Goal: Task Accomplishment & Management: Complete application form

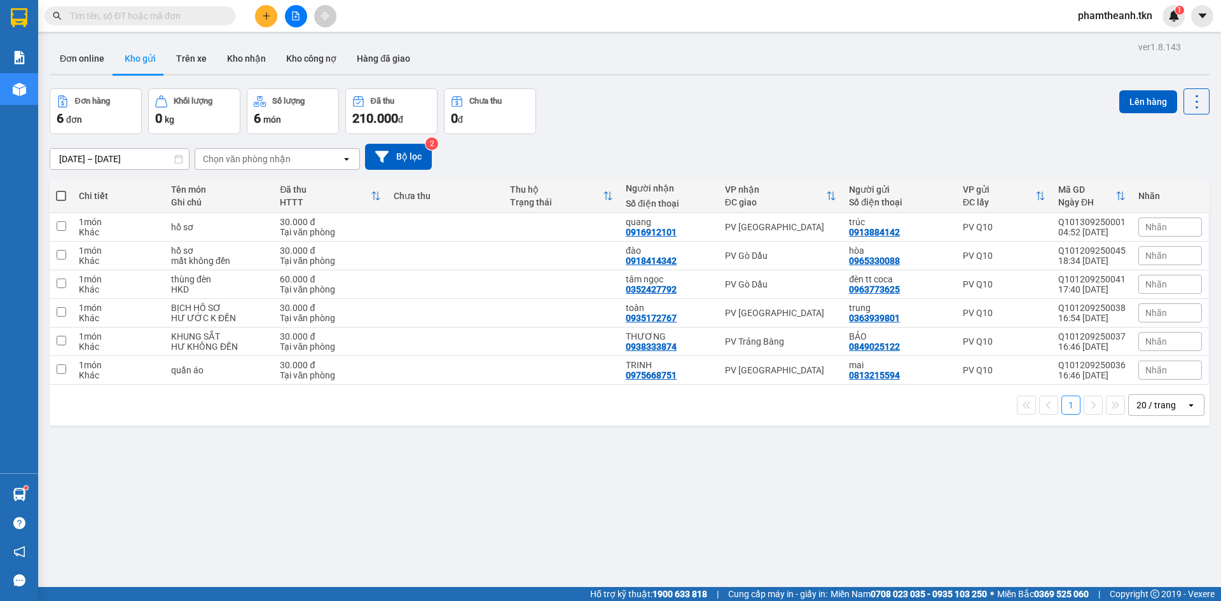
click at [42, 492] on main "ver 1.8.143 Đơn online Kho gửi Trên xe Kho nhận Kho công nợ Hàng đã giao Đơn hà…" at bounding box center [610, 293] width 1221 height 587
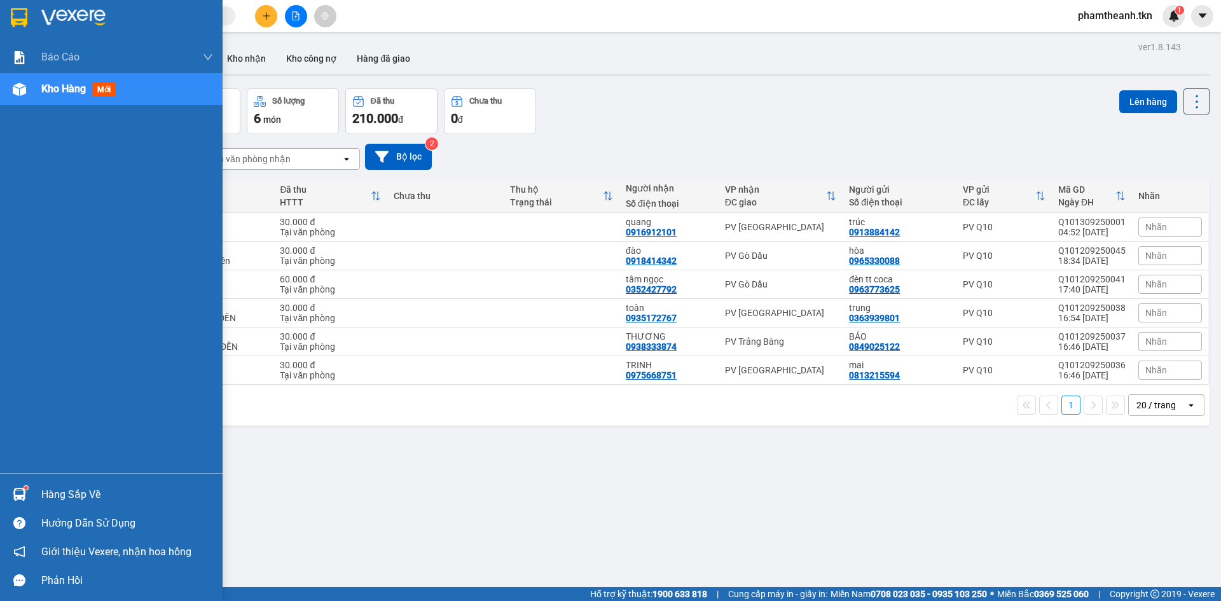
click at [33, 494] on div "Hàng sắp về" at bounding box center [111, 494] width 223 height 29
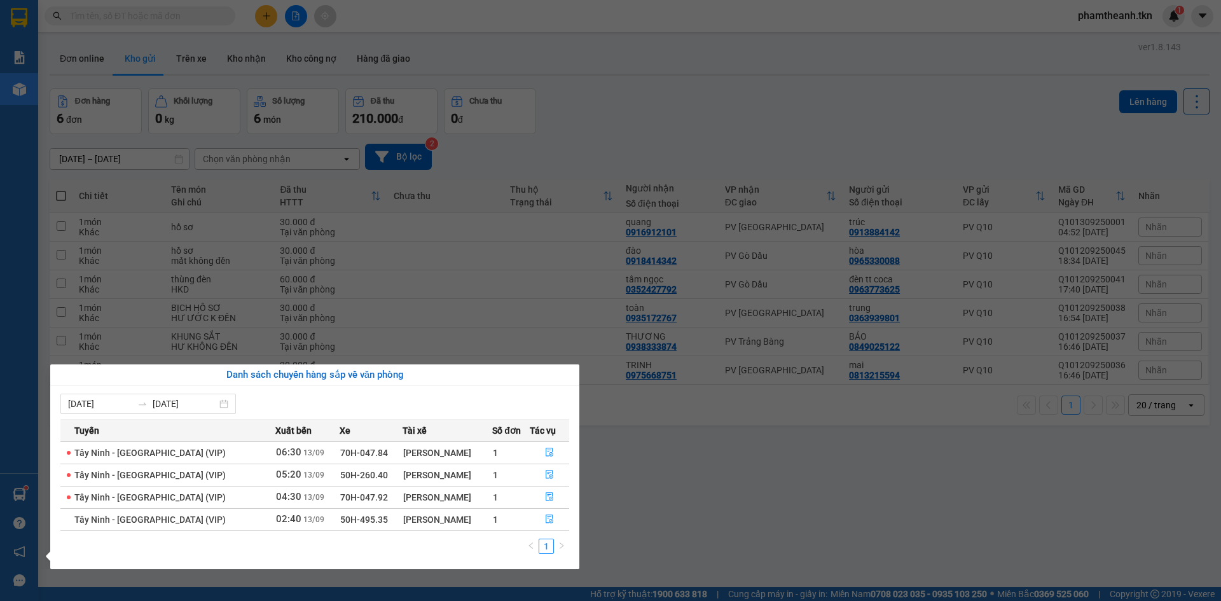
click at [719, 470] on section "Kết quả tìm kiếm ( 0 ) Bộ lọc No Data phamtheanh.tkn 1 Báo cáo Mẫu 1: Báo cáo d…" at bounding box center [610, 300] width 1221 height 601
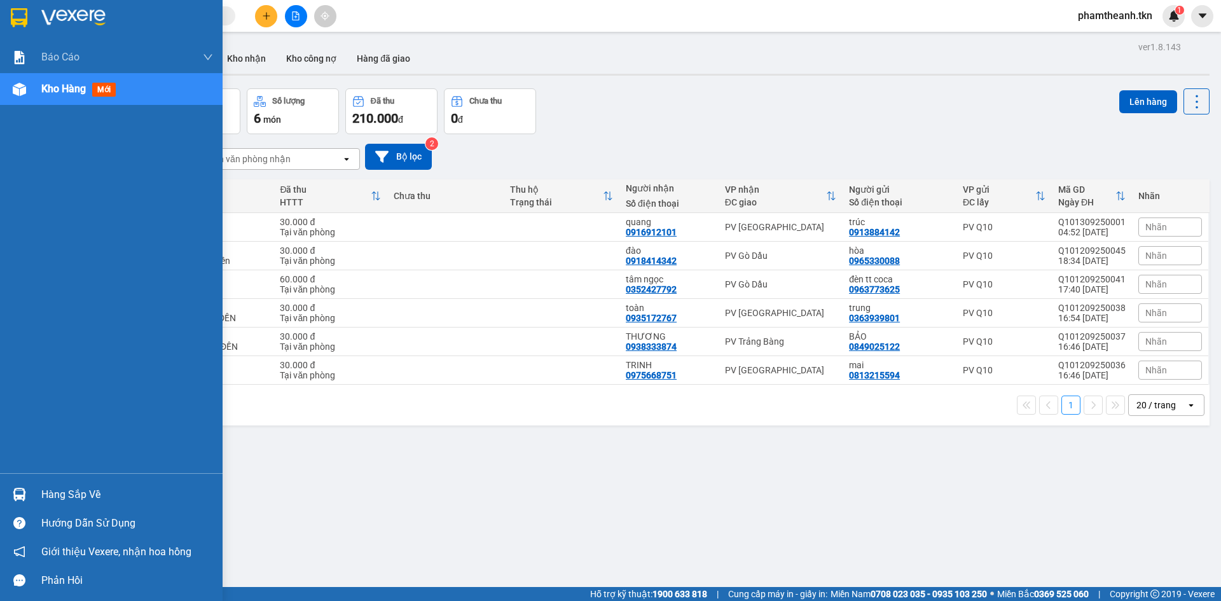
click at [66, 492] on div "Hàng sắp về" at bounding box center [127, 494] width 172 height 19
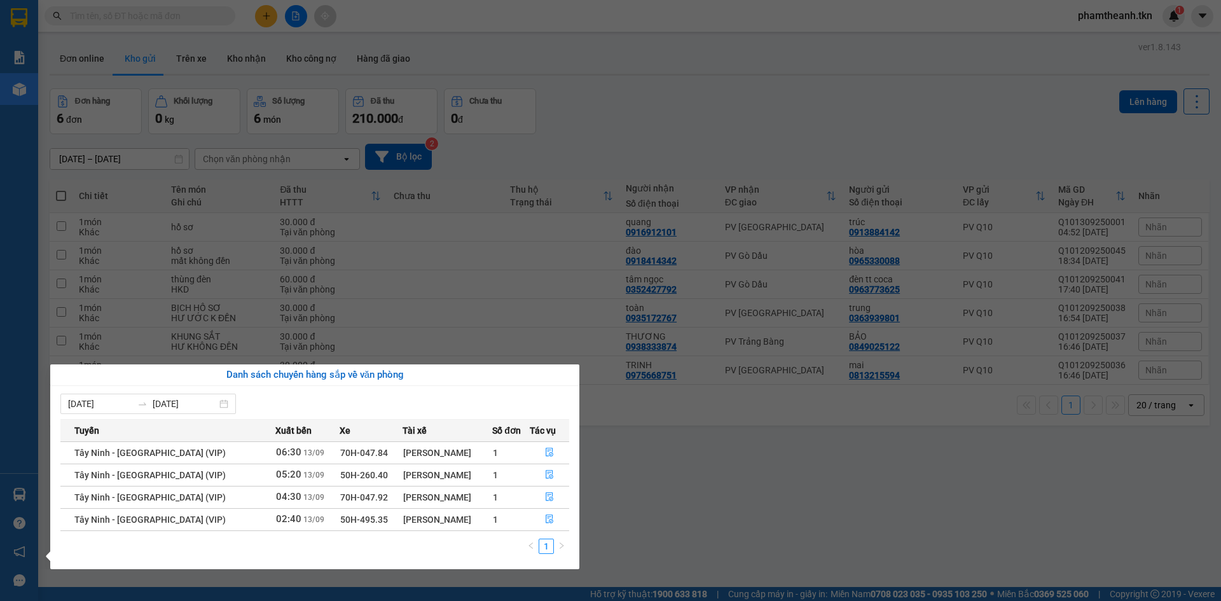
click at [515, 212] on section "Kết quả tìm kiếm ( 0 ) Bộ lọc No Data phamtheanh.tkn 1 Báo cáo Mẫu 1: Báo cáo d…" at bounding box center [610, 300] width 1221 height 601
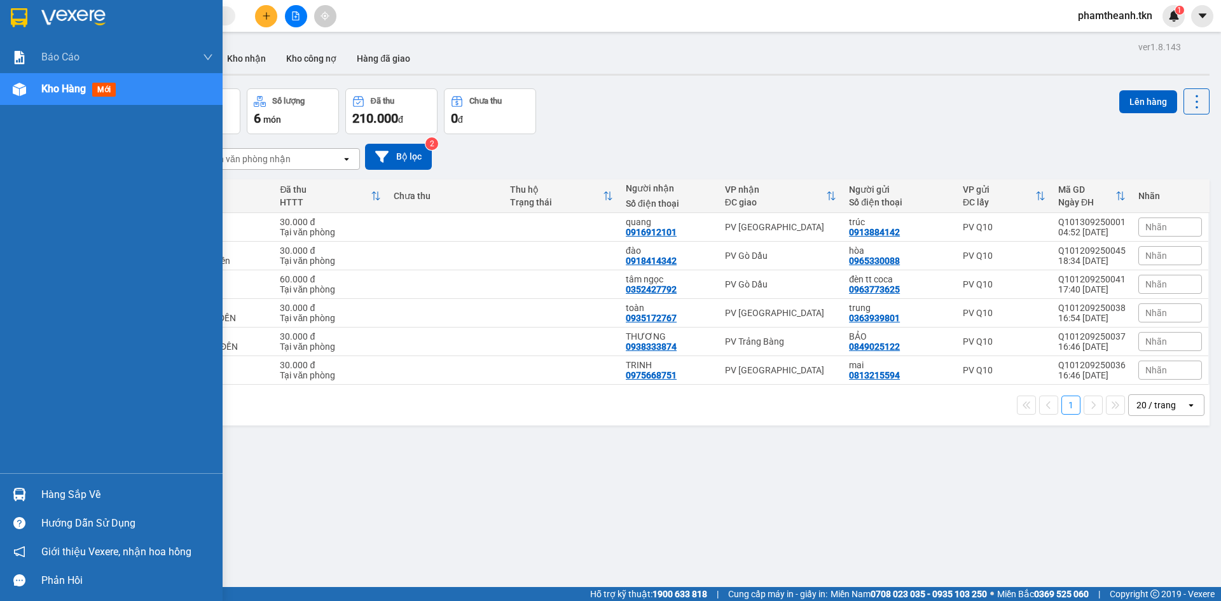
click at [32, 492] on div "Hàng sắp về" at bounding box center [111, 494] width 223 height 29
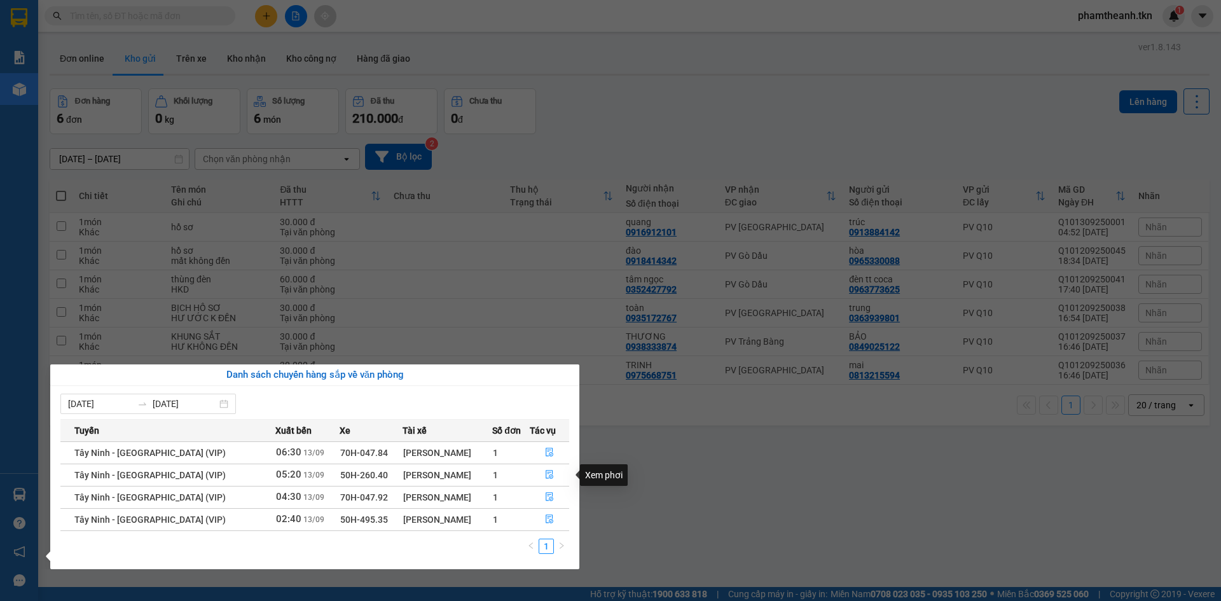
click at [651, 498] on section "Kết quả tìm kiếm ( 0 ) Bộ lọc No Data phamtheanh.tkn 1 Báo cáo Mẫu 1: Báo cáo d…" at bounding box center [610, 300] width 1221 height 601
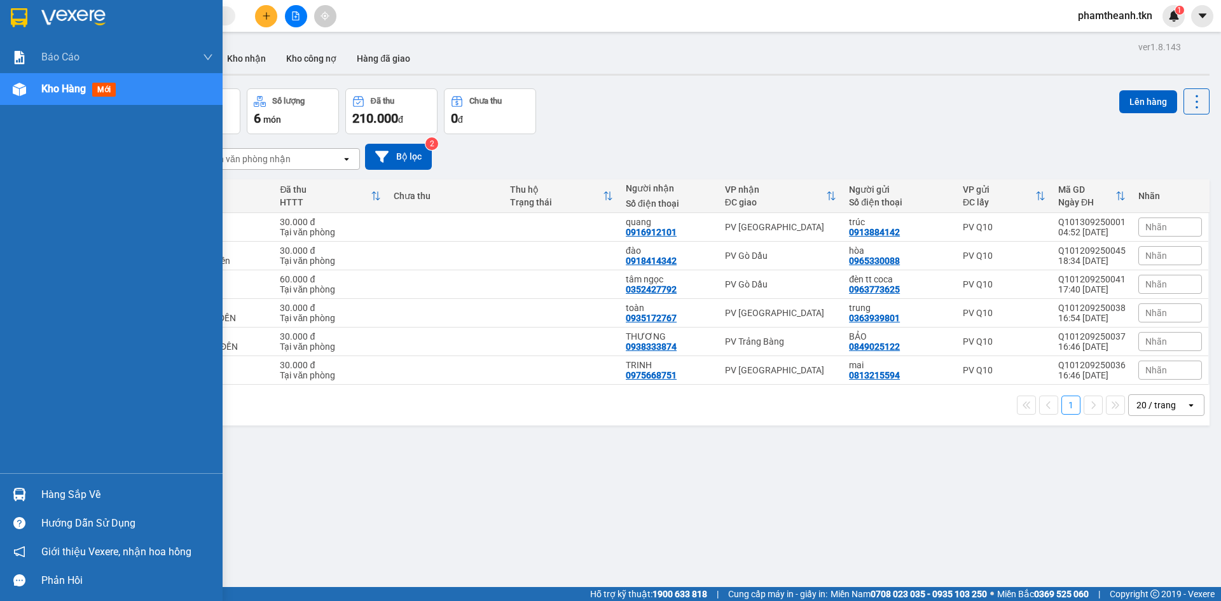
drag, startPoint x: 68, startPoint y: 490, endPoint x: 74, endPoint y: 485, distance: 7.7
click at [68, 491] on div "Hàng sắp về" at bounding box center [127, 494] width 172 height 19
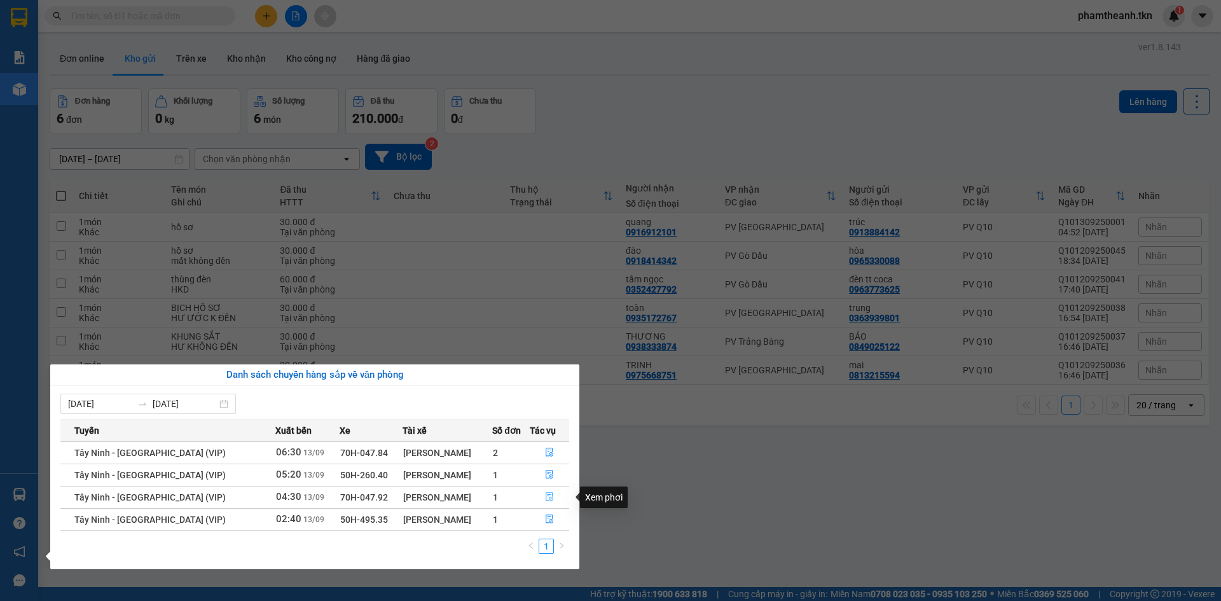
click at [544, 491] on button "button" at bounding box center [549, 497] width 38 height 20
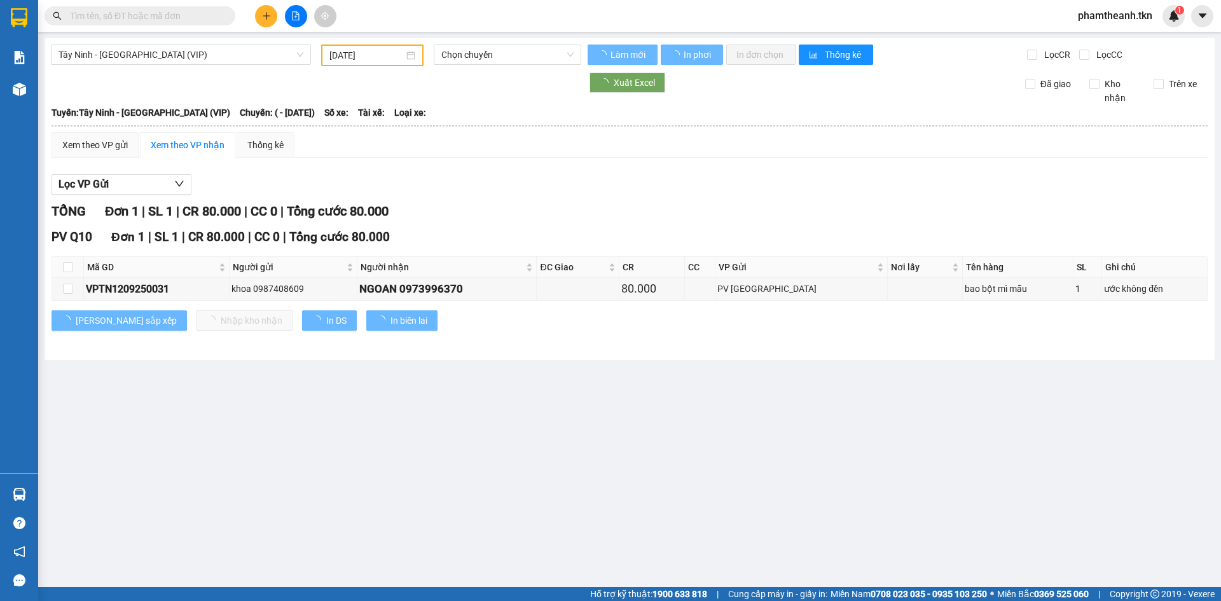
type input "13/09/2025"
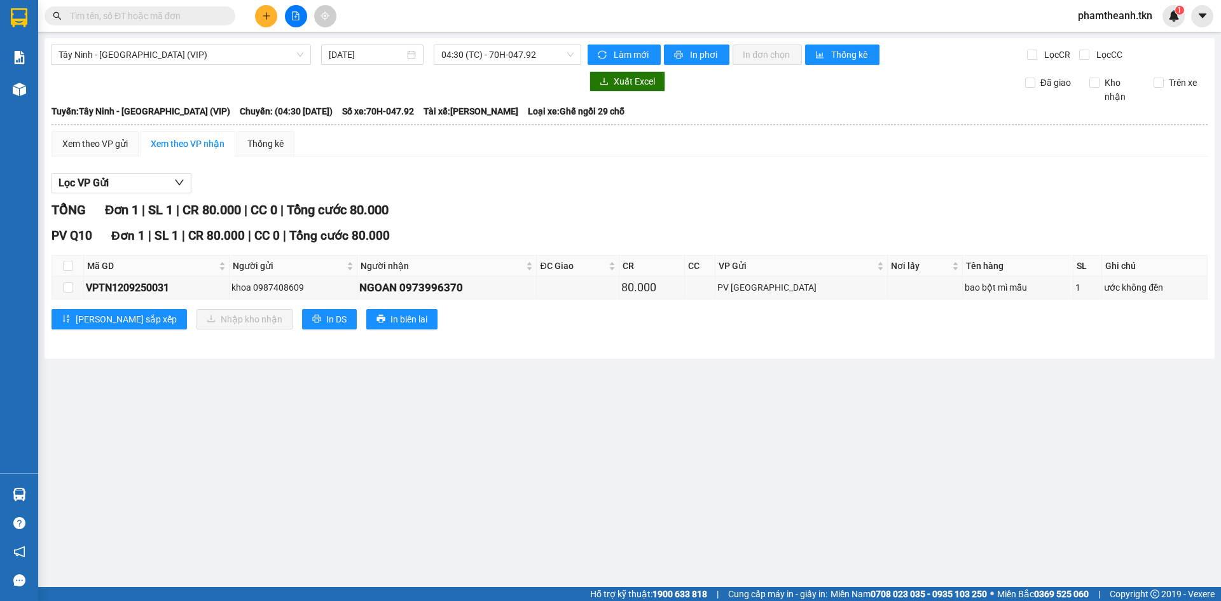
click at [696, 192] on div "Lọc VP Gửi" at bounding box center [630, 183] width 1156 height 21
click at [162, 17] on input "text" at bounding box center [145, 16] width 150 height 14
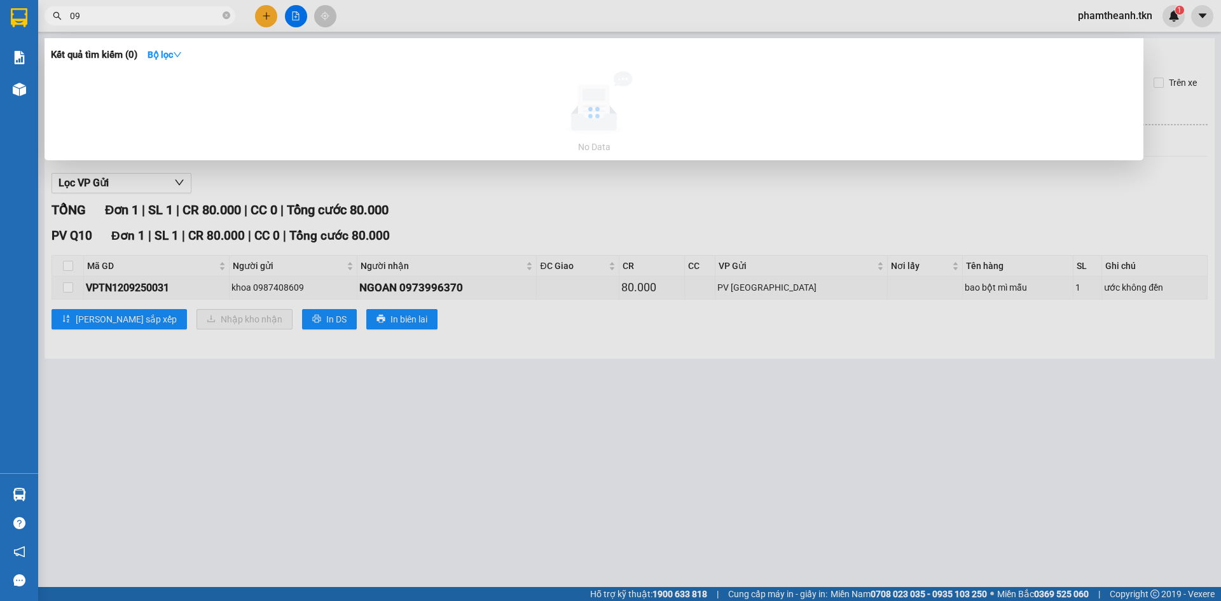
type input "0"
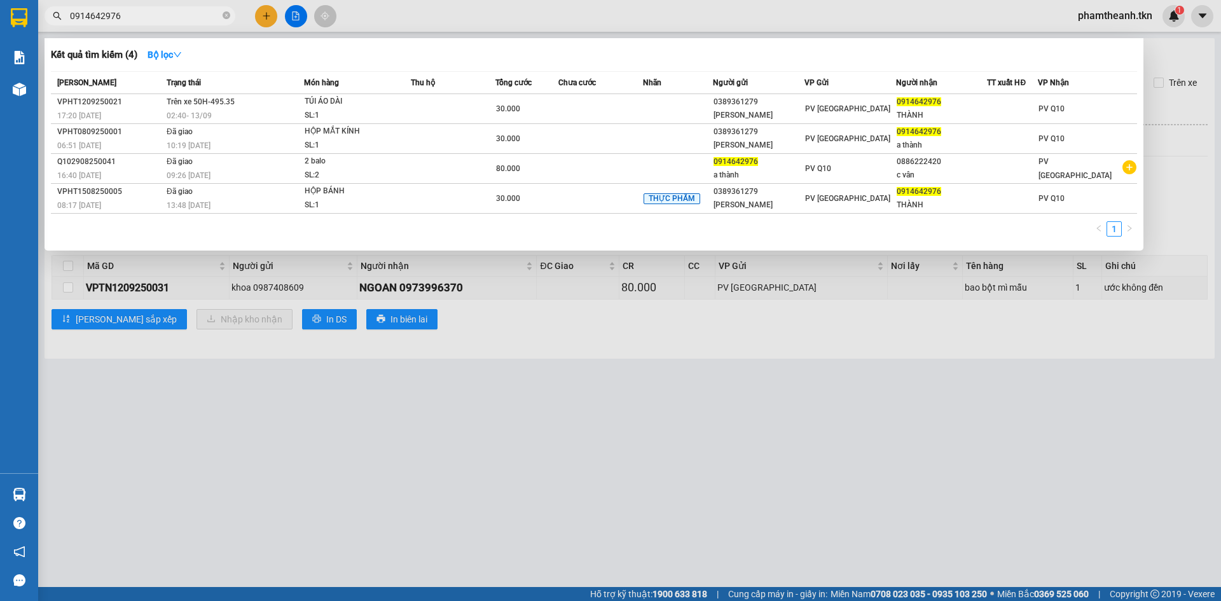
type input "0914642976"
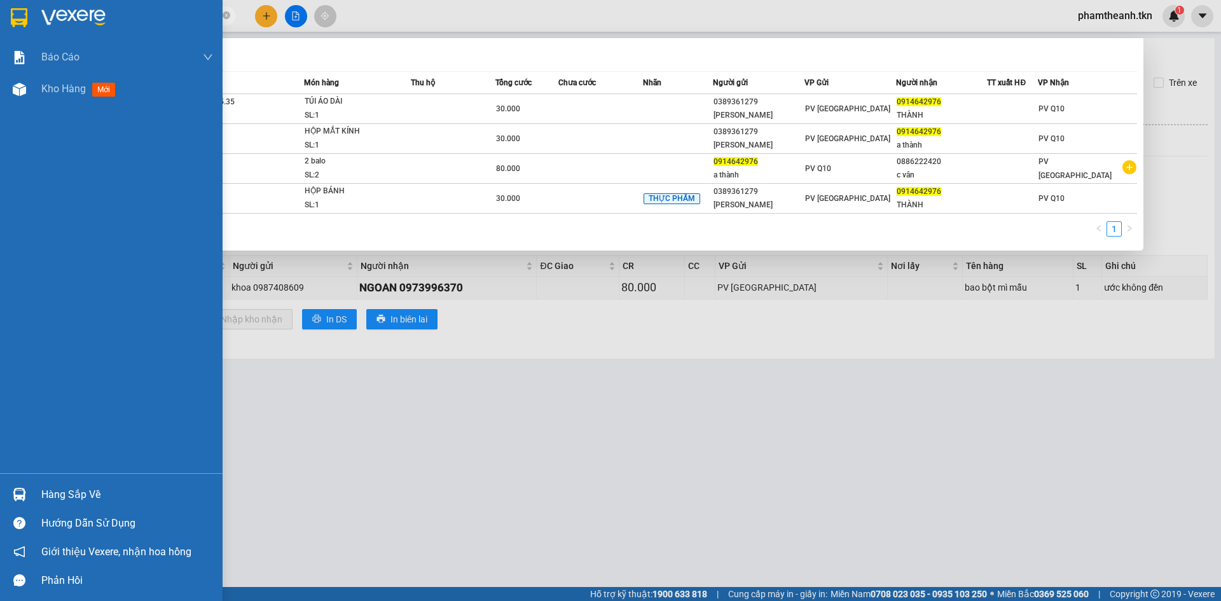
click at [47, 492] on div "Hàng sắp về" at bounding box center [127, 494] width 172 height 19
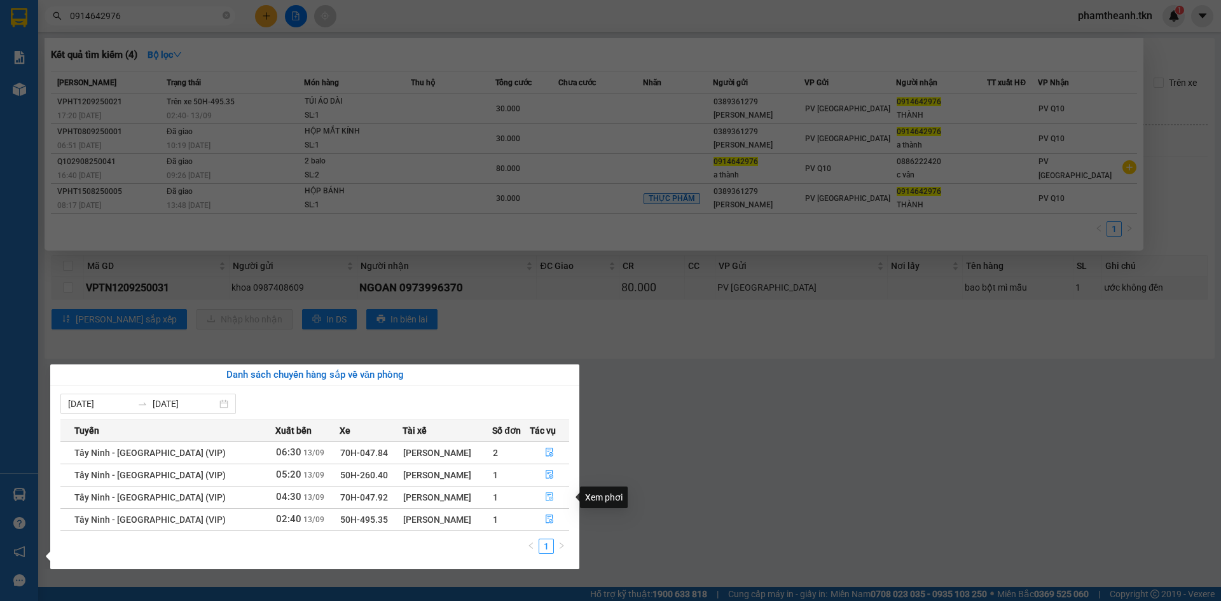
click at [548, 499] on icon "file-done" at bounding box center [549, 496] width 9 height 9
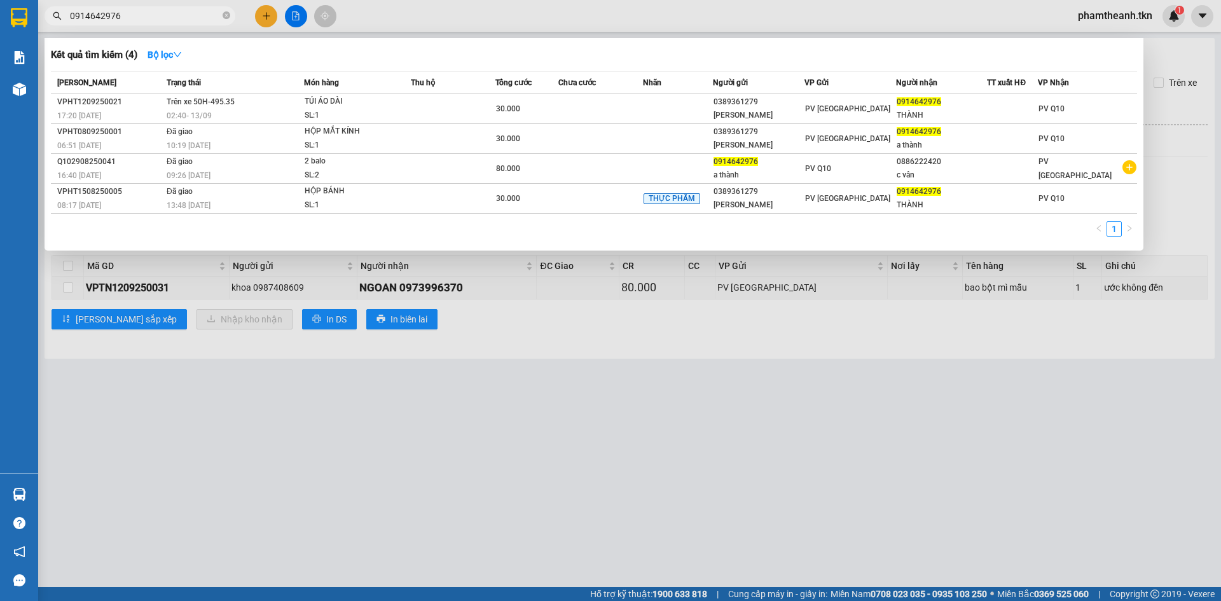
click at [193, 275] on div at bounding box center [610, 300] width 1221 height 601
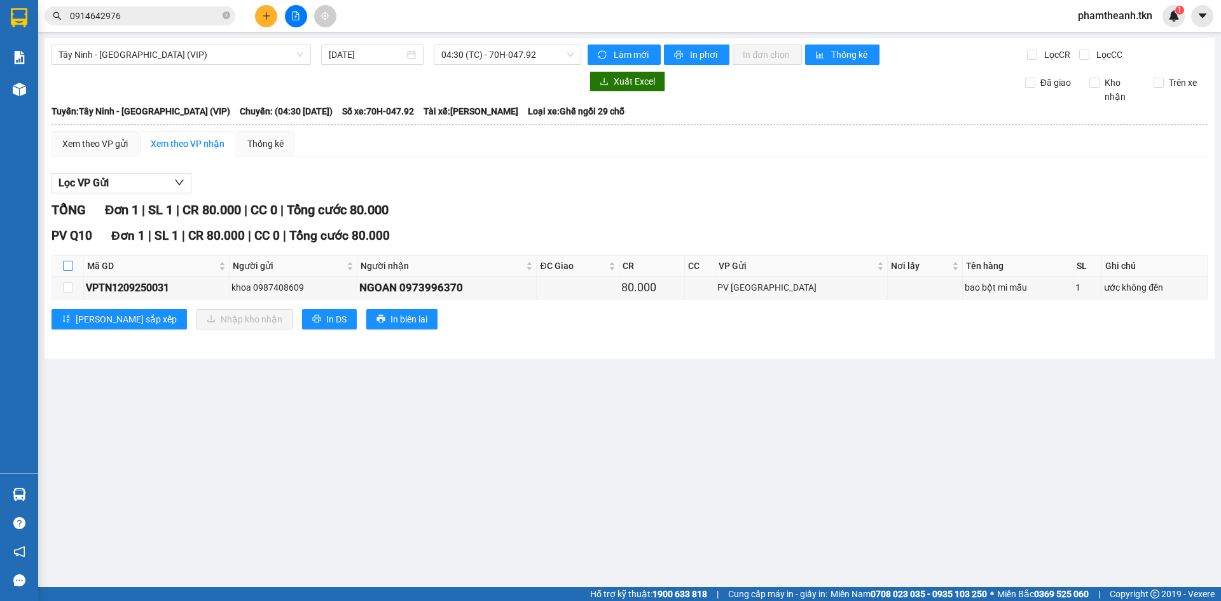
click at [67, 263] on input "checkbox" at bounding box center [68, 266] width 10 height 10
checkbox input "true"
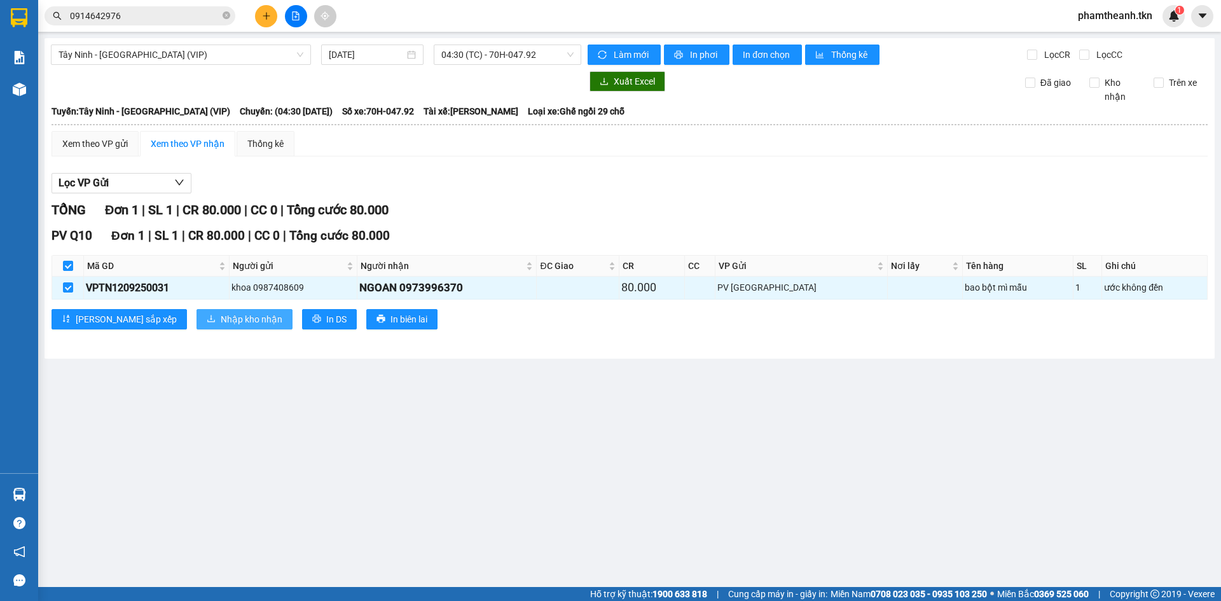
click at [221, 323] on span "Nhập kho nhận" at bounding box center [252, 319] width 62 height 14
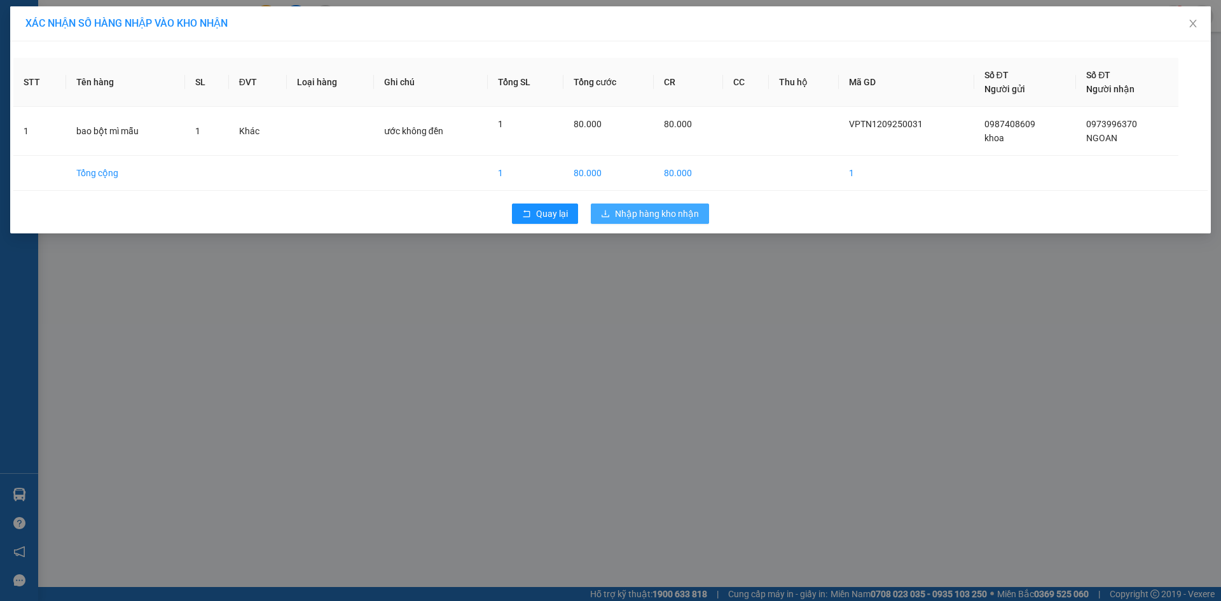
click at [649, 213] on span "Nhập hàng kho nhận" at bounding box center [657, 214] width 84 height 14
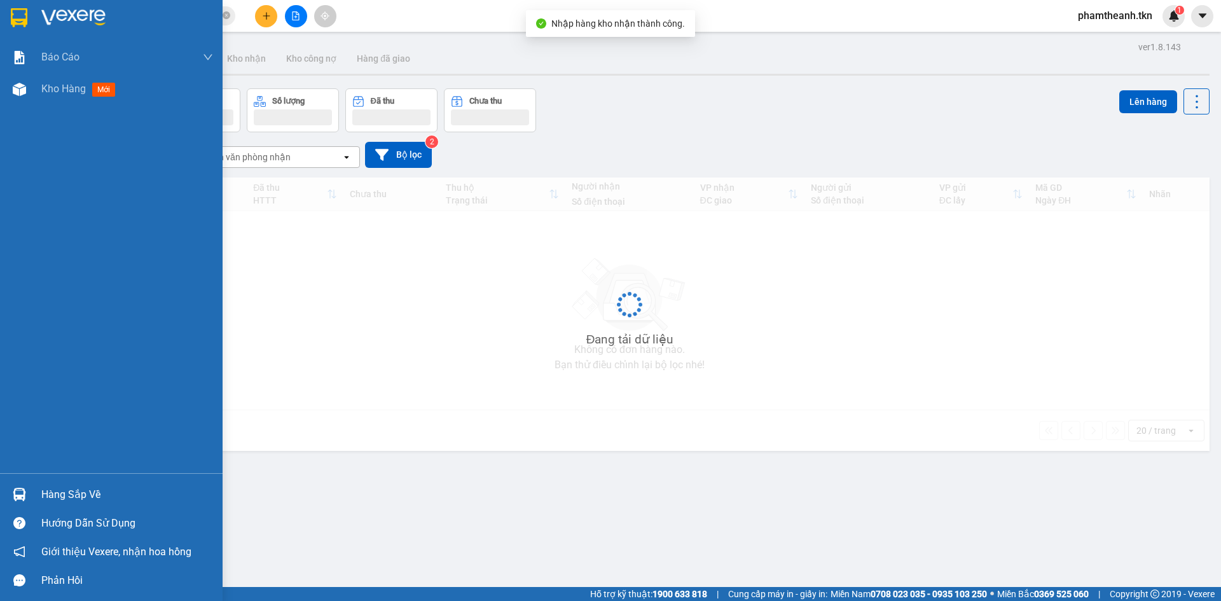
click at [20, 492] on img at bounding box center [19, 494] width 13 height 13
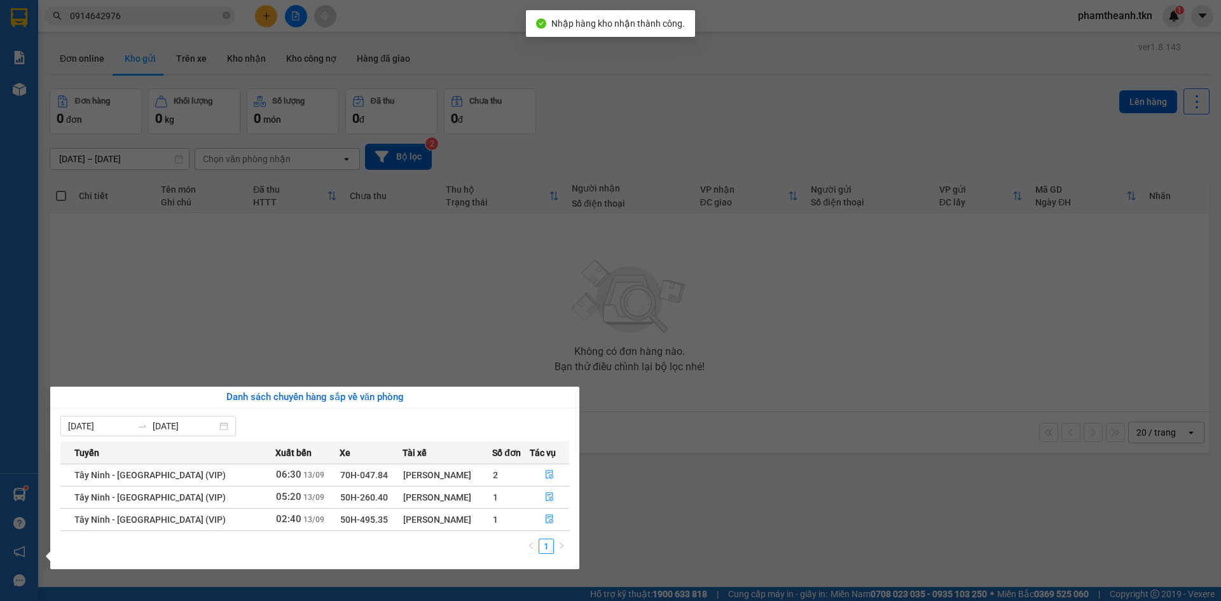
click at [653, 405] on section "Kết quả tìm kiếm ( 4 ) Bộ lọc Mã ĐH Trạng thái Món hàng Thu hộ Tổng cước Chưa c…" at bounding box center [610, 300] width 1221 height 601
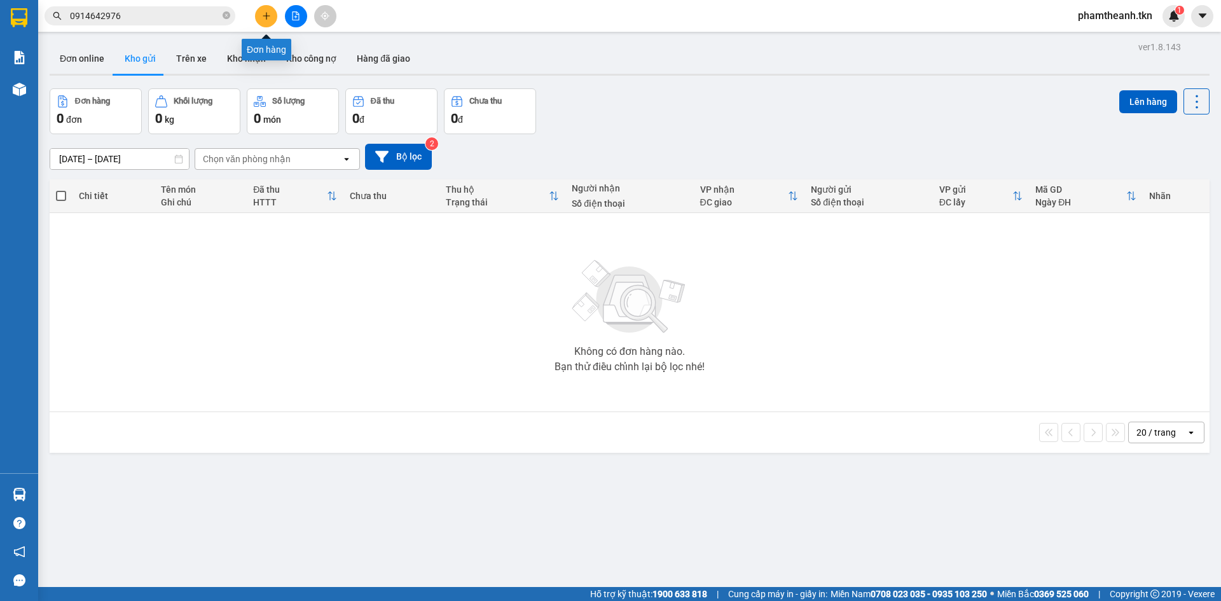
click at [265, 15] on icon "plus" at bounding box center [266, 15] width 9 height 9
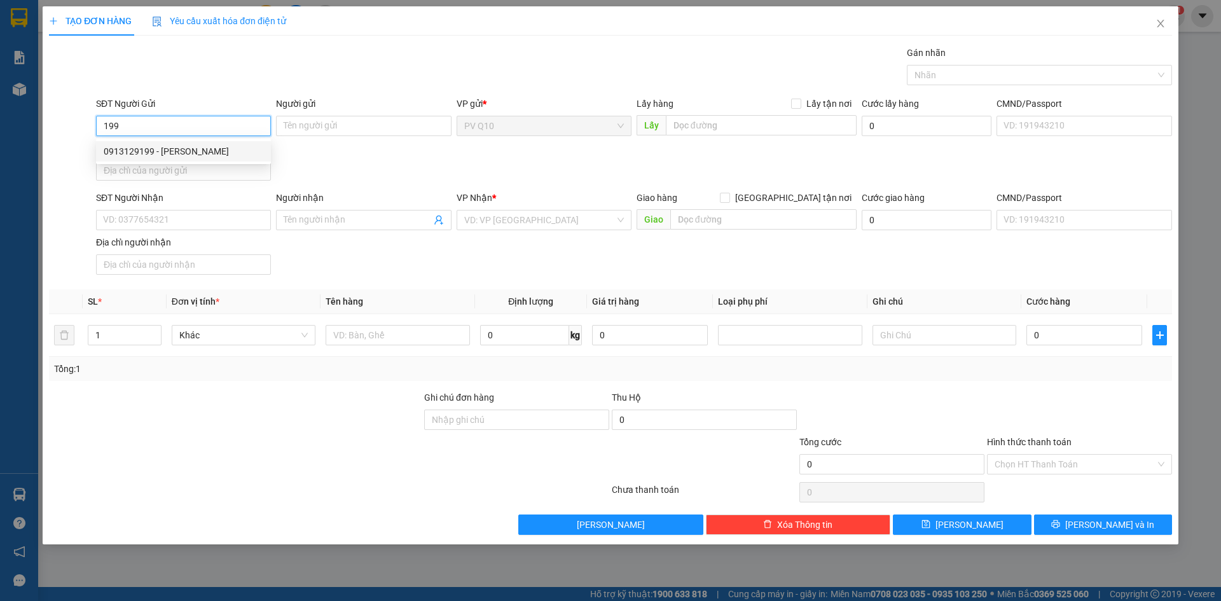
click at [212, 151] on div "0913129199 - LABO NGUYỄN LONG" at bounding box center [184, 151] width 160 height 14
type input "0913129199"
type input "LABO [PERSON_NAME]"
type input "0901615168"
type input "HỮU"
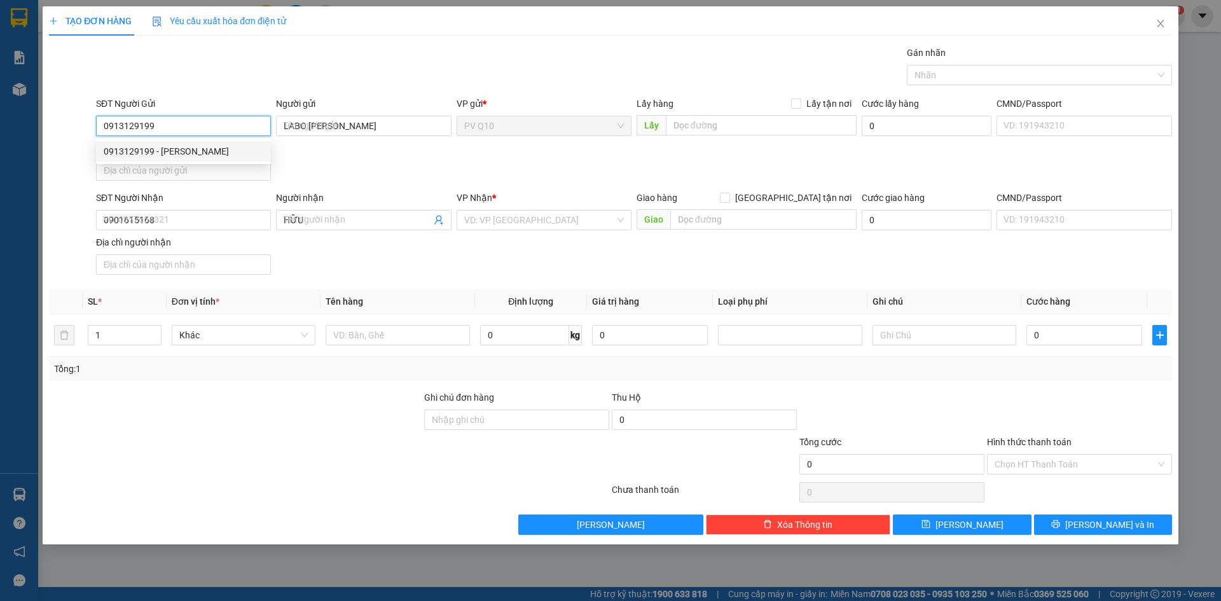
type input "30.000"
type input "0913129199"
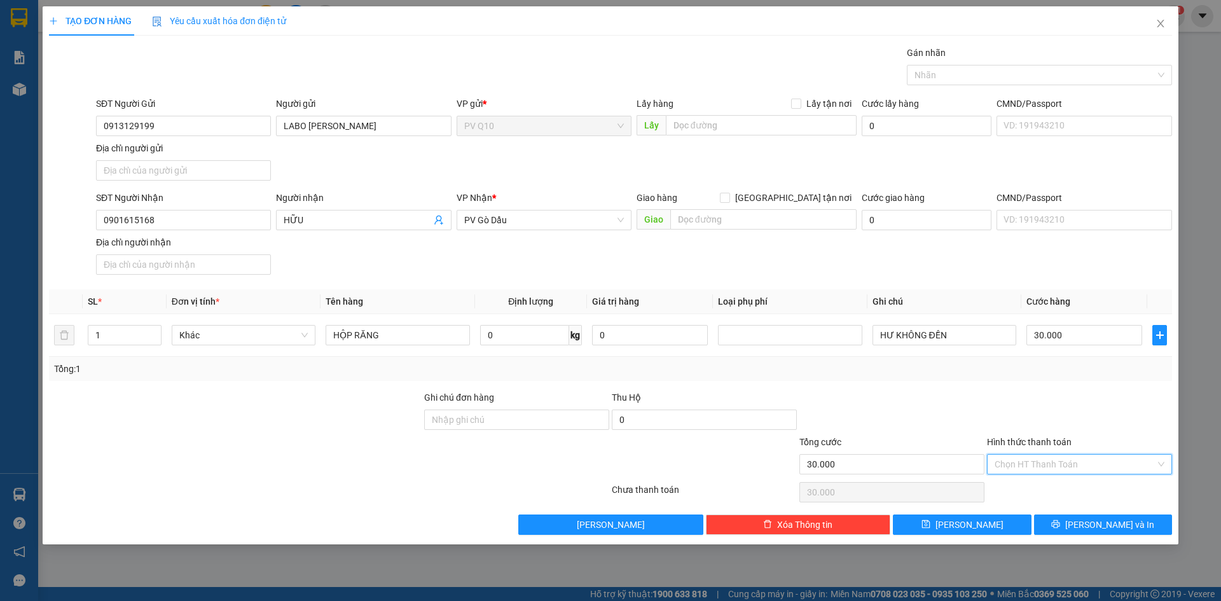
click at [1057, 466] on input "Hình thức thanh toán" at bounding box center [1075, 464] width 161 height 19
click at [1044, 494] on div "Tại văn phòng" at bounding box center [1080, 490] width 170 height 14
type input "0"
click at [1066, 528] on button "[PERSON_NAME] và In" at bounding box center [1103, 525] width 138 height 20
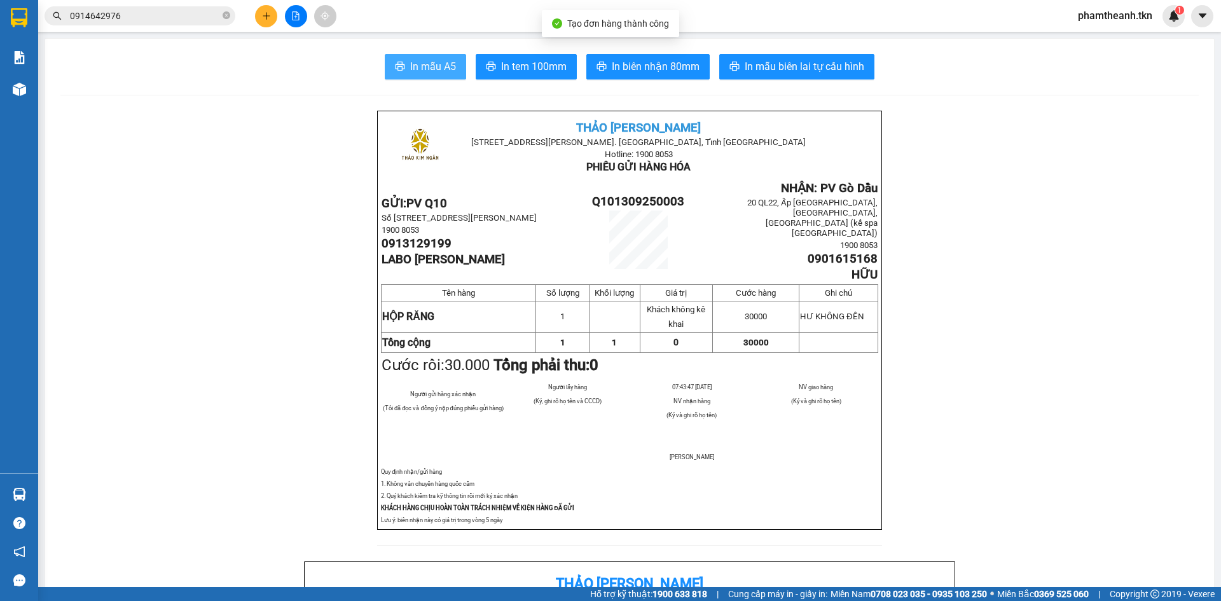
click at [442, 73] on span "In mẫu A5" at bounding box center [433, 67] width 46 height 16
click at [385, 54] on button "In mẫu A5" at bounding box center [425, 66] width 81 height 25
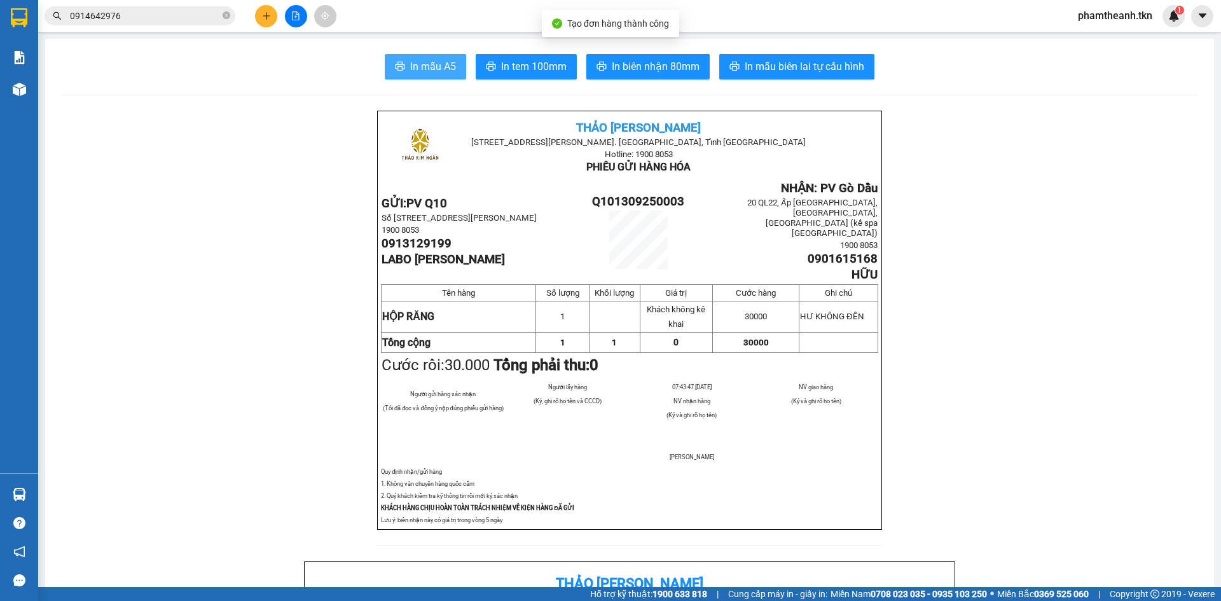
click at [385, 54] on button "In mẫu A5" at bounding box center [425, 66] width 81 height 25
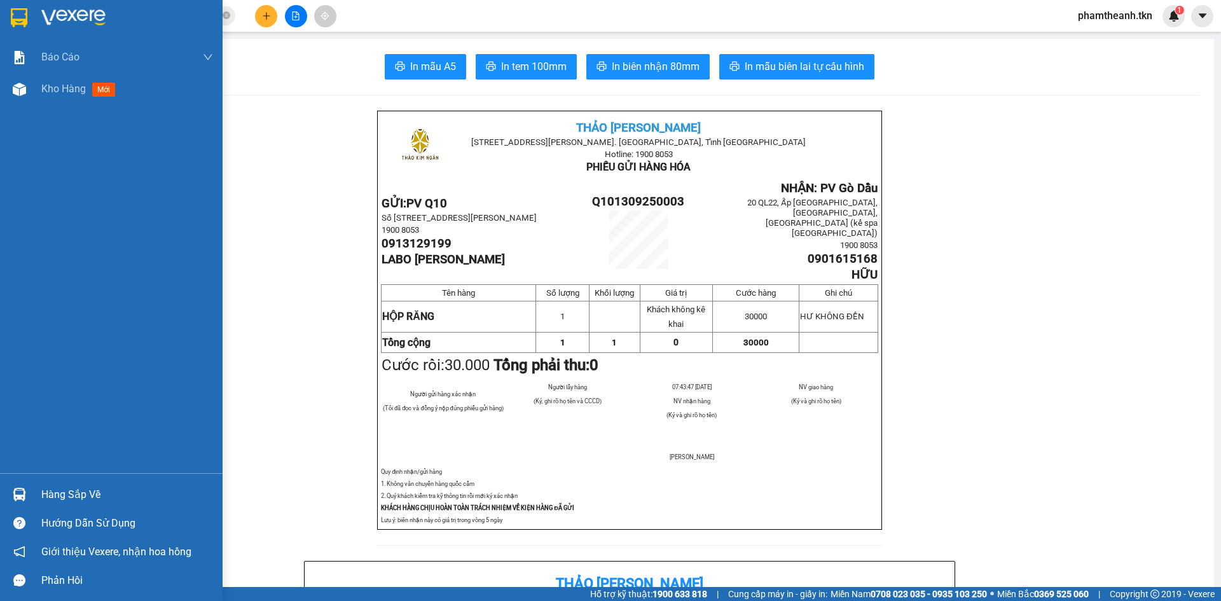
click at [39, 489] on div "Hàng sắp về" at bounding box center [111, 494] width 223 height 29
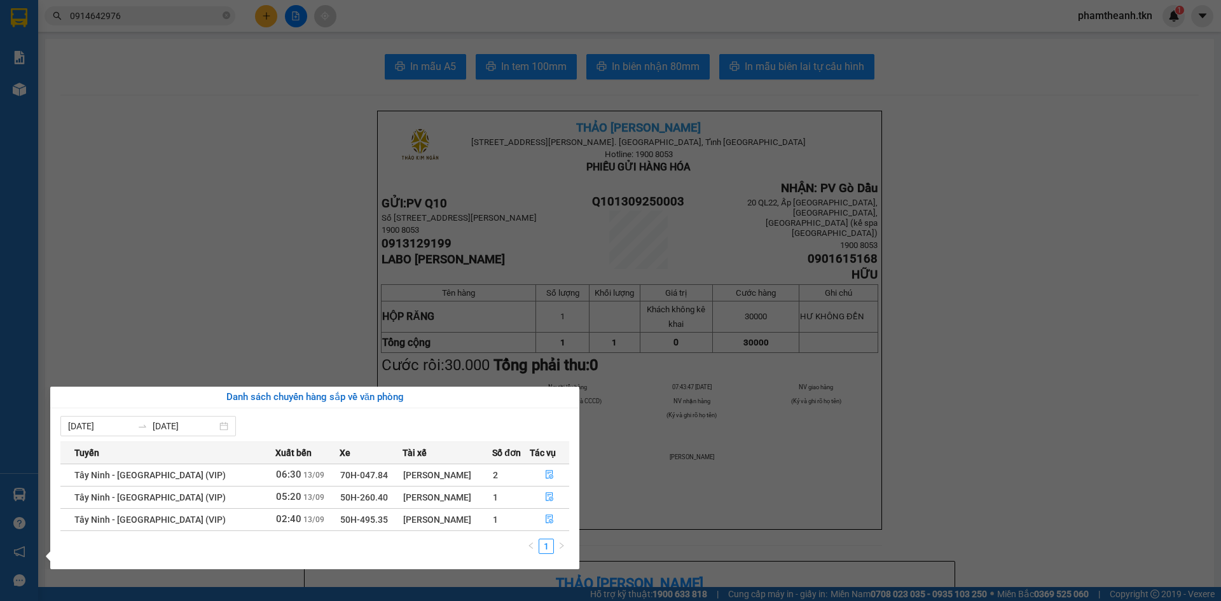
click at [335, 219] on section "Kết quả tìm kiếm ( 4 ) Bộ lọc Mã ĐH Trạng thái Món hàng Thu hộ Tổng cước Chưa c…" at bounding box center [610, 300] width 1221 height 601
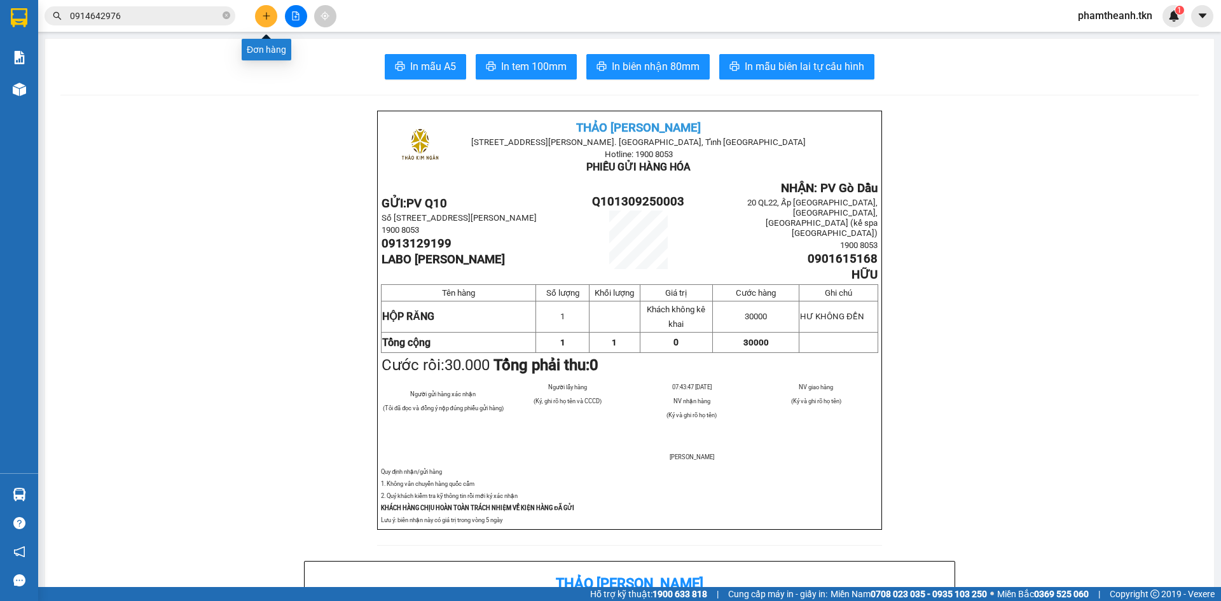
click at [263, 24] on button at bounding box center [266, 16] width 22 height 22
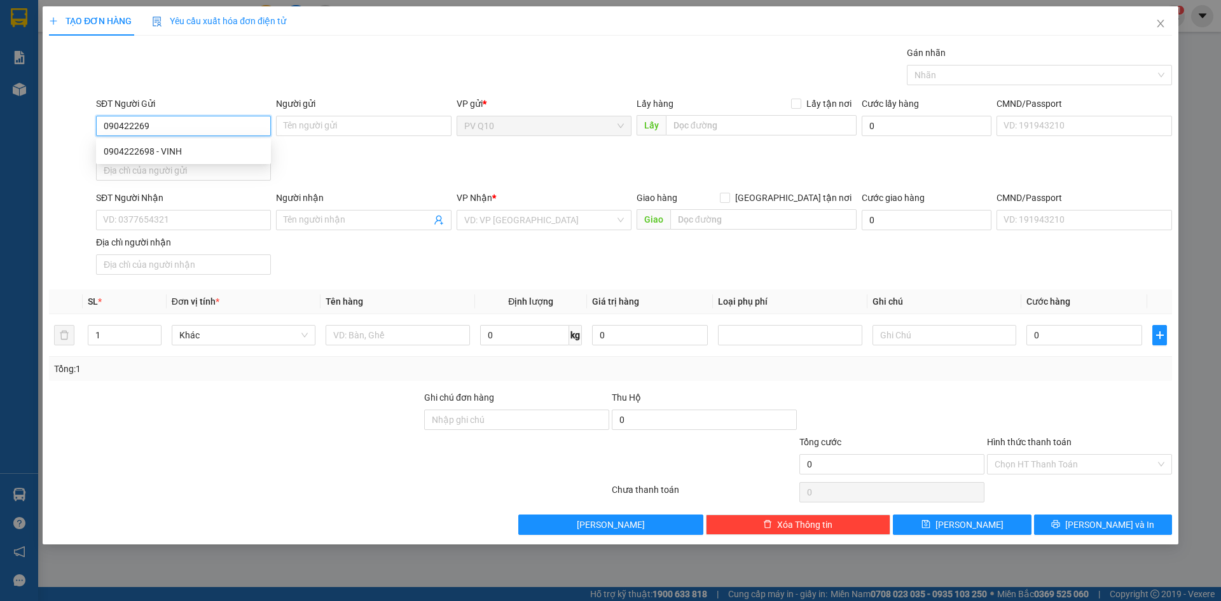
type input "0904222698"
click at [226, 156] on div "0904222698 - VINH" at bounding box center [184, 151] width 160 height 14
type input "VINH"
type input "0907504295"
type input "THY"
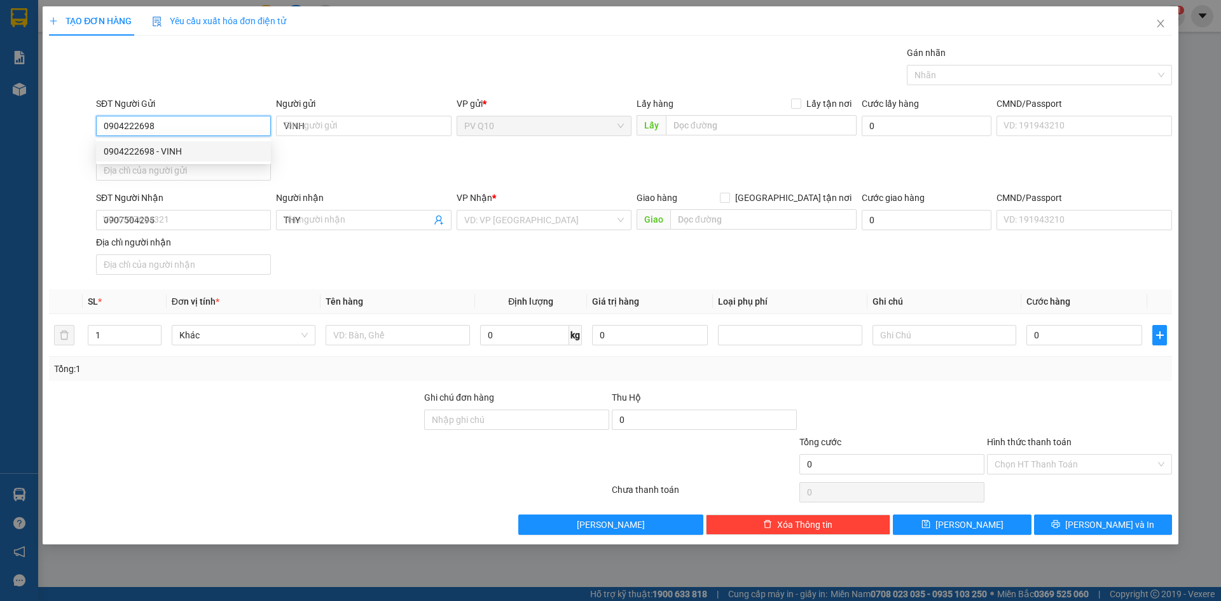
type input "50.000"
type input "0904222698"
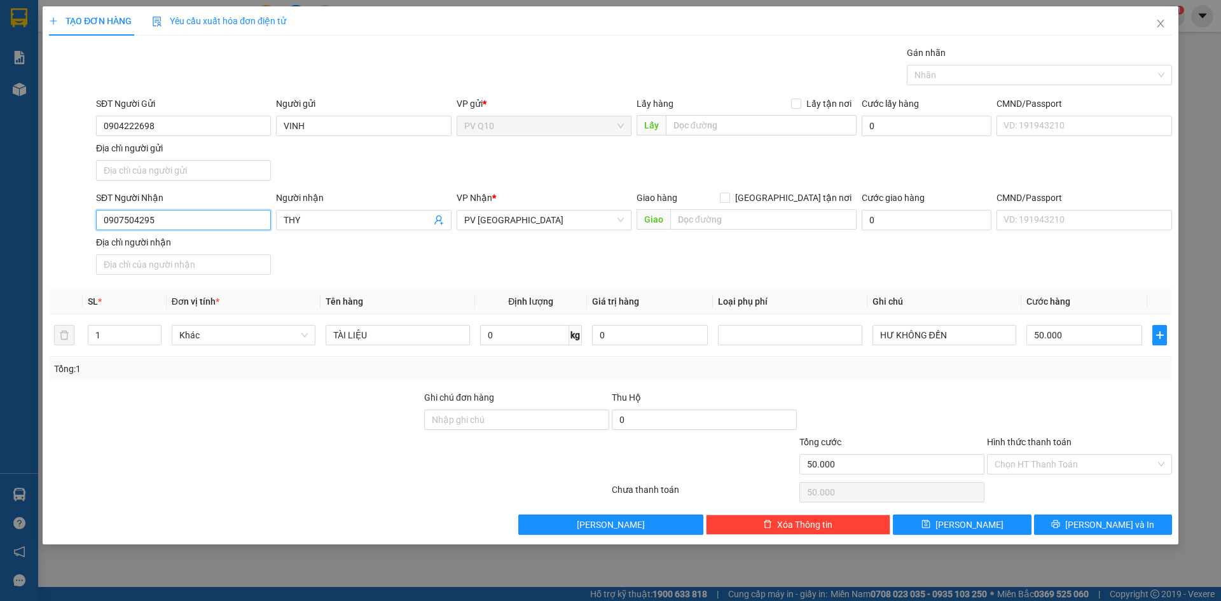
drag, startPoint x: 174, startPoint y: 221, endPoint x: 78, endPoint y: 211, distance: 96.6
click at [66, 225] on div "SĐT Người Nhận 0907504295 0907504295 Người nhận THY VP Nhận * PV Tây Ninh Giao …" at bounding box center [611, 235] width 1126 height 89
type input "0913955457"
click at [149, 240] on div "0913955457 - khải" at bounding box center [184, 246] width 160 height 14
type input "khải"
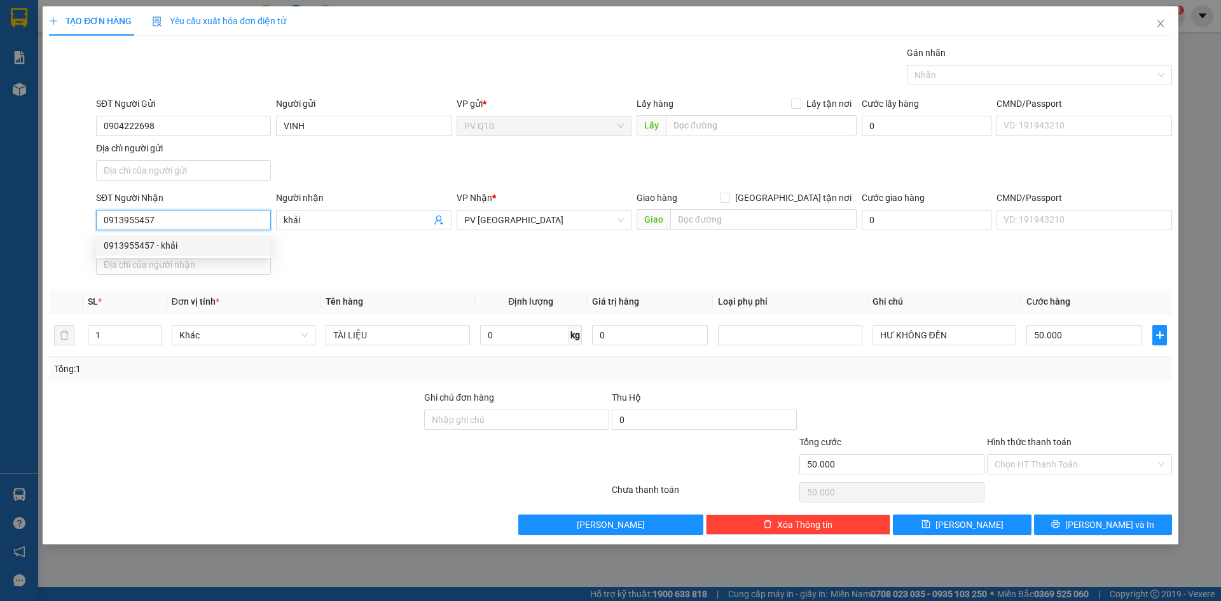
type input "30.000"
type input "0913955457"
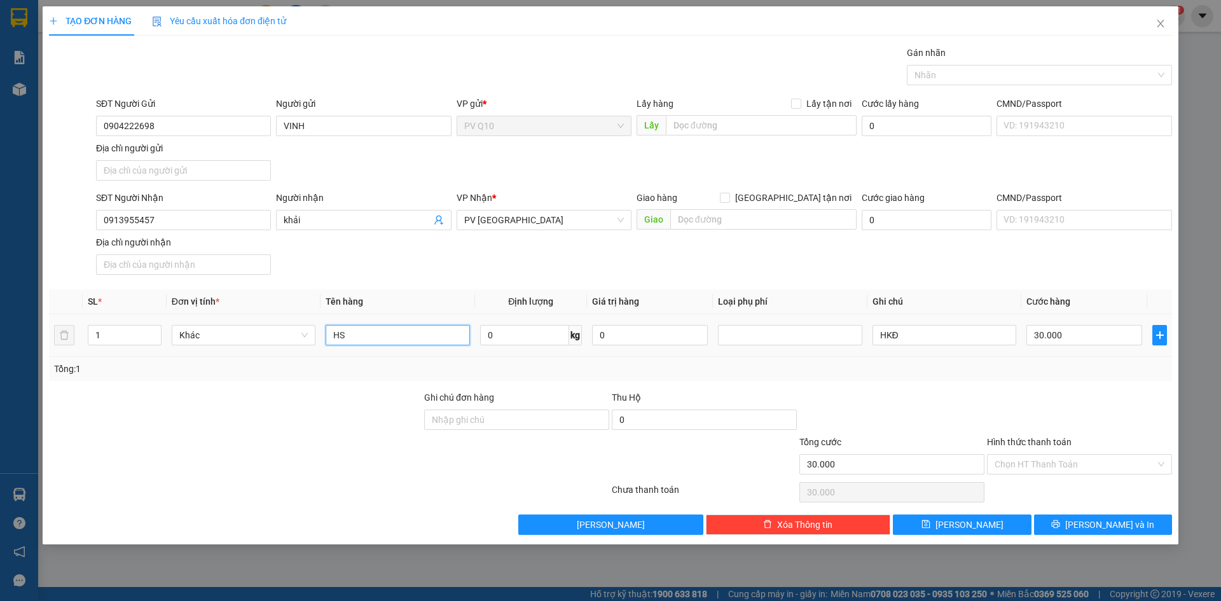
click at [360, 338] on input "HS" at bounding box center [398, 335] width 144 height 20
type input "HỒ SƠ"
click at [1112, 329] on input "30.000" at bounding box center [1085, 335] width 116 height 20
click at [1117, 462] on input "Hình thức thanh toán" at bounding box center [1075, 464] width 161 height 19
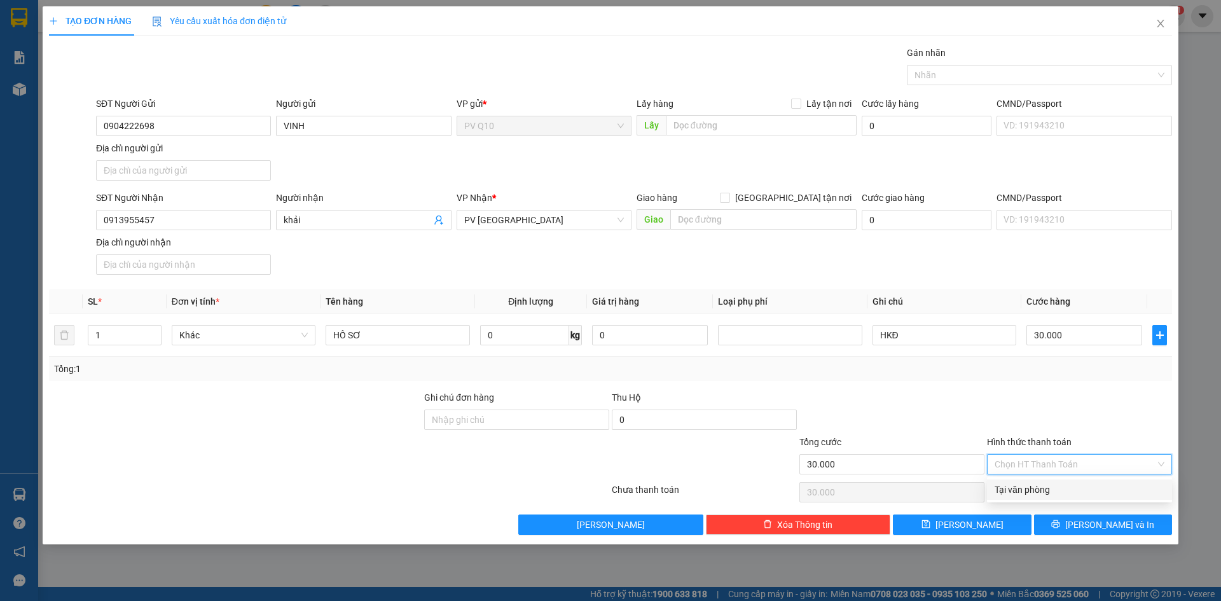
click at [1117, 492] on div "Tại văn phòng" at bounding box center [1080, 490] width 170 height 14
type input "0"
click at [1121, 518] on span "[PERSON_NAME] và In" at bounding box center [1109, 525] width 89 height 14
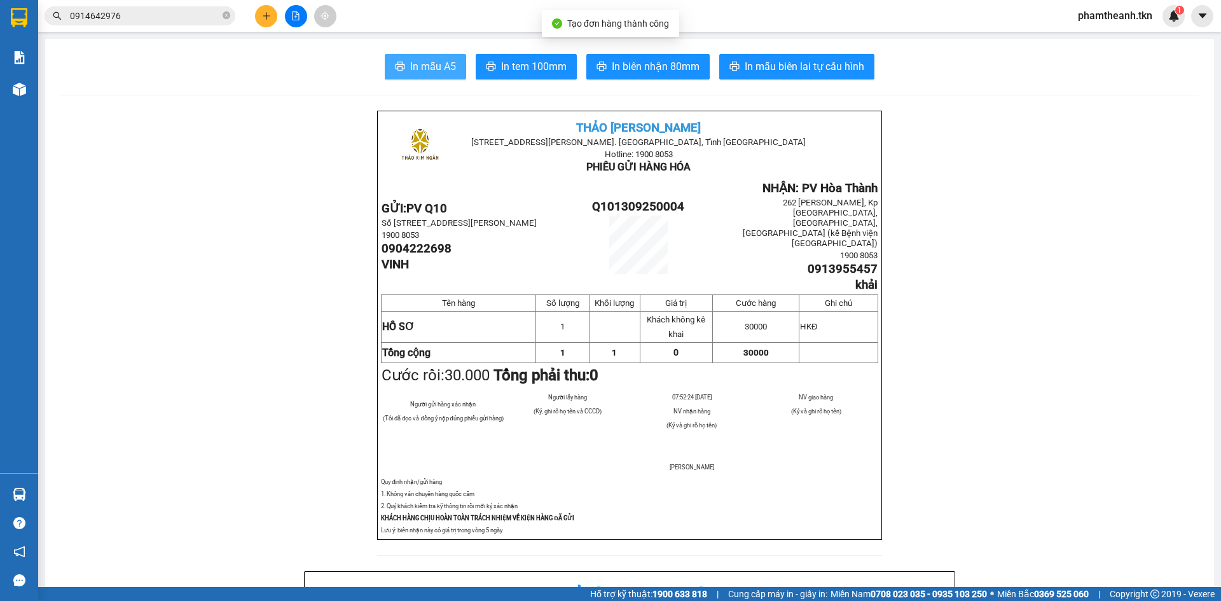
drag, startPoint x: 405, startPoint y: 49, endPoint x: 408, endPoint y: 66, distance: 17.5
click at [410, 67] on span "In mẫu A5" at bounding box center [433, 67] width 46 height 16
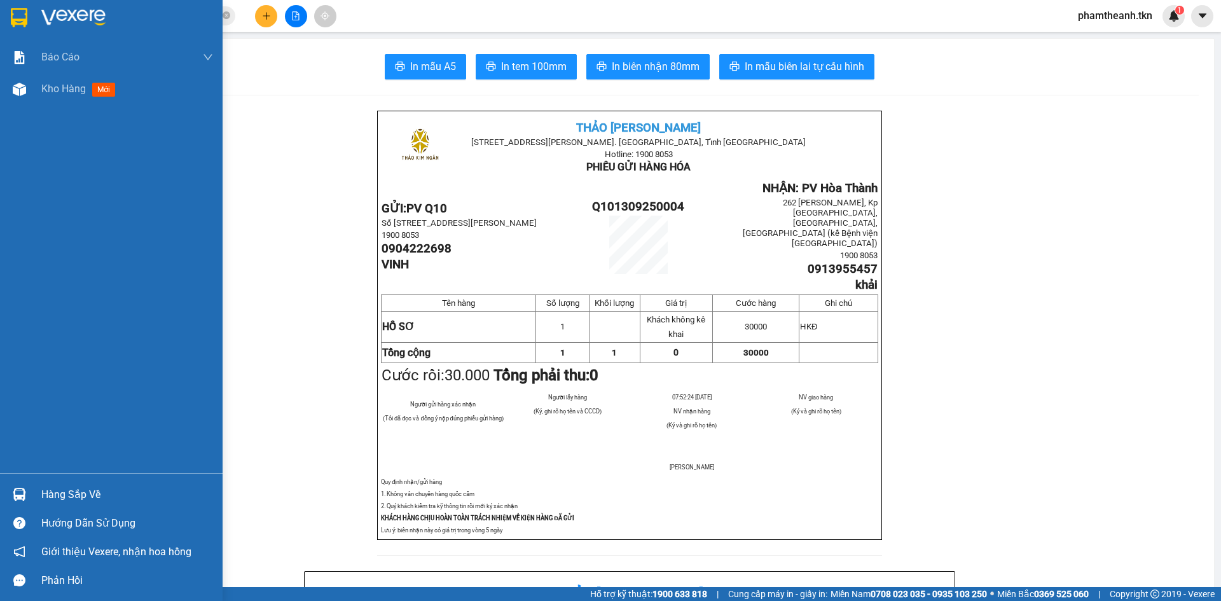
click at [25, 497] on img at bounding box center [19, 494] width 13 height 13
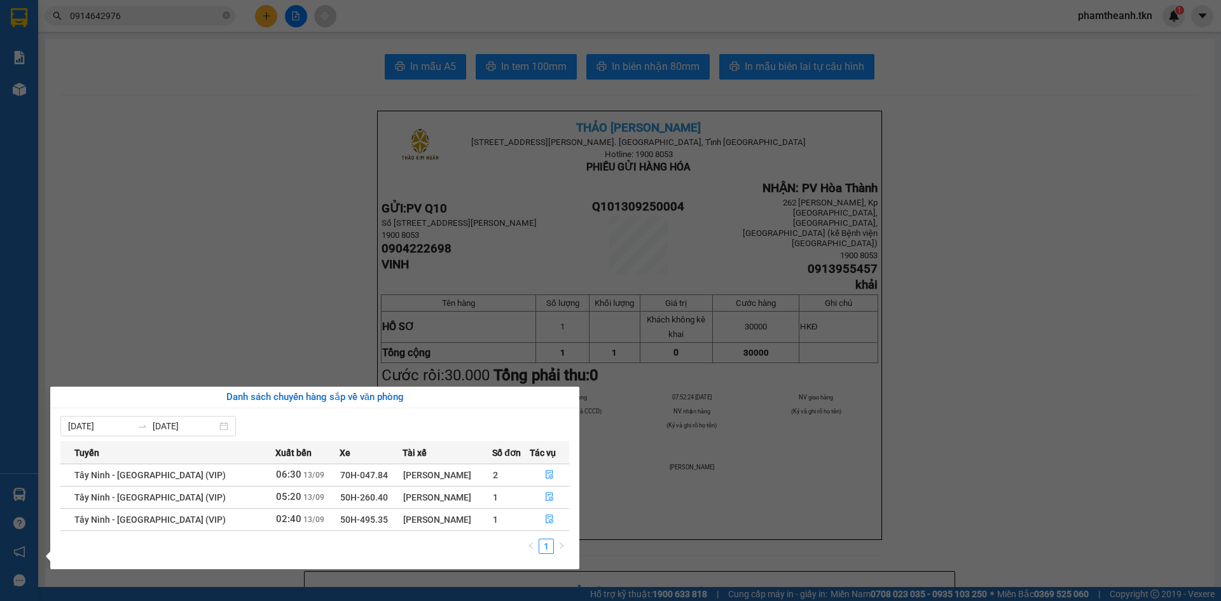
click at [415, 240] on section "Kết quả tìm kiếm ( 4 ) Bộ lọc Mã ĐH Trạng thái Món hàng Thu hộ Tổng cước Chưa c…" at bounding box center [610, 300] width 1221 height 601
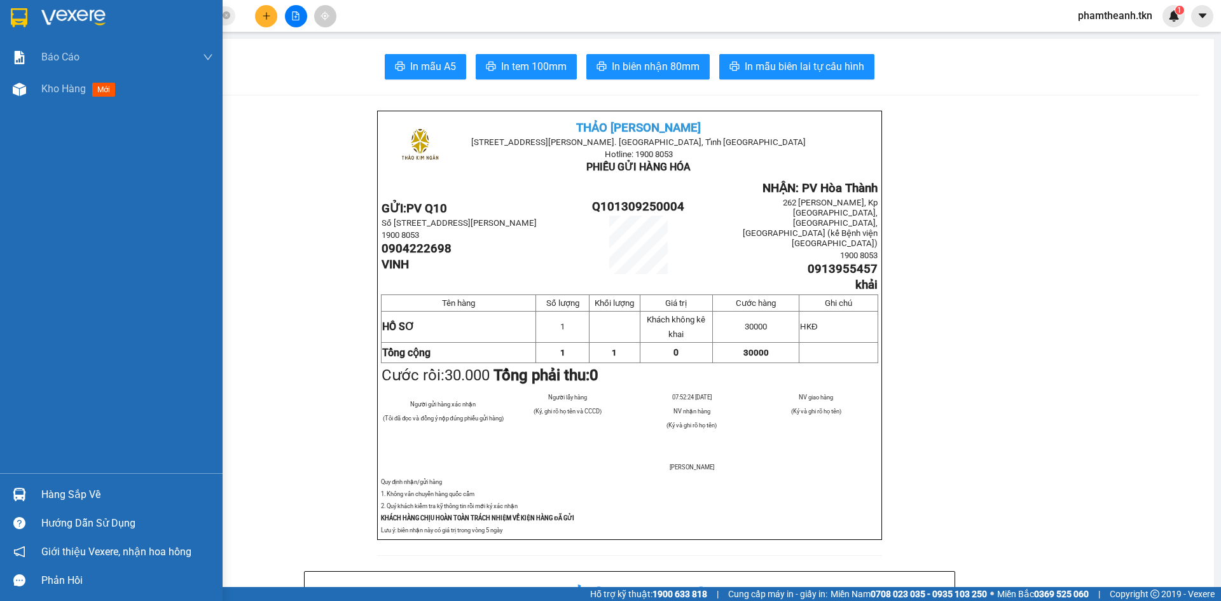
click at [38, 489] on div "Hàng sắp về" at bounding box center [111, 494] width 223 height 29
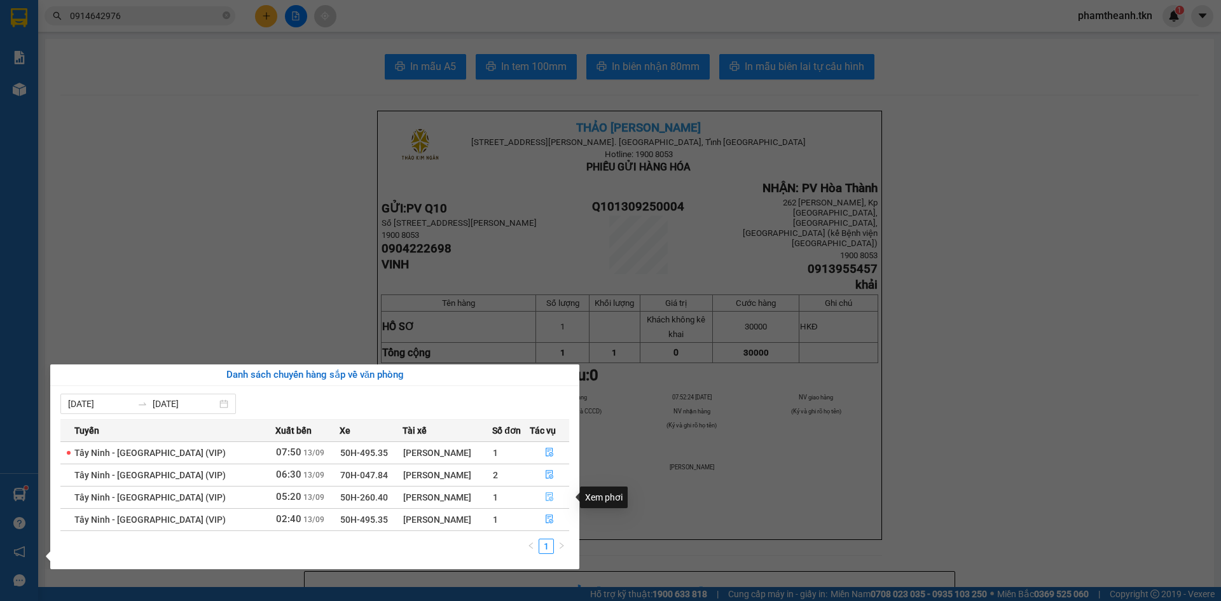
click at [537, 492] on button "button" at bounding box center [549, 497] width 38 height 20
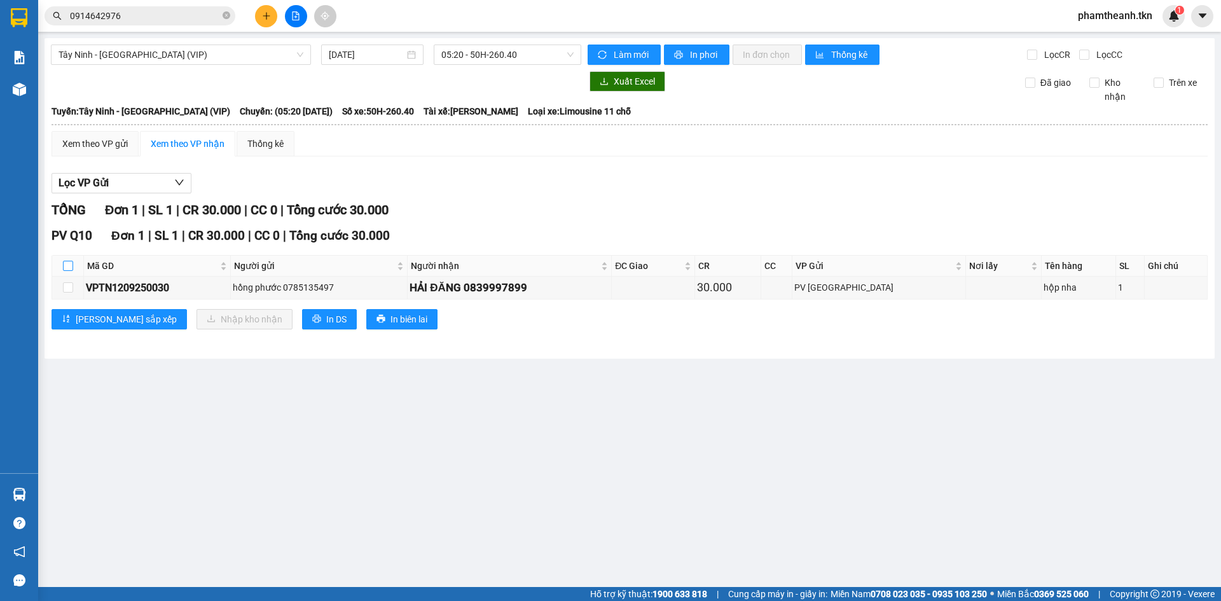
click at [63, 271] on input "checkbox" at bounding box center [68, 266] width 10 height 10
checkbox input "true"
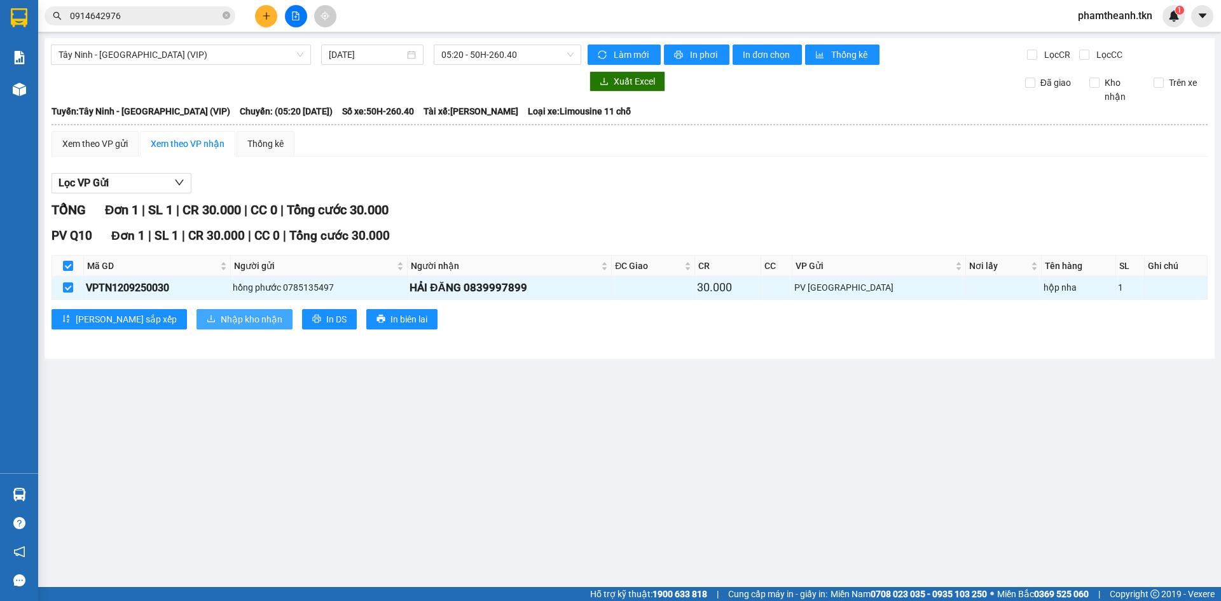
click at [221, 324] on span "Nhập kho nhận" at bounding box center [252, 319] width 62 height 14
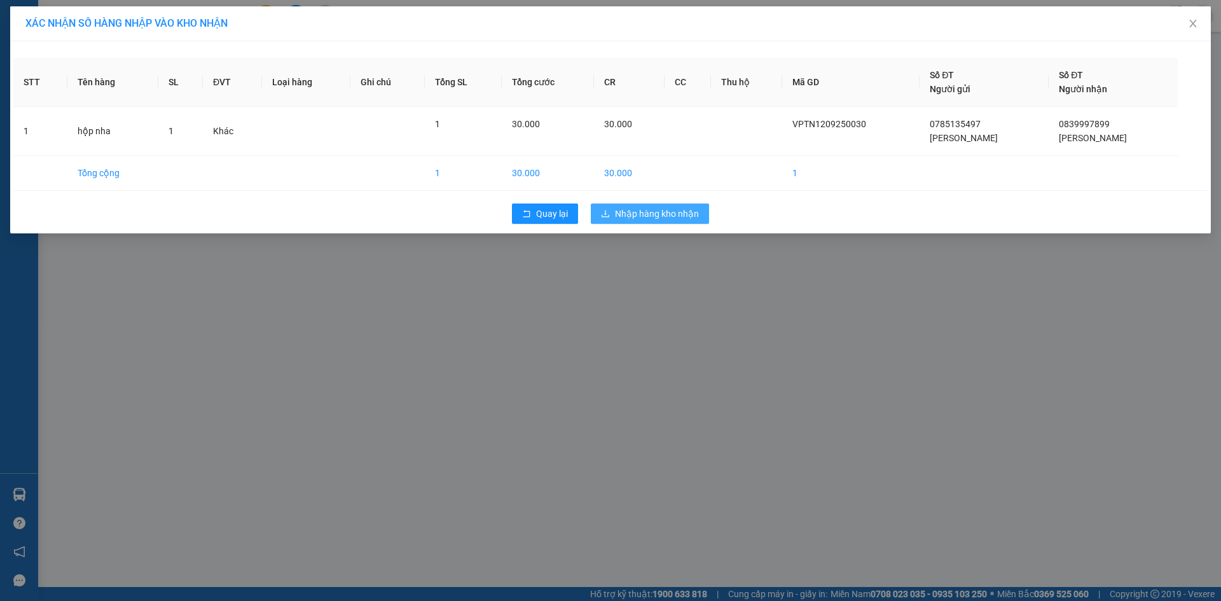
click at [610, 218] on span "download" at bounding box center [605, 214] width 9 height 10
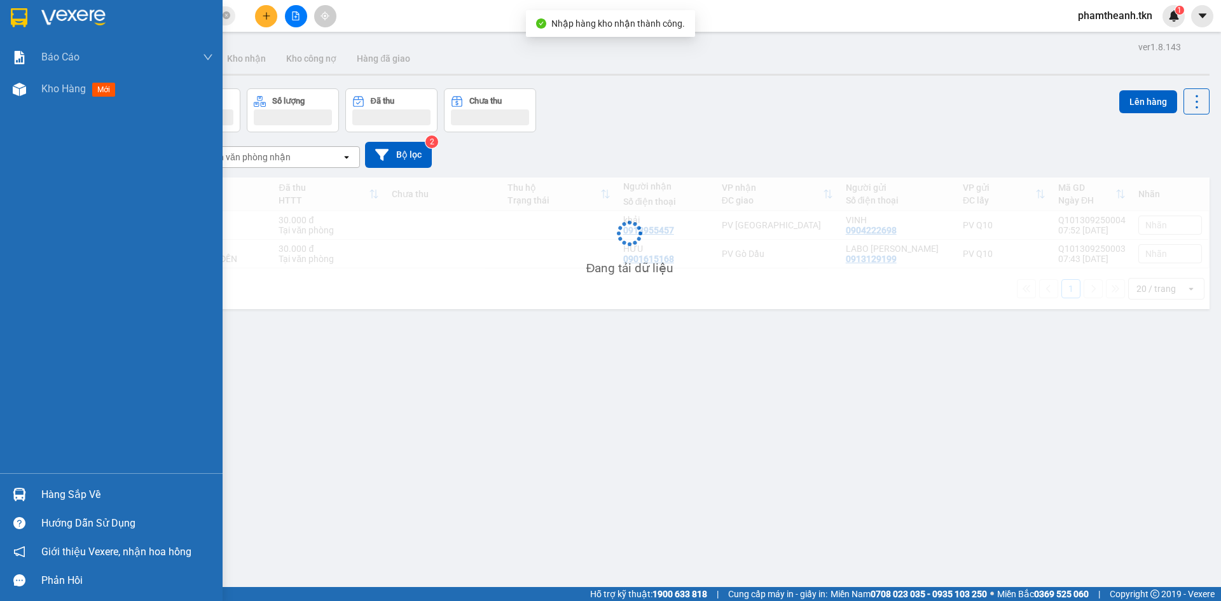
click at [36, 496] on div "Hàng sắp về" at bounding box center [111, 494] width 223 height 29
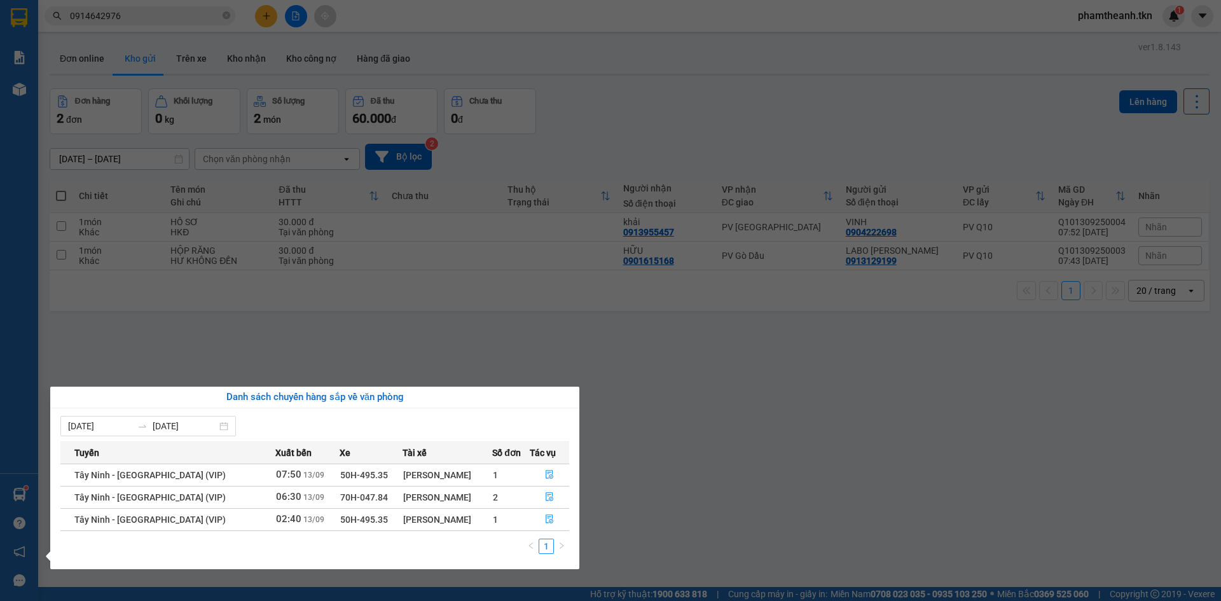
click at [629, 459] on section "Kết quả tìm kiếm ( 4 ) Bộ lọc Mã ĐH Trạng thái Món hàng Thu hộ Tổng cước Chưa c…" at bounding box center [610, 300] width 1221 height 601
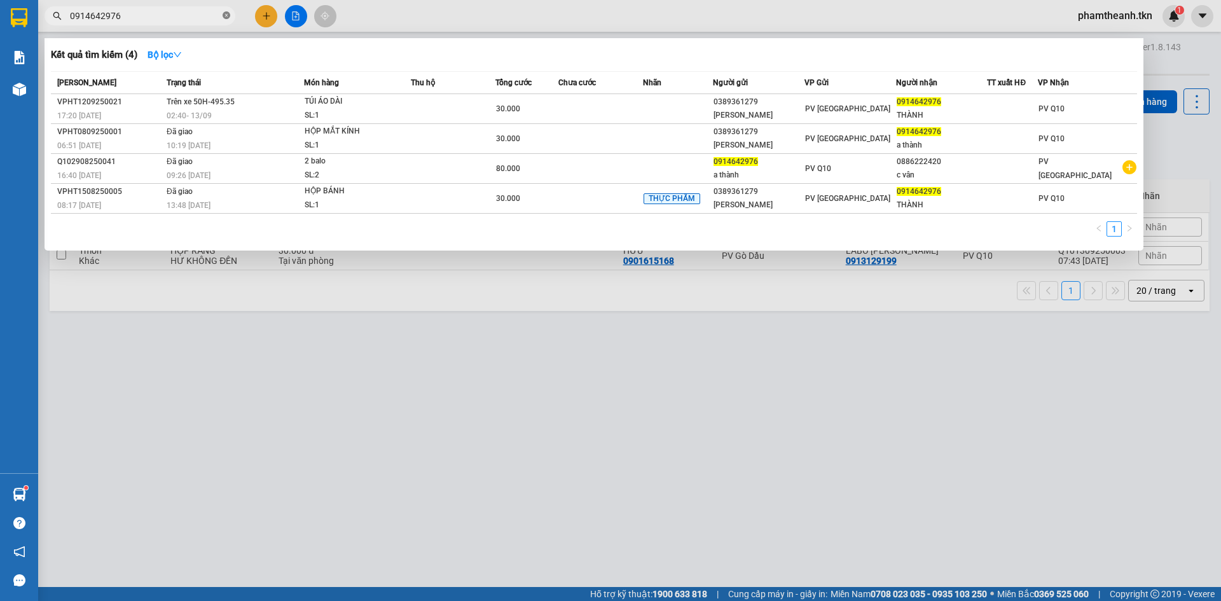
click at [226, 11] on span at bounding box center [227, 16] width 8 height 12
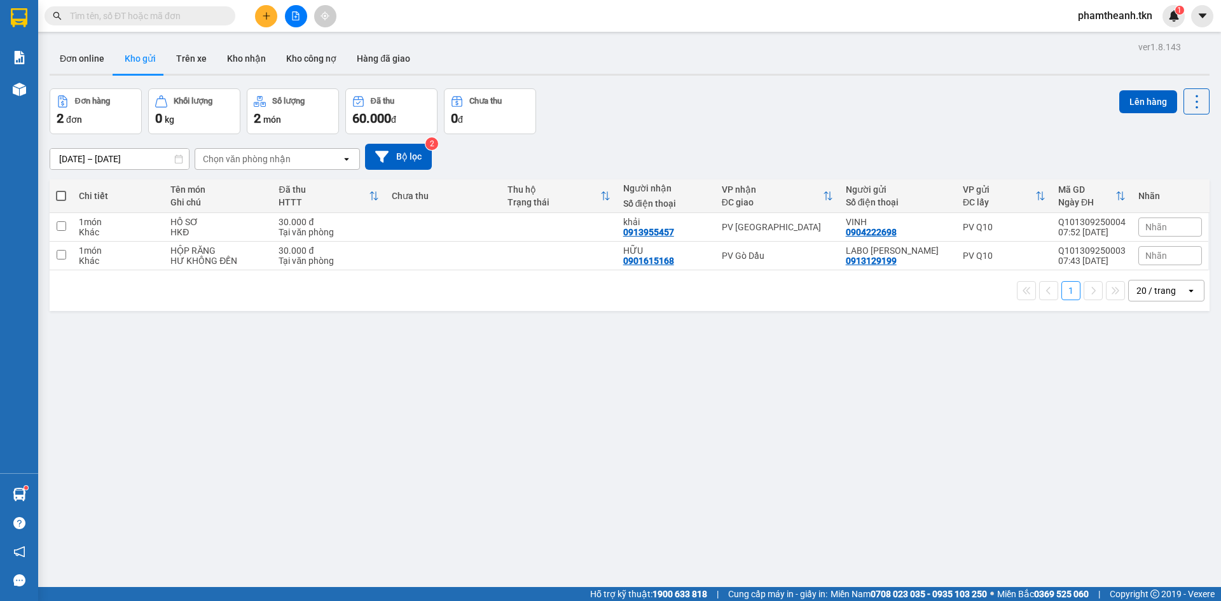
paste input "0908781688"
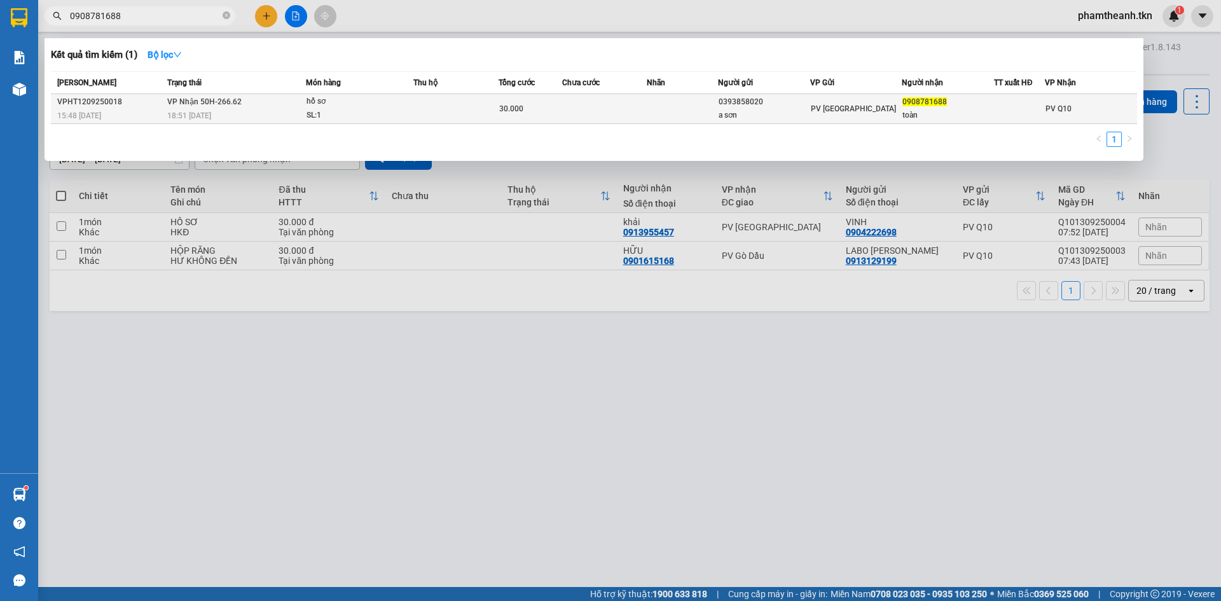
type input "0908781688"
click at [329, 113] on div "SL: 1" at bounding box center [354, 116] width 95 height 14
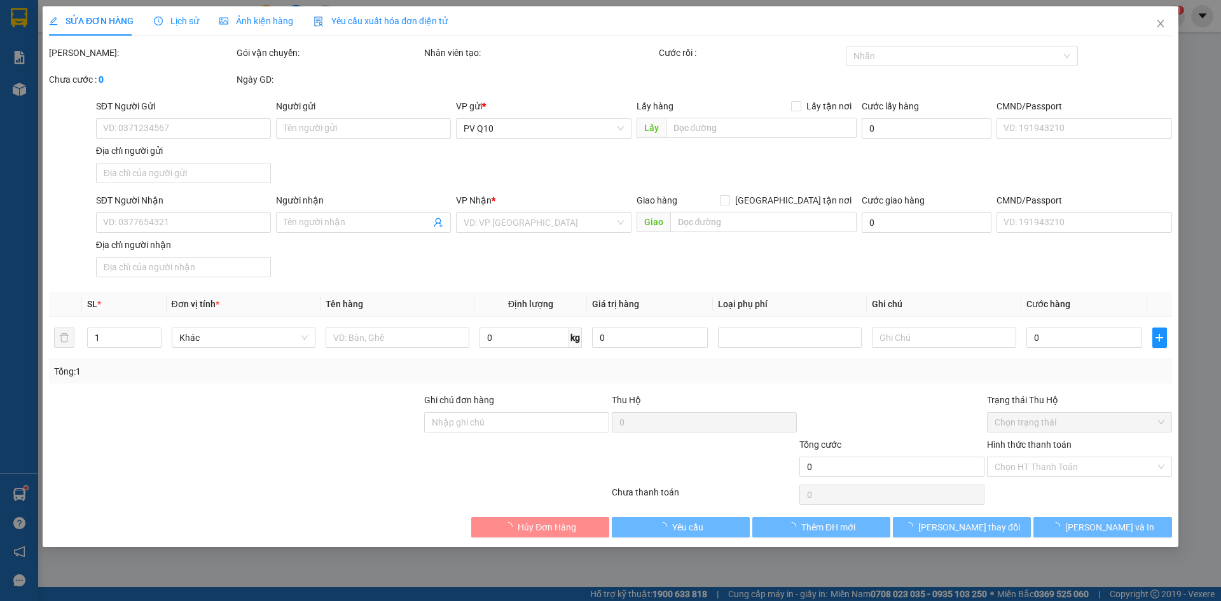
type input "0393858020"
type input "a sơn"
type input "0908781688"
type input "toàn"
type input "30.000"
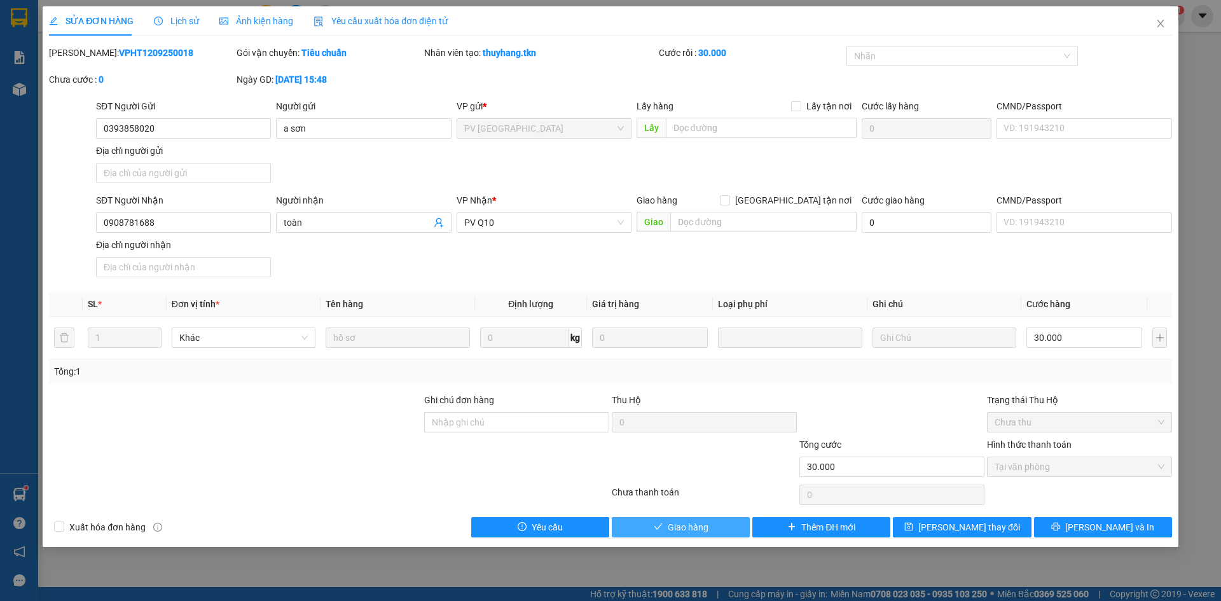
click at [678, 529] on span "Giao hàng" at bounding box center [688, 527] width 41 height 14
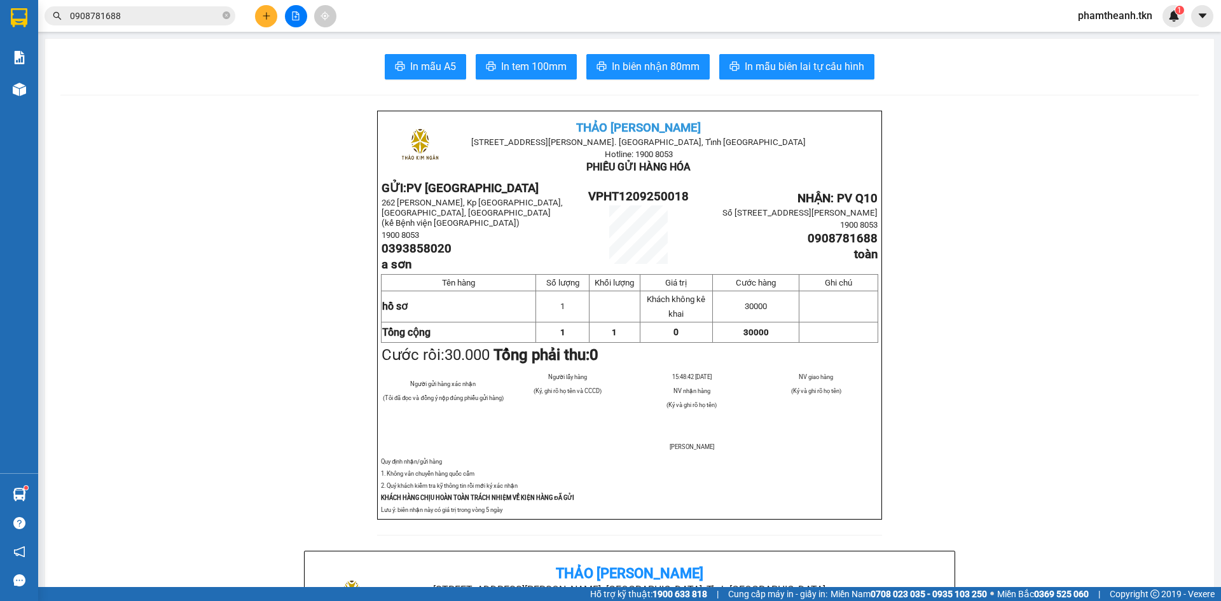
click at [284, 74] on div "In mẫu A5 In tem 100mm In biên nhận 80mm In mẫu biên lai tự cấu hình" at bounding box center [629, 66] width 1139 height 25
drag, startPoint x: 127, startPoint y: 23, endPoint x: 62, endPoint y: 21, distance: 65.5
click at [119, 22] on span "0908781688" at bounding box center [140, 15] width 191 height 19
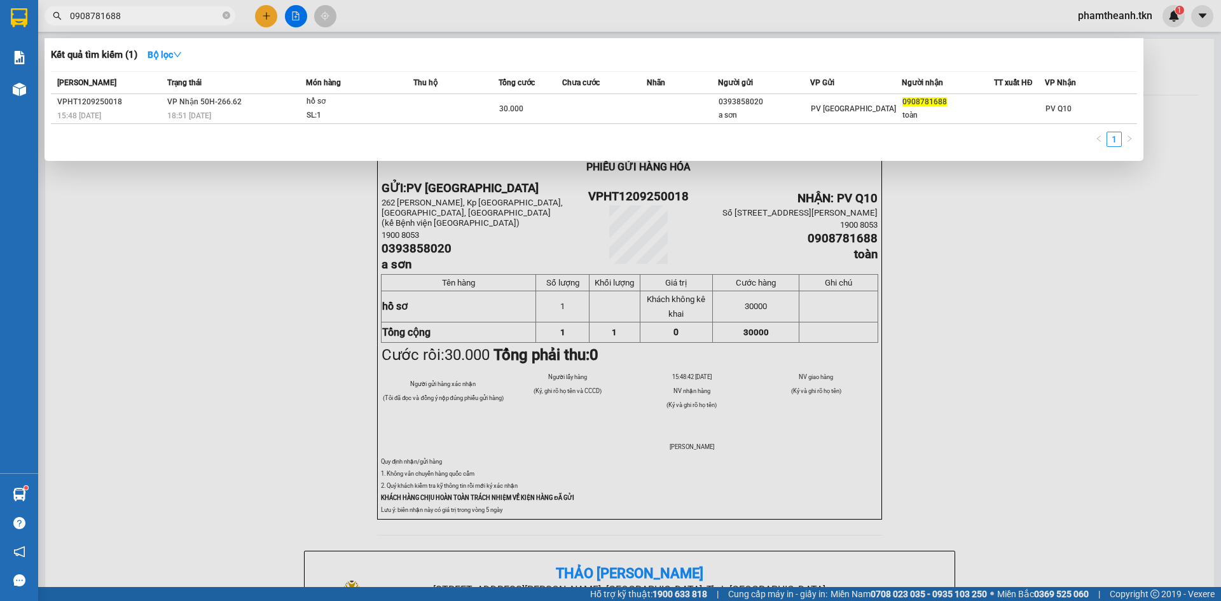
drag, startPoint x: 132, startPoint y: 15, endPoint x: 34, endPoint y: 31, distance: 99.1
click at [48, 27] on div "Kết quả tìm kiếm ( 1 ) Bộ lọc Mã ĐH Trạng thái Món hàng Thu hộ Tổng cước Chưa c…" at bounding box center [124, 16] width 248 height 22
type input "0964449537"
click at [155, 6] on span "0964449537" at bounding box center [140, 15] width 191 height 19
drag, startPoint x: 106, startPoint y: 6, endPoint x: 24, endPoint y: 6, distance: 82.7
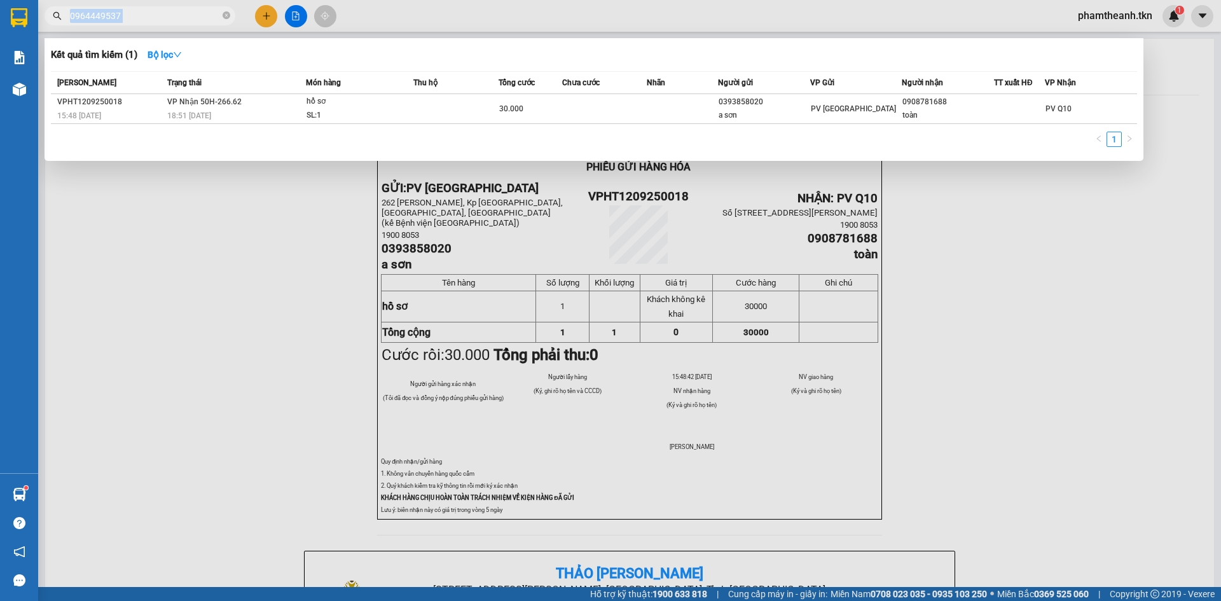
click at [32, 6] on section "Kết quả tìm kiếm ( 1 ) Bộ lọc Mã ĐH Trạng thái Món hàng Thu hộ Tổng cước Chưa c…" at bounding box center [610, 300] width 1221 height 601
click at [169, 12] on input "0964449537" at bounding box center [145, 16] width 150 height 14
click at [121, 18] on input "0964449537" at bounding box center [145, 16] width 150 height 14
click at [103, 13] on input "0964449537" at bounding box center [145, 16] width 150 height 14
click at [98, 13] on input "0964449537" at bounding box center [145, 16] width 150 height 14
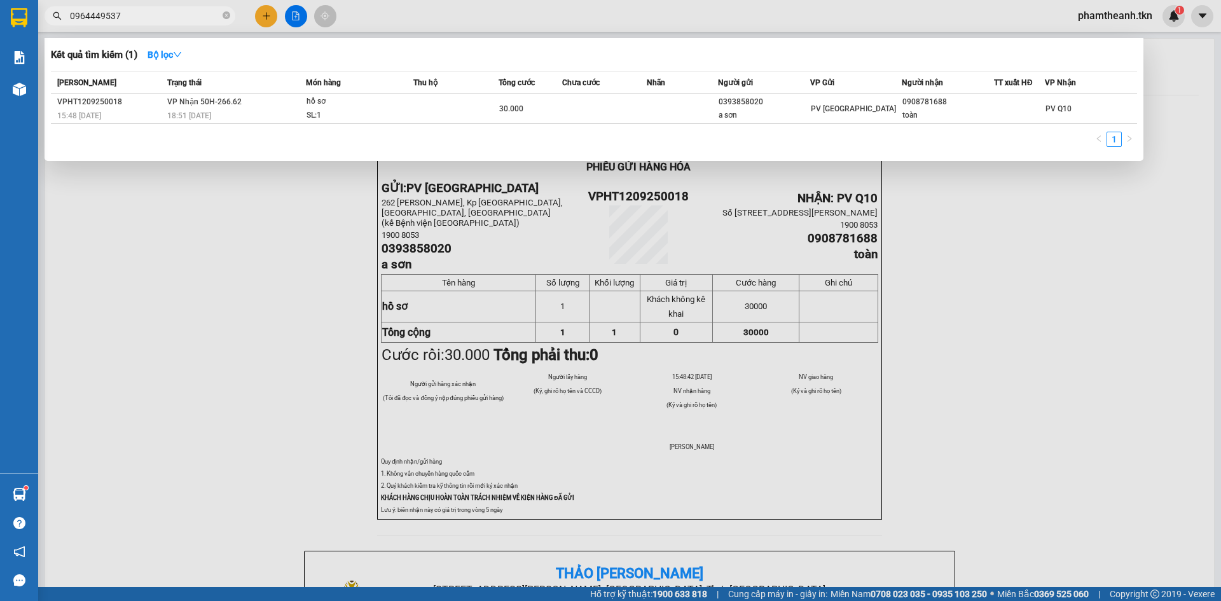
drag, startPoint x: 132, startPoint y: 15, endPoint x: 113, endPoint y: 15, distance: 19.7
click at [52, 23] on span "0964449537" at bounding box center [140, 15] width 191 height 19
click at [221, 17] on span "0964449537" at bounding box center [140, 15] width 191 height 19
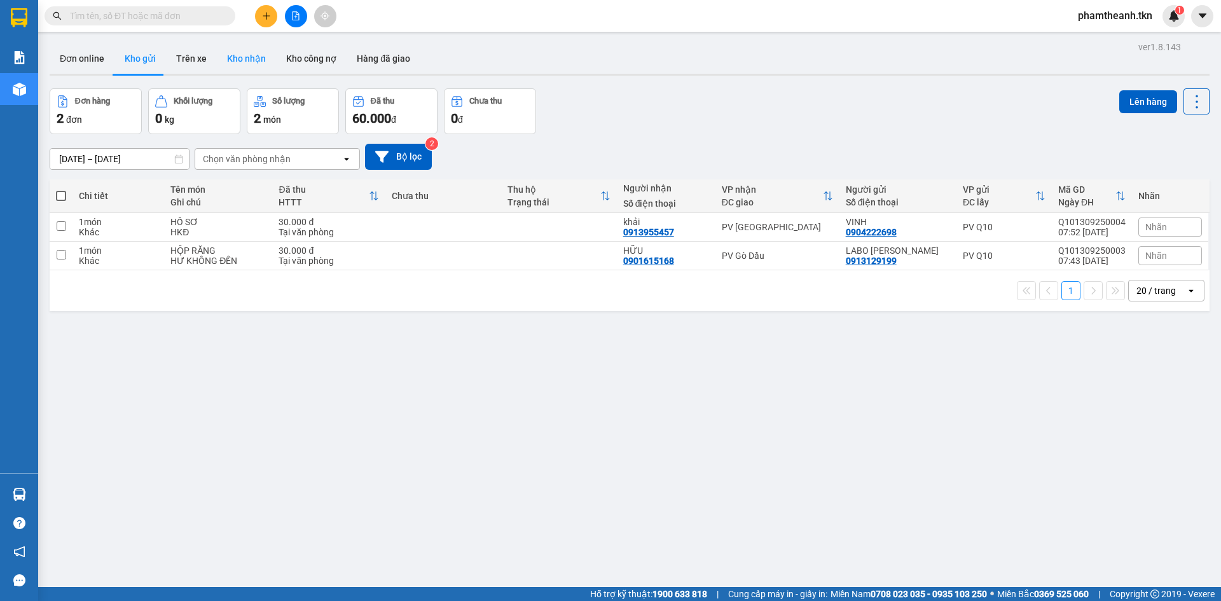
click at [236, 62] on button "Kho nhận" at bounding box center [246, 58] width 59 height 31
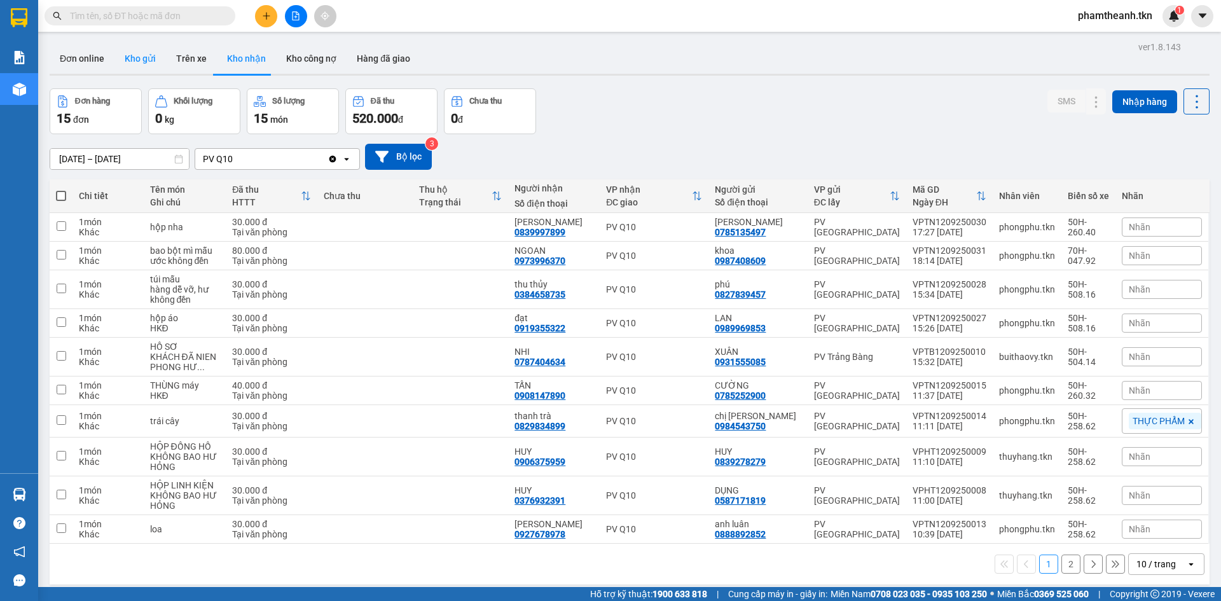
click at [154, 59] on button "Kho gửi" at bounding box center [140, 58] width 52 height 31
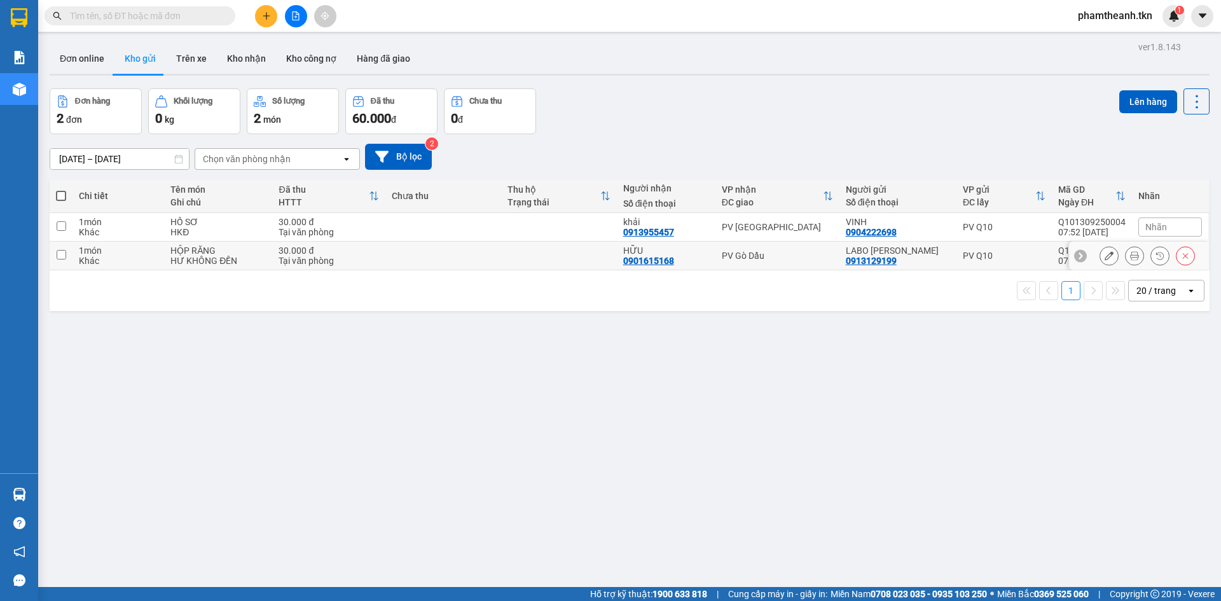
click at [307, 260] on div "Tại văn phòng" at bounding box center [329, 261] width 100 height 10
checkbox input "true"
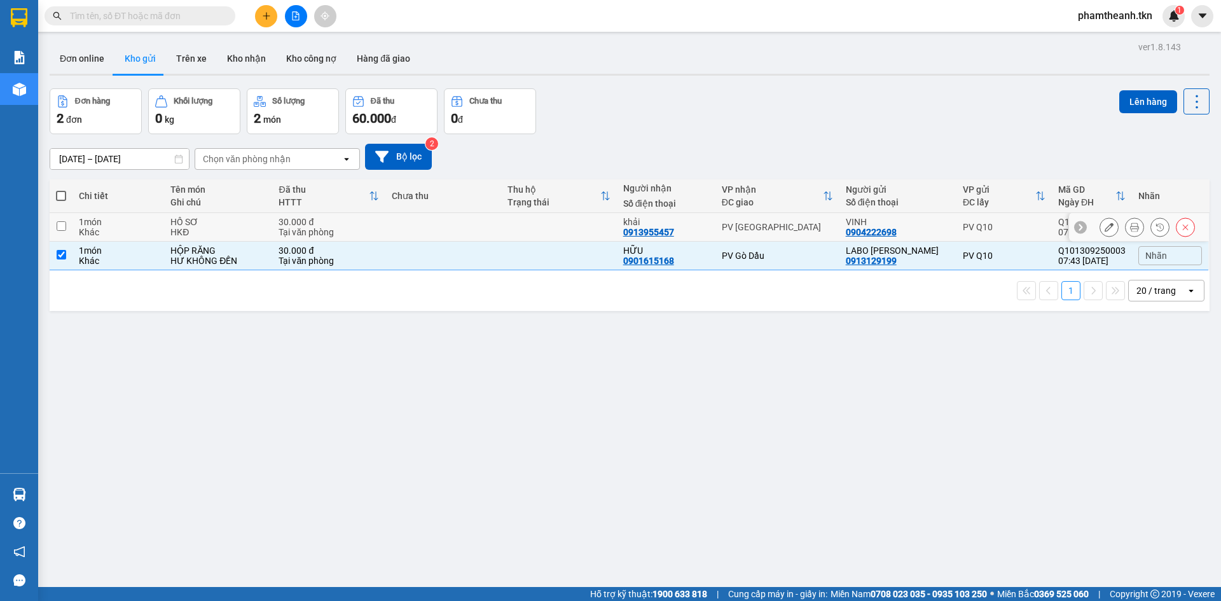
click at [272, 230] on td "30.000 đ Tại văn phòng" at bounding box center [328, 227] width 113 height 29
checkbox input "true"
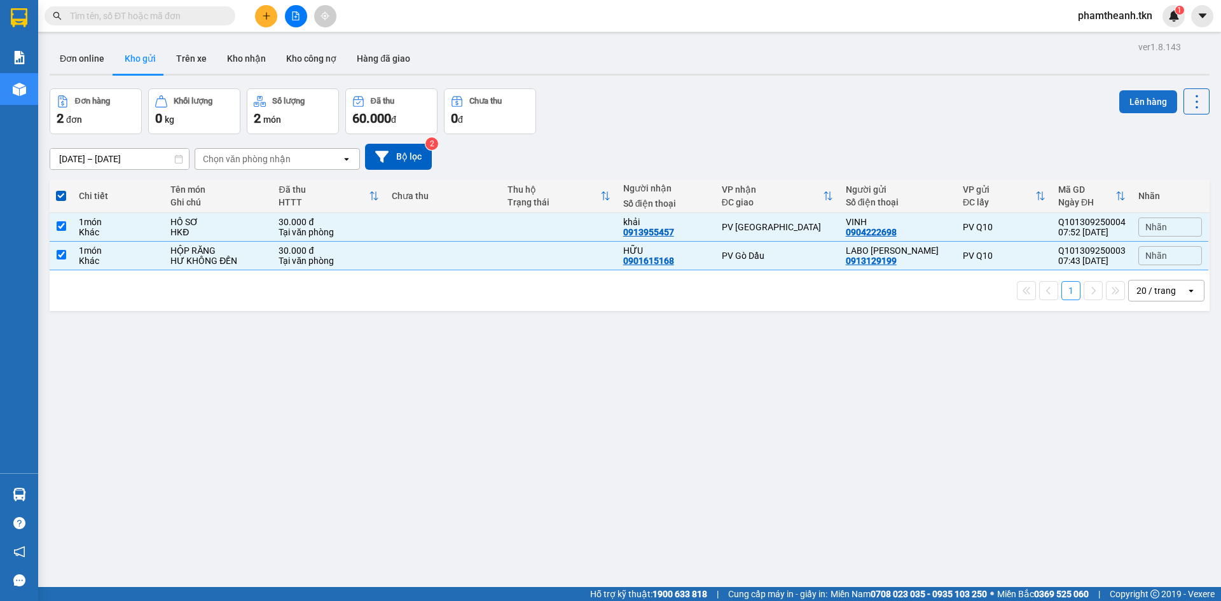
click at [1119, 95] on button "Lên hàng" at bounding box center [1148, 101] width 58 height 23
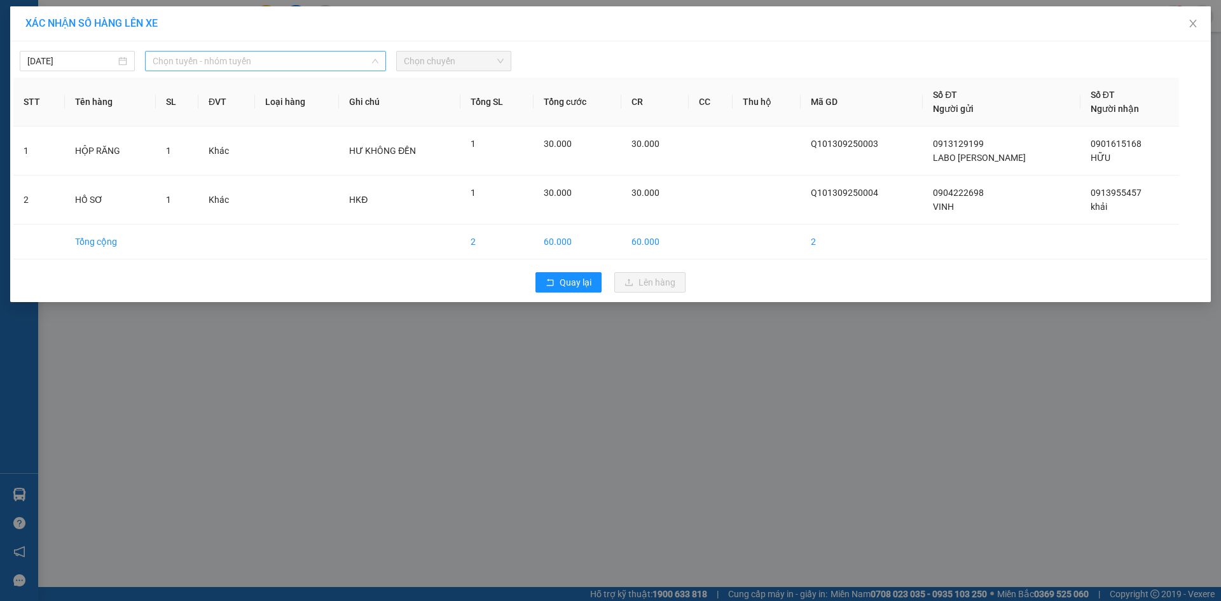
click at [232, 58] on span "Chọn tuyến - nhóm tuyến" at bounding box center [266, 61] width 226 height 19
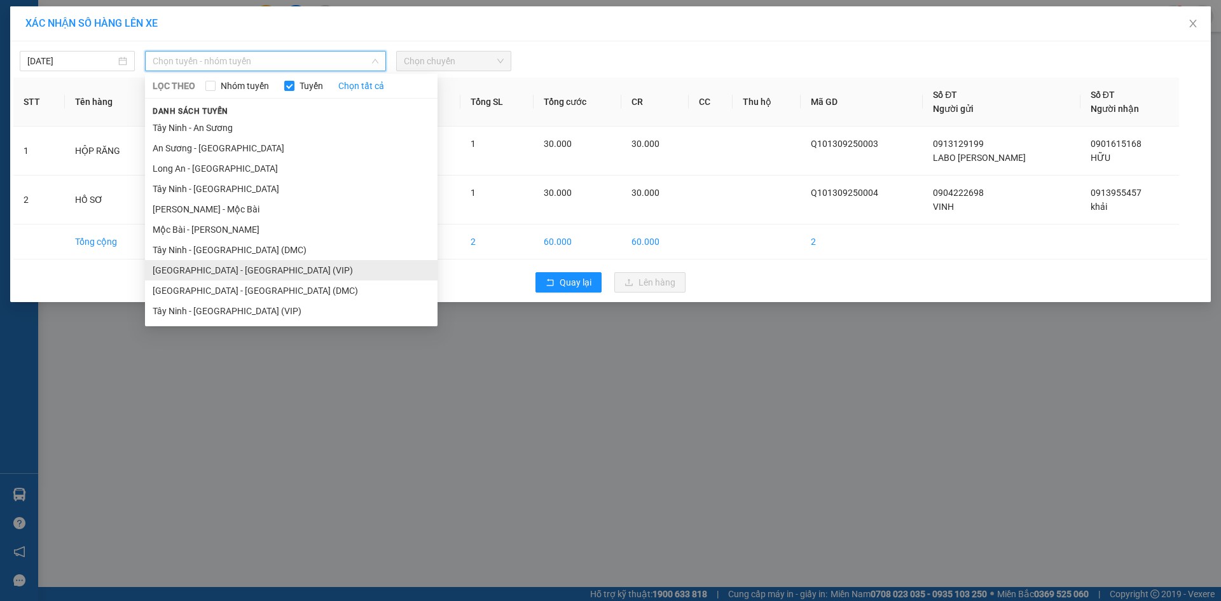
click at [206, 265] on li "Sài Gòn - Tây Ninh (VIP)" at bounding box center [291, 270] width 293 height 20
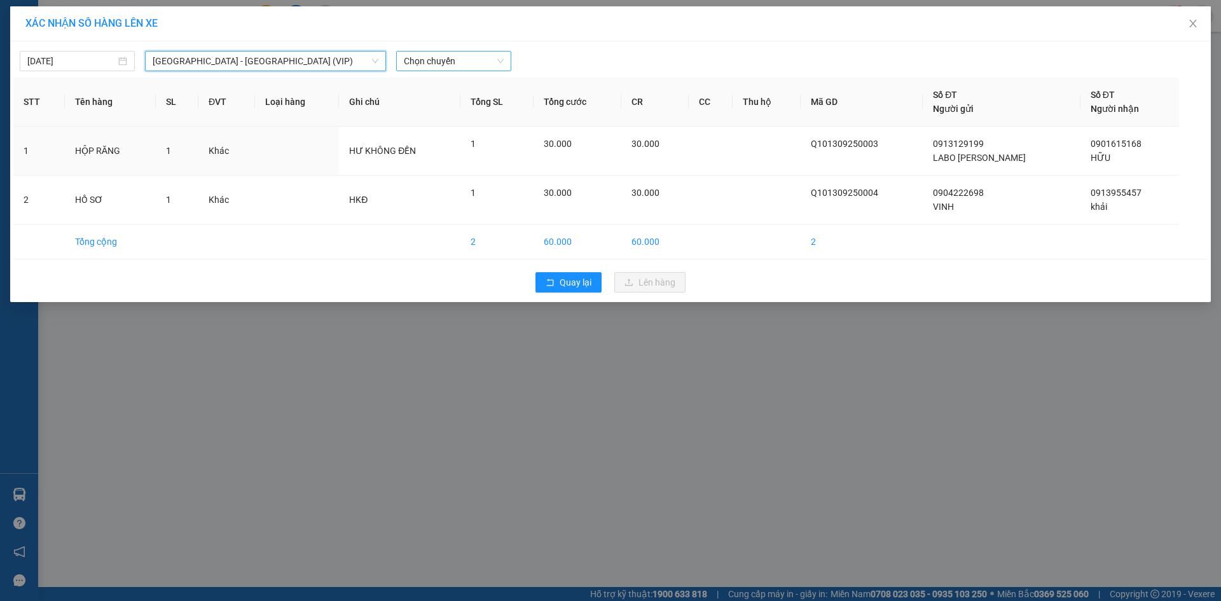
click at [450, 59] on span "Chọn chuyến" at bounding box center [454, 61] width 100 height 19
type input "50816"
click at [459, 88] on div "08:10 (TC) - 50H-508.16" at bounding box center [453, 87] width 99 height 14
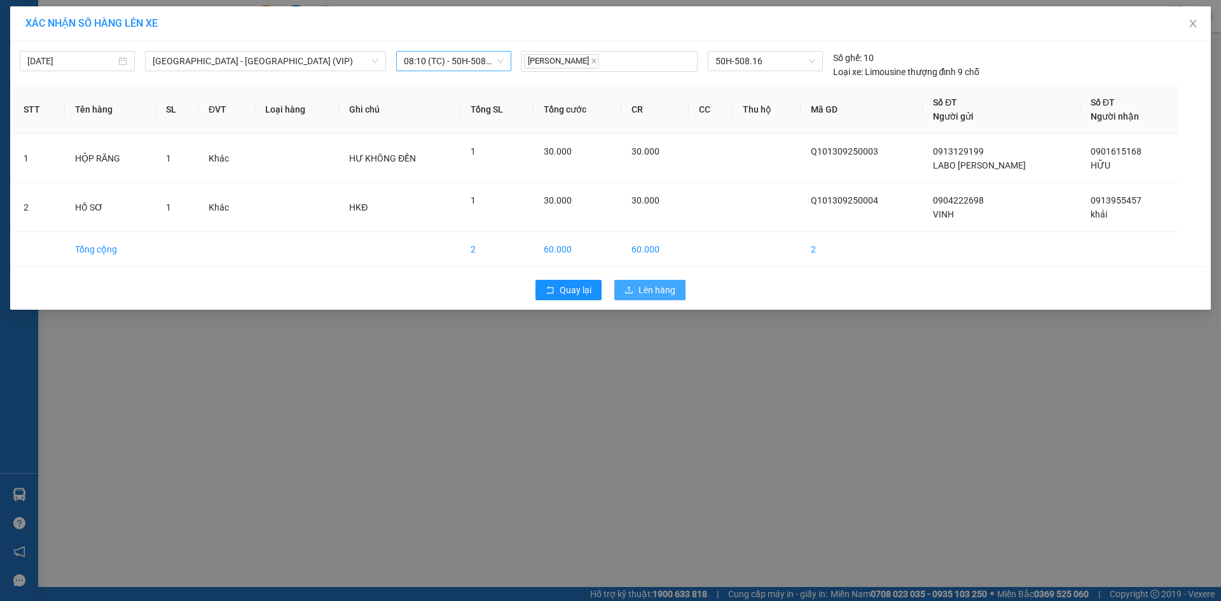
click at [648, 290] on span "Lên hàng" at bounding box center [657, 290] width 37 height 14
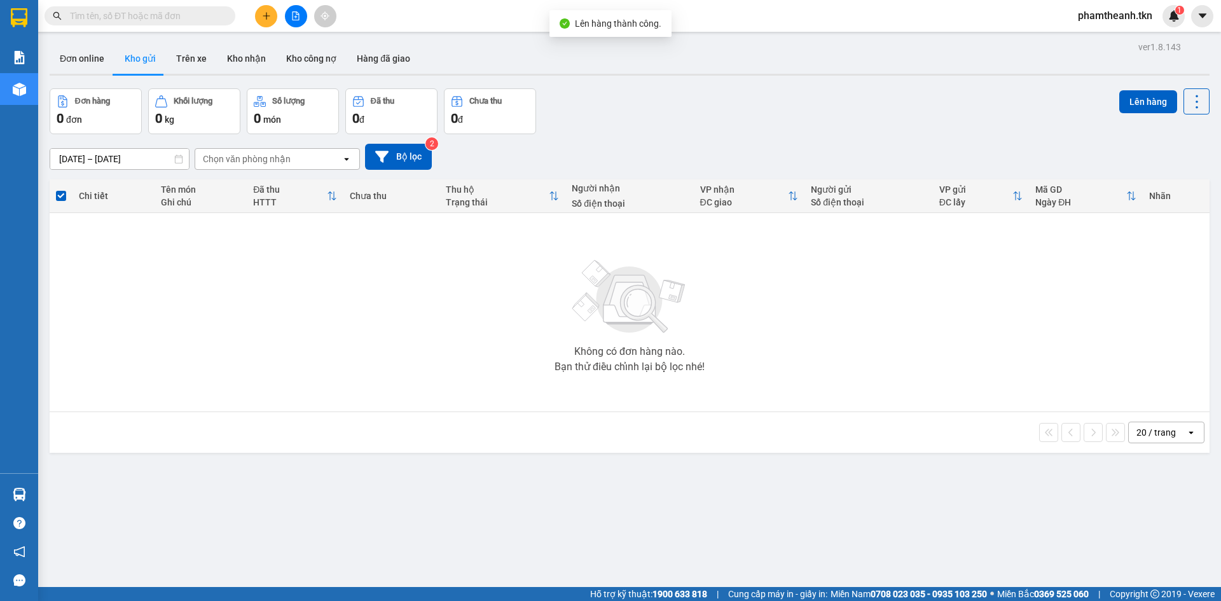
click at [263, 13] on icon "plus" at bounding box center [266, 15] width 9 height 9
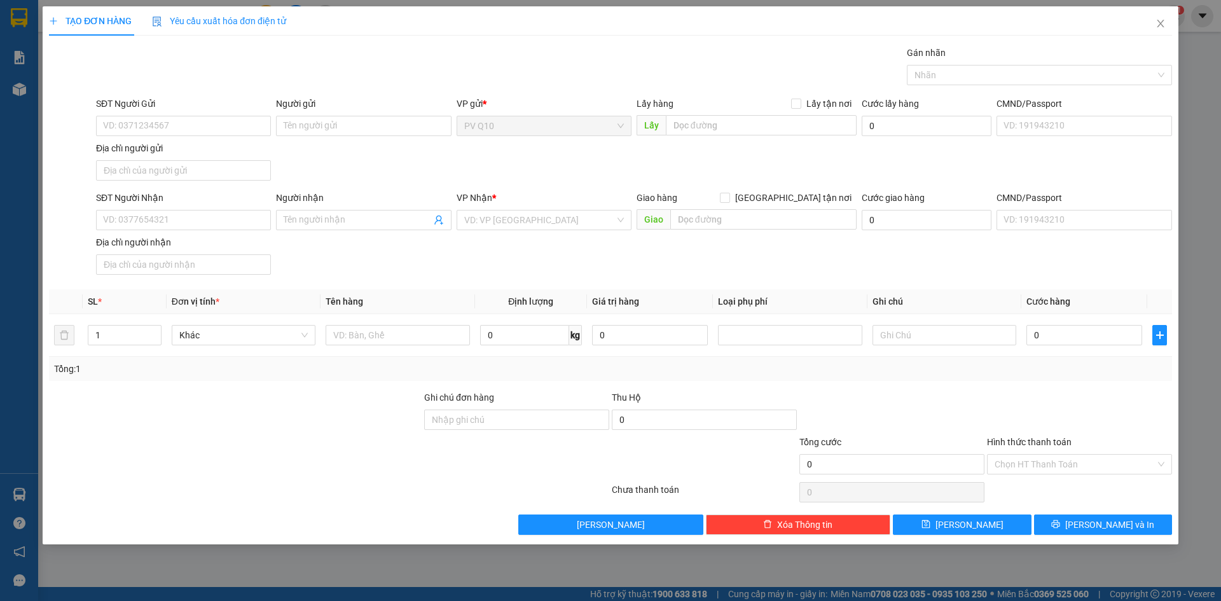
drag, startPoint x: 438, startPoint y: 164, endPoint x: 415, endPoint y: 153, distance: 25.3
click at [438, 164] on div "SĐT Người Gửi VD: 0371234567 Người gửi Tên người gửi VP gửi * PV Q10 Lấy hàng L…" at bounding box center [634, 141] width 1081 height 89
click at [207, 118] on input "SĐT Người Gửi" at bounding box center [183, 126] width 175 height 20
click at [123, 125] on input "0789051198" at bounding box center [183, 126] width 175 height 20
click at [136, 129] on input "0789051198" at bounding box center [183, 126] width 175 height 20
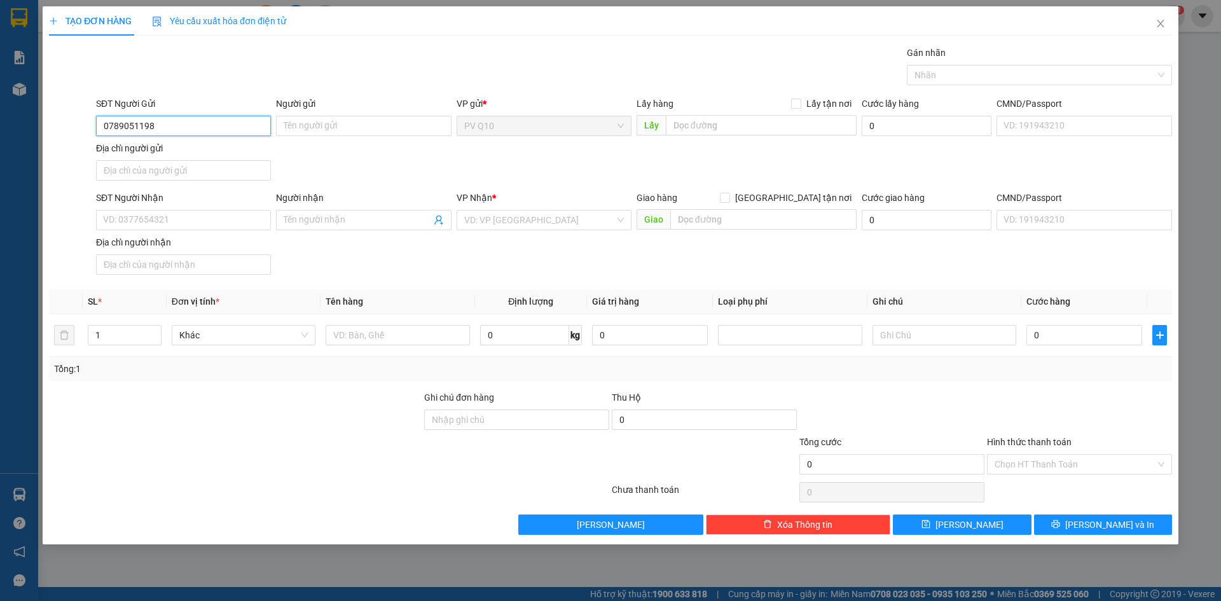
click at [139, 132] on input "0789051198" at bounding box center [183, 126] width 175 height 20
type input "0789051198"
click at [382, 137] on div "Người gửi Tên người gửi" at bounding box center [363, 119] width 175 height 45
click at [350, 121] on input "Người gửi" at bounding box center [363, 126] width 175 height 20
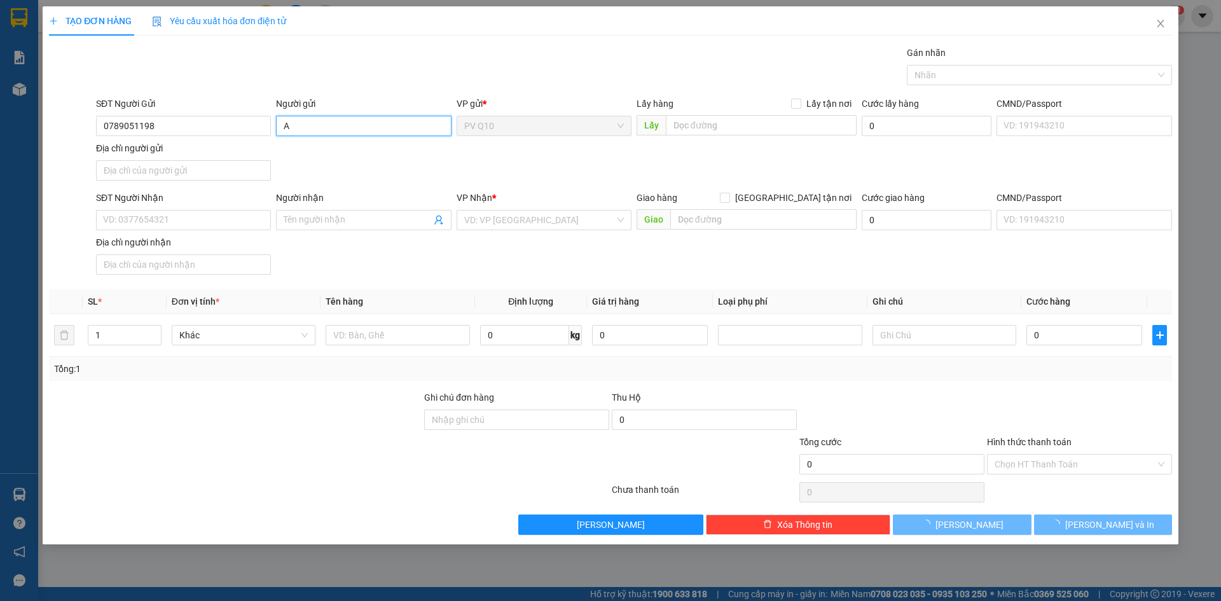
type input "A"
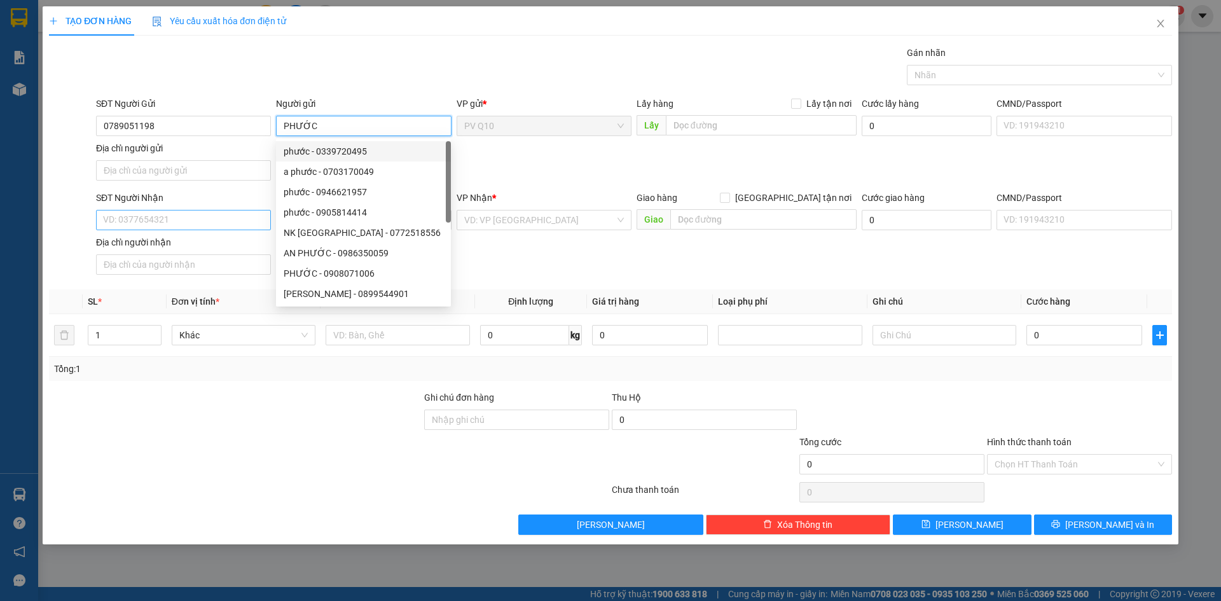
type input "PHƯỚC"
click at [150, 225] on input "SĐT Người Nhận" at bounding box center [183, 220] width 175 height 20
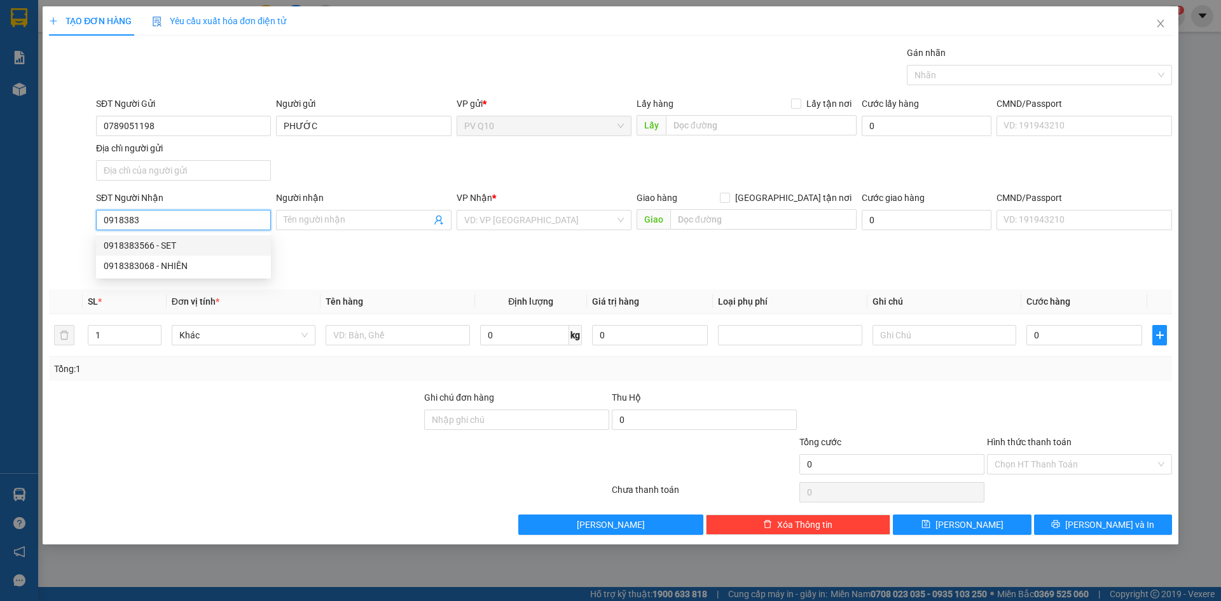
click at [219, 241] on div "0918383566 - SET" at bounding box center [184, 246] width 160 height 14
type input "0918383566"
type input "SET"
type input "40.000"
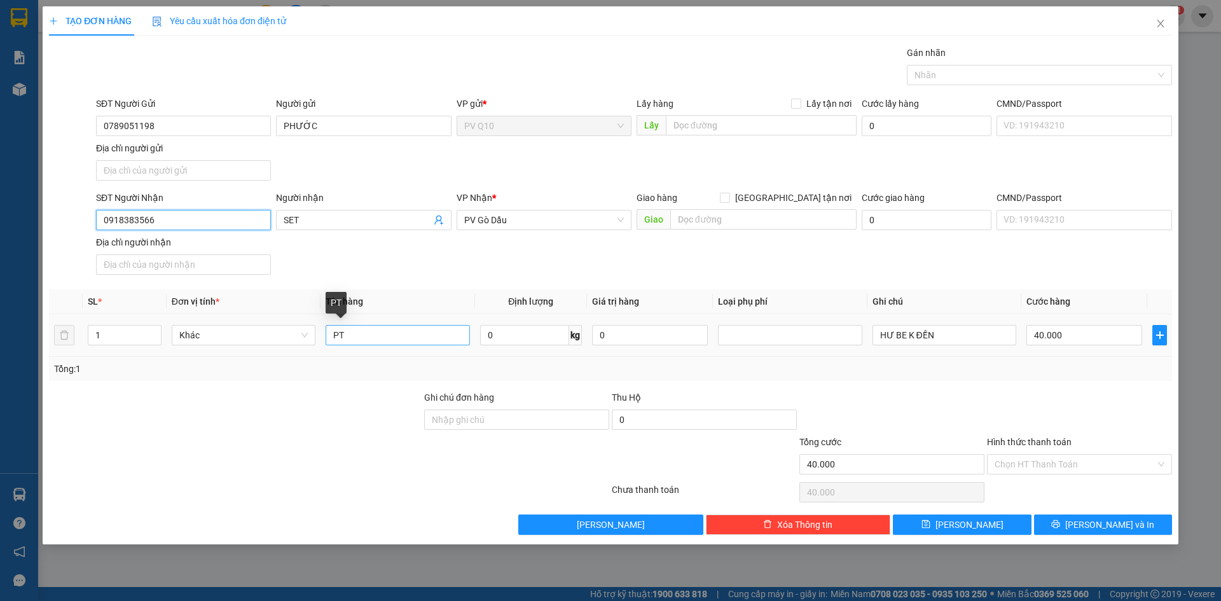
type input "0918383566"
click at [404, 339] on input "PT" at bounding box center [398, 335] width 144 height 20
type input "PHỤ TÙNG"
click at [1070, 336] on input "40.000" at bounding box center [1085, 335] width 116 height 20
type input "3"
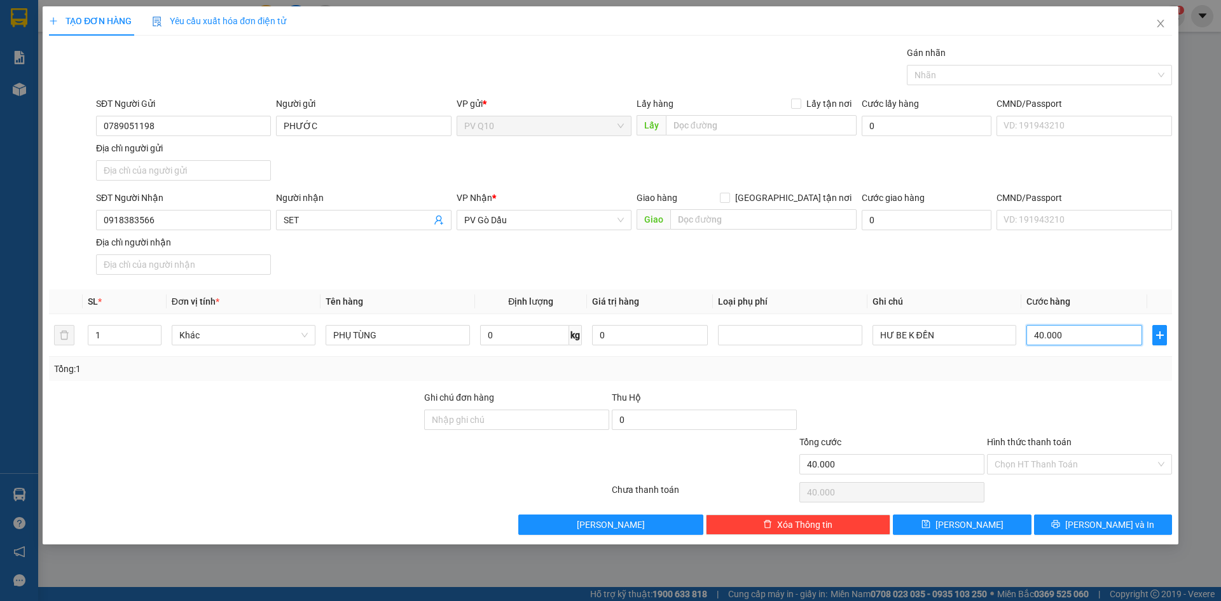
type input "3"
type input "30"
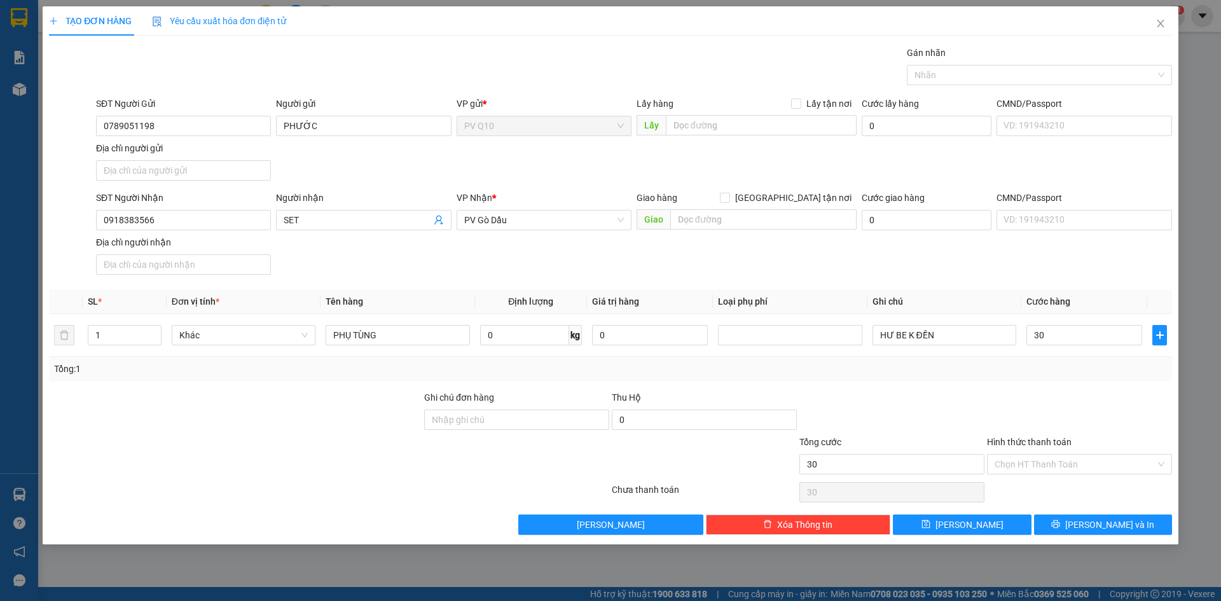
type input "30.000"
click at [1102, 380] on div "Tổng: 1" at bounding box center [610, 369] width 1123 height 24
click at [1077, 467] on input "Hình thức thanh toán" at bounding box center [1075, 464] width 161 height 19
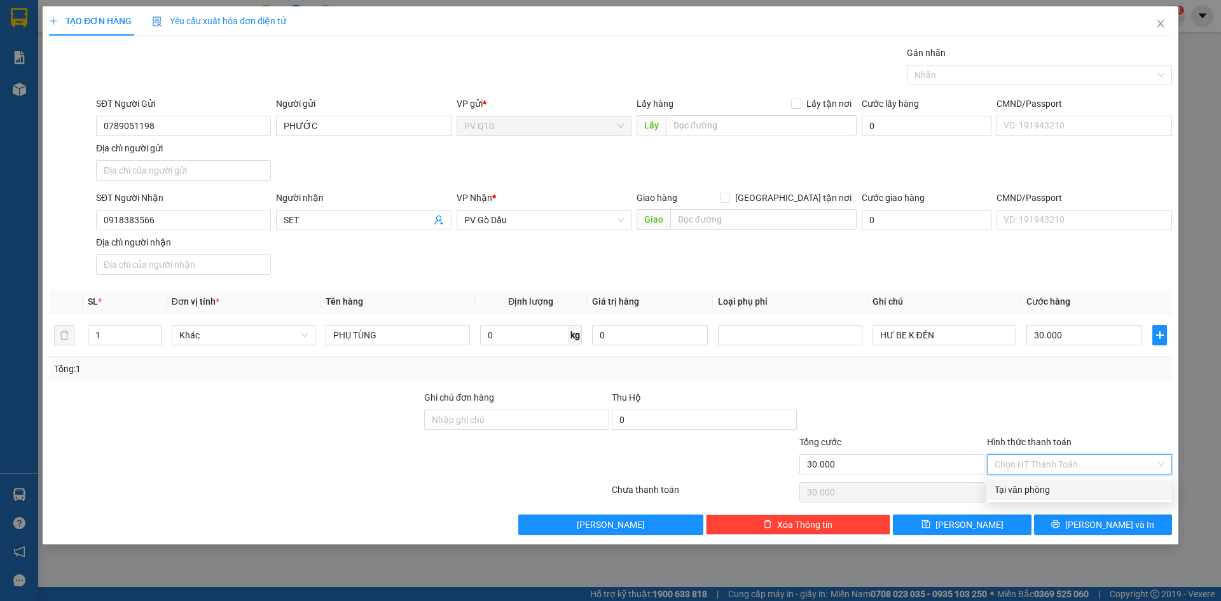
click at [1071, 496] on div "Tại văn phòng" at bounding box center [1080, 490] width 170 height 14
type input "0"
click at [1084, 535] on div "TẠO ĐƠN HÀNG Yêu cầu xuất hóa đơn điện tử Transit Pickup Surcharge Ids Transit …" at bounding box center [611, 275] width 1136 height 538
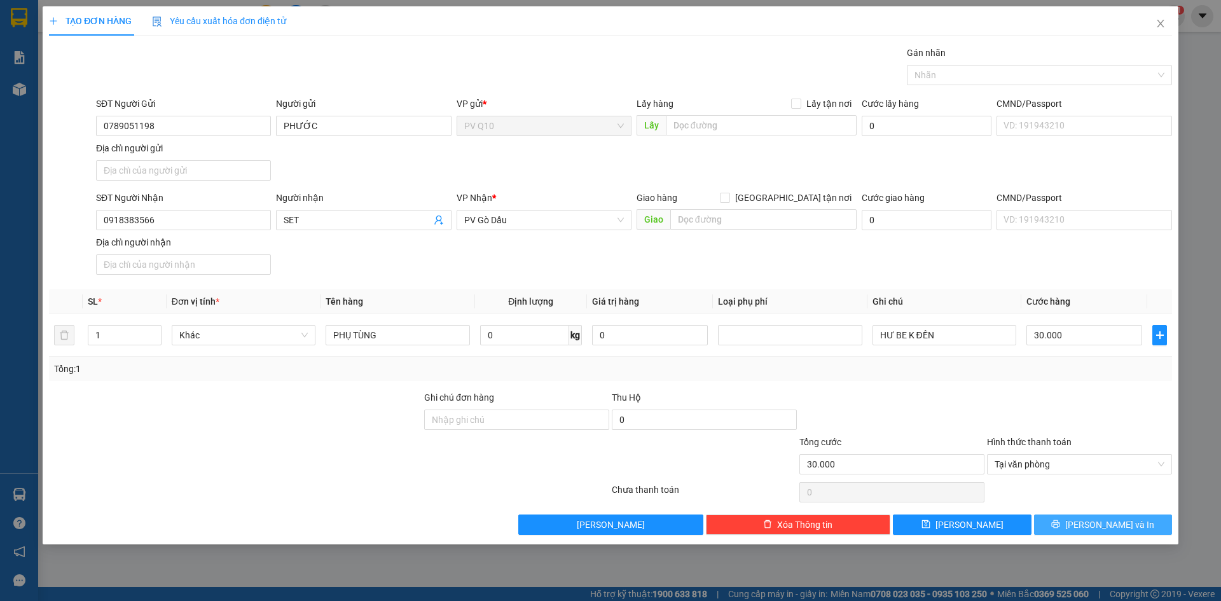
click at [1093, 523] on span "[PERSON_NAME] và In" at bounding box center [1109, 525] width 89 height 14
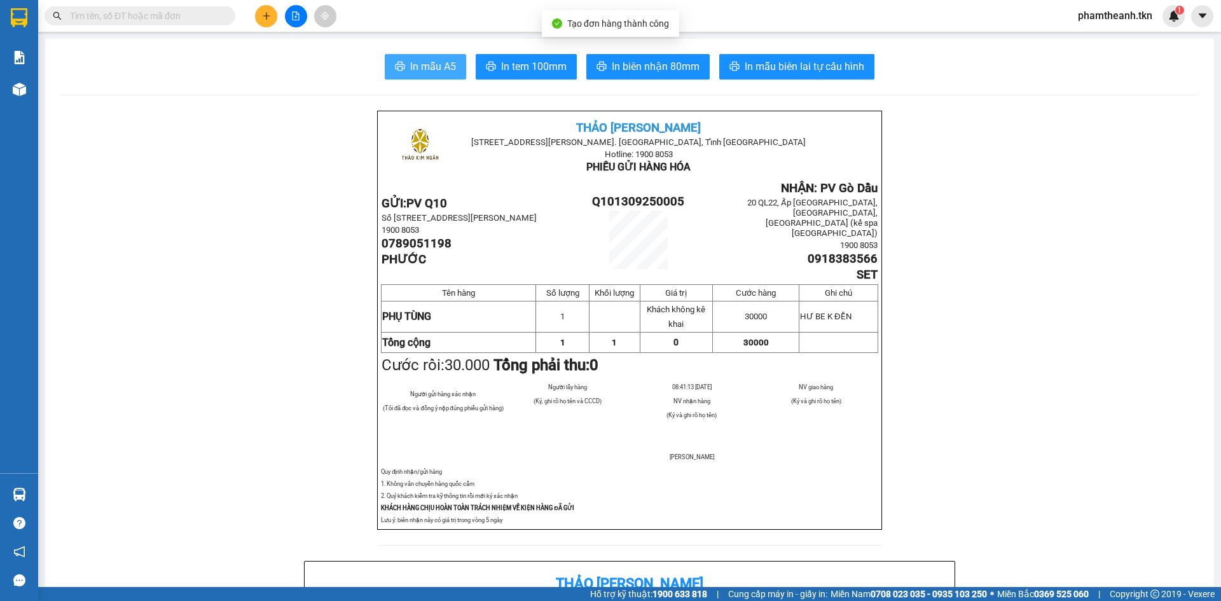
click at [410, 66] on span "In mẫu A5" at bounding box center [433, 67] width 46 height 16
click at [183, 14] on input "text" at bounding box center [145, 16] width 150 height 14
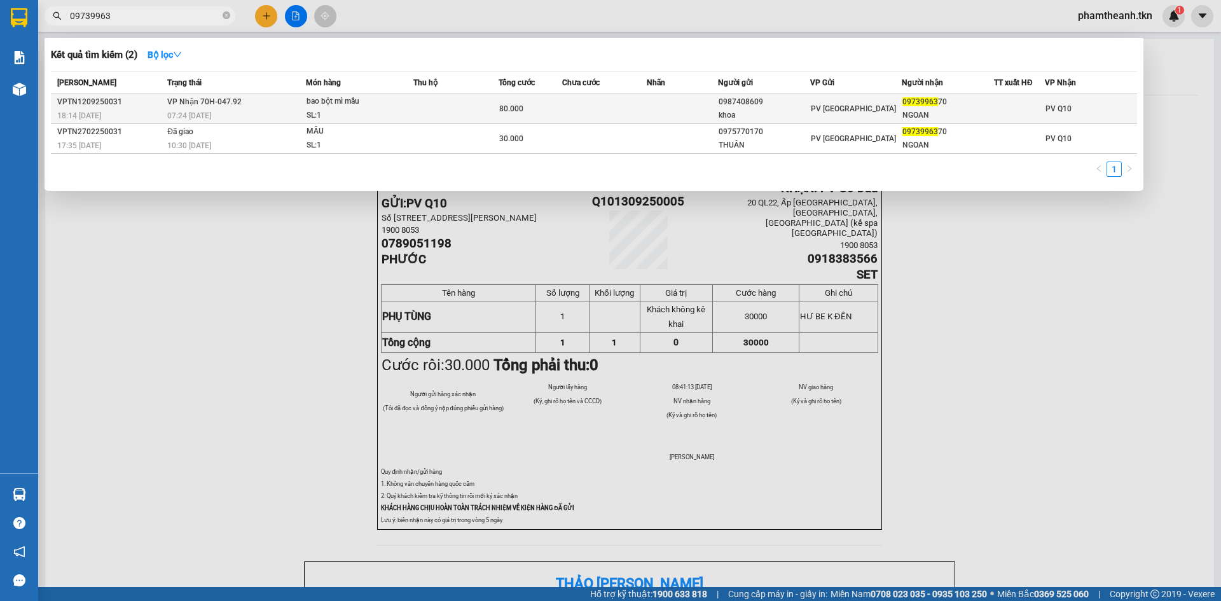
type input "09739963"
click at [196, 105] on span "VP Nhận 70H-047.92" at bounding box center [204, 101] width 74 height 9
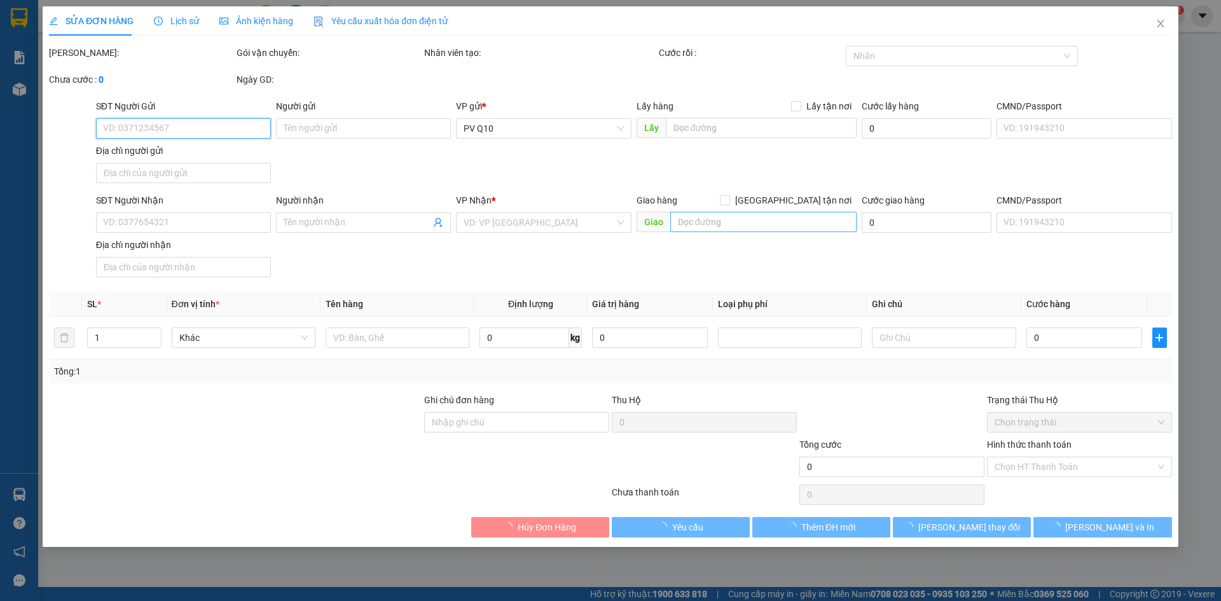
type input "0987408609"
type input "khoa"
type input "0973996370"
type input "NGOAN"
type input "80.000"
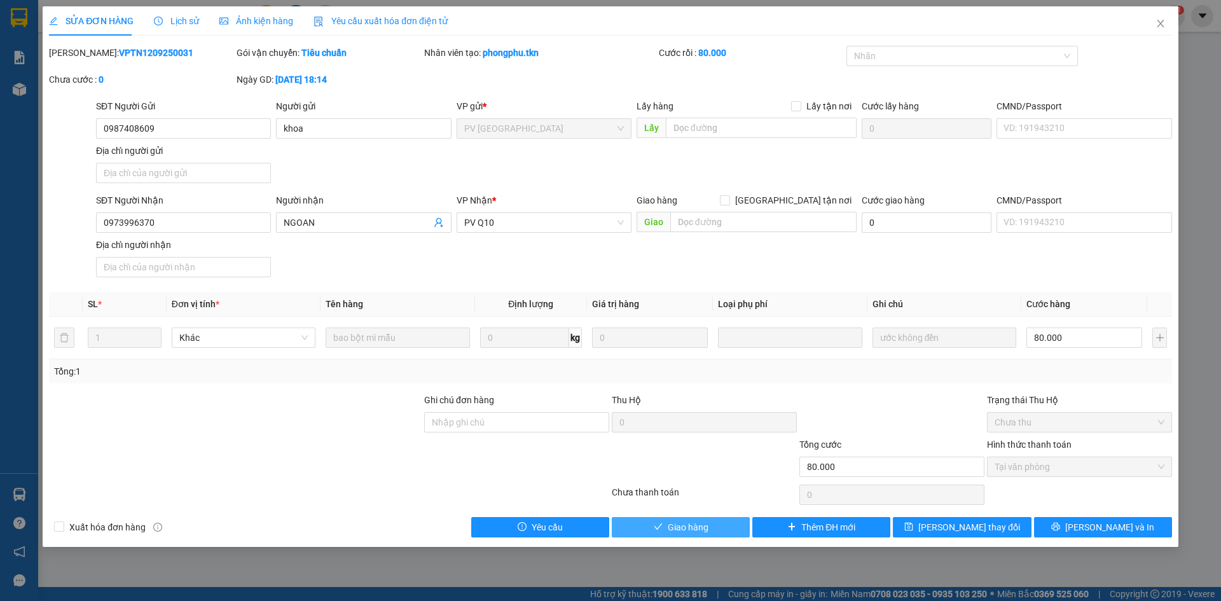
click at [698, 521] on span "Giao hàng" at bounding box center [688, 527] width 41 height 14
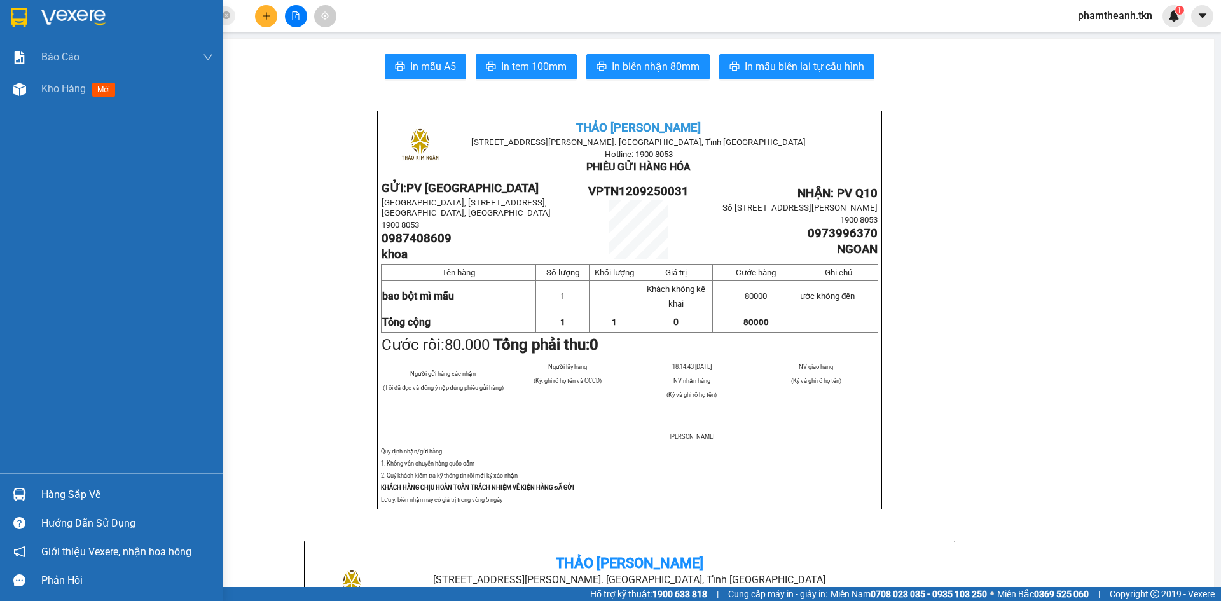
click at [59, 21] on img at bounding box center [73, 17] width 64 height 19
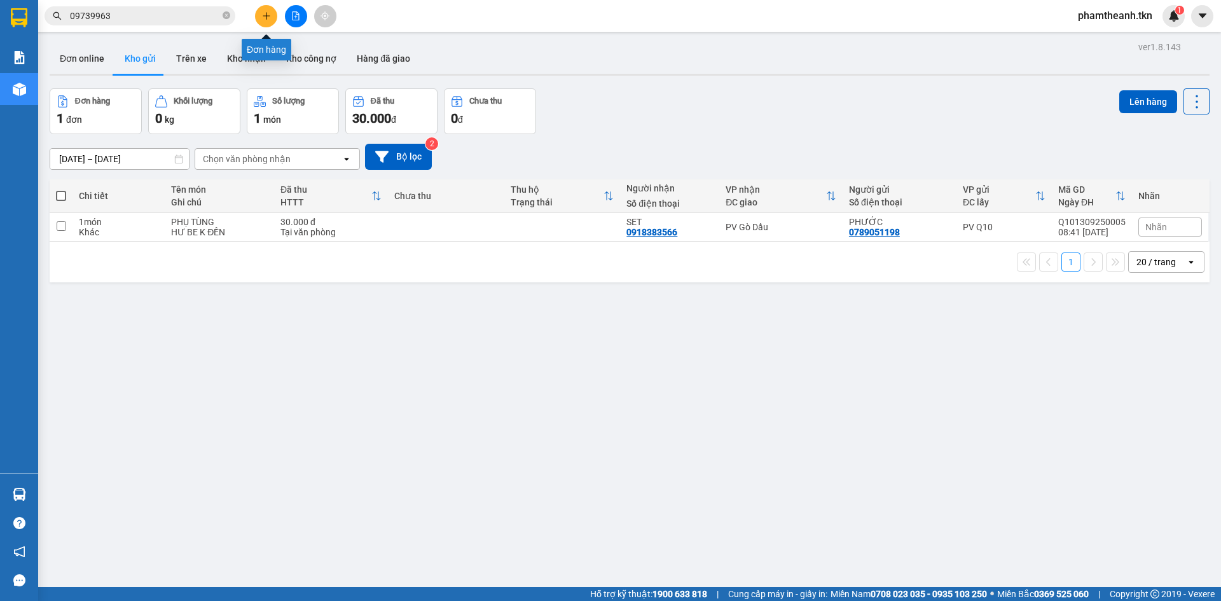
click at [265, 12] on icon "plus" at bounding box center [266, 15] width 9 height 9
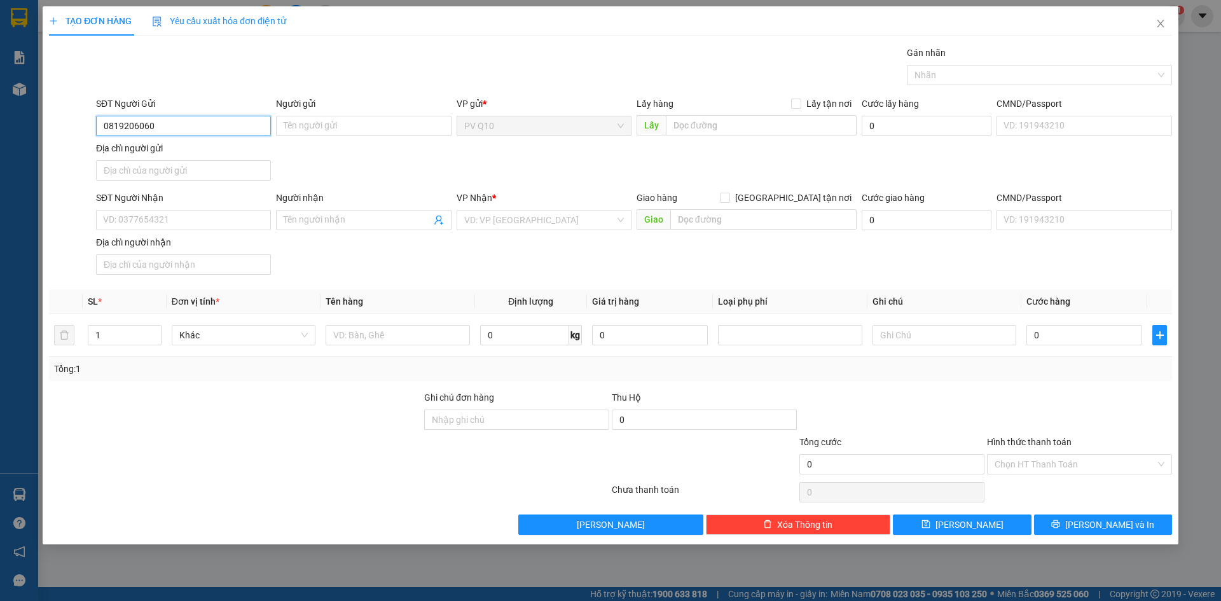
type input "0819206060"
click at [344, 115] on div "Người gửi" at bounding box center [363, 106] width 175 height 19
click at [324, 135] on input "Người gửi" at bounding box center [363, 126] width 175 height 20
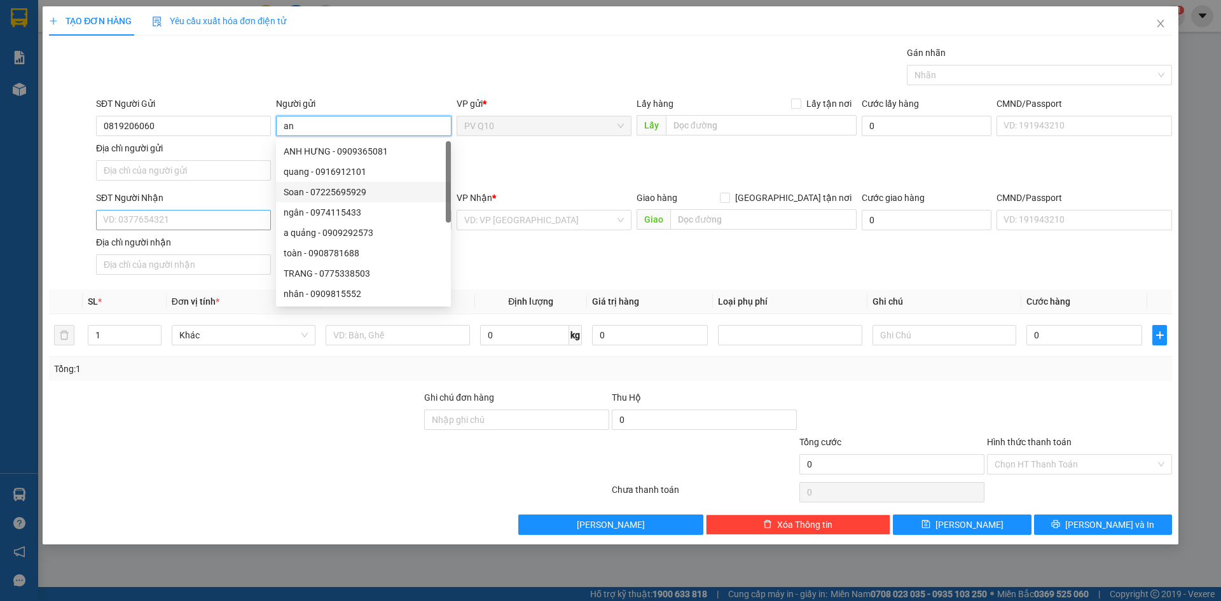
type input "an"
click at [171, 214] on input "SĐT Người Nhận" at bounding box center [183, 220] width 175 height 20
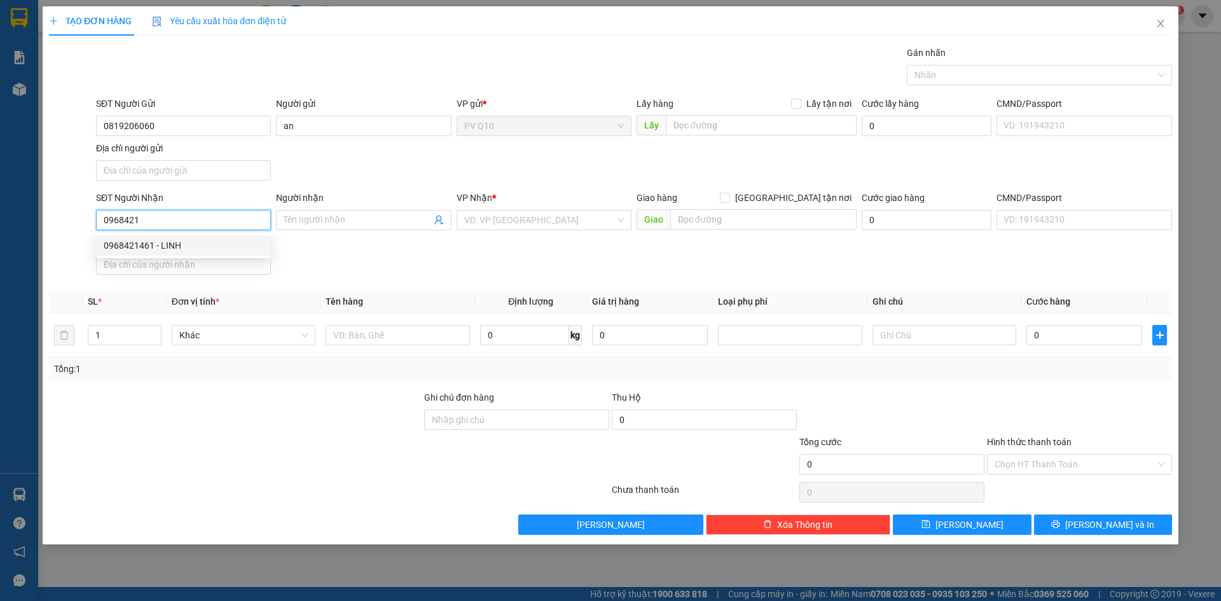
click at [163, 248] on div "0968421461 - LINH" at bounding box center [184, 246] width 160 height 14
type input "0968421461"
type input "LINH"
type input "110.000"
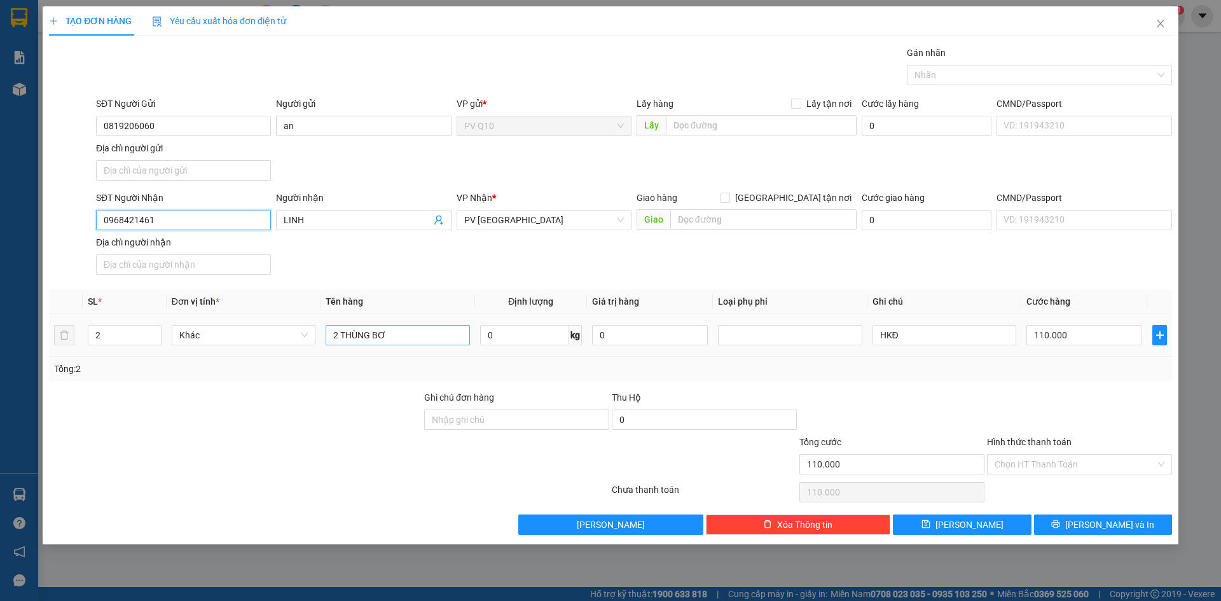
type input "0968421461"
click at [339, 340] on input "2 THÙNG BƠ" at bounding box center [398, 335] width 144 height 20
type input "1"
click at [153, 339] on icon "down" at bounding box center [154, 339] width 4 height 4
click at [392, 342] on input "2 THÙNG BƠ" at bounding box center [398, 335] width 144 height 20
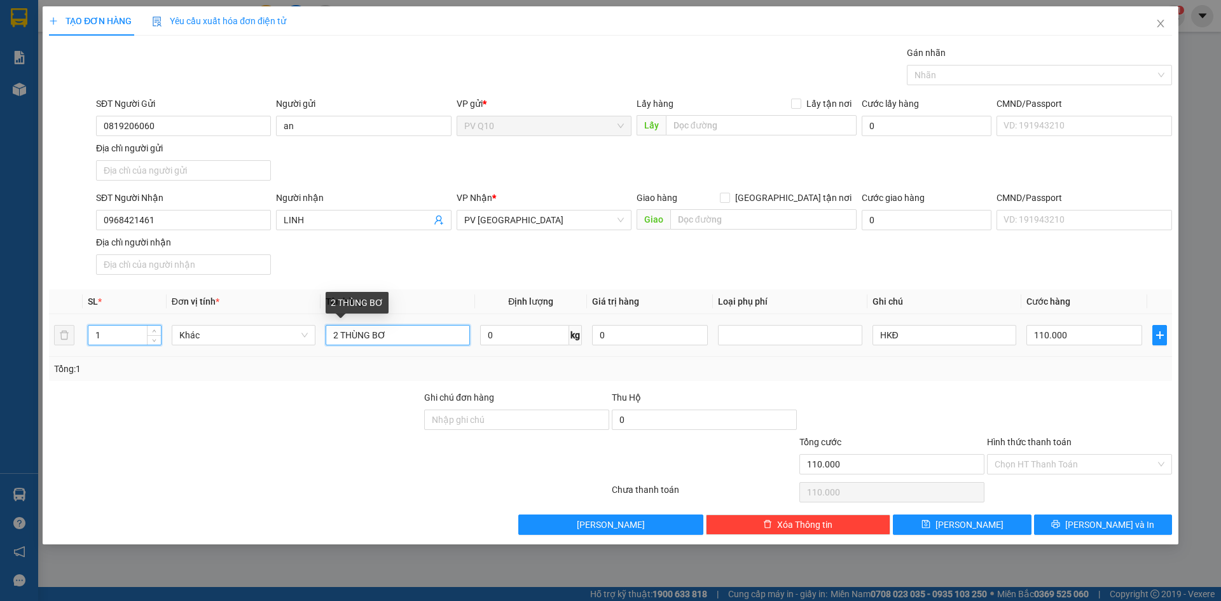
type input "0"
click at [340, 331] on input "2 THÙNG BƠ" at bounding box center [398, 335] width 144 height 20
drag, startPoint x: 338, startPoint y: 331, endPoint x: 331, endPoint y: 332, distance: 7.7
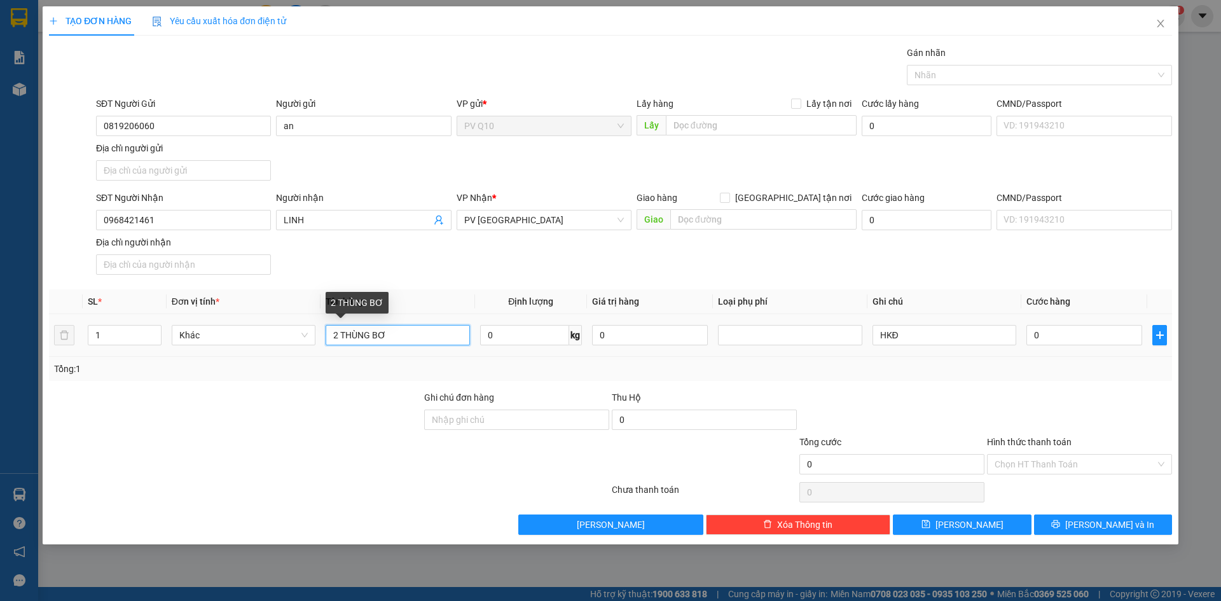
click at [331, 332] on input "2 THÙNG BƠ" at bounding box center [398, 335] width 144 height 20
type input "THÙNG BƠ"
click at [1084, 336] on input "0" at bounding box center [1085, 335] width 116 height 20
type input "7"
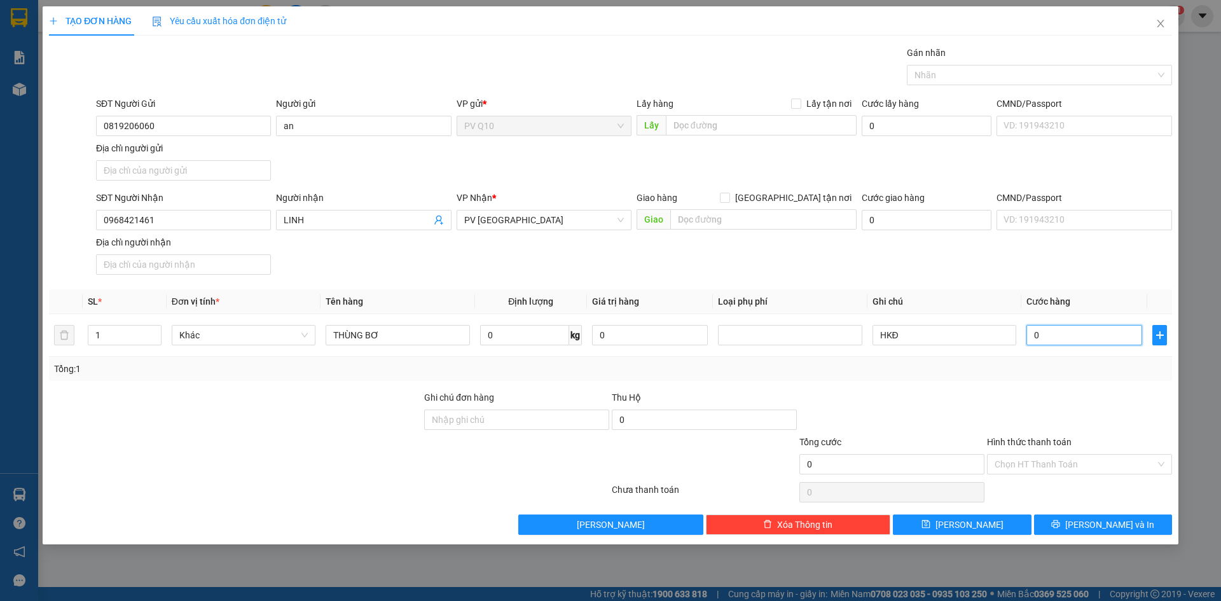
type input "7"
type input "70"
type input "7"
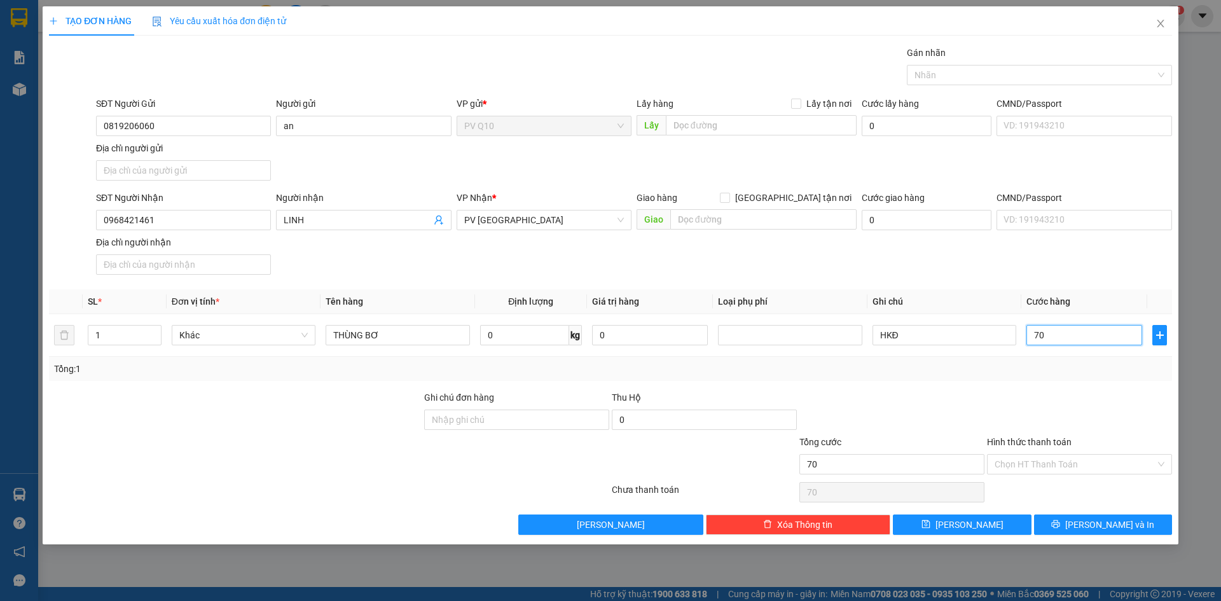
type input "7"
type input "0"
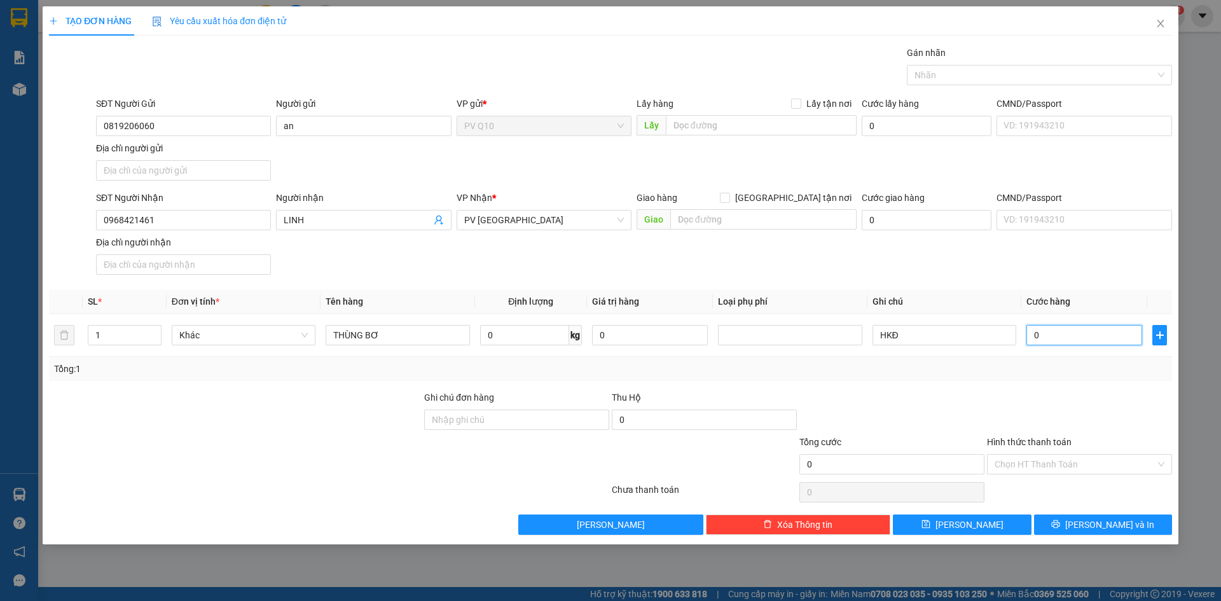
type input "7"
type input "07"
type input "70"
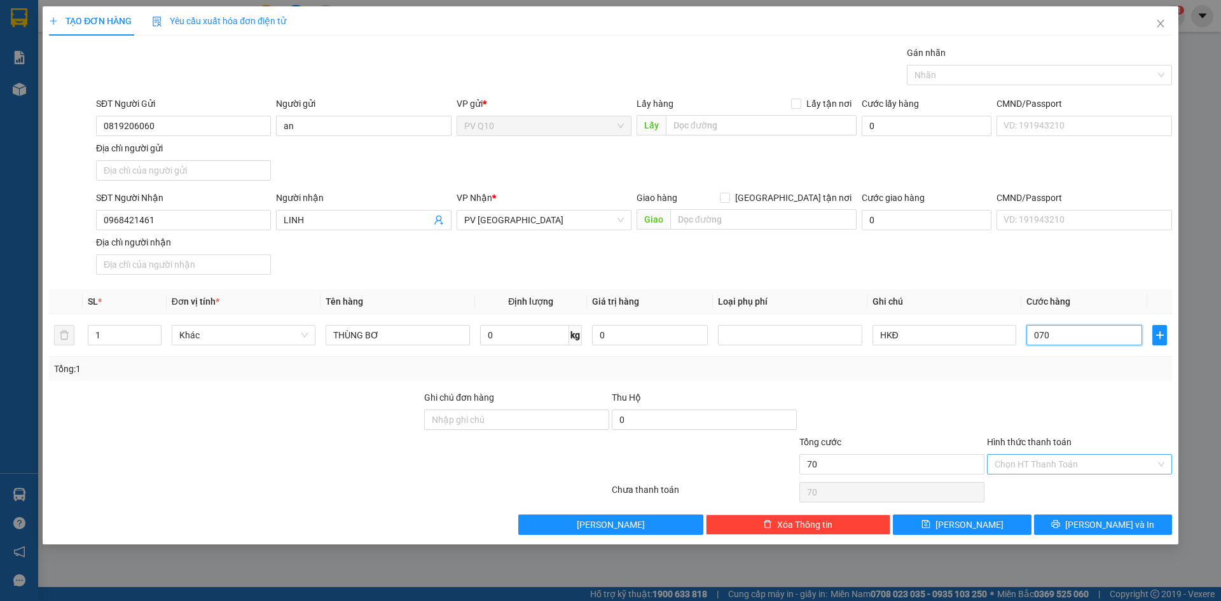
type input "070"
type input "70.000"
click at [1043, 464] on input "Hình thức thanh toán" at bounding box center [1075, 464] width 161 height 19
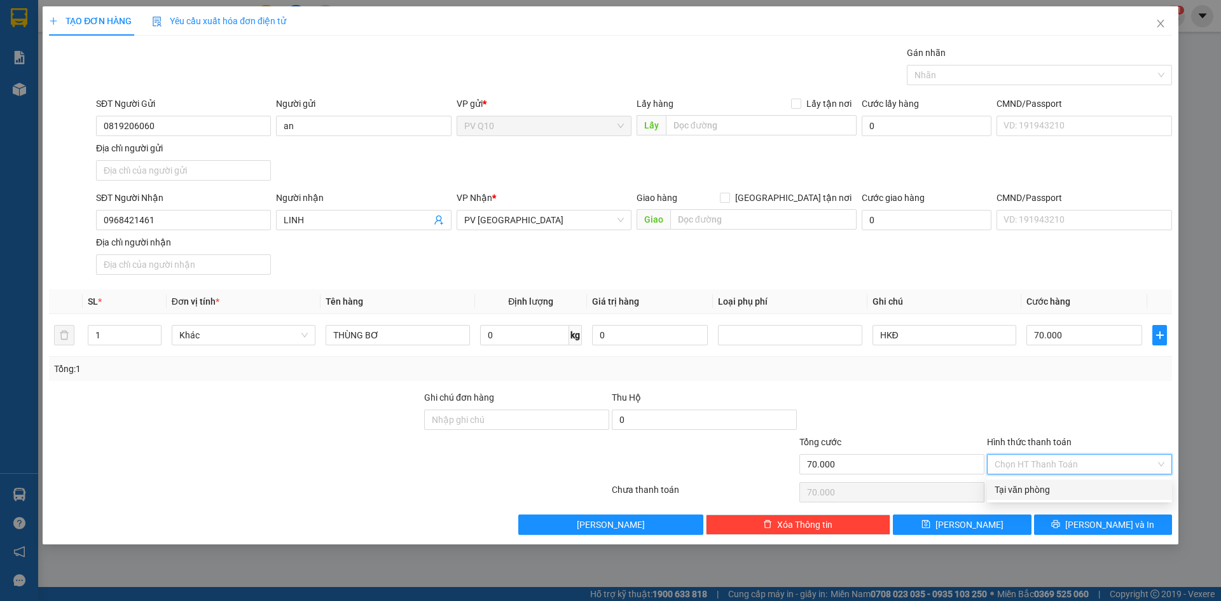
click at [1048, 492] on div "Tại văn phòng" at bounding box center [1080, 490] width 170 height 14
type input "0"
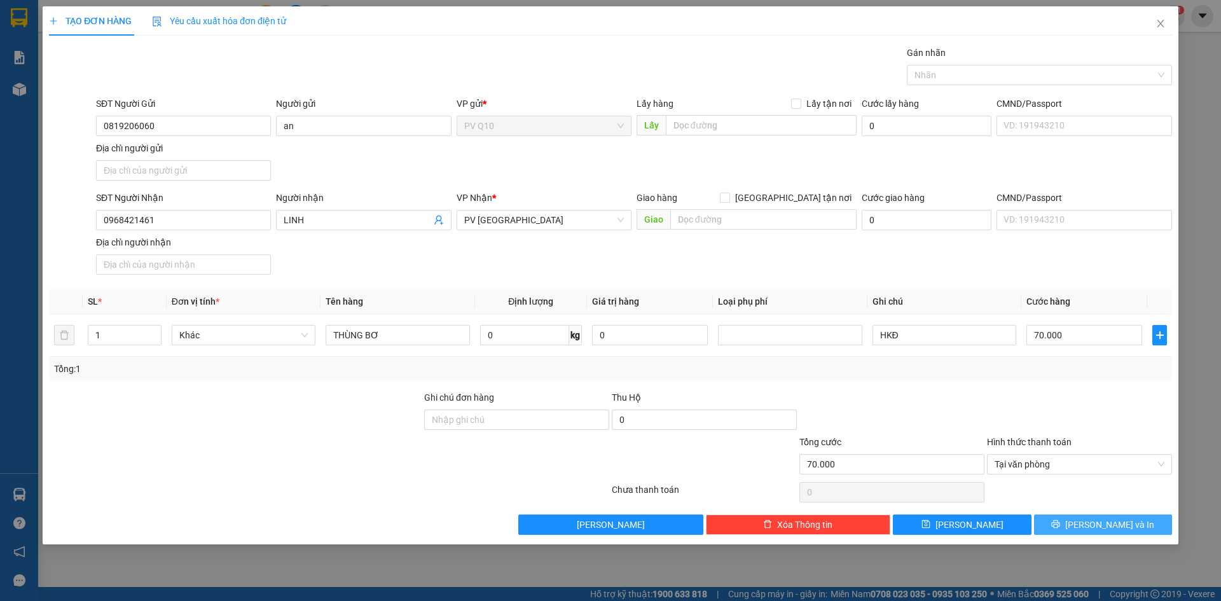
click at [1093, 532] on button "[PERSON_NAME] và In" at bounding box center [1103, 525] width 138 height 20
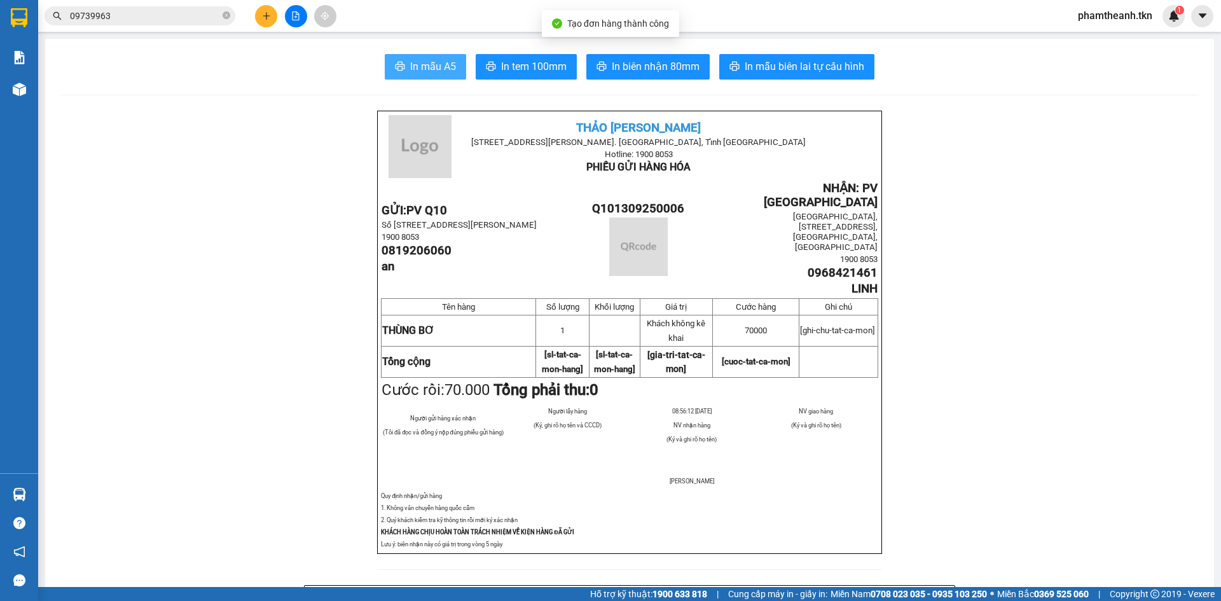
click at [393, 77] on button "In mẫu A5" at bounding box center [425, 66] width 81 height 25
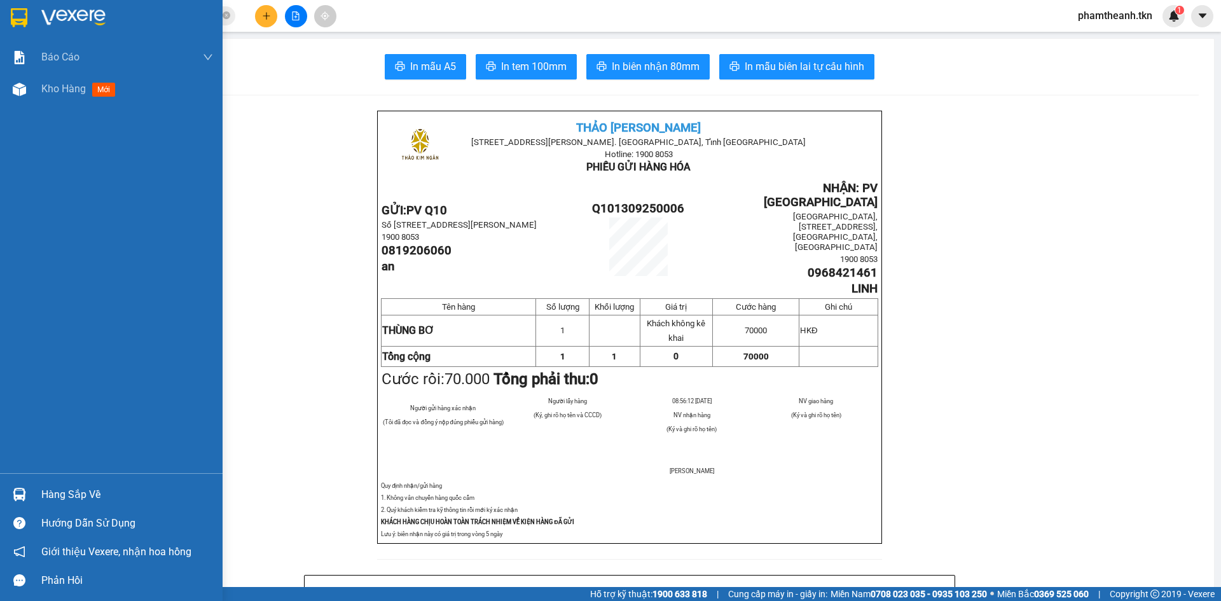
click at [51, 481] on div "Hàng sắp về" at bounding box center [111, 494] width 223 height 29
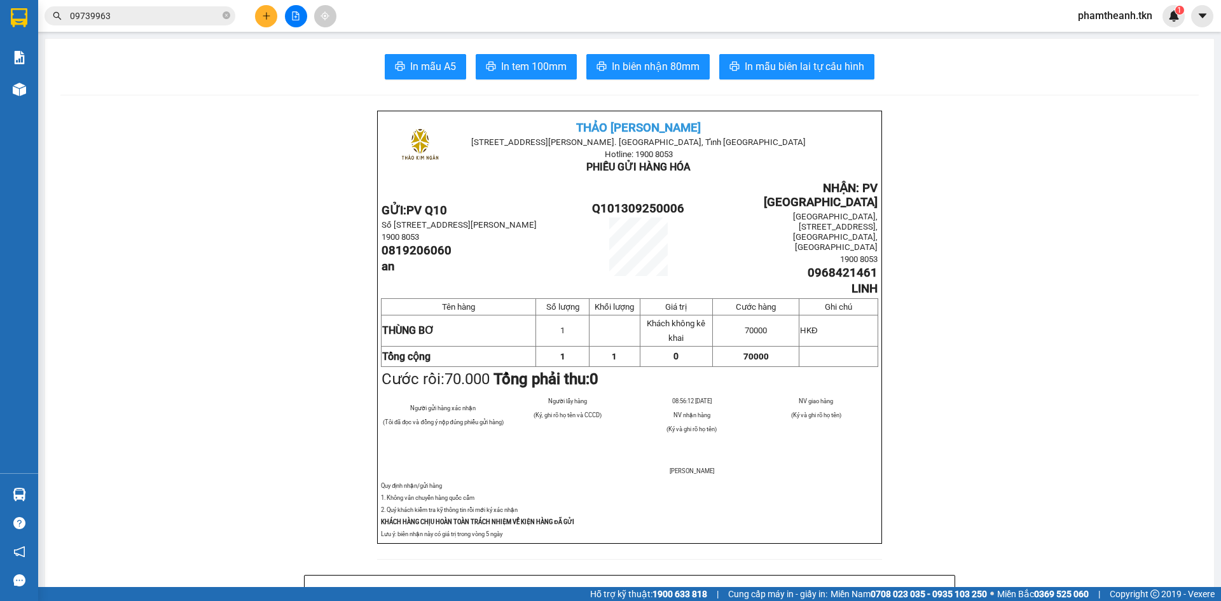
click at [227, 202] on section "Kết quả tìm kiếm ( 2 ) Bộ lọc Mã ĐH Trạng thái Món hàng Thu hộ Tổng cước Chưa c…" at bounding box center [610, 300] width 1221 height 601
click at [25, 484] on div at bounding box center [19, 494] width 22 height 22
click at [286, 293] on section "Kết quả tìm kiếm ( 2 ) Bộ lọc Mã ĐH Trạng thái Món hàng Thu hộ Tổng cước Chưa c…" at bounding box center [610, 300] width 1221 height 601
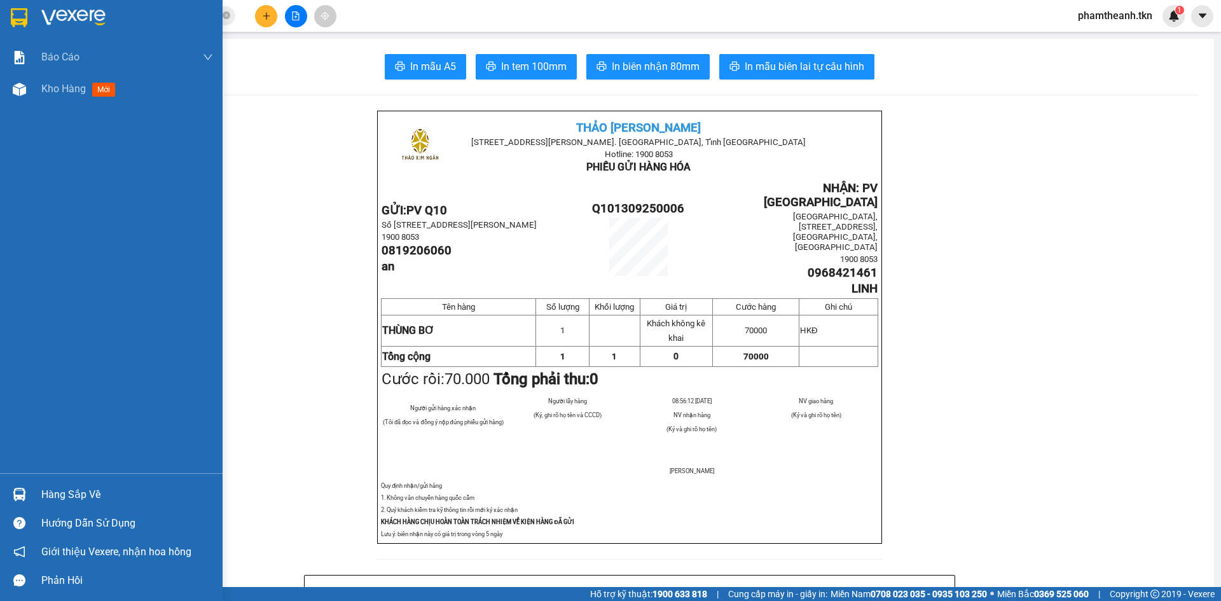
click at [45, 491] on div "Hàng sắp về" at bounding box center [127, 494] width 172 height 19
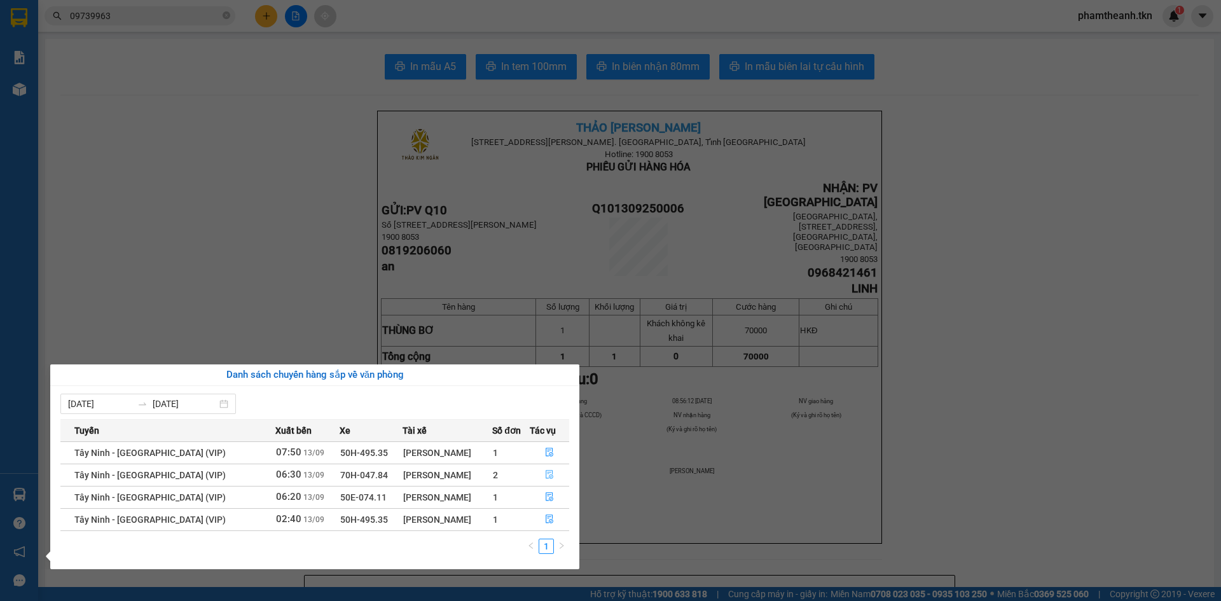
click at [541, 470] on button "button" at bounding box center [549, 475] width 38 height 20
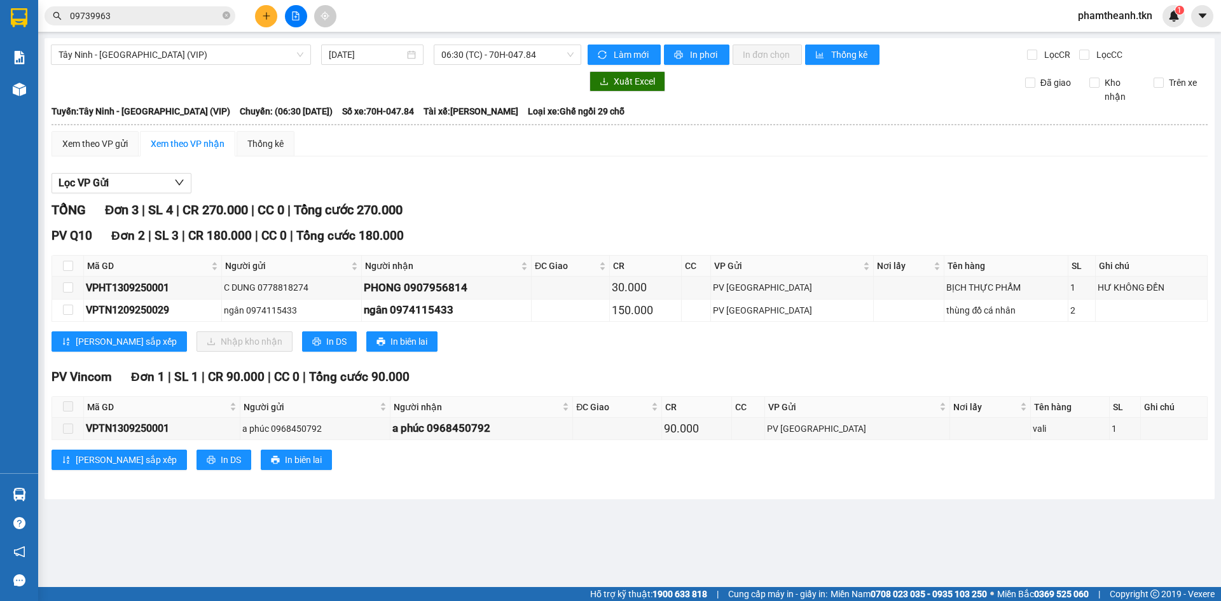
click at [543, 182] on div "Lọc VP Gửi" at bounding box center [630, 183] width 1156 height 21
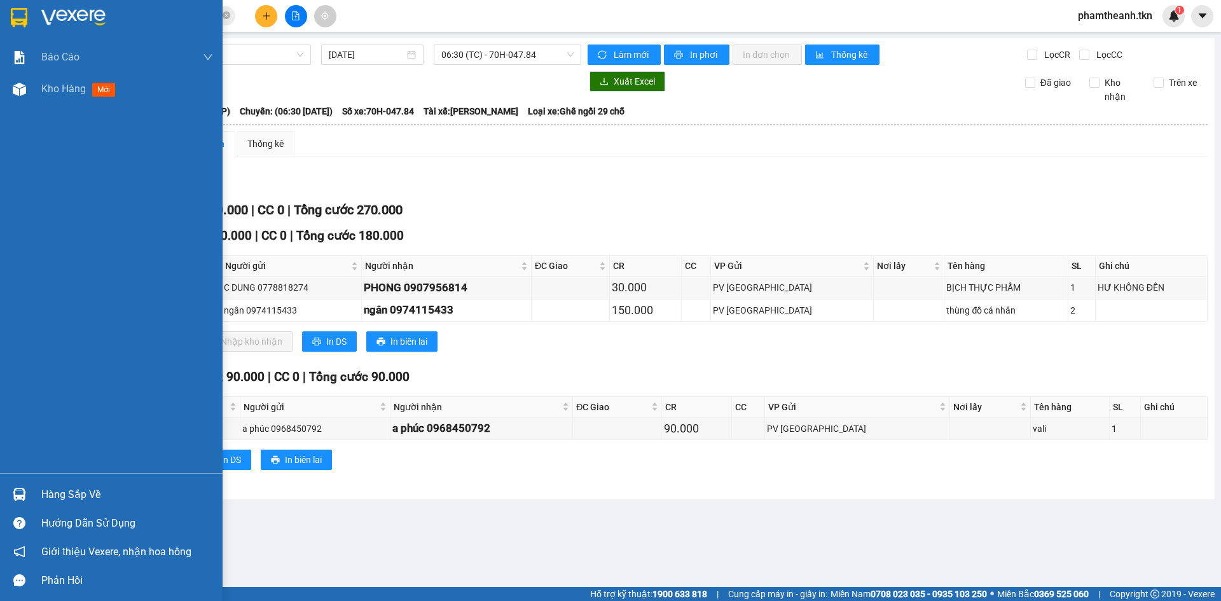
click at [39, 494] on div "Hàng sắp về" at bounding box center [111, 494] width 223 height 29
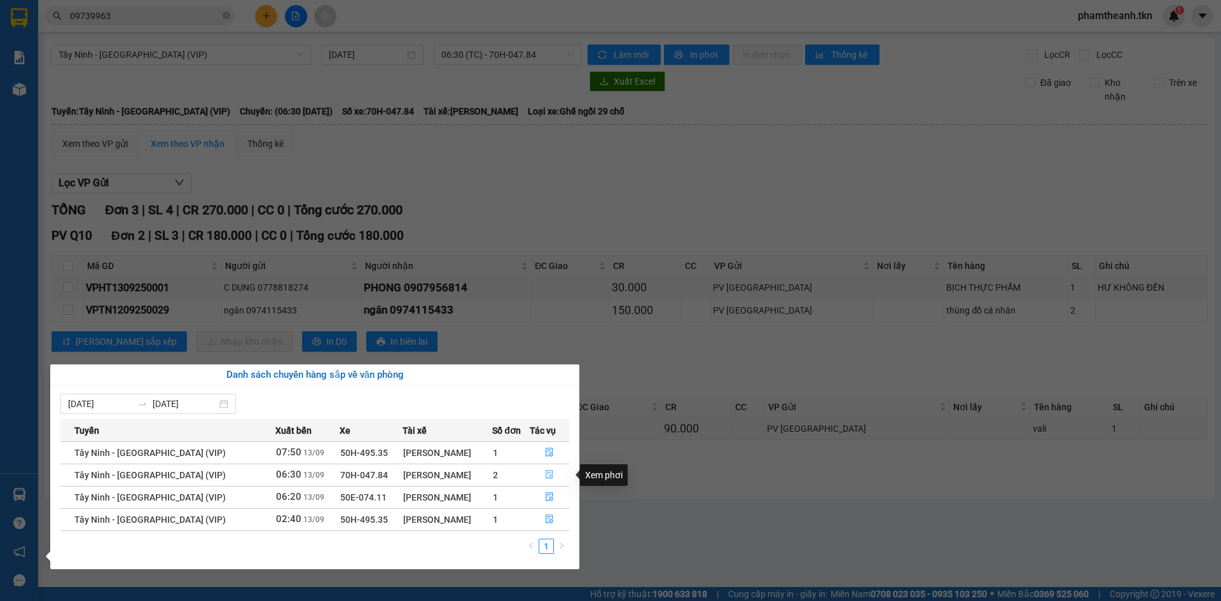
click at [551, 473] on icon "file-done" at bounding box center [549, 474] width 9 height 9
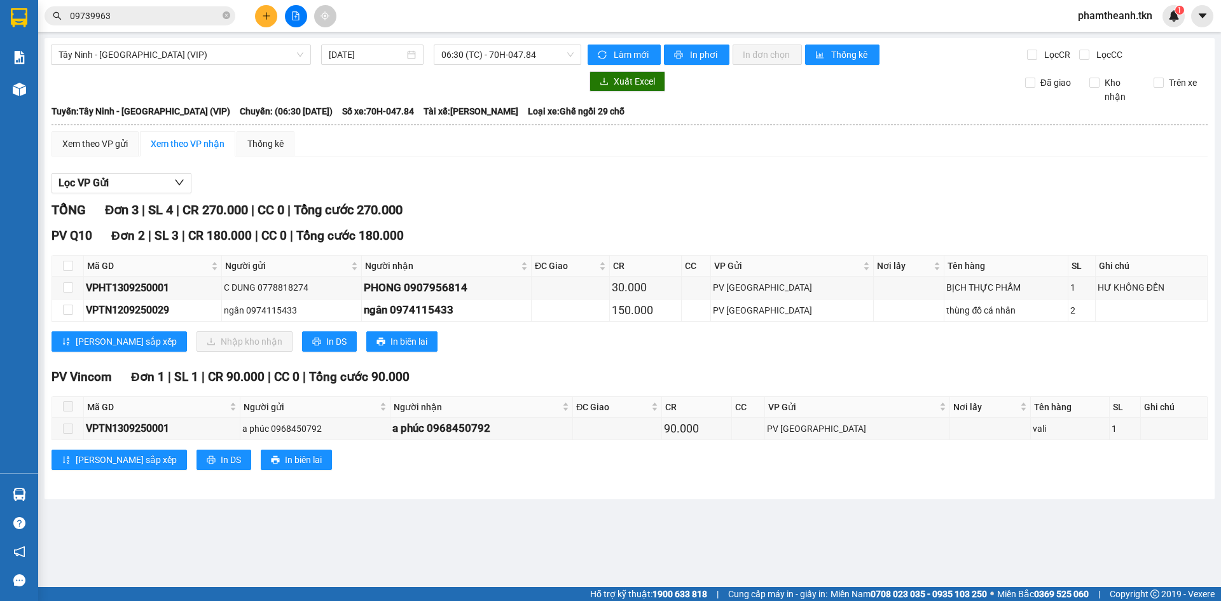
click at [73, 261] on th at bounding box center [68, 266] width 32 height 21
click at [71, 263] on input "checkbox" at bounding box center [68, 266] width 10 height 10
checkbox input "true"
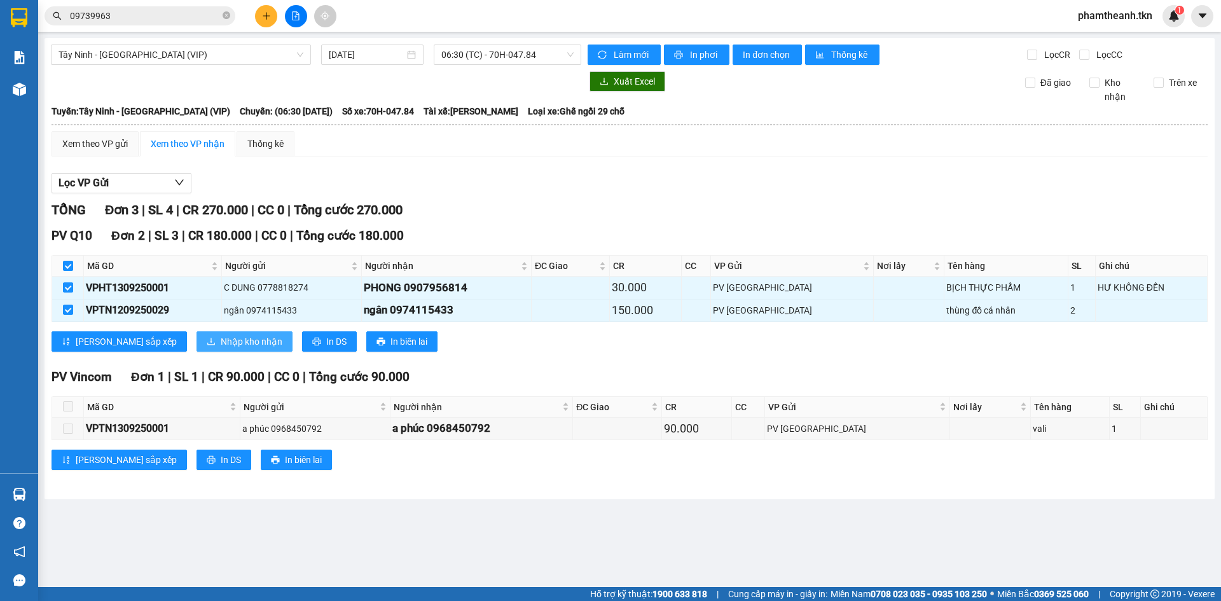
click at [221, 338] on span "Nhập kho nhận" at bounding box center [252, 342] width 62 height 14
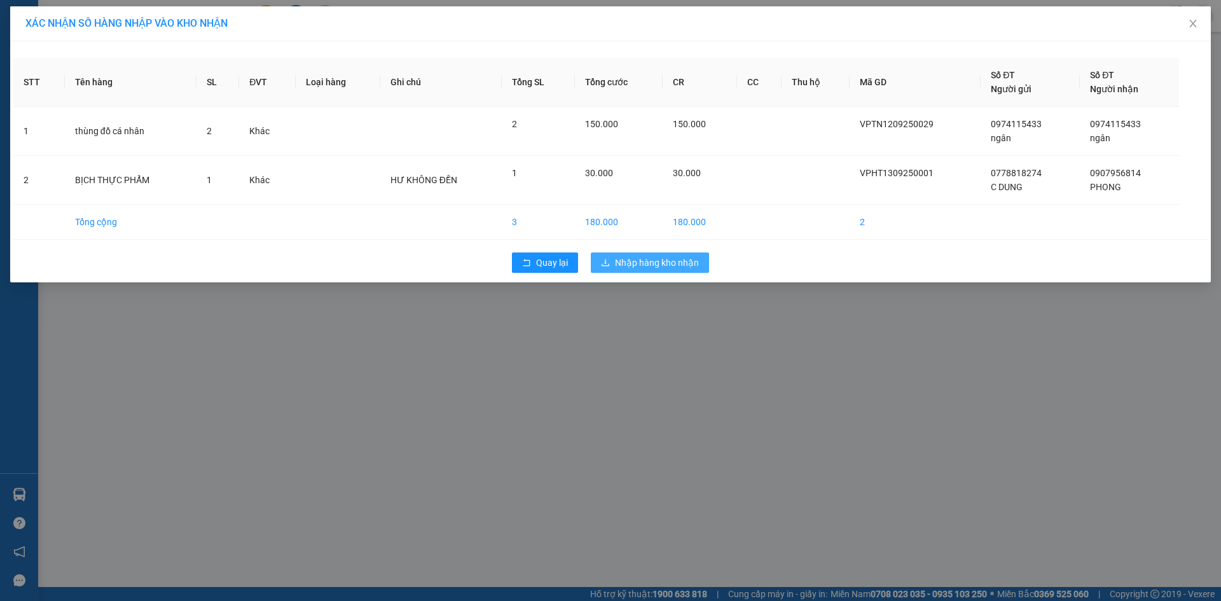
click at [624, 263] on span "Nhập hàng kho nhận" at bounding box center [657, 263] width 84 height 14
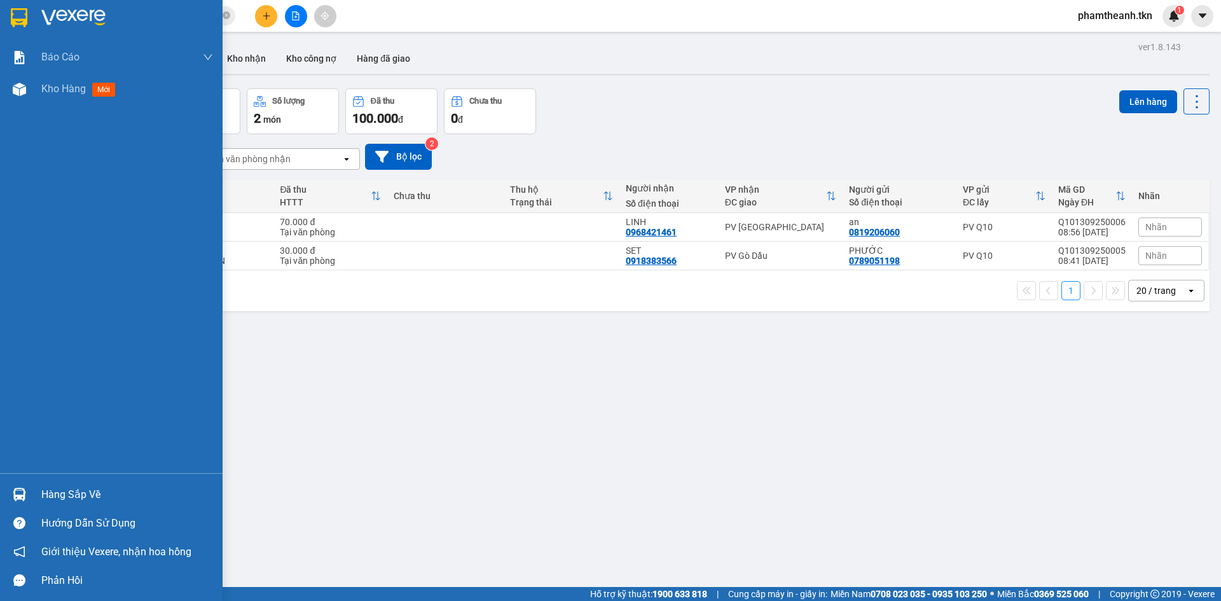
drag, startPoint x: 69, startPoint y: 494, endPoint x: 131, endPoint y: 494, distance: 61.7
click at [70, 494] on div "Hàng sắp về" at bounding box center [127, 494] width 172 height 19
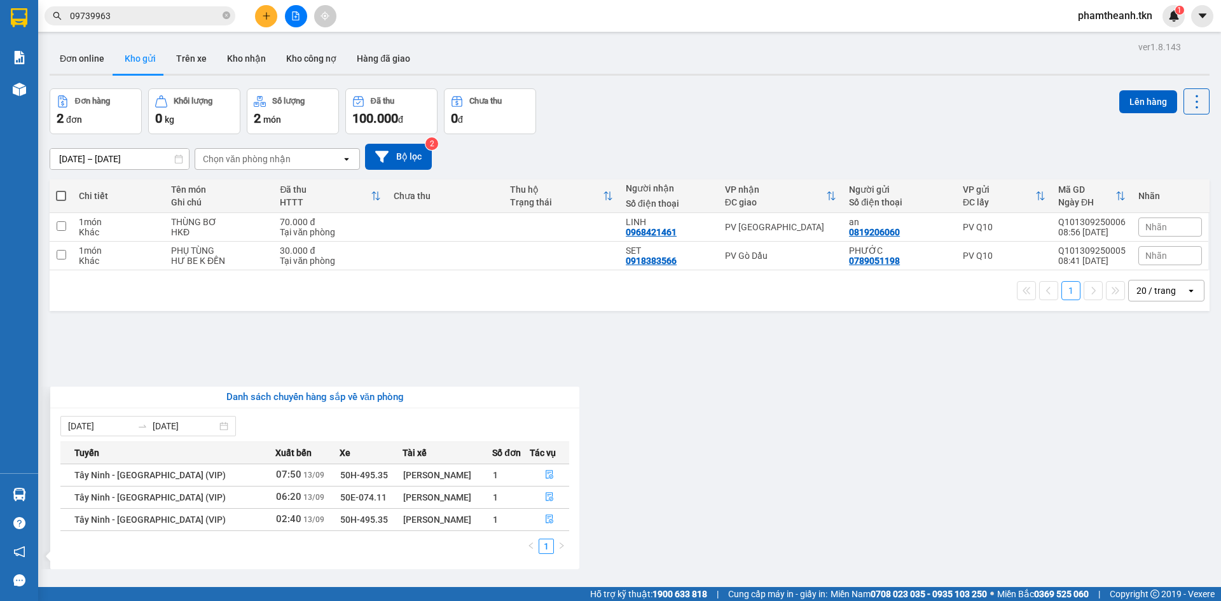
click at [610, 428] on section "Kết quả tìm kiếm ( 2 ) Bộ lọc Mã ĐH Trạng thái Món hàng Thu hộ Tổng cước Chưa c…" at bounding box center [610, 300] width 1221 height 601
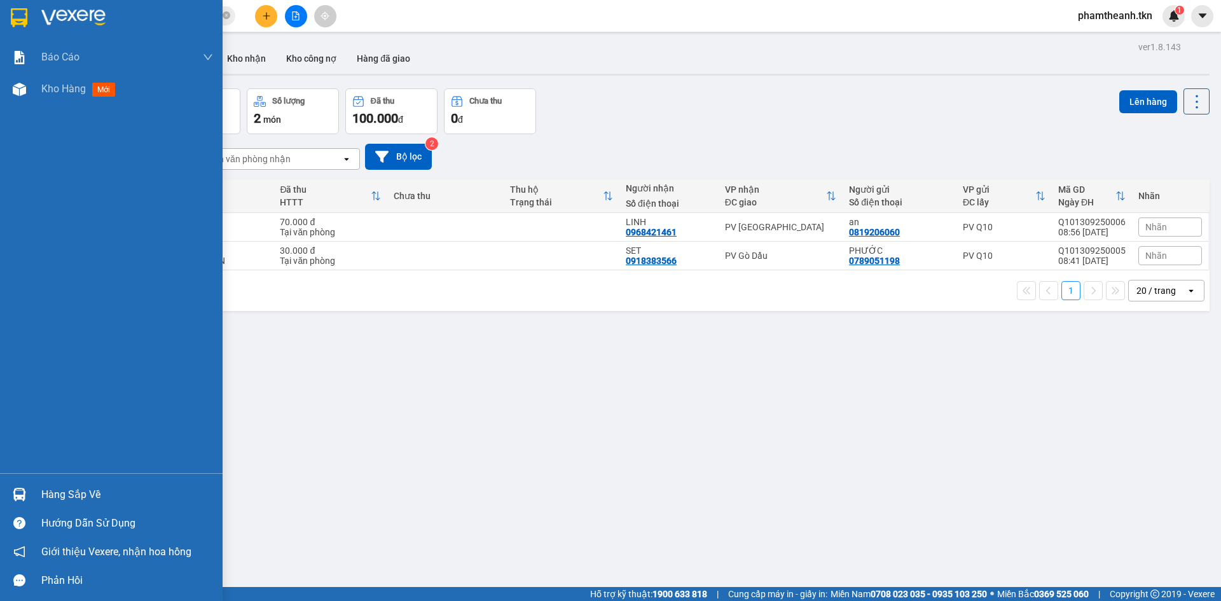
click at [95, 497] on div "Hàng sắp về" at bounding box center [127, 494] width 172 height 19
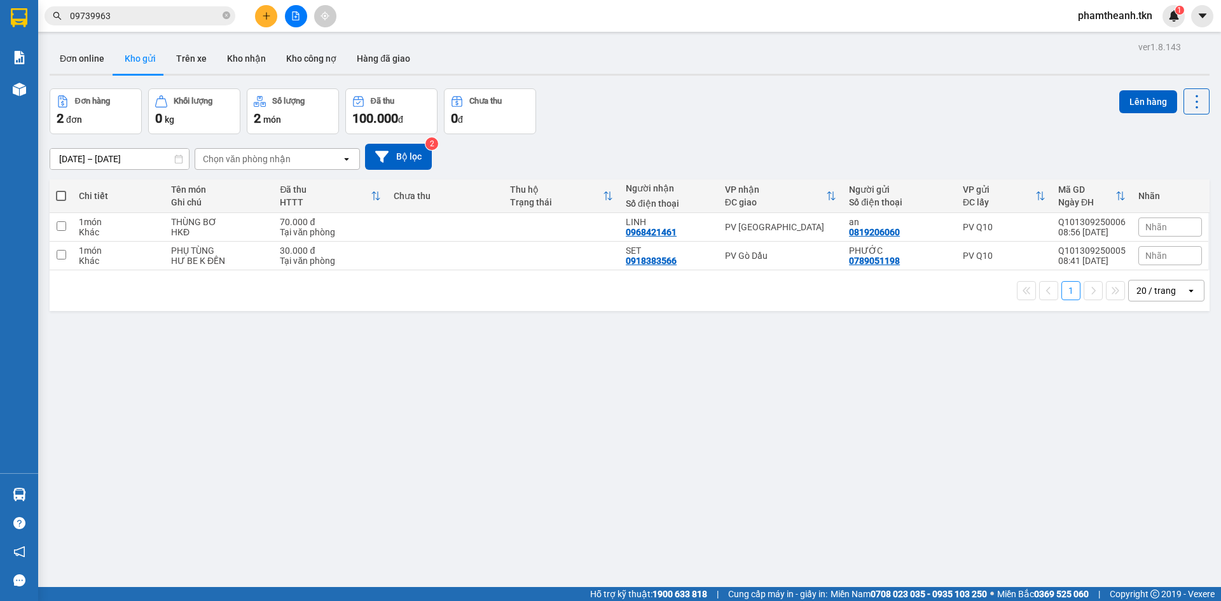
click at [733, 440] on section "Kết quả tìm kiếm ( 2 ) Bộ lọc Mã ĐH Trạng thái Món hàng Thu hộ Tổng cước Chưa c…" at bounding box center [610, 300] width 1221 height 601
click at [263, 20] on button at bounding box center [266, 16] width 22 height 22
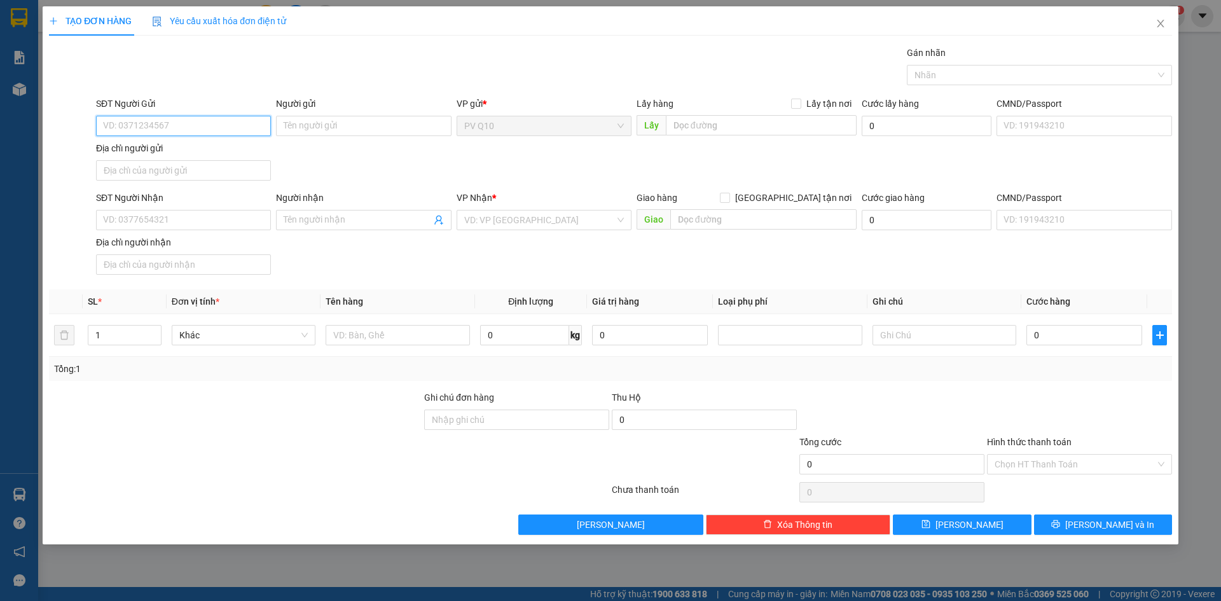
click at [199, 132] on input "SĐT Người Gửi" at bounding box center [183, 126] width 175 height 20
drag, startPoint x: 218, startPoint y: 147, endPoint x: 230, endPoint y: 137, distance: 14.9
click at [219, 145] on div "0964697999 - LỢI" at bounding box center [184, 151] width 160 height 14
type input "0964697999"
type input "LỢI"
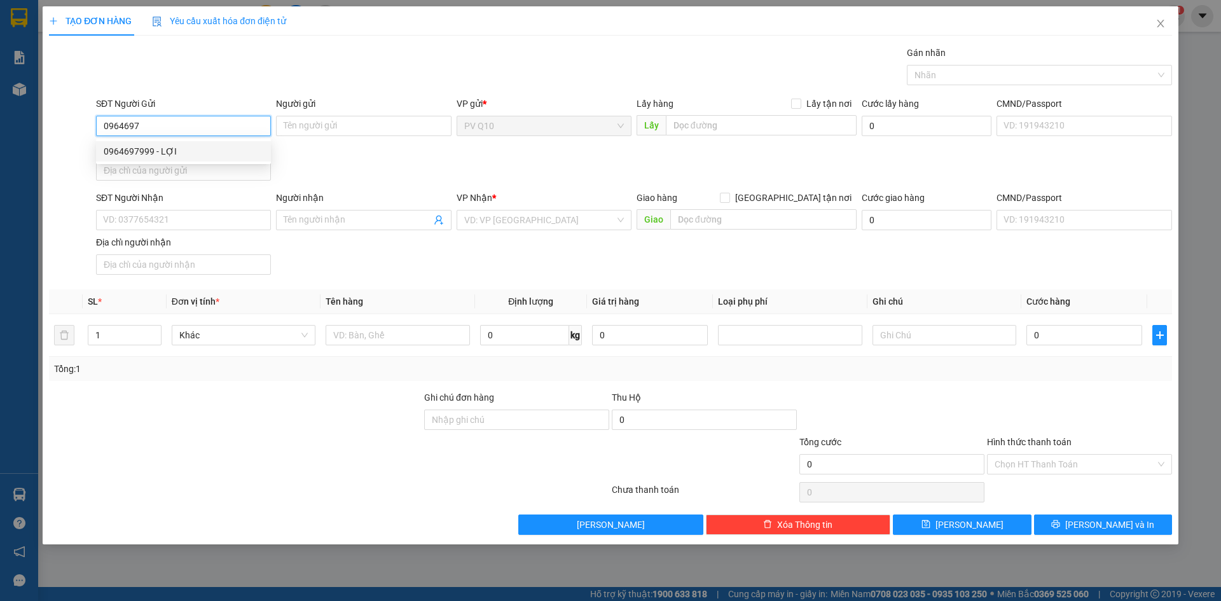
type input "0965777665"
type input "linh"
type input "30.000"
type input "0964697999"
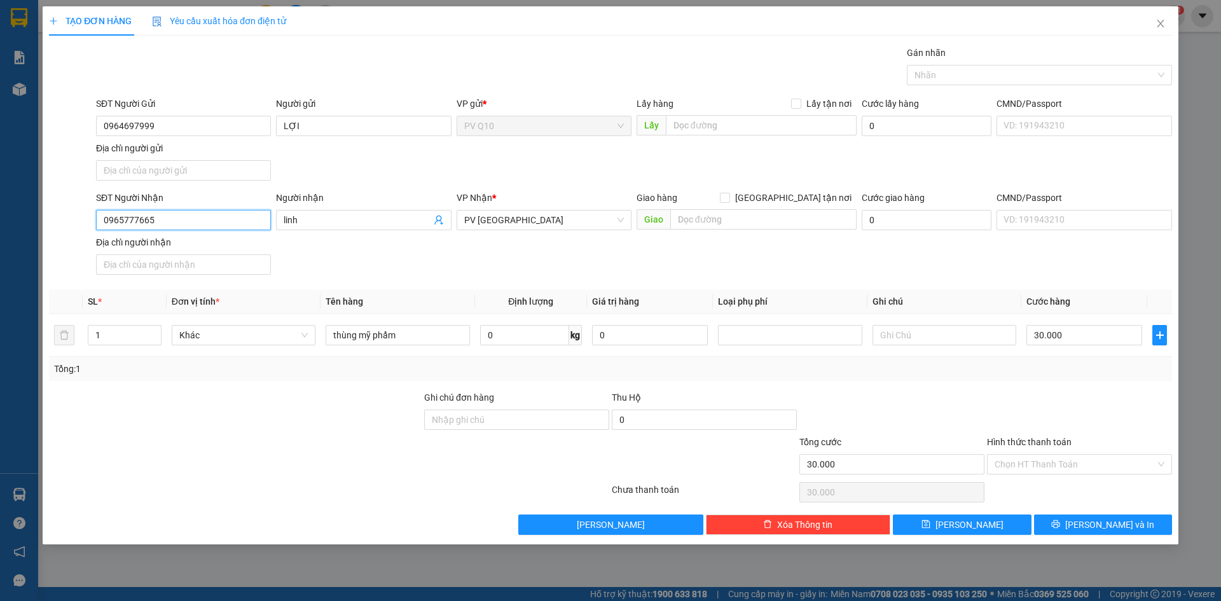
drag, startPoint x: 203, startPoint y: 219, endPoint x: 31, endPoint y: 226, distance: 171.9
click at [31, 226] on div "TẠO ĐƠN HÀNG Yêu cầu xuất hóa đơn điện tử Transit Pickup Surcharge Ids Transit …" at bounding box center [610, 300] width 1221 height 601
click at [136, 291] on div "0985422342 - NGOC" at bounding box center [184, 286] width 160 height 14
type input "0985422342"
type input "NGOC"
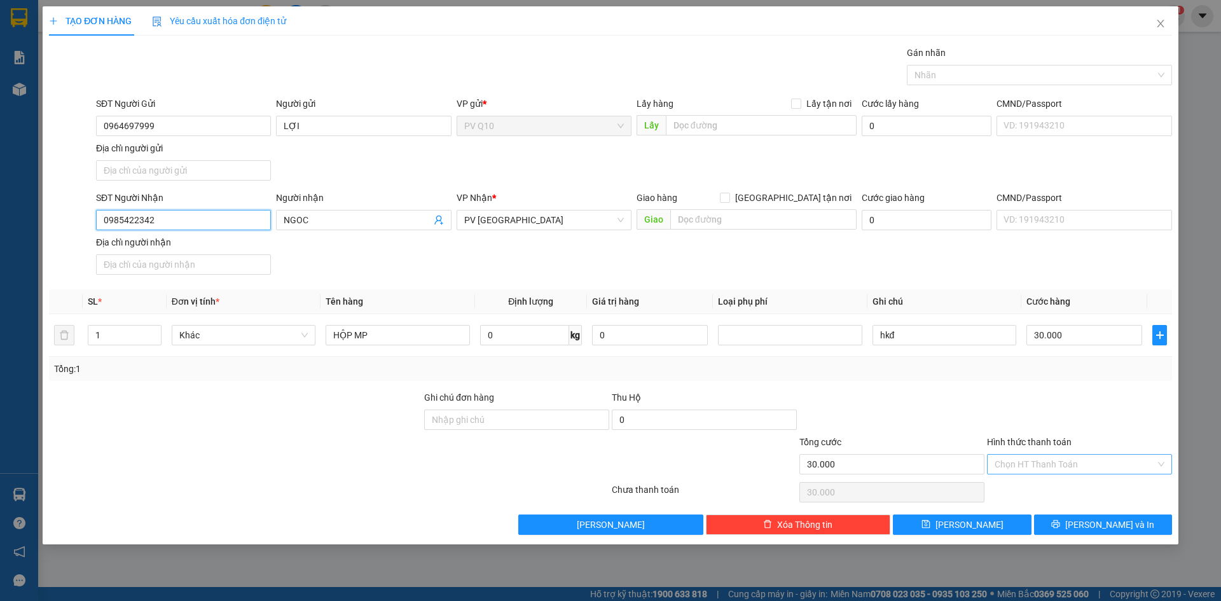
type input "0985422342"
click at [1038, 462] on input "Hình thức thanh toán" at bounding box center [1075, 464] width 161 height 19
click at [1021, 494] on div "Tại văn phòng" at bounding box center [1080, 490] width 170 height 14
type input "0"
click at [1075, 530] on button "[PERSON_NAME] và In" at bounding box center [1103, 525] width 138 height 20
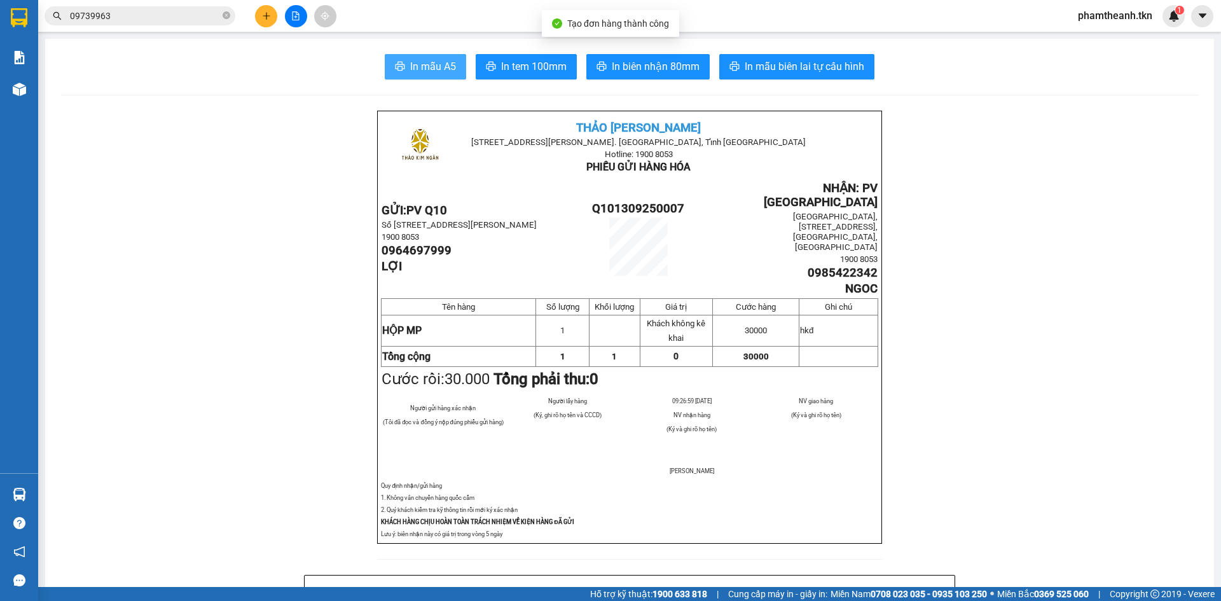
click at [411, 64] on span "In mẫu A5" at bounding box center [433, 67] width 46 height 16
click at [267, 16] on icon "plus" at bounding box center [266, 15] width 7 height 1
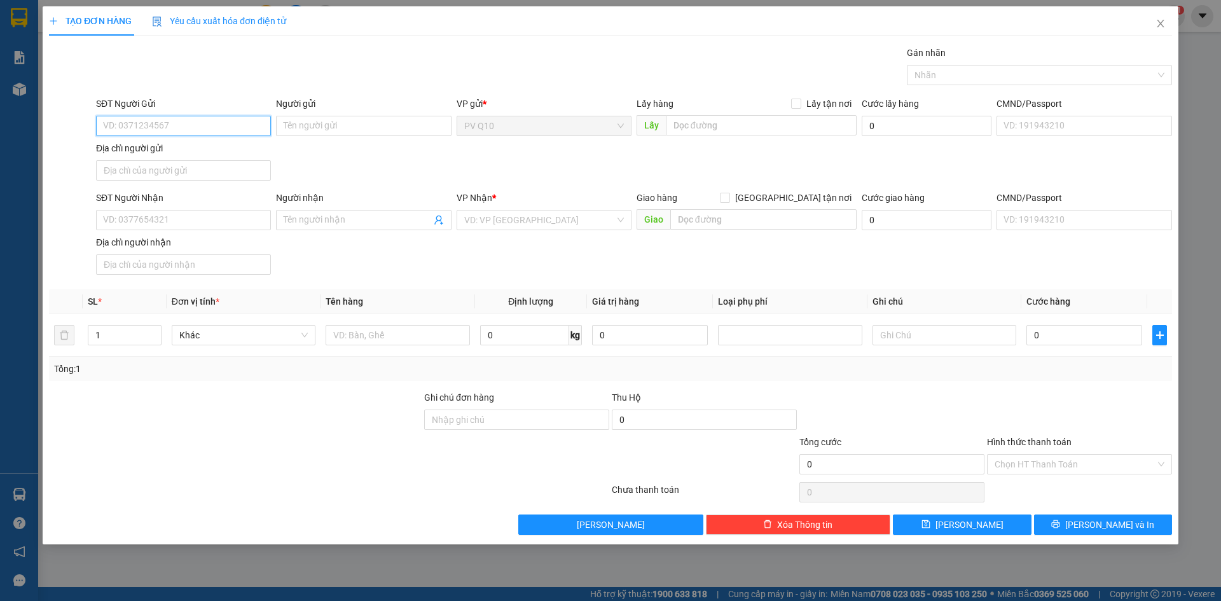
click at [174, 129] on input "SĐT Người Gửi" at bounding box center [183, 126] width 175 height 20
type input "0908312829"
click at [202, 149] on div "0908312829 - ANH SƠN" at bounding box center [184, 151] width 160 height 14
type input "ANH SƠN"
type input "0913647776"
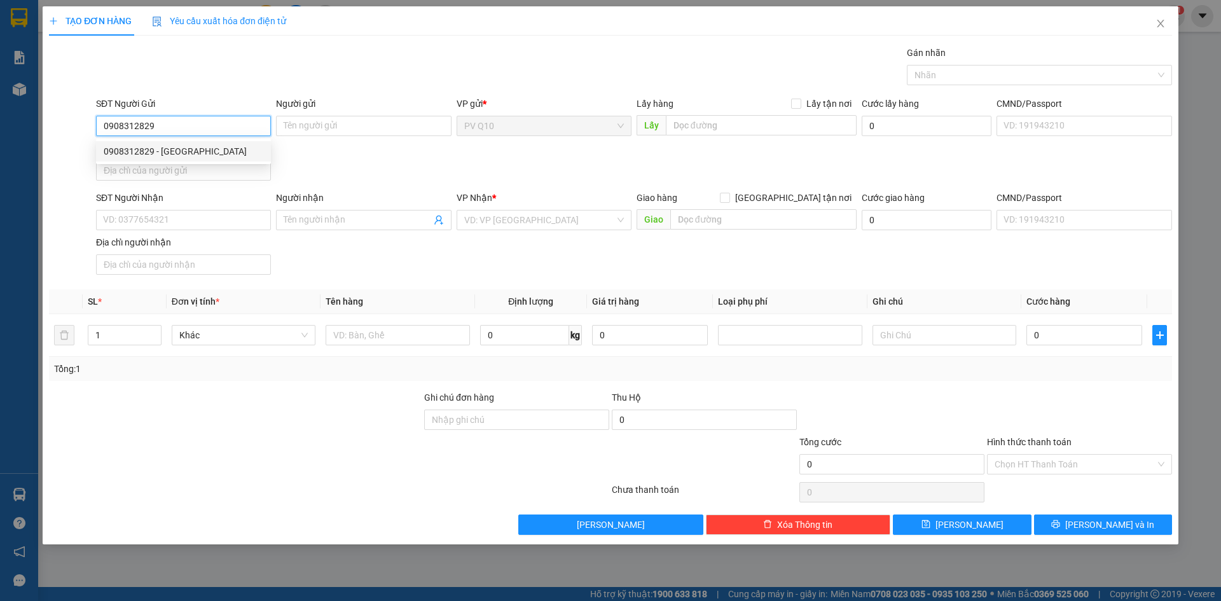
type input "PHA"
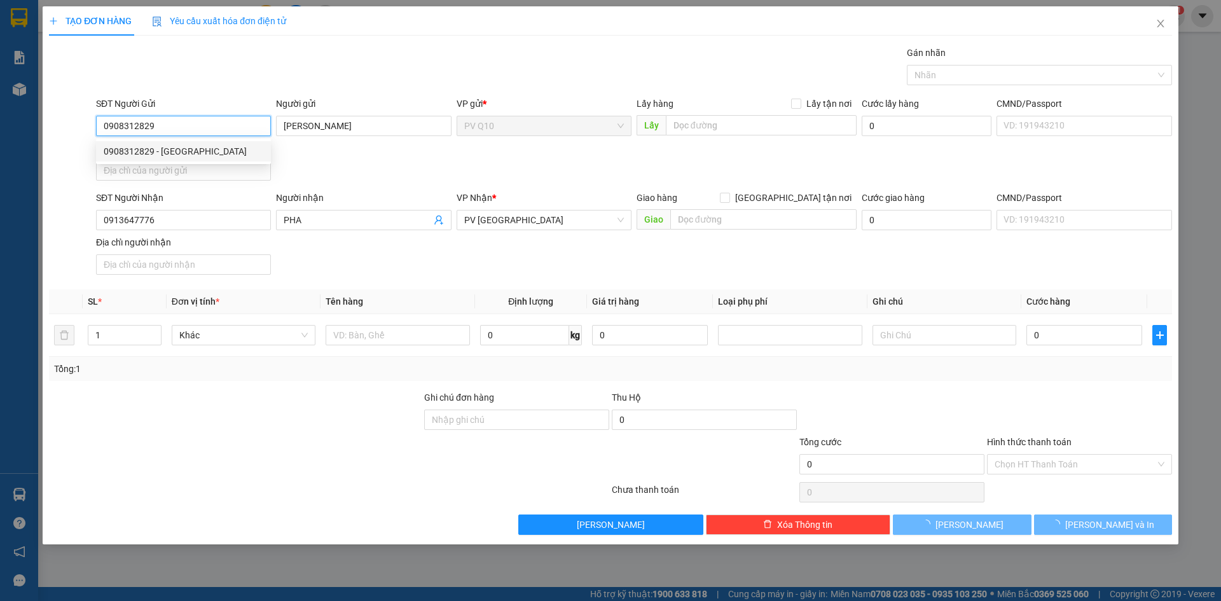
type input "30.000"
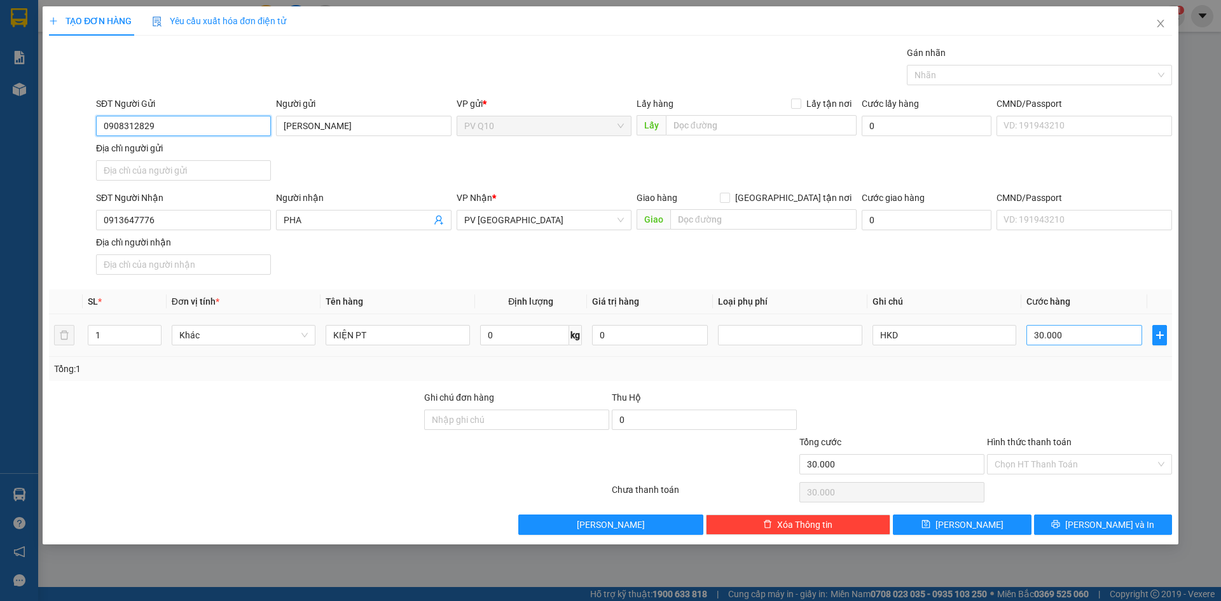
type input "0908312829"
click at [1071, 338] on input "30.000" at bounding box center [1085, 335] width 116 height 20
click at [1067, 462] on input "Hình thức thanh toán" at bounding box center [1075, 464] width 161 height 19
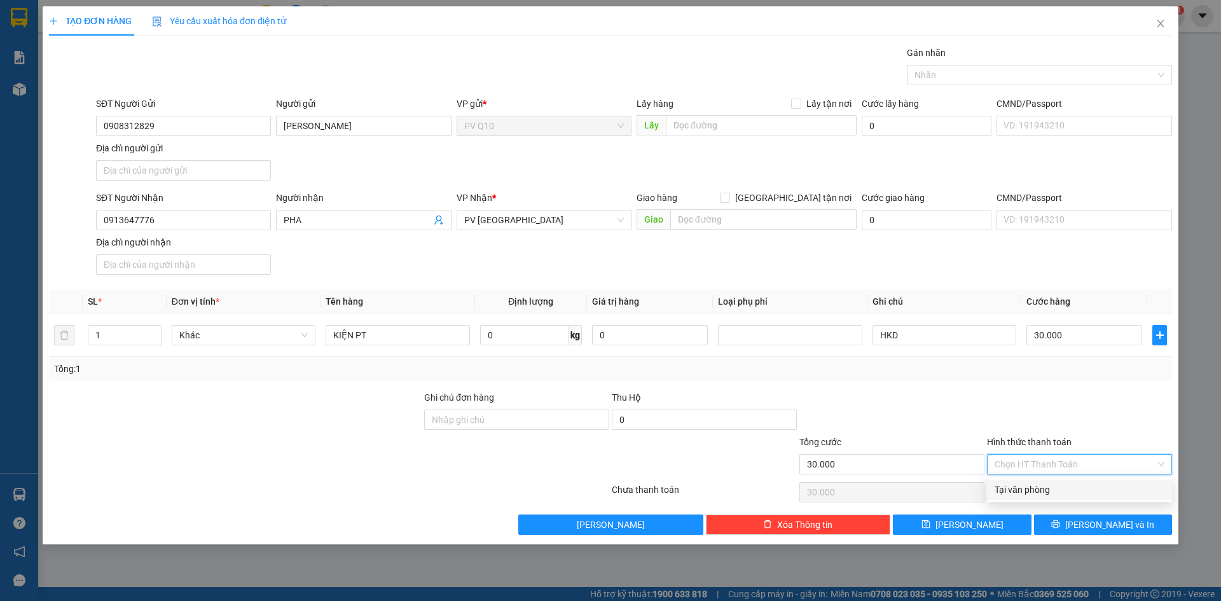
click at [1055, 490] on div "Tại văn phòng" at bounding box center [1080, 490] width 170 height 14
type input "0"
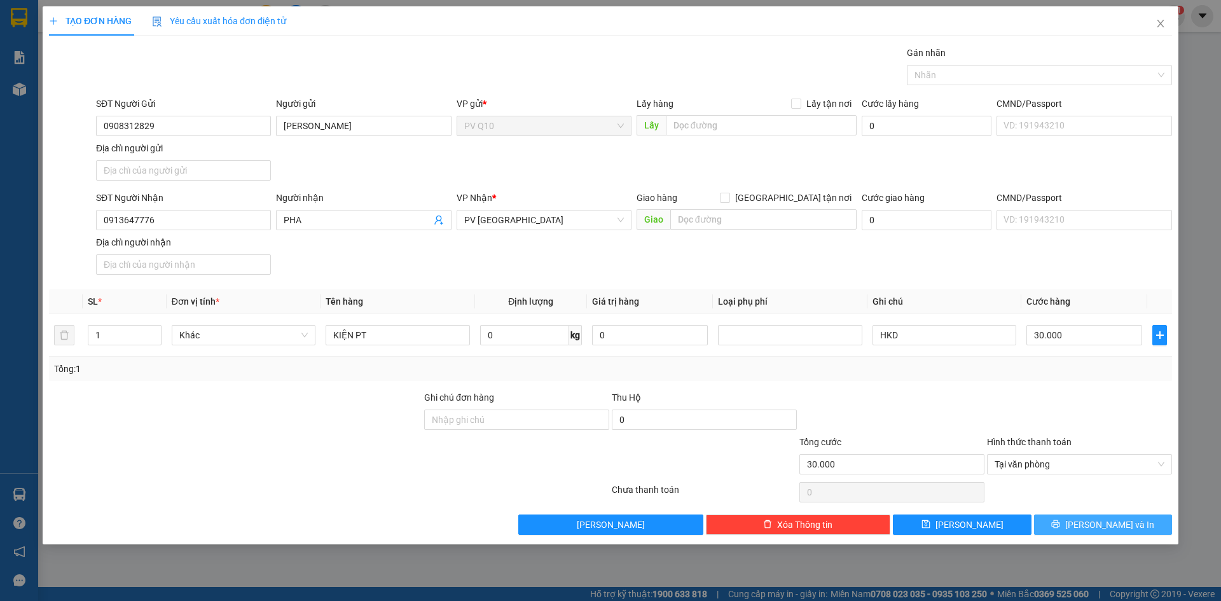
click at [1095, 525] on span "[PERSON_NAME] và In" at bounding box center [1109, 525] width 89 height 14
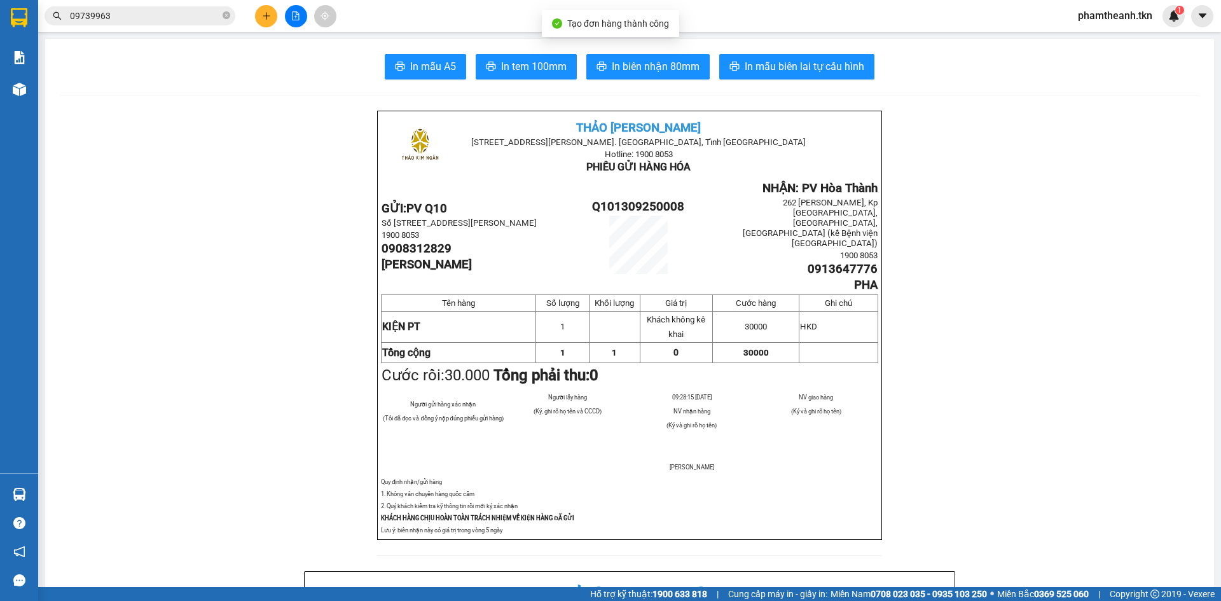
click at [435, 67] on span "In mẫu A5" at bounding box center [433, 67] width 46 height 16
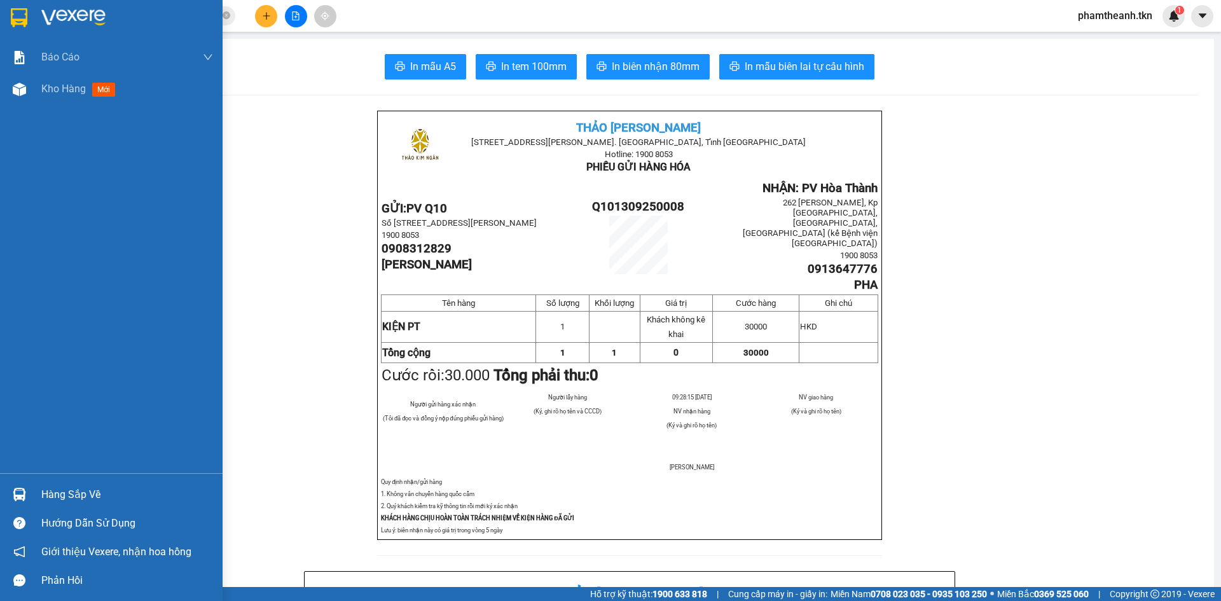
click at [88, 491] on div "Hàng sắp về" at bounding box center [127, 494] width 172 height 19
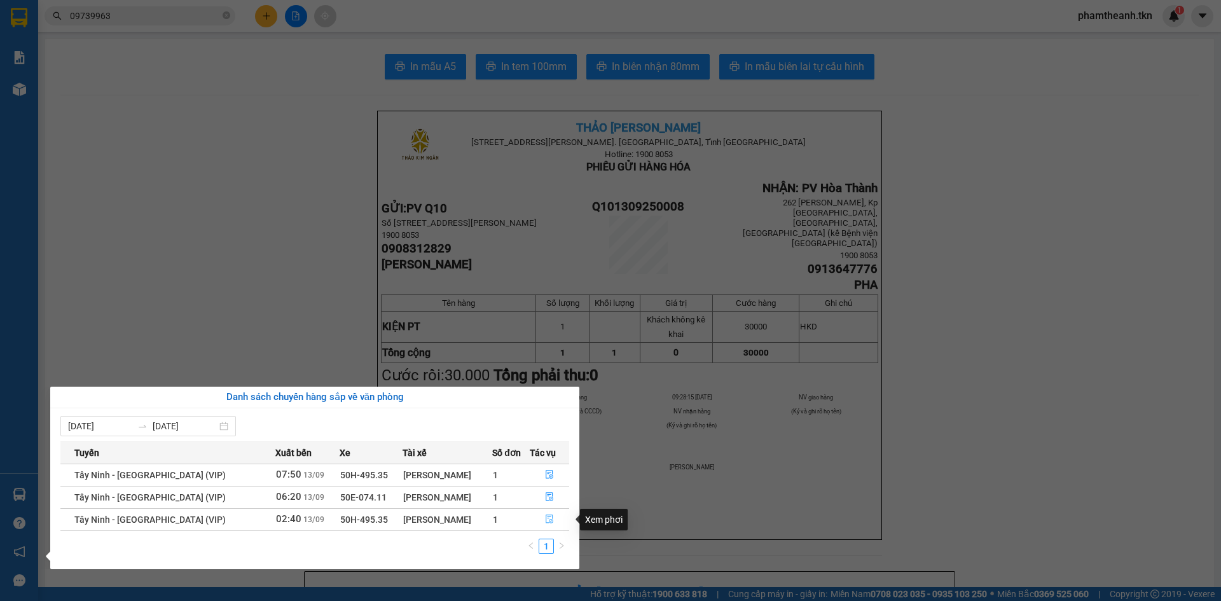
click at [545, 516] on icon "file-done" at bounding box center [549, 519] width 9 height 9
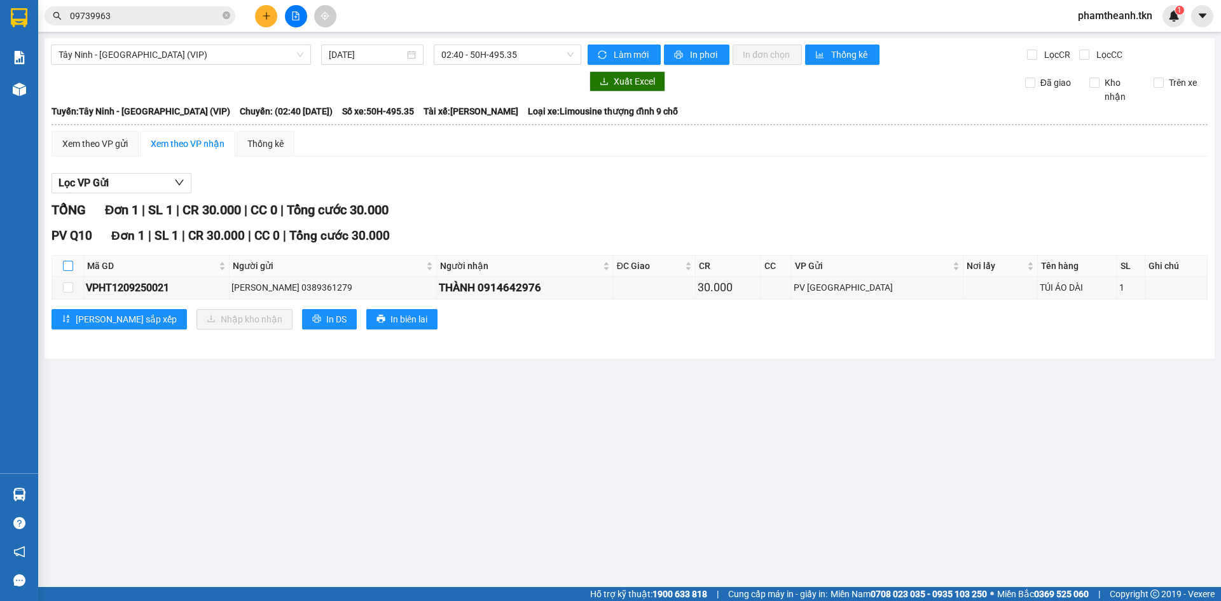
click at [63, 263] on th at bounding box center [68, 266] width 32 height 21
click at [68, 267] on input "checkbox" at bounding box center [68, 266] width 10 height 10
checkbox input "true"
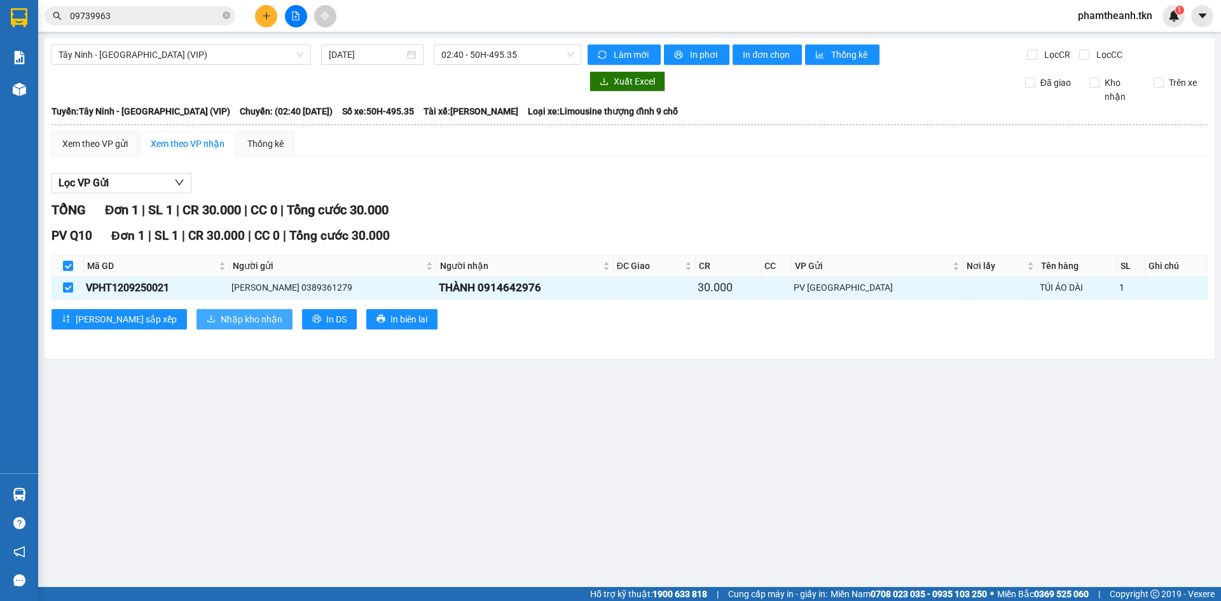
click at [221, 322] on span "Nhập kho nhận" at bounding box center [252, 319] width 62 height 14
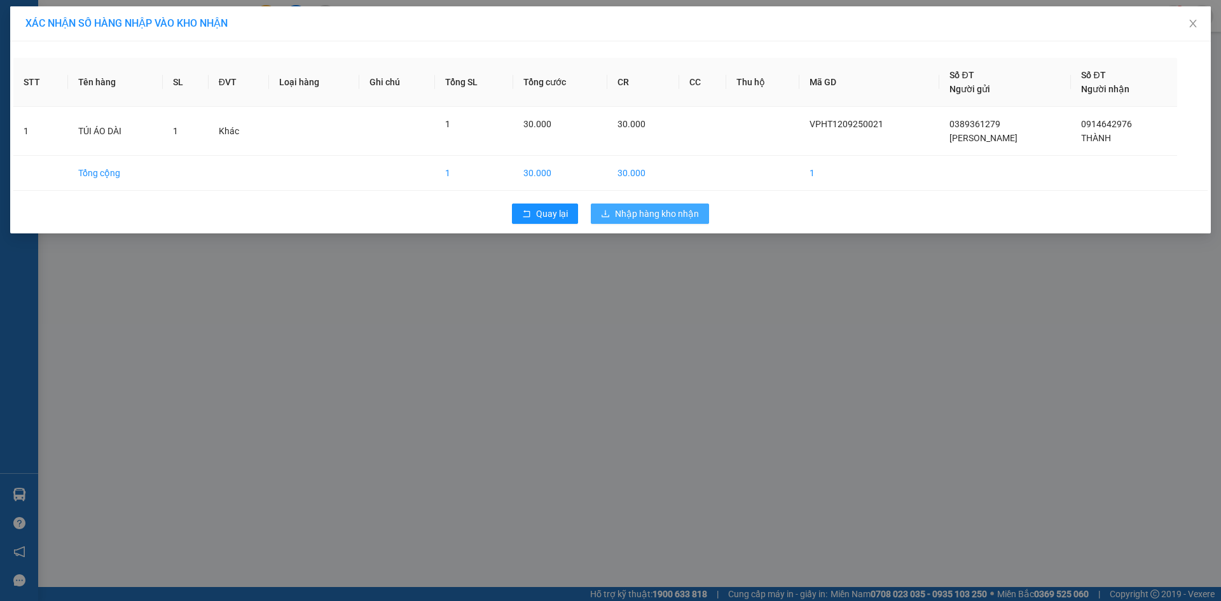
click at [650, 214] on span "Nhập hàng kho nhận" at bounding box center [657, 214] width 84 height 14
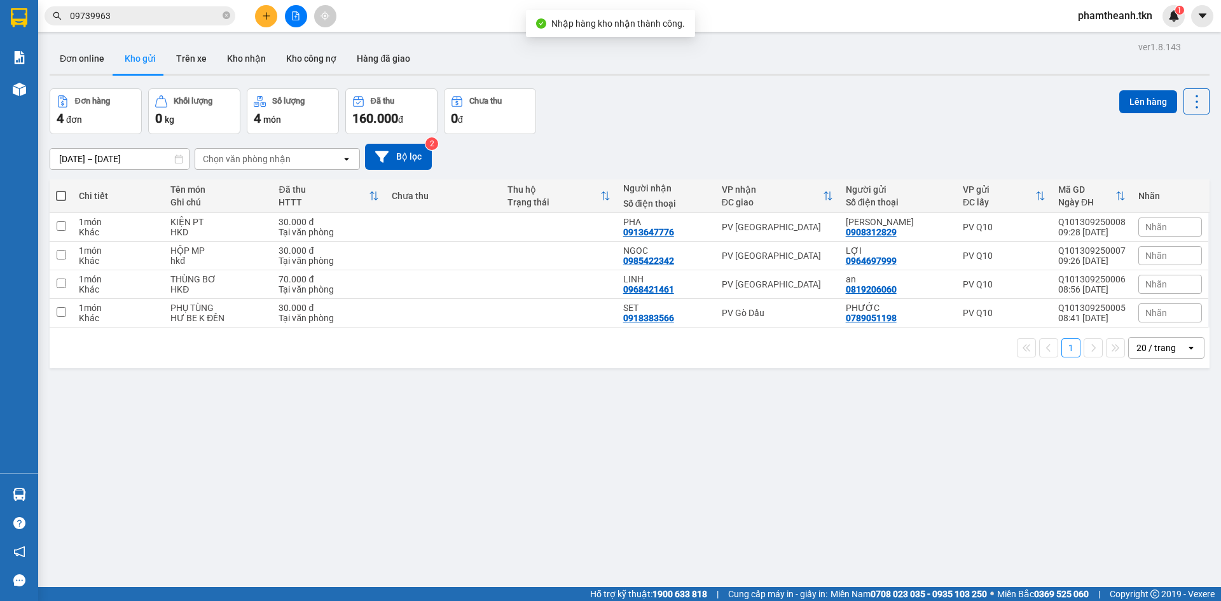
click at [13, 505] on div at bounding box center [19, 494] width 22 height 22
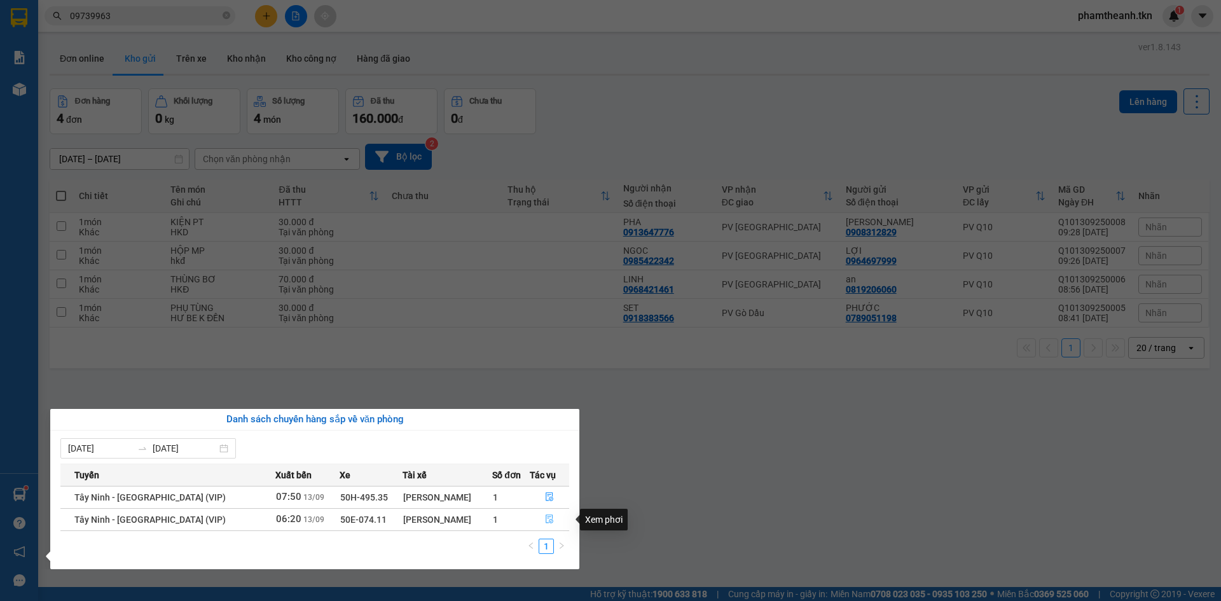
click at [545, 520] on icon "file-done" at bounding box center [549, 519] width 9 height 9
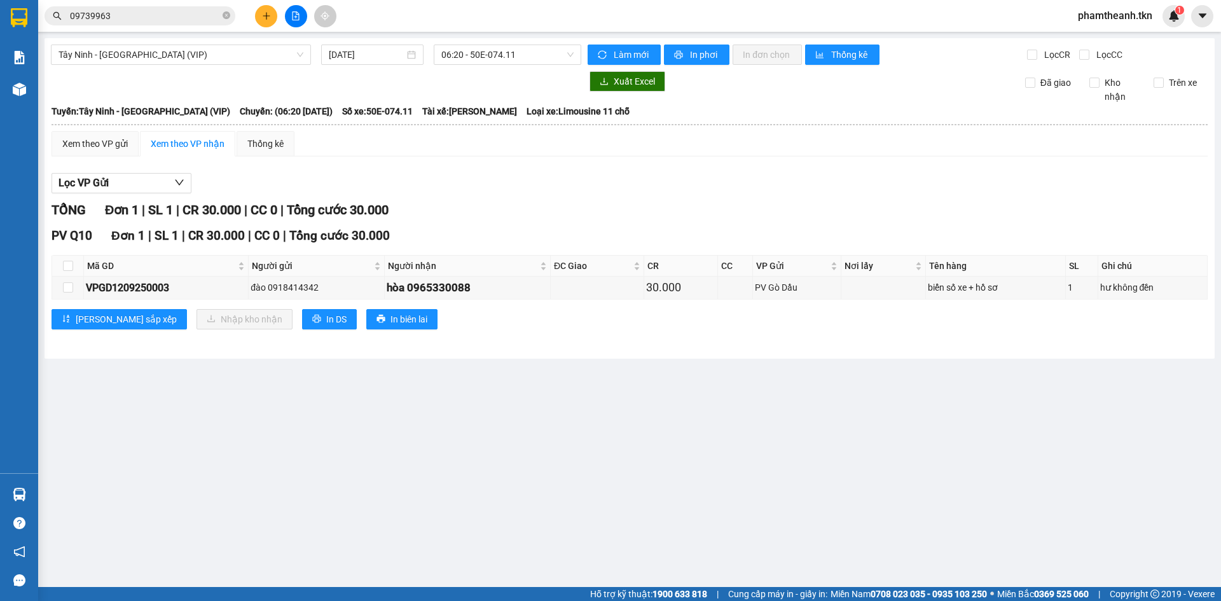
click at [69, 255] on table "Mã GD Người gửi Người nhận ĐC Giao CR CC VP Gửi Nơi lấy Tên hàng SL Ghi chú Ký …" at bounding box center [630, 277] width 1156 height 44
click at [69, 262] on input "checkbox" at bounding box center [68, 266] width 10 height 10
checkbox input "true"
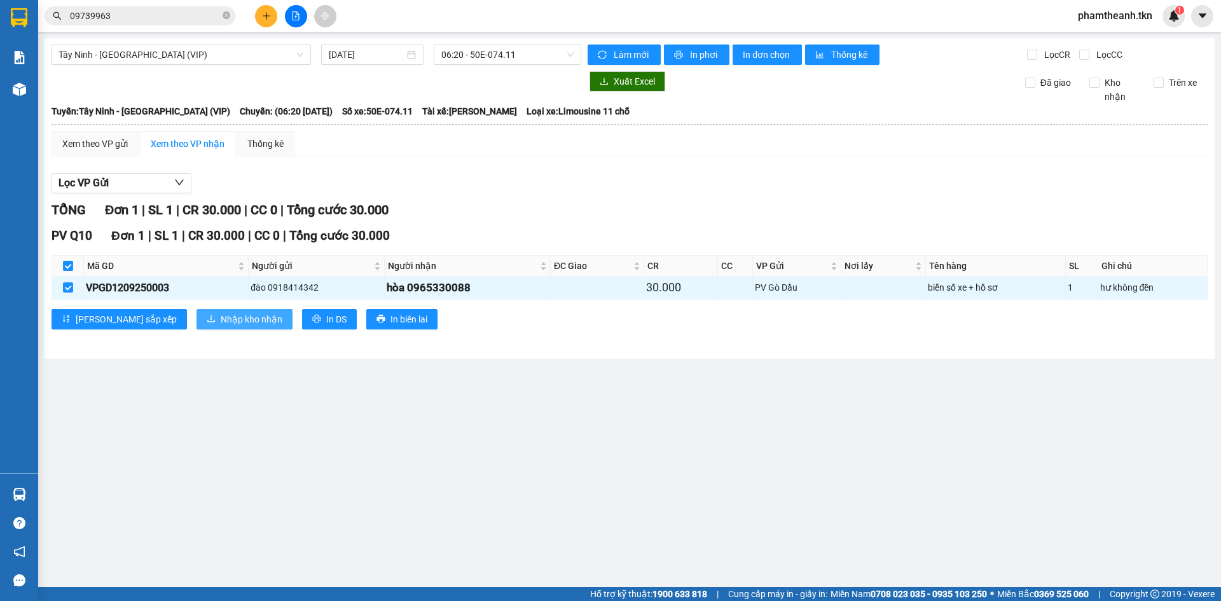
click at [221, 324] on span "Nhập kho nhận" at bounding box center [252, 319] width 62 height 14
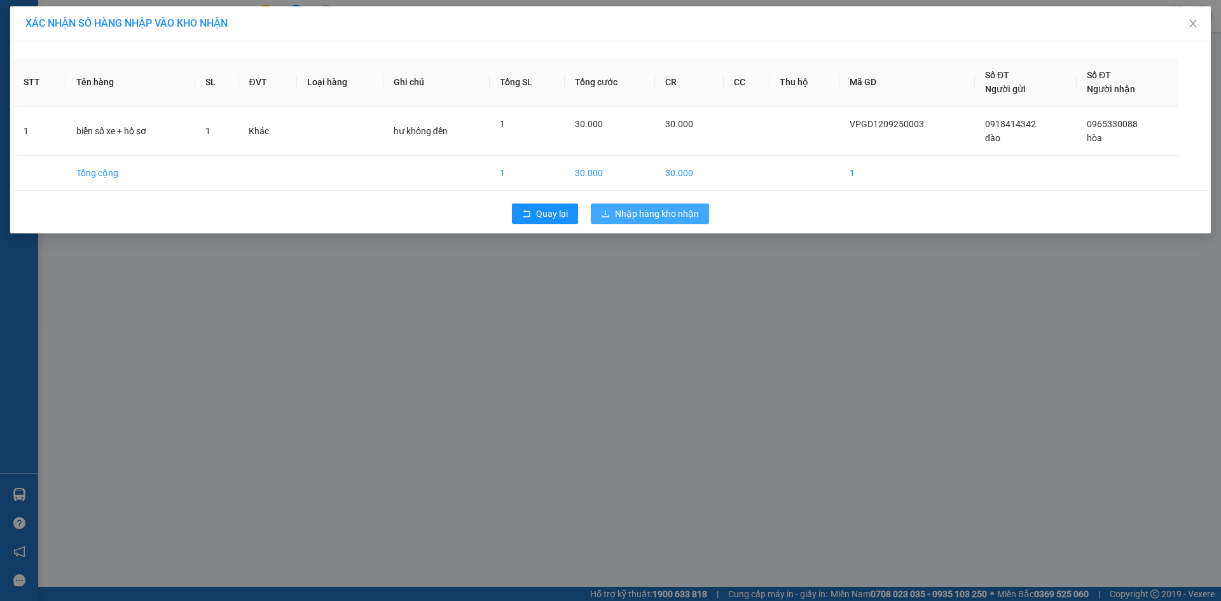
click at [632, 217] on span "Nhập hàng kho nhận" at bounding box center [657, 214] width 84 height 14
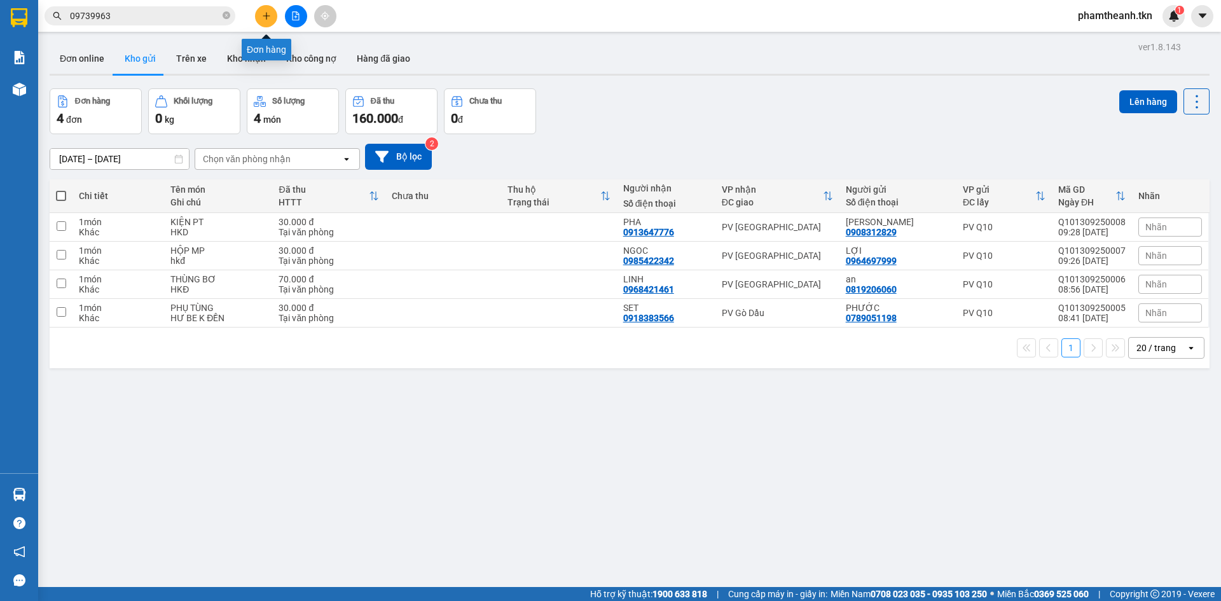
click at [262, 17] on icon "plus" at bounding box center [266, 15] width 9 height 9
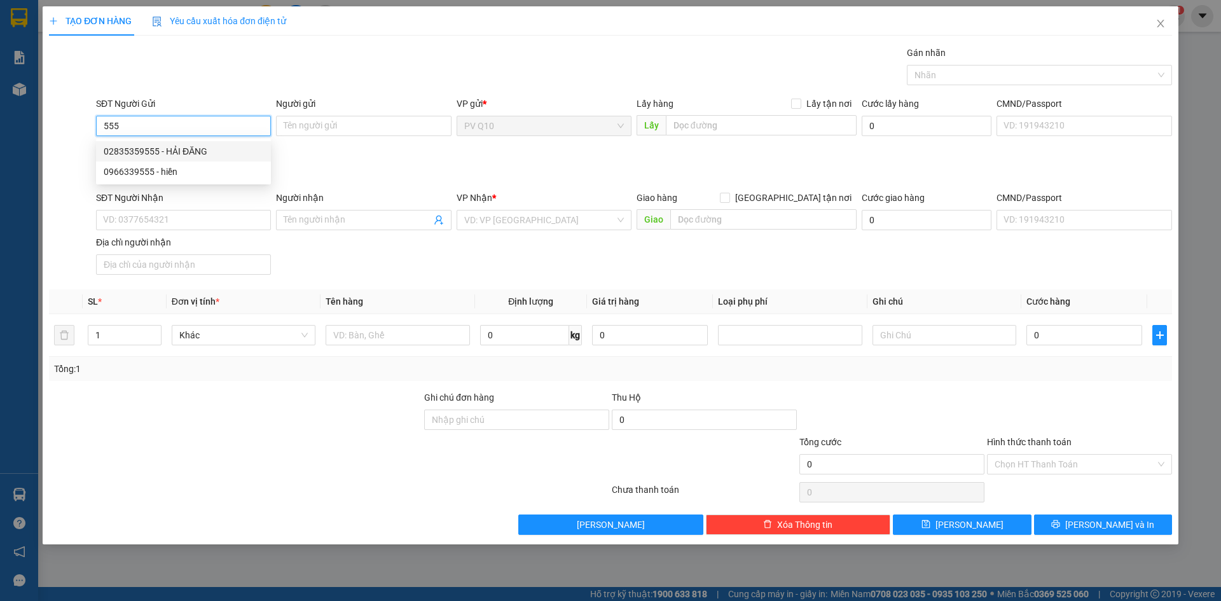
click at [200, 153] on div "02835359555 - HẢI ĐĂNG" at bounding box center [184, 151] width 160 height 14
type input "02835359555"
type input "HẢI ĐĂNG"
type input "0942863657"
type input "QUỲNH NHƯ"
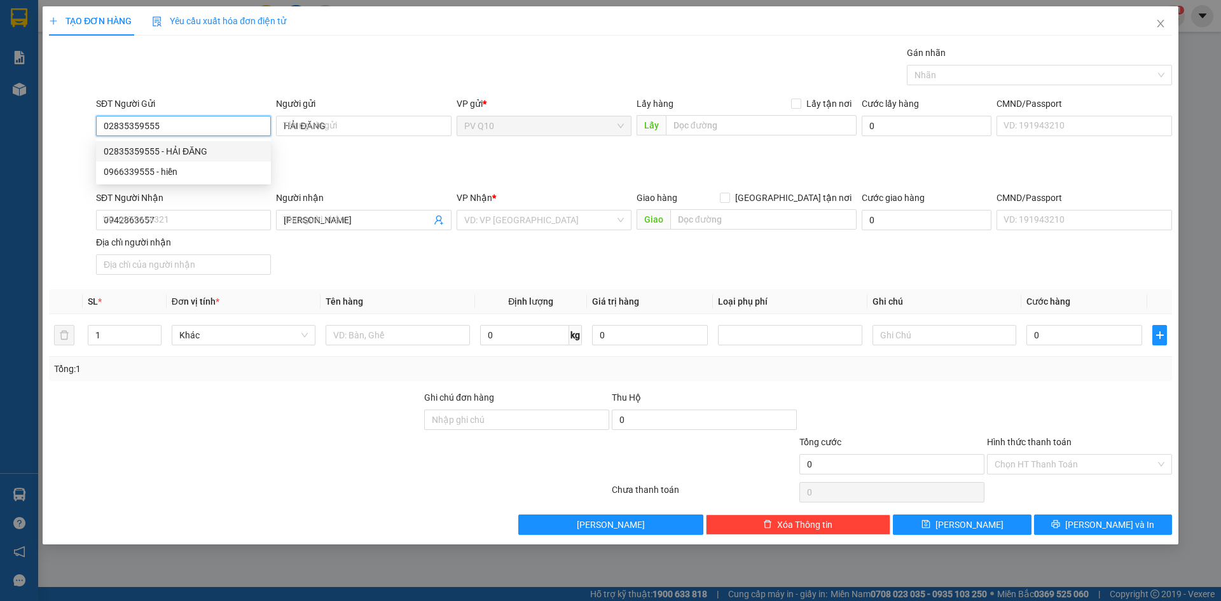
type input "30.000"
type input "02835359555"
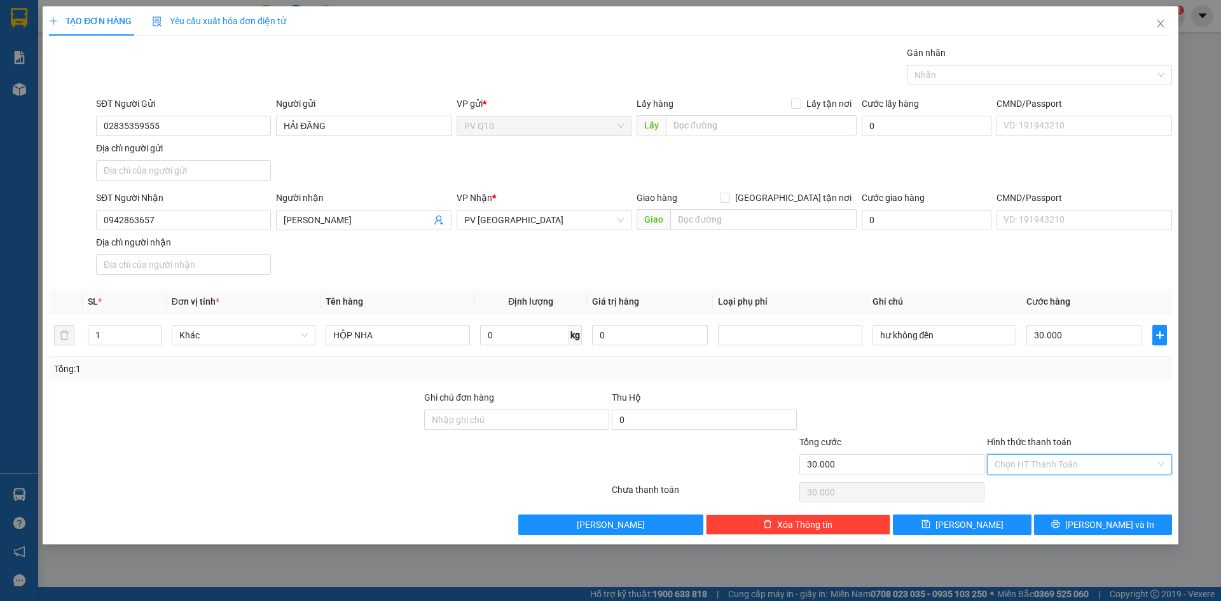
click at [1049, 464] on input "Hình thức thanh toán" at bounding box center [1075, 464] width 161 height 19
click at [1058, 489] on div "Tại văn phòng" at bounding box center [1080, 490] width 170 height 14
type input "0"
drag, startPoint x: 1081, startPoint y: 522, endPoint x: 1072, endPoint y: 522, distance: 8.9
click at [1060, 523] on icon "printer" at bounding box center [1055, 524] width 9 height 9
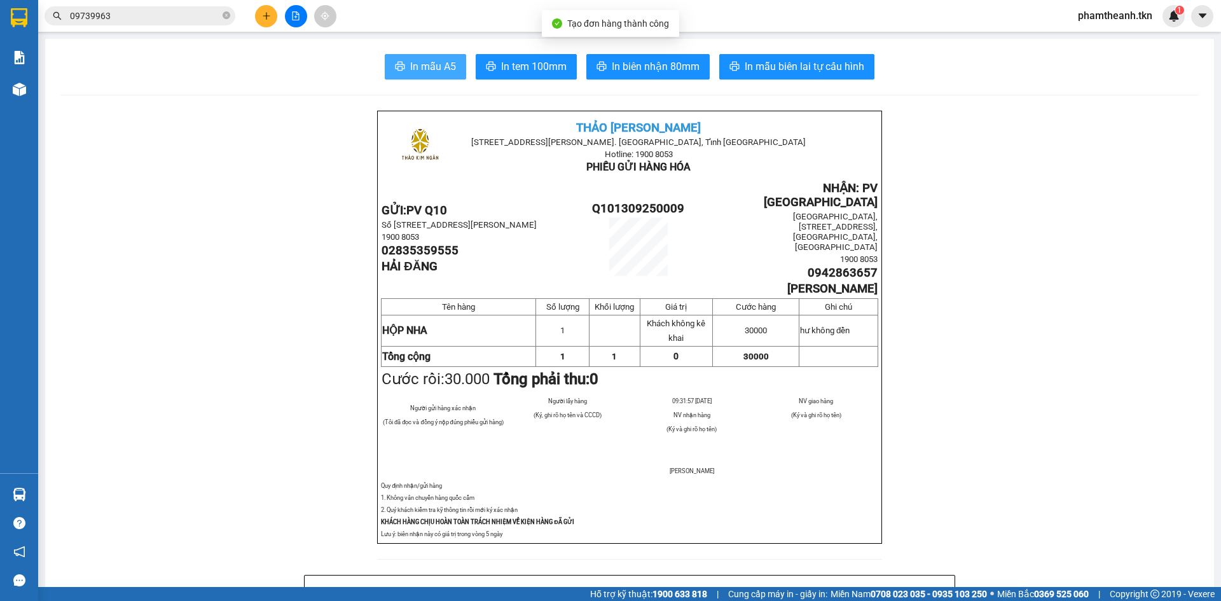
click at [439, 63] on span "In mẫu A5" at bounding box center [433, 67] width 46 height 16
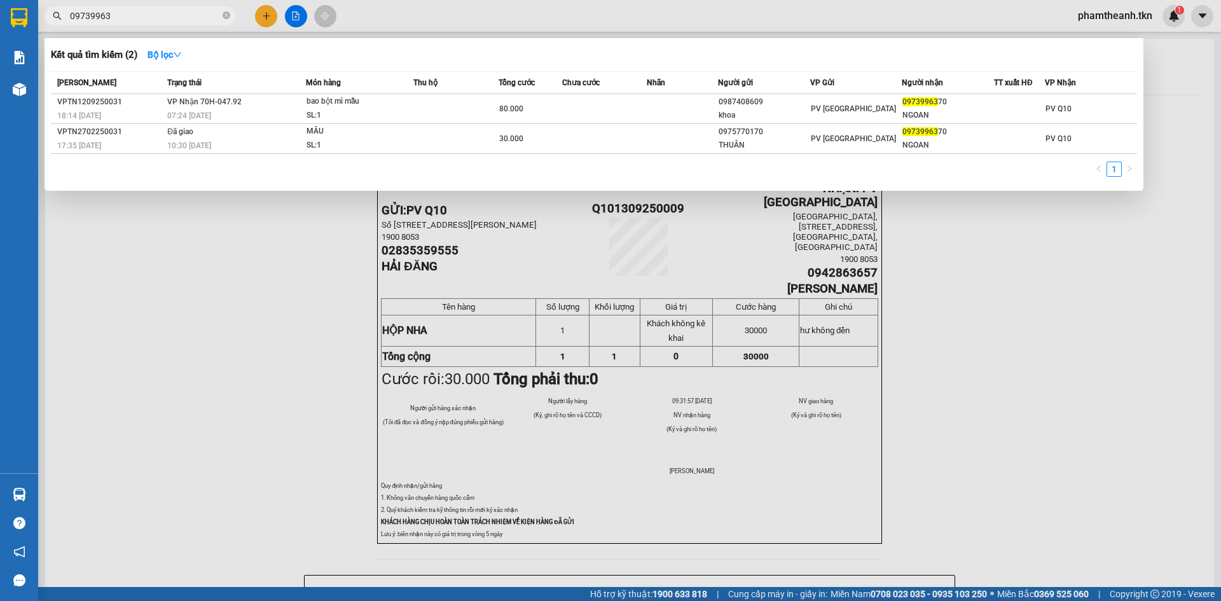
click at [188, 11] on input "09739963" at bounding box center [145, 16] width 150 height 14
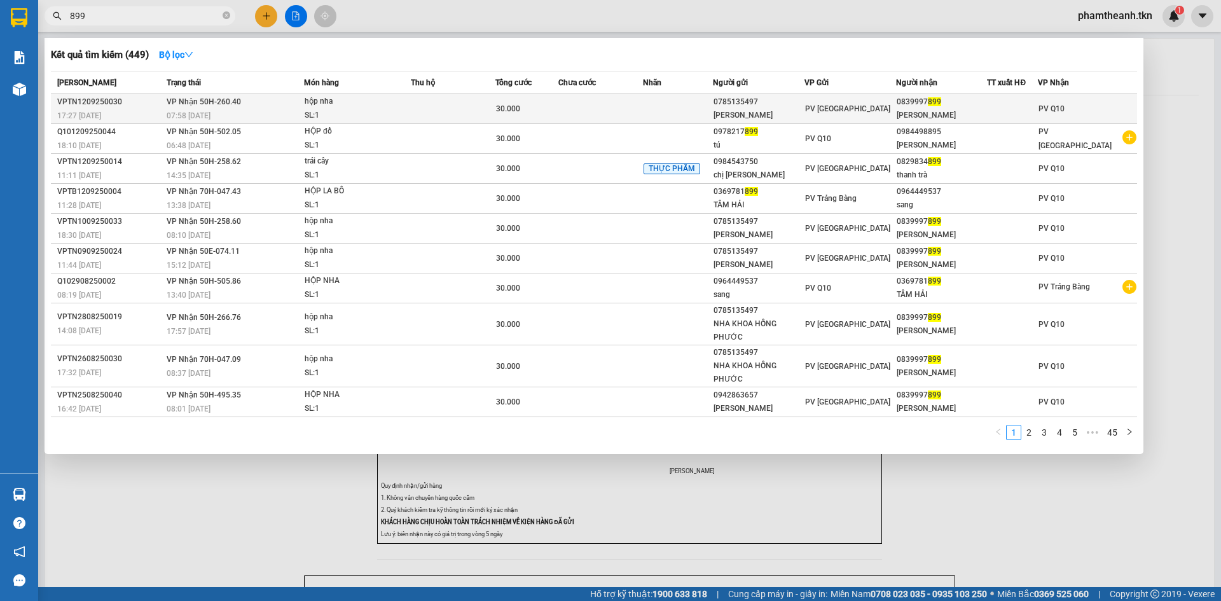
type input "899"
click at [1026, 106] on div at bounding box center [1013, 108] width 50 height 13
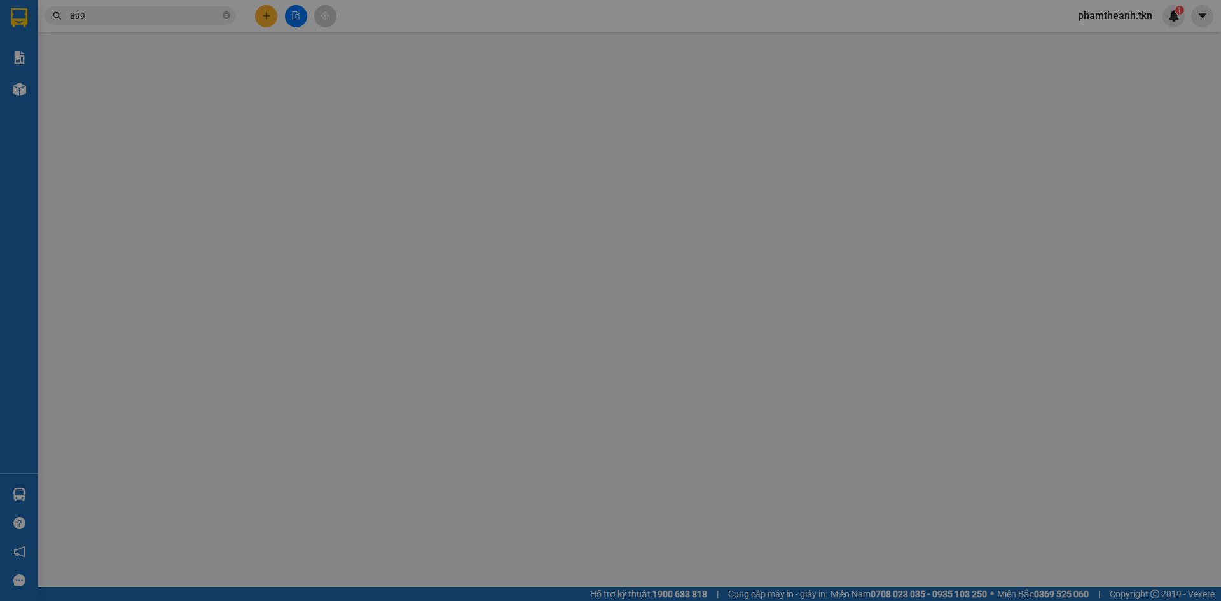
type input "0785135497"
type input "[PERSON_NAME]"
type input "0839997899"
type input "HẢI ĐĂNG"
type input "30.000"
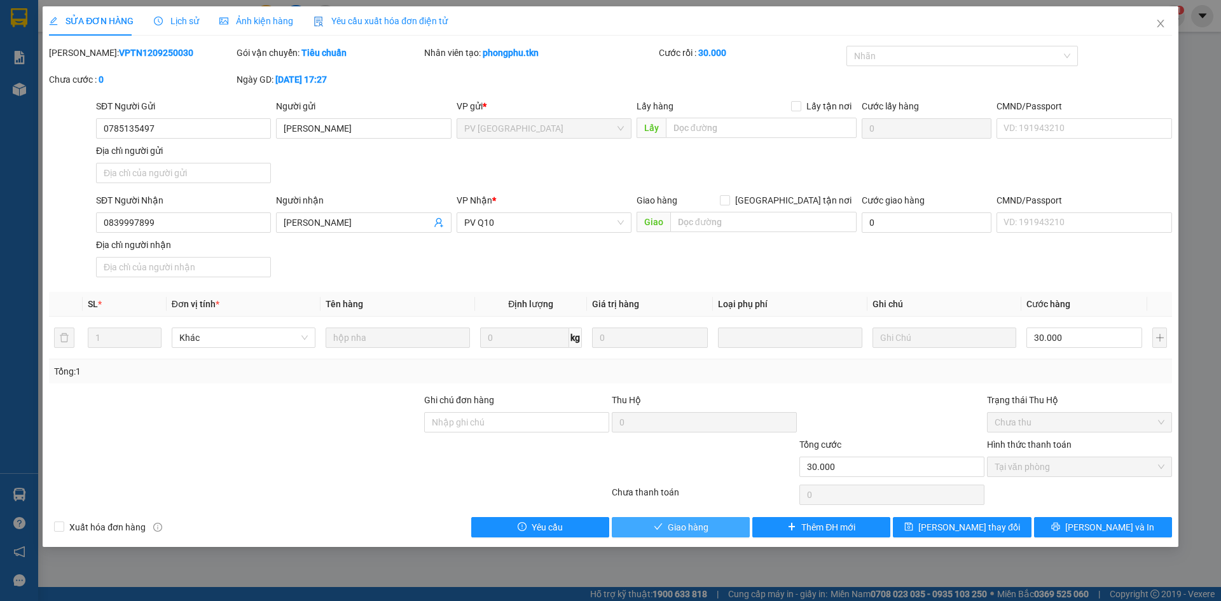
click at [655, 531] on icon "check" at bounding box center [658, 526] width 9 height 9
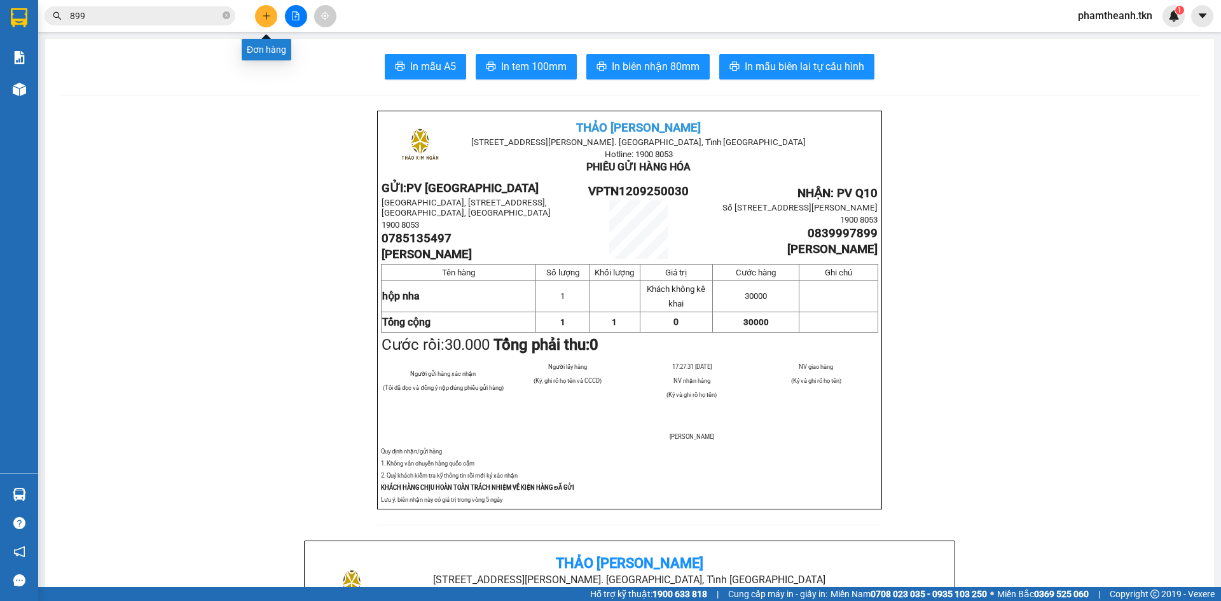
click at [268, 17] on icon "plus" at bounding box center [266, 15] width 9 height 9
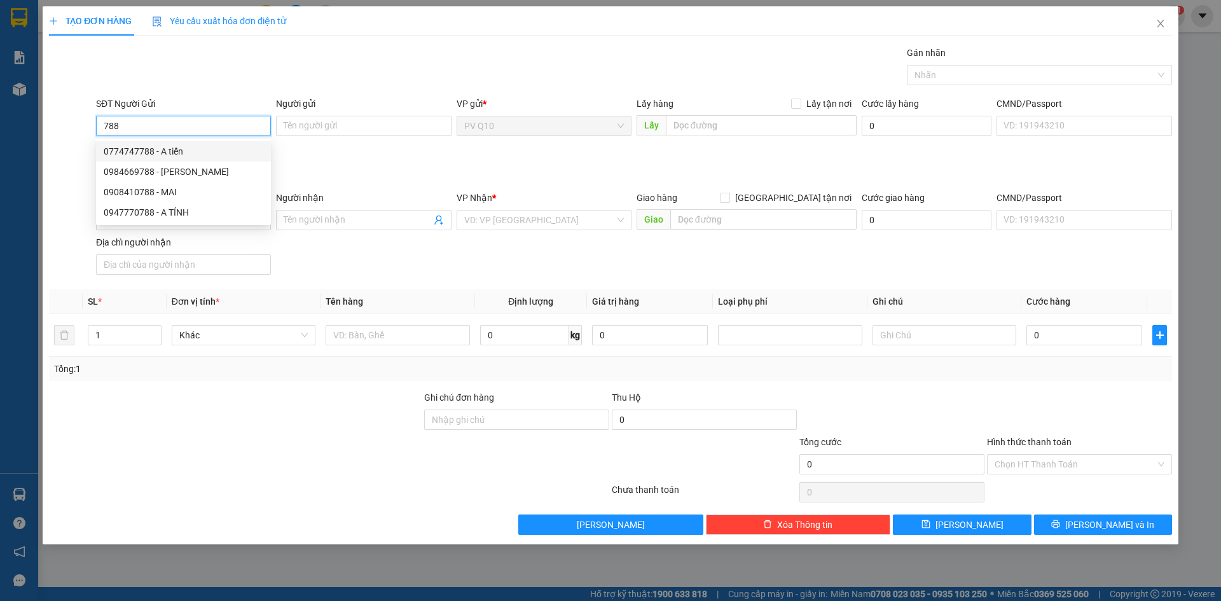
click at [186, 152] on div "0774747788 - A tiến" at bounding box center [184, 151] width 160 height 14
type input "0774747788"
type input "A tiến"
type input "0967949494"
type input "A NINH"
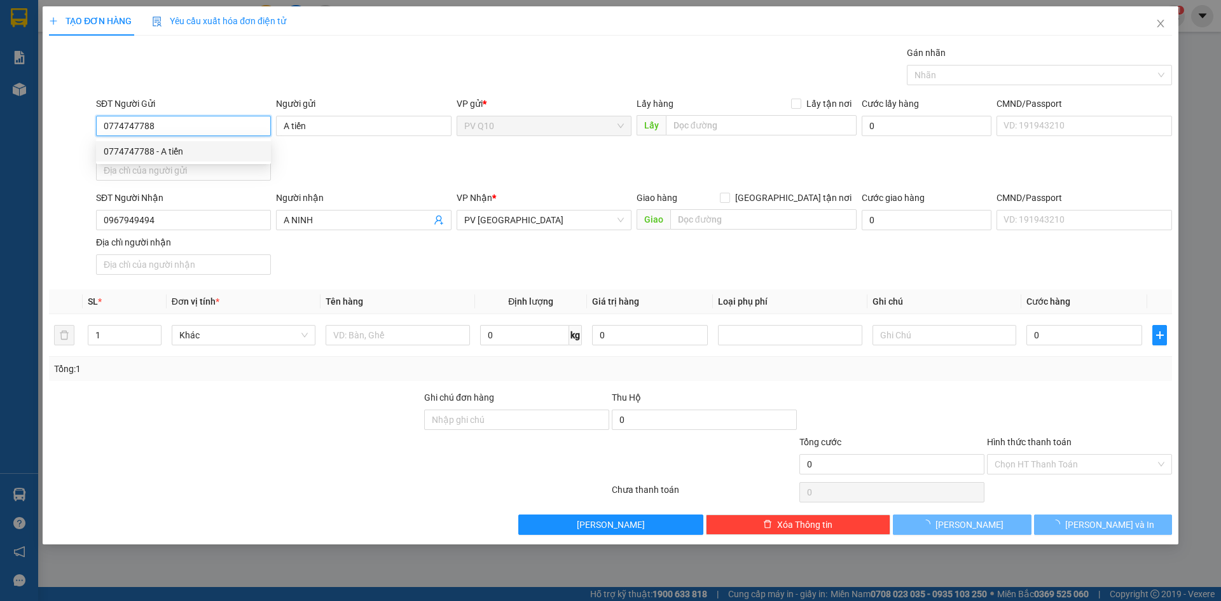
type input "30.000"
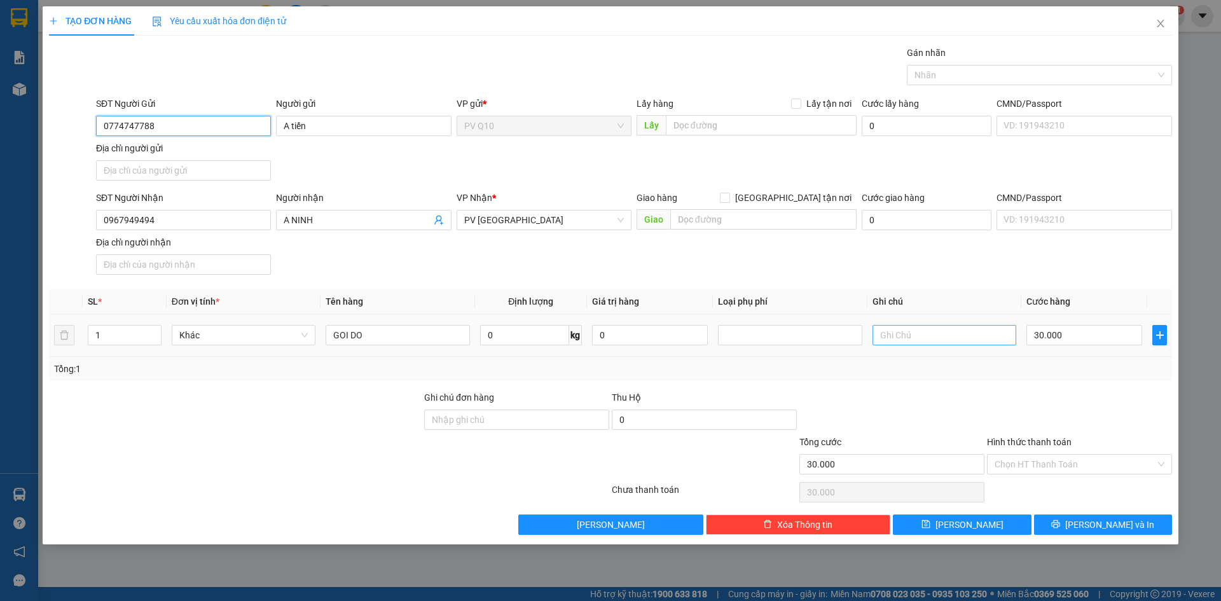
type input "0774747788"
click at [955, 345] on input "text" at bounding box center [945, 335] width 144 height 20
type input "hư không đền"
click at [1085, 460] on input "Hình thức thanh toán" at bounding box center [1075, 464] width 161 height 19
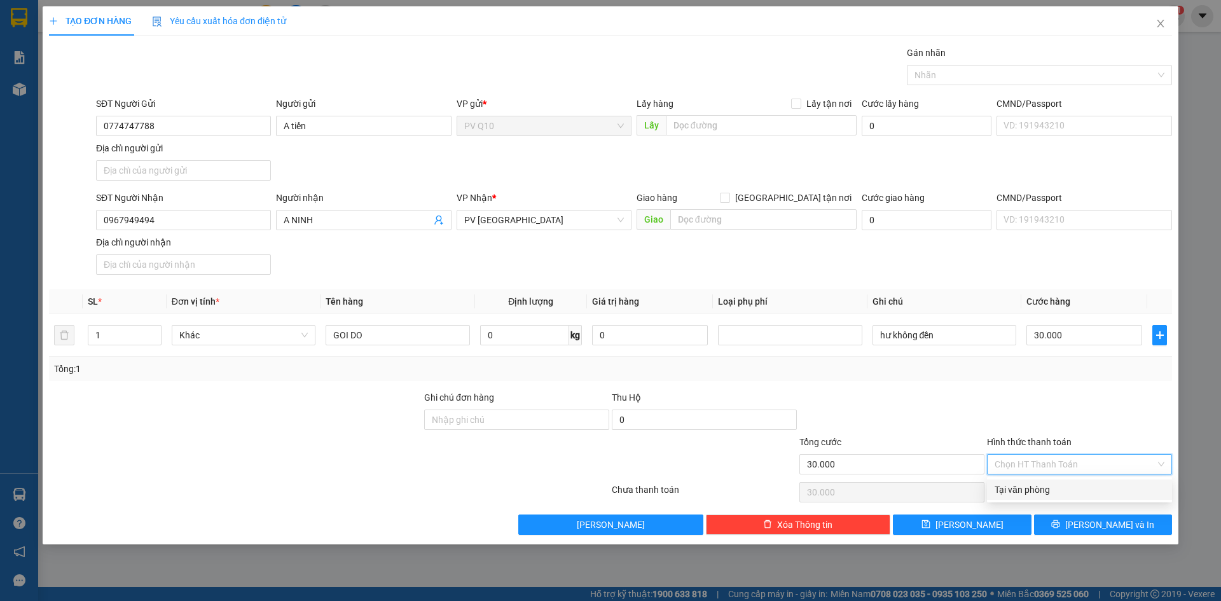
click at [1086, 489] on div "Tại văn phòng" at bounding box center [1080, 490] width 170 height 14
type input "0"
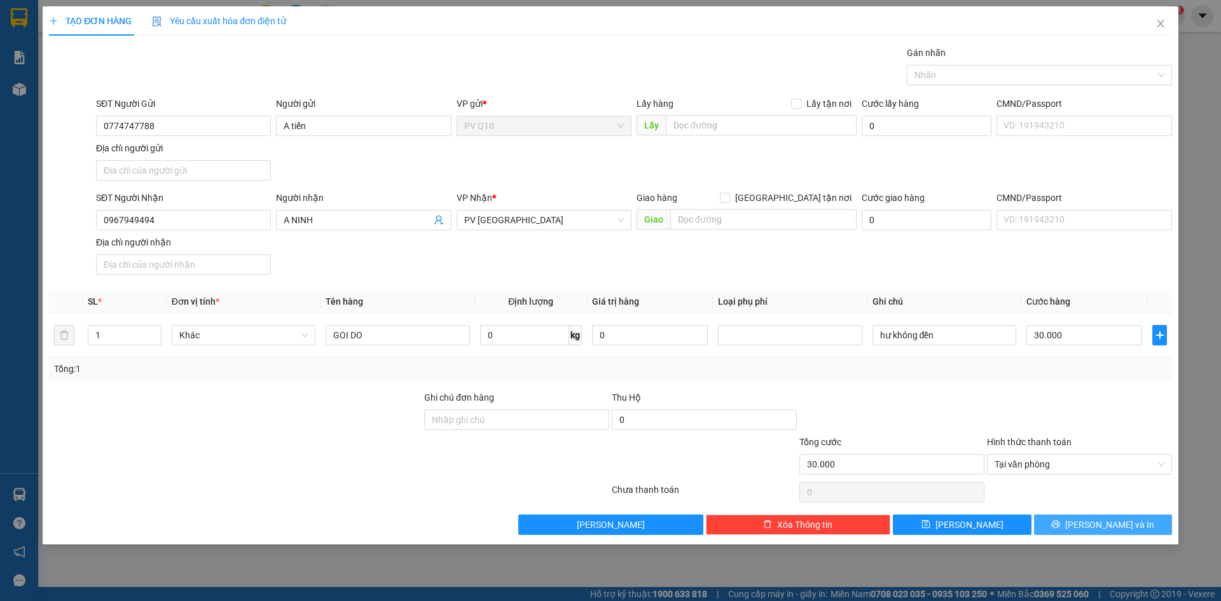
click at [1101, 526] on span "[PERSON_NAME] và In" at bounding box center [1109, 525] width 89 height 14
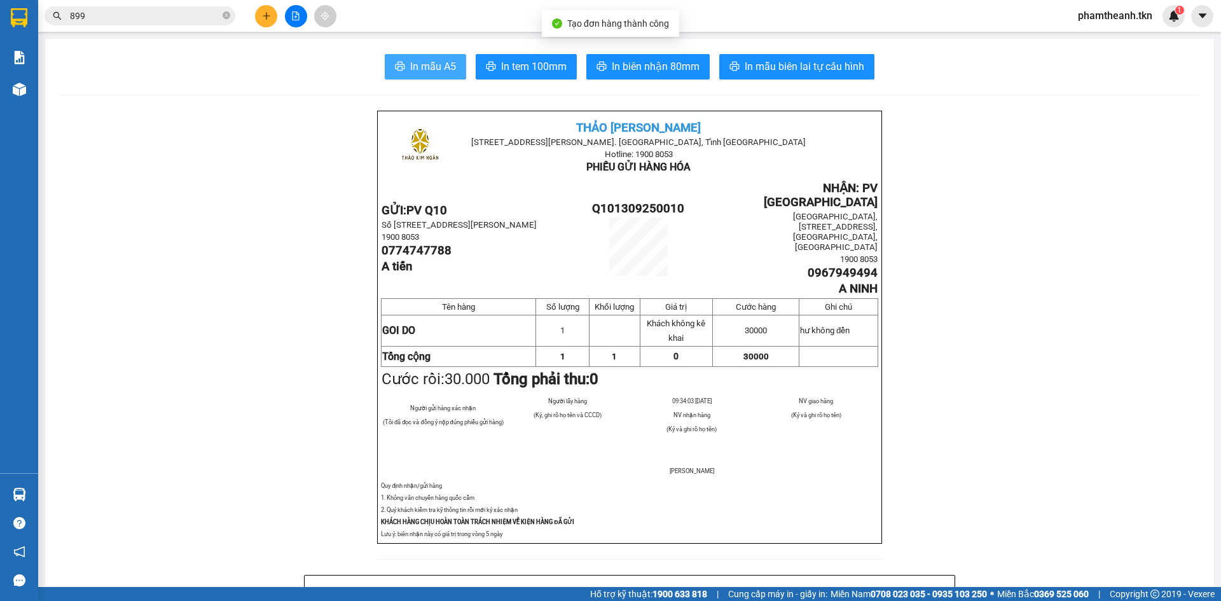
click at [449, 71] on span "In mẫu A5" at bounding box center [433, 67] width 46 height 16
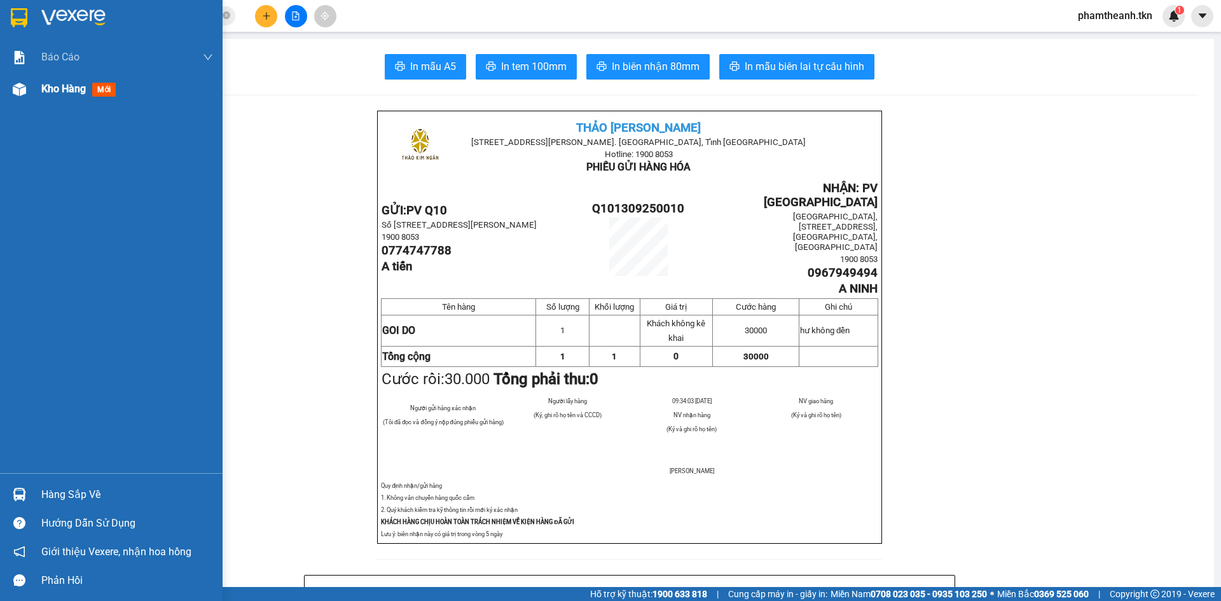
click at [52, 83] on span "Kho hàng" at bounding box center [63, 89] width 45 height 12
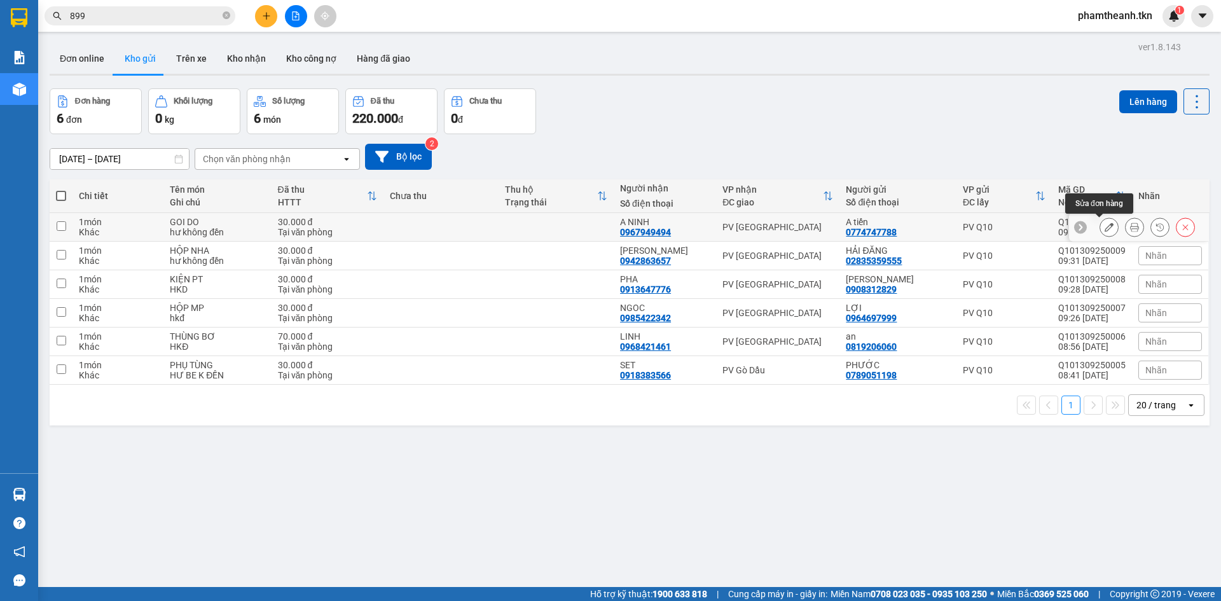
click at [1105, 226] on icon at bounding box center [1109, 227] width 9 height 9
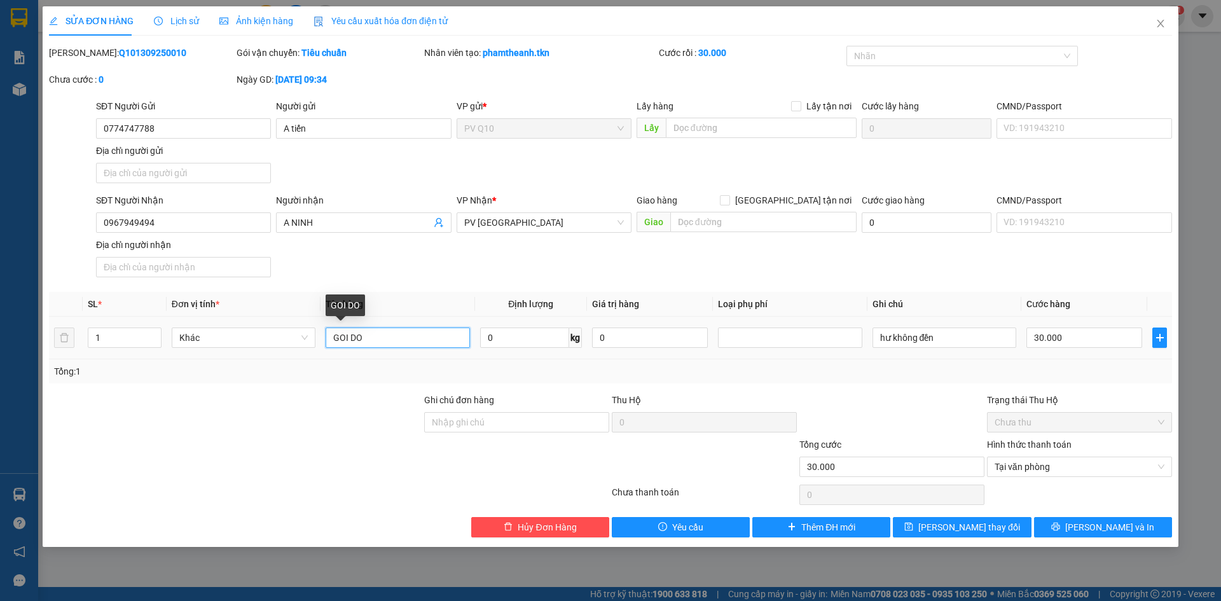
click at [463, 347] on input "GOI DO" at bounding box center [398, 338] width 144 height 20
type input "G"
type input "linh kiện điện thoại"
click at [1060, 527] on icon "printer" at bounding box center [1055, 526] width 9 height 9
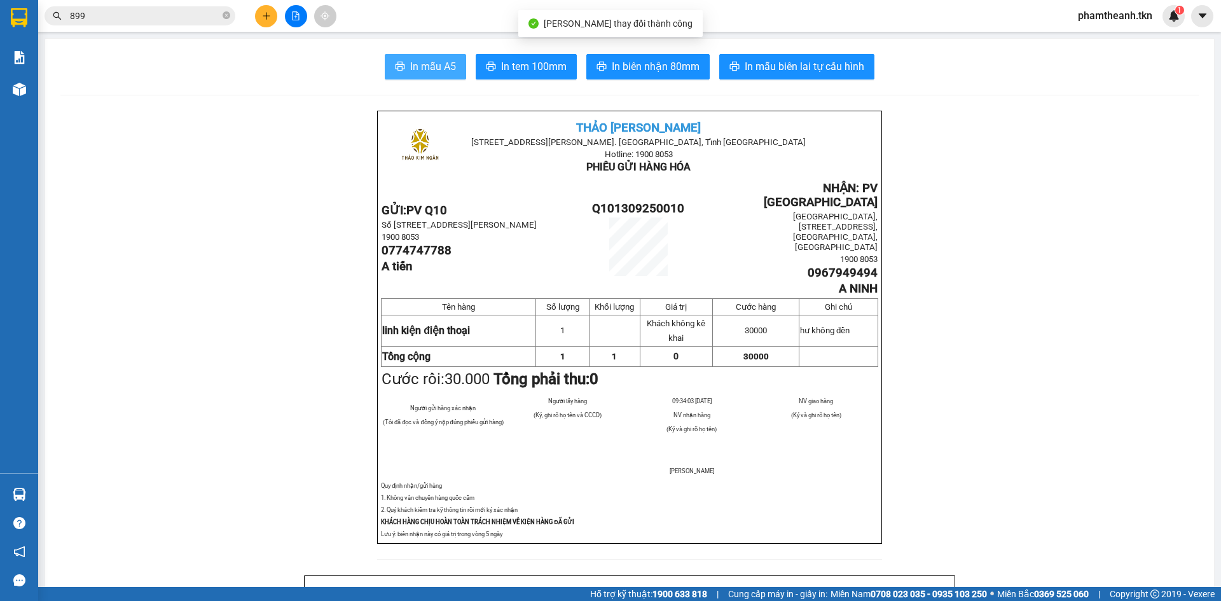
click at [454, 68] on button "In mẫu A5" at bounding box center [425, 66] width 81 height 25
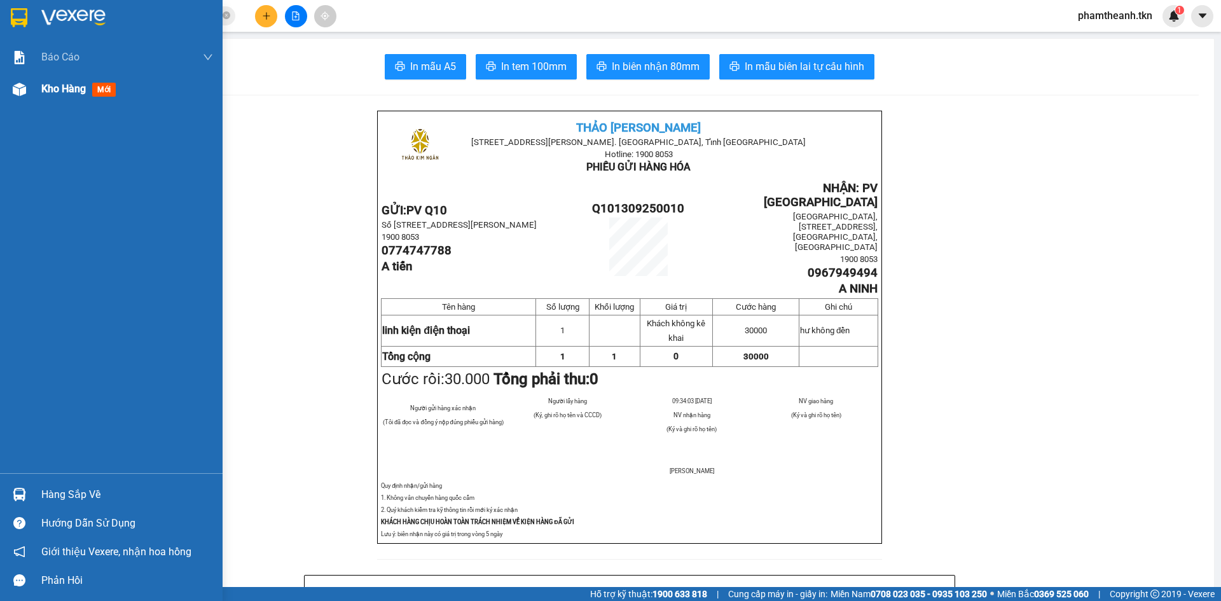
click at [66, 91] on span "Kho hàng" at bounding box center [63, 89] width 45 height 12
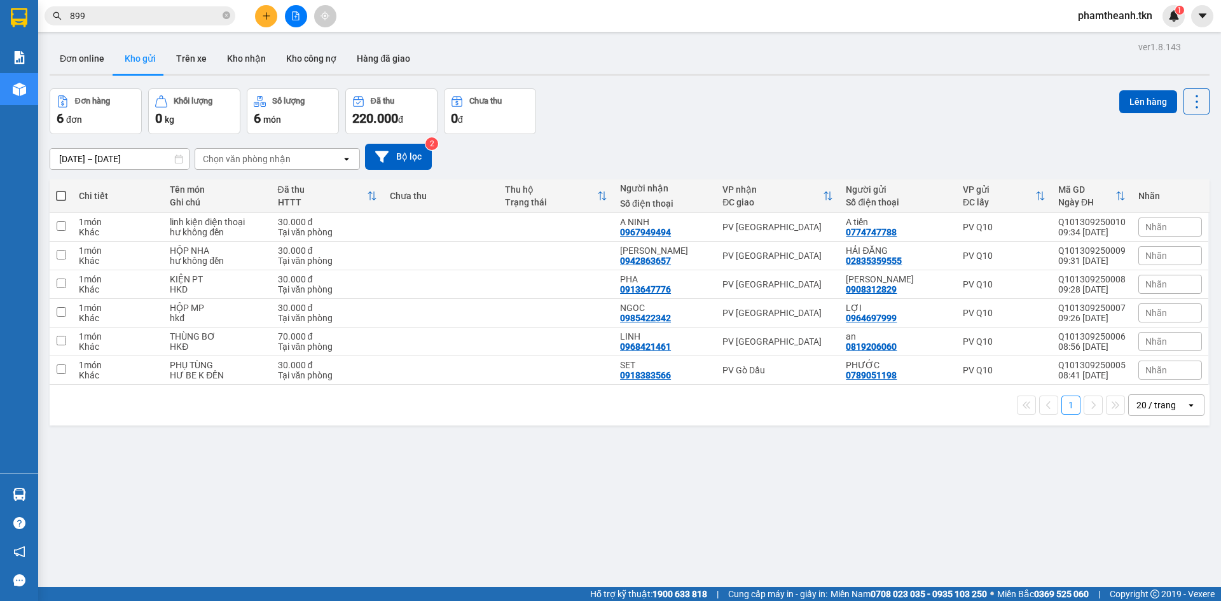
click at [67, 195] on th at bounding box center [61, 196] width 23 height 34
click at [60, 207] on th at bounding box center [61, 196] width 23 height 34
click at [128, 380] on div "Khác" at bounding box center [118, 375] width 78 height 10
checkbox input "true"
click at [461, 382] on td at bounding box center [441, 370] width 115 height 29
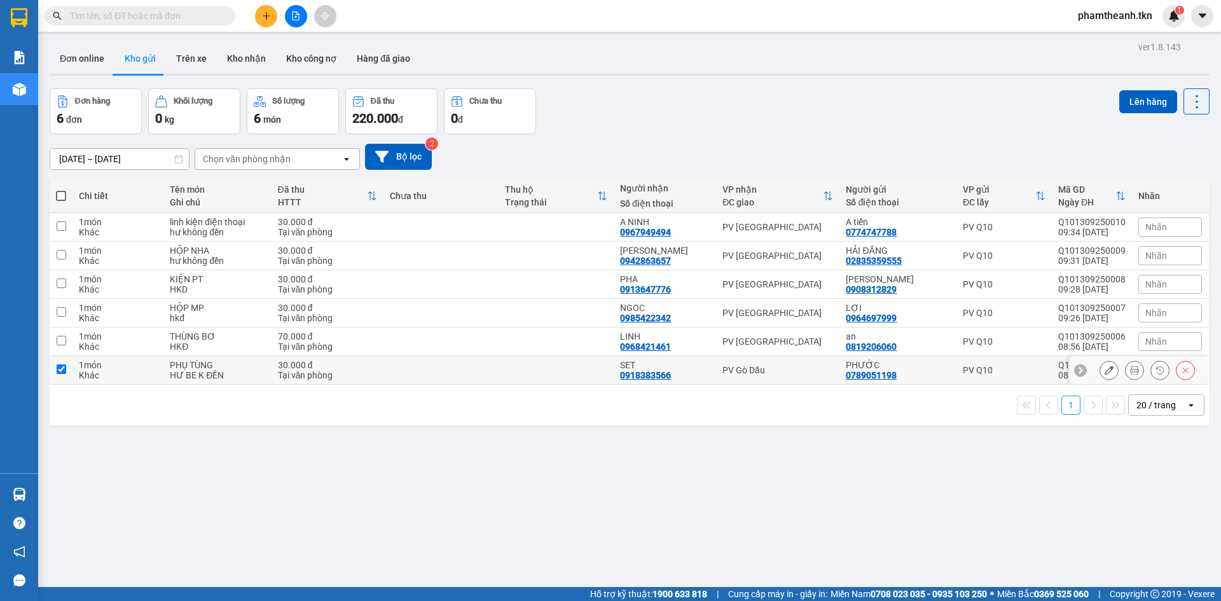
checkbox input "true"
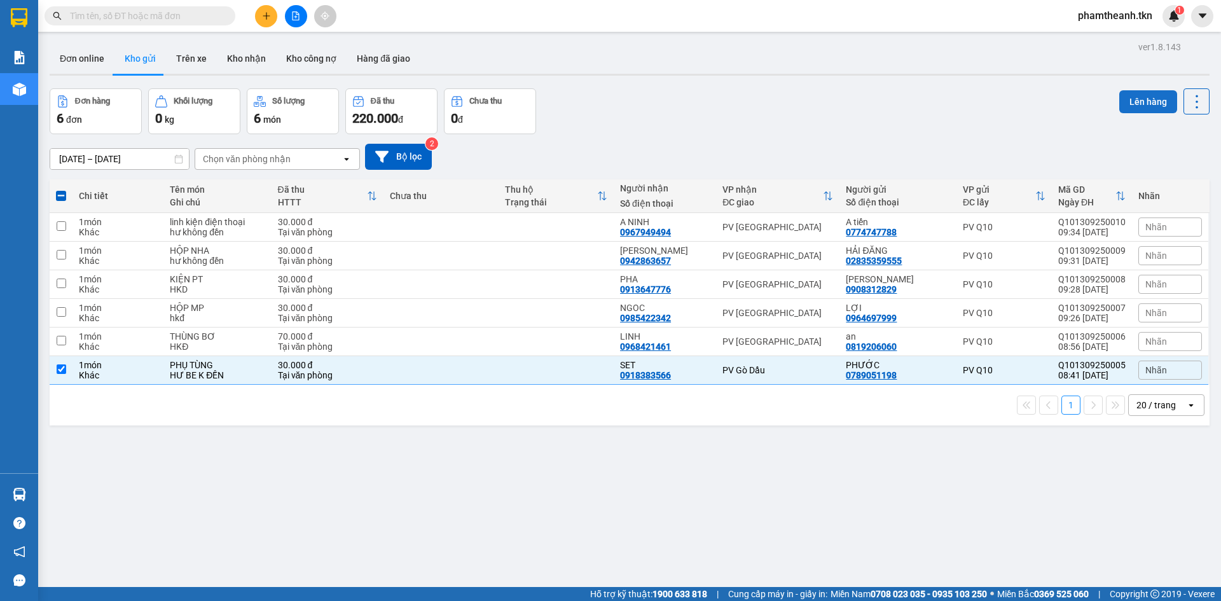
click at [1119, 104] on button "Lên hàng" at bounding box center [1148, 101] width 58 height 23
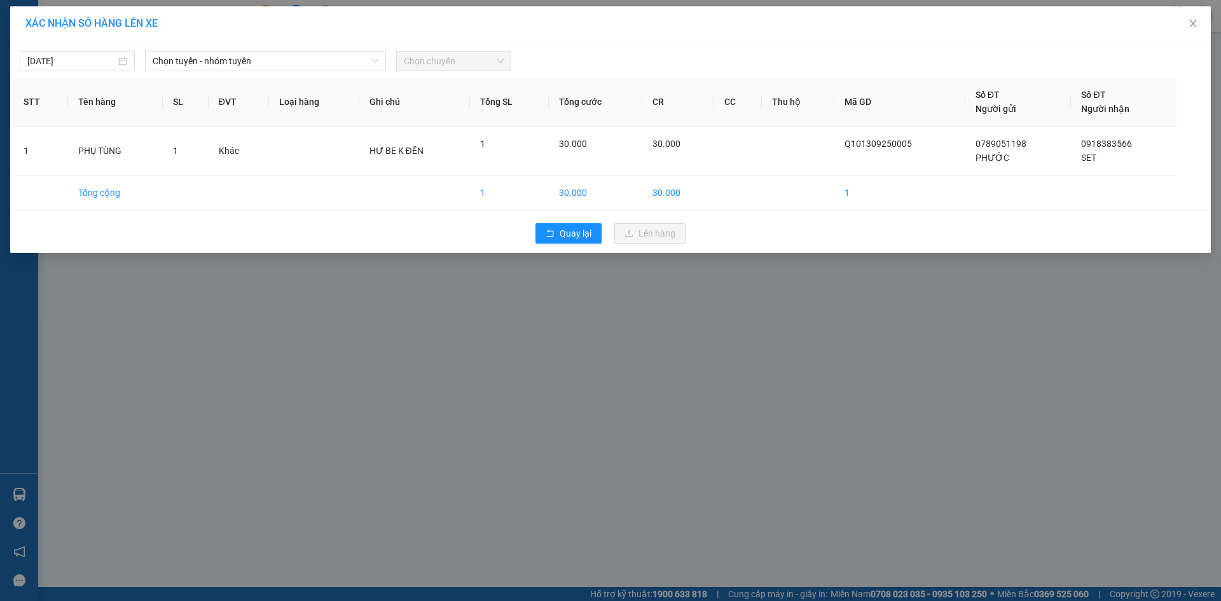
click at [451, 350] on div "XÁC NHẬN SỐ HÀNG LÊN XE 13/09/2025 Chọn tuyến - nhóm tuyến Chọn chuyến STT Tên …" at bounding box center [610, 300] width 1221 height 601
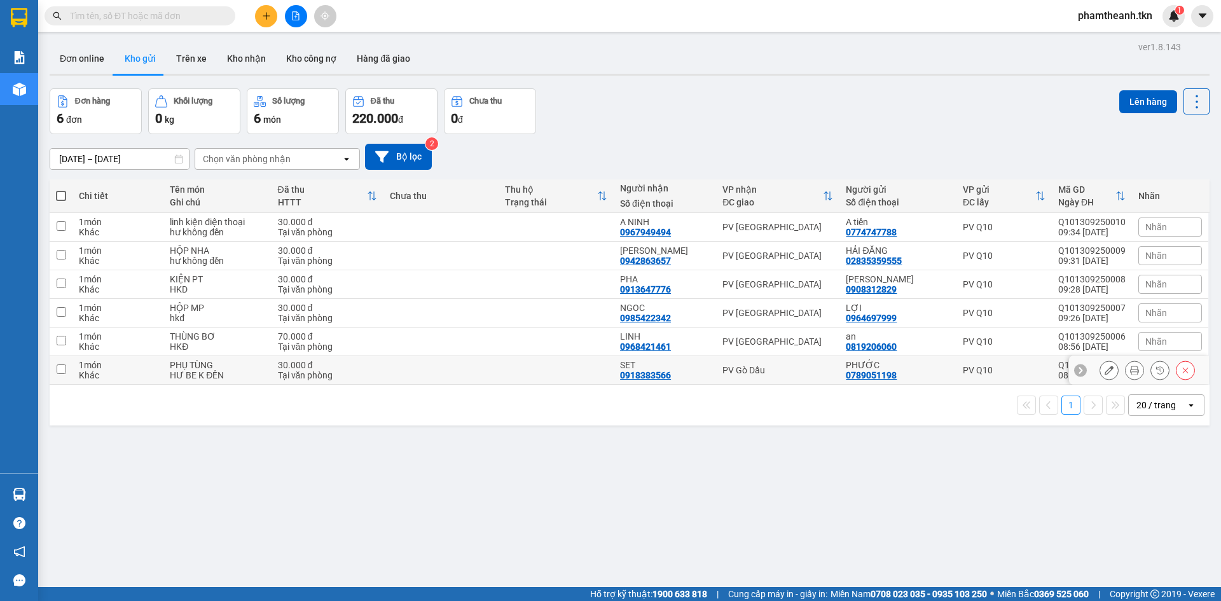
click at [231, 376] on div "HƯ BE K ĐỀN" at bounding box center [217, 375] width 95 height 10
checkbox input "true"
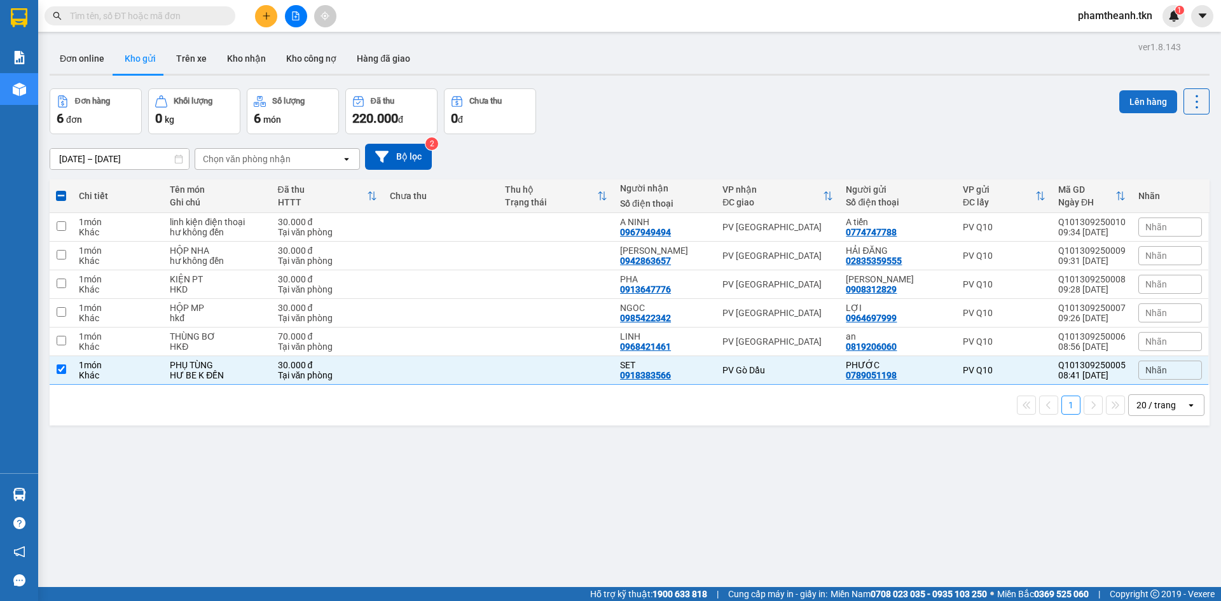
click at [1136, 106] on button "Lên hàng" at bounding box center [1148, 101] width 58 height 23
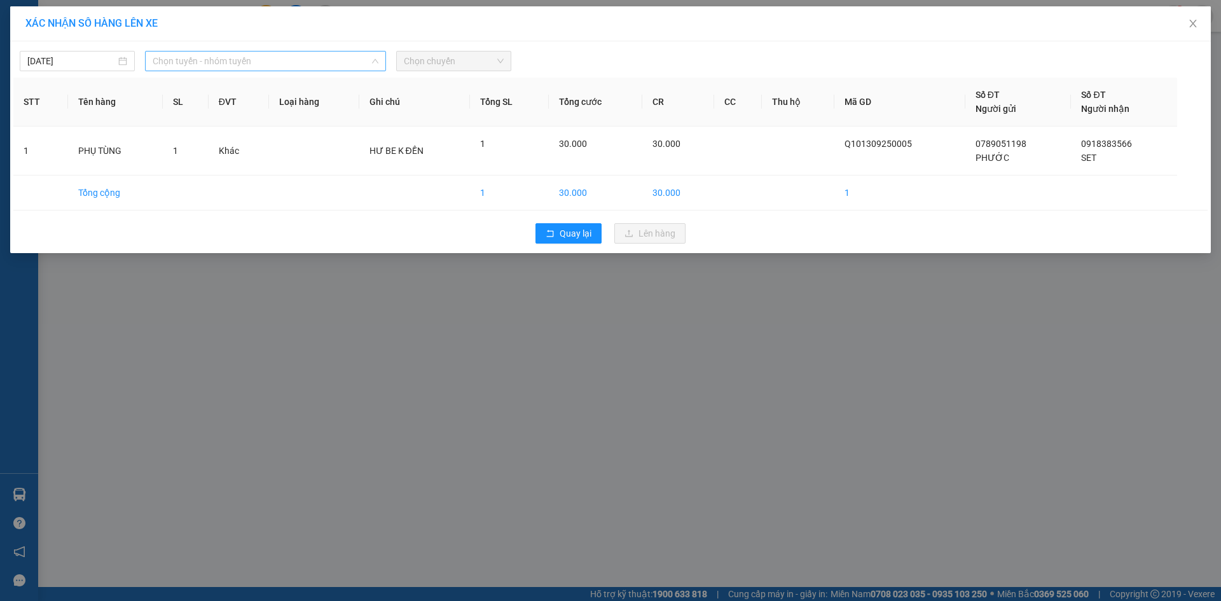
click at [233, 59] on span "Chọn tuyến - nhóm tuyến" at bounding box center [266, 61] width 226 height 19
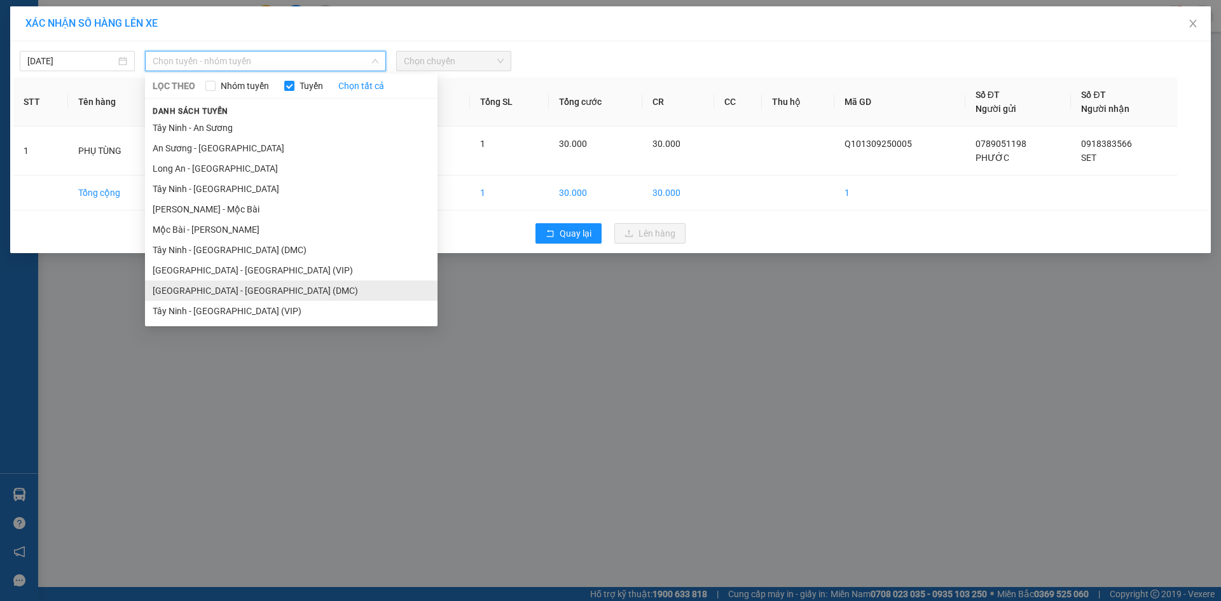
click at [221, 291] on li "Sài Gòn - Tây Ninh (DMC)" at bounding box center [291, 291] width 293 height 20
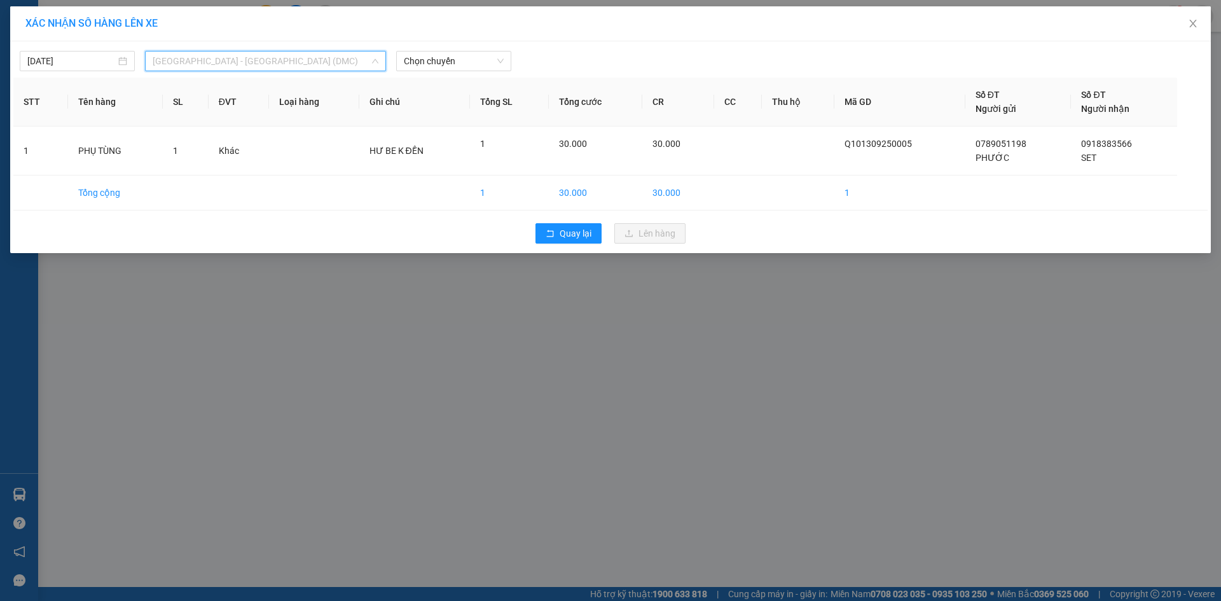
click at [272, 59] on span "Sài Gòn - Tây Ninh (DMC)" at bounding box center [266, 61] width 226 height 19
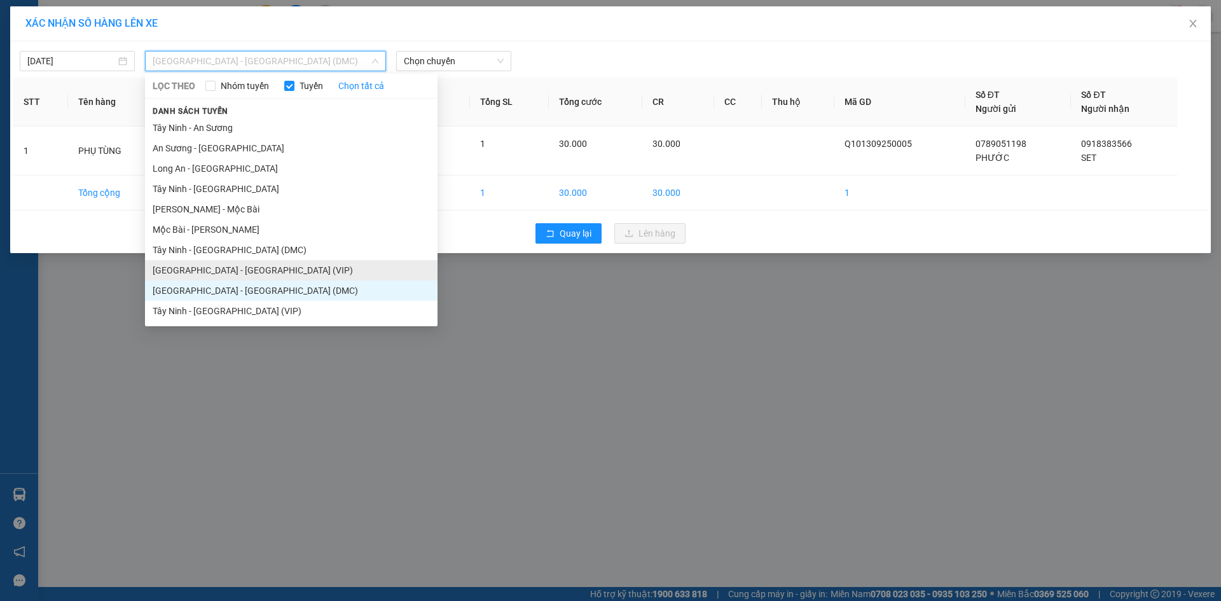
click at [205, 269] on li "Sài Gòn - Tây Ninh (VIP)" at bounding box center [291, 270] width 293 height 20
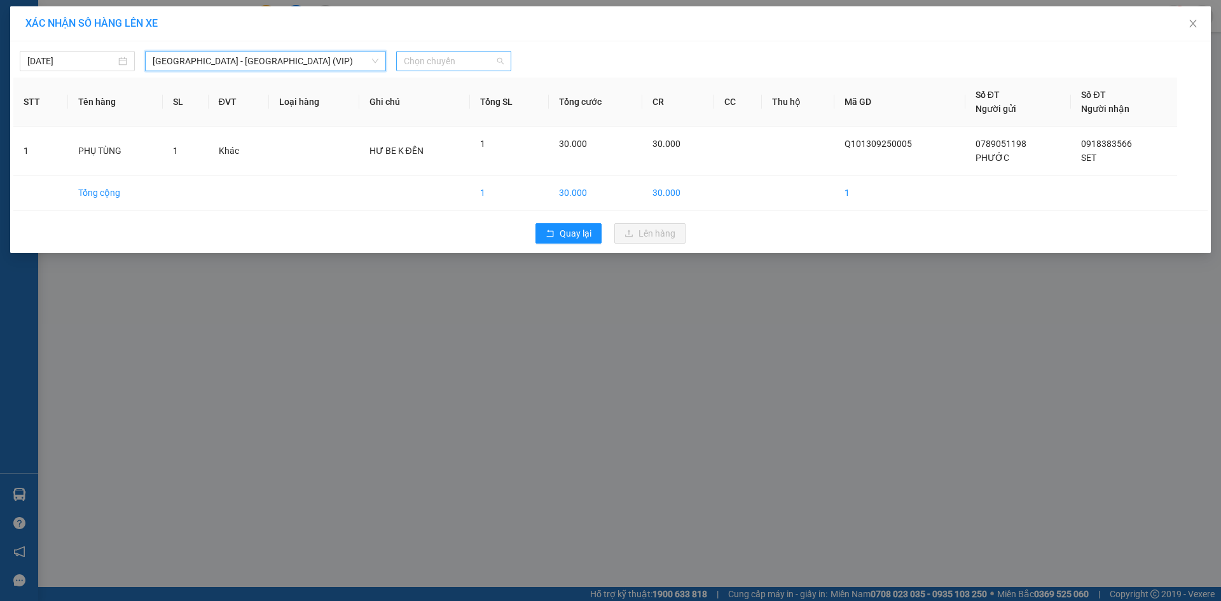
click at [419, 60] on span "Chọn chuyến" at bounding box center [454, 61] width 100 height 19
type input "266"
click at [458, 103] on div "09:00 - 50H-266.62" at bounding box center [453, 107] width 99 height 14
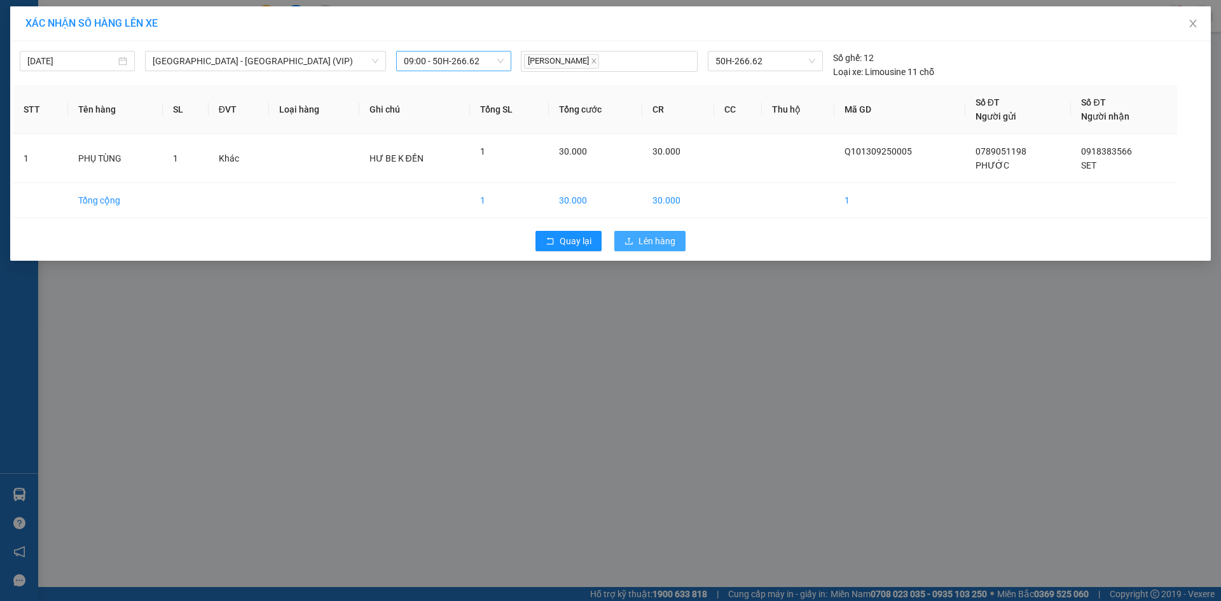
click at [651, 240] on span "Lên hàng" at bounding box center [657, 241] width 37 height 14
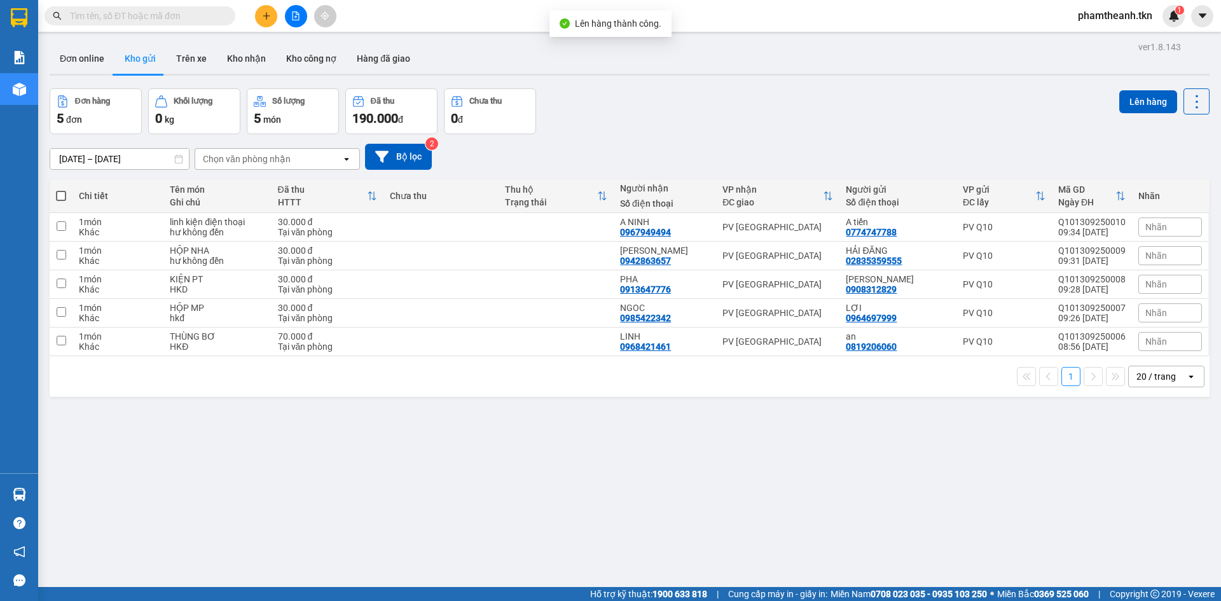
click at [64, 194] on span at bounding box center [61, 196] width 10 height 10
click at [61, 190] on input "checkbox" at bounding box center [61, 190] width 0 height 0
checkbox input "true"
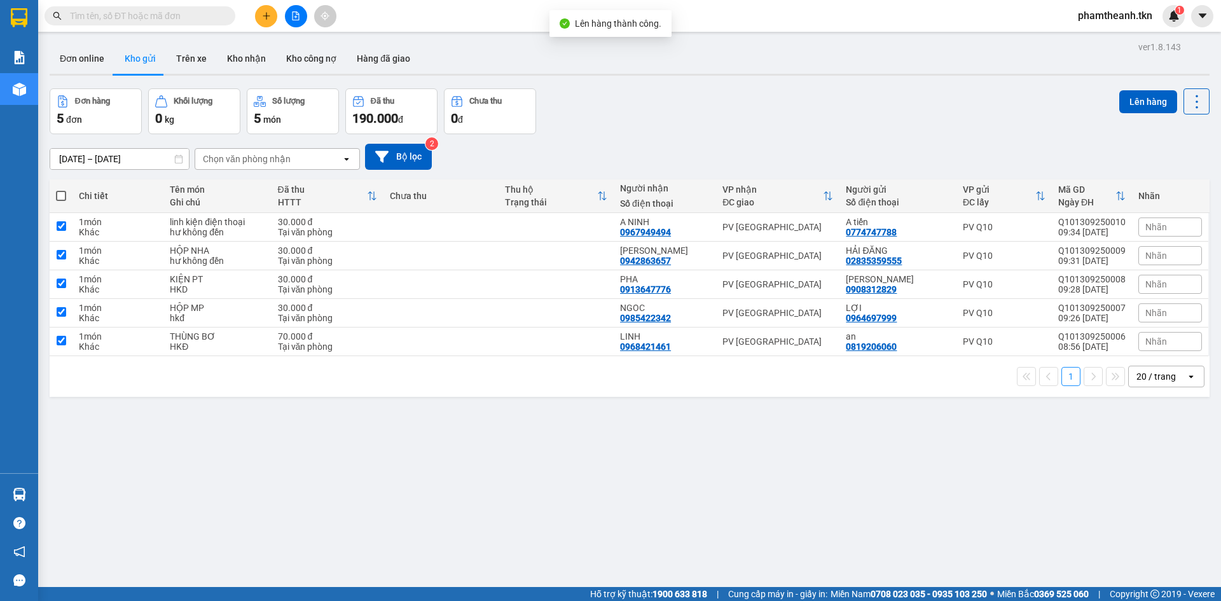
checkbox input "true"
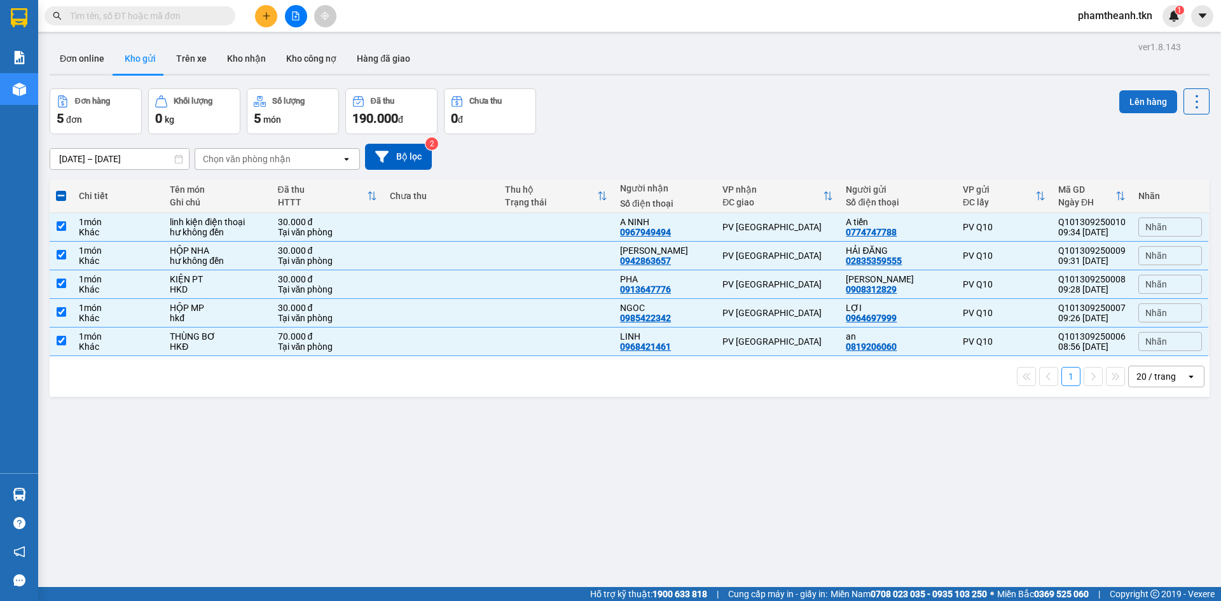
click at [1127, 96] on button "Lên hàng" at bounding box center [1148, 101] width 58 height 23
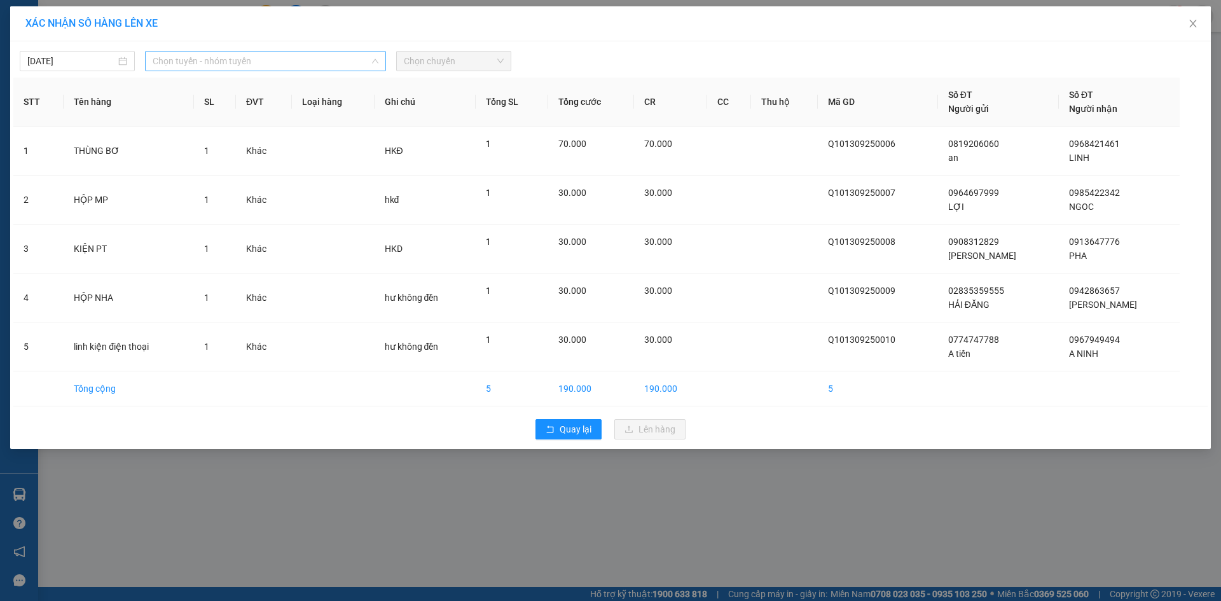
click at [215, 69] on span "Chọn tuyến - nhóm tuyến" at bounding box center [266, 61] width 226 height 19
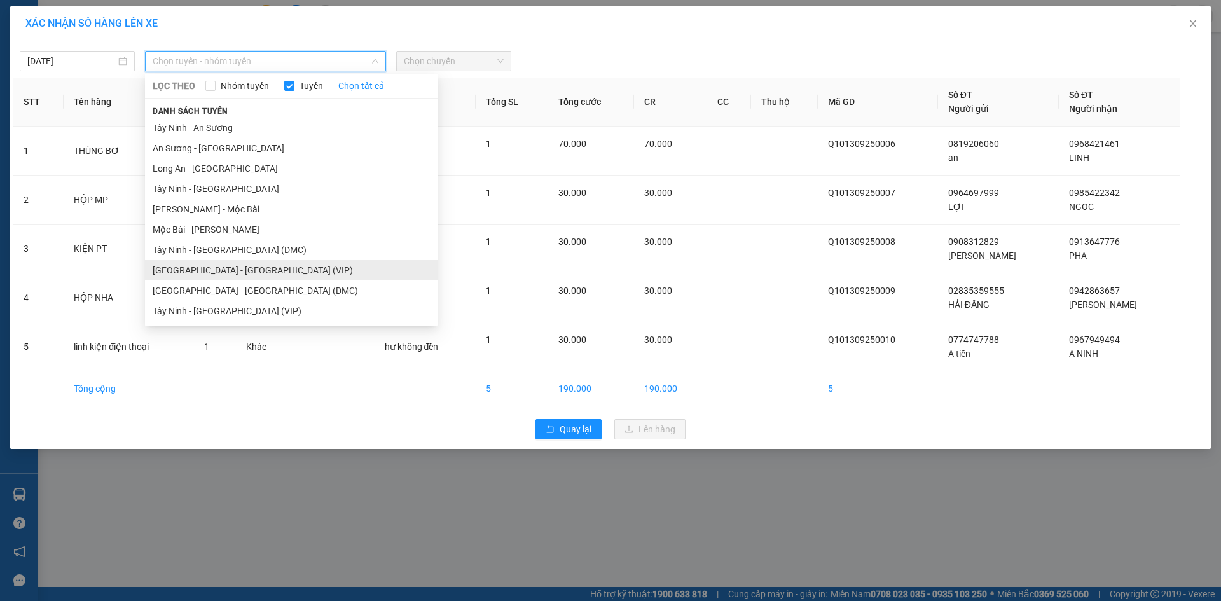
click at [196, 275] on li "[GEOGRAPHIC_DATA] - [GEOGRAPHIC_DATA] (VIP)" at bounding box center [291, 270] width 293 height 20
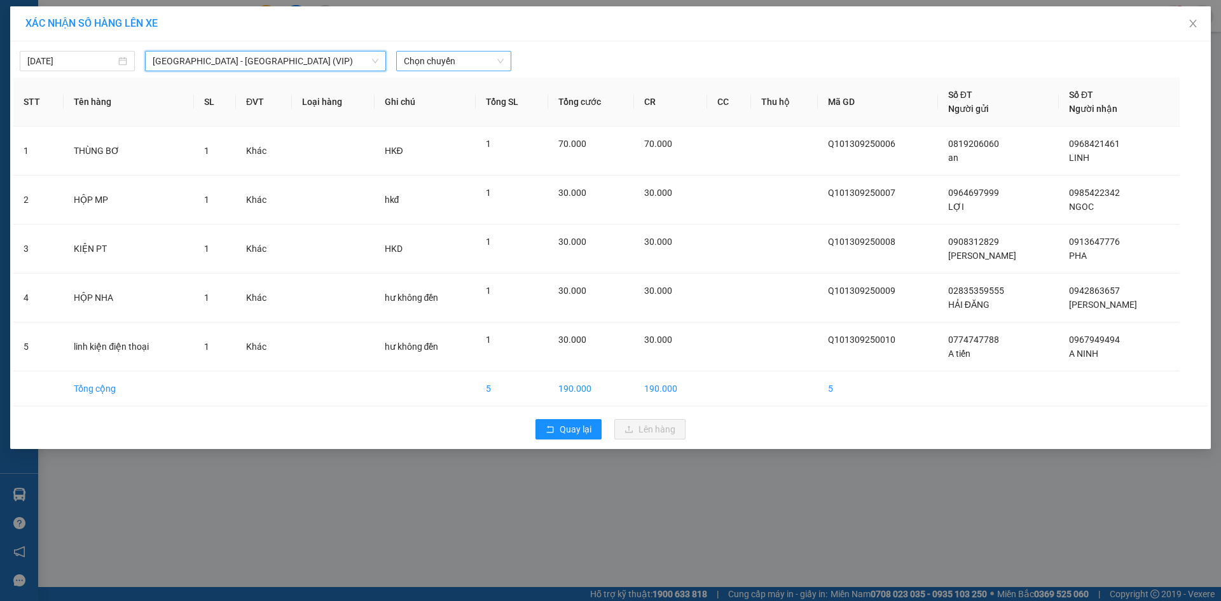
click at [462, 64] on span "Chọn chuyến" at bounding box center [454, 61] width 100 height 19
click at [581, 431] on span "Quay lại" at bounding box center [576, 429] width 32 height 14
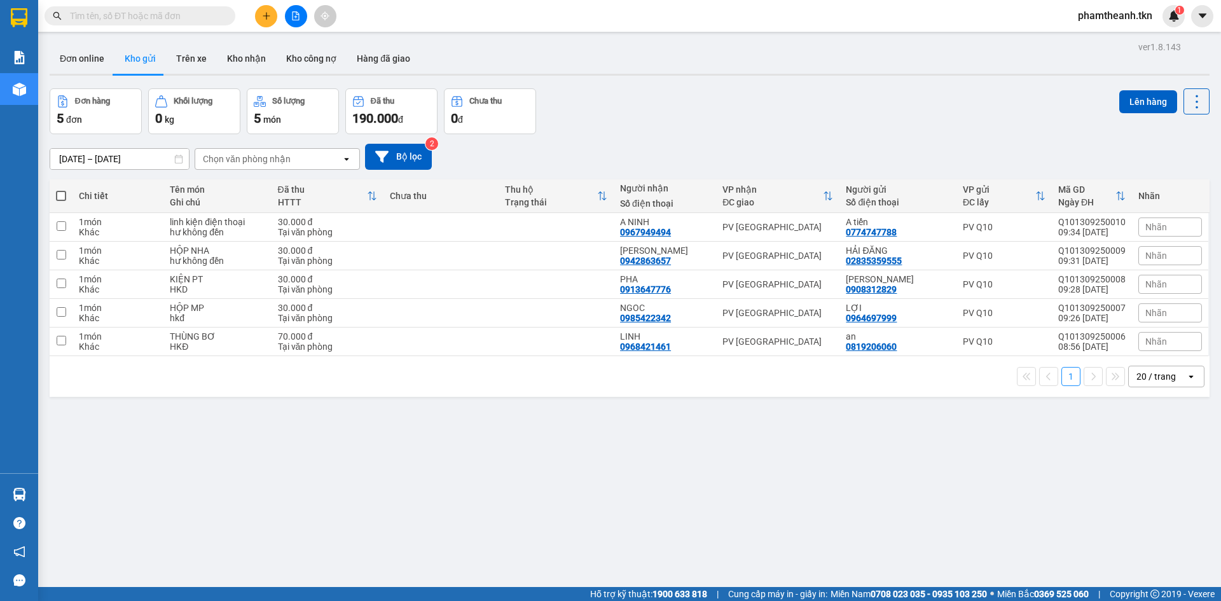
click at [61, 195] on span at bounding box center [61, 196] width 10 height 10
click at [61, 190] on input "checkbox" at bounding box center [61, 190] width 0 height 0
checkbox input "true"
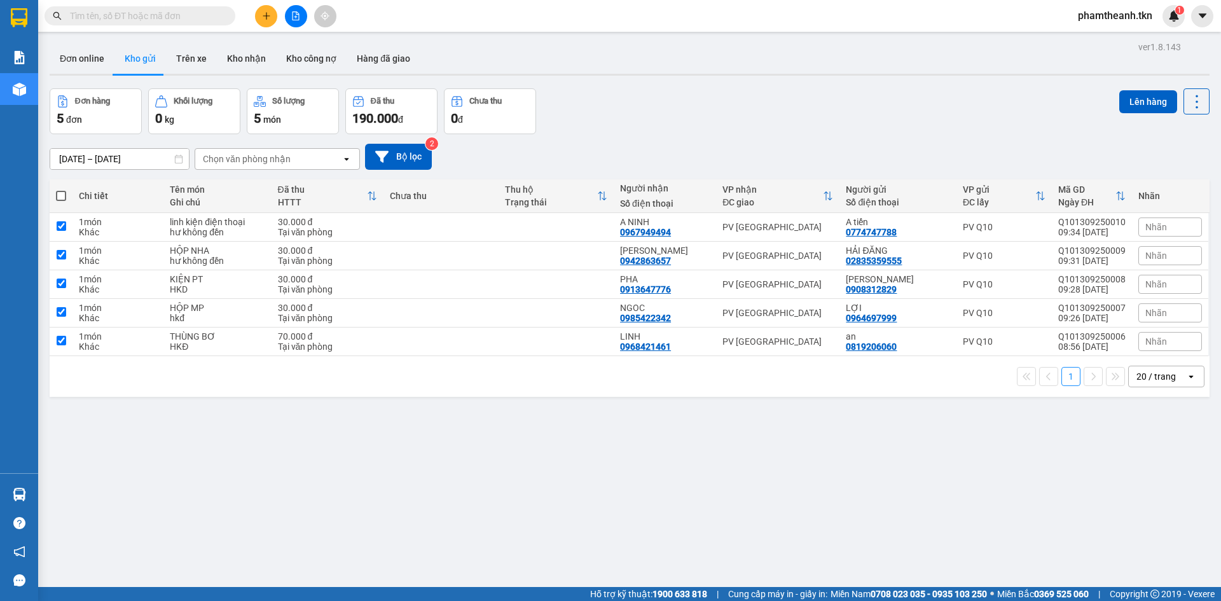
checkbox input "true"
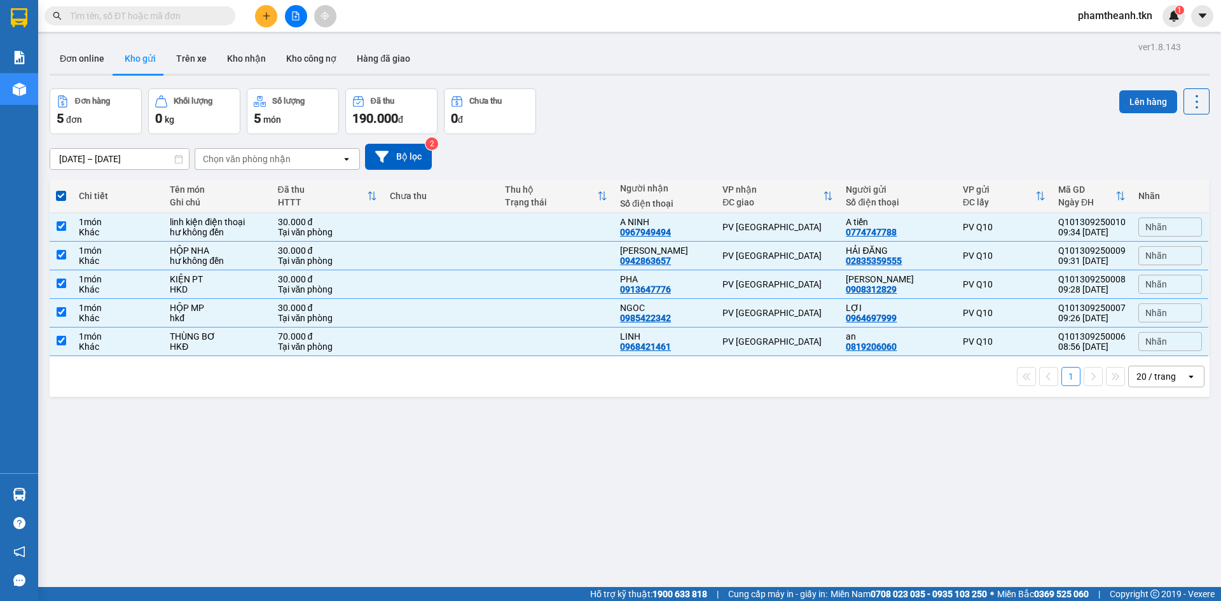
click at [1123, 96] on button "Lên hàng" at bounding box center [1148, 101] width 58 height 23
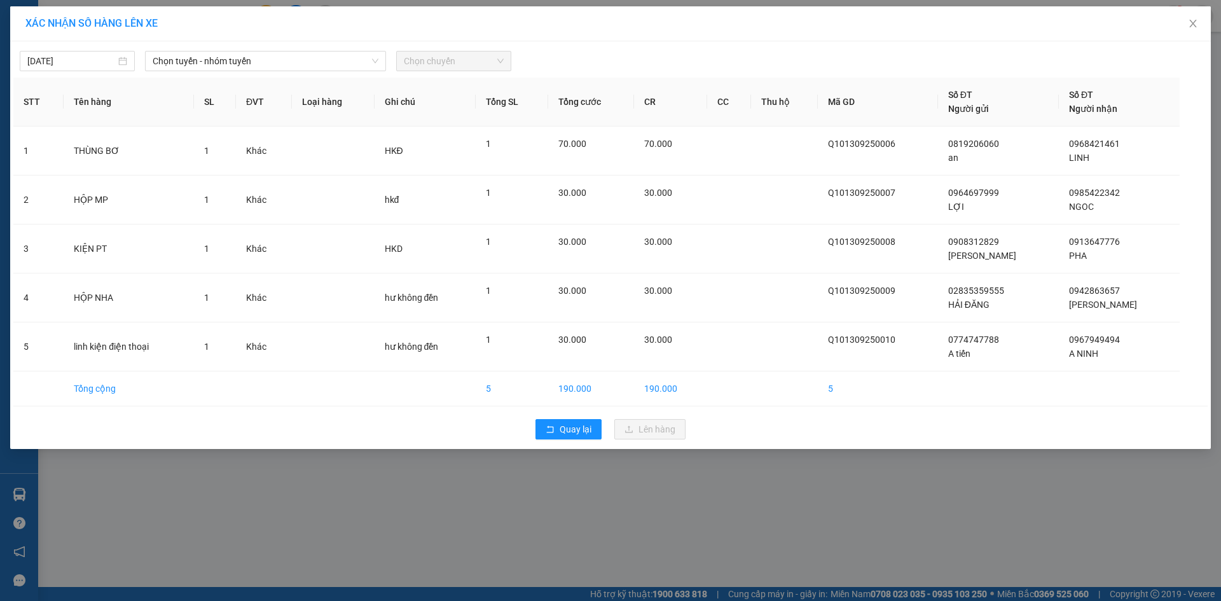
click at [432, 46] on div "13/09/2025 Chọn tuyến - nhóm tuyến Chọn chuyến" at bounding box center [610, 58] width 1195 height 27
click at [320, 55] on span "Chọn tuyến - nhóm tuyến" at bounding box center [266, 61] width 226 height 19
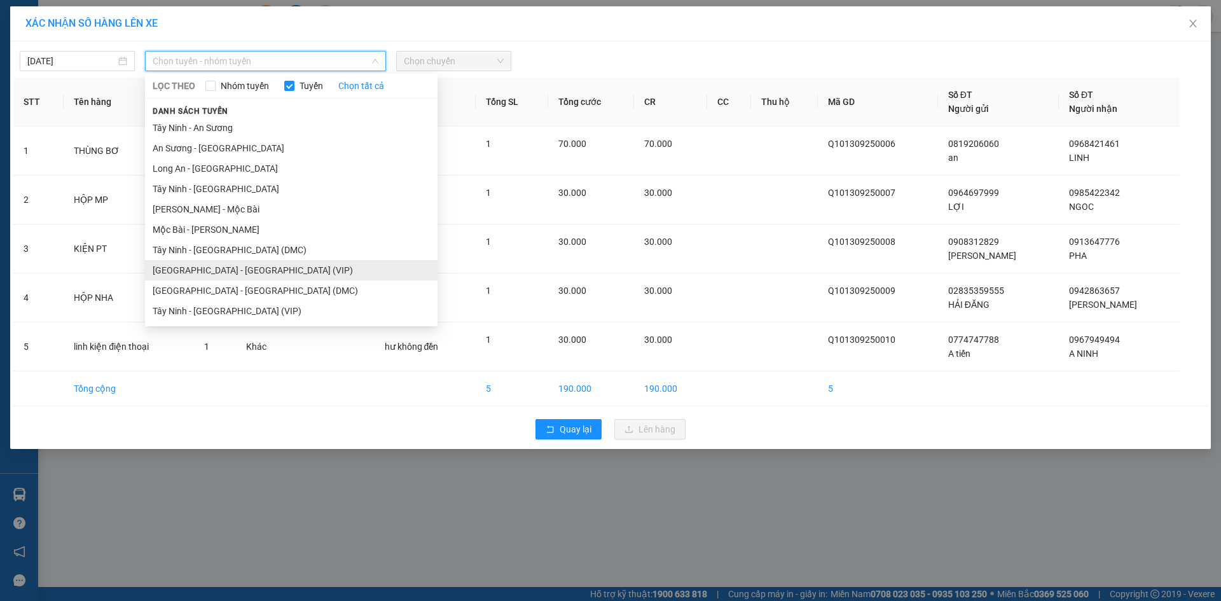
click at [228, 268] on li "[GEOGRAPHIC_DATA] - [GEOGRAPHIC_DATA] (VIP)" at bounding box center [291, 270] width 293 height 20
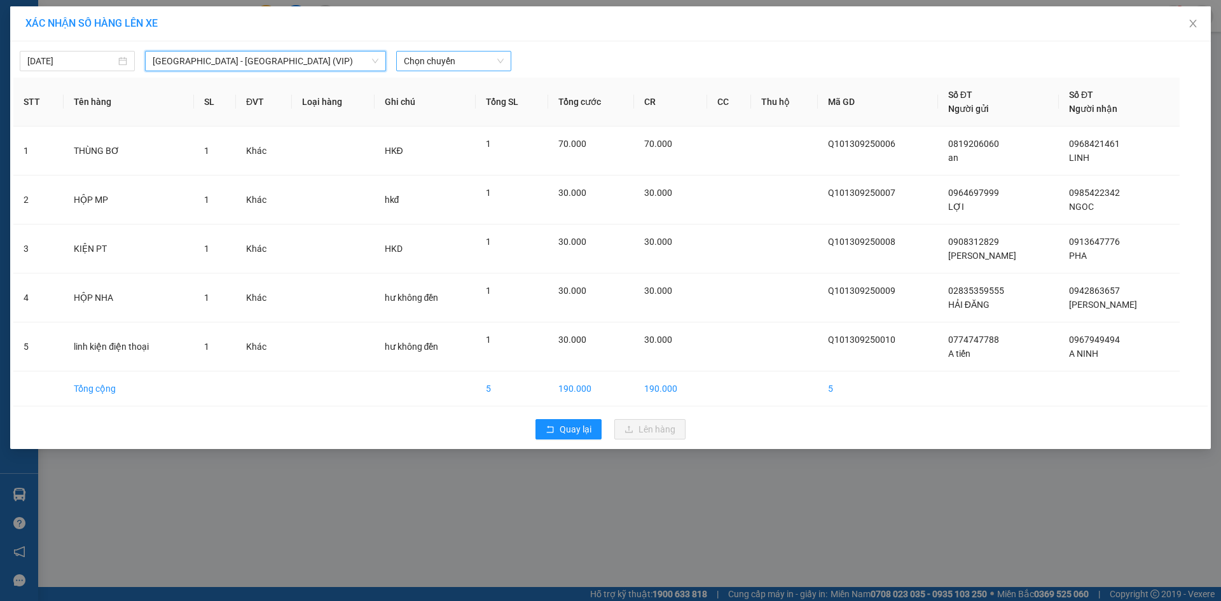
click at [428, 66] on span "Chọn chuyến" at bounding box center [454, 61] width 100 height 19
type input "4784"
click at [440, 85] on div "09:30 (TC) - 70H-047.84" at bounding box center [453, 87] width 99 height 14
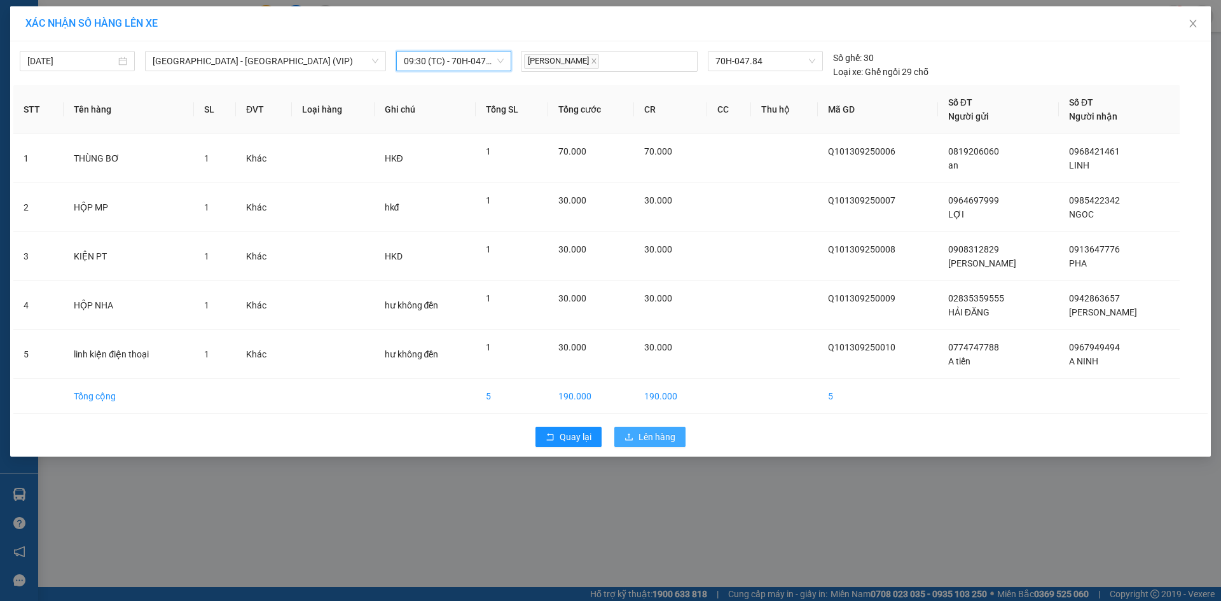
click at [647, 440] on span "Lên hàng" at bounding box center [657, 437] width 37 height 14
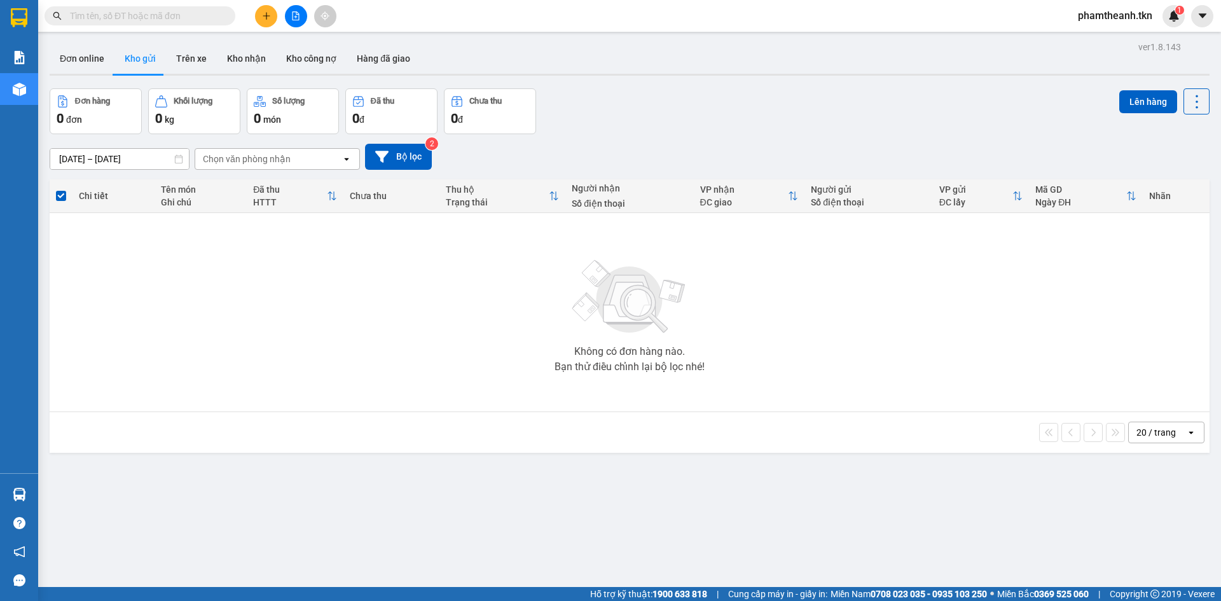
click at [468, 313] on div "Không có đơn hàng nào. Bạn thử điều chỉnh lại bộ lọc nhé!" at bounding box center [629, 312] width 1147 height 191
click at [548, 426] on div "20 / trang open" at bounding box center [630, 433] width 1150 height 22
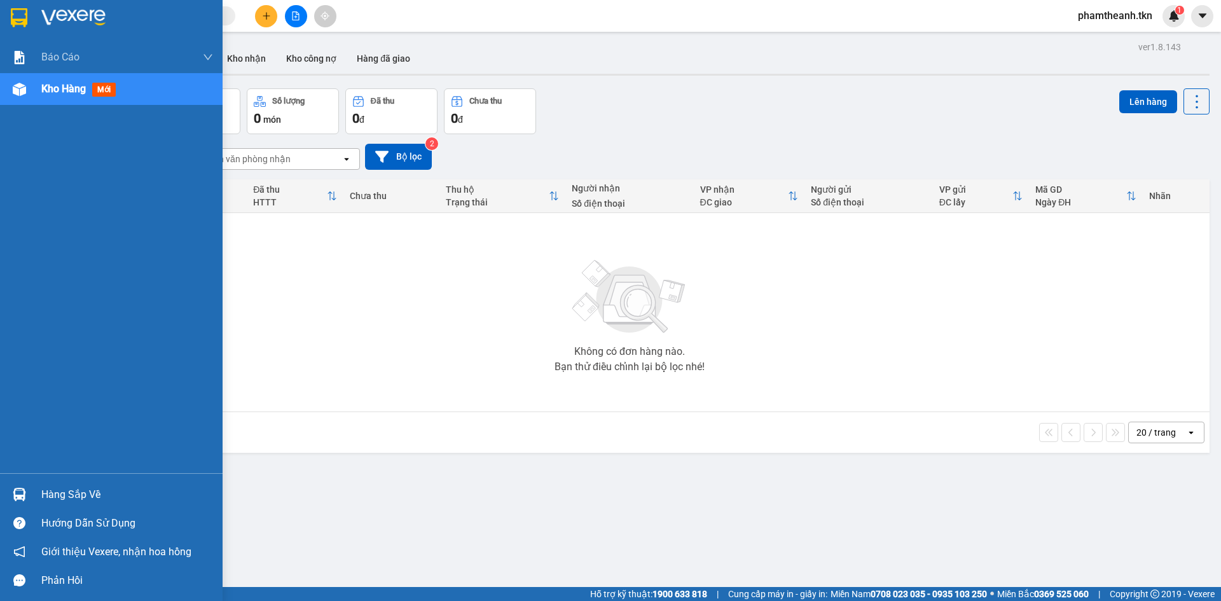
click at [40, 497] on div "Hàng sắp về" at bounding box center [111, 494] width 223 height 29
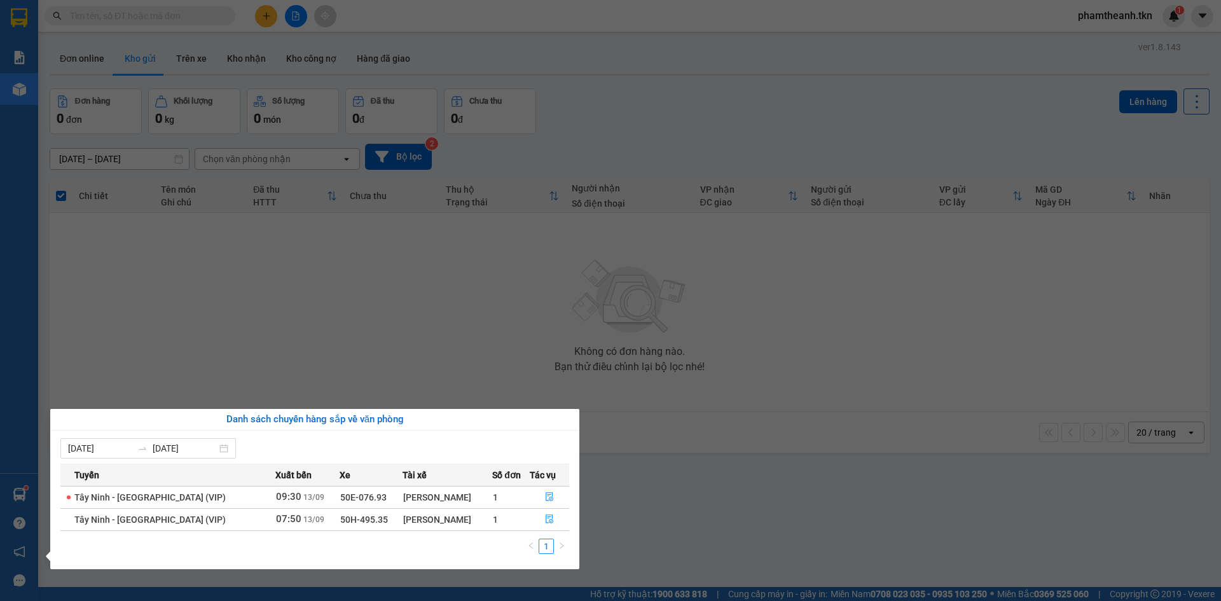
click at [368, 379] on section "Kết quả tìm kiếm ( 0 ) Bộ lọc No Data phamtheanh.tkn 1 Báo cáo Mẫu 1: Báo cáo d…" at bounding box center [610, 300] width 1221 height 601
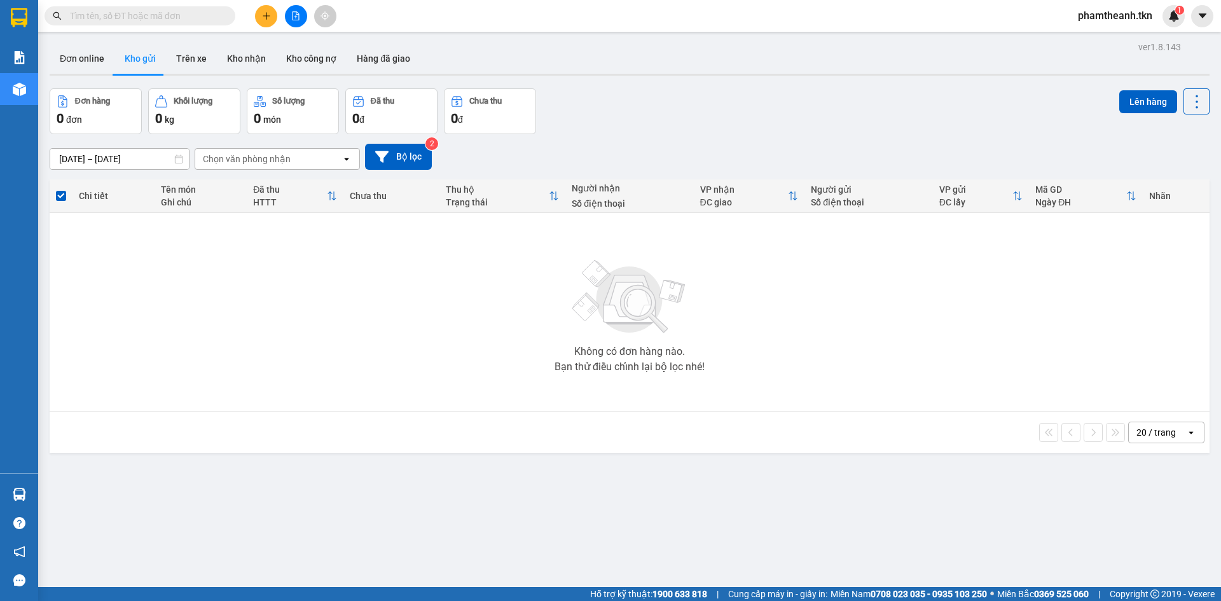
drag, startPoint x: 641, startPoint y: 546, endPoint x: 624, endPoint y: 552, distance: 18.3
click at [640, 549] on div "ver 1.8.143 Đơn online Kho gửi Trên xe Kho nhận Kho công nợ Hàng đã giao Đơn hà…" at bounding box center [630, 338] width 1170 height 601
click at [234, 61] on button "Kho nhận" at bounding box center [246, 58] width 59 height 31
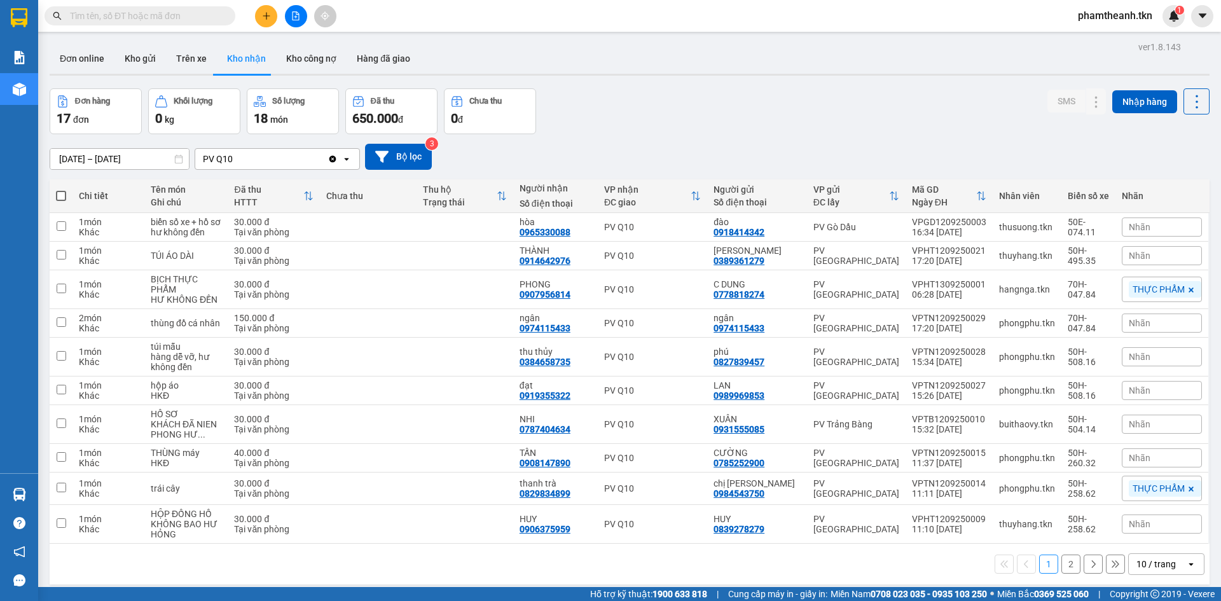
click at [681, 133] on div "Đơn hàng 17 đơn Khối lượng 0 kg Số lượng 18 món Đã thu 650.000 đ Chưa thu 0 đ S…" at bounding box center [630, 111] width 1160 height 46
drag, startPoint x: 579, startPoint y: 332, endPoint x: 518, endPoint y: 338, distance: 62.0
click at [516, 338] on tr "2 món Khác thùng đồ cá nhân 150.000 đ Tại văn phòng ngân 0974115433 PV Q10 ngân…" at bounding box center [630, 323] width 1160 height 29
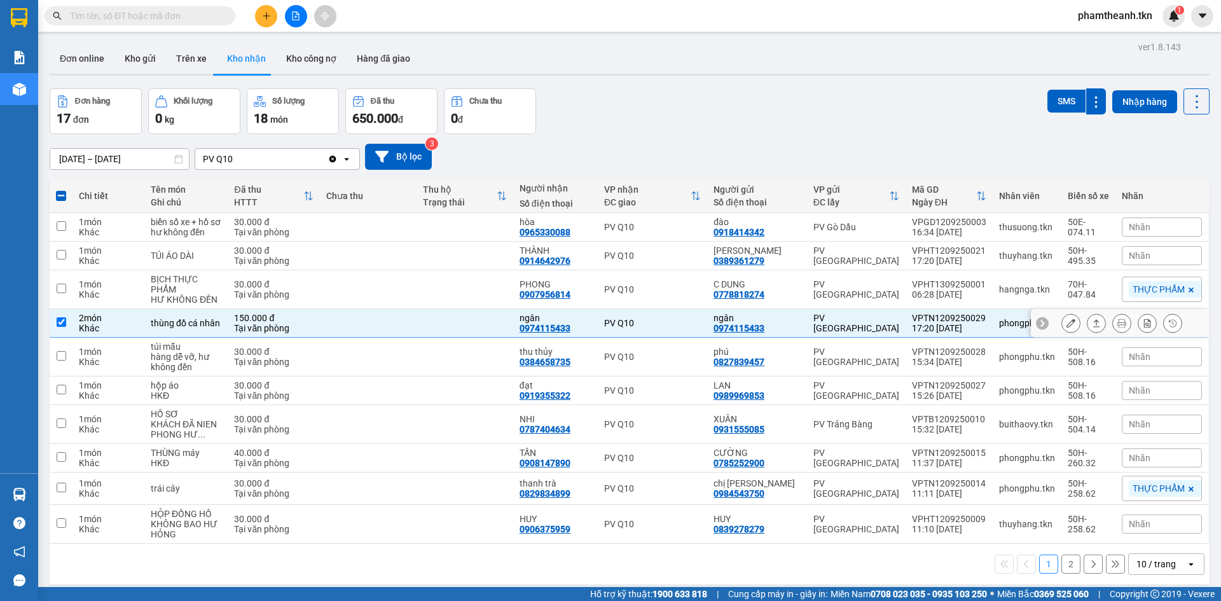
click at [200, 321] on div "thùng đồ cá nhân" at bounding box center [186, 323] width 71 height 10
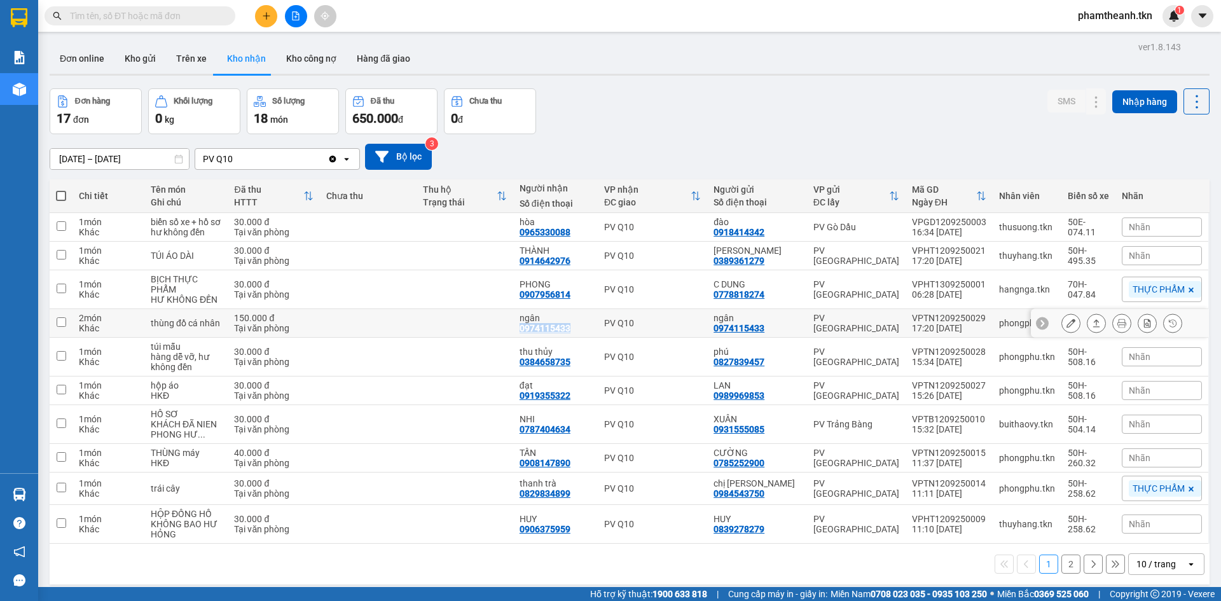
drag, startPoint x: 579, startPoint y: 334, endPoint x: 522, endPoint y: 334, distance: 56.6
click at [522, 334] on td "ngân 0974115433" at bounding box center [555, 323] width 85 height 29
checkbox input "true"
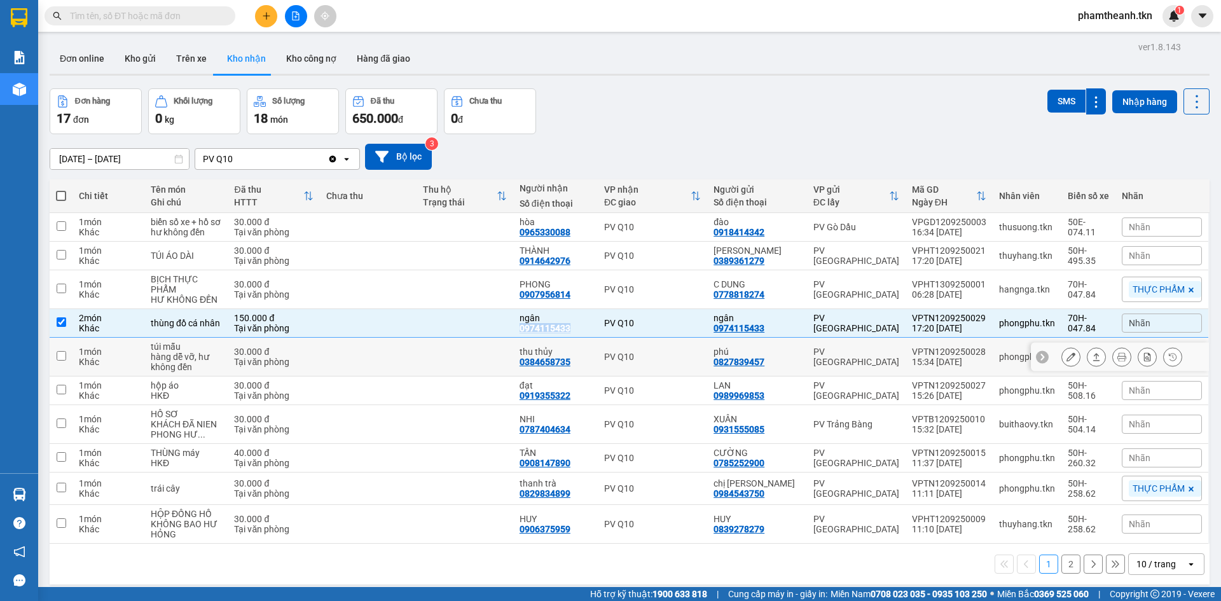
copy div "0974115433"
click at [717, 71] on div "Đơn online Kho gửi Trên xe Kho nhận Kho công nợ Hàng đã giao" at bounding box center [630, 60] width 1160 height 34
click at [274, 13] on button at bounding box center [266, 16] width 22 height 22
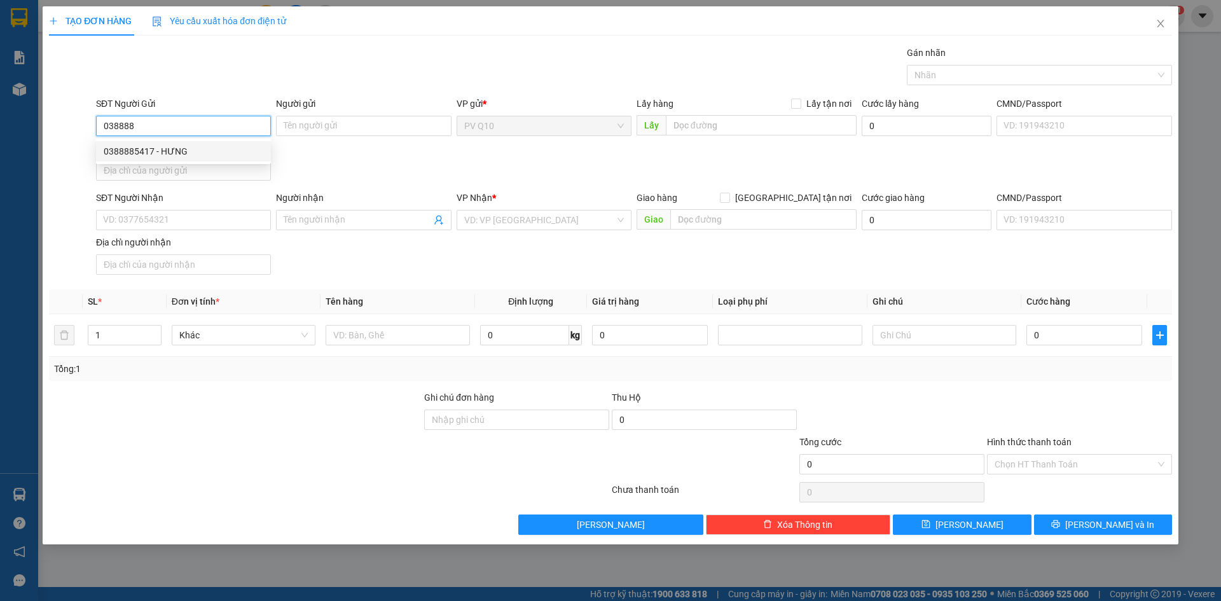
click at [180, 158] on div "0388885417 - HƯNG" at bounding box center [184, 151] width 160 height 14
type input "0388885417"
type input "HƯNG"
type input "0901232226"
type input "PHÁT HUY"
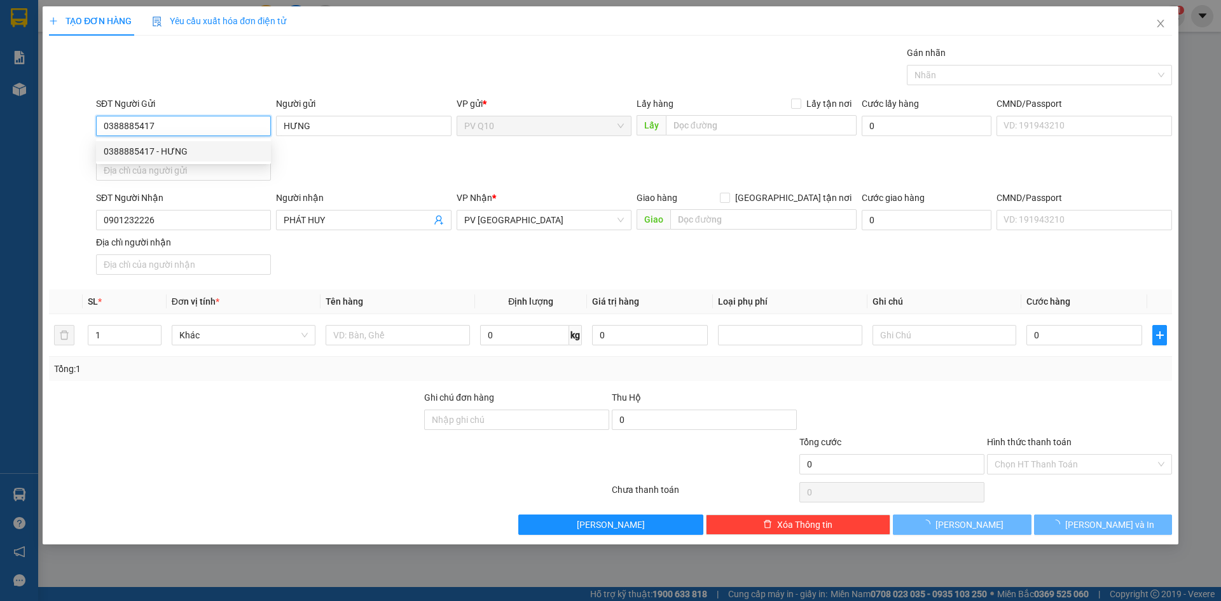
type input "30.000"
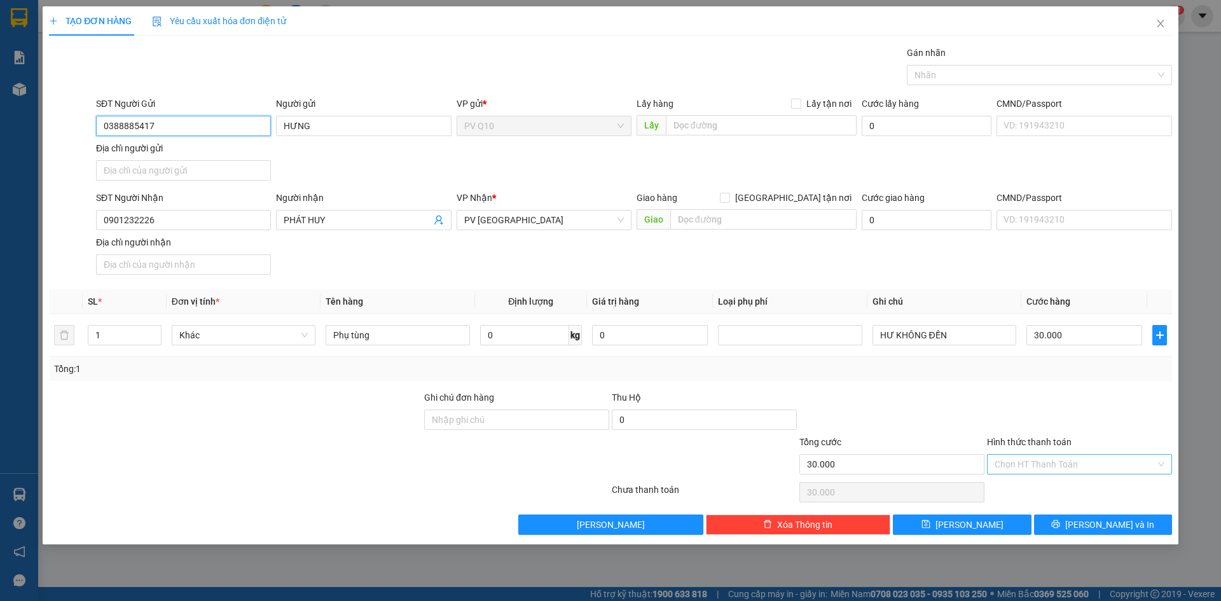
type input "0388885417"
click at [1071, 466] on input "Hình thức thanh toán" at bounding box center [1075, 464] width 161 height 19
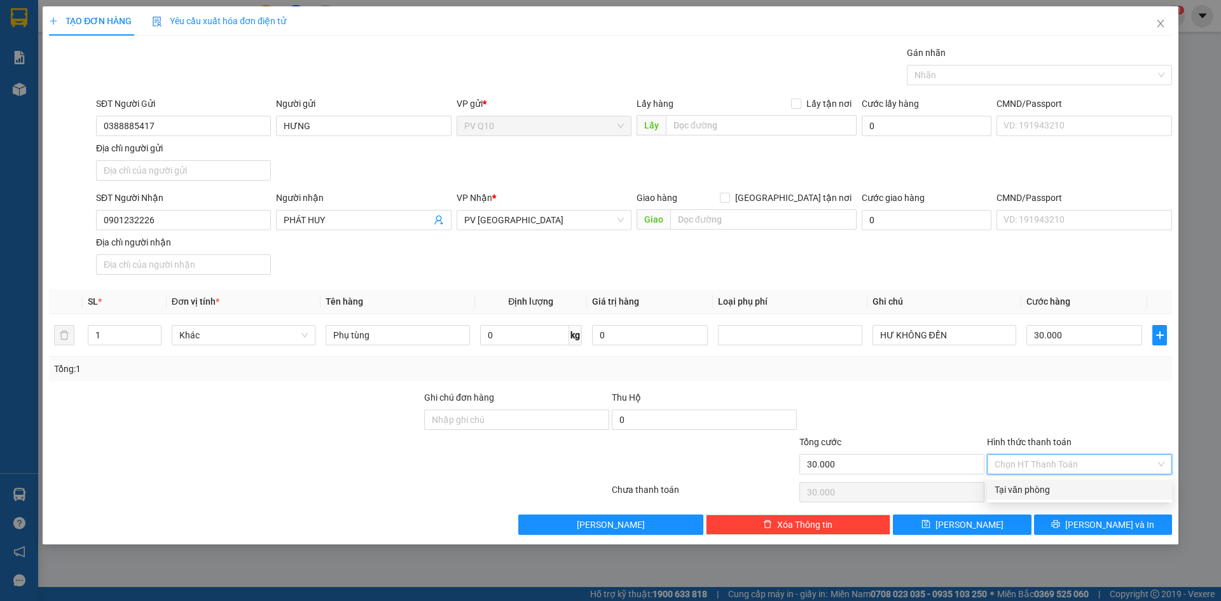
click at [1058, 490] on div "Tại văn phòng" at bounding box center [1080, 490] width 170 height 14
type input "0"
click at [1096, 532] on button "[PERSON_NAME] và In" at bounding box center [1103, 525] width 138 height 20
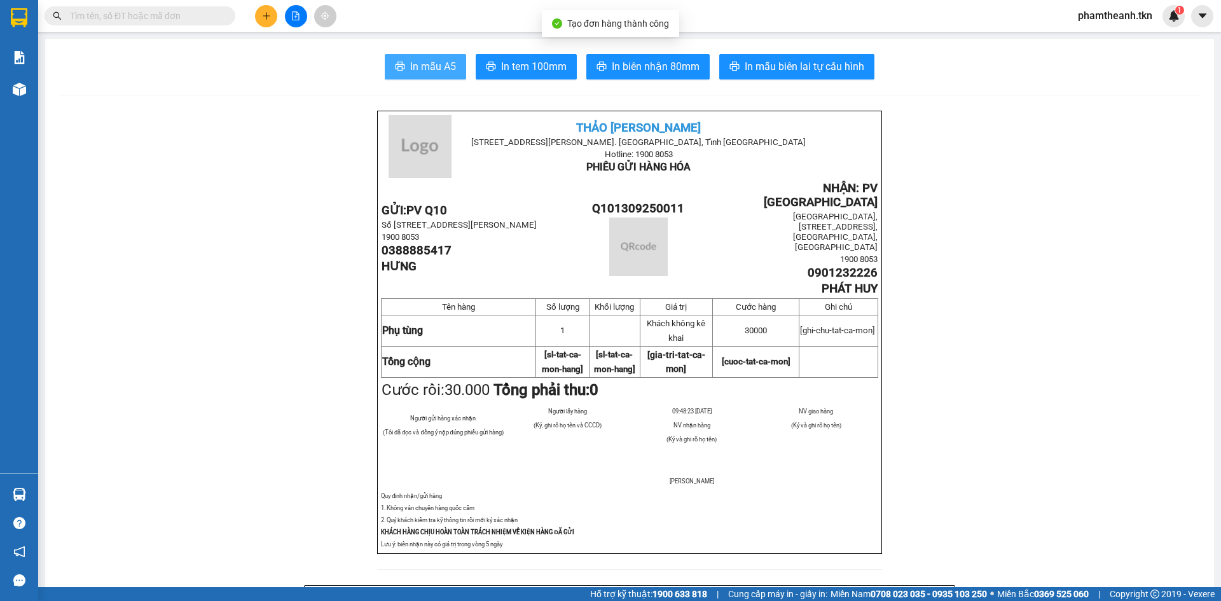
click at [431, 69] on span "In mẫu A5" at bounding box center [433, 67] width 46 height 16
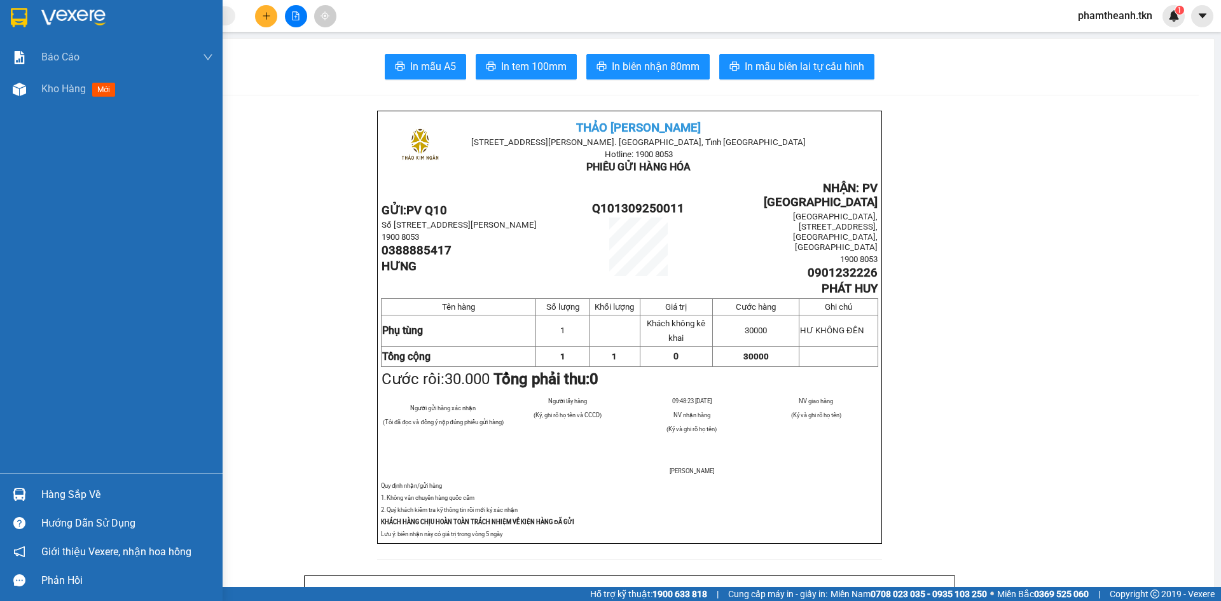
click at [97, 487] on div "Hàng sắp về" at bounding box center [127, 494] width 172 height 19
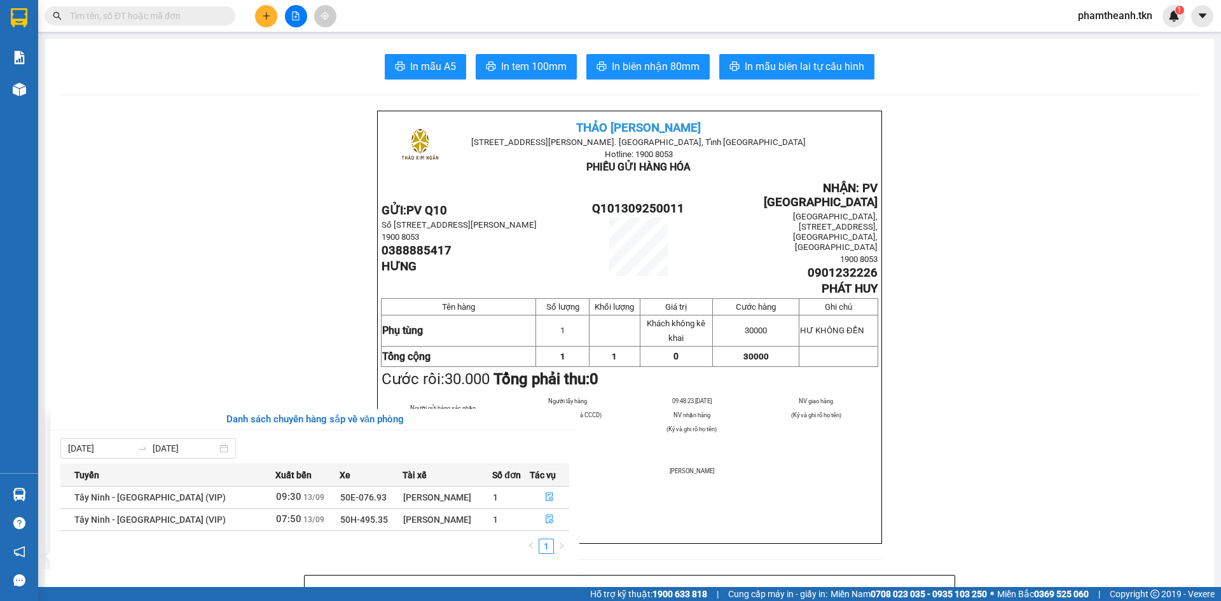
click at [356, 287] on section "Kết quả tìm kiếm ( 0 ) Bộ lọc No Data phamtheanh.tkn 1 Báo cáo Mẫu 1: Báo cáo d…" at bounding box center [610, 300] width 1221 height 601
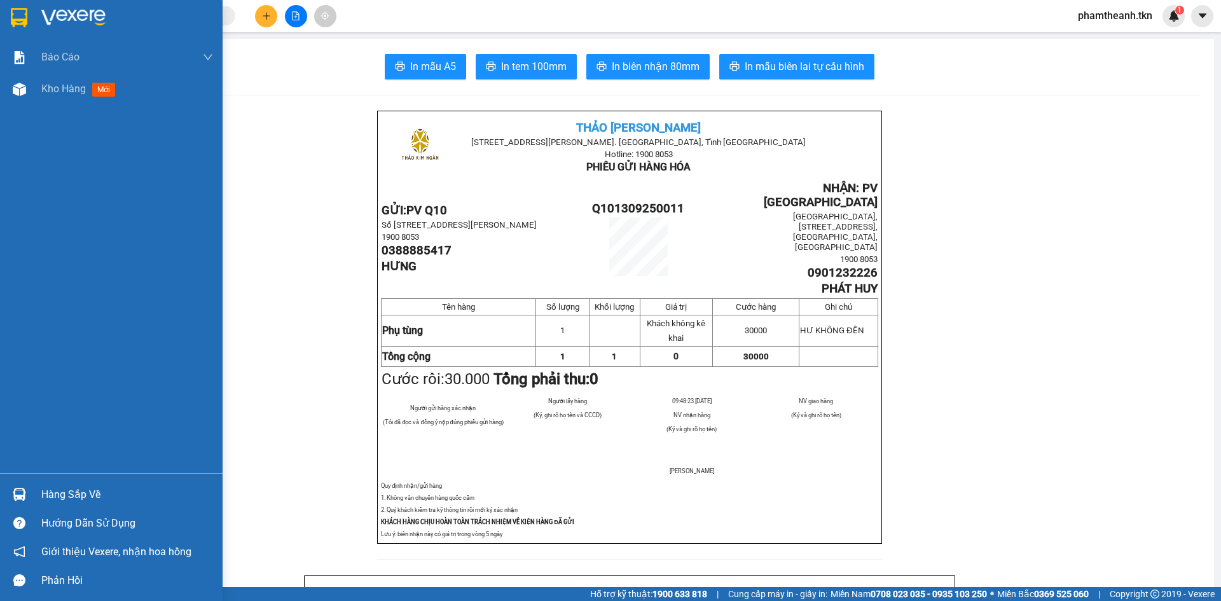
click at [35, 32] on div at bounding box center [111, 20] width 223 height 41
click at [38, 24] on div at bounding box center [111, 20] width 223 height 41
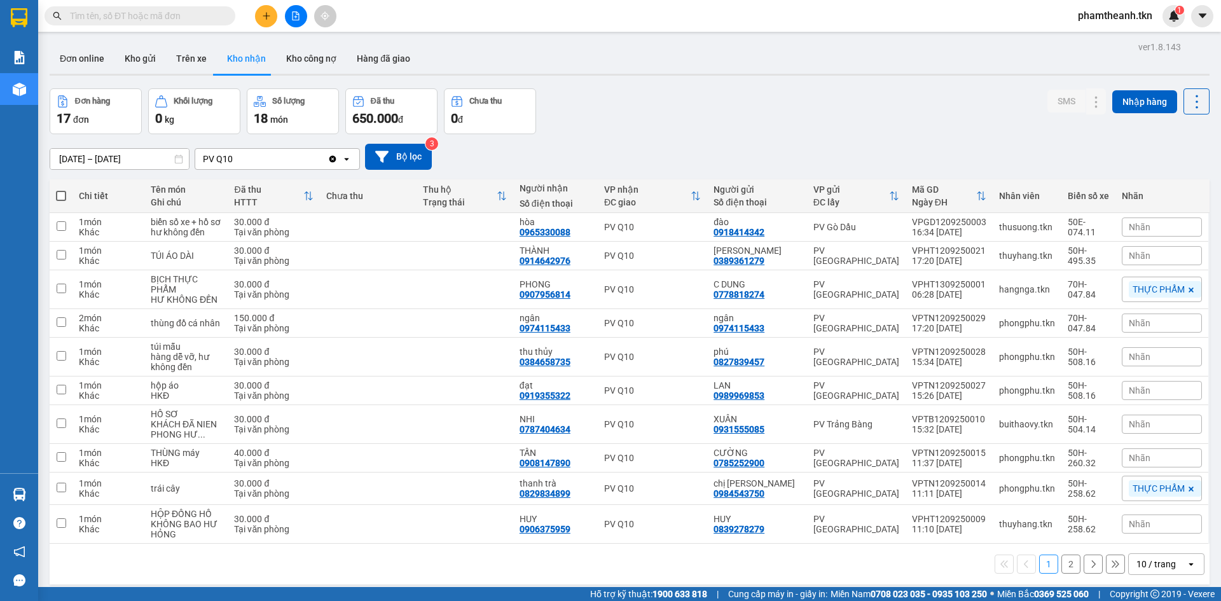
click at [662, 134] on div "12/09/2025 – 13/09/2025 Press the down arrow key to interact with the calendar …" at bounding box center [630, 156] width 1160 height 45
click at [263, 17] on icon "plus" at bounding box center [266, 15] width 9 height 9
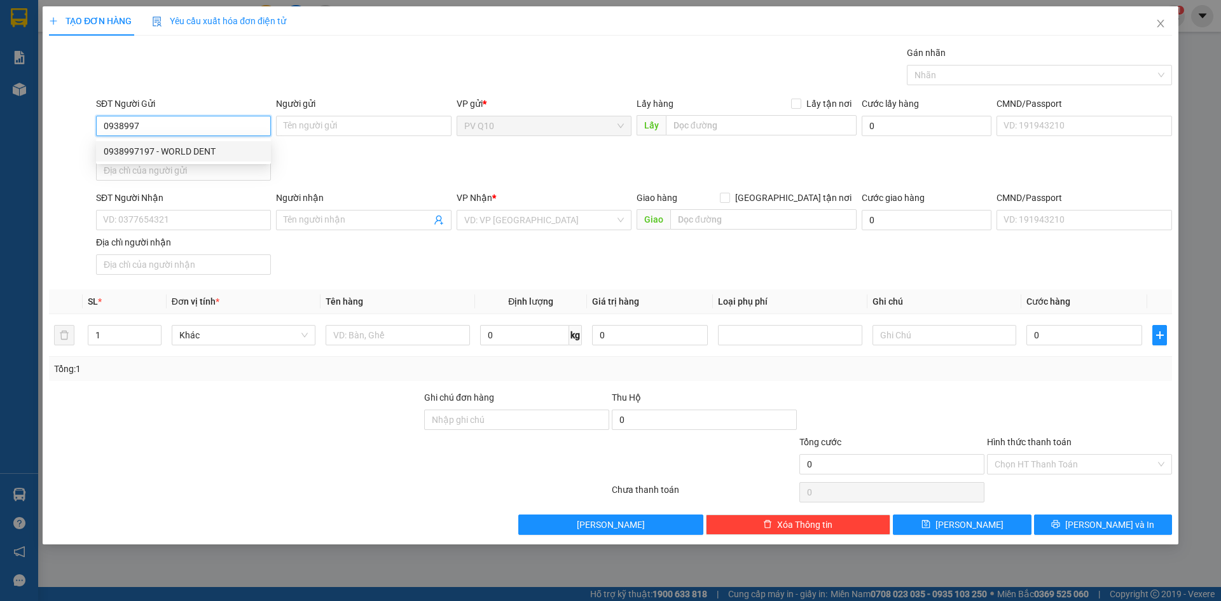
click at [215, 149] on div "0938997197 - WORLD DENT" at bounding box center [184, 151] width 160 height 14
type input "0938997197"
type input "WORLD DENT"
type input "0919058776"
type input "BÁC SĨ TRANG"
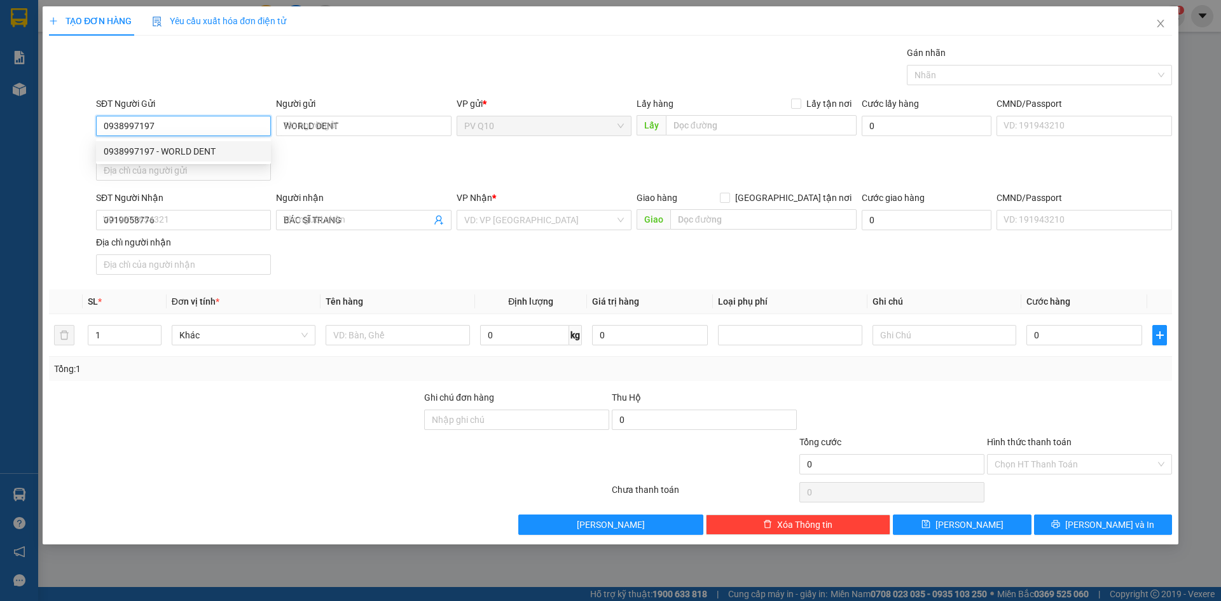
type input "30.000"
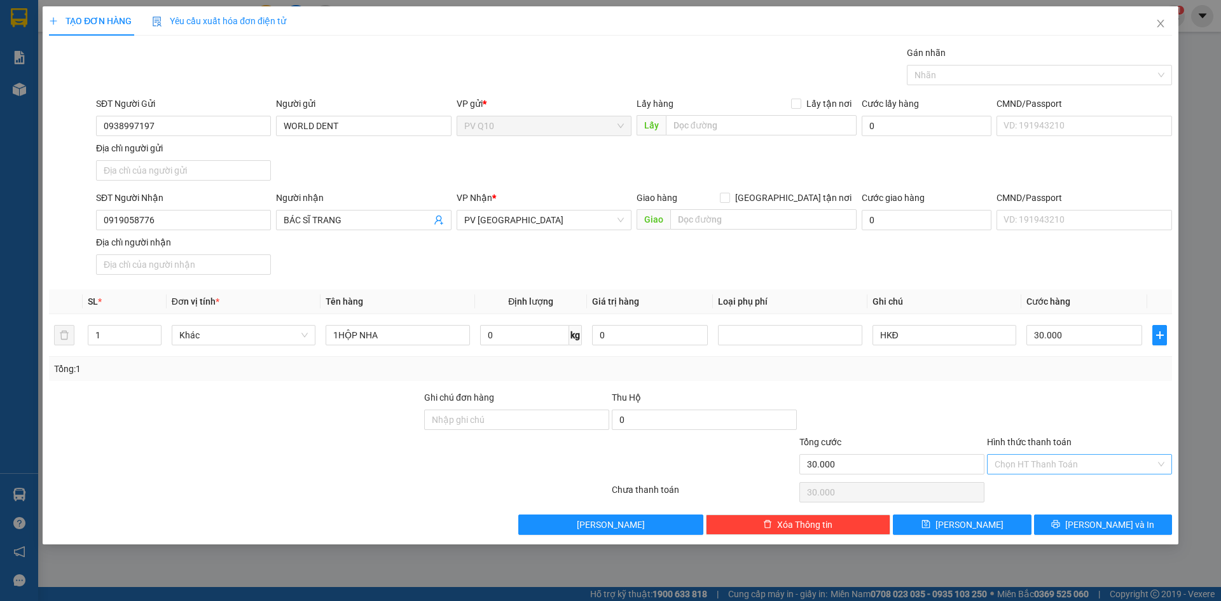
click at [1100, 469] on input "Hình thức thanh toán" at bounding box center [1075, 464] width 161 height 19
drag, startPoint x: 1084, startPoint y: 483, endPoint x: 1087, endPoint y: 495, distance: 12.5
click at [1083, 483] on div "Tại văn phòng" at bounding box center [1080, 490] width 170 height 14
drag, startPoint x: 1104, startPoint y: 522, endPoint x: 971, endPoint y: 477, distance: 140.4
click at [1103, 522] on span "[PERSON_NAME] và In" at bounding box center [1109, 525] width 89 height 14
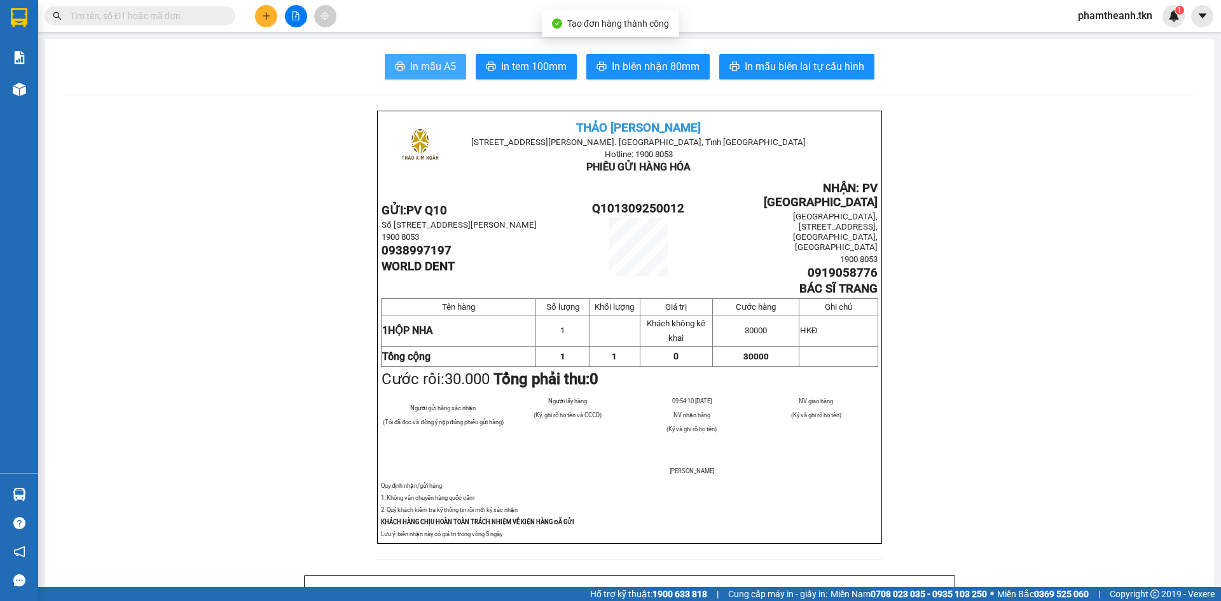
click at [410, 66] on span "In mẫu A5" at bounding box center [433, 67] width 46 height 16
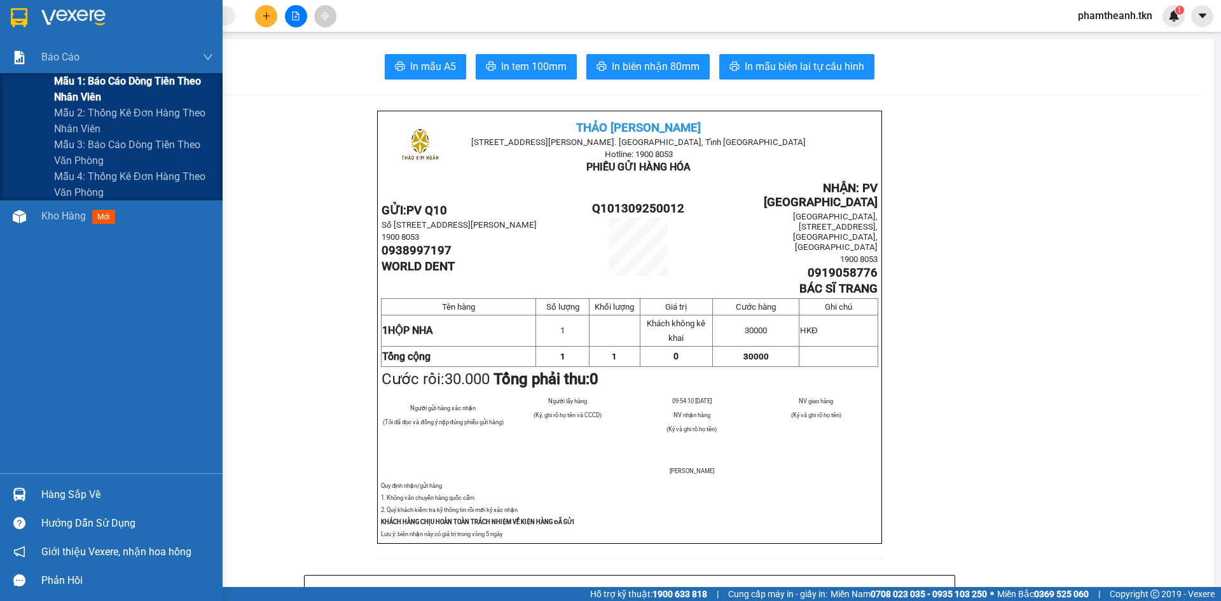
click at [88, 80] on span "Mẫu 1: Báo cáo dòng tiền theo nhân viên" at bounding box center [133, 89] width 159 height 32
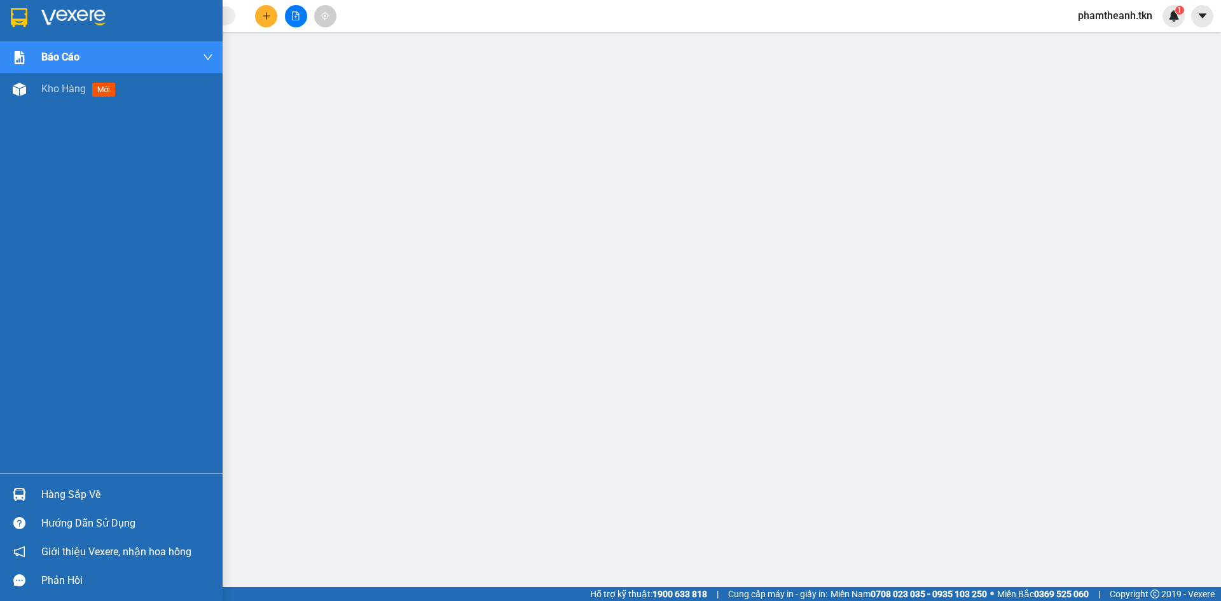
click at [74, 494] on div "Hàng sắp về" at bounding box center [127, 494] width 172 height 19
click at [62, 495] on div "Hàng sắp về" at bounding box center [127, 494] width 172 height 19
click at [22, 495] on img at bounding box center [19, 494] width 13 height 13
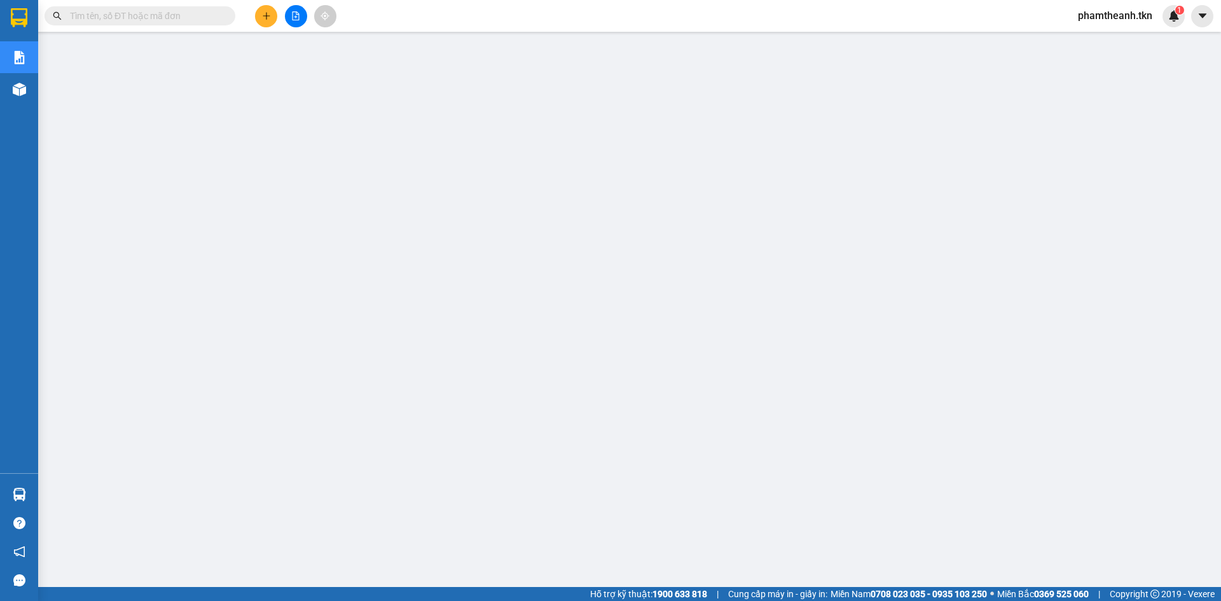
click at [171, 10] on input "text" at bounding box center [145, 16] width 150 height 14
click at [198, 11] on input "text" at bounding box center [145, 16] width 150 height 14
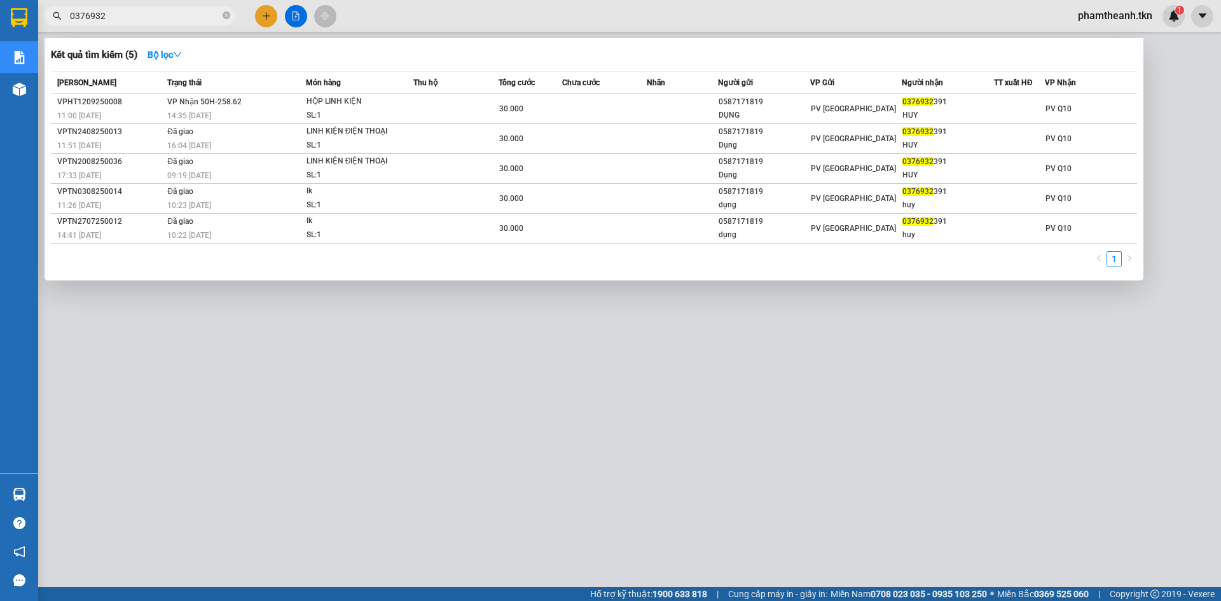
type input "0376932"
click at [129, 538] on div at bounding box center [610, 300] width 1221 height 601
click at [153, 22] on input "0376932" at bounding box center [145, 16] width 150 height 14
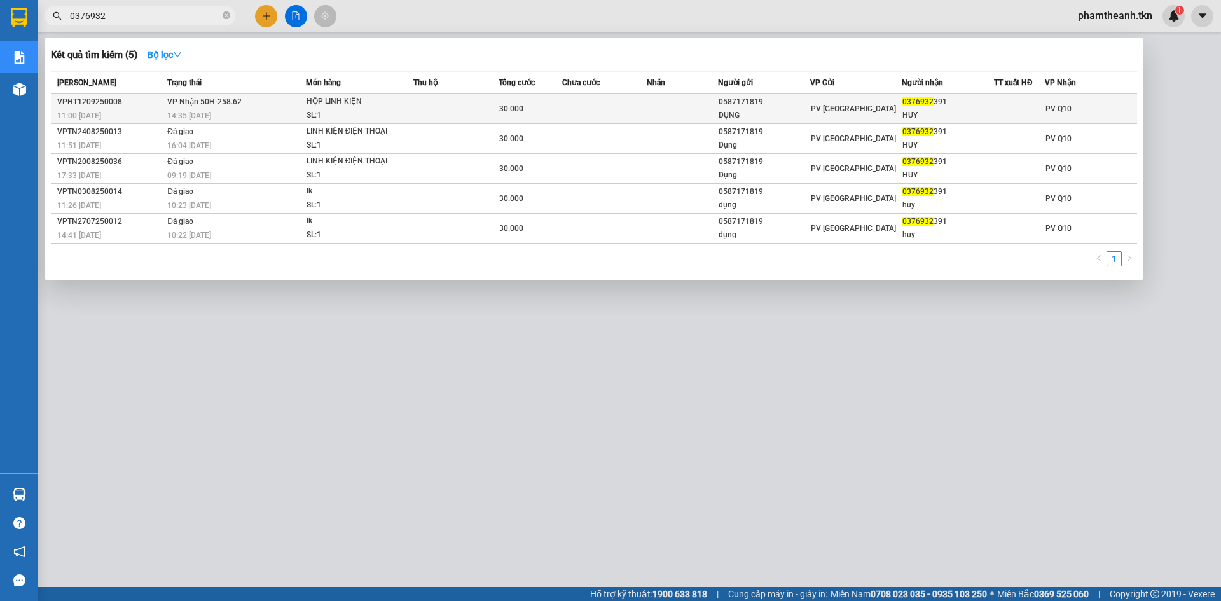
click at [664, 99] on td at bounding box center [682, 109] width 71 height 30
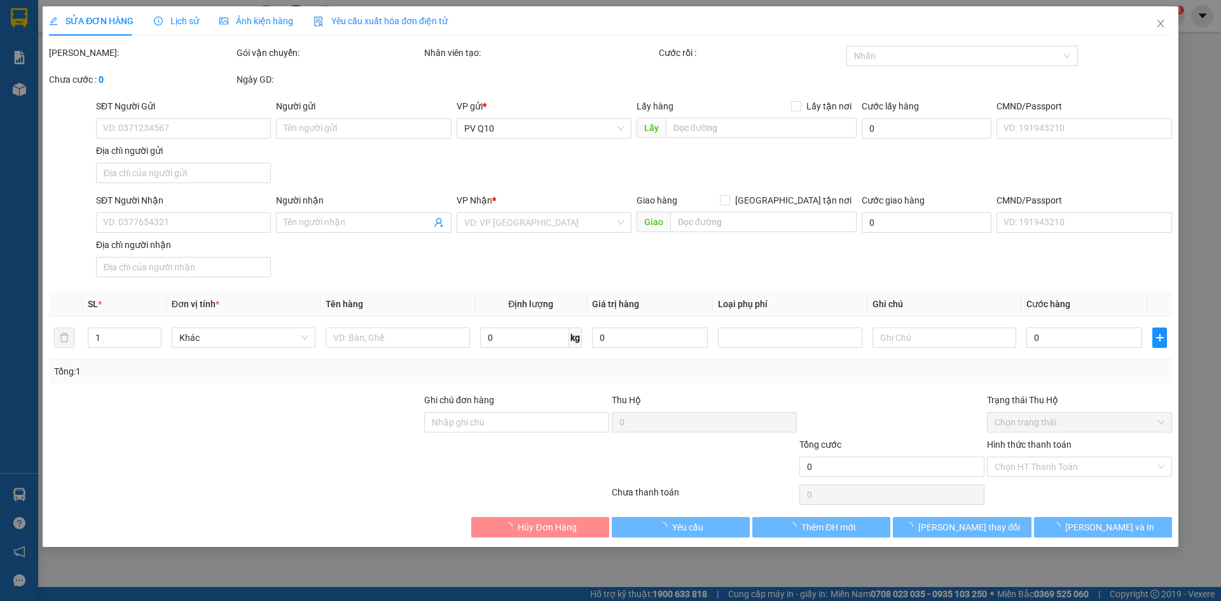
type input "0587171819"
type input "DỤNG"
type input "0376932391"
type input "HUY"
type input "30.000"
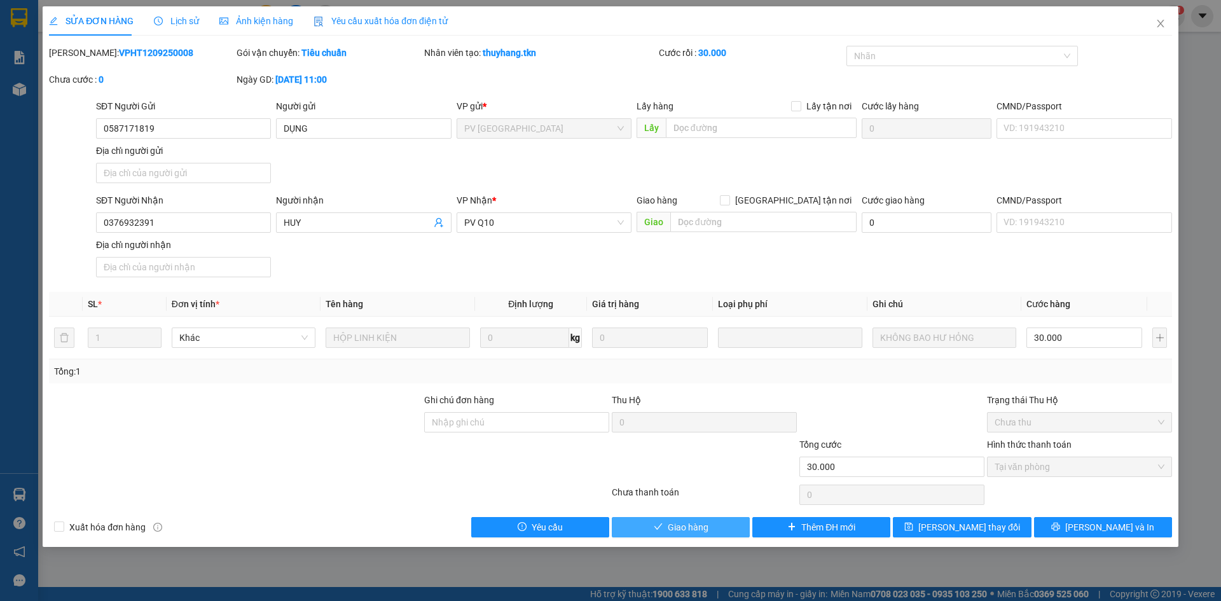
click at [657, 532] on span "check" at bounding box center [658, 527] width 9 height 10
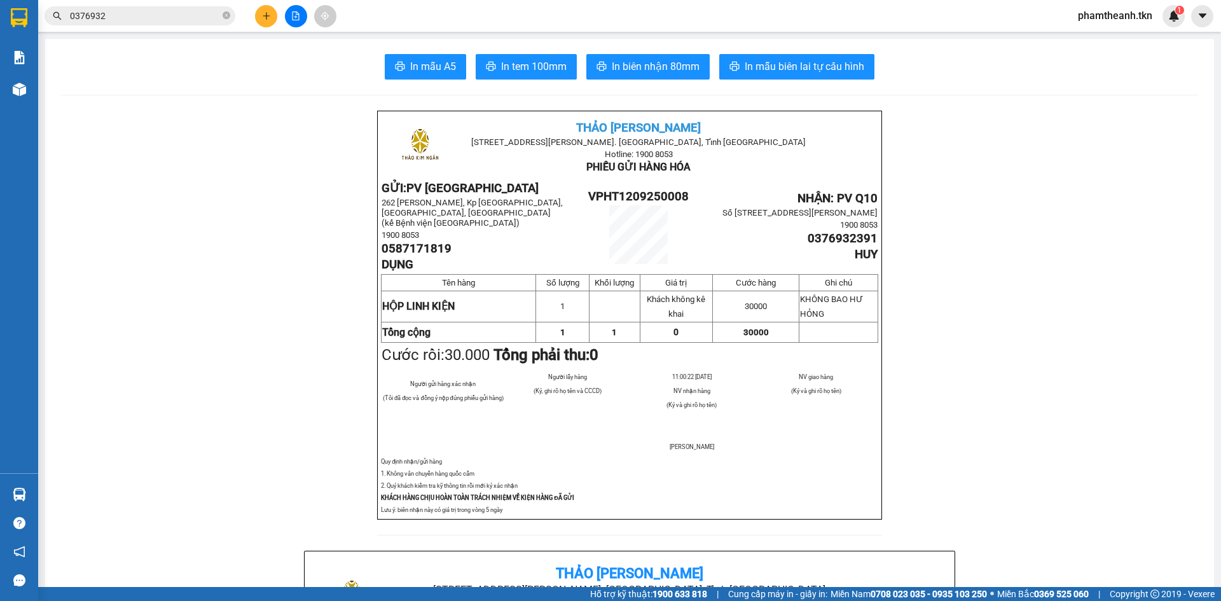
click at [265, 20] on button at bounding box center [266, 16] width 22 height 22
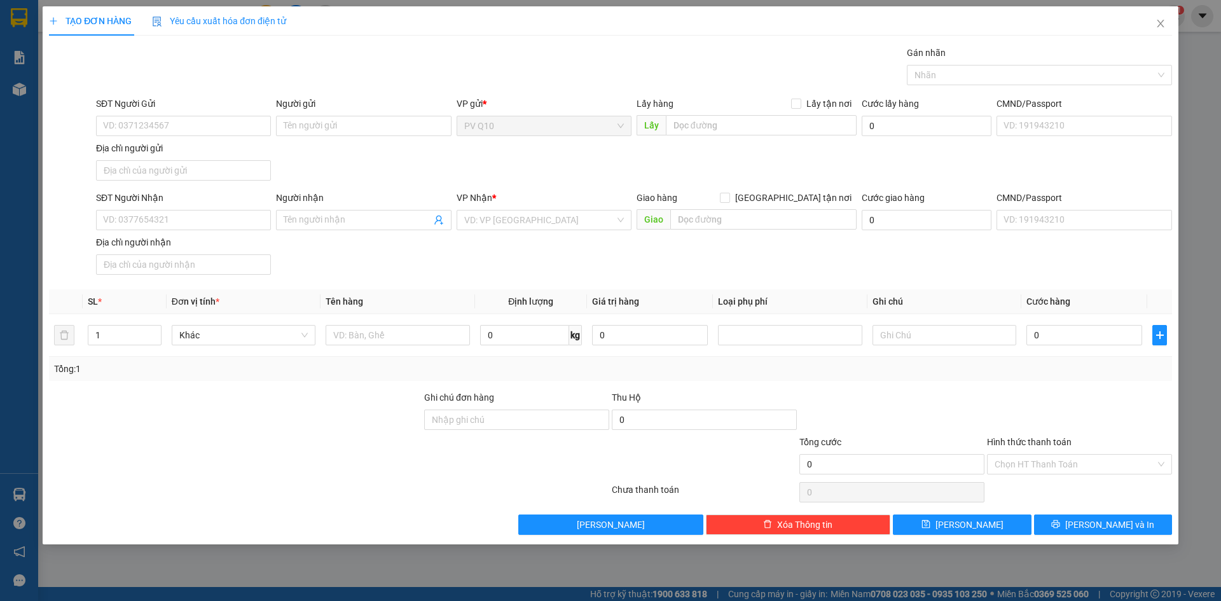
click at [228, 114] on div "SĐT Người Gửi" at bounding box center [183, 106] width 175 height 19
drag, startPoint x: 202, startPoint y: 109, endPoint x: 202, endPoint y: 119, distance: 9.6
click at [202, 117] on div "SĐT Người Gửi VD: 0371234567" at bounding box center [183, 119] width 175 height 45
click at [202, 124] on input "SĐT Người Gửi" at bounding box center [183, 126] width 175 height 20
type input "0796678257"
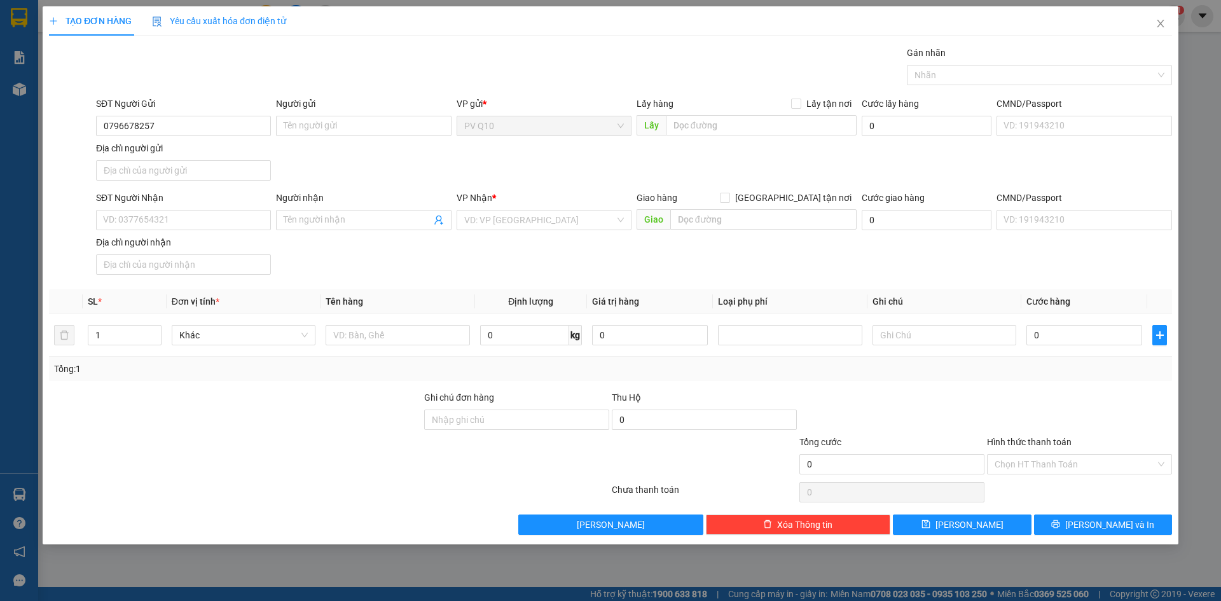
click at [275, 121] on div "Người gửi Tên người gửi" at bounding box center [364, 119] width 180 height 45
click at [304, 120] on input "Người gửi" at bounding box center [363, 126] width 175 height 20
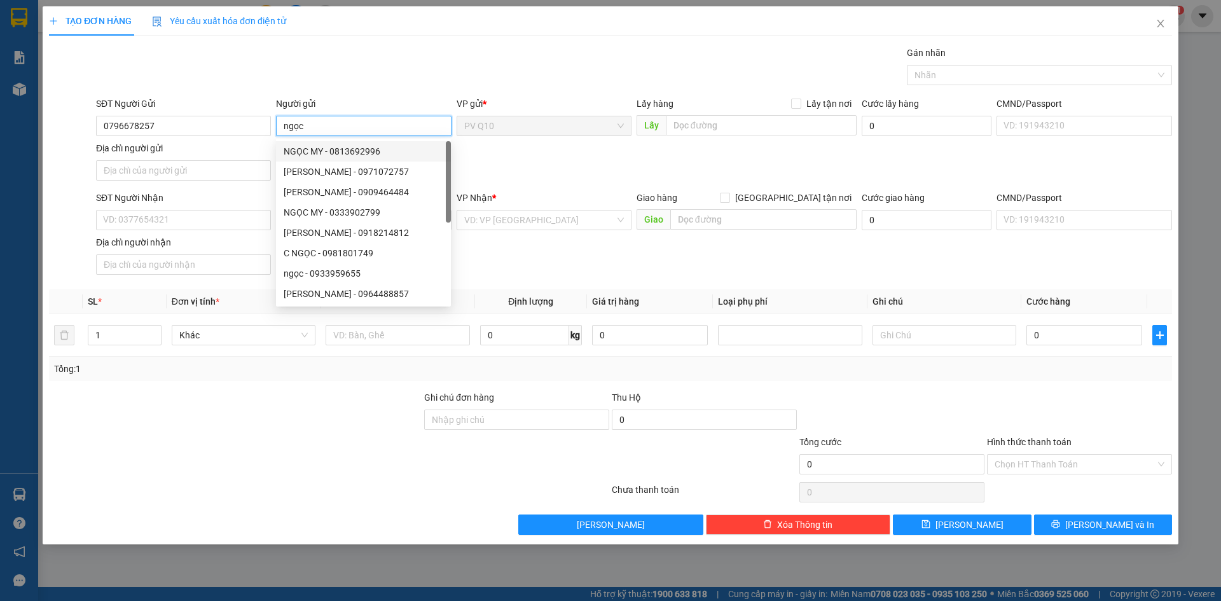
type input "ngọc"
click at [145, 206] on div "SĐT Người Nhận" at bounding box center [183, 200] width 175 height 19
click at [157, 221] on input "SĐT Người Nhận" at bounding box center [183, 220] width 175 height 20
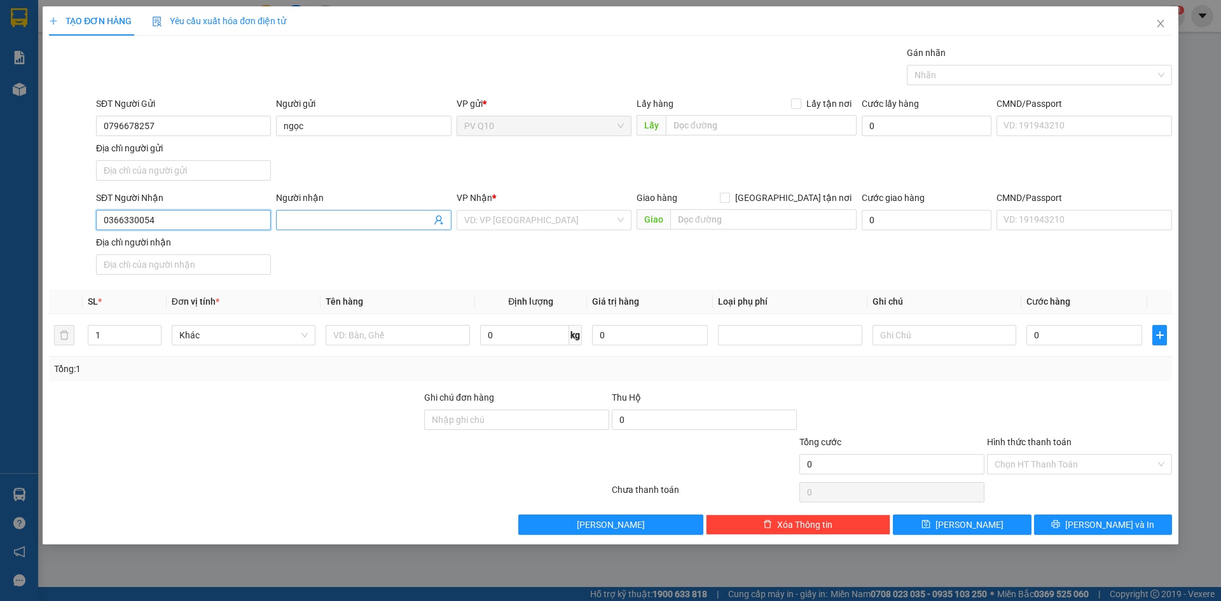
type input "0366330054"
click at [312, 225] on input "Người nhận" at bounding box center [357, 220] width 147 height 14
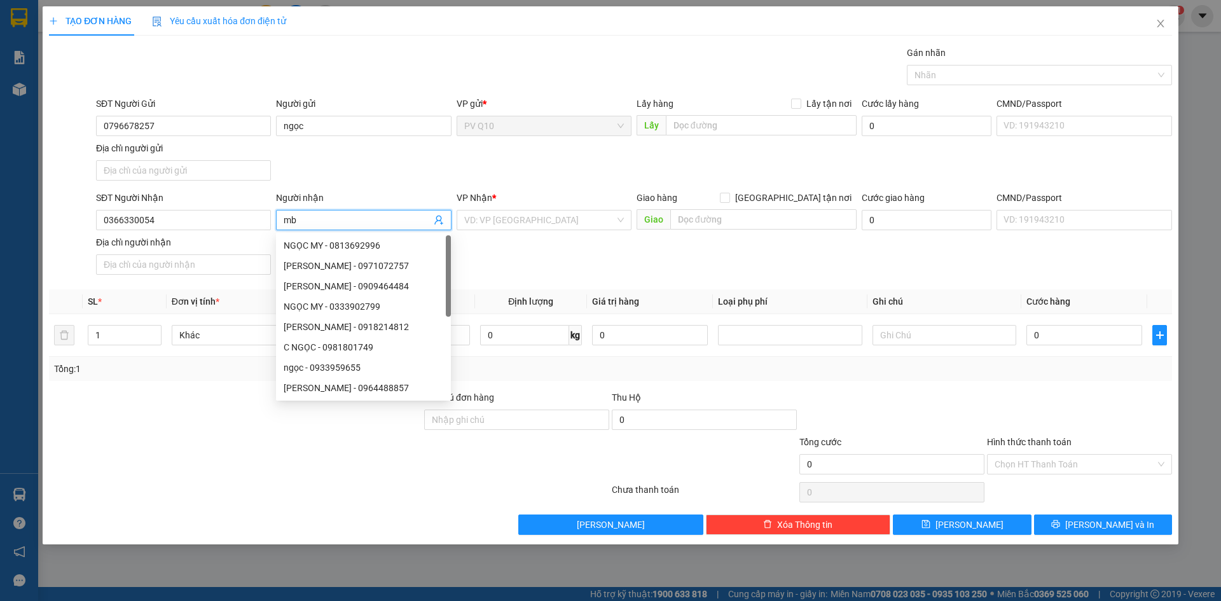
type input "m"
type input "ngân"
click at [597, 215] on input "search" at bounding box center [539, 220] width 151 height 19
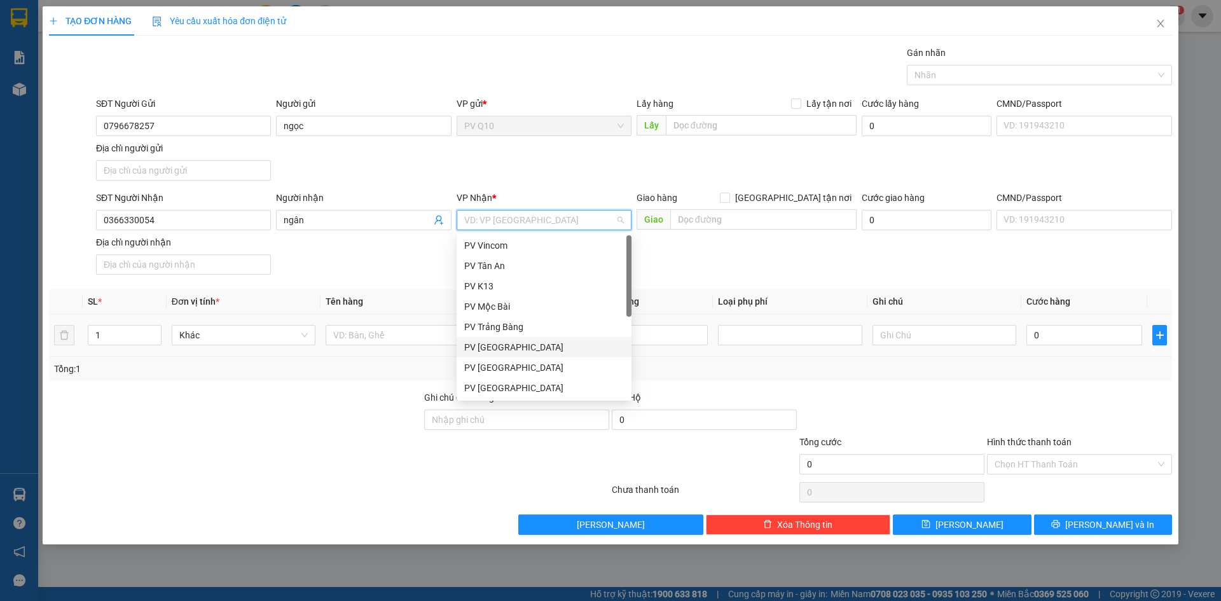
click at [504, 348] on div "PV [GEOGRAPHIC_DATA]" at bounding box center [544, 347] width 160 height 14
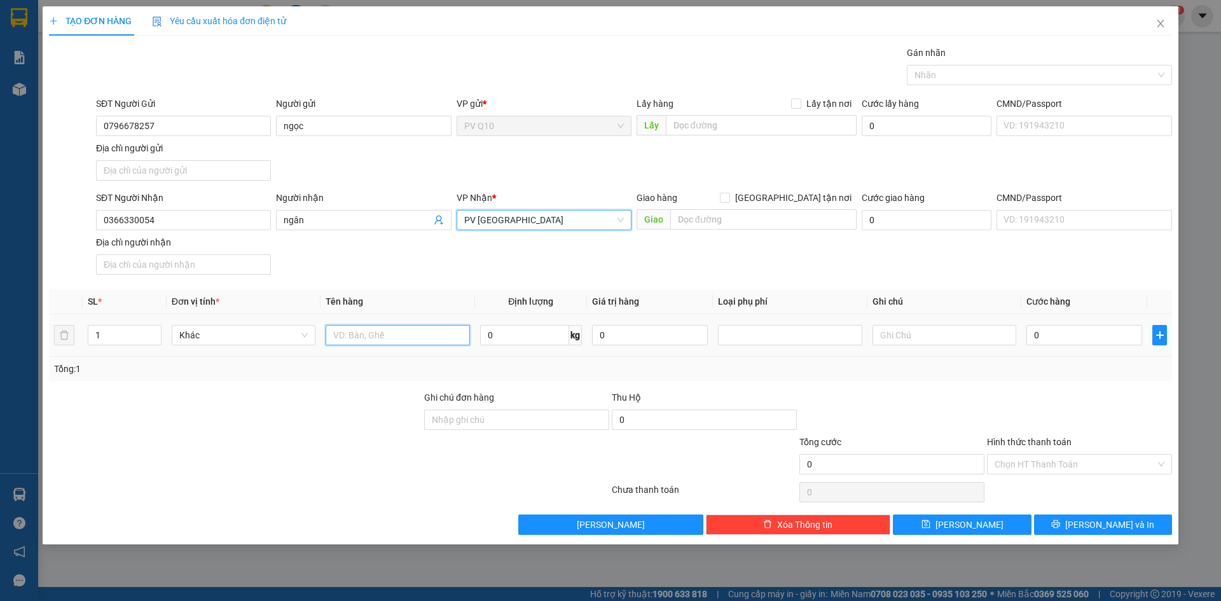
click at [416, 339] on input "text" at bounding box center [398, 335] width 144 height 20
type input "túi thuốc"
click at [1067, 350] on td "0" at bounding box center [1085, 335] width 126 height 43
click at [1056, 335] on input "0" at bounding box center [1085, 335] width 116 height 20
click at [1093, 470] on input "Hình thức thanh toán" at bounding box center [1075, 464] width 161 height 19
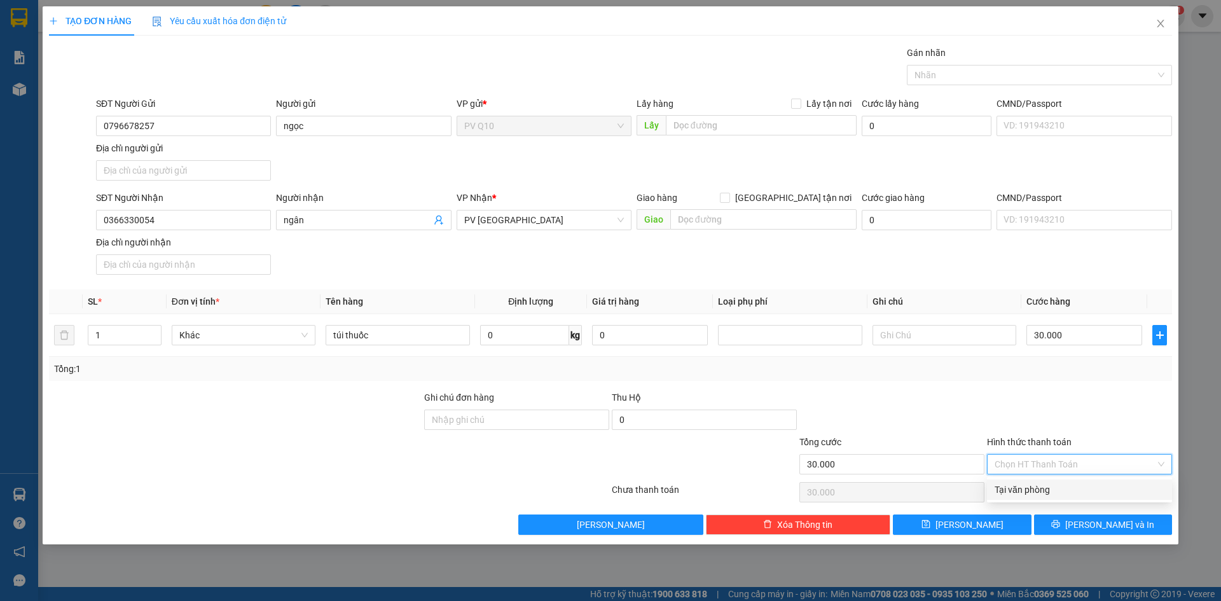
click at [1079, 490] on div "Tại văn phòng" at bounding box center [1080, 490] width 170 height 14
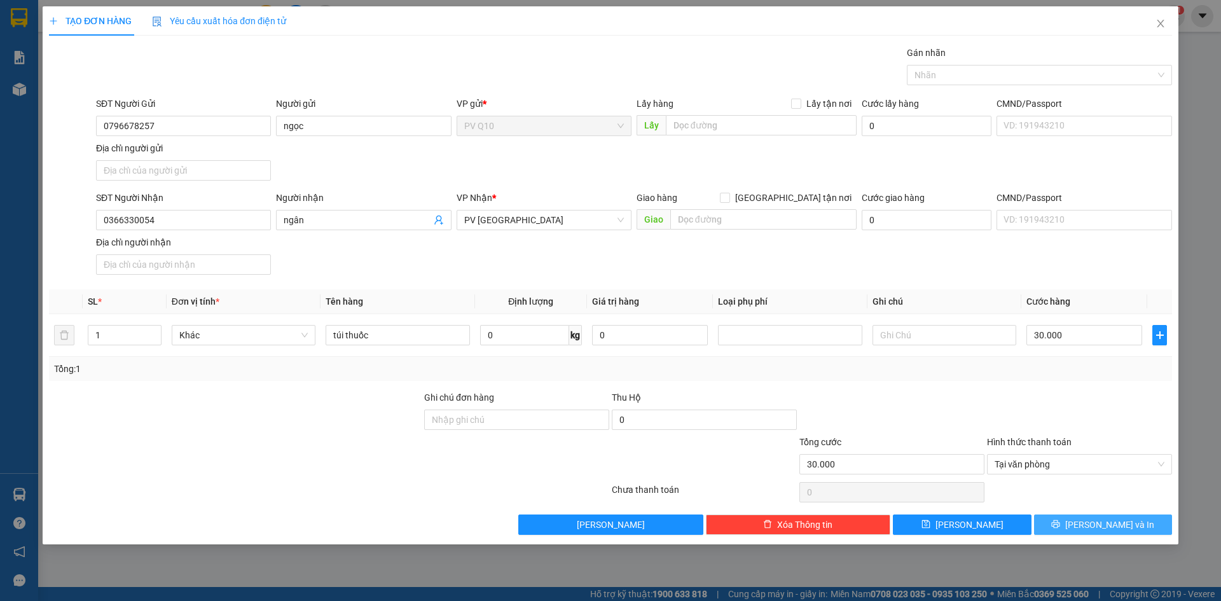
click at [1108, 521] on span "[PERSON_NAME] và In" at bounding box center [1109, 525] width 89 height 14
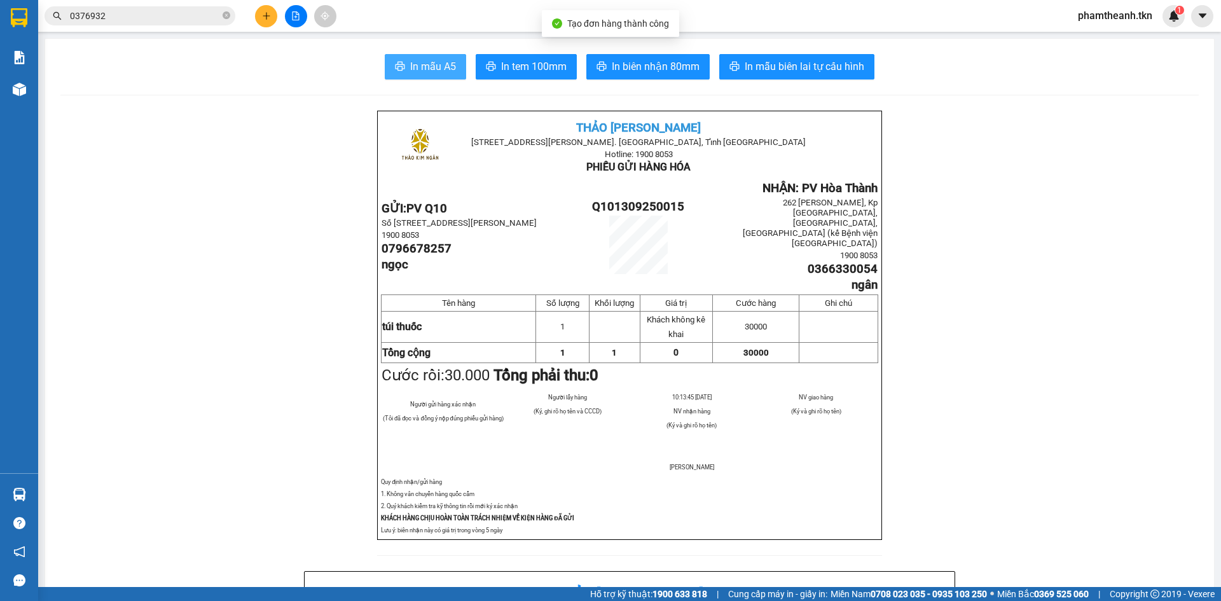
click at [441, 69] on span "In mẫu A5" at bounding box center [433, 67] width 46 height 16
click at [385, 54] on button "In mẫu A5" at bounding box center [425, 66] width 81 height 25
click at [261, 19] on button at bounding box center [266, 16] width 22 height 22
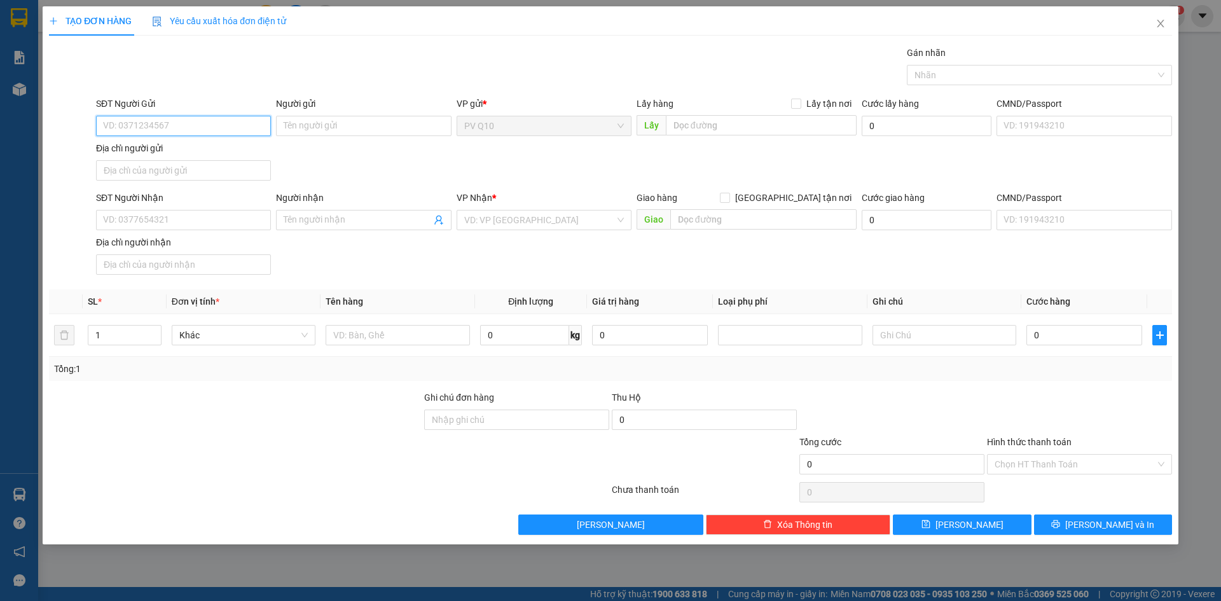
click at [169, 126] on input "SĐT Người Gửi" at bounding box center [183, 126] width 175 height 20
click at [174, 148] on div "0964105748 - KIM ANH" at bounding box center [184, 151] width 160 height 14
type input "0964105748"
type input "[PERSON_NAME]"
type input "0918612366"
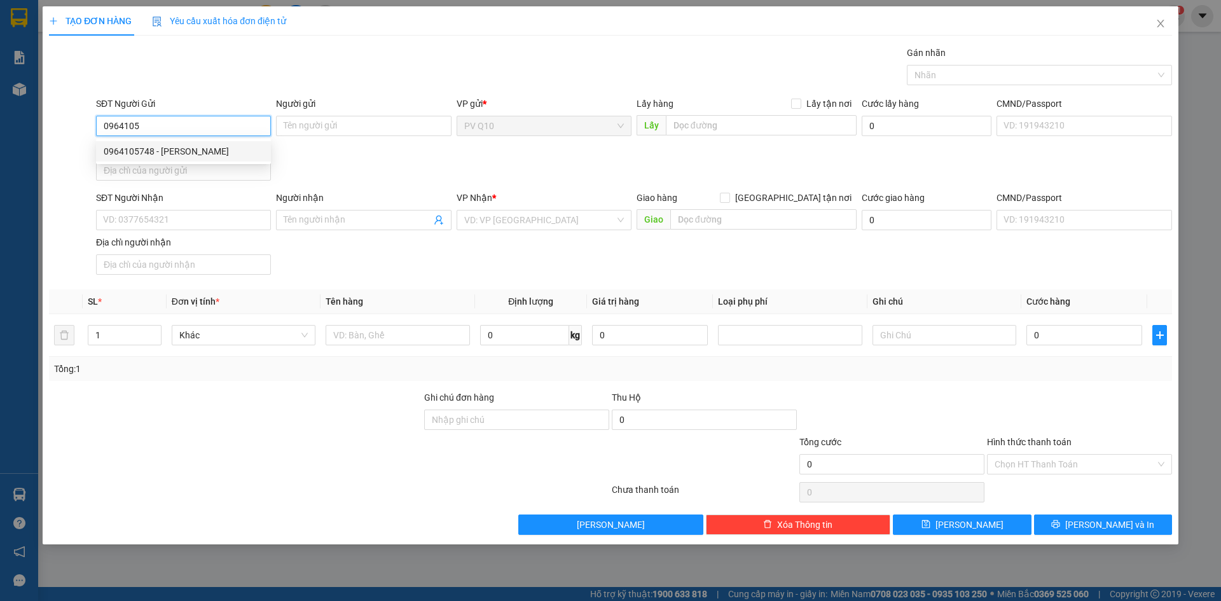
type input "phước"
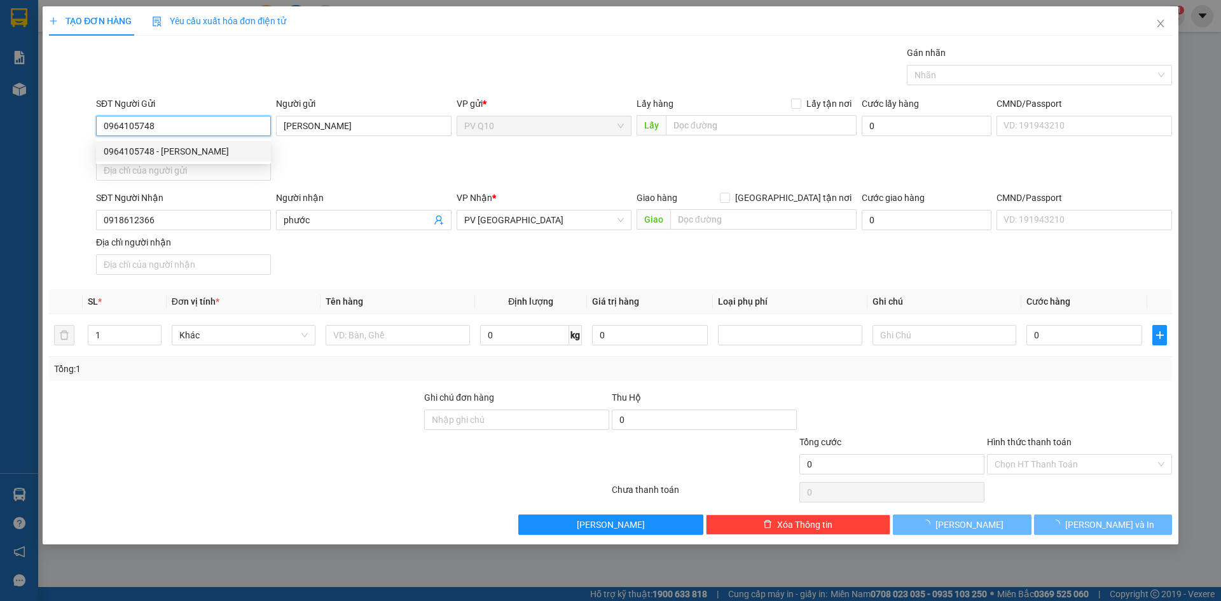
type input "60.000"
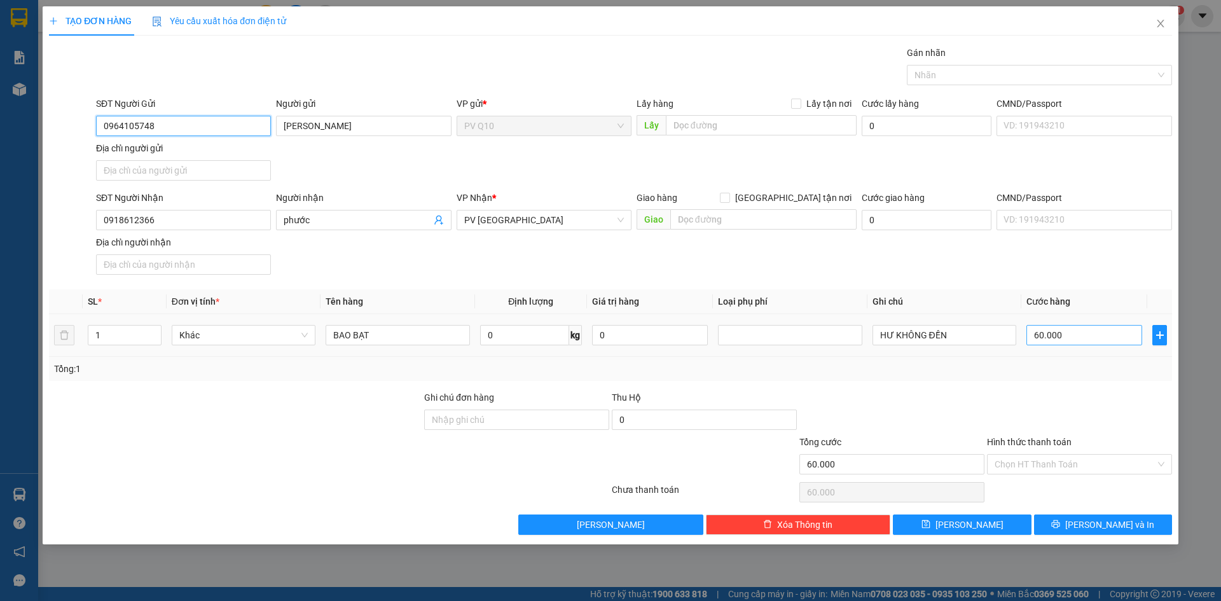
type input "0964105748"
click at [1060, 336] on input "60.000" at bounding box center [1085, 335] width 116 height 20
type input "7"
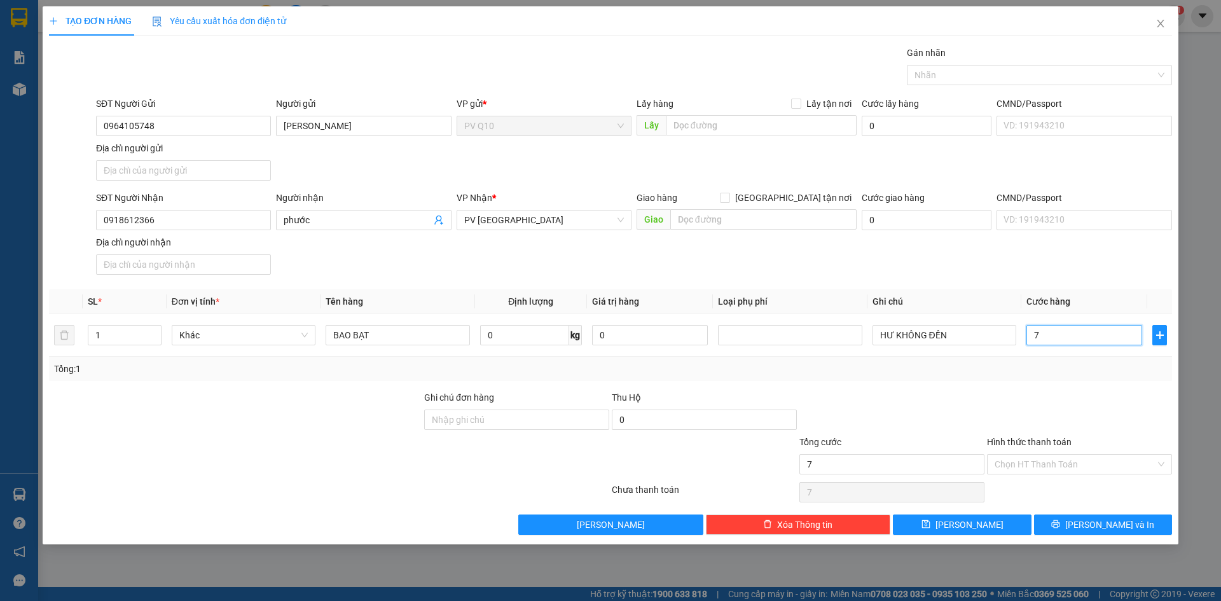
type input "70"
click at [1030, 451] on div "Hình thức thanh toán" at bounding box center [1079, 444] width 185 height 19
click at [1036, 468] on input "Hình thức thanh toán" at bounding box center [1075, 464] width 161 height 19
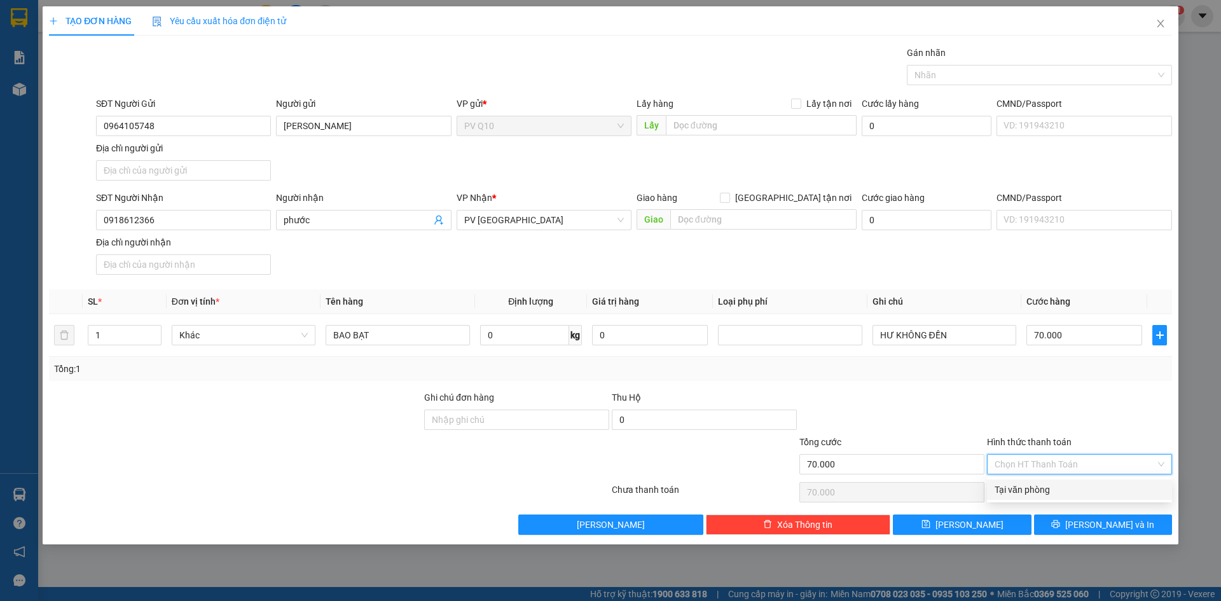
click at [1041, 489] on div "Tại văn phòng" at bounding box center [1080, 490] width 170 height 14
click at [1072, 523] on button "[PERSON_NAME] và In" at bounding box center [1103, 525] width 138 height 20
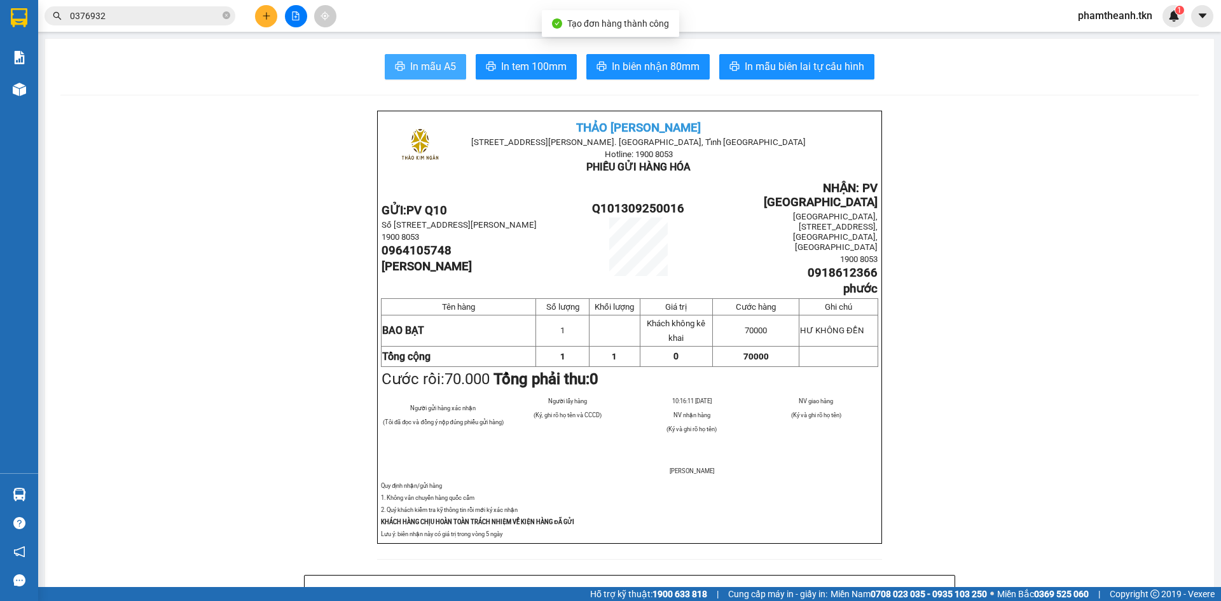
drag, startPoint x: 406, startPoint y: 67, endPoint x: 419, endPoint y: 67, distance: 12.1
click at [410, 67] on span "In mẫu A5" at bounding box center [433, 67] width 46 height 16
click at [230, 16] on icon "close-circle" at bounding box center [227, 15] width 8 height 8
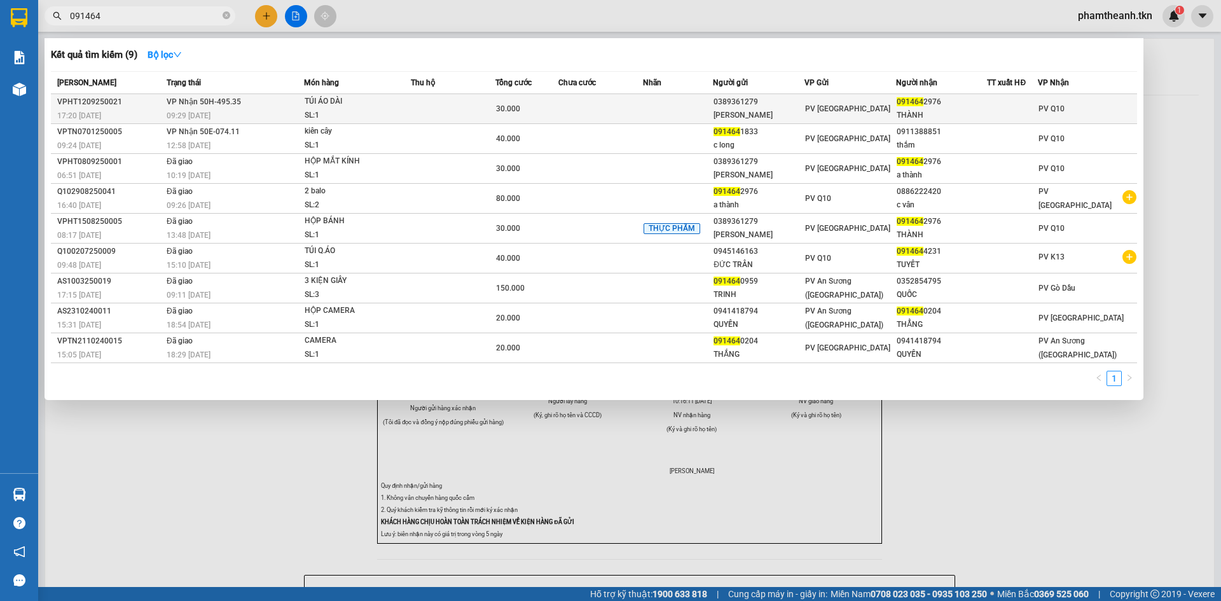
type input "091464"
click at [495, 99] on td at bounding box center [453, 109] width 85 height 30
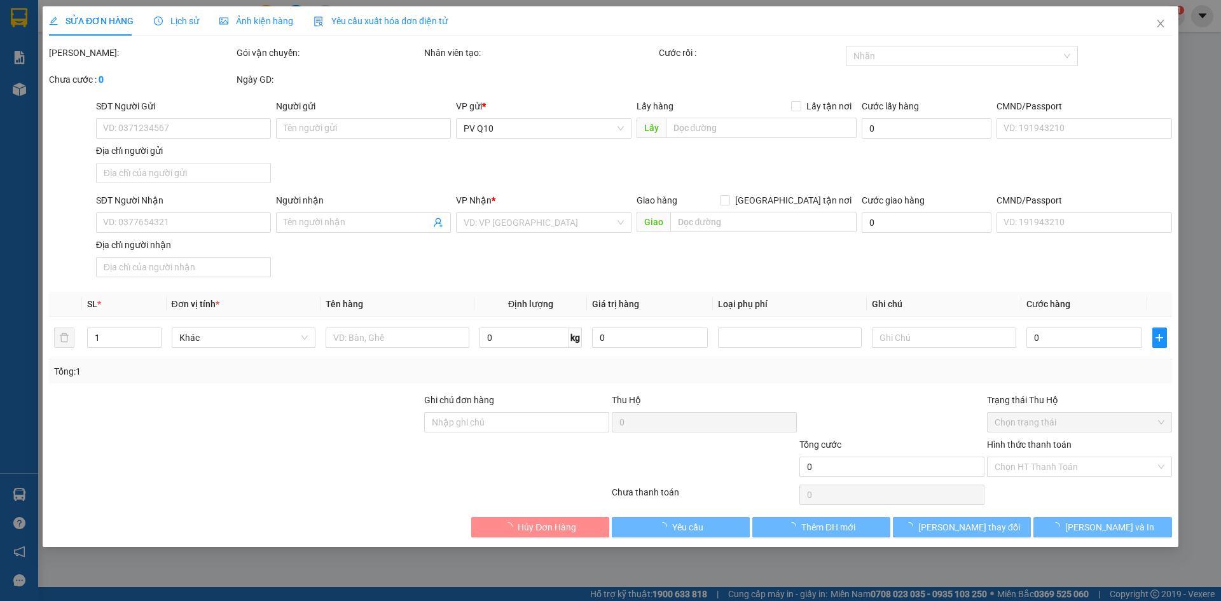
type input "0389361279"
type input "KIM"
type input "0914642976"
type input "THÀNH"
type input "30.000"
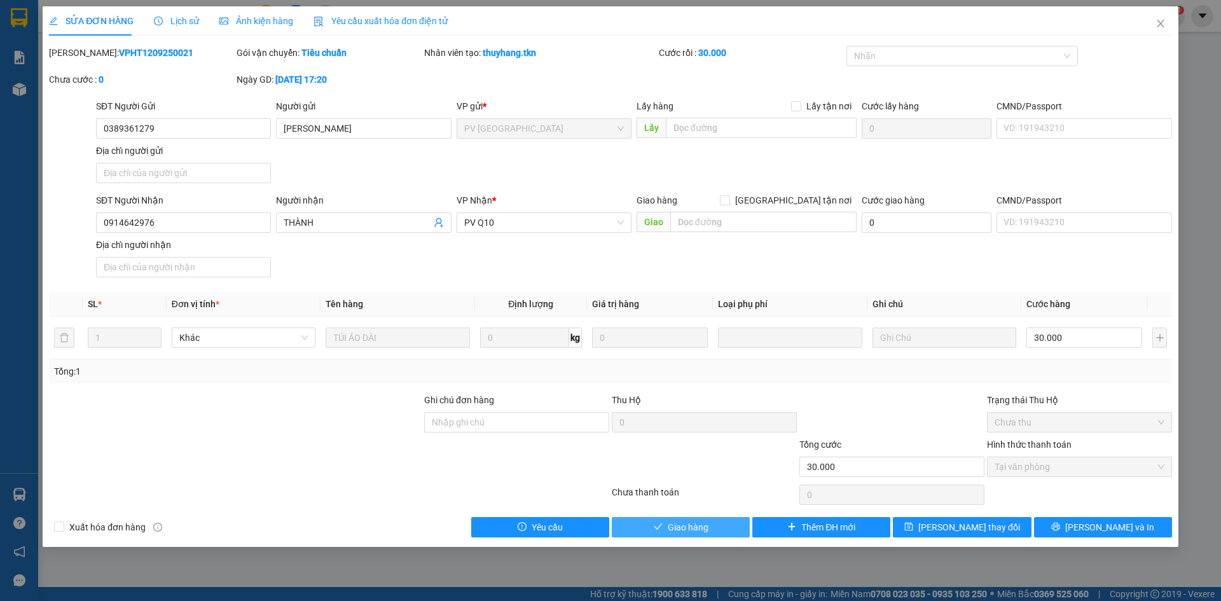
click at [701, 529] on span "Giao hàng" at bounding box center [688, 527] width 41 height 14
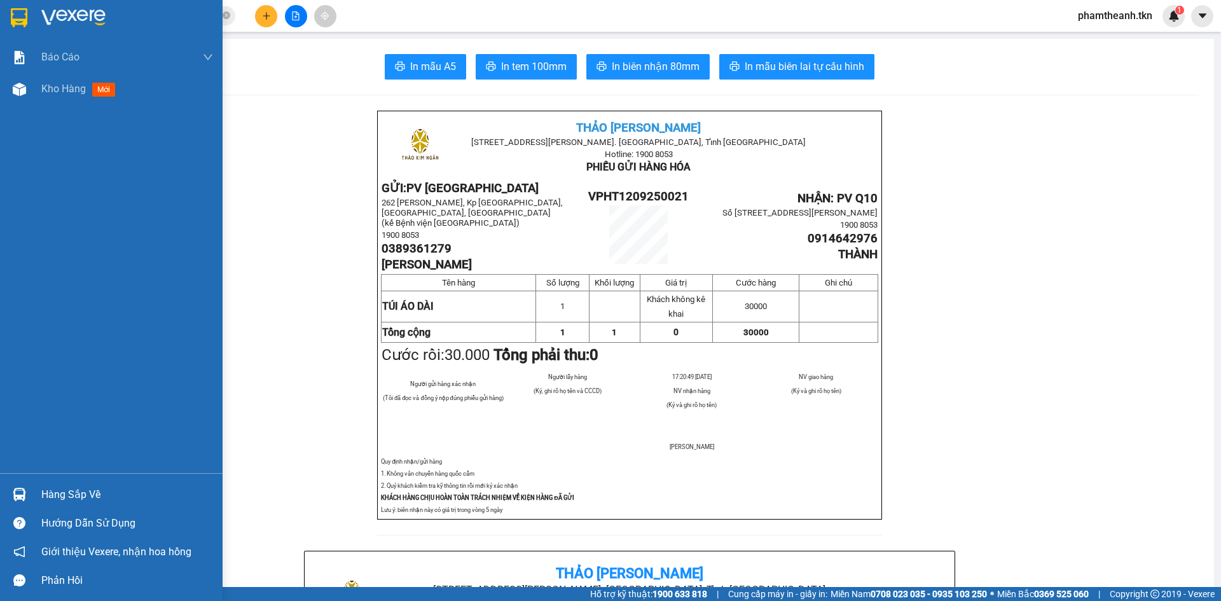
click at [15, 489] on img at bounding box center [19, 494] width 13 height 13
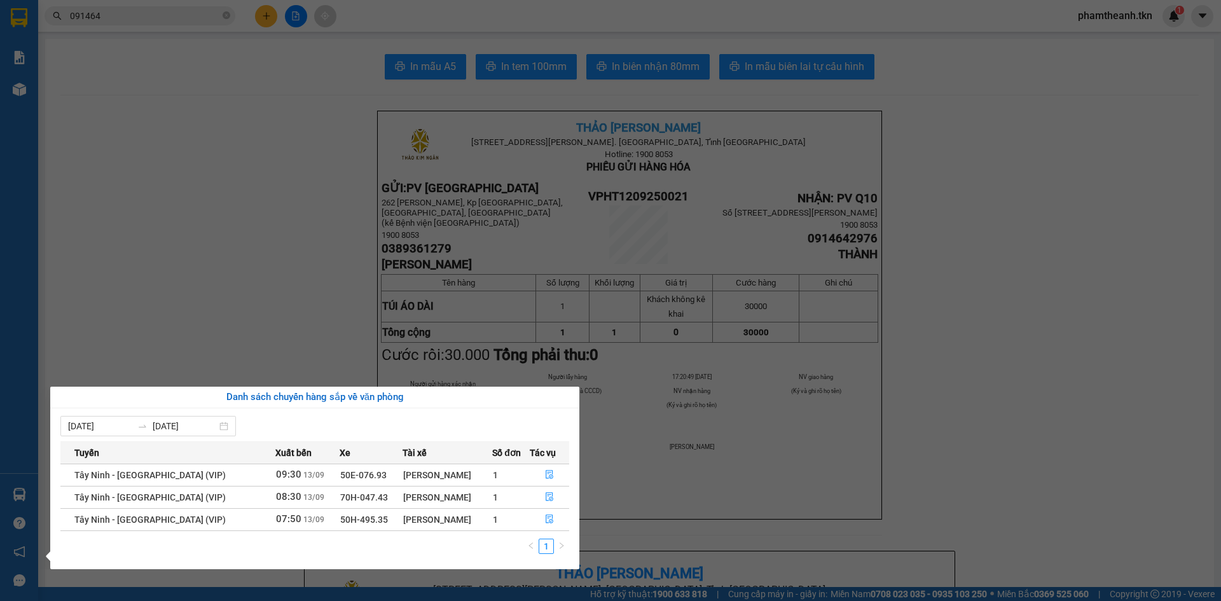
click at [268, 335] on section "Kết quả tìm kiếm ( 9 ) Bộ lọc Mã ĐH Trạng thái Món hàng Thu hộ Tổng cước Chưa c…" at bounding box center [610, 300] width 1221 height 601
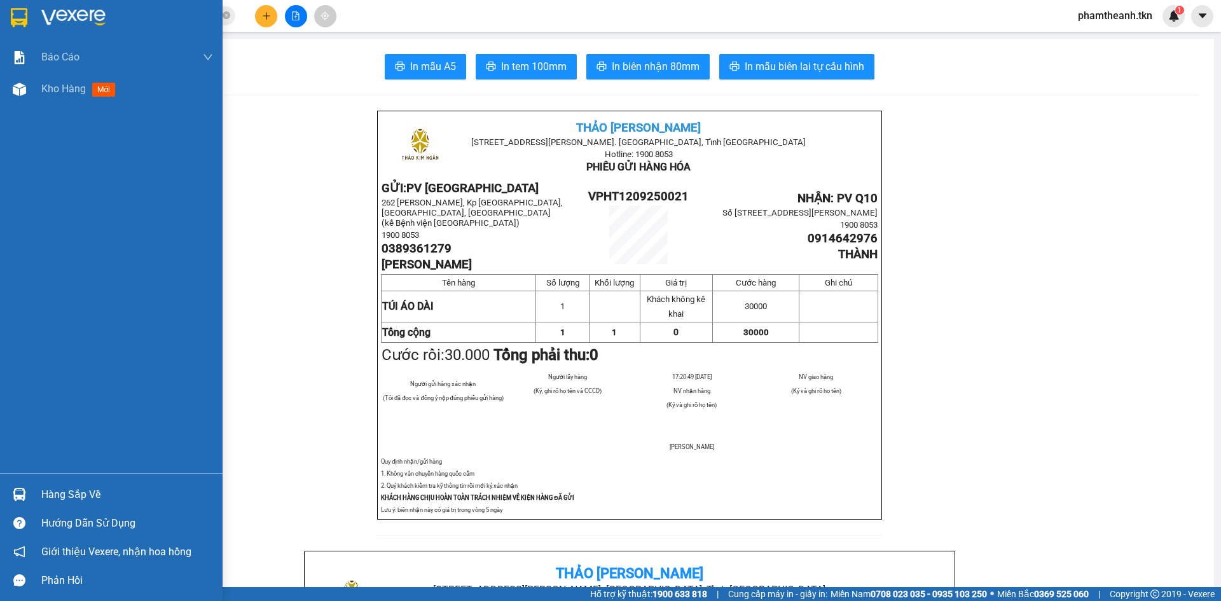
click at [14, 482] on div "Hàng sắp về" at bounding box center [111, 494] width 223 height 29
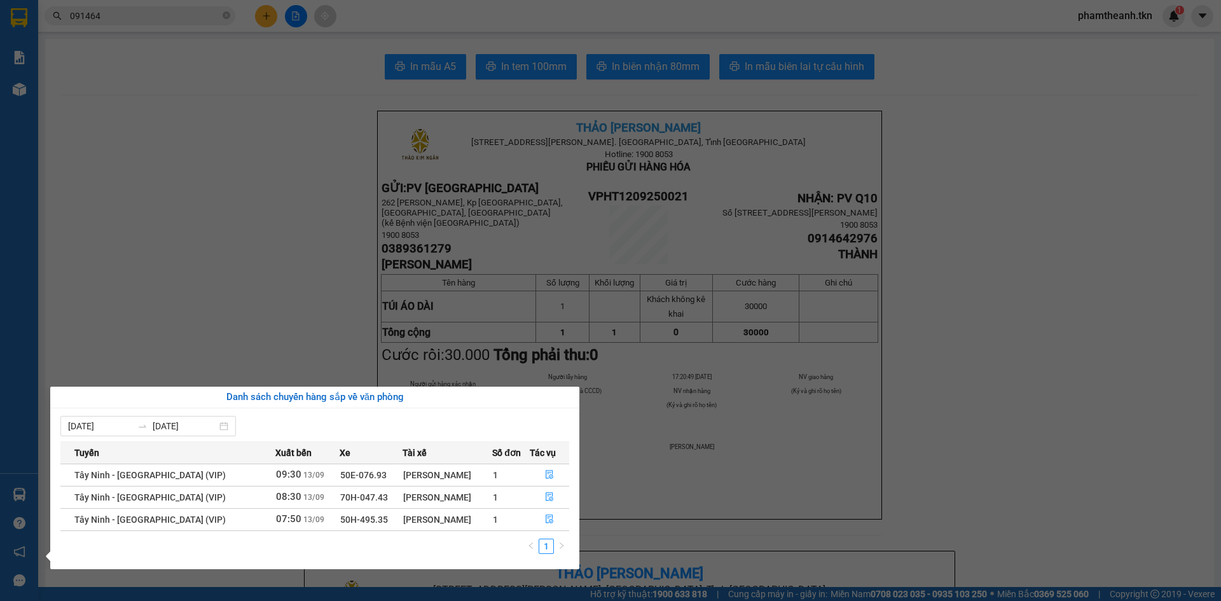
click at [695, 548] on section "Kết quả tìm kiếm ( 9 ) Bộ lọc Mã ĐH Trạng thái Món hàng Thu hộ Tổng cước Chưa c…" at bounding box center [610, 300] width 1221 height 601
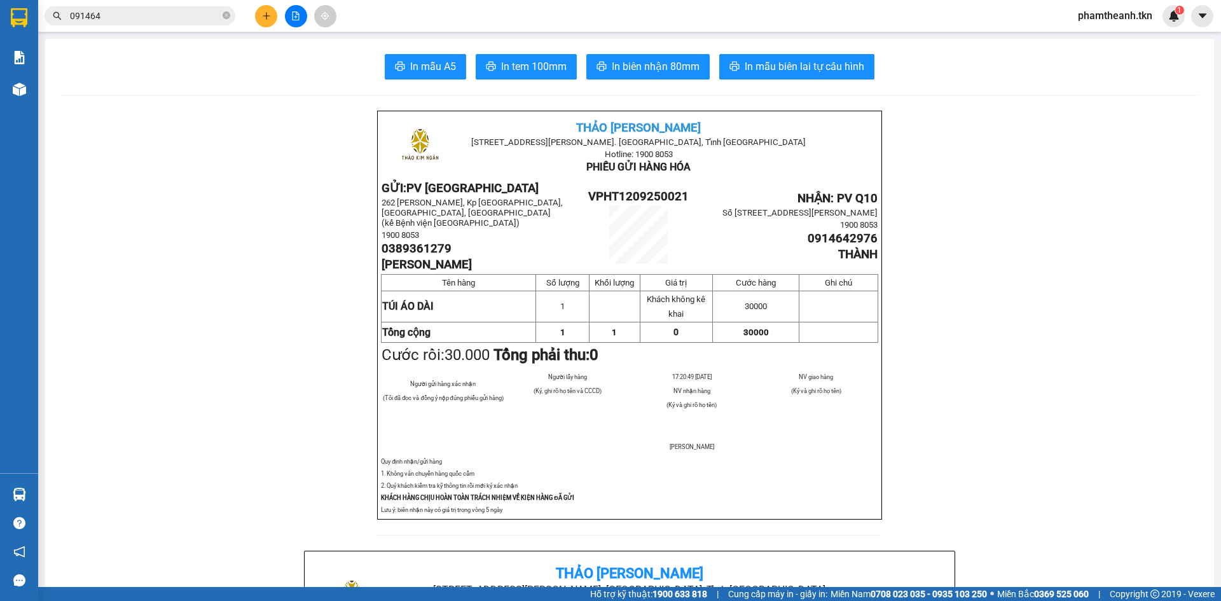
click at [29, 14] on div at bounding box center [19, 17] width 22 height 22
click at [32, 14] on div at bounding box center [19, 20] width 38 height 41
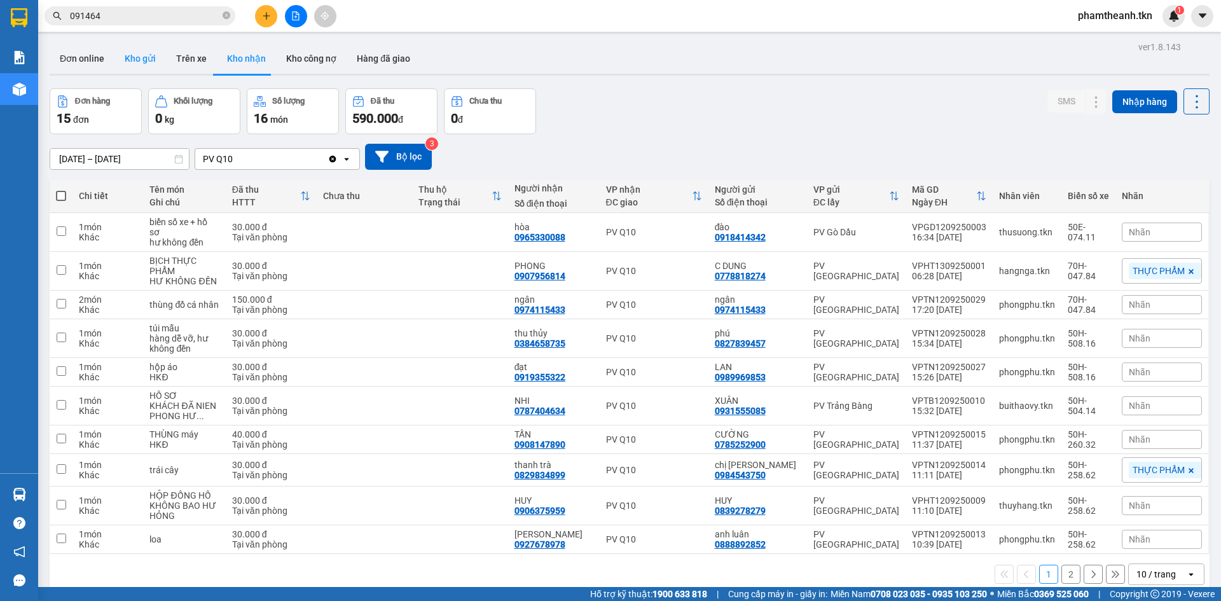
click at [138, 57] on button "Kho gửi" at bounding box center [140, 58] width 52 height 31
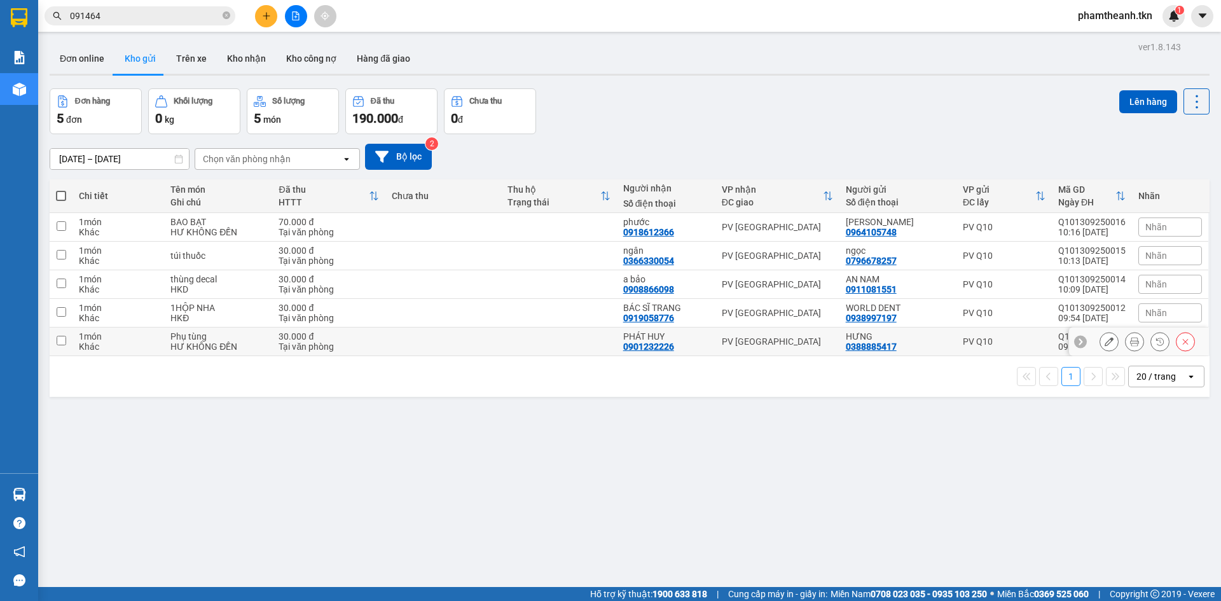
click at [537, 337] on td at bounding box center [559, 342] width 116 height 29
checkbox input "true"
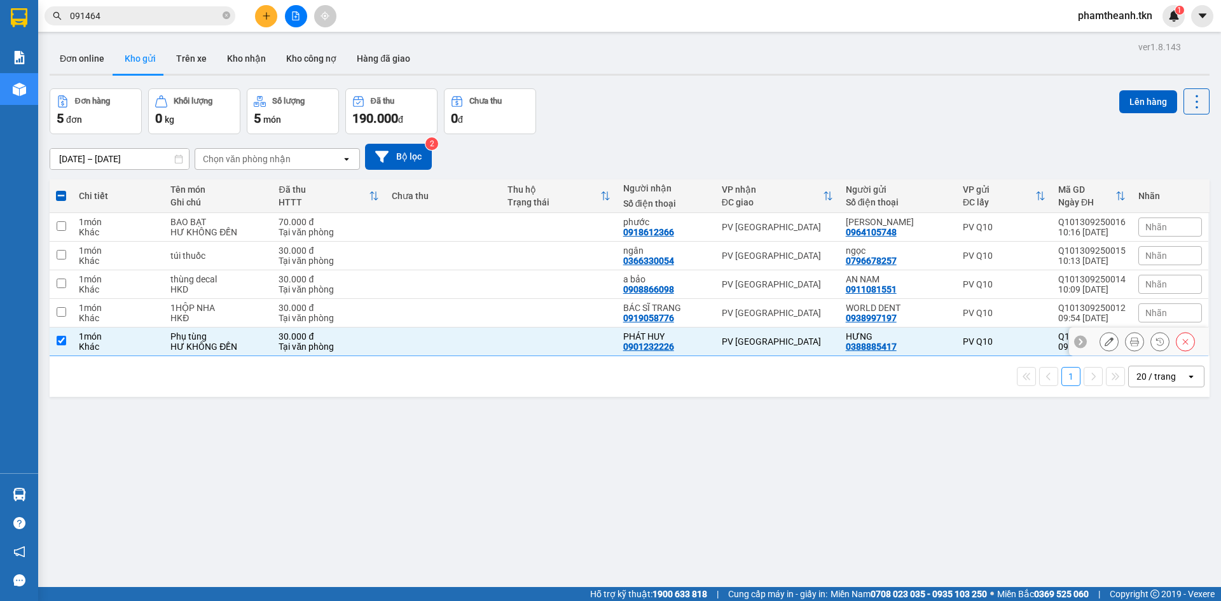
click at [532, 319] on td at bounding box center [559, 313] width 116 height 29
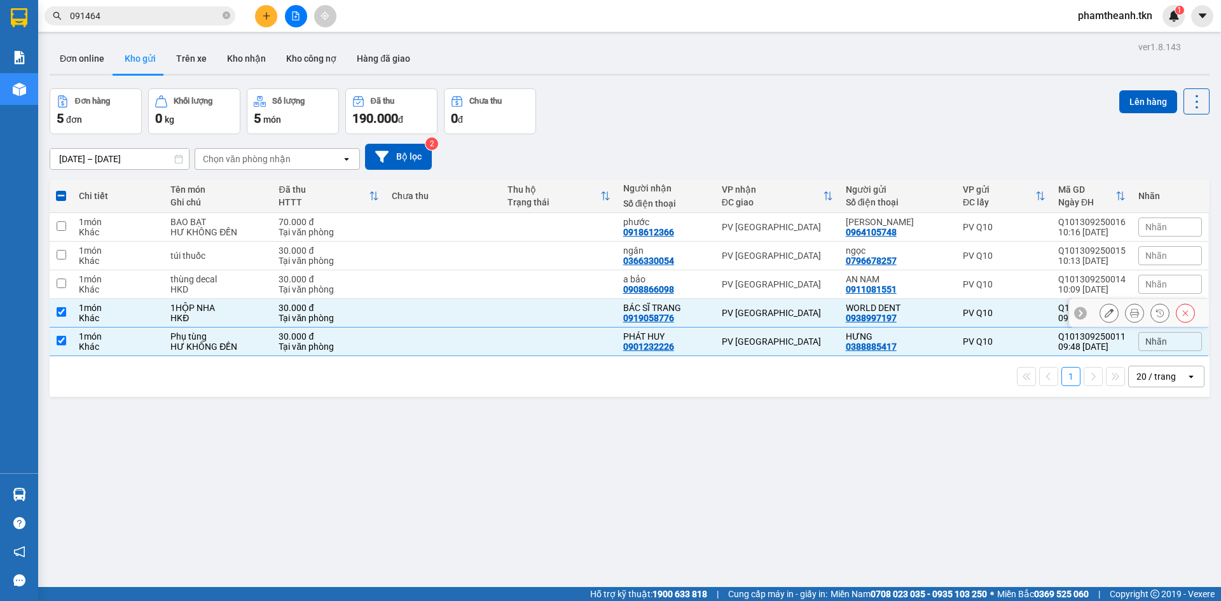
checkbox input "true"
click at [522, 274] on td at bounding box center [559, 284] width 116 height 29
checkbox input "true"
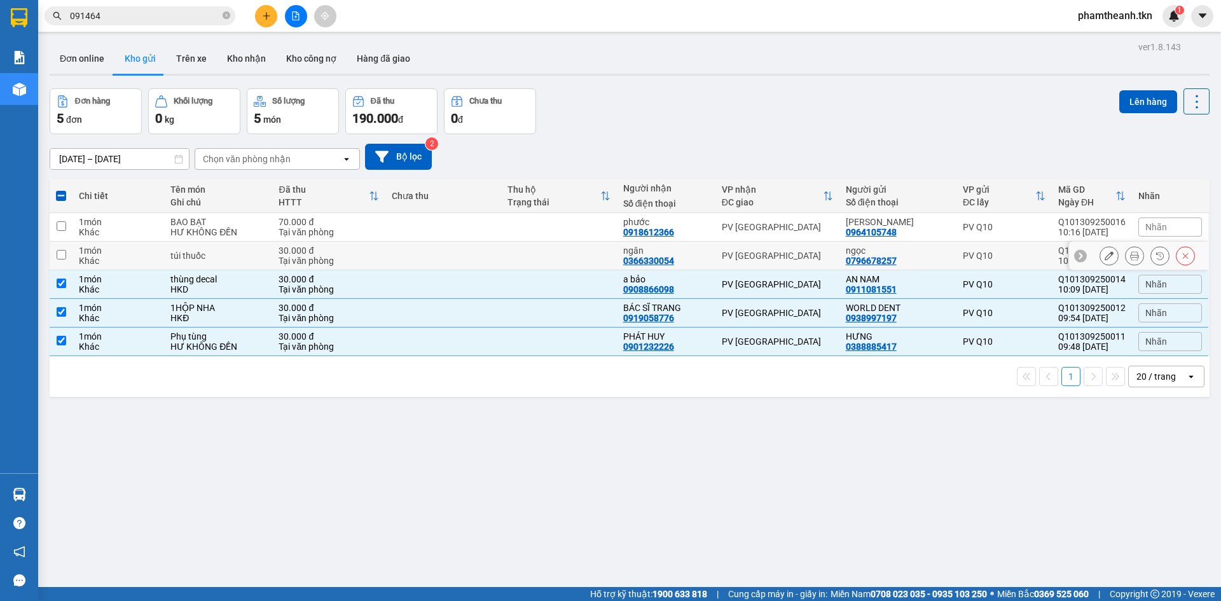
click at [514, 260] on td at bounding box center [559, 256] width 116 height 29
checkbox input "true"
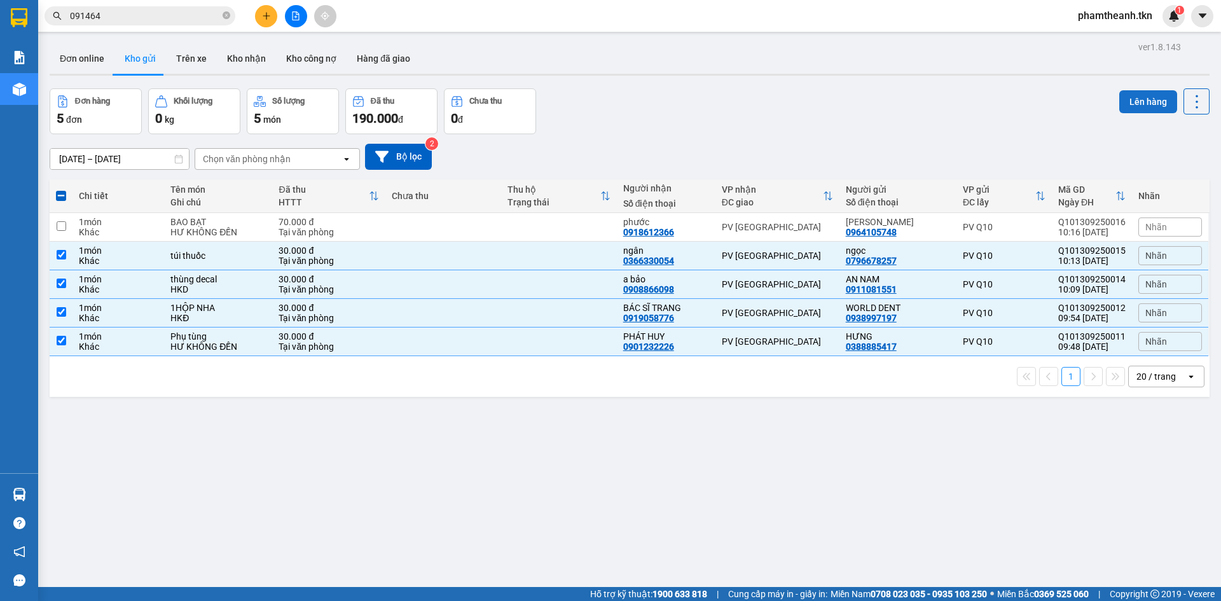
click at [1125, 106] on button "Lên hàng" at bounding box center [1148, 101] width 58 height 23
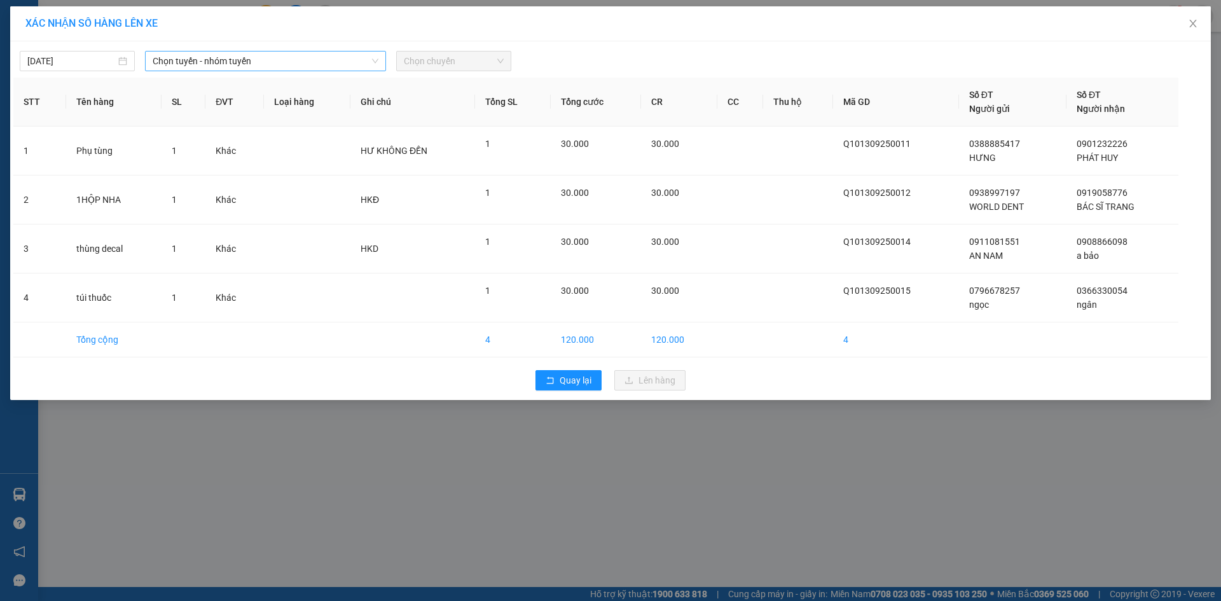
click at [223, 63] on span "Chọn tuyến - nhóm tuyến" at bounding box center [266, 61] width 226 height 19
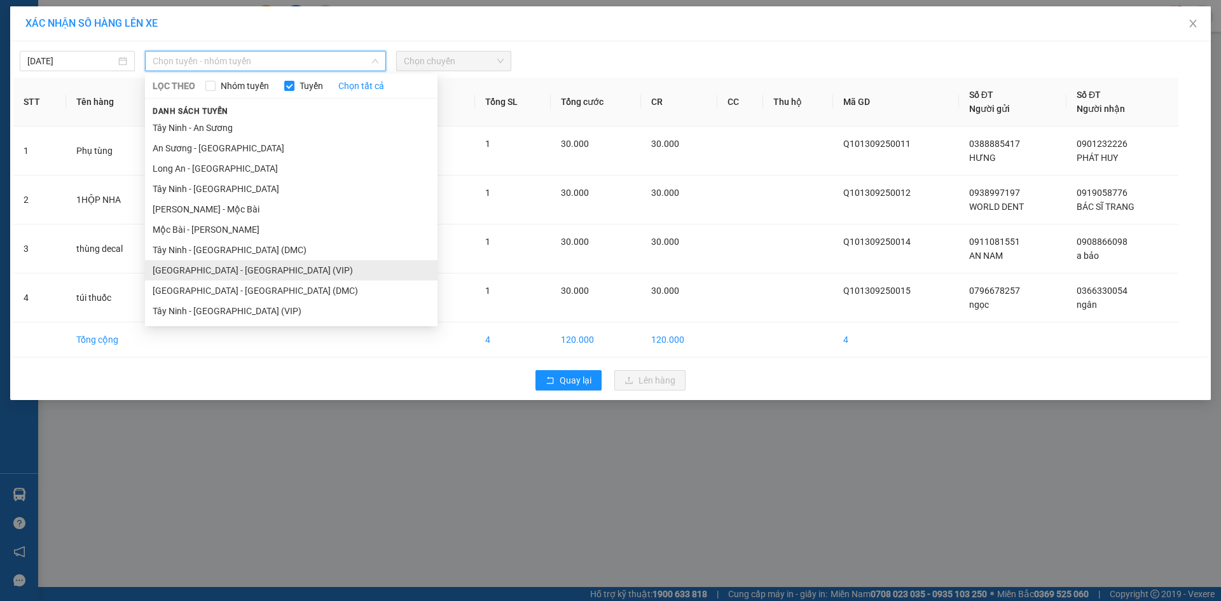
click at [213, 263] on li "[GEOGRAPHIC_DATA] - [GEOGRAPHIC_DATA] (VIP)" at bounding box center [291, 270] width 293 height 20
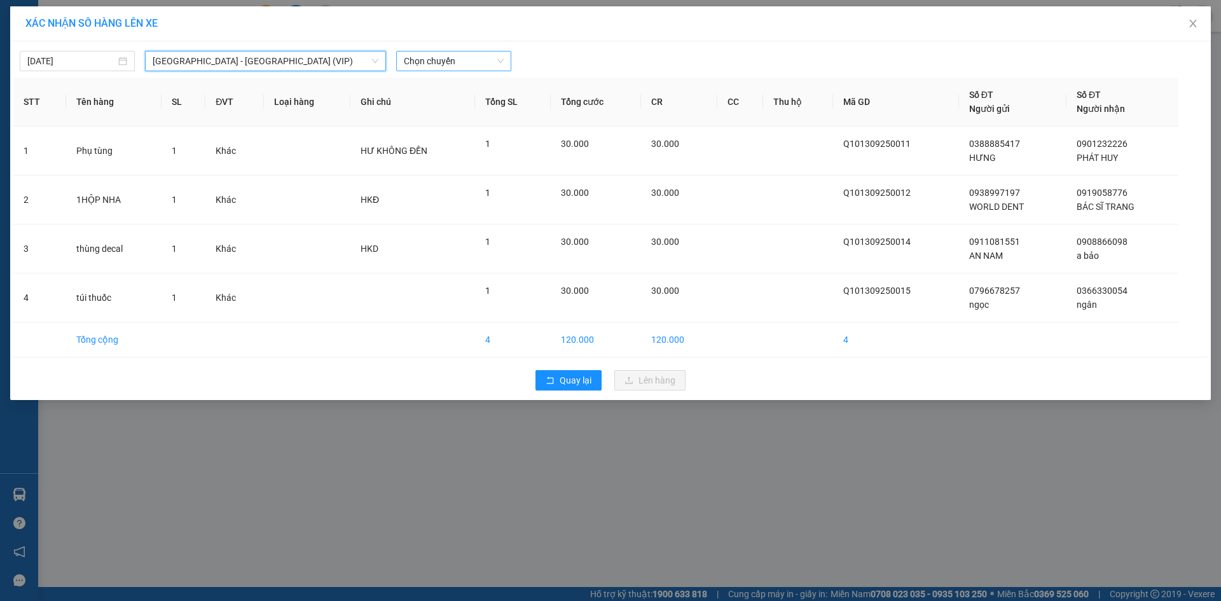
click at [440, 70] on span "Chọn chuyến" at bounding box center [454, 61] width 100 height 19
type input "50967"
click at [426, 80] on div "09:40 - 50H-509.67" at bounding box center [453, 87] width 99 height 14
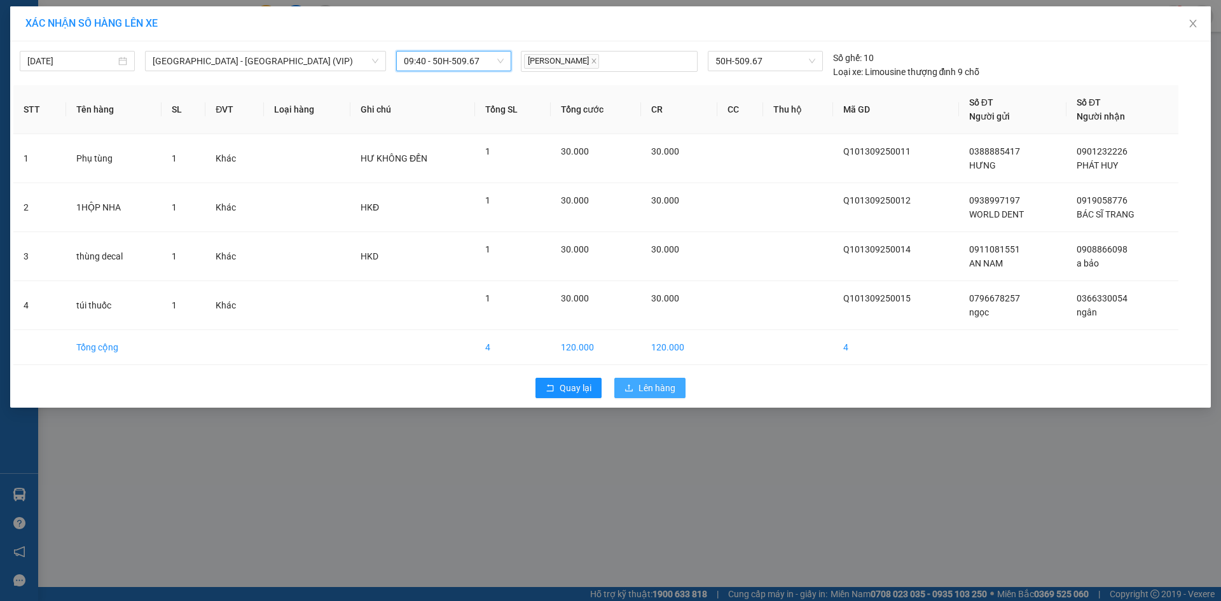
drag, startPoint x: 656, startPoint y: 389, endPoint x: 669, endPoint y: 380, distance: 15.7
click at [655, 389] on span "Lên hàng" at bounding box center [657, 388] width 37 height 14
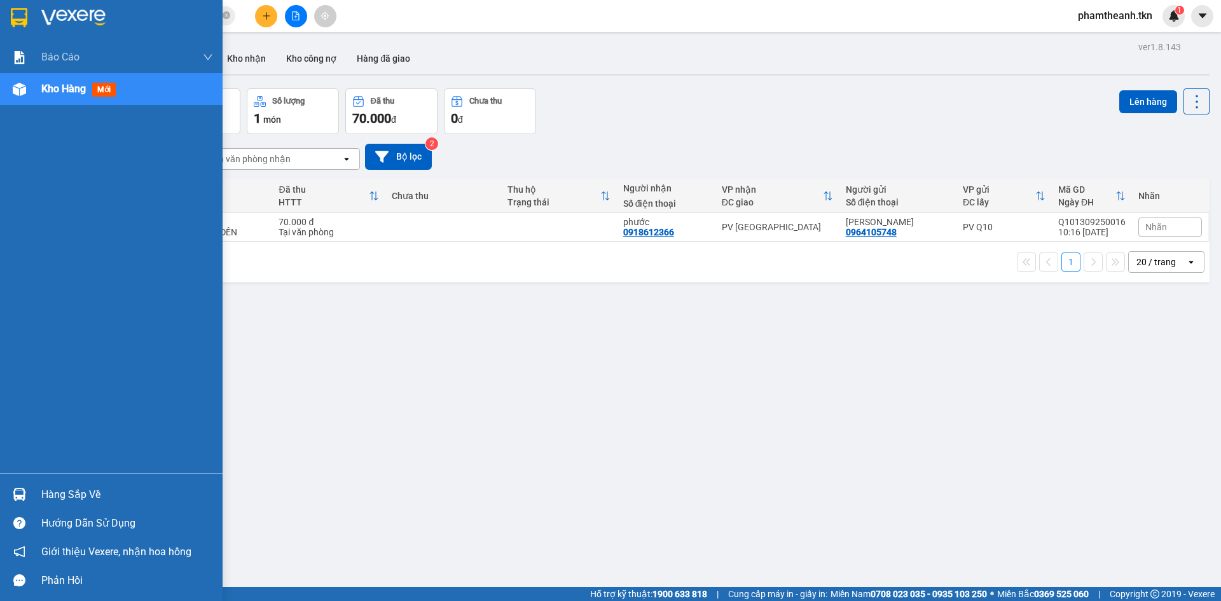
click at [84, 490] on div "Hàng sắp về" at bounding box center [127, 494] width 172 height 19
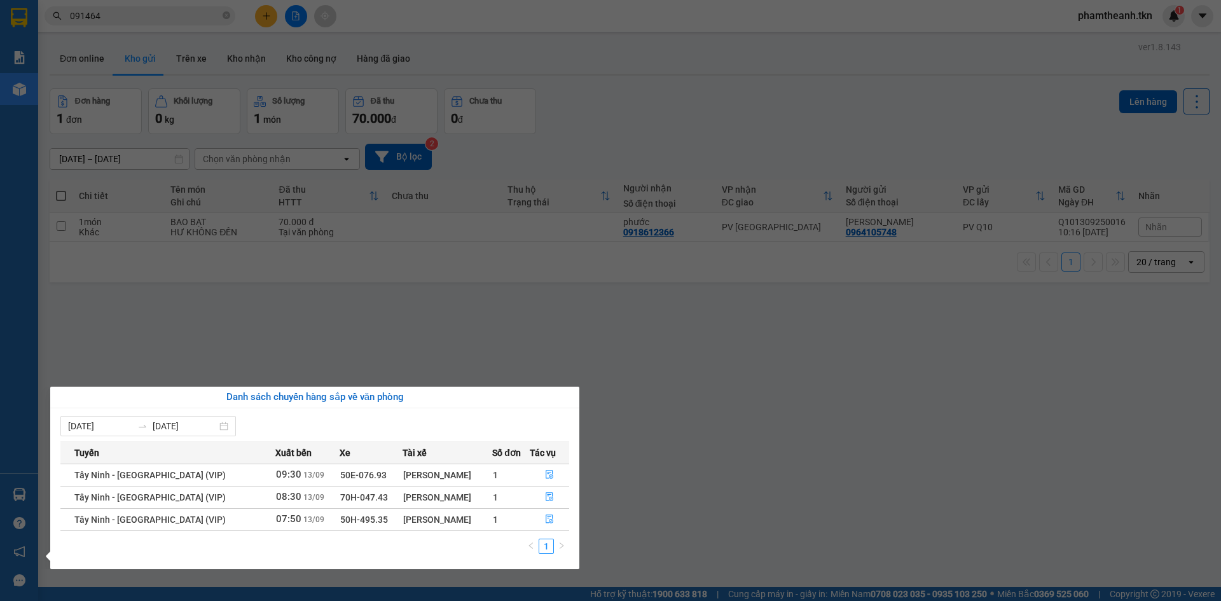
drag, startPoint x: 402, startPoint y: 371, endPoint x: 387, endPoint y: 366, distance: 15.5
click at [396, 375] on section "Kết quả tìm kiếm ( 9 ) Bộ lọc Mã ĐH Trạng thái Món hàng Thu hộ Tổng cước Chưa c…" at bounding box center [610, 300] width 1221 height 601
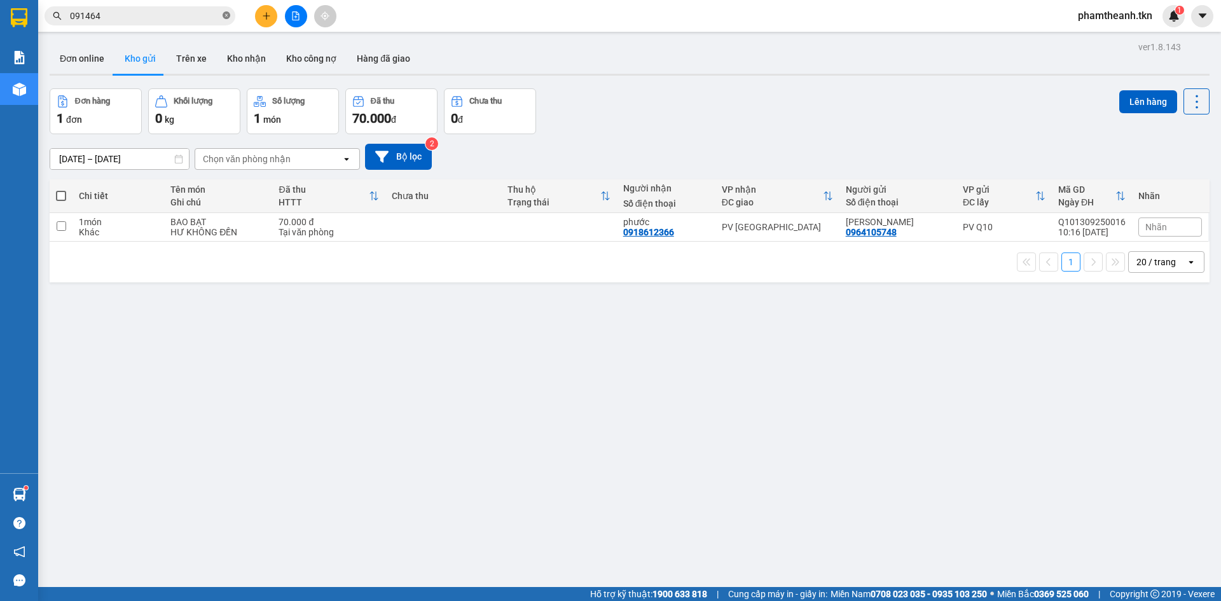
click at [226, 15] on icon "close-circle" at bounding box center [227, 15] width 8 height 8
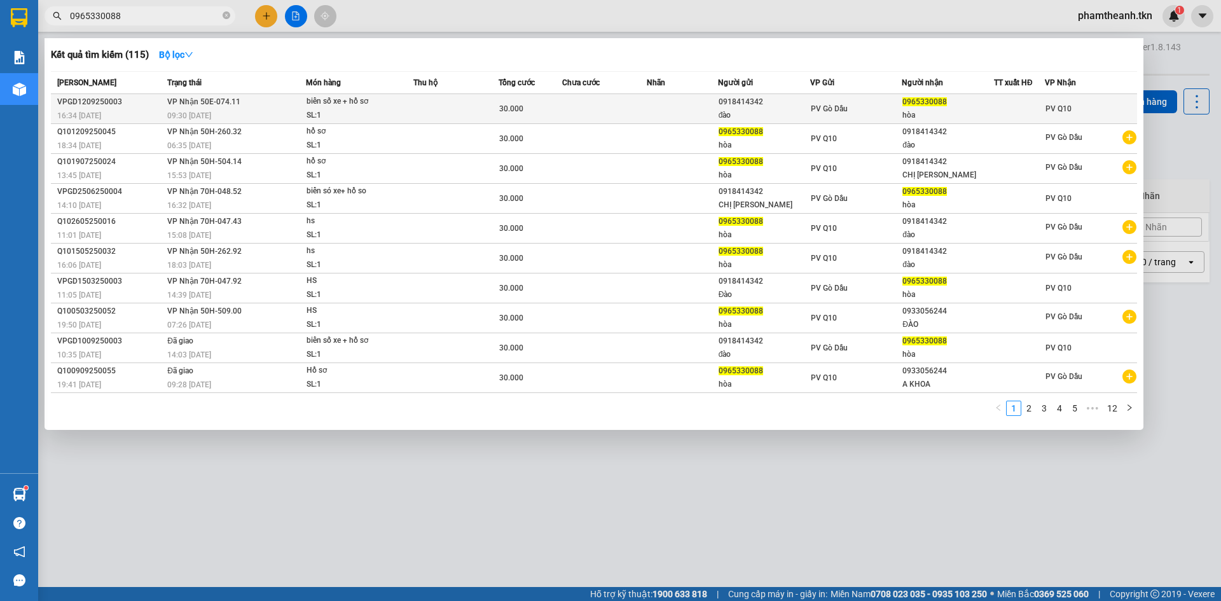
type input "0965330088"
click at [597, 109] on td at bounding box center [604, 109] width 85 height 30
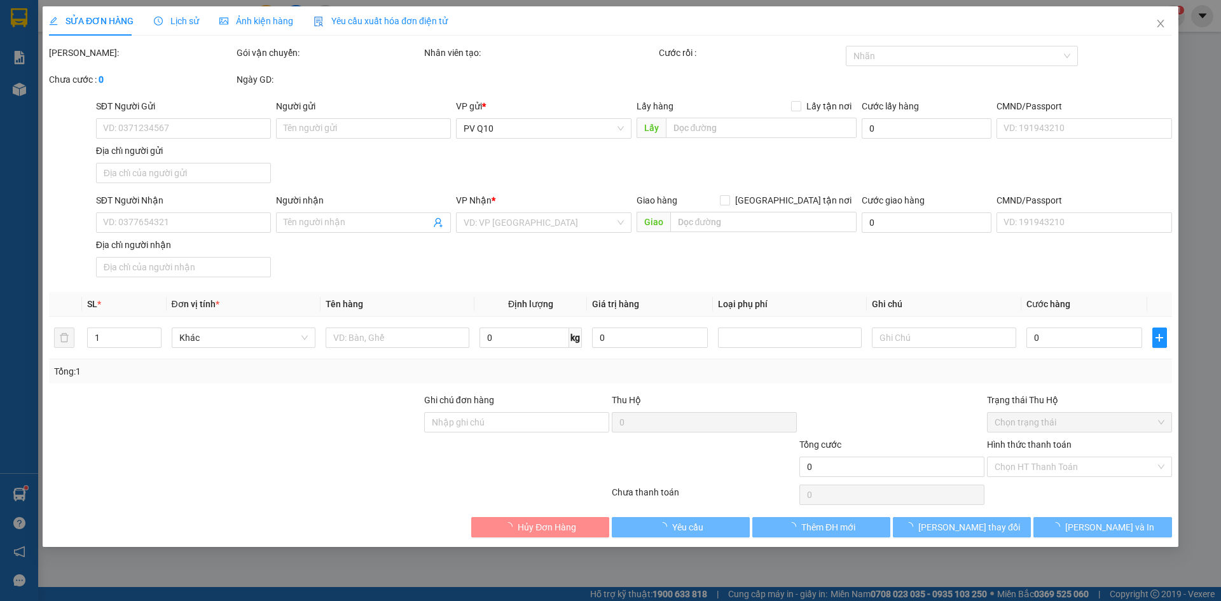
type input "0918414342"
type input "đào"
type input "0965330088"
type input "hòa"
type input "30.000"
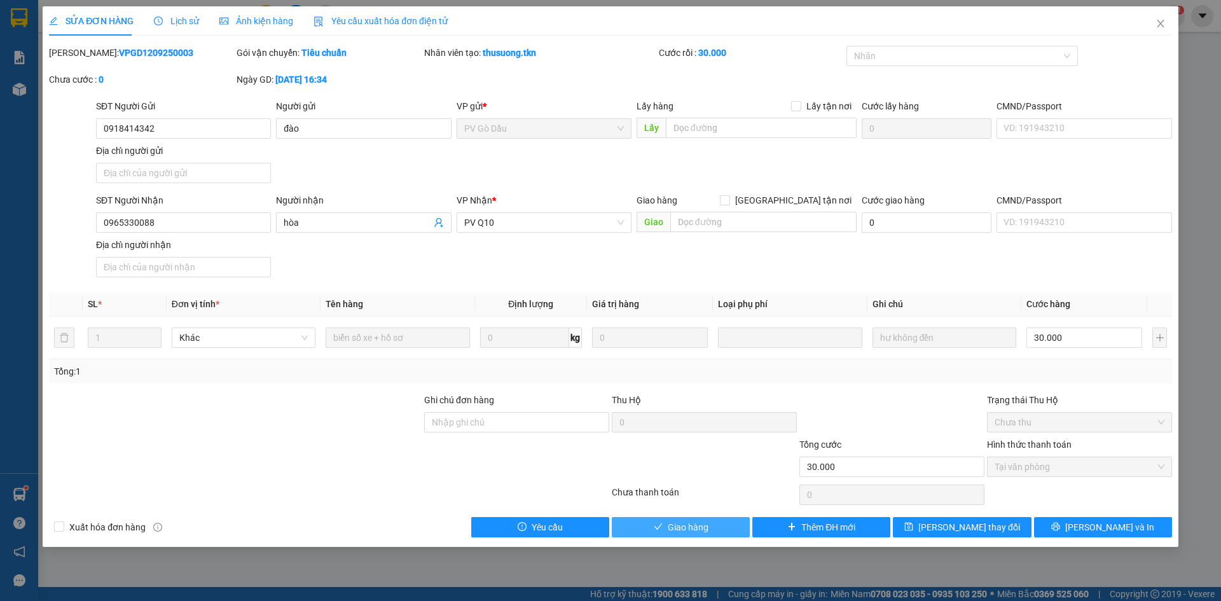
click at [668, 526] on span "Giao hàng" at bounding box center [688, 527] width 41 height 14
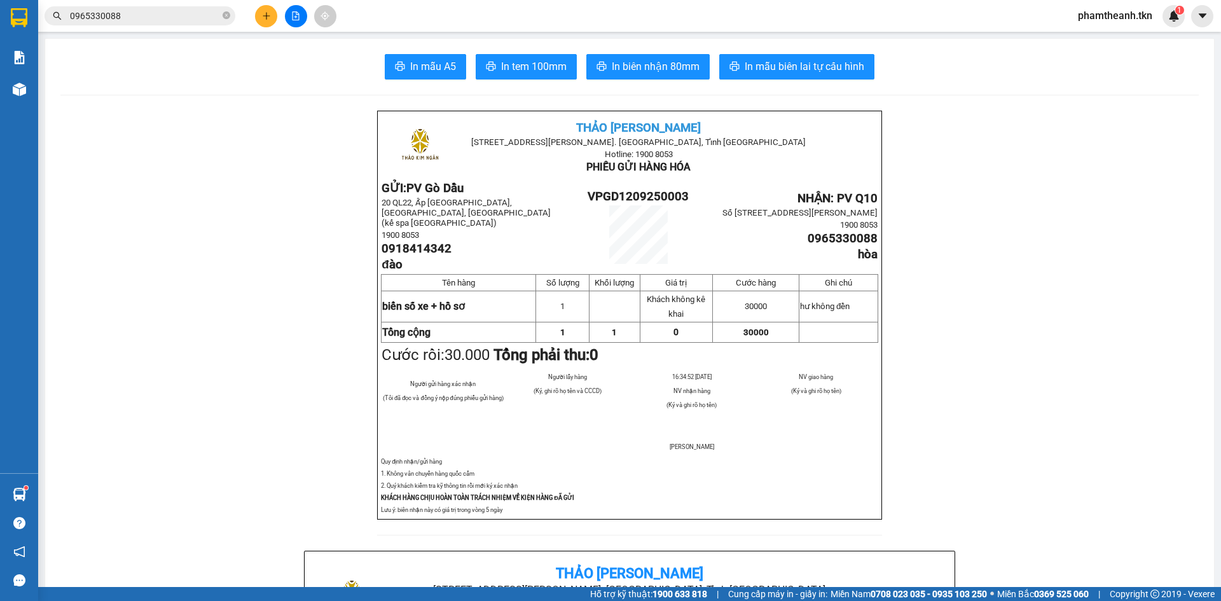
drag, startPoint x: 231, startPoint y: 42, endPoint x: 226, endPoint y: 34, distance: 9.4
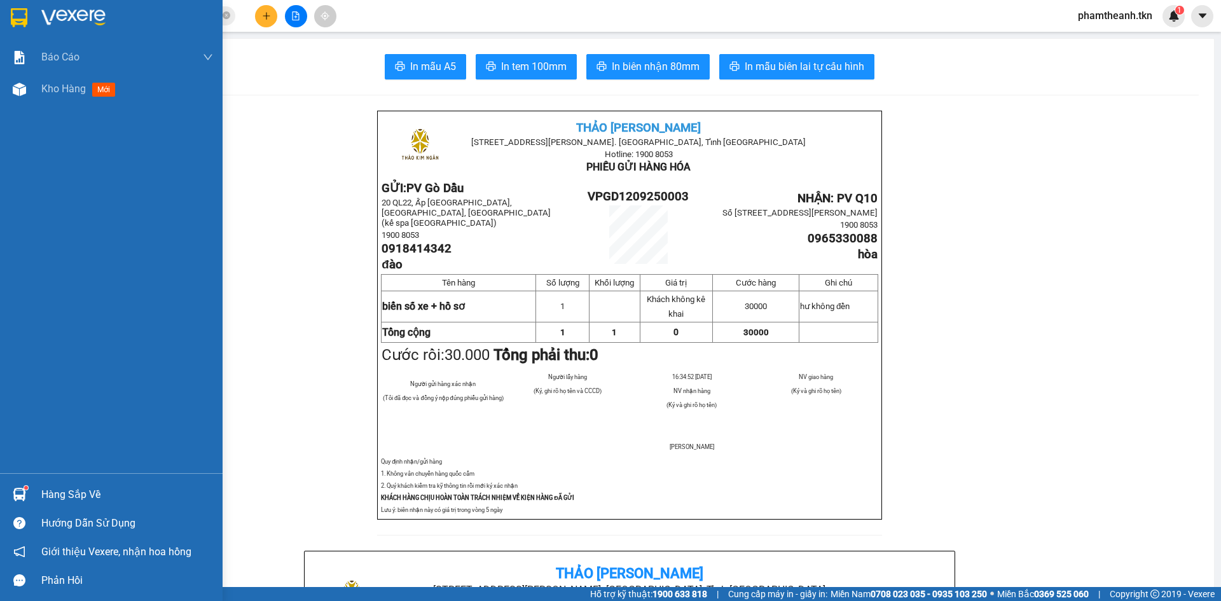
click at [89, 490] on div "Hàng sắp về" at bounding box center [127, 494] width 172 height 19
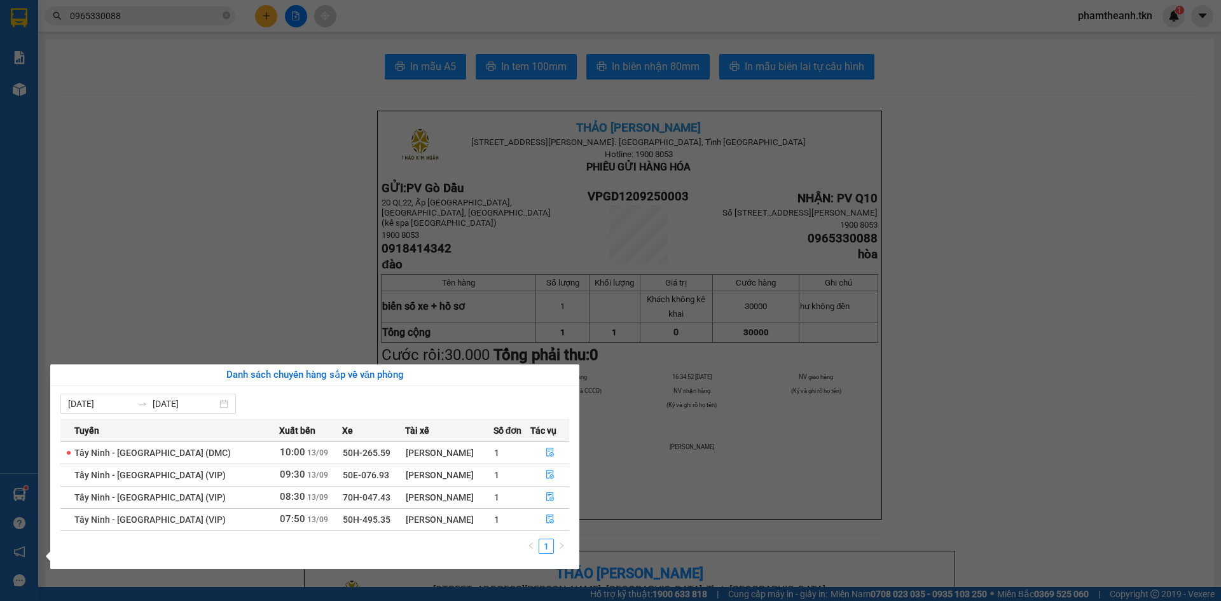
click at [248, 286] on section "Kết quả tìm kiếm ( 115 ) Bộ lọc Mã ĐH Trạng thái Món hàng Thu hộ Tổng cước Chưa…" at bounding box center [610, 300] width 1221 height 601
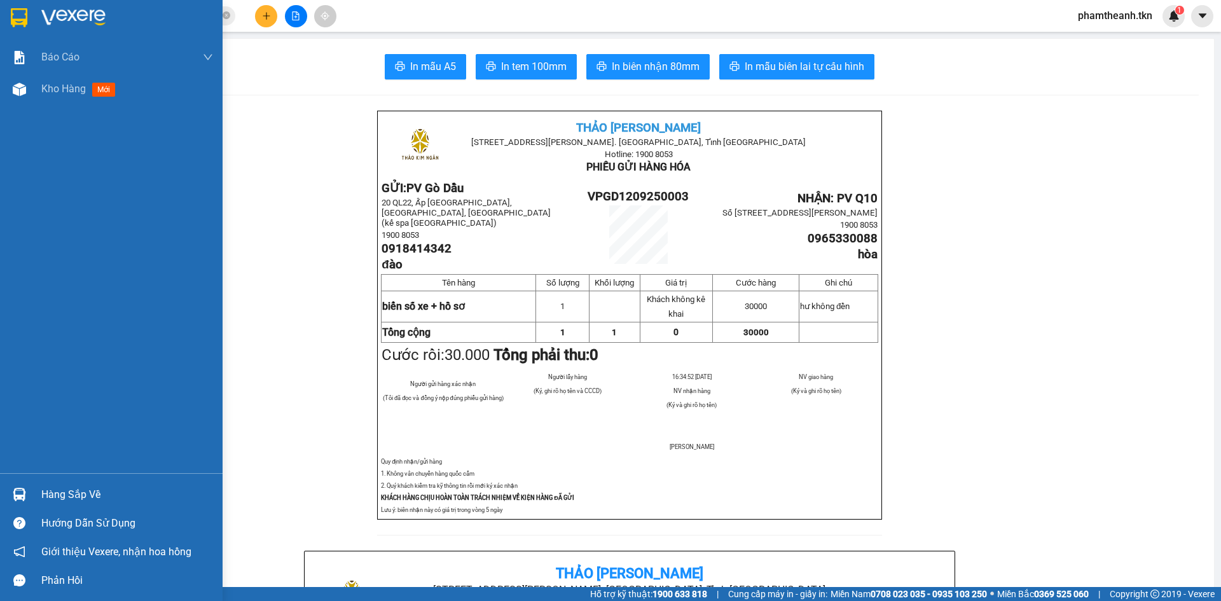
click at [45, 8] on img at bounding box center [73, 17] width 64 height 19
click at [64, 16] on img at bounding box center [73, 17] width 64 height 19
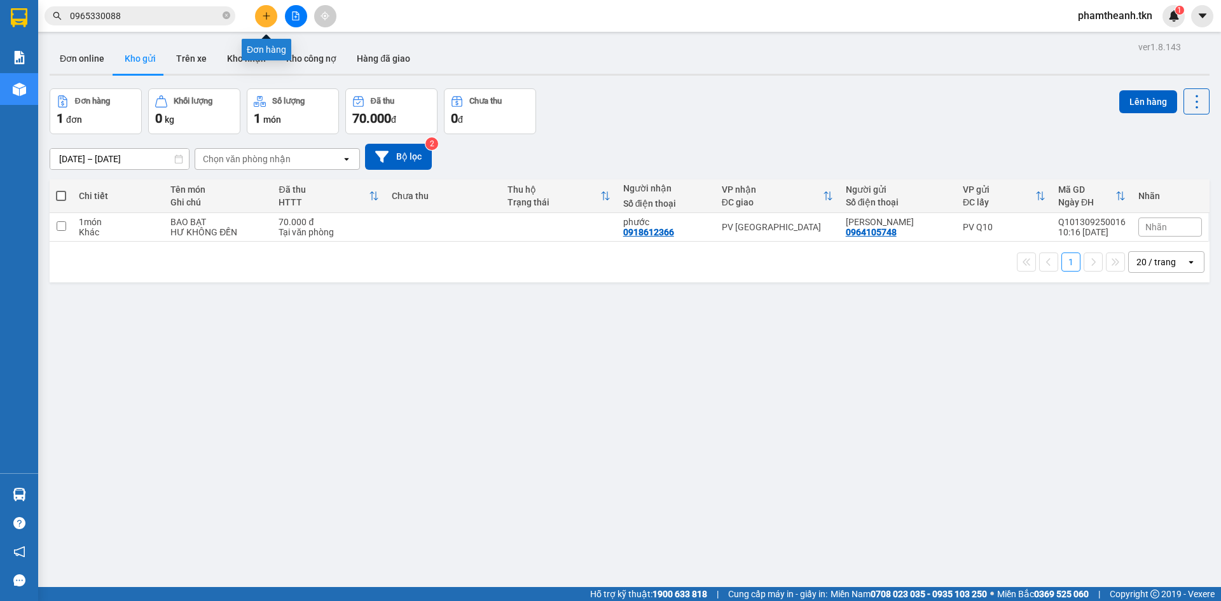
click at [270, 18] on icon "plus" at bounding box center [266, 15] width 9 height 9
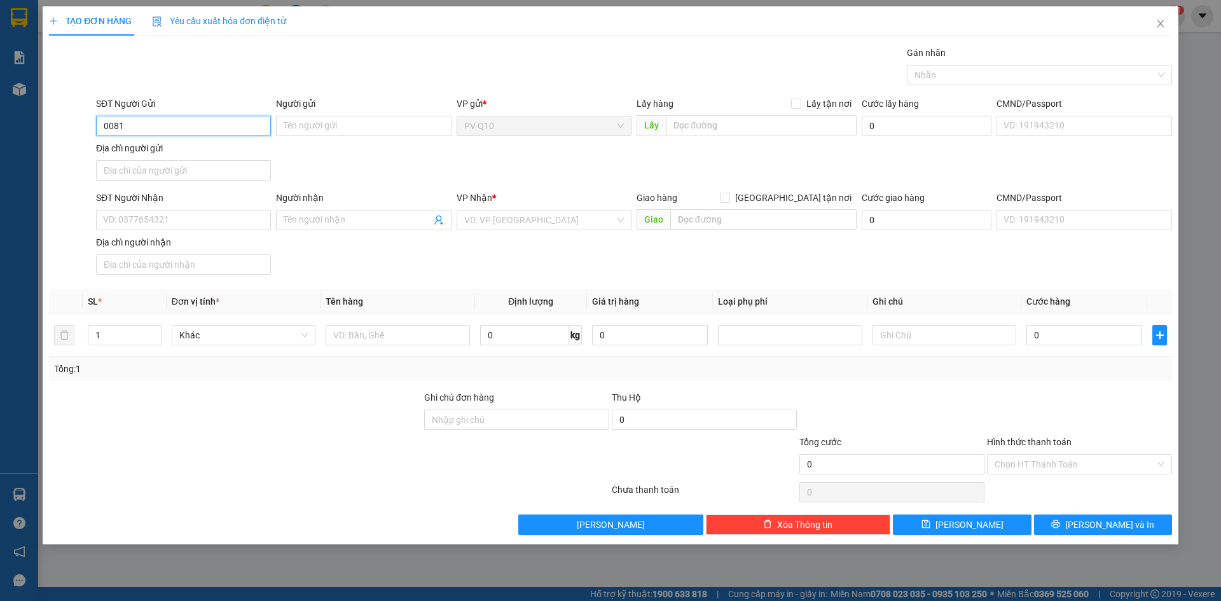
type input "00819"
click at [184, 153] on div "0819741400 - QUỐC ANH" at bounding box center [188, 151] width 169 height 14
type input "0819741400"
type input "QUỐC ANH"
type input "0932132779"
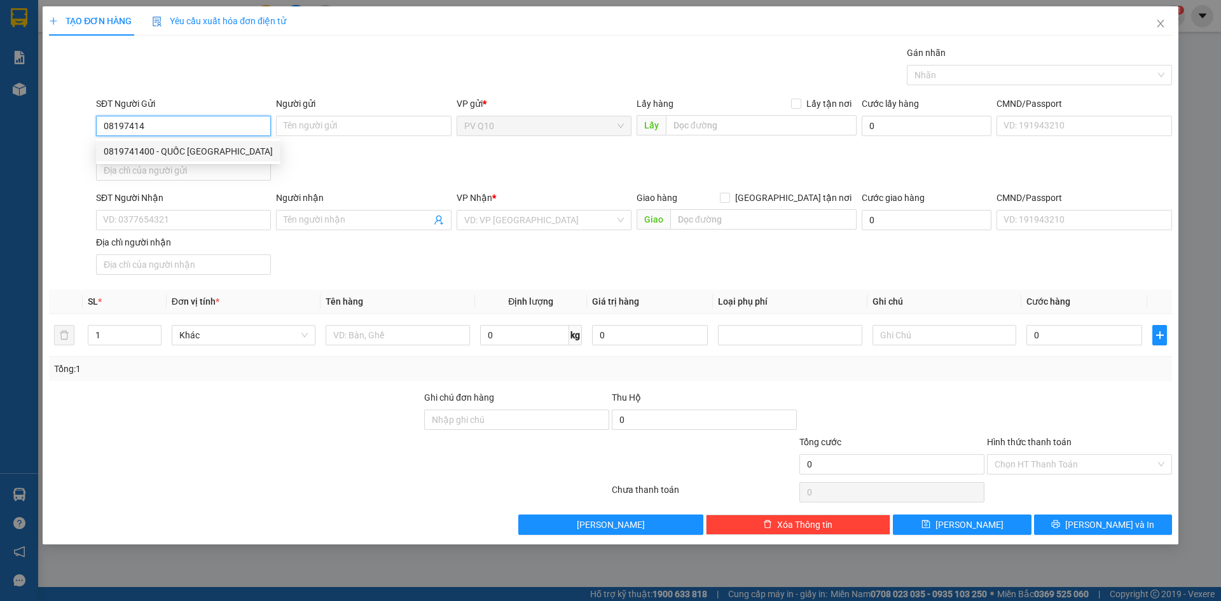
type input "KHÁNH"
type input "50.000"
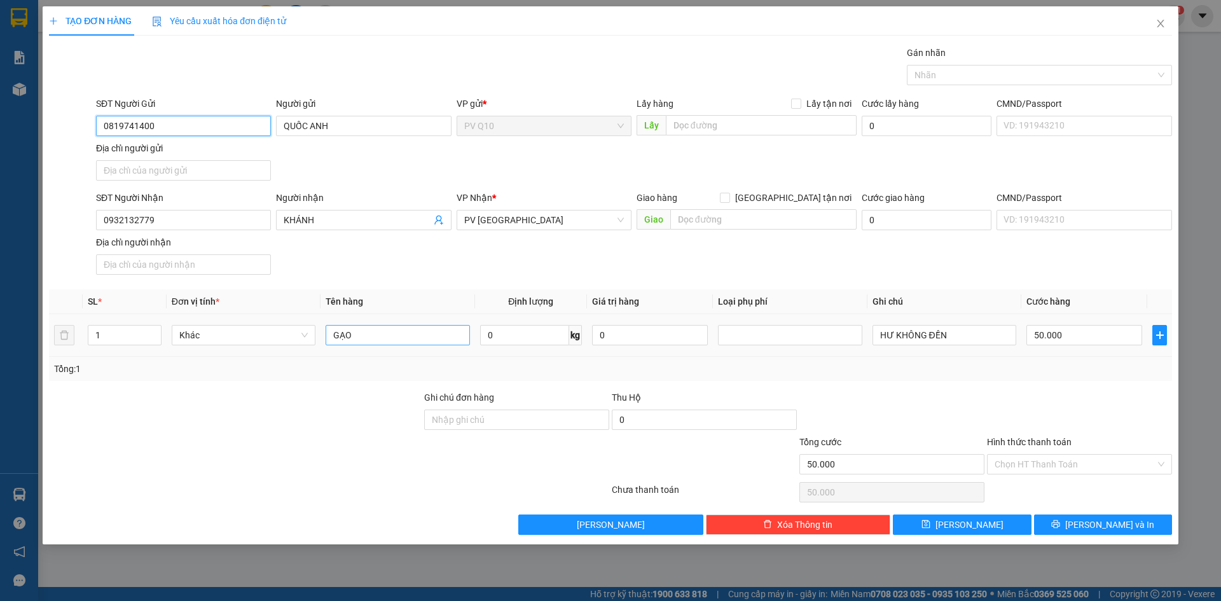
type input "0819741400"
click at [342, 338] on input "GẠO" at bounding box center [398, 335] width 144 height 20
click at [1059, 384] on div "Transit Pickup Surcharge Ids Transit Deliver Surcharge Ids Transit Deliver Surc…" at bounding box center [610, 290] width 1123 height 489
click at [1064, 468] on input "Hình thức thanh toán" at bounding box center [1075, 464] width 161 height 19
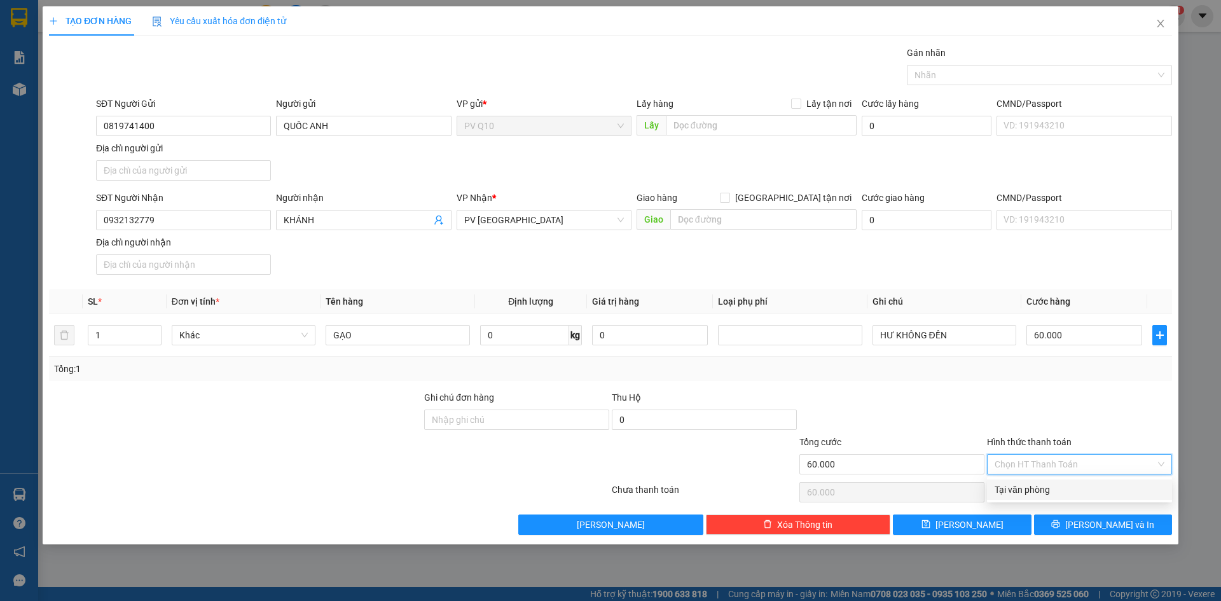
drag, startPoint x: 1027, startPoint y: 486, endPoint x: 1049, endPoint y: 499, distance: 25.1
click at [1027, 488] on div "Tại văn phòng" at bounding box center [1080, 490] width 170 height 14
click at [1081, 520] on button "[PERSON_NAME] và In" at bounding box center [1103, 525] width 138 height 20
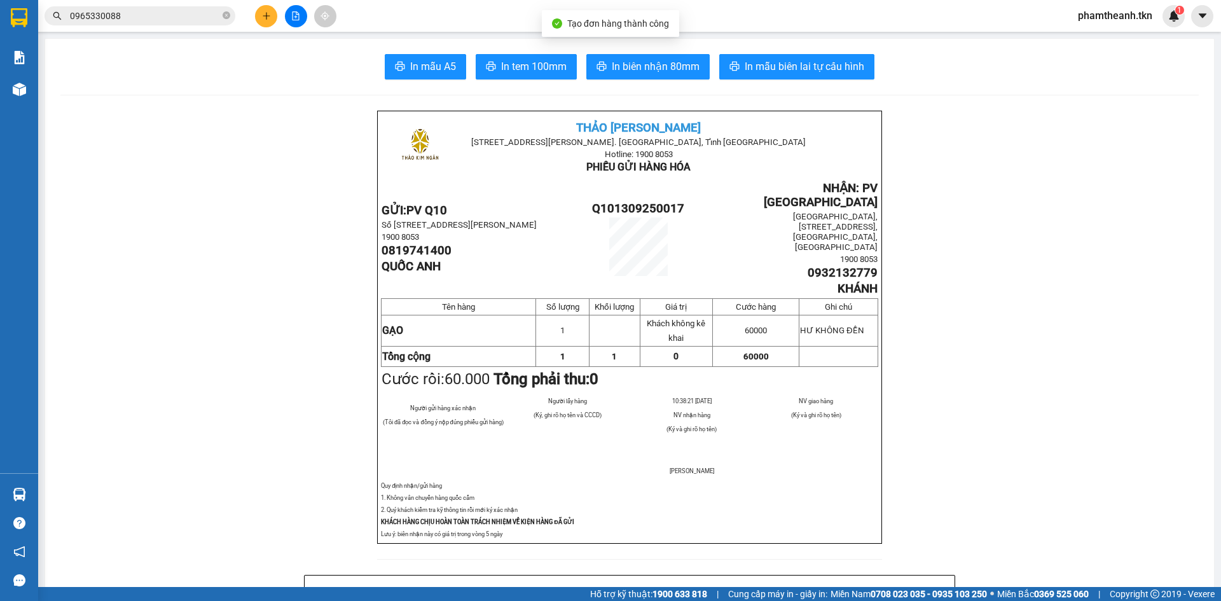
click at [418, 67] on span "In mẫu A5" at bounding box center [433, 67] width 46 height 16
click at [450, 70] on span "In mẫu A5" at bounding box center [433, 67] width 46 height 16
click at [385, 54] on button "In mẫu A5" at bounding box center [425, 66] width 81 height 25
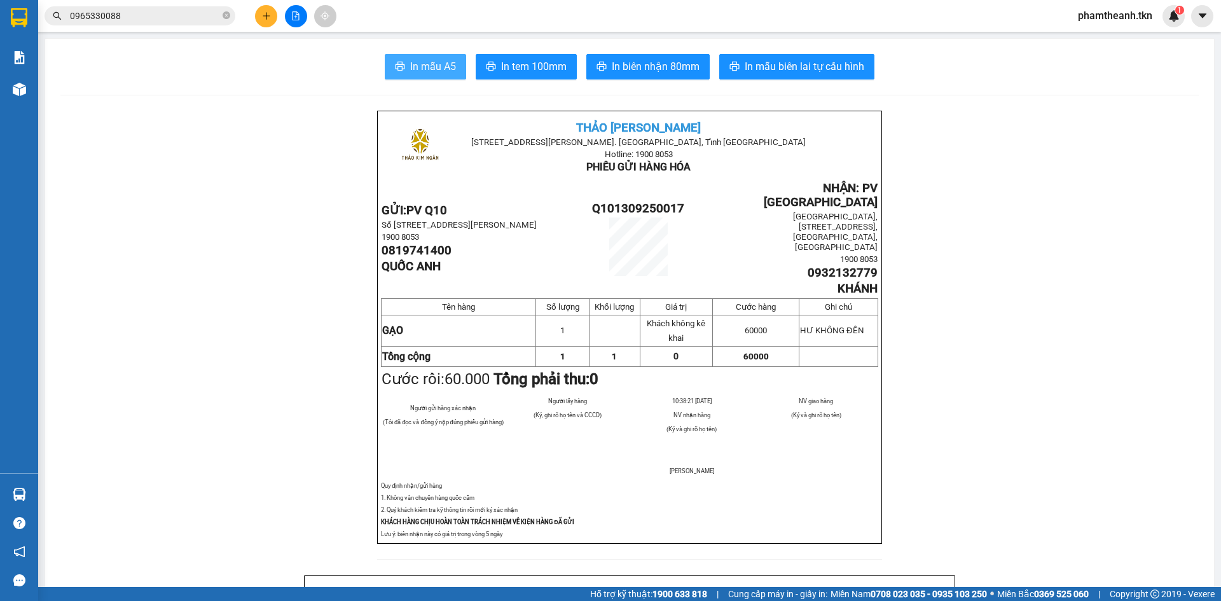
click at [385, 54] on button "In mẫu A5" at bounding box center [425, 66] width 81 height 25
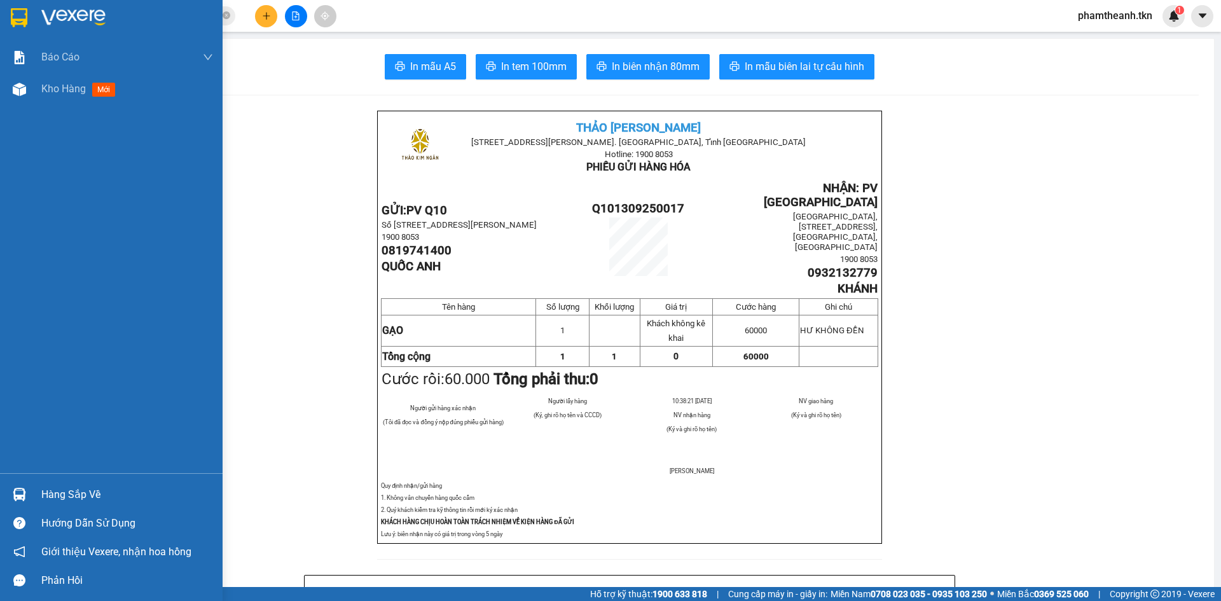
click at [98, 492] on div "Hàng sắp về" at bounding box center [127, 494] width 172 height 19
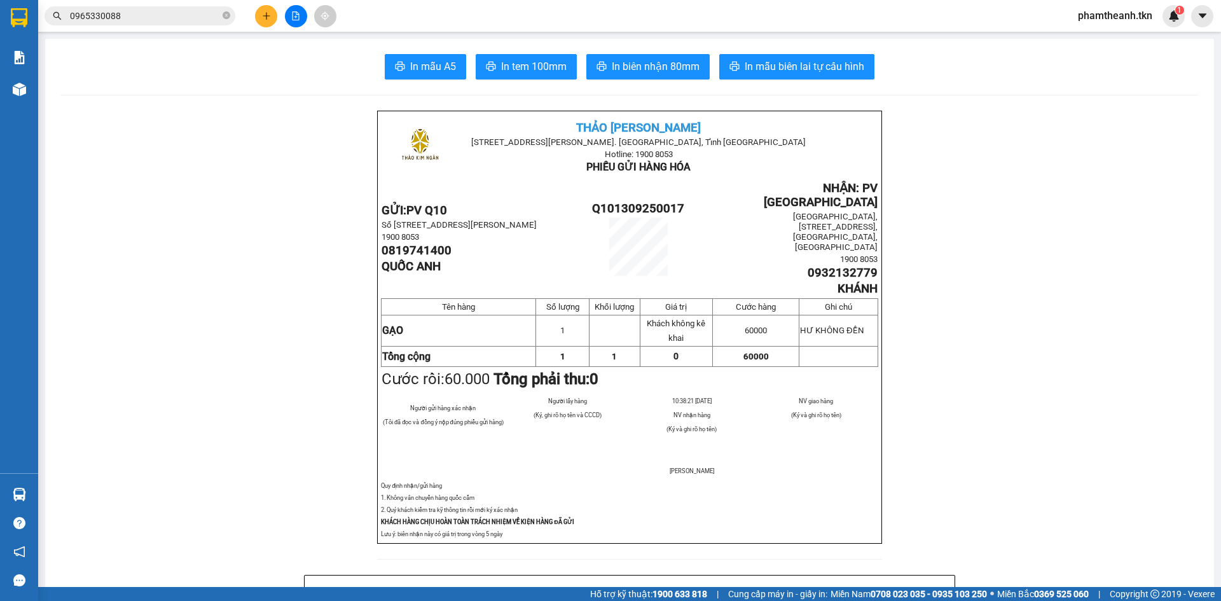
click at [228, 298] on section "Kết quả tìm kiếm ( 115 ) Bộ lọc Mã ĐH Trạng thái Món hàng Thu hộ Tổng cước Chưa…" at bounding box center [610, 300] width 1221 height 601
click at [38, 495] on main "In mẫu A5 In tem 100mm In biên nhận 80mm In mẫu biên lai tự cấu hình THẢO KIM N…" at bounding box center [610, 293] width 1221 height 587
click at [41, 492] on main "In mẫu A5 In tem 100mm In biên nhận 80mm In mẫu biên lai tự cấu hình THẢO KIM N…" at bounding box center [610, 293] width 1221 height 587
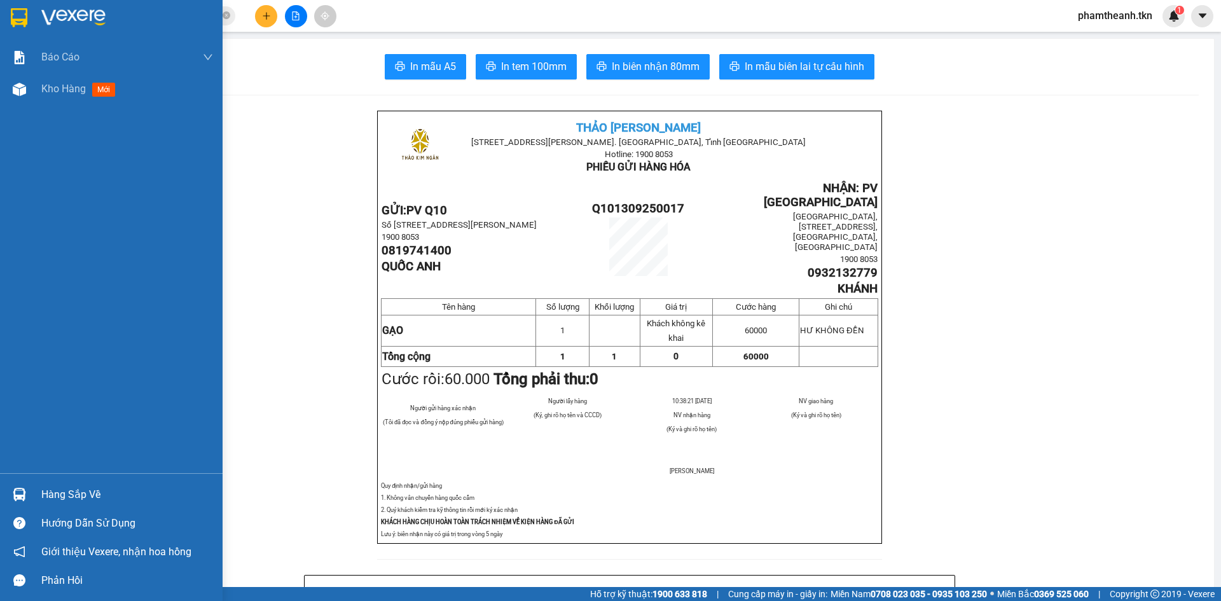
click at [29, 494] on div at bounding box center [19, 494] width 22 height 22
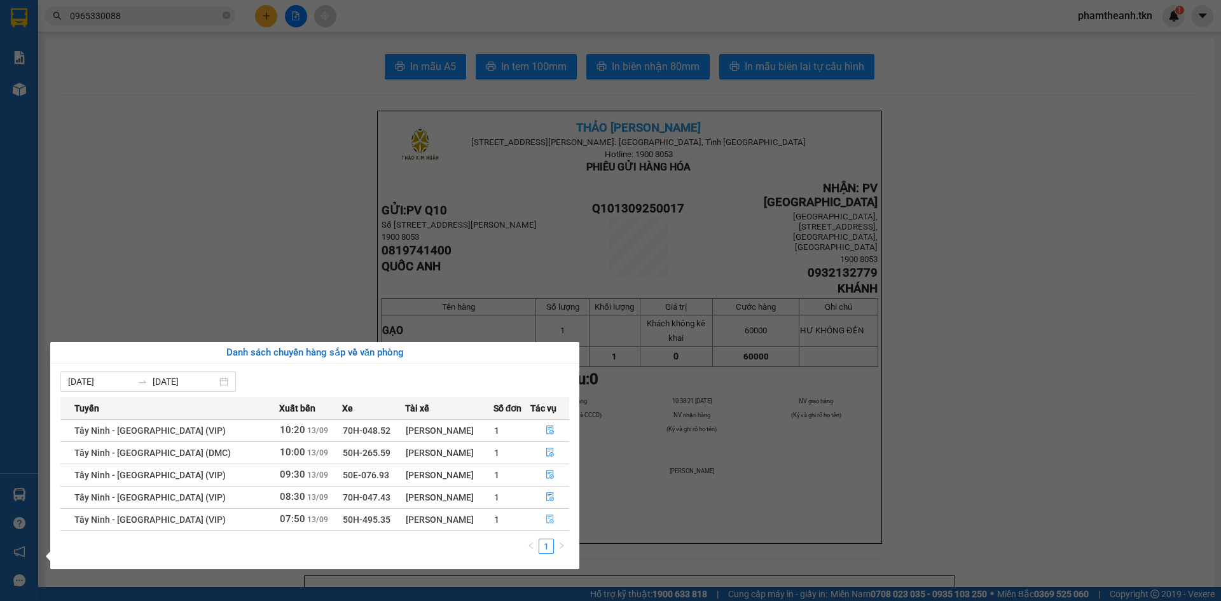
click at [537, 519] on button "button" at bounding box center [550, 519] width 38 height 20
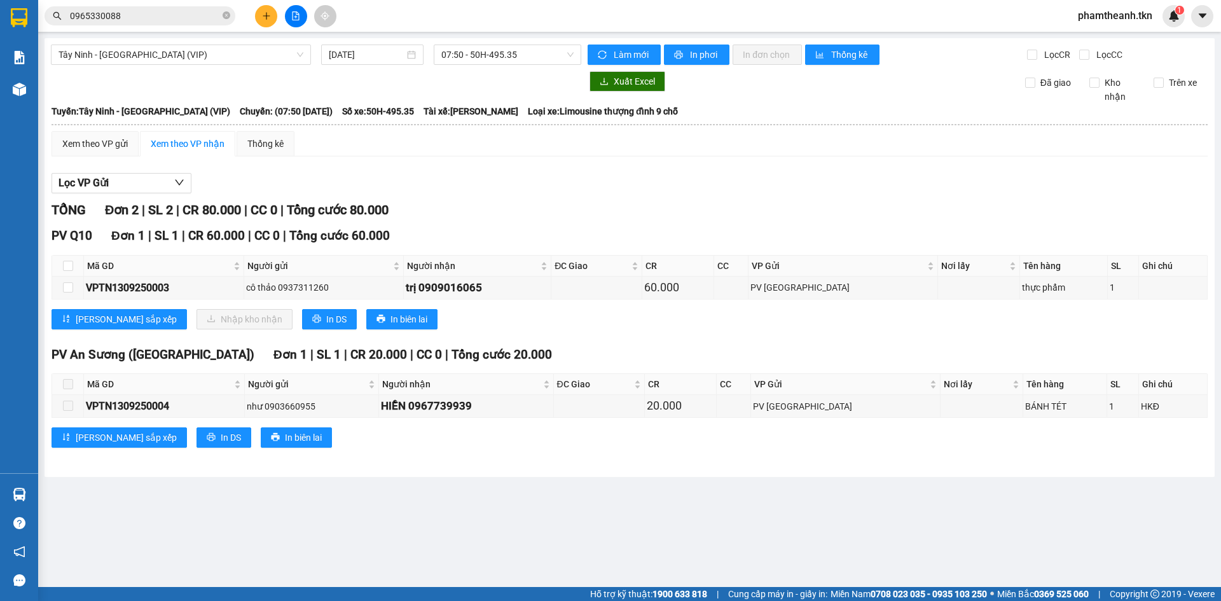
click at [1023, 343] on div "TỔNG Đơn 2 | SL 2 | CR 80.000 | CC 0 | Tổng cước 80.000 PV Q10 Đơn 1 | SL 1 | C…" at bounding box center [630, 331] width 1156 height 263
click at [270, 11] on button at bounding box center [266, 16] width 22 height 22
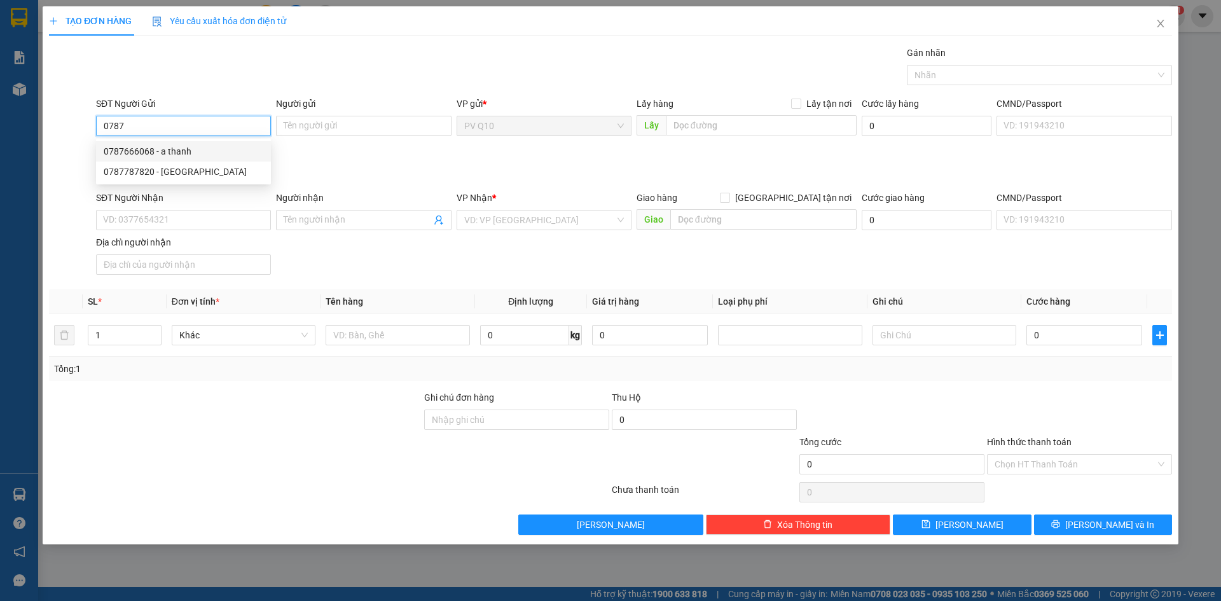
click at [149, 151] on div "0787666068 - a thanh" at bounding box center [184, 151] width 160 height 14
type input "0787666068"
type input "a thanh"
type input "0937402810"
type input "c duyên"
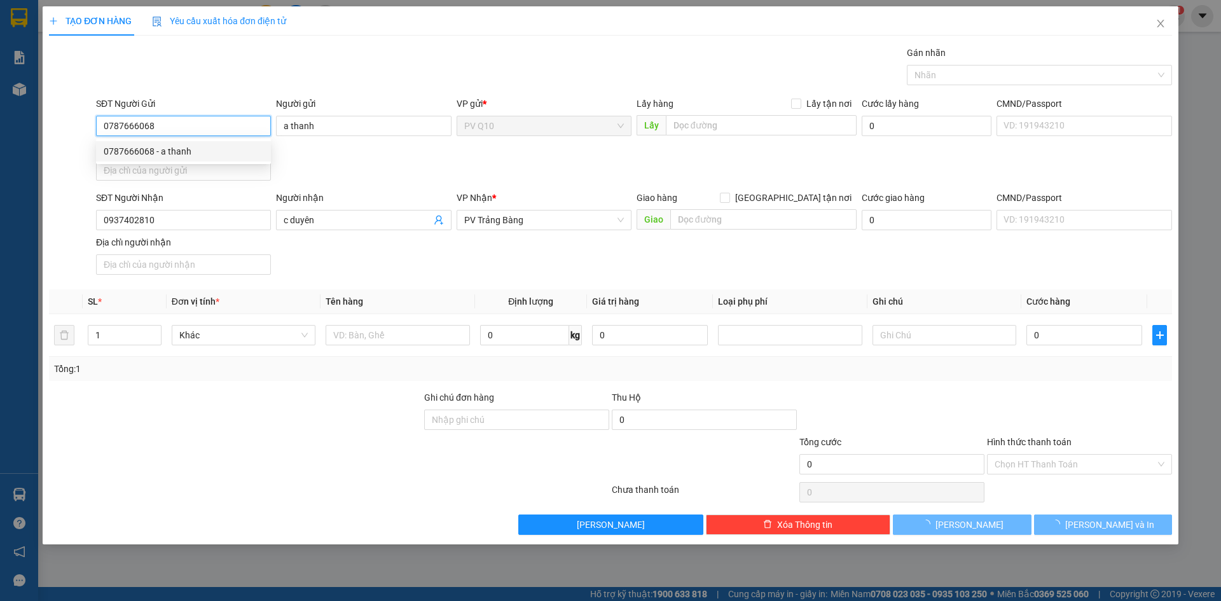
type input "30.000"
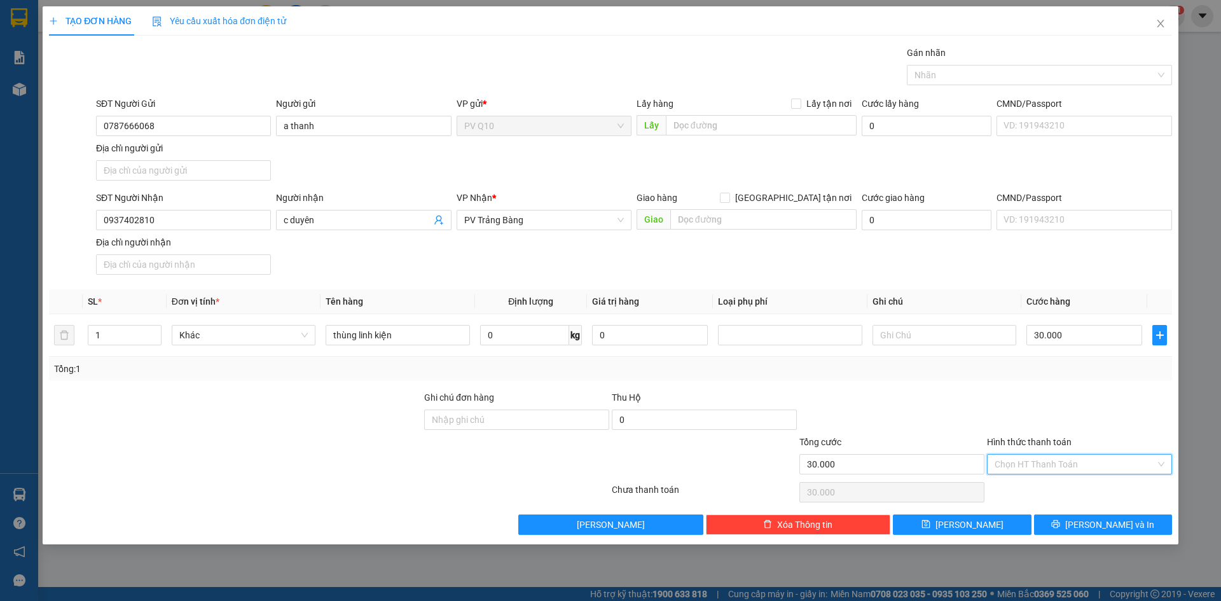
click at [1062, 471] on input "Hình thức thanh toán" at bounding box center [1075, 464] width 161 height 19
click at [1060, 492] on div "Tại văn phòng" at bounding box center [1080, 490] width 170 height 14
click at [1065, 528] on button "[PERSON_NAME] và In" at bounding box center [1103, 525] width 138 height 20
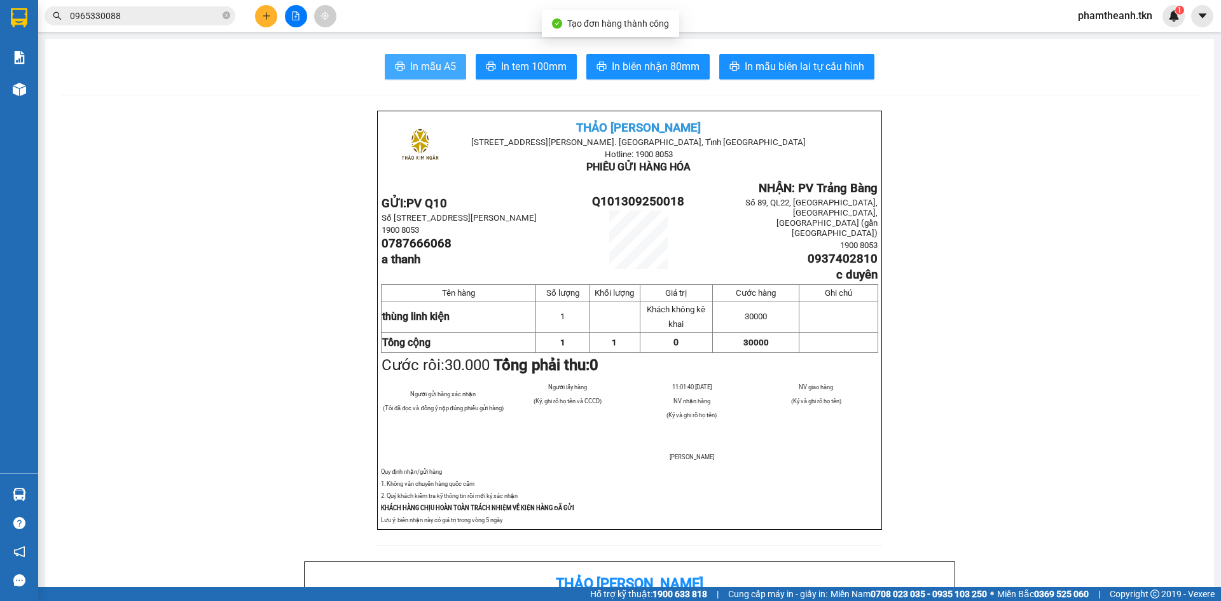
click at [417, 59] on span "In mẫu A5" at bounding box center [433, 67] width 46 height 16
click at [267, 8] on button at bounding box center [266, 16] width 22 height 22
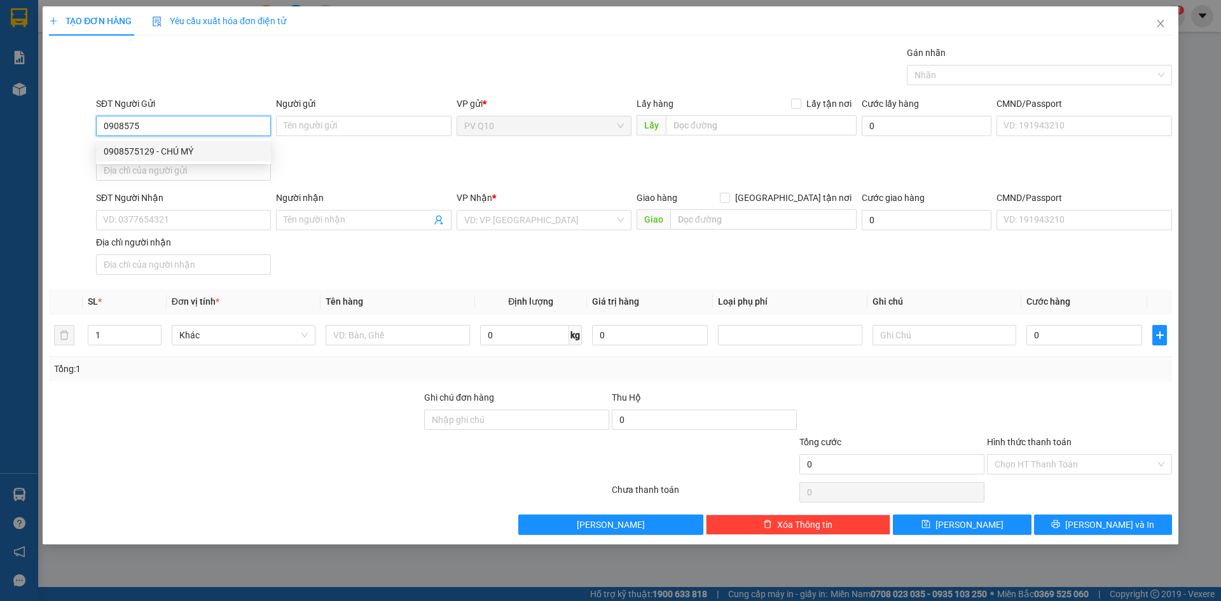
click at [165, 153] on div "0908575129 - CHÚ MÝ" at bounding box center [184, 151] width 160 height 14
type input "0908575129"
type input "CHÚ MÝ"
type input "0812727753"
type input "A TUẤN"
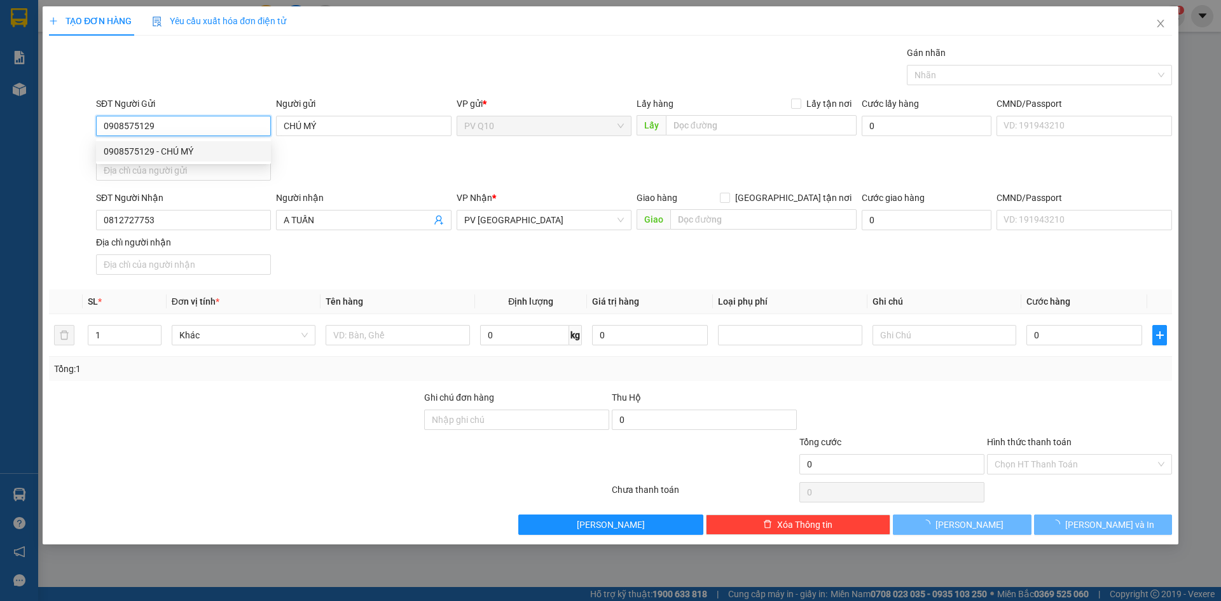
type input "40.000"
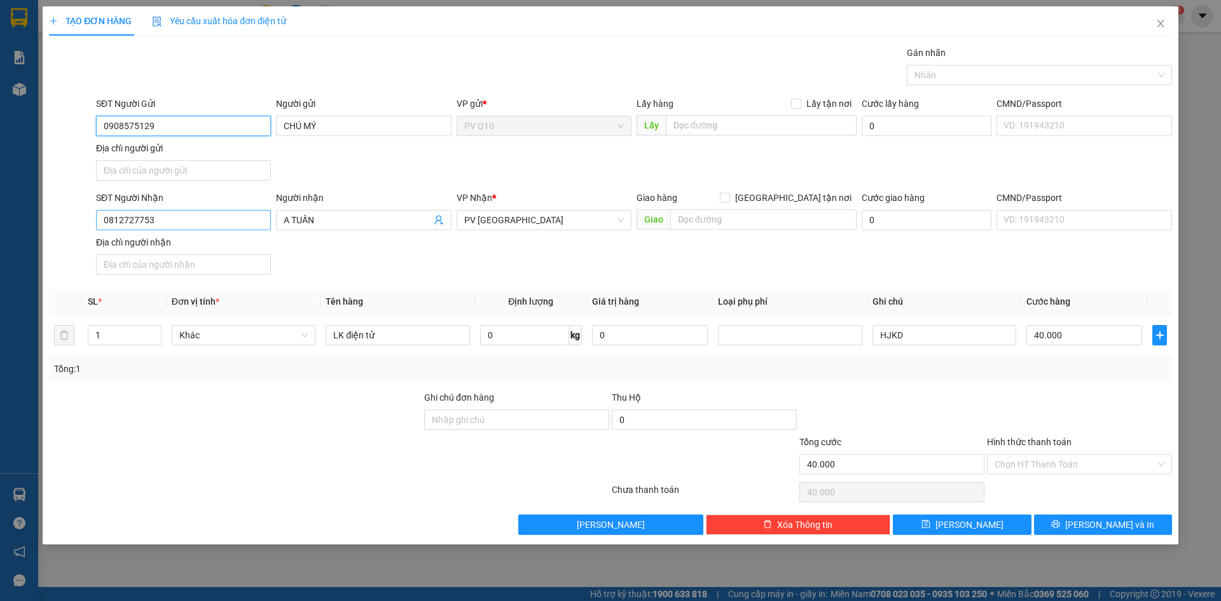
type input "0908575129"
drag, startPoint x: 220, startPoint y: 212, endPoint x: 79, endPoint y: 225, distance: 141.8
click at [79, 225] on div "SĐT Người Nhận 0812727753 0812727753 Người nhận A TUẤN VP Nhận * PV Phước Đông …" at bounding box center [611, 235] width 1126 height 89
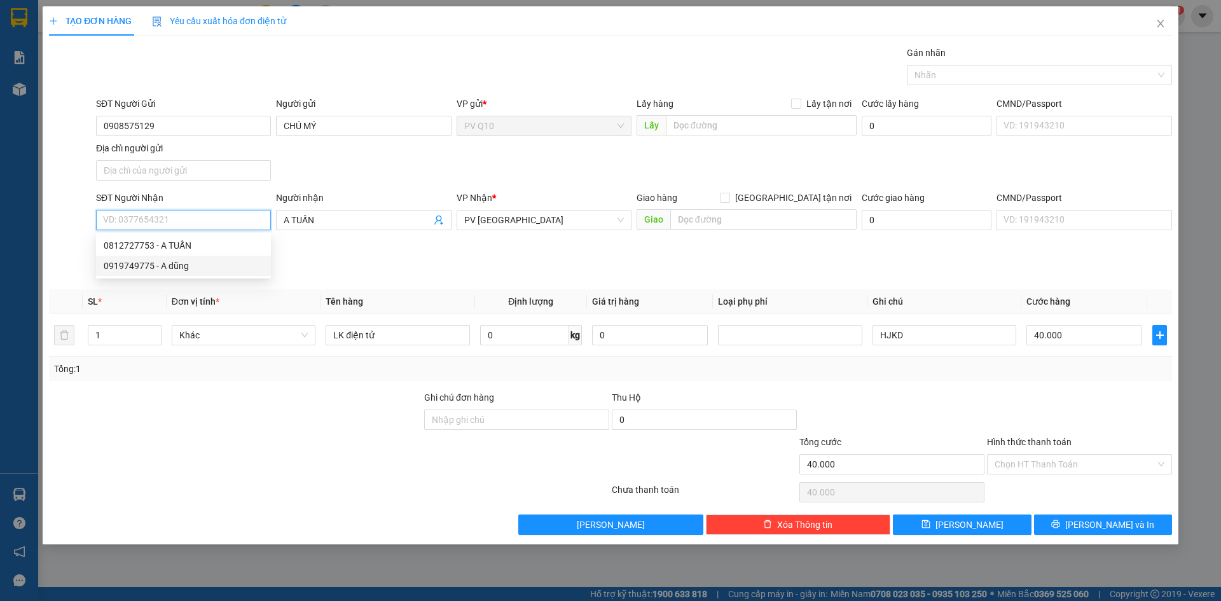
click at [193, 262] on div "0919749775 - A dũng" at bounding box center [184, 266] width 160 height 14
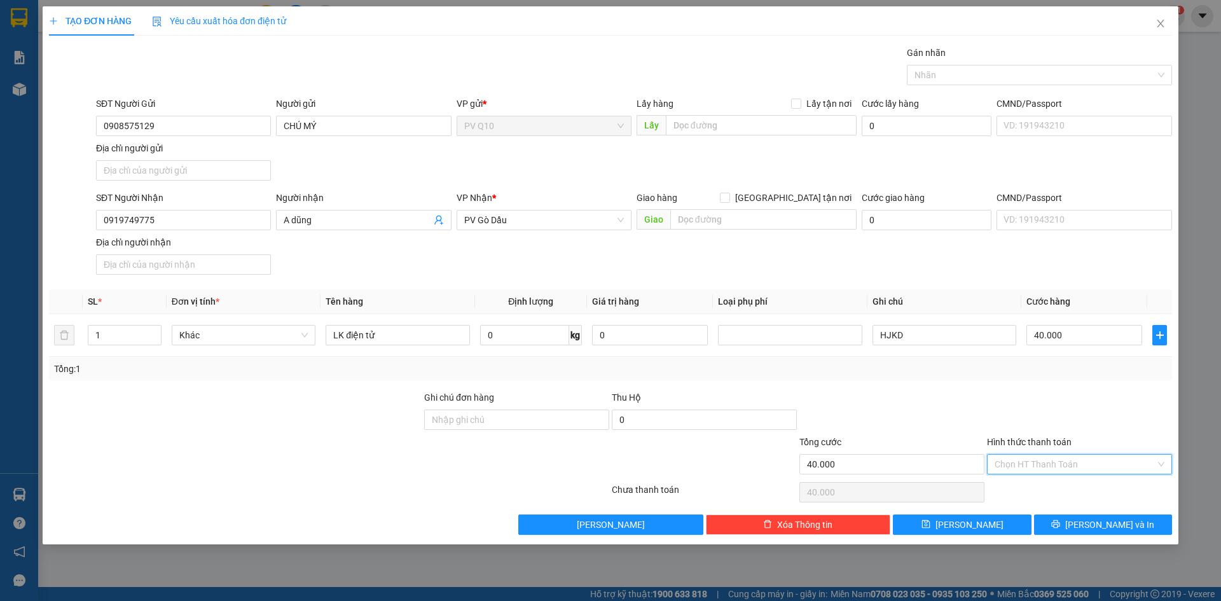
click at [1086, 472] on input "Hình thức thanh toán" at bounding box center [1075, 464] width 161 height 19
click at [1075, 491] on div "Tại văn phòng" at bounding box center [1080, 490] width 170 height 14
click at [1100, 525] on span "[PERSON_NAME] và In" at bounding box center [1109, 525] width 89 height 14
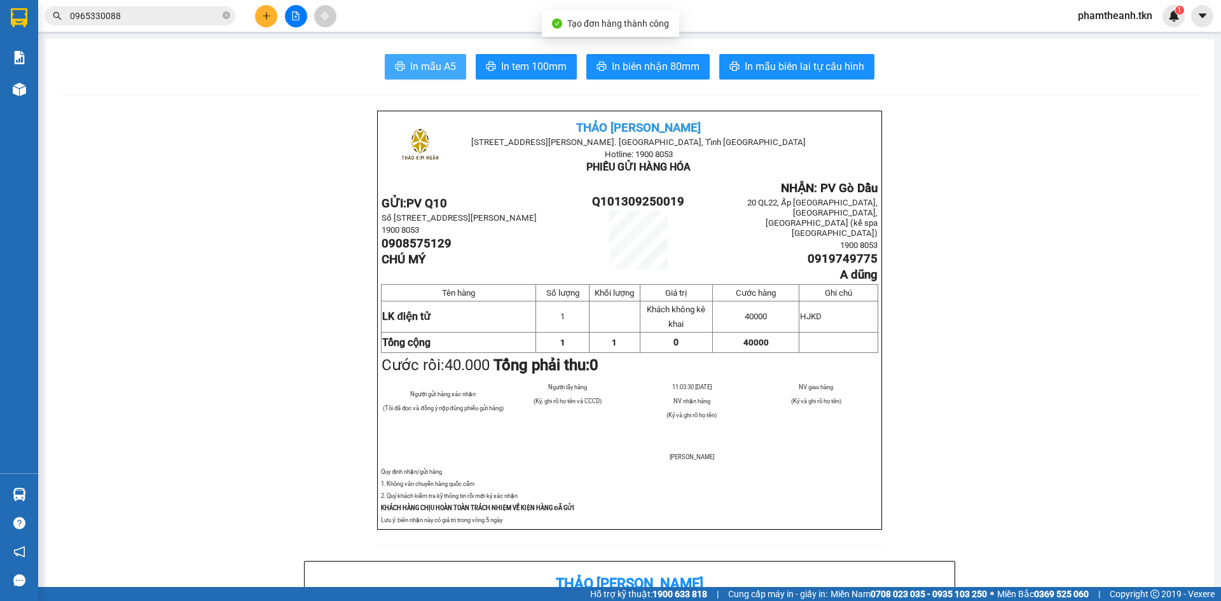
click at [444, 71] on span "In mẫu A5" at bounding box center [433, 67] width 46 height 16
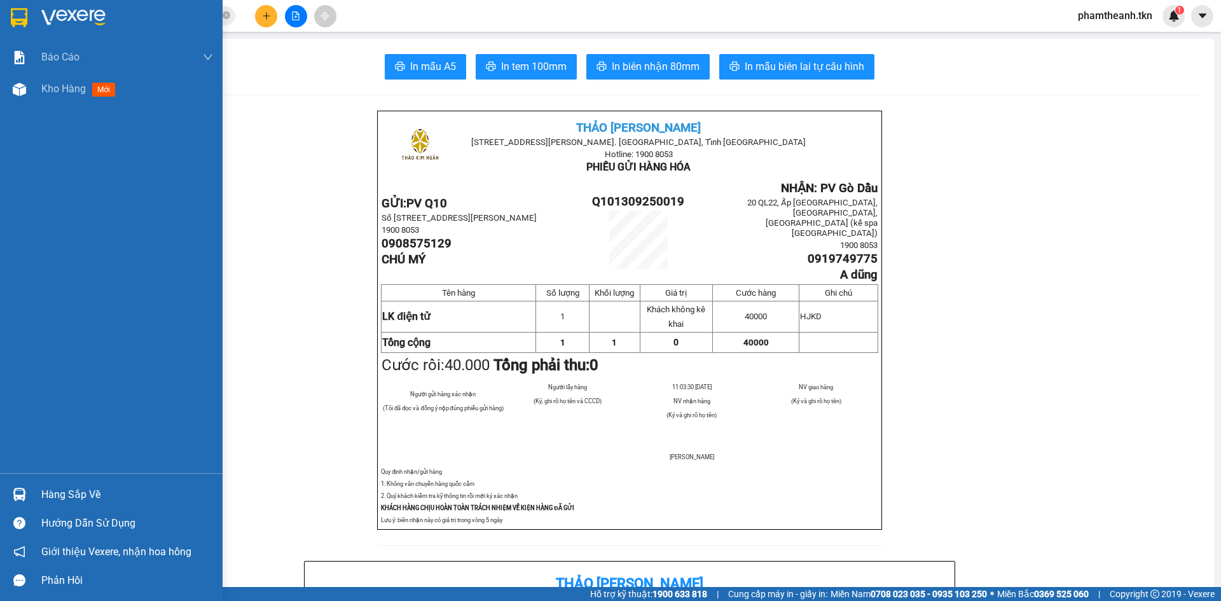
click at [94, 12] on img at bounding box center [73, 17] width 64 height 19
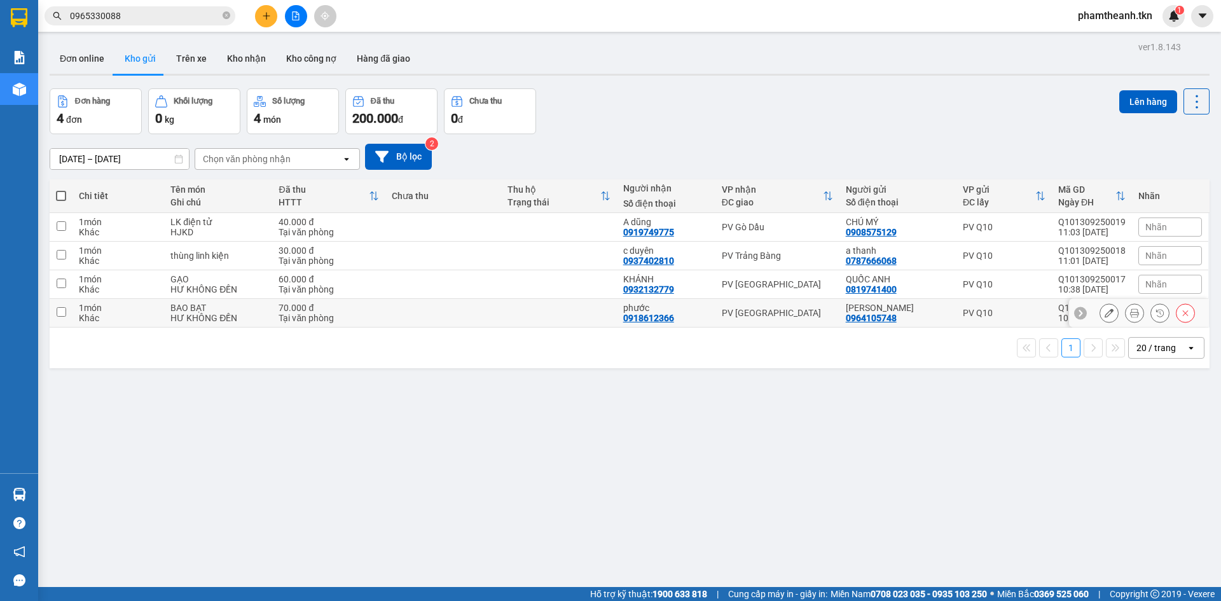
click at [557, 303] on td at bounding box center [559, 313] width 116 height 29
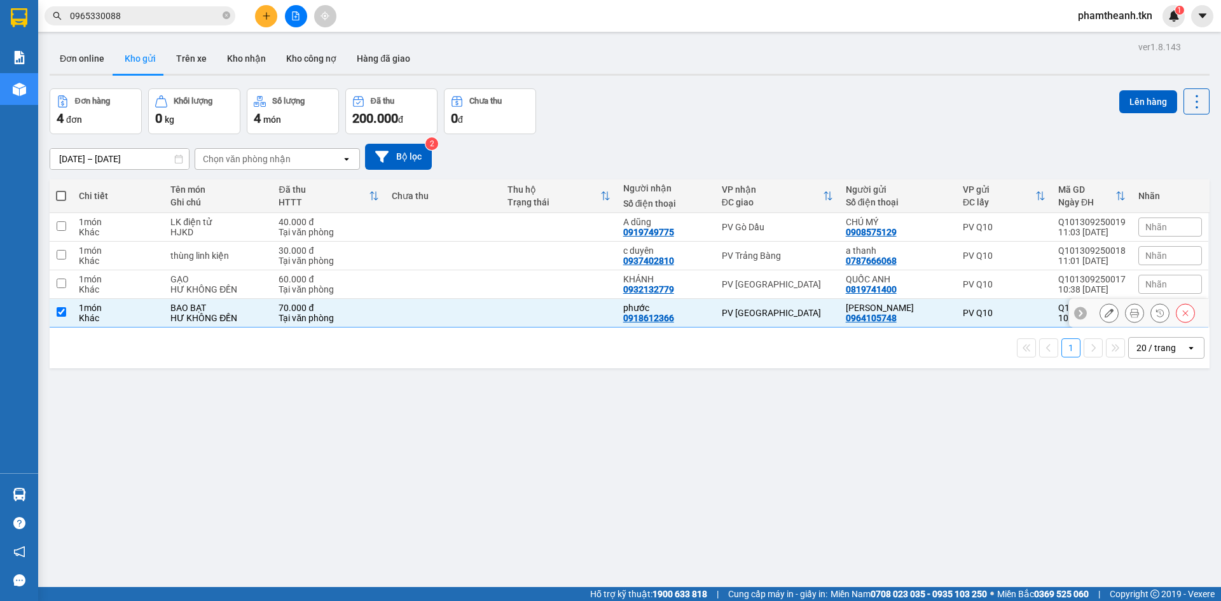
click at [578, 282] on td at bounding box center [559, 284] width 116 height 29
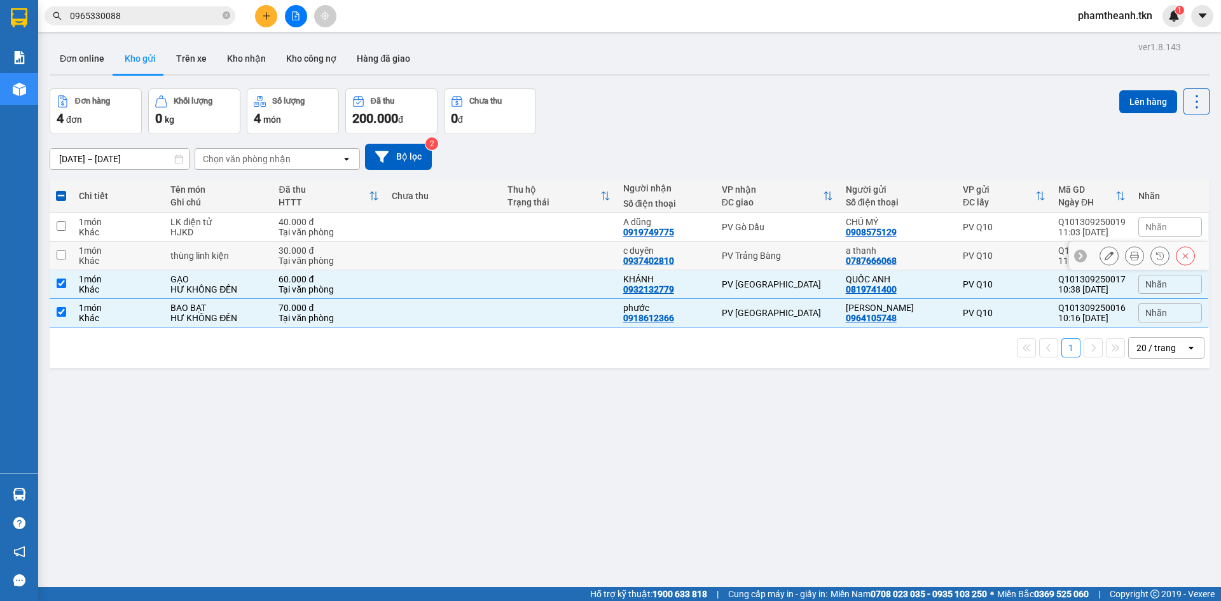
click at [600, 261] on td at bounding box center [559, 256] width 116 height 29
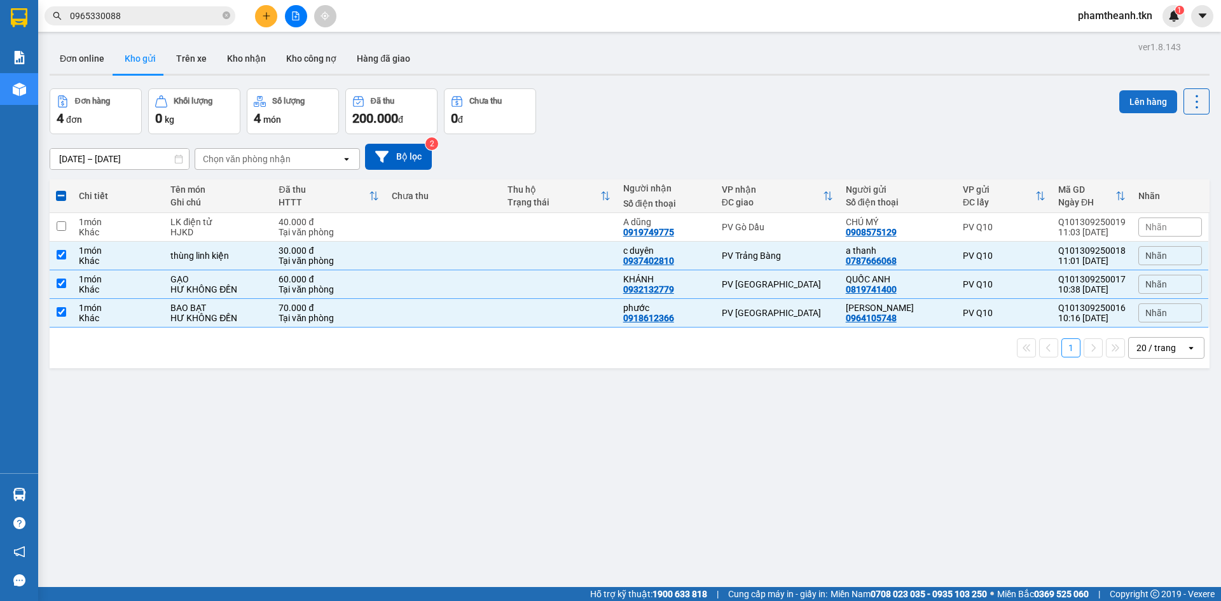
click at [1143, 102] on button "Lên hàng" at bounding box center [1148, 101] width 58 height 23
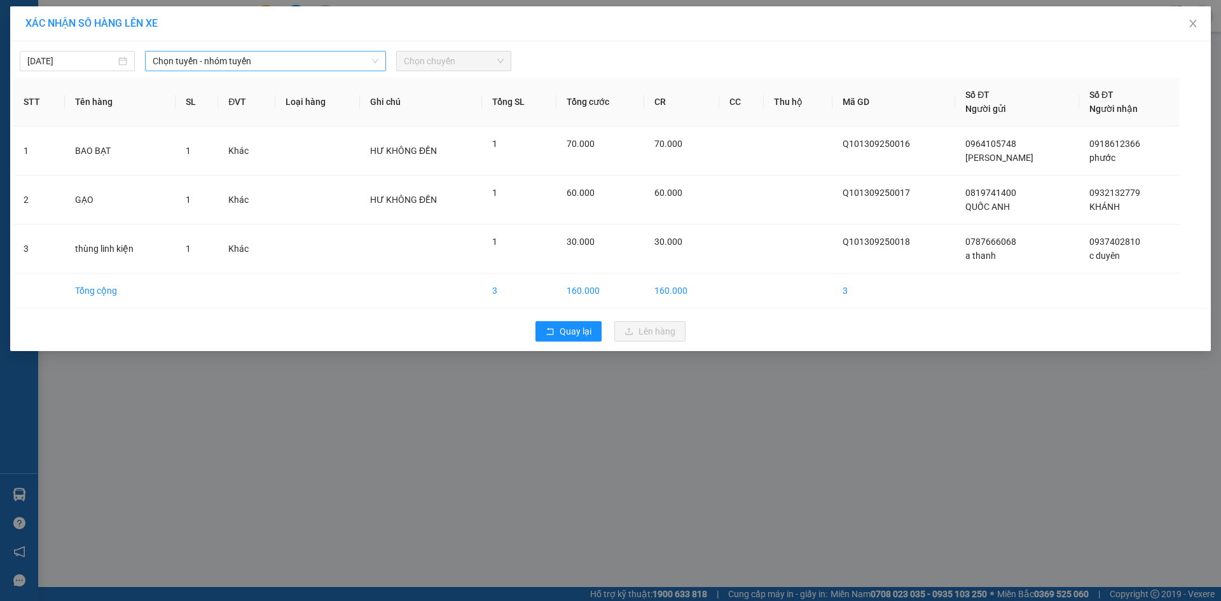
click at [187, 58] on span "Chọn tuyến - nhóm tuyến" at bounding box center [266, 61] width 226 height 19
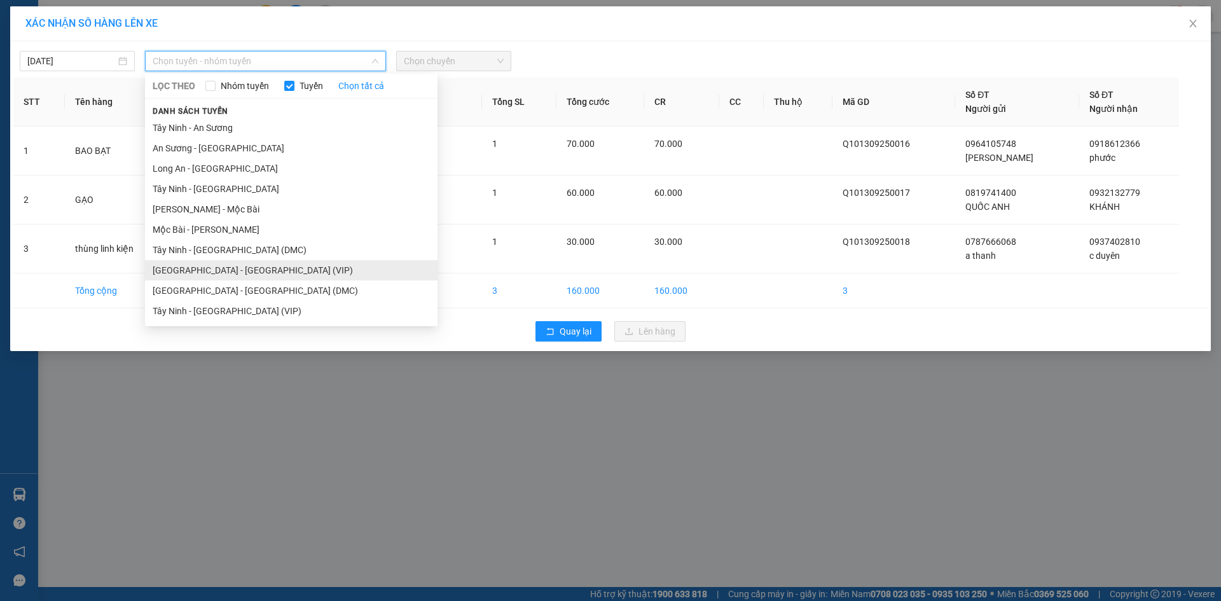
click at [235, 273] on li "[GEOGRAPHIC_DATA] - [GEOGRAPHIC_DATA] (VIP)" at bounding box center [291, 270] width 293 height 20
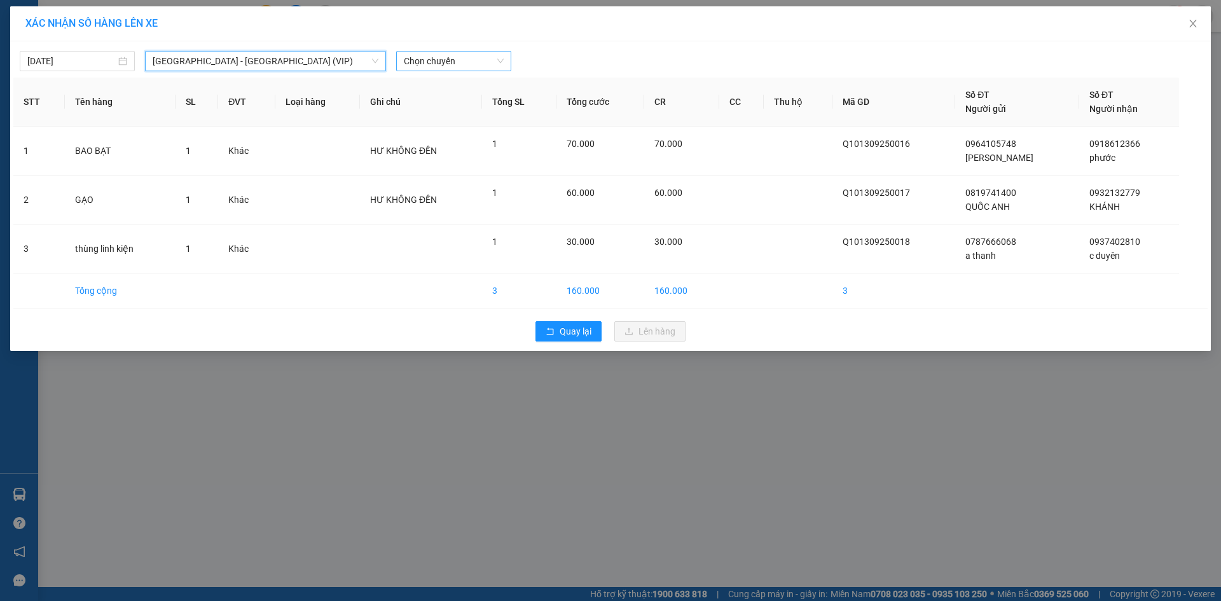
click at [459, 55] on span "Chọn chuyến" at bounding box center [454, 61] width 100 height 19
type input "49535"
click at [421, 99] on div "10:50 - 50H-495.35" at bounding box center [453, 107] width 114 height 20
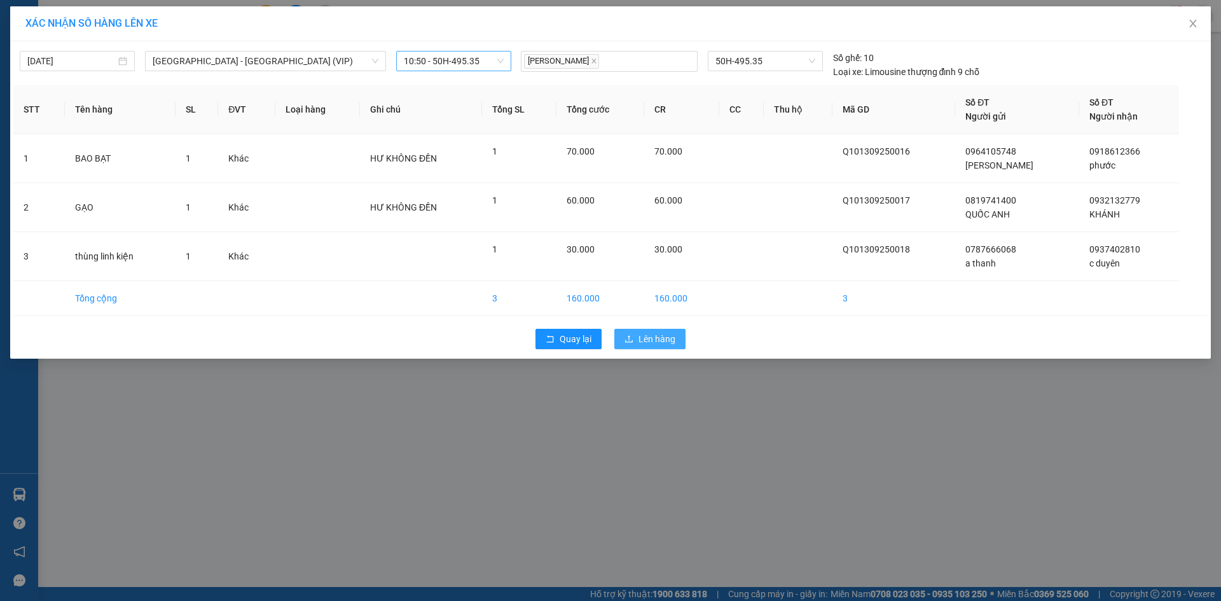
drag, startPoint x: 663, startPoint y: 329, endPoint x: 662, endPoint y: 338, distance: 8.3
click at [662, 334] on div "Quay lại Lên hàng" at bounding box center [610, 338] width 1195 height 33
click at [664, 345] on span "Lên hàng" at bounding box center [657, 339] width 37 height 14
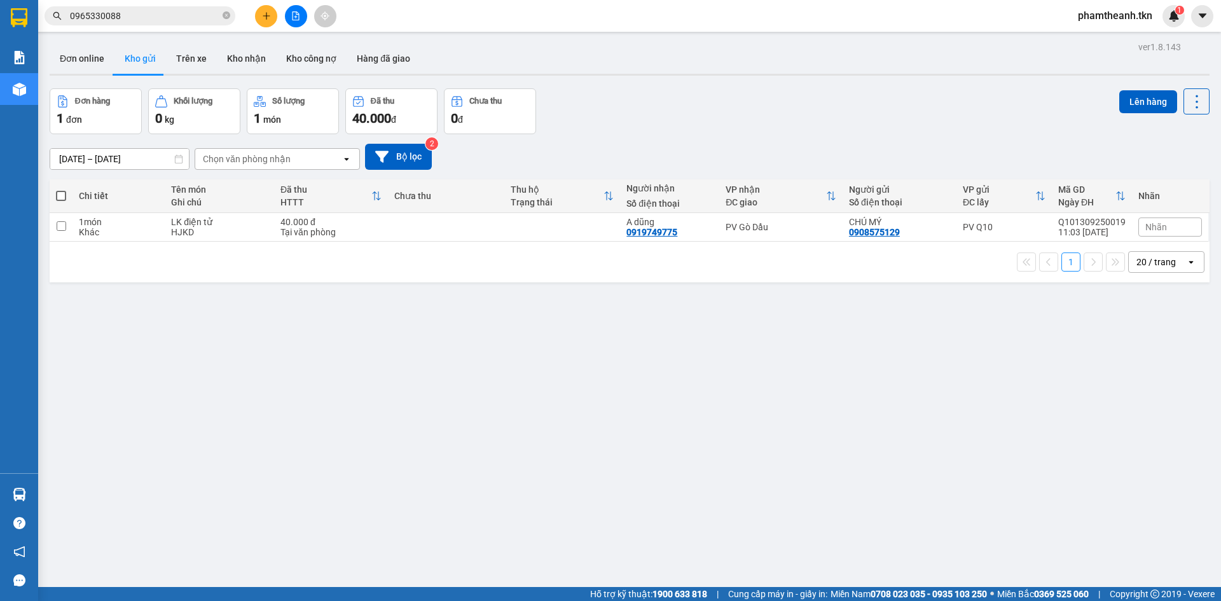
click at [491, 355] on div "ver 1.8.143 Đơn online Kho gửi Trên xe Kho nhận Kho công nợ Hàng đã giao Đơn hà…" at bounding box center [630, 338] width 1170 height 601
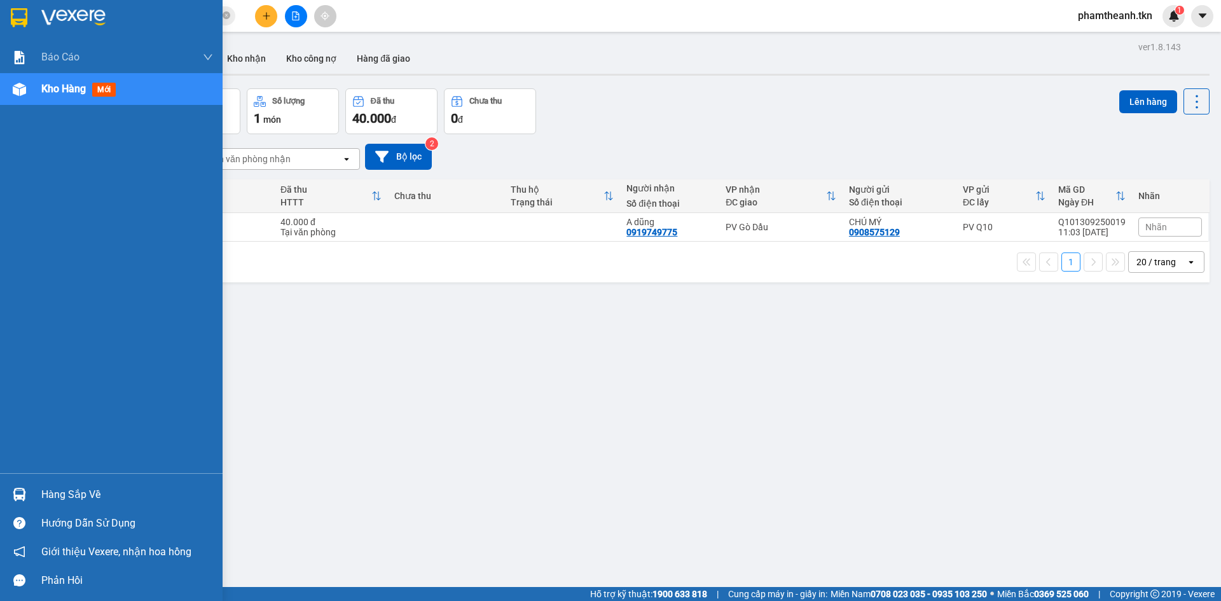
click at [29, 492] on div at bounding box center [19, 494] width 22 height 22
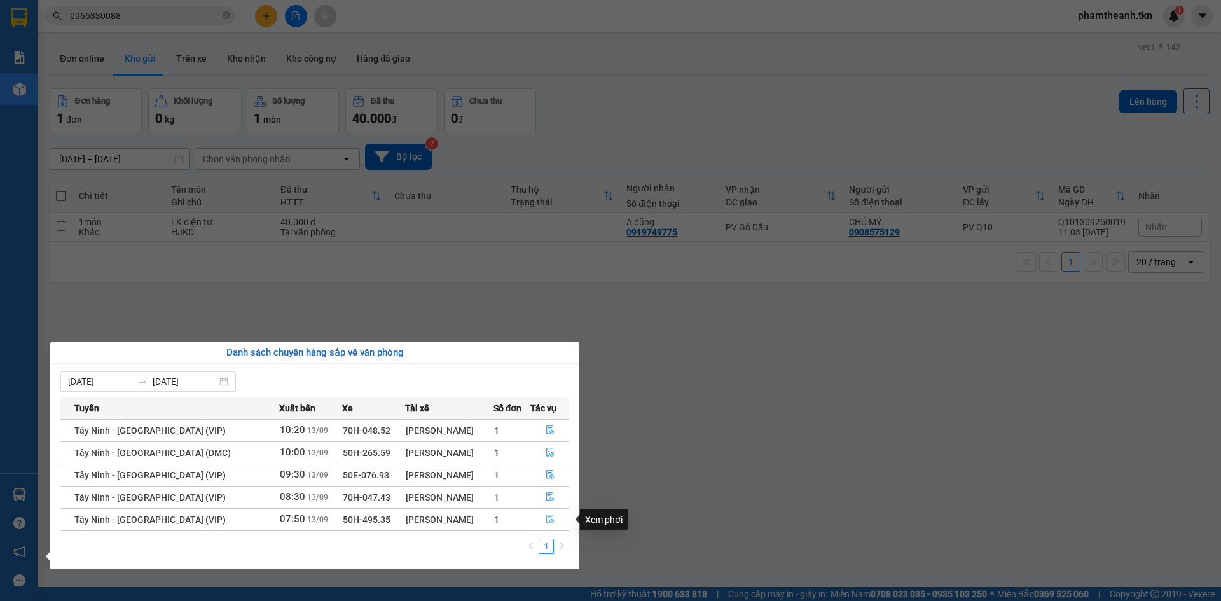
click at [548, 520] on icon "file-done" at bounding box center [550, 519] width 9 height 9
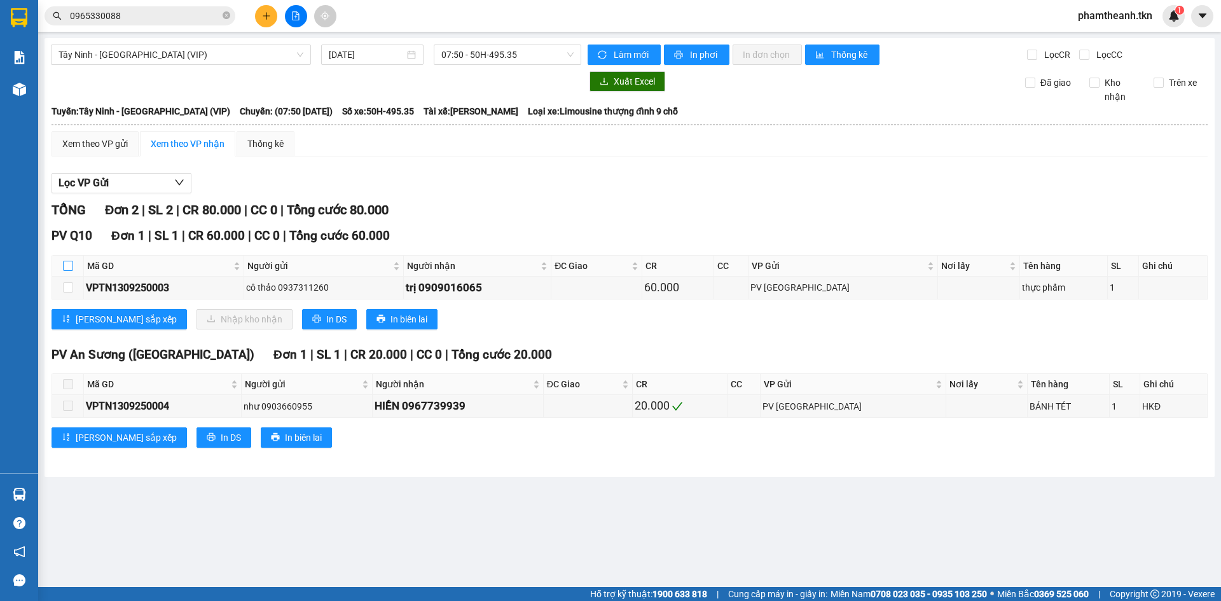
click at [67, 266] on input "checkbox" at bounding box center [68, 266] width 10 height 10
checkbox input "true"
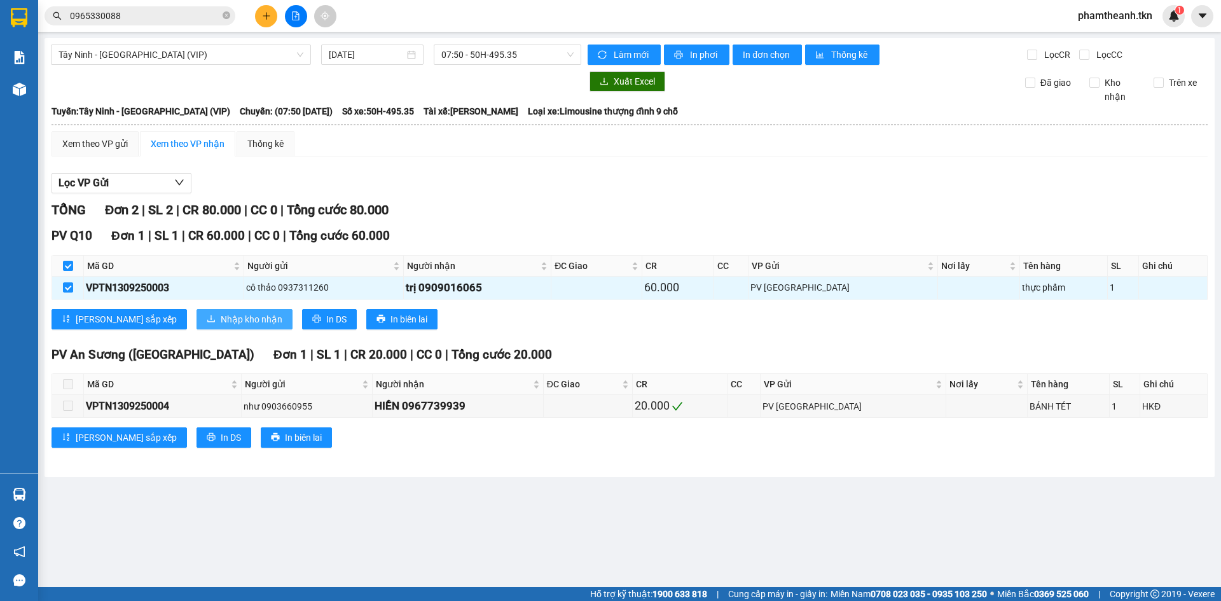
click at [221, 317] on span "Nhập kho nhận" at bounding box center [252, 319] width 62 height 14
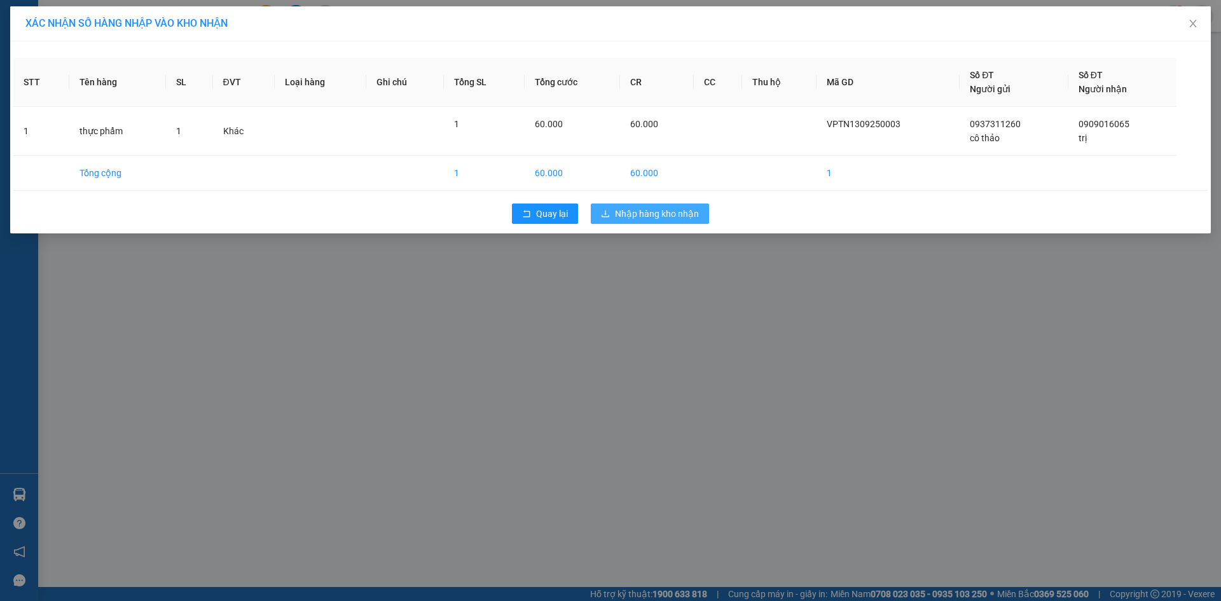
click at [686, 212] on span "Nhập hàng kho nhận" at bounding box center [657, 214] width 84 height 14
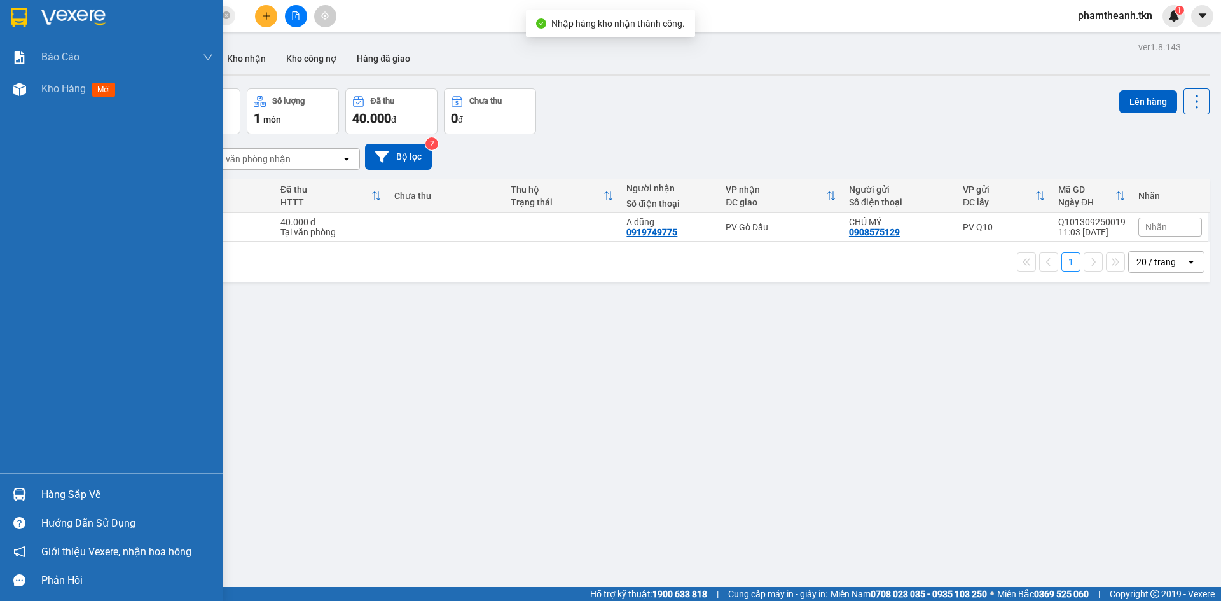
click at [24, 504] on div at bounding box center [19, 494] width 22 height 22
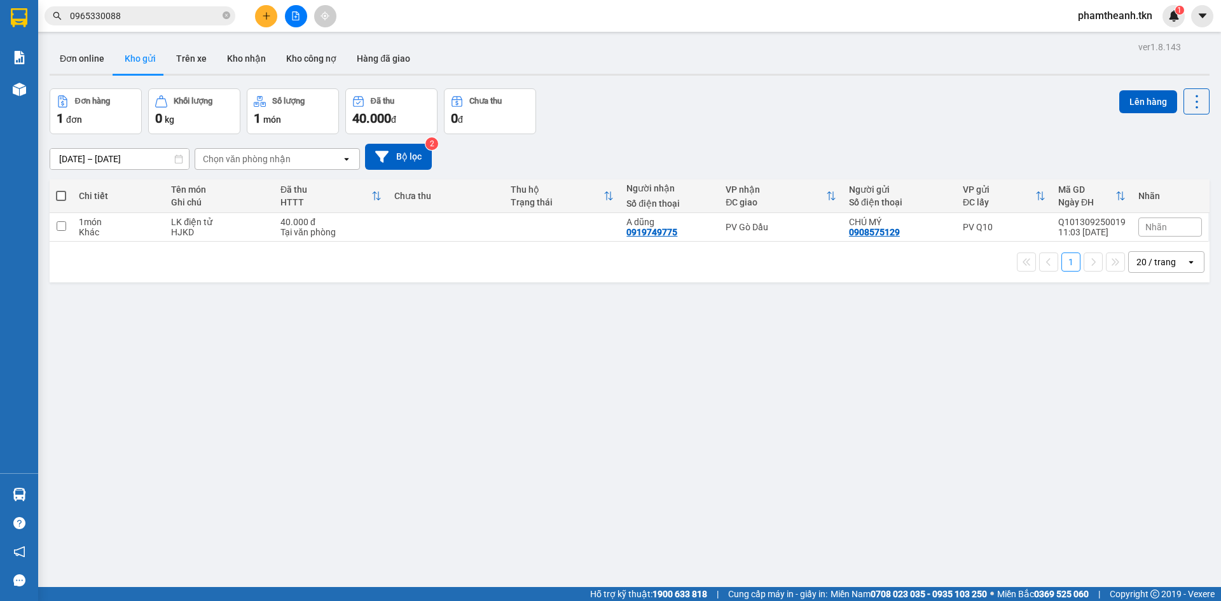
click at [679, 422] on section "Kết quả tìm kiếm ( 115 ) Bộ lọc Mã ĐH Trạng thái Món hàng Thu hộ Tổng cước Chưa…" at bounding box center [610, 300] width 1221 height 601
click at [267, 14] on icon "plus" at bounding box center [266, 15] width 9 height 9
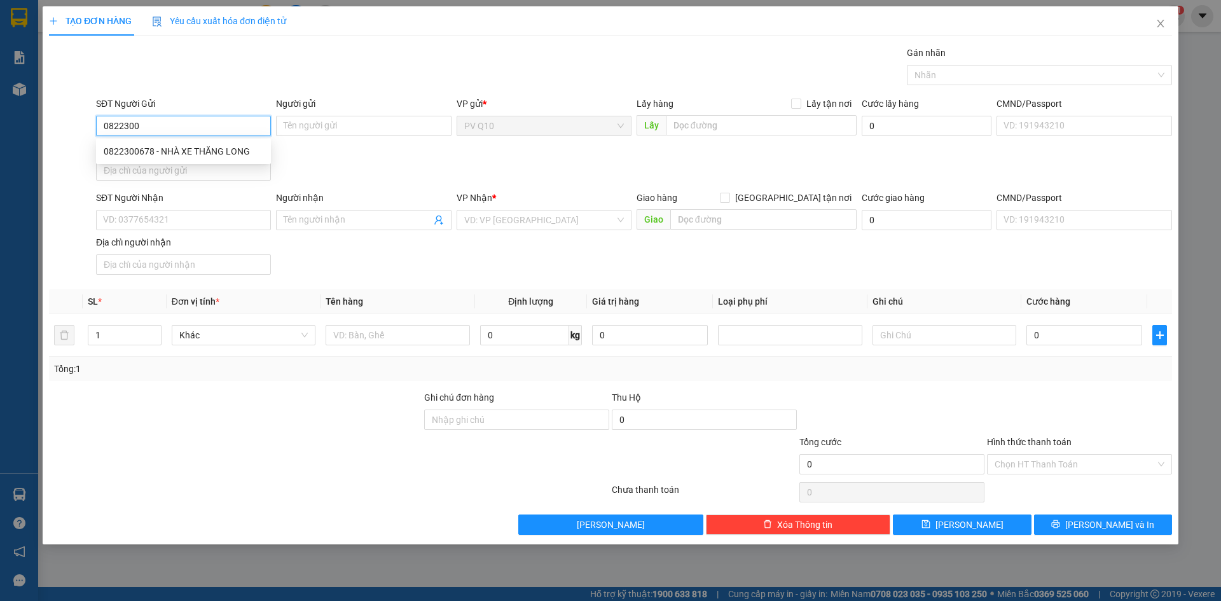
click at [211, 160] on div "0822300678 - NHÀ XE THĂNG LONG" at bounding box center [183, 151] width 175 height 20
type input "0822300678"
type input "NHÀ XE THĂNG LONG"
type input "0913784645"
type input "XUÂN"
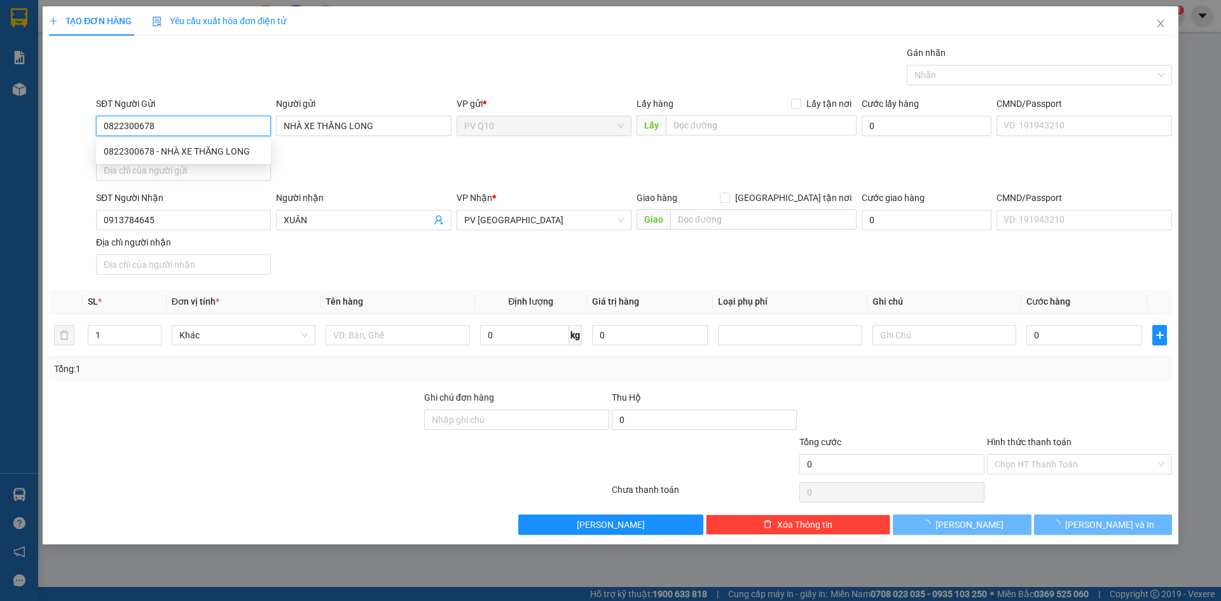
type input "40.000"
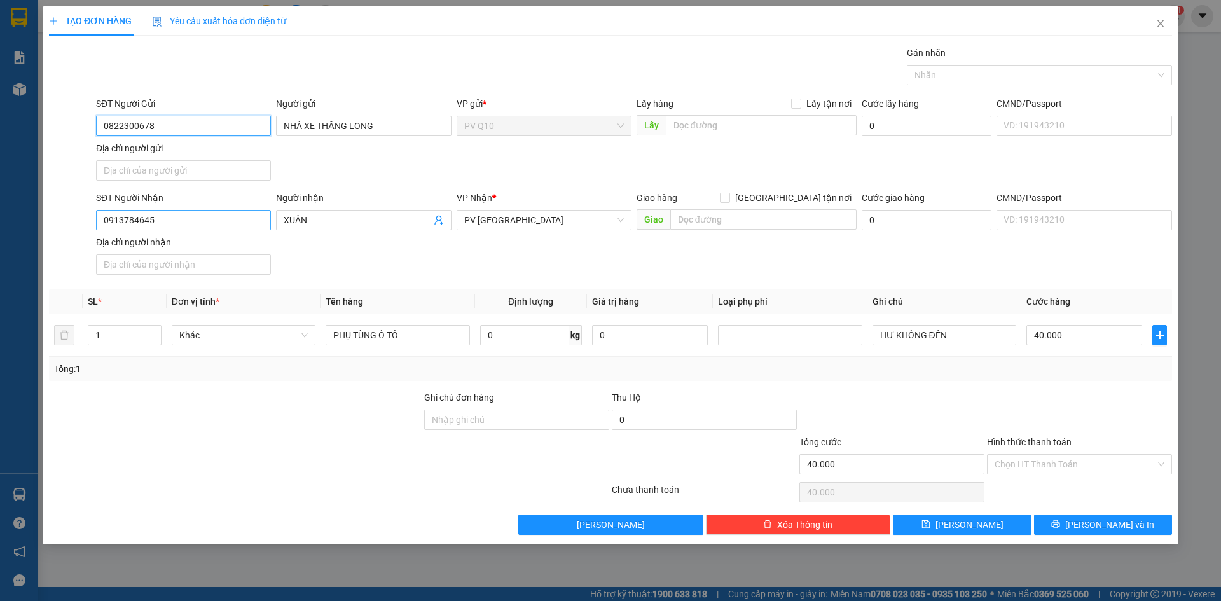
type input "0822300678"
drag, startPoint x: 162, startPoint y: 221, endPoint x: 90, endPoint y: 202, distance: 75.1
click at [89, 223] on div "SĐT Người Nhận 0913784645 0913784645 Người nhận XUÂN VP Nhận * PV Tây Ninh Giao…" at bounding box center [611, 235] width 1126 height 89
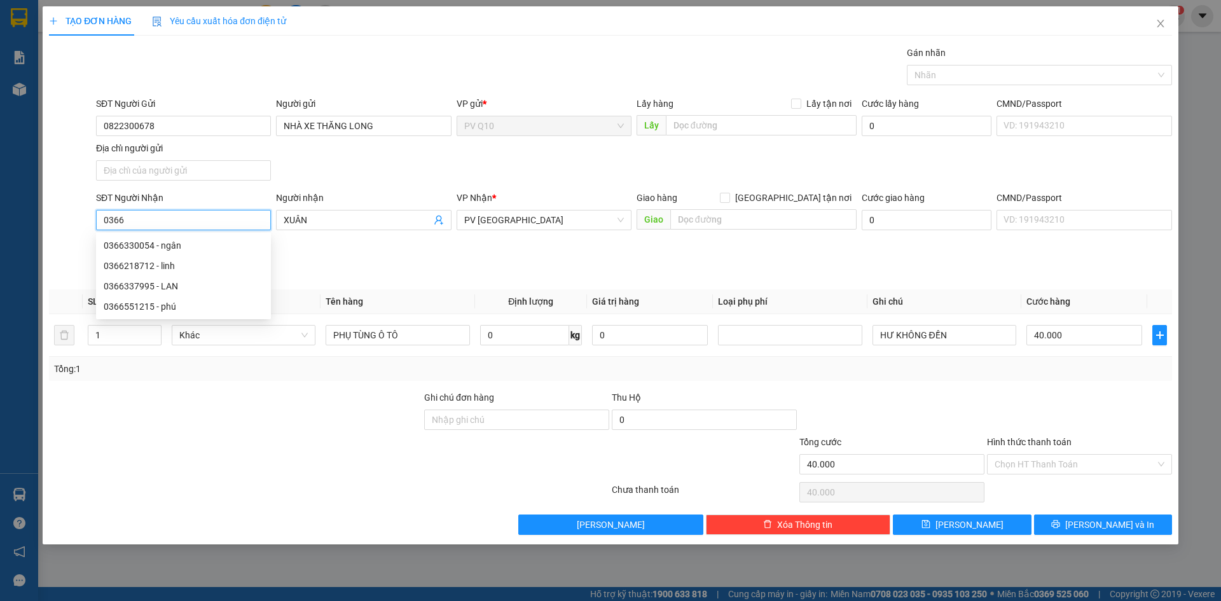
type input "03662"
click at [141, 251] on div "0366218712 - linh" at bounding box center [184, 246] width 160 height 14
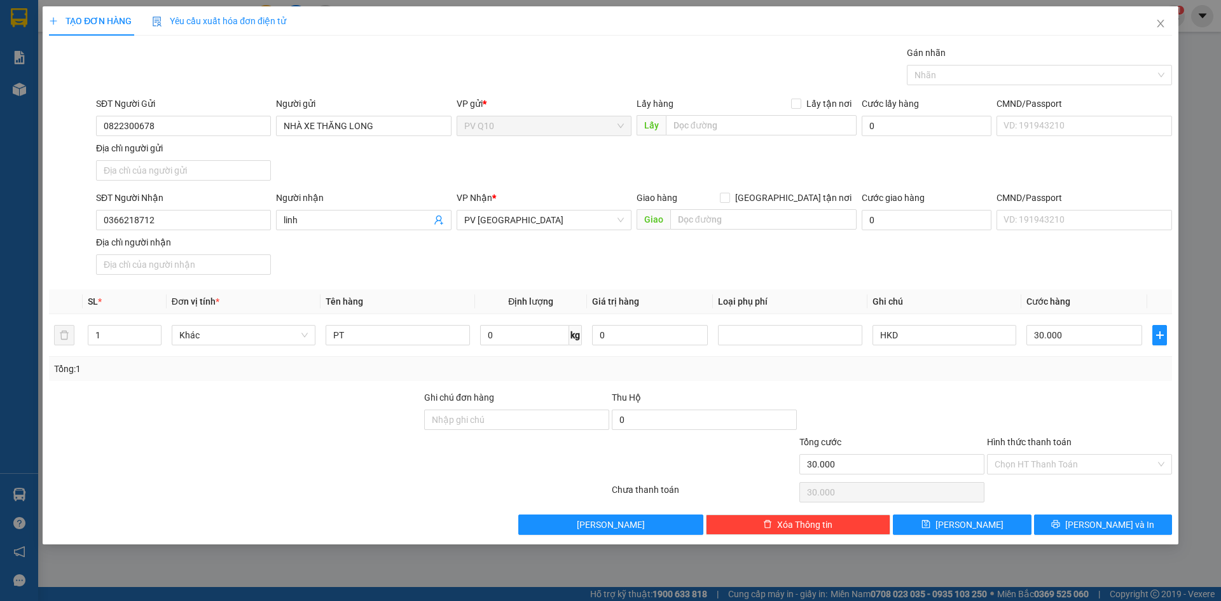
click at [1072, 479] on div "Transit Pickup Surcharge Ids Transit Deliver Surcharge Ids Transit Deliver Surc…" at bounding box center [610, 290] width 1123 height 489
click at [1071, 462] on input "Hình thức thanh toán" at bounding box center [1075, 464] width 161 height 19
click at [1079, 492] on div "Tại văn phòng" at bounding box center [1080, 490] width 170 height 14
click at [1092, 525] on button "[PERSON_NAME] và In" at bounding box center [1103, 525] width 138 height 20
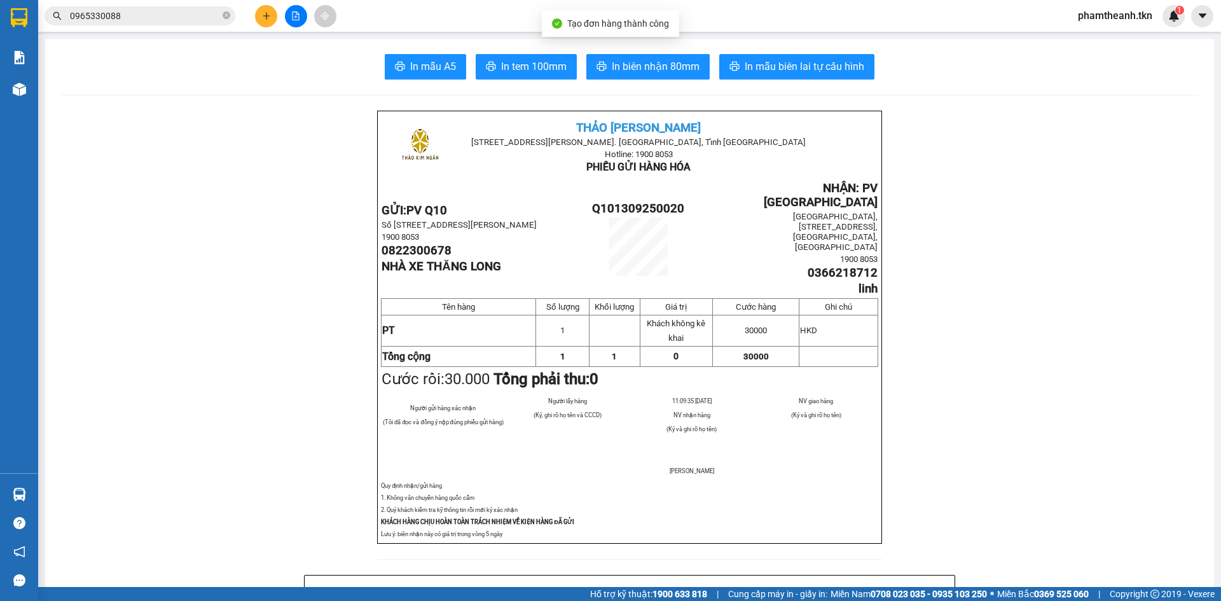
click at [410, 74] on span "In mẫu A5" at bounding box center [433, 67] width 46 height 16
click at [136, 66] on div "In mẫu A5 In tem 100mm In biên nhận 80mm In mẫu biên lai tự cấu hình" at bounding box center [629, 66] width 1139 height 25
click at [260, 22] on button at bounding box center [266, 16] width 22 height 22
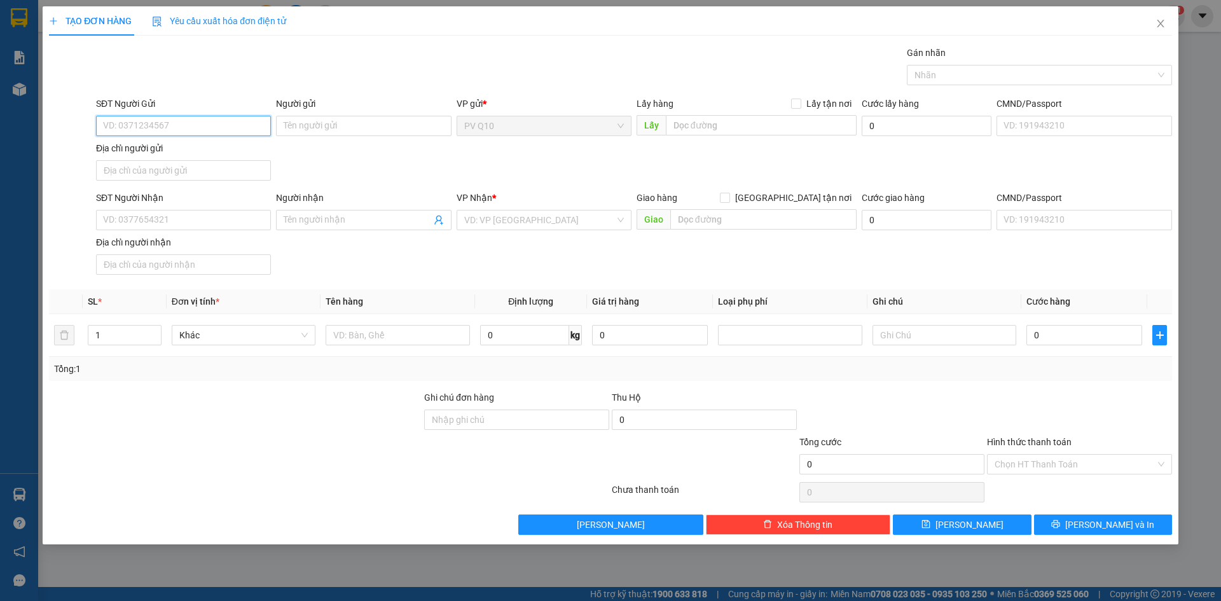
click at [175, 130] on input "SĐT Người Gửi" at bounding box center [183, 126] width 175 height 20
click at [125, 147] on div "0937636849 - MẠNH" at bounding box center [184, 151] width 160 height 14
type input "0937636849"
type input "MẠNH"
type input "0913340859"
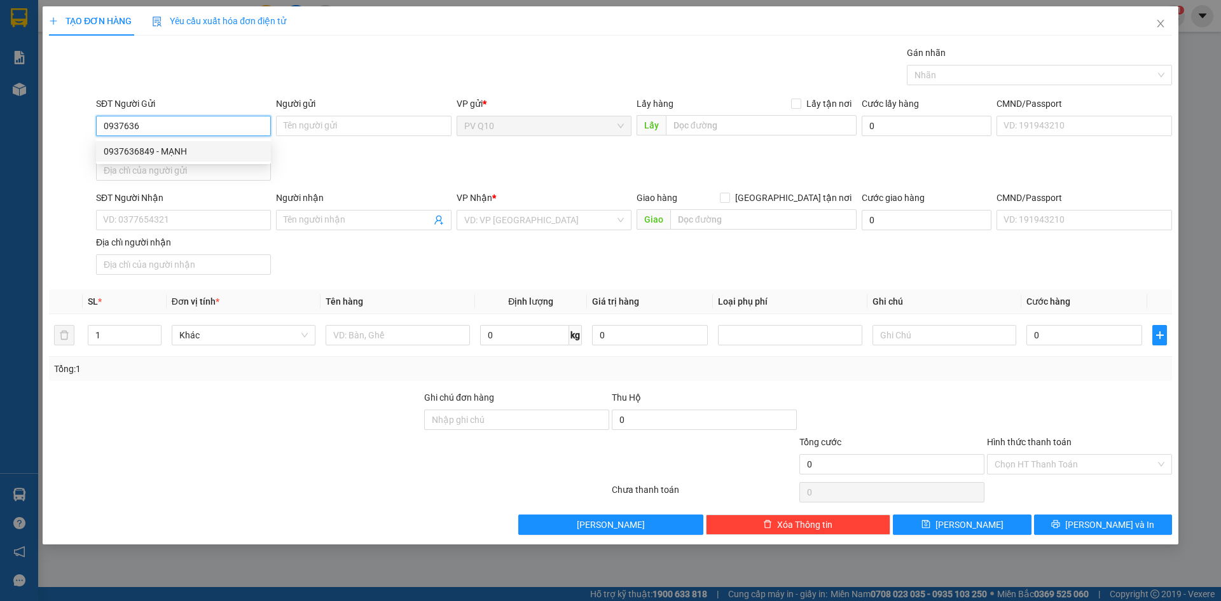
type input "nhật anh"
type input "30.000"
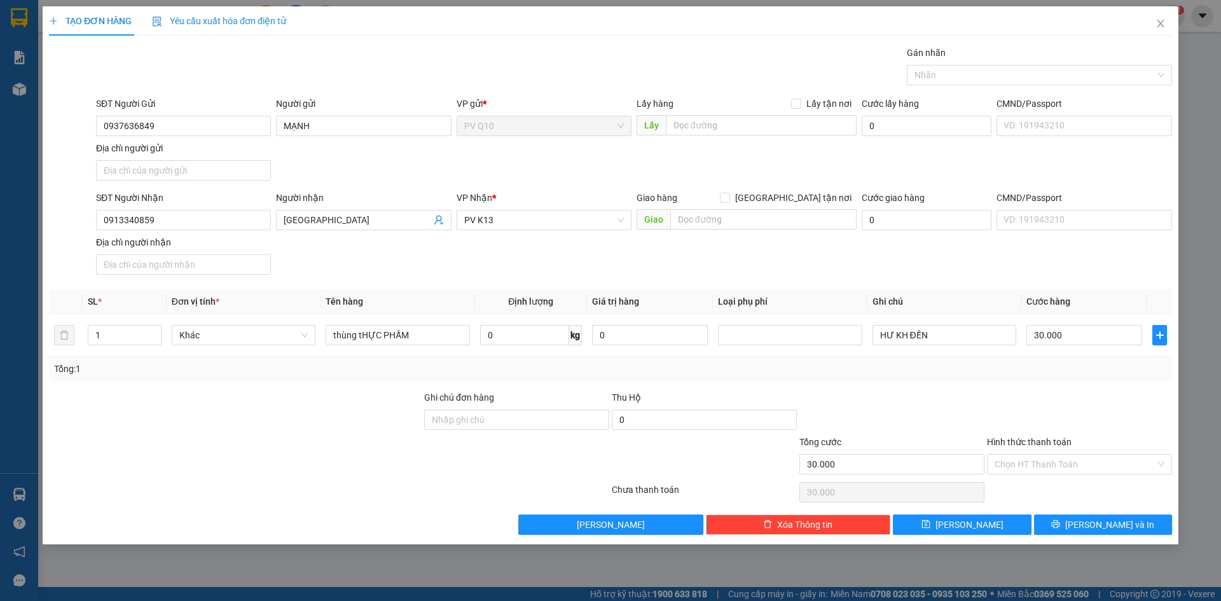
click at [1066, 462] on input "Hình thức thanh toán" at bounding box center [1075, 464] width 161 height 19
click at [1045, 499] on div "Tại văn phòng" at bounding box center [1079, 490] width 185 height 20
click at [1060, 525] on icon "printer" at bounding box center [1055, 524] width 9 height 9
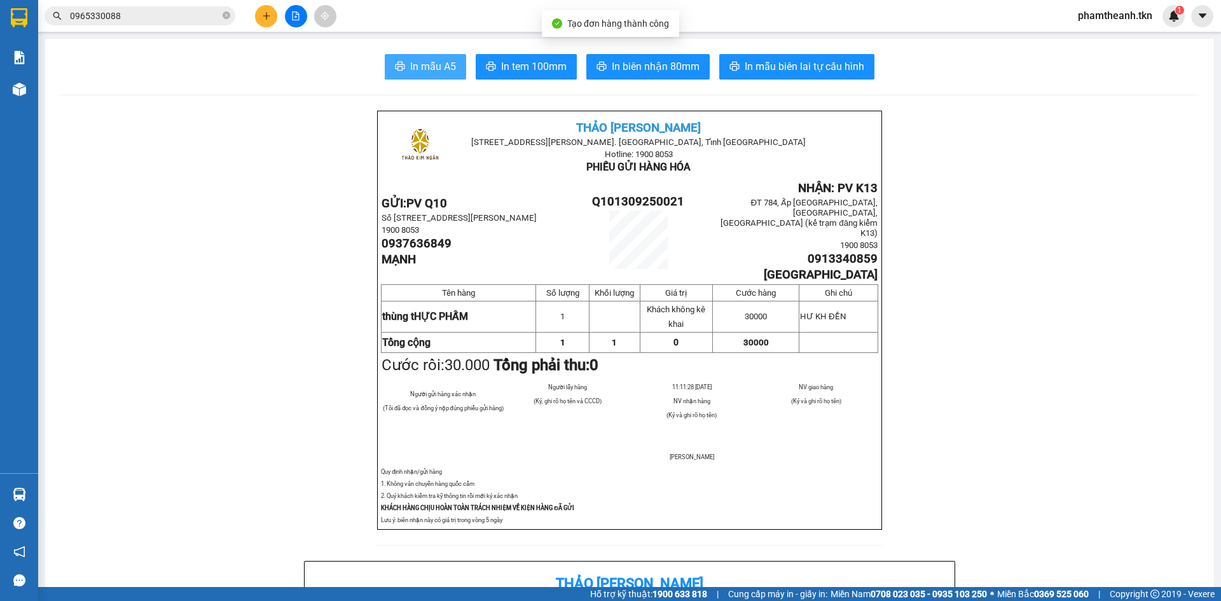
drag, startPoint x: 421, startPoint y: 78, endPoint x: 432, endPoint y: 71, distance: 12.5
click at [422, 78] on button "In mẫu A5" at bounding box center [425, 66] width 81 height 25
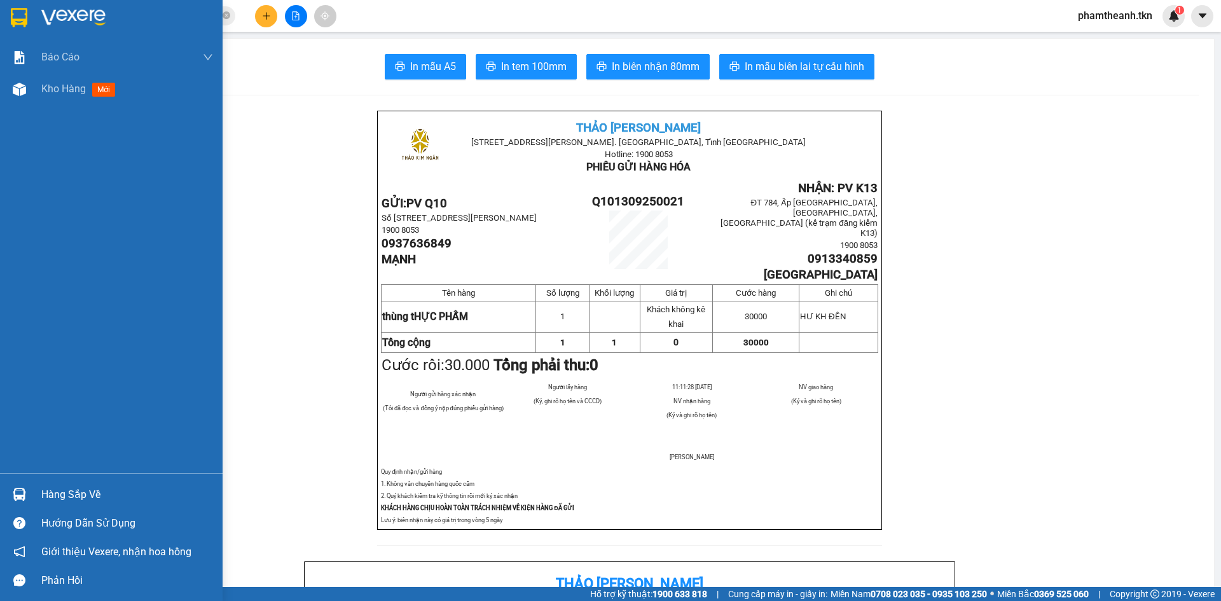
click at [51, 3] on div at bounding box center [111, 20] width 223 height 41
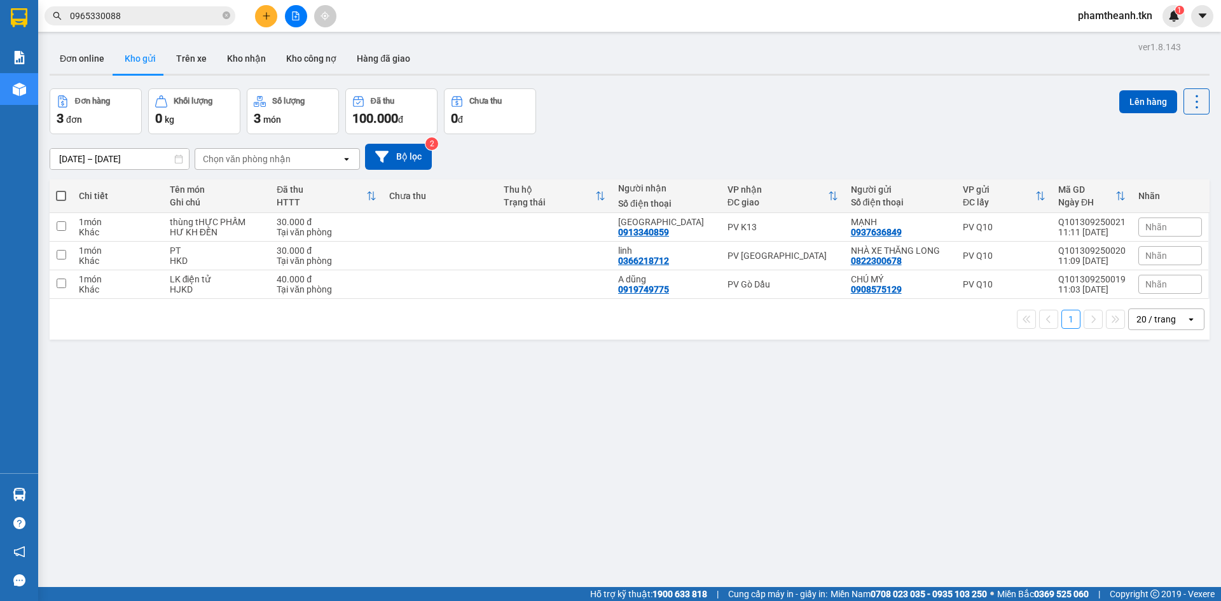
drag, startPoint x: 1156, startPoint y: 230, endPoint x: 1153, endPoint y: 253, distance: 23.1
click at [1156, 231] on span "Nhãn" at bounding box center [1157, 227] width 22 height 10
click at [975, 214] on div "Danh sách nhãn THỰC PHẨM" at bounding box center [1069, 211] width 254 height 57
click at [653, 433] on div "ver 1.8.143 Đơn online Kho gửi Trên xe Kho nhận Kho công nợ Hàng đã giao Đơn hà…" at bounding box center [630, 338] width 1170 height 601
click at [441, 276] on td at bounding box center [440, 284] width 114 height 29
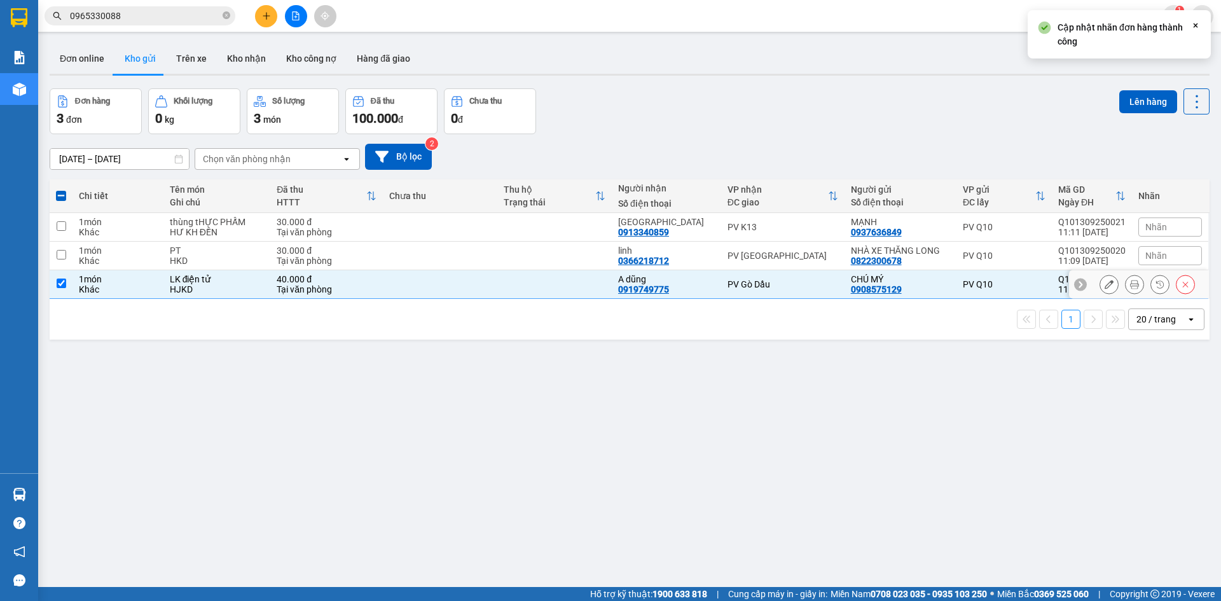
click at [560, 288] on td at bounding box center [554, 284] width 114 height 29
checkbox input "false"
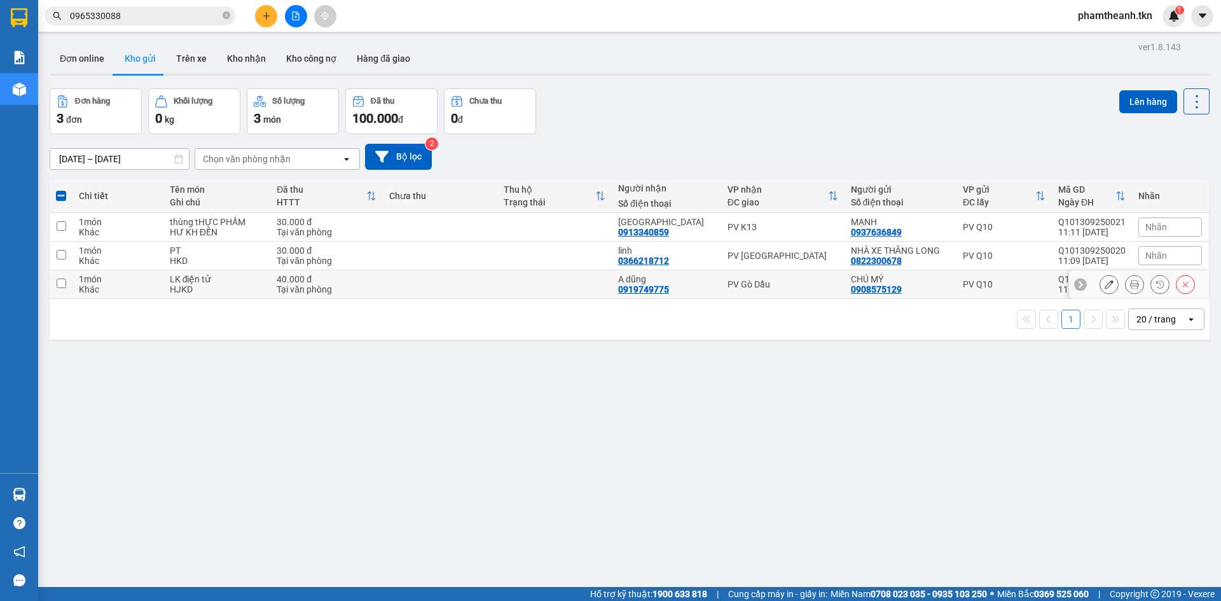
click at [509, 254] on td at bounding box center [554, 256] width 114 height 29
checkbox input "true"
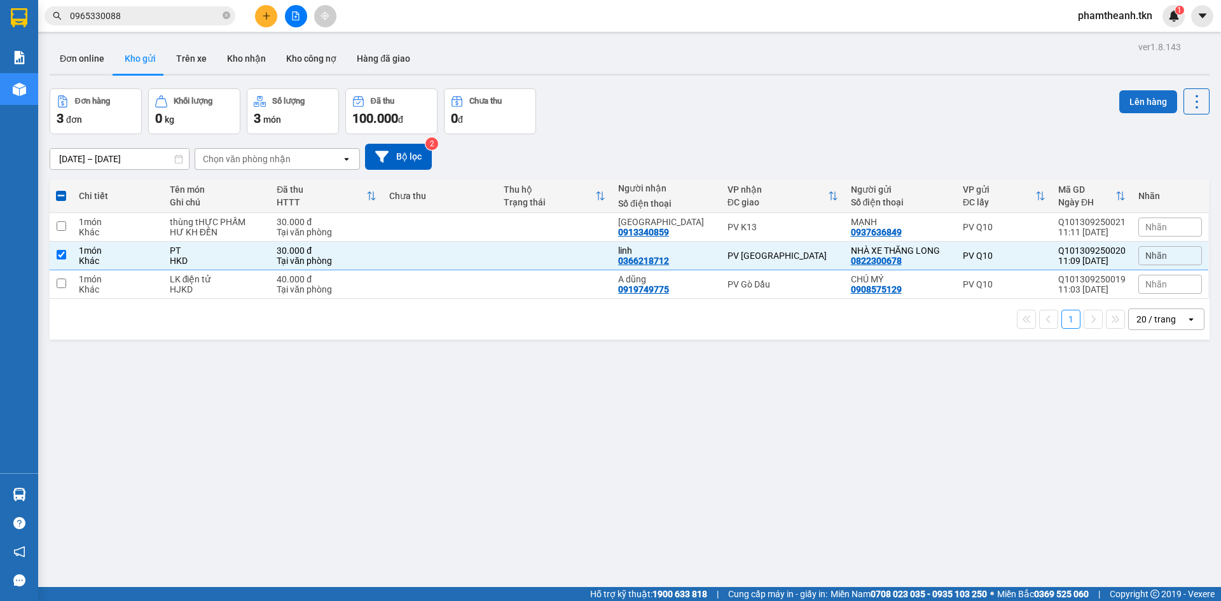
click at [1136, 111] on button "Lên hàng" at bounding box center [1148, 101] width 58 height 23
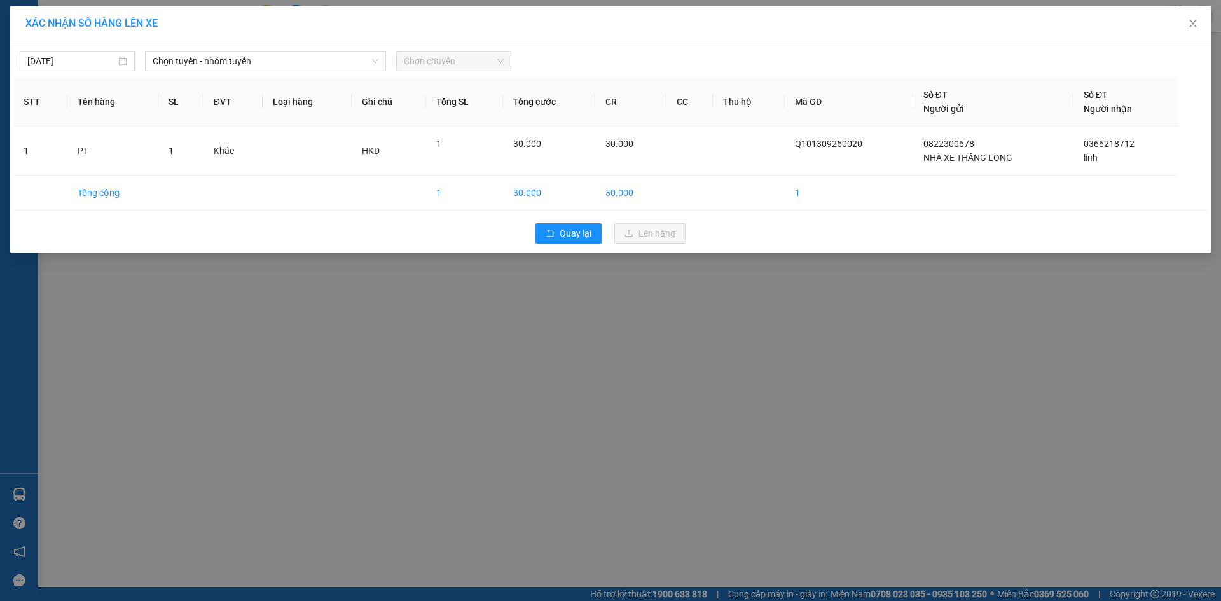
click at [273, 69] on span "Chọn tuyến - nhóm tuyến" at bounding box center [266, 61] width 226 height 19
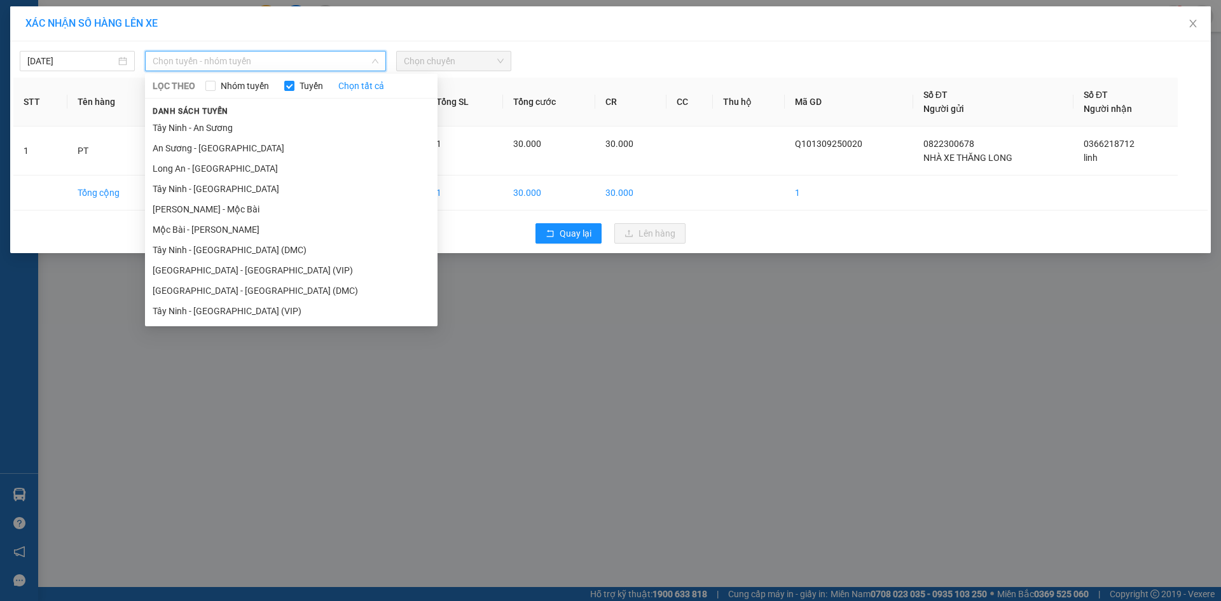
drag, startPoint x: 213, startPoint y: 270, endPoint x: 326, endPoint y: 229, distance: 119.9
click at [213, 271] on li "Sài Gòn - Tây Ninh (VIP)" at bounding box center [291, 270] width 293 height 20
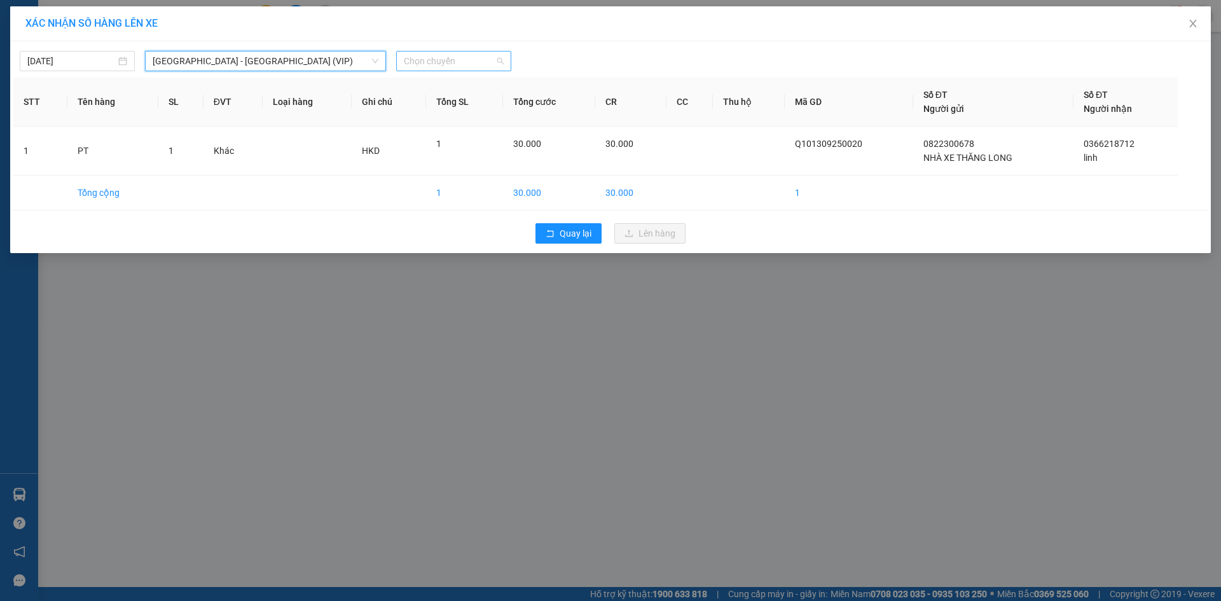
click at [445, 62] on span "Chọn chuyến" at bounding box center [454, 61] width 100 height 19
type input "49535"
click at [434, 111] on div "10:50 - 50H-495.35" at bounding box center [453, 107] width 99 height 14
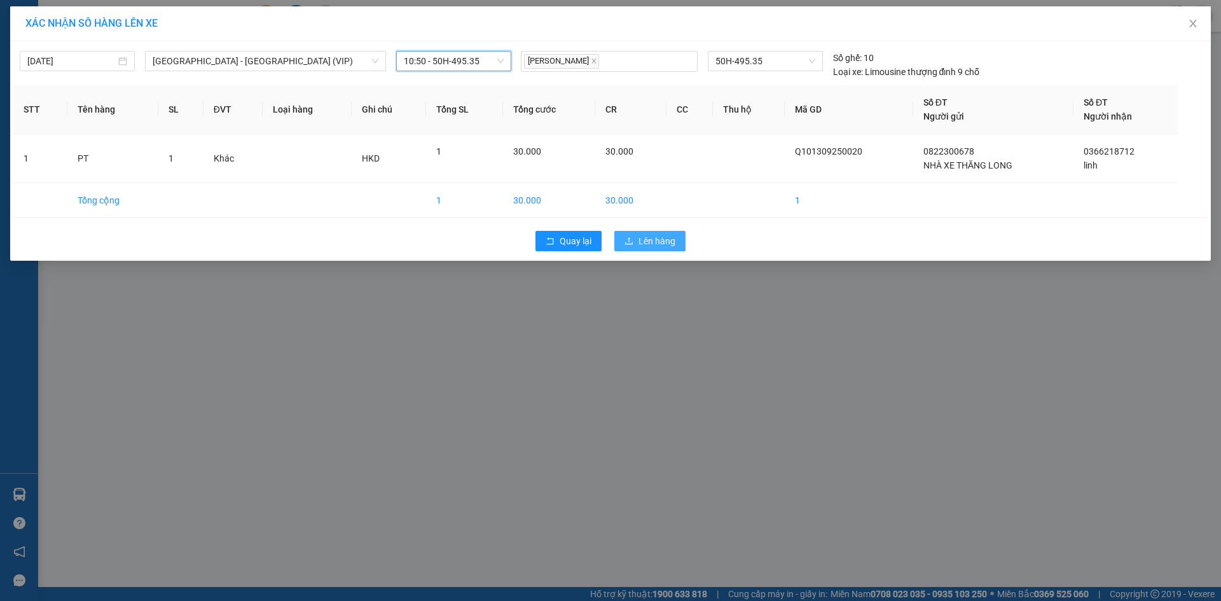
click at [635, 246] on button "Lên hàng" at bounding box center [649, 241] width 71 height 20
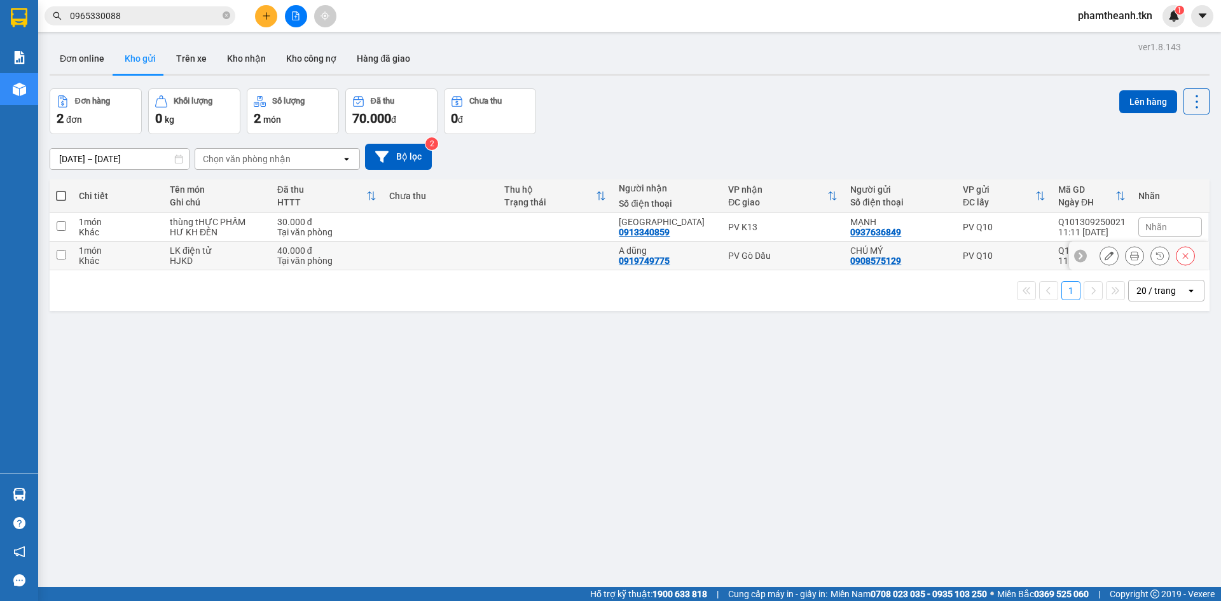
click at [611, 261] on td at bounding box center [555, 256] width 115 height 29
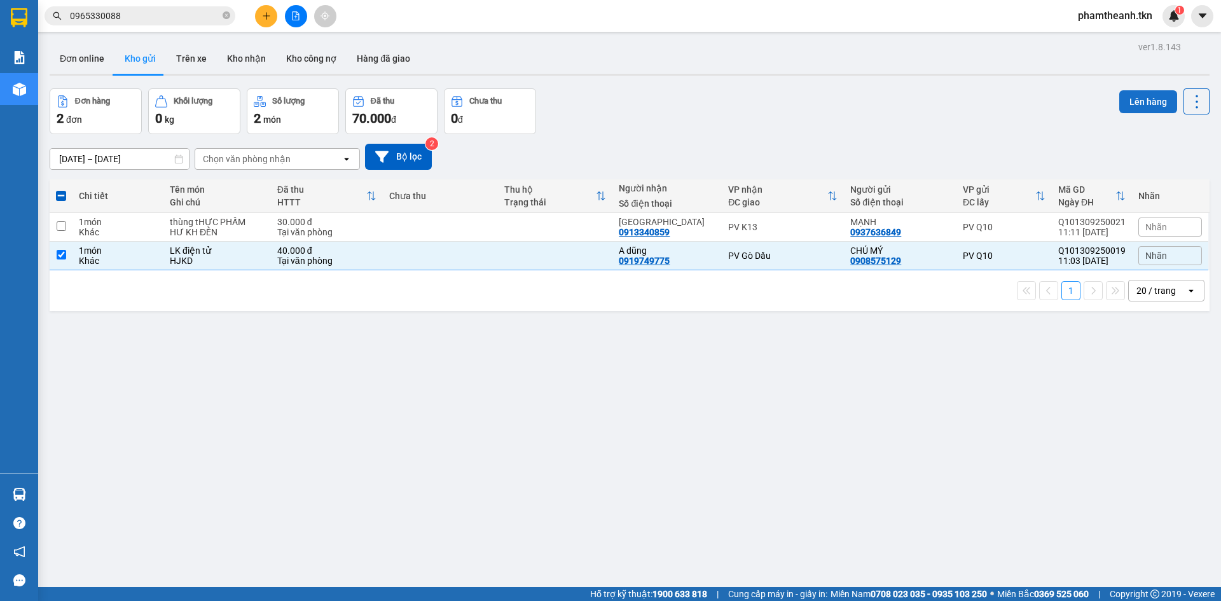
click at [1122, 103] on button "Lên hàng" at bounding box center [1148, 101] width 58 height 23
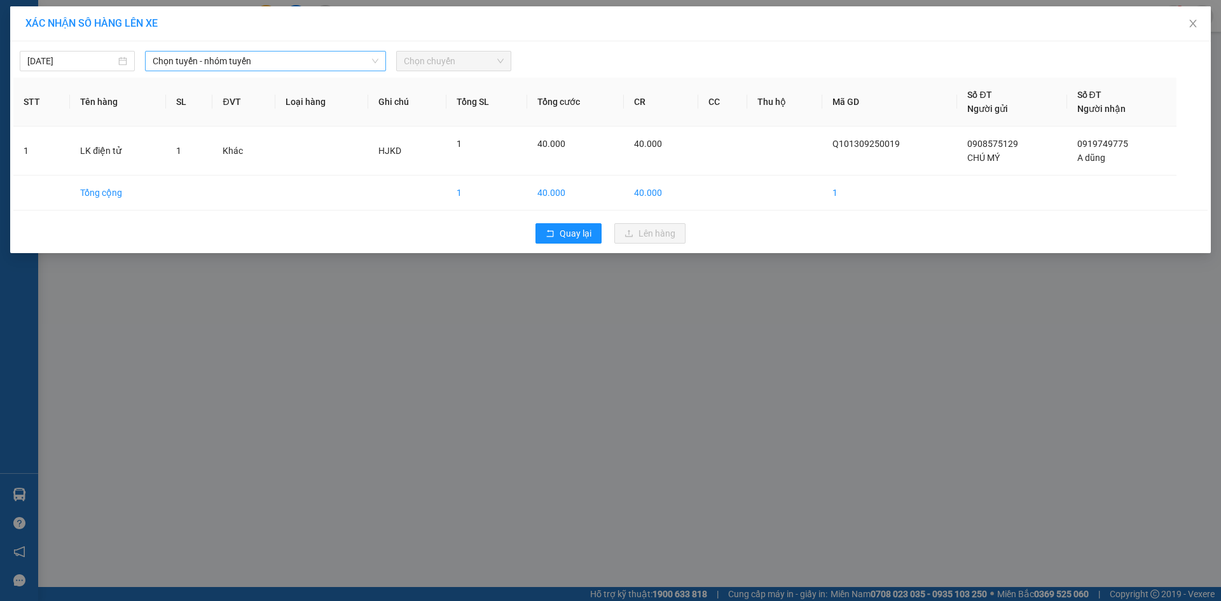
click at [265, 59] on span "Chọn tuyến - nhóm tuyến" at bounding box center [266, 61] width 226 height 19
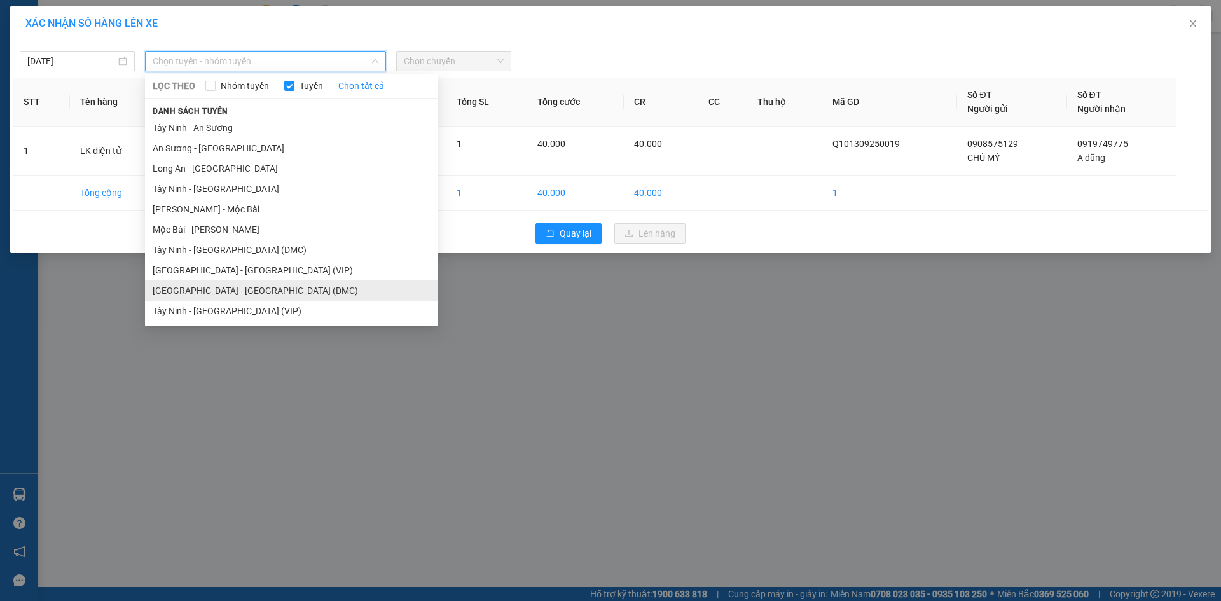
click at [221, 291] on li "Sài Gòn - Tây Ninh (DMC)" at bounding box center [291, 291] width 293 height 20
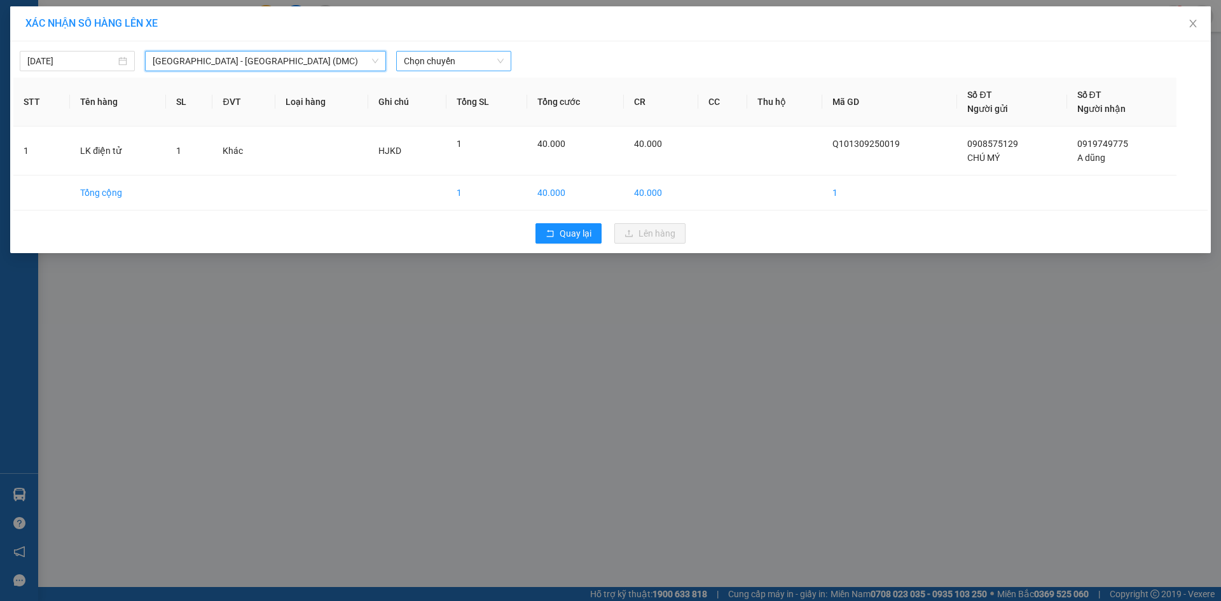
click at [426, 52] on span "Chọn chuyến" at bounding box center [454, 61] width 100 height 19
type input "26292"
click at [295, 55] on span "Sài Gòn - Tây Ninh (DMC)" at bounding box center [266, 61] width 226 height 19
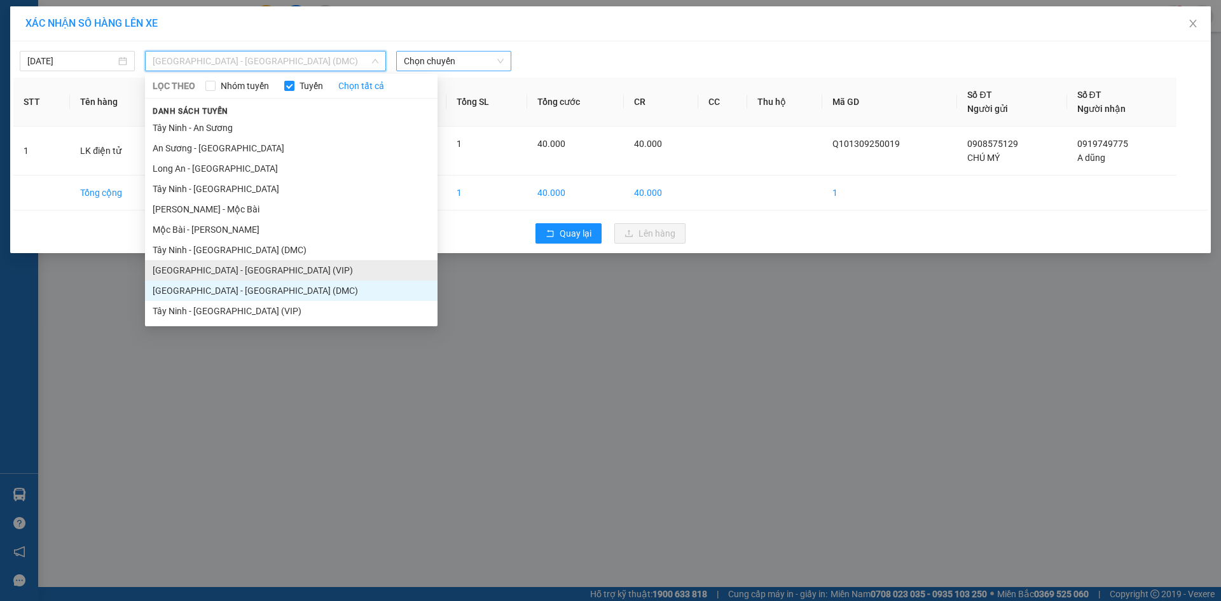
click at [225, 270] on li "Sài Gòn - Tây Ninh (VIP)" at bounding box center [291, 270] width 293 height 20
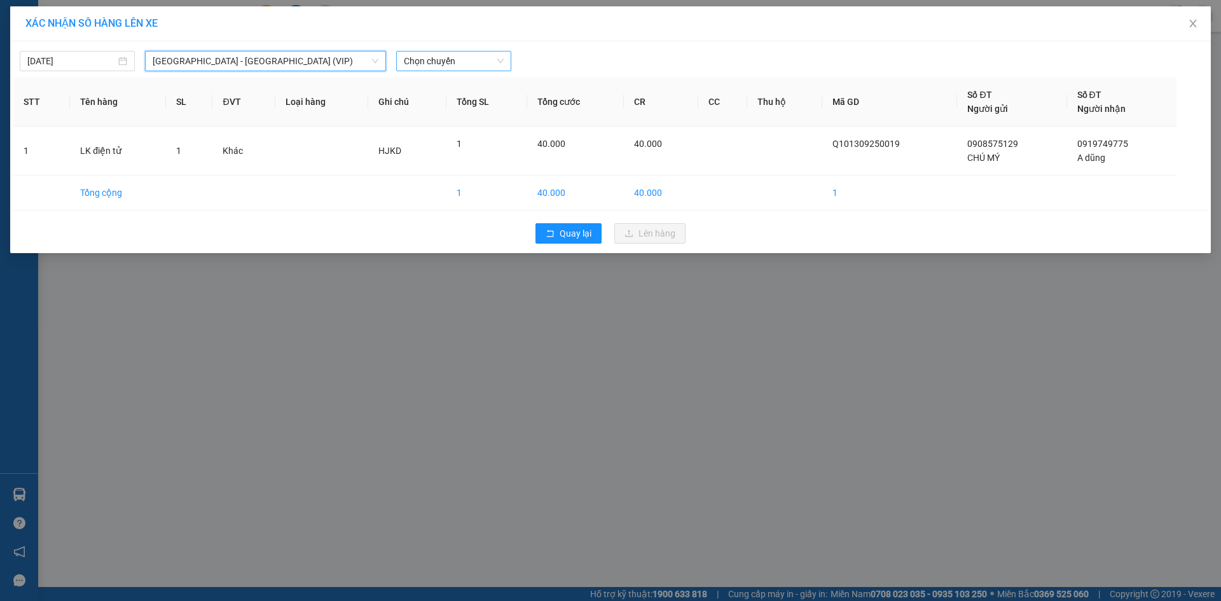
click at [434, 59] on span "Chọn chuyến" at bounding box center [454, 61] width 100 height 19
type input "2"
click at [454, 80] on div "11:00 - 50H-262.92" at bounding box center [453, 87] width 99 height 14
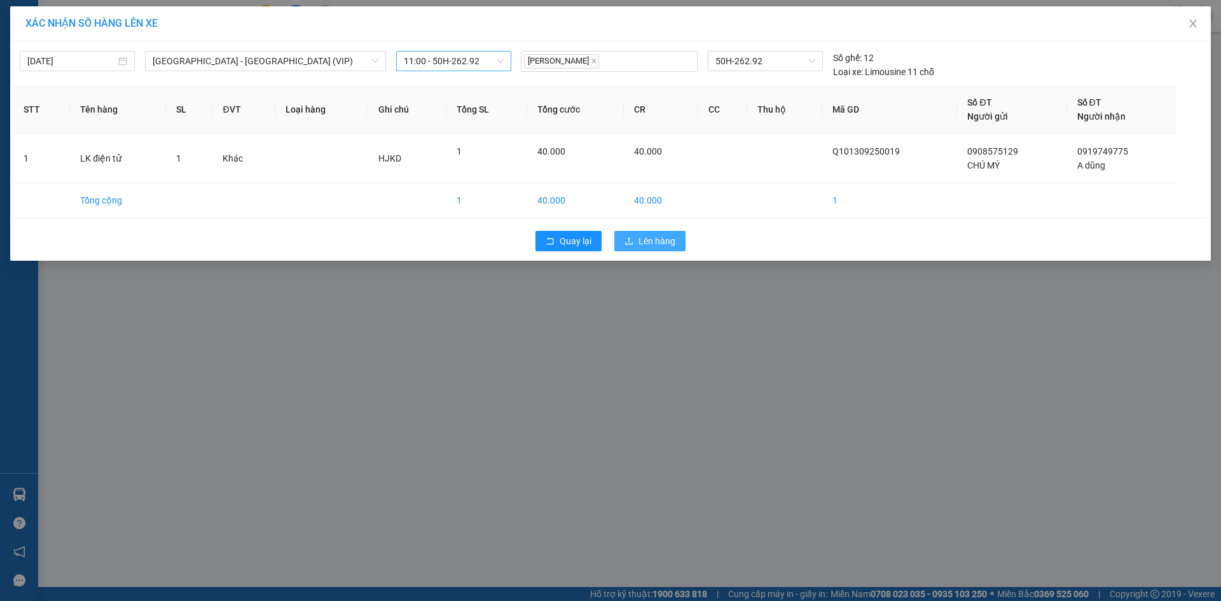
click at [645, 240] on span "Lên hàng" at bounding box center [657, 241] width 37 height 14
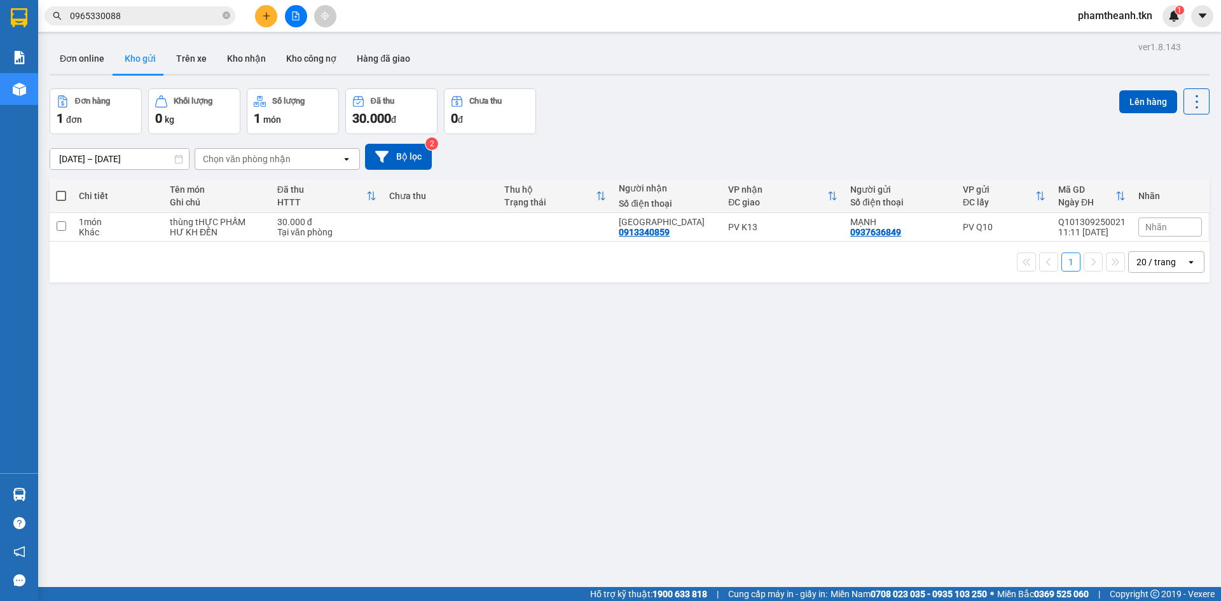
click at [373, 311] on div "ver 1.8.143 Đơn online Kho gửi Trên xe Kho nhận Kho công nợ Hàng đã giao Đơn hà…" at bounding box center [630, 338] width 1170 height 601
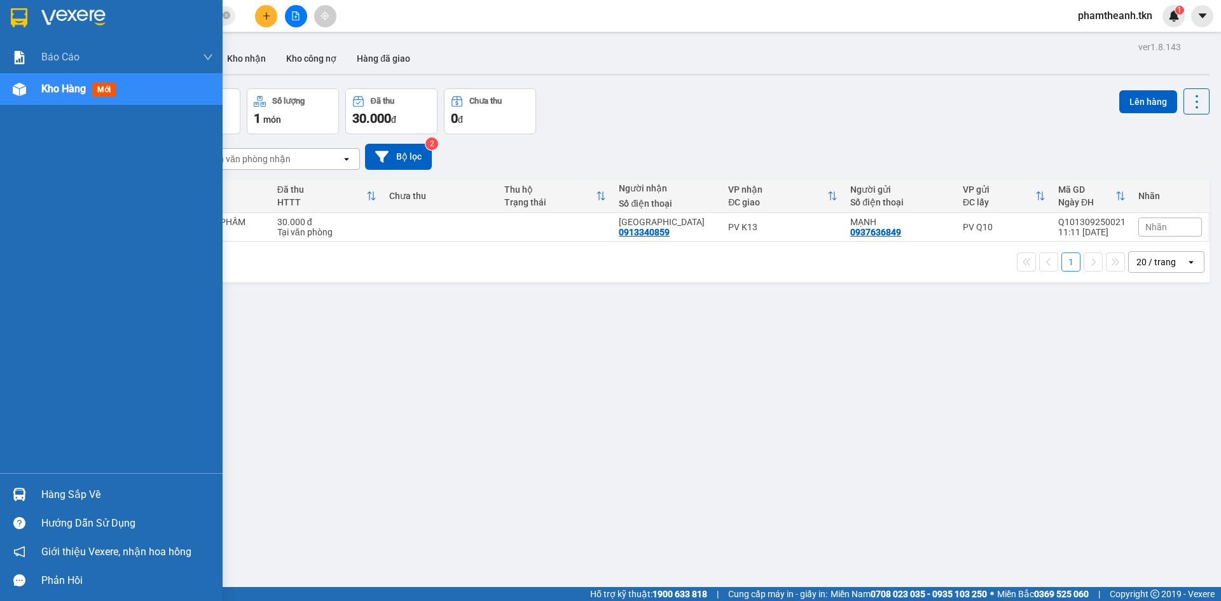
click at [90, 496] on div "Hàng sắp về" at bounding box center [127, 494] width 172 height 19
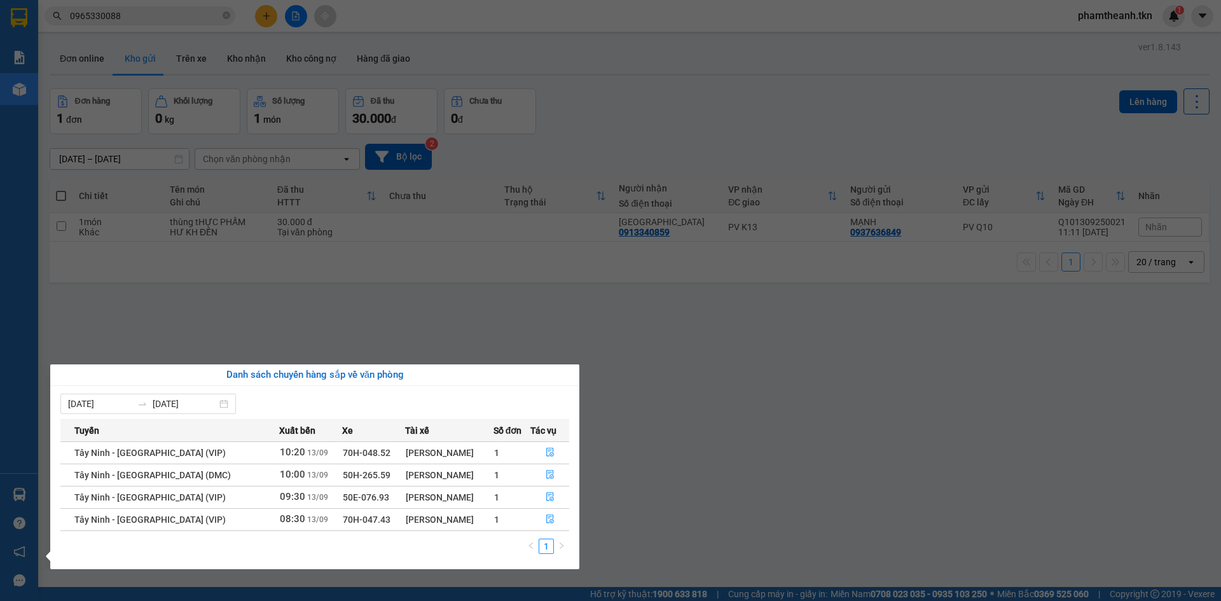
drag, startPoint x: 614, startPoint y: 226, endPoint x: 594, endPoint y: 226, distance: 19.7
click at [614, 226] on section "Kết quả tìm kiếm ( 115 ) Bộ lọc Mã ĐH Trạng thái Món hàng Thu hộ Tổng cước Chưa…" at bounding box center [610, 300] width 1221 height 601
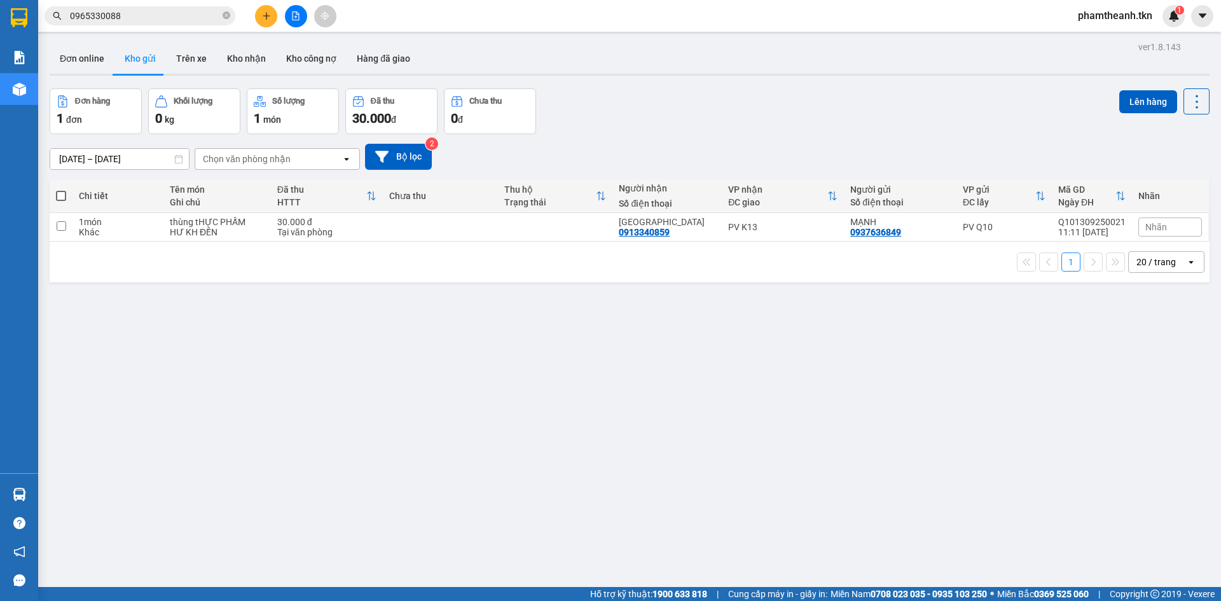
drag, startPoint x: 773, startPoint y: 377, endPoint x: 819, endPoint y: 266, distance: 119.8
click at [773, 377] on div "ver 1.8.143 Đơn online Kho gửi Trên xe Kho nhận Kho công nợ Hàng đã giao Đơn hà…" at bounding box center [630, 338] width 1170 height 601
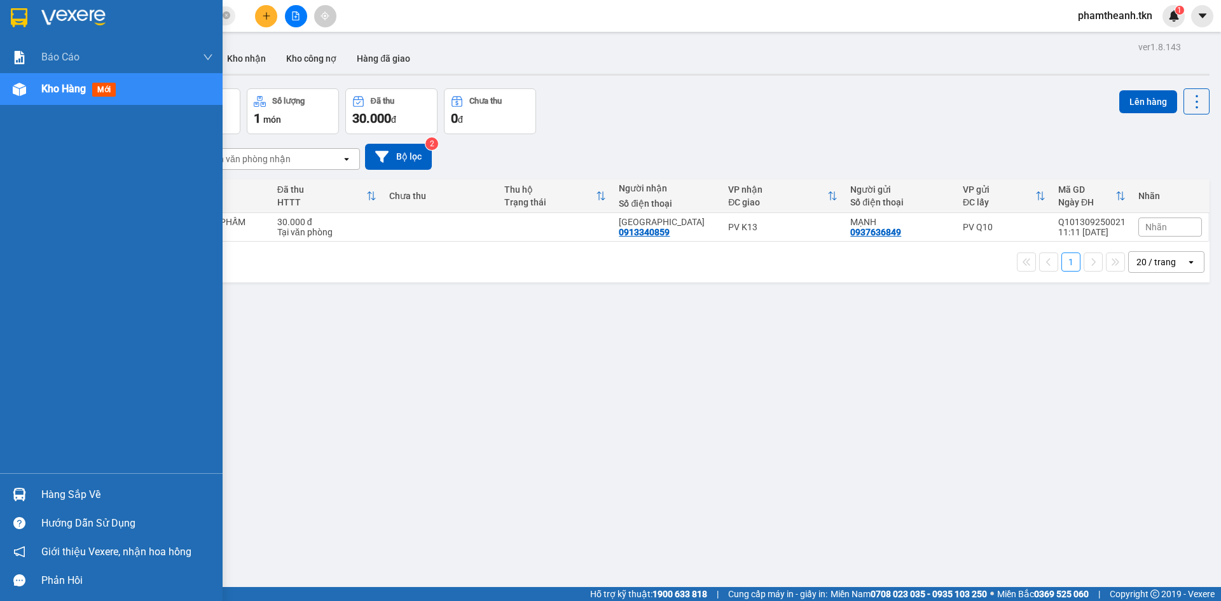
drag, startPoint x: 36, startPoint y: 487, endPoint x: 46, endPoint y: 487, distance: 10.8
click at [39, 487] on div "Hàng sắp về" at bounding box center [111, 494] width 223 height 29
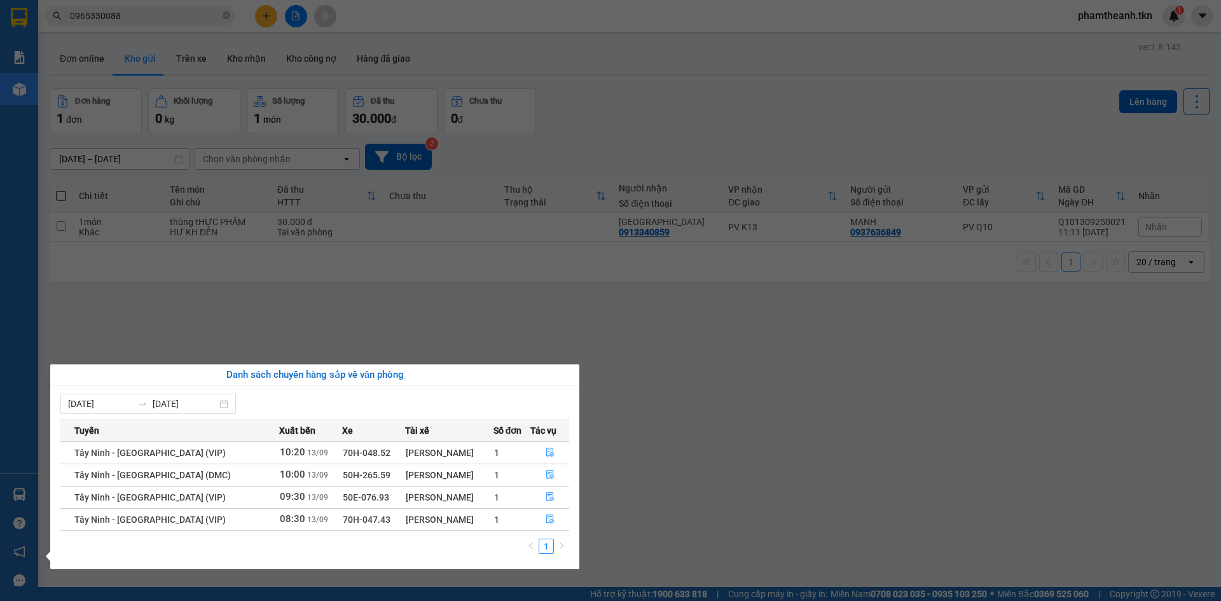
click at [645, 465] on section "Kết quả tìm kiếm ( 115 ) Bộ lọc Mã ĐH Trạng thái Món hàng Thu hộ Tổng cước Chưa…" at bounding box center [610, 300] width 1221 height 601
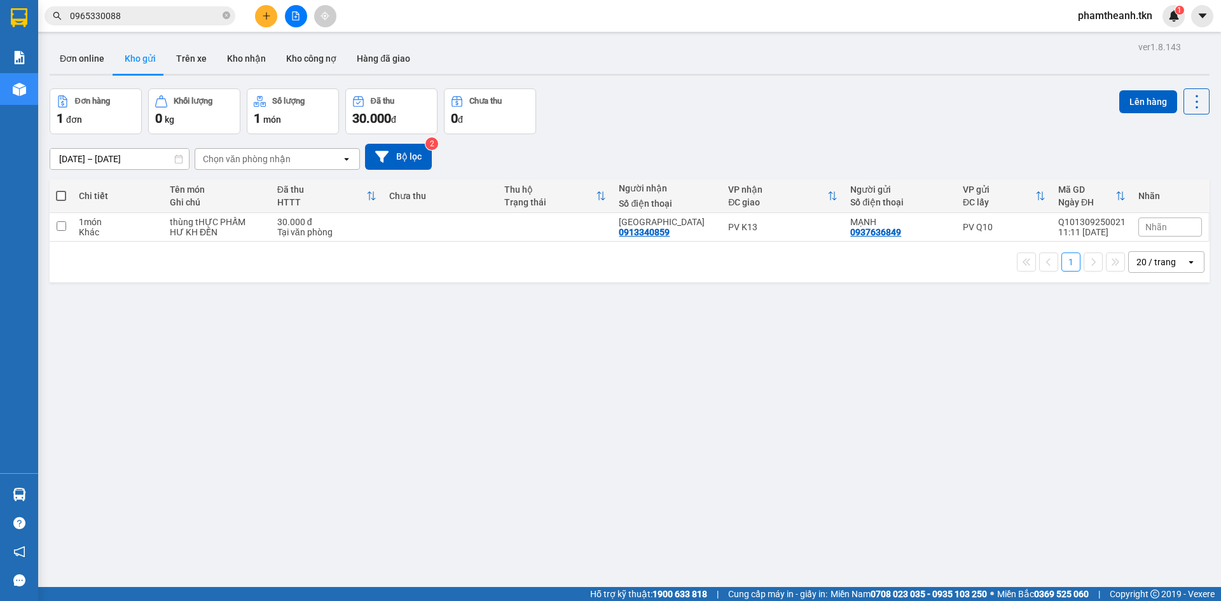
click at [267, 16] on icon "plus" at bounding box center [266, 15] width 7 height 1
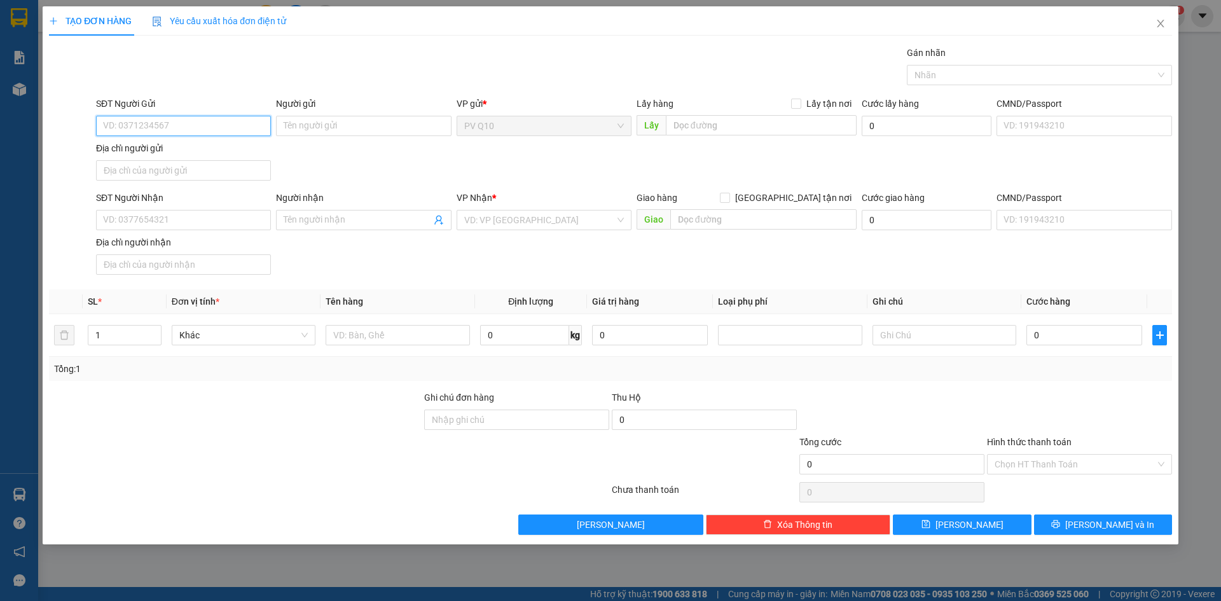
click at [170, 125] on input "SĐT Người Gửi" at bounding box center [183, 126] width 175 height 20
type input "0972505090"
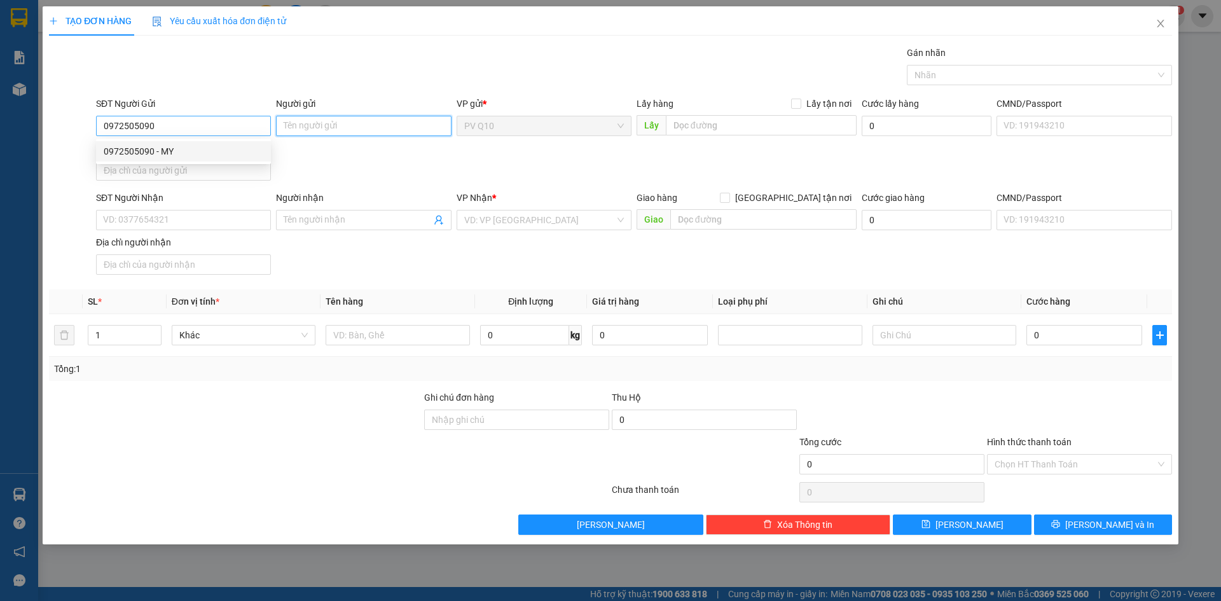
type input "C MY"
type input "0778059858"
type input "LÀNH"
type input "40.000"
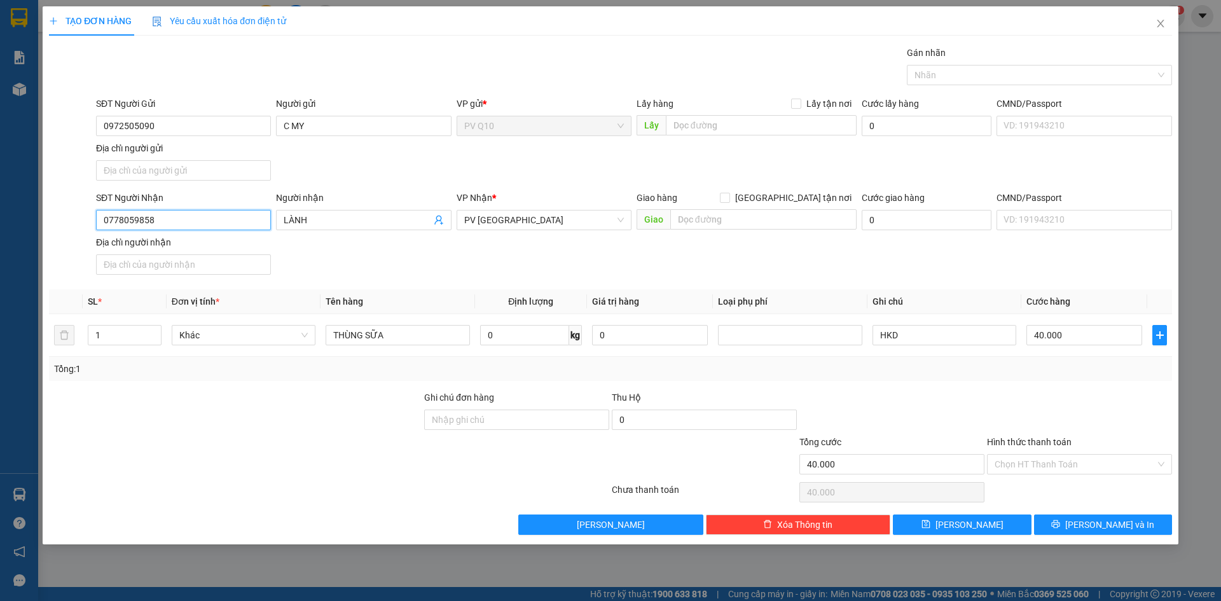
drag, startPoint x: 191, startPoint y: 221, endPoint x: 97, endPoint y: 222, distance: 94.1
click at [97, 222] on input "0778059858" at bounding box center [183, 220] width 175 height 20
click at [207, 244] on div "0949464534 - PHÚC" at bounding box center [184, 246] width 160 height 14
type input "0949464534"
type input "PHÚC"
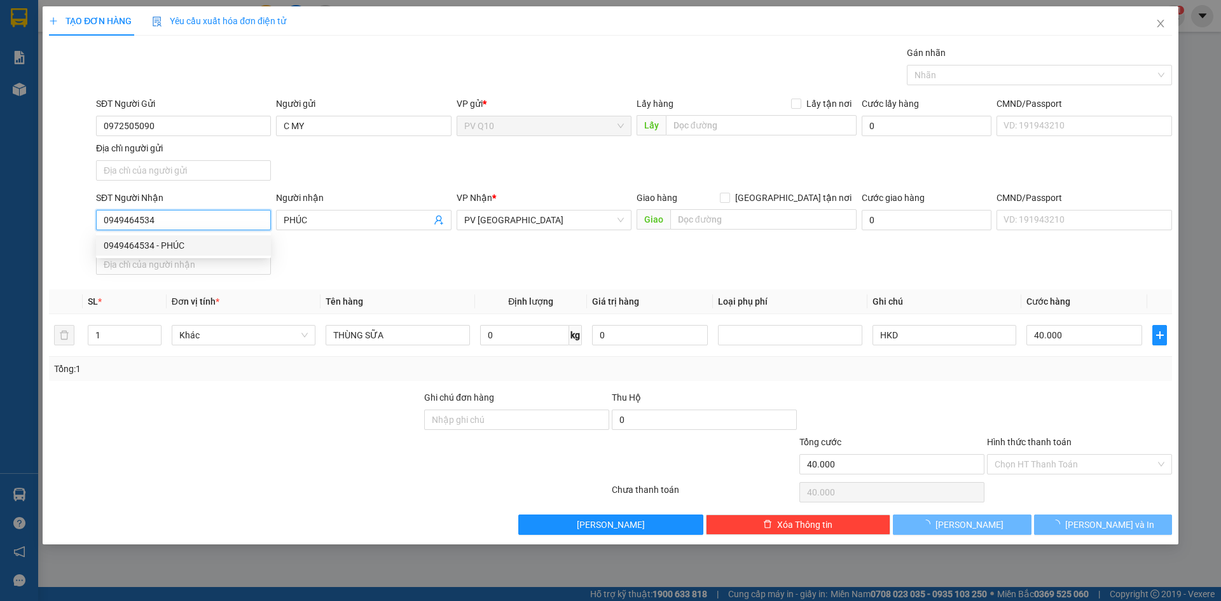
type input "30.000"
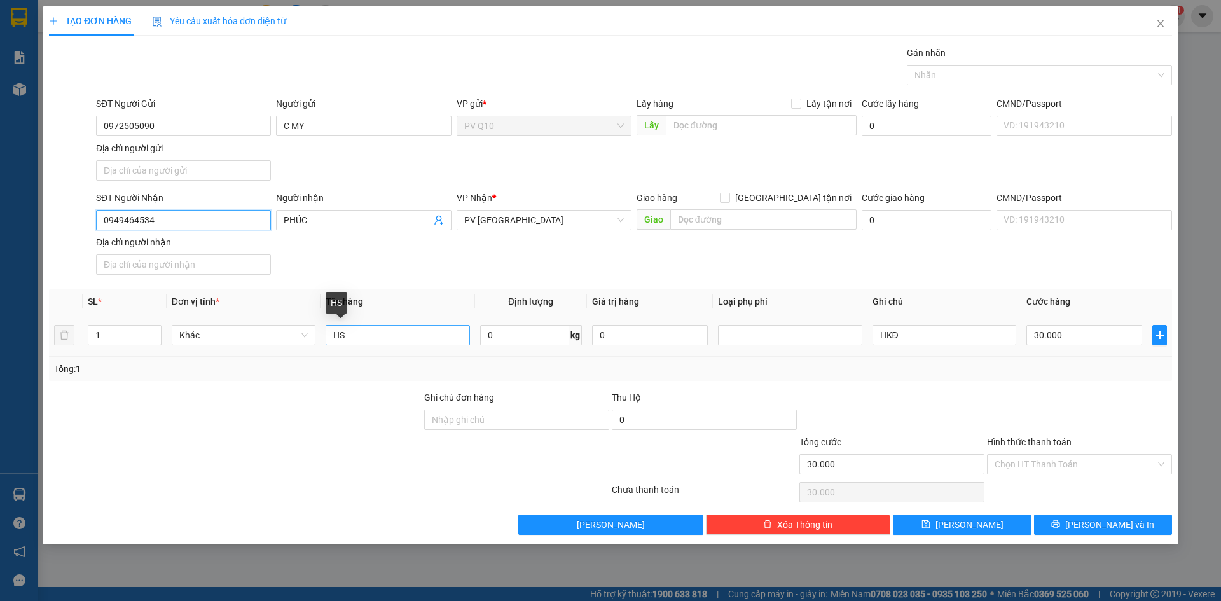
type input "0949464534"
drag, startPoint x: 364, startPoint y: 331, endPoint x: 251, endPoint y: 335, distance: 113.3
click at [258, 334] on tr "1 Khác HS 0 kg 0 HKĐ 30.000" at bounding box center [610, 335] width 1123 height 43
type input "h"
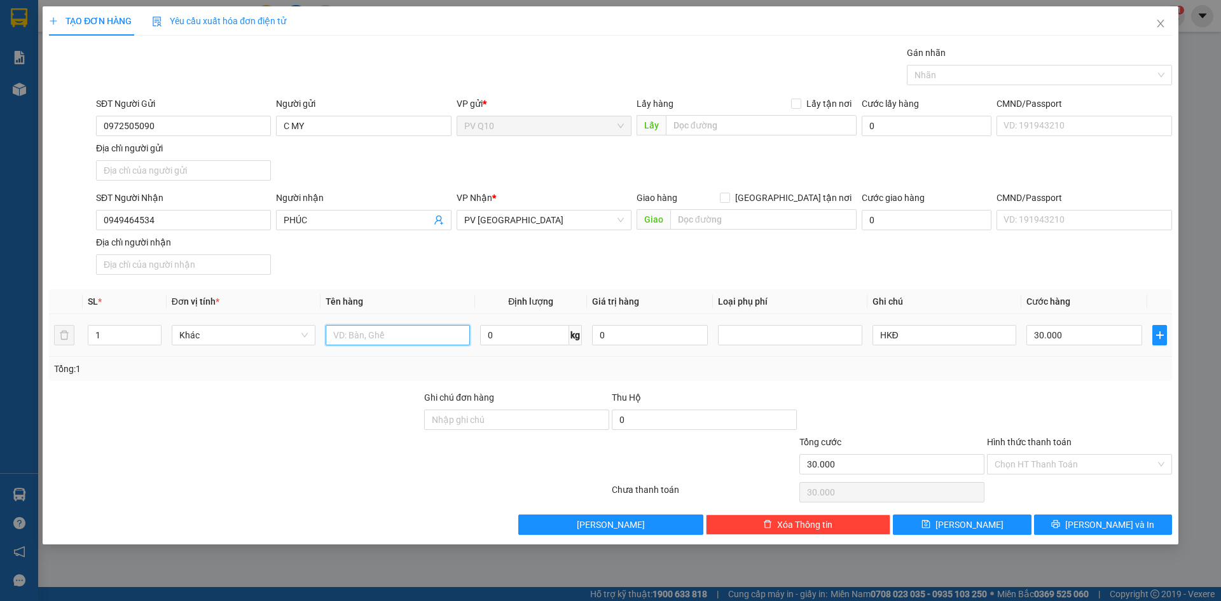
type input "k"
type input "linh kiện"
click at [1049, 462] on input "Hình thức thanh toán" at bounding box center [1075, 464] width 161 height 19
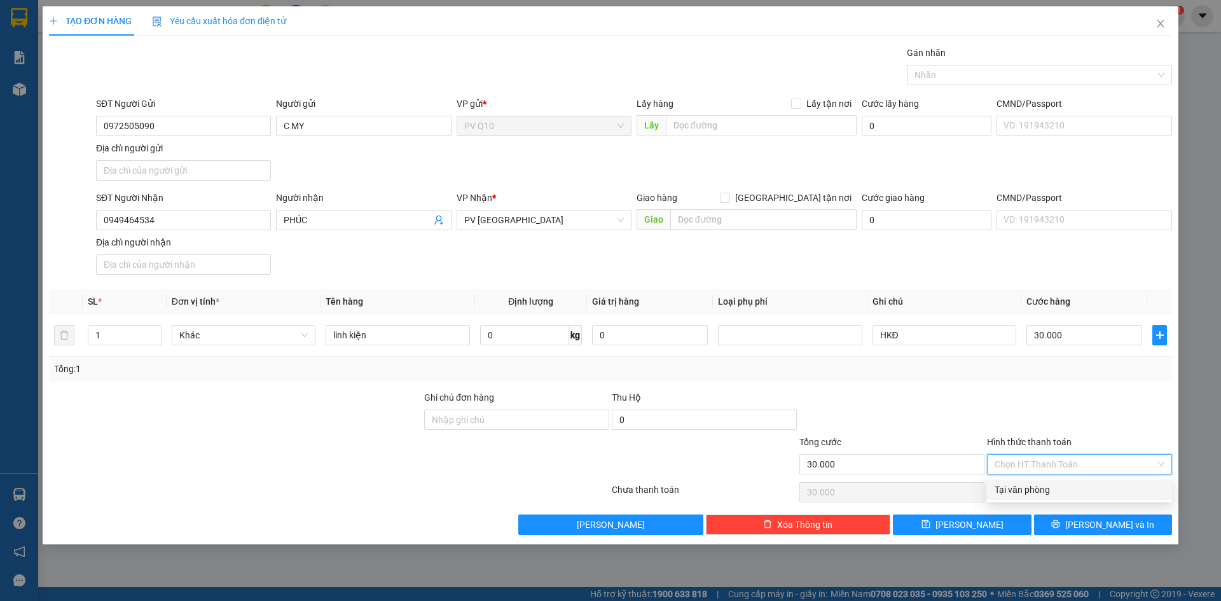
click at [1029, 487] on div "Tại văn phòng" at bounding box center [1080, 490] width 170 height 14
click at [1083, 519] on button "[PERSON_NAME] và In" at bounding box center [1103, 525] width 138 height 20
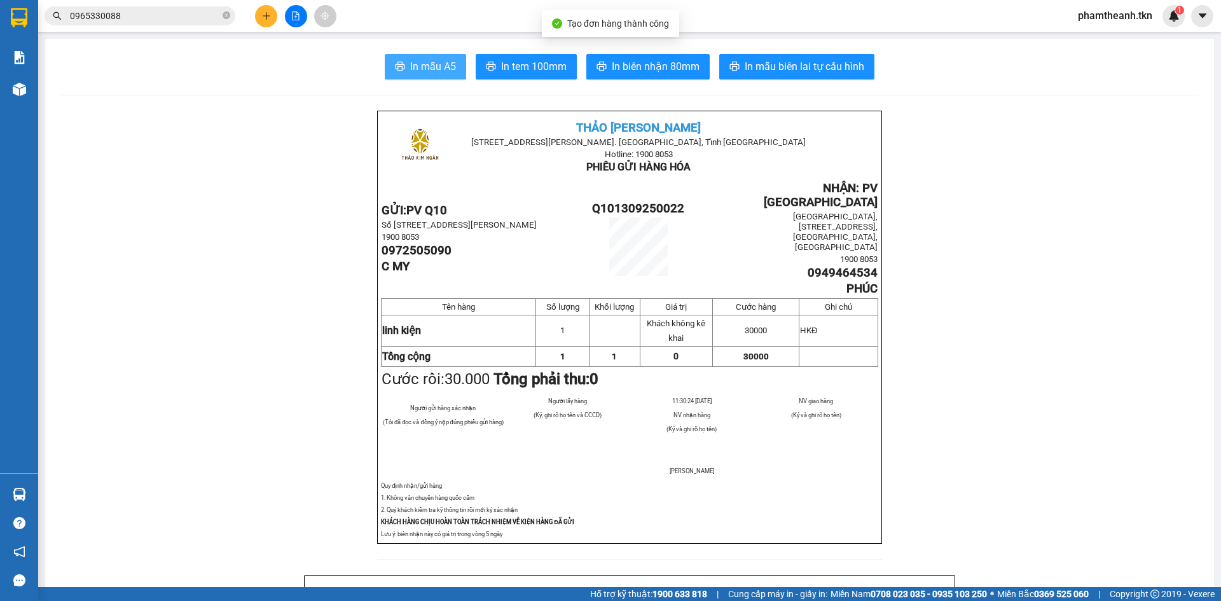
click at [424, 66] on span "In mẫu A5" at bounding box center [433, 67] width 46 height 16
click at [265, 15] on icon "plus" at bounding box center [266, 15] width 9 height 9
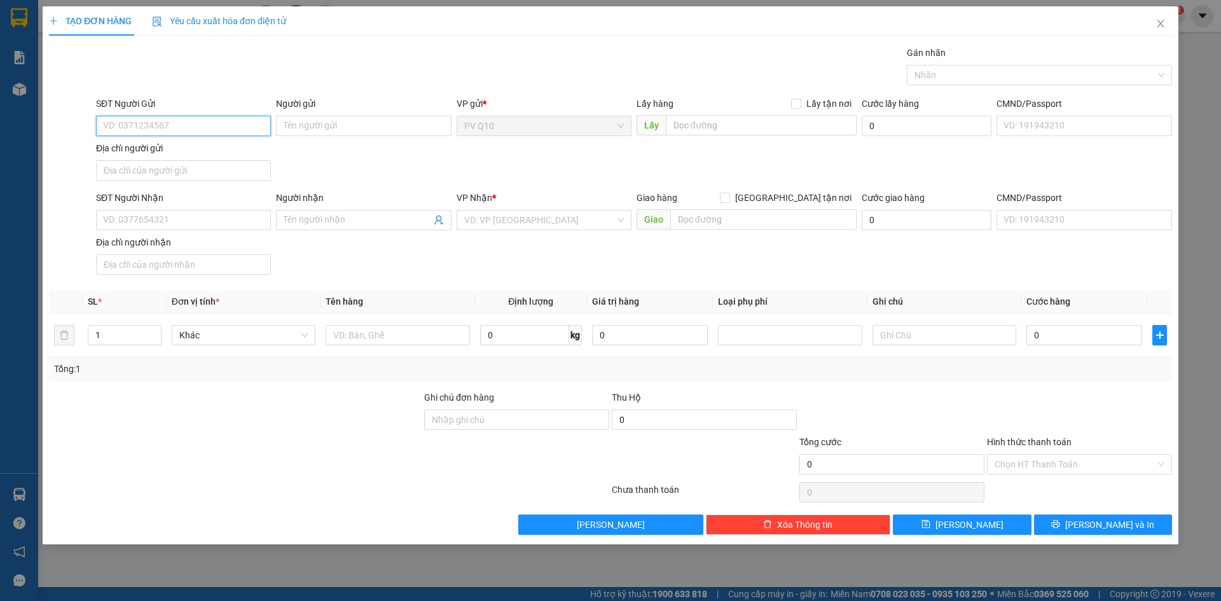
click at [202, 127] on input "SĐT Người Gửi" at bounding box center [183, 126] width 175 height 20
type input "0937478222"
drag, startPoint x: 339, startPoint y: 126, endPoint x: 331, endPoint y: 130, distance: 8.5
click at [340, 127] on input "Người gửi" at bounding box center [363, 126] width 175 height 20
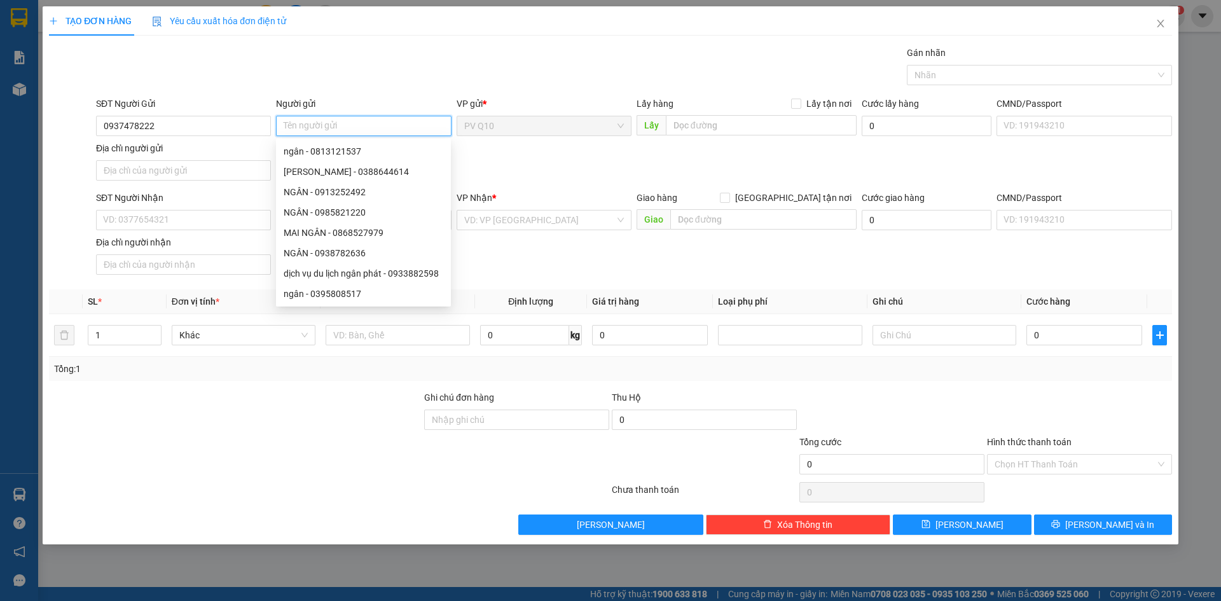
type input "d"
type input "điệp"
click at [175, 219] on input "SĐT Người Nhận" at bounding box center [183, 220] width 175 height 20
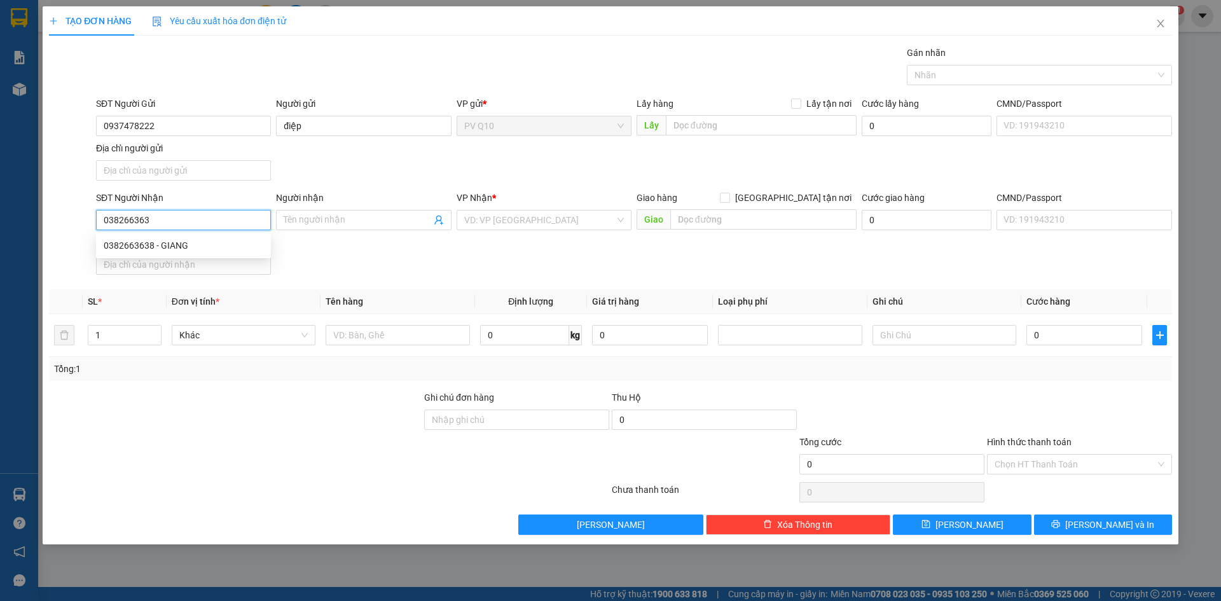
type input "0382663638"
click at [201, 246] on div "0382663638 - GIANG" at bounding box center [184, 246] width 160 height 14
type input "GIANG"
type input "30.000"
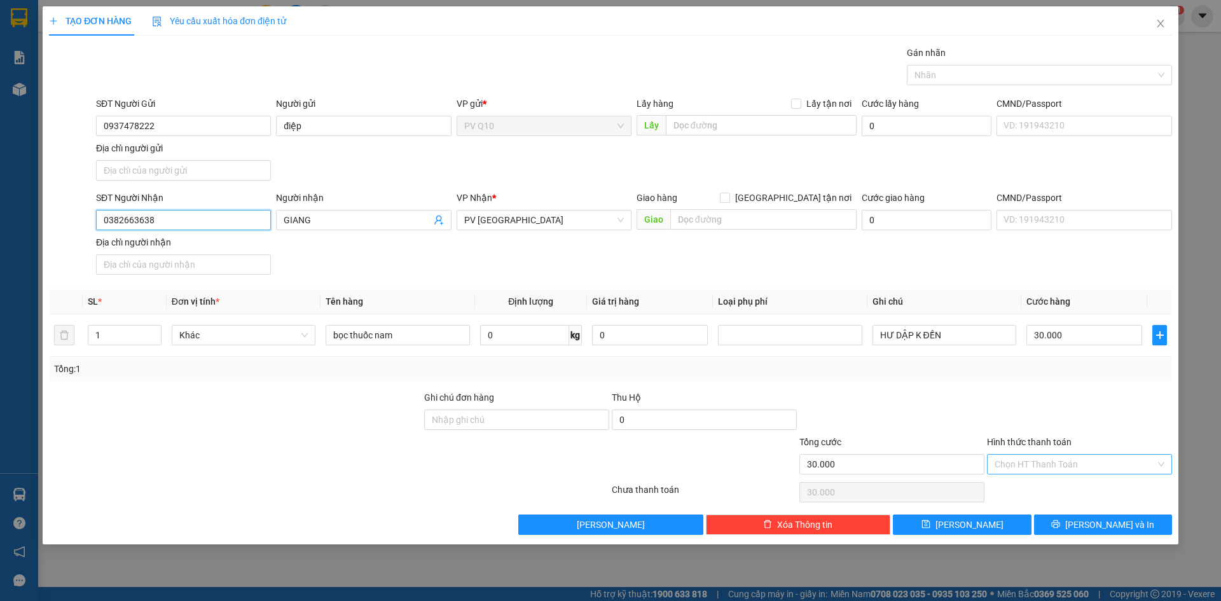
type input "0382663638"
click at [1039, 466] on input "Hình thức thanh toán" at bounding box center [1075, 464] width 161 height 19
click at [1031, 490] on div "Tại văn phòng" at bounding box center [1080, 490] width 170 height 14
click at [1078, 522] on button "[PERSON_NAME] và In" at bounding box center [1103, 525] width 138 height 20
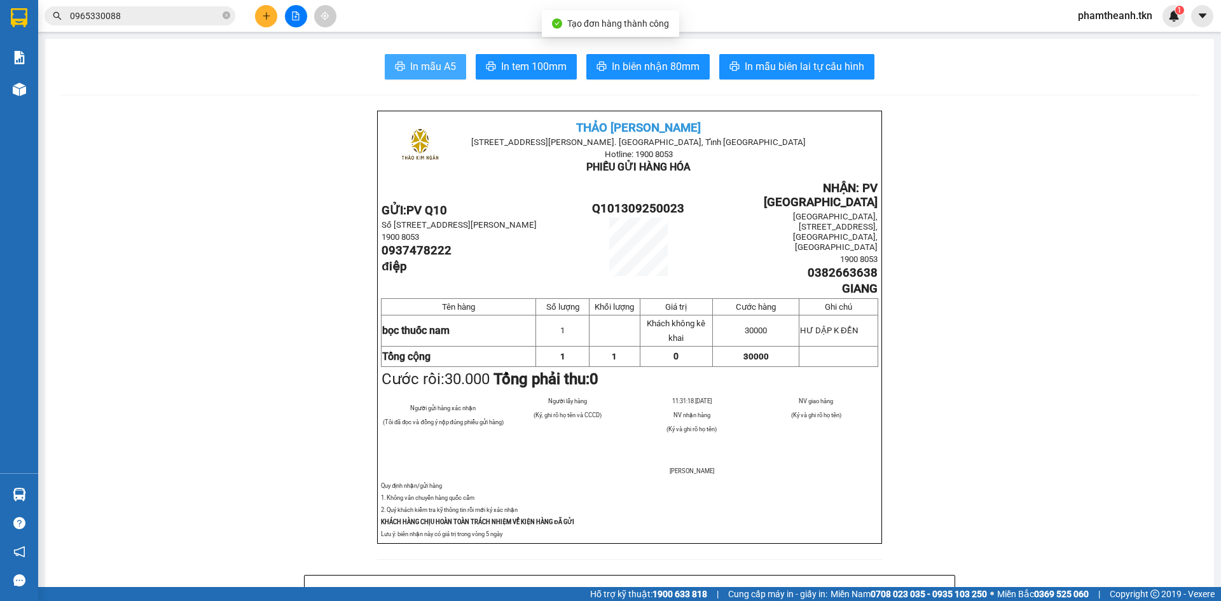
click at [421, 60] on span "In mẫu A5" at bounding box center [433, 67] width 46 height 16
click at [259, 19] on button at bounding box center [266, 16] width 22 height 22
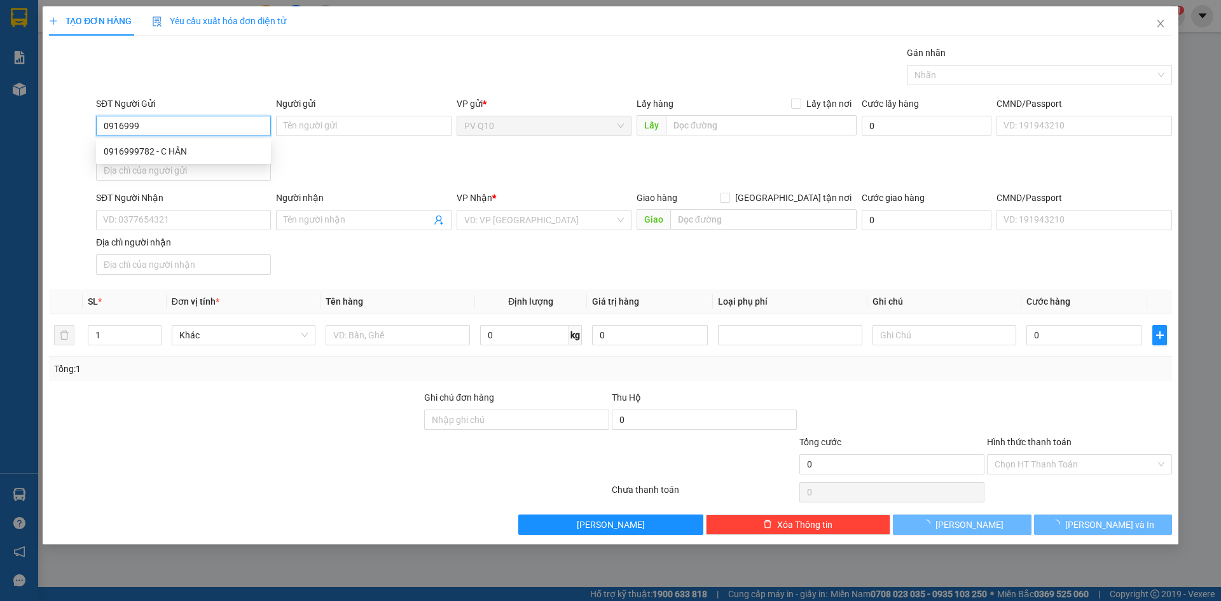
click at [193, 148] on div "0916999782 - C HÂN" at bounding box center [184, 151] width 160 height 14
type input "0916999782"
type input "C HÂN"
type input "0978064694"
type input "QUYÊN"
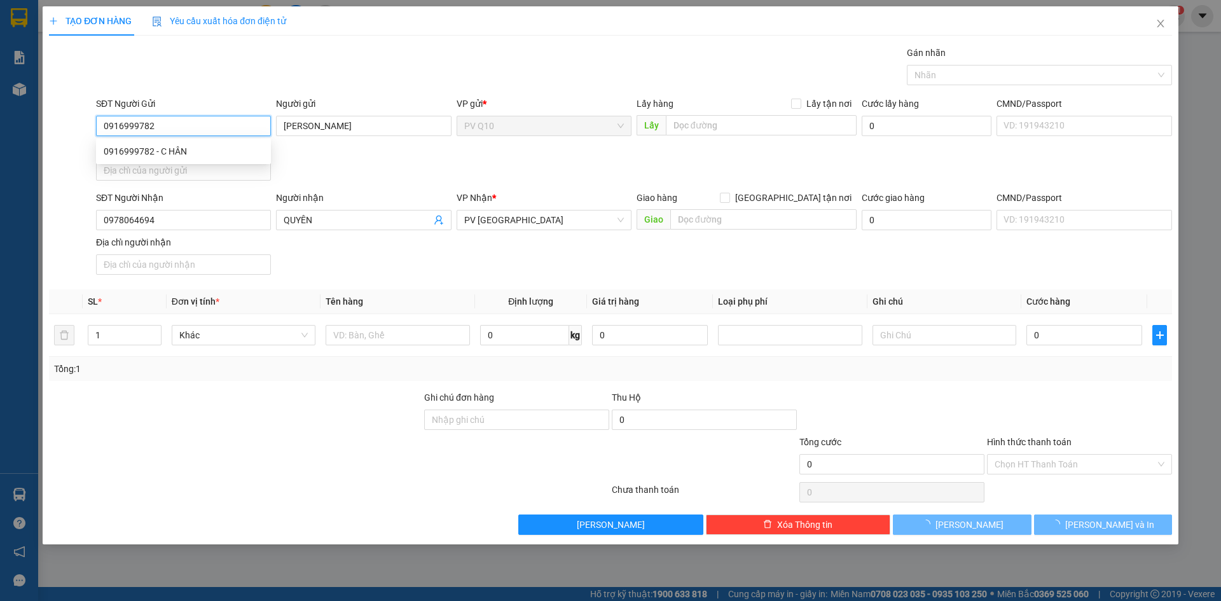
type input "40.000"
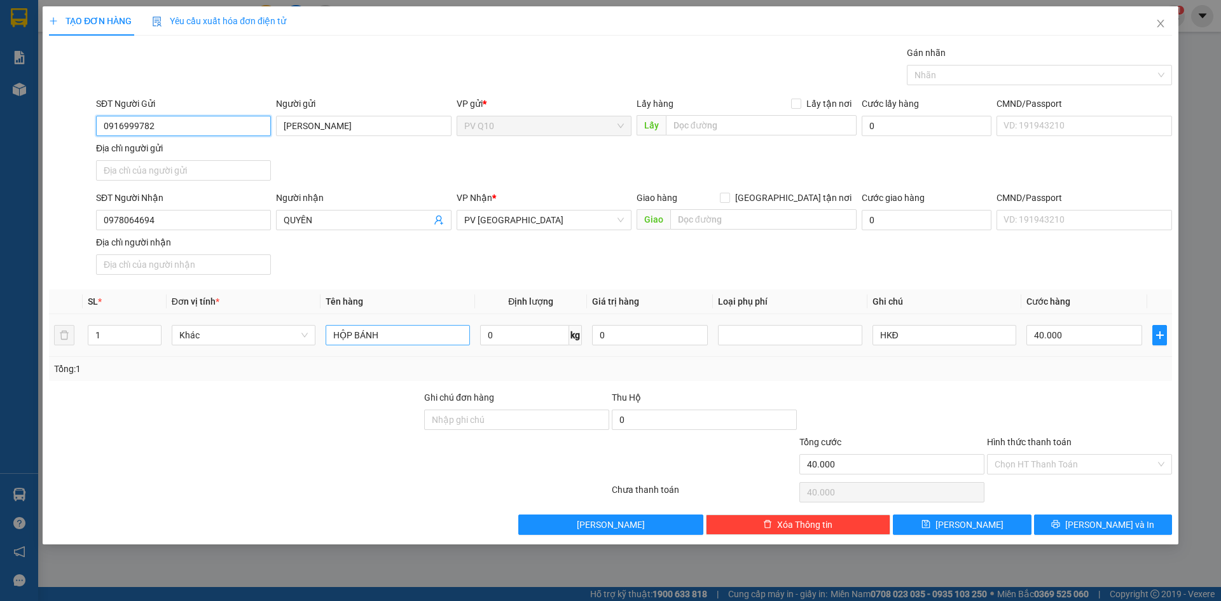
type input "0916999782"
drag, startPoint x: 393, startPoint y: 331, endPoint x: 265, endPoint y: 343, distance: 128.4
click at [301, 340] on tr "1 Khác HỘP BÁNH 0 kg 0 HKĐ 40.000" at bounding box center [610, 335] width 1123 height 43
type input "túi bánh"
click at [1053, 337] on input "40.000" at bounding box center [1085, 335] width 116 height 20
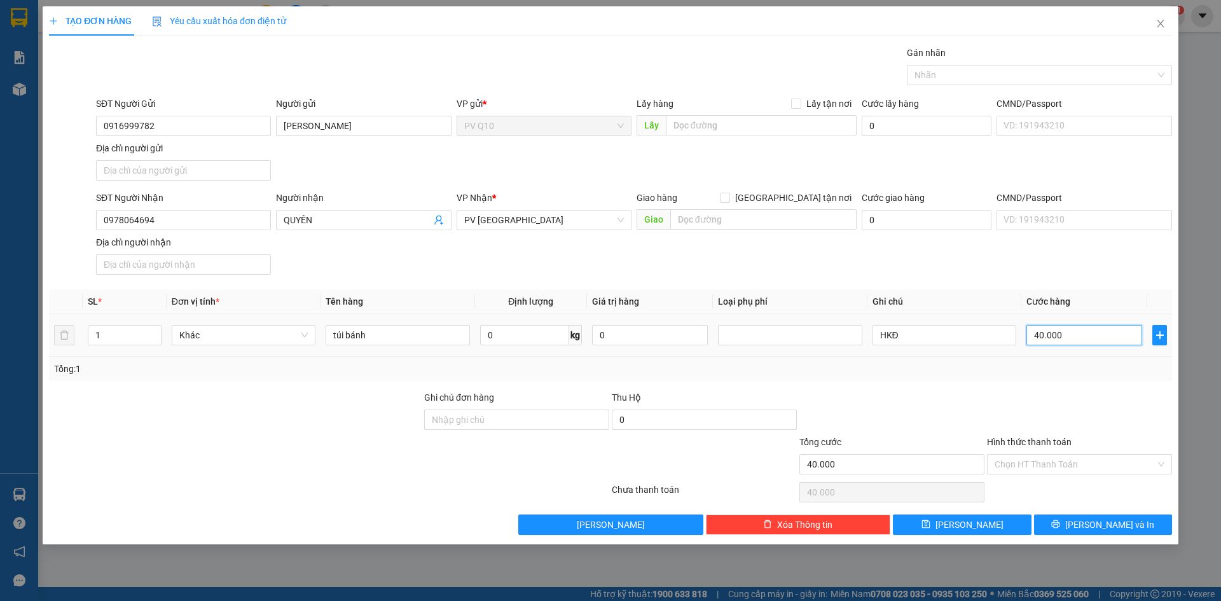
type input "5"
type input "50"
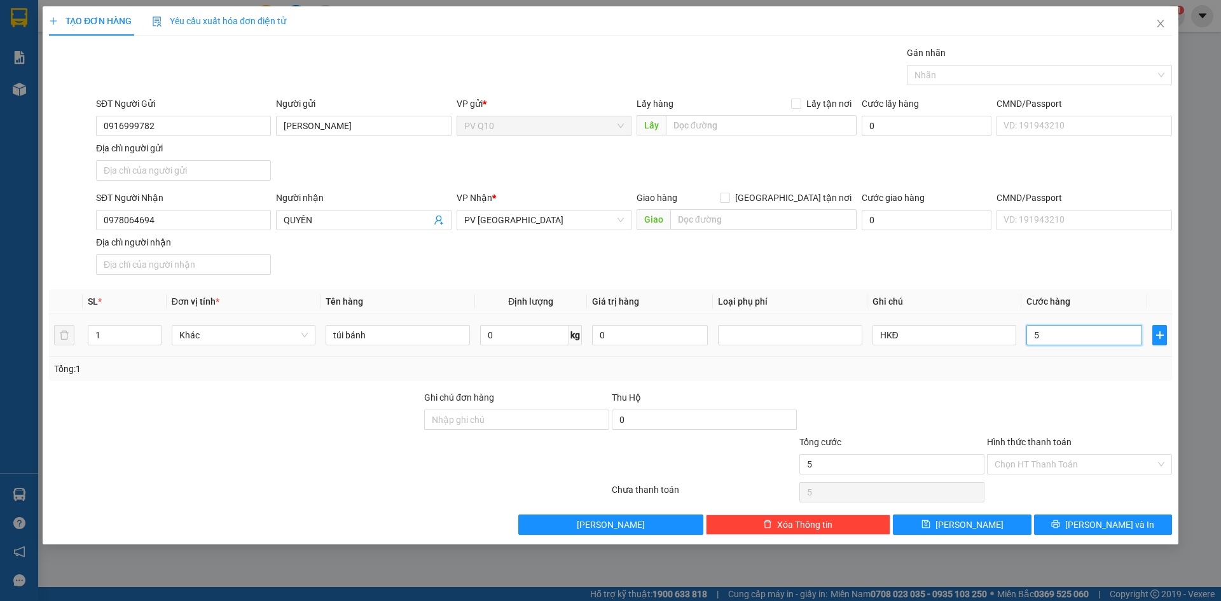
type input "50"
click at [1051, 76] on div at bounding box center [1033, 74] width 246 height 15
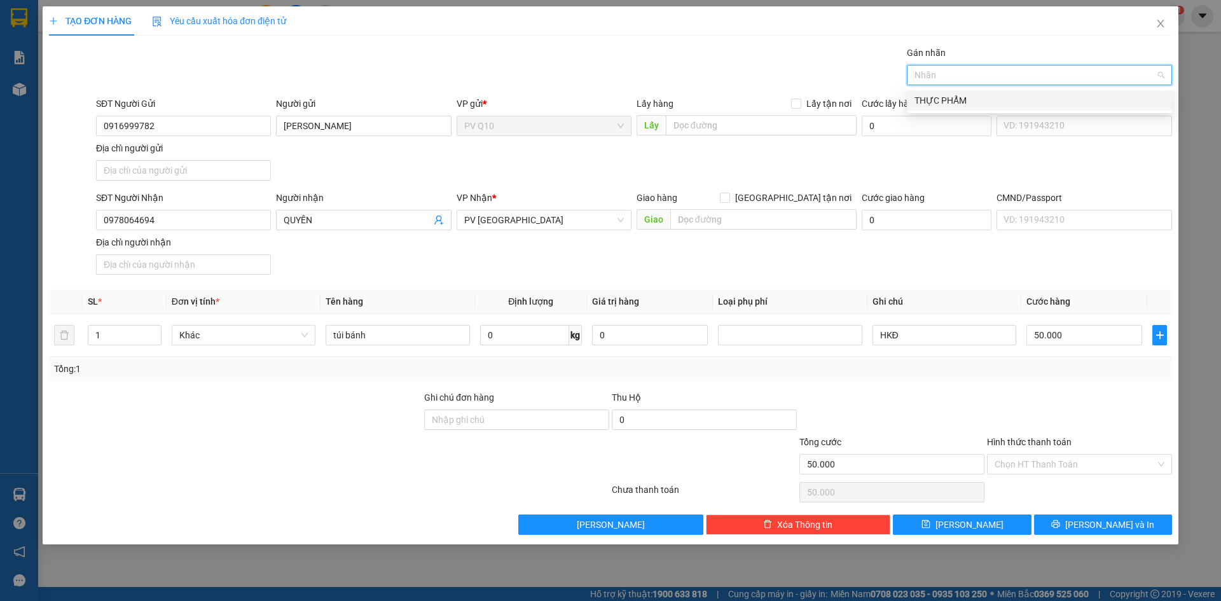
click at [993, 99] on div "THỰC PHẨM" at bounding box center [1040, 101] width 250 height 14
drag, startPoint x: 1084, startPoint y: 455, endPoint x: 1083, endPoint y: 476, distance: 20.4
click at [1083, 463] on input "Hình thức thanh toán" at bounding box center [1075, 464] width 161 height 19
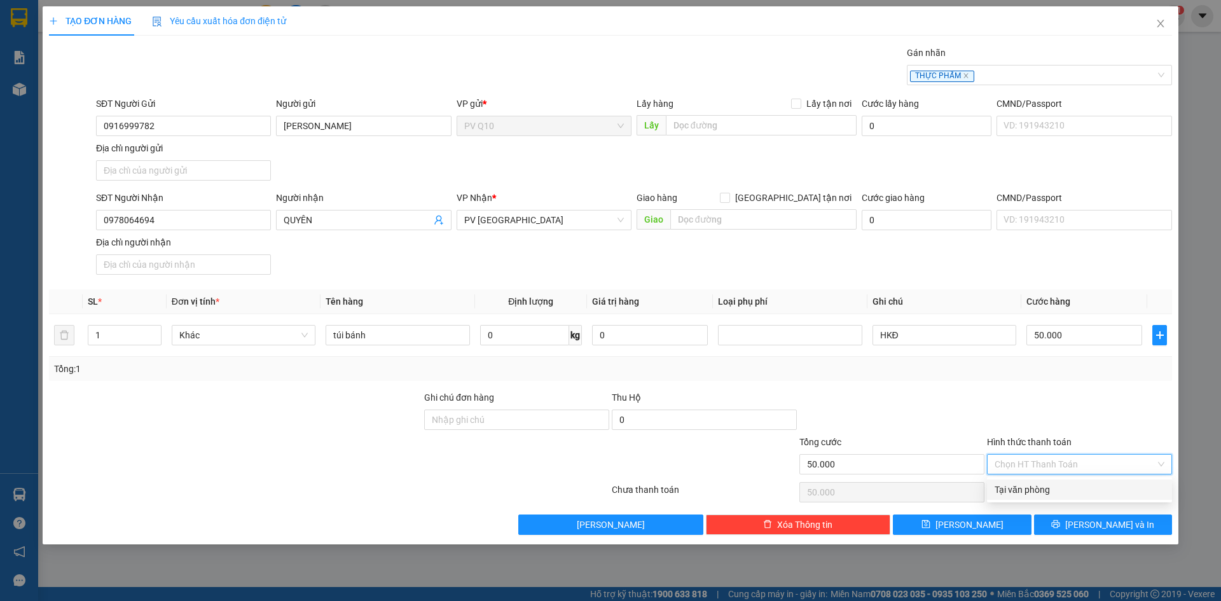
click at [1079, 494] on div "Tại văn phòng" at bounding box center [1080, 490] width 170 height 14
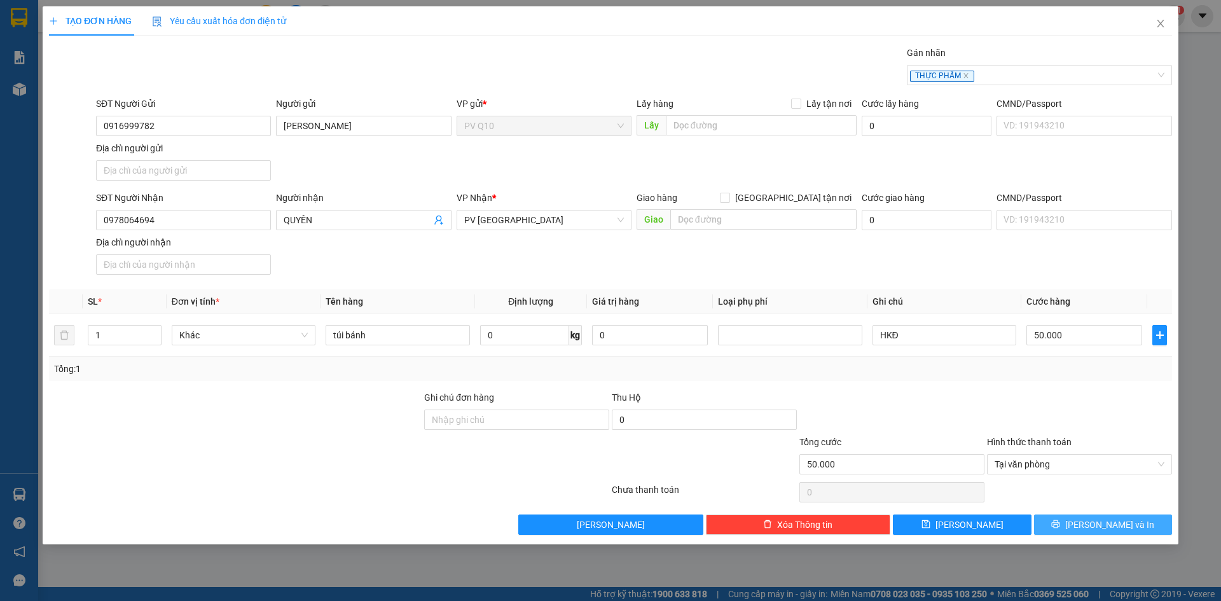
drag, startPoint x: 1112, startPoint y: 534, endPoint x: 1052, endPoint y: 490, distance: 74.2
click at [1112, 534] on button "[PERSON_NAME] và In" at bounding box center [1103, 525] width 138 height 20
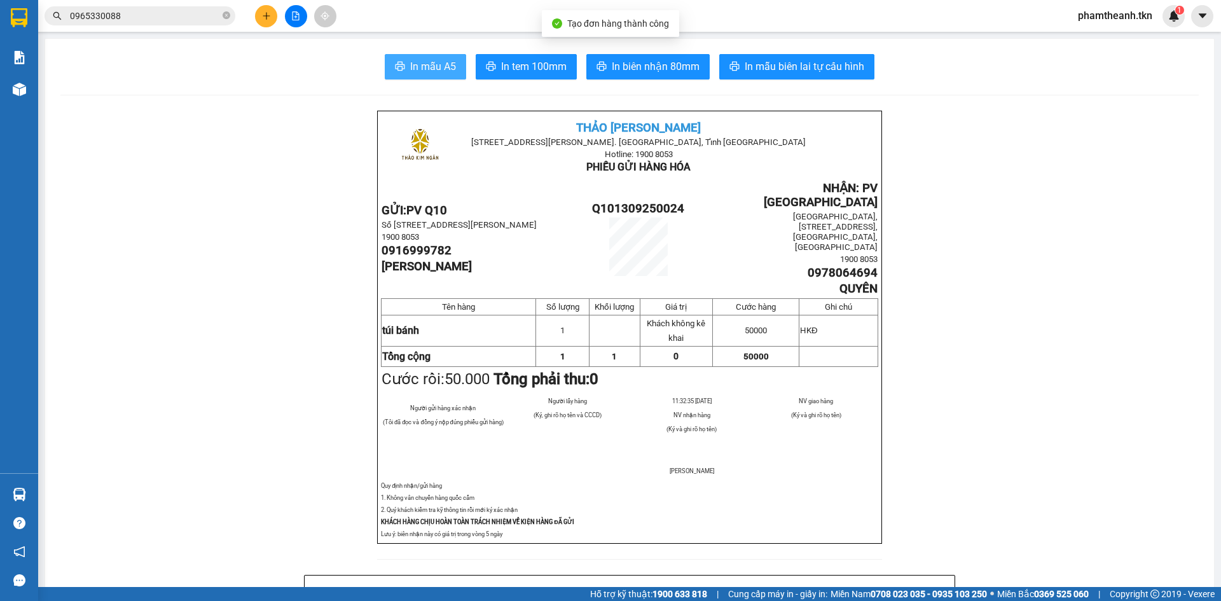
click at [429, 66] on span "In mẫu A5" at bounding box center [433, 67] width 46 height 16
click at [261, 21] on button at bounding box center [266, 16] width 22 height 22
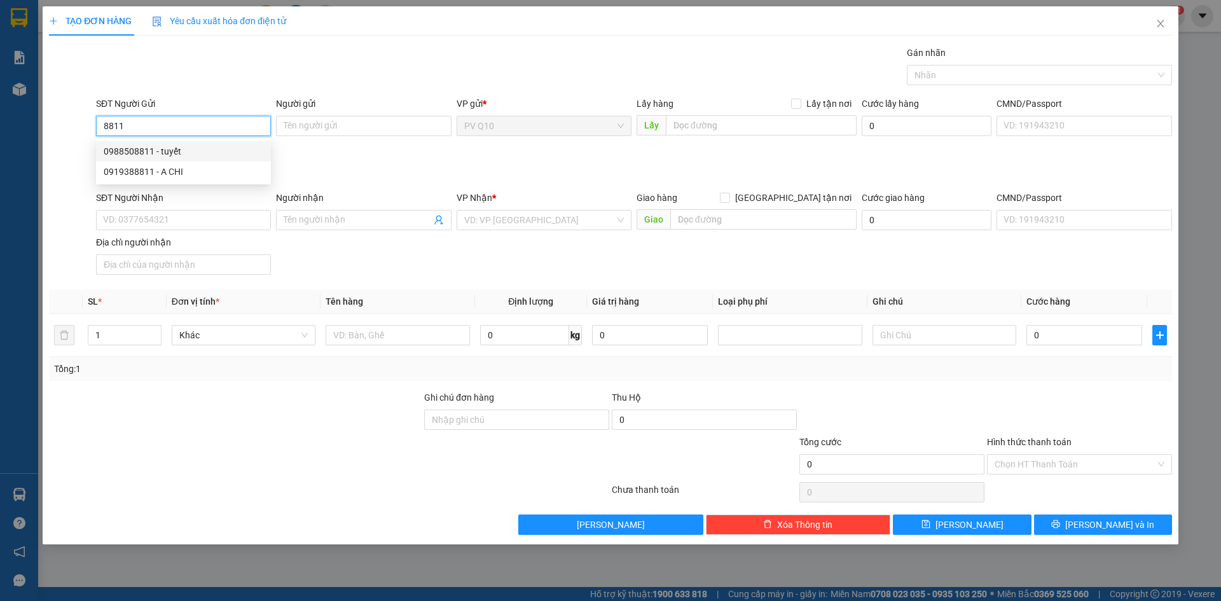
click at [176, 155] on div "0988508811 - tuyết" at bounding box center [184, 151] width 160 height 14
type input "0988508811"
type input "tuyết"
type input "0764864959"
type input "hằng ( linh đan"
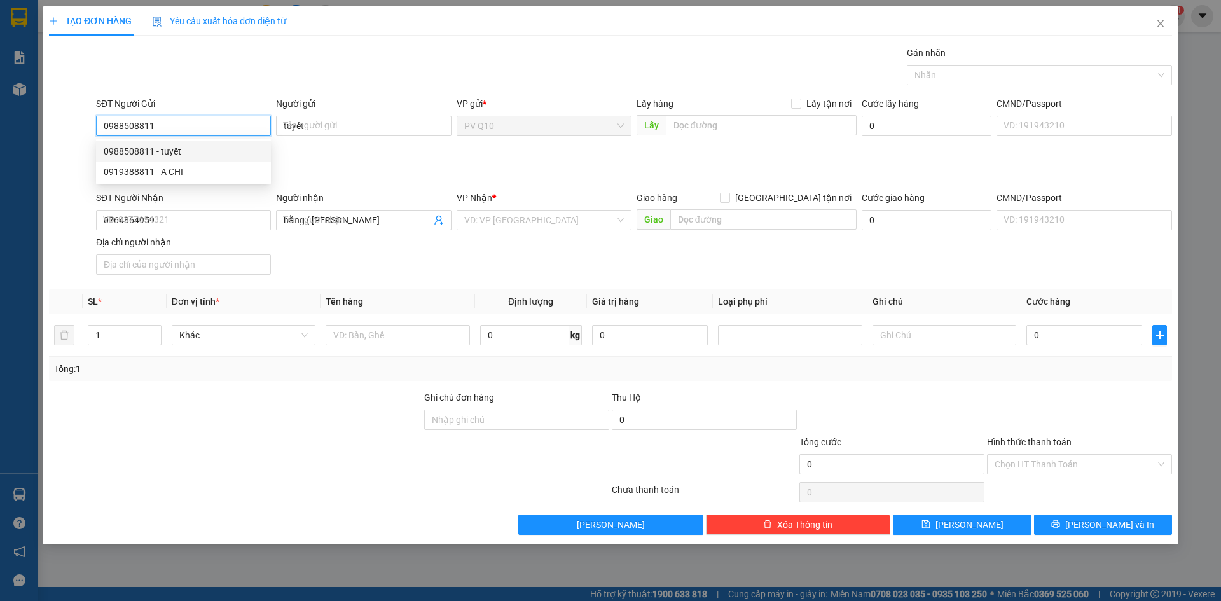
type input "30.000"
type input "0988508811"
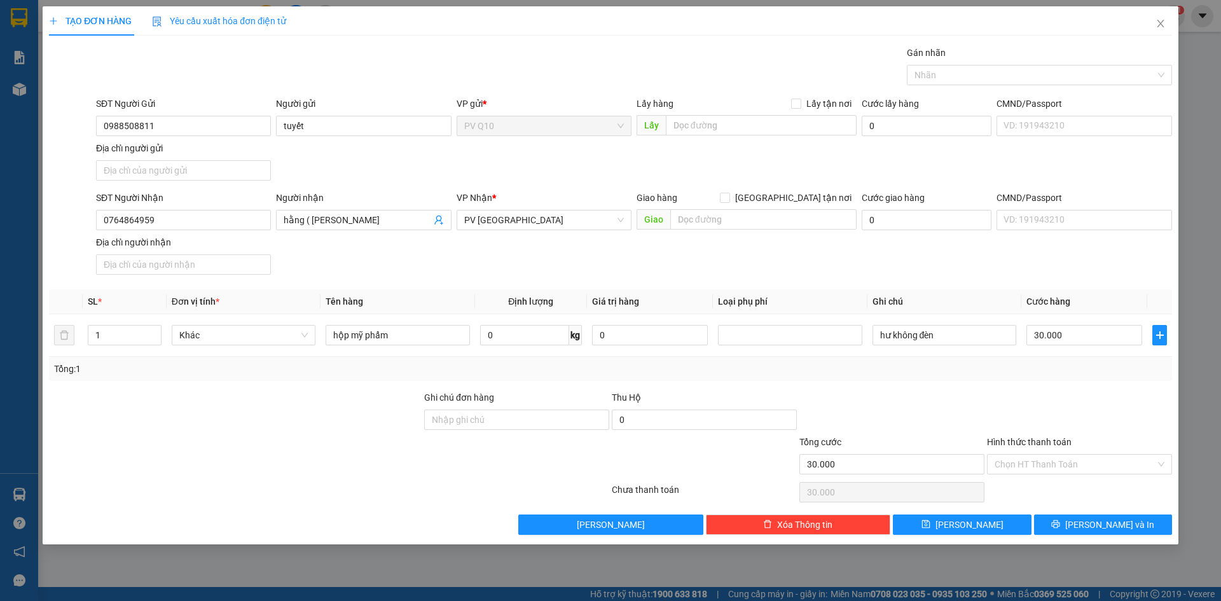
click at [1069, 481] on div "Chọn HT Thanh Toán" at bounding box center [1080, 492] width 188 height 25
click at [1059, 461] on input "Hình thức thanh toán" at bounding box center [1075, 464] width 161 height 19
click at [1067, 496] on div "Tại văn phòng" at bounding box center [1080, 490] width 170 height 14
click at [1103, 529] on span "[PERSON_NAME] và In" at bounding box center [1109, 525] width 89 height 14
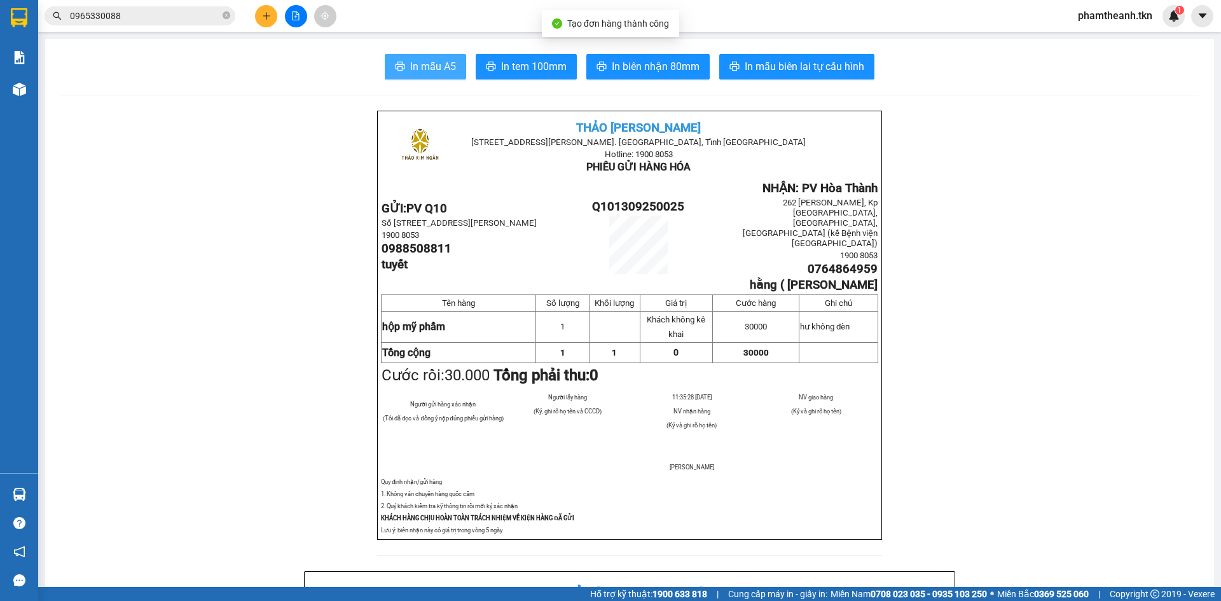
click at [417, 64] on span "In mẫu A5" at bounding box center [433, 67] width 46 height 16
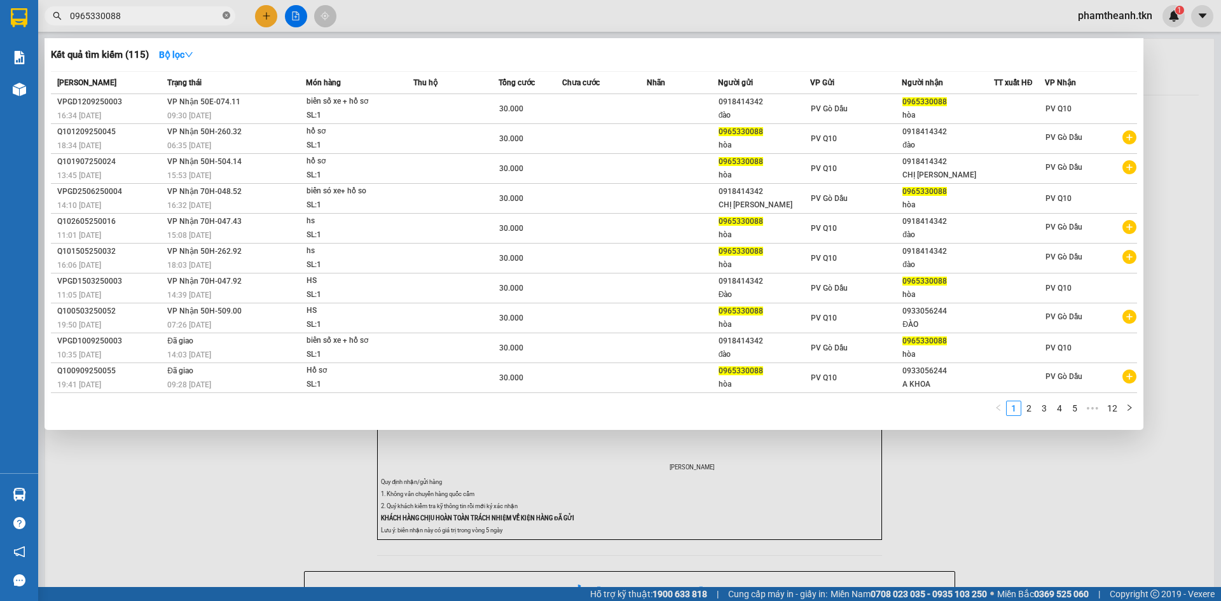
click at [227, 17] on icon "close-circle" at bounding box center [227, 15] width 8 height 8
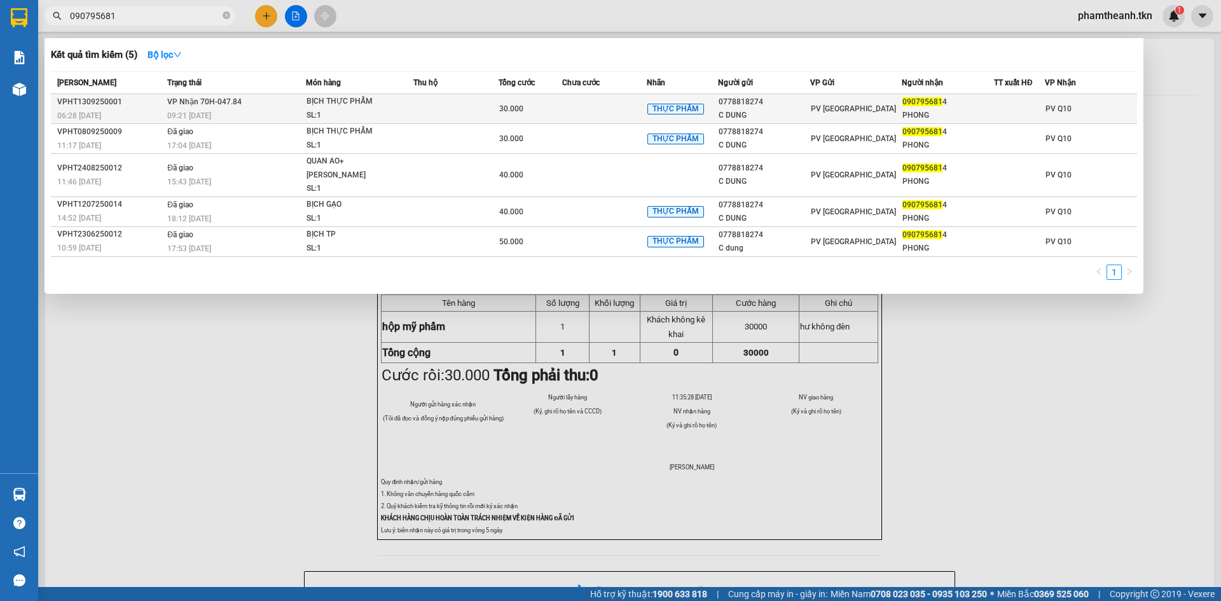
type input "090795681"
click at [587, 107] on td at bounding box center [604, 109] width 85 height 30
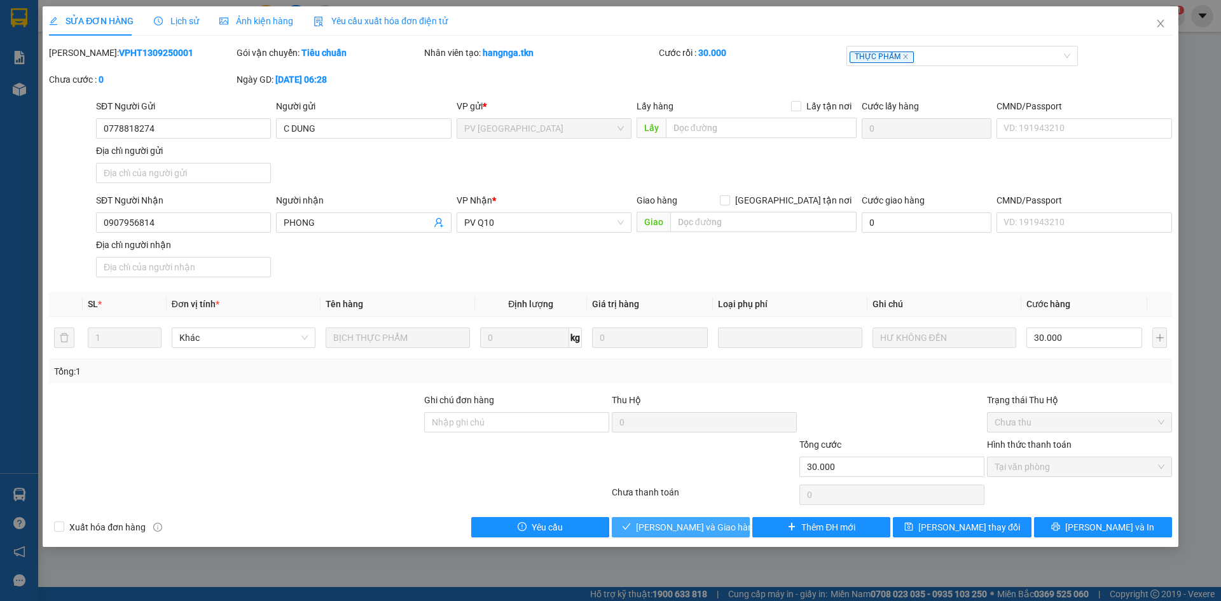
click at [698, 530] on span "[PERSON_NAME] và Giao hàng" at bounding box center [697, 527] width 122 height 14
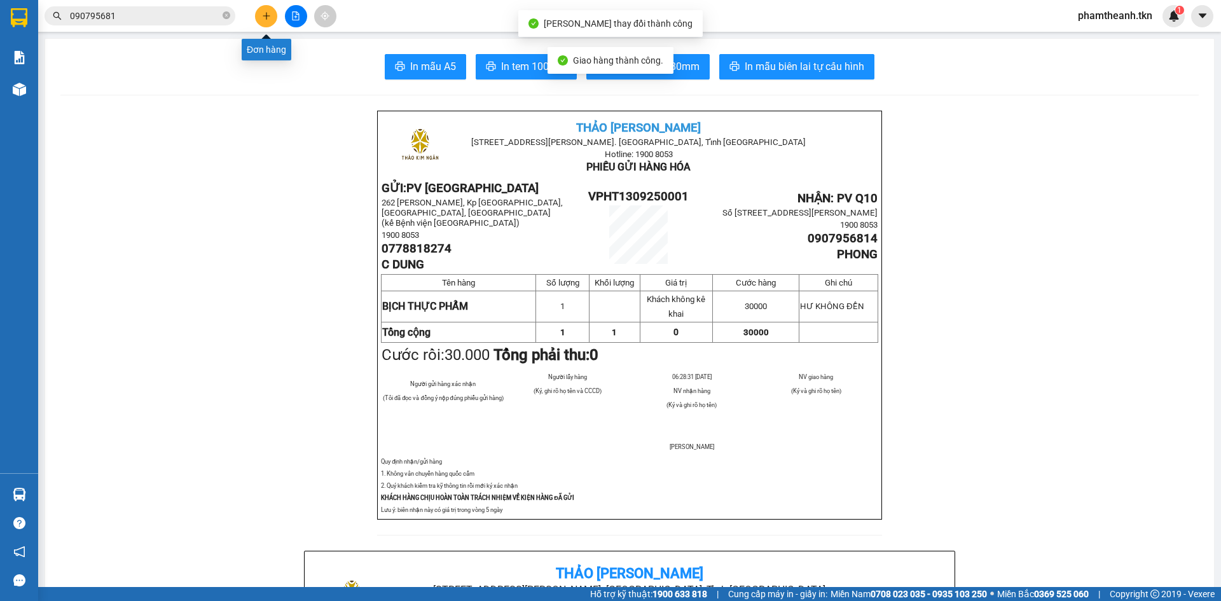
click at [270, 14] on icon "plus" at bounding box center [266, 15] width 9 height 9
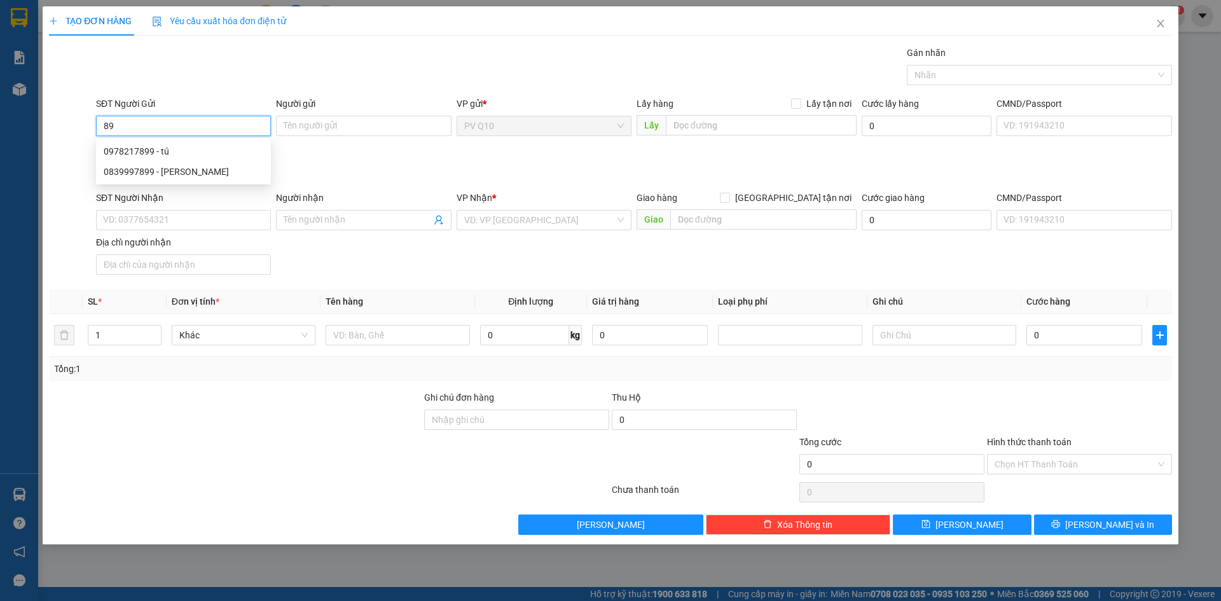
type input "8"
click at [132, 153] on div "0964449537 - sang" at bounding box center [184, 151] width 160 height 14
type input "0964449537"
type input "sang"
type input "0369781899"
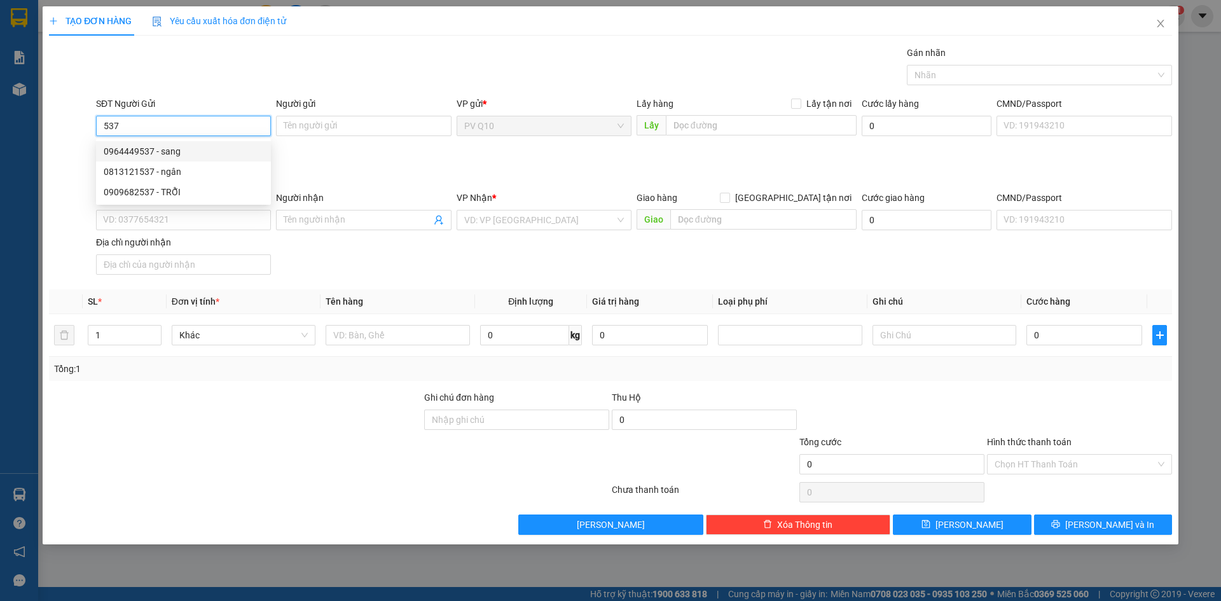
type input "TÂM HẢI"
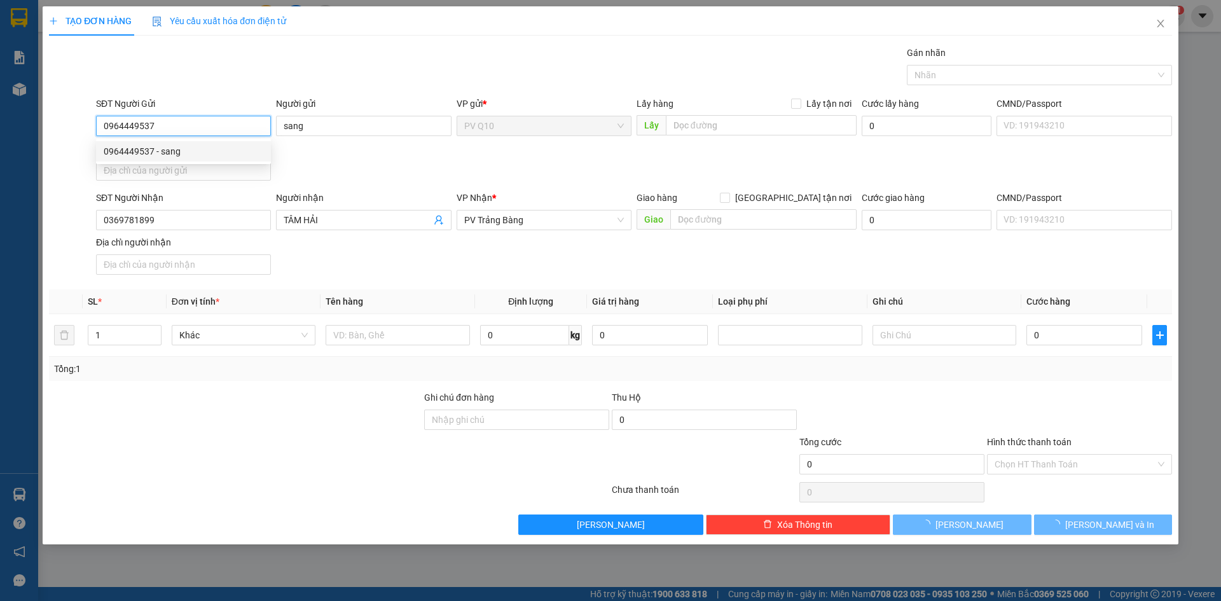
type input "30.000"
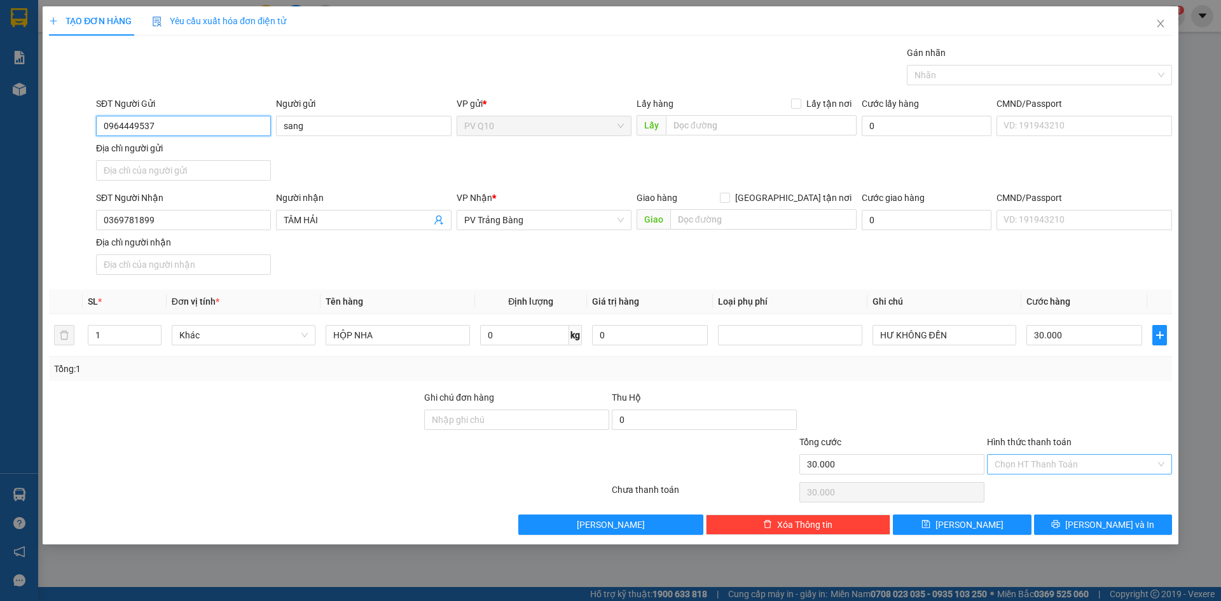
type input "0964449537"
click at [1071, 457] on input "Hình thức thanh toán" at bounding box center [1075, 464] width 161 height 19
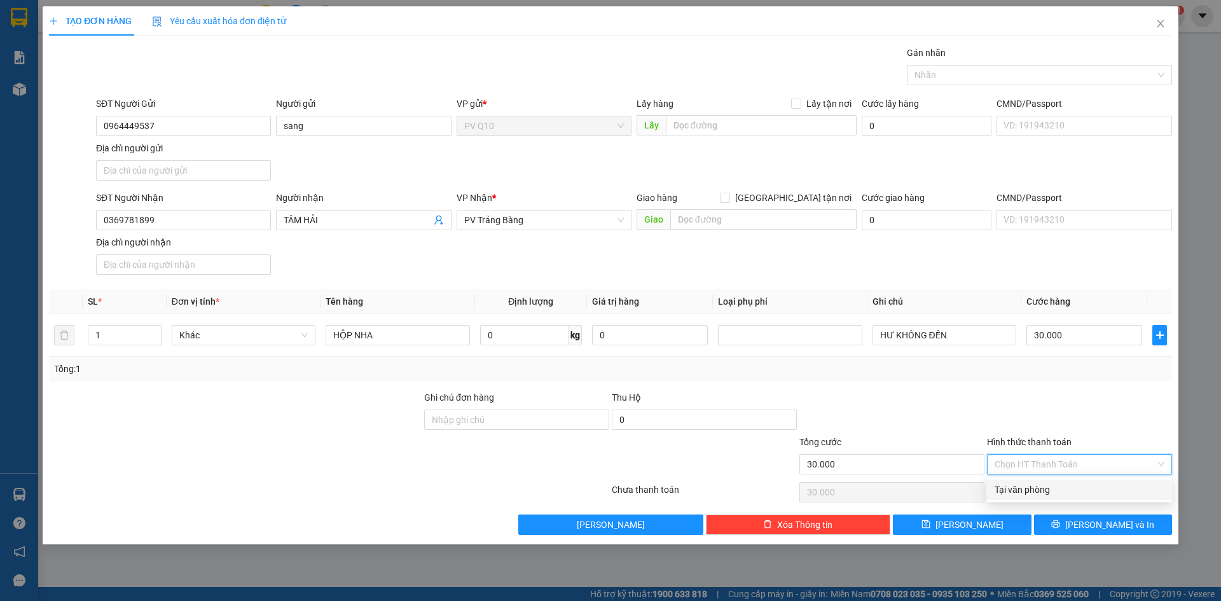
click at [1055, 490] on div "Tại văn phòng" at bounding box center [1080, 490] width 170 height 14
click at [1101, 522] on span "[PERSON_NAME] và In" at bounding box center [1109, 525] width 89 height 14
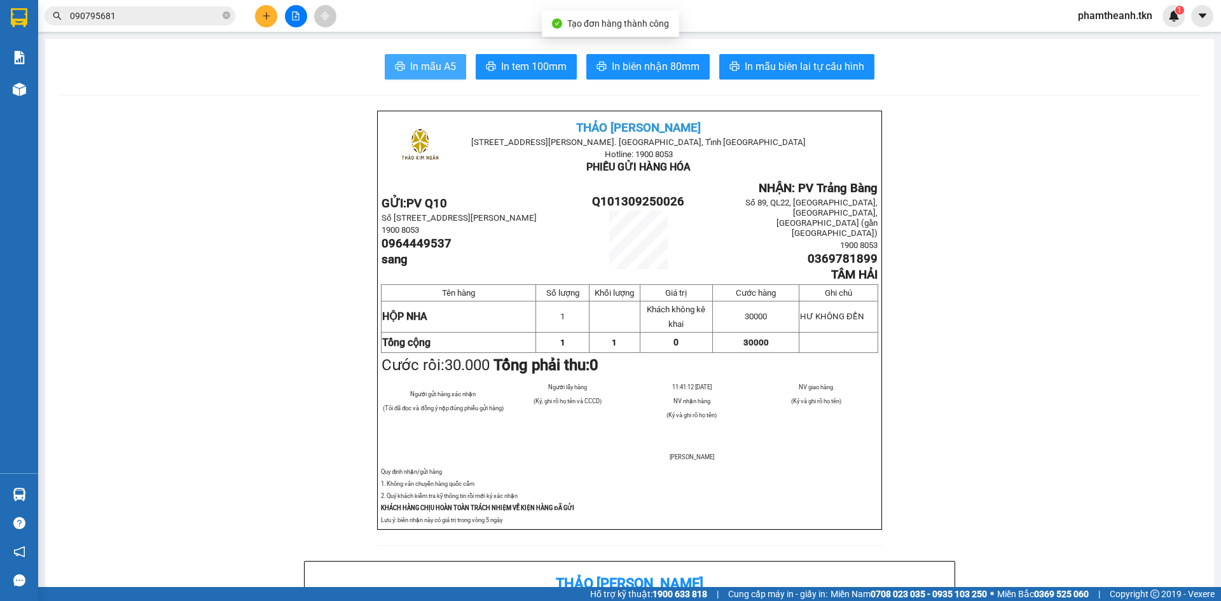
click at [431, 71] on span "In mẫu A5" at bounding box center [433, 67] width 46 height 16
click at [772, 421] on div at bounding box center [816, 428] width 123 height 14
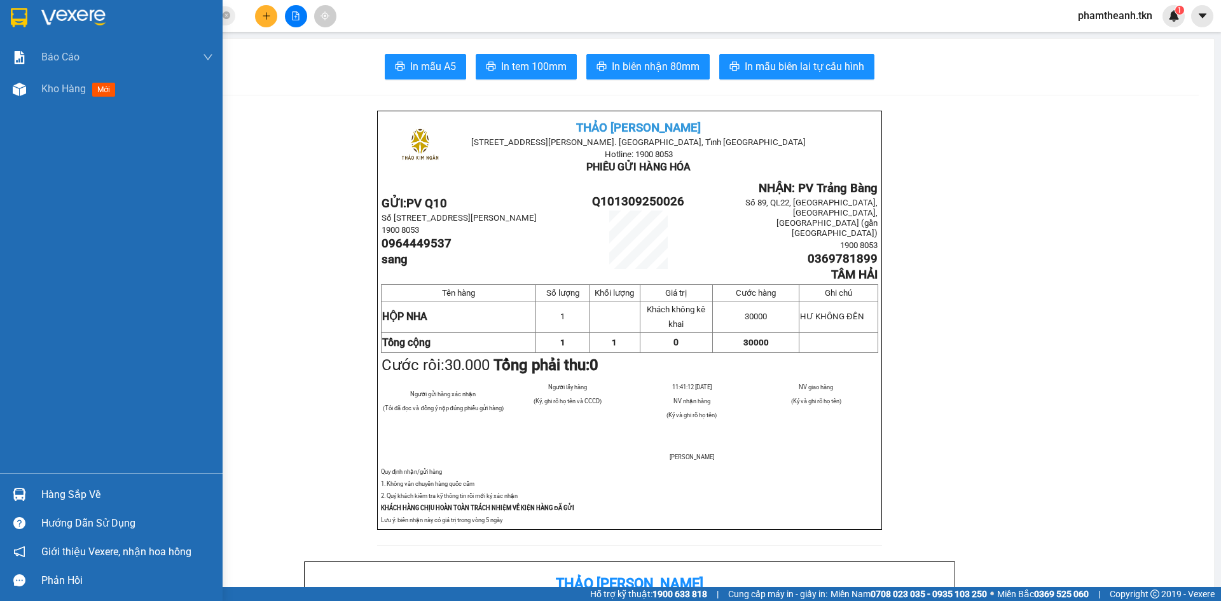
click at [63, 489] on div "Hàng sắp về" at bounding box center [127, 494] width 172 height 19
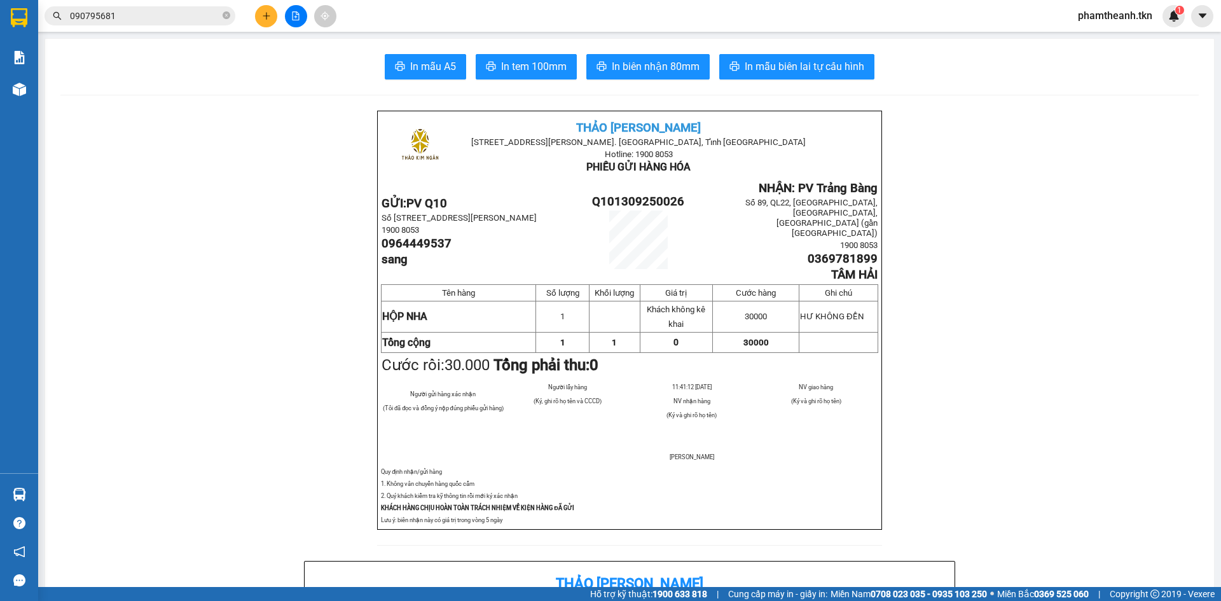
click at [258, 301] on section "Kết quả tìm kiếm ( 5 ) Bộ lọc Mã ĐH Trạng thái Món hàng Thu hộ Tổng cước Chưa c…" at bounding box center [610, 300] width 1221 height 601
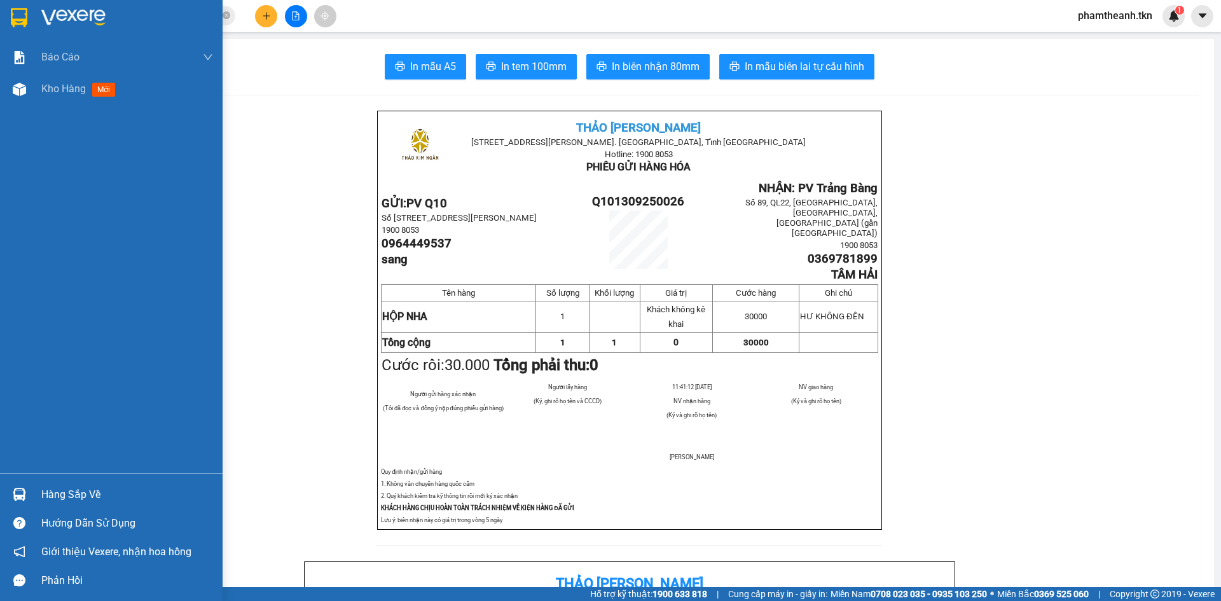
click at [44, 487] on div "Hàng sắp về" at bounding box center [127, 494] width 172 height 19
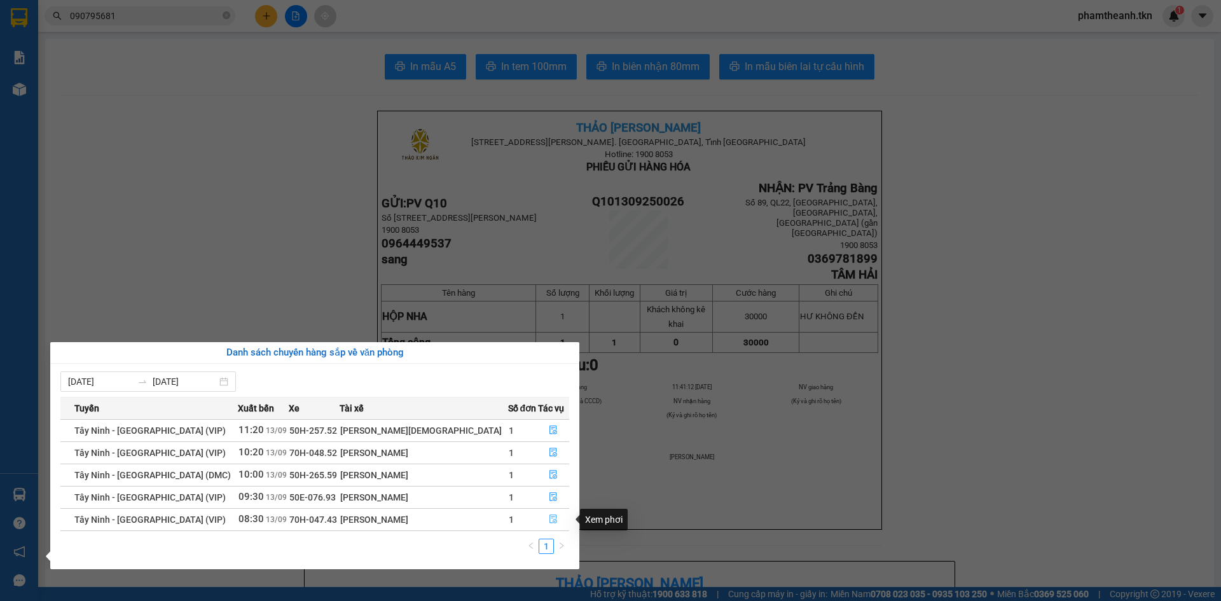
click at [549, 516] on icon "file-done" at bounding box center [553, 519] width 9 height 9
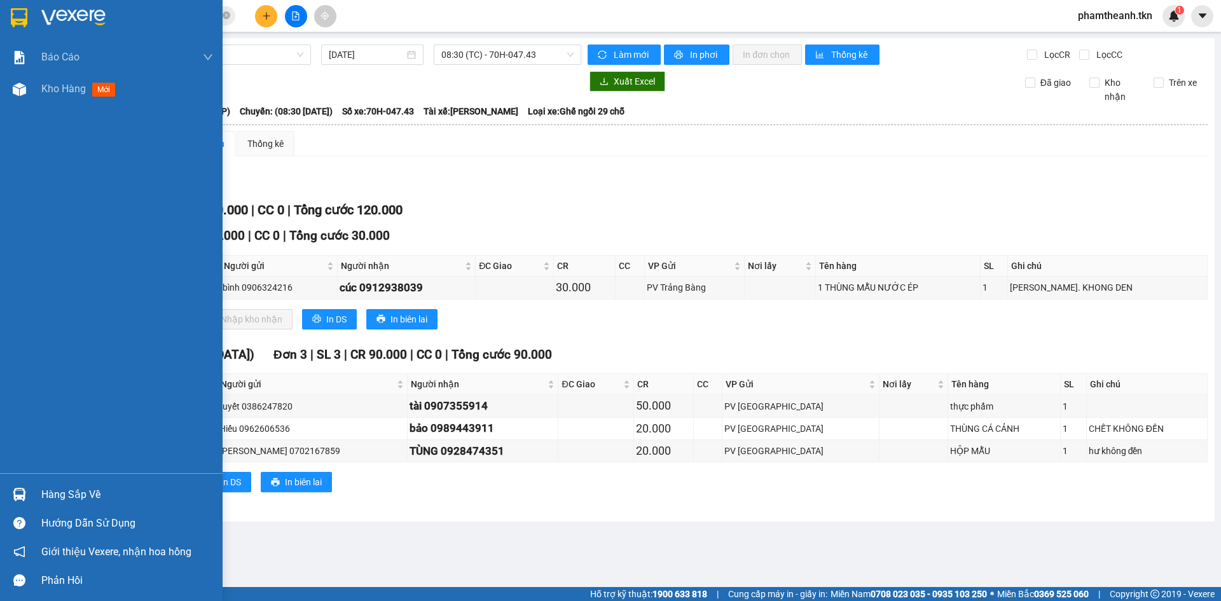
click at [57, 488] on div "Hàng sắp về" at bounding box center [127, 494] width 172 height 19
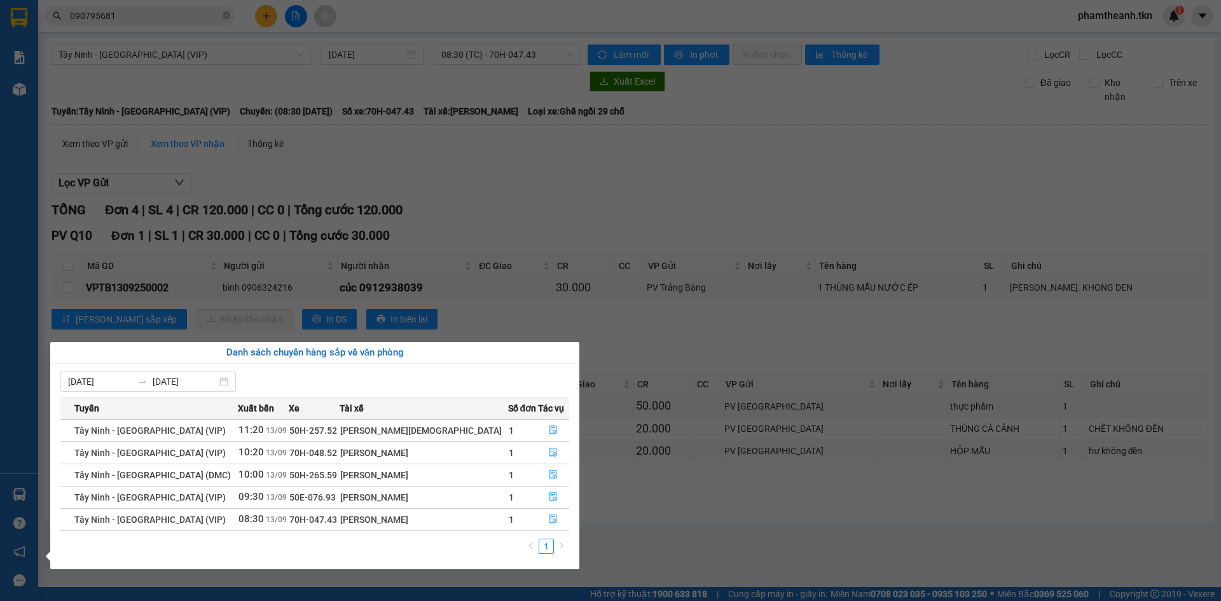
click at [565, 282] on section "Kết quả tìm kiếm ( 5 ) Bộ lọc Mã ĐH Trạng thái Món hàng Thu hộ Tổng cước Chưa c…" at bounding box center [610, 300] width 1221 height 601
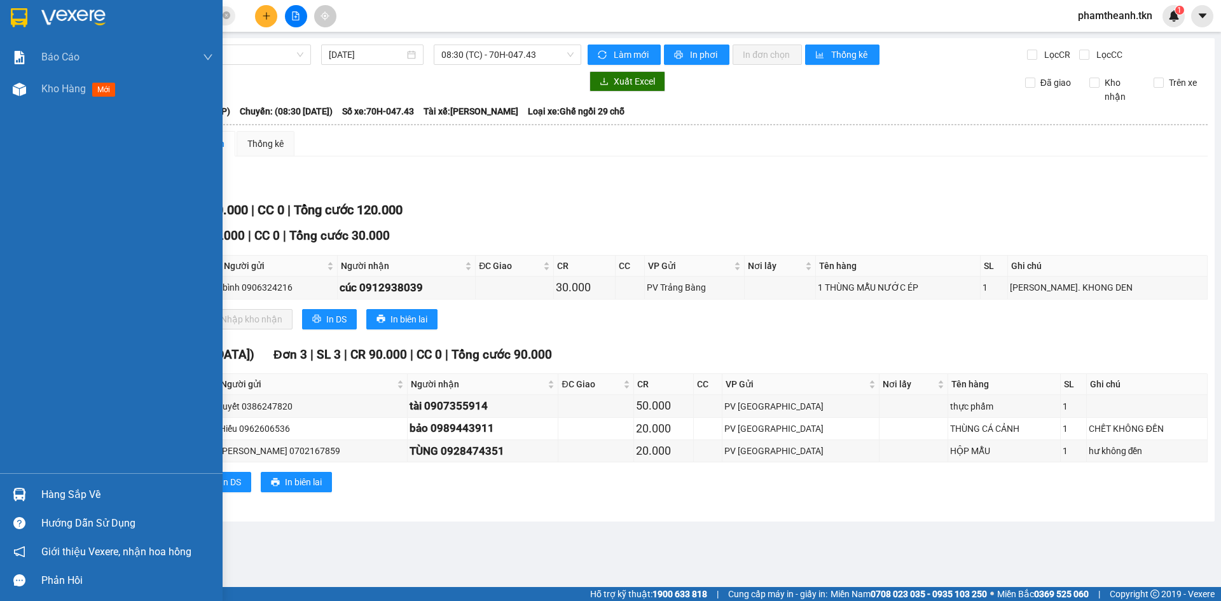
drag, startPoint x: 32, startPoint y: 495, endPoint x: 61, endPoint y: 501, distance: 29.1
click at [33, 497] on div "Hàng sắp về" at bounding box center [111, 494] width 223 height 29
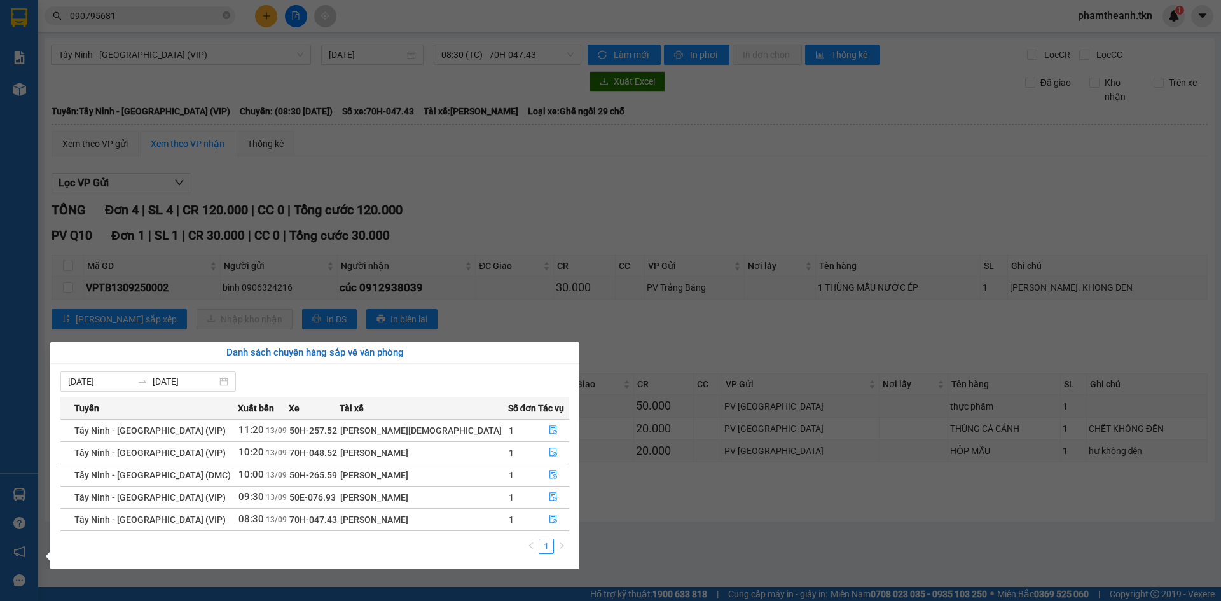
click at [235, 204] on section "Kết quả tìm kiếm ( 5 ) Bộ lọc Mã ĐH Trạng thái Món hàng Thu hộ Tổng cước Chưa c…" at bounding box center [610, 300] width 1221 height 601
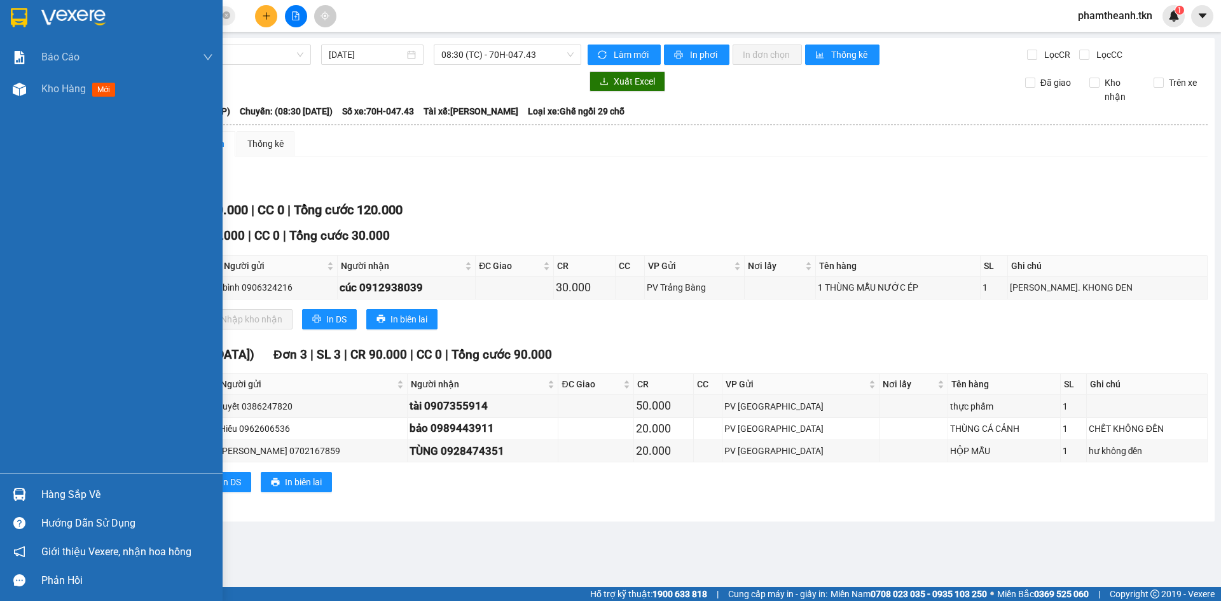
click at [36, 20] on div at bounding box center [111, 20] width 223 height 41
click at [88, 4] on div at bounding box center [111, 20] width 223 height 41
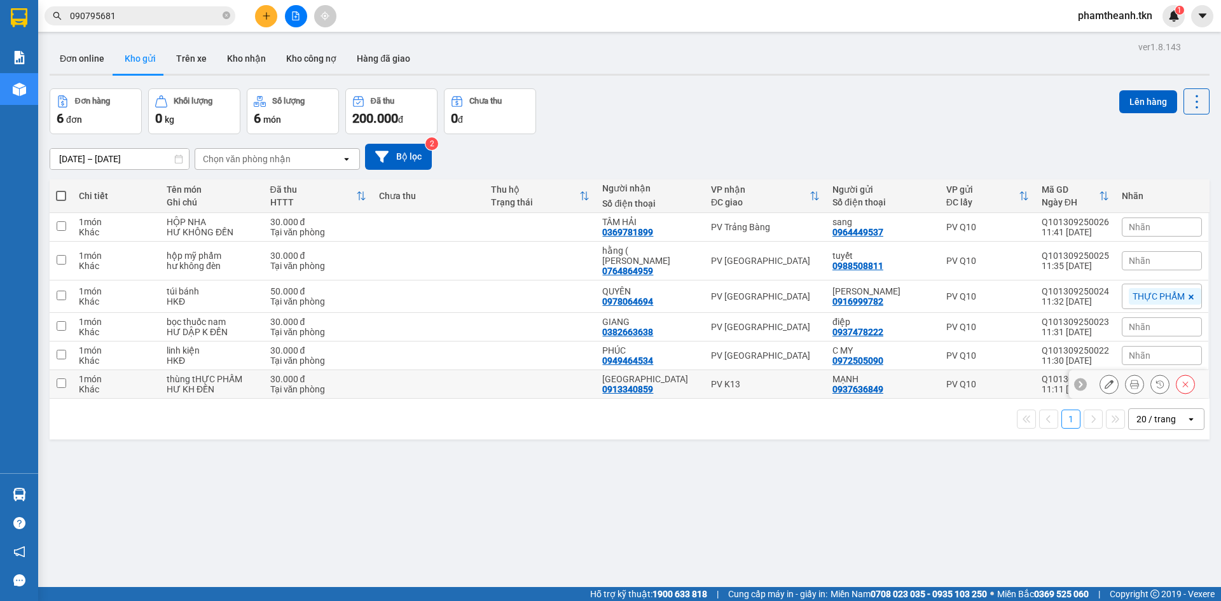
click at [419, 382] on td at bounding box center [429, 384] width 112 height 29
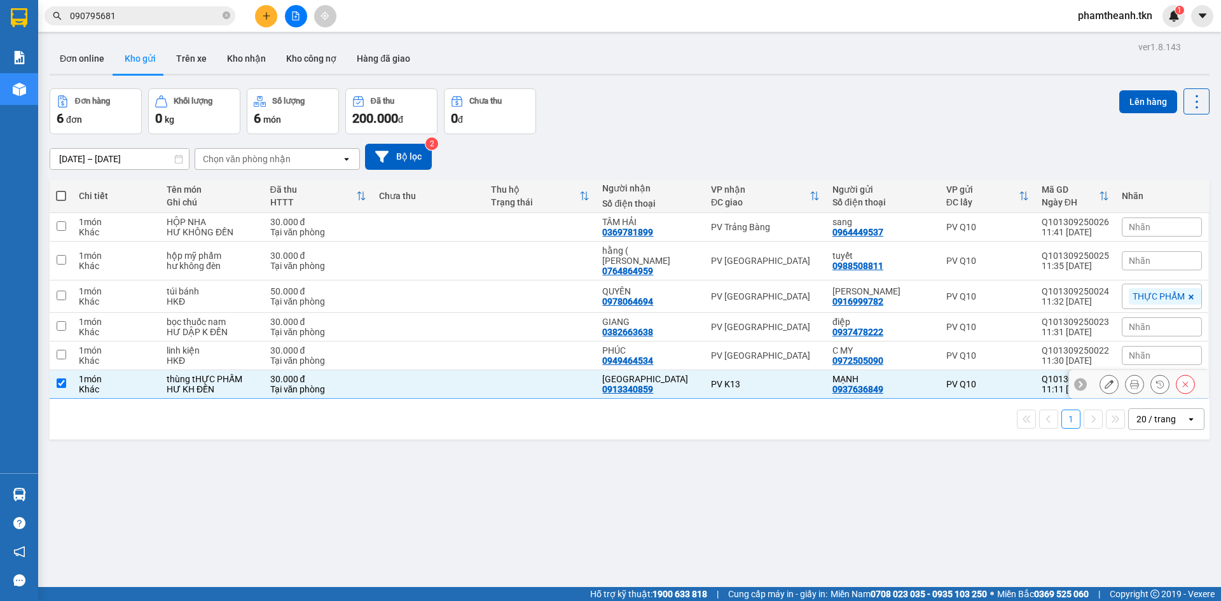
checkbox input "true"
click at [521, 128] on button "Chưa thu 0 đ" at bounding box center [490, 111] width 92 height 46
click at [1122, 99] on button "Lên hàng" at bounding box center [1148, 101] width 58 height 23
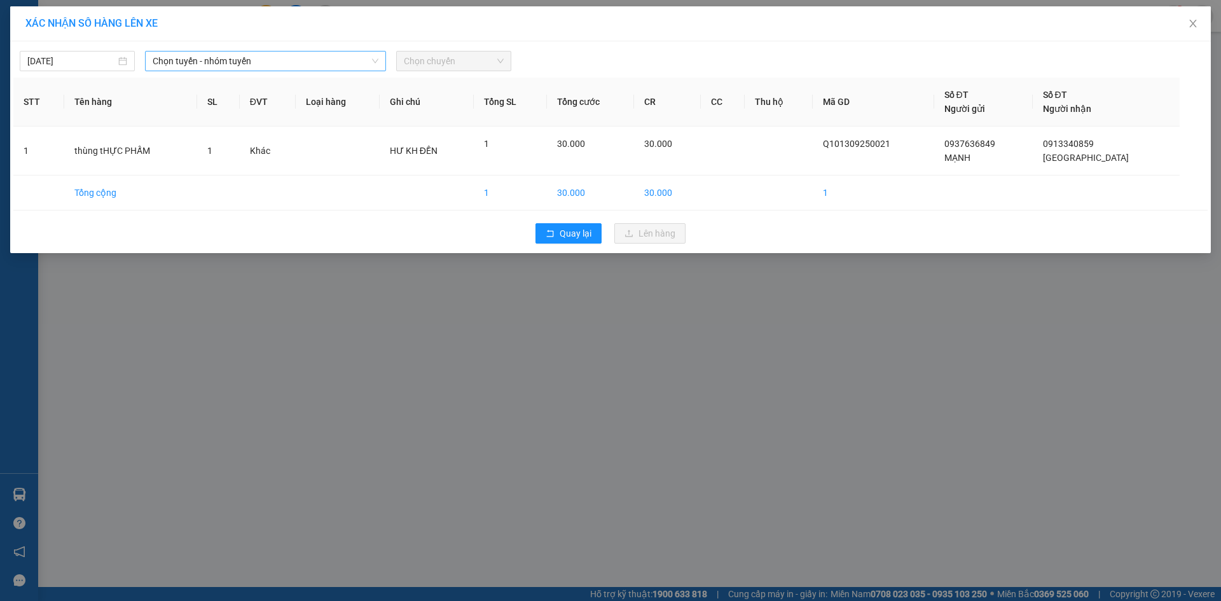
click at [261, 53] on span "Chọn tuyến - nhóm tuyến" at bounding box center [266, 61] width 226 height 19
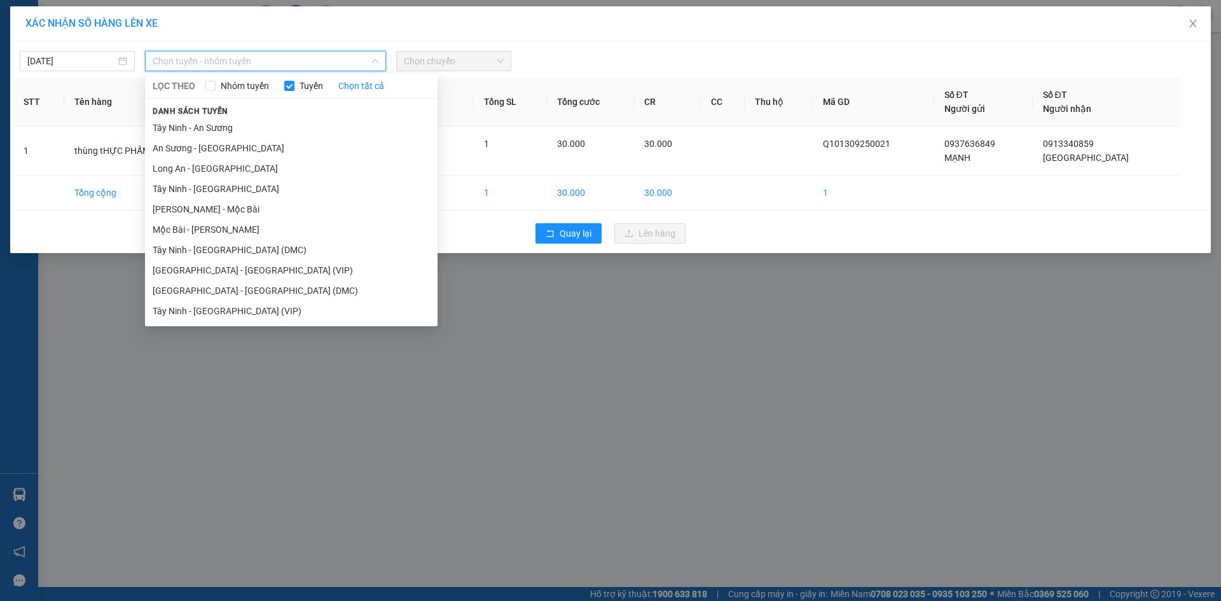
click at [219, 265] on li "Sài Gòn - Tây Ninh (VIP)" at bounding box center [291, 270] width 293 height 20
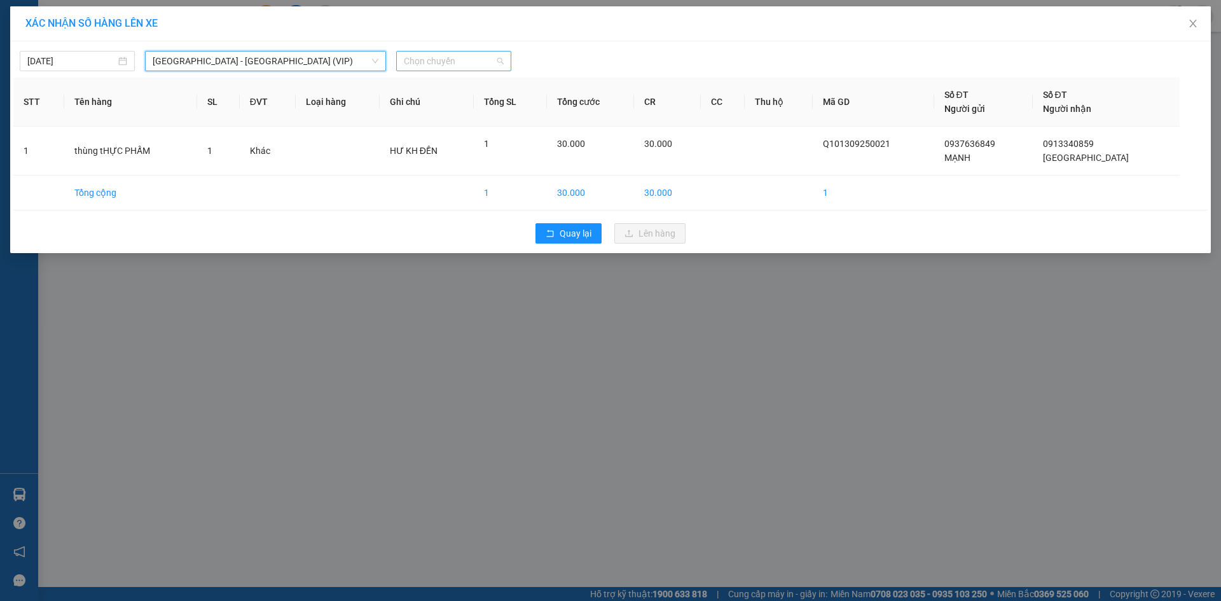
click at [470, 59] on span "Chọn chuyến" at bounding box center [454, 61] width 100 height 19
type input "6252"
click at [225, 59] on span "Sài Gòn - Tây Ninh (VIP)" at bounding box center [266, 61] width 226 height 19
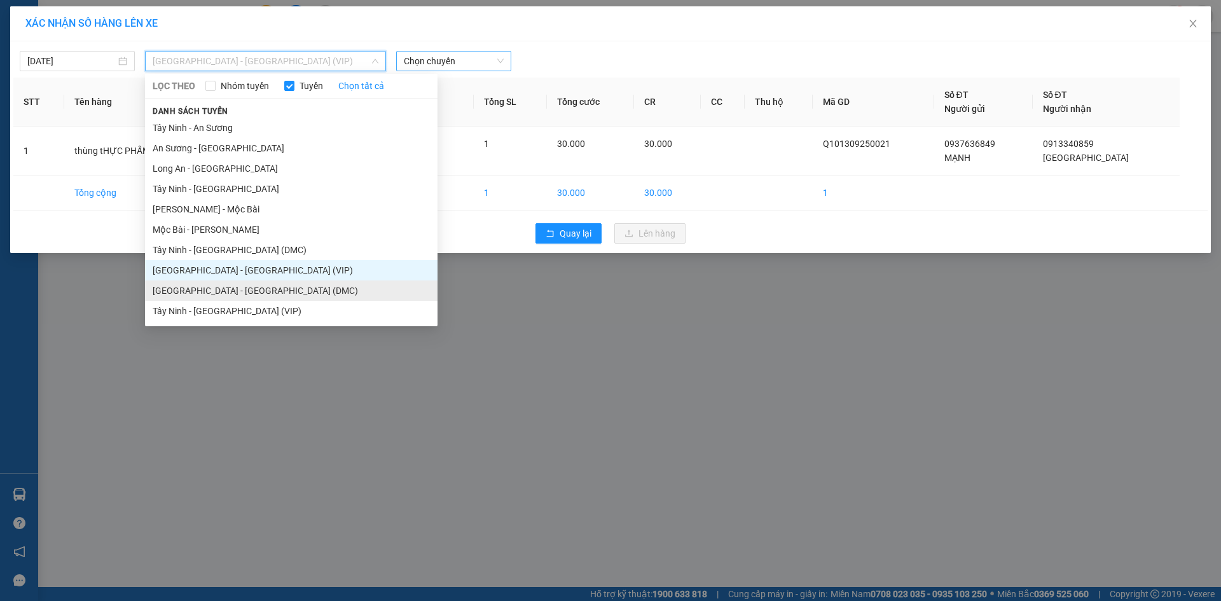
click at [222, 286] on li "Sài Gòn - Tây Ninh (DMC)" at bounding box center [291, 291] width 293 height 20
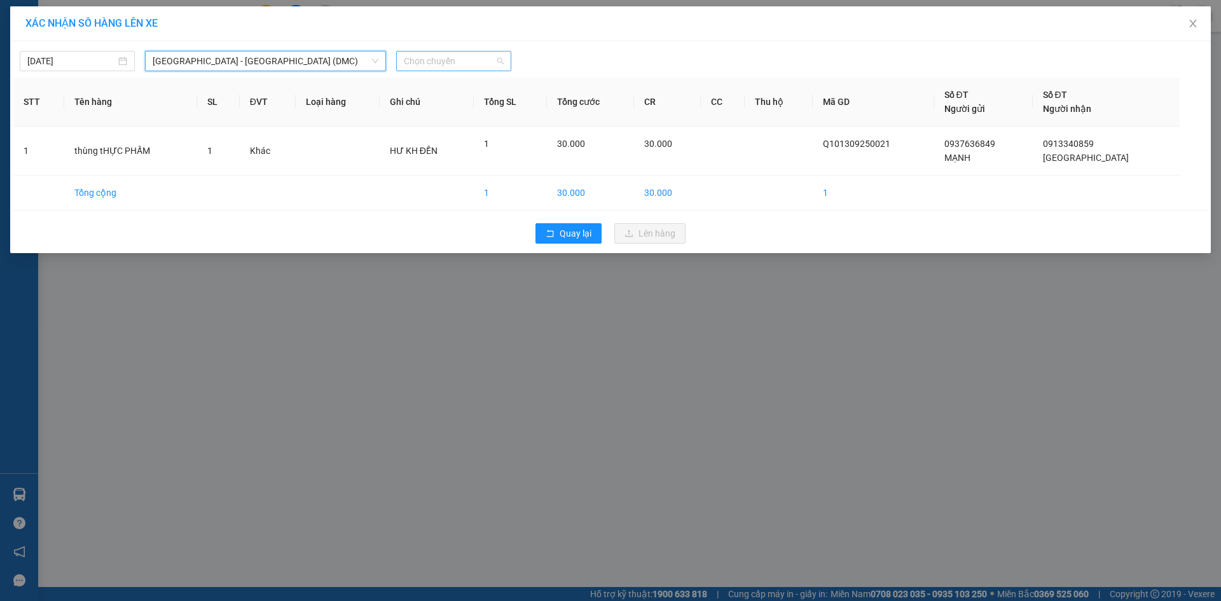
click at [440, 52] on div "Chọn chuyến" at bounding box center [453, 61] width 115 height 20
click at [468, 85] on div "11:20 - 50H-262.52" at bounding box center [453, 87] width 99 height 14
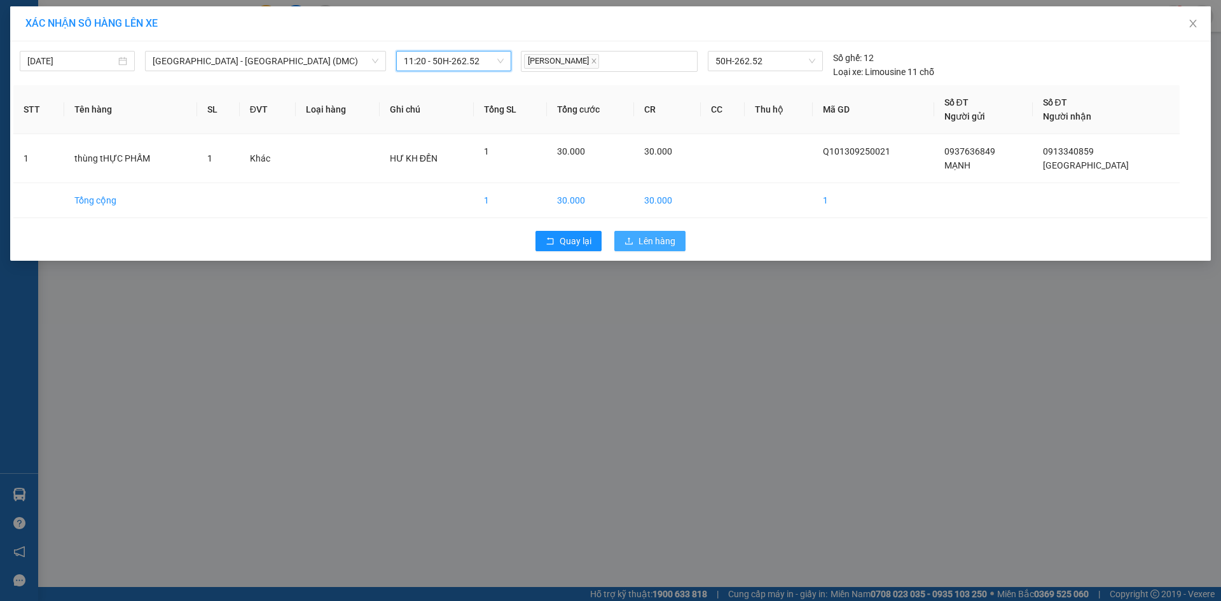
click at [634, 241] on icon "upload" at bounding box center [629, 241] width 9 height 9
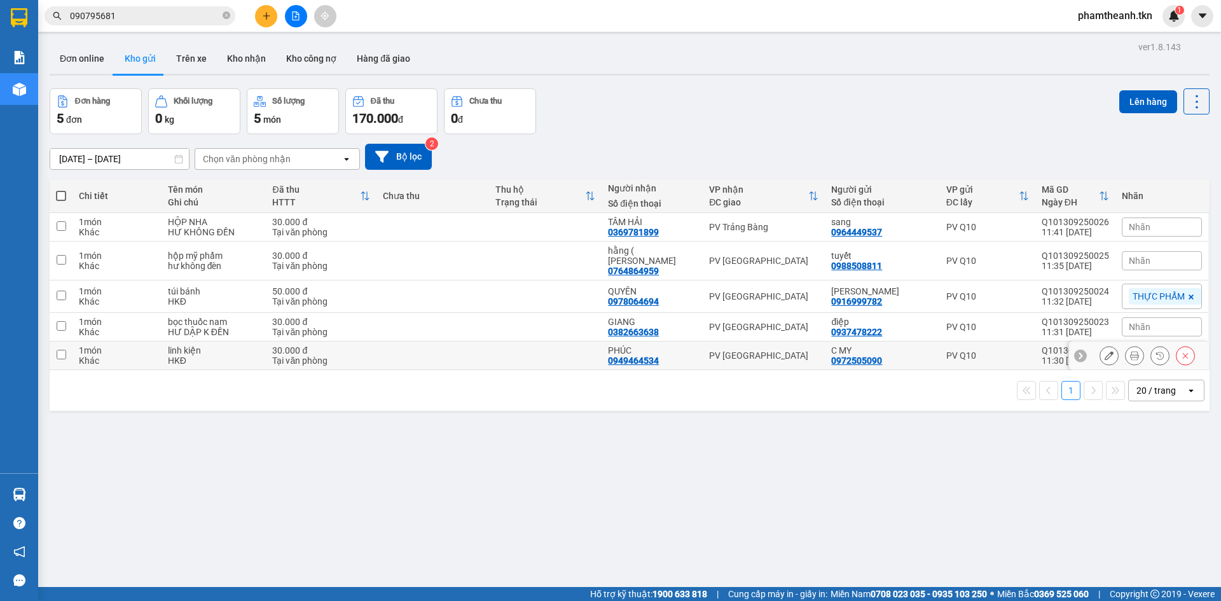
click at [629, 356] on div "0949464534" at bounding box center [633, 361] width 51 height 10
click at [611, 317] on td "GIANG 0382663638" at bounding box center [652, 327] width 101 height 29
checkbox input "true"
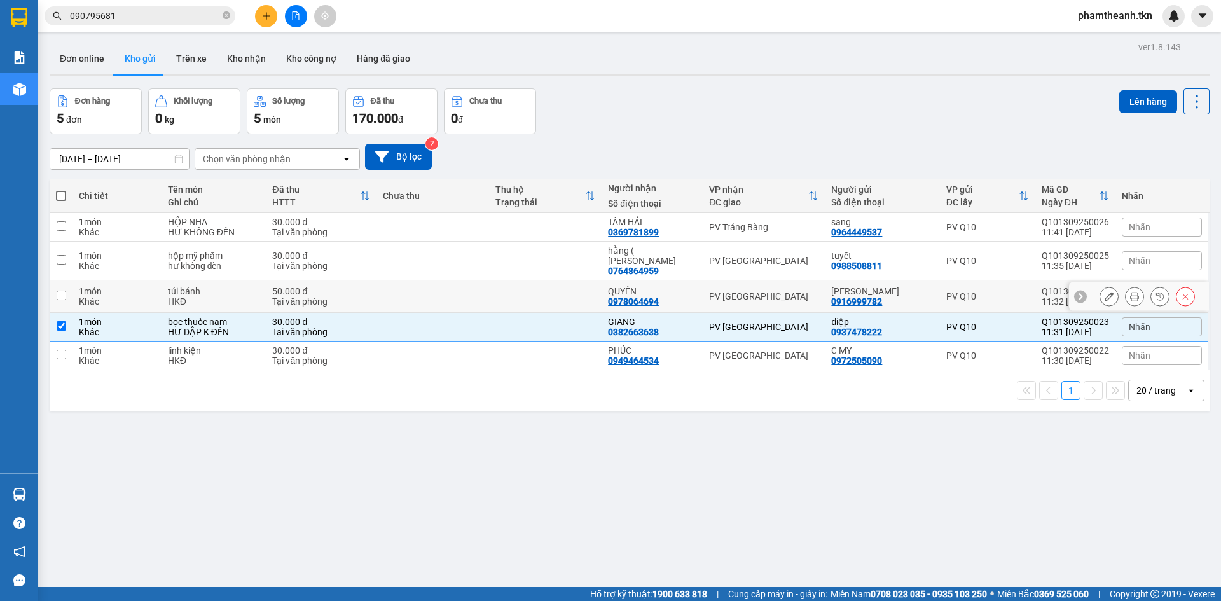
click at [592, 292] on td at bounding box center [545, 297] width 113 height 32
checkbox input "true"
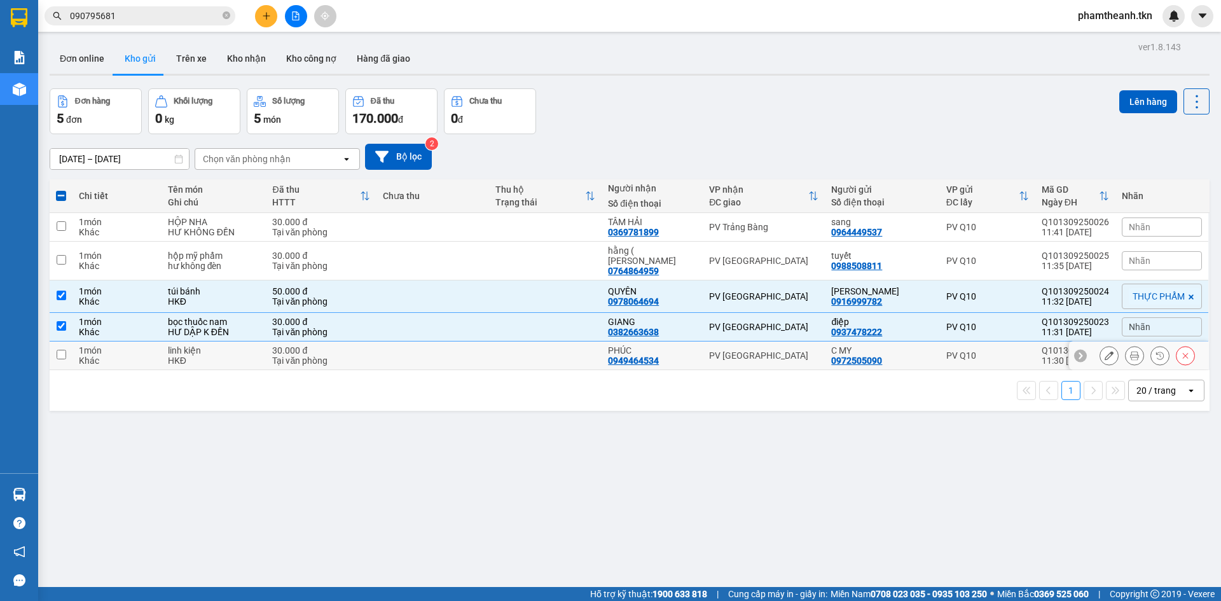
click at [548, 342] on td at bounding box center [545, 356] width 113 height 29
checkbox input "true"
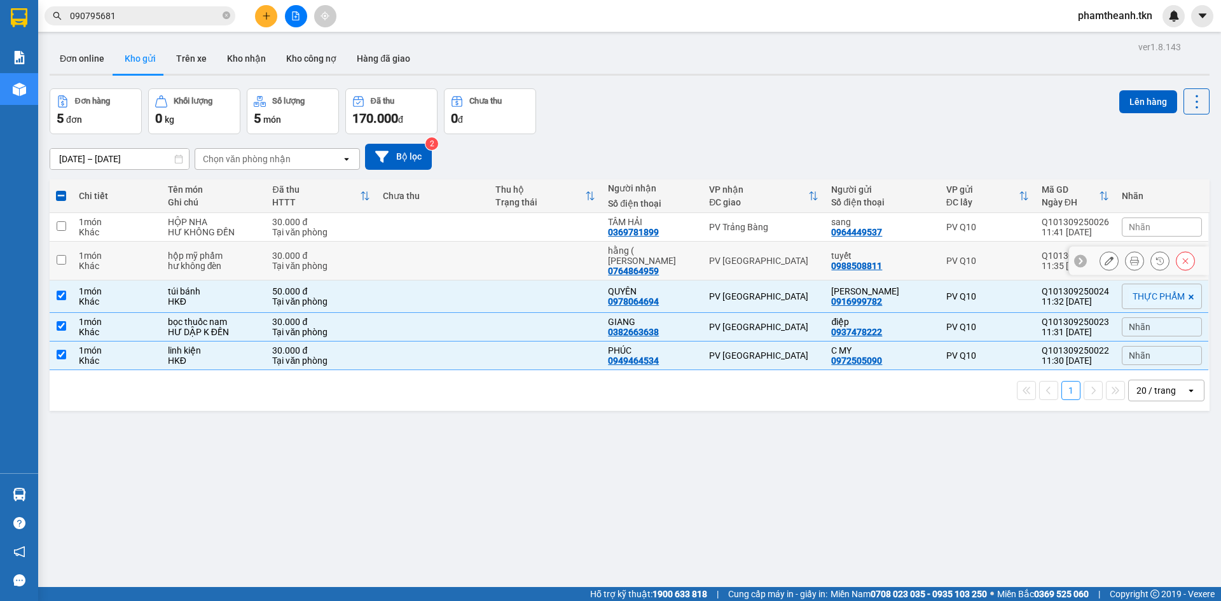
click at [537, 247] on td at bounding box center [545, 261] width 113 height 39
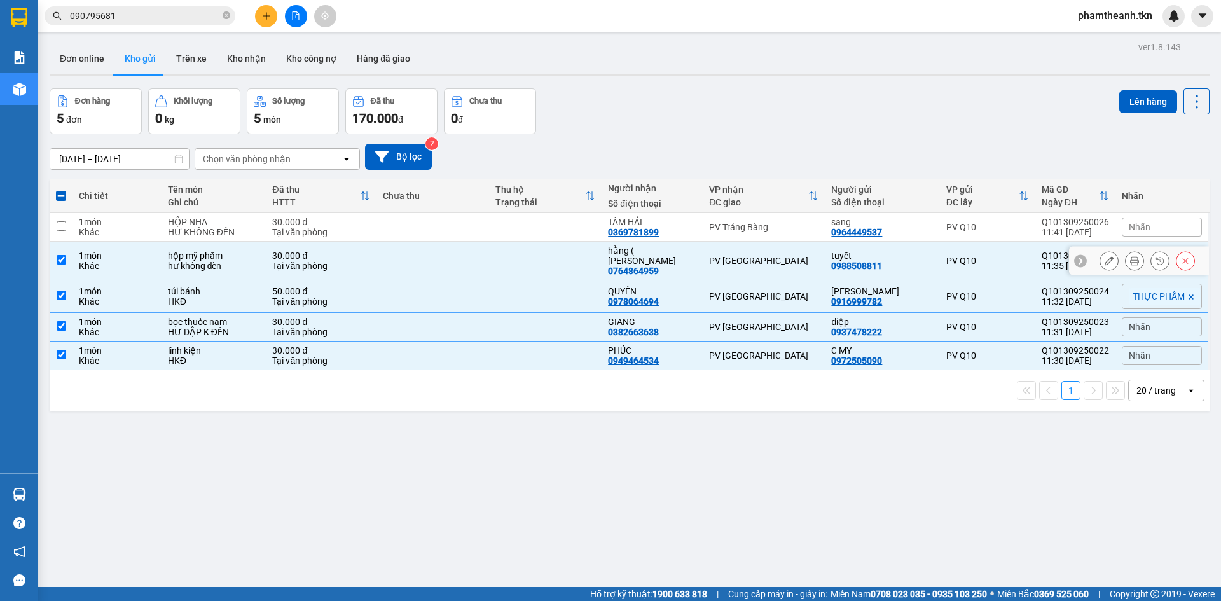
checkbox input "true"
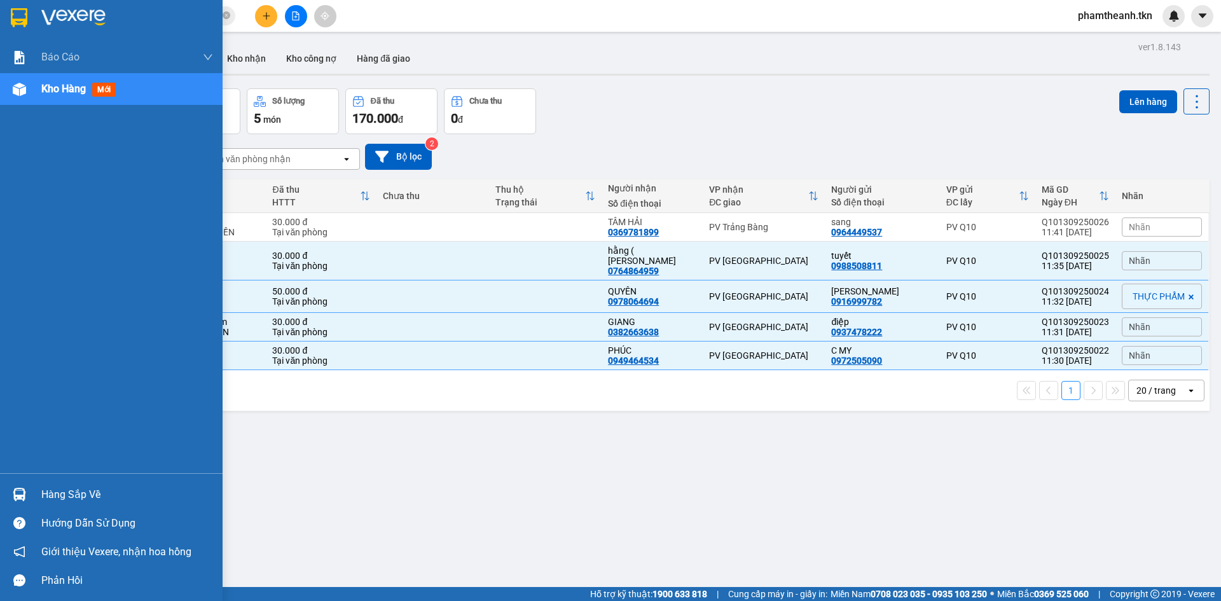
click at [53, 485] on div "Hàng sắp về" at bounding box center [127, 494] width 172 height 19
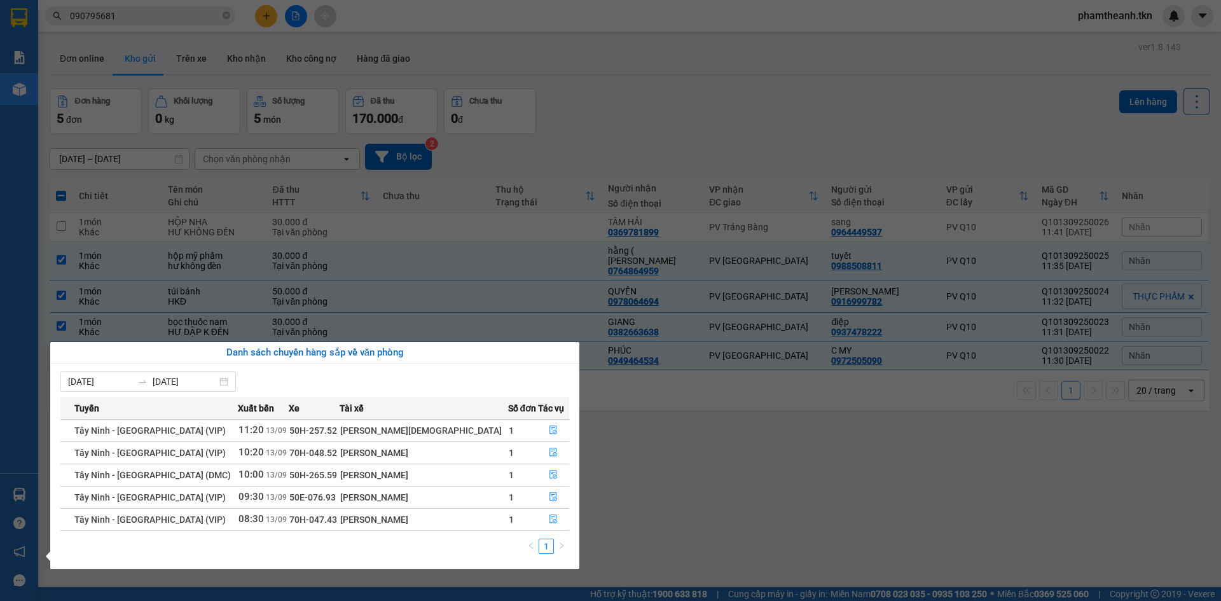
click at [648, 476] on section "Kết quả tìm kiếm ( 5 ) Bộ lọc Mã ĐH Trạng thái Món hàng Thu hộ Tổng cước Chưa c…" at bounding box center [610, 300] width 1221 height 601
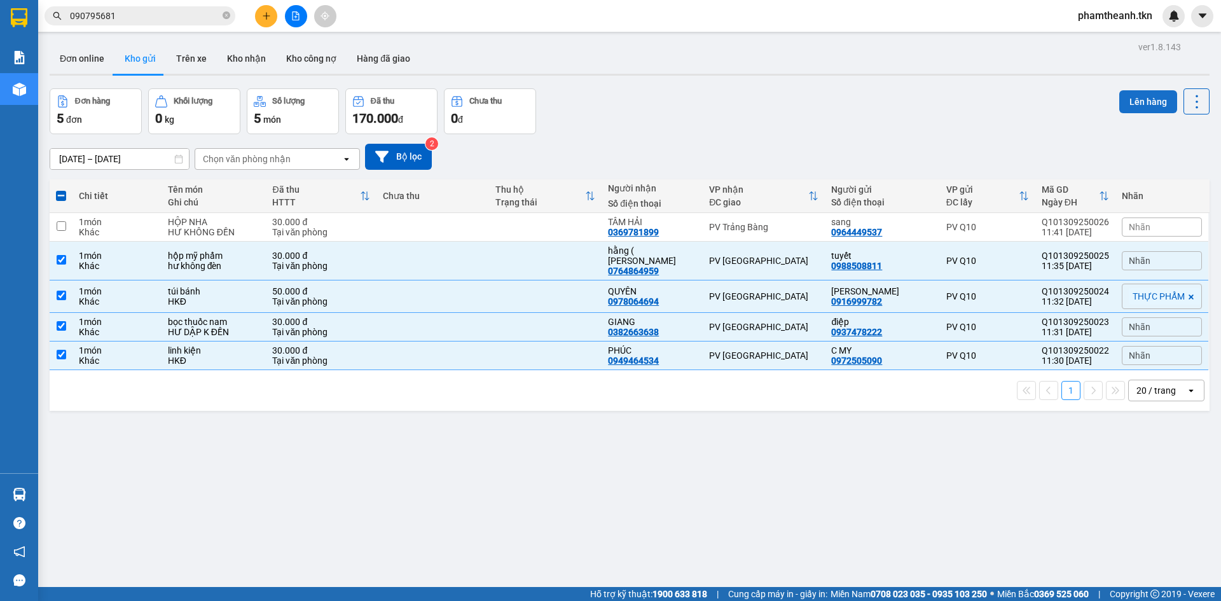
click at [1127, 105] on button "Lên hàng" at bounding box center [1148, 101] width 58 height 23
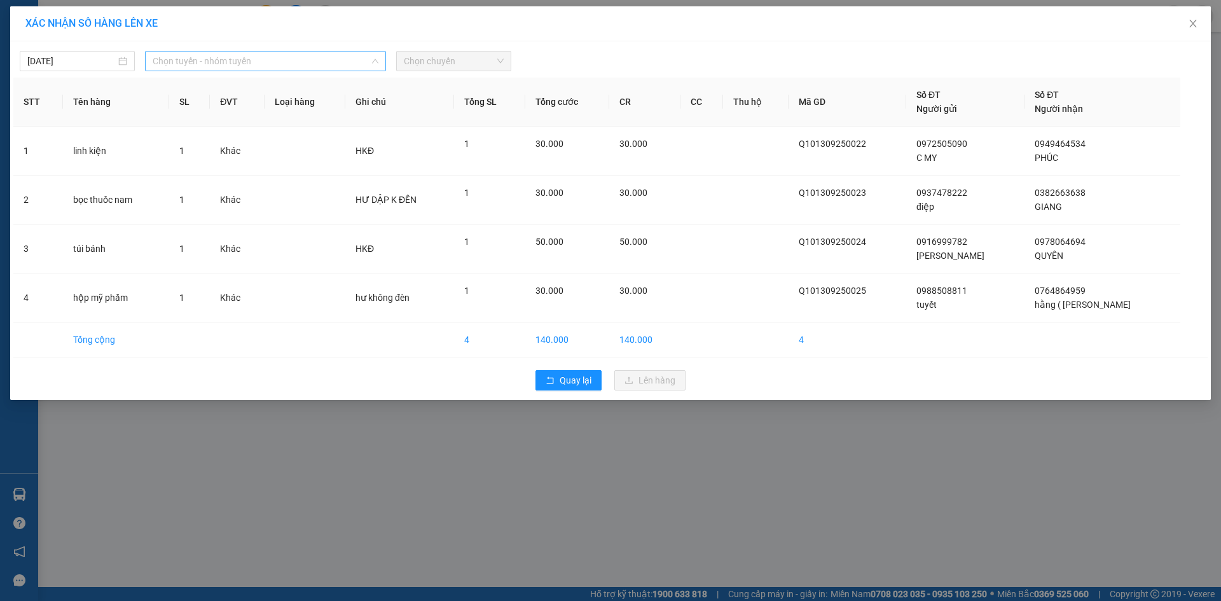
click at [219, 62] on span "Chọn tuyến - nhóm tuyến" at bounding box center [266, 61] width 226 height 19
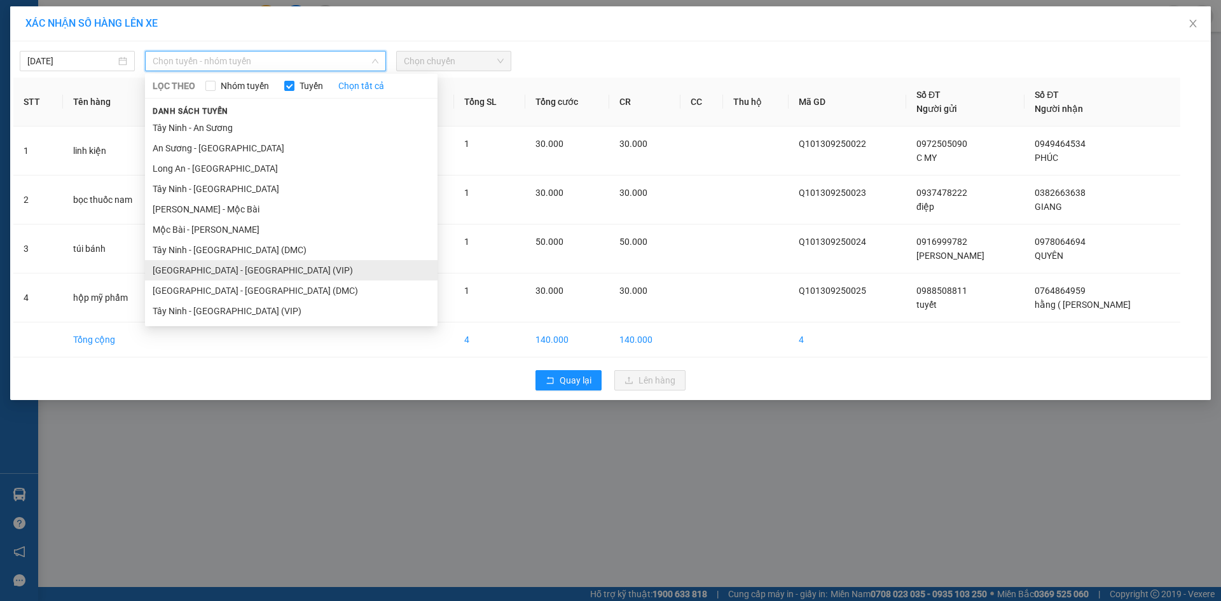
click at [222, 271] on li "Sài Gòn - Tây Ninh (VIP)" at bounding box center [291, 270] width 293 height 20
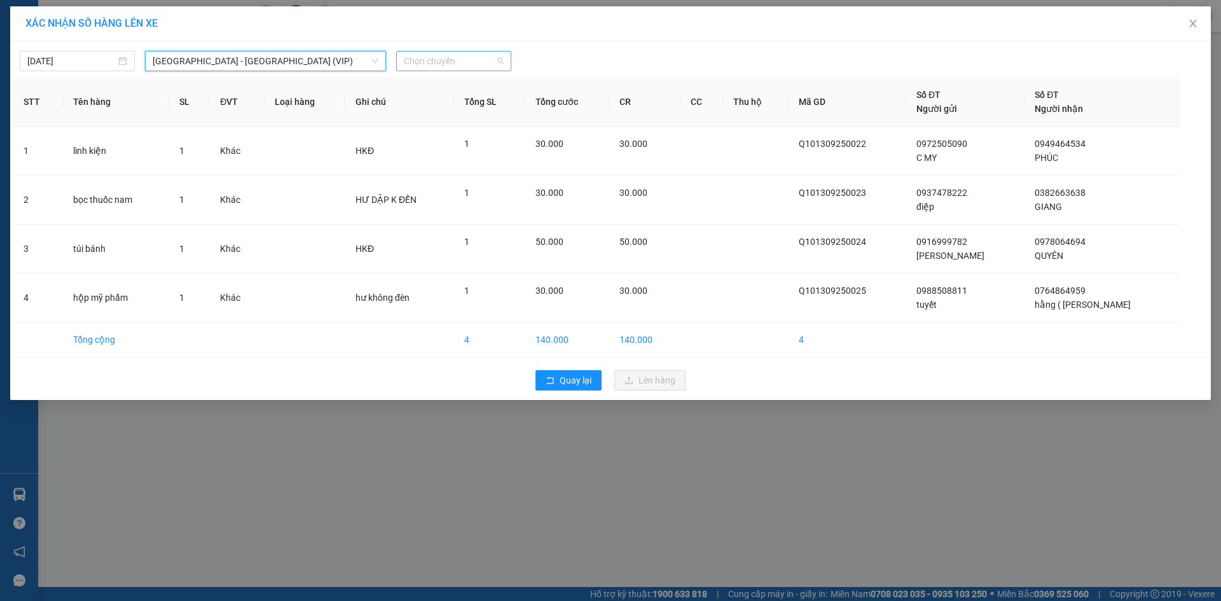
click at [412, 58] on span "Chọn chuyến" at bounding box center [454, 61] width 100 height 19
type input "50900"
click at [458, 95] on div "11:50 - 50H-509.00" at bounding box center [453, 86] width 114 height 20
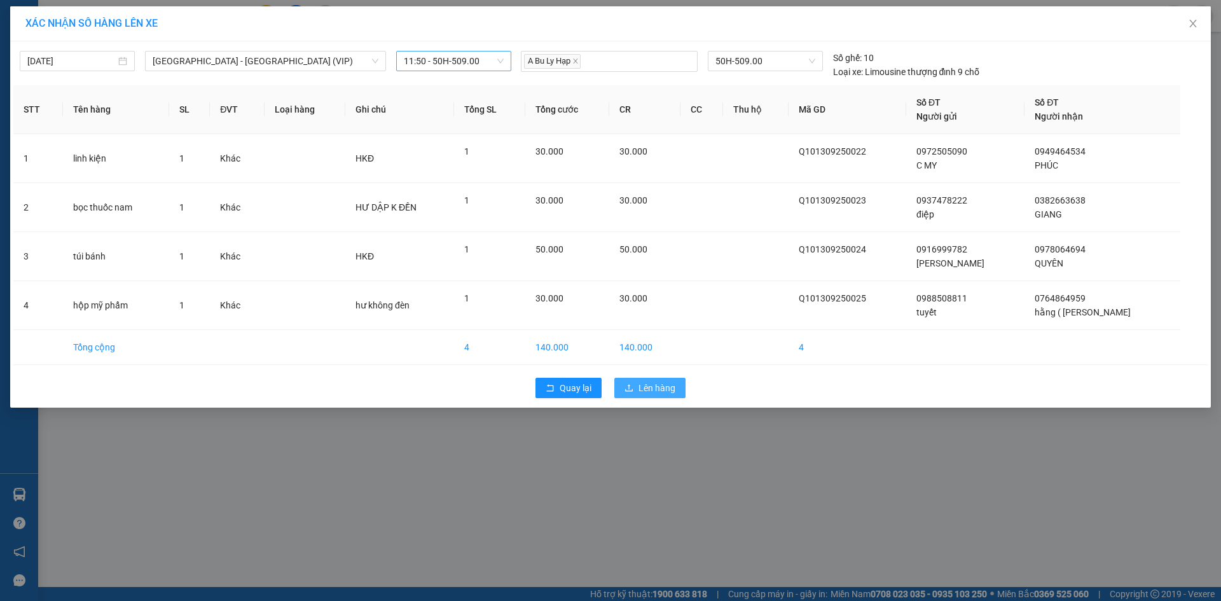
click at [640, 391] on span "Lên hàng" at bounding box center [657, 388] width 37 height 14
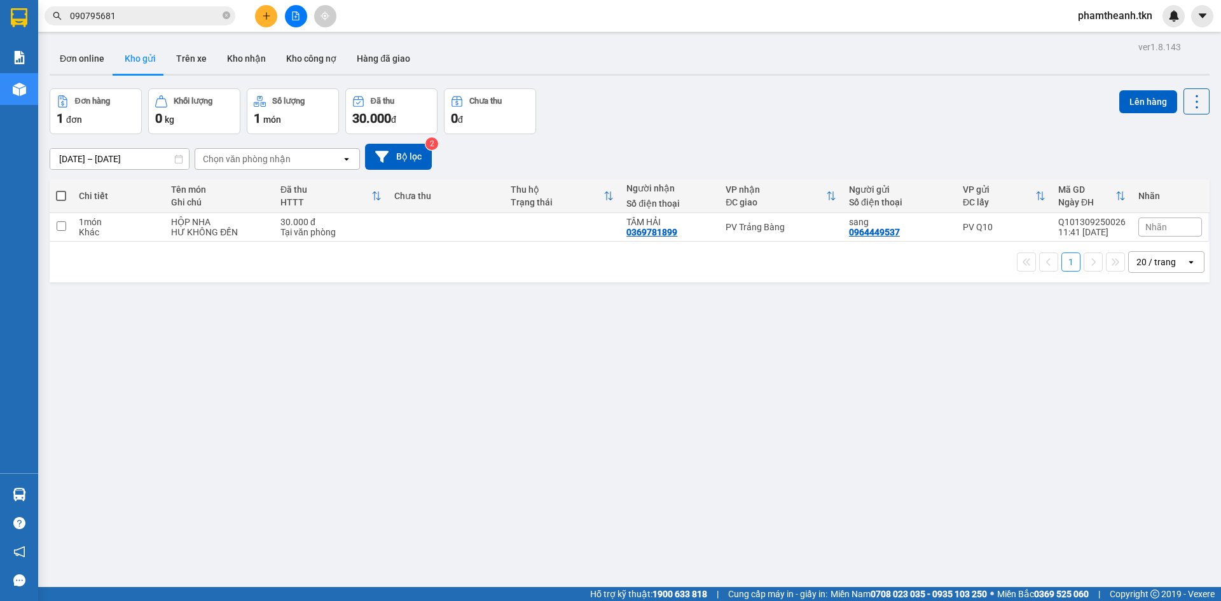
click at [230, 16] on span "090795681" at bounding box center [140, 15] width 191 height 19
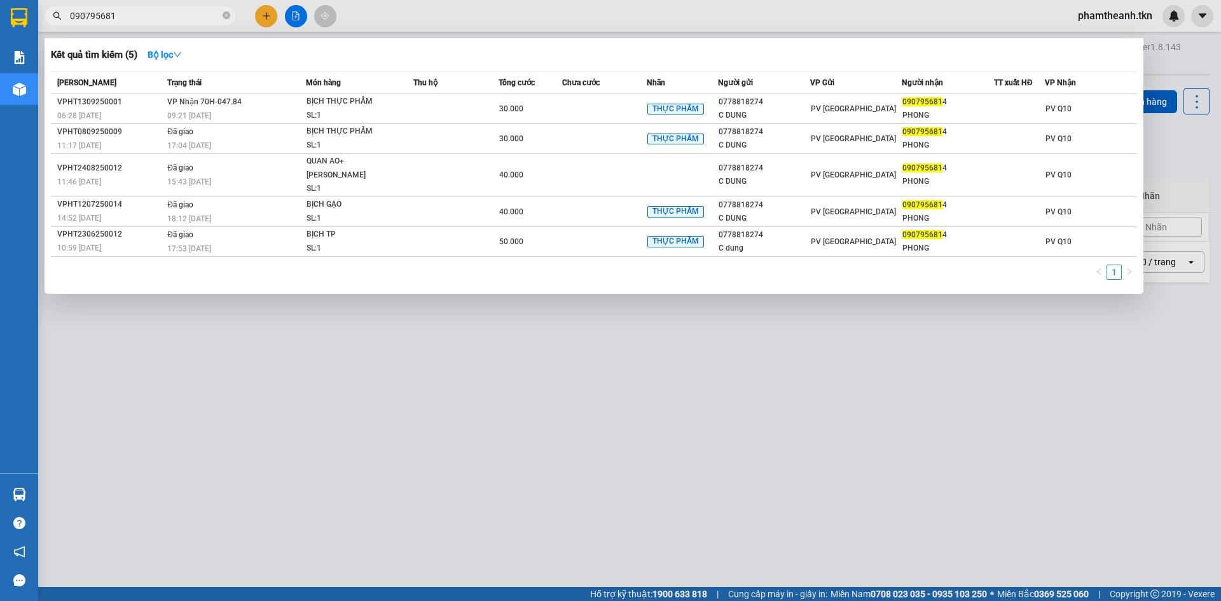
click at [219, 17] on input "090795681" at bounding box center [145, 16] width 150 height 14
click at [225, 18] on icon "close-circle" at bounding box center [227, 15] width 8 height 8
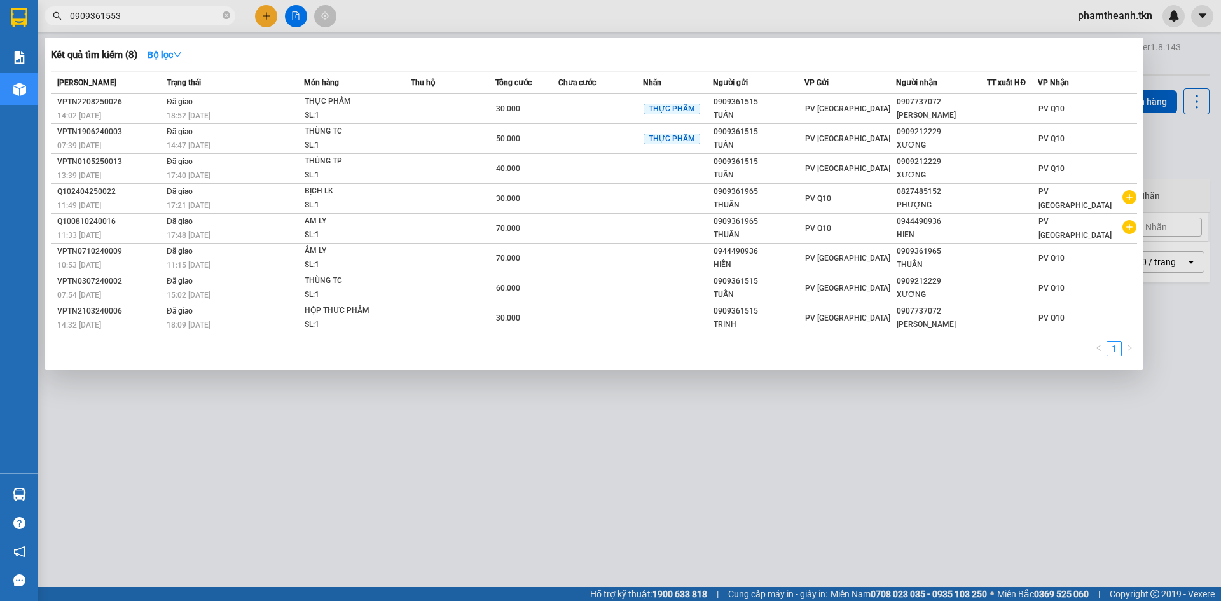
type input "090936155"
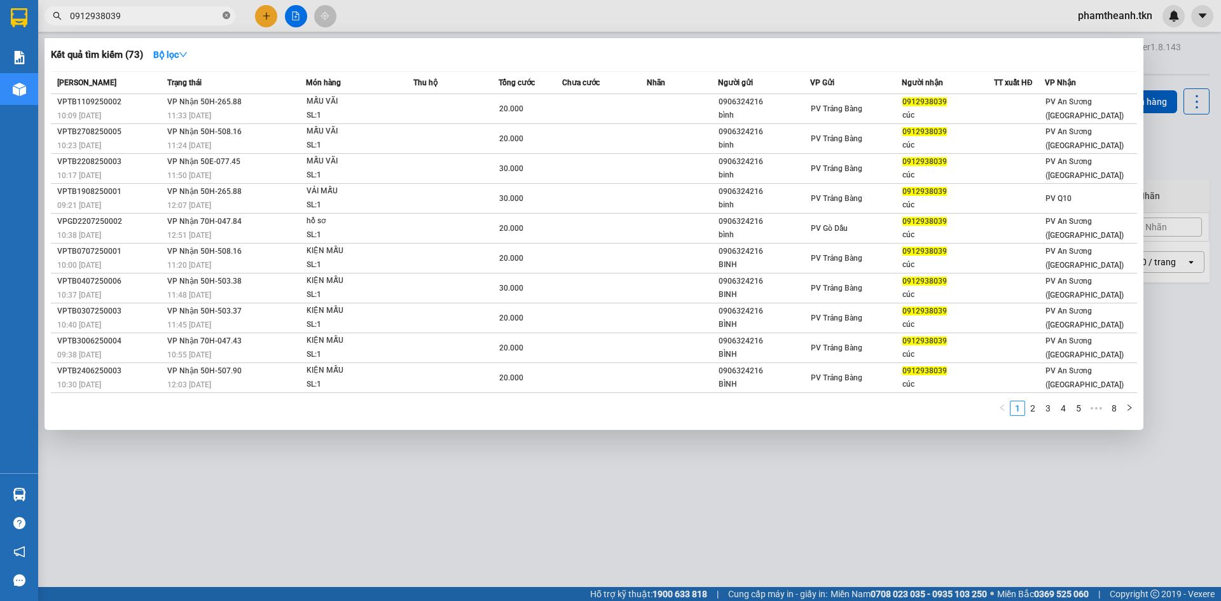
click at [230, 20] on span "0912938039" at bounding box center [140, 15] width 191 height 19
click at [221, 19] on span "0912938039" at bounding box center [140, 15] width 191 height 19
click at [145, 6] on div at bounding box center [610, 300] width 1221 height 601
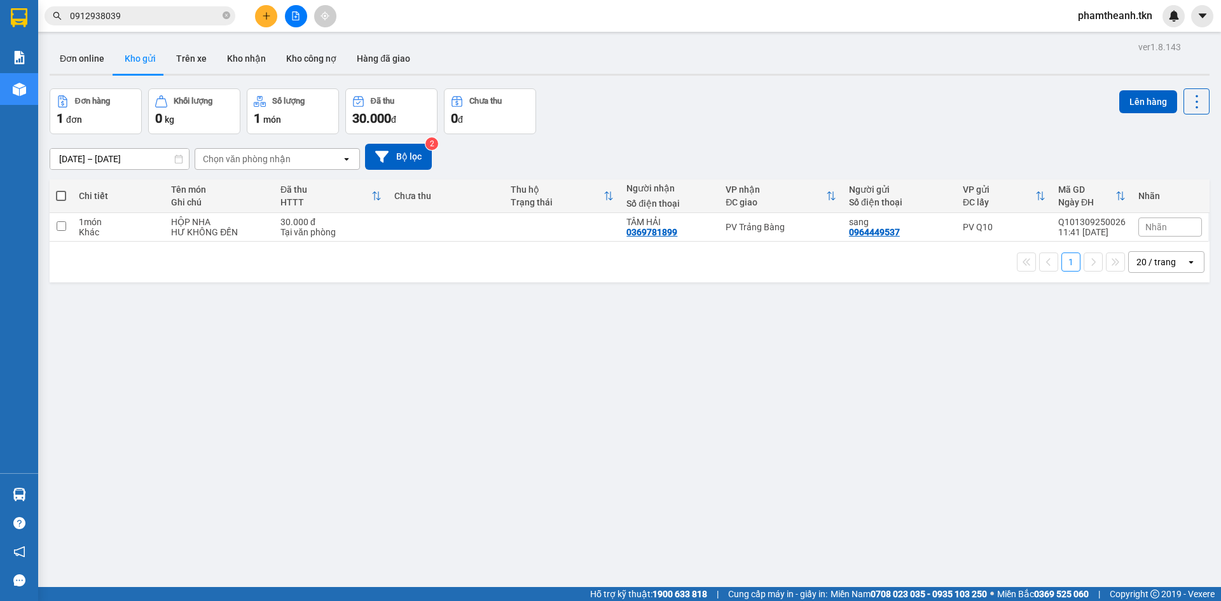
click at [128, 11] on input "0912938039" at bounding box center [145, 16] width 150 height 14
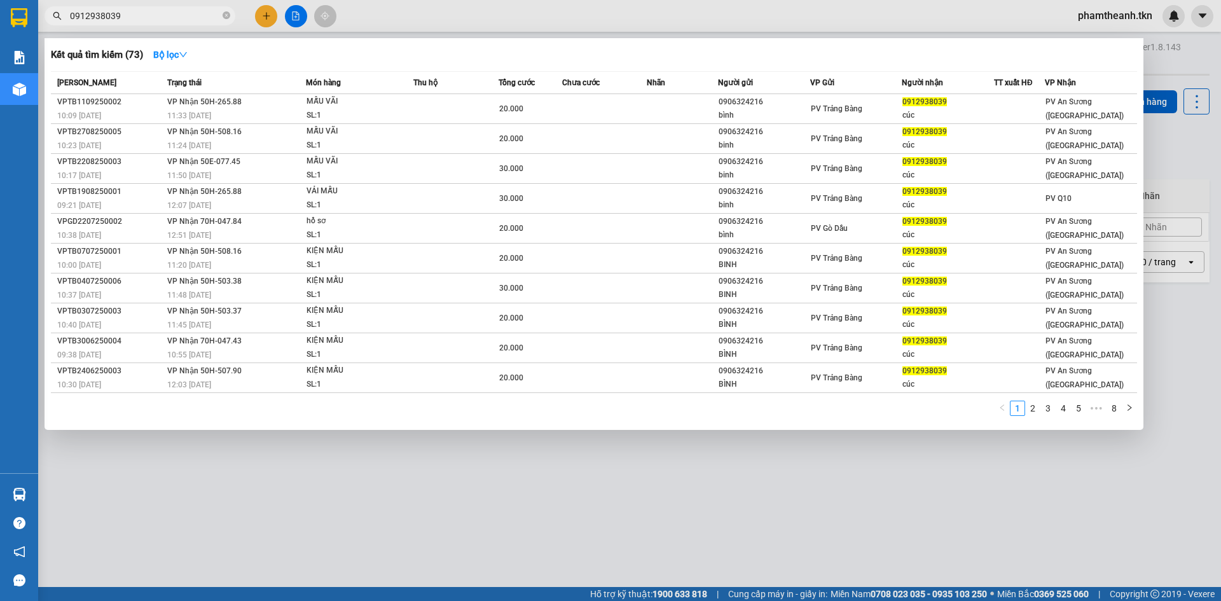
drag, startPoint x: 128, startPoint y: 15, endPoint x: 77, endPoint y: 18, distance: 51.6
click at [80, 18] on input "0912938039" at bounding box center [145, 16] width 150 height 14
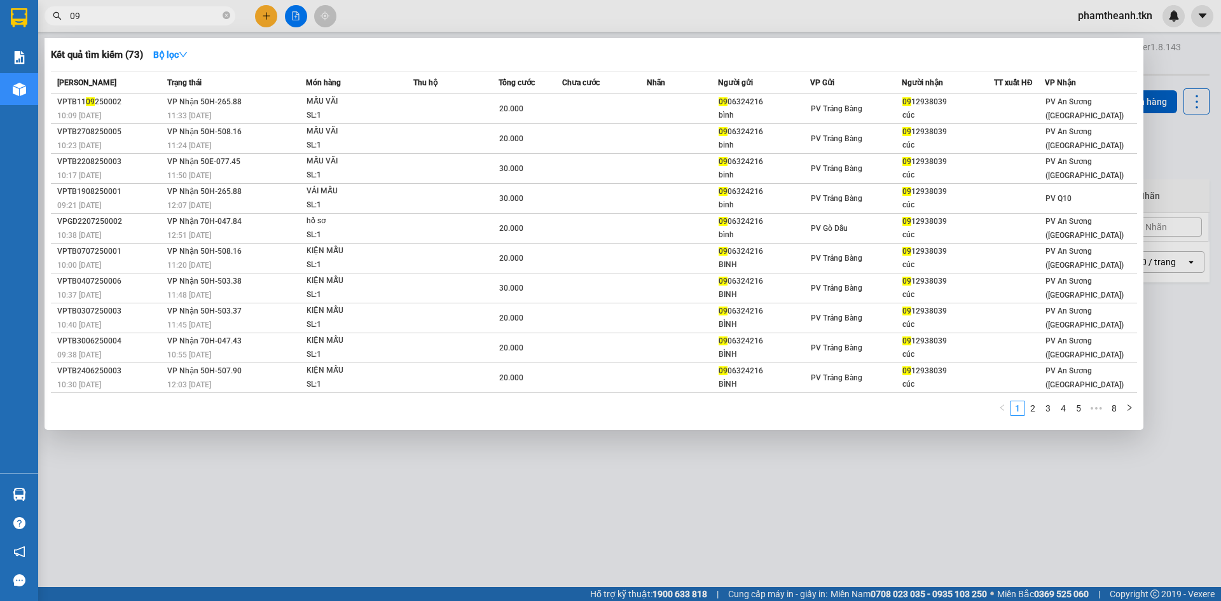
type input "0"
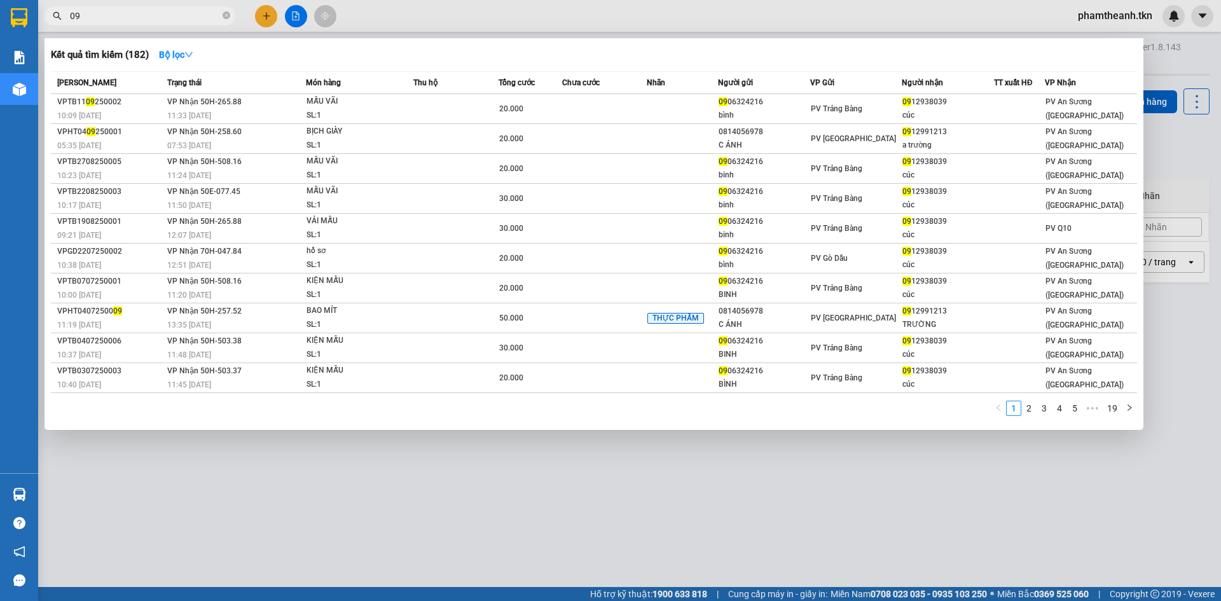
type input "0"
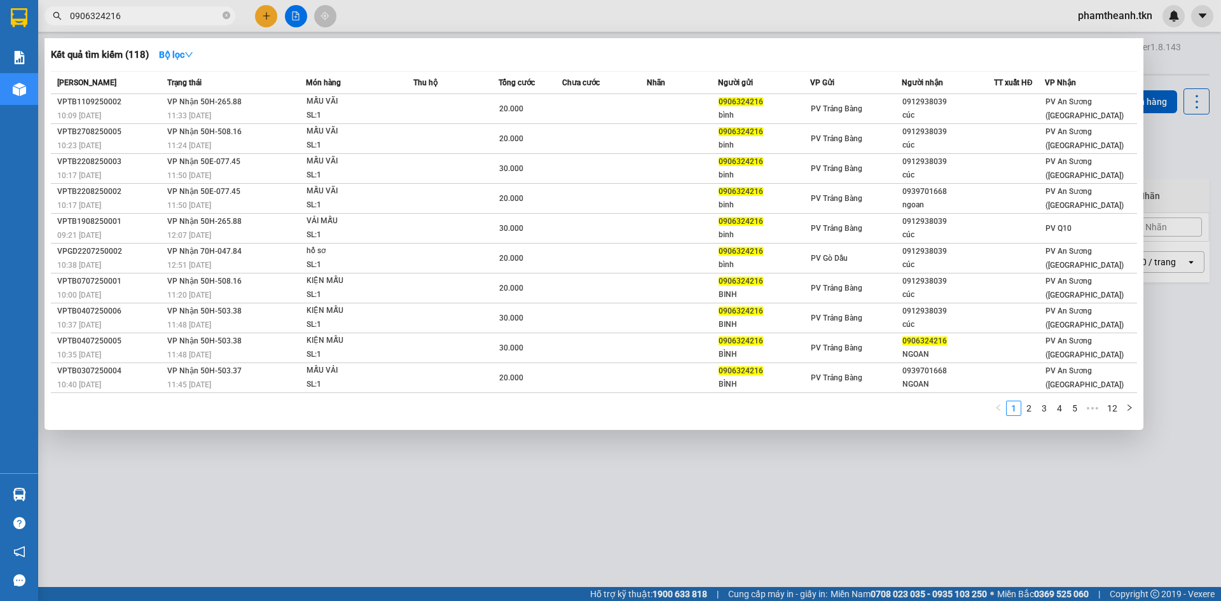
type input "0906324216"
click at [222, 20] on span "0906324216" at bounding box center [140, 15] width 191 height 19
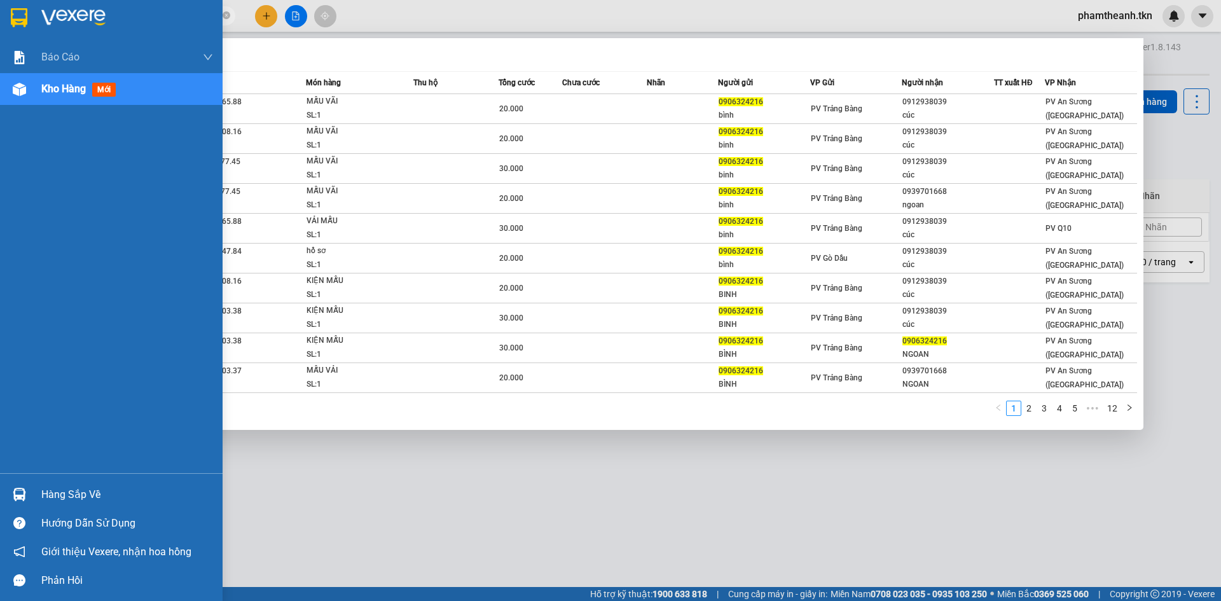
click at [67, 501] on div "Hàng sắp về" at bounding box center [127, 494] width 172 height 19
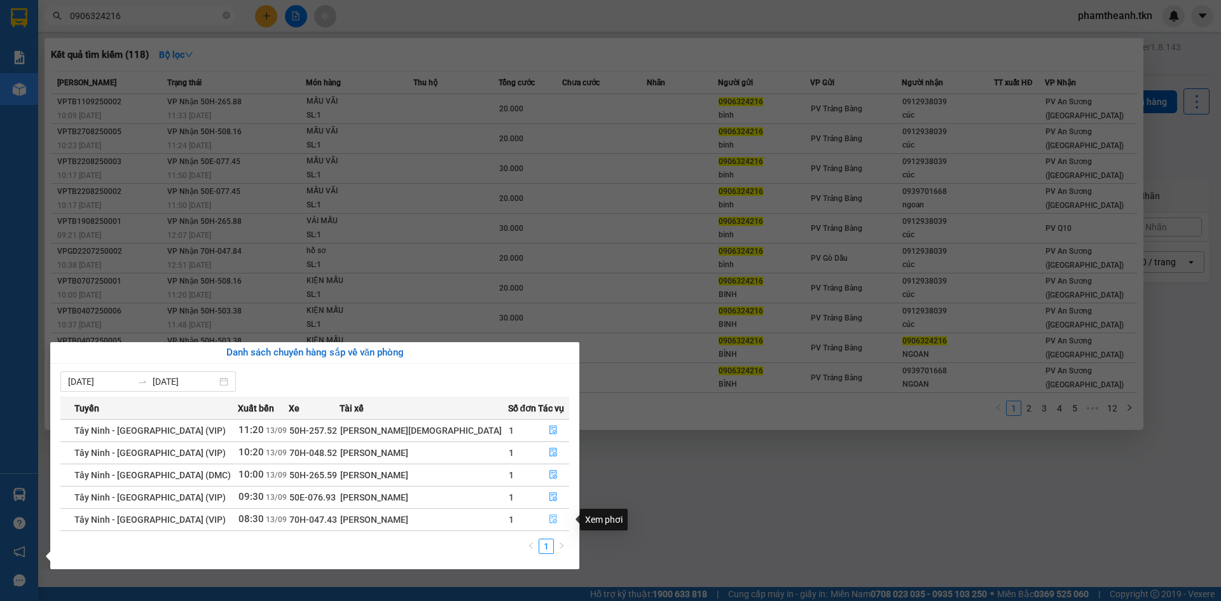
click at [554, 515] on button "button" at bounding box center [554, 519] width 31 height 20
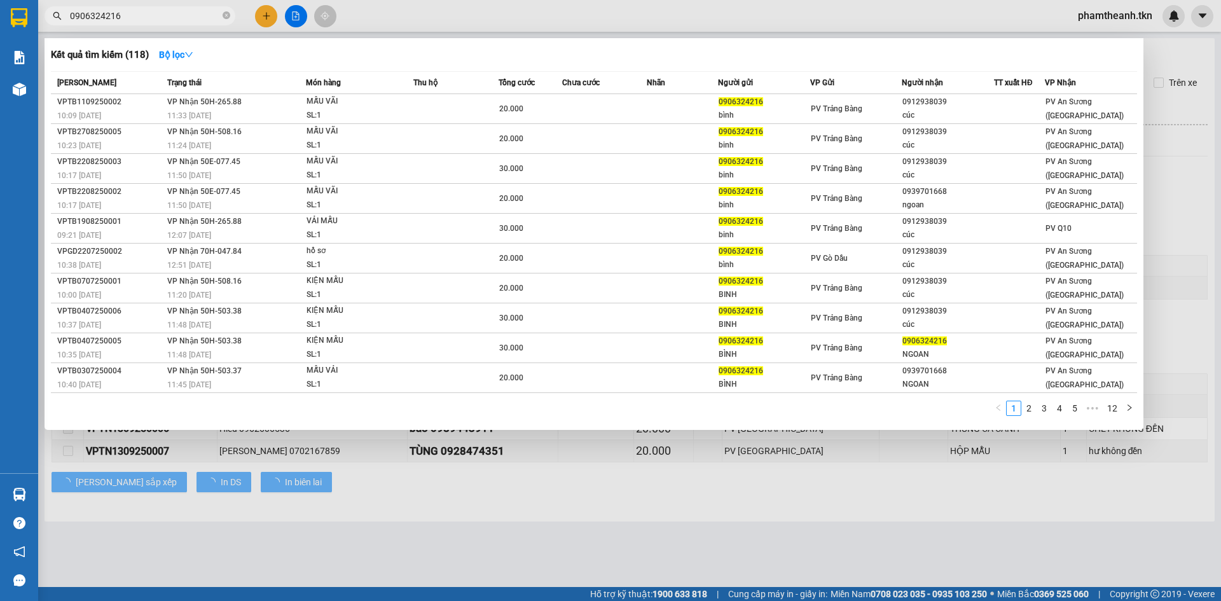
click at [454, 530] on div at bounding box center [610, 300] width 1221 height 601
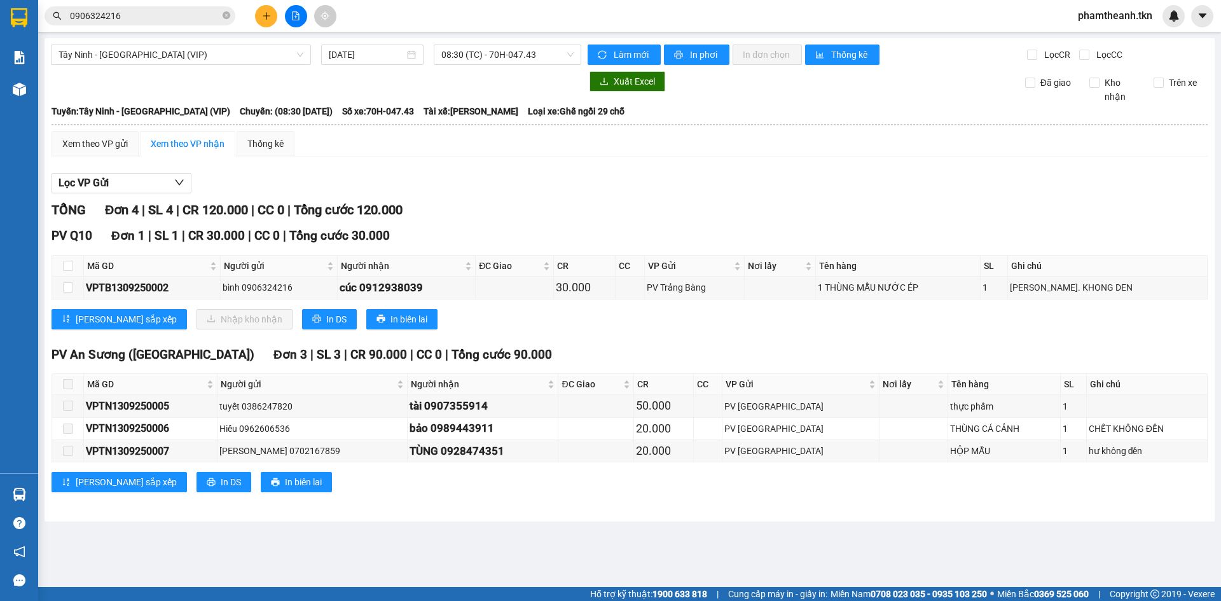
click at [74, 265] on th at bounding box center [68, 266] width 32 height 21
click at [80, 273] on th at bounding box center [68, 266] width 32 height 21
click at [66, 257] on th at bounding box center [68, 266] width 32 height 21
click at [66, 274] on th at bounding box center [68, 266] width 32 height 21
drag, startPoint x: 64, startPoint y: 267, endPoint x: 78, endPoint y: 273, distance: 15.4
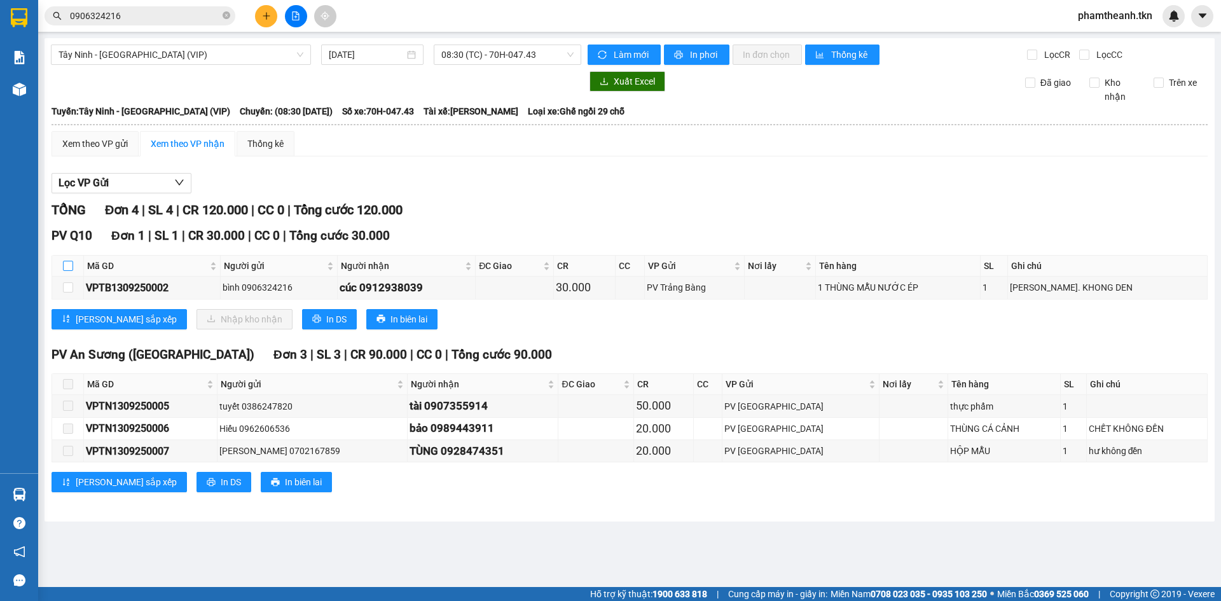
click at [64, 267] on input "checkbox" at bounding box center [68, 266] width 10 height 10
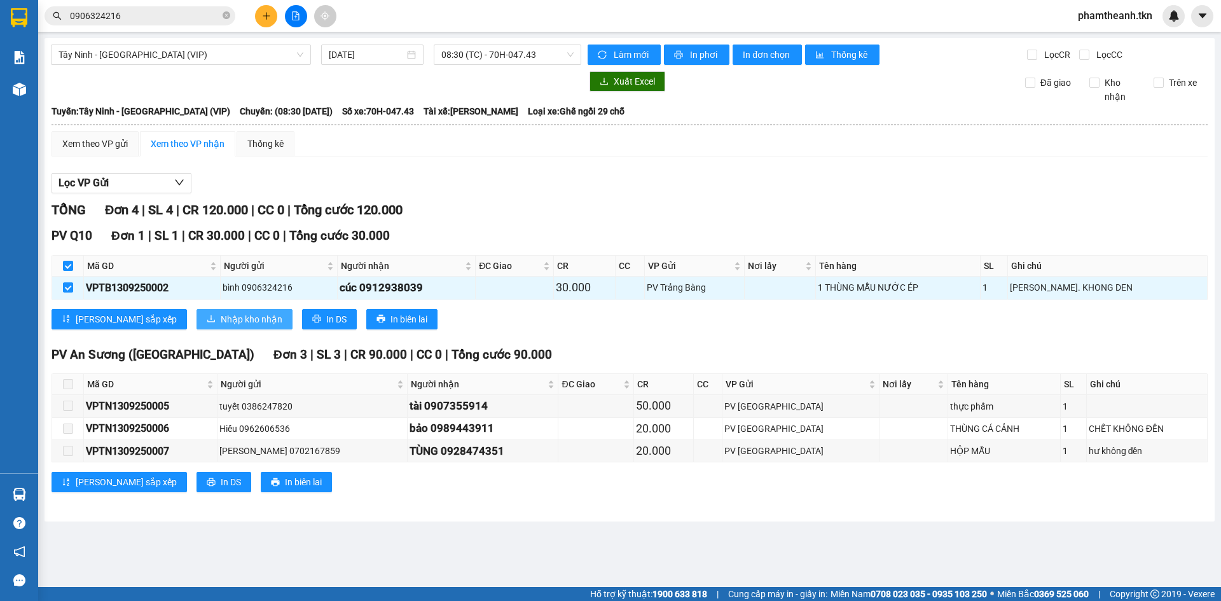
click at [221, 322] on span "Nhập kho nhận" at bounding box center [252, 319] width 62 height 14
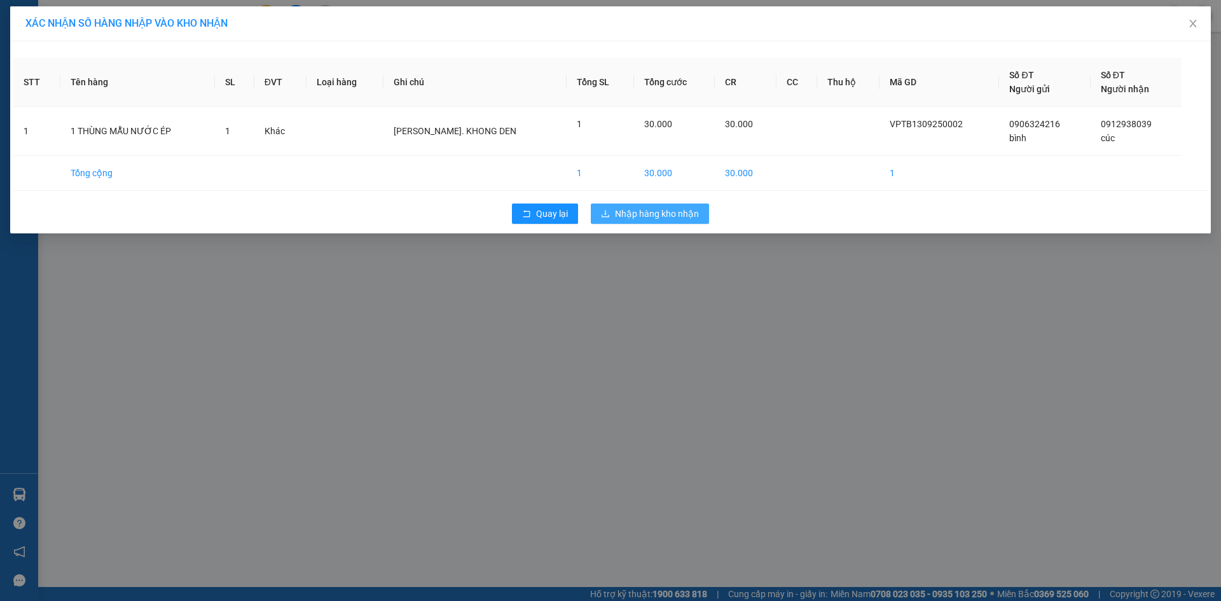
click at [684, 211] on span "Nhập hàng kho nhận" at bounding box center [657, 214] width 84 height 14
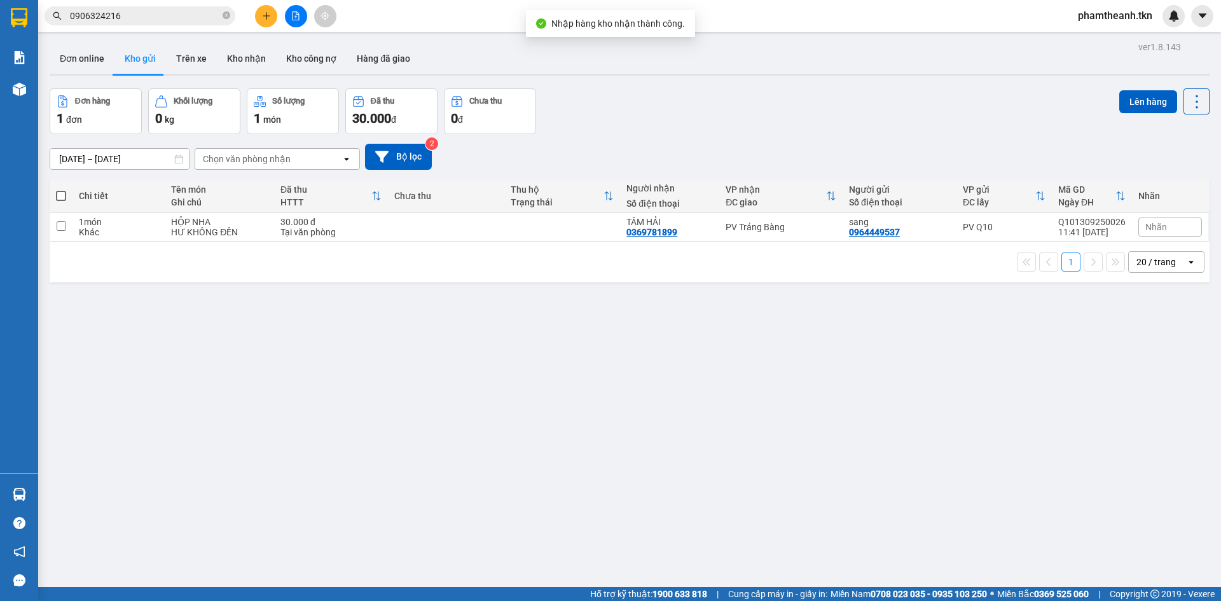
click at [40, 498] on main "ver 1.8.143 Đơn online Kho gửi Trên xe Kho nhận Kho công nợ Hàng đã giao Đơn hà…" at bounding box center [610, 293] width 1221 height 587
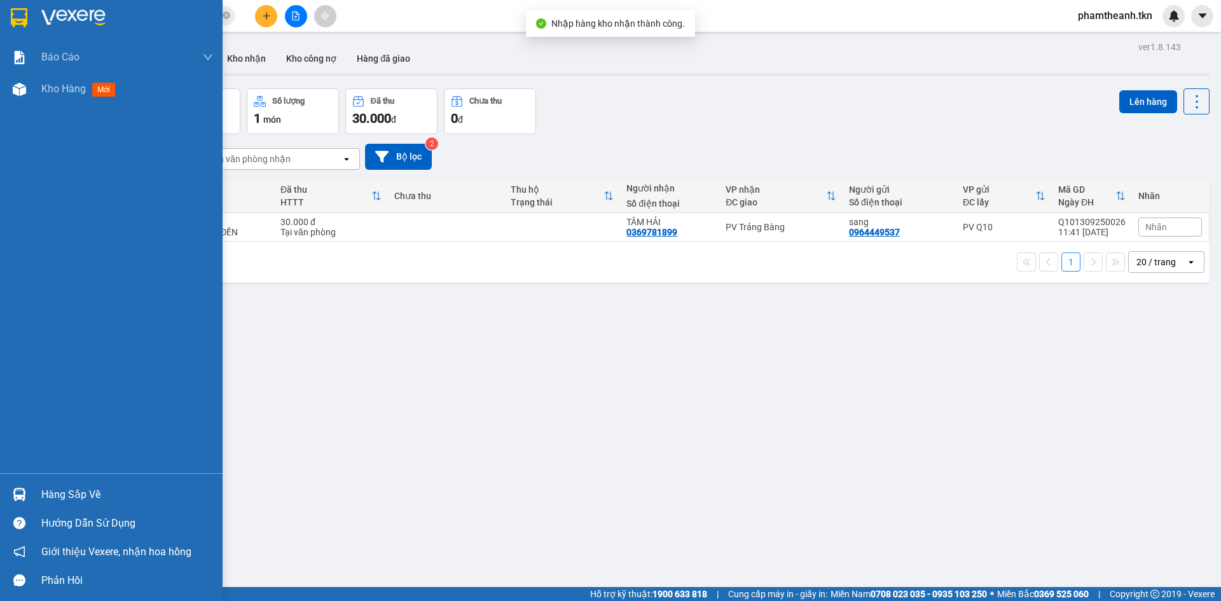
click at [30, 497] on div at bounding box center [19, 494] width 22 height 22
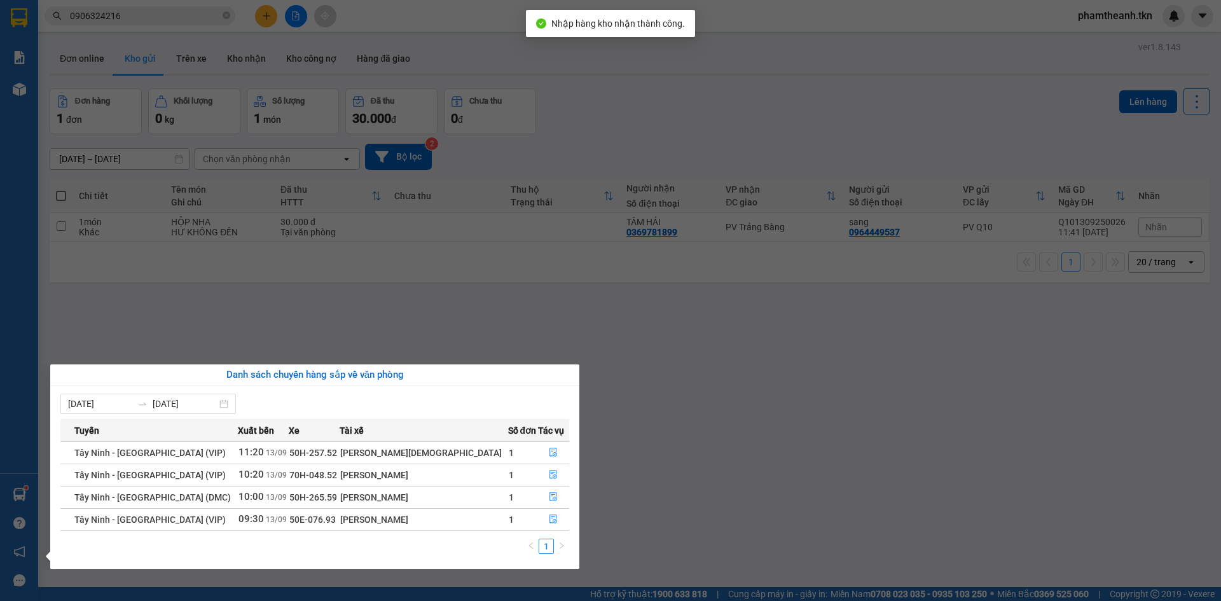
click at [752, 430] on section "Kết quả tìm kiếm ( 118 ) Bộ lọc Mã ĐH Trạng thái Món hàng Thu hộ Tổng cước Chưa…" at bounding box center [610, 300] width 1221 height 601
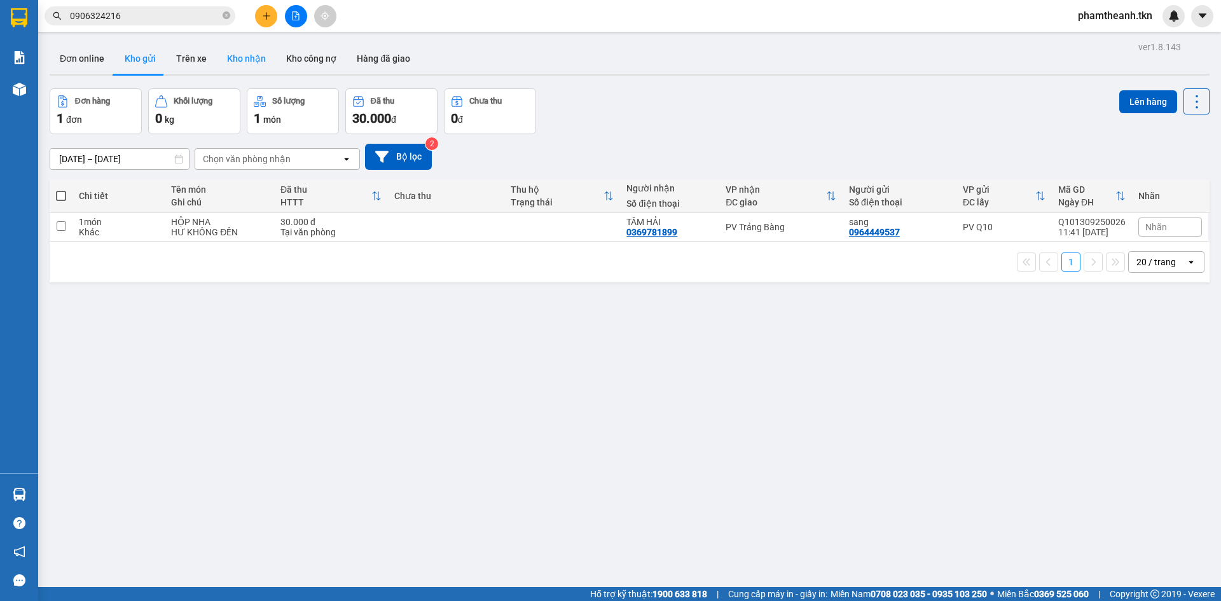
drag, startPoint x: 269, startPoint y: 54, endPoint x: 242, endPoint y: 52, distance: 26.8
click at [268, 55] on button "Kho nhận" at bounding box center [246, 58] width 59 height 31
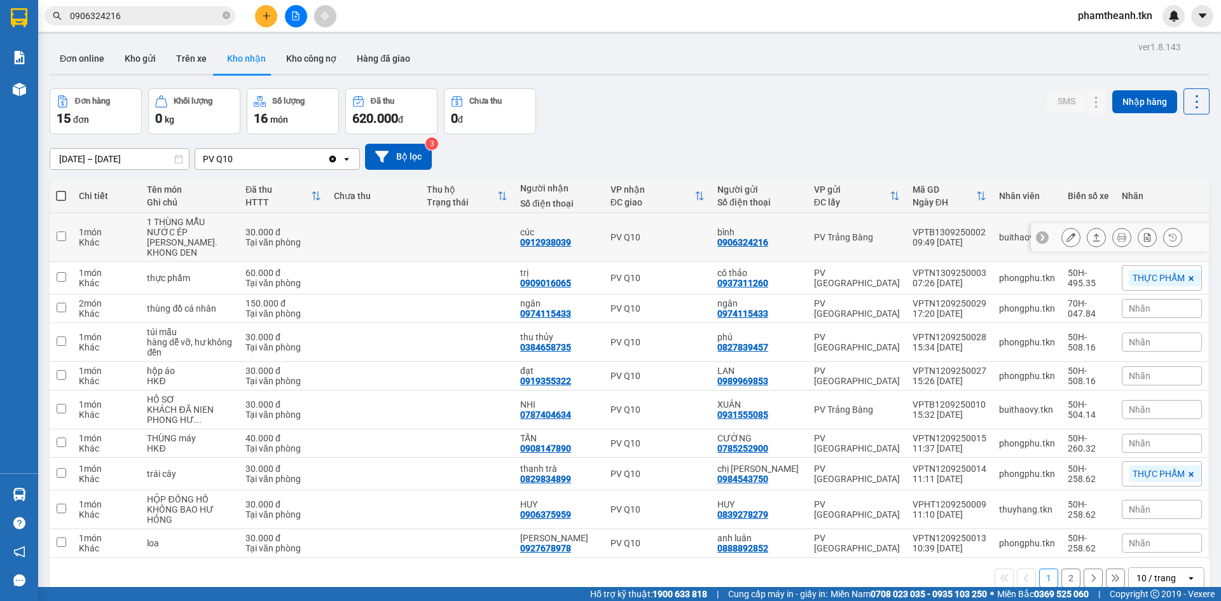
click at [1093, 234] on icon at bounding box center [1096, 237] width 7 height 8
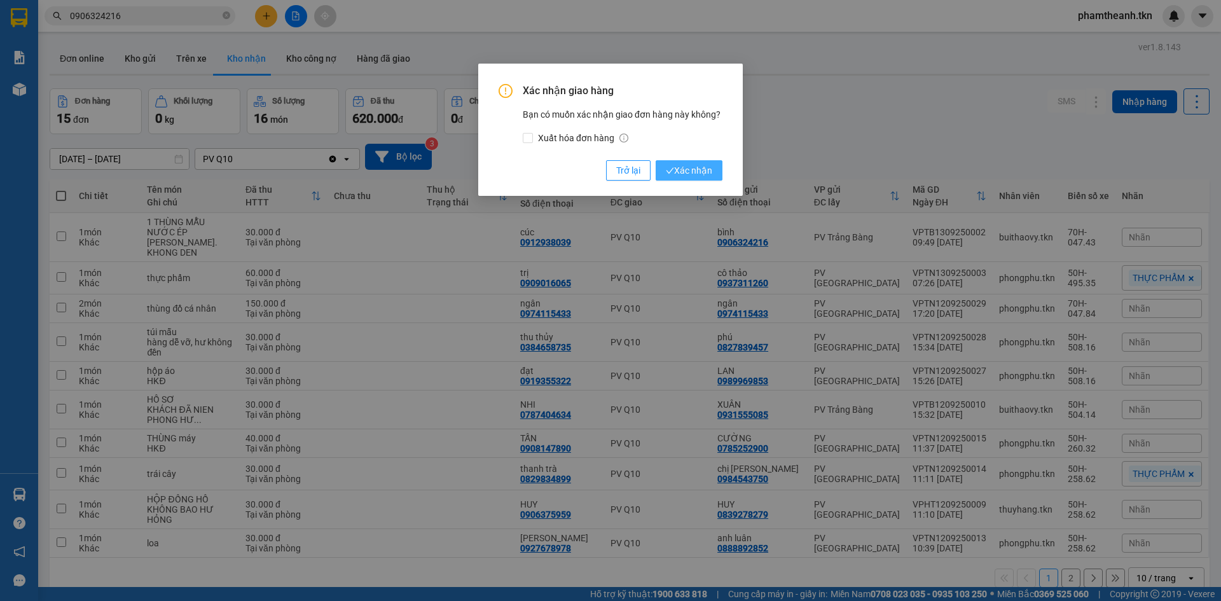
click at [689, 173] on span "Xác nhận" at bounding box center [689, 170] width 46 height 14
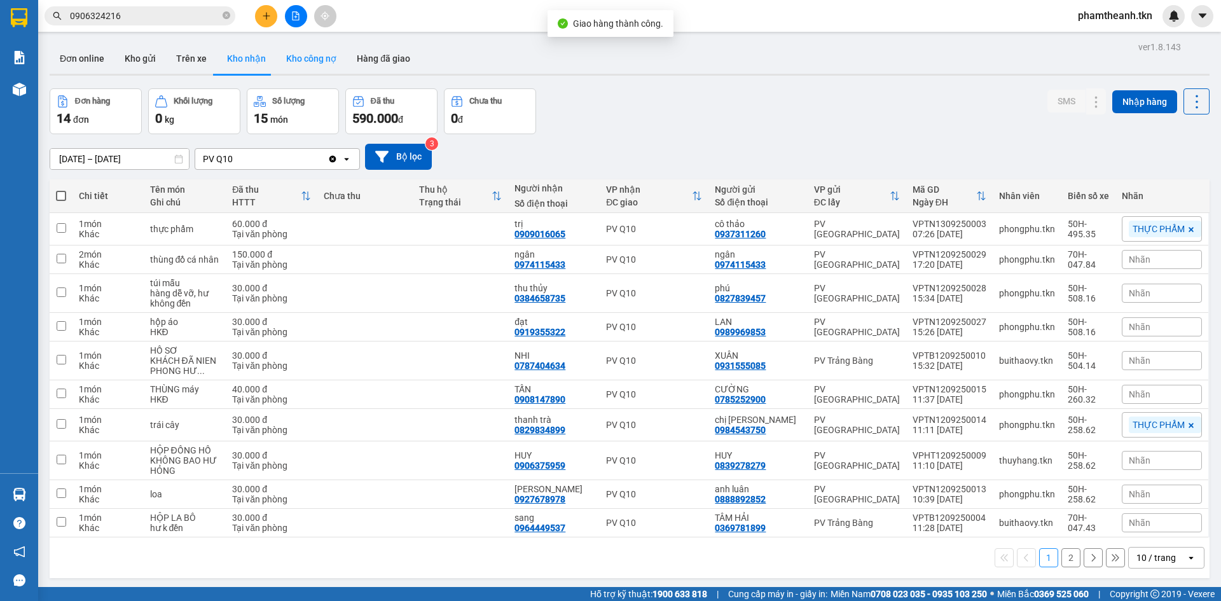
click at [277, 62] on button "Kho công nợ" at bounding box center [311, 58] width 71 height 31
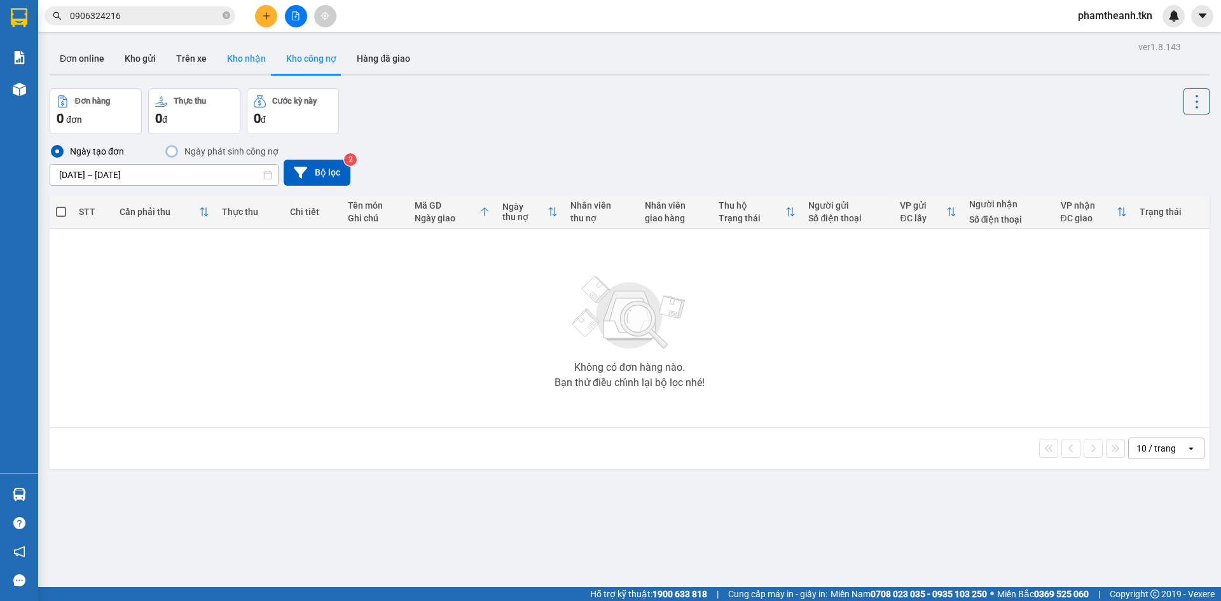
click at [228, 60] on button "Kho nhận" at bounding box center [246, 58] width 59 height 31
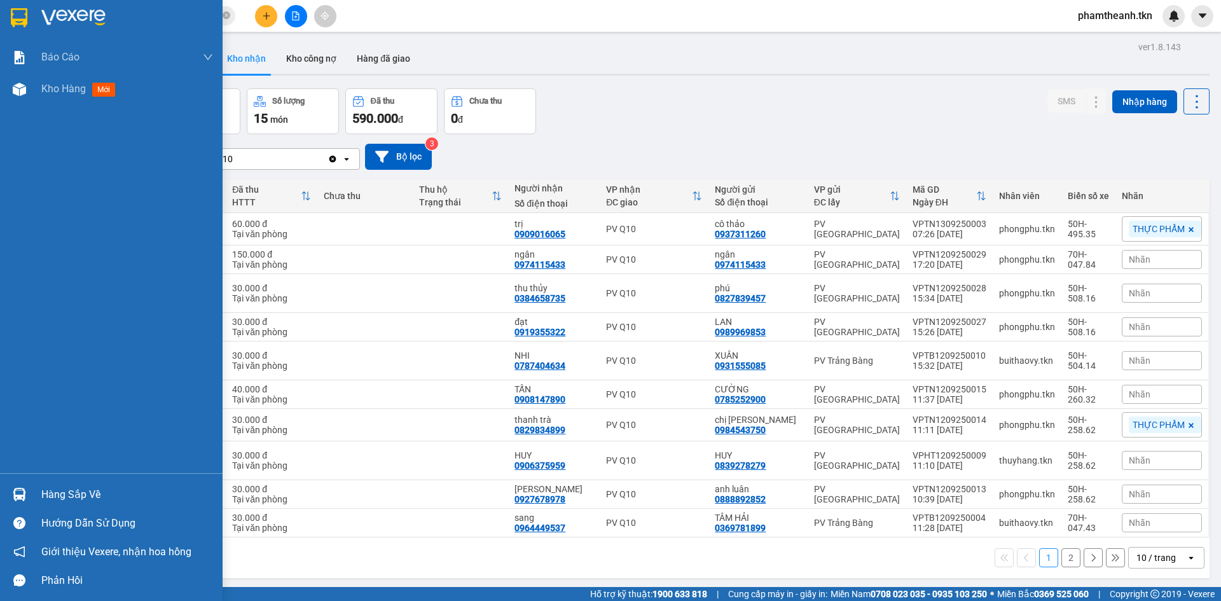
click at [73, 493] on div "Hàng sắp về" at bounding box center [127, 494] width 172 height 19
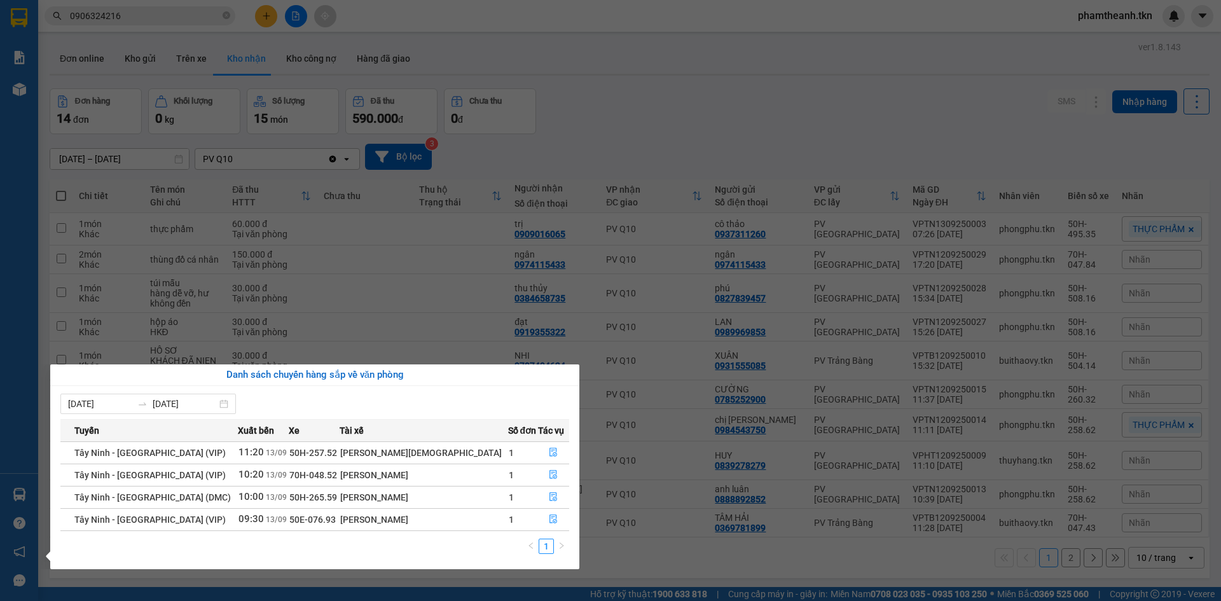
click at [20, 213] on div "Báo cáo Mẫu 1: Báo cáo dòng tiền theo nhân viên Mẫu 2: Thống kê đơn hàng theo n…" at bounding box center [19, 300] width 38 height 601
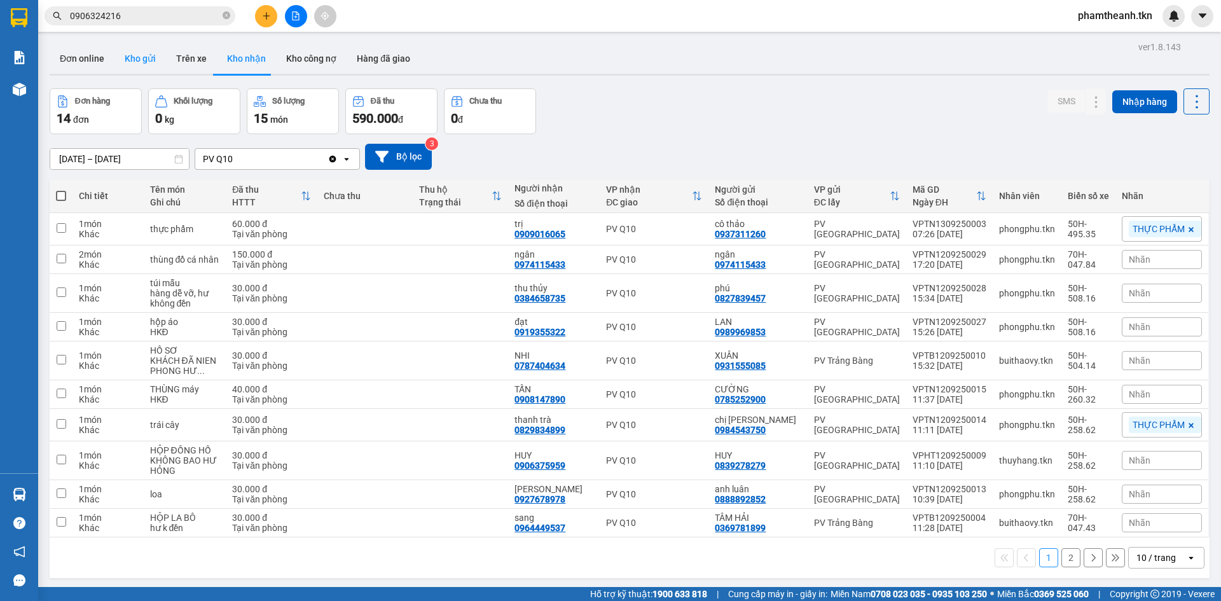
click at [142, 60] on button "Kho gửi" at bounding box center [140, 58] width 52 height 31
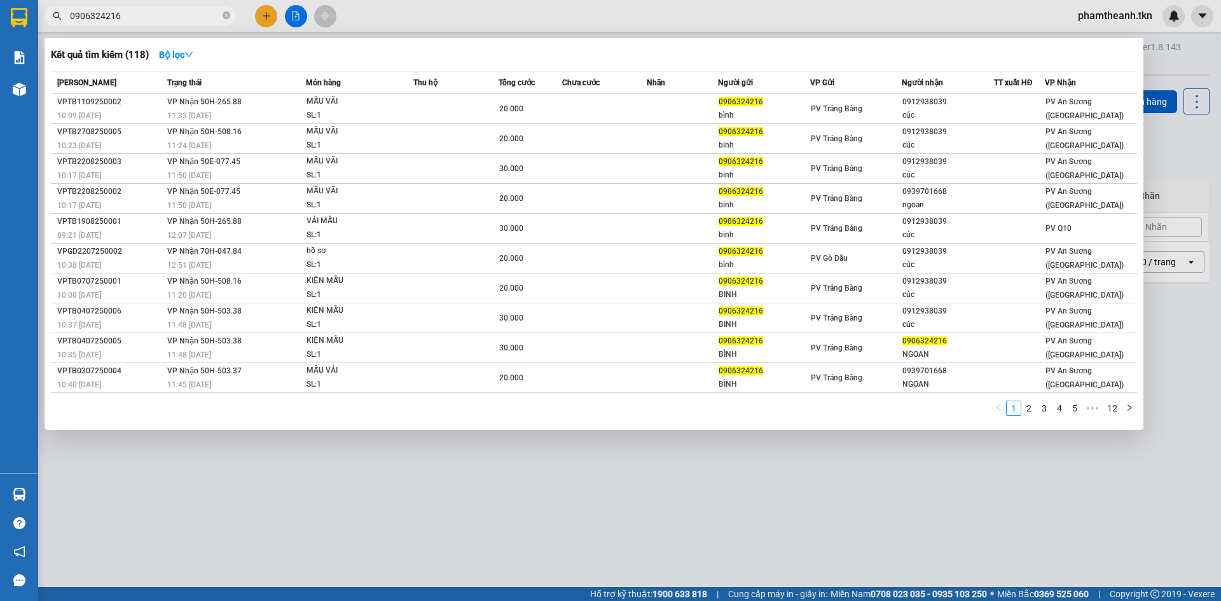
click at [200, 10] on input "0906324216" at bounding box center [145, 16] width 150 height 14
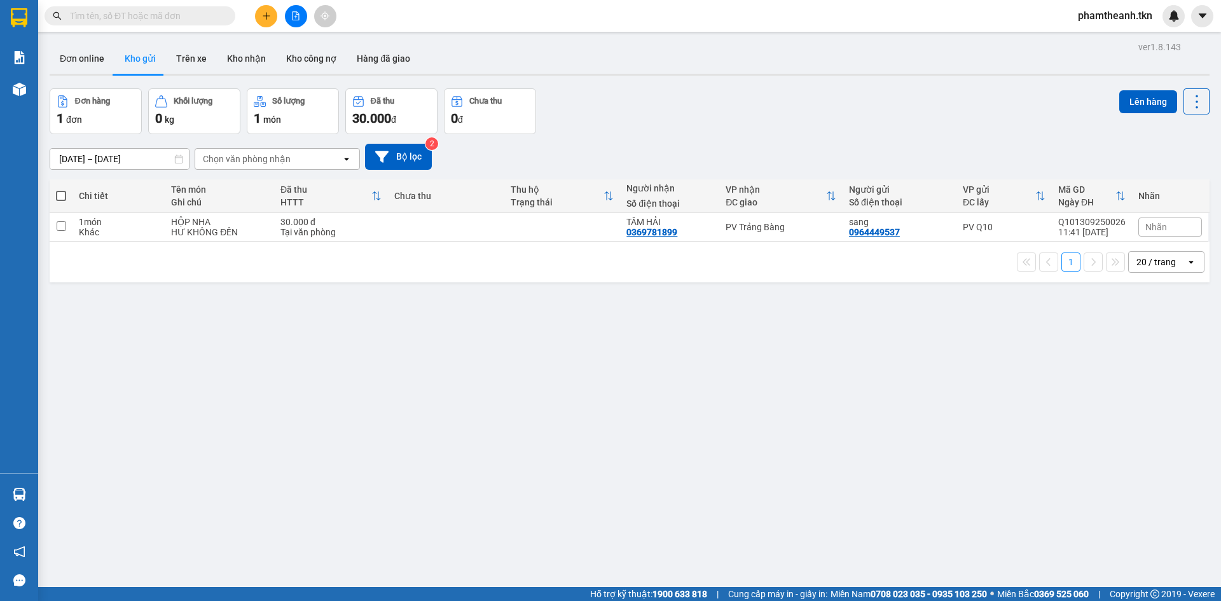
type input "0"
click at [271, 20] on button at bounding box center [266, 16] width 22 height 22
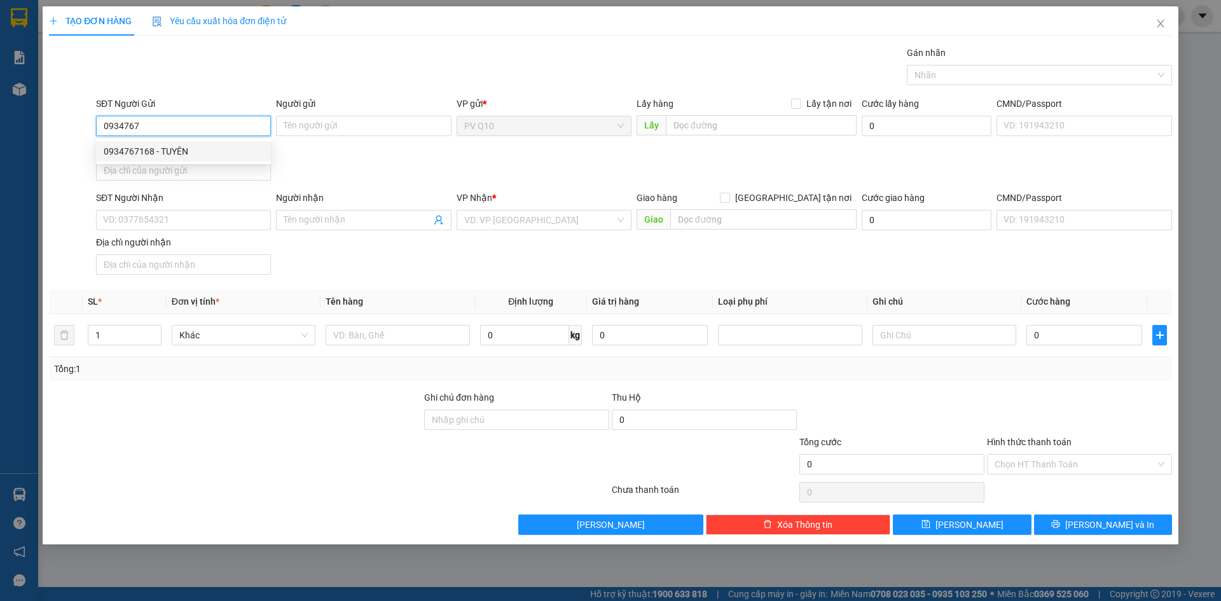
click at [225, 155] on div "0934767168 - TUYÊN" at bounding box center [184, 151] width 160 height 14
type input "0934767168"
type input "TUYÊN"
type input "0976577761"
type input "[PERSON_NAME]"
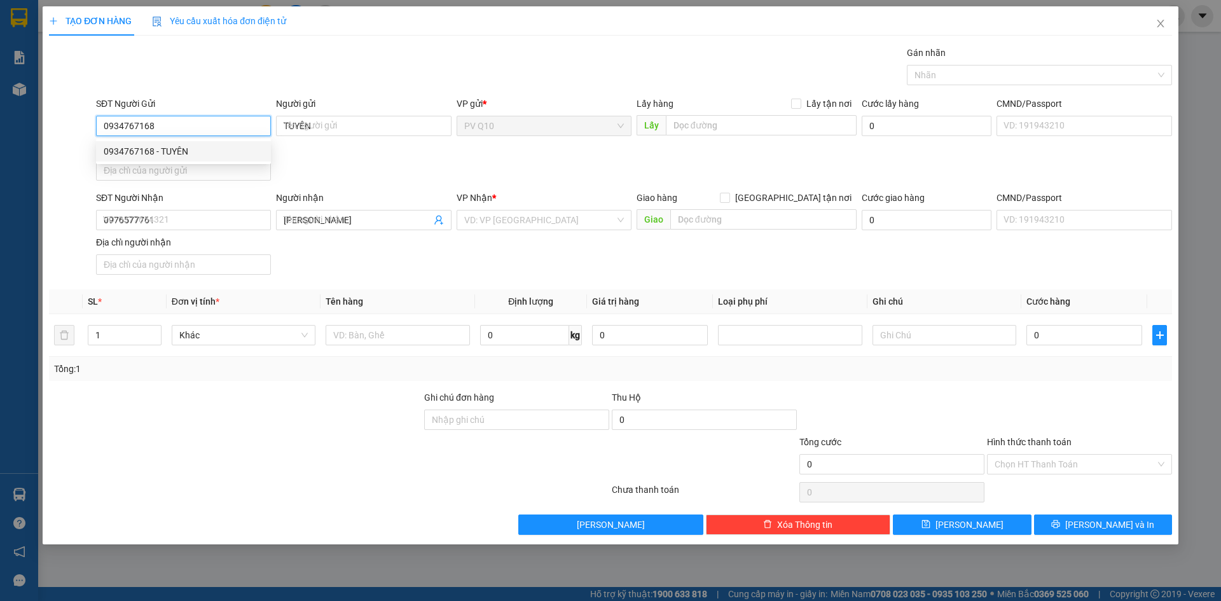
type input "40.000"
type input "0934767168"
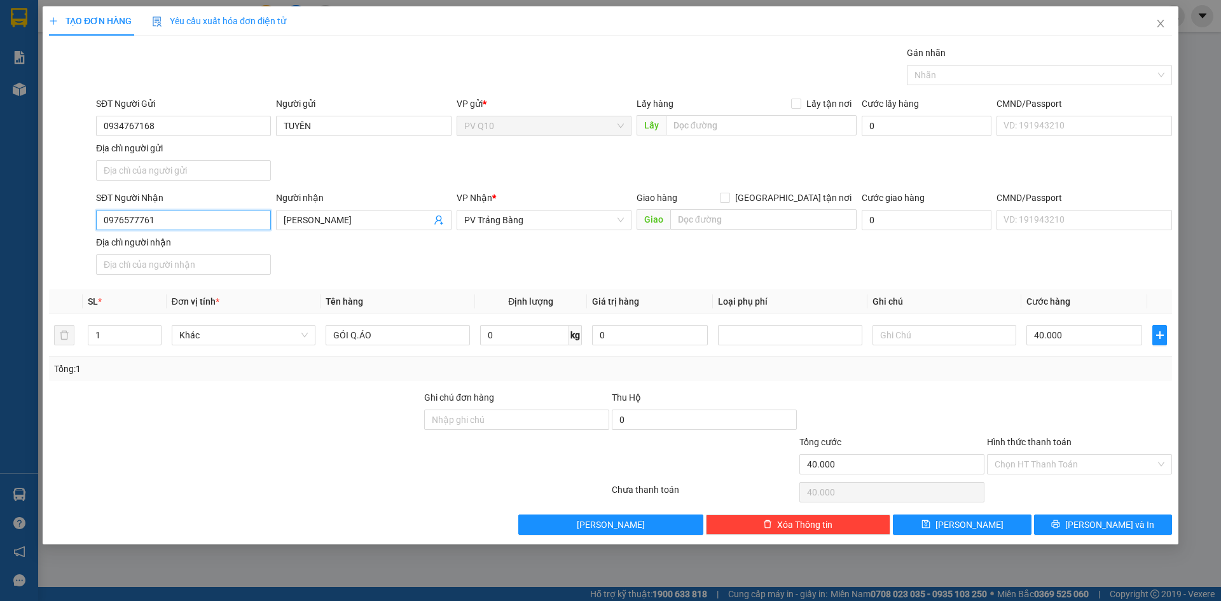
click at [232, 226] on input "0976577761" at bounding box center [183, 220] width 175 height 20
click at [187, 266] on div "0938759494 - TÂN" at bounding box center [184, 266] width 160 height 14
type input "0938759494"
type input "TÂN"
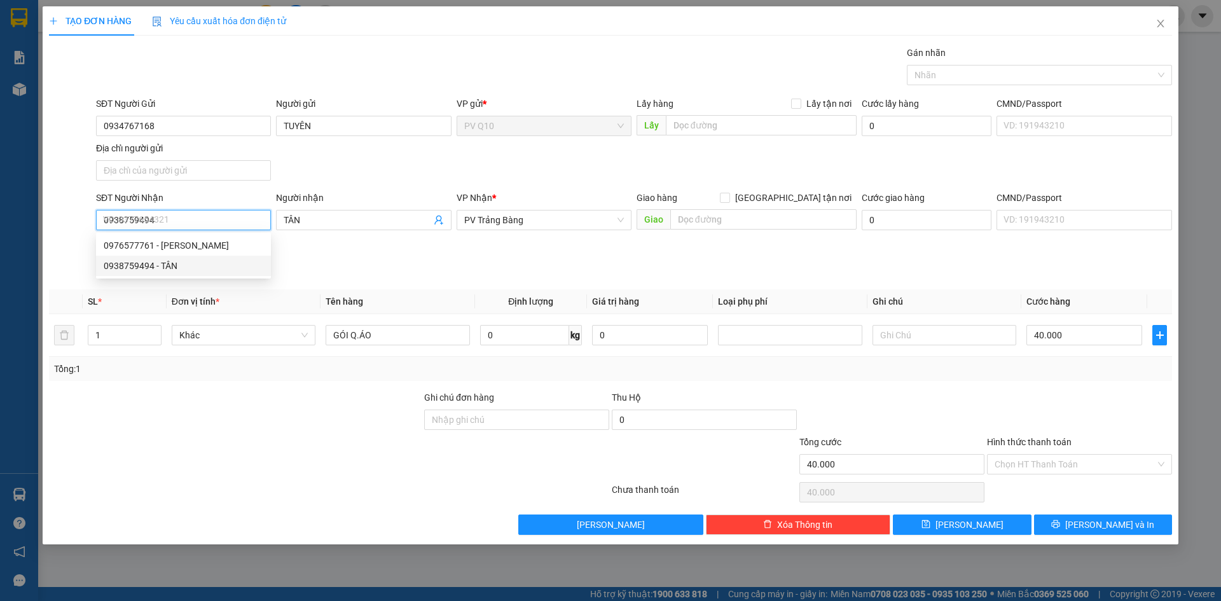
type input "30.000"
type input "0938759494"
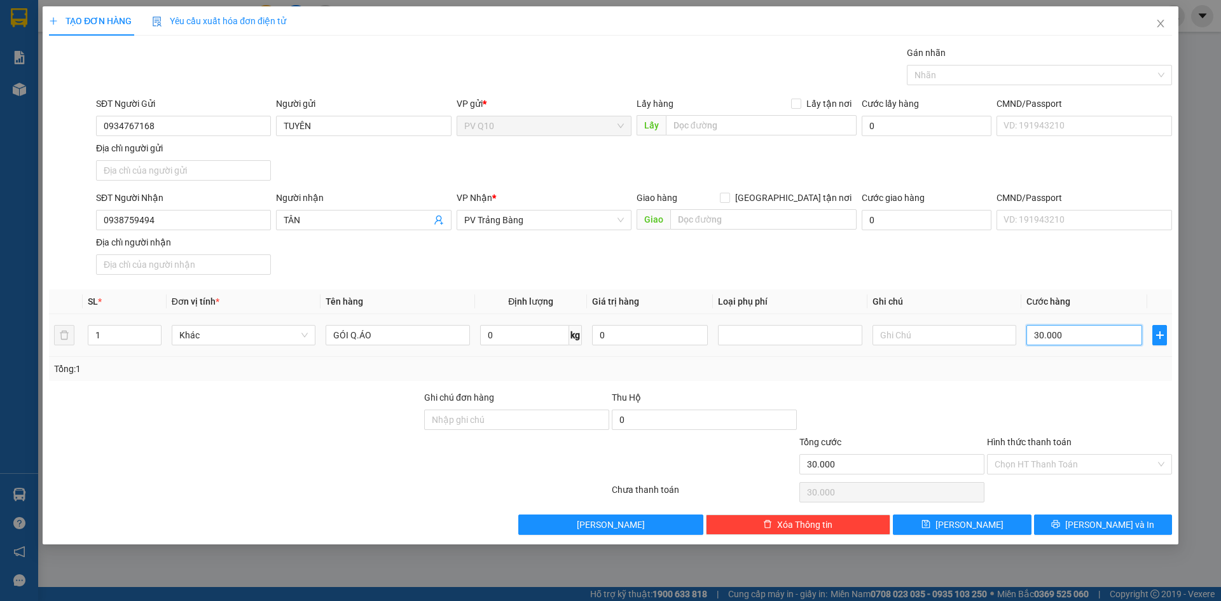
click at [1074, 338] on input "30.000" at bounding box center [1085, 335] width 116 height 20
type input "5"
type input "50"
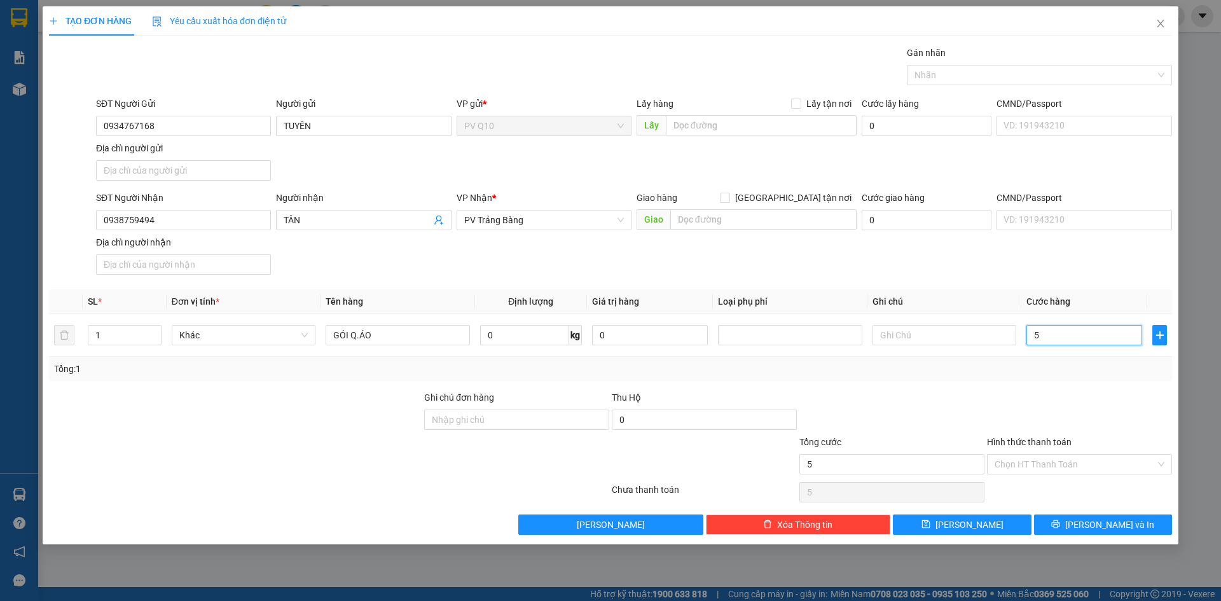
type input "50"
type input "500"
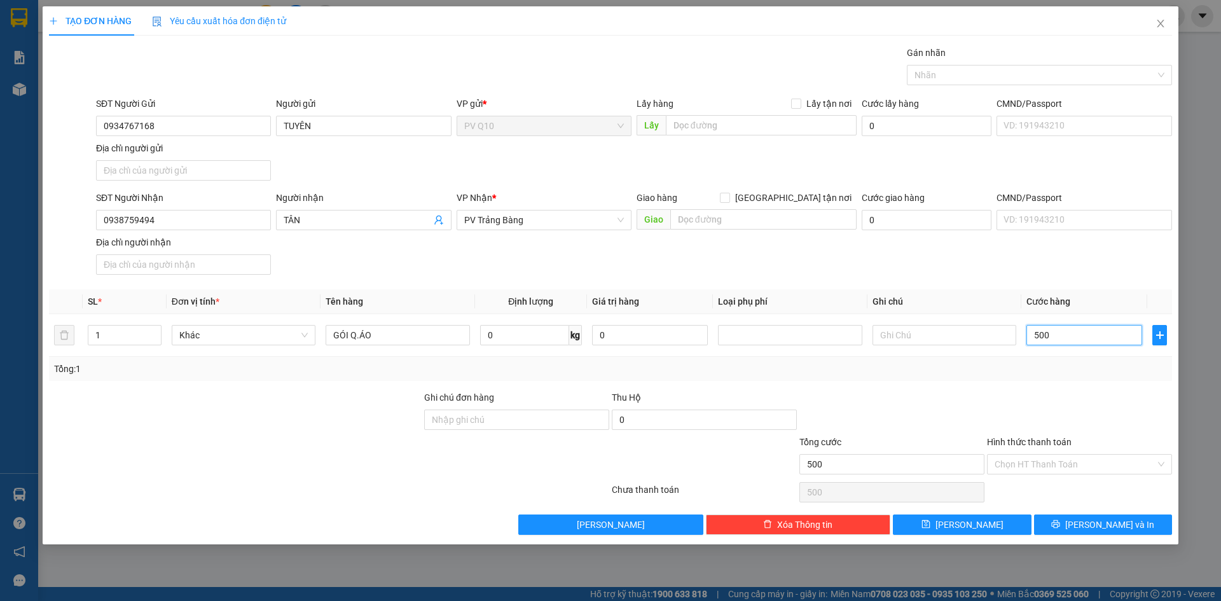
type input "5.000"
type input "50.000"
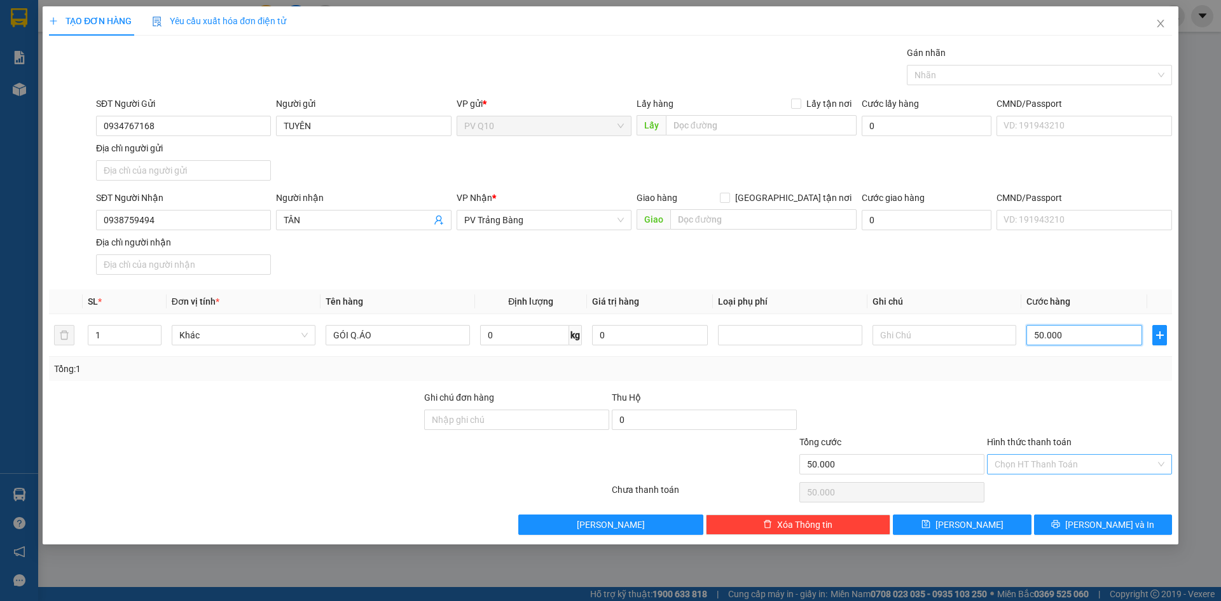
type input "50.000"
click at [1030, 465] on input "Hình thức thanh toán" at bounding box center [1075, 464] width 161 height 19
click at [1020, 489] on div "Tại văn phòng" at bounding box center [1080, 490] width 170 height 14
type input "0"
click at [1098, 523] on span "[PERSON_NAME] và In" at bounding box center [1109, 525] width 89 height 14
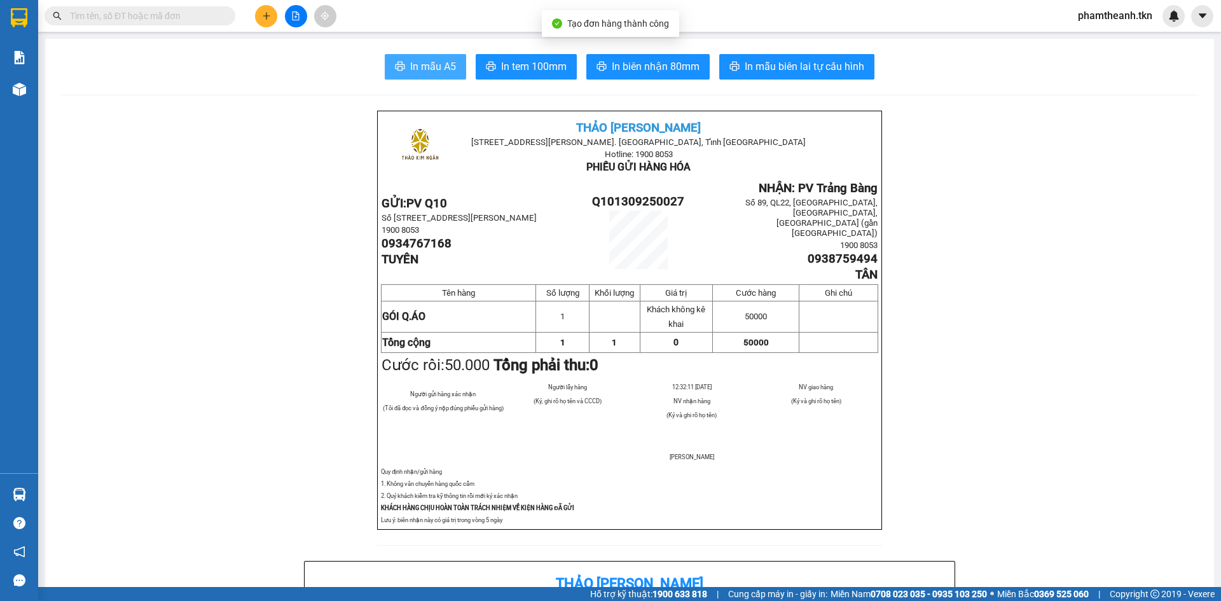
click at [427, 61] on span "In mẫu A5" at bounding box center [433, 67] width 46 height 16
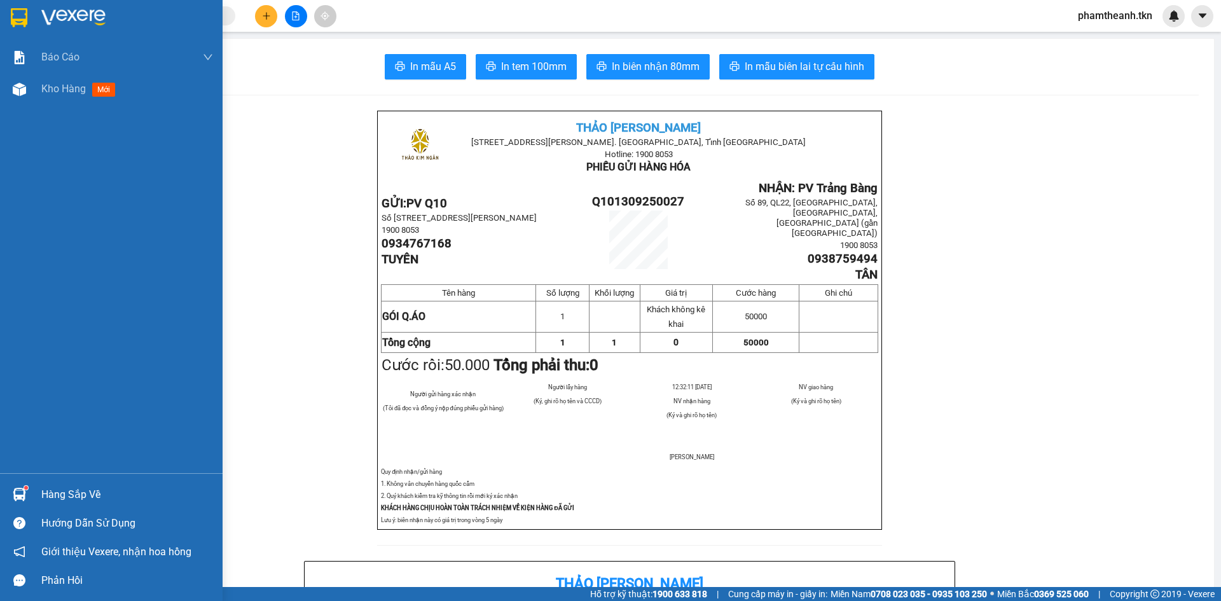
drag, startPoint x: 57, startPoint y: 487, endPoint x: 80, endPoint y: 469, distance: 29.4
click at [57, 488] on div "Hàng sắp về" at bounding box center [127, 494] width 172 height 19
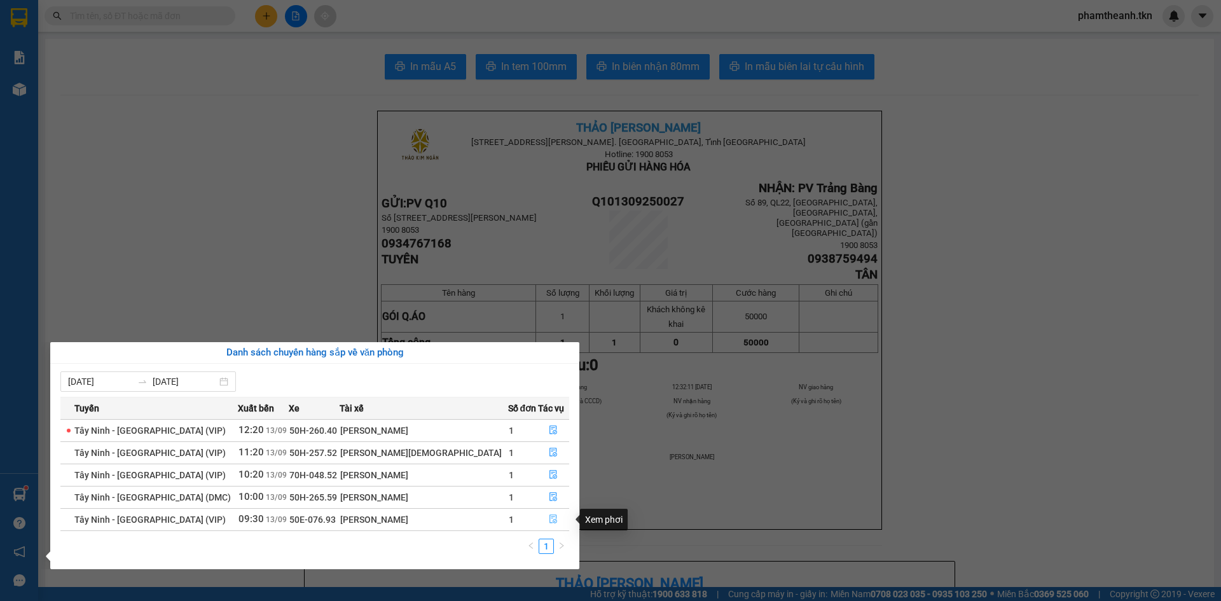
click at [549, 521] on icon "file-done" at bounding box center [553, 519] width 9 height 9
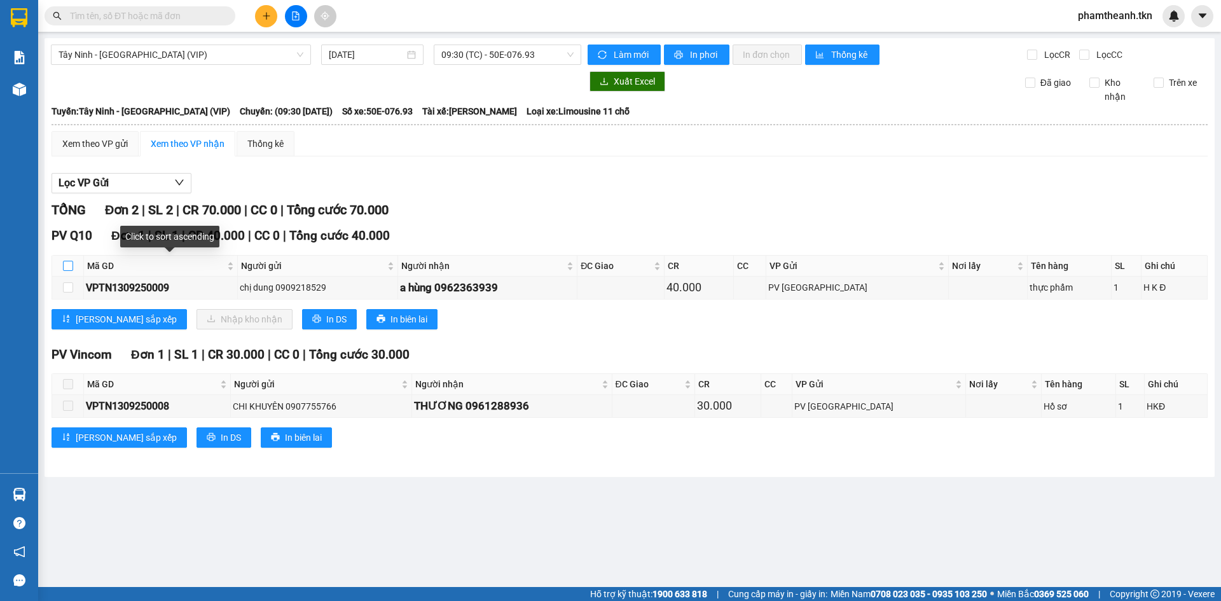
click at [71, 264] on input "checkbox" at bounding box center [68, 266] width 10 height 10
checkbox input "true"
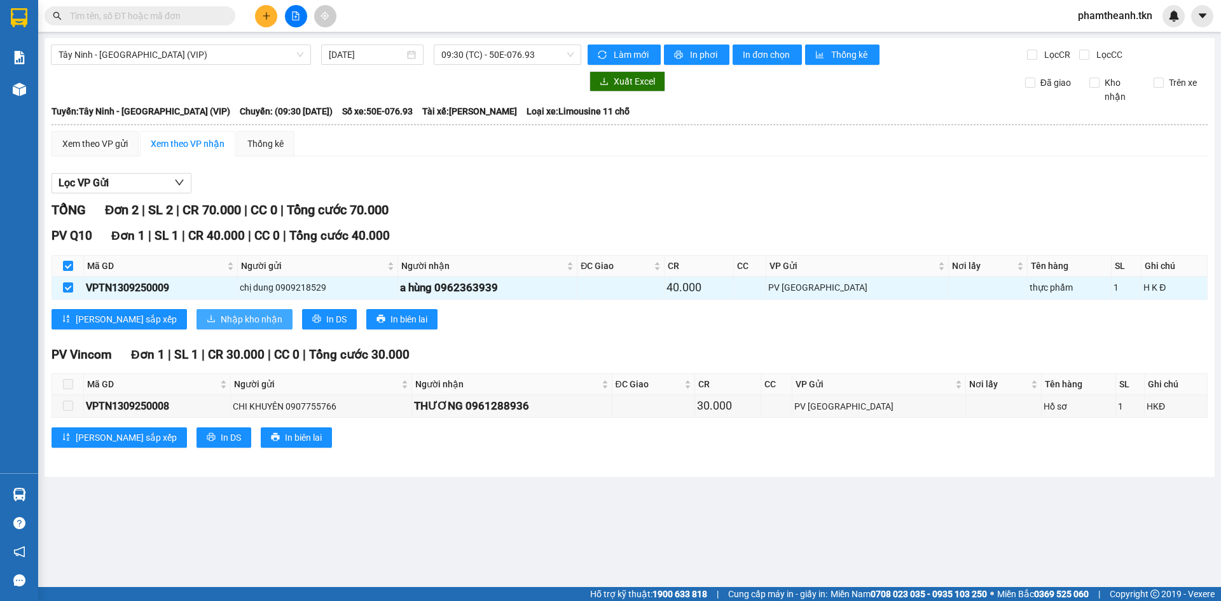
click at [221, 319] on span "Nhập kho nhận" at bounding box center [252, 319] width 62 height 14
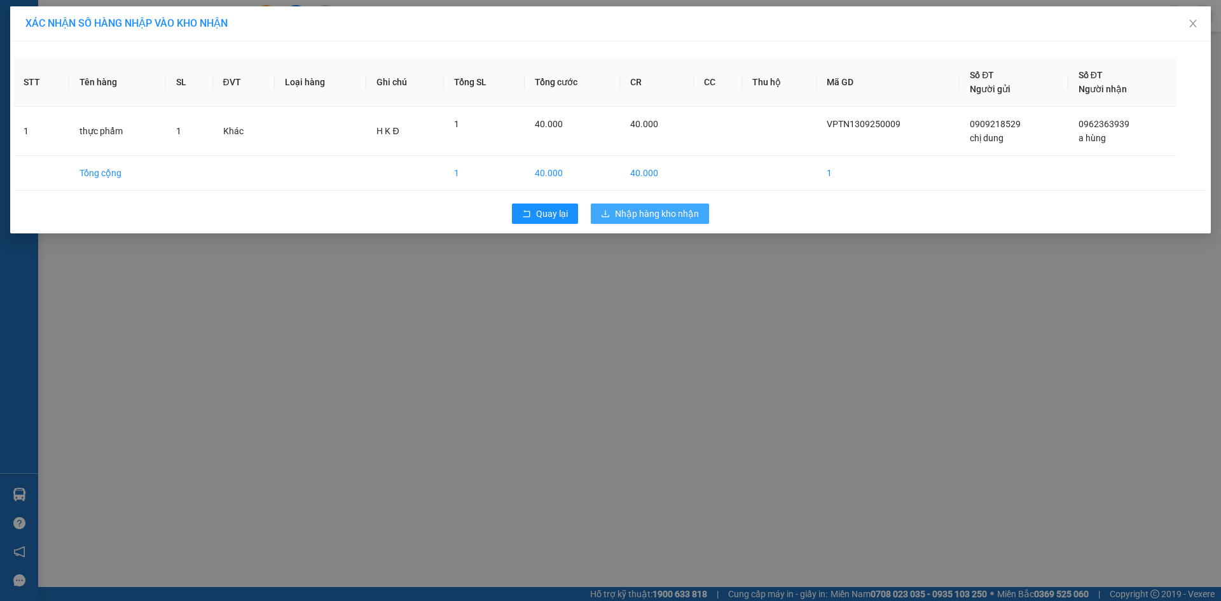
click at [612, 216] on button "Nhập hàng kho nhận" at bounding box center [650, 214] width 118 height 20
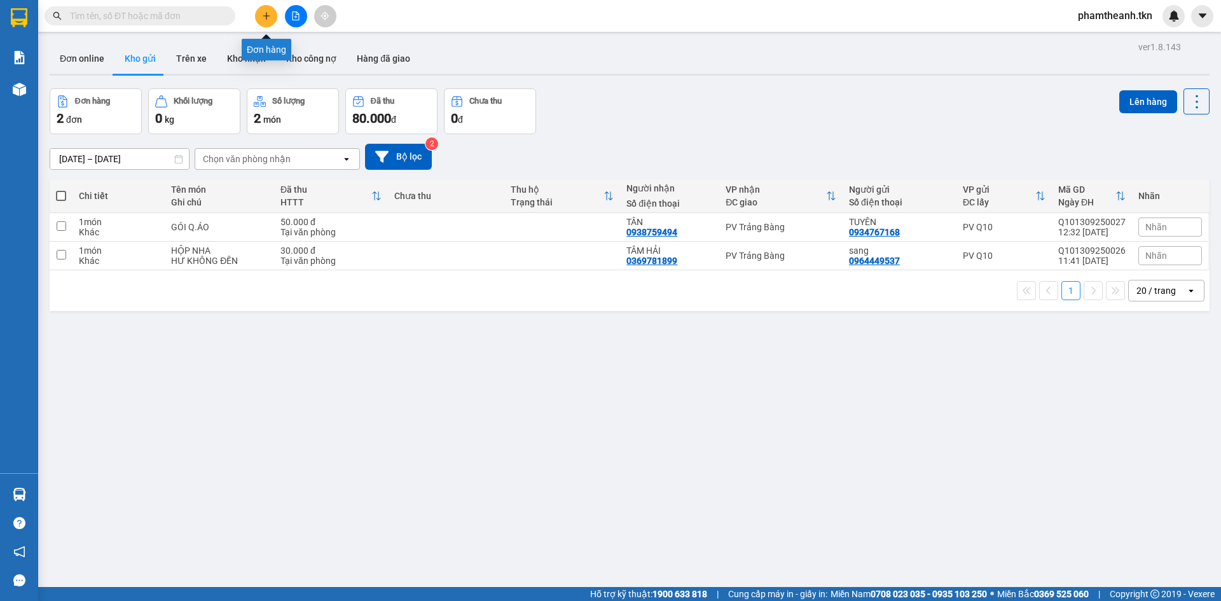
click at [269, 12] on icon "plus" at bounding box center [266, 15] width 9 height 9
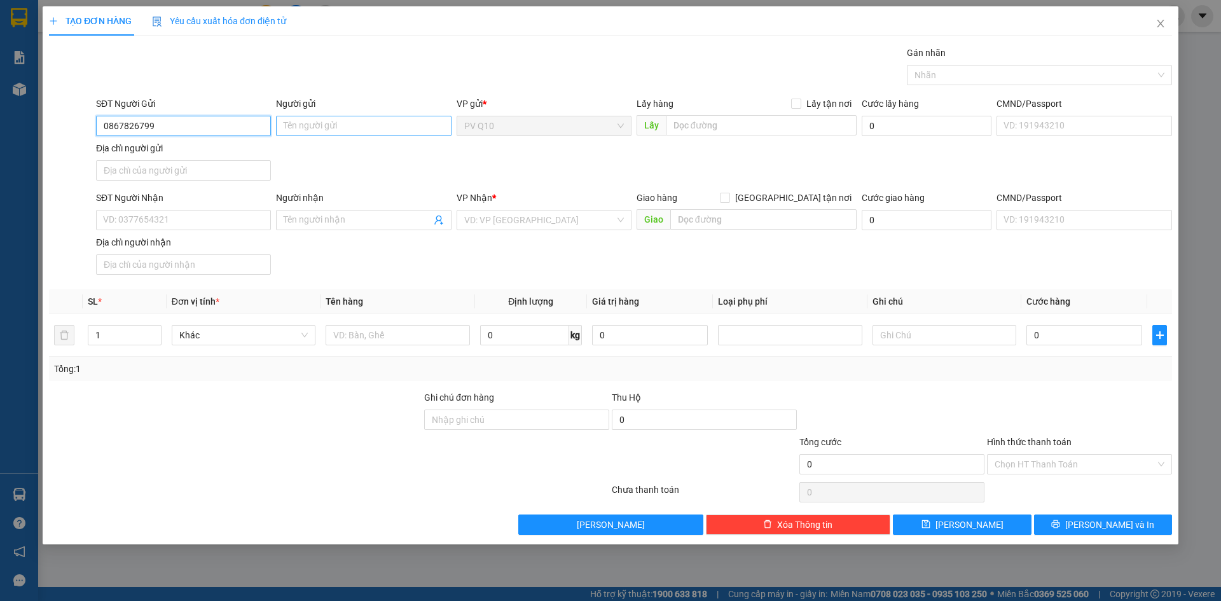
type input "0867826799"
click at [347, 124] on input "Người gửi" at bounding box center [363, 126] width 175 height 20
type input "cty hoco"
click at [207, 220] on input "SĐT Người Nhận" at bounding box center [183, 220] width 175 height 20
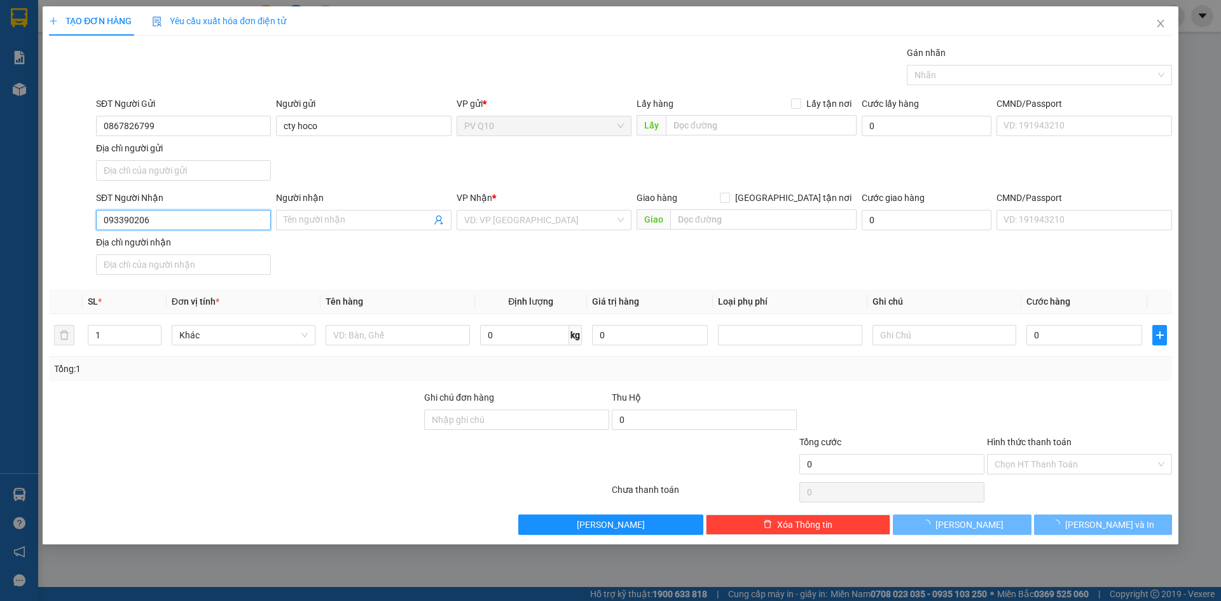
type input "0933902068"
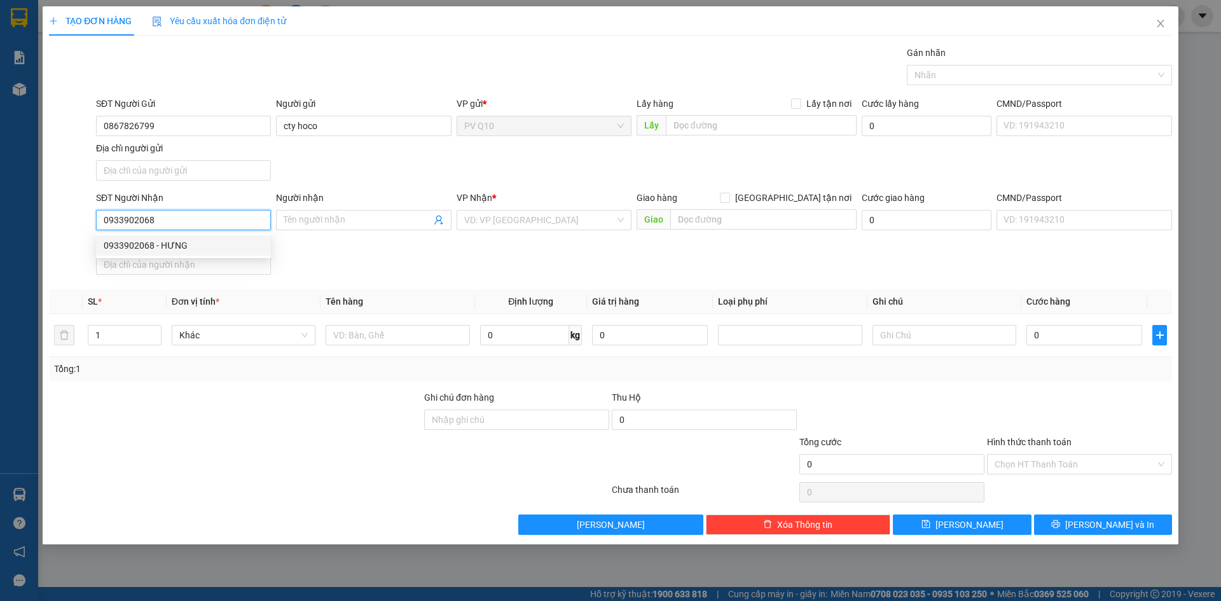
click at [230, 247] on div "0933902068 - HƯNG" at bounding box center [184, 246] width 160 height 14
type input "HƯNG"
type input "100.000"
type input "0933902068"
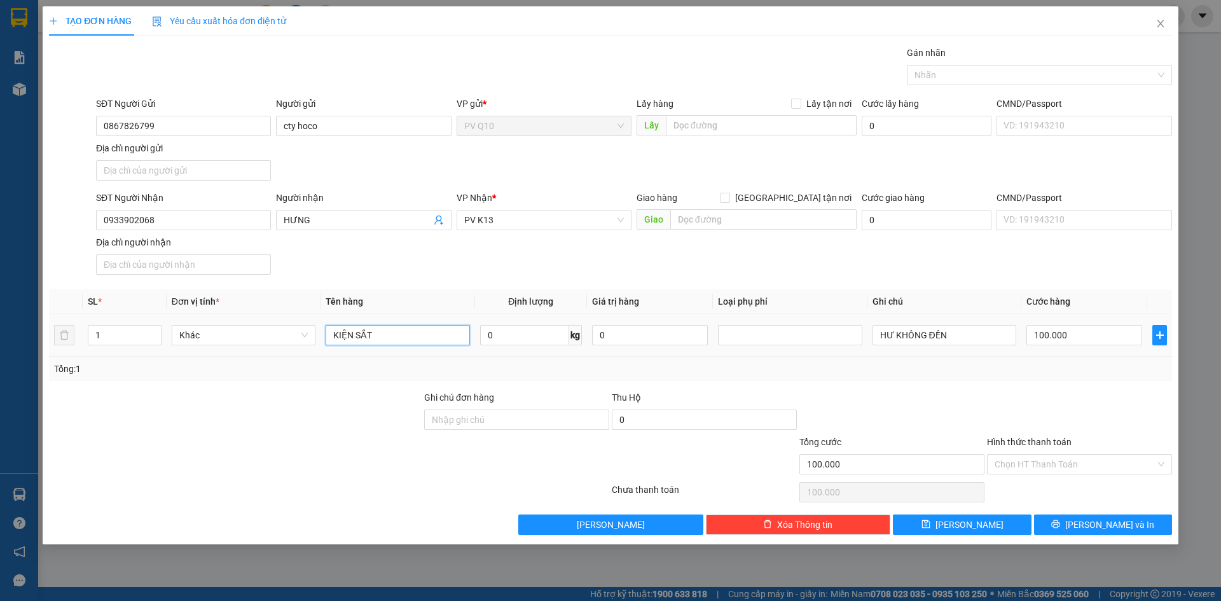
click at [401, 340] on input "KIỆN SẮT" at bounding box center [398, 335] width 144 height 20
type input "K"
type input "thùng trái cây"
click at [1092, 340] on input "100.000" at bounding box center [1085, 335] width 116 height 20
type input "9"
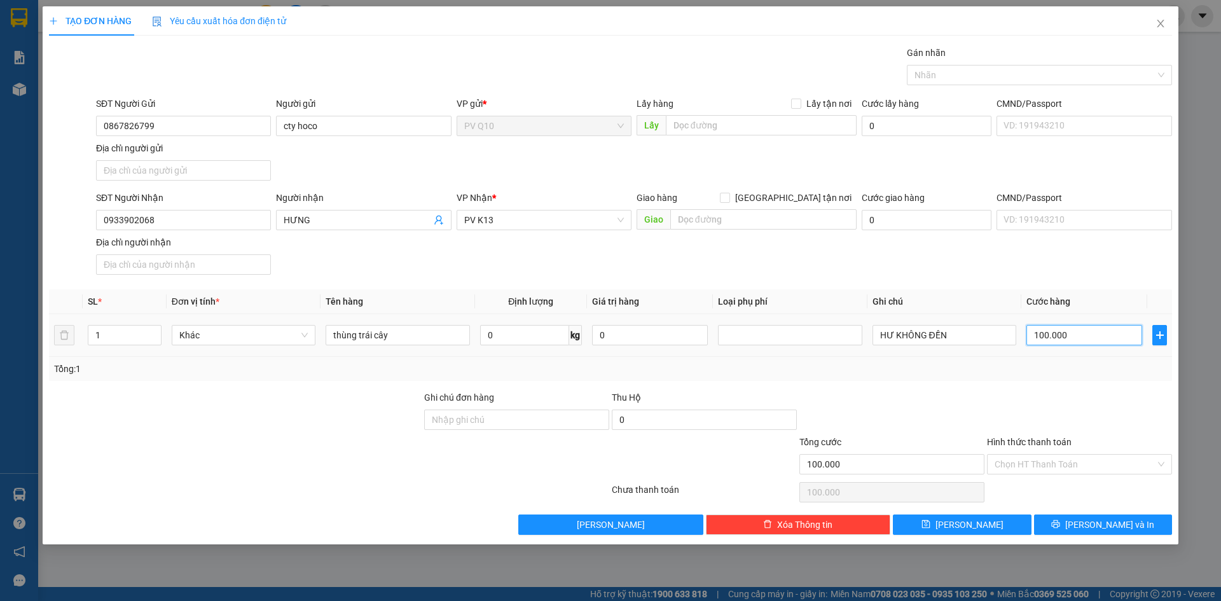
type input "9"
type input "90"
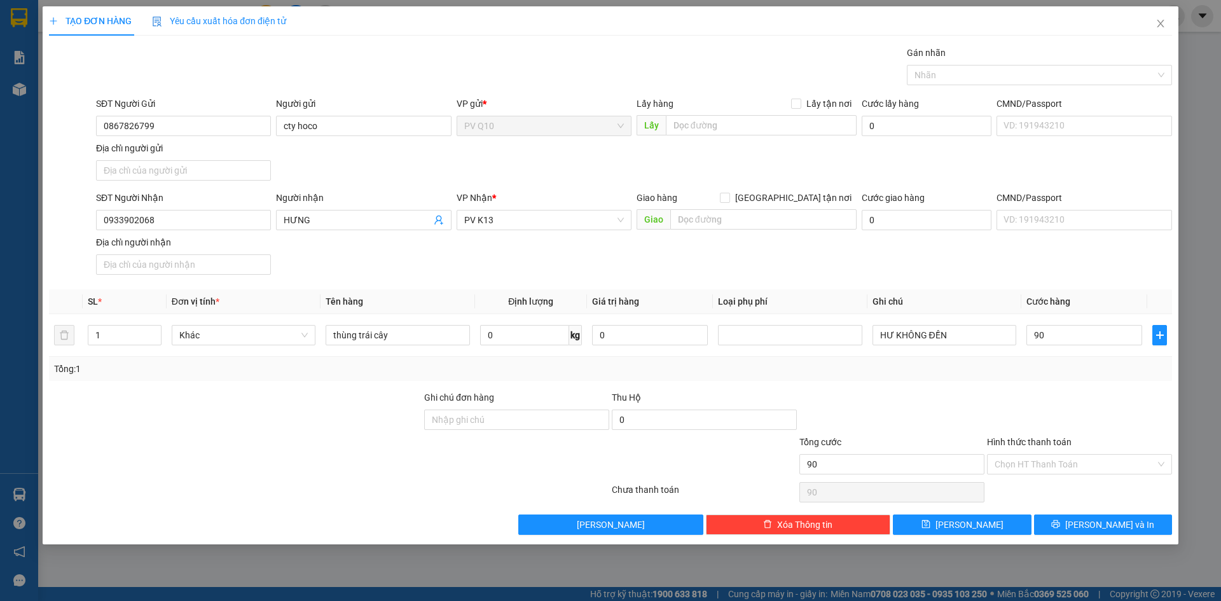
type input "90.000"
drag, startPoint x: 1008, startPoint y: 385, endPoint x: 1018, endPoint y: 394, distance: 13.5
click at [1008, 385] on div "Transit Pickup Surcharge Ids Transit Deliver Surcharge Ids Transit Deliver Surc…" at bounding box center [610, 290] width 1123 height 489
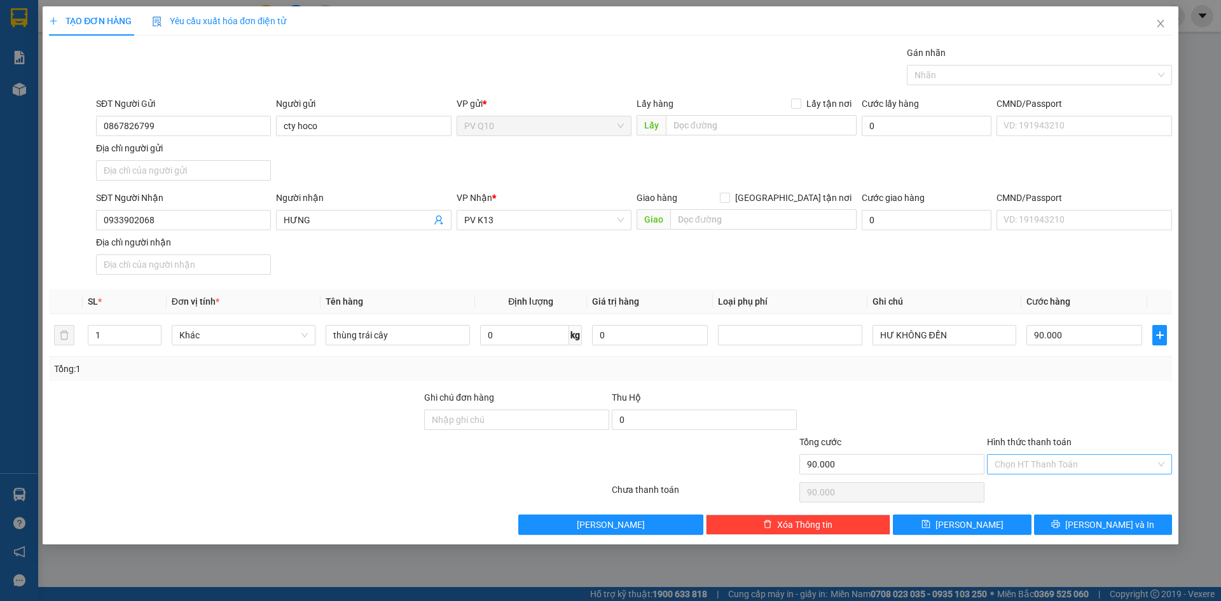
click at [1036, 460] on input "Hình thức thanh toán" at bounding box center [1075, 464] width 161 height 19
click at [1046, 495] on div "Tại văn phòng" at bounding box center [1080, 490] width 170 height 14
type input "0"
click at [1038, 488] on div "Tại văn phòng" at bounding box center [1080, 490] width 170 height 14
click at [1024, 487] on div "Tại văn phòng" at bounding box center [1080, 490] width 170 height 14
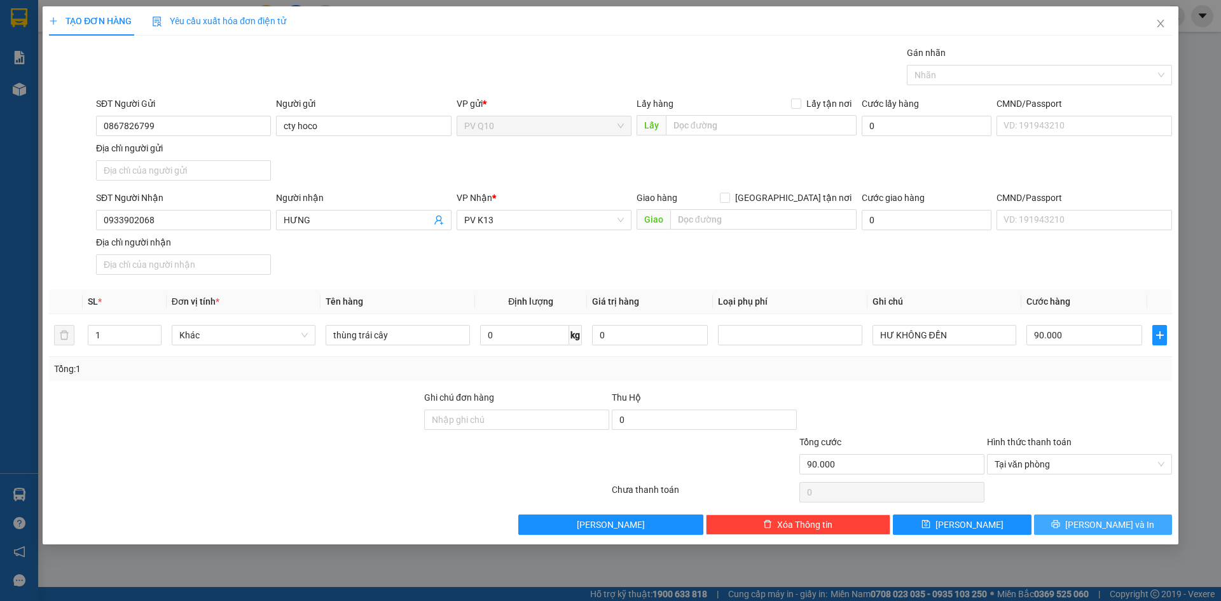
click at [1101, 529] on span "[PERSON_NAME] và In" at bounding box center [1109, 525] width 89 height 14
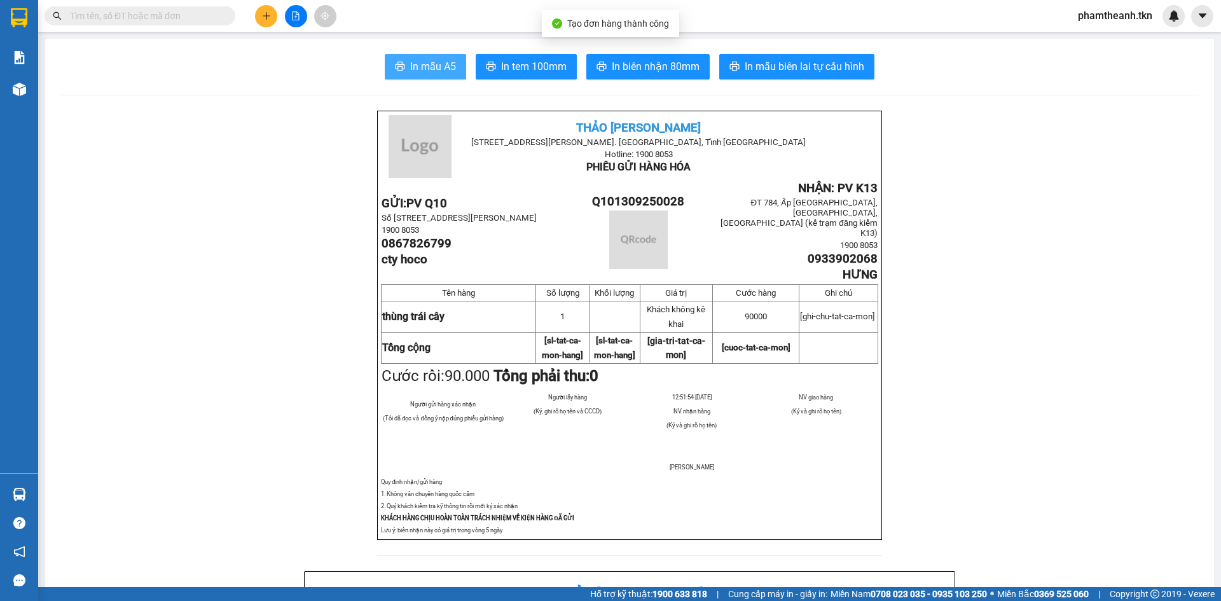
click at [443, 57] on button "In mẫu A5" at bounding box center [425, 66] width 81 height 25
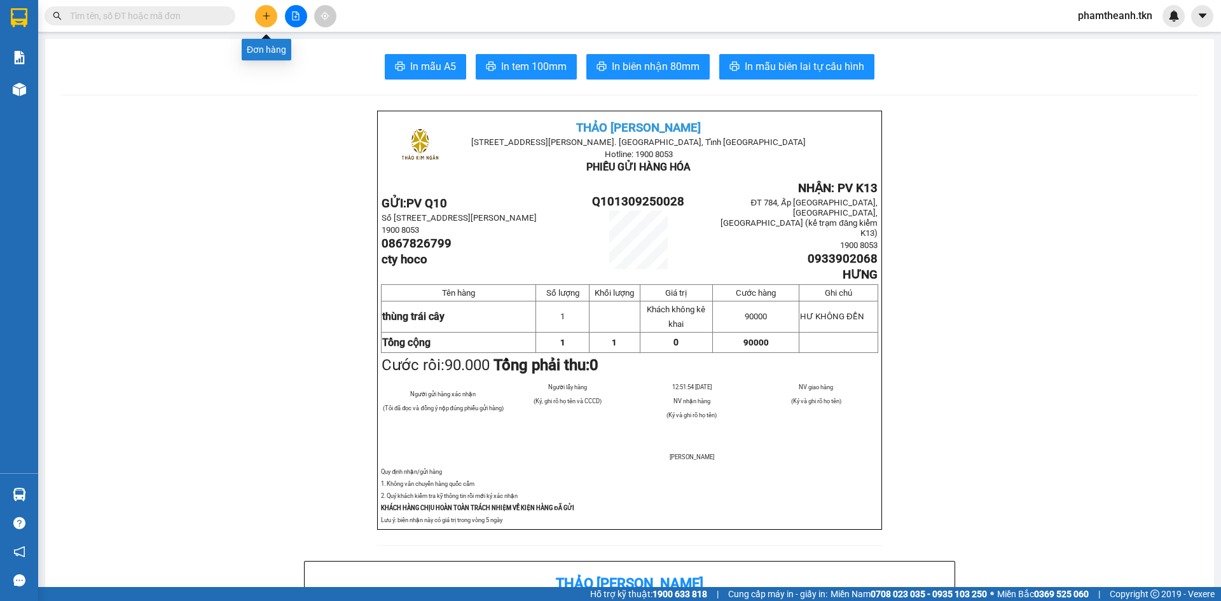
click at [268, 15] on icon "plus" at bounding box center [266, 15] width 9 height 9
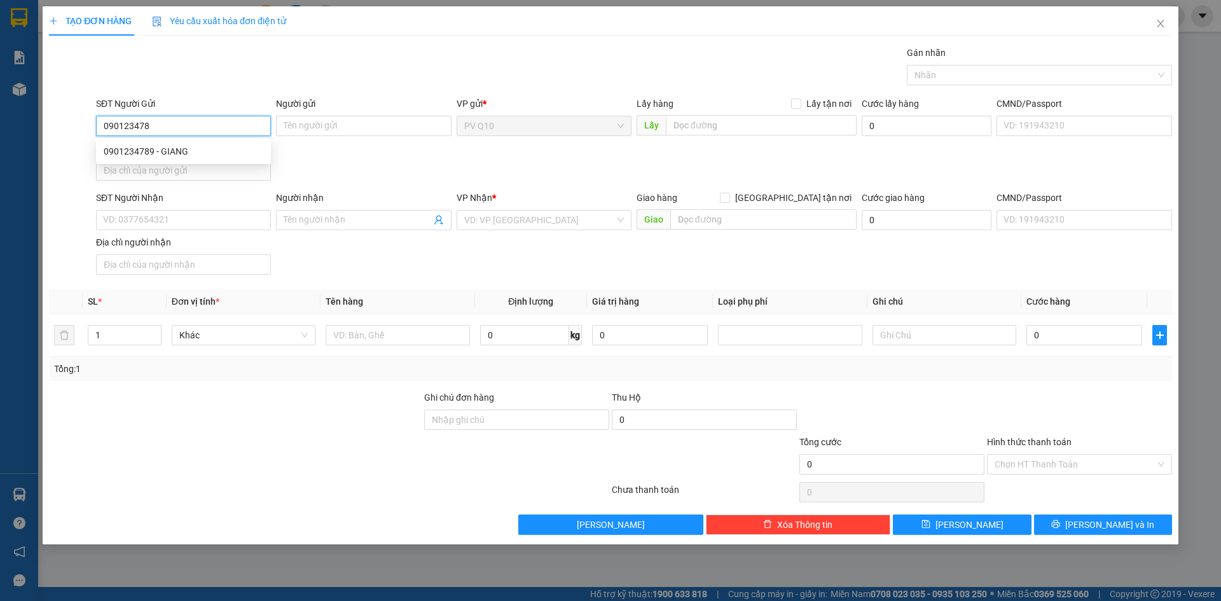
type input "0901234789"
click at [165, 147] on div "0901234789 - GIANG" at bounding box center [184, 151] width 160 height 14
type input "GIANG"
type input "0908732252"
type input "loan"
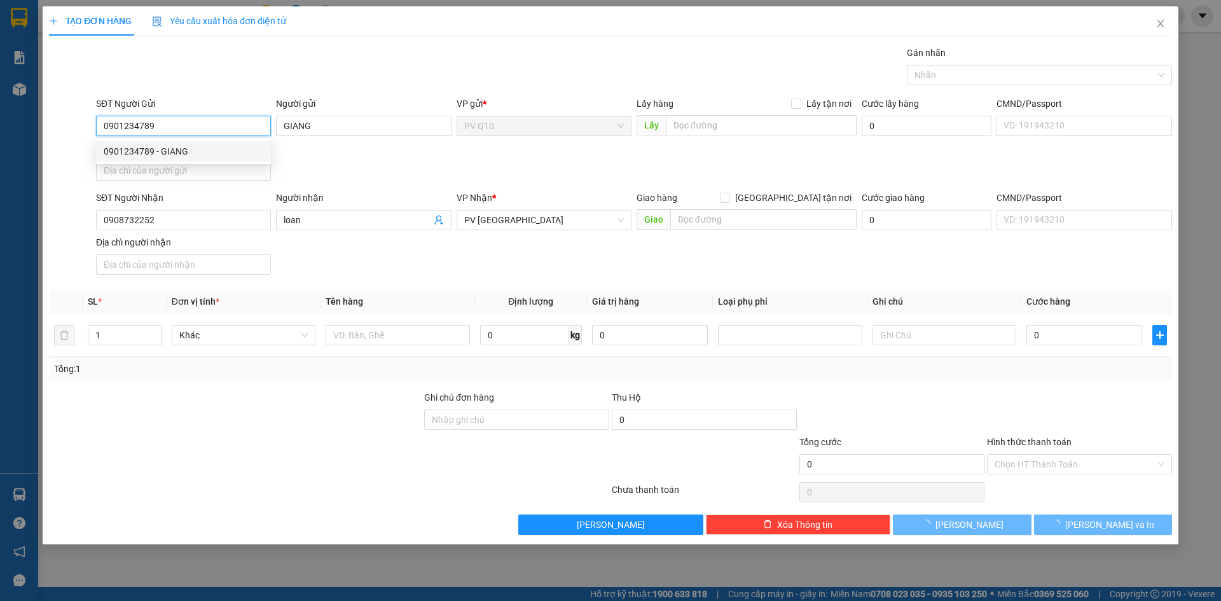
type input "30.000"
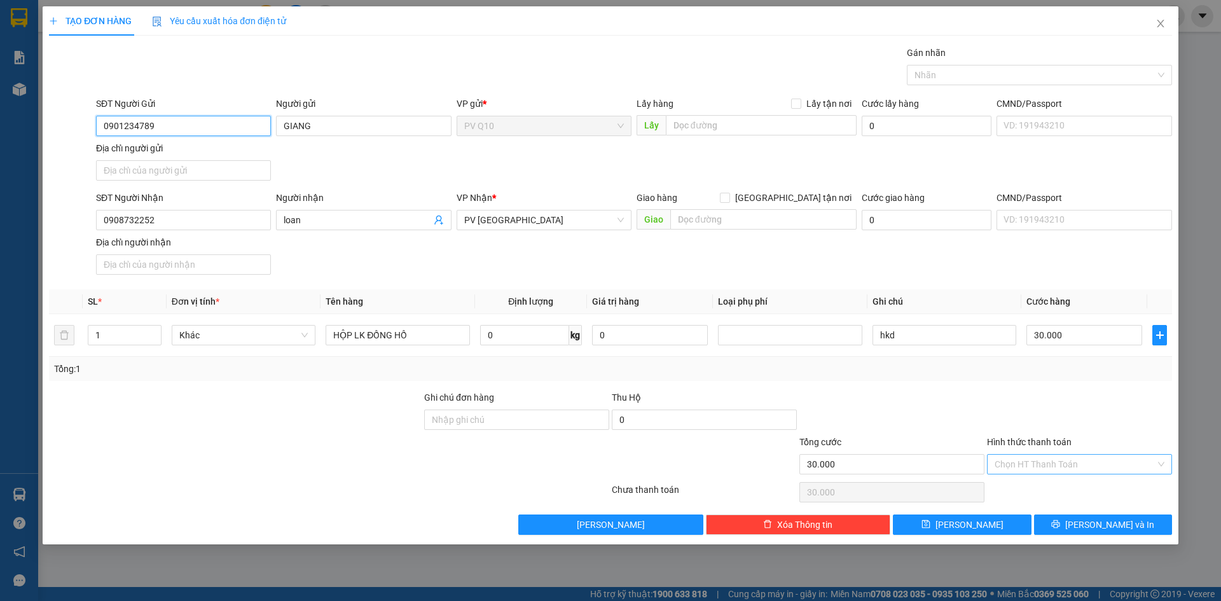
type input "0901234789"
click at [1026, 465] on input "Hình thức thanh toán" at bounding box center [1075, 464] width 161 height 19
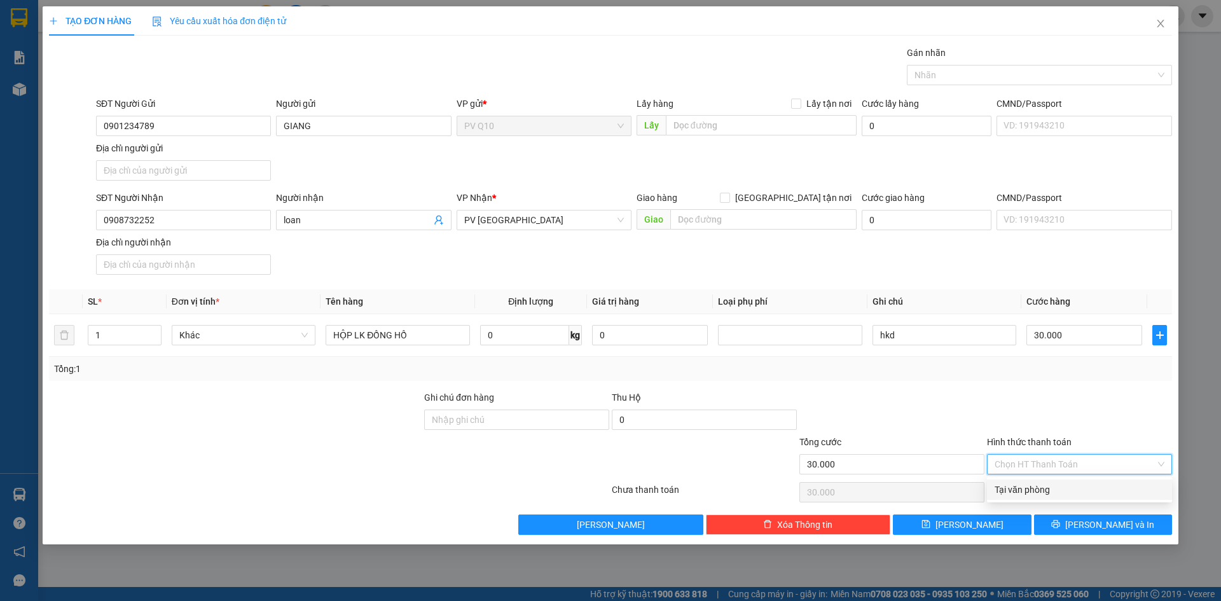
click at [1028, 484] on div "Tại văn phòng" at bounding box center [1080, 490] width 170 height 14
type input "0"
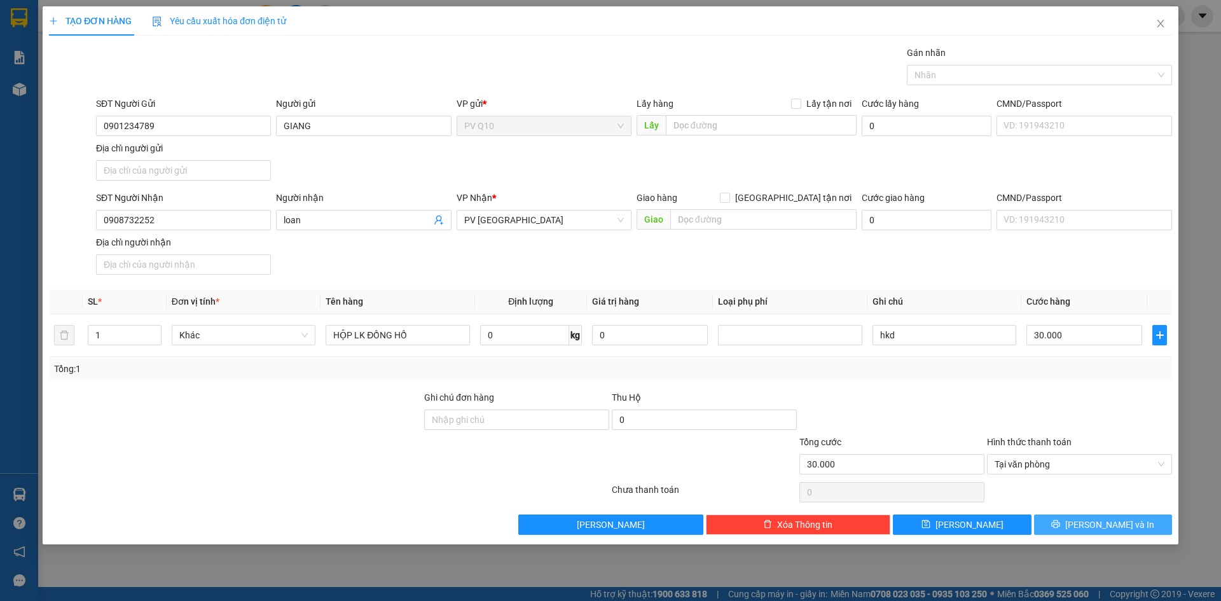
click at [1060, 523] on icon "printer" at bounding box center [1055, 524] width 9 height 9
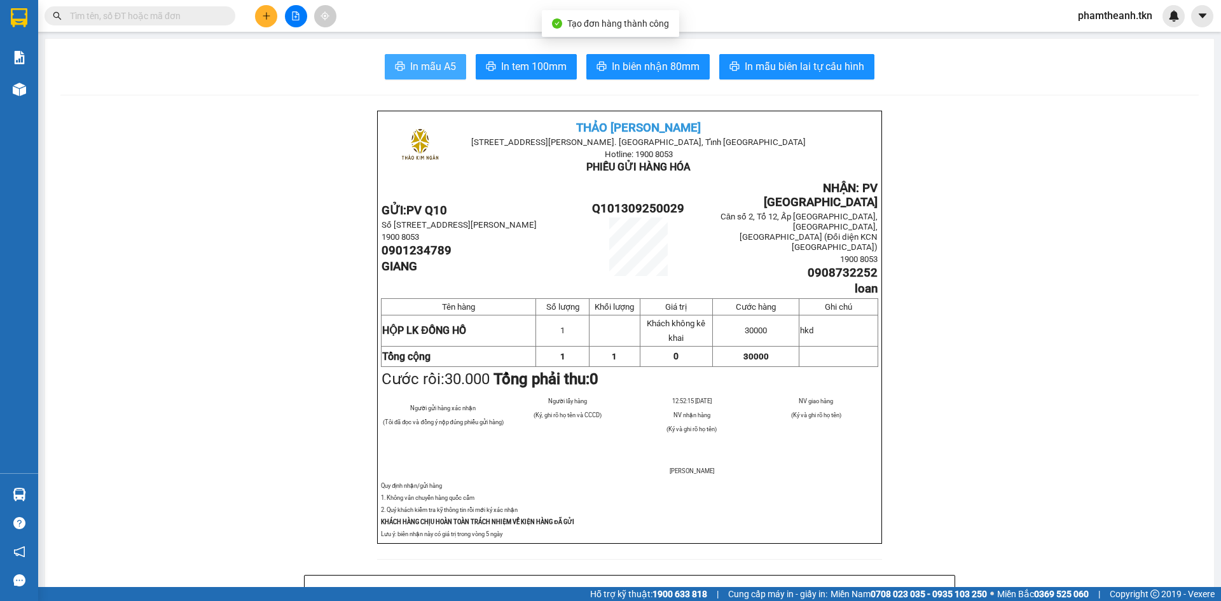
click at [445, 63] on span "In mẫu A5" at bounding box center [433, 67] width 46 height 16
click at [272, 13] on button at bounding box center [266, 16] width 22 height 22
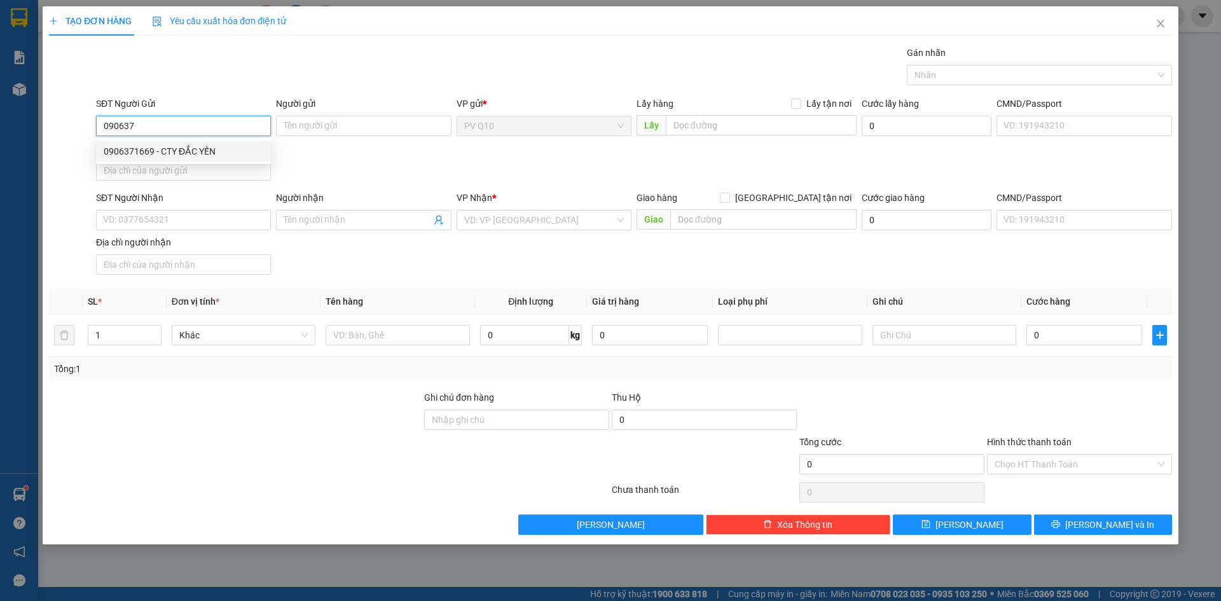
click at [233, 146] on div "0906371669 - CTY ĐẮC YẾN" at bounding box center [184, 151] width 160 height 14
type input "0906371669"
type input "CTY ĐẮC YẾN"
type input "0366218712"
type input "linh"
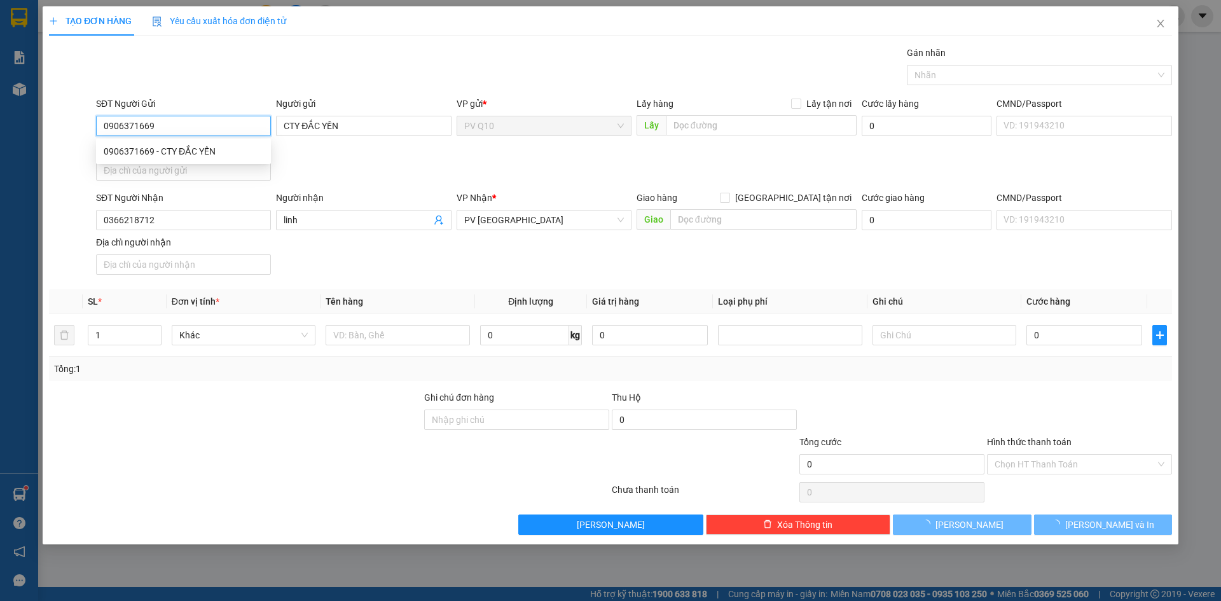
type input "30.000"
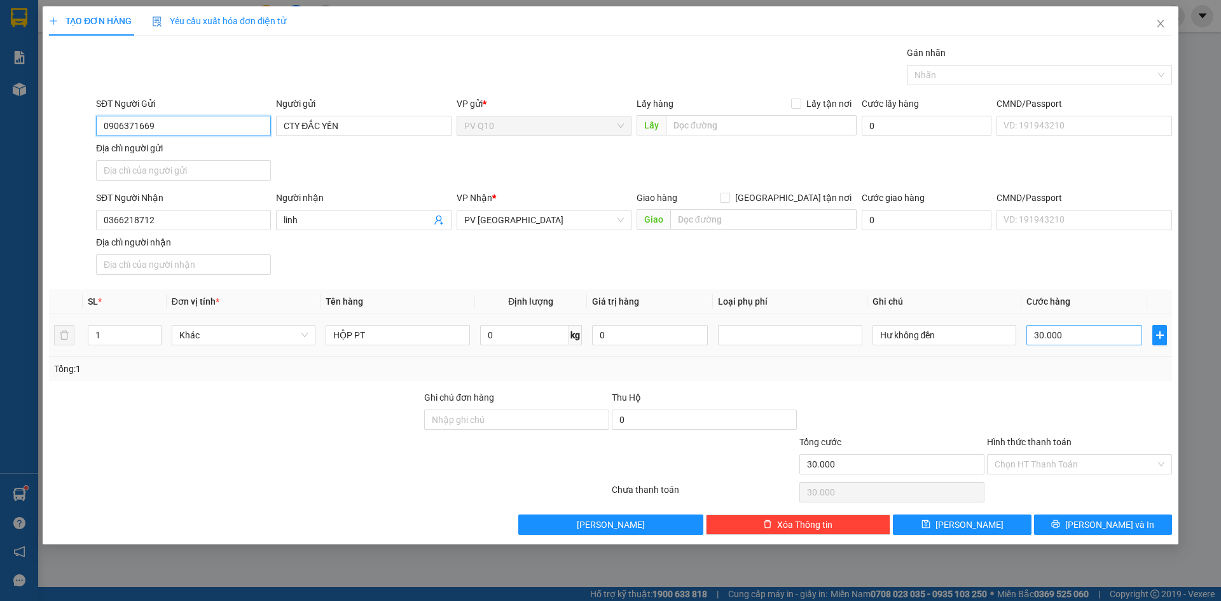
type input "0906371669"
click at [1075, 337] on input "30.000" at bounding box center [1085, 335] width 116 height 20
type input "5"
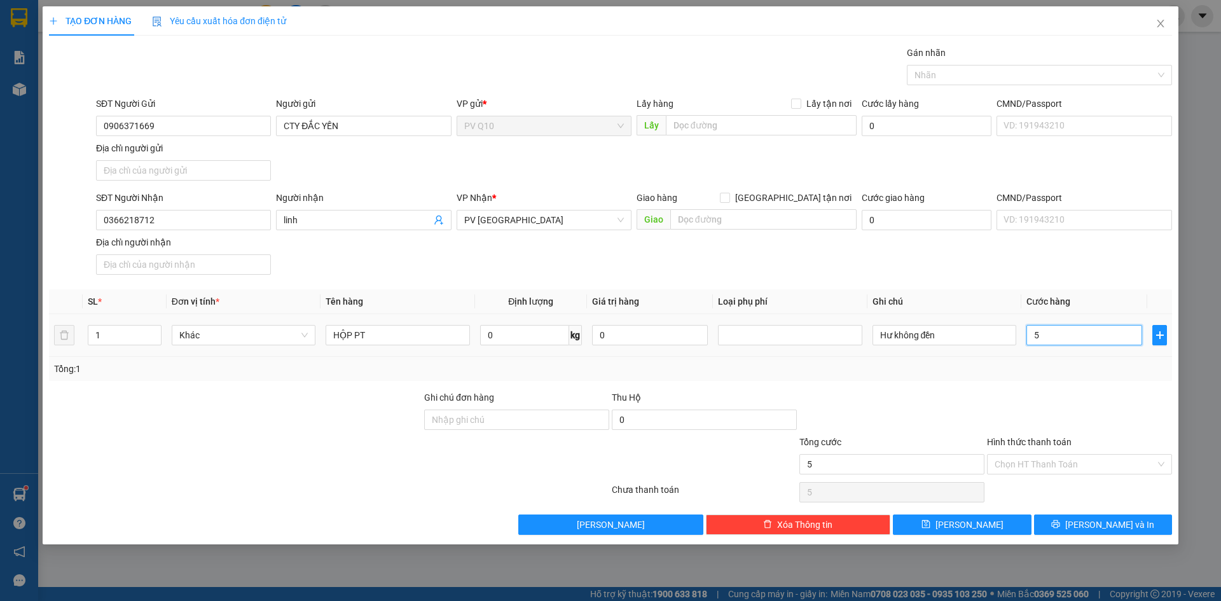
type input "50"
click at [1050, 391] on div at bounding box center [1080, 413] width 188 height 45
type input "50.000"
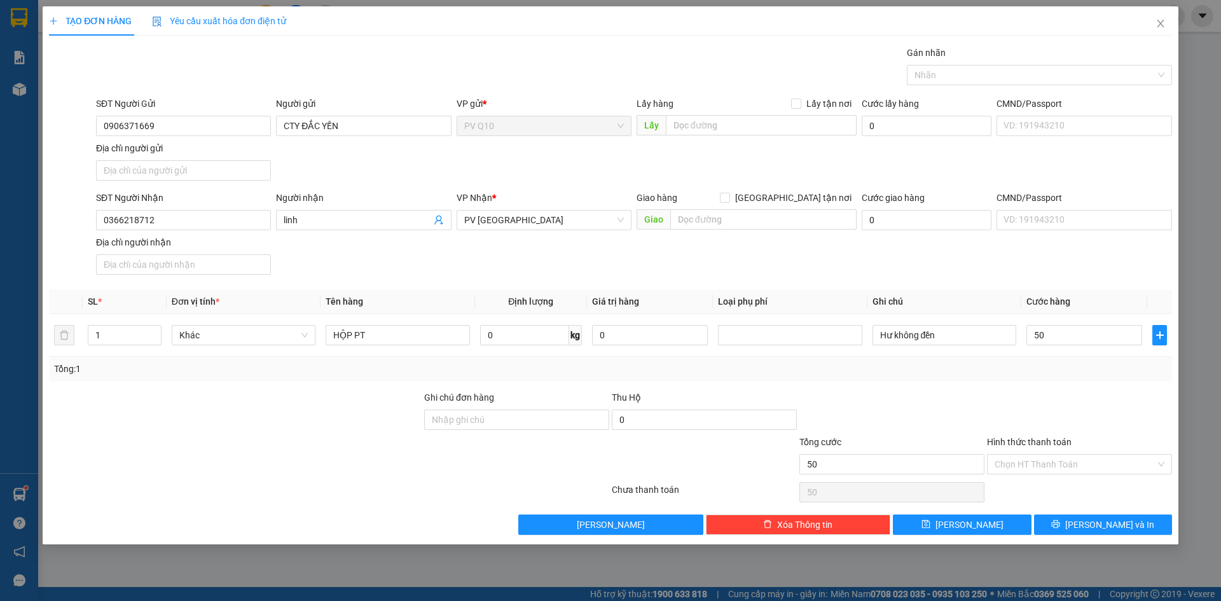
type input "50.000"
click at [1050, 462] on input "Hình thức thanh toán" at bounding box center [1075, 464] width 161 height 19
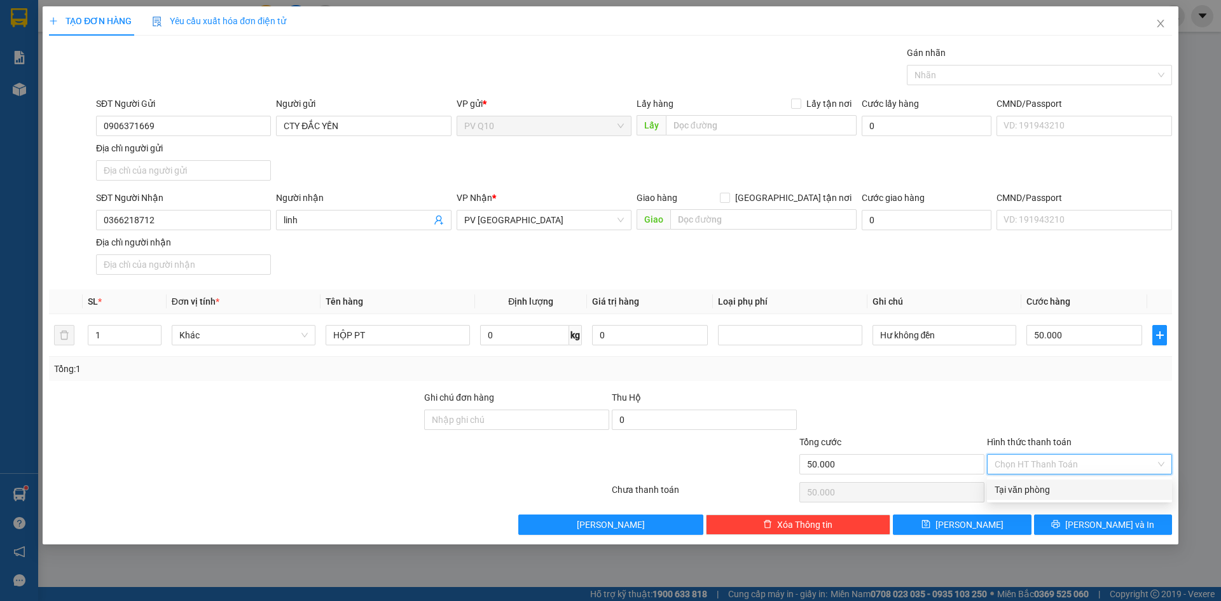
click at [1055, 487] on div "Tại văn phòng" at bounding box center [1080, 490] width 170 height 14
type input "0"
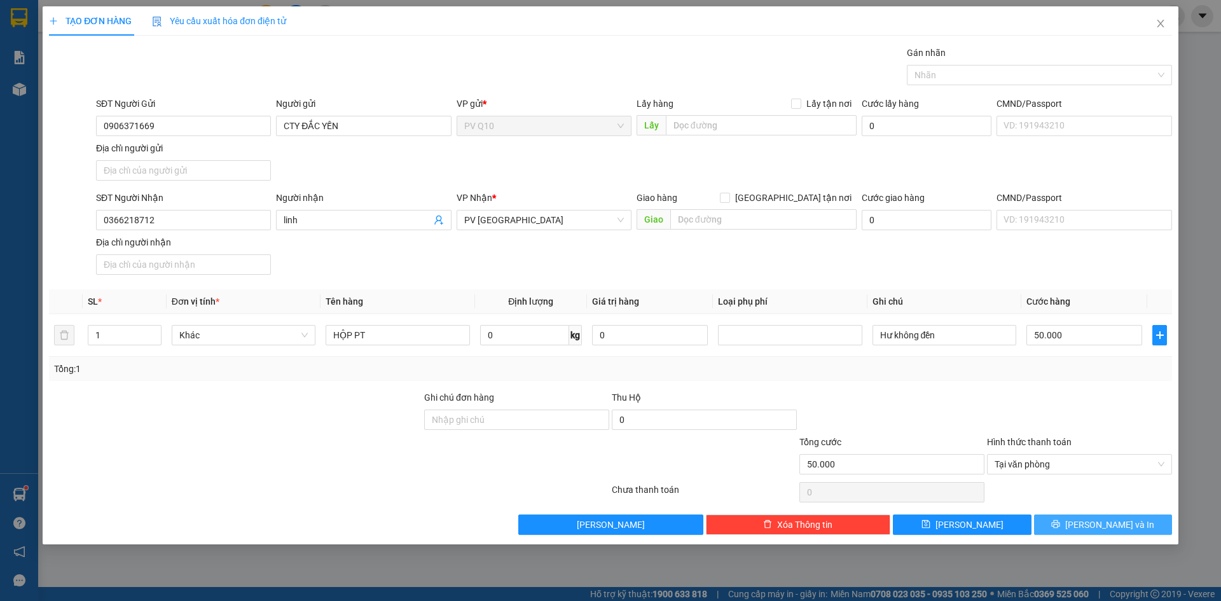
click at [1078, 525] on button "[PERSON_NAME] và In" at bounding box center [1103, 525] width 138 height 20
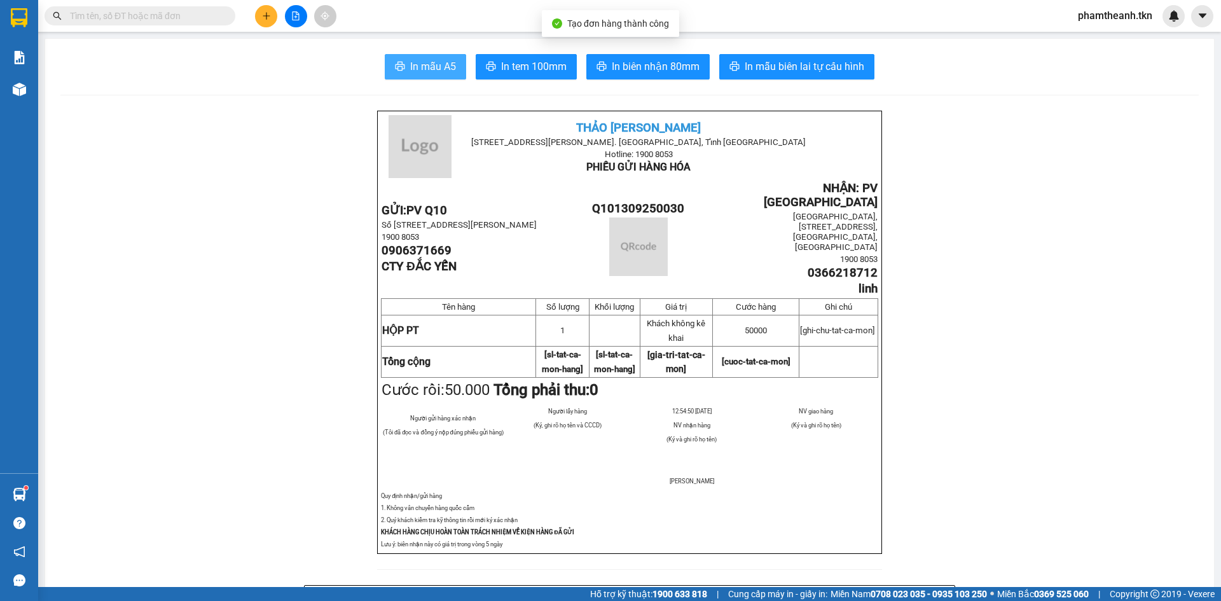
click at [435, 59] on span "In mẫu A5" at bounding box center [433, 67] width 46 height 16
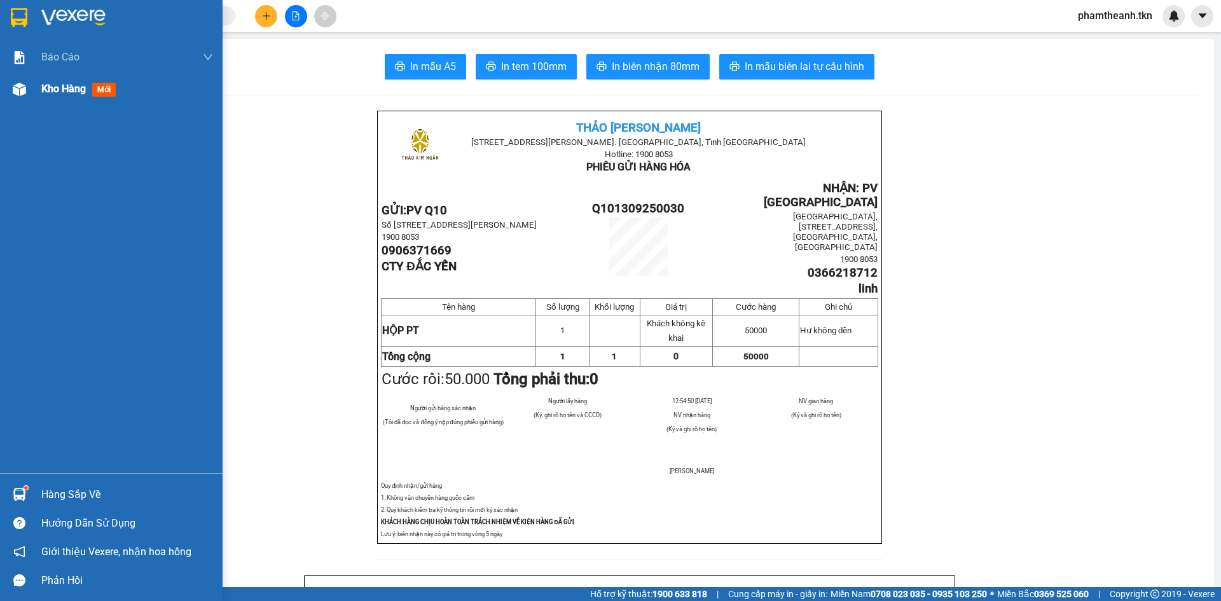
click at [59, 98] on div "Kho hàng mới" at bounding box center [127, 89] width 172 height 32
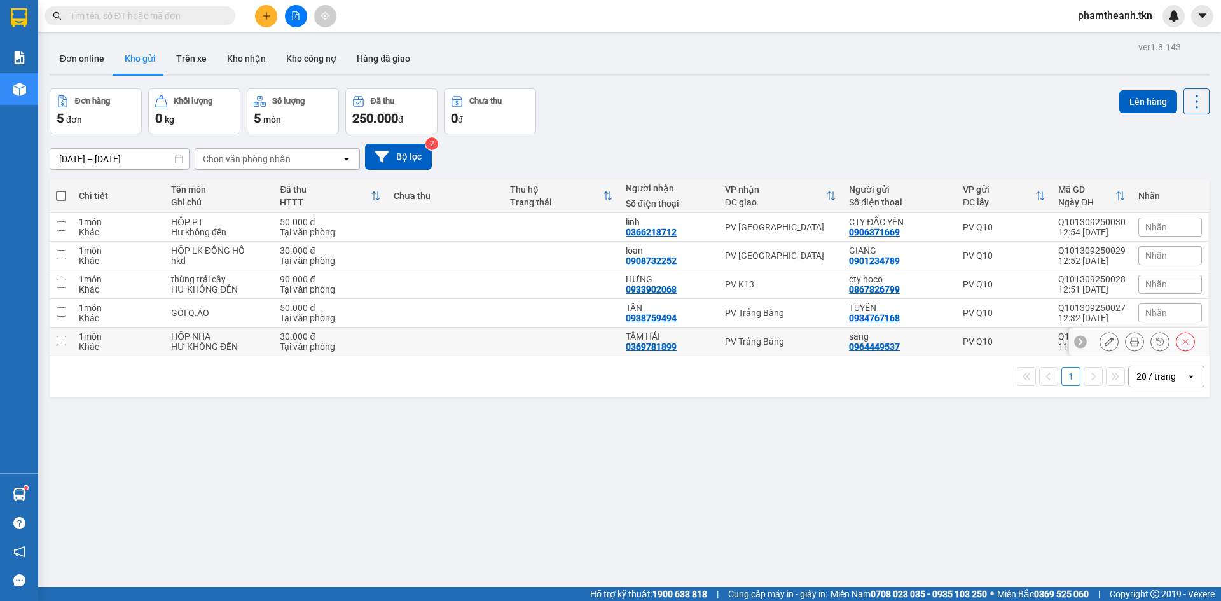
click at [801, 343] on div "PV Trảng Bàng" at bounding box center [780, 341] width 111 height 10
checkbox input "true"
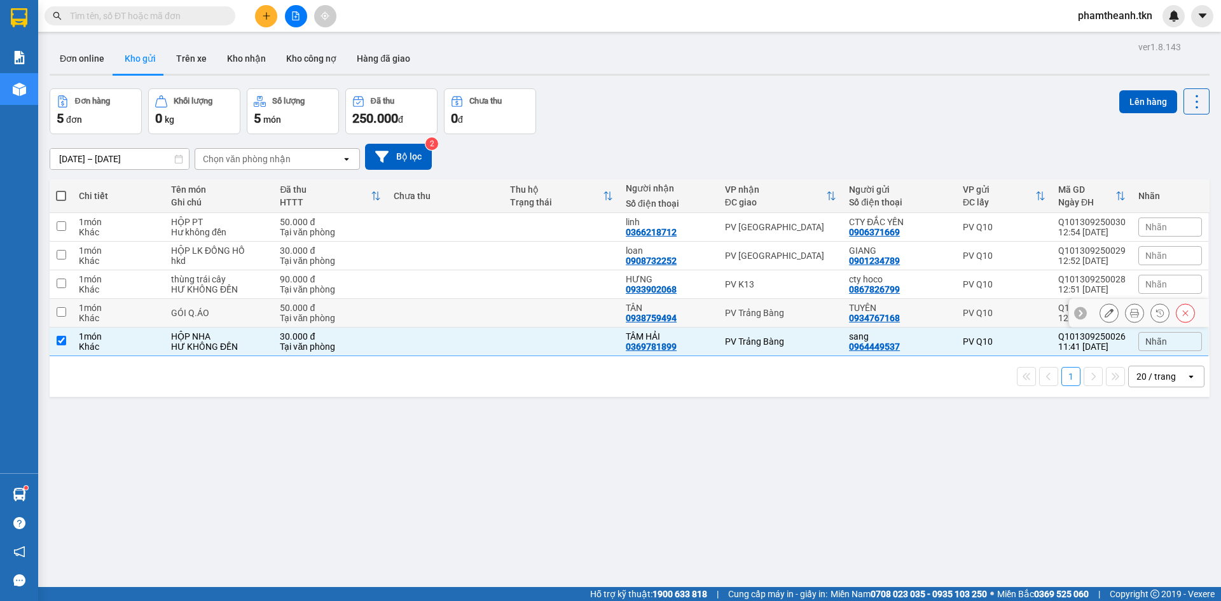
click at [784, 308] on div "PV Trảng Bàng" at bounding box center [780, 313] width 111 height 10
checkbox input "true"
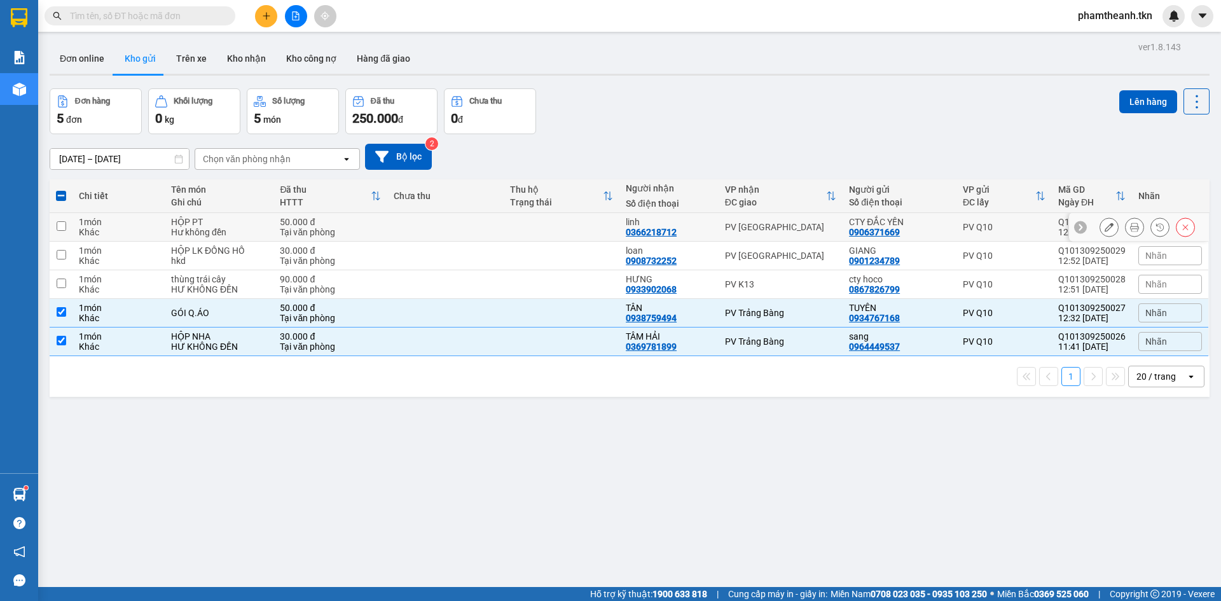
click at [761, 232] on div "PV [GEOGRAPHIC_DATA]" at bounding box center [780, 227] width 111 height 10
checkbox input "true"
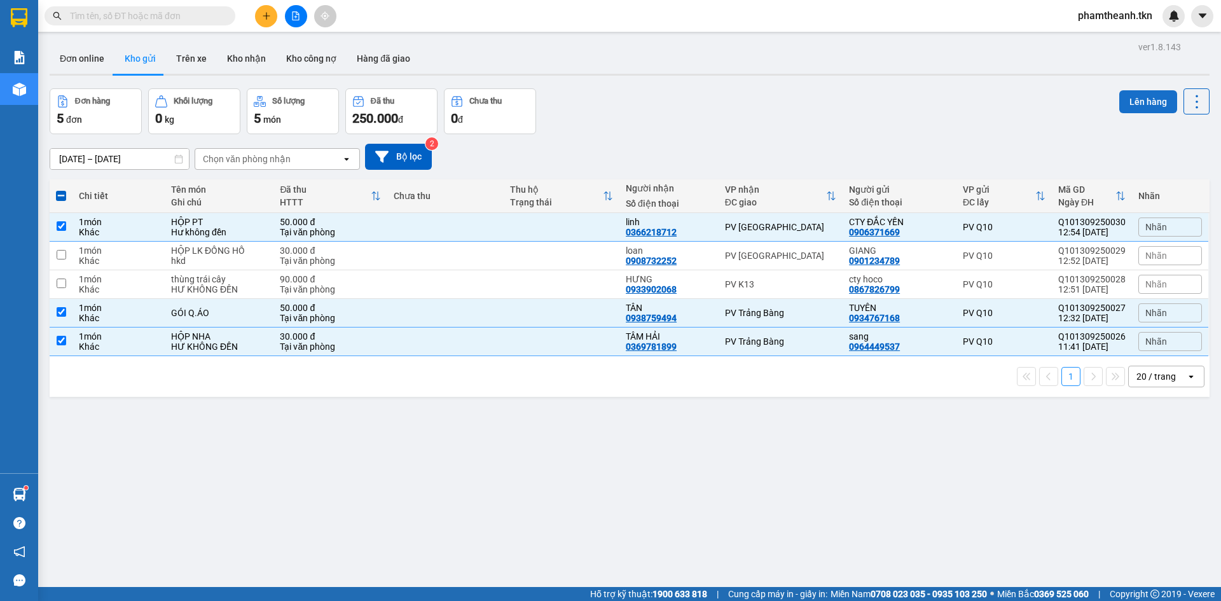
click at [1128, 106] on button "Lên hàng" at bounding box center [1148, 101] width 58 height 23
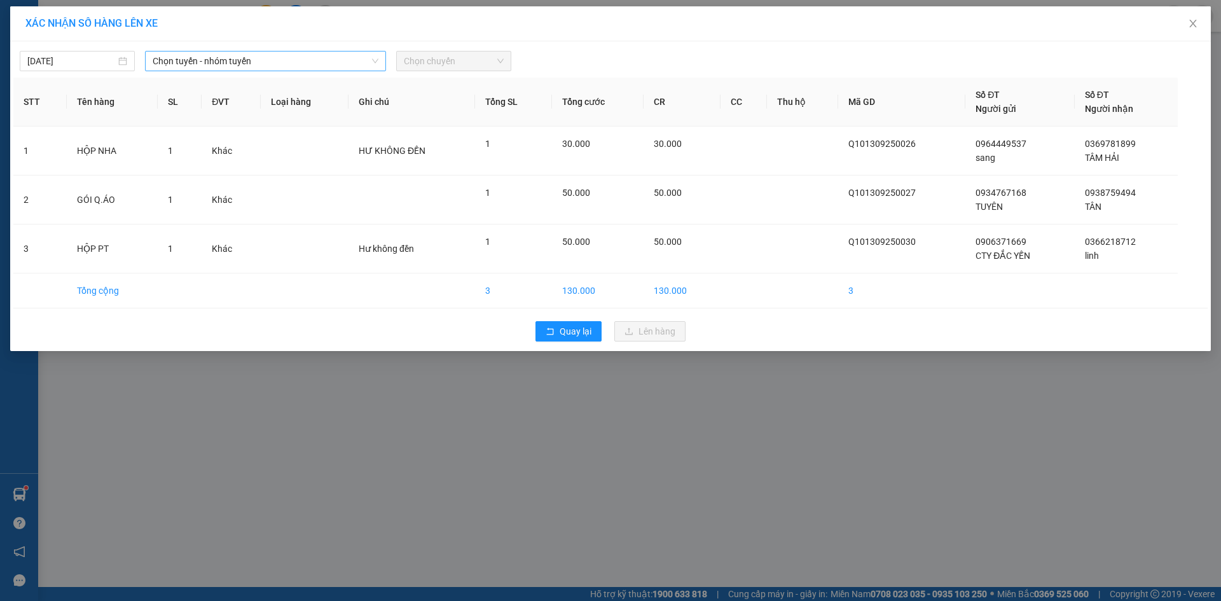
click at [261, 55] on span "Chọn tuyến - nhóm tuyến" at bounding box center [266, 61] width 226 height 19
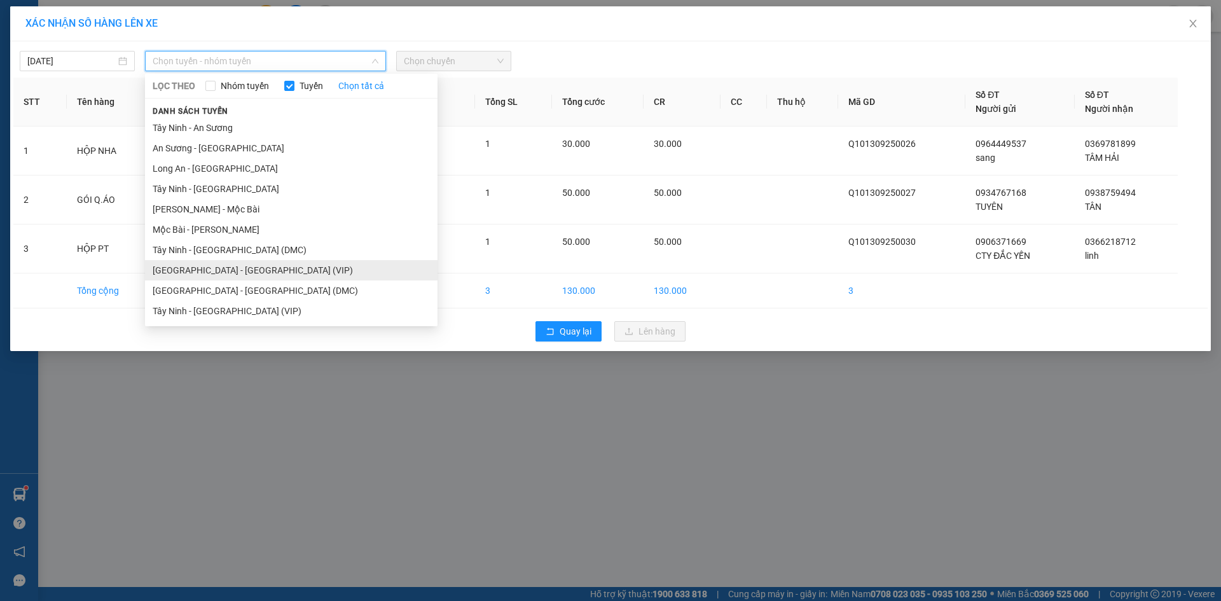
click at [238, 272] on li "Sài Gòn - Tây Ninh (VIP)" at bounding box center [291, 270] width 293 height 20
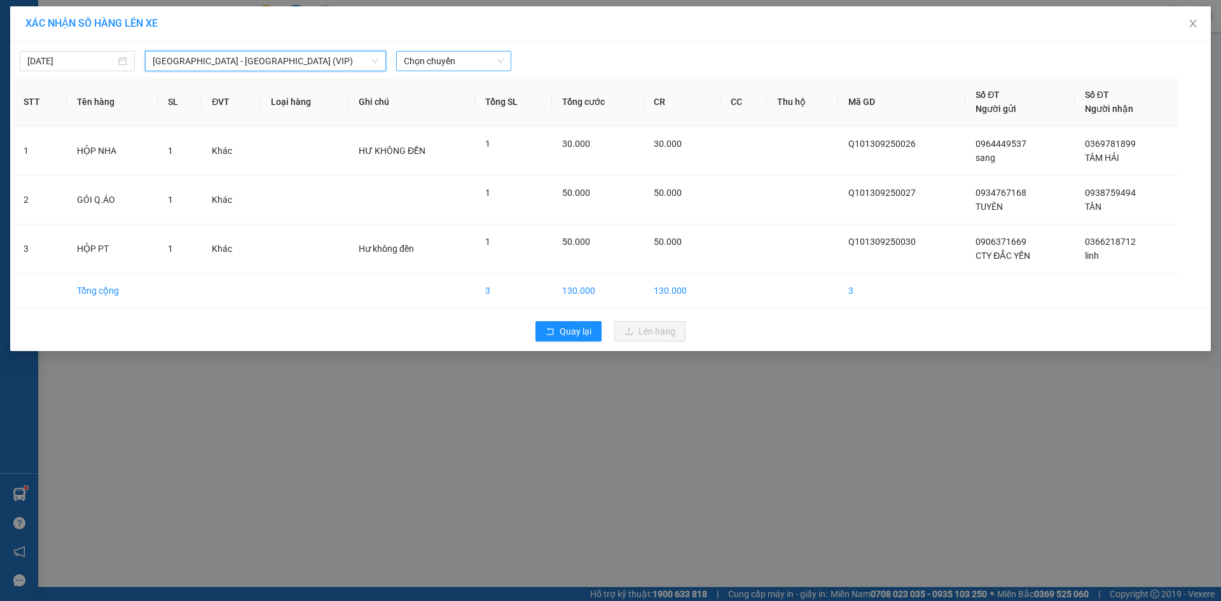
click at [469, 55] on span "Chọn chuyến" at bounding box center [454, 61] width 100 height 19
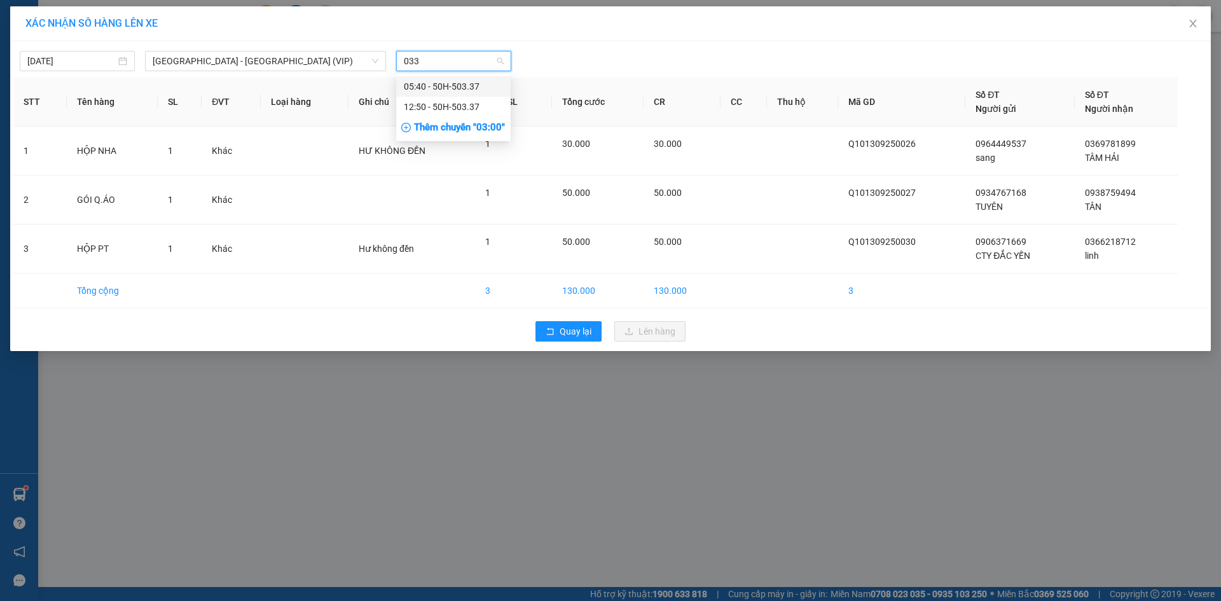
type input "0337"
click at [446, 107] on div "12:50 - 50H-503.37" at bounding box center [453, 107] width 99 height 14
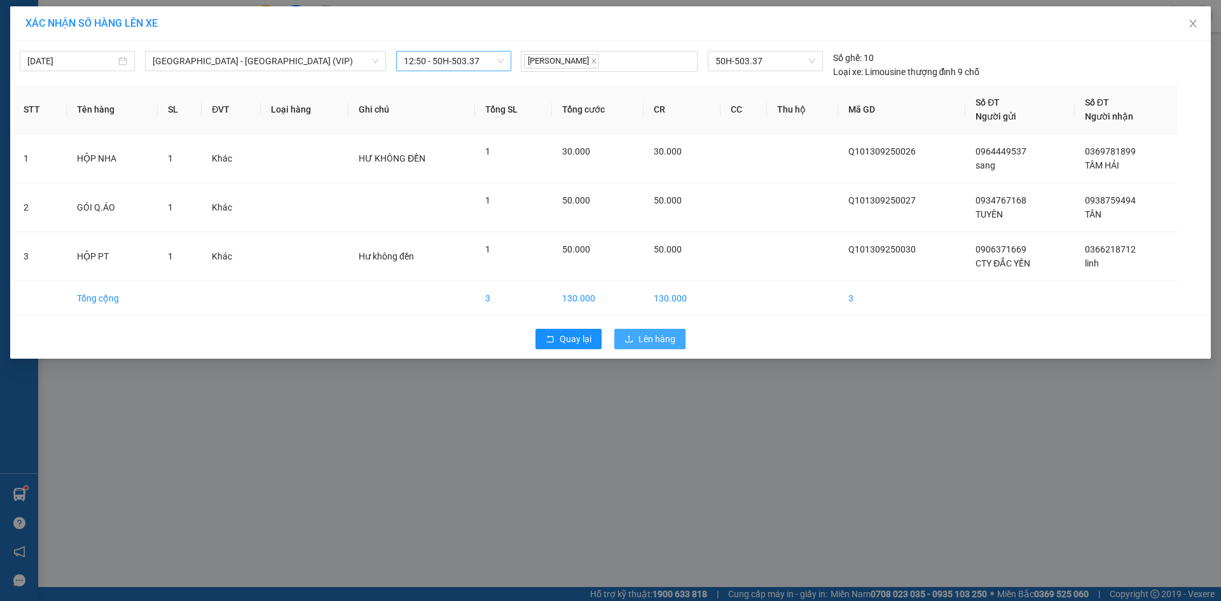
click at [646, 345] on span "Lên hàng" at bounding box center [657, 339] width 37 height 14
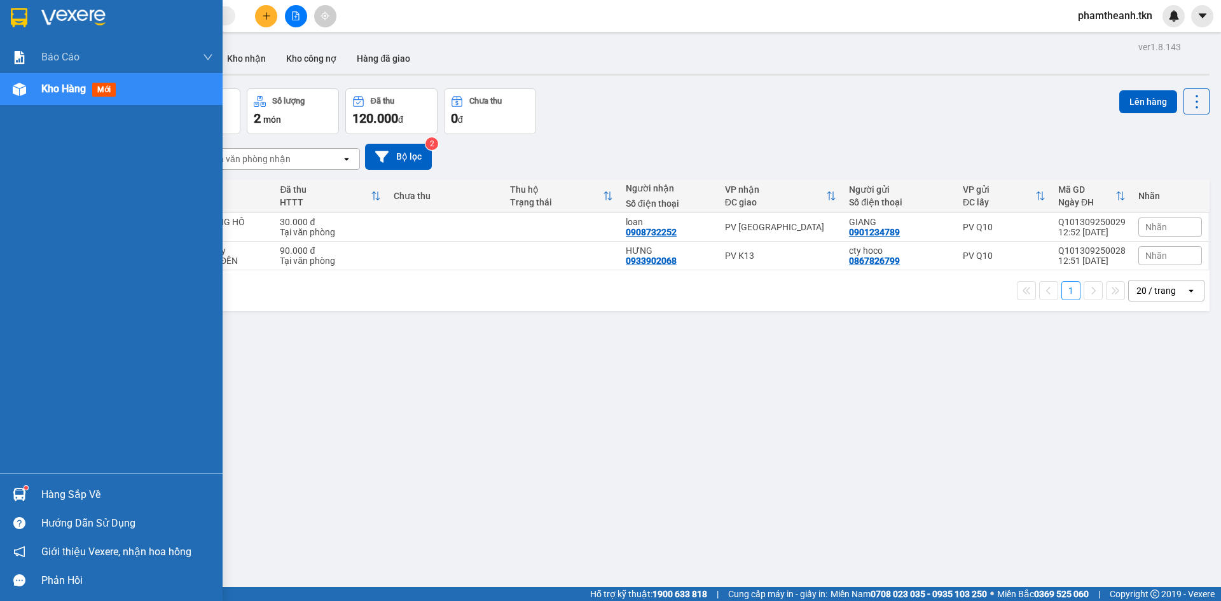
click at [55, 494] on div "Hàng sắp về" at bounding box center [127, 494] width 172 height 19
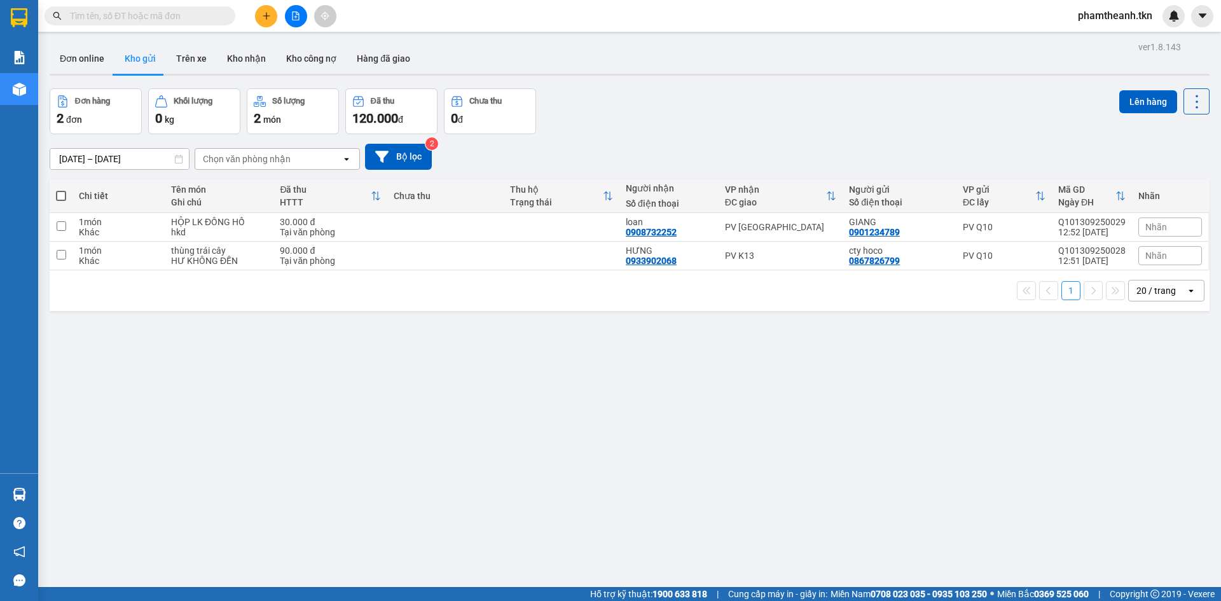
click at [613, 407] on section "Kết quả tìm kiếm ( 118 ) Bộ lọc Mã ĐH Trạng thái Món hàng Thu hộ Tổng cước Chưa…" at bounding box center [610, 300] width 1221 height 601
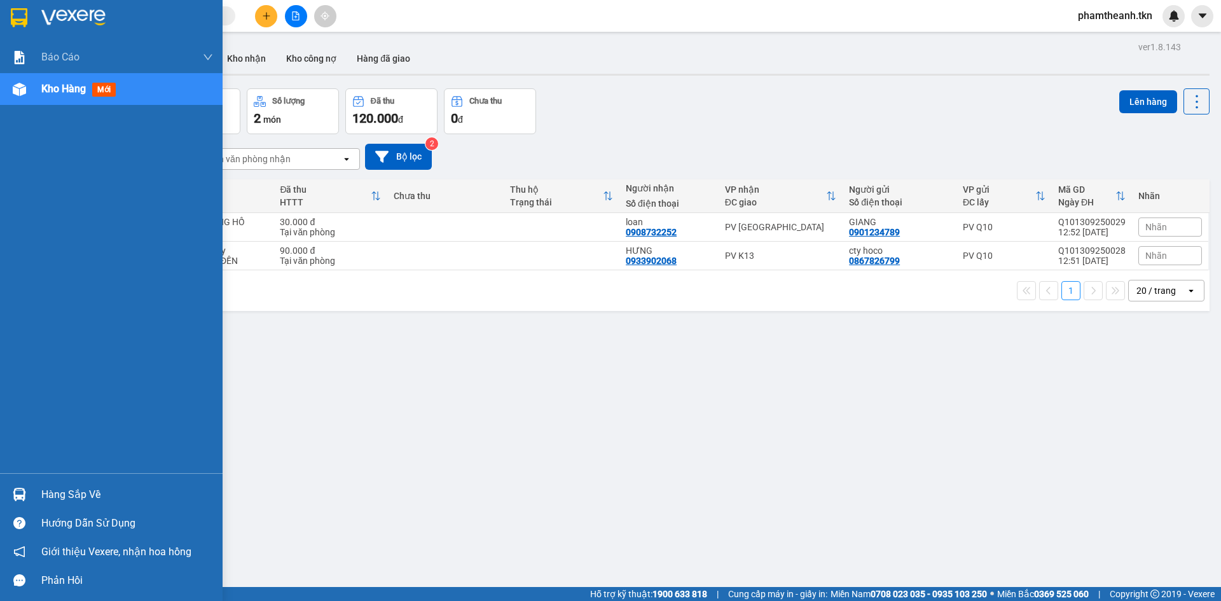
click at [72, 494] on div "Hàng sắp về" at bounding box center [127, 494] width 172 height 19
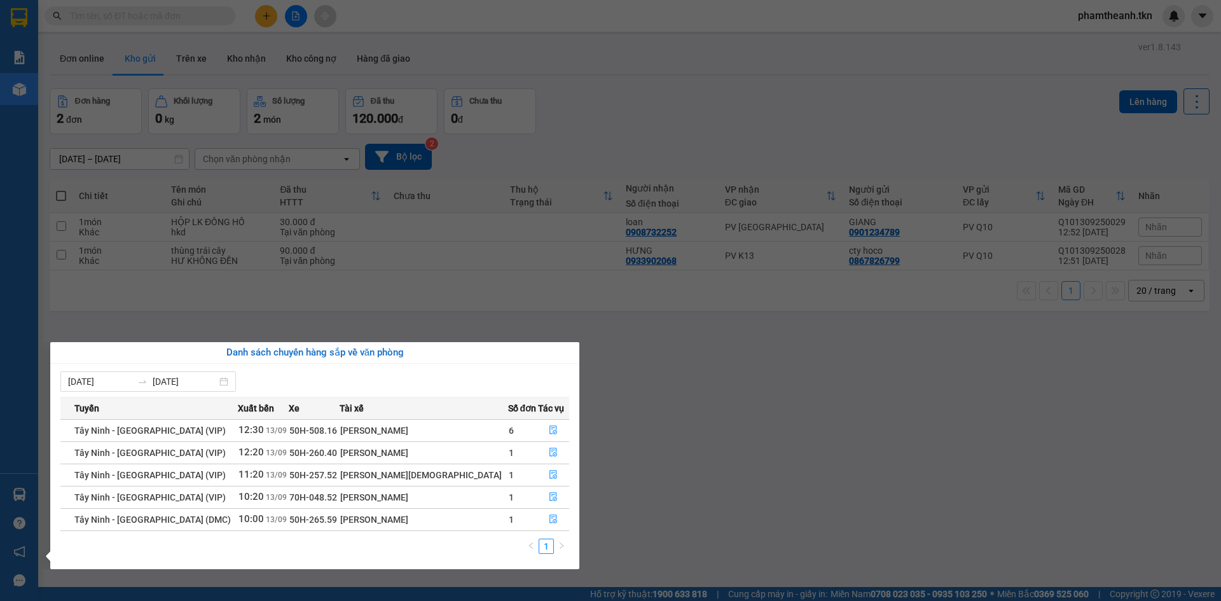
click at [319, 263] on section "Kết quả tìm kiếm ( 118 ) Bộ lọc Mã ĐH Trạng thái Món hàng Thu hộ Tổng cước Chưa…" at bounding box center [610, 300] width 1221 height 601
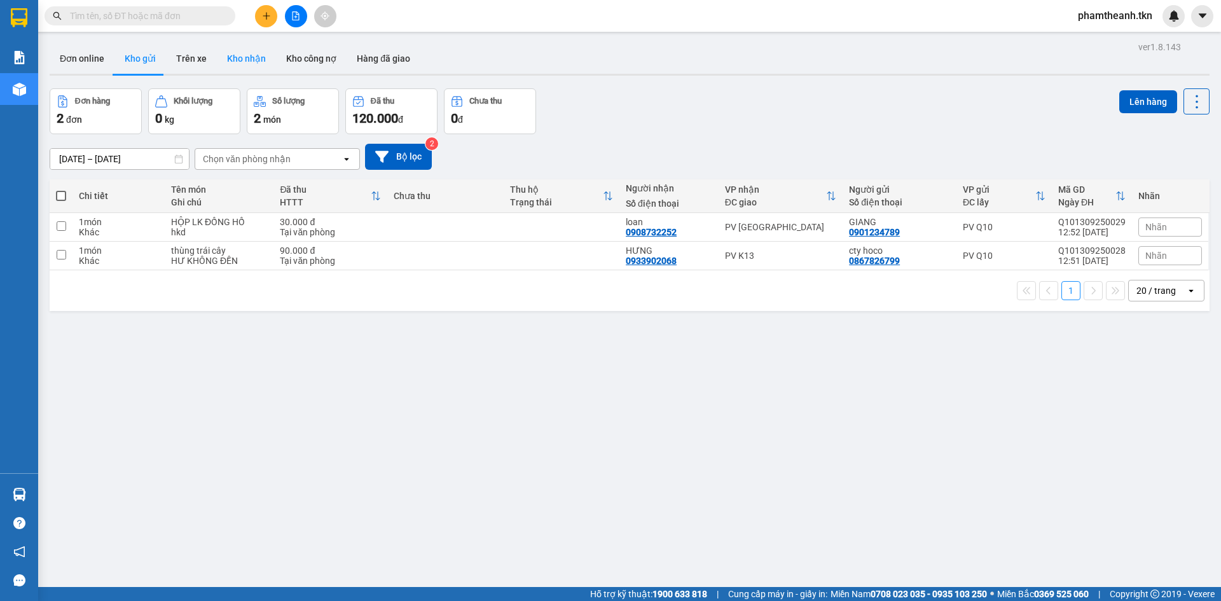
click at [226, 48] on button "Kho nhận" at bounding box center [246, 58] width 59 height 31
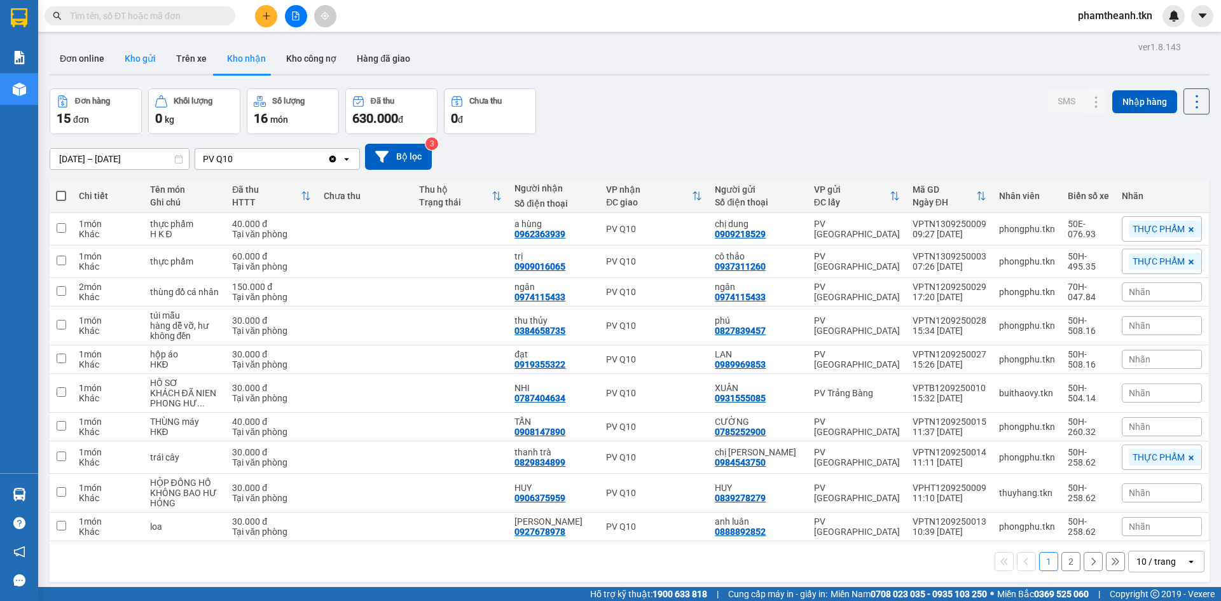
click at [140, 66] on button "Kho gửi" at bounding box center [140, 58] width 52 height 31
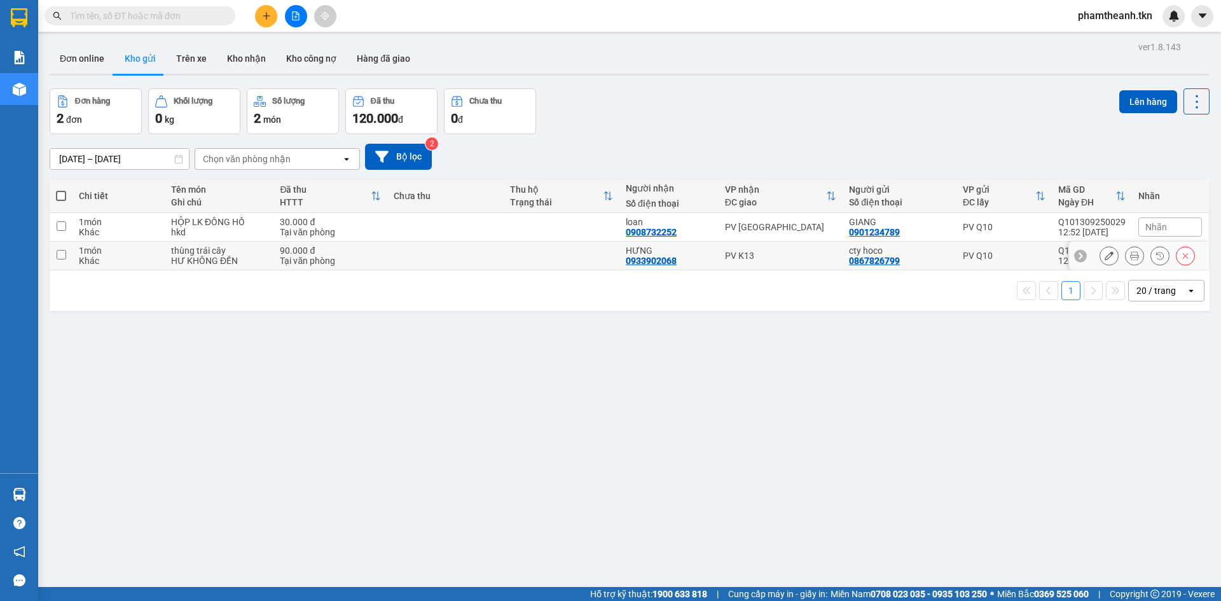
click at [402, 242] on td at bounding box center [445, 256] width 116 height 29
checkbox input "true"
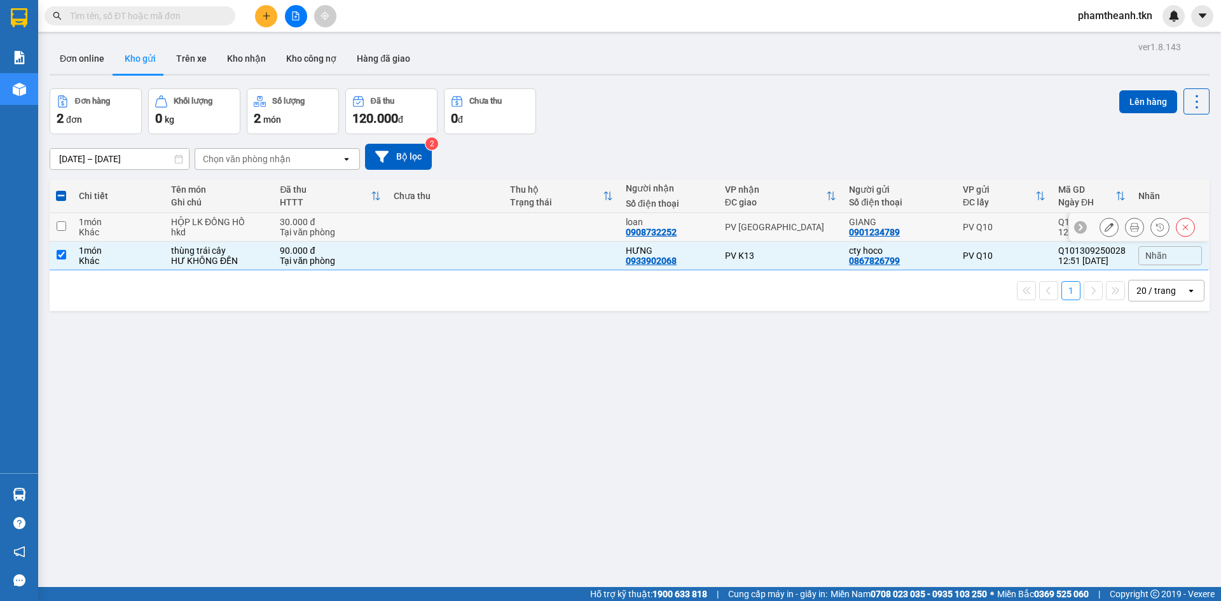
click at [398, 225] on td at bounding box center [445, 227] width 116 height 29
checkbox input "true"
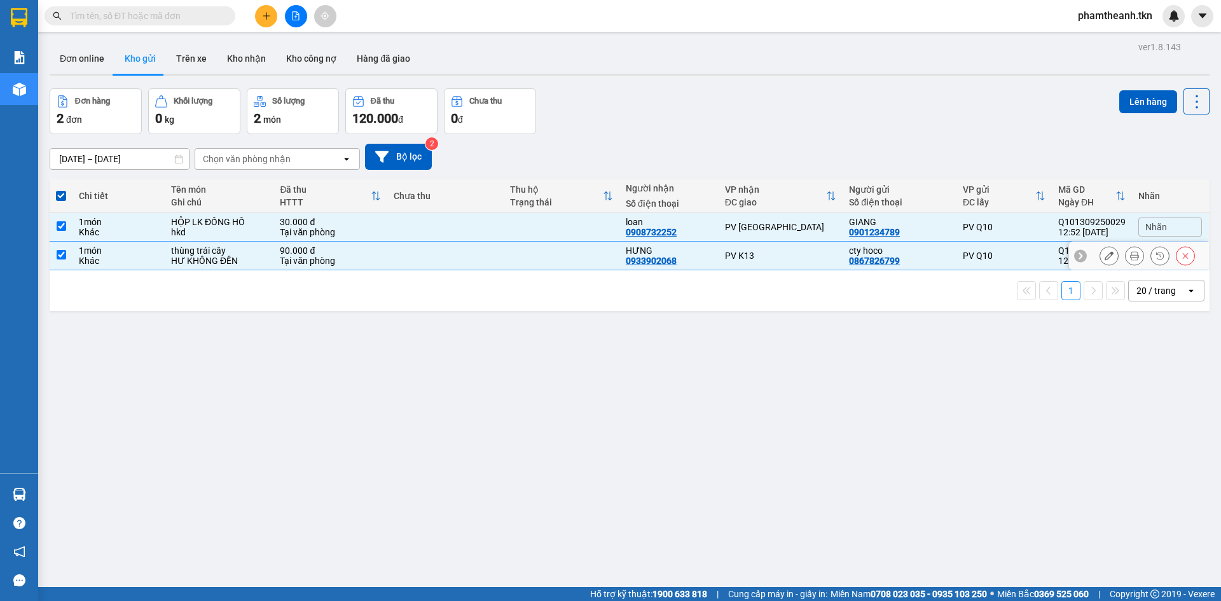
click at [405, 250] on td at bounding box center [445, 256] width 116 height 29
checkbox input "false"
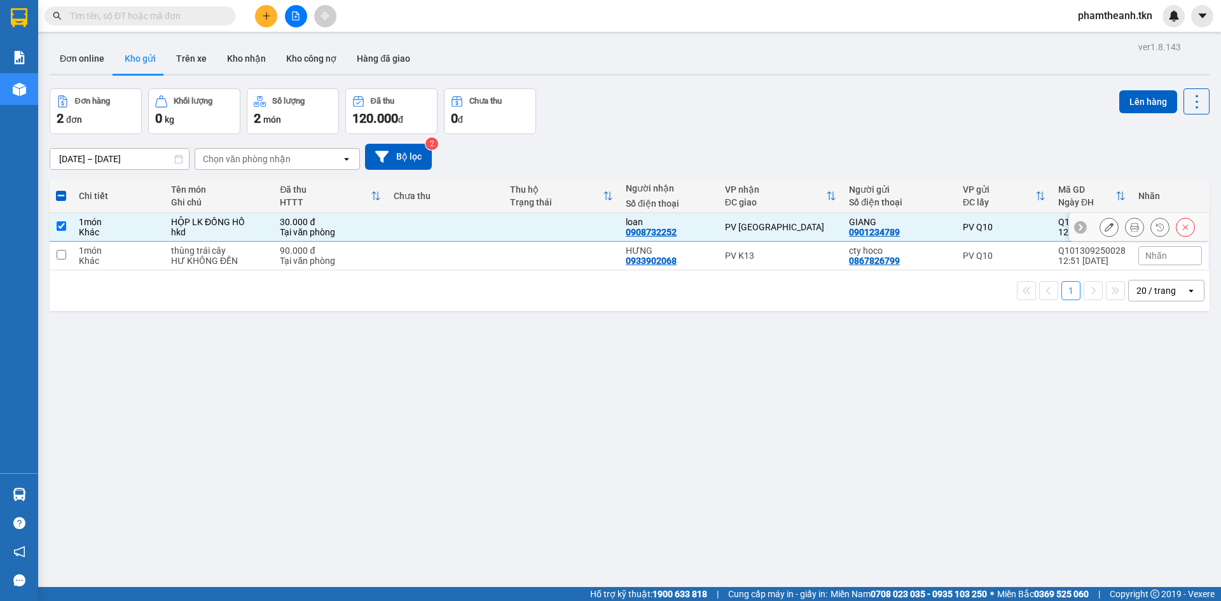
click at [422, 224] on td at bounding box center [445, 227] width 116 height 29
checkbox input "false"
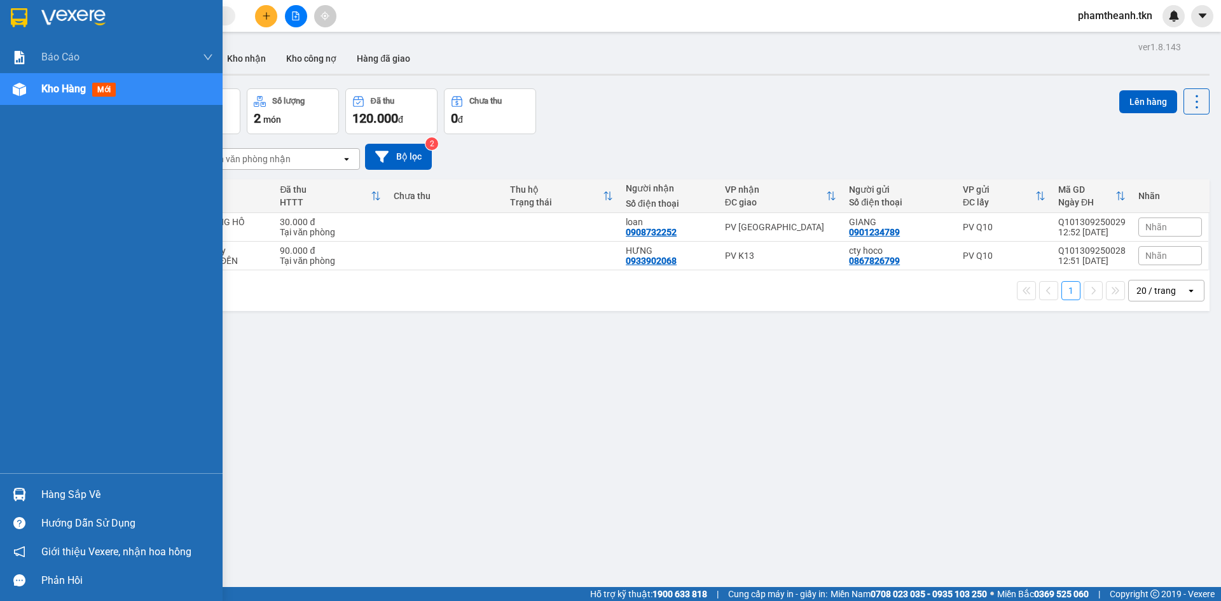
click at [62, 498] on div "Hàng sắp về" at bounding box center [127, 494] width 172 height 19
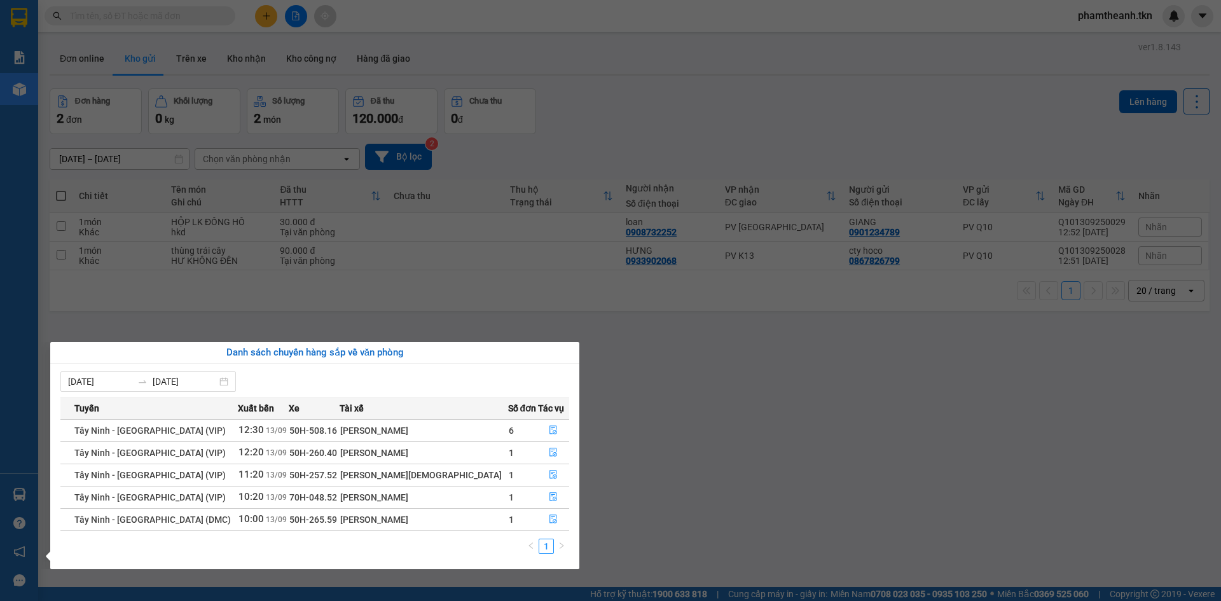
click at [681, 460] on section "Kết quả tìm kiếm ( 118 ) Bộ lọc Mã ĐH Trạng thái Món hàng Thu hộ Tổng cước Chưa…" at bounding box center [610, 300] width 1221 height 601
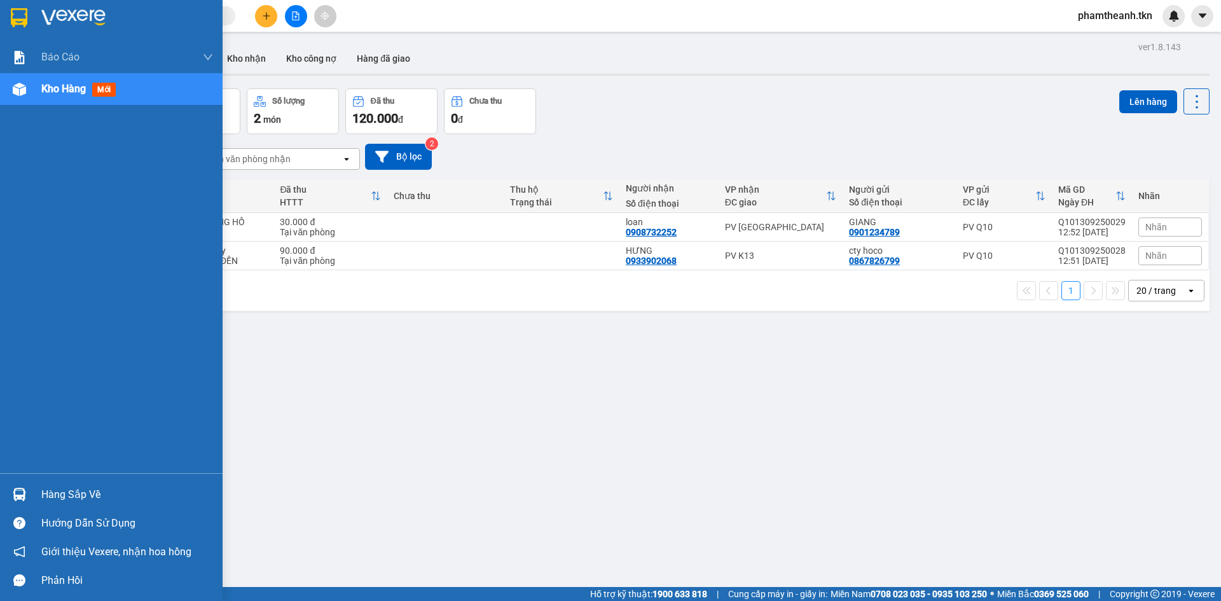
click at [67, 490] on div "Hàng sắp về" at bounding box center [127, 494] width 172 height 19
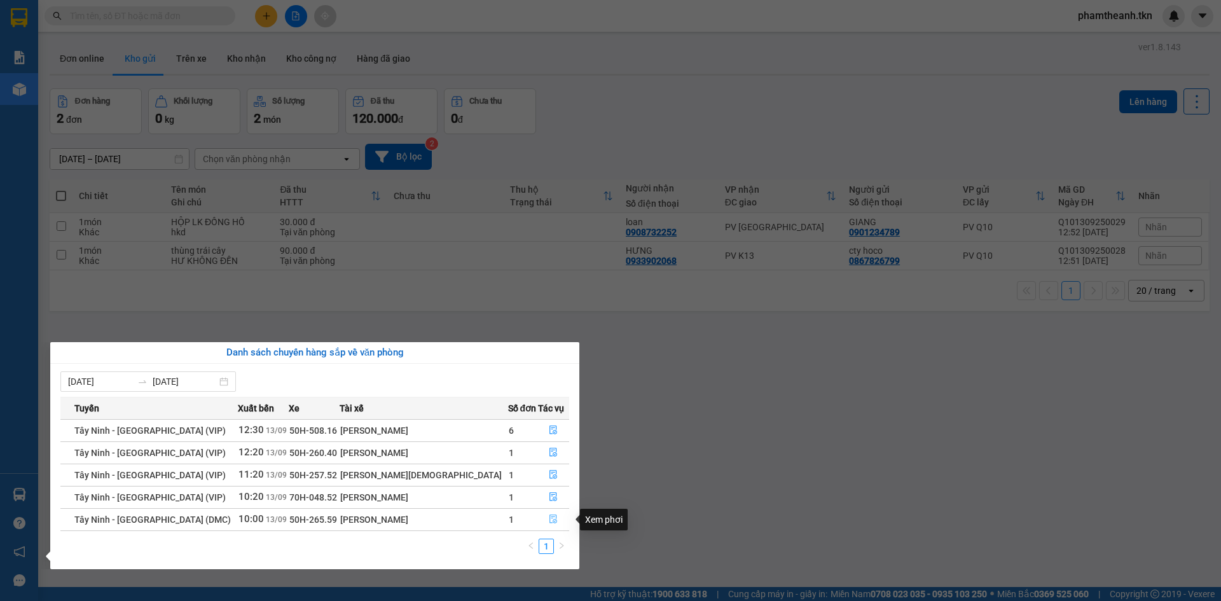
click at [546, 510] on button "button" at bounding box center [554, 519] width 31 height 20
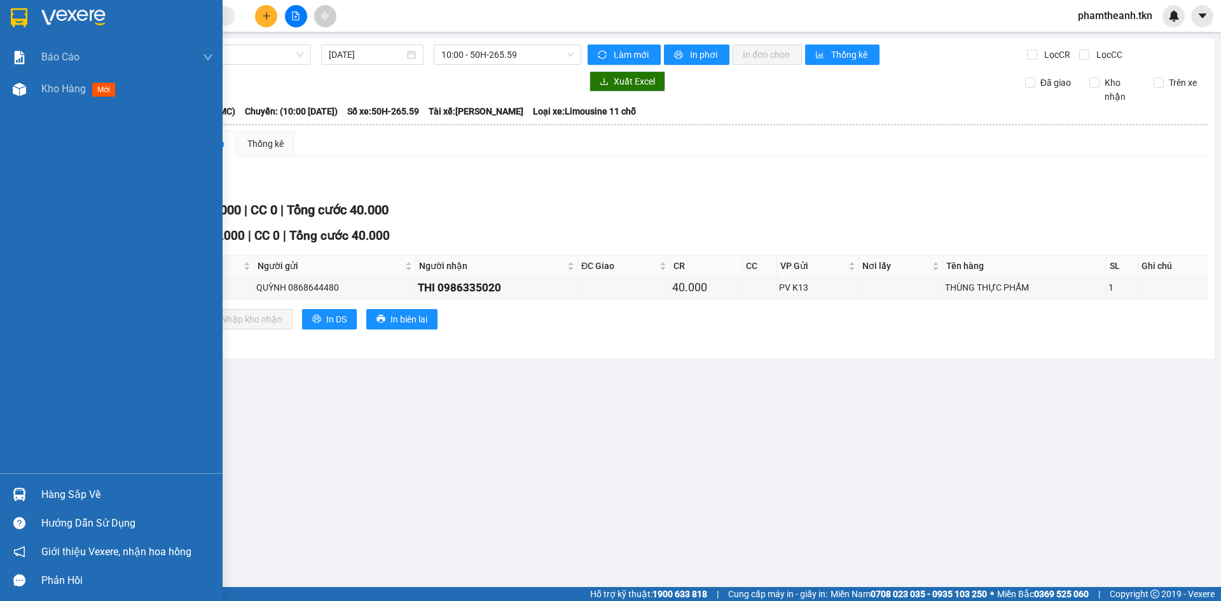
click at [59, 490] on div "Hàng sắp về" at bounding box center [127, 494] width 172 height 19
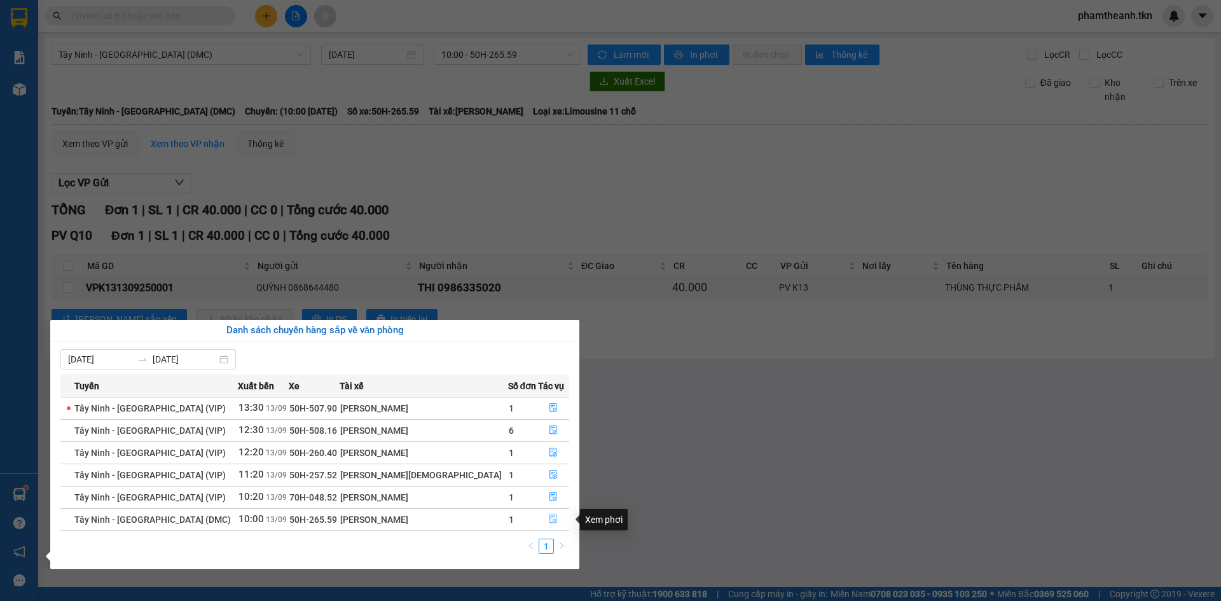
drag, startPoint x: 548, startPoint y: 520, endPoint x: 536, endPoint y: 509, distance: 16.3
click at [549, 520] on icon "file-done" at bounding box center [553, 519] width 9 height 9
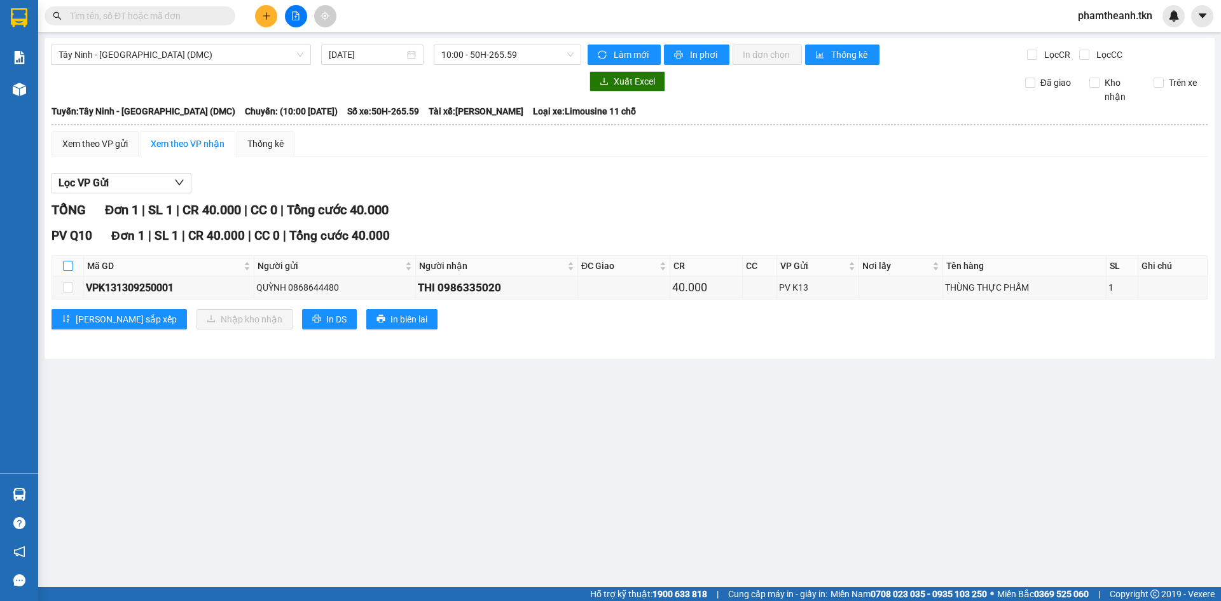
click at [68, 270] on input "checkbox" at bounding box center [68, 266] width 10 height 10
checkbox input "true"
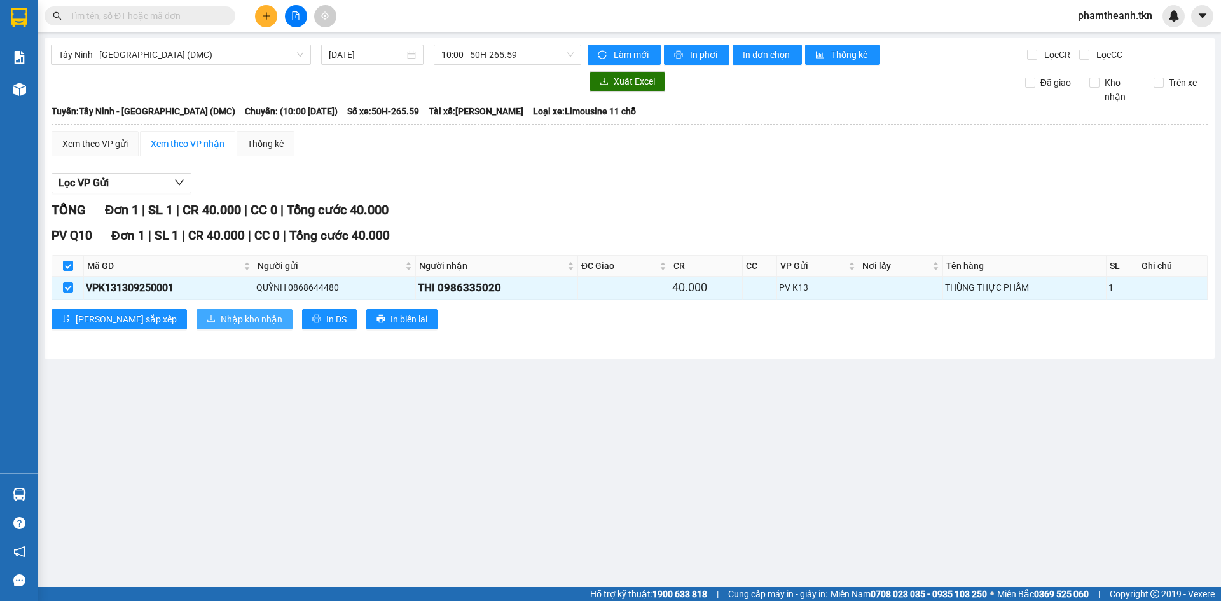
click at [221, 317] on span "Nhập kho nhận" at bounding box center [252, 319] width 62 height 14
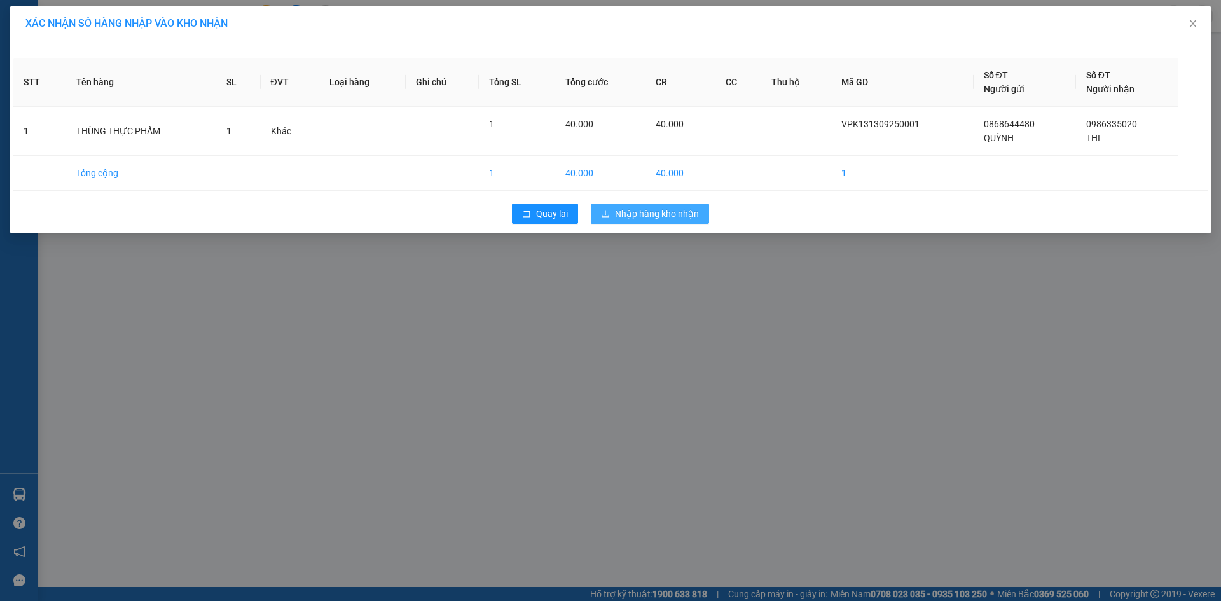
click at [648, 219] on span "Nhập hàng kho nhận" at bounding box center [657, 214] width 84 height 14
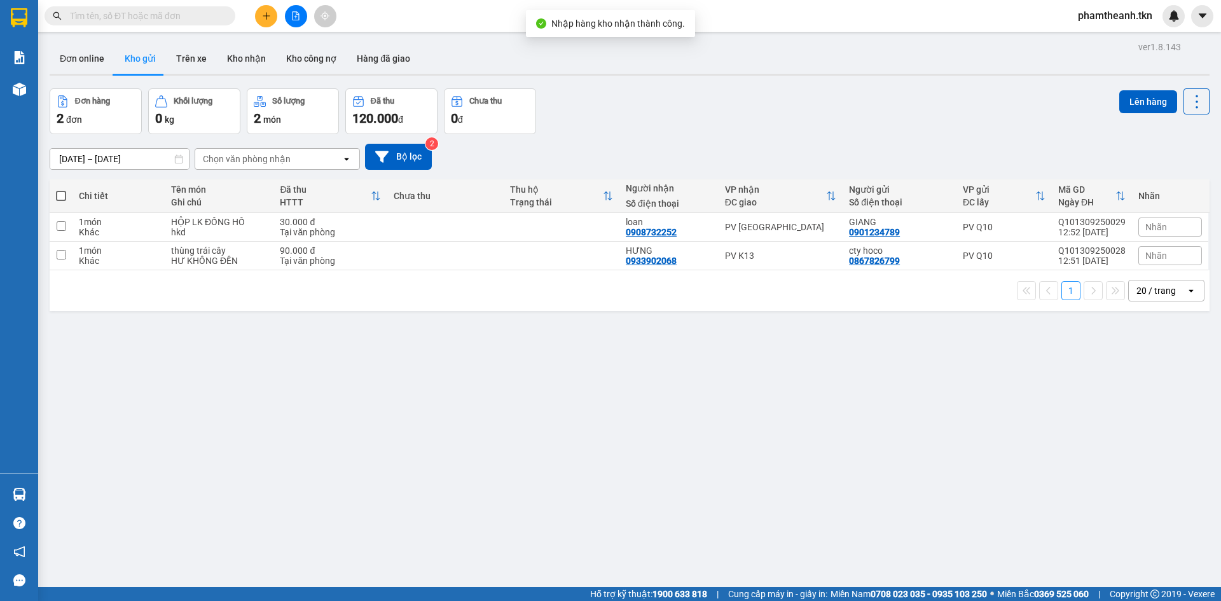
click at [475, 347] on div "ver 1.8.143 Đơn online Kho gửi Trên xe Kho nhận Kho công nợ Hàng đã giao Đơn hà…" at bounding box center [630, 338] width 1170 height 601
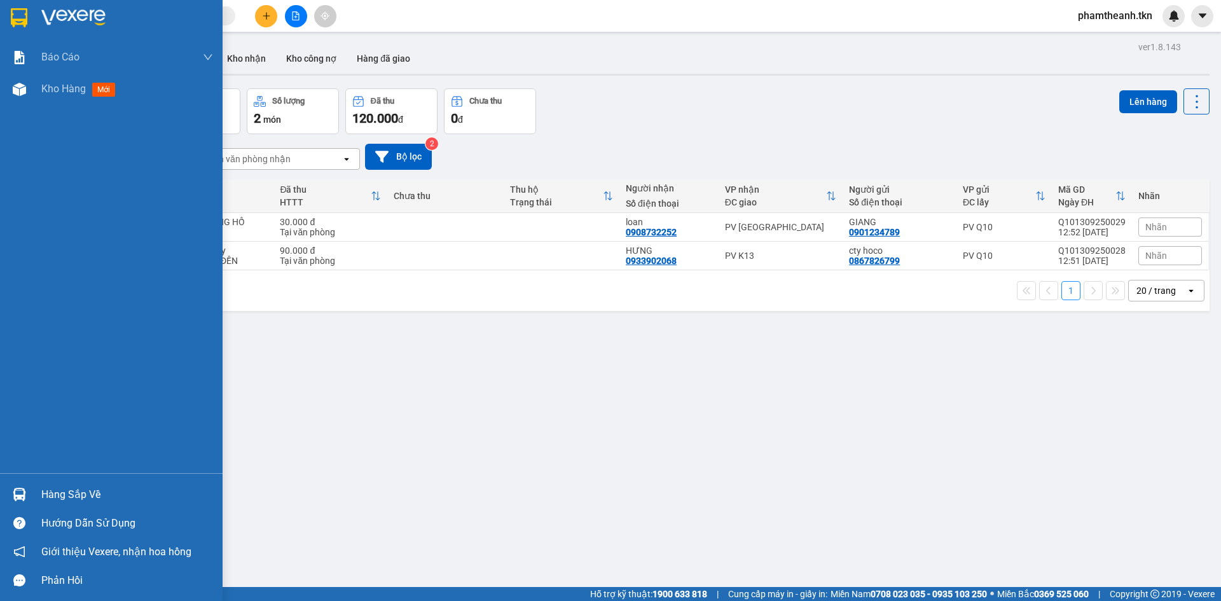
click at [55, 492] on div "Hàng sắp về" at bounding box center [127, 494] width 172 height 19
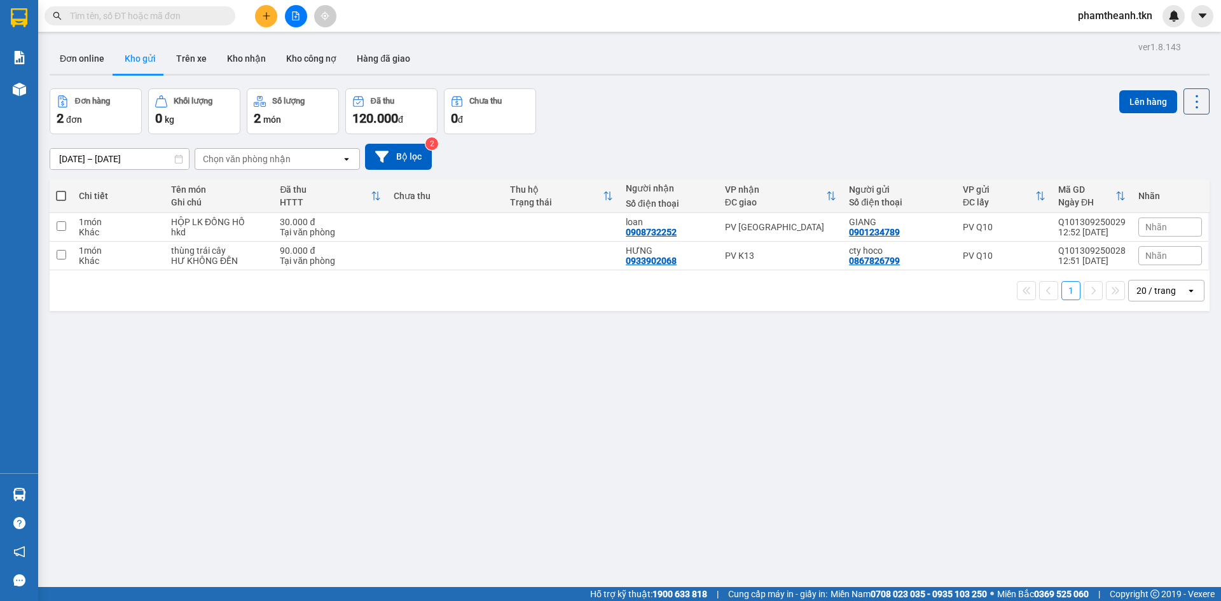
click at [625, 469] on section "Kết quả tìm kiếm ( 118 ) Bộ lọc Mã ĐH Trạng thái Món hàng Thu hộ Tổng cước Chưa…" at bounding box center [610, 300] width 1221 height 601
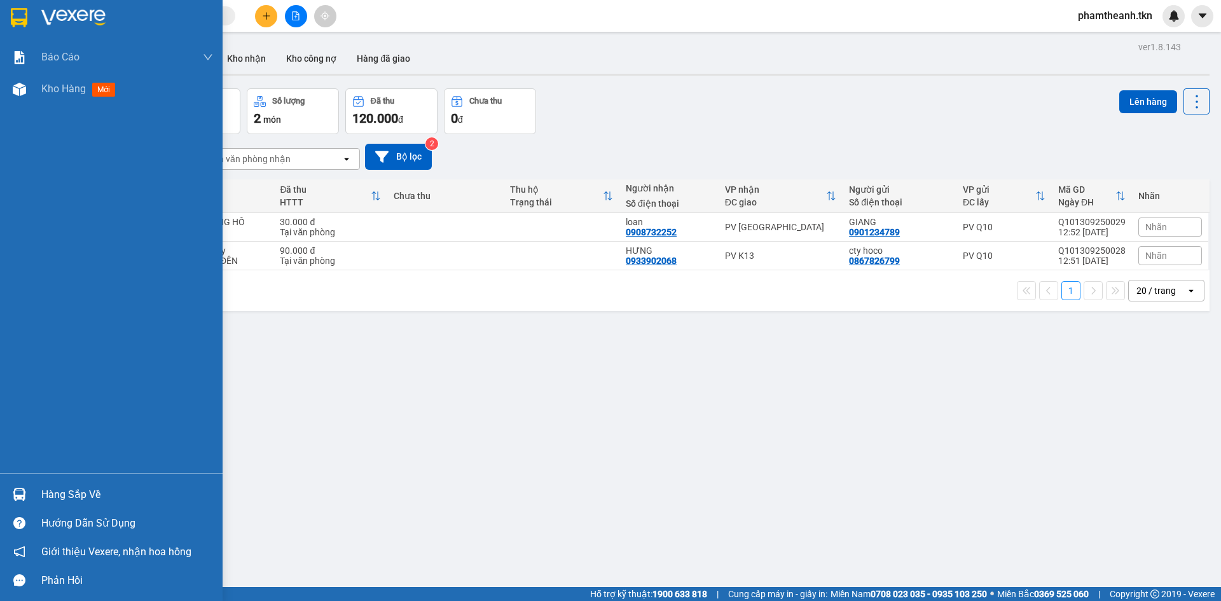
click at [94, 503] on div "Hàng sắp về" at bounding box center [127, 494] width 172 height 19
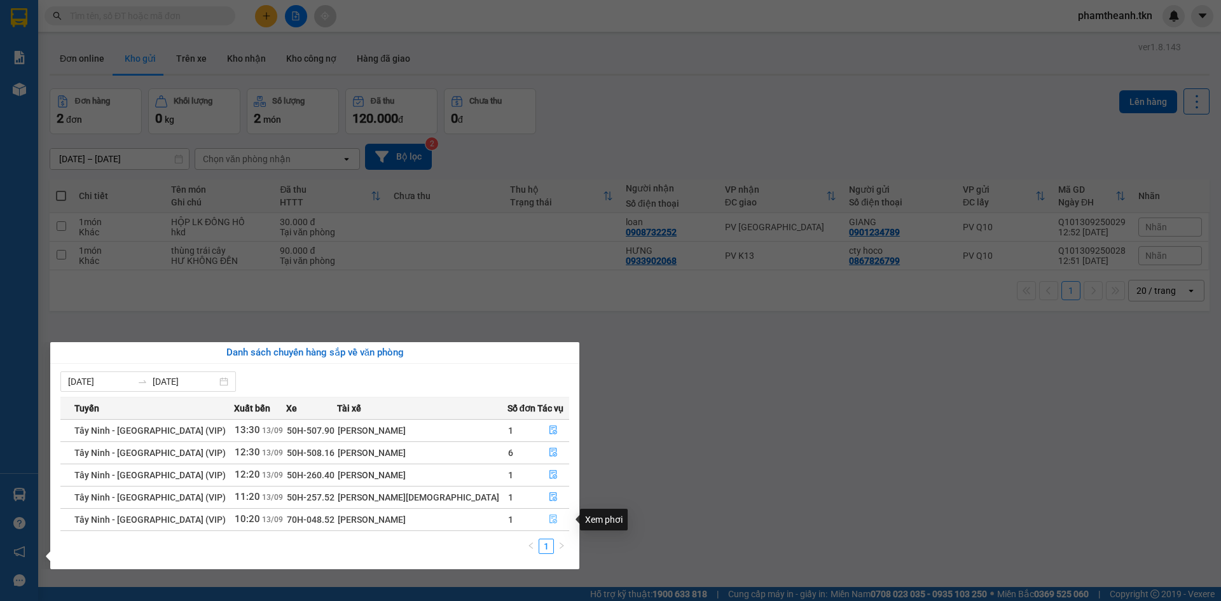
click at [549, 525] on span "file-done" at bounding box center [553, 520] width 9 height 10
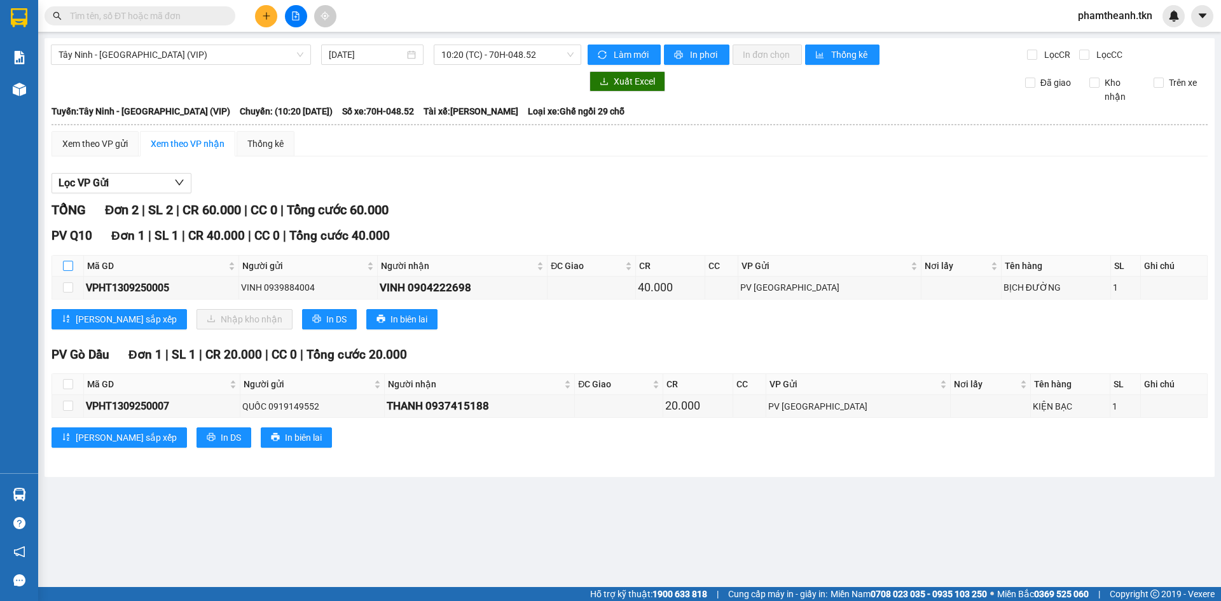
click at [67, 267] on input "checkbox" at bounding box center [68, 266] width 10 height 10
checkbox input "true"
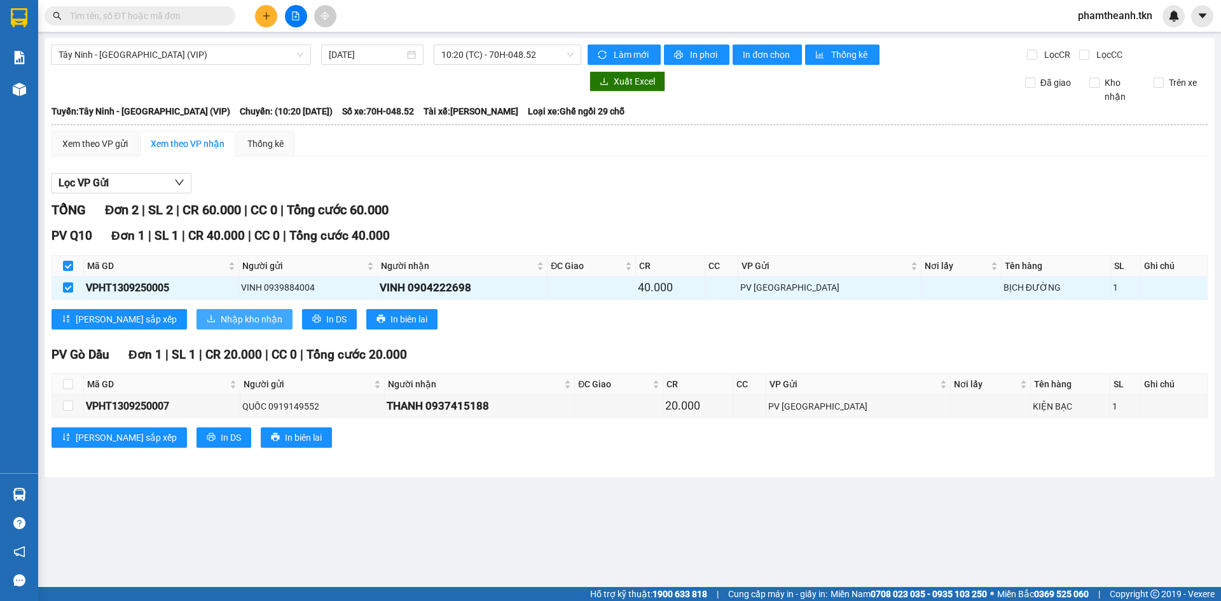
click at [221, 322] on span "Nhập kho nhận" at bounding box center [252, 319] width 62 height 14
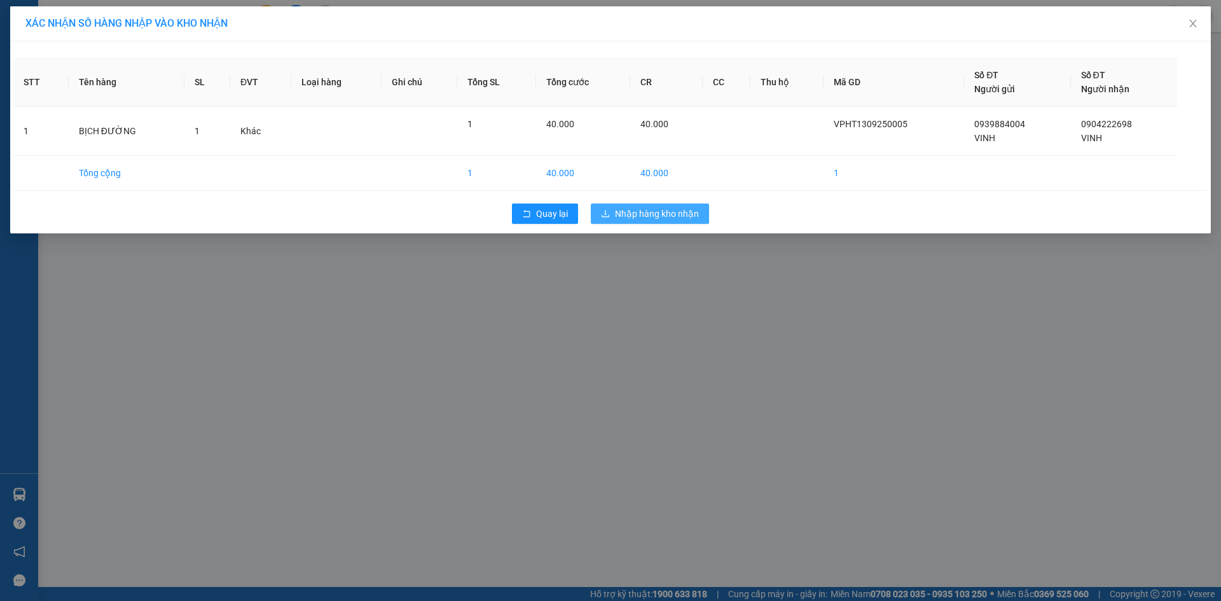
click at [679, 211] on span "Nhập hàng kho nhận" at bounding box center [657, 214] width 84 height 14
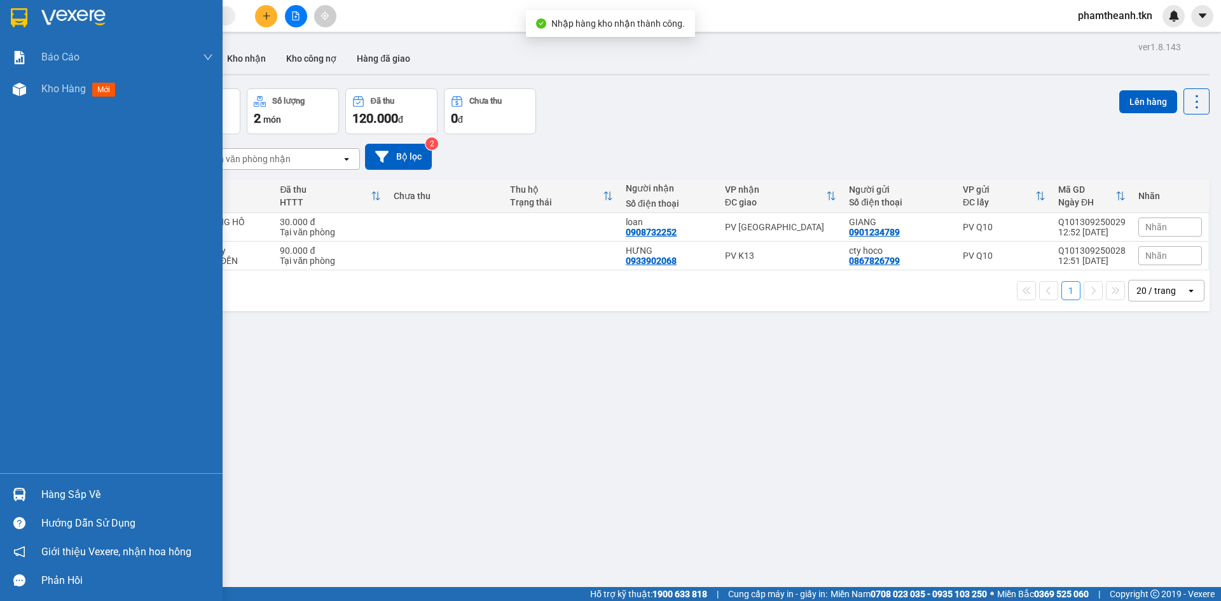
drag, startPoint x: 50, startPoint y: 497, endPoint x: 75, endPoint y: 502, distance: 25.3
click at [51, 497] on div "Hàng sắp về" at bounding box center [127, 494] width 172 height 19
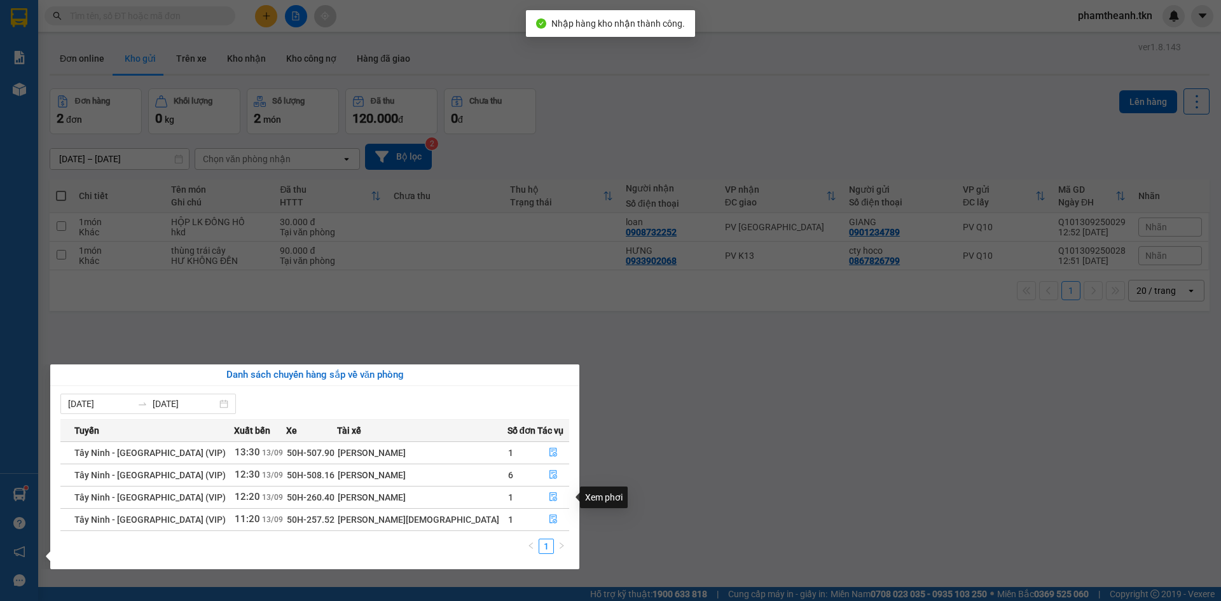
click at [615, 485] on section "Kết quả tìm kiếm ( 118 ) Bộ lọc Mã ĐH Trạng thái Món hàng Thu hộ Tổng cước Chưa…" at bounding box center [610, 300] width 1221 height 601
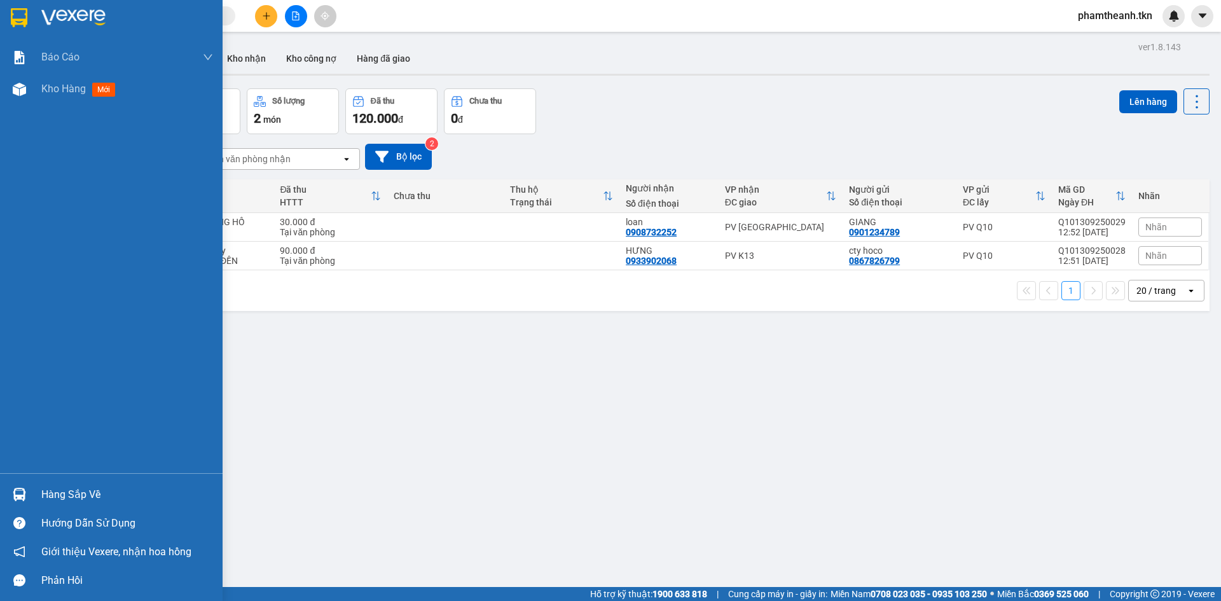
click at [59, 487] on div "Hàng sắp về" at bounding box center [127, 494] width 172 height 19
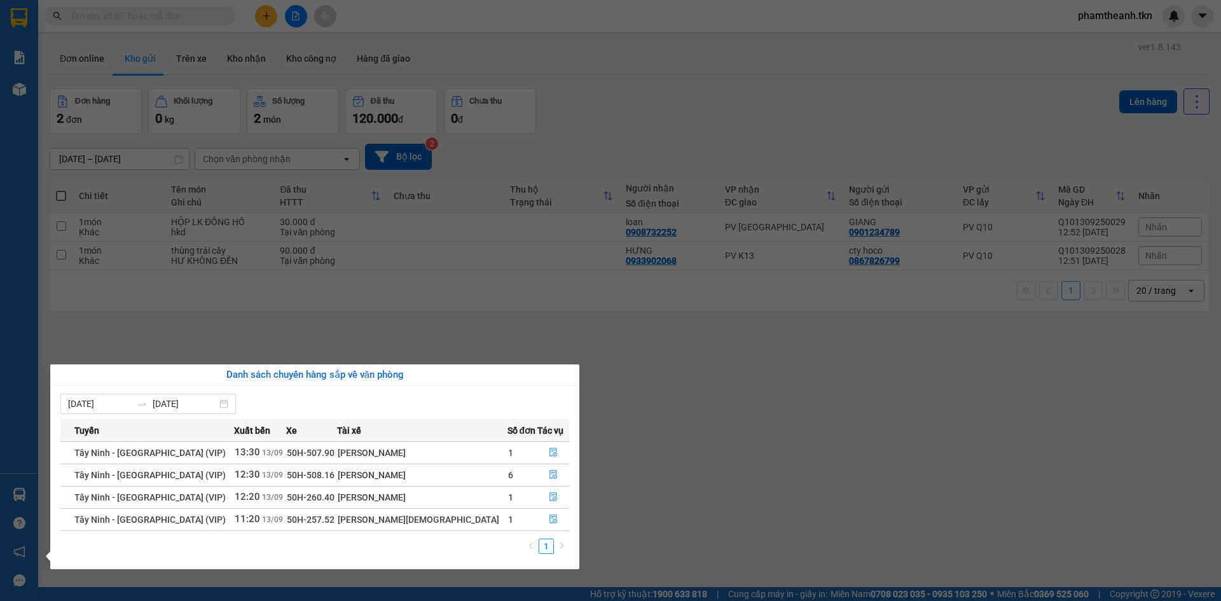
click at [710, 471] on section "Kết quả tìm kiếm ( 118 ) Bộ lọc Mã ĐH Trạng thái Món hàng Thu hộ Tổng cước Chưa…" at bounding box center [610, 300] width 1221 height 601
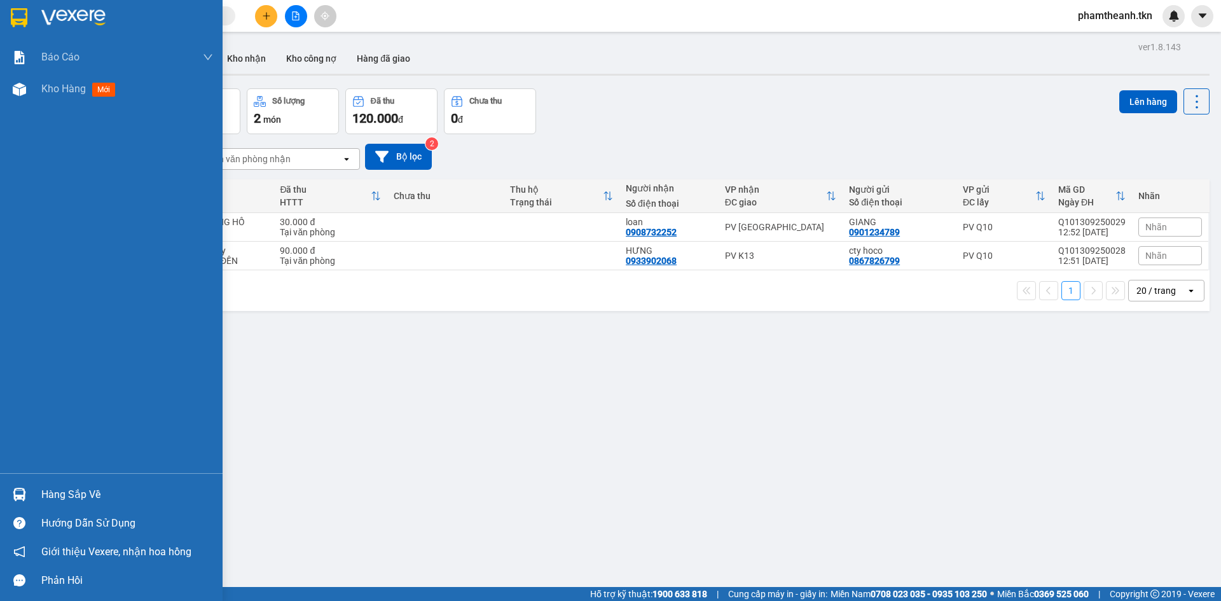
click at [28, 485] on div at bounding box center [19, 494] width 22 height 22
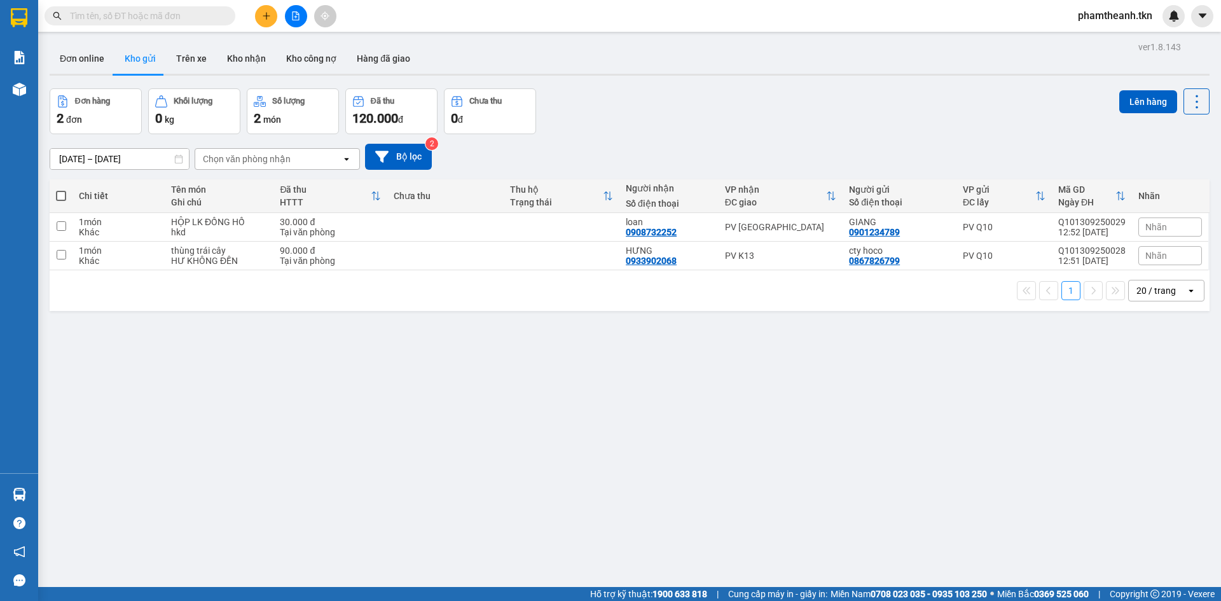
click at [640, 465] on section "Kết quả tìm kiếm ( 118 ) Bộ lọc Mã ĐH Trạng thái Món hàng Thu hộ Tổng cước Chưa…" at bounding box center [610, 300] width 1221 height 601
click at [522, 441] on div "ver 1.8.143 Đơn online Kho gửi Trên xe Kho nhận Kho công nợ Hàng đã giao Đơn hà…" at bounding box center [630, 338] width 1170 height 601
click at [485, 473] on div "ver 1.8.143 Đơn online Kho gửi Trên xe Kho nhận Kho công nợ Hàng đã giao Đơn hà…" at bounding box center [630, 338] width 1170 height 601
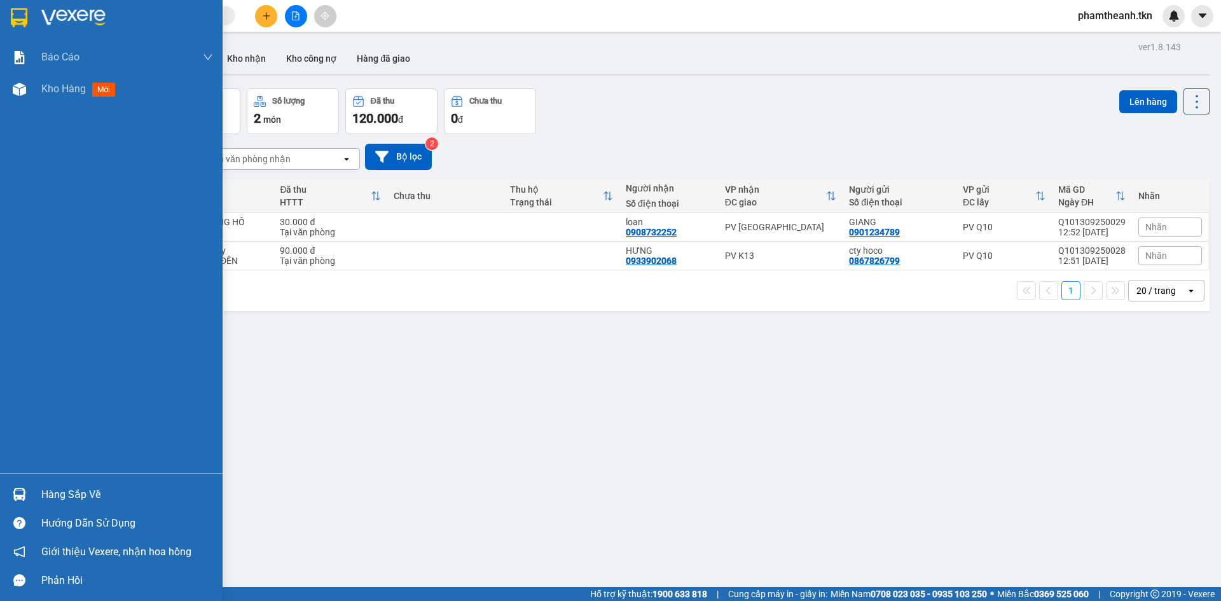
click at [57, 523] on div "Hướng dẫn sử dụng" at bounding box center [127, 523] width 172 height 19
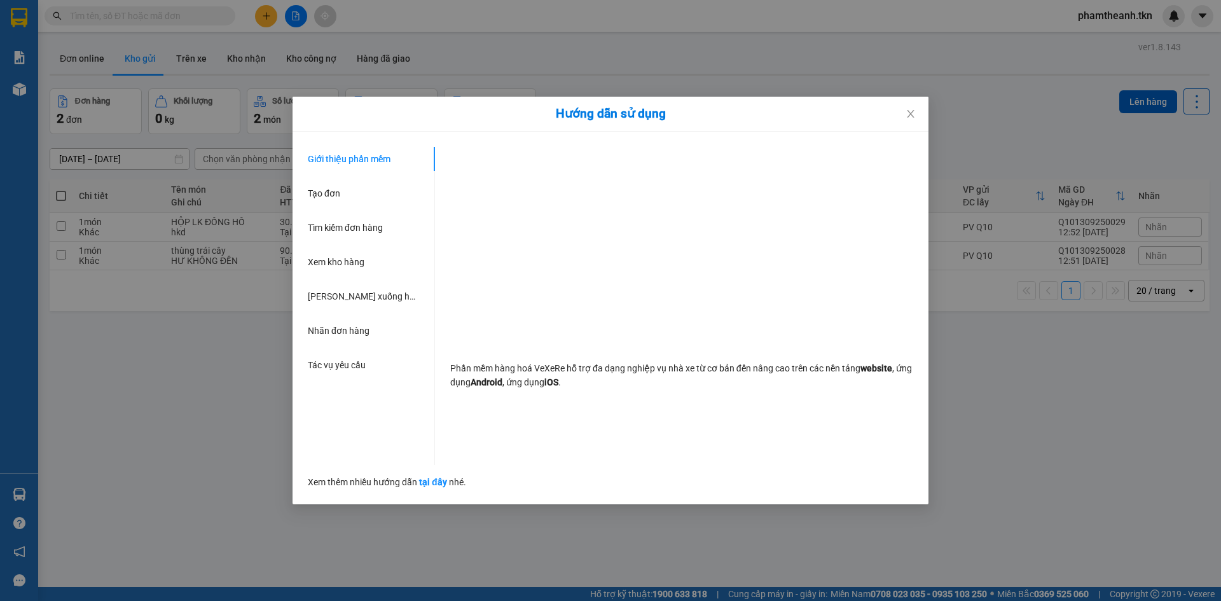
click at [148, 404] on div "Hướng dẫn sử dụng Giới thiệu phần mềm Tạo đơn Tìm kiếm đơn hàng Xem kho hàng Lê…" at bounding box center [610, 300] width 1221 height 601
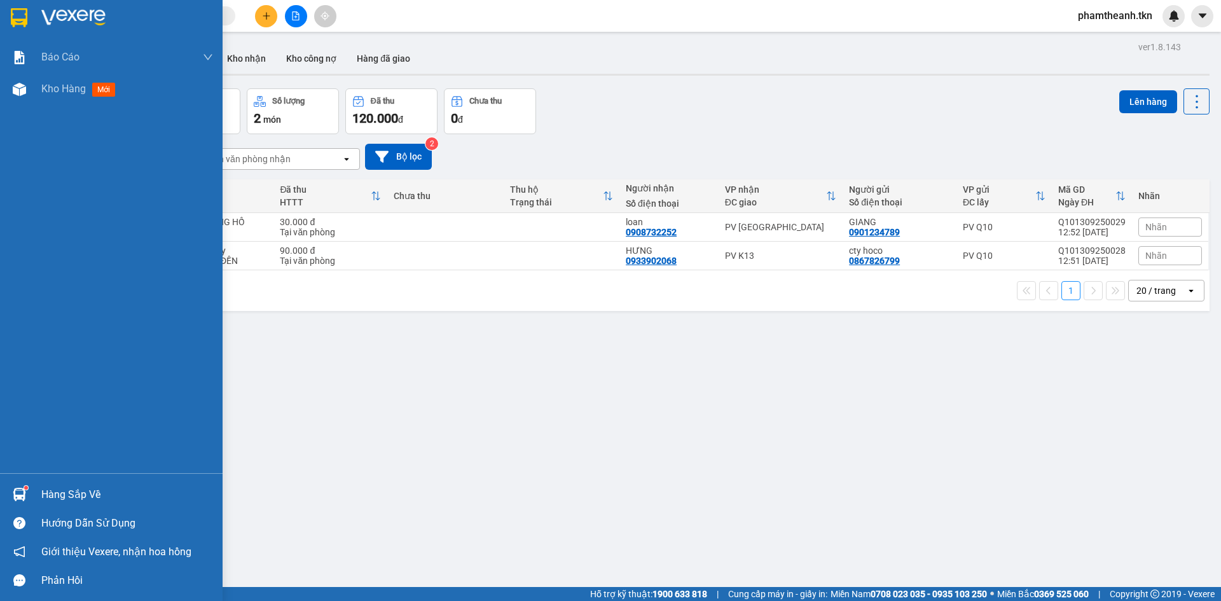
click at [52, 498] on div "Hàng sắp về" at bounding box center [127, 494] width 172 height 19
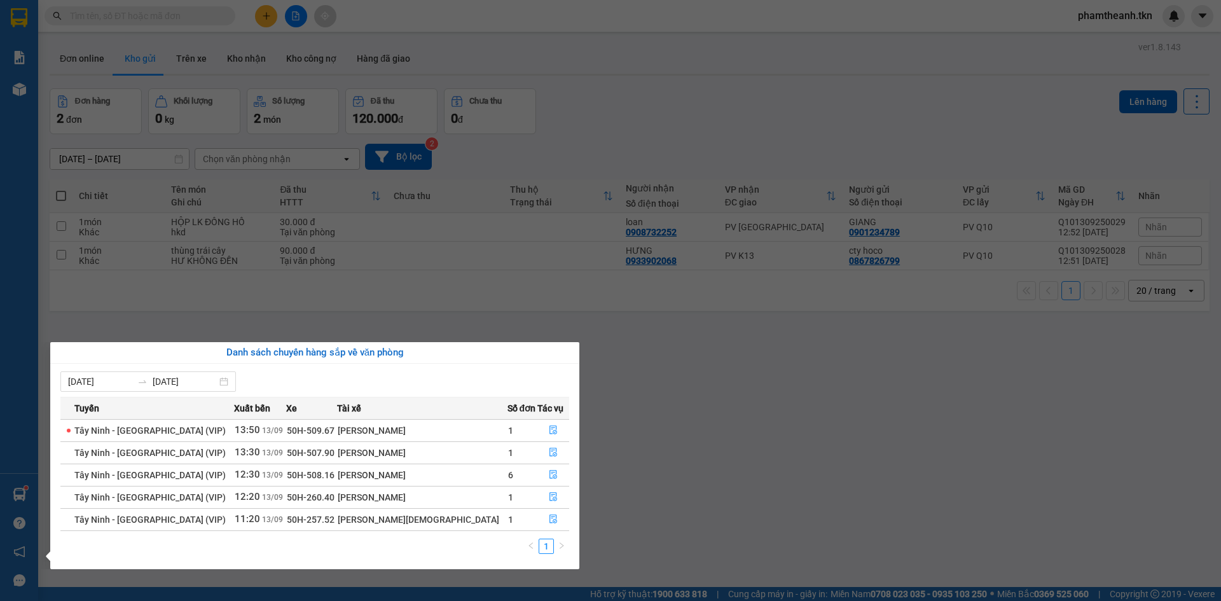
click at [249, 25] on section "Kết quả tìm kiếm ( 118 ) Bộ lọc Mã ĐH Trạng thái Món hàng Thu hộ Tổng cước Chưa…" at bounding box center [610, 300] width 1221 height 601
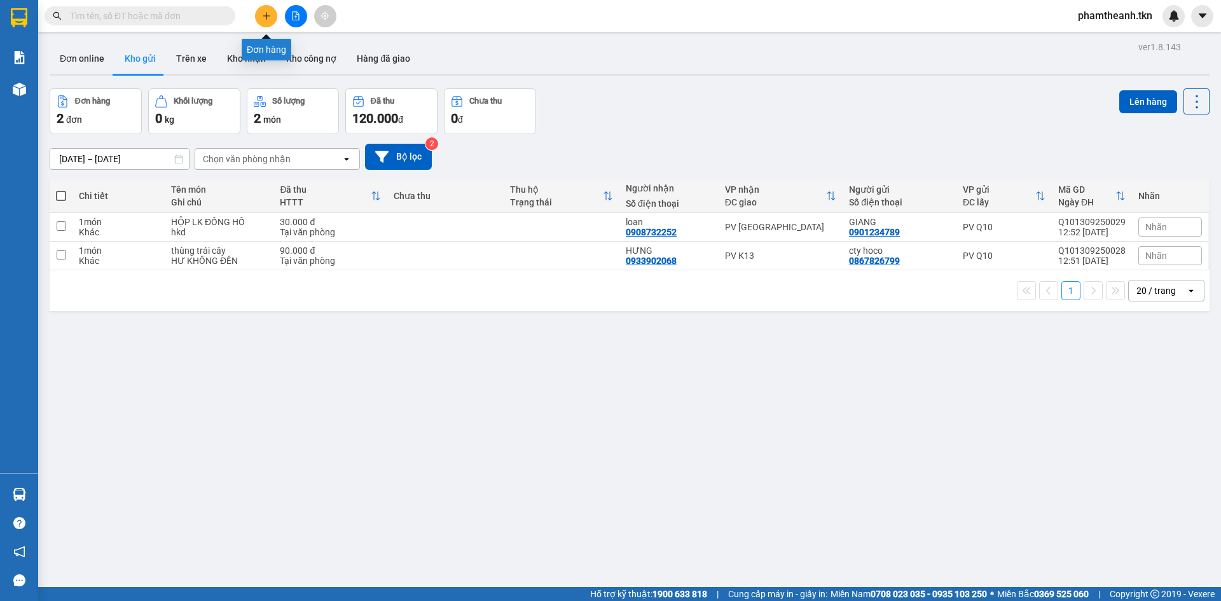
click at [262, 13] on icon "plus" at bounding box center [266, 15] width 9 height 9
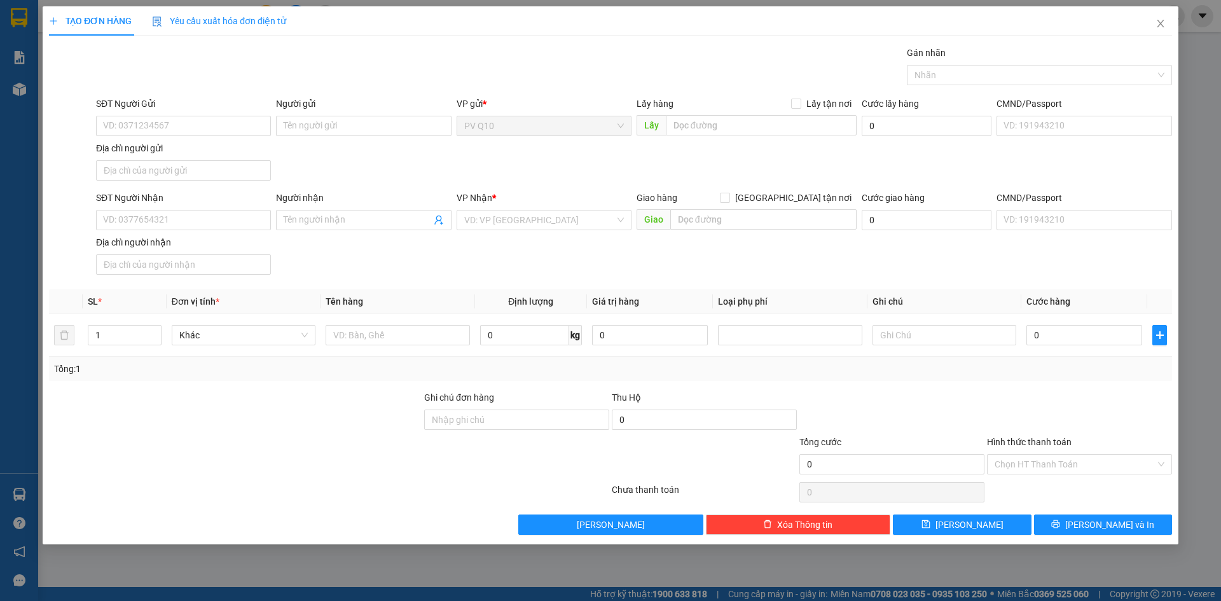
click at [471, 182] on div "SĐT Người Gửi VD: 0371234567 Người gửi Tên người gửi VP gửi * PV Q10 Lấy hàng L…" at bounding box center [634, 141] width 1081 height 89
click at [191, 118] on input "SĐT Người Gửi" at bounding box center [183, 126] width 175 height 20
click at [164, 146] on div "0966969633 - NGUYÊN" at bounding box center [184, 151] width 160 height 14
type input "0966969633"
type input "NGUYÊN"
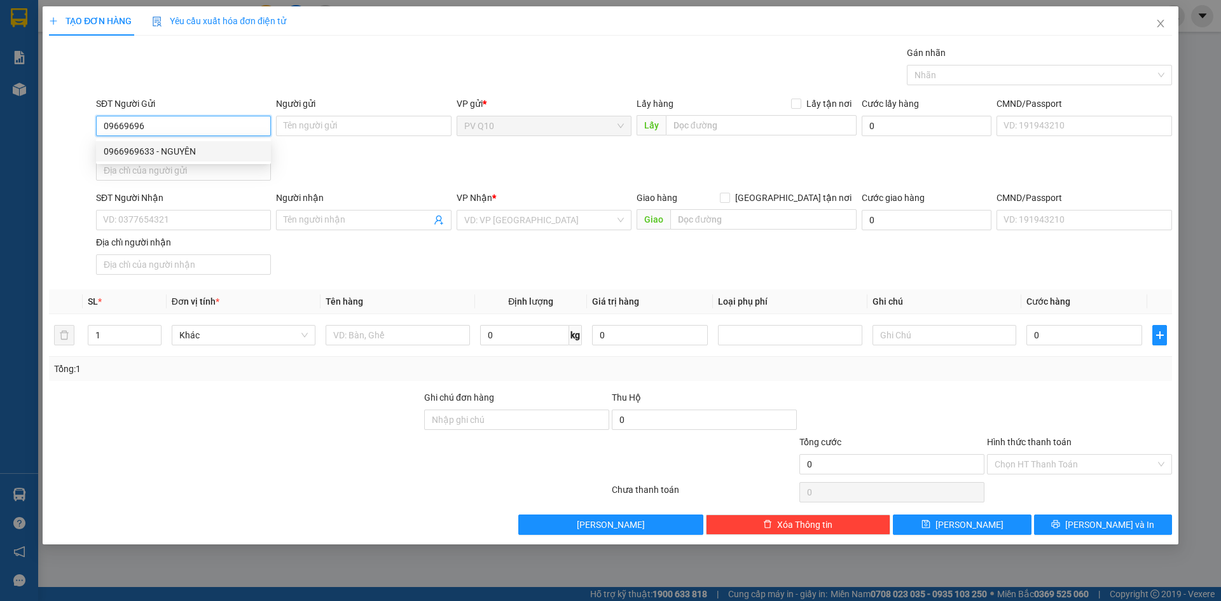
type input "0329262654"
type input "CHỊ TRANG"
type input "130.000"
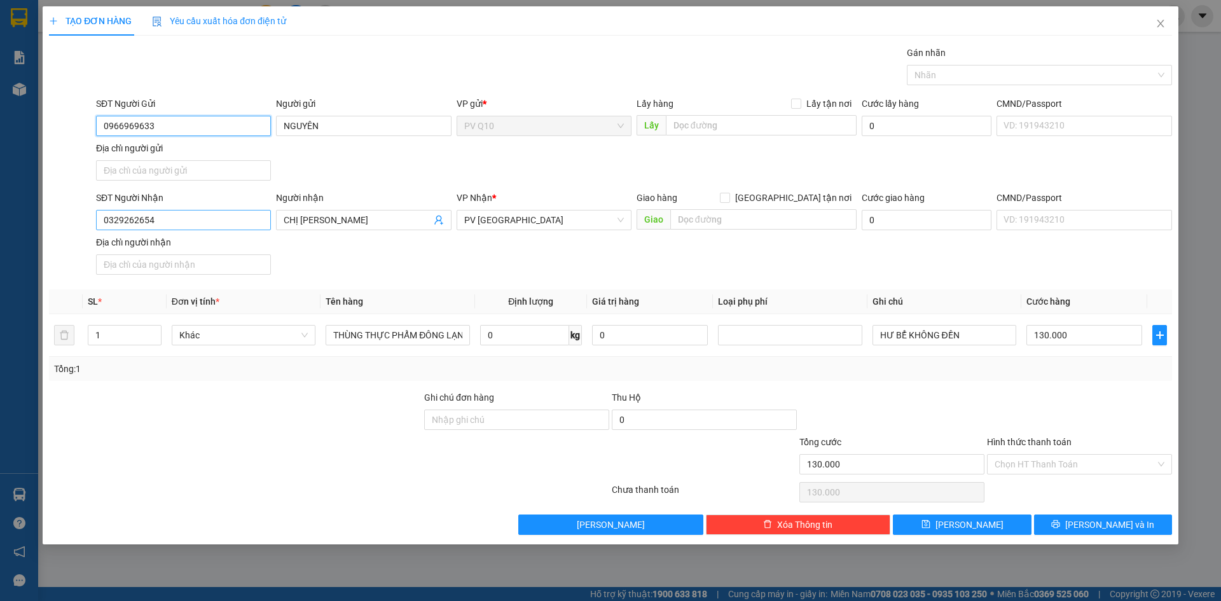
type input "0966969633"
click at [193, 223] on input "0329262654" at bounding box center [183, 220] width 175 height 20
drag, startPoint x: 193, startPoint y: 223, endPoint x: 64, endPoint y: 224, distance: 128.5
click at [64, 225] on div "SĐT Người Nhận 0329262654 Người nhận CHỊ TRANG VP Nhận * PV Phước Đông Giao hàn…" at bounding box center [611, 235] width 1126 height 89
click at [203, 244] on div "0329262654 - CHỊ TRANG" at bounding box center [184, 246] width 160 height 14
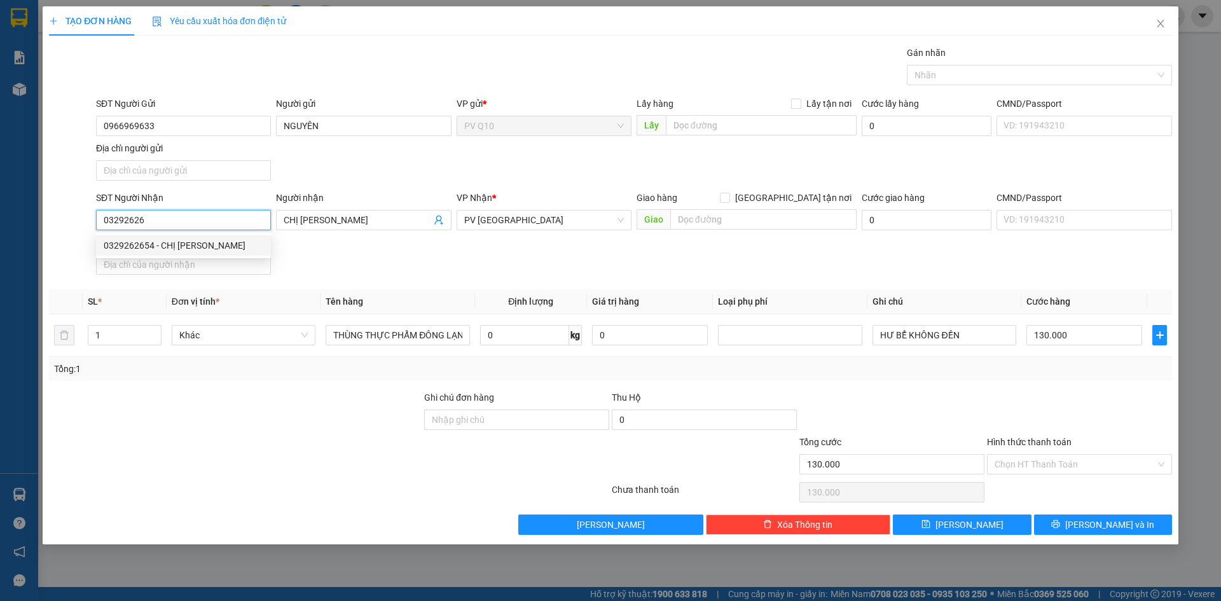
type input "0329262654"
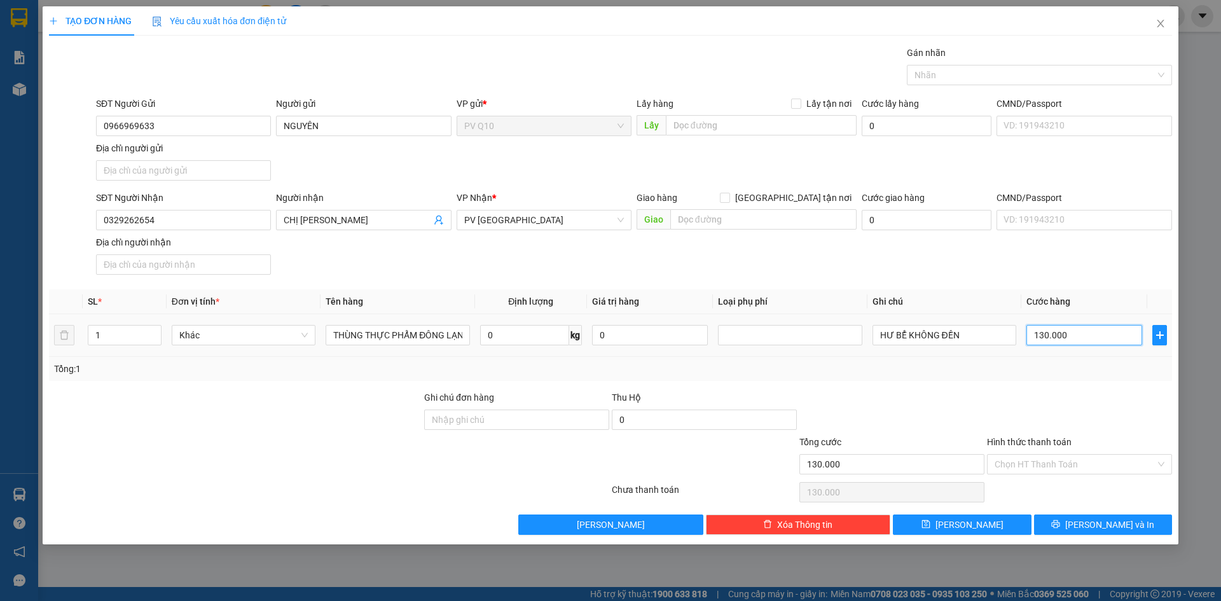
click at [1051, 332] on input "130.000" at bounding box center [1085, 335] width 116 height 20
type input "8"
type input "80"
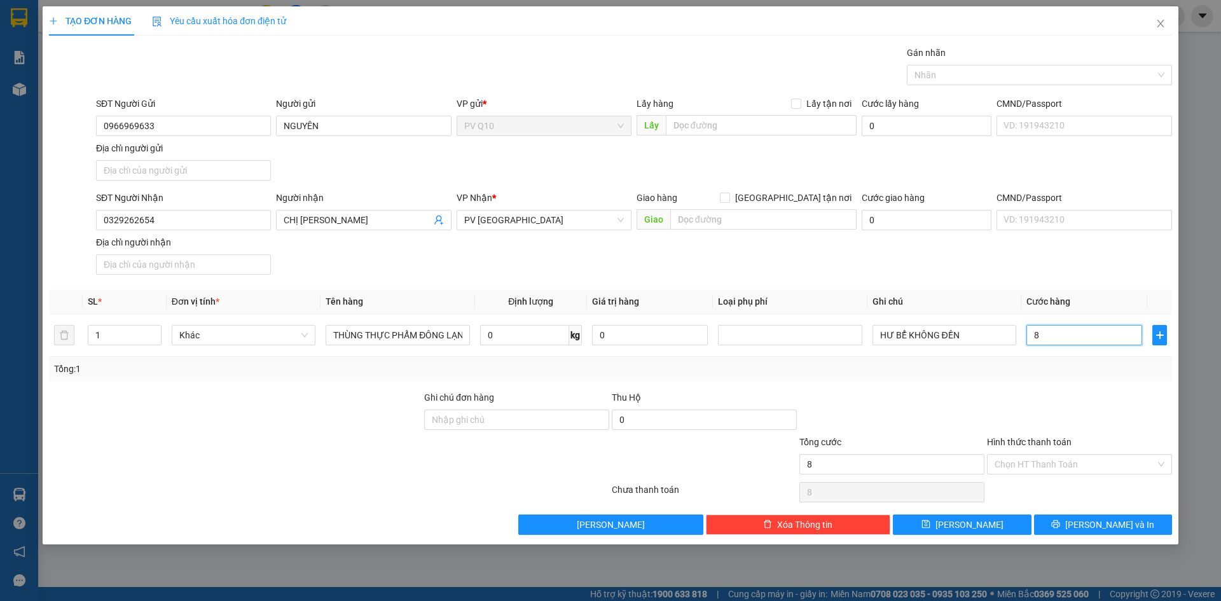
type input "80"
type input "80.000"
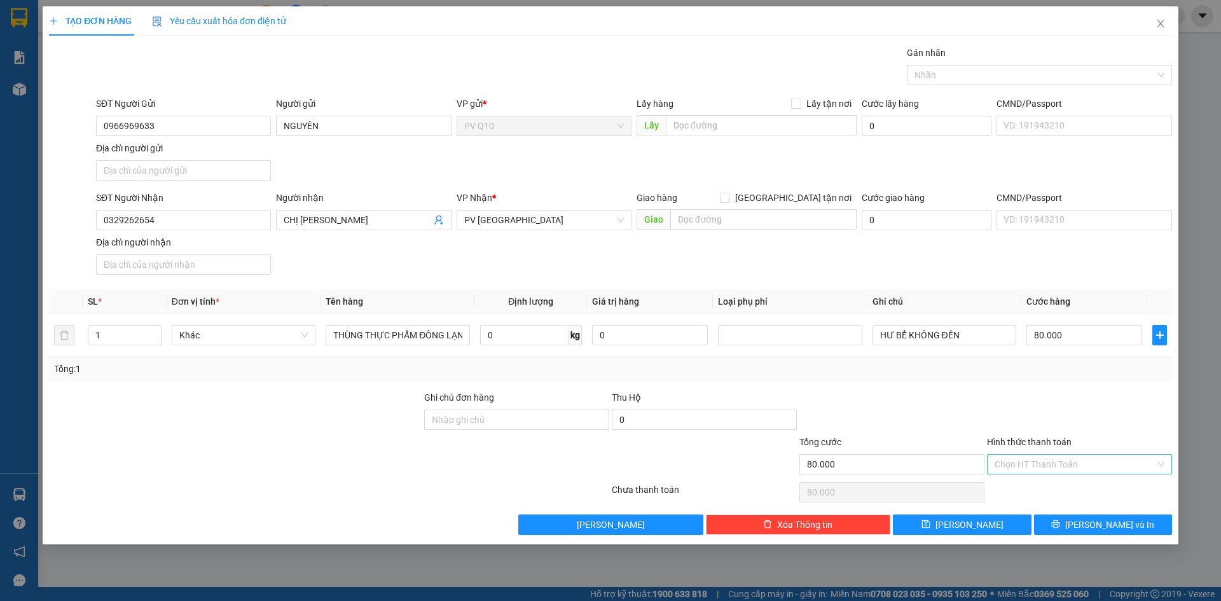
click at [1048, 457] on div "Hình thức thanh toán Chọn HT Thanh Toán" at bounding box center [1079, 457] width 185 height 45
click at [1050, 469] on input "Hình thức thanh toán" at bounding box center [1075, 464] width 161 height 19
click at [1045, 485] on div "Tại văn phòng" at bounding box center [1080, 490] width 170 height 14
click at [1020, 480] on div at bounding box center [1080, 492] width 188 height 25
click at [1039, 463] on span "Tại văn phòng" at bounding box center [1080, 464] width 170 height 19
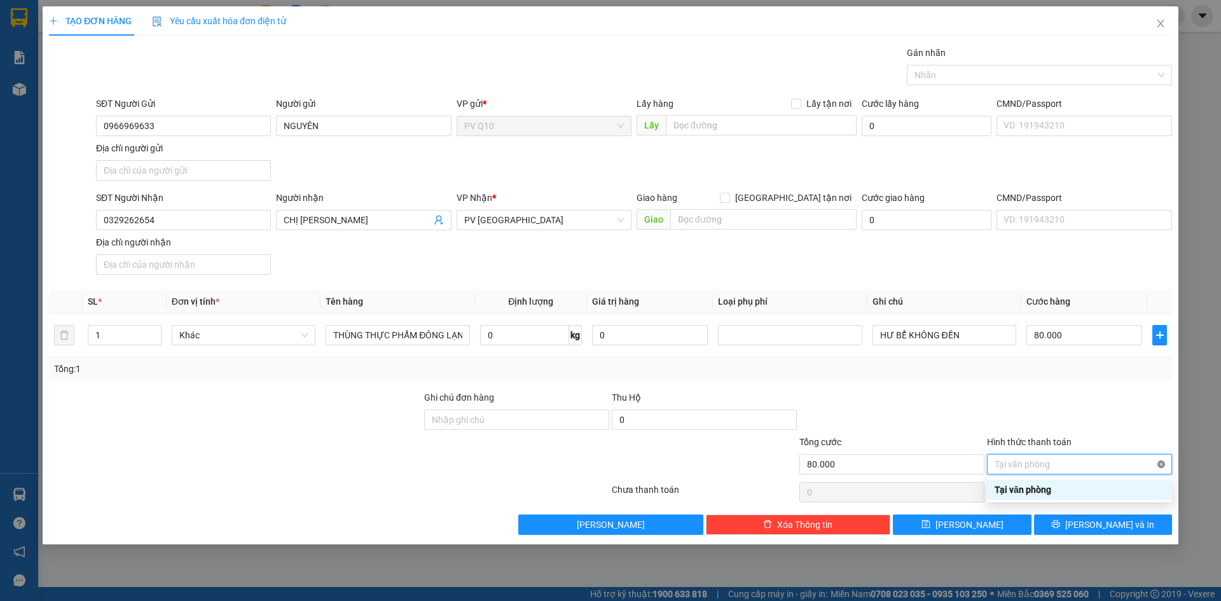
type input "80.000"
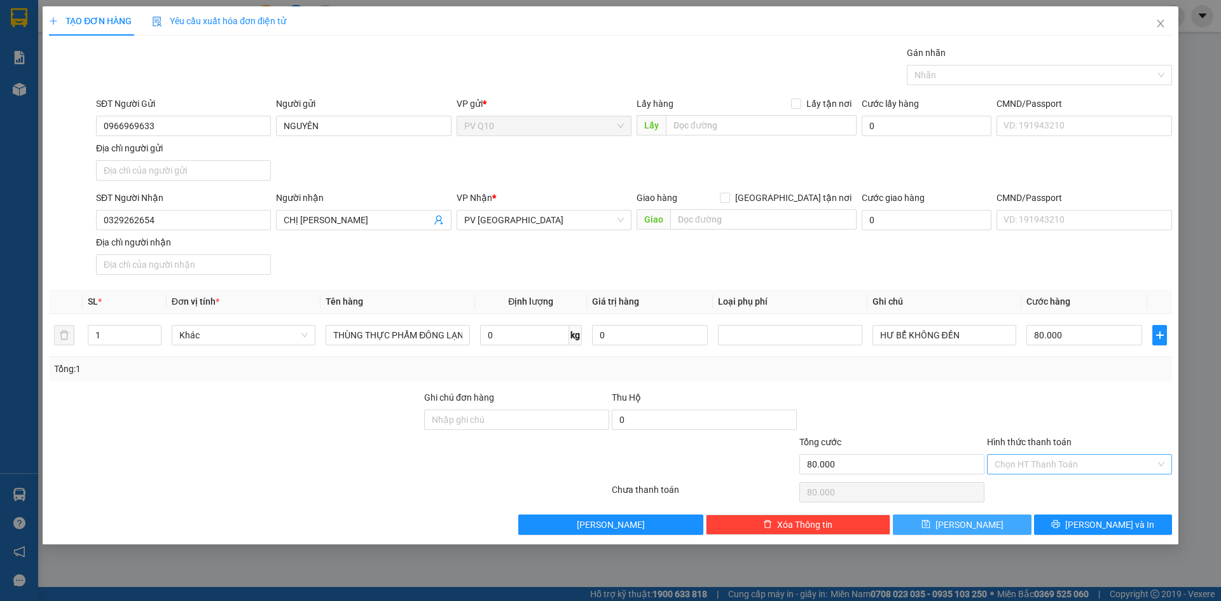
click at [980, 523] on button "[PERSON_NAME]" at bounding box center [962, 525] width 138 height 20
type input "0"
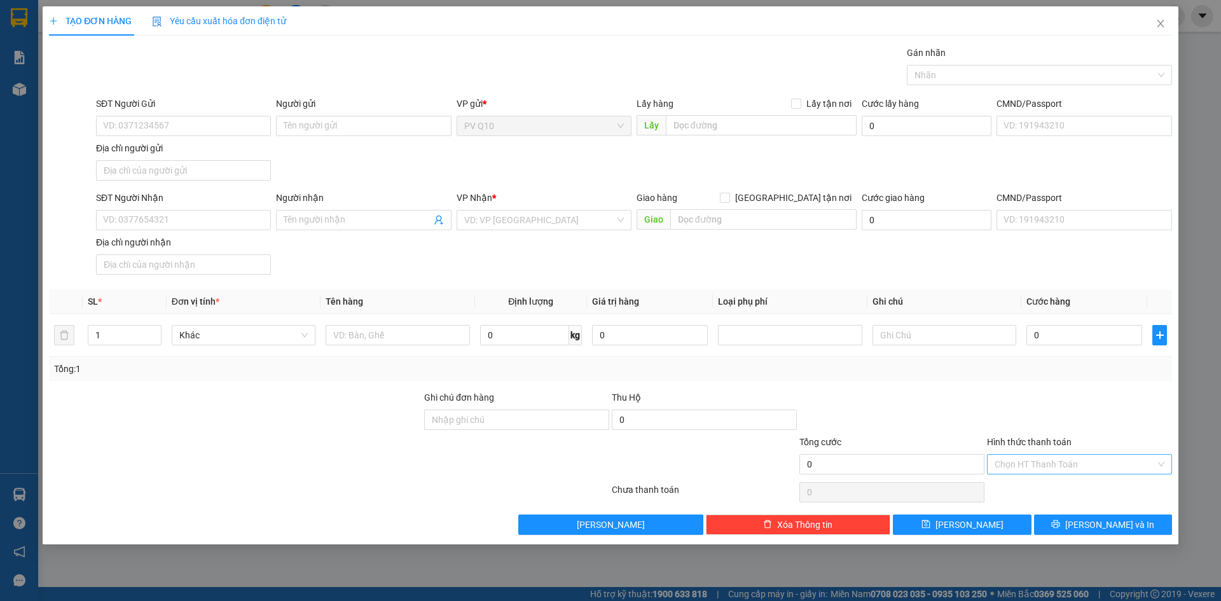
click at [461, 262] on div "SĐT Người Nhận VD: 0377654321 Người nhận Tên người nhận VP Nhận * VD: VP Sài Gò…" at bounding box center [634, 235] width 1081 height 89
click at [1163, 25] on icon "close" at bounding box center [1161, 23] width 10 height 10
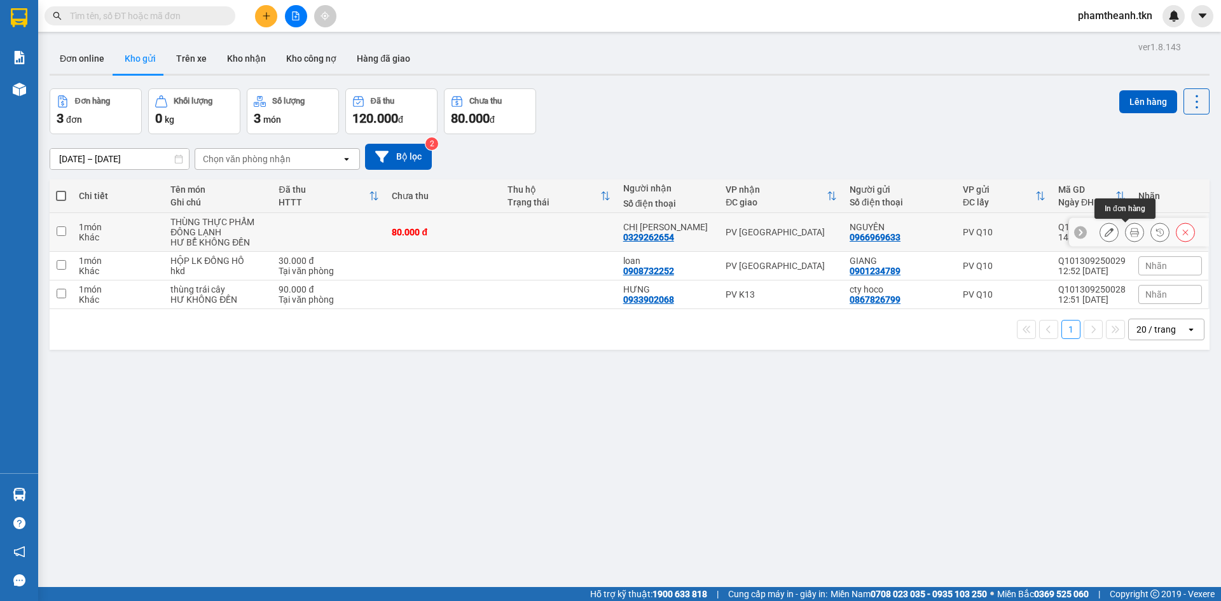
click at [1105, 231] on icon at bounding box center [1109, 232] width 9 height 9
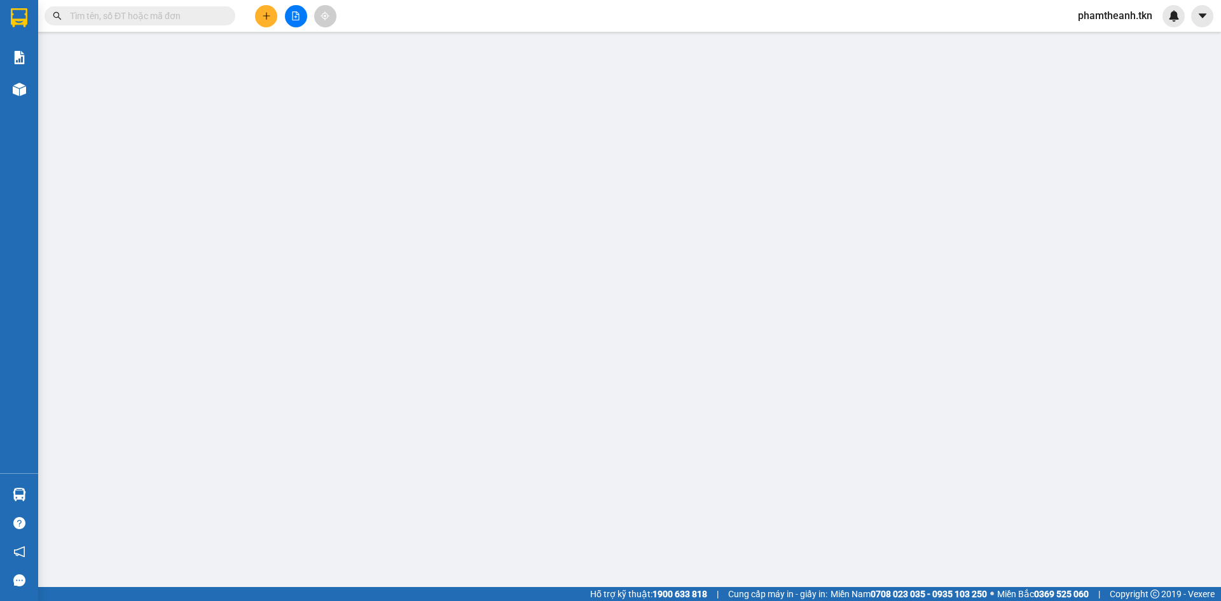
type input "0966969633"
type input "NGUYÊN"
type input "0329262654"
type input "CHỊ TRANG"
type input "80.000"
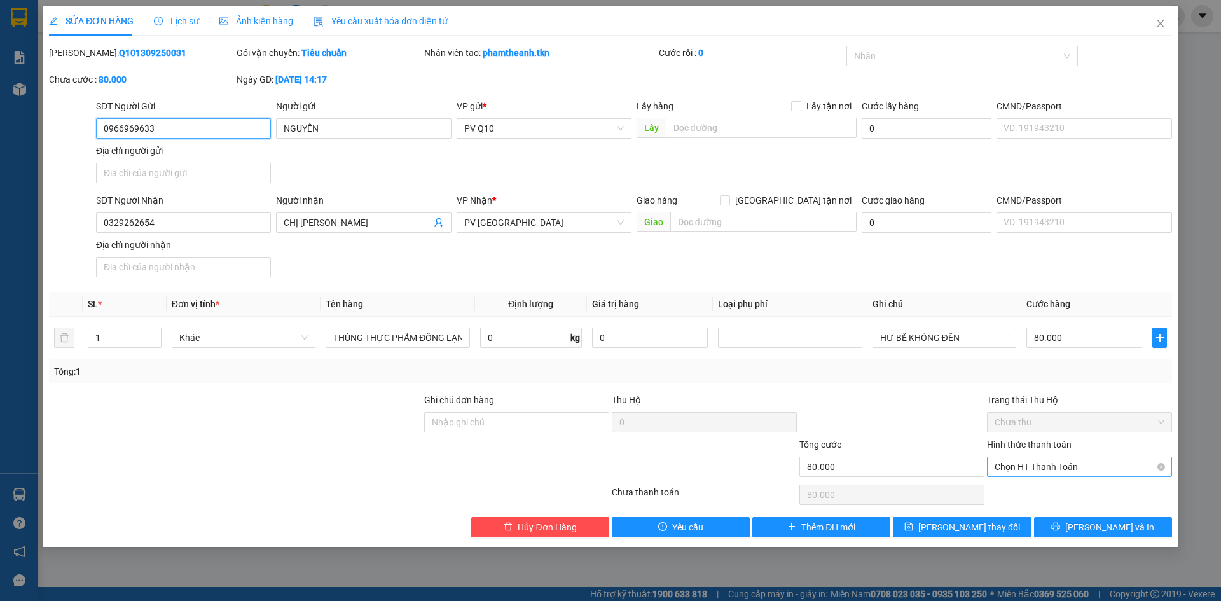
click at [1055, 461] on span "Chọn HT Thanh Toán" at bounding box center [1080, 466] width 170 height 19
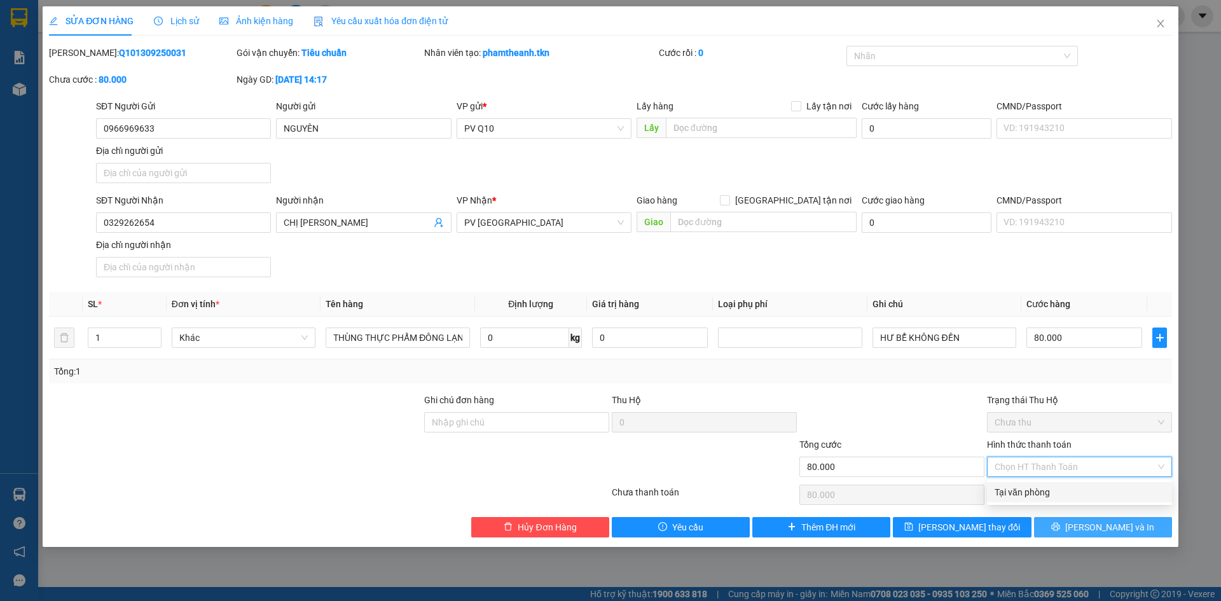
drag, startPoint x: 1045, startPoint y: 487, endPoint x: 1067, endPoint y: 516, distance: 36.9
click at [1045, 487] on div "Tại văn phòng" at bounding box center [1080, 492] width 170 height 14
type input "0"
click at [1088, 531] on button "[PERSON_NAME] và In" at bounding box center [1103, 527] width 138 height 20
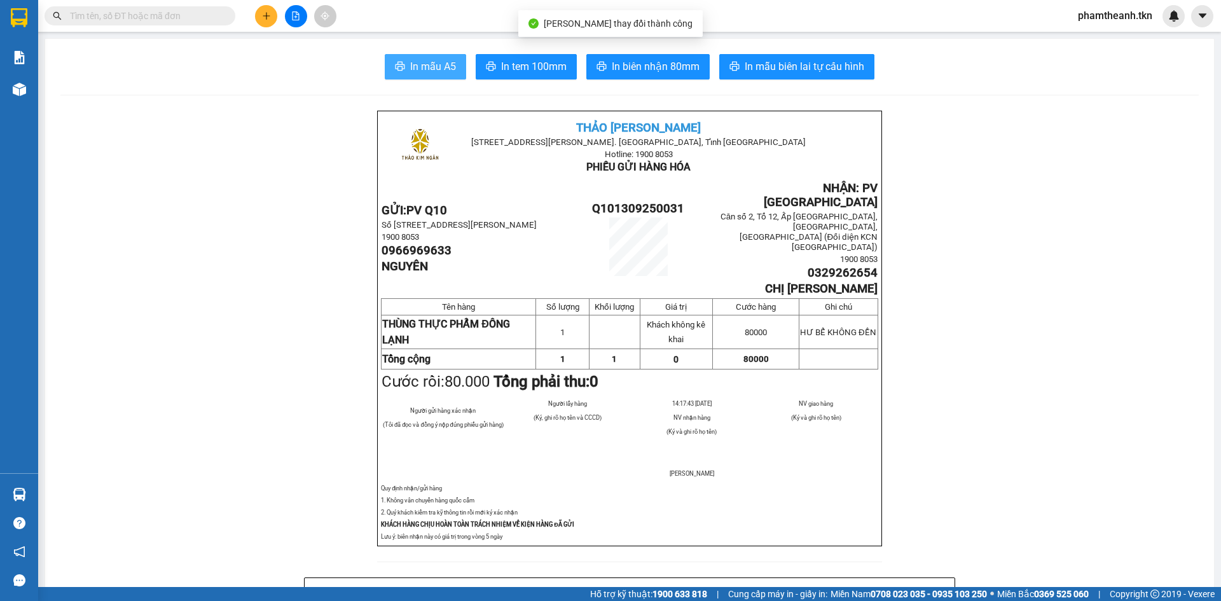
click at [429, 67] on span "In mẫu A5" at bounding box center [433, 67] width 46 height 16
click at [259, 16] on button at bounding box center [266, 16] width 22 height 22
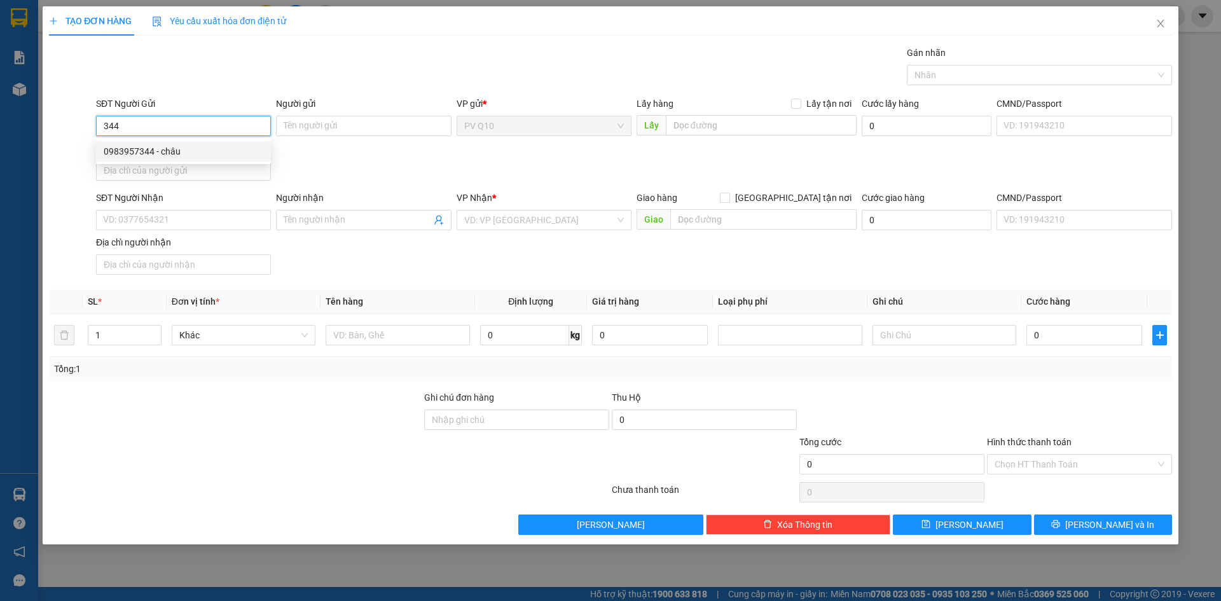
click at [113, 150] on div "0983957344 - châu" at bounding box center [184, 151] width 160 height 14
type input "0983957344"
type input "châu"
type input "0918268989"
type input "[PERSON_NAME]"
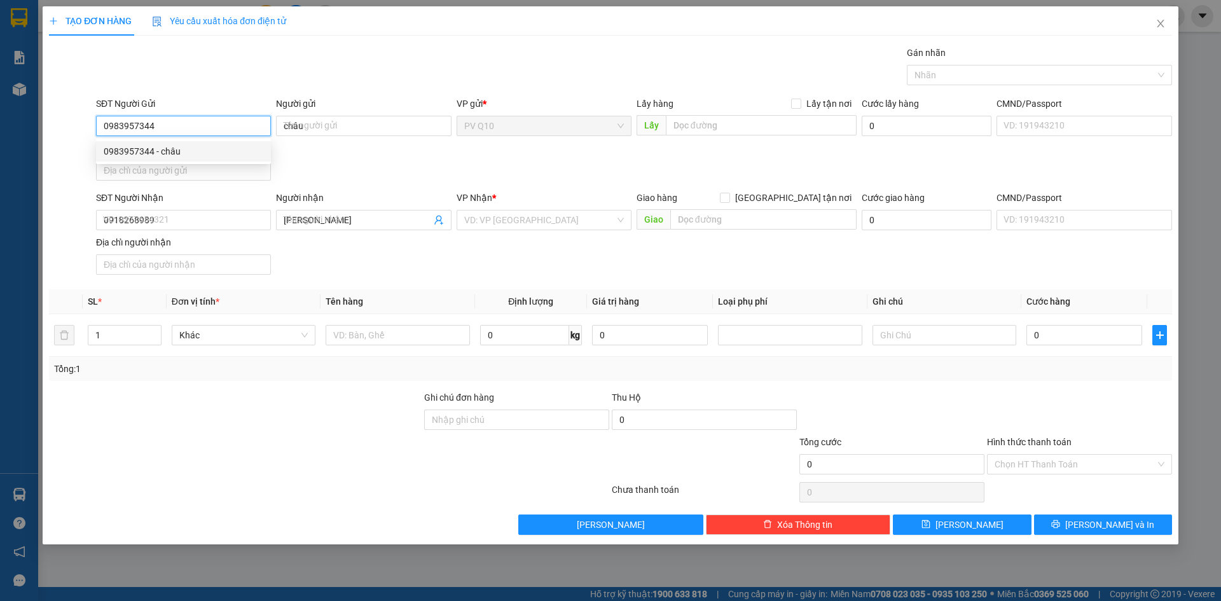
type input "30.000"
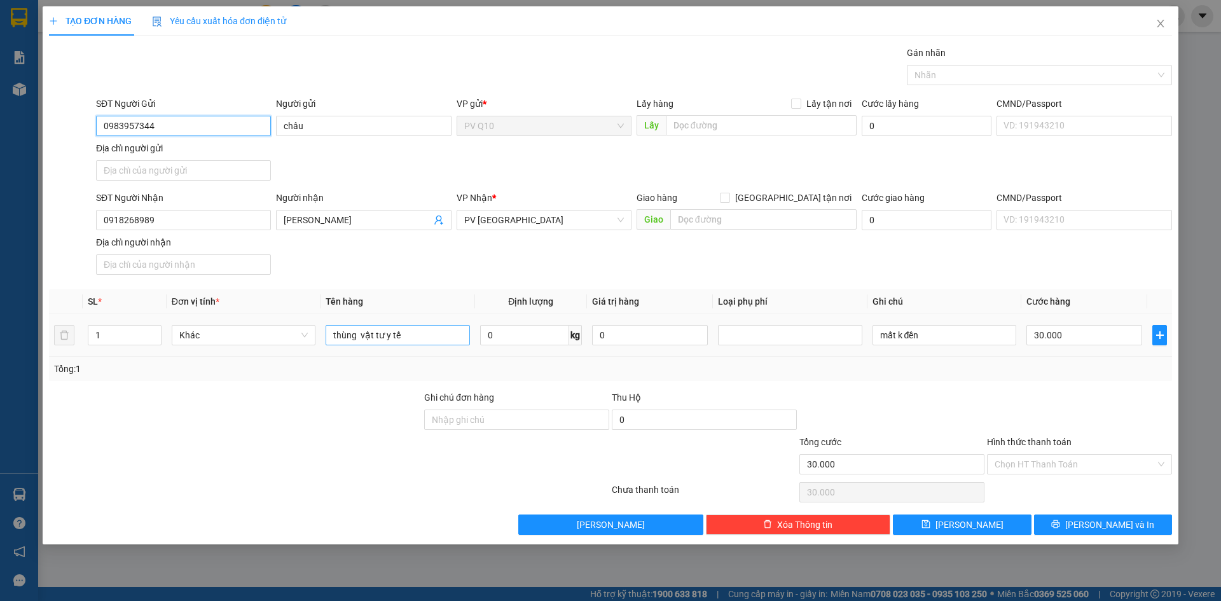
type input "0983957344"
drag, startPoint x: 417, startPoint y: 329, endPoint x: 285, endPoint y: 350, distance: 134.0
click at [285, 350] on tr "1 Khác thùng vật tư y tế 0 kg 0 mất k đền 30.000" at bounding box center [610, 335] width 1123 height 43
type input "hồ sơ"
click at [1093, 452] on div "Hình thức thanh toán" at bounding box center [1079, 444] width 185 height 19
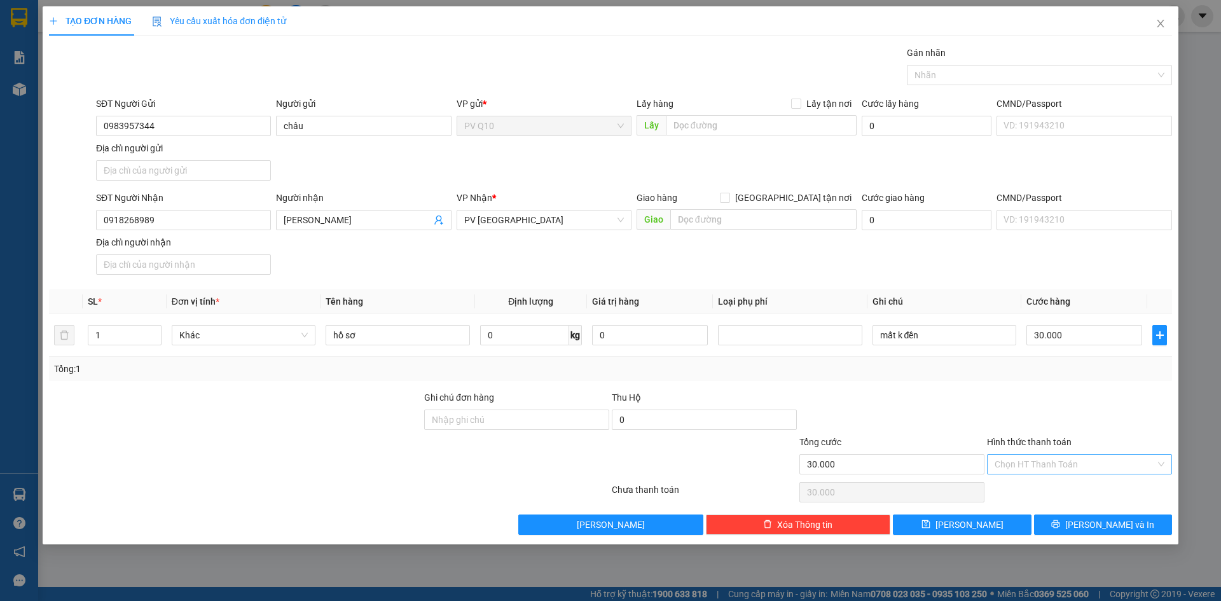
click at [1096, 473] on input "Hình thức thanh toán" at bounding box center [1075, 464] width 161 height 19
drag, startPoint x: 1084, startPoint y: 487, endPoint x: 1104, endPoint y: 518, distance: 36.3
click at [1084, 487] on div "Tại văn phòng" at bounding box center [1080, 490] width 170 height 14
type input "0"
click at [1110, 525] on span "[PERSON_NAME] và In" at bounding box center [1109, 525] width 89 height 14
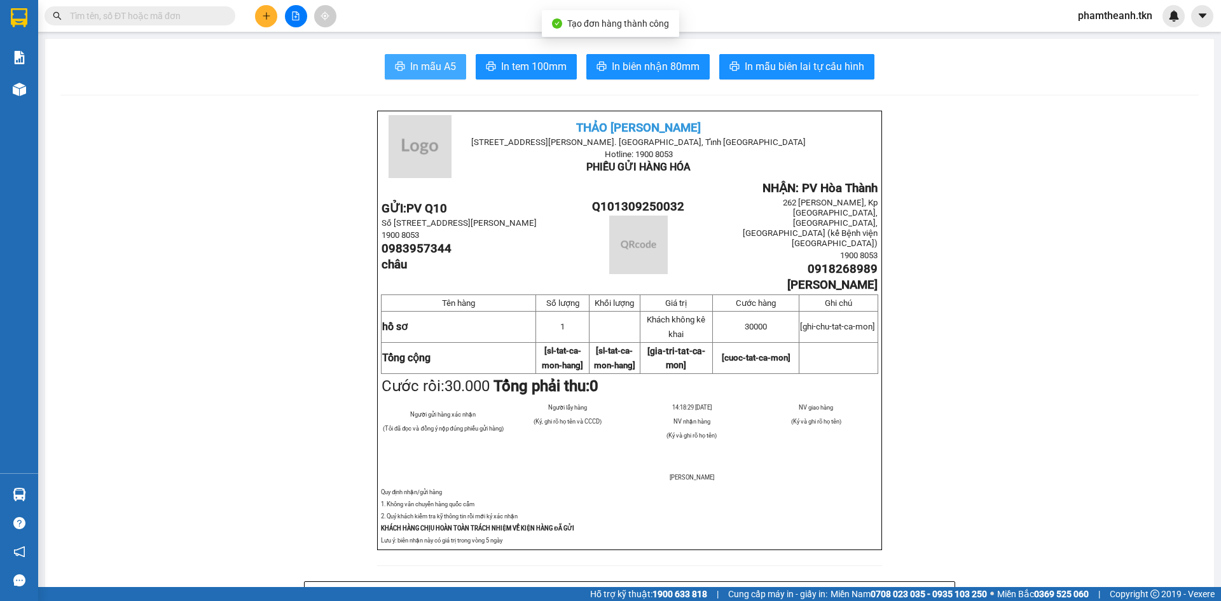
click at [410, 72] on span "In mẫu A5" at bounding box center [433, 67] width 46 height 16
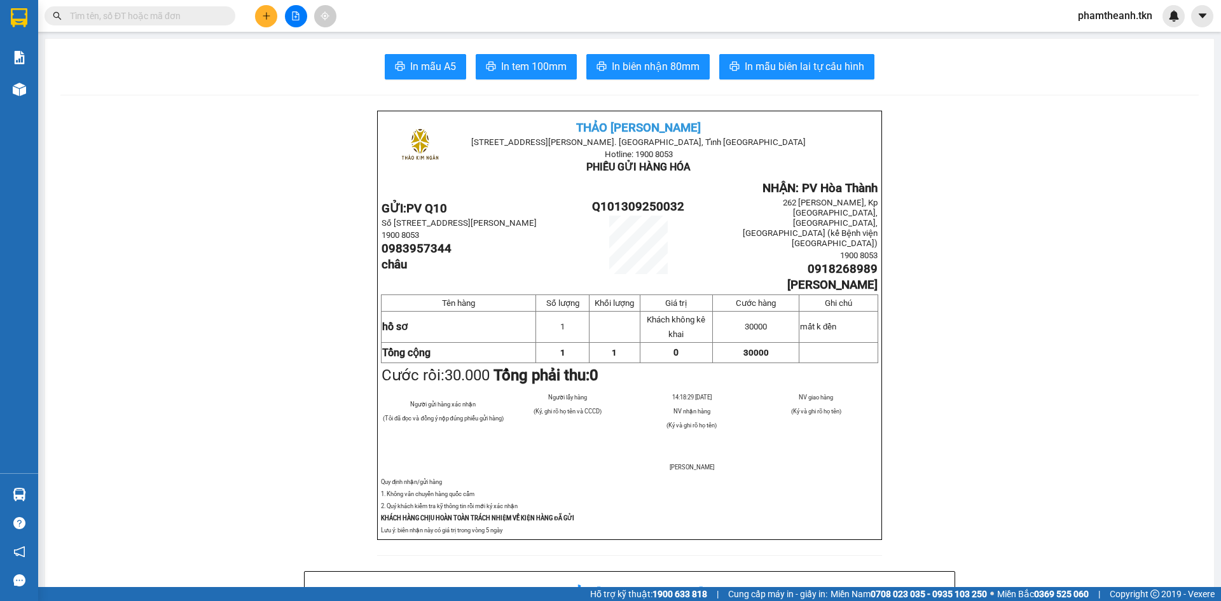
scroll to position [225, 0]
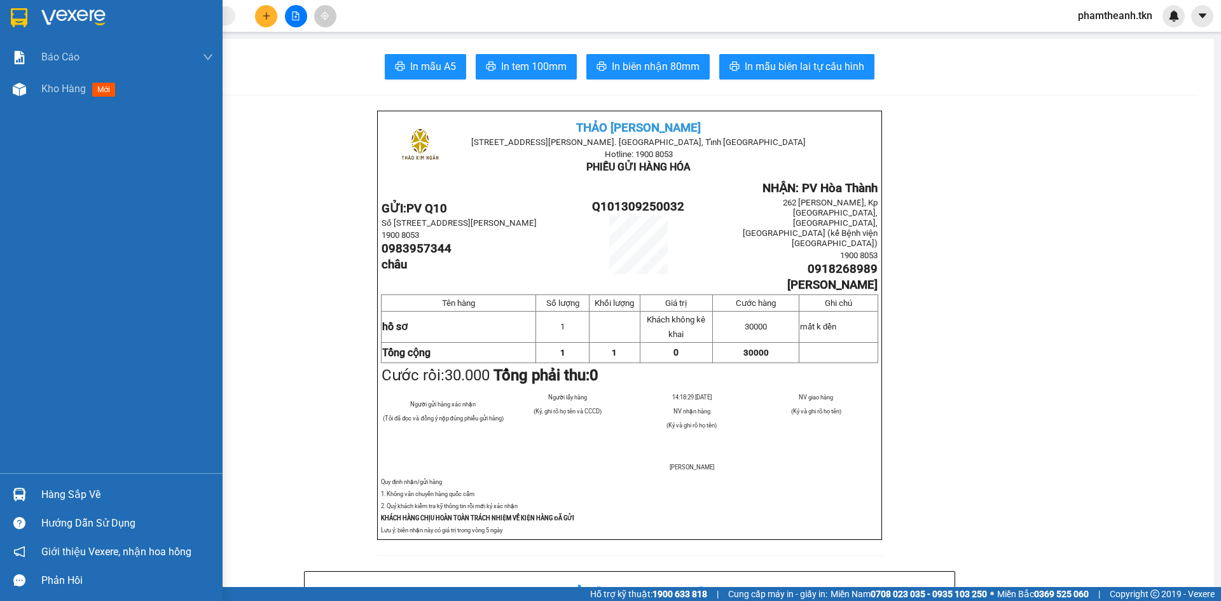
click at [63, 498] on div "Hàng sắp về" at bounding box center [127, 494] width 172 height 19
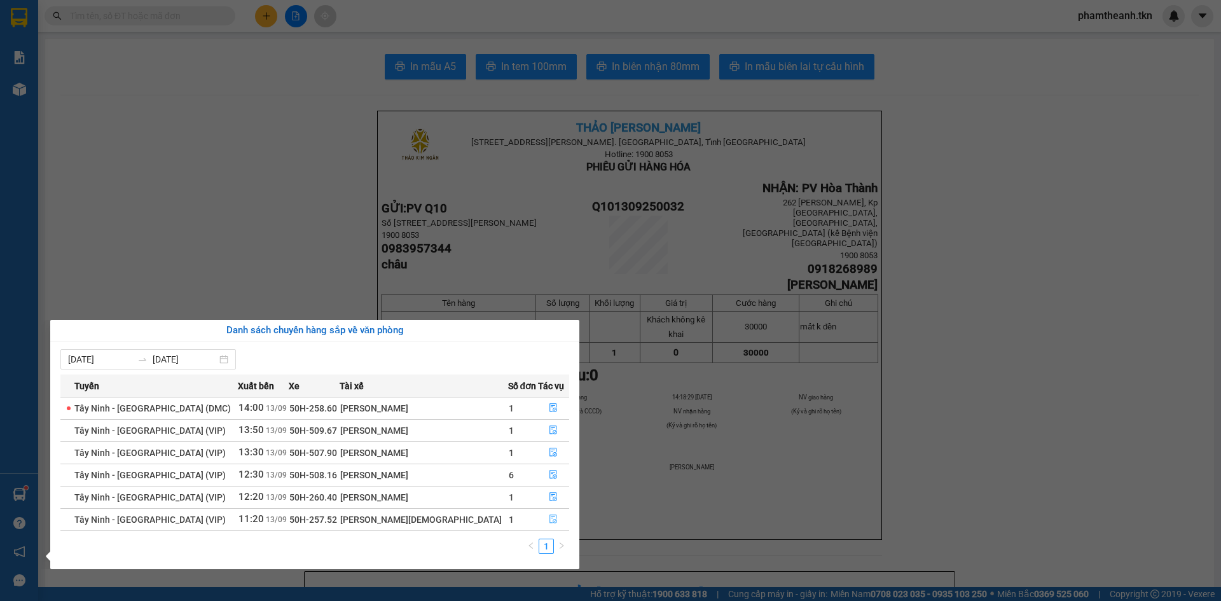
click at [549, 525] on span "file-done" at bounding box center [553, 520] width 9 height 10
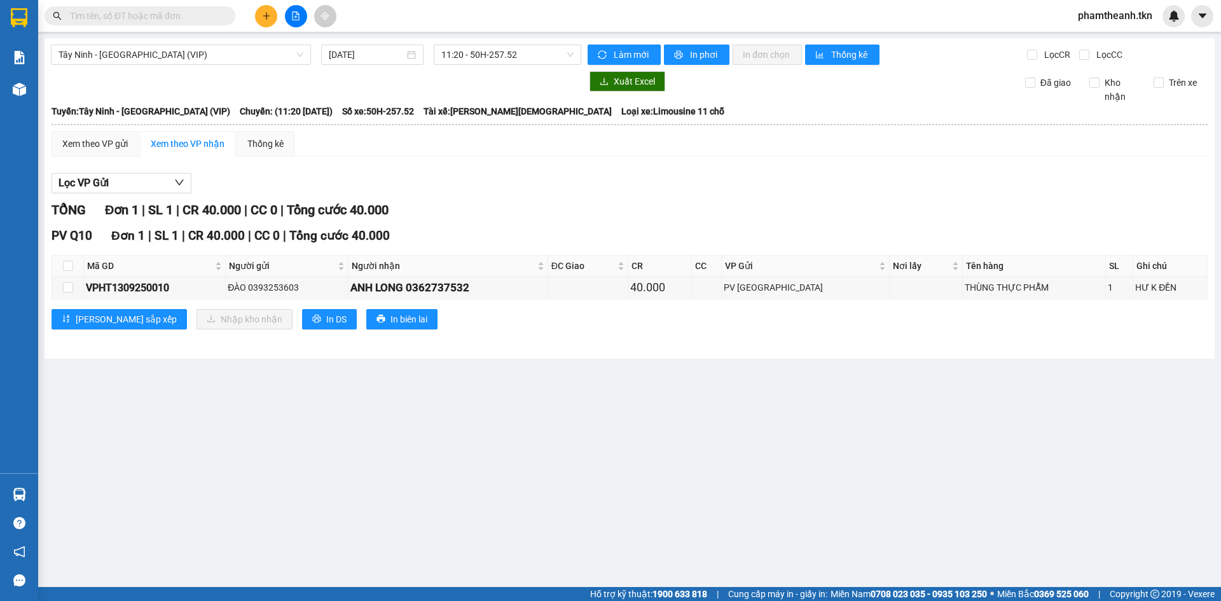
click at [464, 204] on div "TỔNG Đơn 1 | SL 1 | CR 40.000 | CC 0 | Tổng cước 40.000" at bounding box center [630, 210] width 1156 height 20
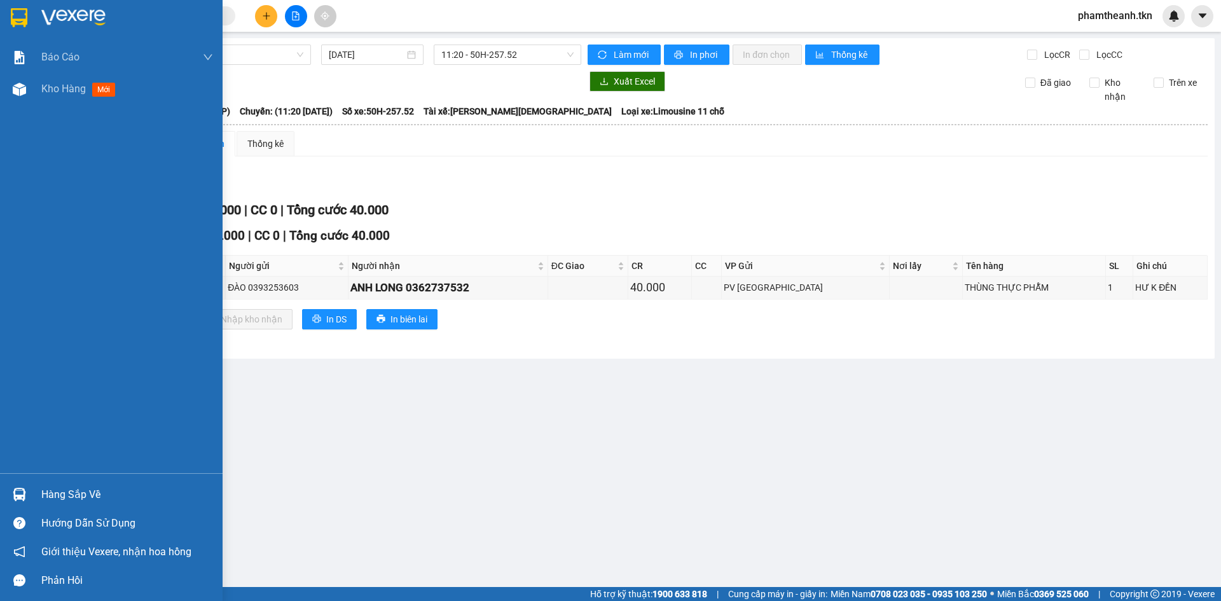
click at [30, 24] on div at bounding box center [19, 17] width 22 height 22
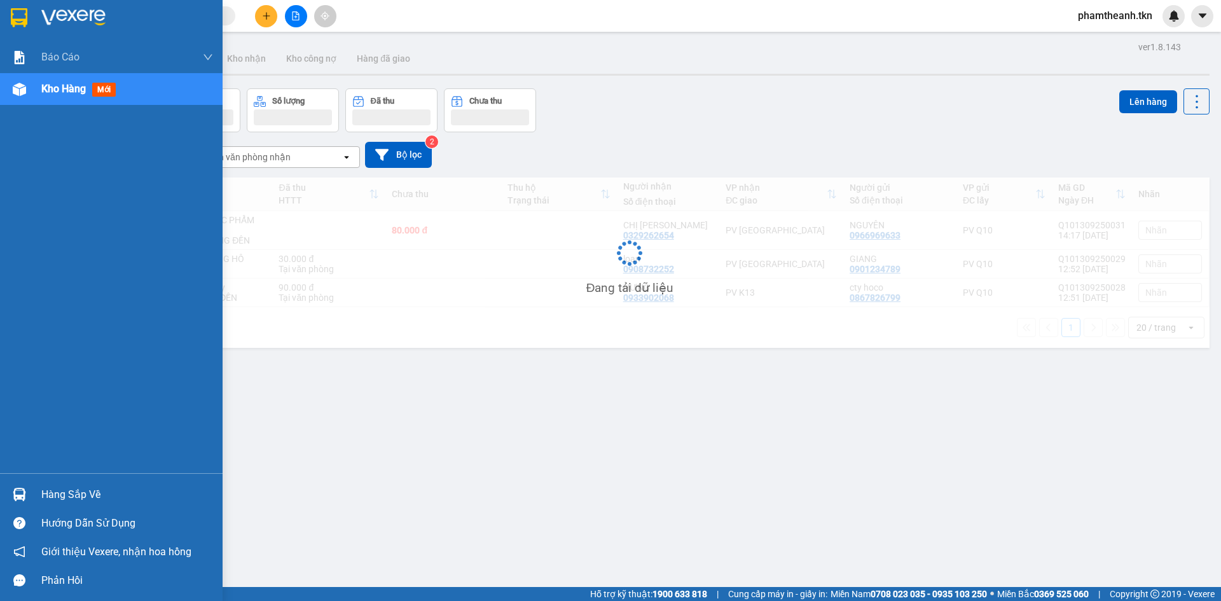
click at [64, 12] on img at bounding box center [73, 17] width 64 height 19
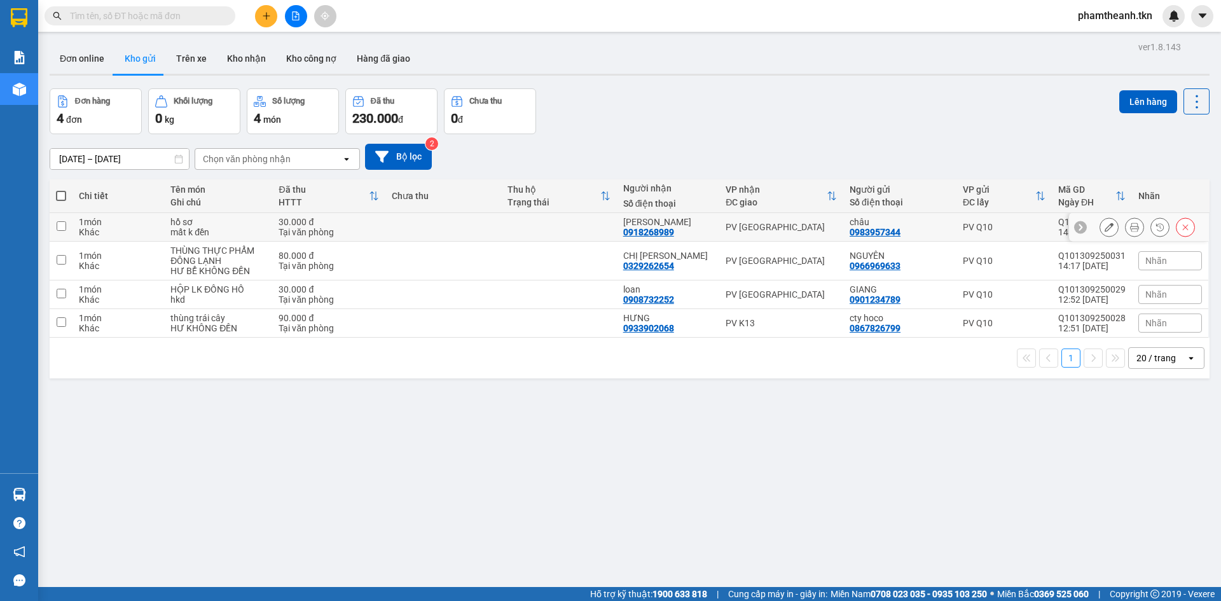
click at [499, 226] on td at bounding box center [443, 227] width 116 height 29
checkbox input "true"
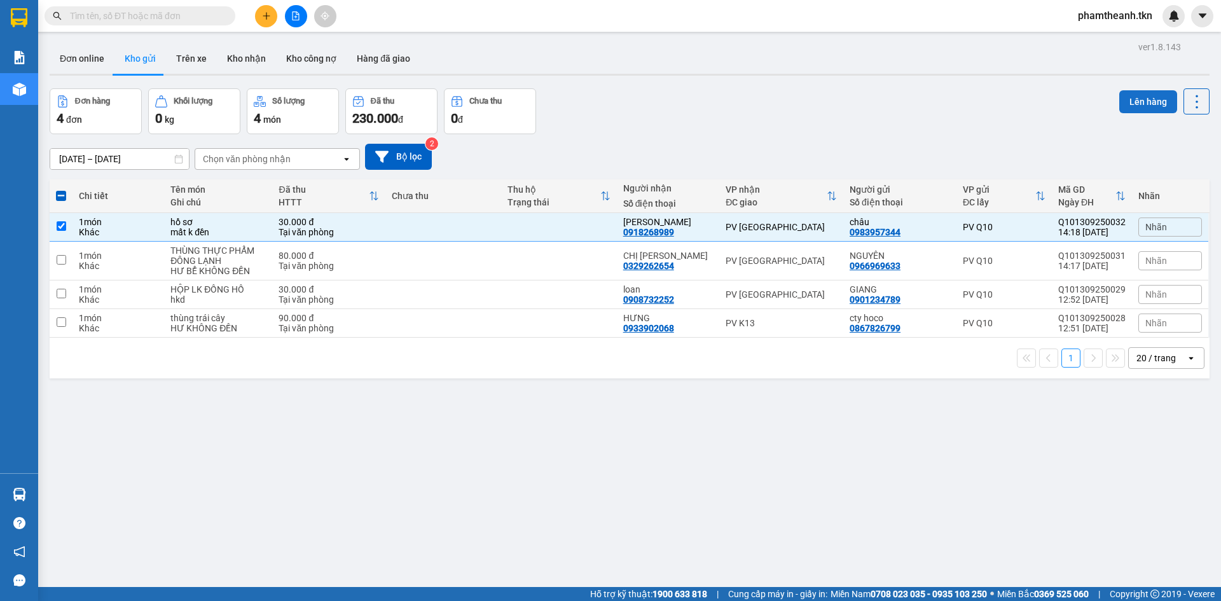
click at [1142, 97] on button "Lên hàng" at bounding box center [1148, 101] width 58 height 23
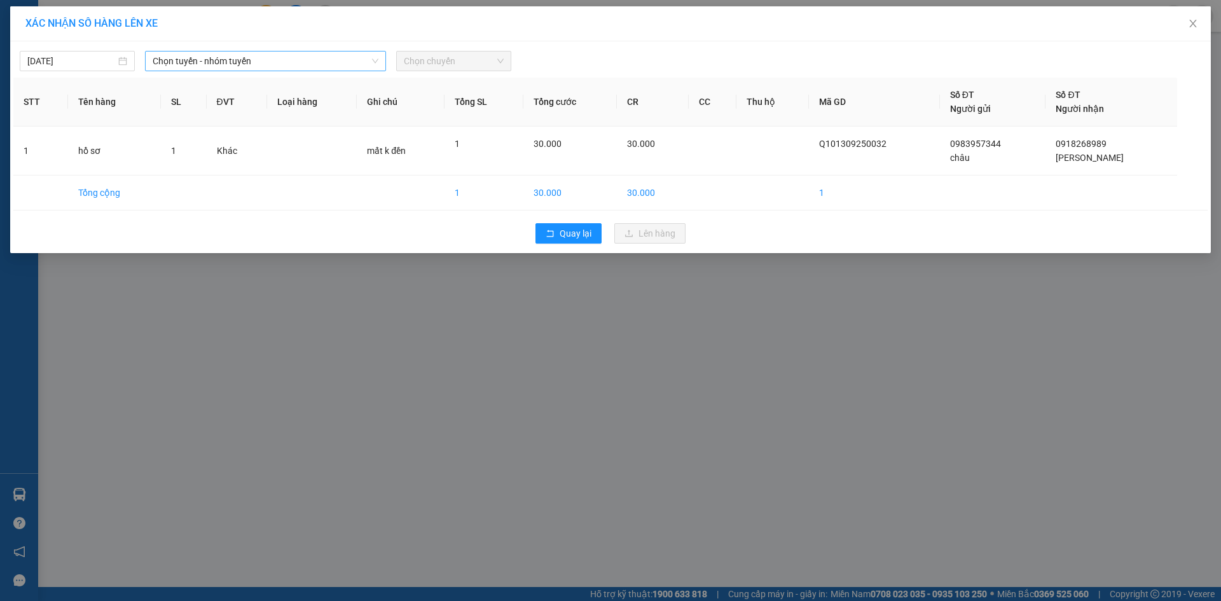
click at [218, 61] on span "Chọn tuyến - nhóm tuyến" at bounding box center [266, 61] width 226 height 19
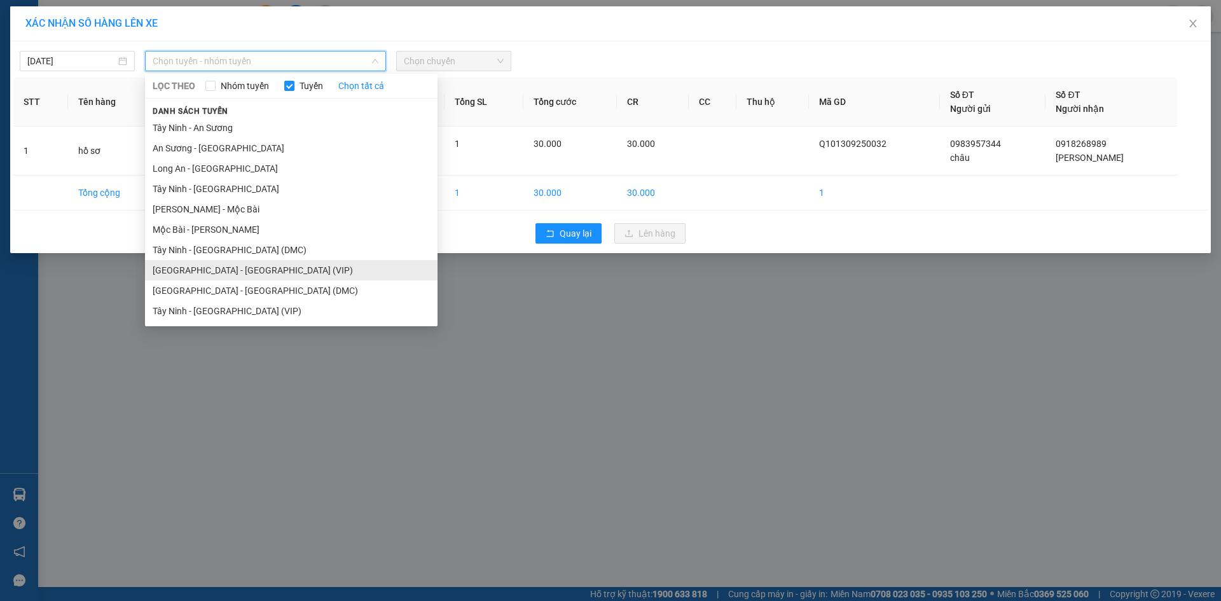
click at [232, 267] on li "Sài Gòn - Tây Ninh (VIP)" at bounding box center [291, 270] width 293 height 20
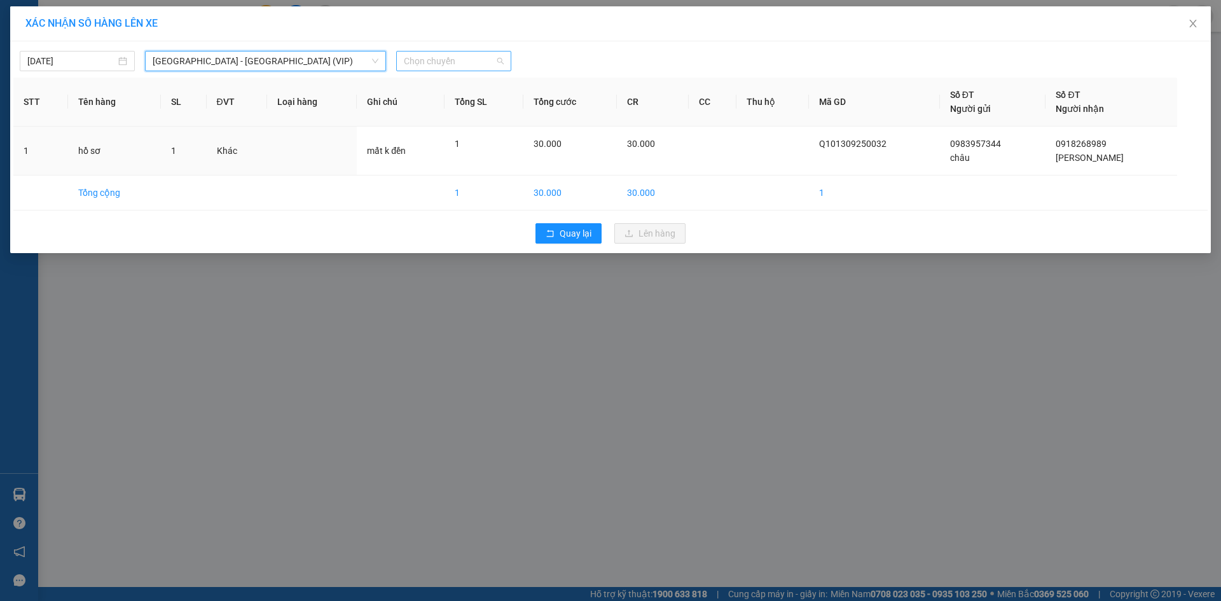
click at [441, 63] on span "Chọn chuyến" at bounding box center [454, 61] width 100 height 19
type input "25862"
click at [460, 106] on div "14:00 - 50H-258.62" at bounding box center [453, 107] width 99 height 14
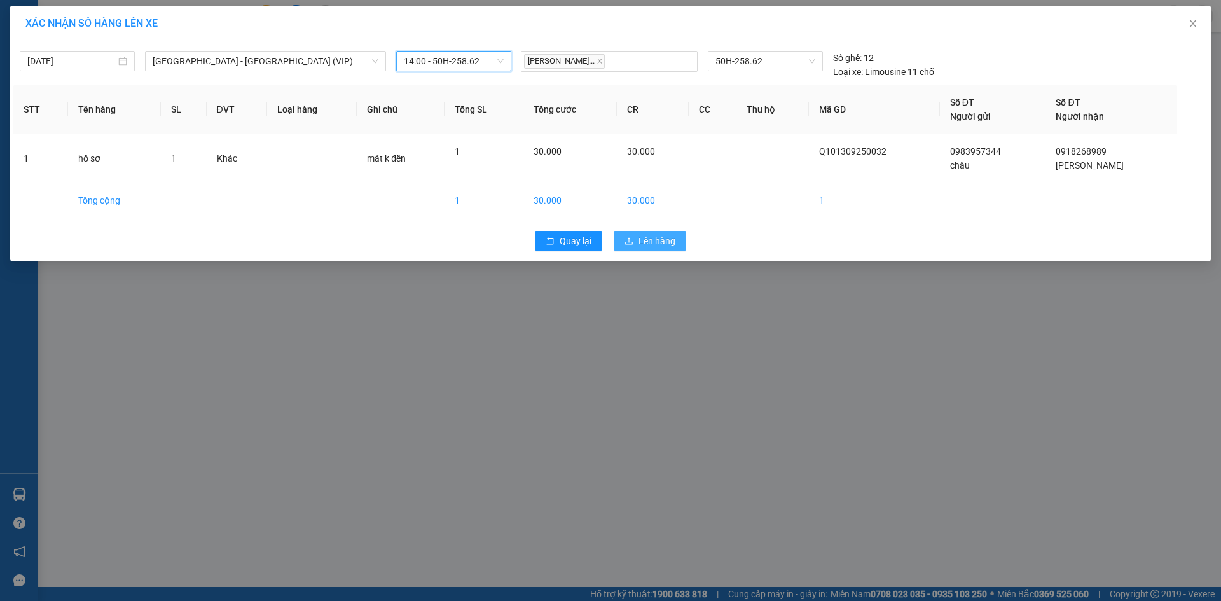
click at [659, 247] on span "Lên hàng" at bounding box center [657, 241] width 37 height 14
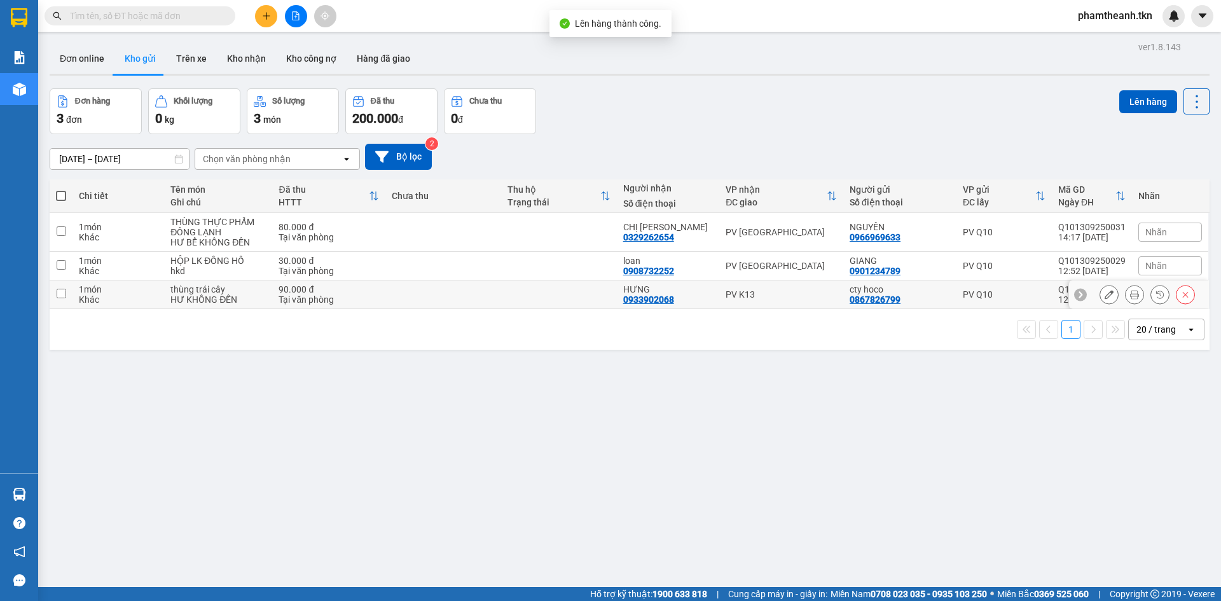
click at [537, 303] on td at bounding box center [559, 295] width 116 height 29
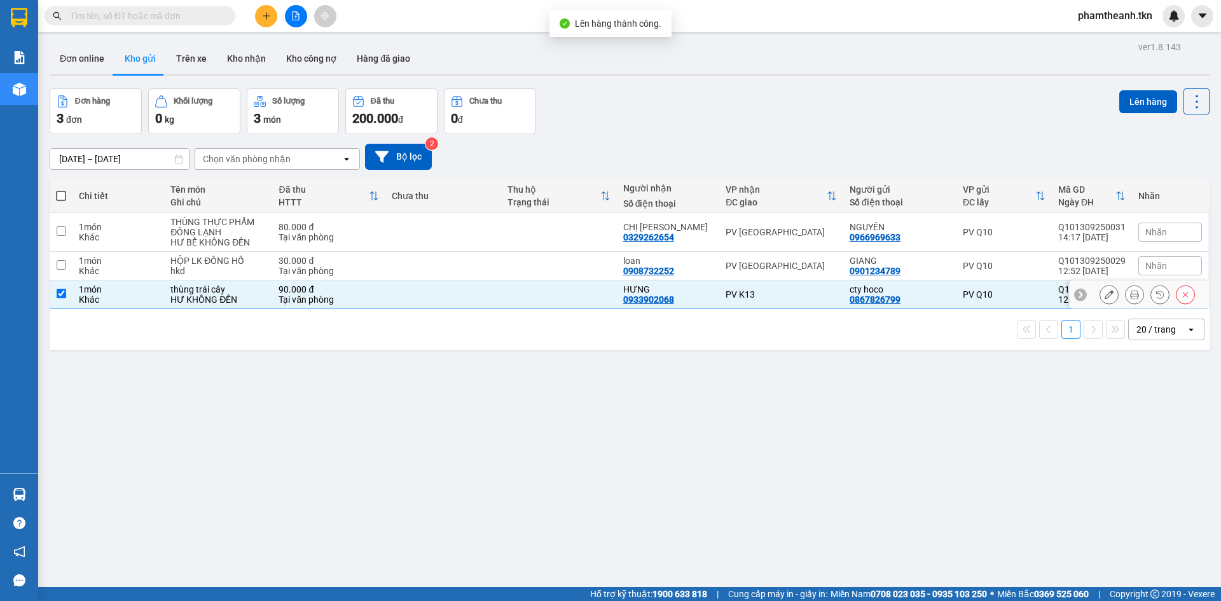
click at [492, 281] on td at bounding box center [443, 295] width 116 height 29
checkbox input "false"
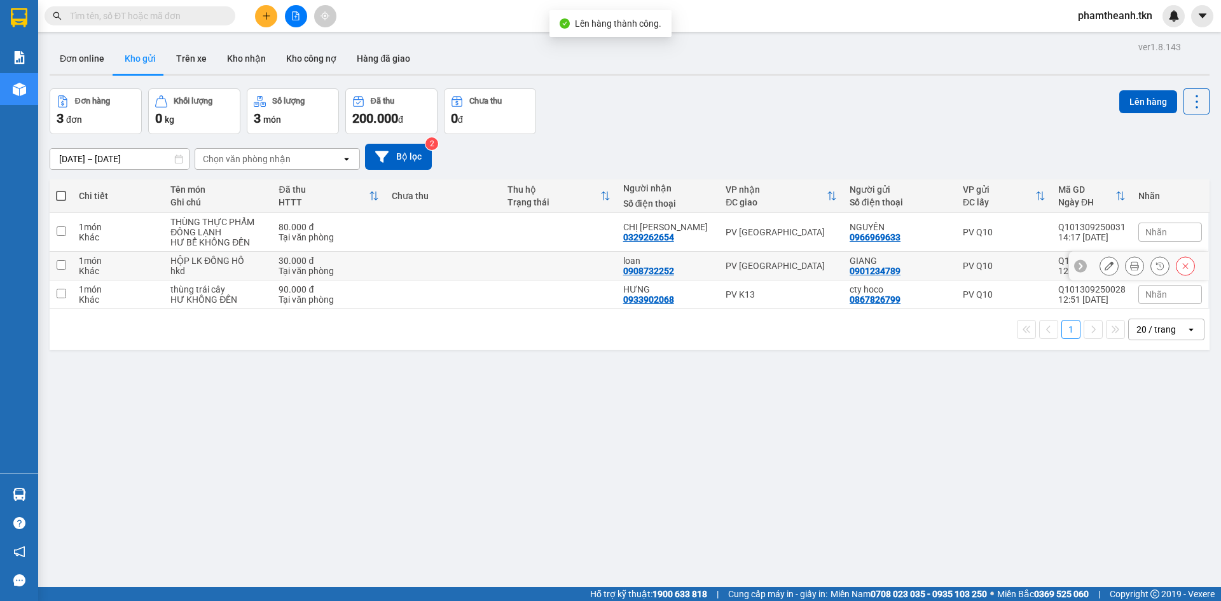
click at [475, 253] on td at bounding box center [443, 266] width 116 height 29
checkbox input "true"
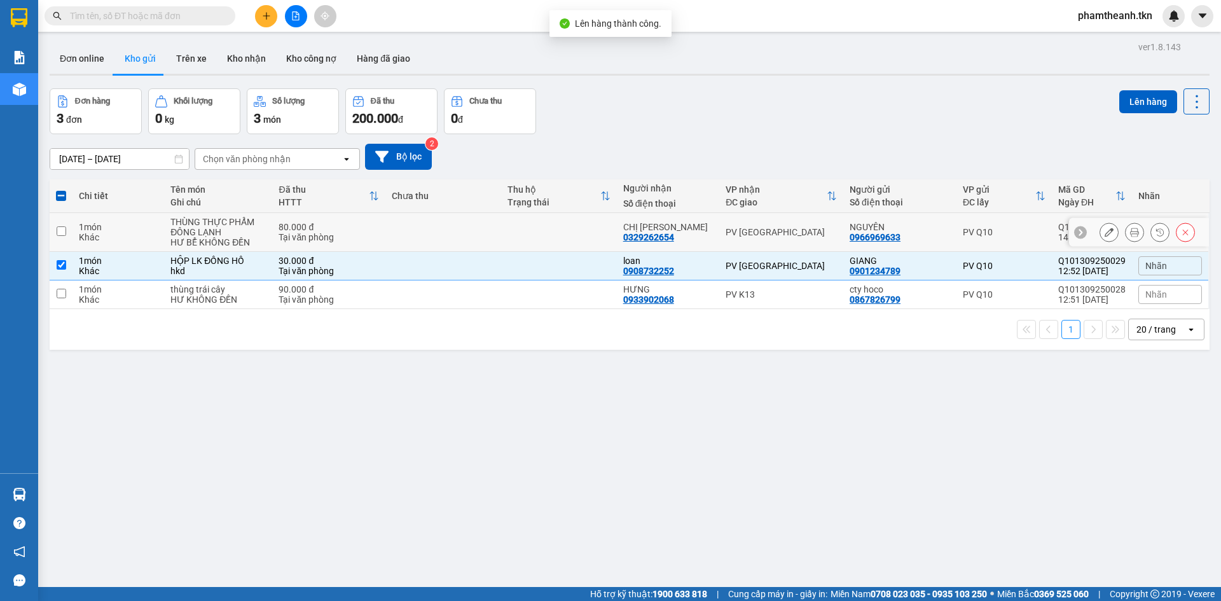
click at [469, 229] on td at bounding box center [443, 232] width 116 height 39
checkbox input "true"
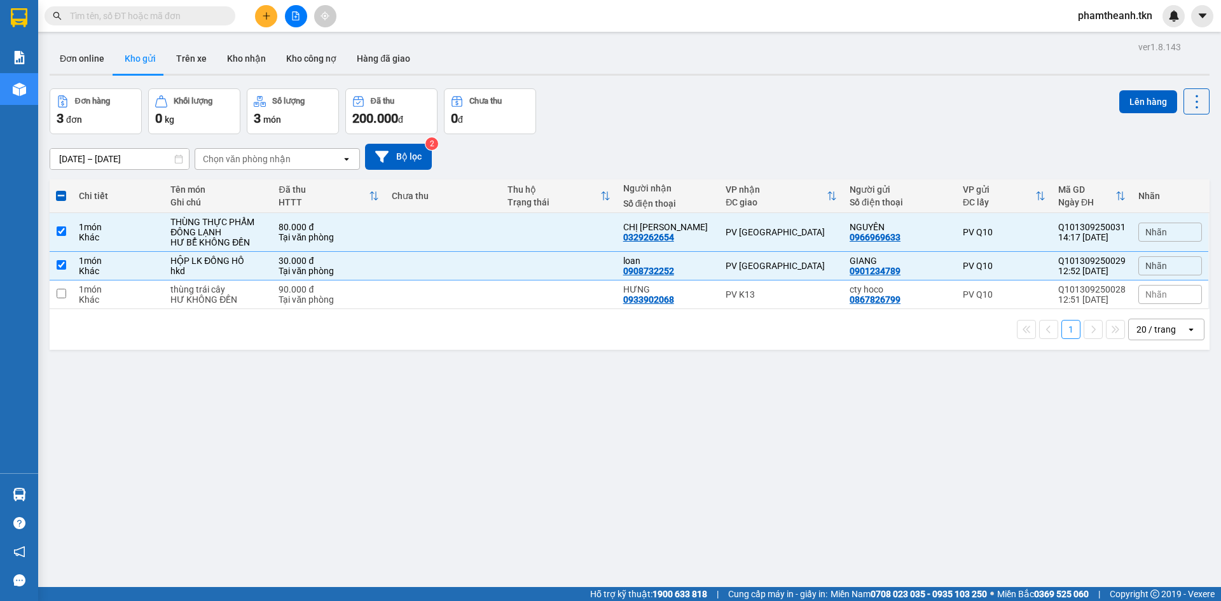
click at [57, 196] on span at bounding box center [61, 196] width 10 height 10
click at [61, 190] on input "checkbox" at bounding box center [61, 190] width 0 height 0
checkbox input "true"
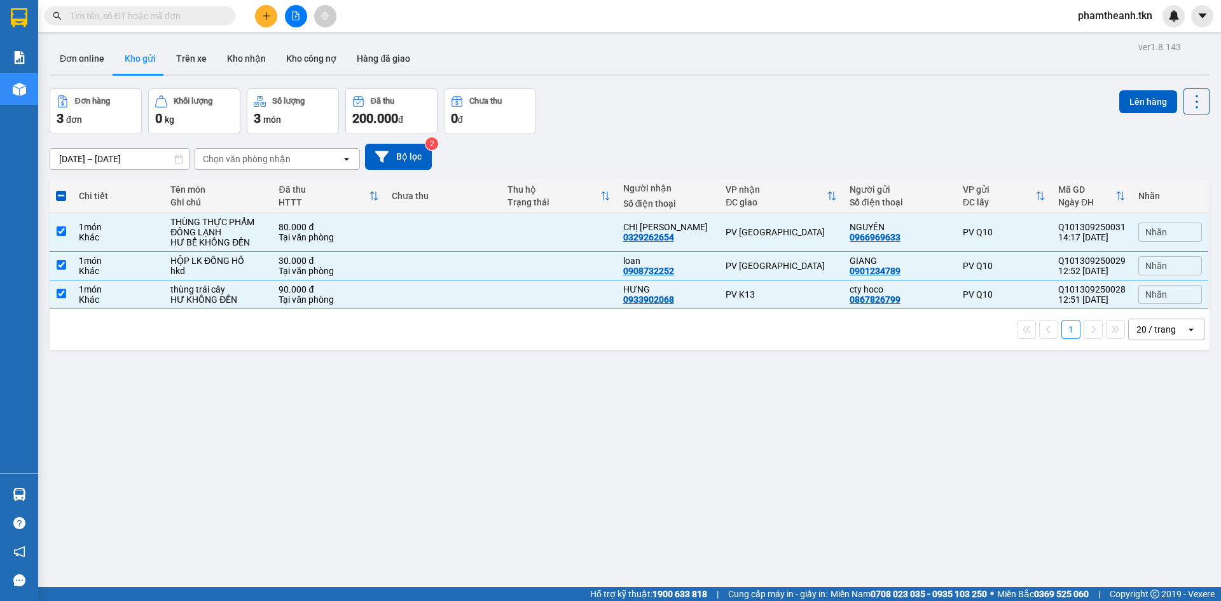
click at [59, 195] on span at bounding box center [61, 196] width 10 height 10
click at [61, 190] on input "checkbox" at bounding box center [61, 190] width 0 height 0
click at [1137, 102] on button "Lên hàng" at bounding box center [1148, 101] width 58 height 23
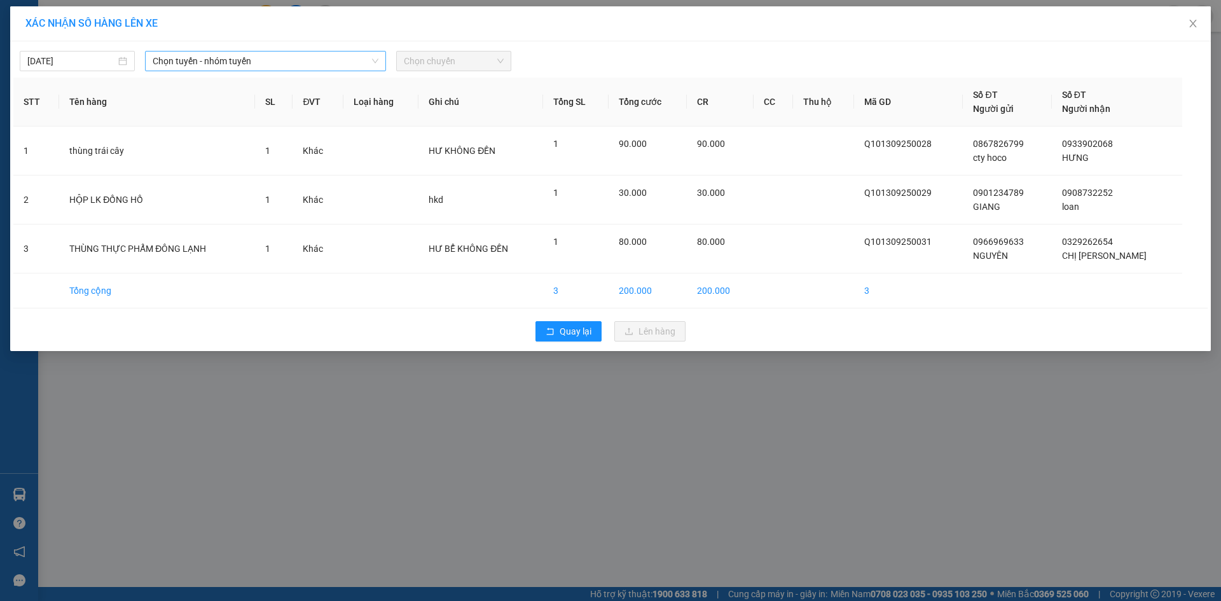
click at [274, 64] on span "Chọn tuyến - nhóm tuyến" at bounding box center [266, 61] width 226 height 19
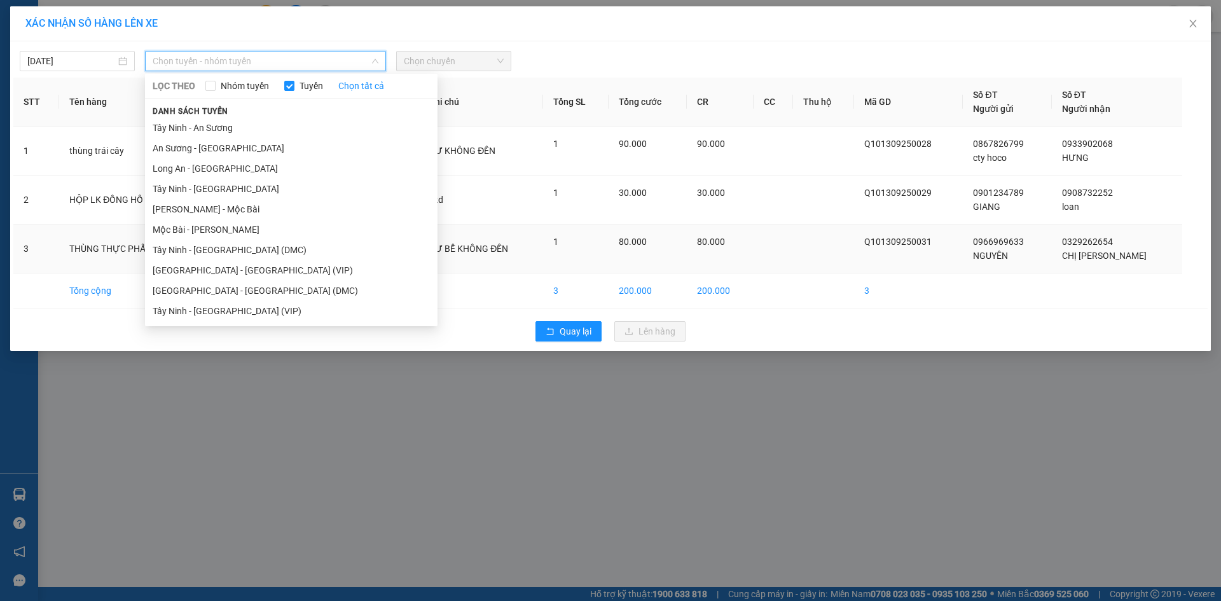
click at [225, 270] on li "Sài Gòn - Tây Ninh (VIP)" at bounding box center [291, 270] width 293 height 20
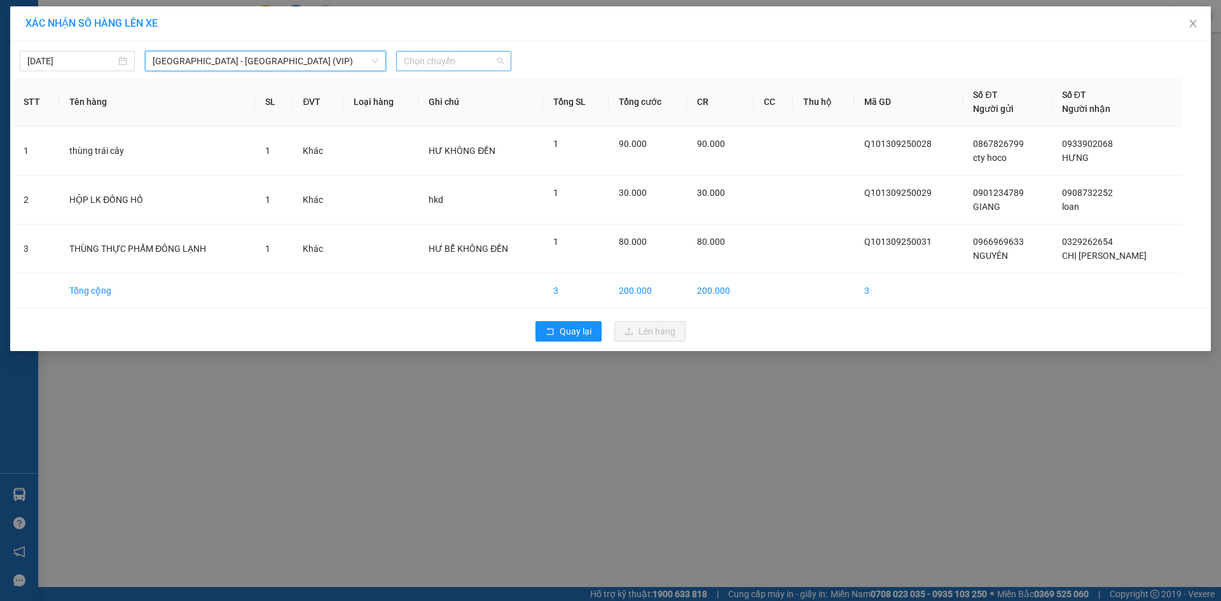
click at [446, 62] on span "Chọn chuyến" at bounding box center [454, 61] width 100 height 19
type input "25752"
click at [292, 66] on span "Sài Gòn - Tây Ninh (VIP)" at bounding box center [266, 61] width 226 height 19
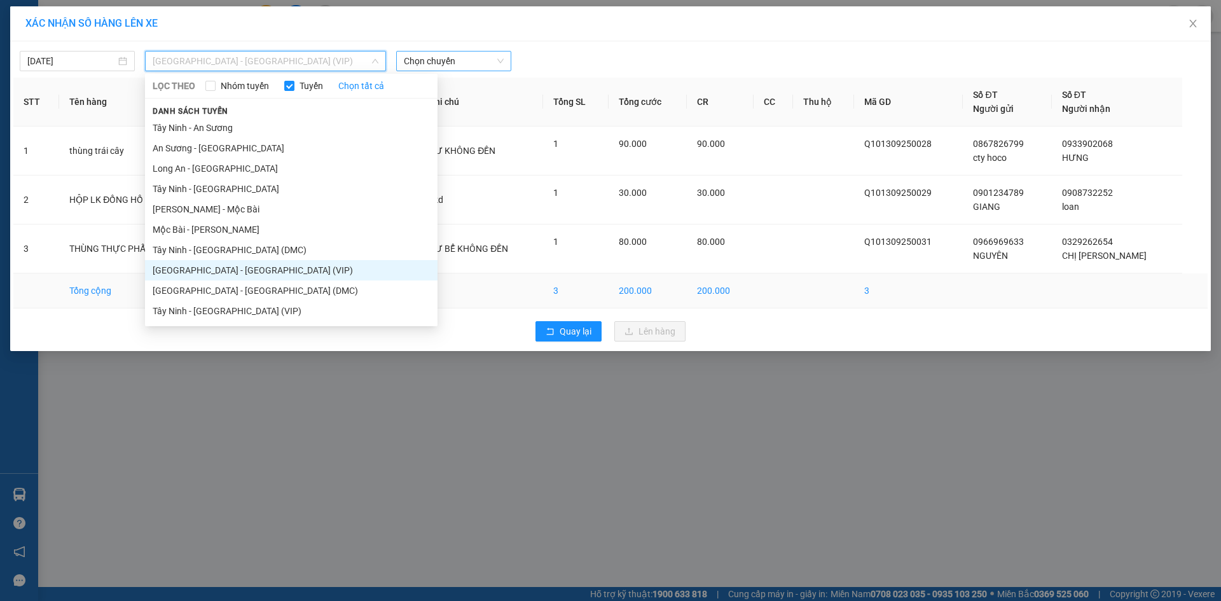
drag, startPoint x: 227, startPoint y: 286, endPoint x: 233, endPoint y: 284, distance: 6.6
click at [228, 287] on li "Sài Gòn - Tây Ninh (DMC)" at bounding box center [291, 291] width 293 height 20
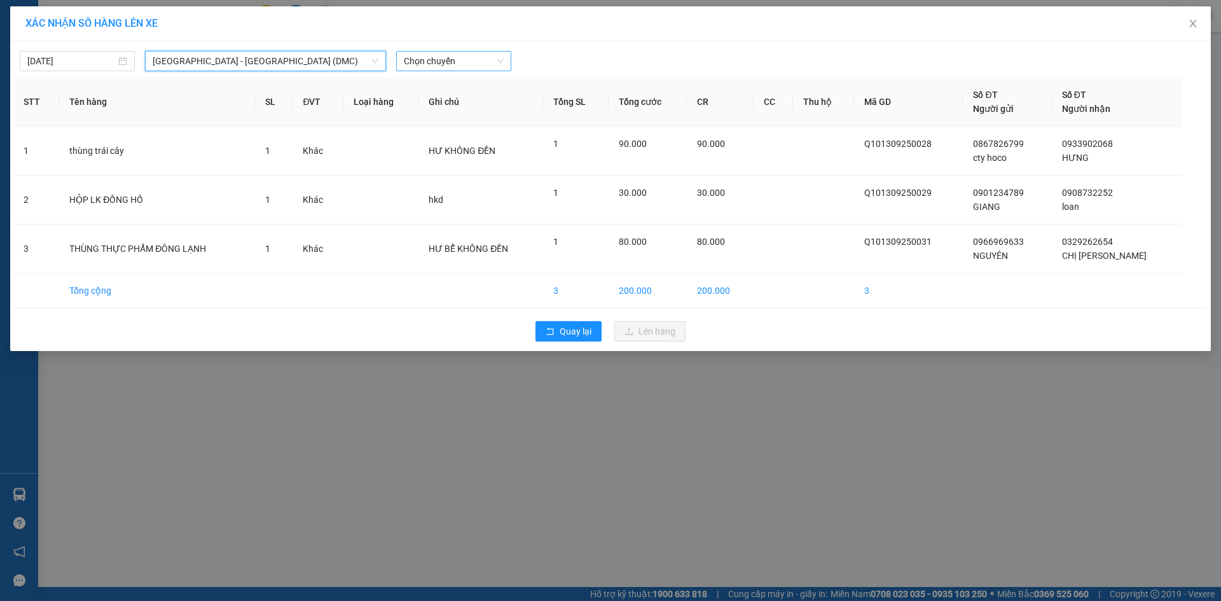
click at [452, 48] on div "13/09/2025 Sài Gòn - Tây Ninh (DMC) Sài Gòn - Tây Ninh (DMC) LỌC THEO Nhóm tuyế…" at bounding box center [610, 58] width 1195 height 27
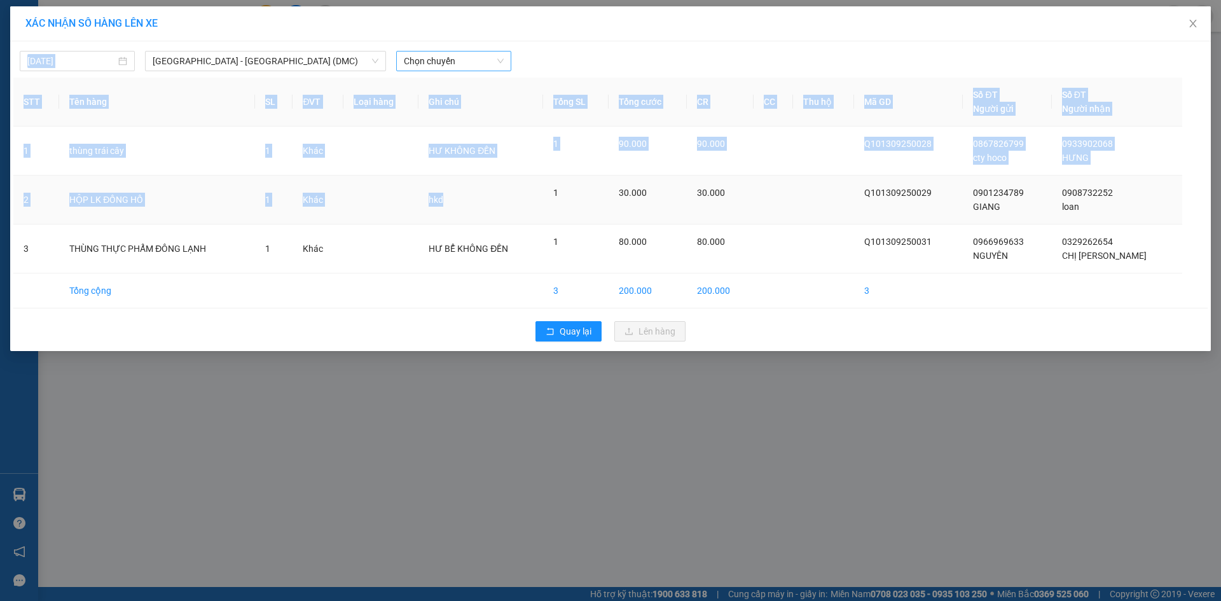
click at [518, 207] on div "XÁC NHẬN SỐ HÀNG LÊN XE 13/09/2025 Sài Gòn - Tây Ninh (DMC) LỌC THEO Nhóm tuyến…" at bounding box center [610, 178] width 1201 height 345
click at [422, 63] on span "Chọn chuyến" at bounding box center [454, 61] width 100 height 19
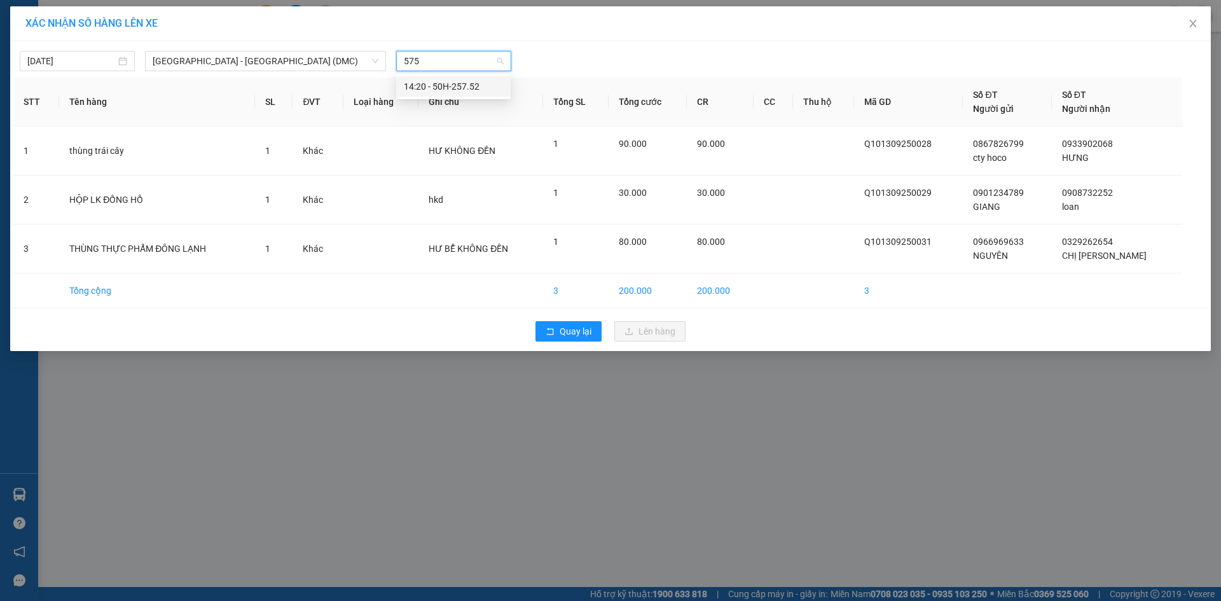
type input "5752"
click at [445, 95] on div "14:20 - 50H-257.52" at bounding box center [453, 86] width 114 height 20
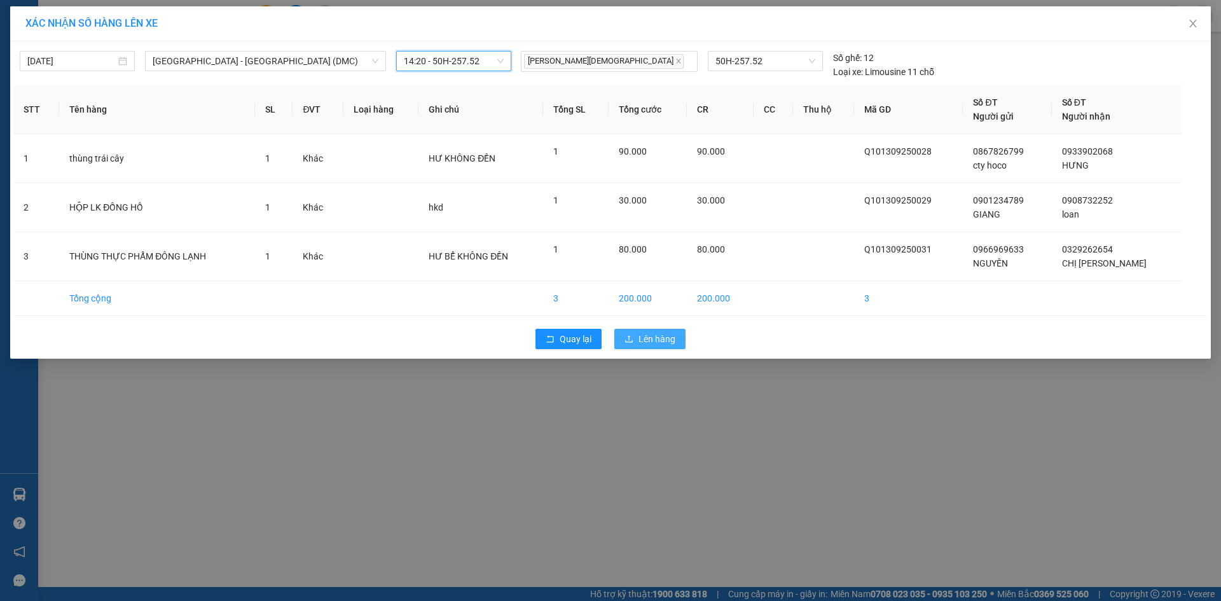
click at [653, 345] on span "Lên hàng" at bounding box center [657, 339] width 37 height 14
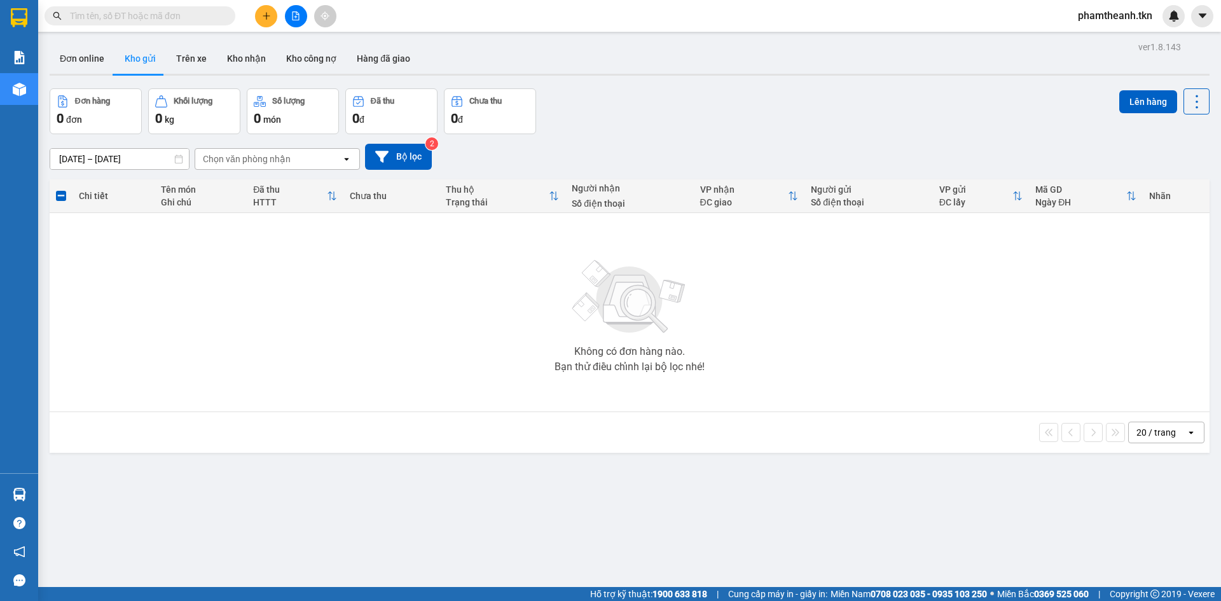
drag, startPoint x: 651, startPoint y: 342, endPoint x: 495, endPoint y: 371, distance: 159.1
click at [647, 342] on div "Không có đơn hàng nào. Bạn thử điều chỉnh lại bộ lọc nhé!" at bounding box center [629, 312] width 1147 height 191
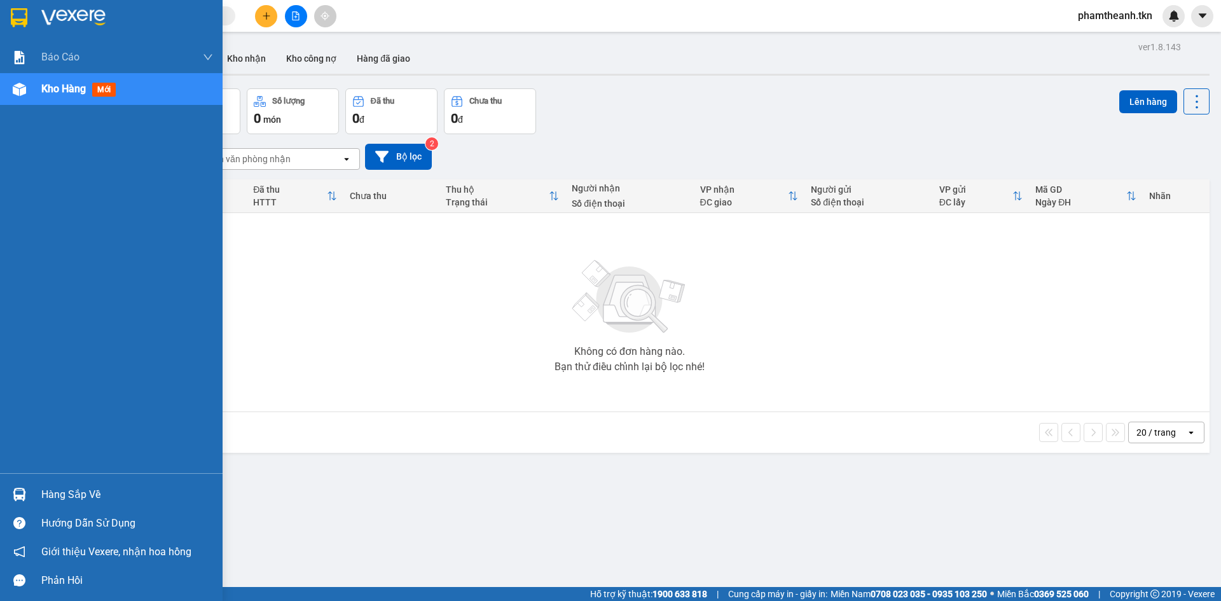
click at [66, 492] on div "Hàng sắp về" at bounding box center [127, 494] width 172 height 19
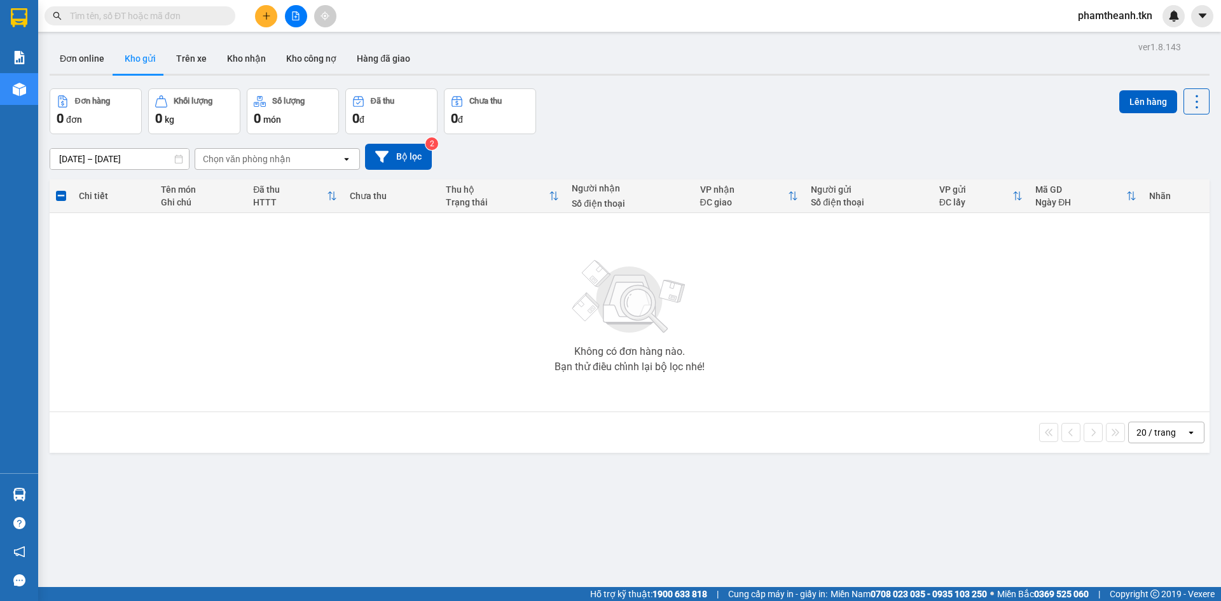
click at [600, 272] on section "Kết quả tìm kiếm ( 118 ) Bộ lọc Mã ĐH Trạng thái Món hàng Thu hộ Tổng cước Chưa…" at bounding box center [610, 300] width 1221 height 601
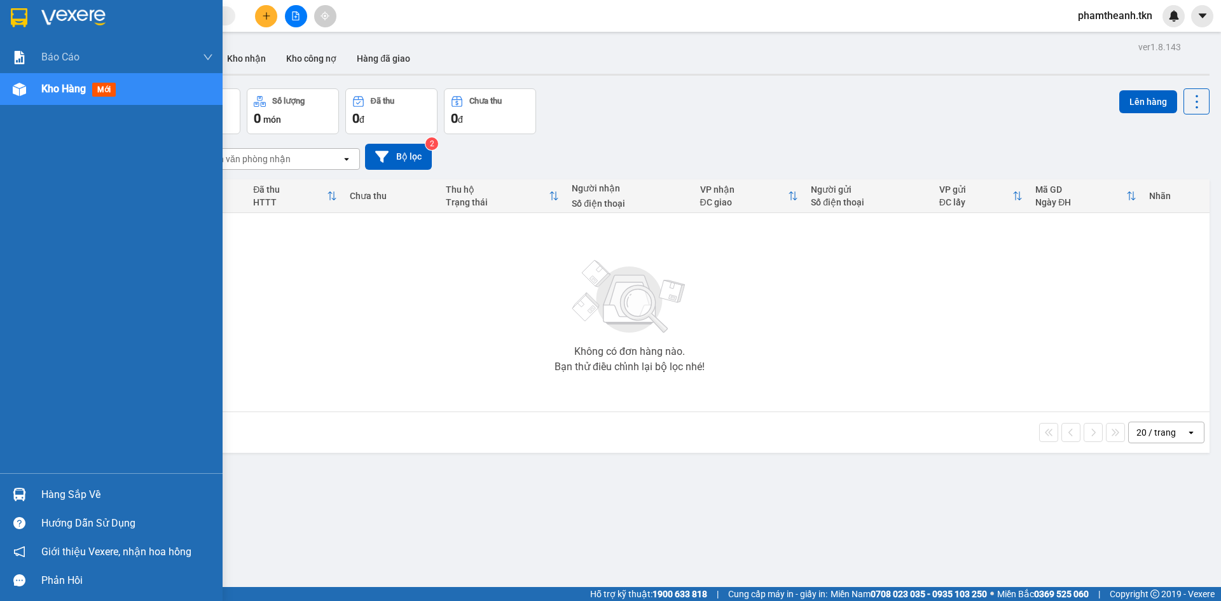
click at [52, 496] on div "Hàng sắp về" at bounding box center [127, 494] width 172 height 19
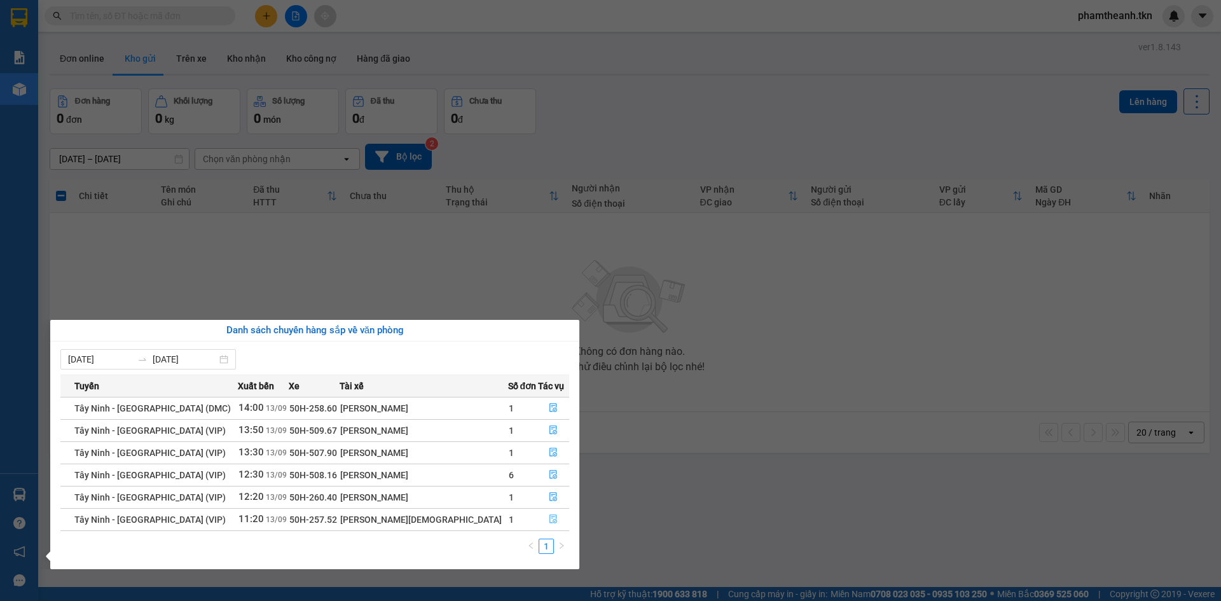
click at [549, 522] on icon "file-done" at bounding box center [553, 519] width 9 height 9
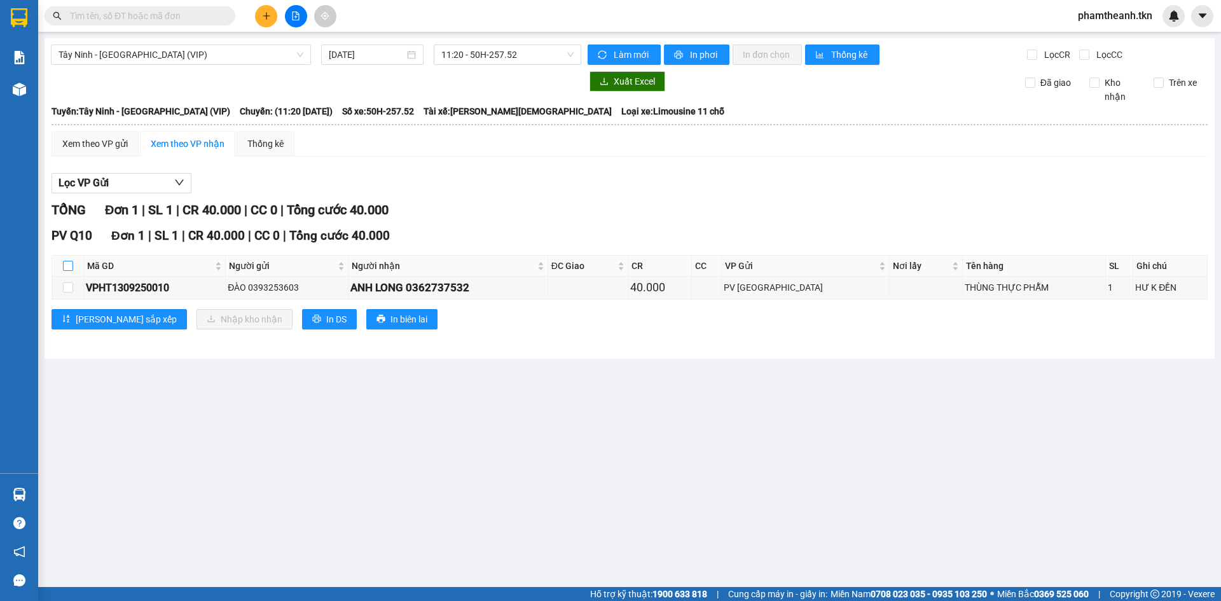
click at [68, 265] on input "checkbox" at bounding box center [68, 266] width 10 height 10
checkbox input "true"
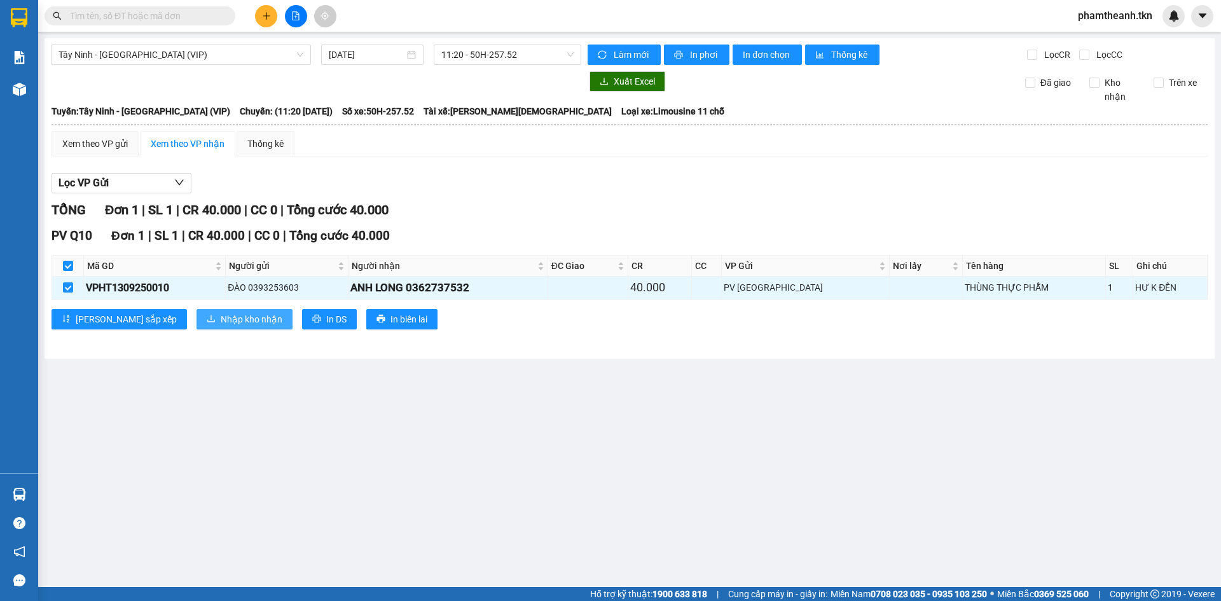
click at [197, 322] on button "Nhập kho nhận" at bounding box center [245, 319] width 96 height 20
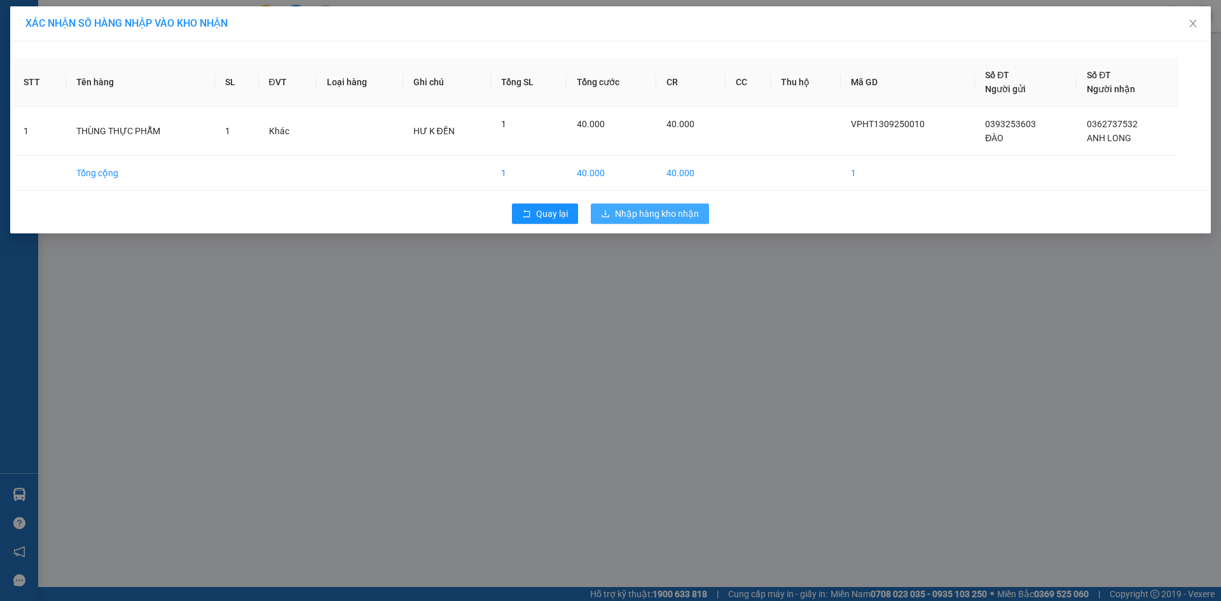
click at [677, 209] on span "Nhập hàng kho nhận" at bounding box center [657, 214] width 84 height 14
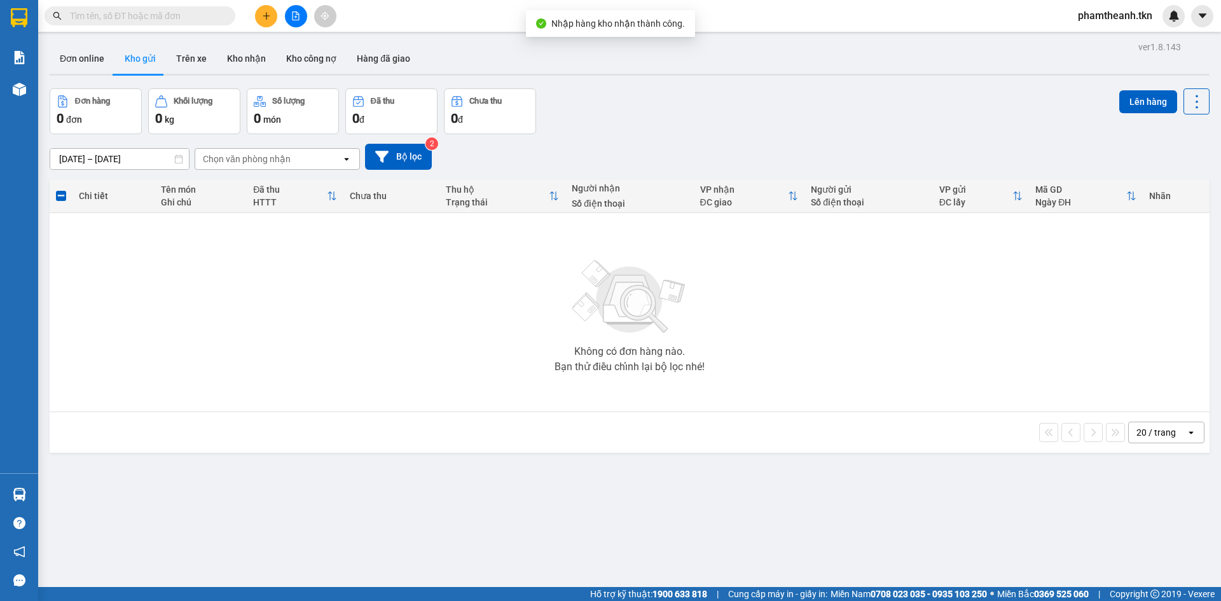
click at [152, 20] on input "text" at bounding box center [145, 16] width 150 height 14
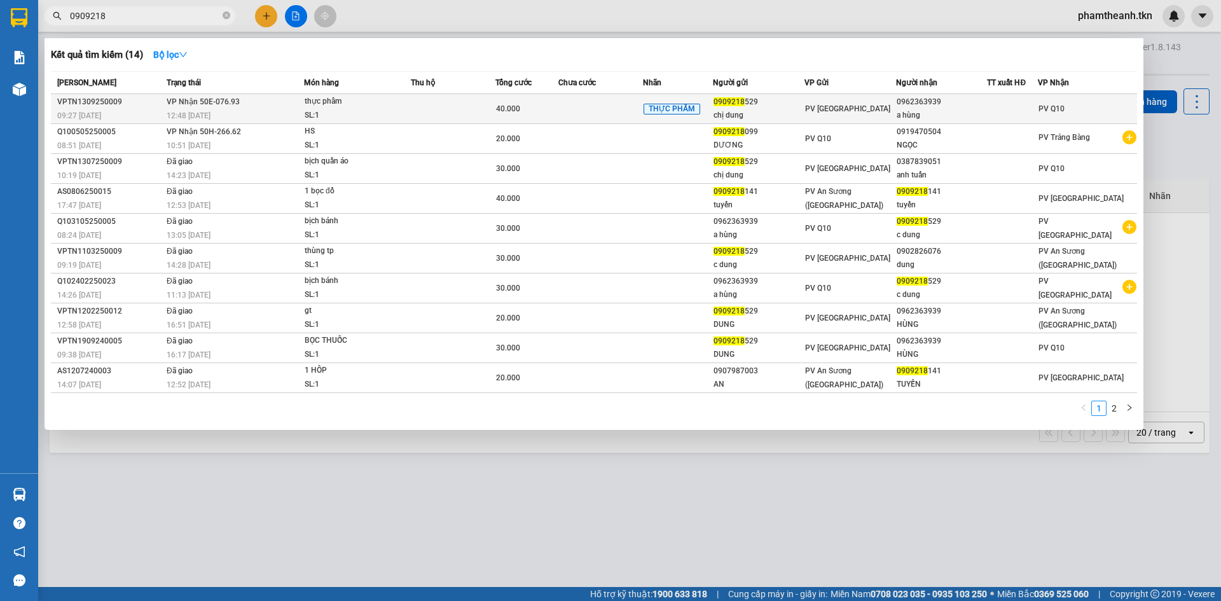
type input "0909218"
click at [602, 102] on td at bounding box center [600, 109] width 85 height 30
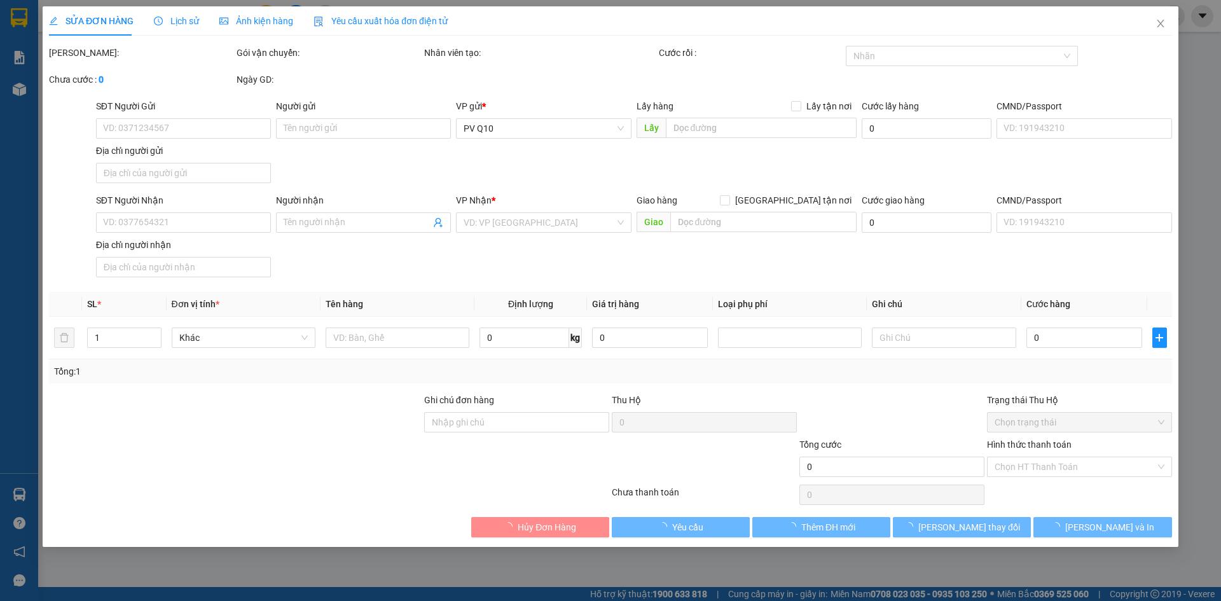
type input "0909218529"
type input "chị dung"
type input "0962363939"
type input "a hùng"
type input "40.000"
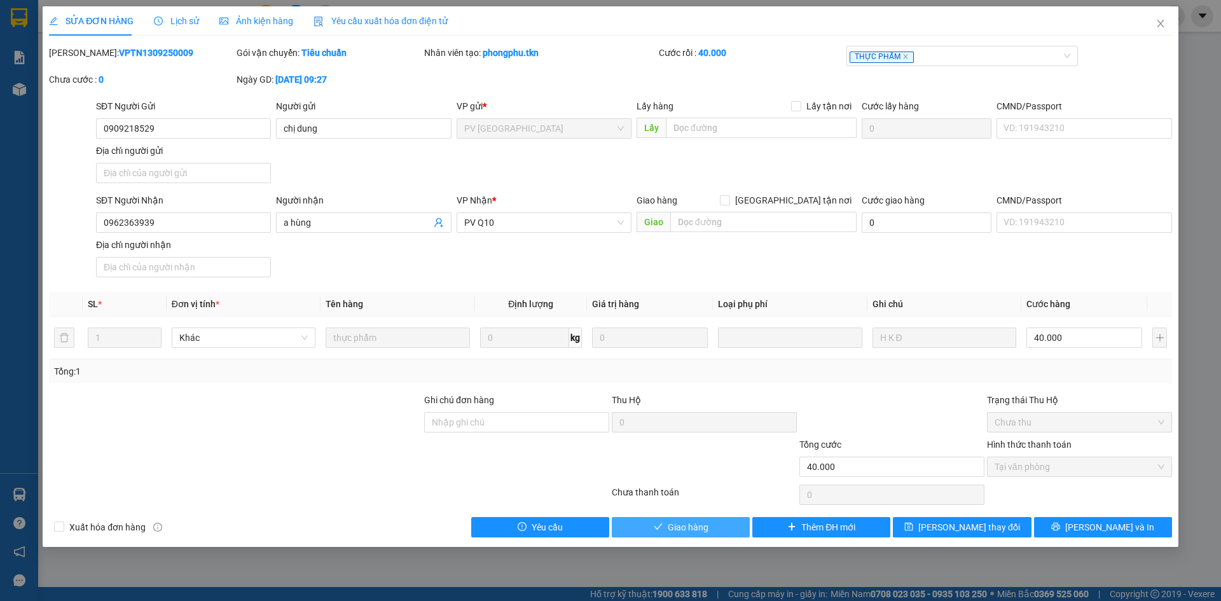
drag, startPoint x: 667, startPoint y: 536, endPoint x: 702, endPoint y: 546, distance: 37.0
click at [668, 537] on div "SỬA ĐƠN HÀNG Lịch sử Ảnh kiện hàng Yêu cầu xuất hóa đơn điện tử Total Paid Fee …" at bounding box center [611, 276] width 1136 height 541
click at [700, 538] on div "SỬA ĐƠN HÀNG Lịch sử Ảnh kiện hàng Yêu cầu xuất hóa đơn điện tử Total Paid Fee …" at bounding box center [611, 276] width 1136 height 541
click at [698, 529] on span "Giao hàng" at bounding box center [688, 527] width 41 height 14
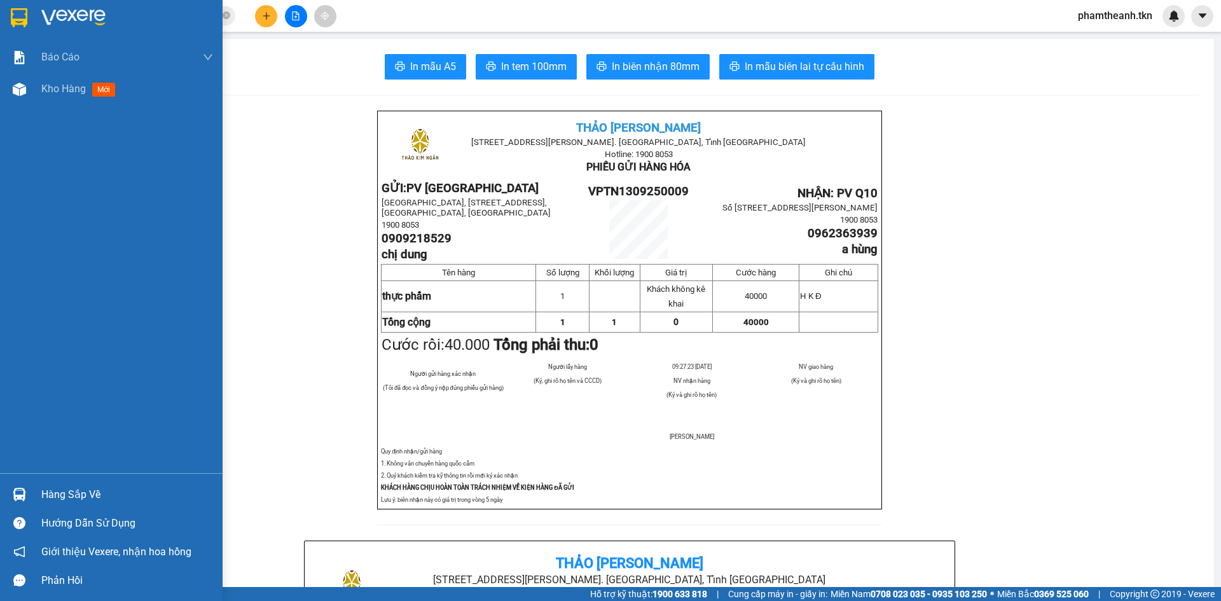
click at [17, 489] on img at bounding box center [19, 494] width 13 height 13
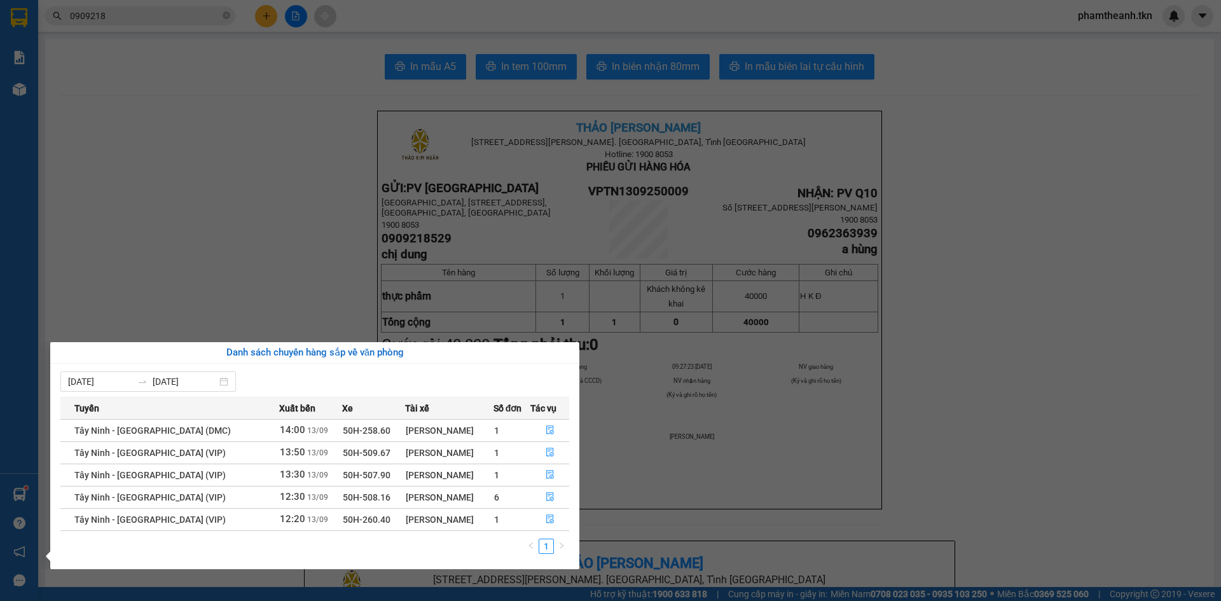
drag, startPoint x: 871, startPoint y: 275, endPoint x: 862, endPoint y: 274, distance: 8.9
click at [871, 275] on section "Kết quả tìm kiếm ( 14 ) Bộ lọc Mã ĐH Trạng thái Món hàng Thu hộ Tổng cước Chưa …" at bounding box center [610, 300] width 1221 height 601
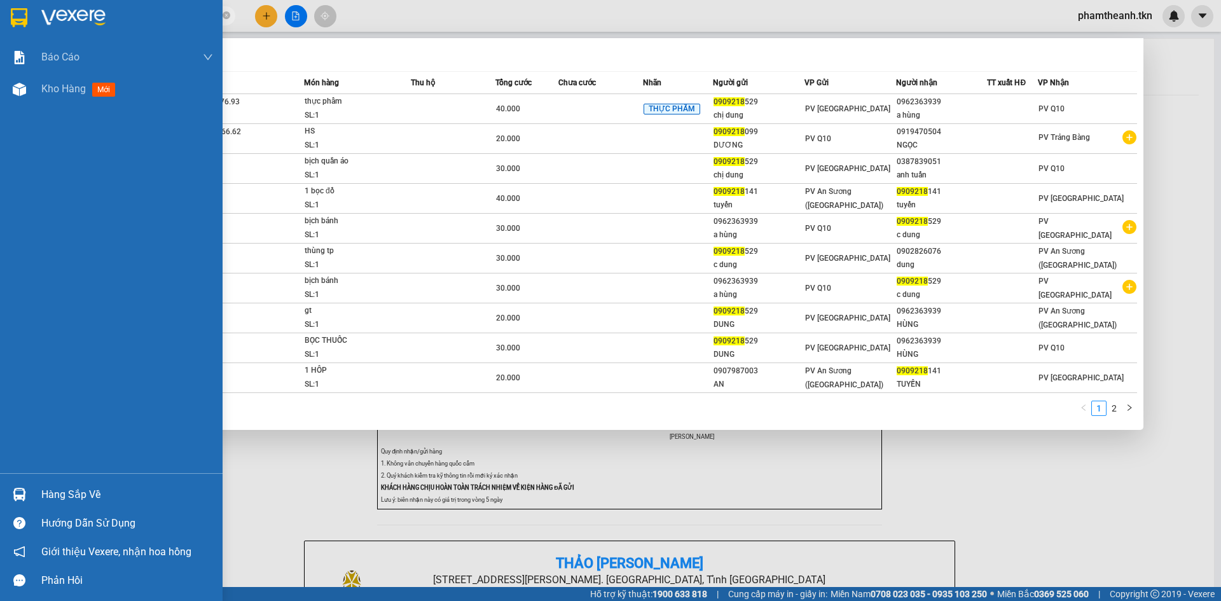
drag, startPoint x: 128, startPoint y: 11, endPoint x: 36, endPoint y: 21, distance: 92.8
click at [36, 21] on section "Kết quả tìm kiếm ( 14 ) Bộ lọc Mã ĐH Trạng thái Món hàng Thu hộ Tổng cước Chưa …" at bounding box center [610, 300] width 1221 height 601
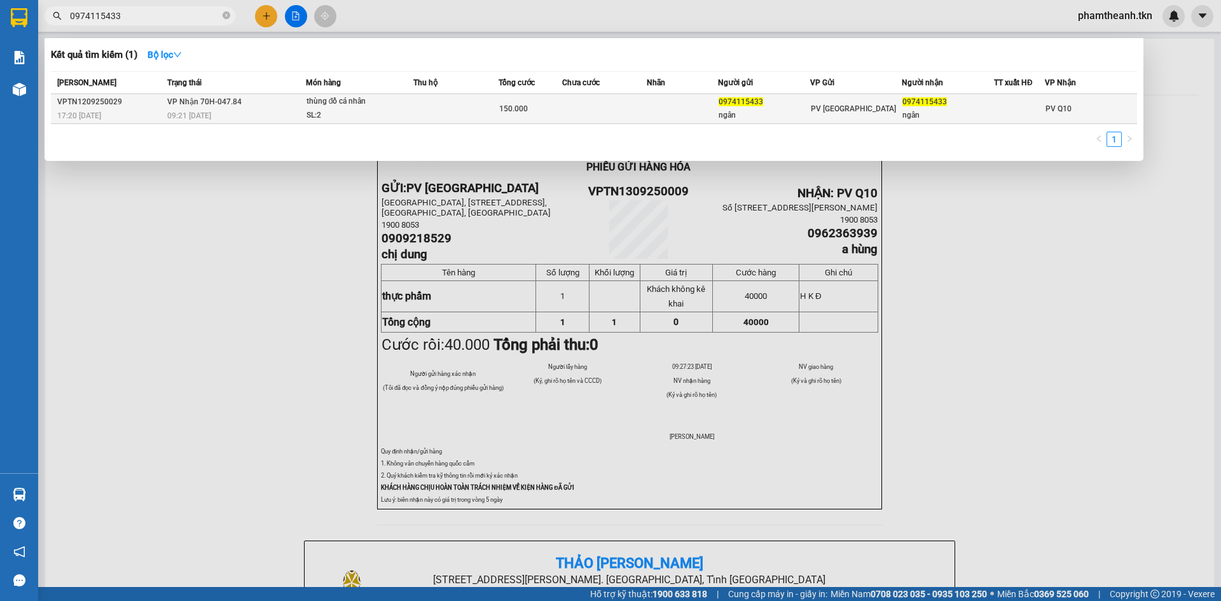
type input "0974115433"
click at [831, 100] on td "PV [GEOGRAPHIC_DATA]" at bounding box center [856, 109] width 92 height 30
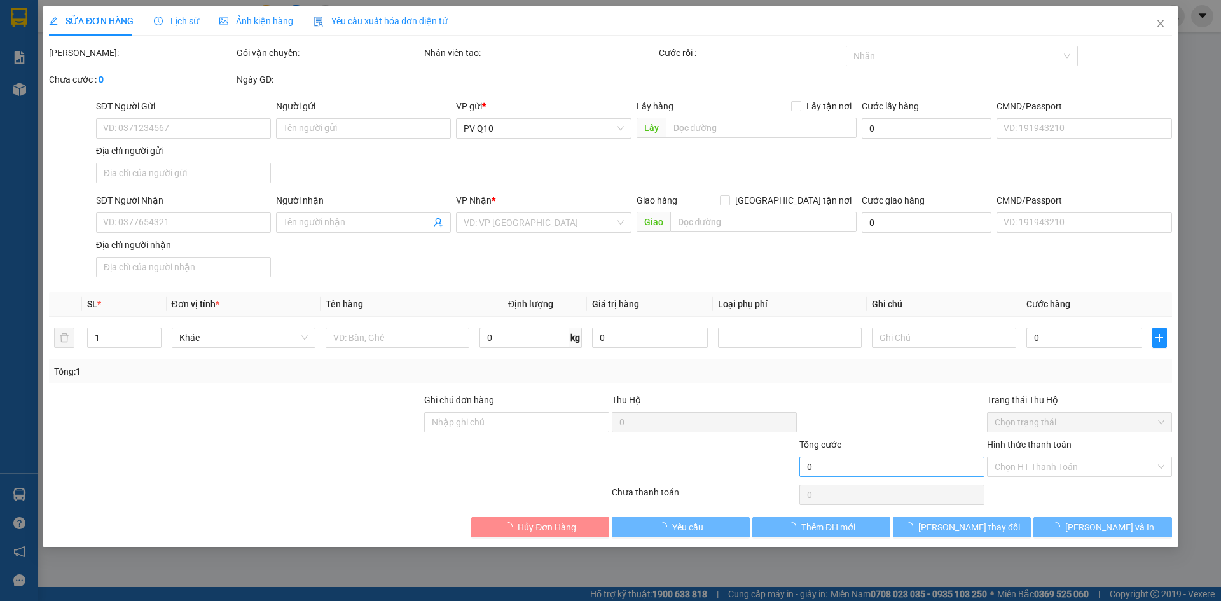
type input "0974115433"
type input "ngân"
type input "0974115433"
type input "ngân"
type input "150.000"
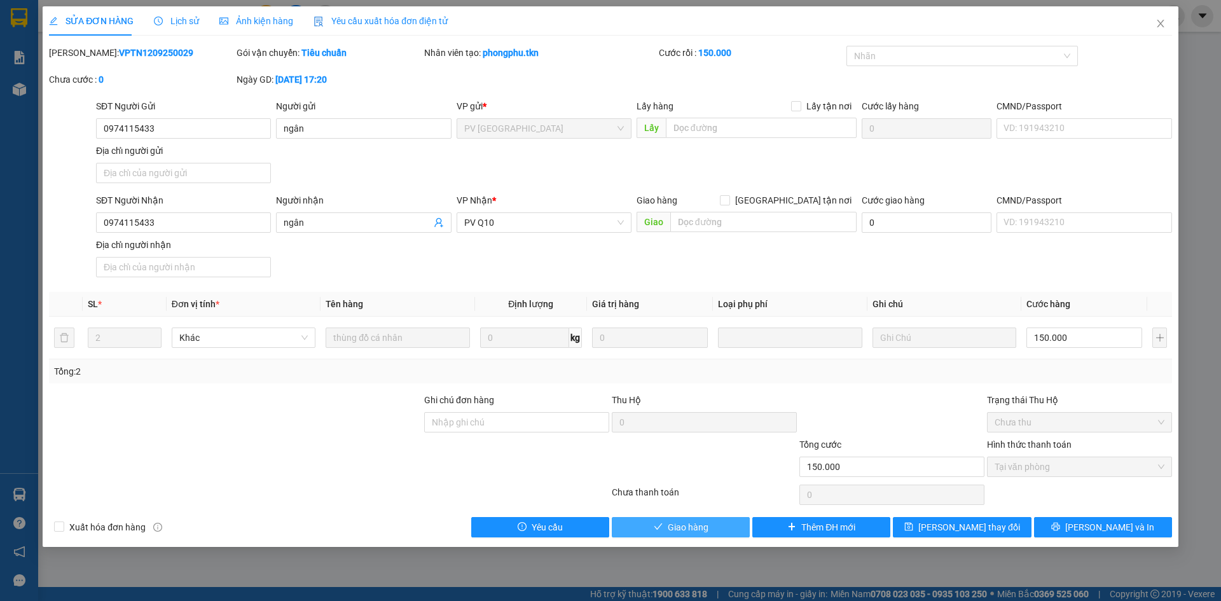
click at [685, 533] on span "Giao hàng" at bounding box center [688, 527] width 41 height 14
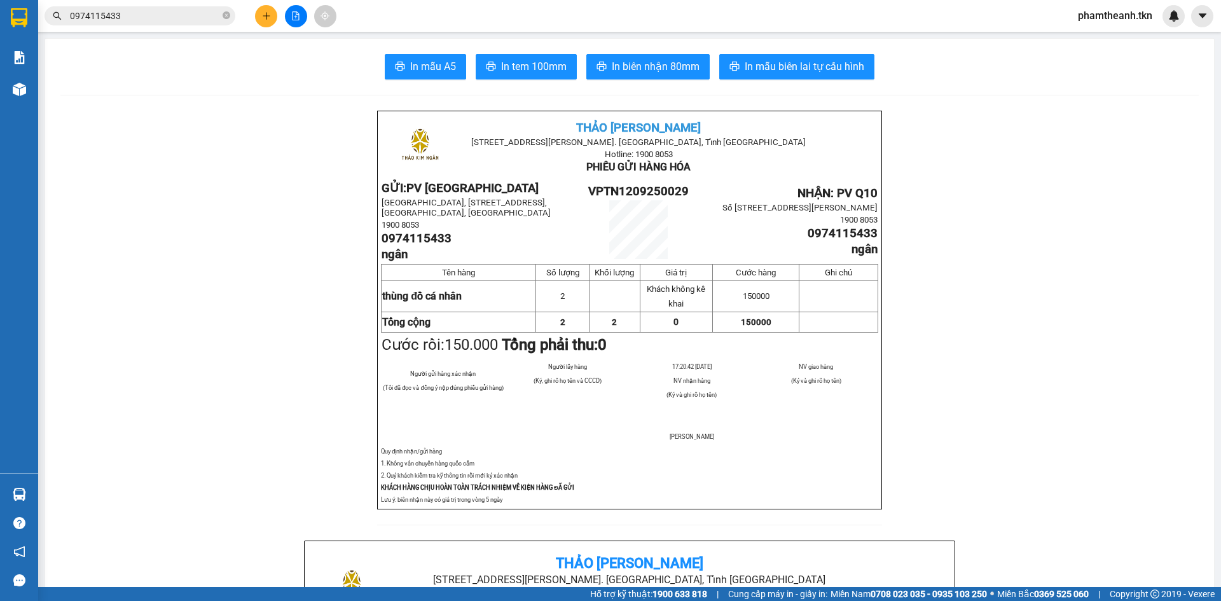
drag, startPoint x: 86, startPoint y: 67, endPoint x: 28, endPoint y: 24, distance: 72.6
click at [83, 67] on div "In mẫu A5 In tem 100mm In biên nhận 80mm In mẫu biên lai tự cấu hình" at bounding box center [629, 66] width 1139 height 25
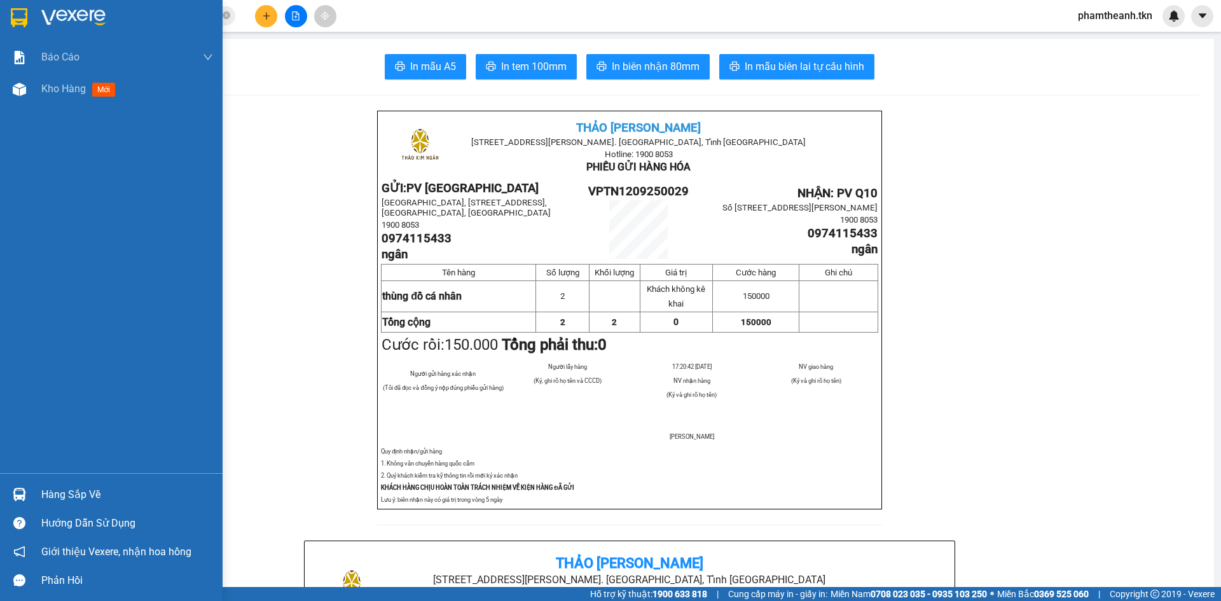
click at [15, 13] on img at bounding box center [19, 17] width 17 height 19
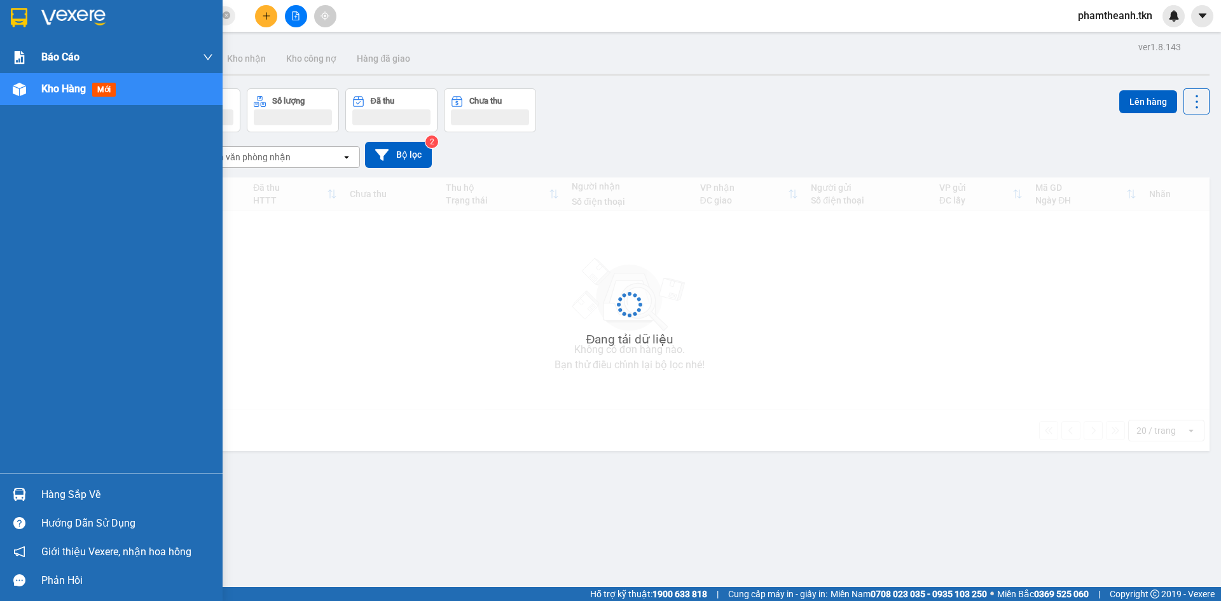
drag, startPoint x: 81, startPoint y: 19, endPoint x: 214, endPoint y: 60, distance: 138.6
click at [81, 20] on img at bounding box center [73, 17] width 64 height 19
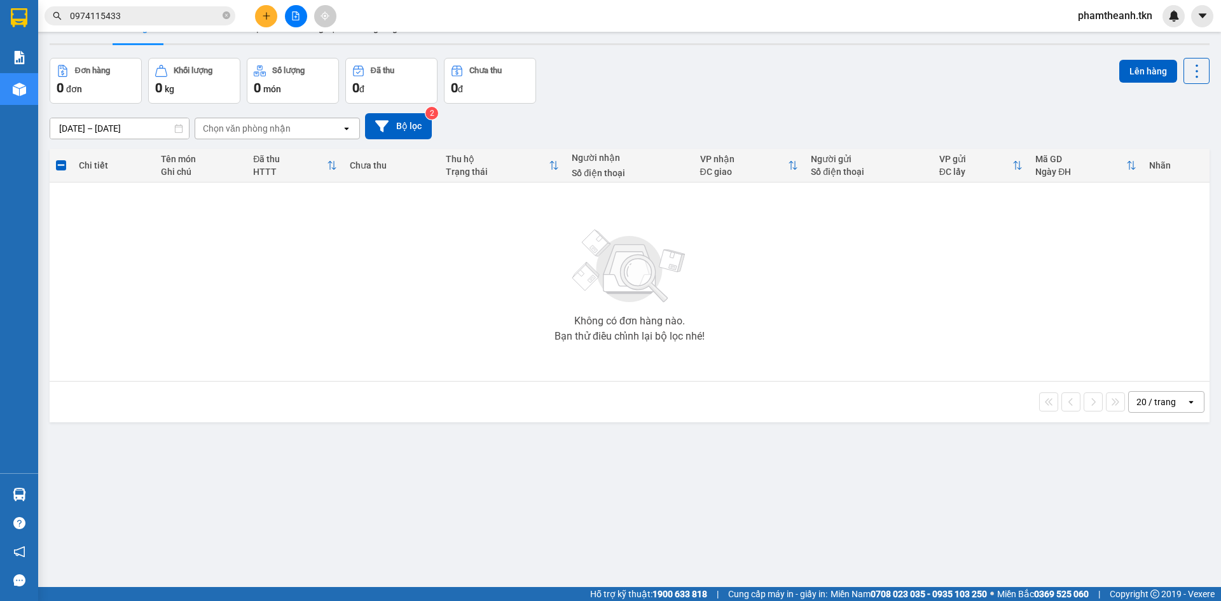
scroll to position [59, 0]
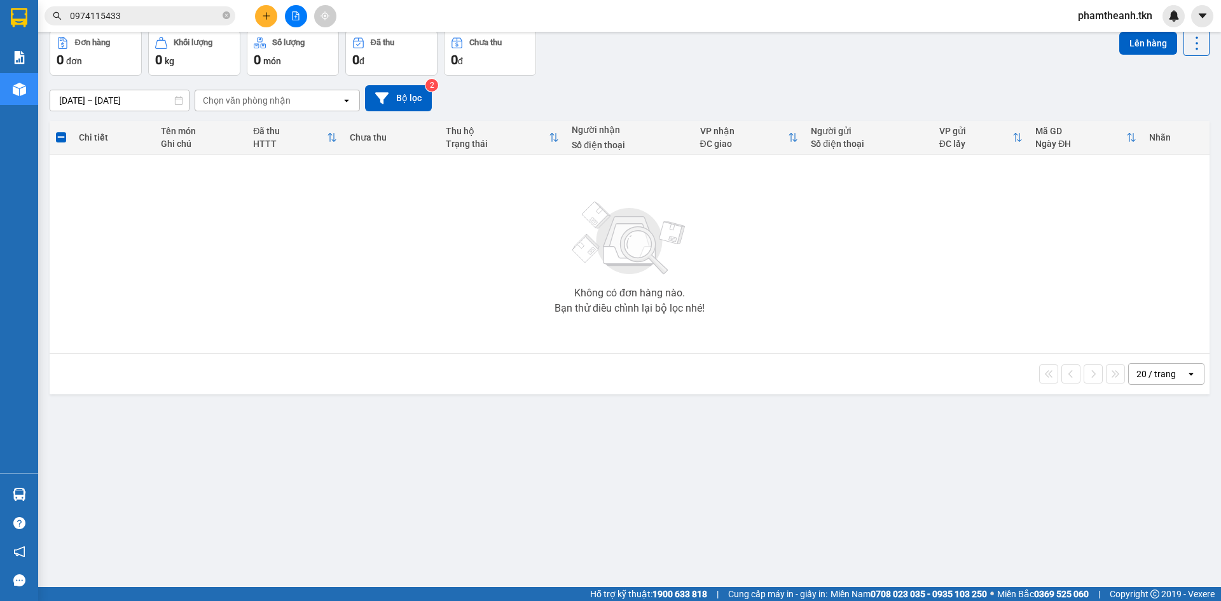
click at [625, 368] on div "20 / trang open" at bounding box center [630, 374] width 1150 height 22
drag, startPoint x: 497, startPoint y: 322, endPoint x: 467, endPoint y: 305, distance: 34.5
click at [497, 319] on div "Không có đơn hàng nào. Bạn thử điều chỉnh lại bộ lọc nhé!" at bounding box center [629, 253] width 1147 height 191
click at [613, 312] on div "Không có đơn hàng nào. Bạn thử điều chỉnh lại bộ lọc nhé!" at bounding box center [629, 253] width 1147 height 191
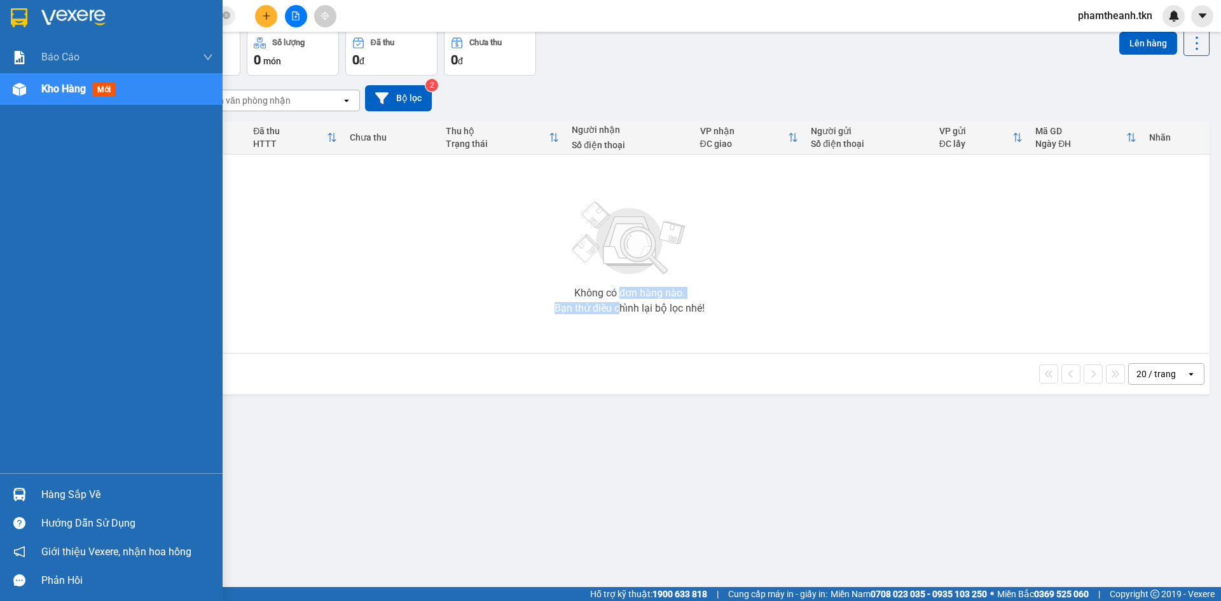
click at [30, 496] on div at bounding box center [19, 494] width 22 height 22
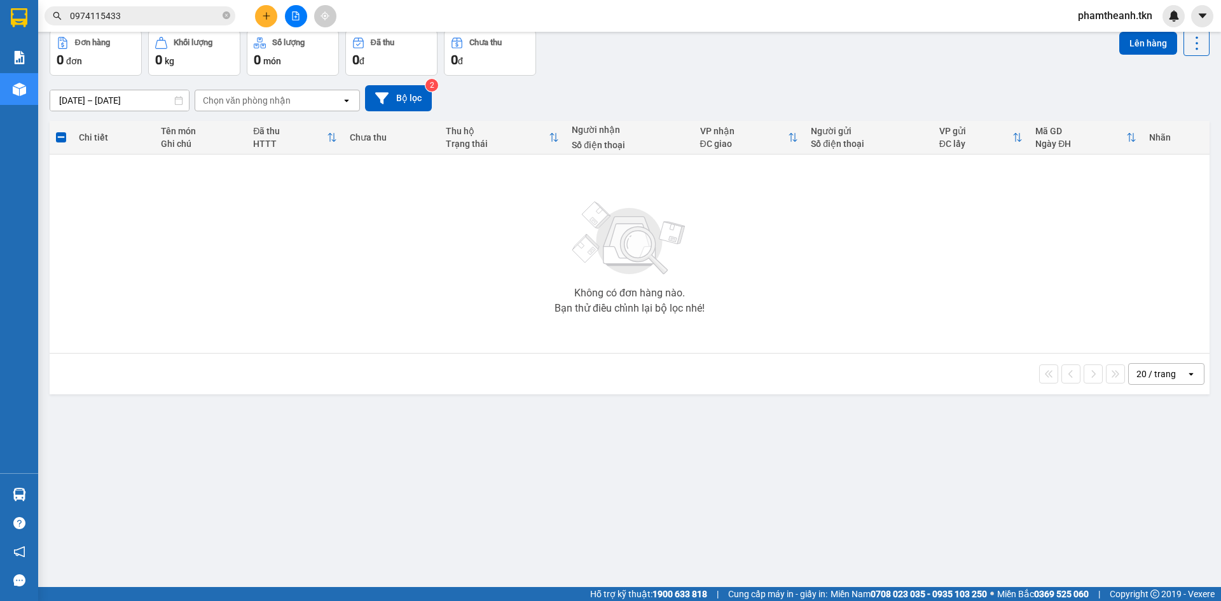
click at [622, 418] on section "Kết quả tìm kiếm ( 1 ) Bộ lọc Mã ĐH Trạng thái Món hàng Thu hộ Tổng cước Chưa c…" at bounding box center [610, 300] width 1221 height 601
click at [260, 19] on button at bounding box center [266, 16] width 22 height 22
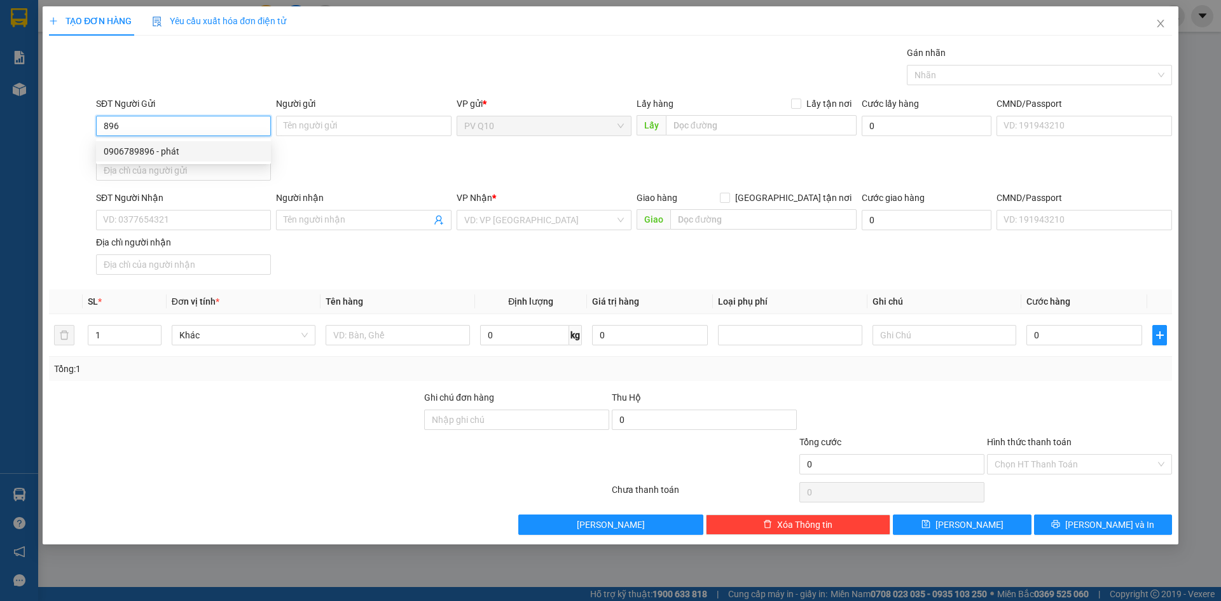
click at [137, 151] on div "0906789896 - phát" at bounding box center [184, 151] width 160 height 14
type input "0906789896"
type input "phát"
type input "0366218712"
type input "linh"
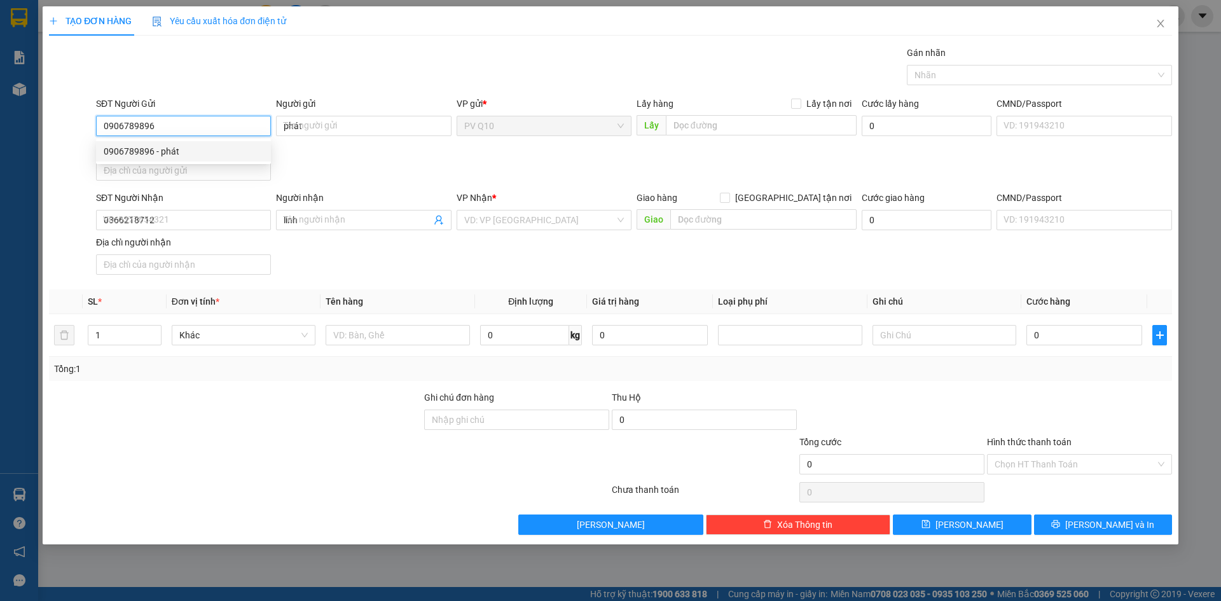
type input "40.000"
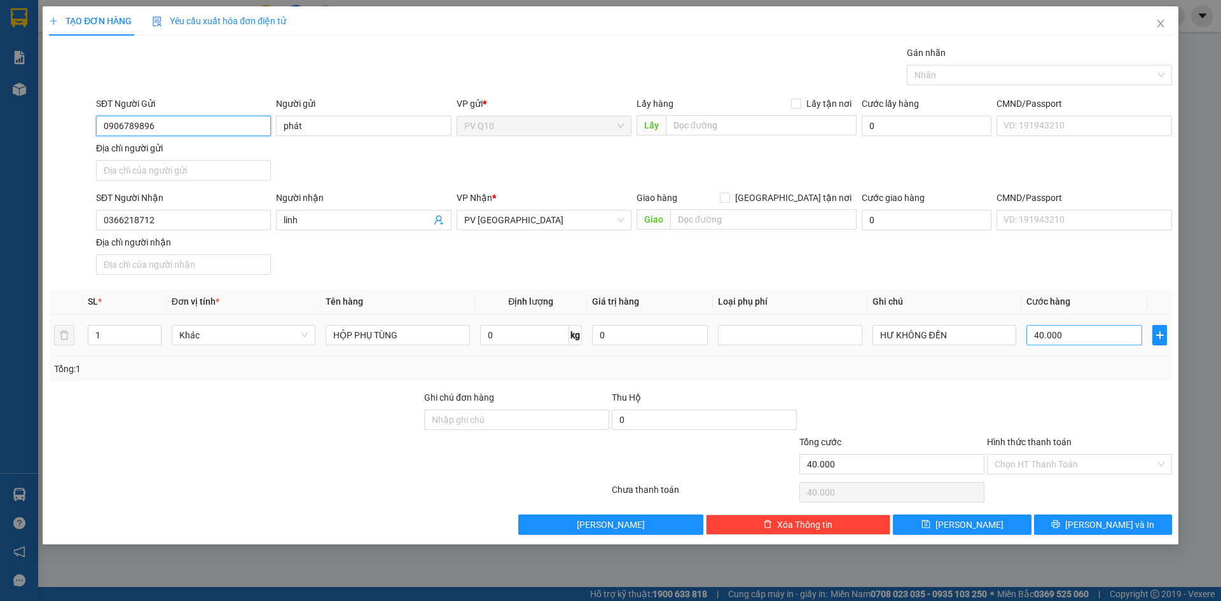
type input "0906789896"
click at [1065, 341] on input "40.000" at bounding box center [1085, 335] width 116 height 20
type input "3"
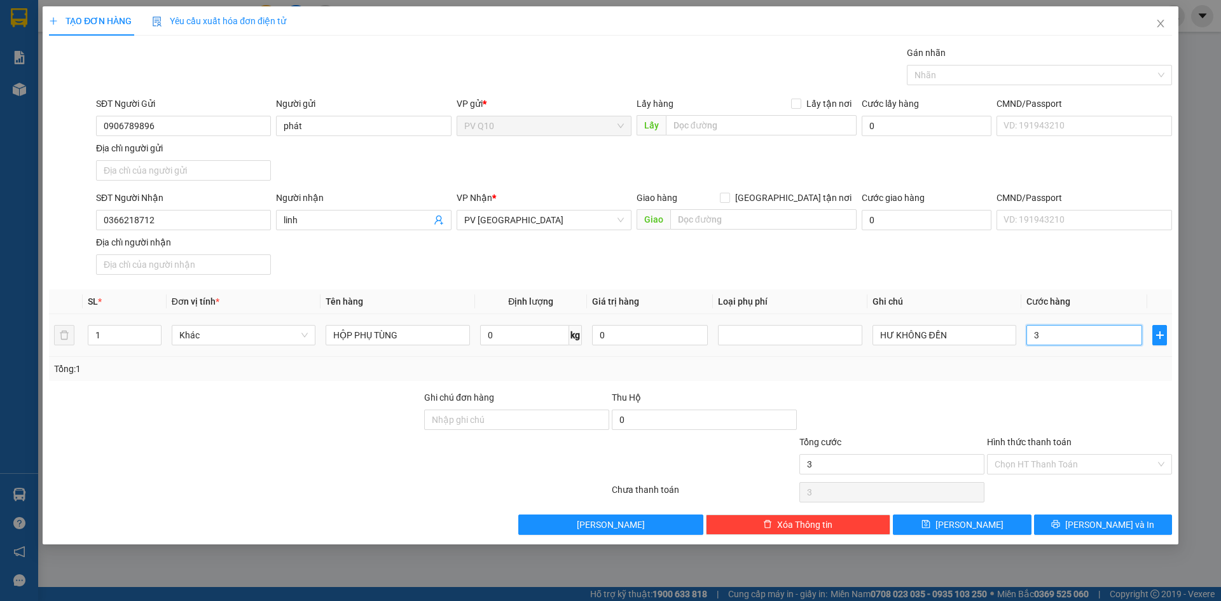
type input "30"
type input "30.000"
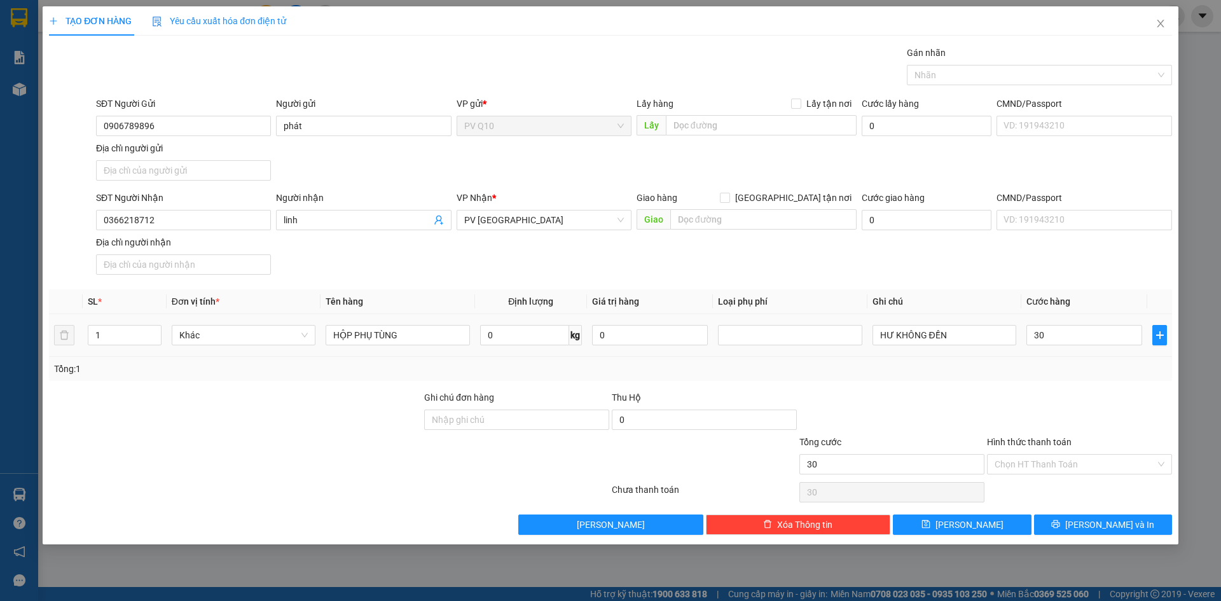
type input "30.000"
drag, startPoint x: 1015, startPoint y: 388, endPoint x: 1027, endPoint y: 402, distance: 18.5
click at [1015, 389] on div "Transit Pickup Surcharge Ids Transit Deliver Surcharge Ids Transit Deliver Surc…" at bounding box center [610, 290] width 1123 height 489
click at [1057, 473] on input "Hình thức thanh toán" at bounding box center [1075, 464] width 161 height 19
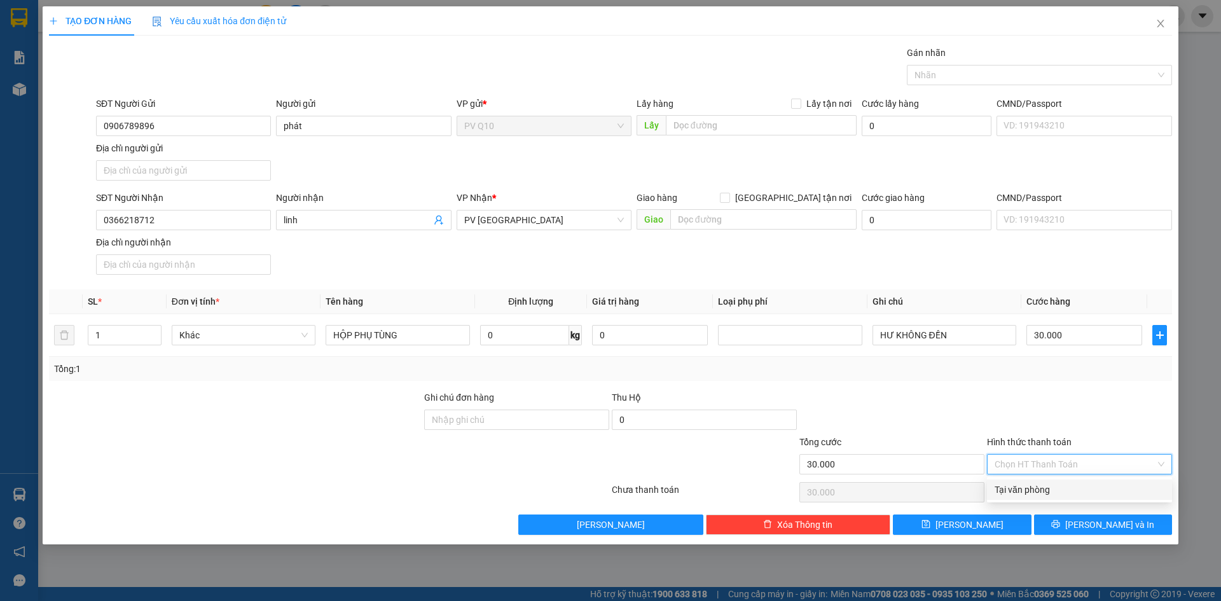
click at [1050, 492] on div "Tại văn phòng" at bounding box center [1080, 490] width 170 height 14
type input "0"
click at [1084, 532] on button "[PERSON_NAME] và In" at bounding box center [1103, 525] width 138 height 20
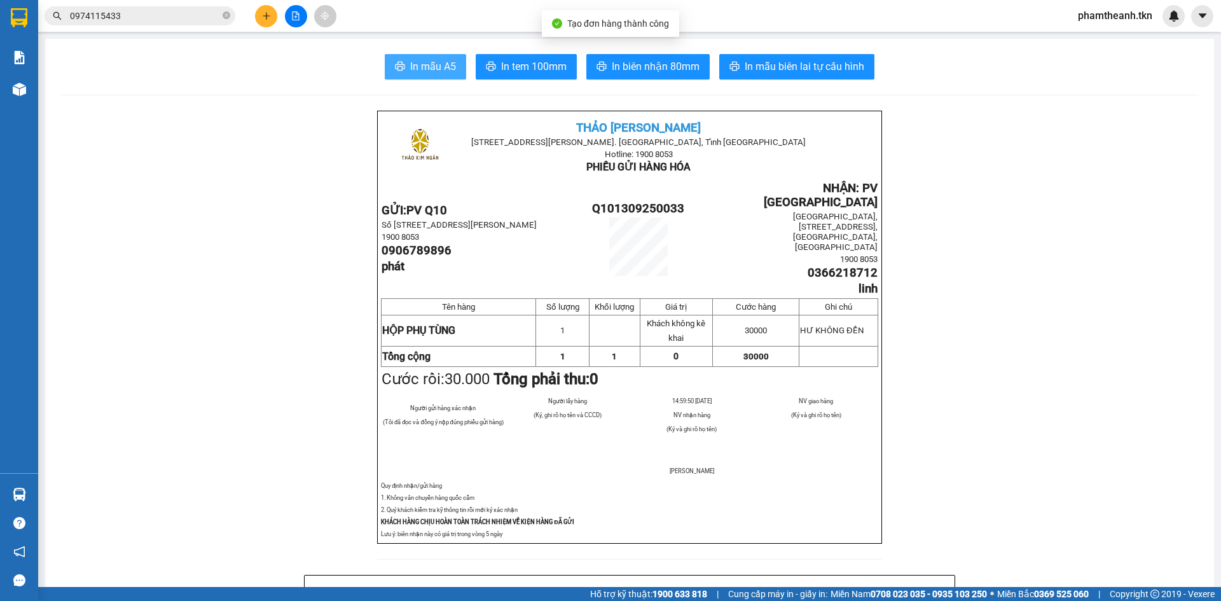
click at [446, 64] on span "In mẫu A5" at bounding box center [433, 67] width 46 height 16
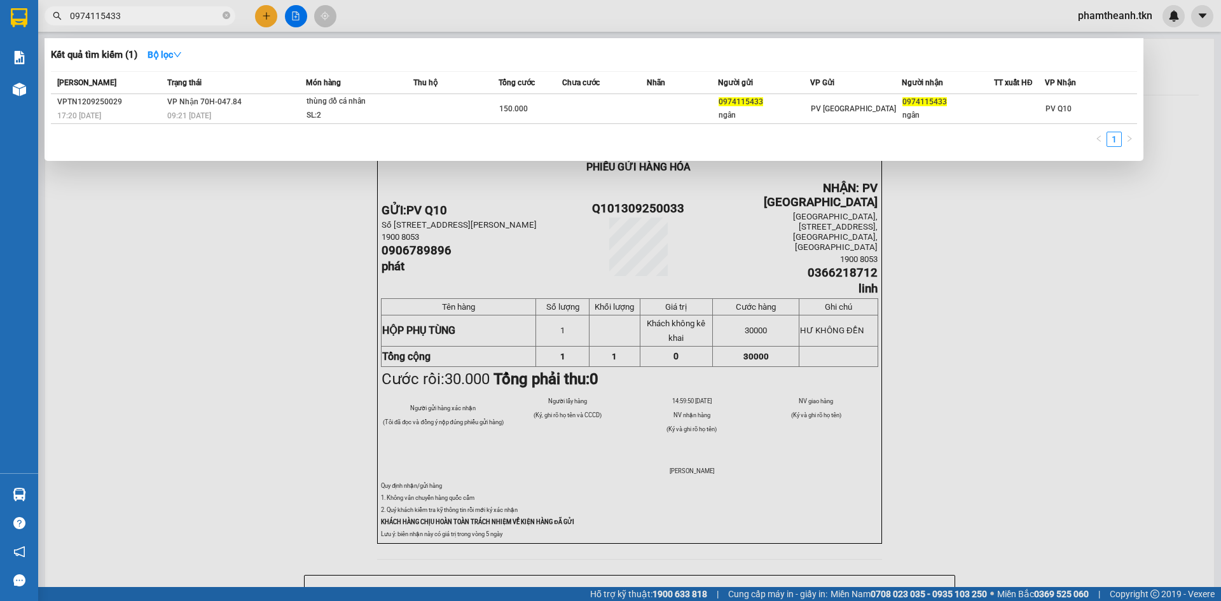
drag, startPoint x: 138, startPoint y: 17, endPoint x: 96, endPoint y: 51, distance: 53.8
click at [96, 27] on div "Kết quả tìm kiếm ( 1 ) Bộ lọc Mã ĐH Trạng thái Món hàng Thu hộ Tổng cước Chưa c…" at bounding box center [124, 16] width 248 height 22
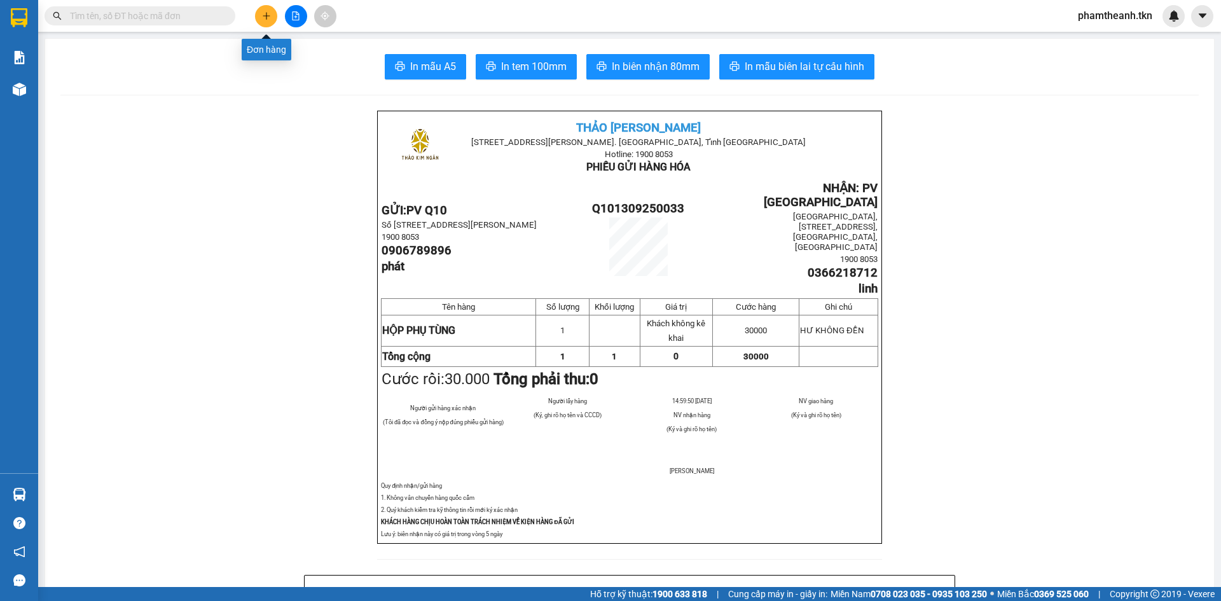
click at [263, 20] on icon "plus" at bounding box center [266, 15] width 9 height 9
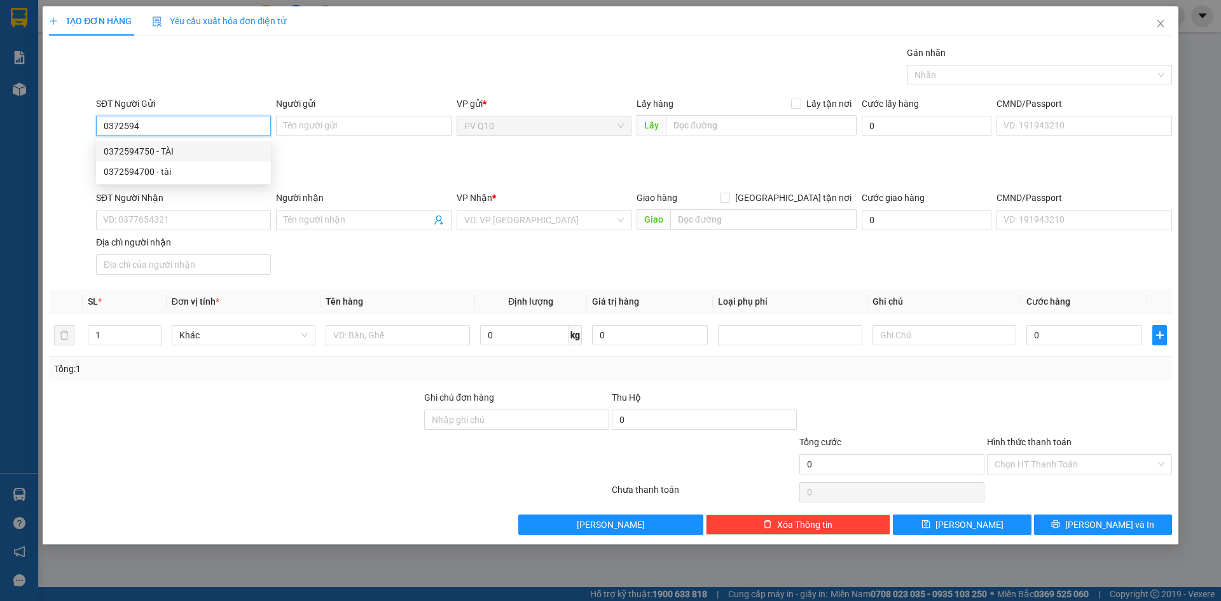
drag, startPoint x: 176, startPoint y: 153, endPoint x: 183, endPoint y: 146, distance: 10.8
click at [176, 153] on div "0372594750 - TÀI" at bounding box center [184, 151] width 160 height 14
type input "0372594750"
type input "TÀI"
type input "0868122552"
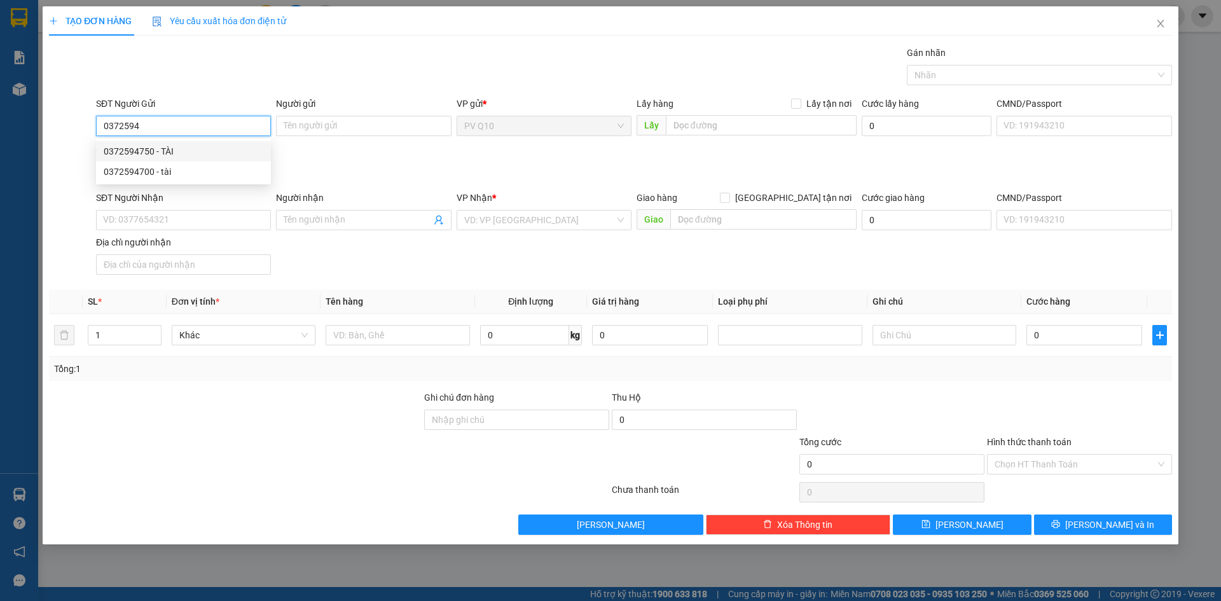
type input "VÂN"
type input "30.000"
drag, startPoint x: 162, startPoint y: 122, endPoint x: 153, endPoint y: 124, distance: 8.5
click at [153, 124] on input "0372594750" at bounding box center [183, 126] width 175 height 20
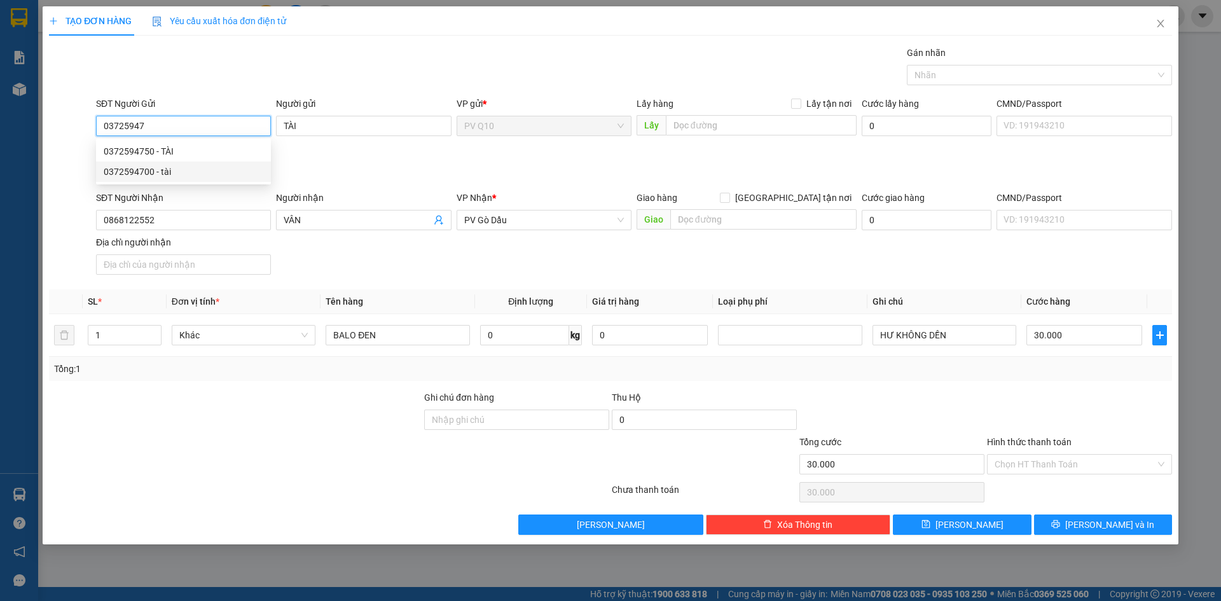
click at [172, 172] on div "0372594700 - tài" at bounding box center [184, 172] width 160 height 14
type input "0372594700"
type input "tài"
type input "0372594700"
click at [1084, 465] on input "Hình thức thanh toán" at bounding box center [1075, 464] width 161 height 19
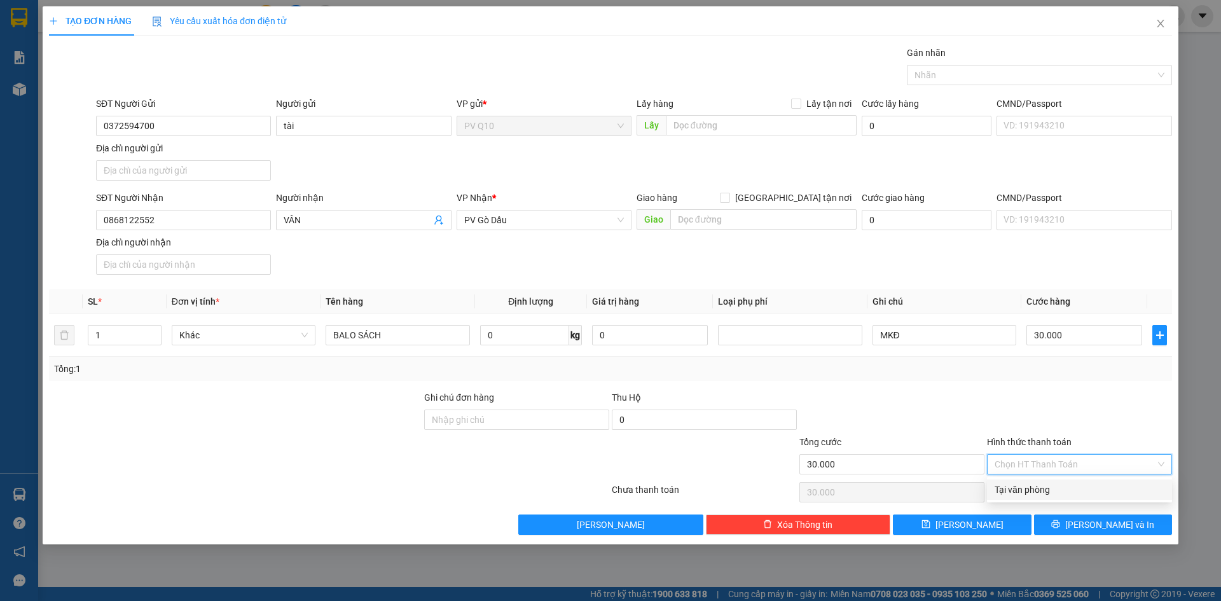
click at [1081, 493] on div "Tại văn phòng" at bounding box center [1080, 490] width 170 height 14
type input "0"
click at [1093, 522] on span "[PERSON_NAME] và In" at bounding box center [1109, 525] width 89 height 14
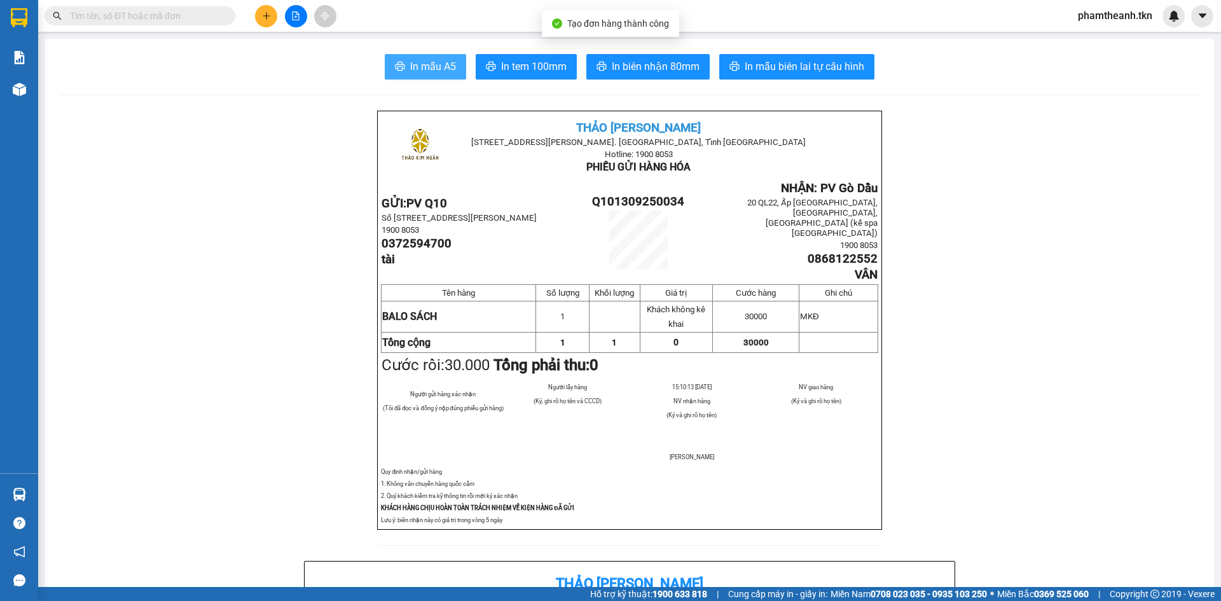
click at [431, 59] on span "In mẫu A5" at bounding box center [433, 67] width 46 height 16
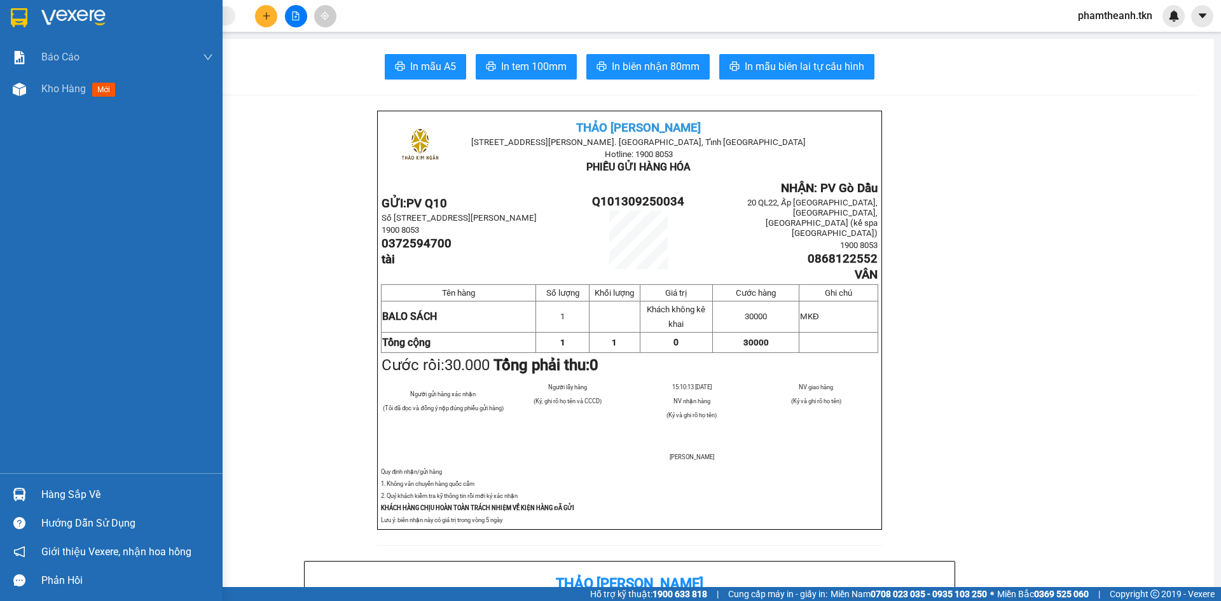
click at [53, 7] on div at bounding box center [111, 20] width 223 height 41
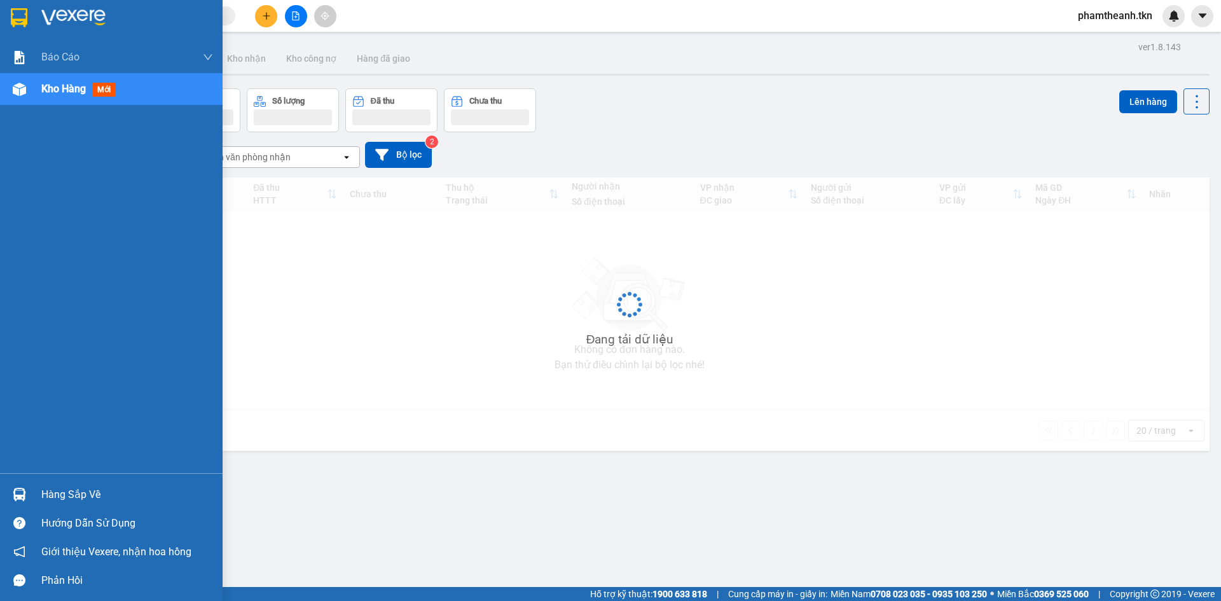
click at [53, 7] on div at bounding box center [111, 20] width 223 height 41
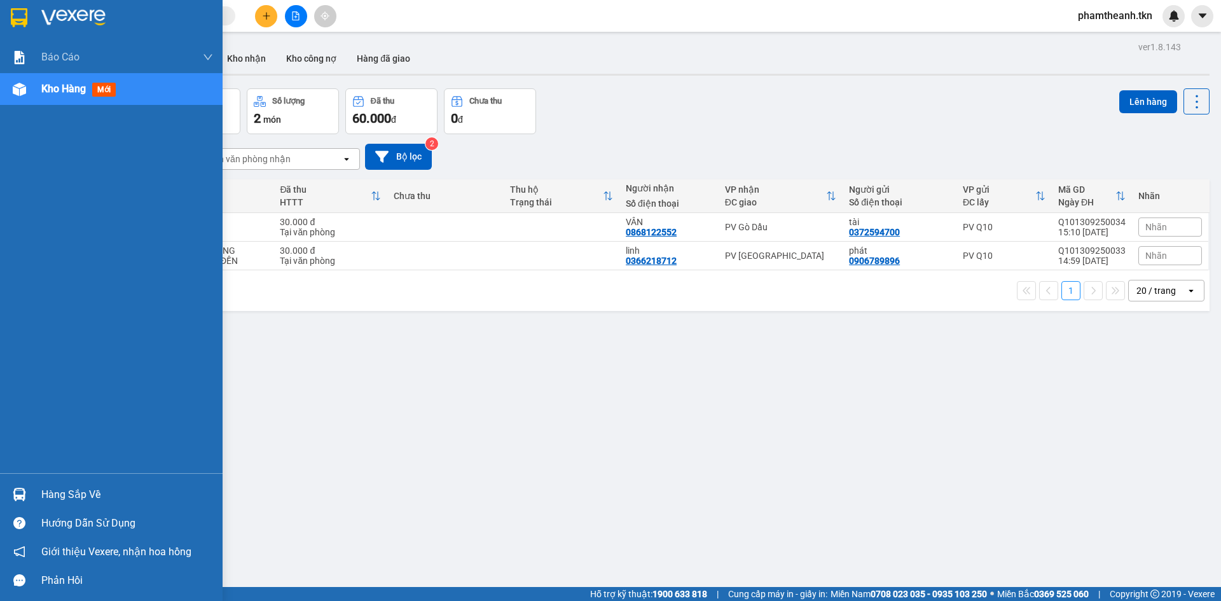
click at [50, 487] on div "Hàng sắp về" at bounding box center [127, 494] width 172 height 19
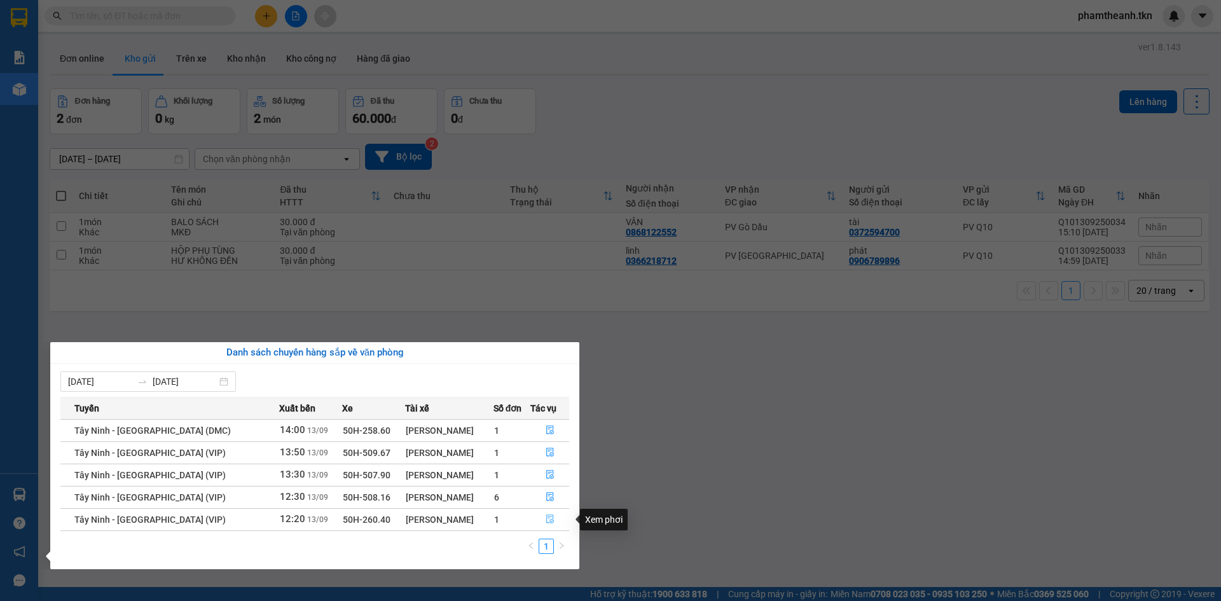
click at [551, 516] on icon "file-done" at bounding box center [550, 519] width 9 height 9
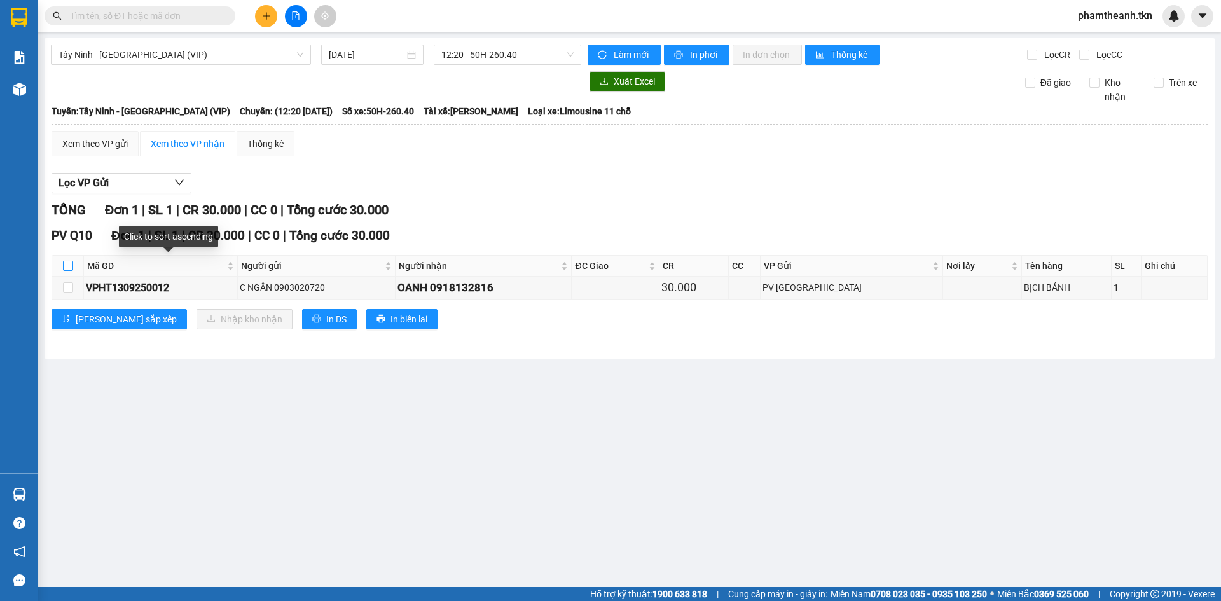
click at [69, 264] on input "checkbox" at bounding box center [68, 266] width 10 height 10
checkbox input "true"
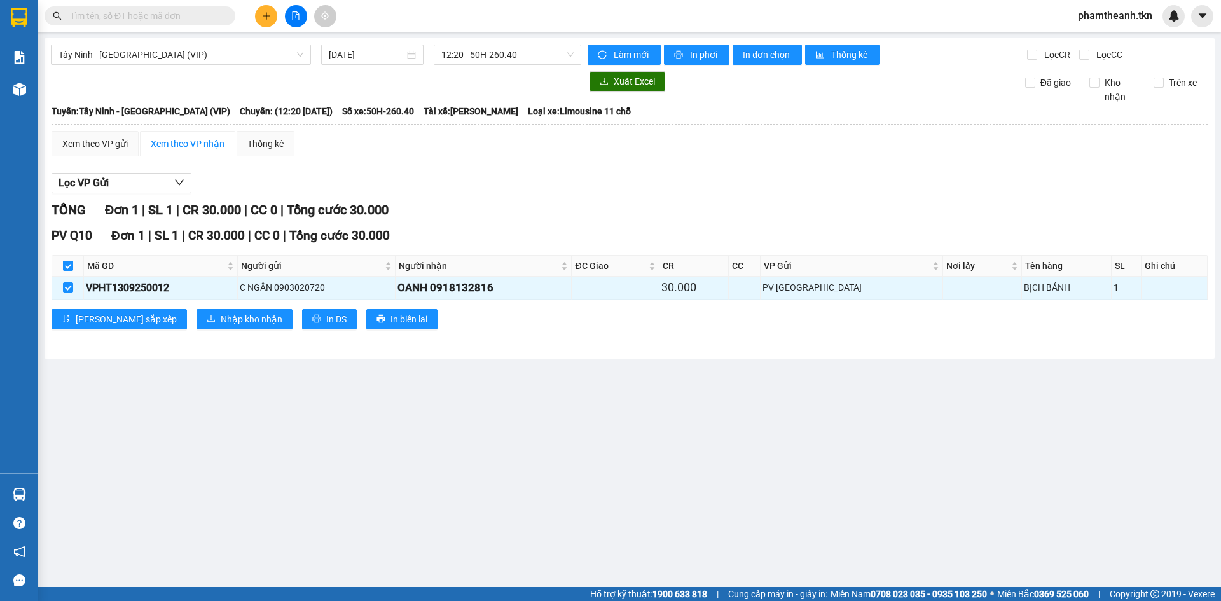
checkbox input "true"
click at [221, 315] on span "Nhập kho nhận" at bounding box center [252, 319] width 62 height 14
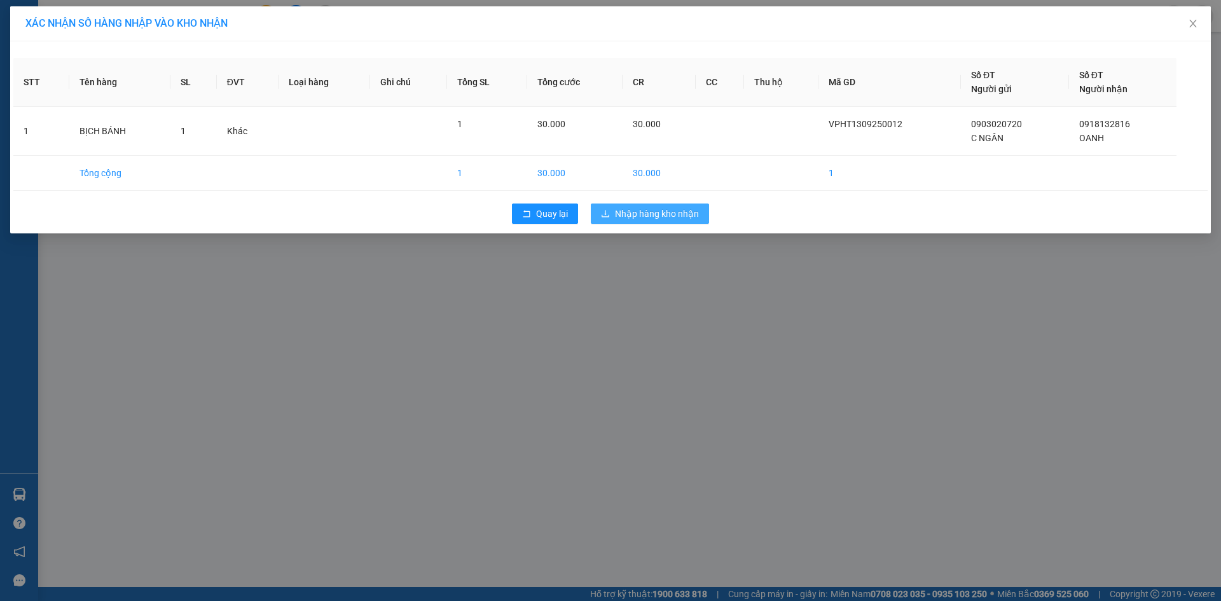
click at [654, 215] on span "Nhập hàng kho nhận" at bounding box center [657, 214] width 84 height 14
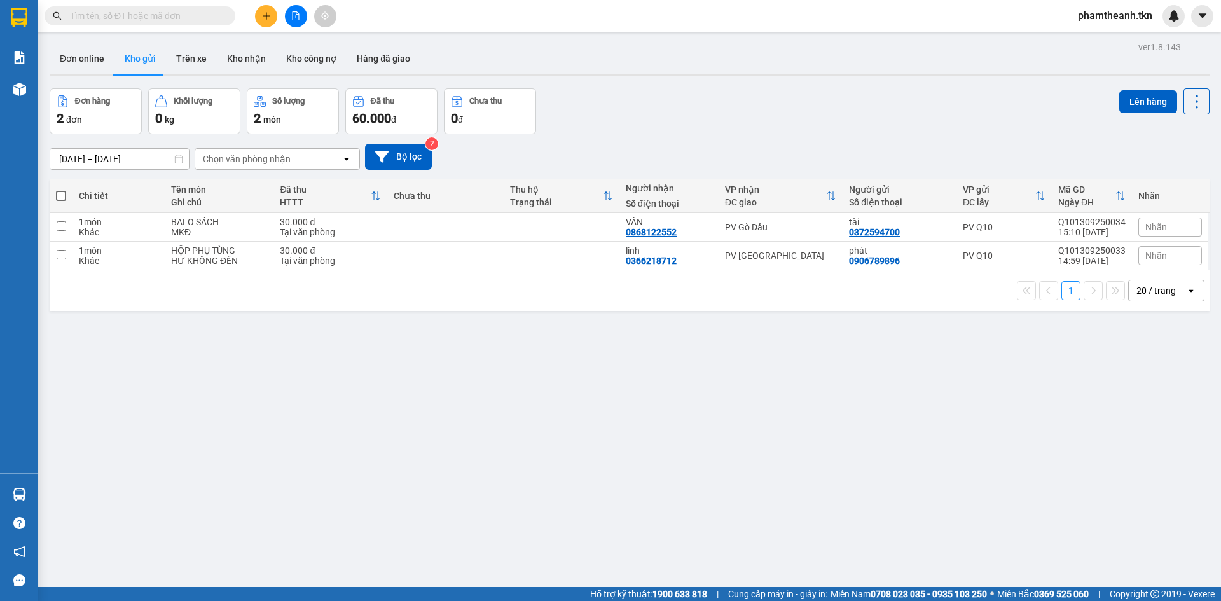
click at [260, 15] on button at bounding box center [266, 16] width 22 height 22
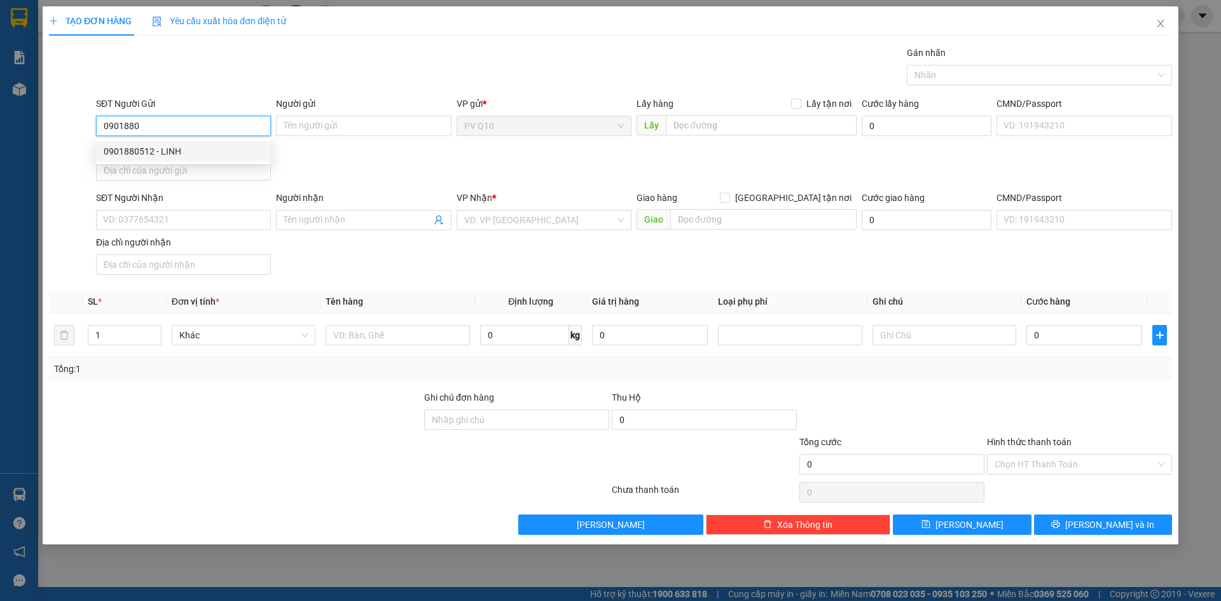
click at [177, 155] on div "0901880512 - LINH" at bounding box center [184, 151] width 160 height 14
type input "0901880512"
type input "LINH"
type input "0979793866"
type input "QUẢNG"
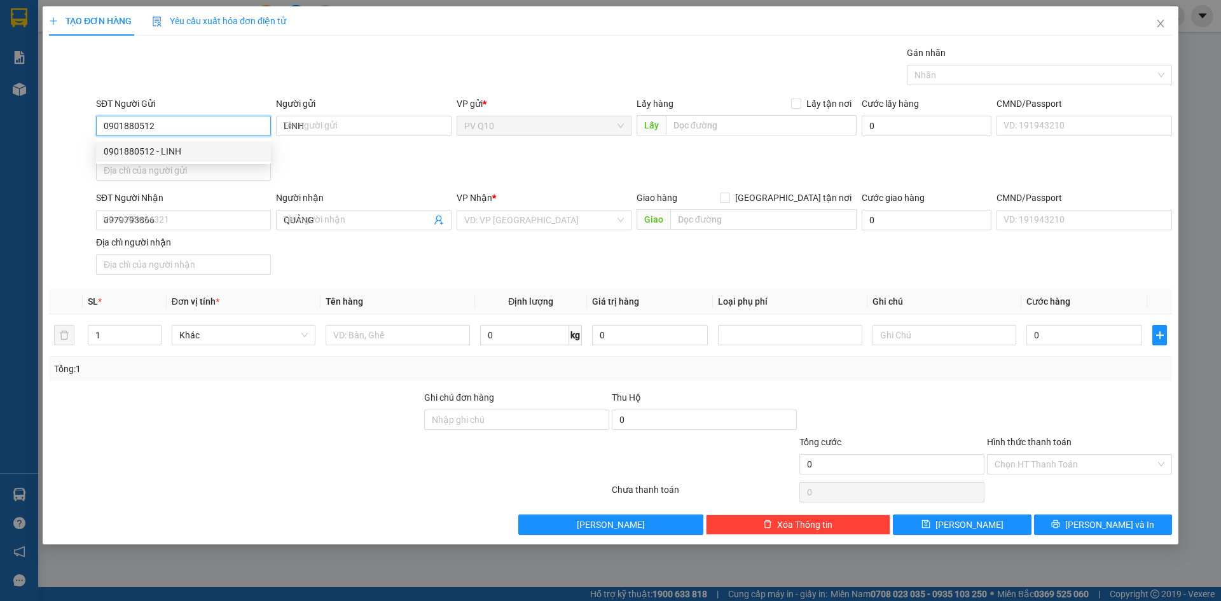
type input "40.000"
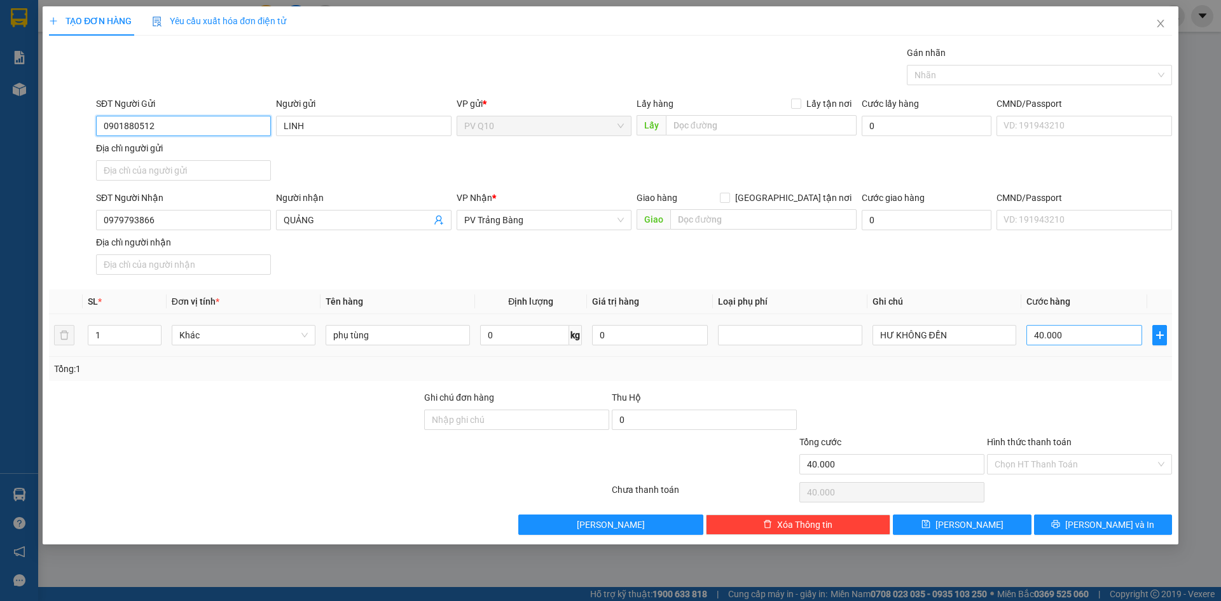
type input "0901880512"
click at [1091, 340] on input "40.000" at bounding box center [1085, 335] width 116 height 20
type input "3"
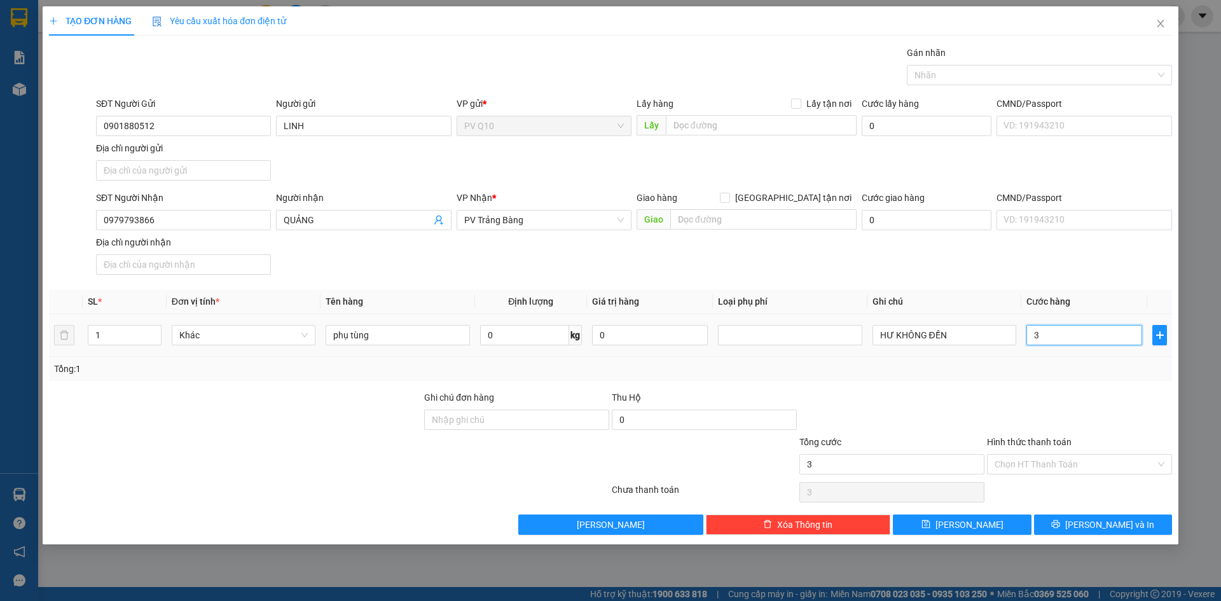
type input "30"
type input "30.000"
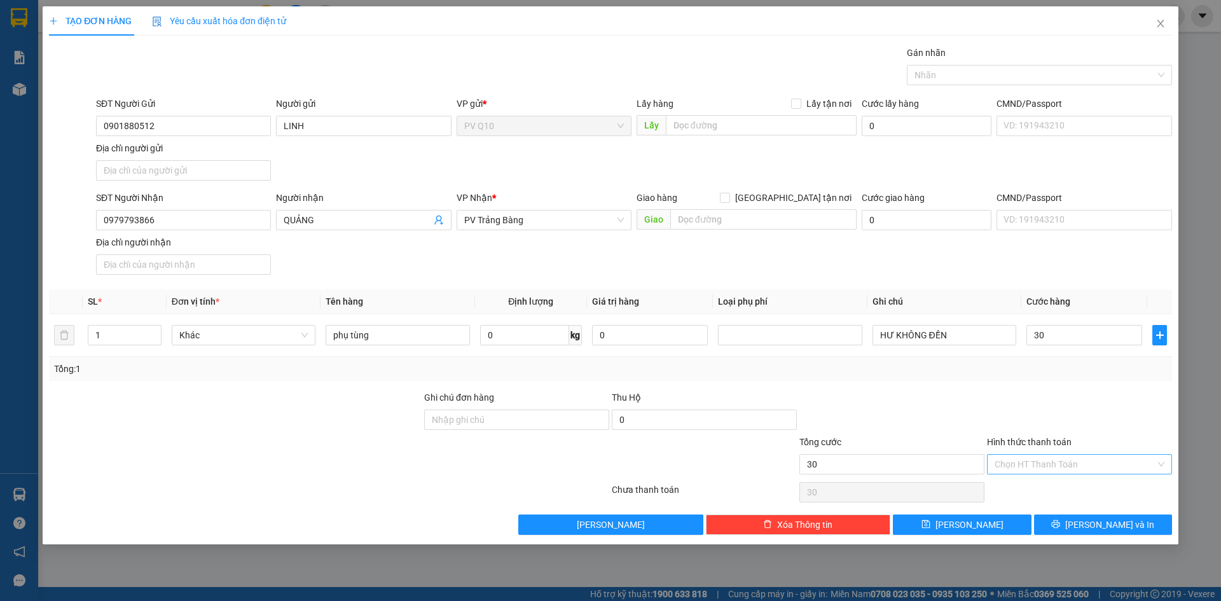
type input "30.000"
click at [1046, 468] on input "Hình thức thanh toán" at bounding box center [1075, 464] width 161 height 19
click at [1051, 489] on div "Tại văn phòng" at bounding box center [1080, 490] width 170 height 14
type input "0"
click at [1078, 530] on button "[PERSON_NAME] và In" at bounding box center [1103, 525] width 138 height 20
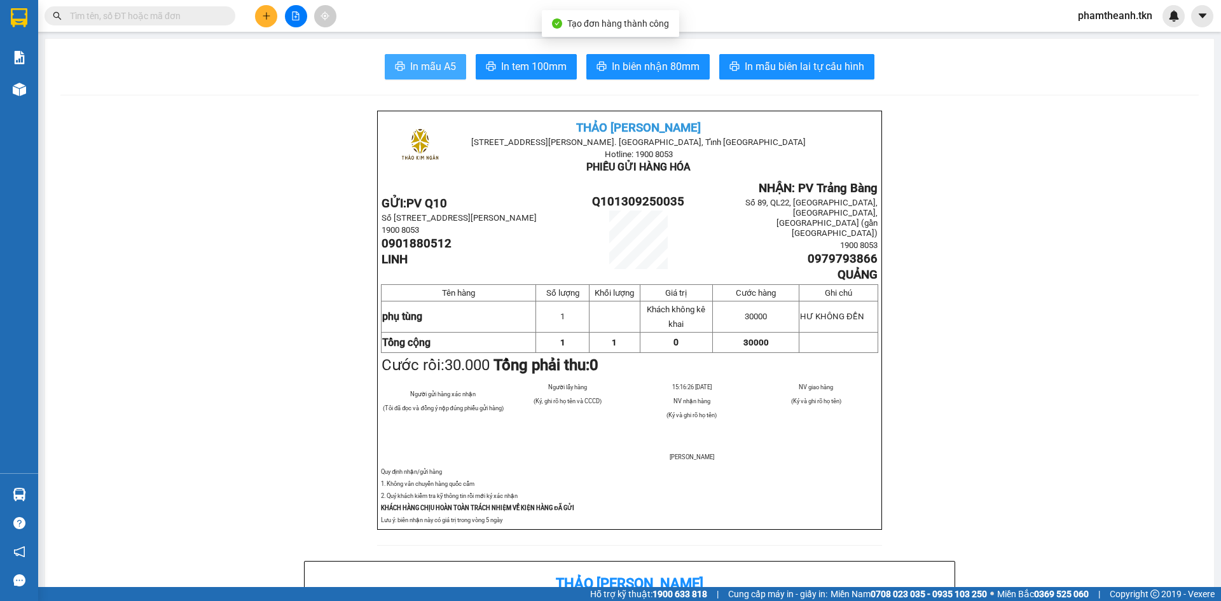
click at [429, 67] on span "In mẫu A5" at bounding box center [433, 67] width 46 height 16
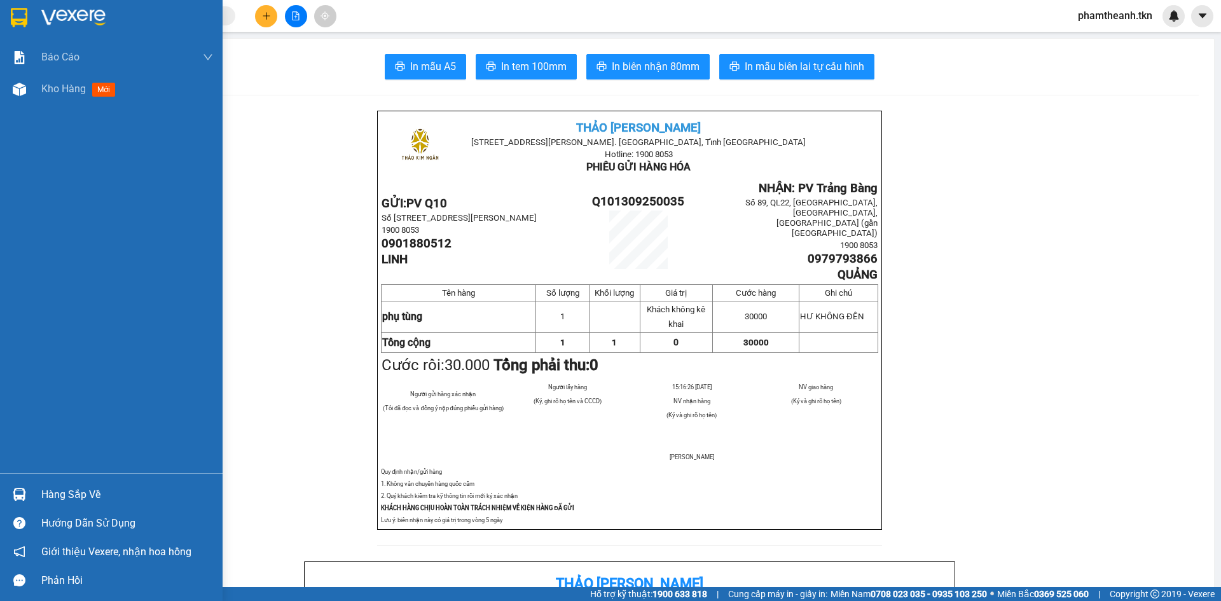
click at [35, 478] on div "Hàng sắp về Hướng dẫn sử dụng Giới thiệu Vexere, nhận hoa hồng Phản hồi" at bounding box center [111, 533] width 223 height 121
click at [46, 493] on div "Hàng sắp về" at bounding box center [127, 494] width 172 height 19
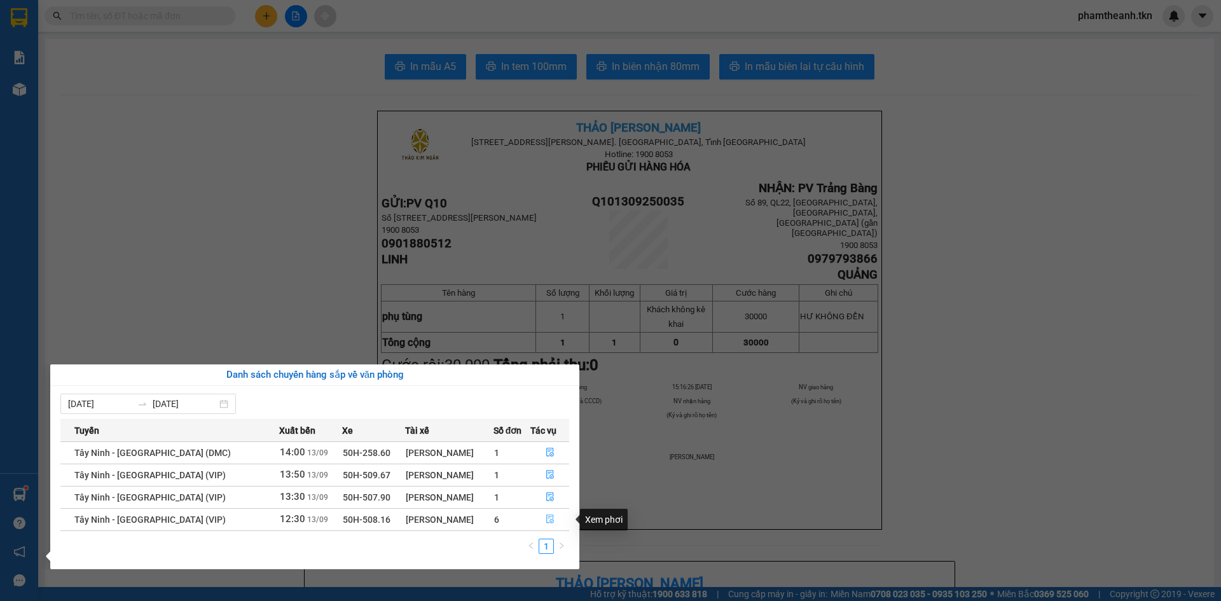
click at [546, 518] on icon "file-done" at bounding box center [550, 519] width 8 height 9
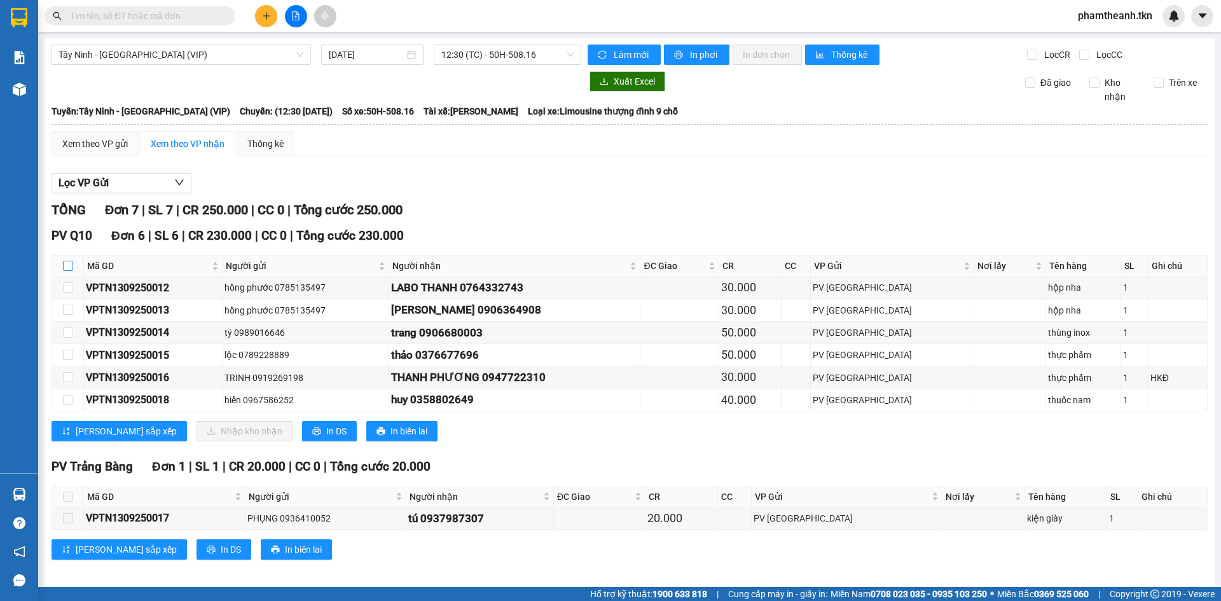
click at [66, 268] on input "checkbox" at bounding box center [68, 266] width 10 height 10
checkbox input "true"
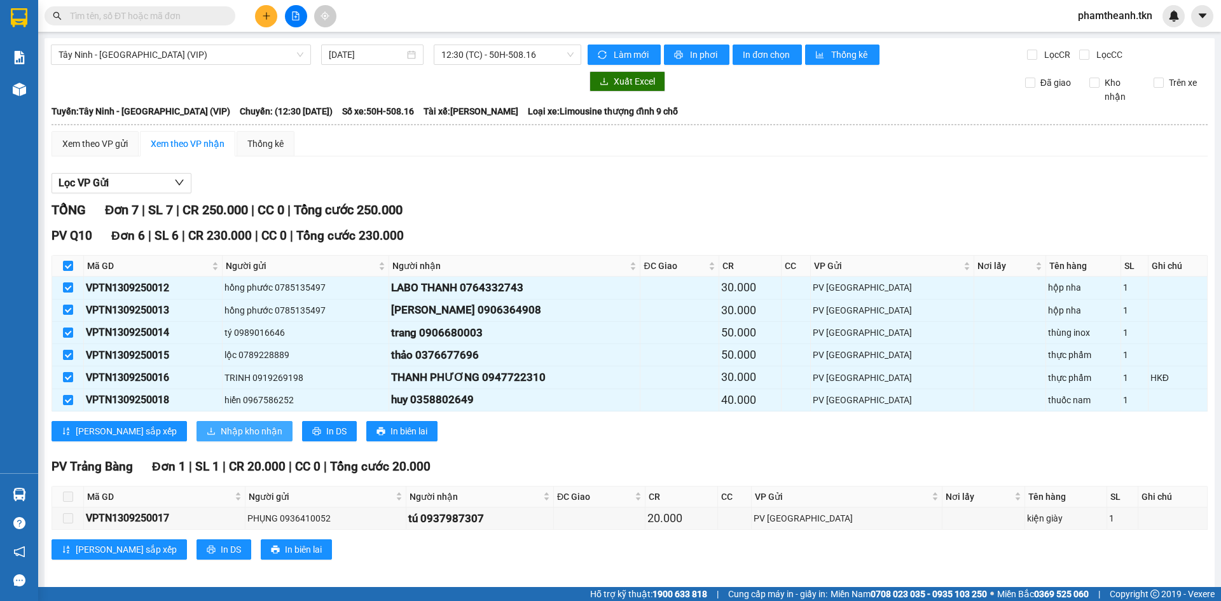
click at [221, 431] on span "Nhập kho nhận" at bounding box center [252, 431] width 62 height 14
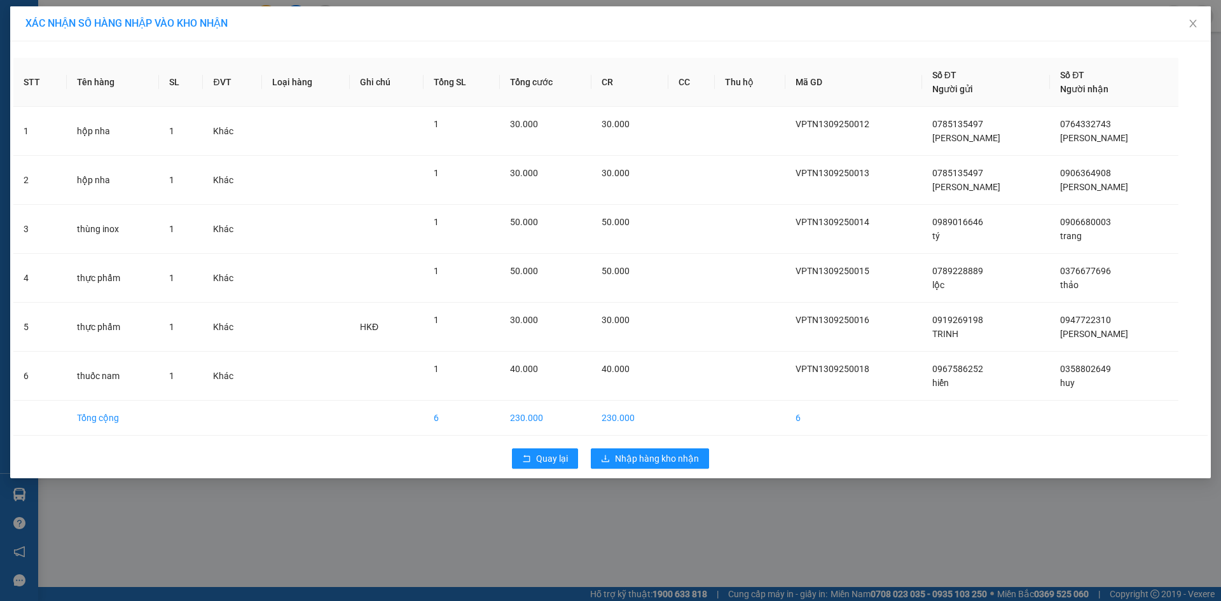
click at [635, 447] on div "Quay lại Nhập hàng kho nhận" at bounding box center [610, 458] width 1195 height 33
click at [641, 459] on span "Nhập hàng kho nhận" at bounding box center [657, 459] width 84 height 14
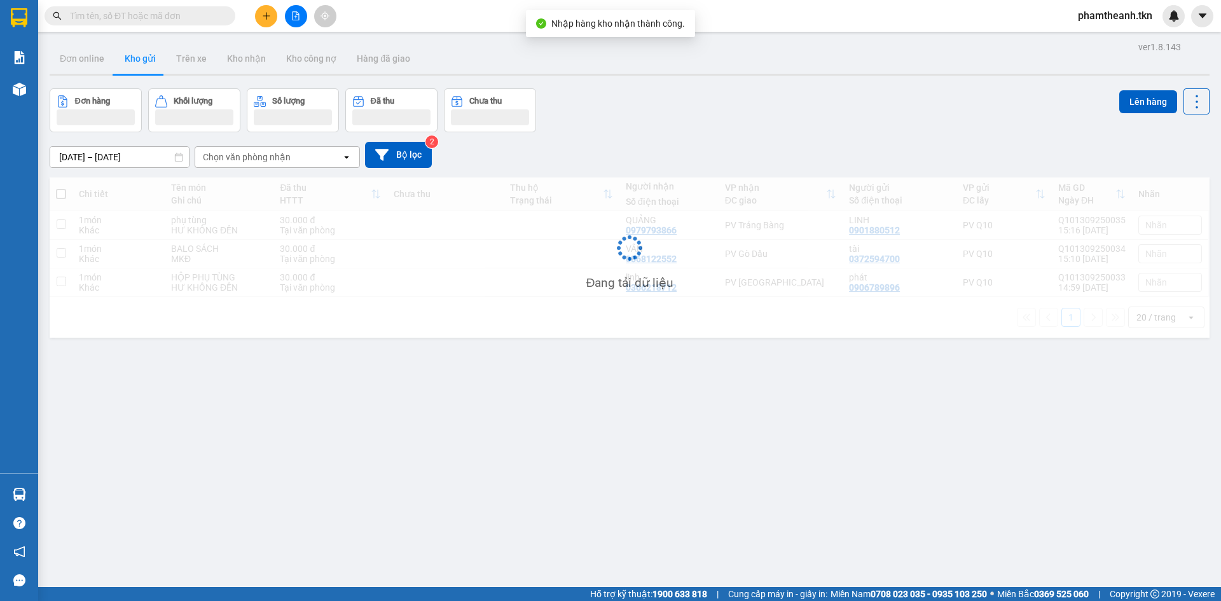
click at [32, 496] on div "Hàng sắp về" at bounding box center [19, 494] width 38 height 29
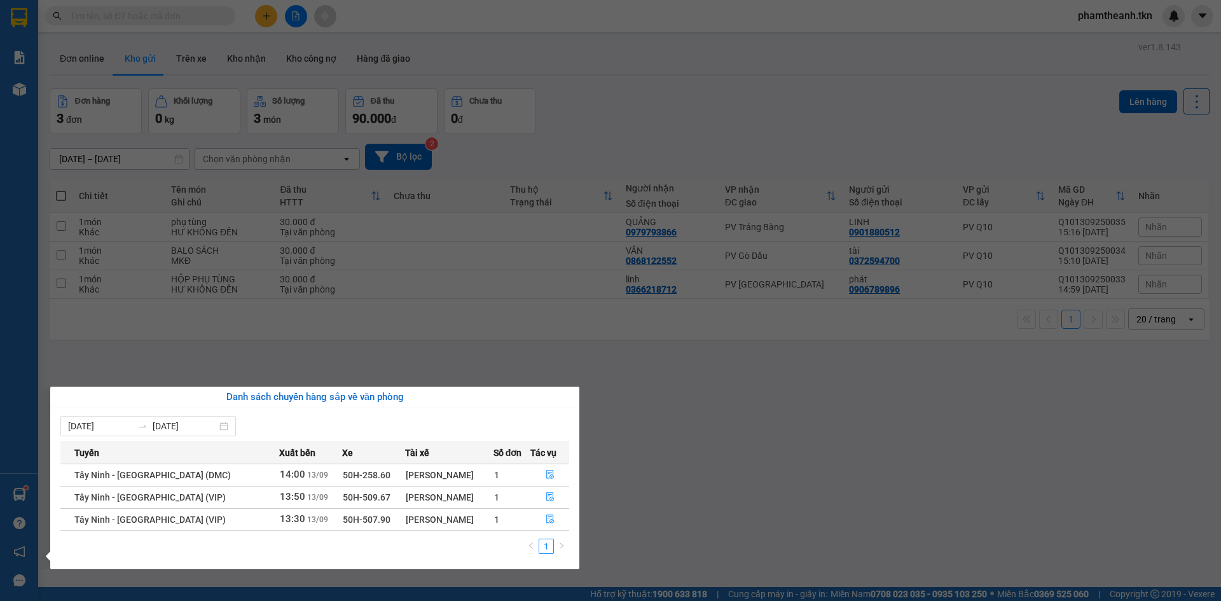
click at [276, 84] on section "Kết quả tìm kiếm ( 1 ) Bộ lọc Mã ĐH Trạng thái Món hàng Thu hộ Tổng cước Chưa c…" at bounding box center [610, 300] width 1221 height 601
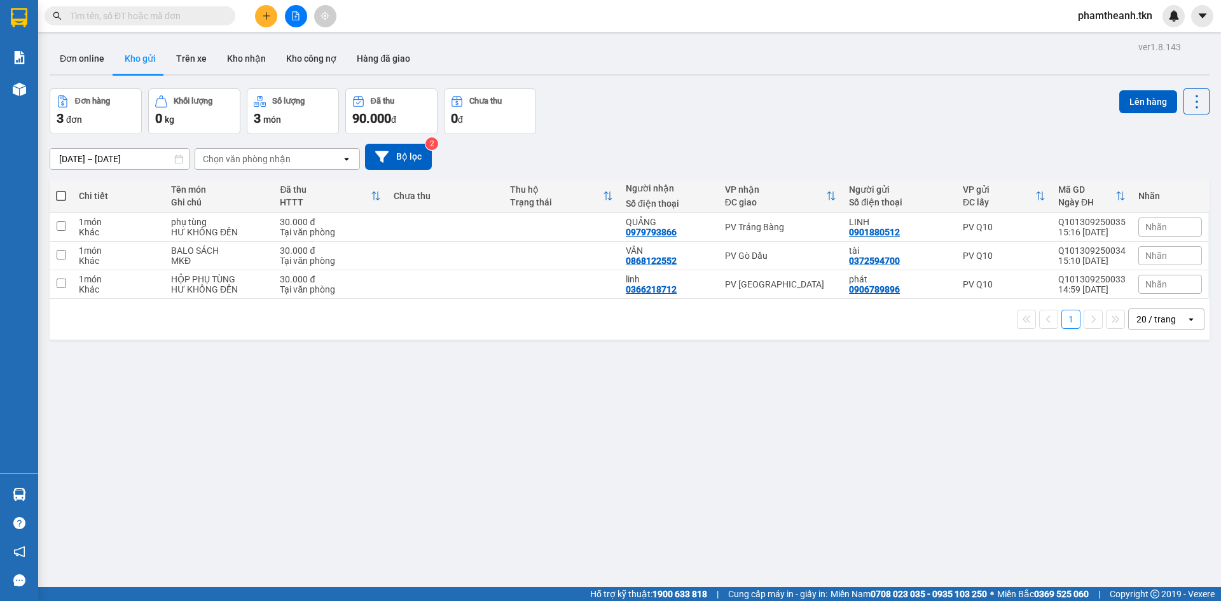
click at [266, 13] on icon "plus" at bounding box center [266, 15] width 9 height 9
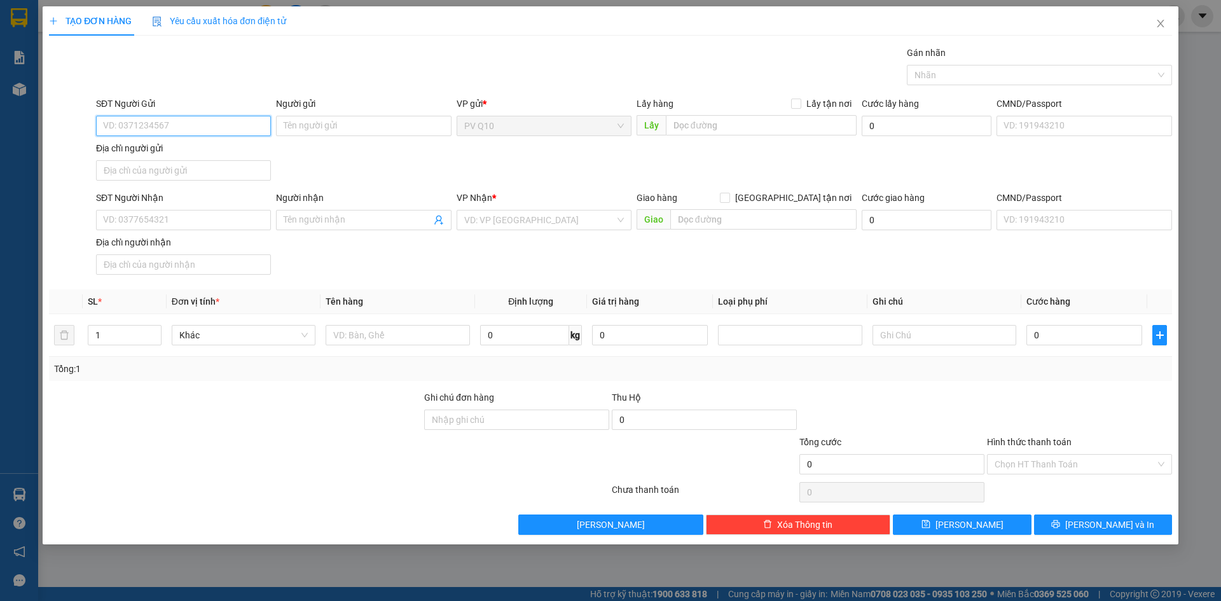
click at [138, 123] on input "SĐT Người Gửi" at bounding box center [183, 126] width 175 height 20
click at [123, 130] on input "0903877818" at bounding box center [183, 126] width 175 height 20
click at [131, 127] on input "0903877818" at bounding box center [183, 126] width 175 height 20
click at [139, 123] on input "0903877818" at bounding box center [183, 126] width 175 height 20
drag, startPoint x: 143, startPoint y: 125, endPoint x: 194, endPoint y: 125, distance: 50.9
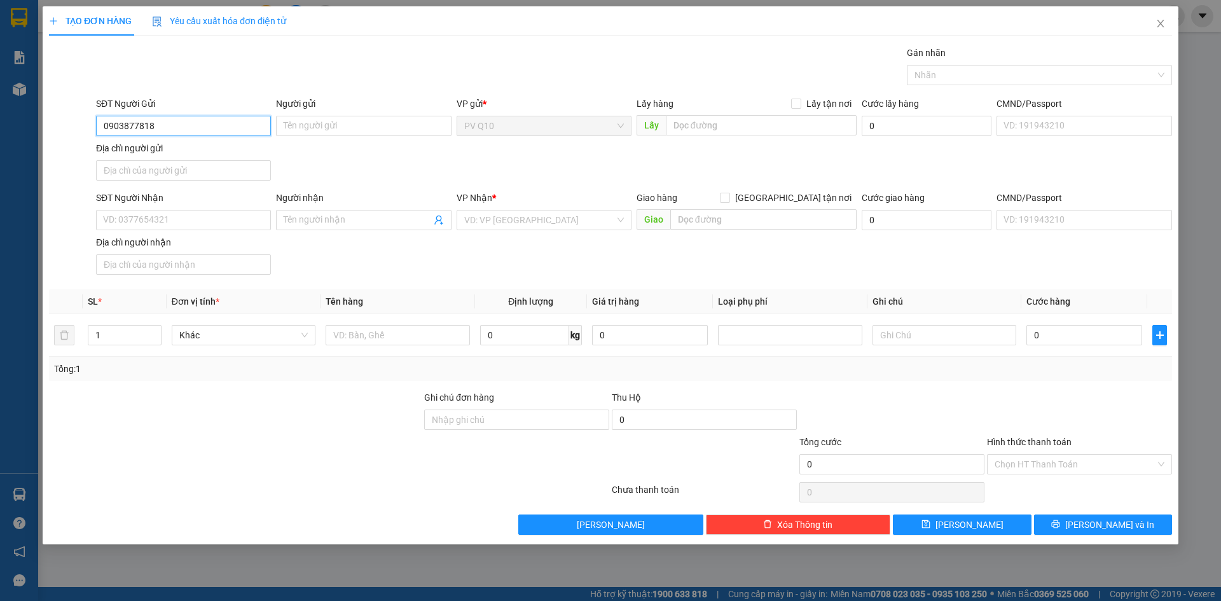
click at [144, 125] on input "0903877818" at bounding box center [183, 126] width 175 height 20
click at [296, 124] on input "Người gửi" at bounding box center [363, 126] width 175 height 20
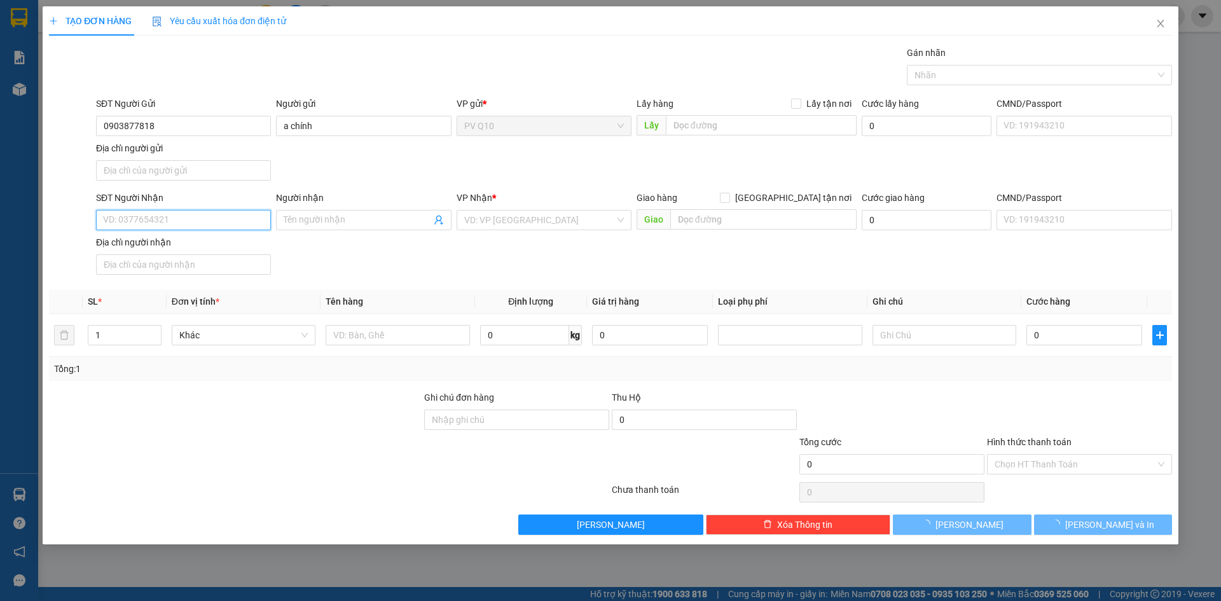
click at [160, 218] on input "SĐT Người Nhận" at bounding box center [183, 220] width 175 height 20
click at [413, 82] on div "Gói vận chuyển * Tiêu chuẩn Gán nhãn Nhãn" at bounding box center [634, 68] width 1081 height 45
click at [195, 221] on input "SĐT Người Nhận" at bounding box center [183, 220] width 175 height 20
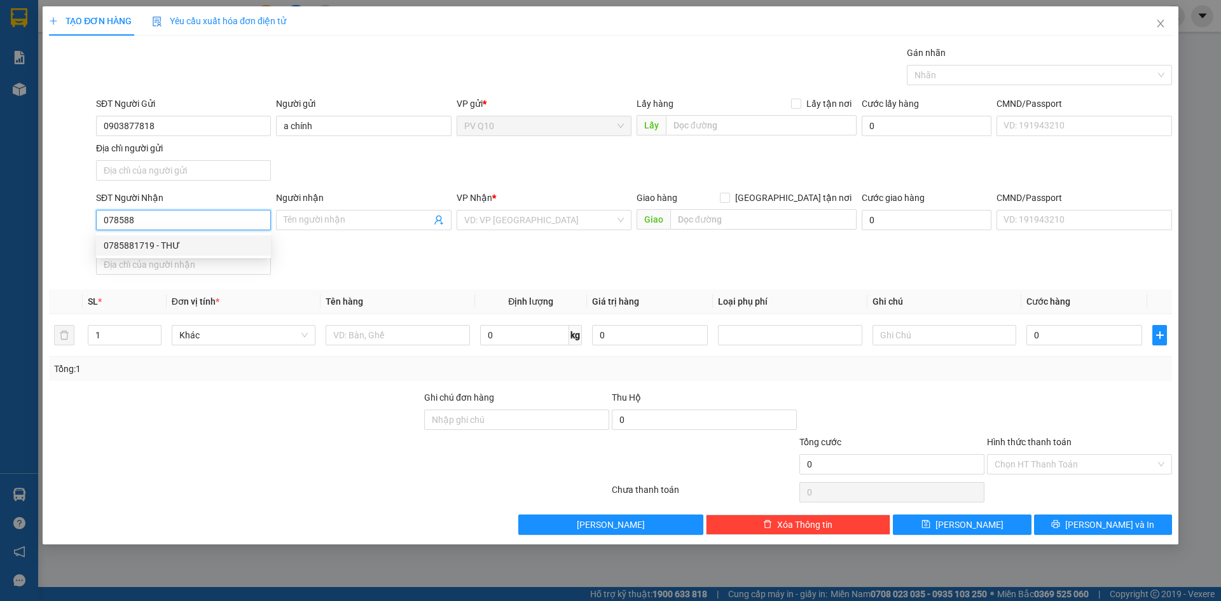
click at [203, 238] on div "0785881719 - THƯ" at bounding box center [183, 245] width 175 height 20
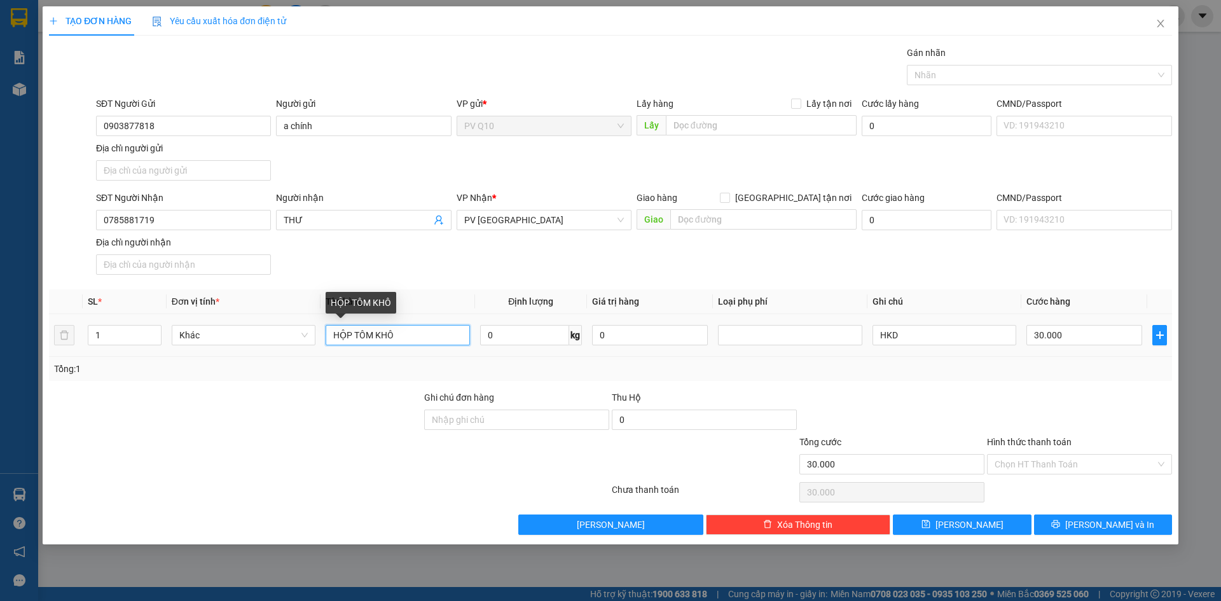
drag, startPoint x: 411, startPoint y: 335, endPoint x: 343, endPoint y: 338, distance: 67.5
click at [343, 338] on input "HỘP TÔM KHÔ" at bounding box center [398, 335] width 144 height 20
click at [1060, 460] on input "Hình thức thanh toán" at bounding box center [1075, 464] width 161 height 19
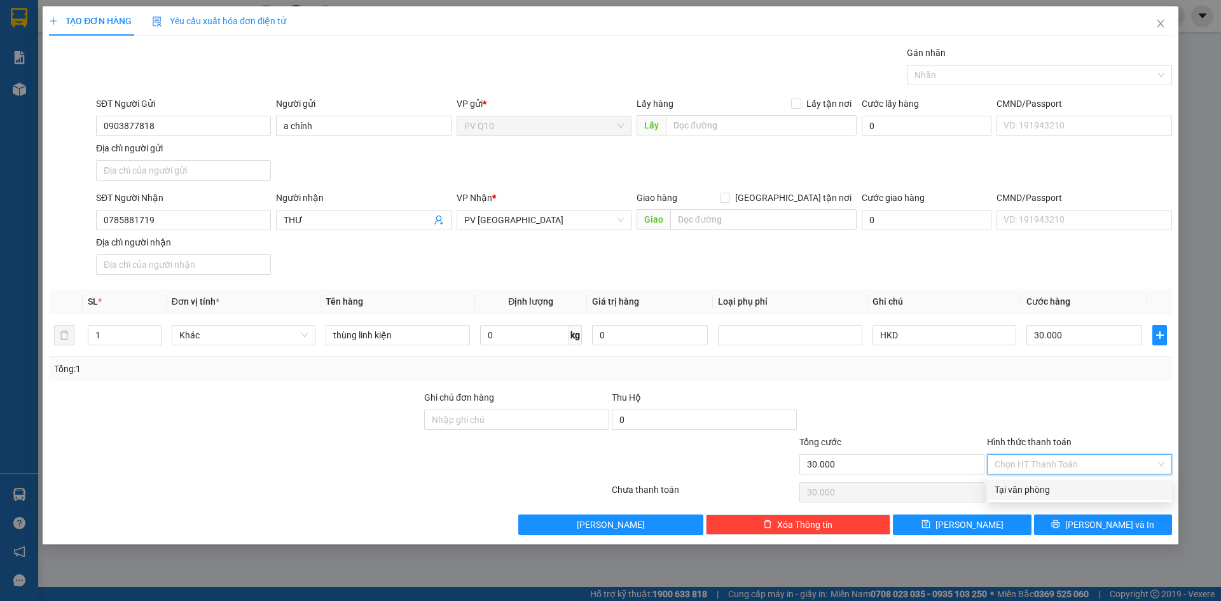
click at [1034, 494] on div "Tại văn phòng" at bounding box center [1080, 490] width 170 height 14
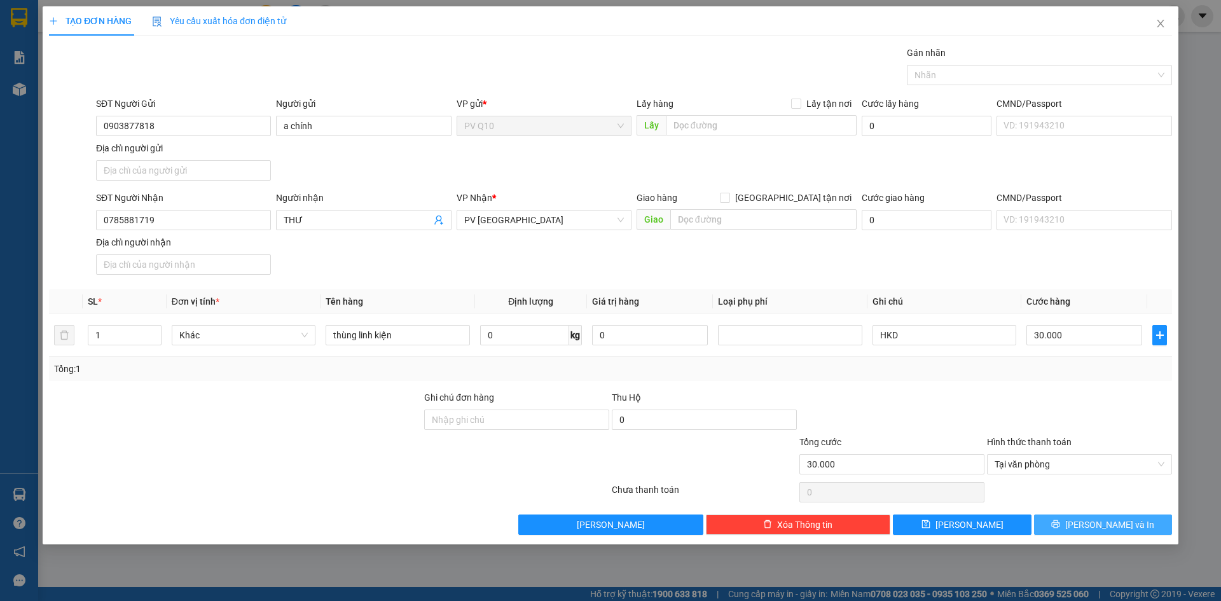
click at [1060, 525] on icon "printer" at bounding box center [1056, 524] width 8 height 8
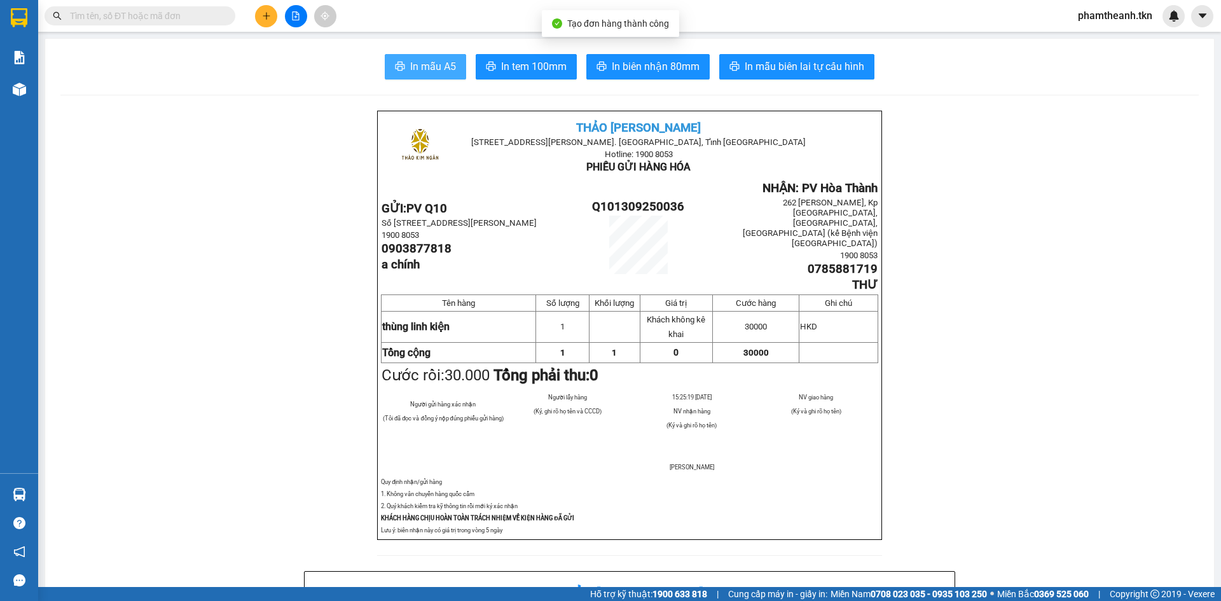
click at [436, 57] on button "In mẫu A5" at bounding box center [425, 66] width 81 height 25
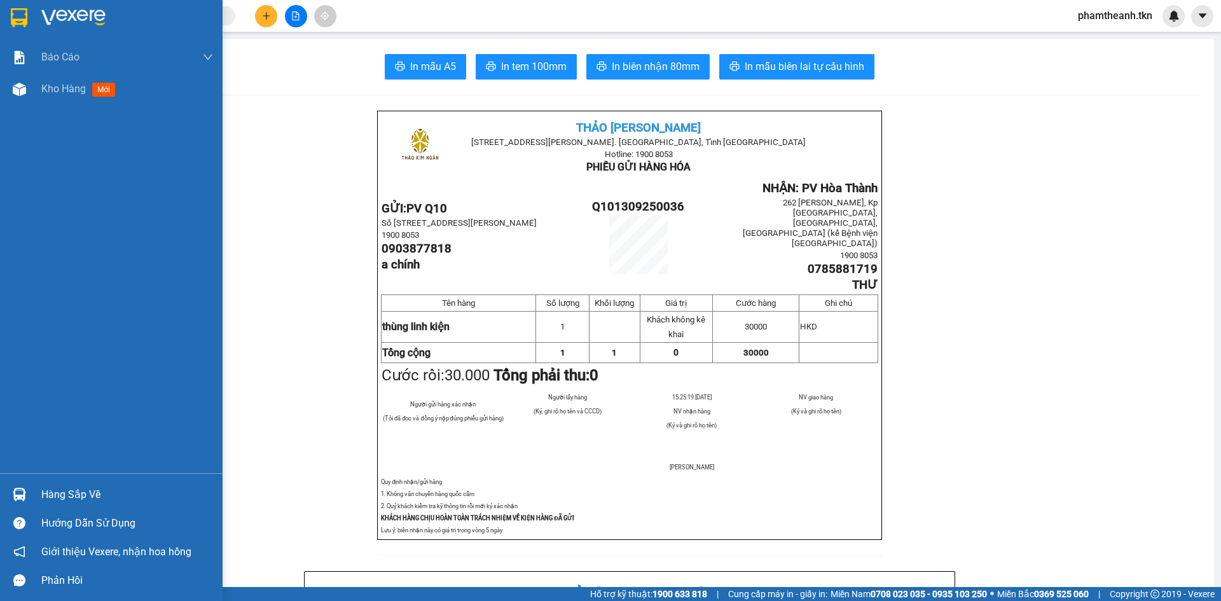
click at [27, 492] on div at bounding box center [19, 494] width 22 height 22
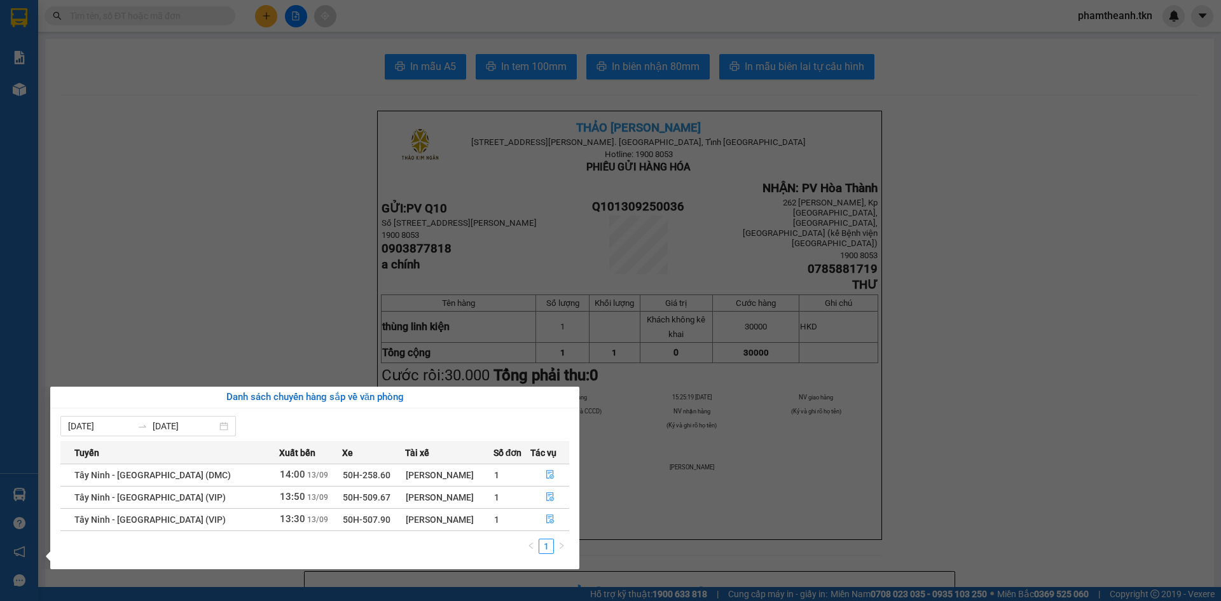
click at [566, 219] on section "Kết quả tìm kiếm ( 1 ) Bộ lọc Mã ĐH Trạng thái Món hàng Thu hộ Tổng cước Chưa c…" at bounding box center [610, 300] width 1221 height 601
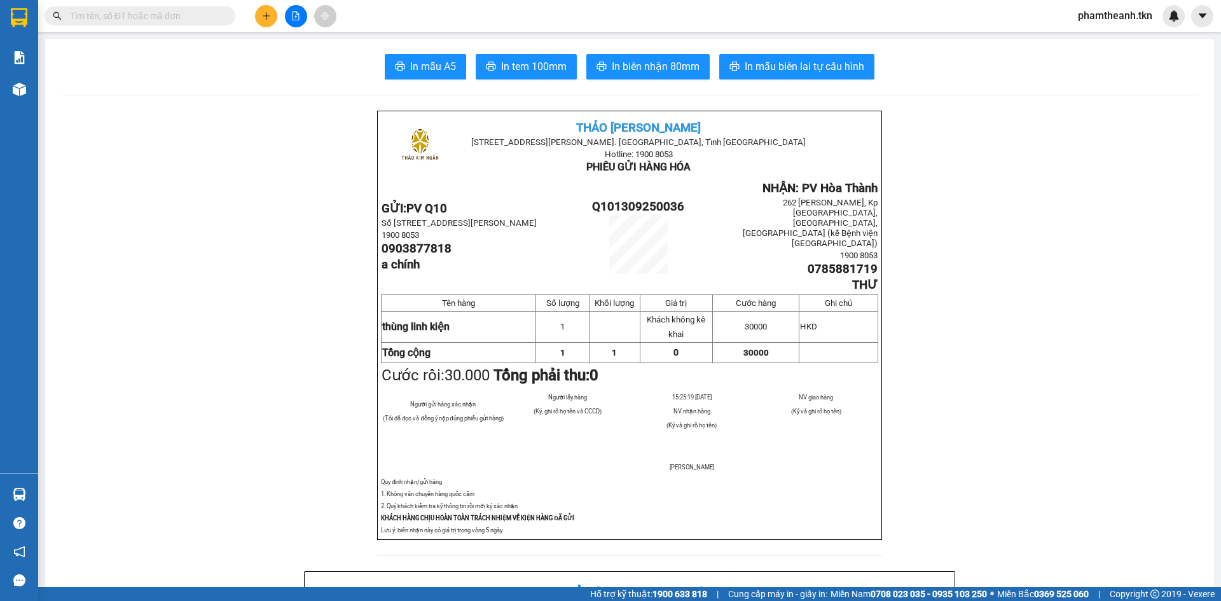
click at [38, 490] on div "Hàng sắp về" at bounding box center [19, 494] width 38 height 29
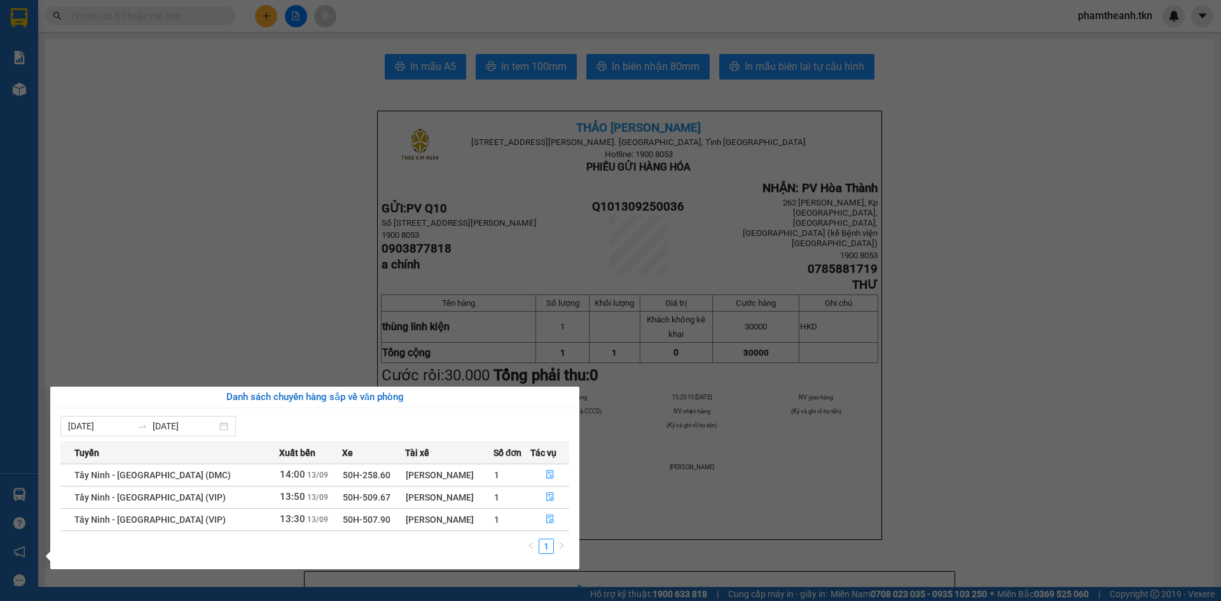
drag, startPoint x: 252, startPoint y: 328, endPoint x: 260, endPoint y: 298, distance: 31.0
click at [253, 328] on section "Kết quả tìm kiếm ( 1 ) Bộ lọc Mã ĐH Trạng thái Món hàng Thu hộ Tổng cước Chưa c…" at bounding box center [610, 300] width 1221 height 601
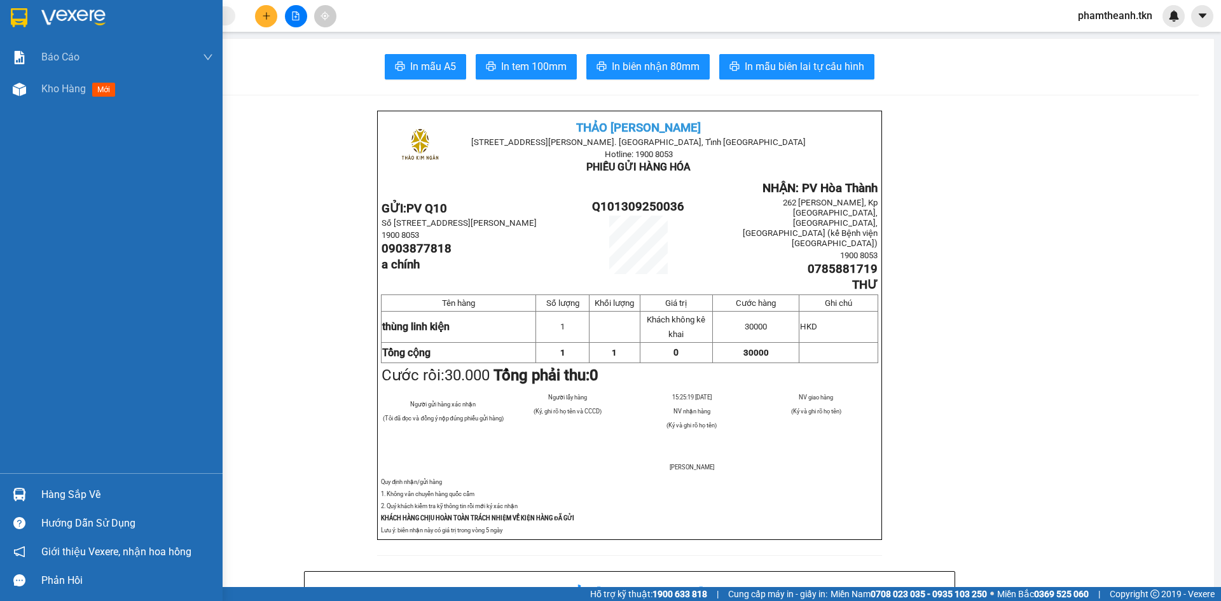
click at [29, 15] on div at bounding box center [19, 17] width 22 height 22
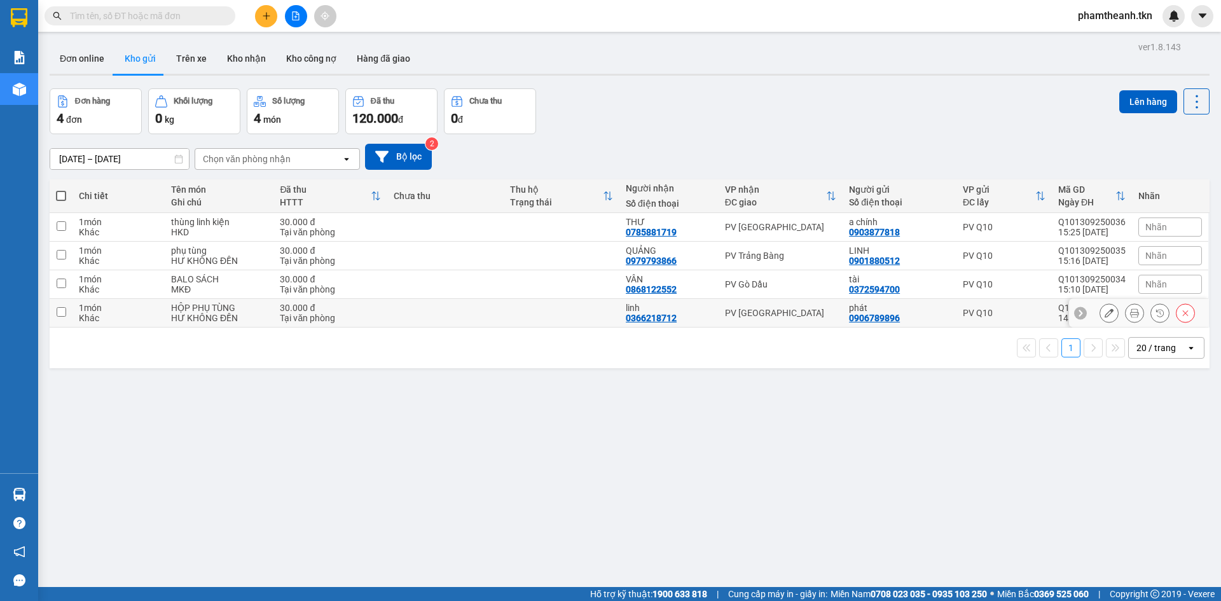
click at [517, 314] on td at bounding box center [562, 313] width 116 height 29
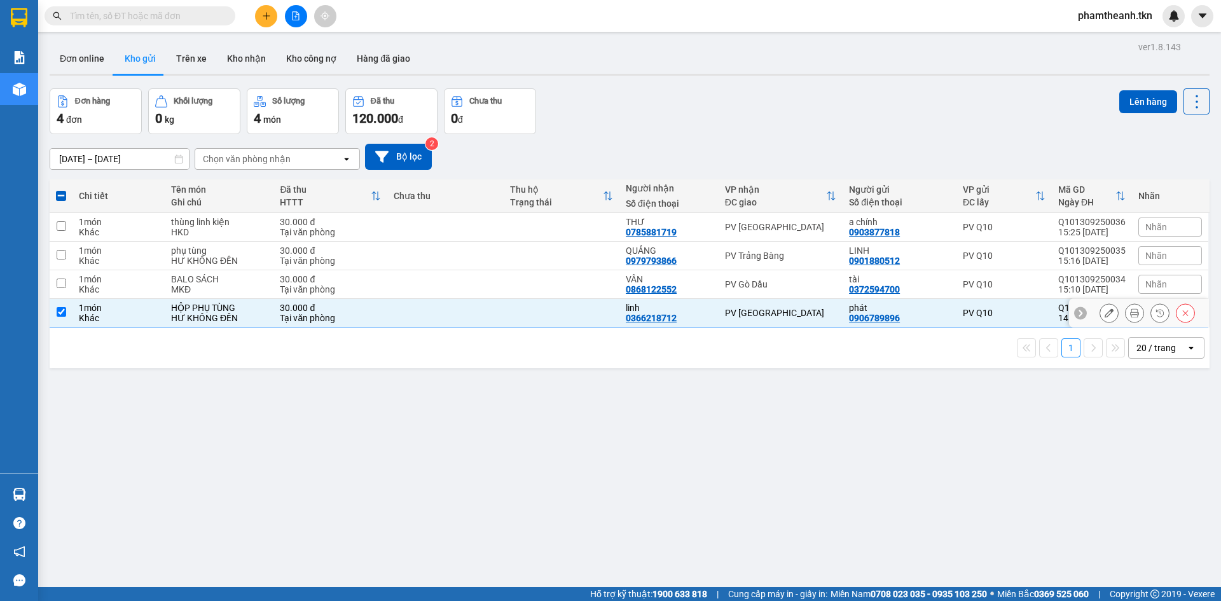
click at [515, 314] on td at bounding box center [562, 313] width 116 height 29
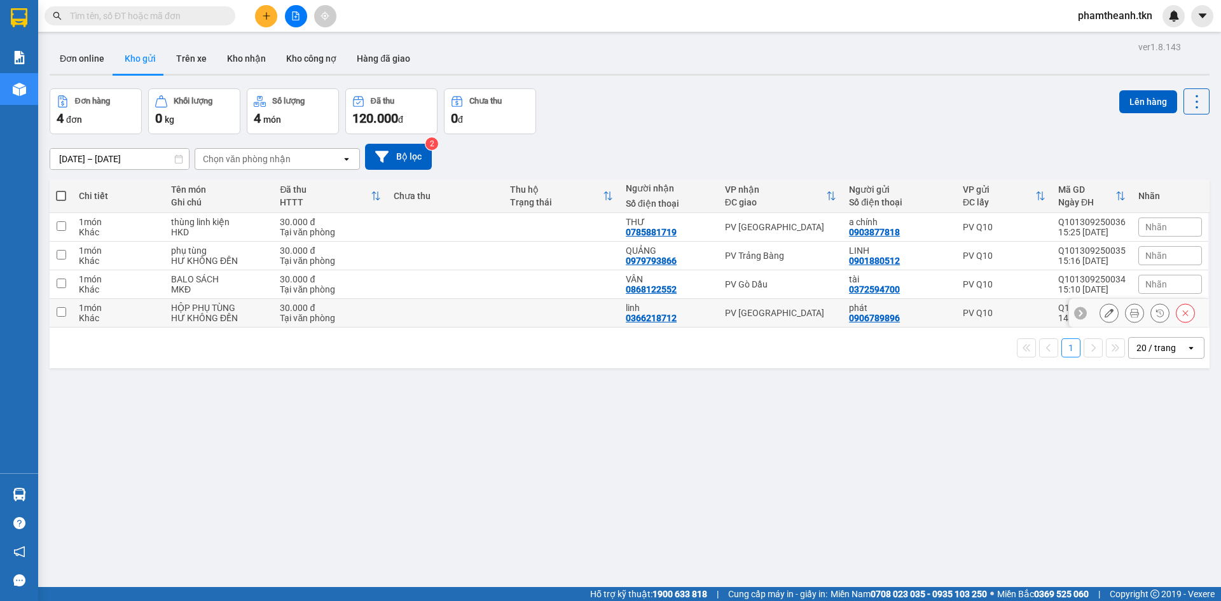
click at [516, 312] on td at bounding box center [562, 313] width 116 height 29
click at [530, 322] on td at bounding box center [562, 313] width 116 height 29
checkbox input "true"
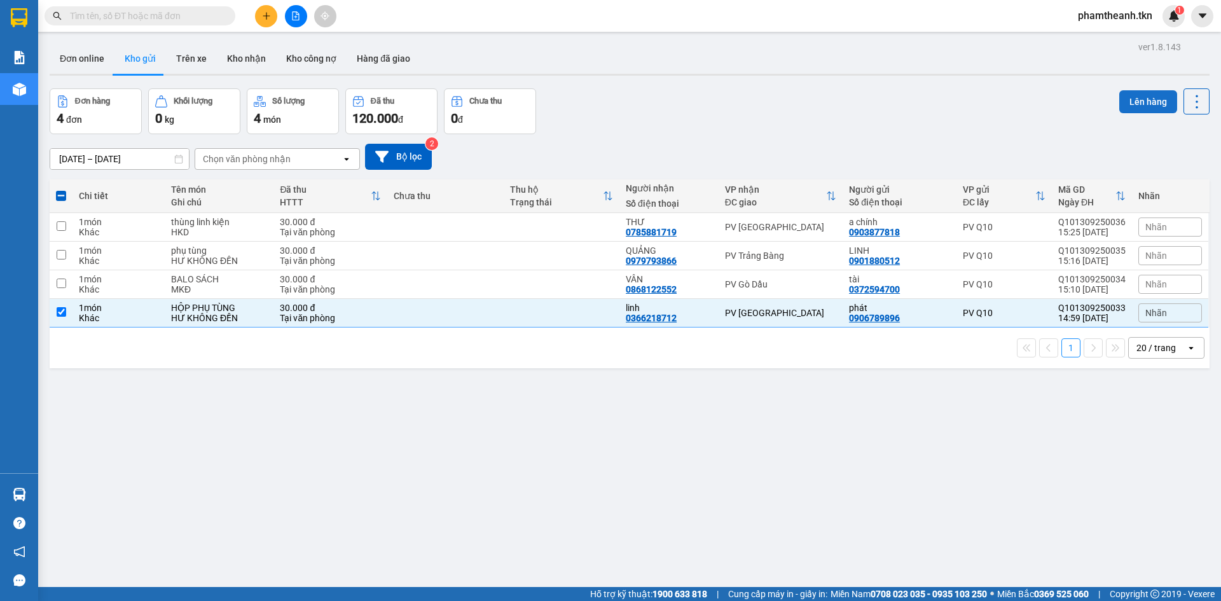
click at [1153, 97] on button "Lên hàng" at bounding box center [1148, 101] width 58 height 23
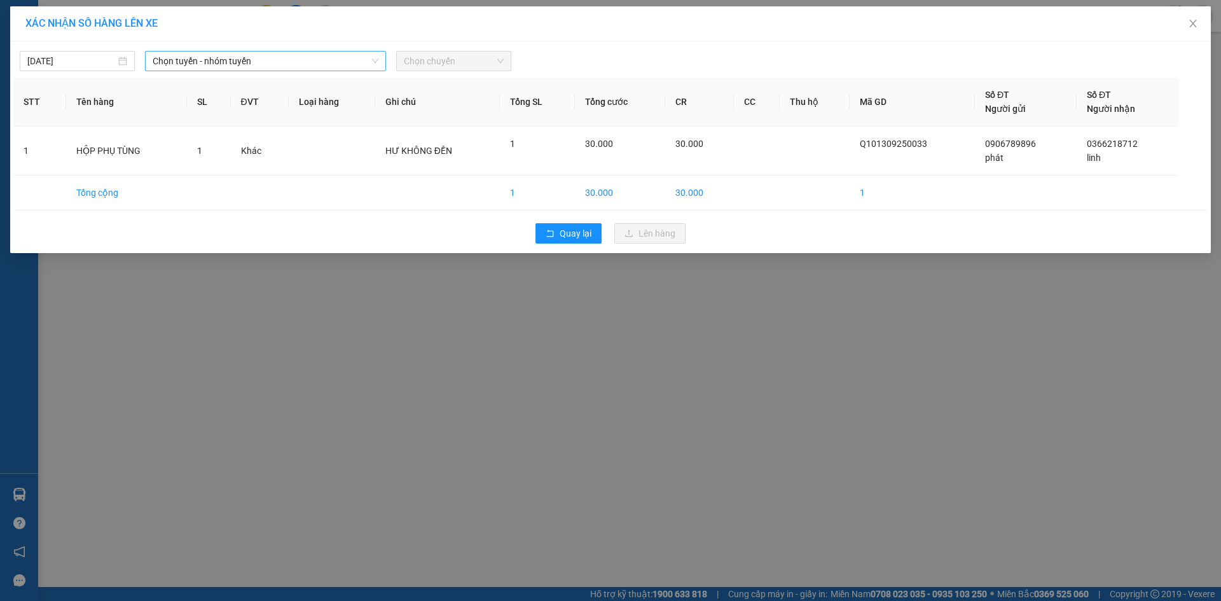
click at [276, 68] on span "Chọn tuyến - nhóm tuyến" at bounding box center [266, 61] width 226 height 19
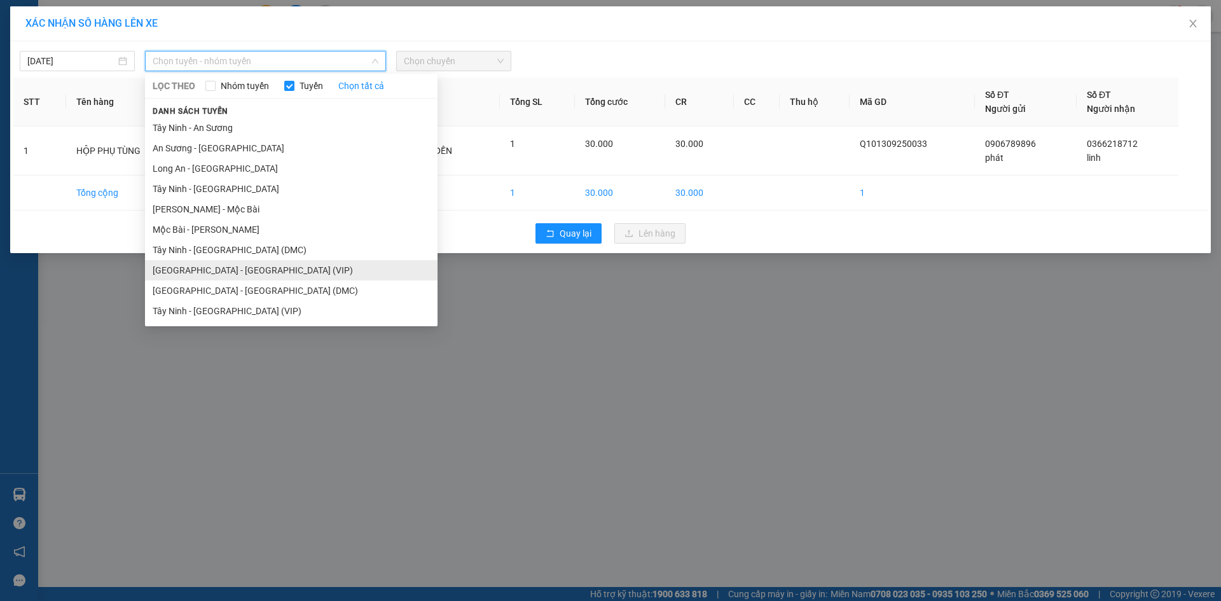
click at [230, 270] on li "[GEOGRAPHIC_DATA] - [GEOGRAPHIC_DATA] (VIP)" at bounding box center [291, 270] width 293 height 20
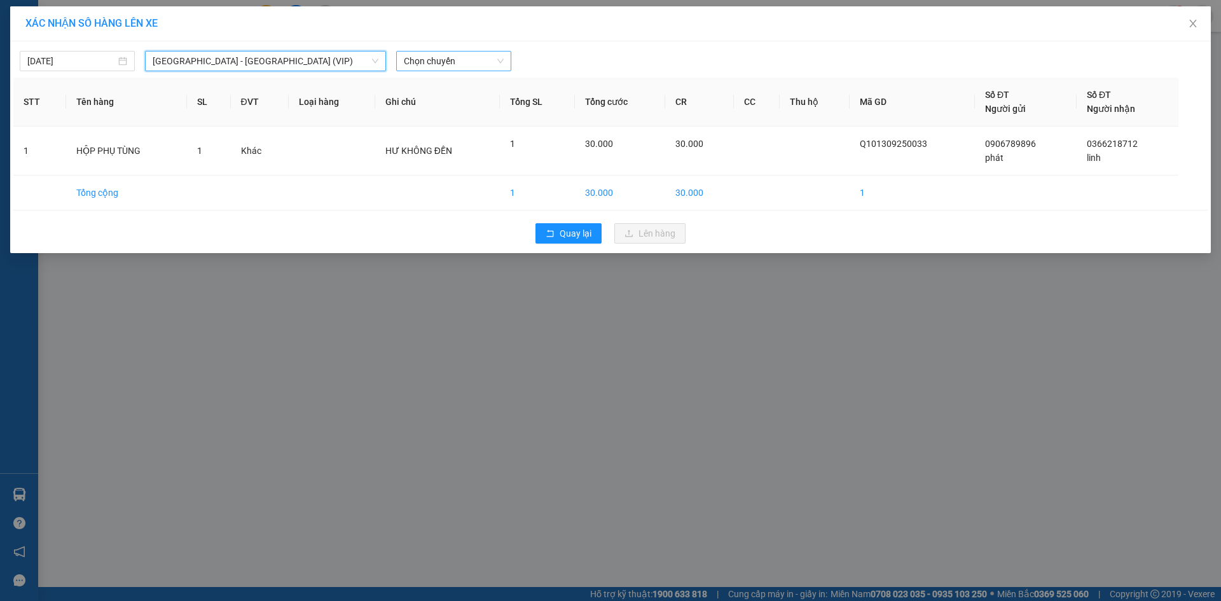
click at [455, 71] on div "Chọn chuyến" at bounding box center [453, 61] width 115 height 20
type input "2667"
click at [425, 64] on span "Chọn chuyến" at bounding box center [454, 61] width 100 height 19
type input "26676"
click at [464, 112] on div "15:00 - 50H-266.76" at bounding box center [453, 107] width 99 height 14
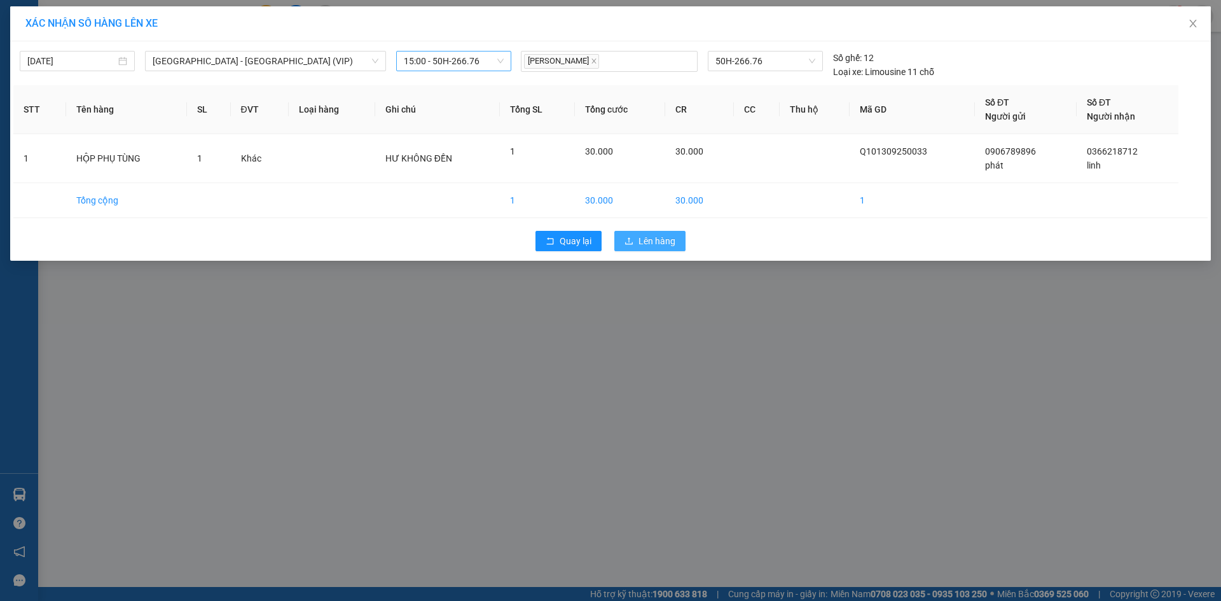
click at [654, 238] on span "Lên hàng" at bounding box center [657, 241] width 37 height 14
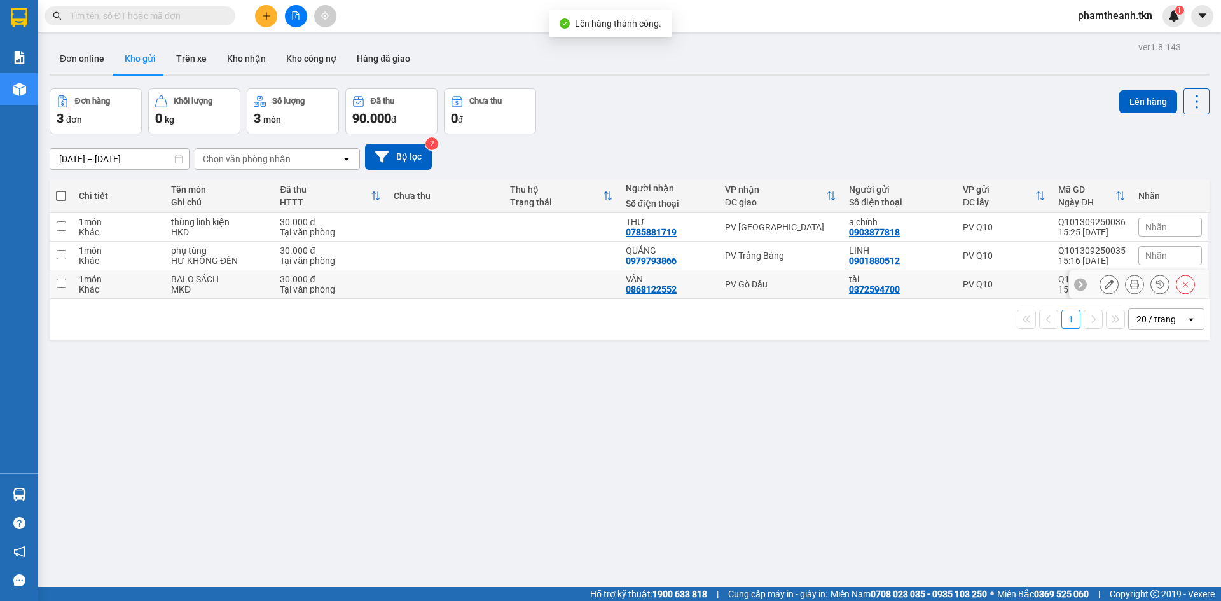
click at [485, 275] on td at bounding box center [445, 284] width 116 height 29
checkbox input "true"
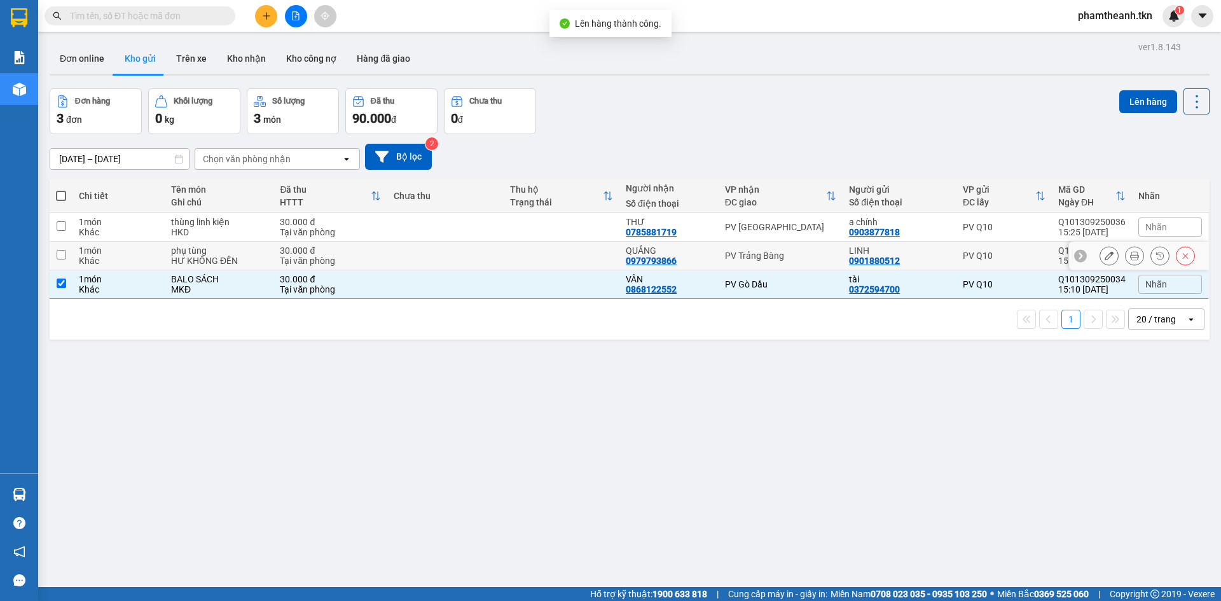
click at [490, 253] on td at bounding box center [445, 256] width 116 height 29
checkbox input "true"
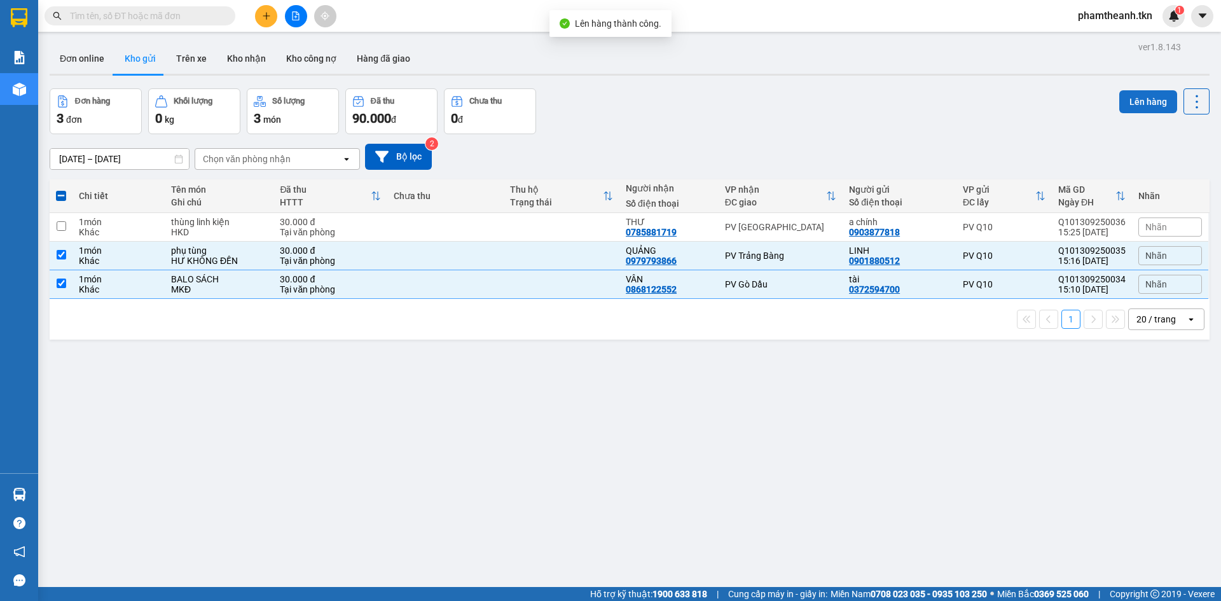
click at [1156, 103] on button "Lên hàng" at bounding box center [1148, 101] width 58 height 23
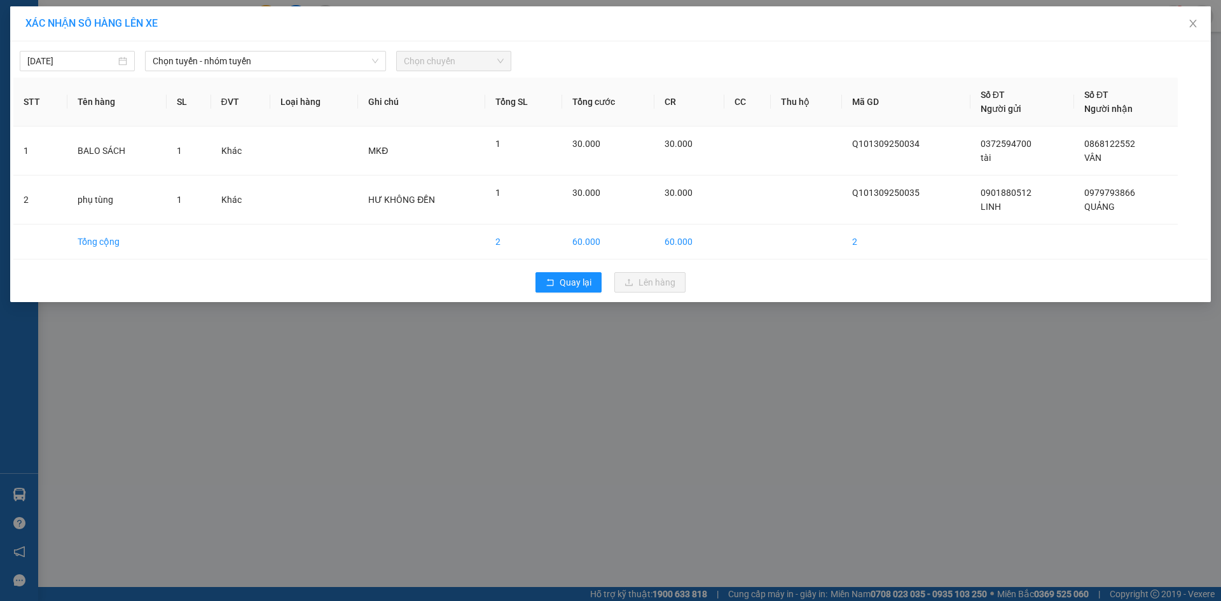
click at [214, 63] on span "Chọn tuyến - nhóm tuyến" at bounding box center [266, 61] width 226 height 19
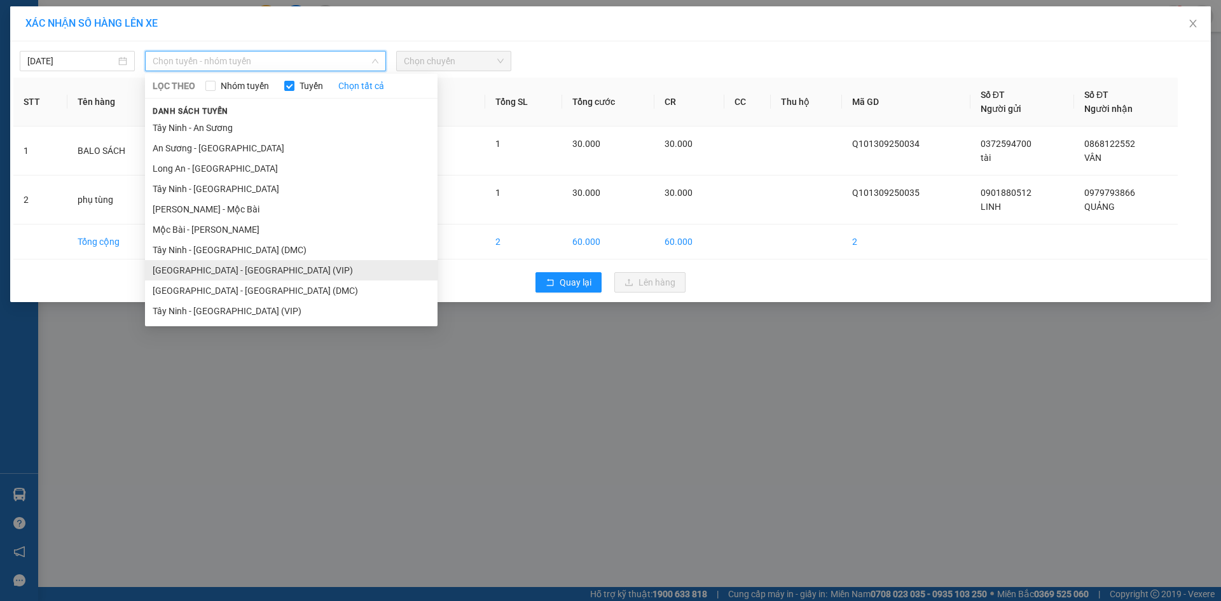
click at [222, 274] on li "[GEOGRAPHIC_DATA] - [GEOGRAPHIC_DATA] (VIP)" at bounding box center [291, 270] width 293 height 20
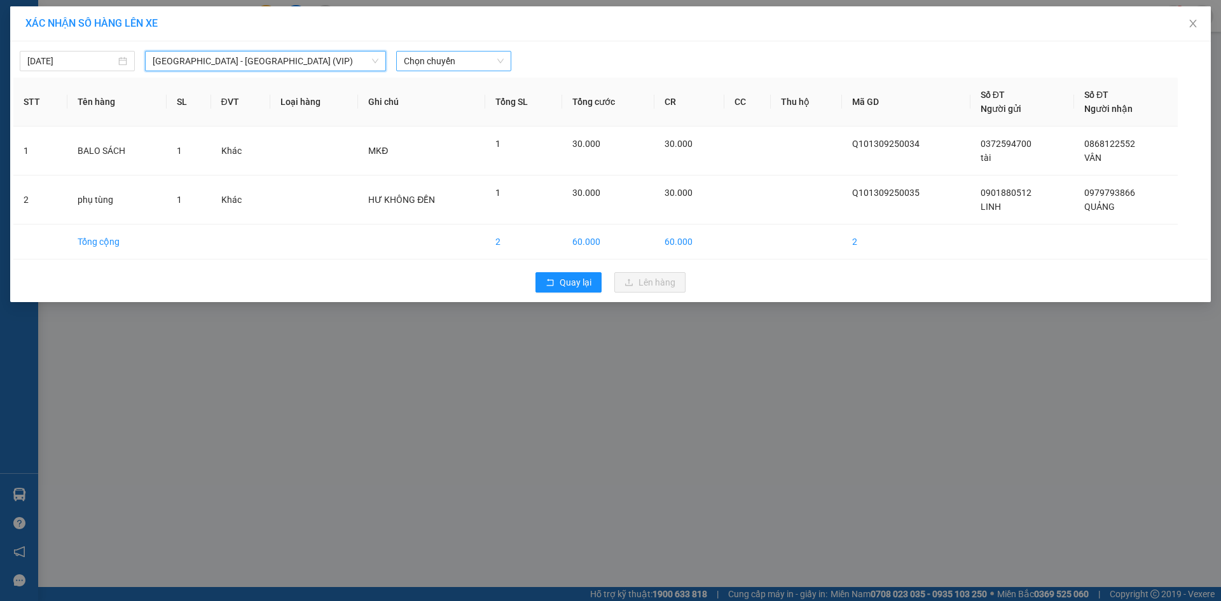
click at [429, 64] on span "Chọn chuyến" at bounding box center [454, 61] width 100 height 19
type input "50816"
click at [434, 99] on div "15:40 - 50H-508.16" at bounding box center [453, 107] width 114 height 20
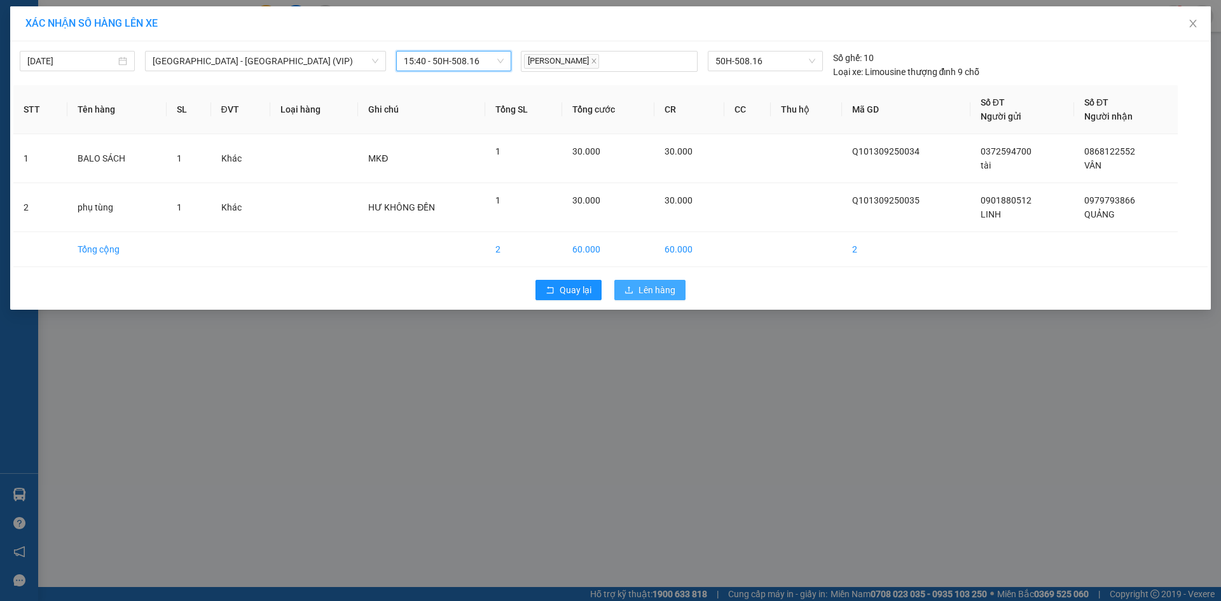
click at [662, 299] on button "Lên hàng" at bounding box center [649, 290] width 71 height 20
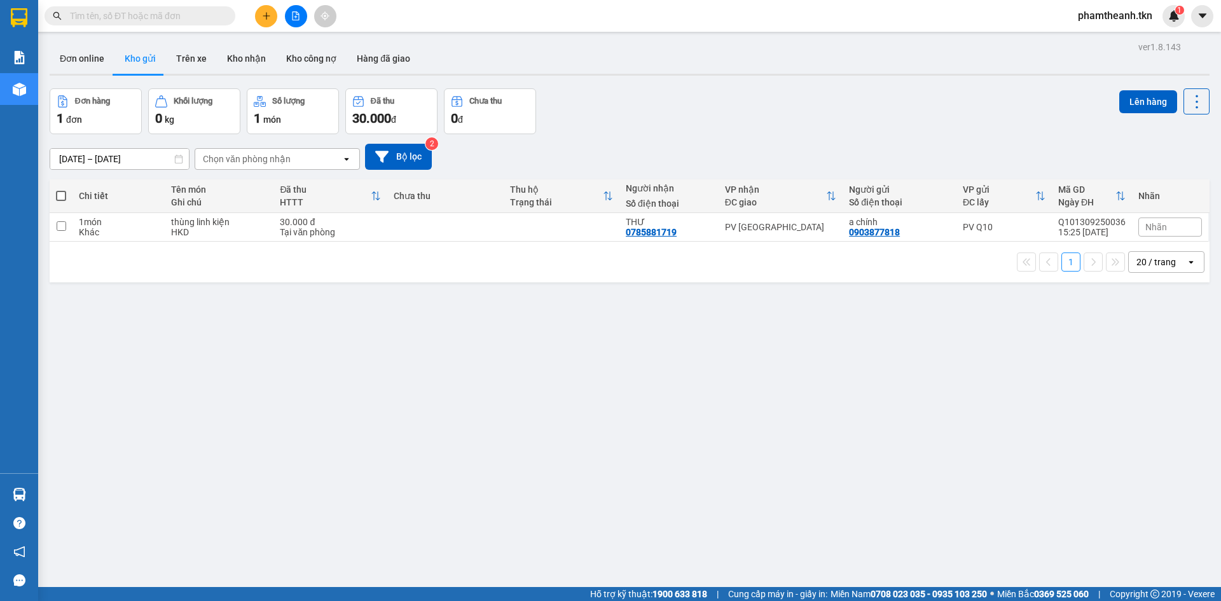
drag, startPoint x: 145, startPoint y: 24, endPoint x: 152, endPoint y: 24, distance: 7.0
click at [145, 24] on span at bounding box center [140, 15] width 191 height 19
click at [188, 12] on input "text" at bounding box center [145, 16] width 150 height 14
click at [187, 13] on input "text" at bounding box center [145, 16] width 150 height 14
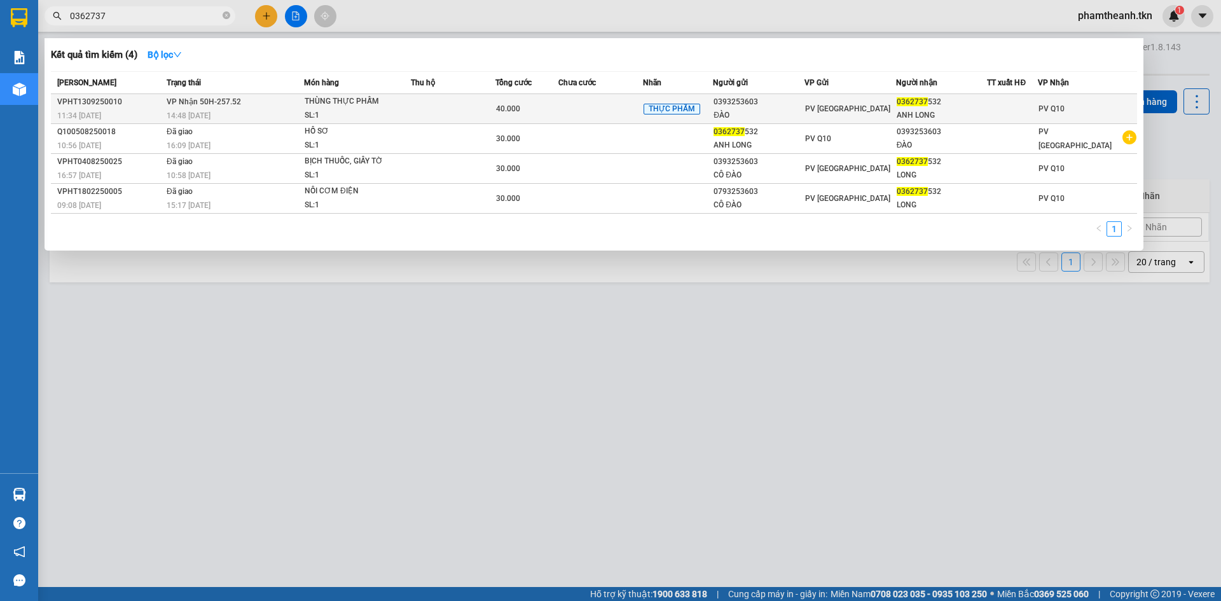
type input "0362737"
click at [650, 100] on td "THỰC PHẨM" at bounding box center [678, 109] width 71 height 30
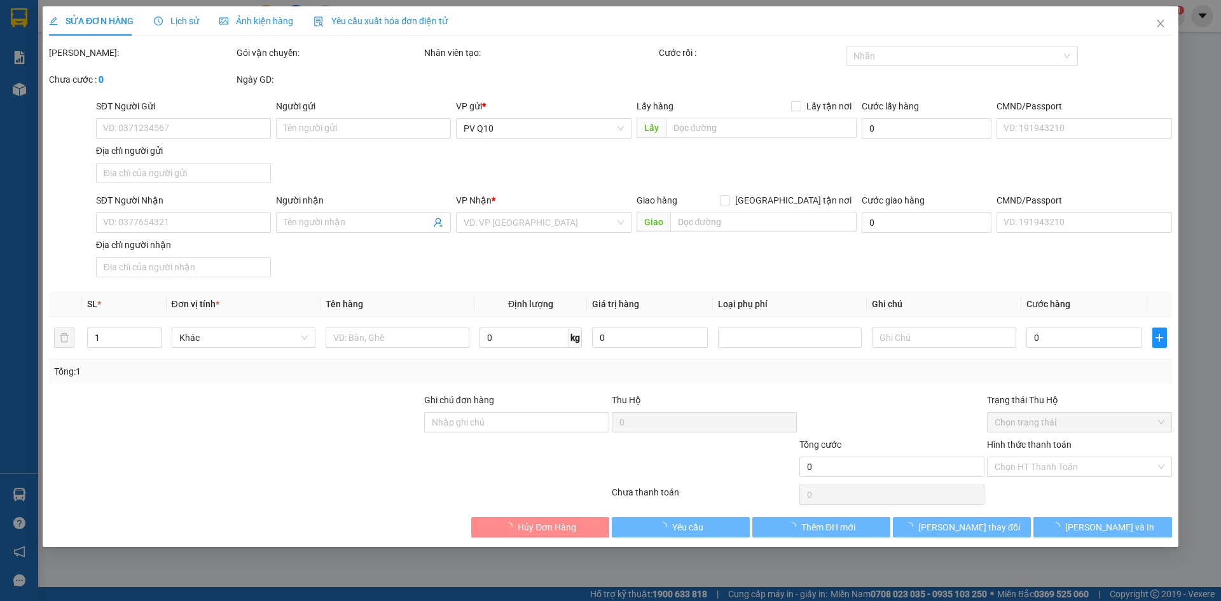
type input "0393253603"
type input "ĐÀO"
type input "0362737532"
type input "ANH LONG"
type input "40.000"
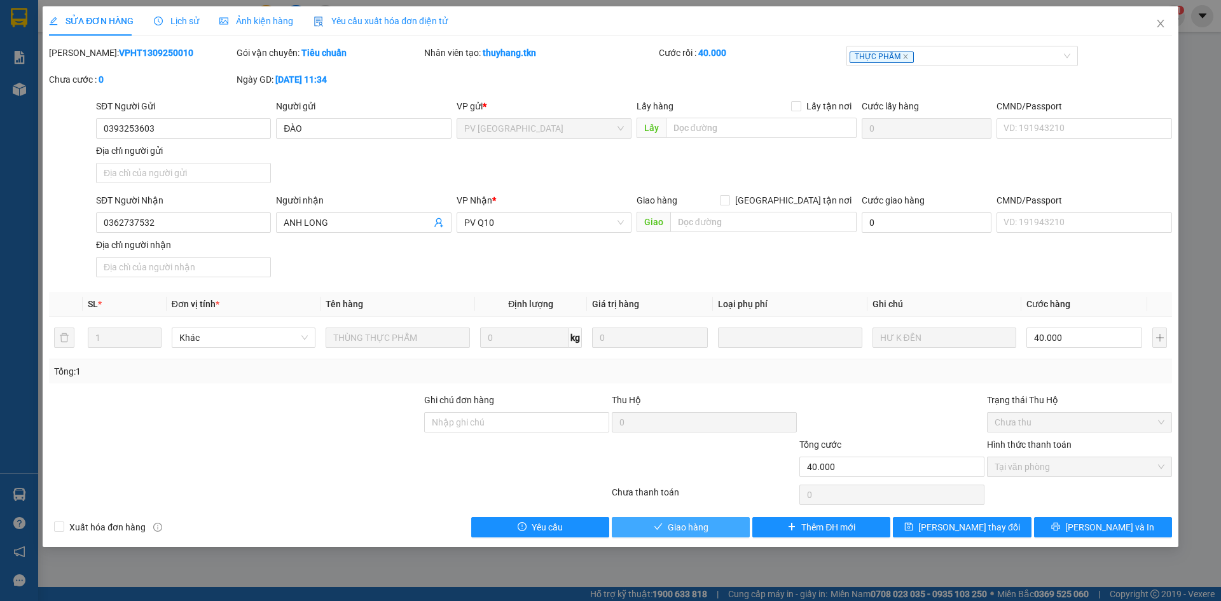
click at [669, 523] on span "Giao hàng" at bounding box center [688, 527] width 41 height 14
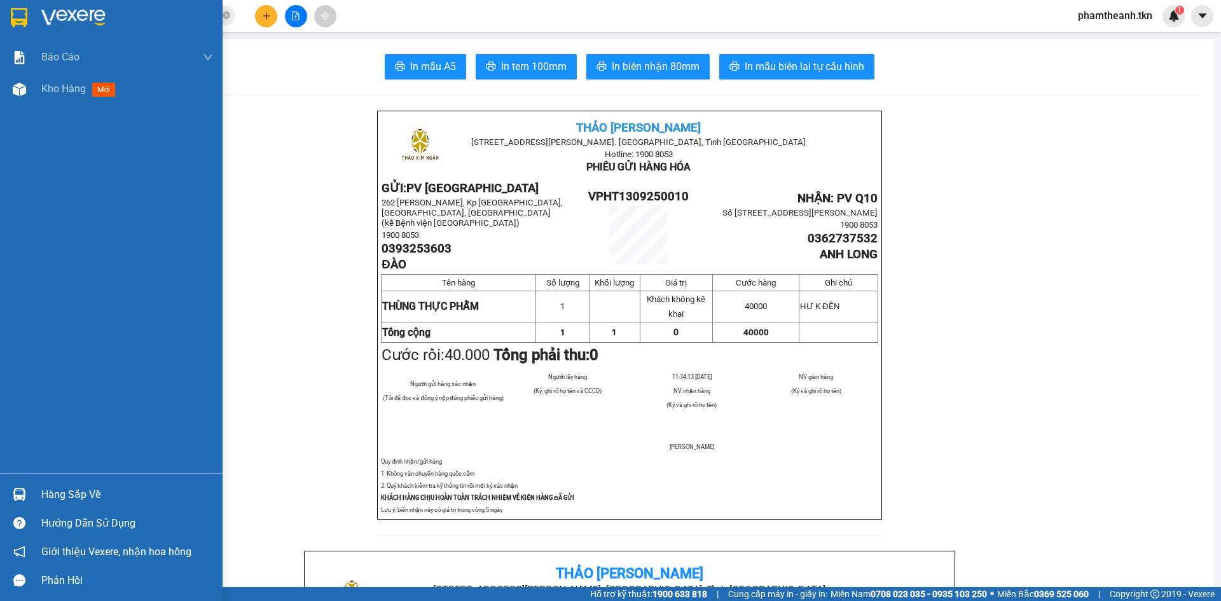
click at [47, 15] on img at bounding box center [73, 17] width 64 height 19
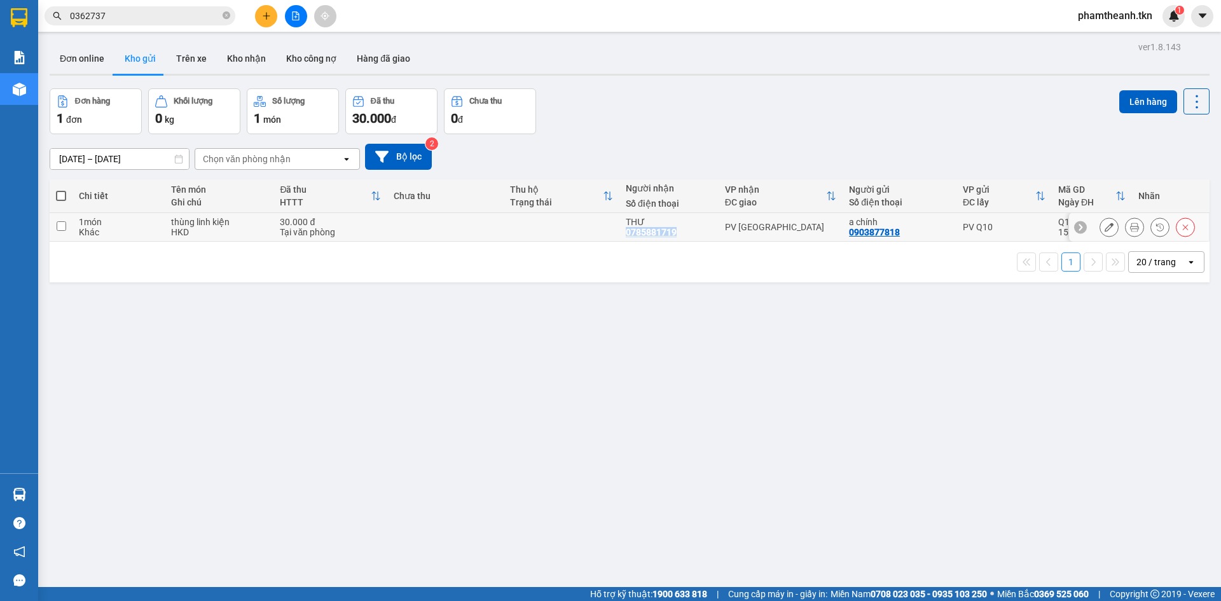
drag, startPoint x: 679, startPoint y: 233, endPoint x: 620, endPoint y: 229, distance: 60.0
click at [620, 230] on td "THƯ 0785881719" at bounding box center [669, 227] width 99 height 29
checkbox input "true"
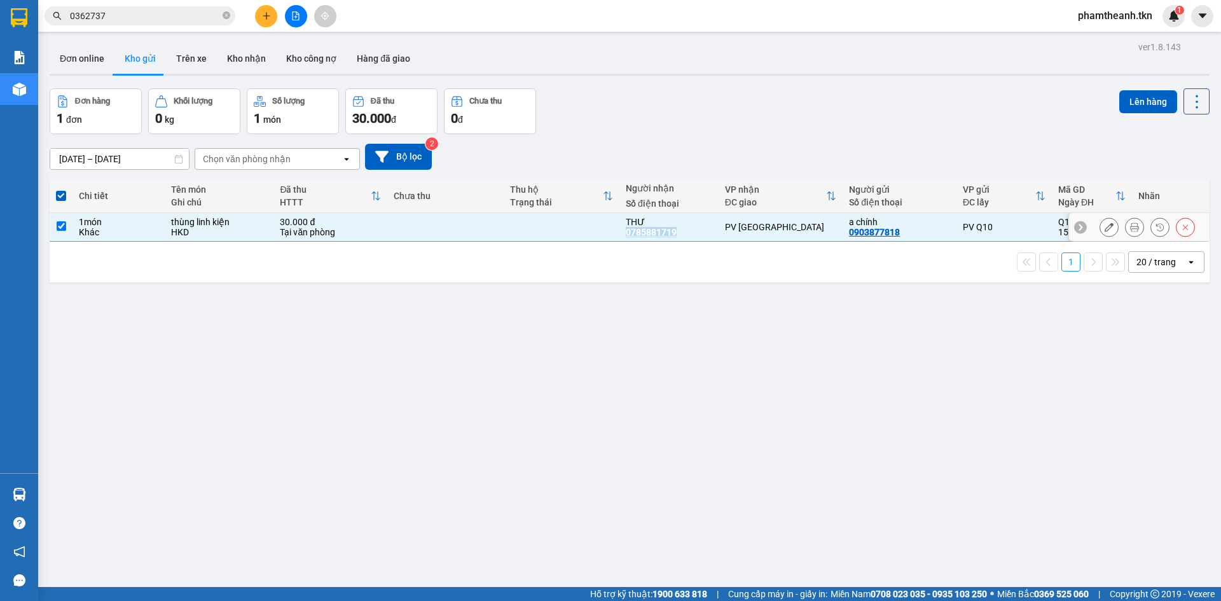
copy div "0785881719"
click at [646, 139] on div "[DATE] – [DATE] Press the down arrow key to interact with the calendar and sele…" at bounding box center [630, 156] width 1160 height 45
click at [1133, 100] on button "Lên hàng" at bounding box center [1148, 101] width 58 height 23
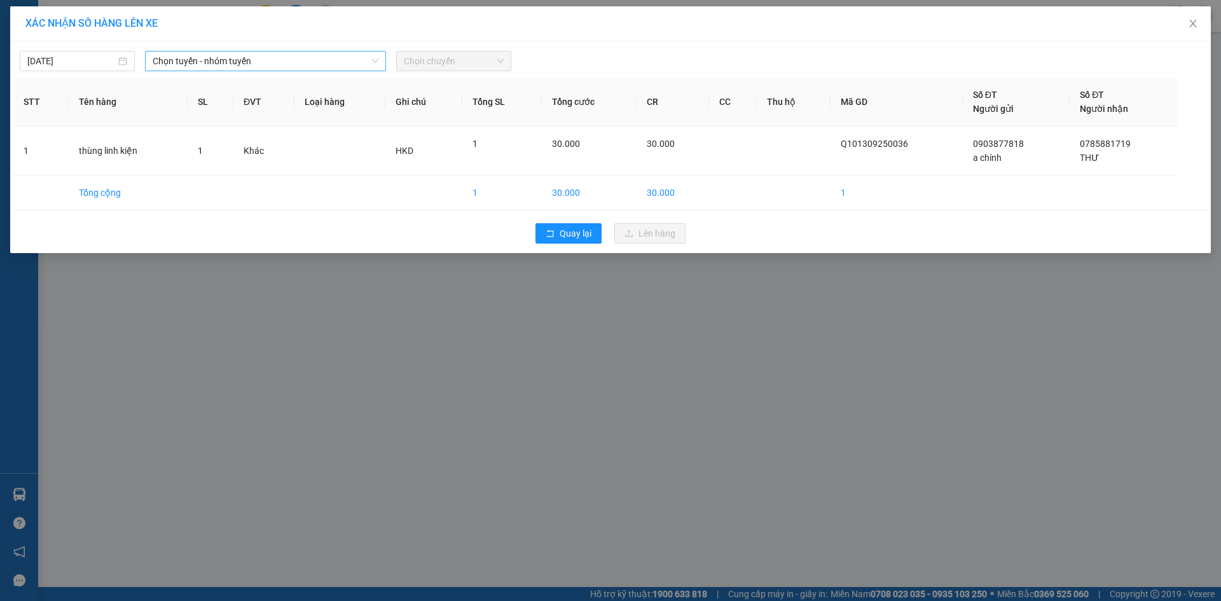
click at [323, 62] on span "Chọn tuyến - nhóm tuyến" at bounding box center [266, 61] width 226 height 19
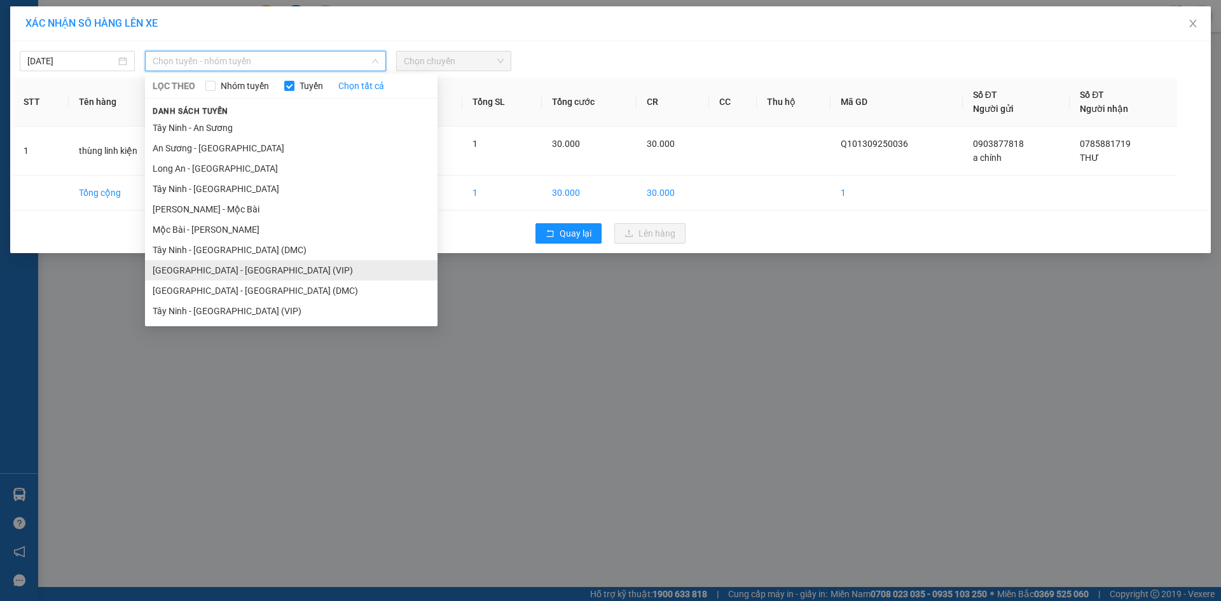
click at [216, 270] on li "[GEOGRAPHIC_DATA] - [GEOGRAPHIC_DATA] (VIP)" at bounding box center [291, 270] width 293 height 20
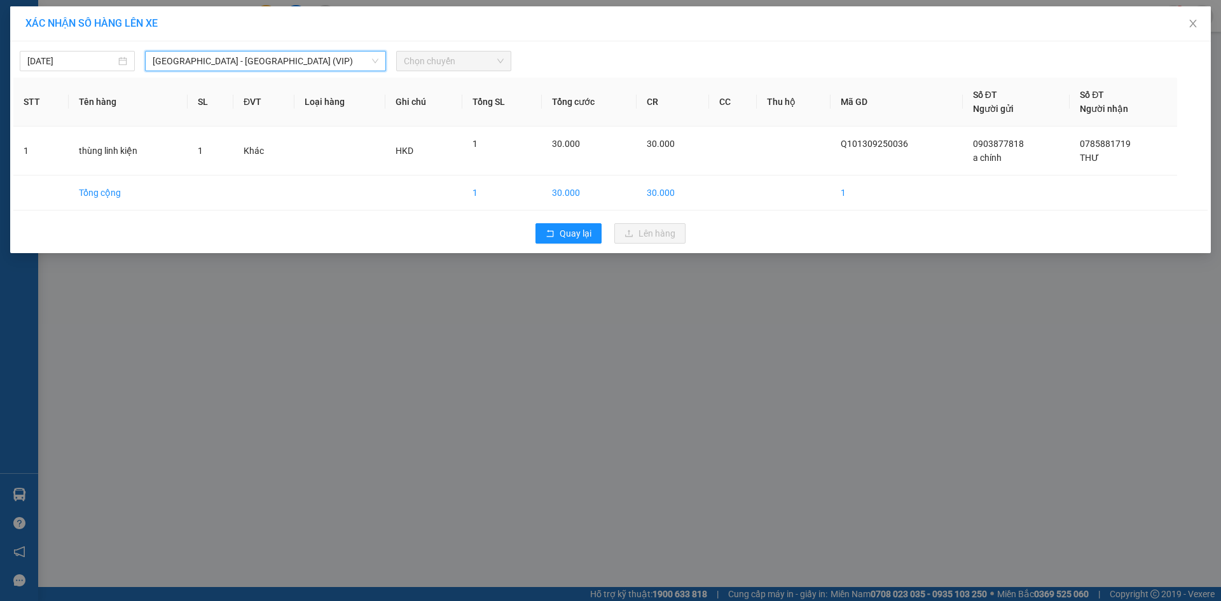
click at [428, 60] on span "Chọn chuyến" at bounding box center [454, 61] width 100 height 19
click at [427, 59] on span "Chọn chuyến" at bounding box center [454, 61] width 100 height 19
type input "50262"
click at [456, 107] on div "15:51 (TC) - 50H-502.62" at bounding box center [453, 107] width 99 height 14
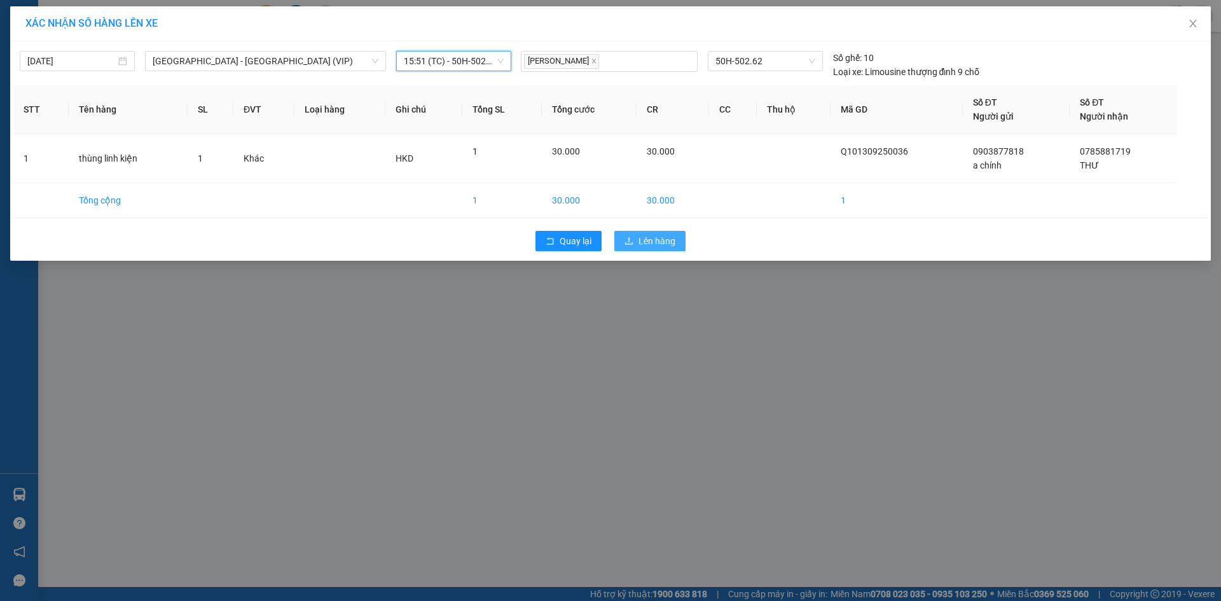
click at [669, 234] on span "Lên hàng" at bounding box center [657, 241] width 37 height 14
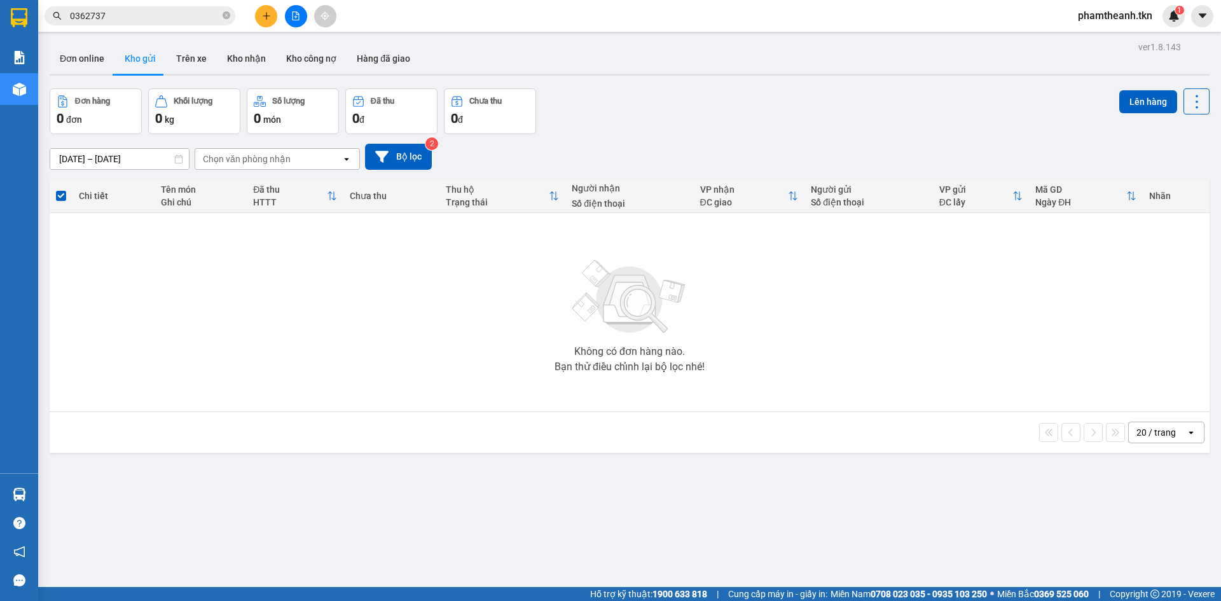
click at [137, 16] on input "0362737" at bounding box center [145, 16] width 150 height 14
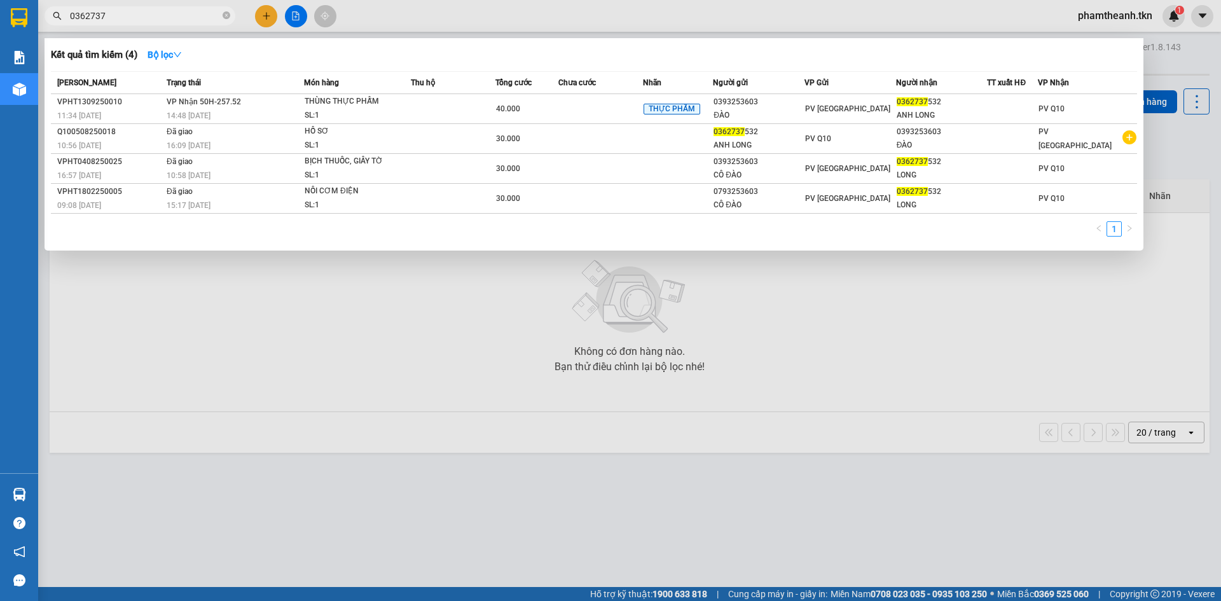
drag, startPoint x: 132, startPoint y: 17, endPoint x: 115, endPoint y: 17, distance: 16.5
click at [116, 17] on input "0362737" at bounding box center [145, 16] width 150 height 14
drag, startPoint x: 98, startPoint y: 17, endPoint x: 8, endPoint y: 3, distance: 91.4
click at [37, 8] on section "Kết quả tìm kiếm ( 4 ) Bộ lọc Mã ĐH Trạng thái Món hàng Thu hộ Tổng cước Chưa c…" at bounding box center [610, 300] width 1221 height 601
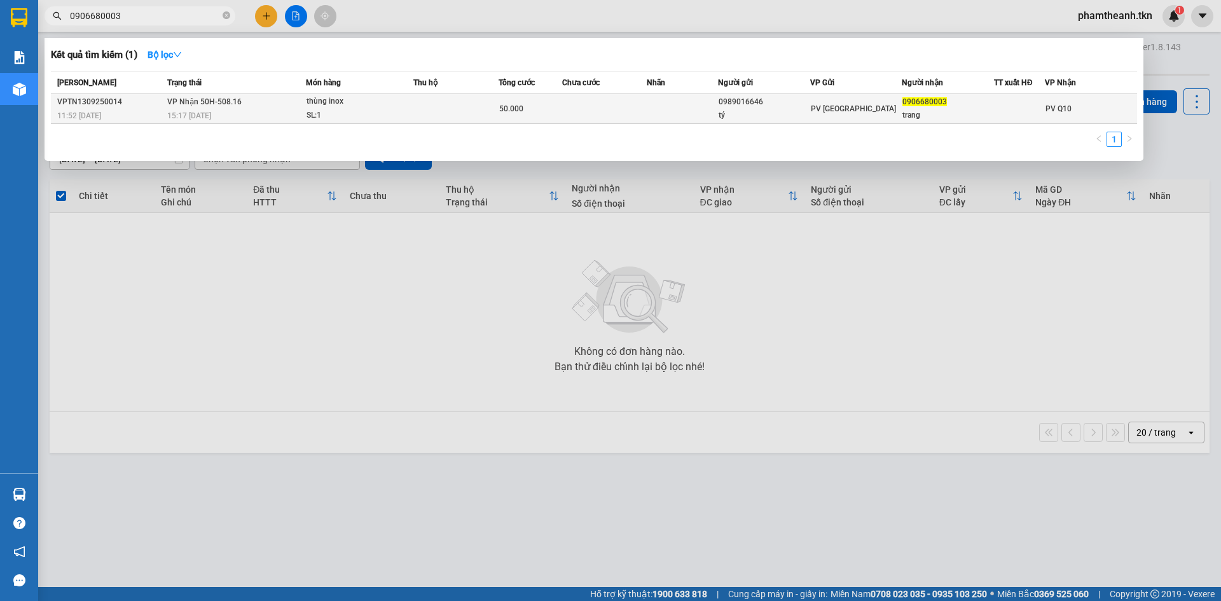
type input "0906680003"
click at [338, 108] on div "thùng inox" at bounding box center [354, 102] width 95 height 14
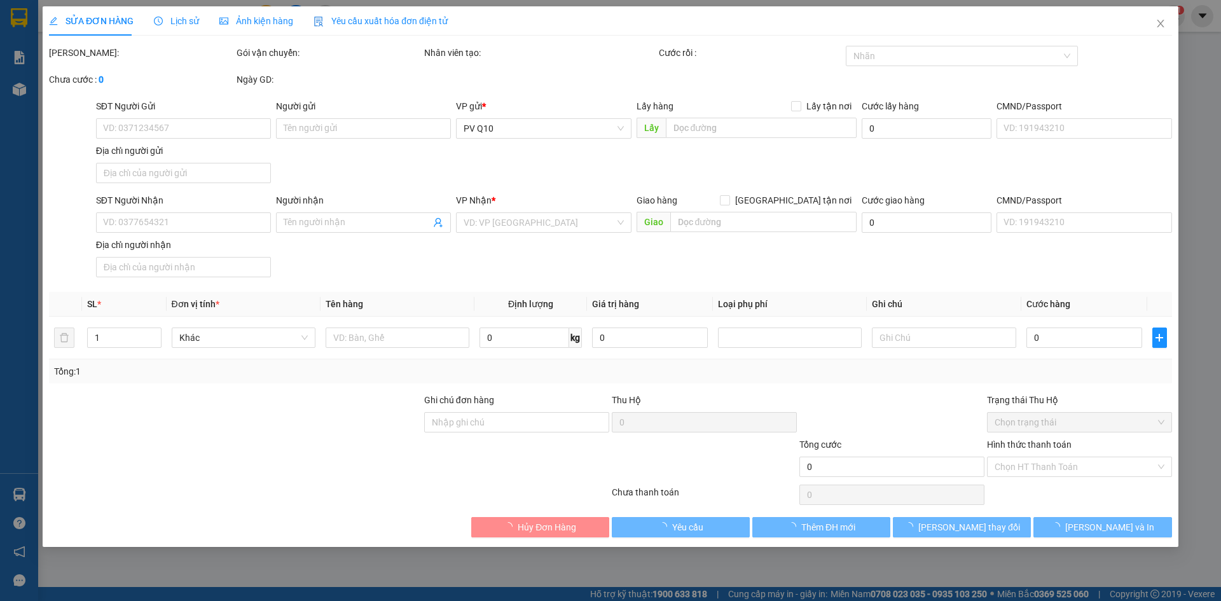
type input "0989016646"
type input "tý"
type input "0906680003"
type input "trang"
type input "50.000"
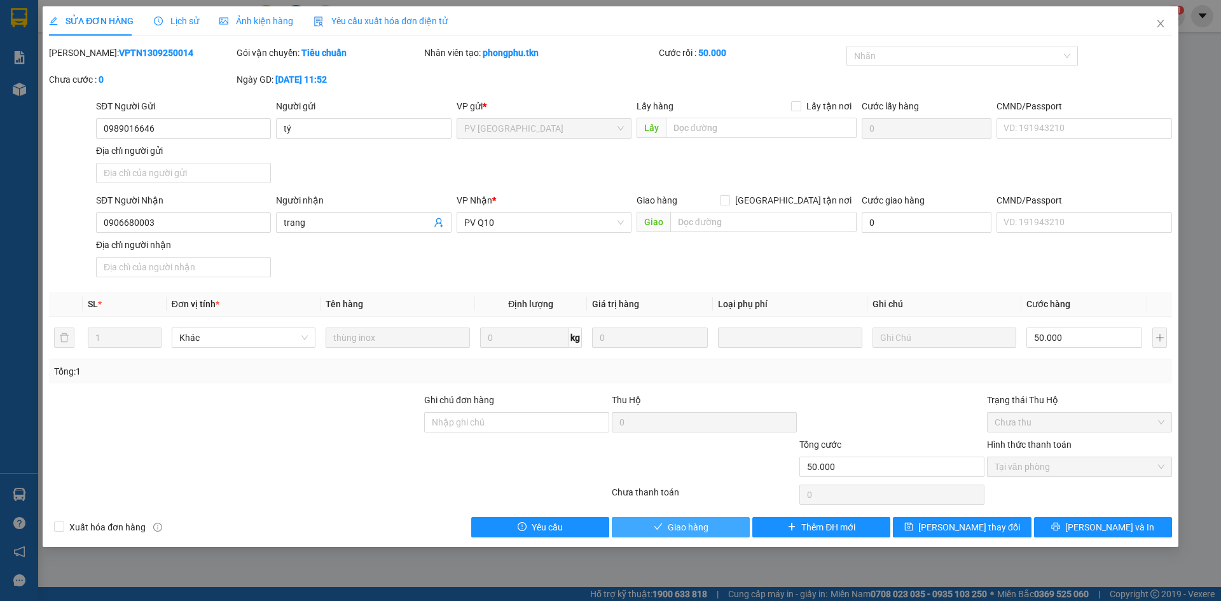
click at [721, 518] on button "Giao hàng" at bounding box center [681, 527] width 138 height 20
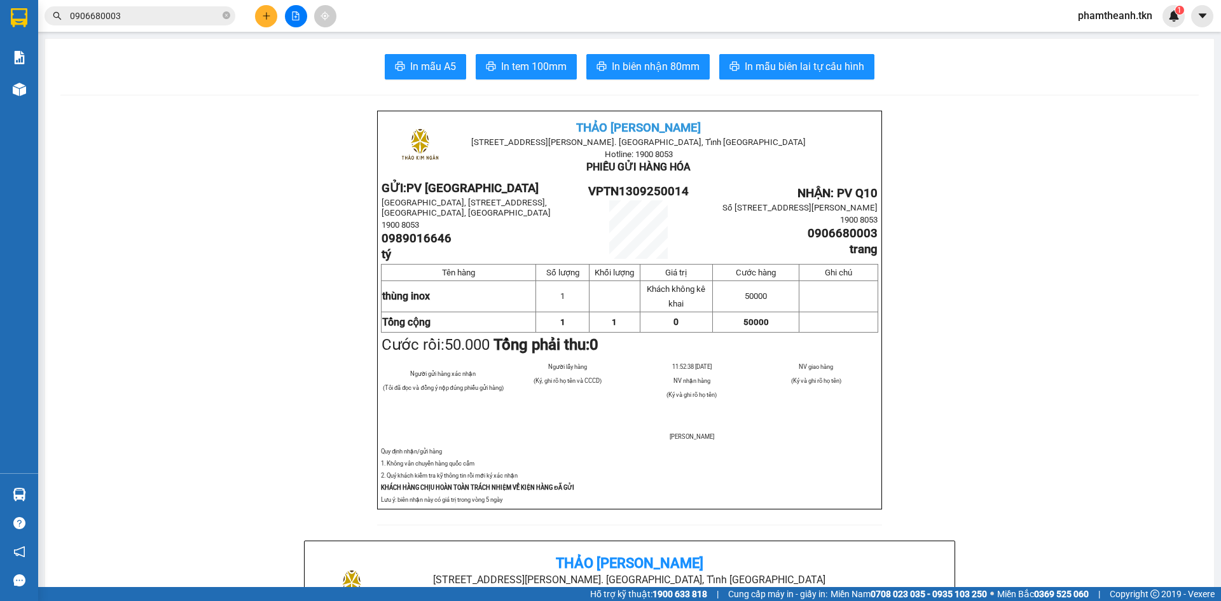
click at [829, 323] on td at bounding box center [839, 322] width 79 height 20
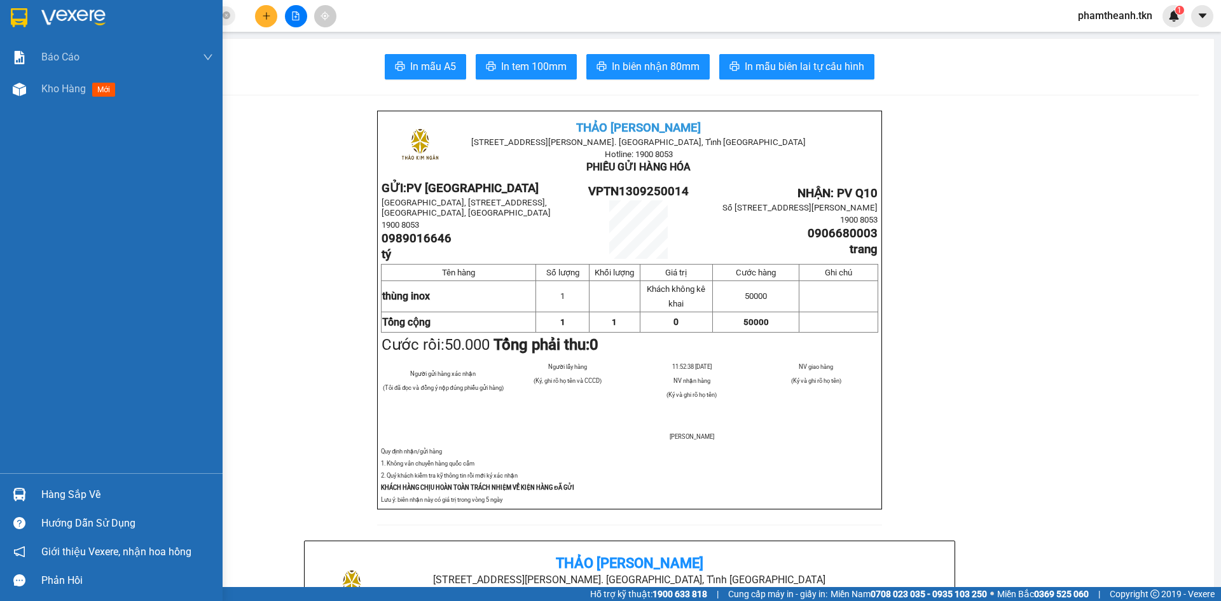
click at [28, 17] on div at bounding box center [19, 17] width 22 height 22
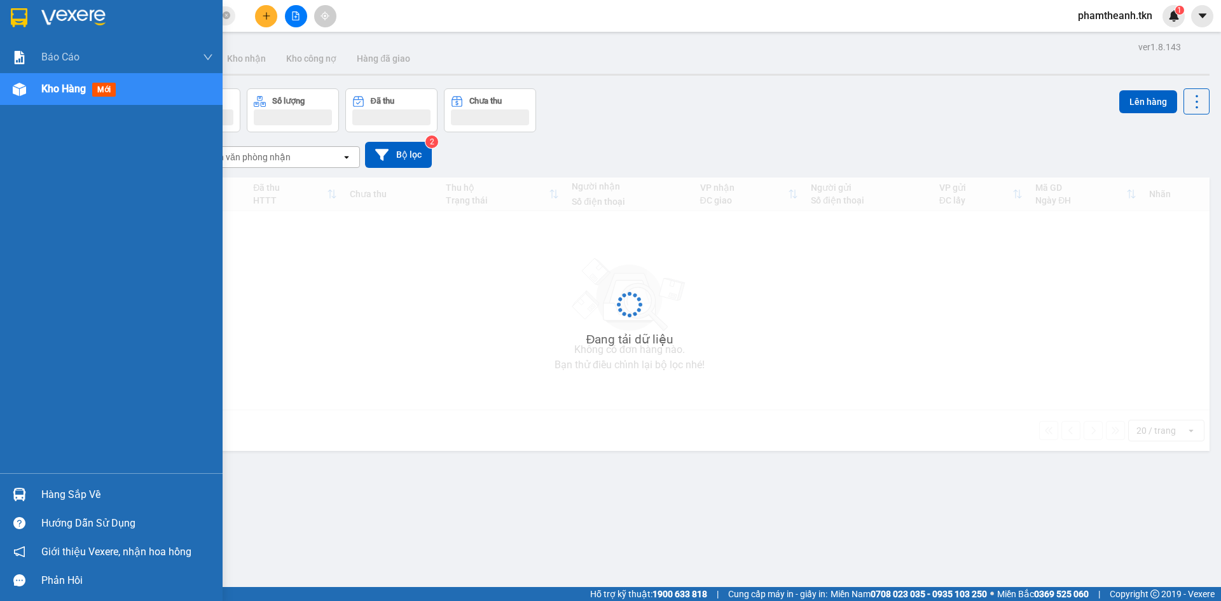
click at [33, 20] on div at bounding box center [111, 20] width 223 height 41
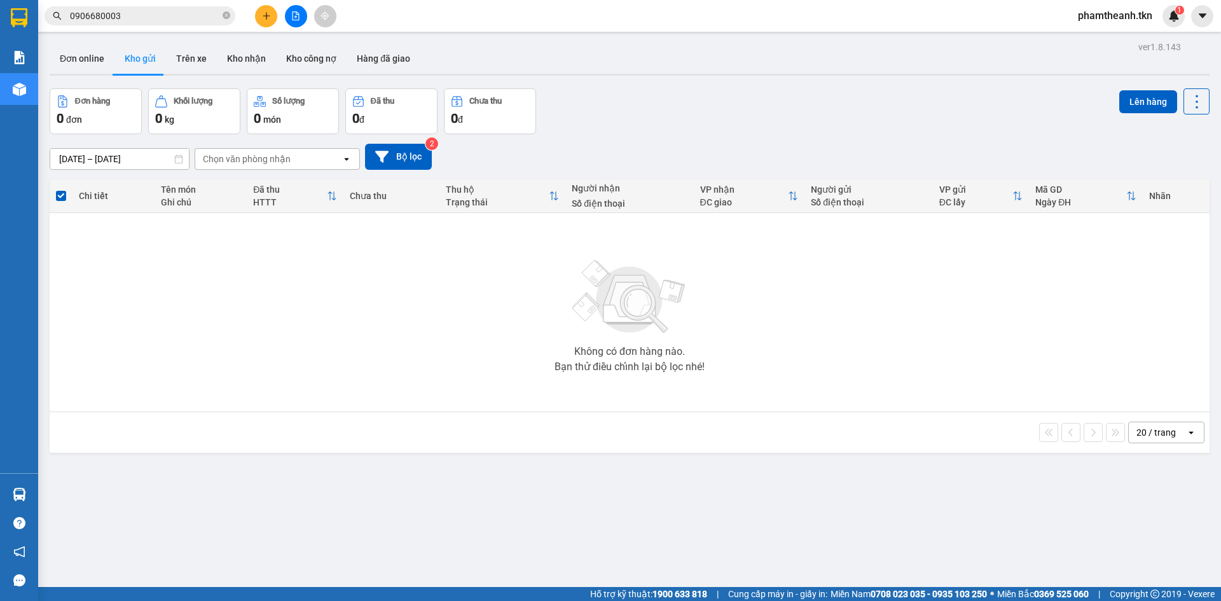
click at [259, 13] on button at bounding box center [266, 16] width 22 height 22
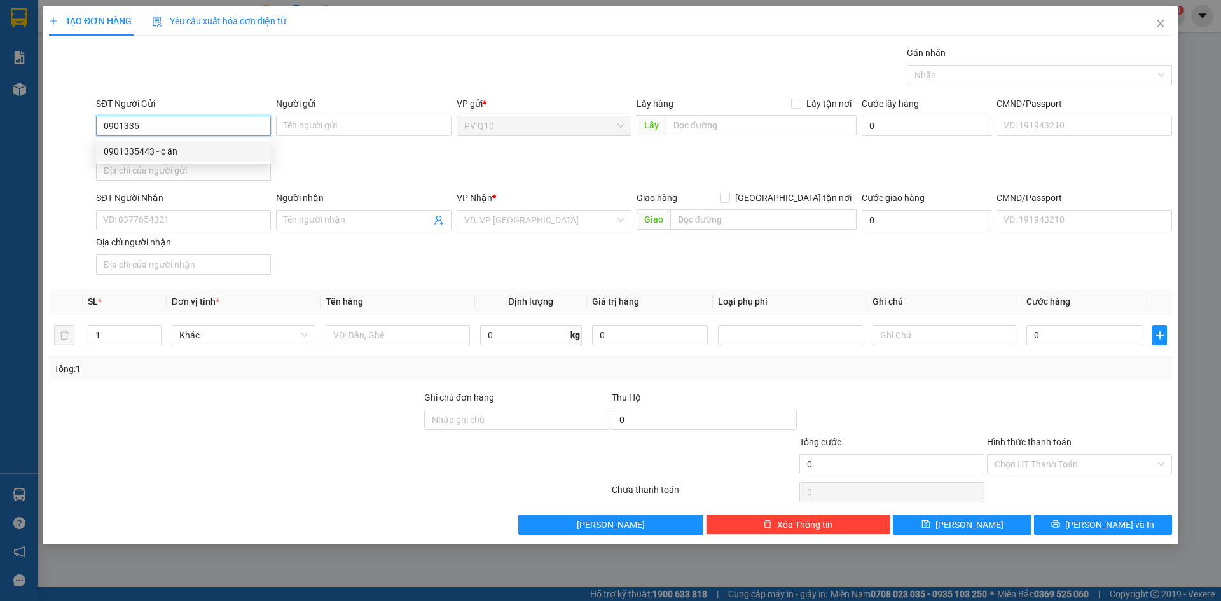
click at [136, 152] on div "0901335443 - c ân" at bounding box center [184, 151] width 160 height 14
type input "0901335443"
type input "c ân"
type input "0785643329"
type input "CHÂU"
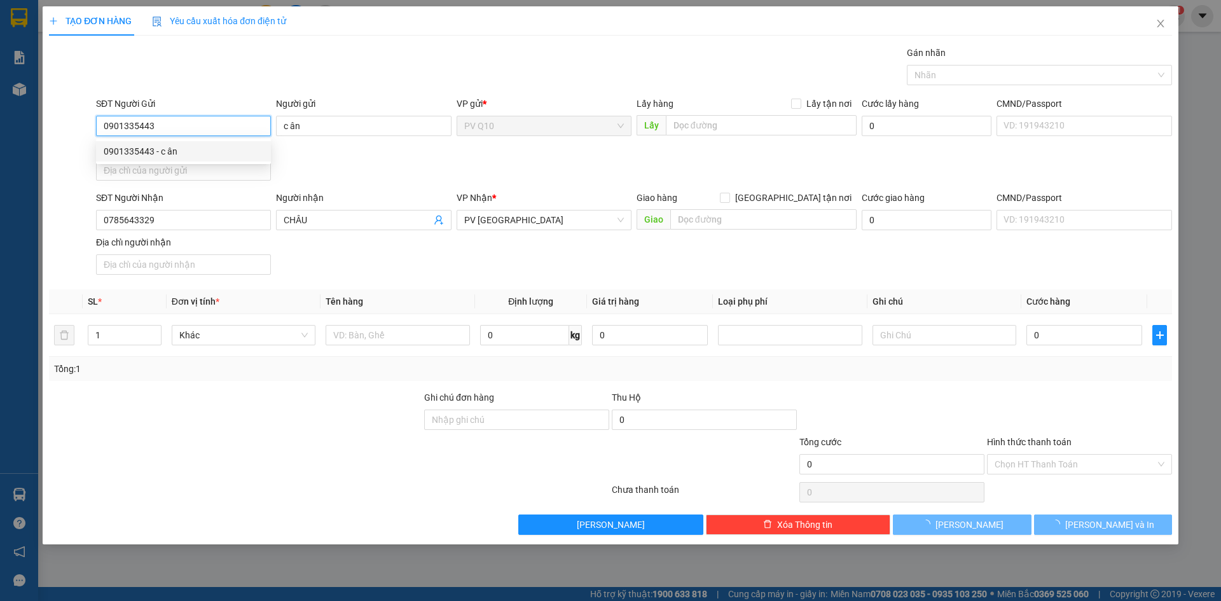
type input "50.000"
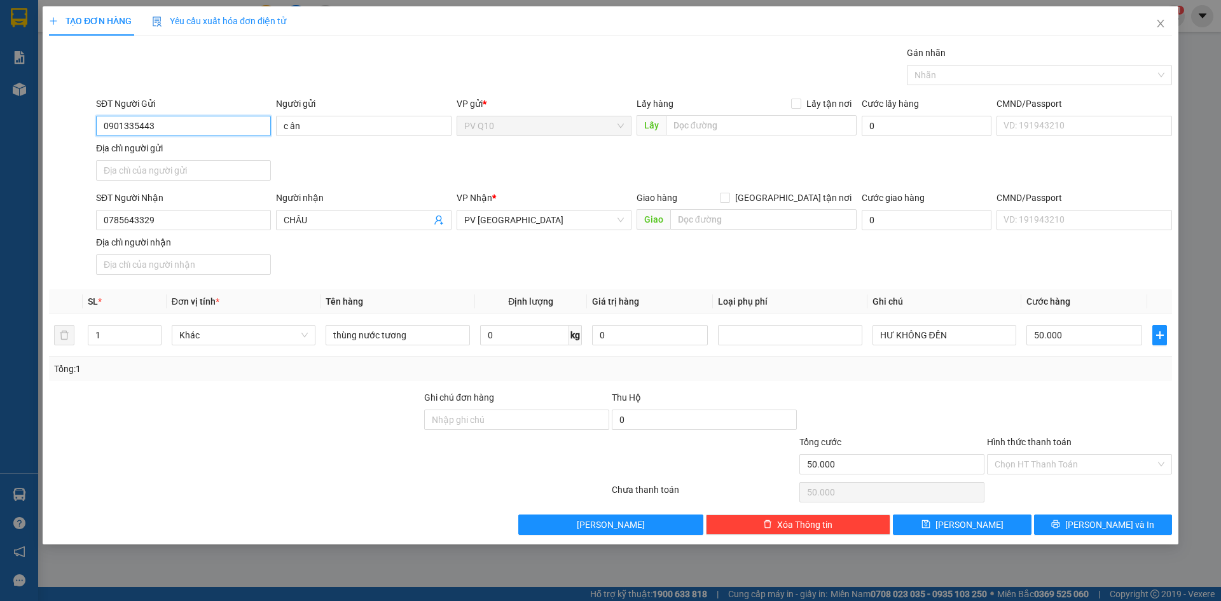
type input "0901335443"
click at [1051, 452] on div "Hình thức thanh toán" at bounding box center [1079, 444] width 185 height 19
click at [1049, 465] on input "Hình thức thanh toán" at bounding box center [1075, 464] width 161 height 19
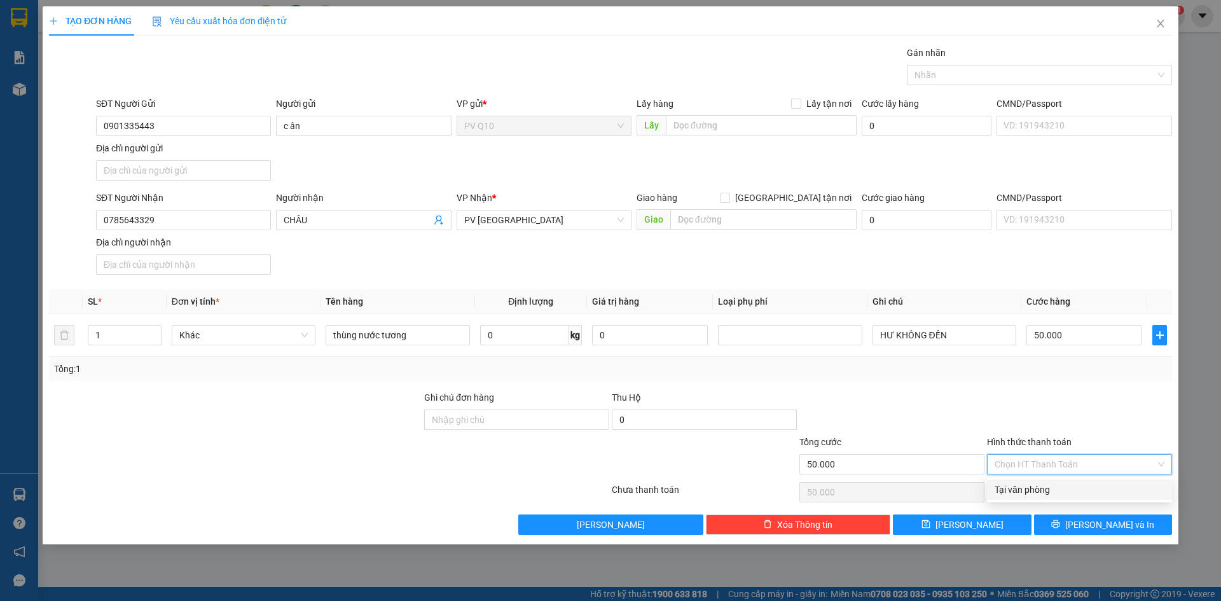
click at [1045, 489] on div "Tại văn phòng" at bounding box center [1080, 490] width 170 height 14
type input "0"
click at [1070, 529] on button "[PERSON_NAME] và In" at bounding box center [1103, 525] width 138 height 20
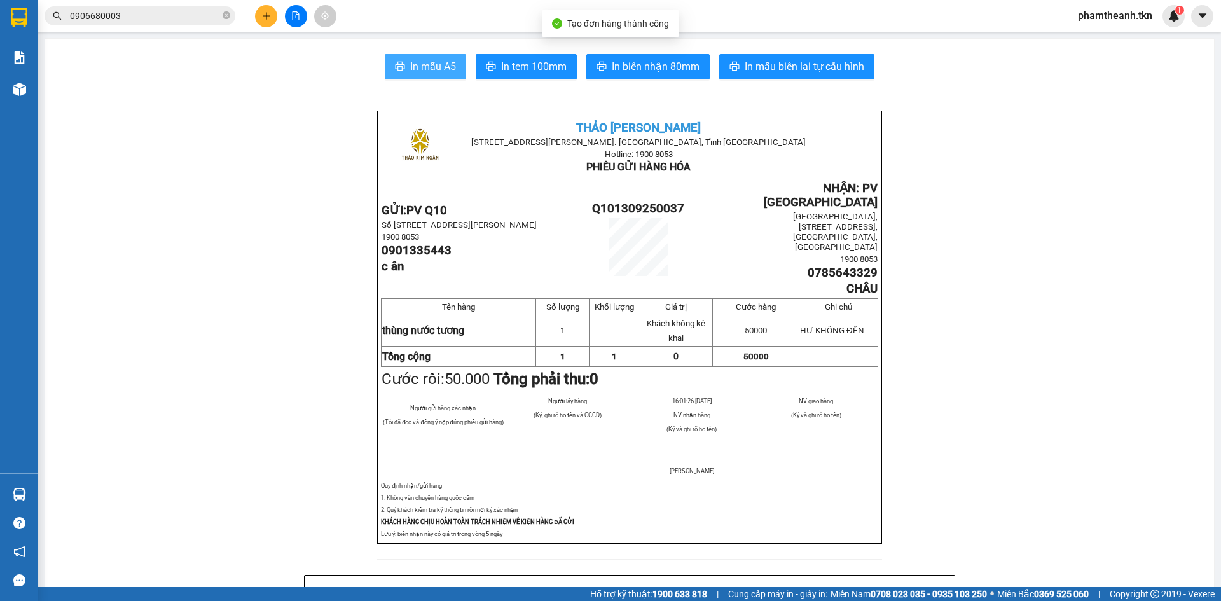
click at [438, 72] on span "In mẫu A5" at bounding box center [433, 67] width 46 height 16
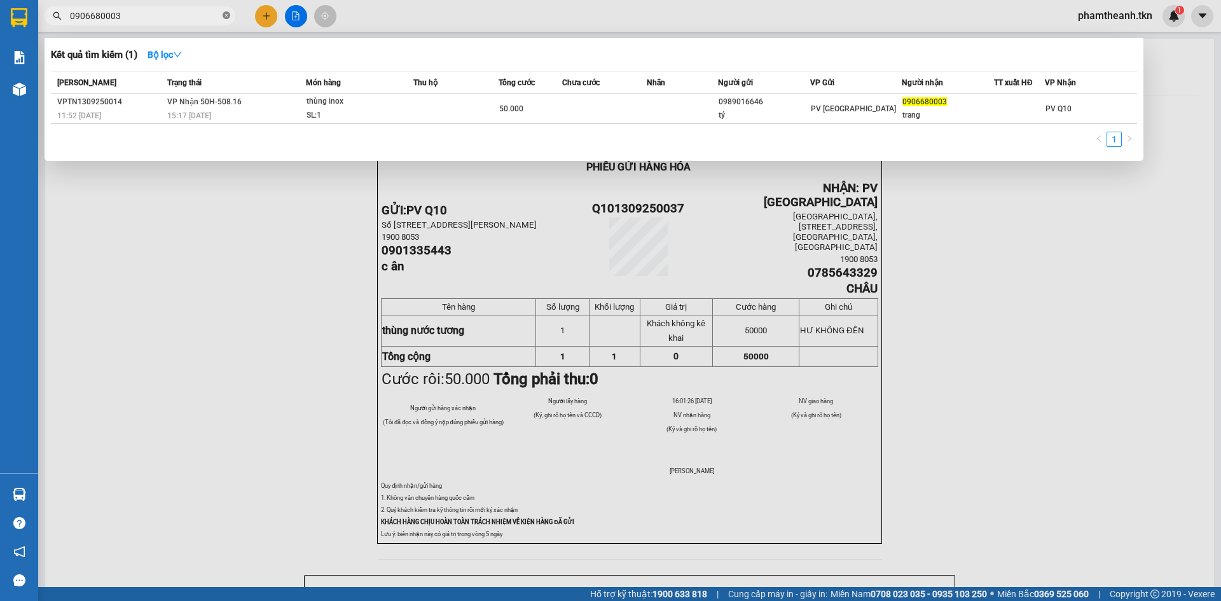
click at [223, 19] on icon "close-circle" at bounding box center [227, 15] width 8 height 8
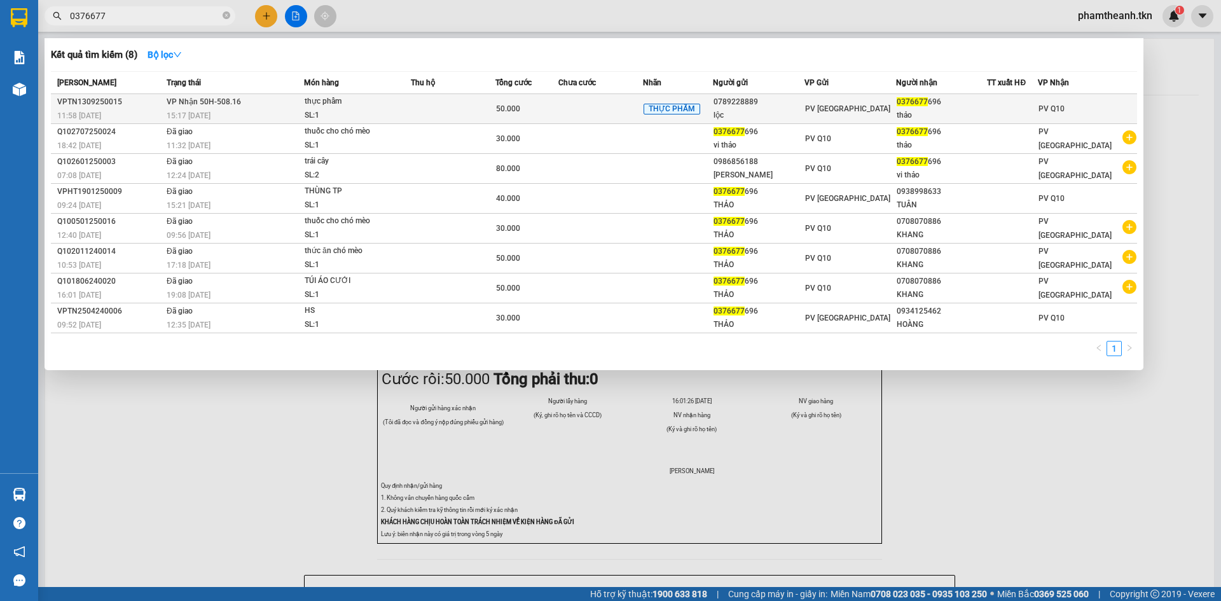
type input "0376677"
click at [764, 99] on div "0789228889" at bounding box center [759, 101] width 90 height 13
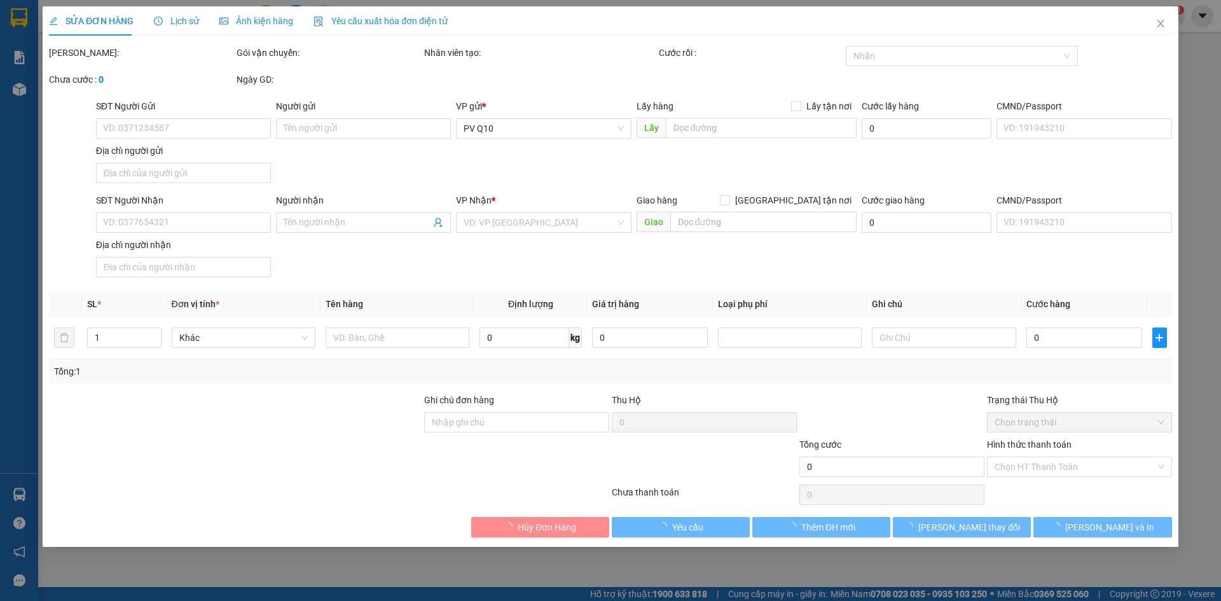
type input "0789228889"
type input "lộc"
type input "0376677696"
type input "thảo"
type input "50.000"
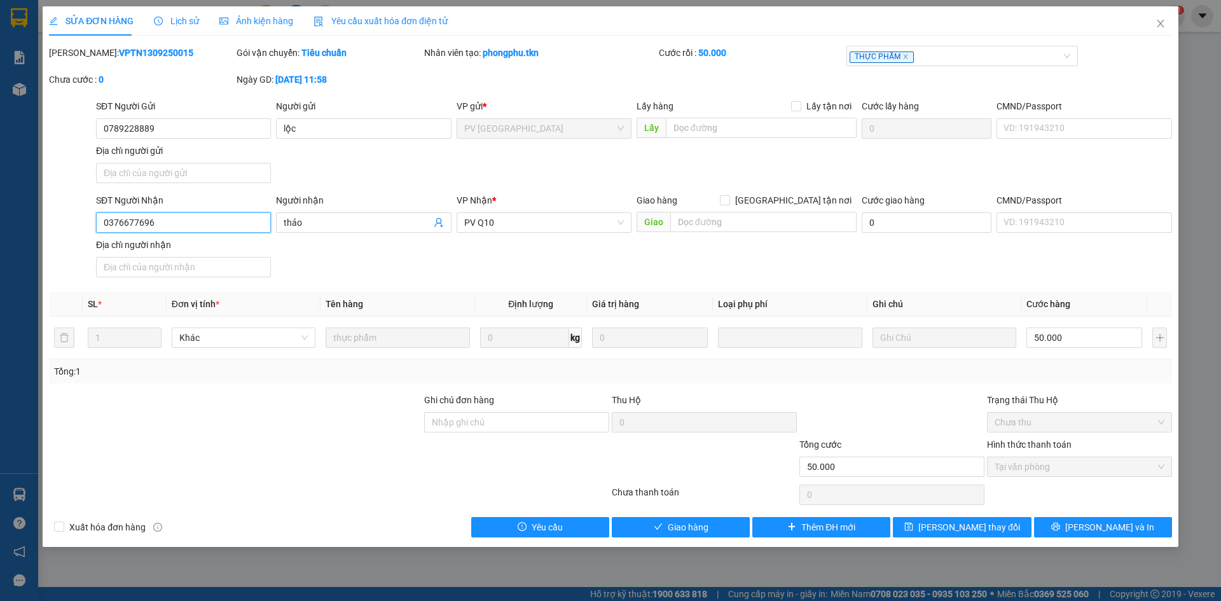
drag, startPoint x: 198, startPoint y: 218, endPoint x: 128, endPoint y: 223, distance: 69.5
click at [52, 214] on div "SĐT Người Nhận 0376677696 0376677696 Người nhận thảo VP Nhận * PV Q10 Giao hàng…" at bounding box center [611, 237] width 1126 height 89
click at [1167, 21] on span "Close" at bounding box center [1161, 24] width 36 height 36
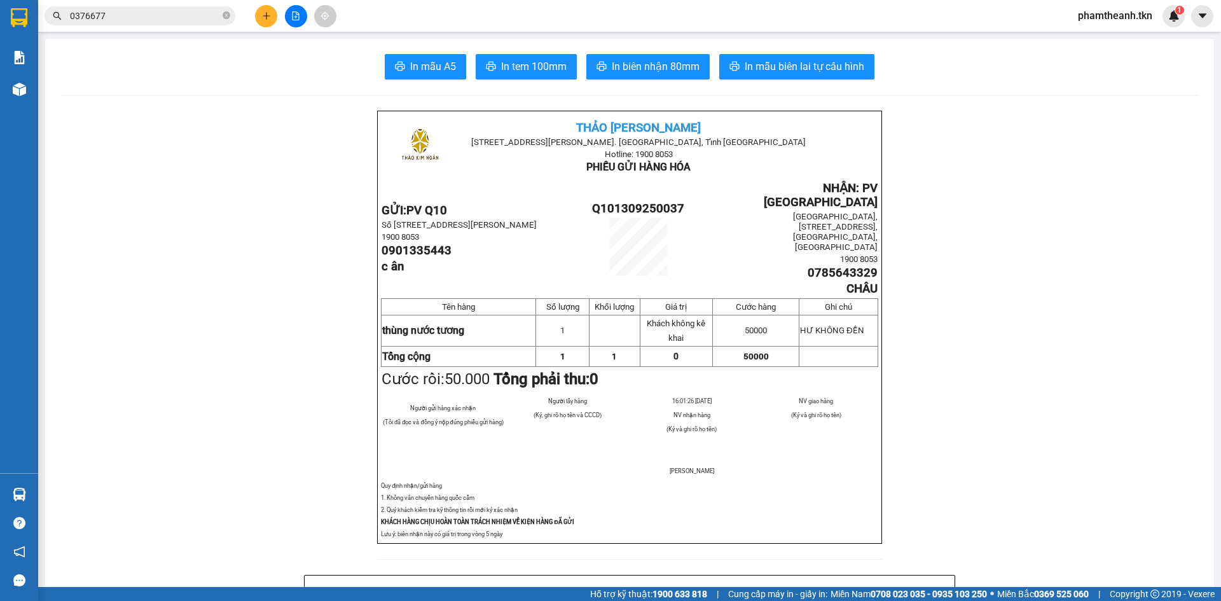
click at [256, 25] on div at bounding box center [295, 16] width 95 height 22
click at [263, 22] on button at bounding box center [266, 16] width 22 height 22
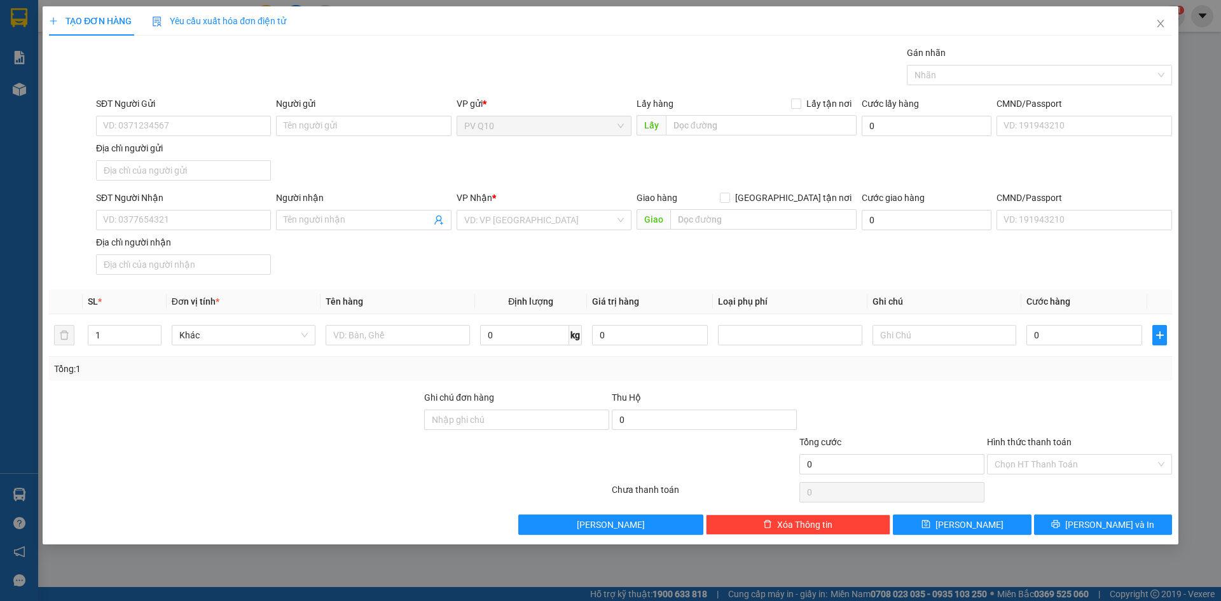
click at [414, 81] on div "Gói vận chuyển * Tiêu chuẩn Gán nhãn Nhãn" at bounding box center [634, 68] width 1081 height 45
click at [174, 130] on input "SĐT Người Gửi" at bounding box center [183, 126] width 175 height 20
type input "0708381817"
type input "a giàu"
drag, startPoint x: 134, startPoint y: 233, endPoint x: 155, endPoint y: 218, distance: 25.4
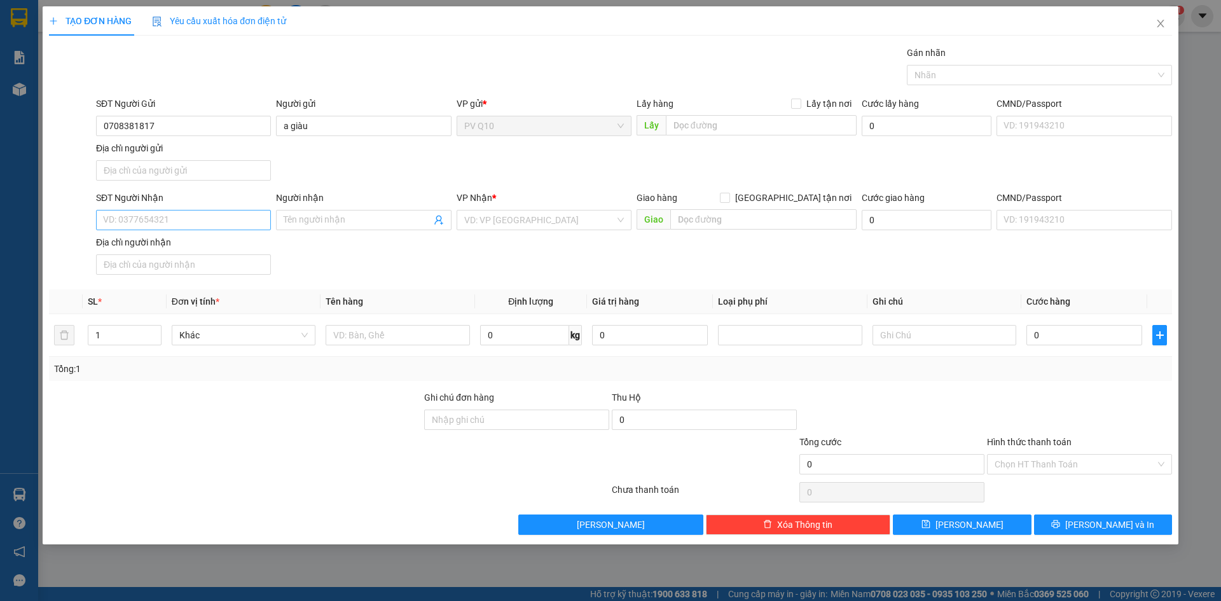
click at [135, 233] on div "SĐT Người Nhận VD: 0377654321" at bounding box center [183, 213] width 175 height 45
click at [156, 216] on input "SĐT Người Nhận" at bounding box center [183, 220] width 175 height 20
type input "0"
click at [129, 216] on input "0987959639" at bounding box center [183, 220] width 175 height 20
click at [146, 220] on input "0987959639" at bounding box center [183, 220] width 175 height 20
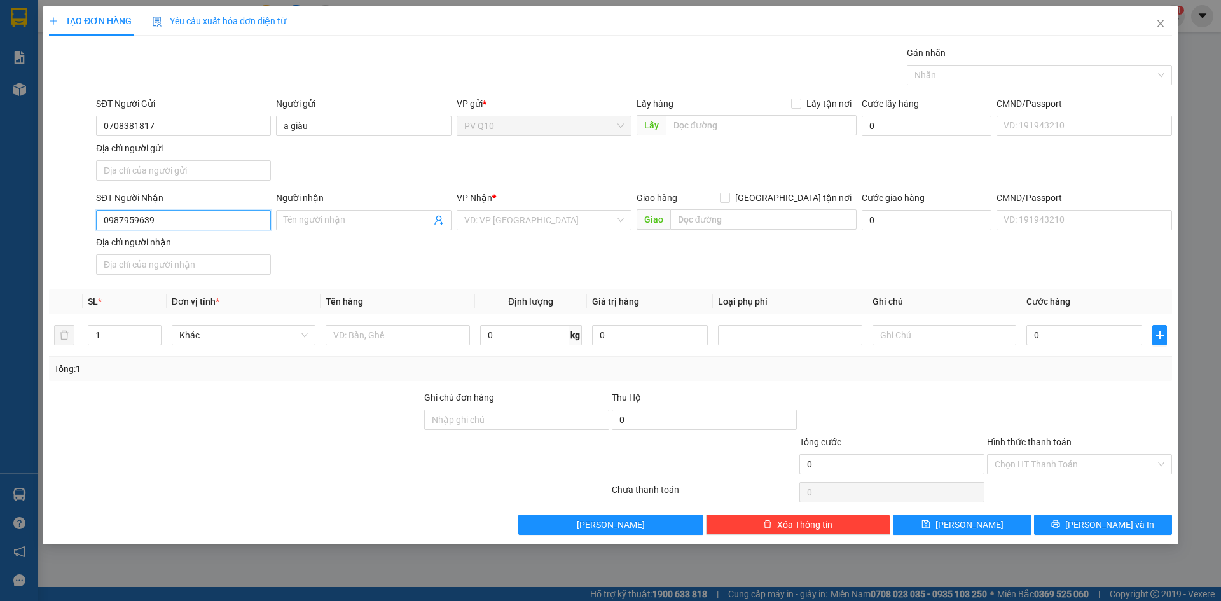
click at [132, 225] on input "0987959639" at bounding box center [183, 220] width 175 height 20
click at [141, 220] on input "0987959639" at bounding box center [183, 220] width 175 height 20
type input "0987959639"
click at [331, 207] on div "Người nhận" at bounding box center [363, 200] width 175 height 19
click at [338, 218] on input "Người nhận" at bounding box center [357, 220] width 147 height 14
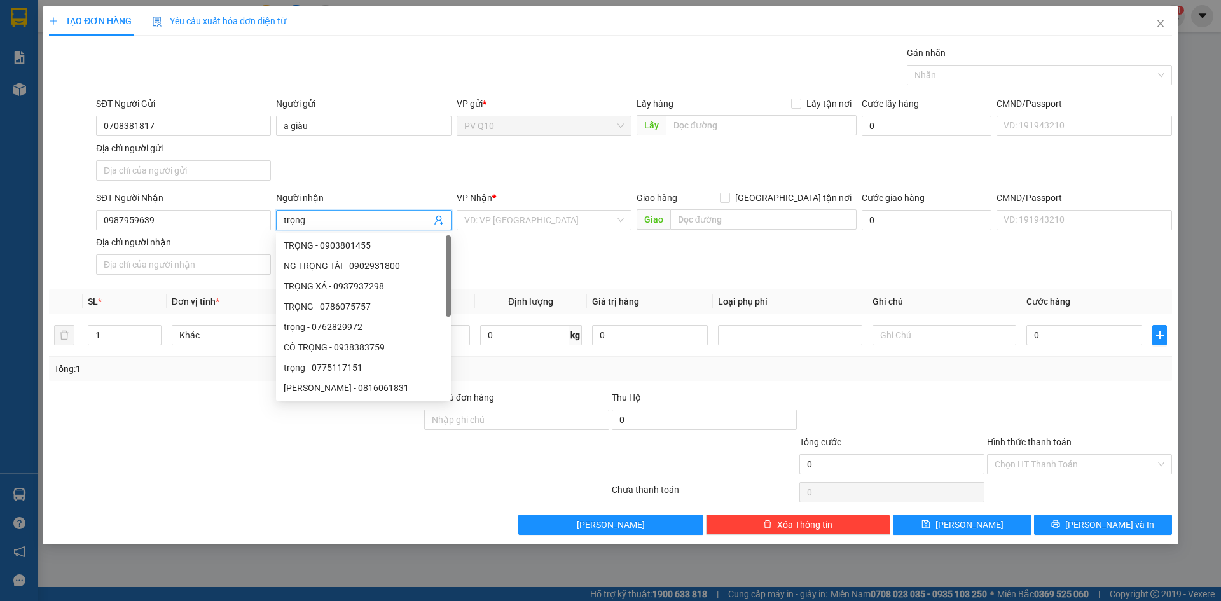
type input "trọng"
click at [548, 234] on div "VP Nhận * VD: VP [GEOGRAPHIC_DATA]" at bounding box center [544, 213] width 175 height 45
click at [548, 223] on input "search" at bounding box center [539, 220] width 151 height 19
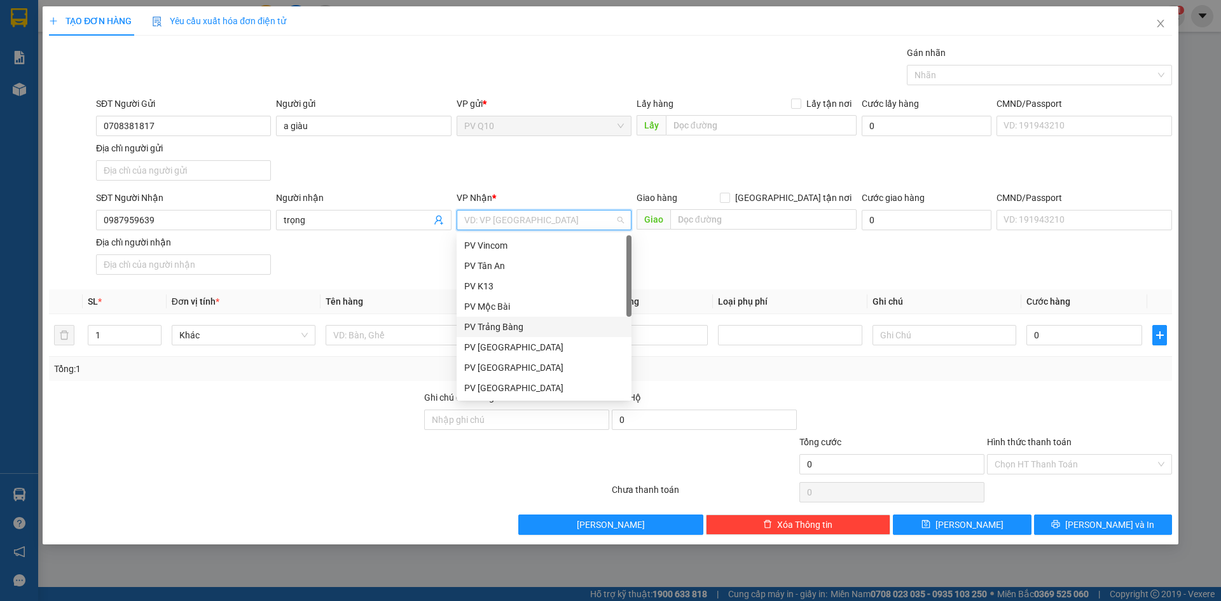
click at [515, 317] on div "PV Trảng Bàng" at bounding box center [544, 327] width 175 height 20
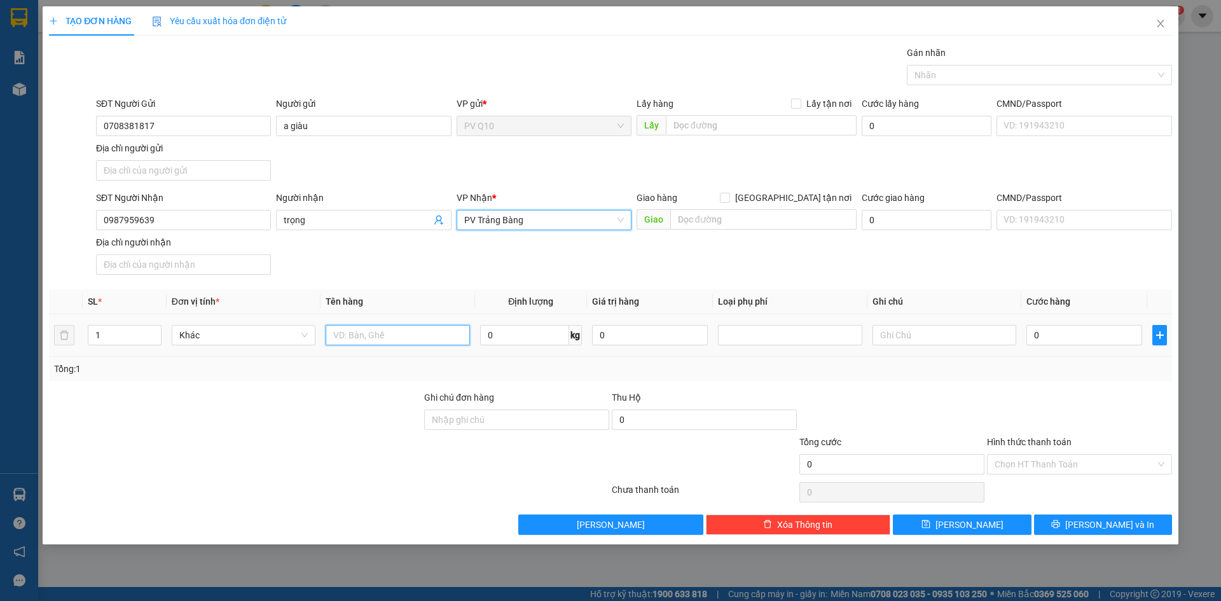
click at [419, 343] on input "text" at bounding box center [398, 335] width 144 height 20
type input "thùng nhựa"
click at [1074, 320] on td "0" at bounding box center [1085, 335] width 126 height 43
click at [1077, 334] on input "0" at bounding box center [1085, 335] width 116 height 20
type input "8"
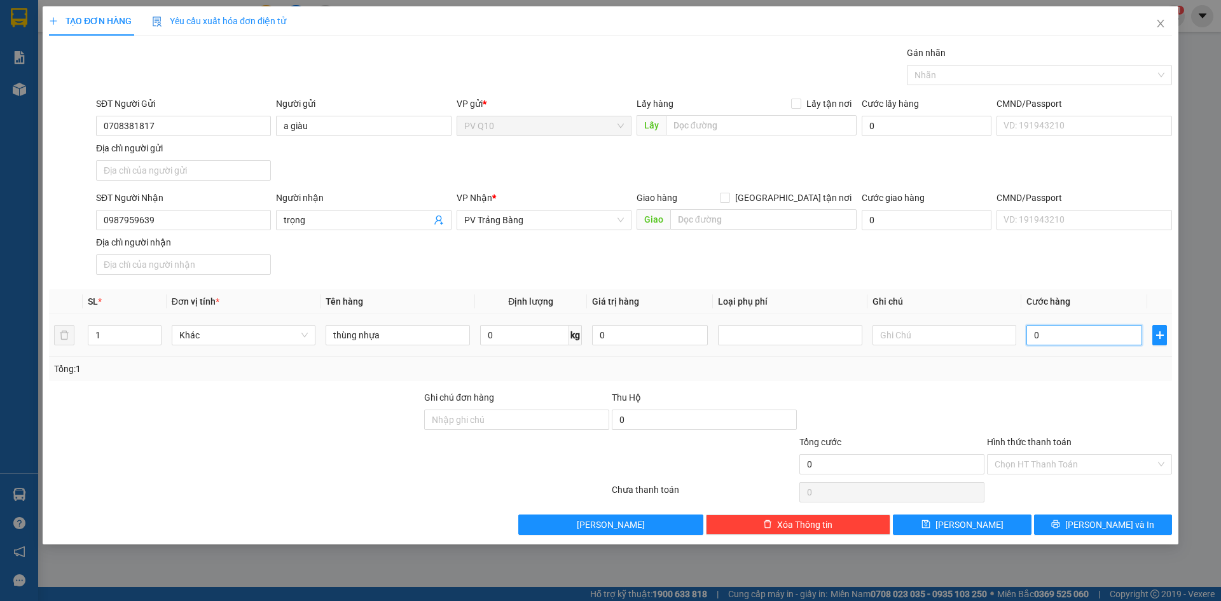
type input "8"
type input "80"
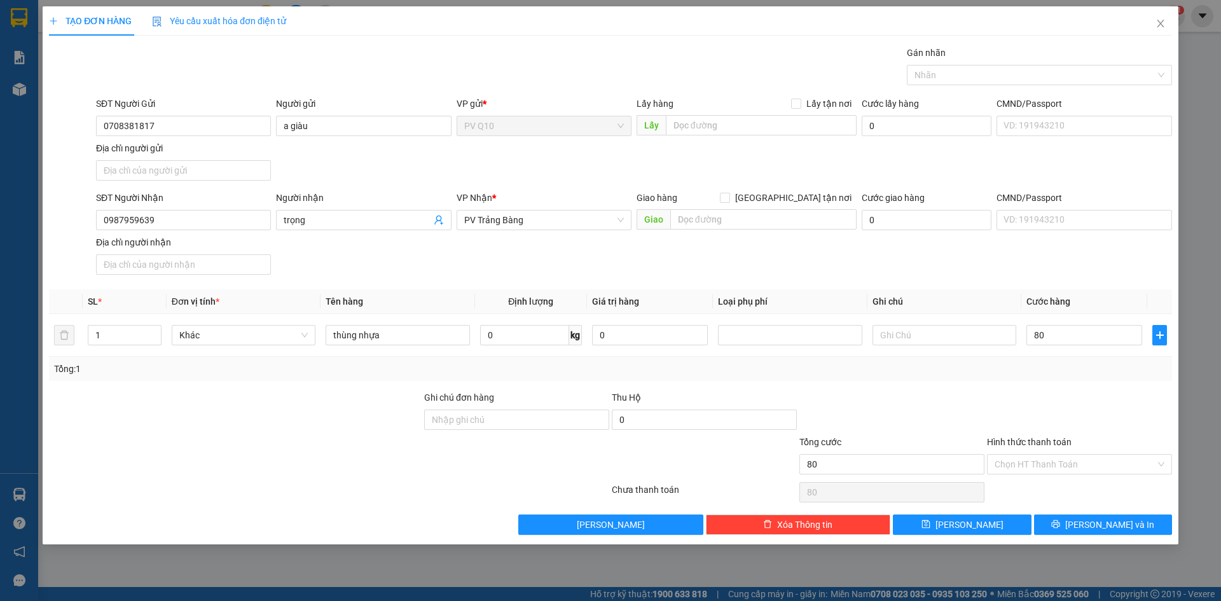
type input "80.000"
click at [1092, 407] on div at bounding box center [1080, 413] width 188 height 45
click at [1074, 462] on input "Hình thức thanh toán" at bounding box center [1075, 464] width 161 height 19
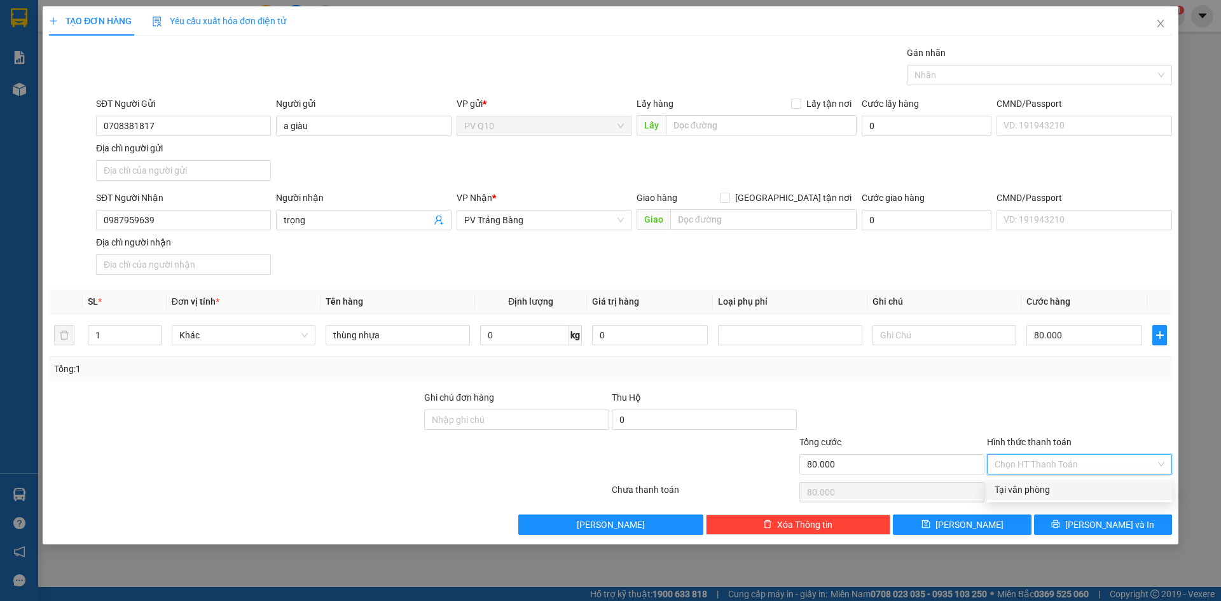
click at [1072, 489] on div "Tại văn phòng" at bounding box center [1080, 490] width 170 height 14
type input "0"
click at [1092, 528] on span "[PERSON_NAME] và In" at bounding box center [1109, 525] width 89 height 14
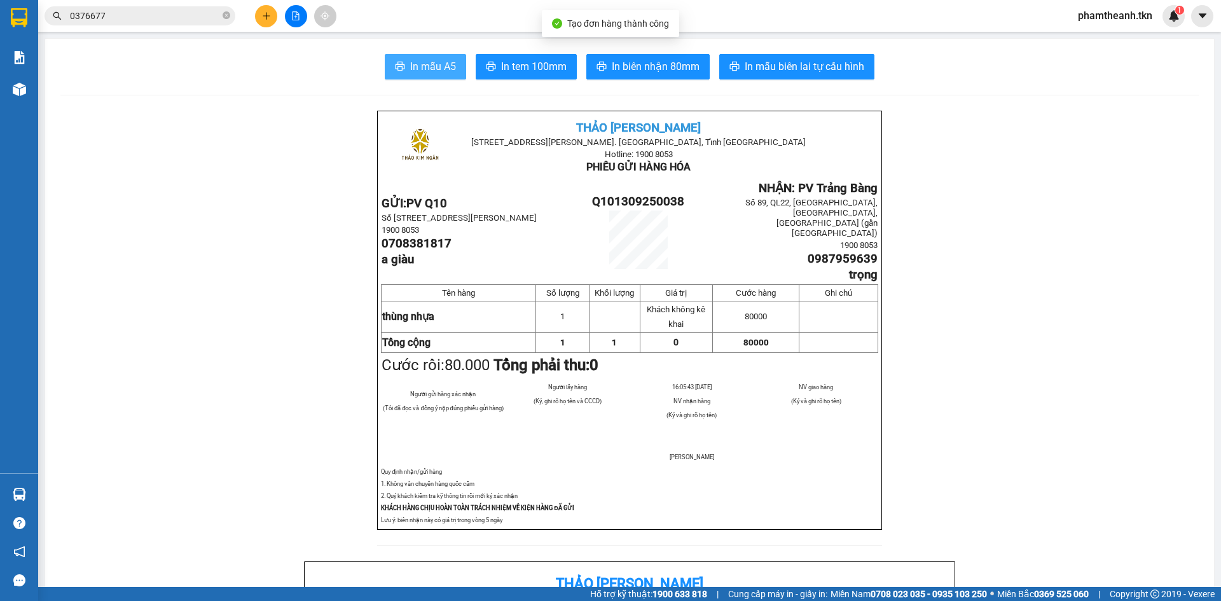
click at [405, 63] on button "In mẫu A5" at bounding box center [425, 66] width 81 height 25
drag, startPoint x: 962, startPoint y: 304, endPoint x: 949, endPoint y: 300, distance: 14.1
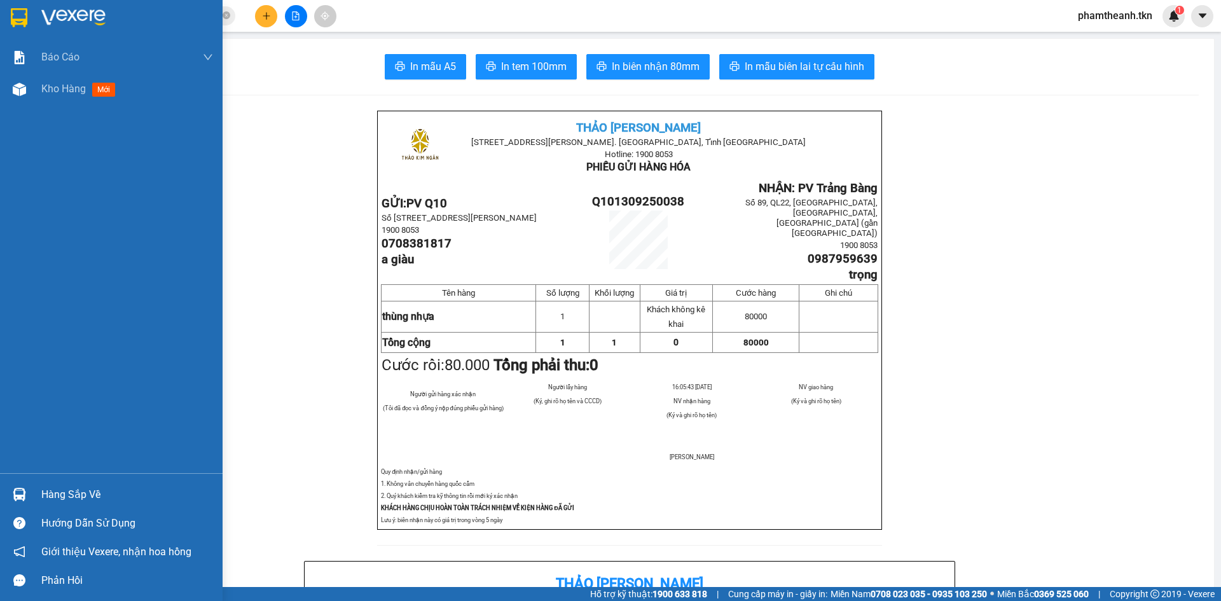
click at [66, 502] on div "Hàng sắp về" at bounding box center [127, 494] width 172 height 19
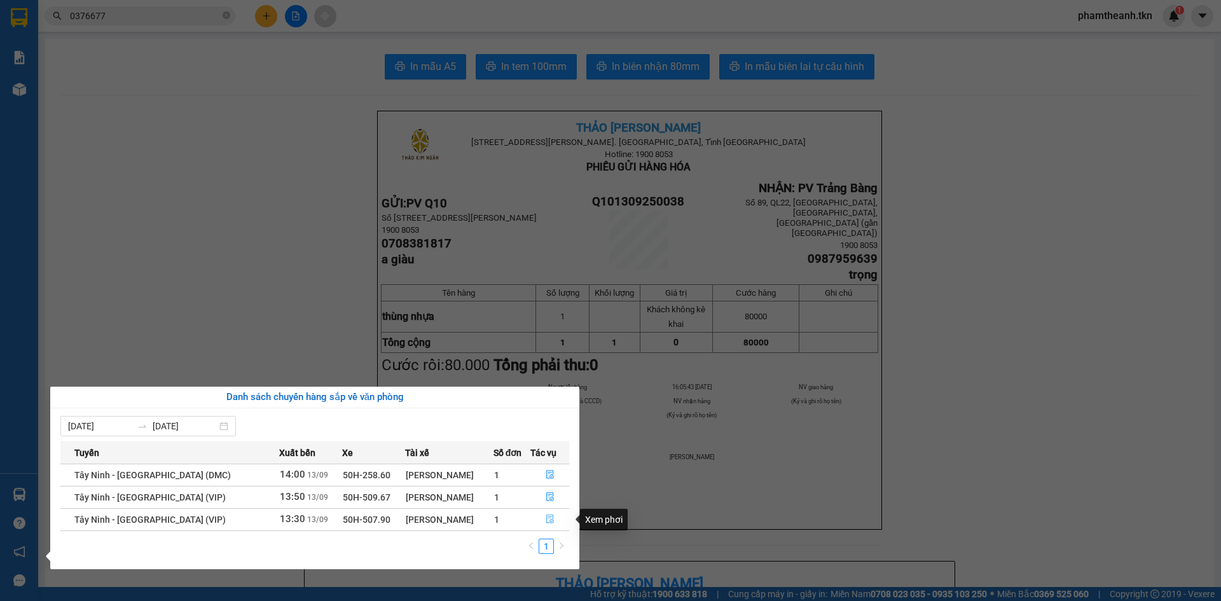
click at [540, 521] on button "button" at bounding box center [550, 519] width 38 height 20
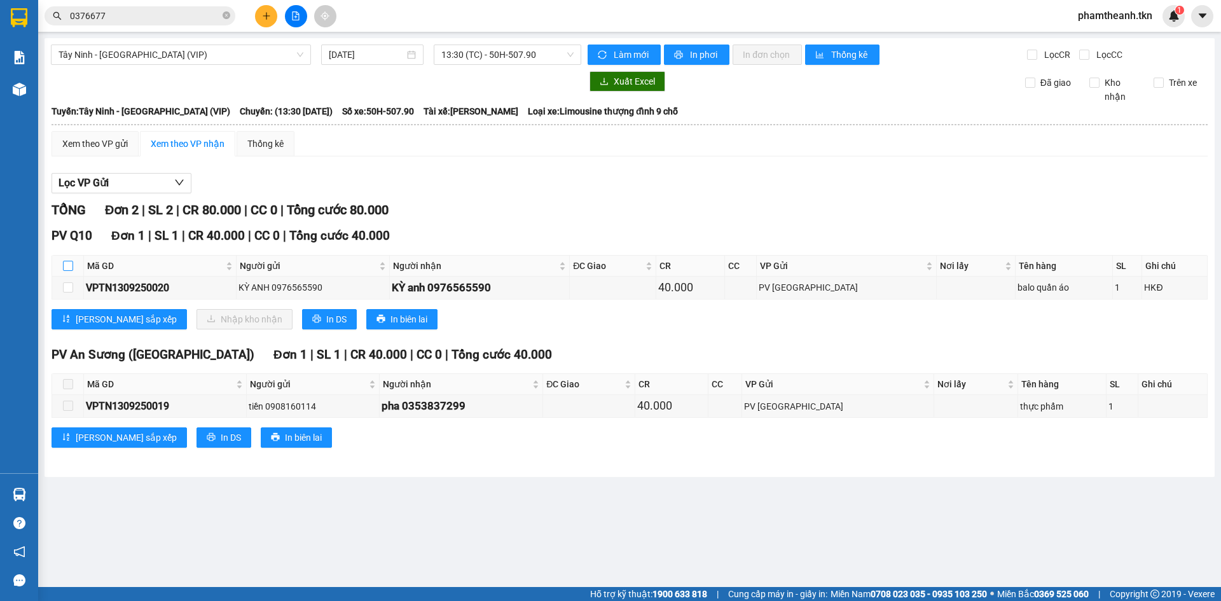
click at [67, 266] on input "checkbox" at bounding box center [68, 266] width 10 height 10
checkbox input "true"
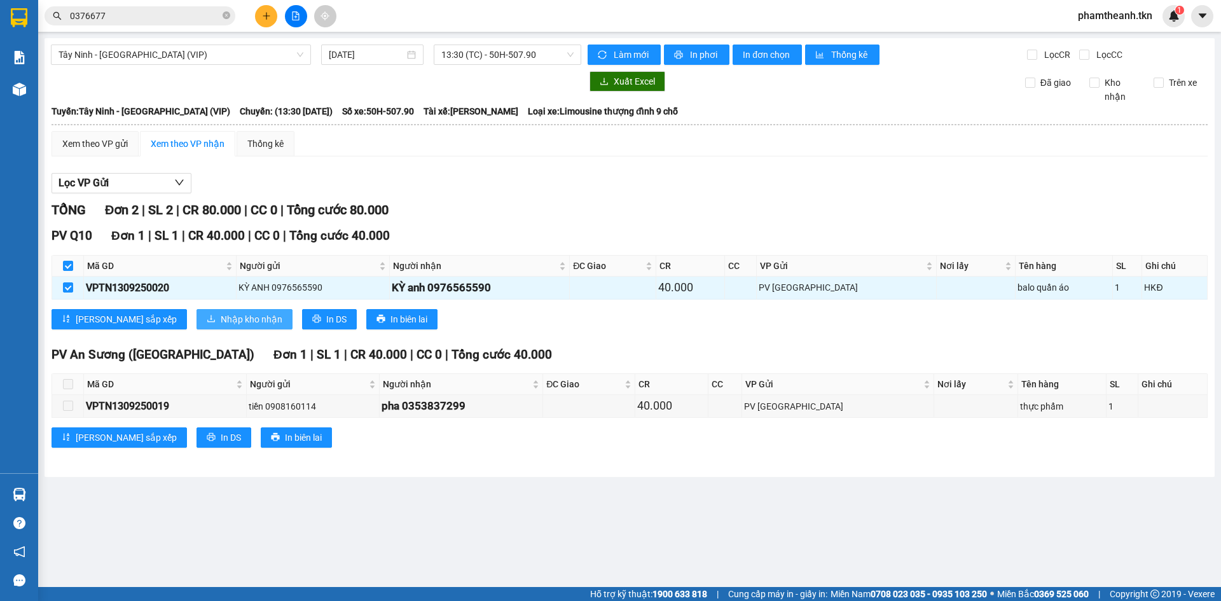
click at [221, 320] on span "Nhập kho nhận" at bounding box center [252, 319] width 62 height 14
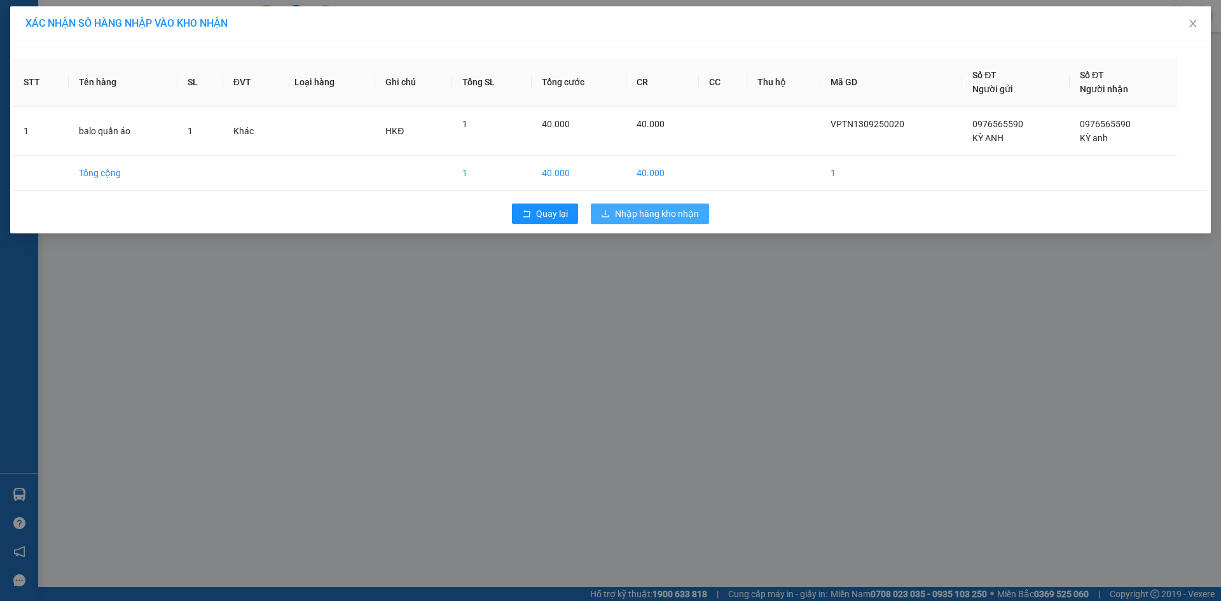
click at [633, 212] on span "Nhập hàng kho nhận" at bounding box center [657, 214] width 84 height 14
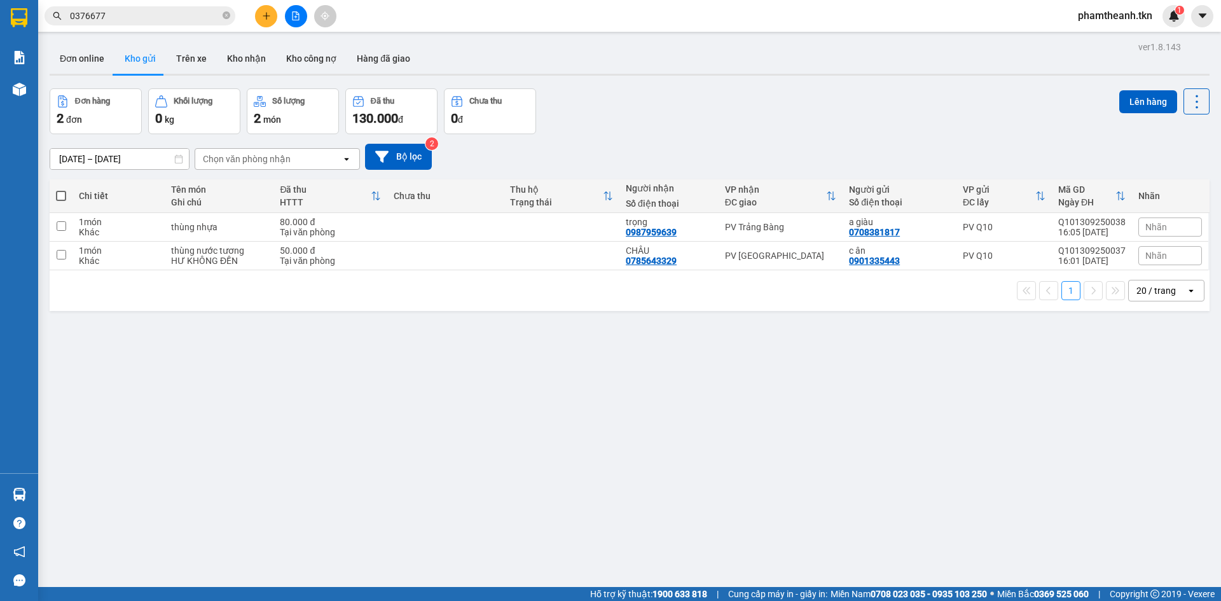
click at [29, 490] on div at bounding box center [19, 494] width 22 height 22
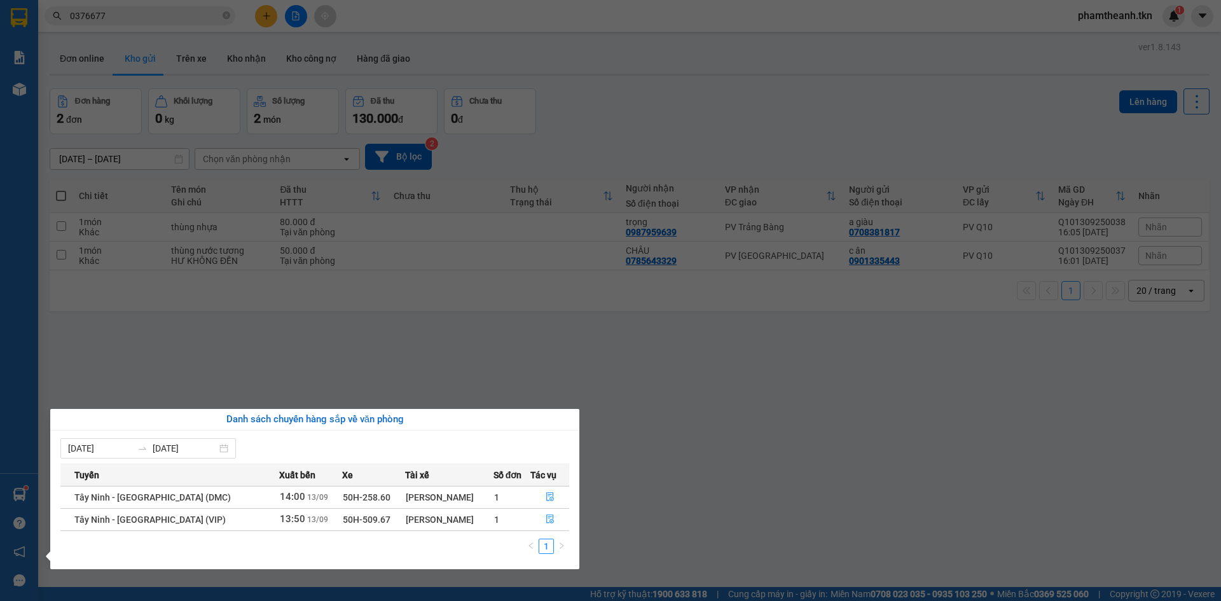
drag, startPoint x: 464, startPoint y: 345, endPoint x: 472, endPoint y: 268, distance: 77.4
click at [464, 345] on section "Kết quả tìm kiếm ( 8 ) Bộ lọc Mã ĐH Trạng thái Món hàng Thu hộ Tổng cước Chưa c…" at bounding box center [610, 300] width 1221 height 601
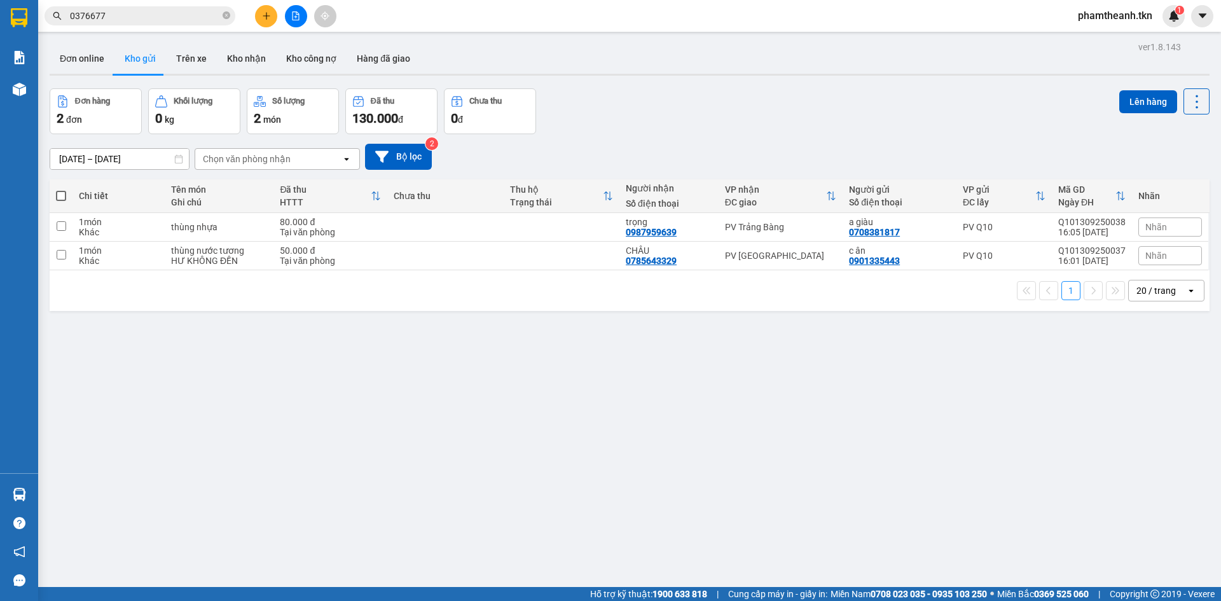
click at [143, 22] on input "0376677" at bounding box center [145, 16] width 150 height 14
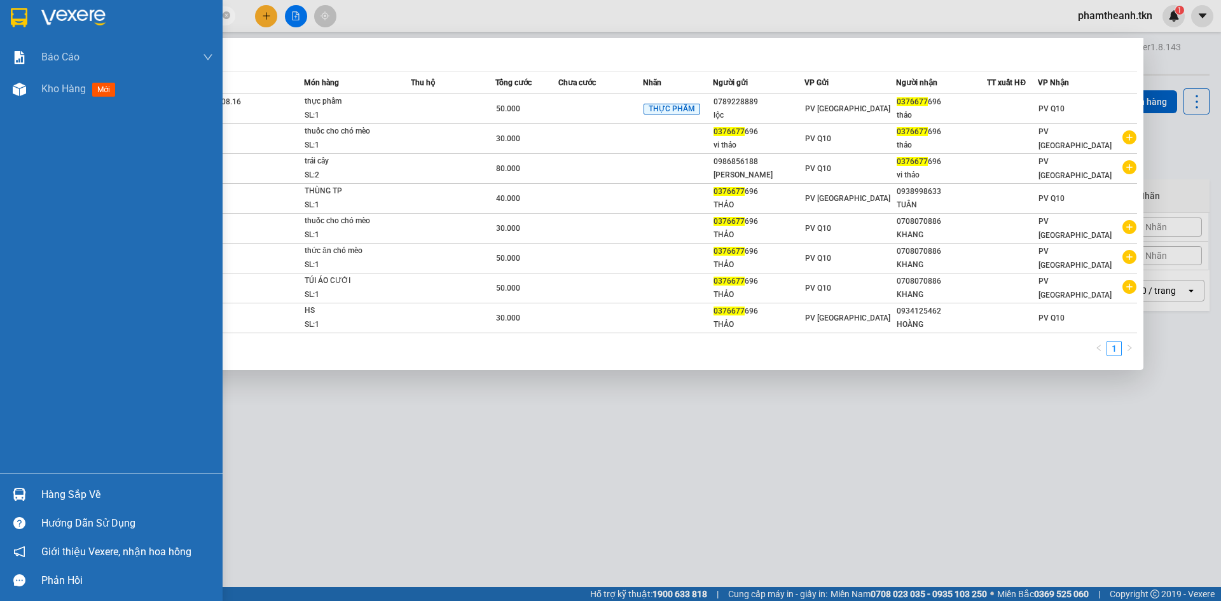
drag, startPoint x: 53, startPoint y: 20, endPoint x: 31, endPoint y: 20, distance: 22.3
click at [31, 23] on section "Kết quả tìm kiếm ( 8 ) Bộ lọc Mã ĐH Trạng thái Món hàng Thu hộ Tổng cước Chưa c…" at bounding box center [610, 300] width 1221 height 601
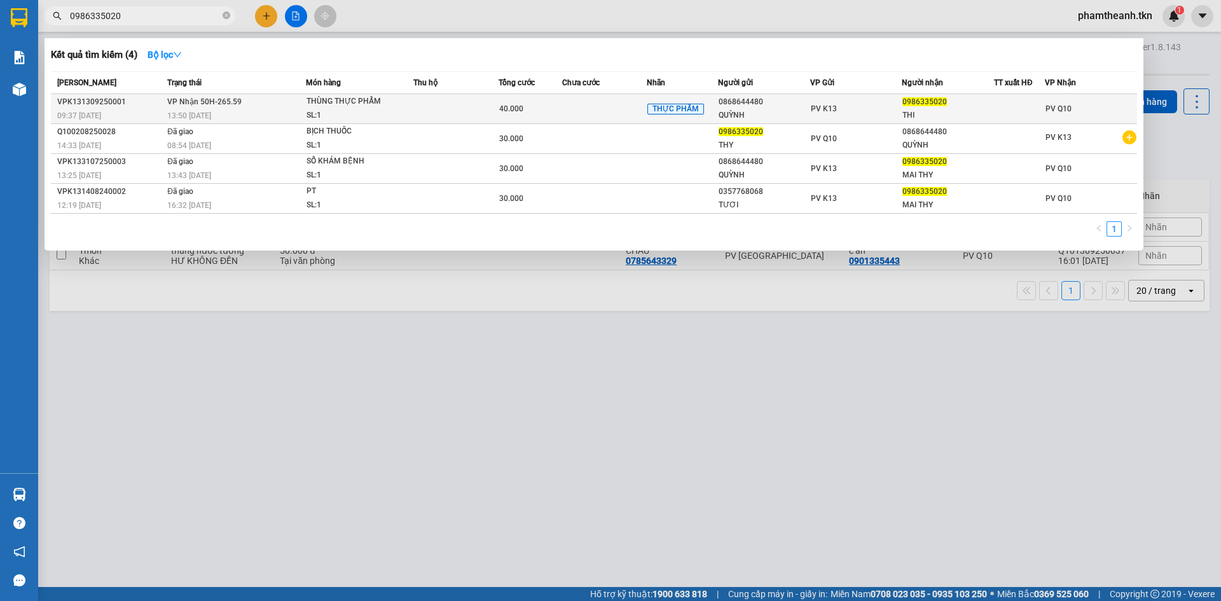
type input "0986335020"
click at [700, 106] on span "THỰC PHẨM" at bounding box center [676, 109] width 57 height 11
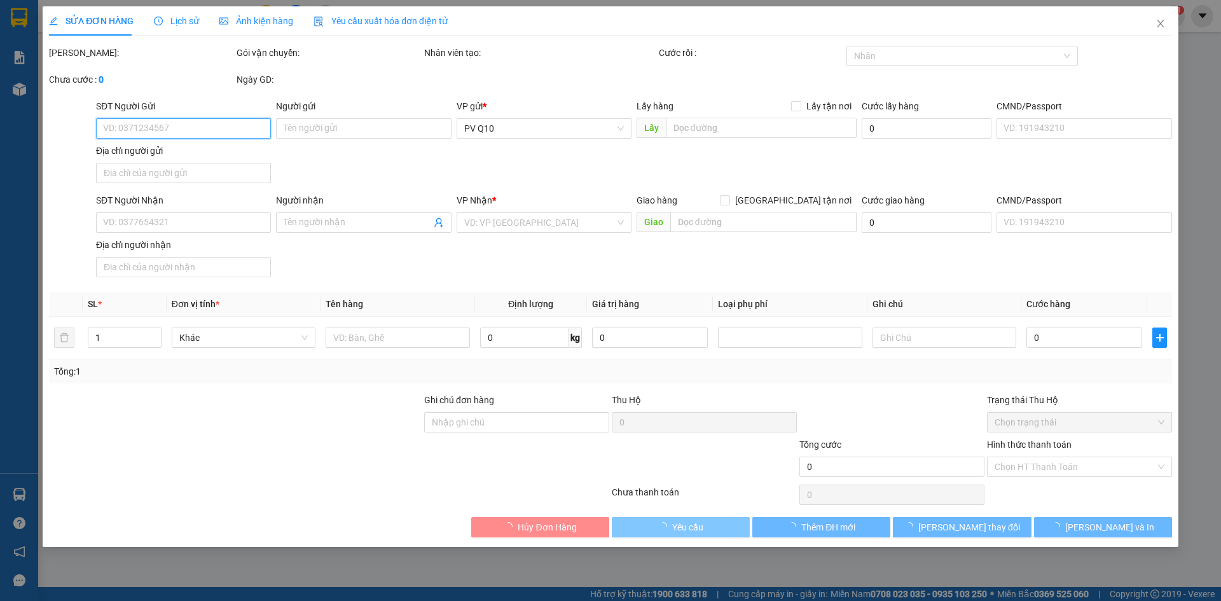
type input "0868644480"
type input "QUỲNH"
type input "0986335020"
type input "THI"
type input "40.000"
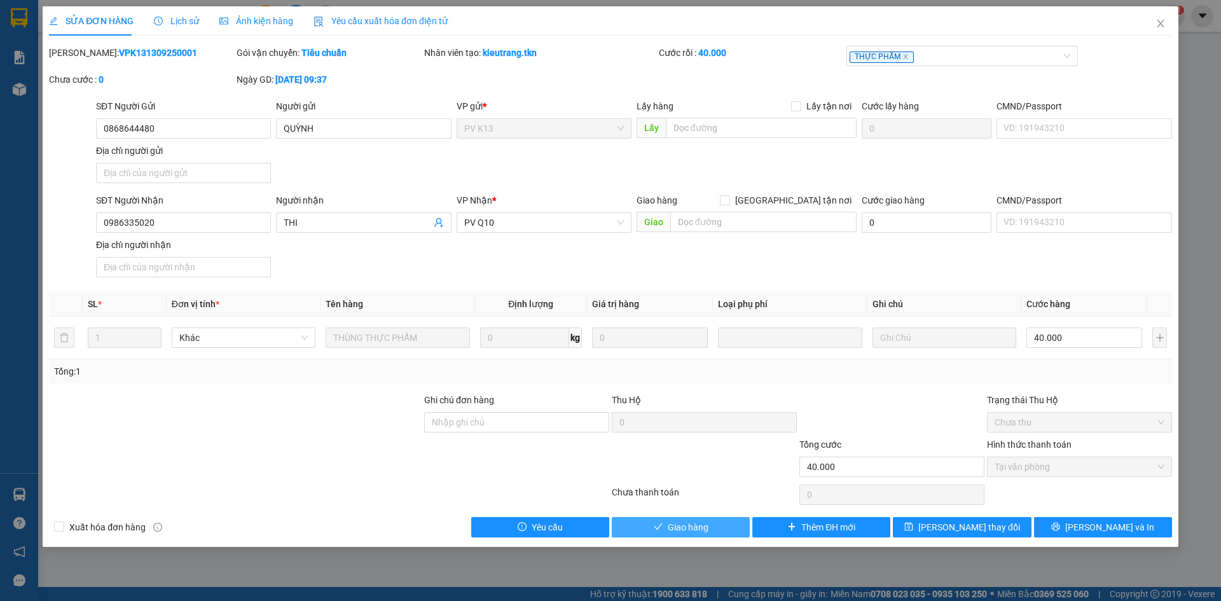
click at [711, 530] on button "Giao hàng" at bounding box center [681, 527] width 138 height 20
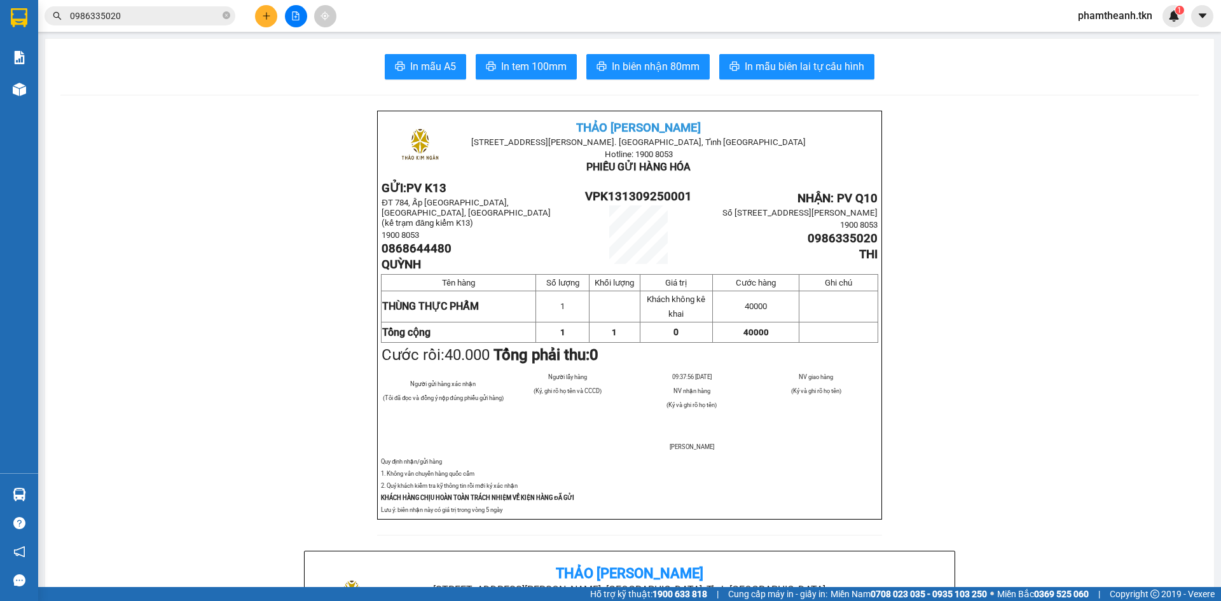
click at [805, 308] on td at bounding box center [839, 306] width 79 height 31
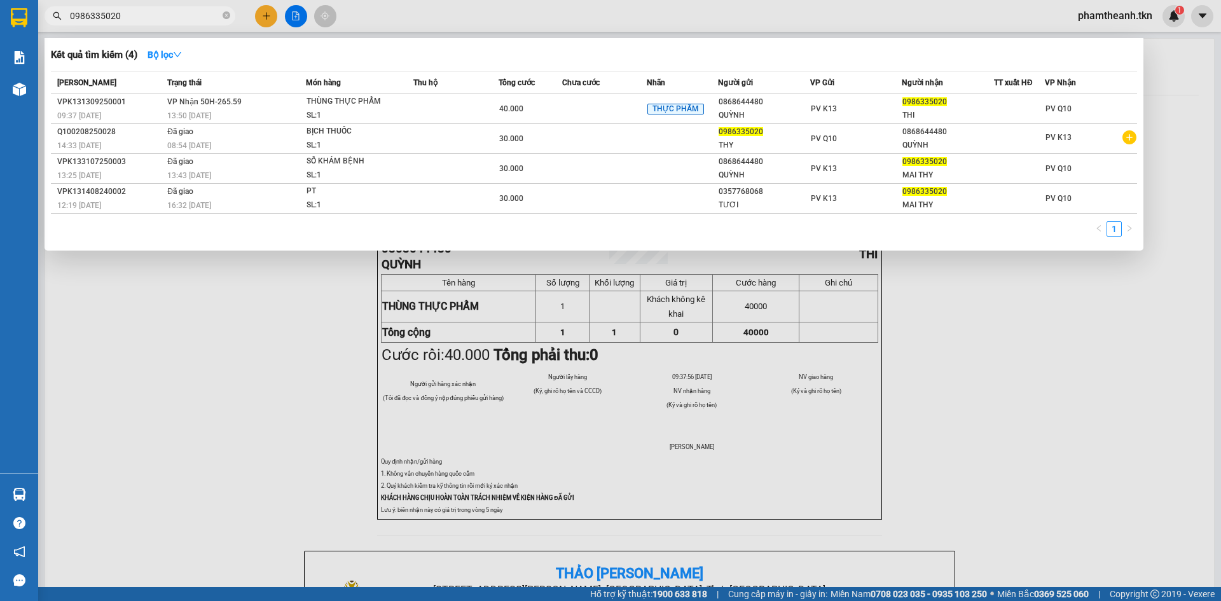
drag, startPoint x: 138, startPoint y: 22, endPoint x: 0, endPoint y: 30, distance: 138.2
click at [0, 27] on section "Kết quả tìm kiếm ( 4 ) Bộ lọc Mã ĐH Trạng thái Món hàng Thu hộ Tổng cước Chưa c…" at bounding box center [610, 300] width 1221 height 601
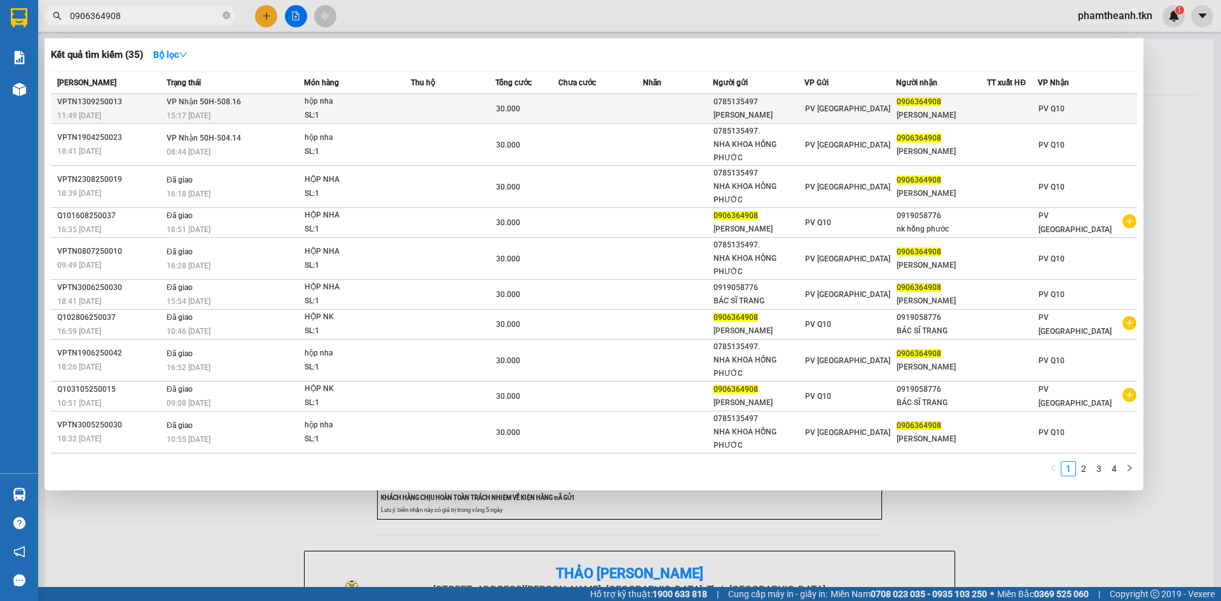
type input "0906364908"
click at [450, 118] on td at bounding box center [453, 109] width 85 height 30
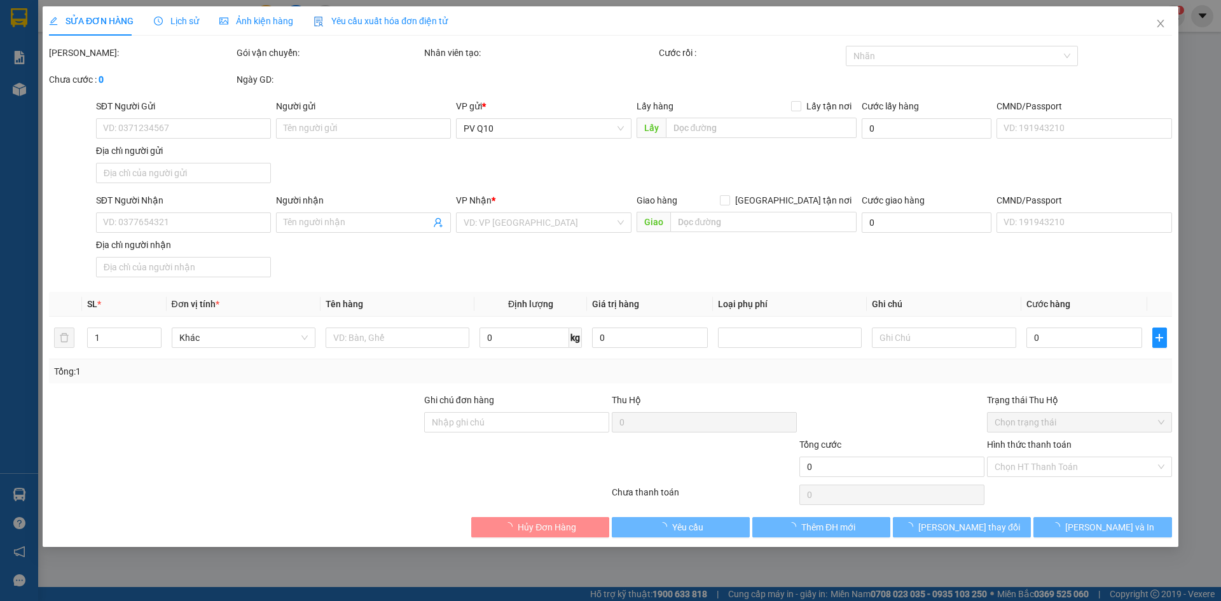
type input "0785135497"
type input "[PERSON_NAME]"
type input "0906364908"
type input "[PERSON_NAME]"
type input "30.000"
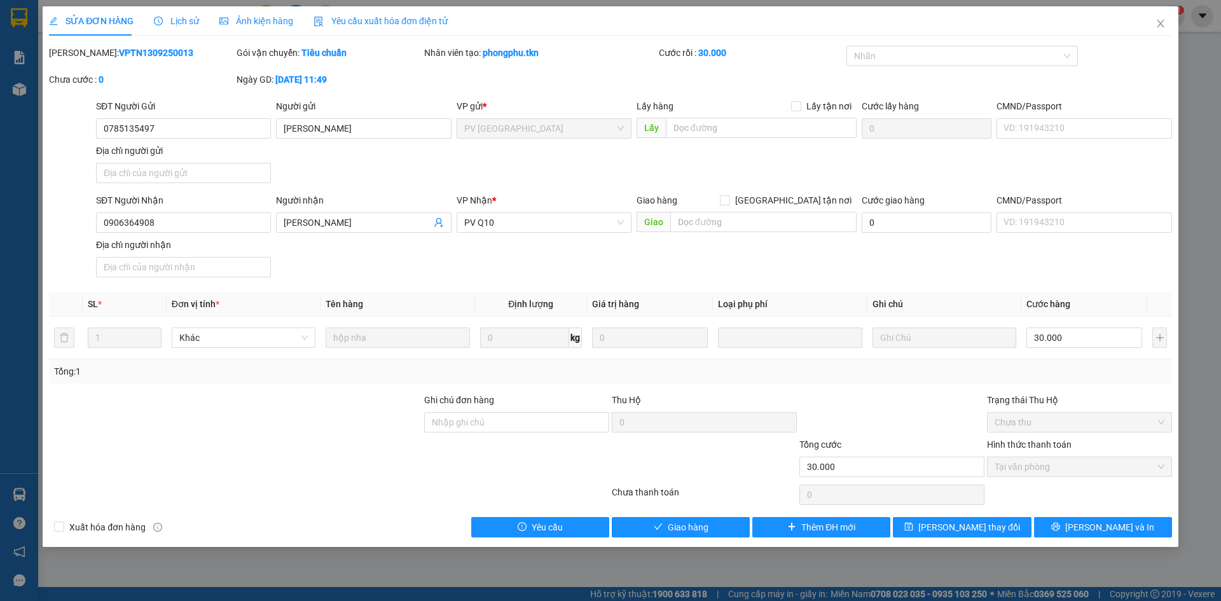
click at [364, 427] on div at bounding box center [235, 415] width 375 height 45
click at [671, 528] on span "Giao hàng" at bounding box center [688, 527] width 41 height 14
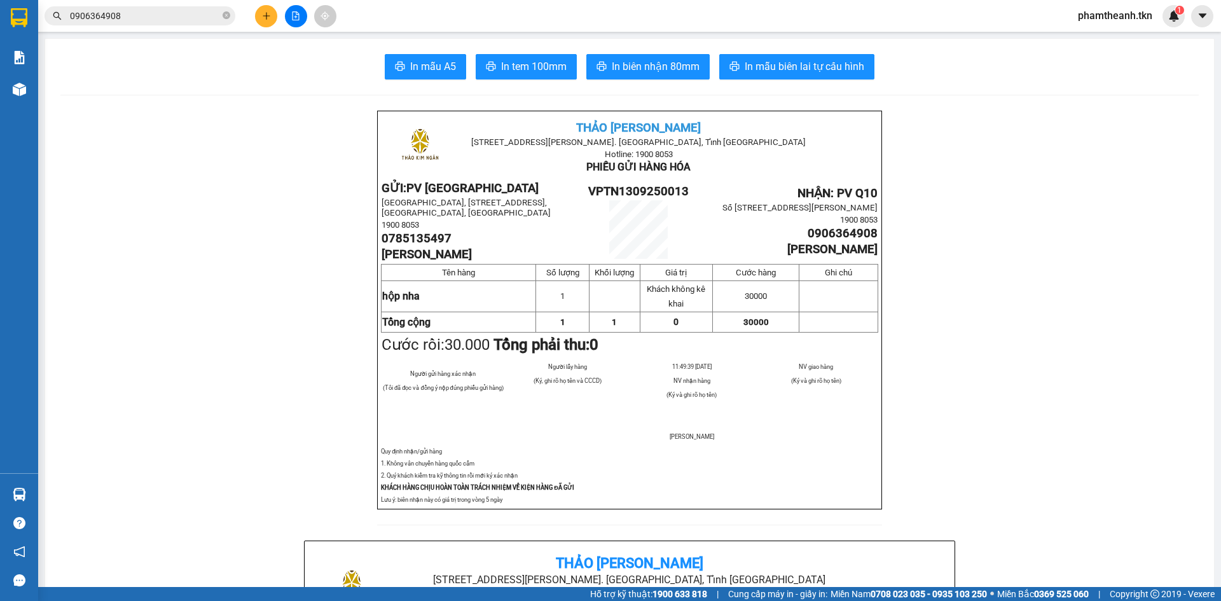
click at [183, 79] on div "In mẫu A5 In tem 100mm In biên nhận 80mm In mẫu biên lai tự cấu hình" at bounding box center [629, 66] width 1139 height 25
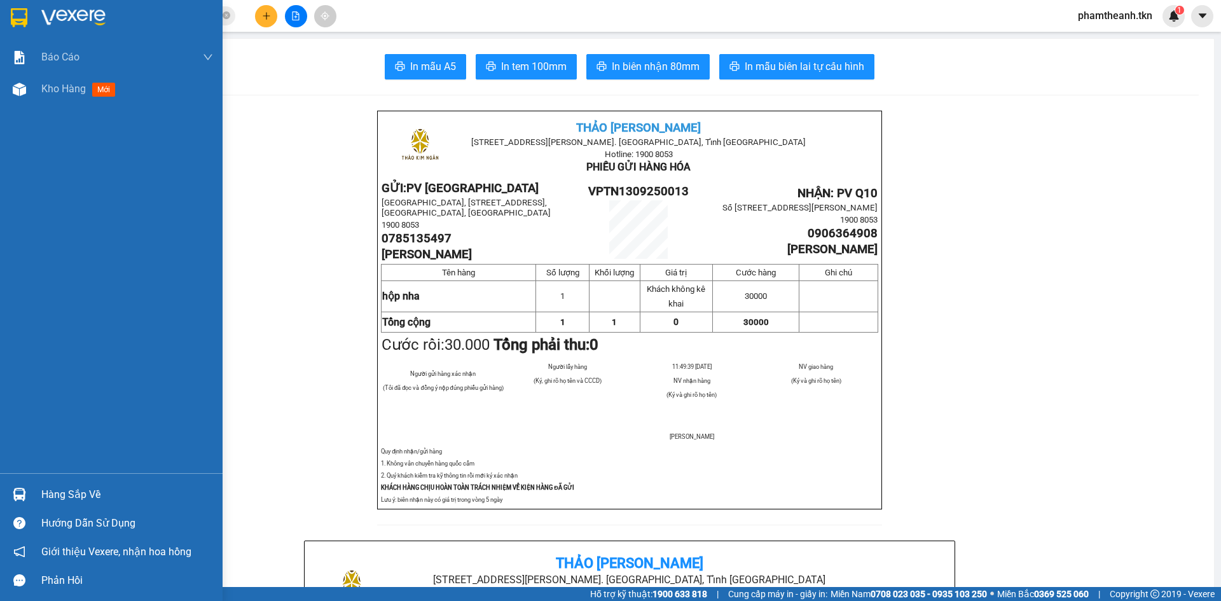
click at [39, 485] on div "Hàng sắp về" at bounding box center [111, 494] width 223 height 29
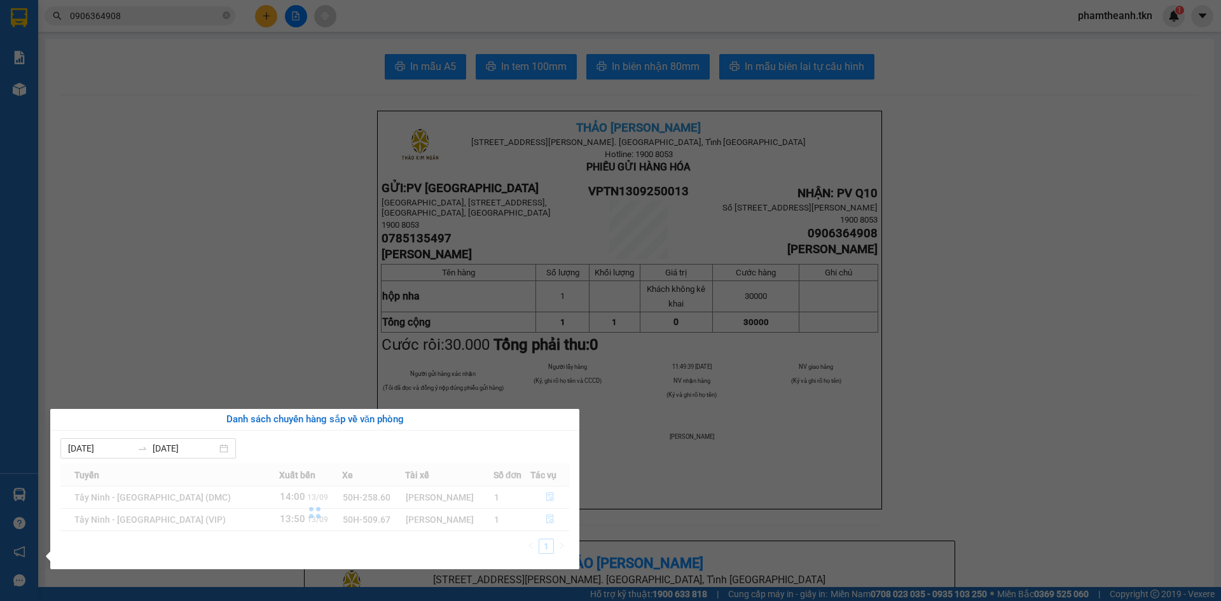
click at [232, 325] on section "Kết quả tìm kiếm ( 35 ) Bộ lọc Mã ĐH Trạng thái Món hàng Thu hộ Tổng cước Chưa …" at bounding box center [610, 300] width 1221 height 601
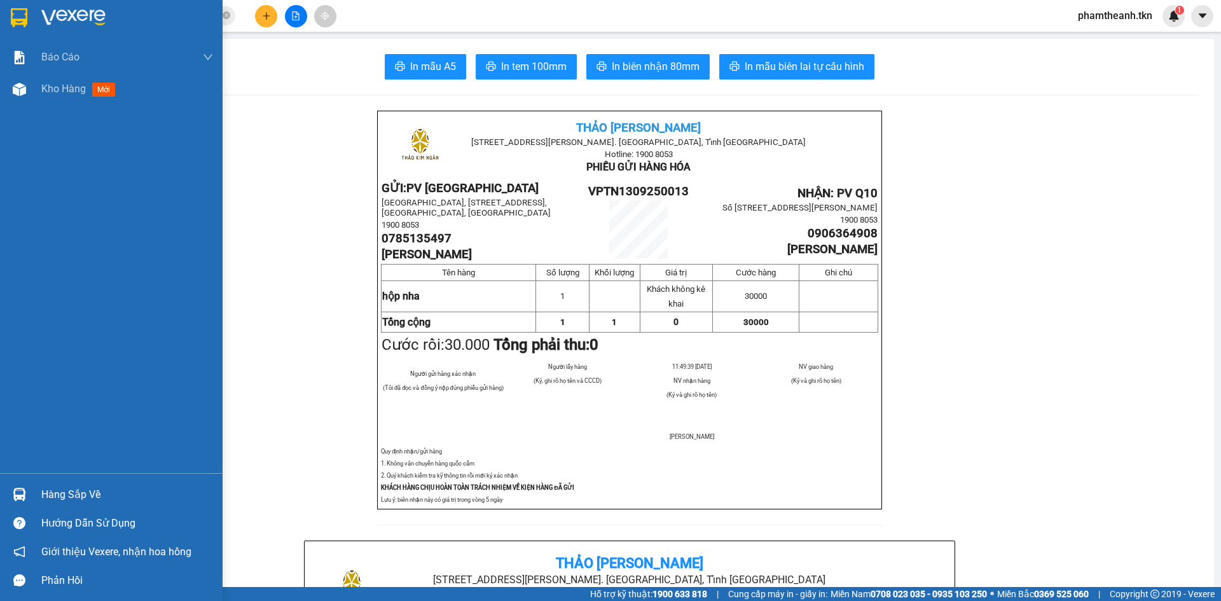
click at [30, 490] on div at bounding box center [19, 494] width 22 height 22
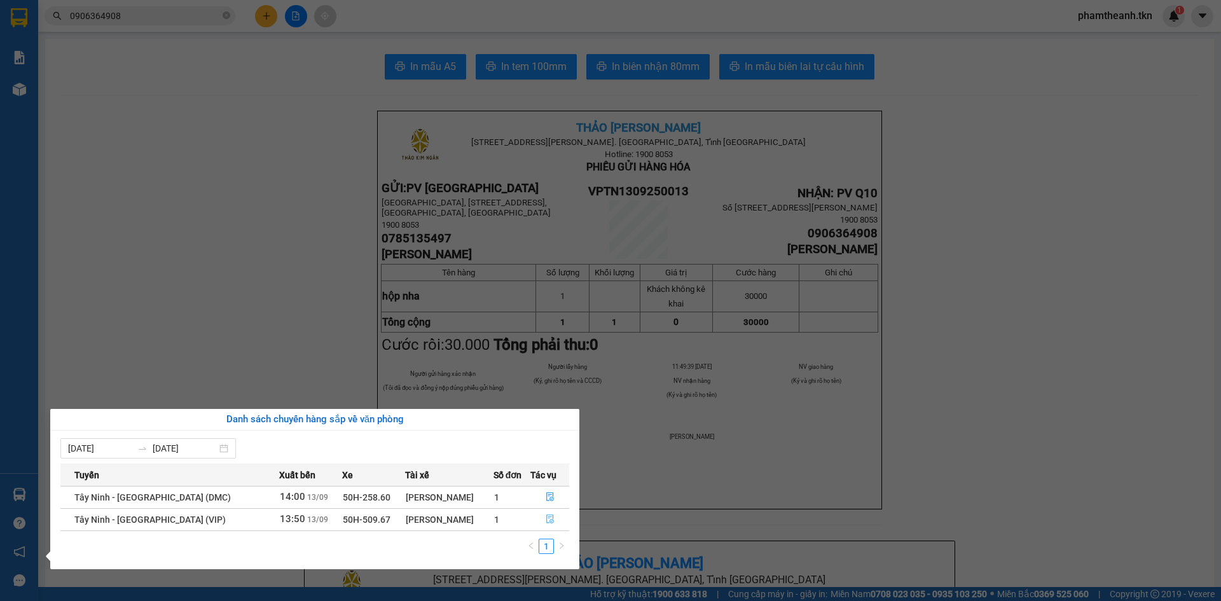
click at [559, 522] on button "button" at bounding box center [550, 519] width 38 height 20
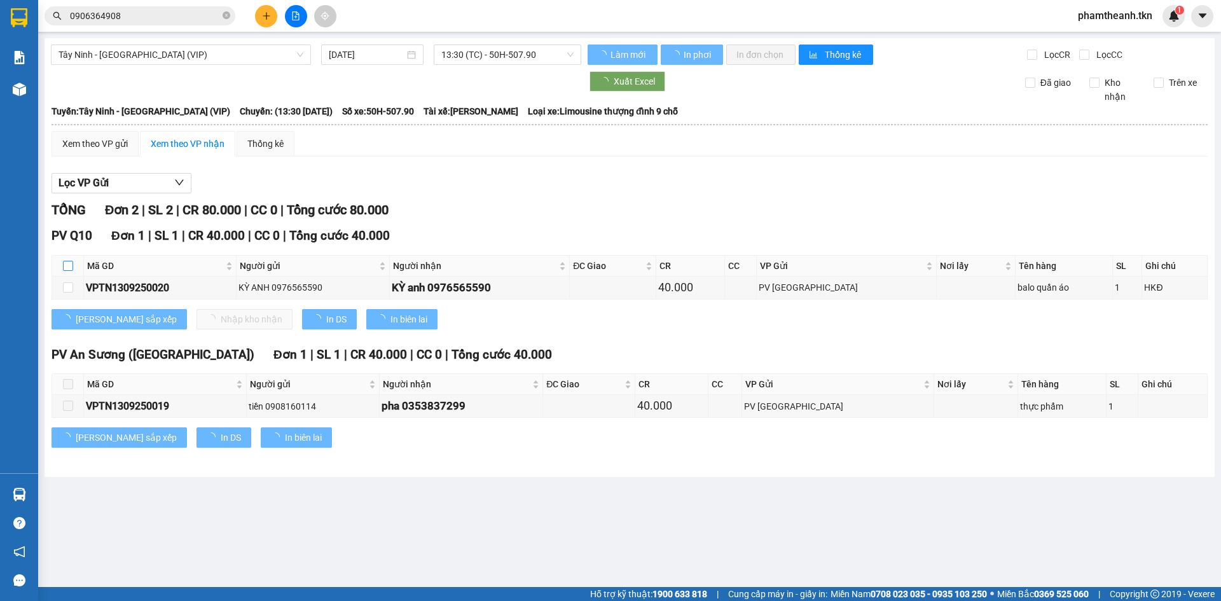
click at [66, 265] on input "checkbox" at bounding box center [68, 266] width 10 height 10
checkbox input "true"
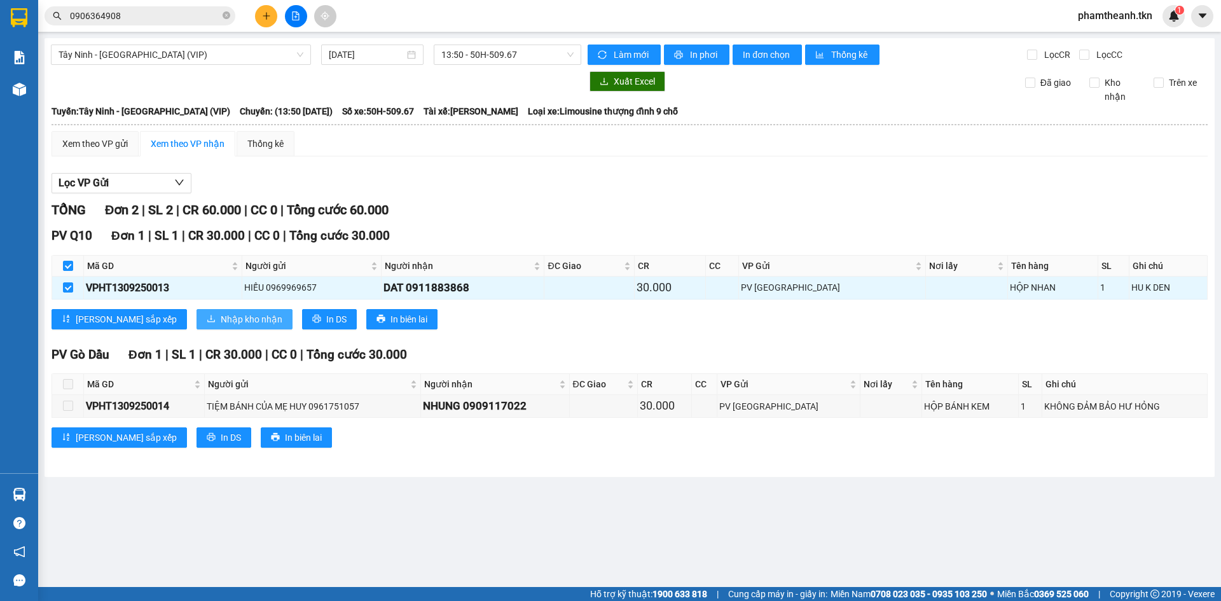
click at [221, 321] on span "Nhập kho nhận" at bounding box center [252, 319] width 62 height 14
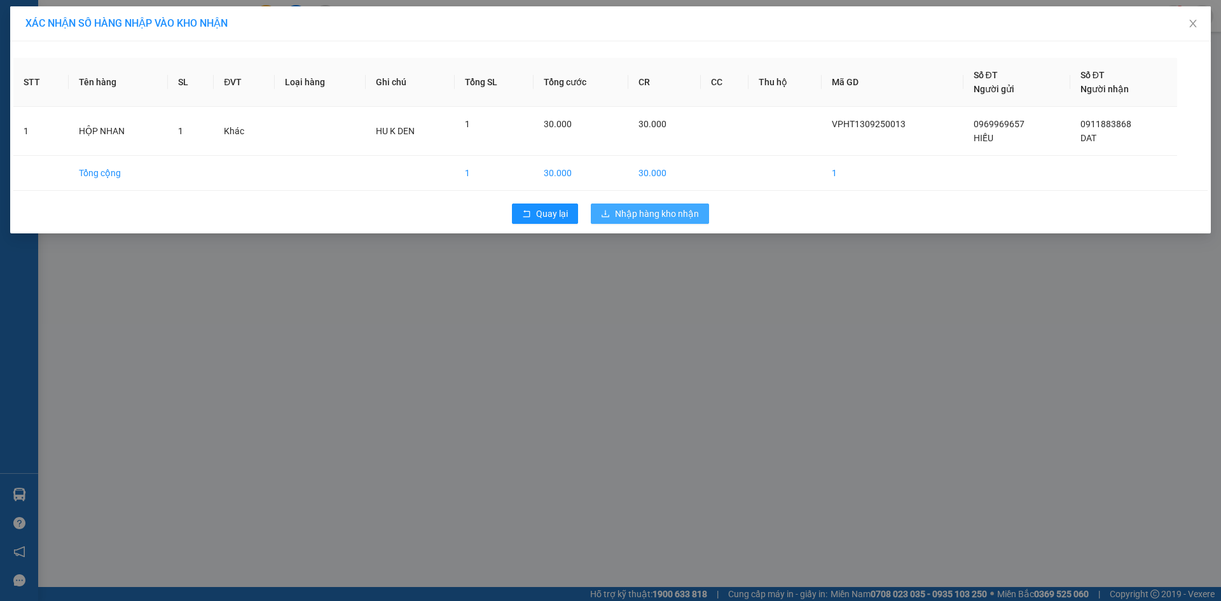
click at [620, 212] on span "Nhập hàng kho nhận" at bounding box center [657, 214] width 84 height 14
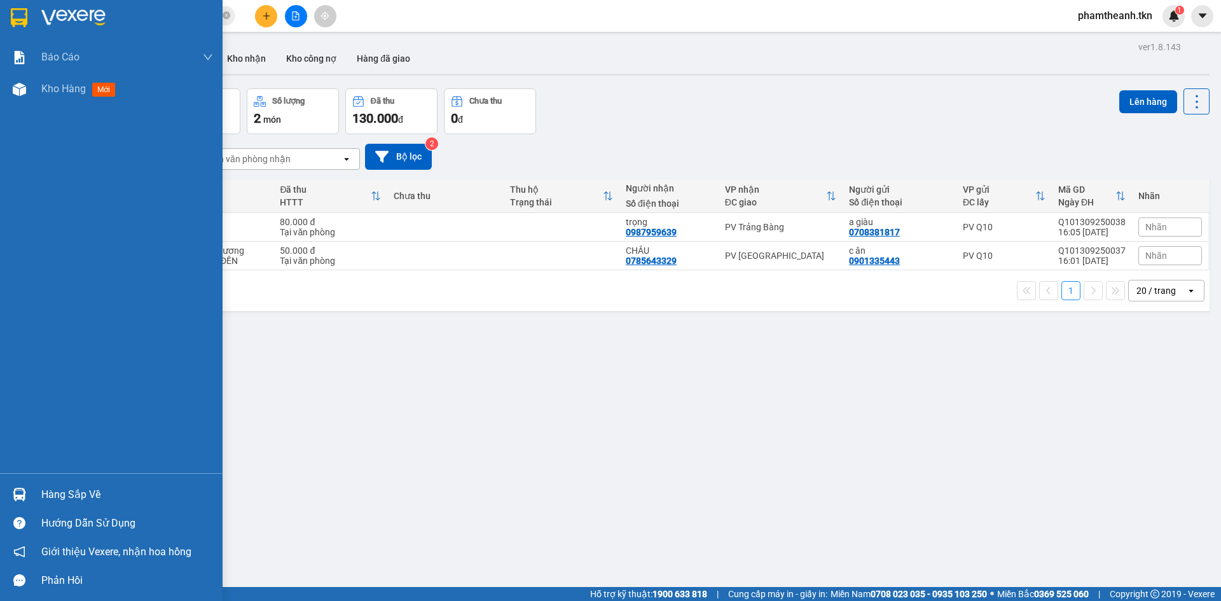
click at [71, 491] on div "Hàng sắp về" at bounding box center [127, 494] width 172 height 19
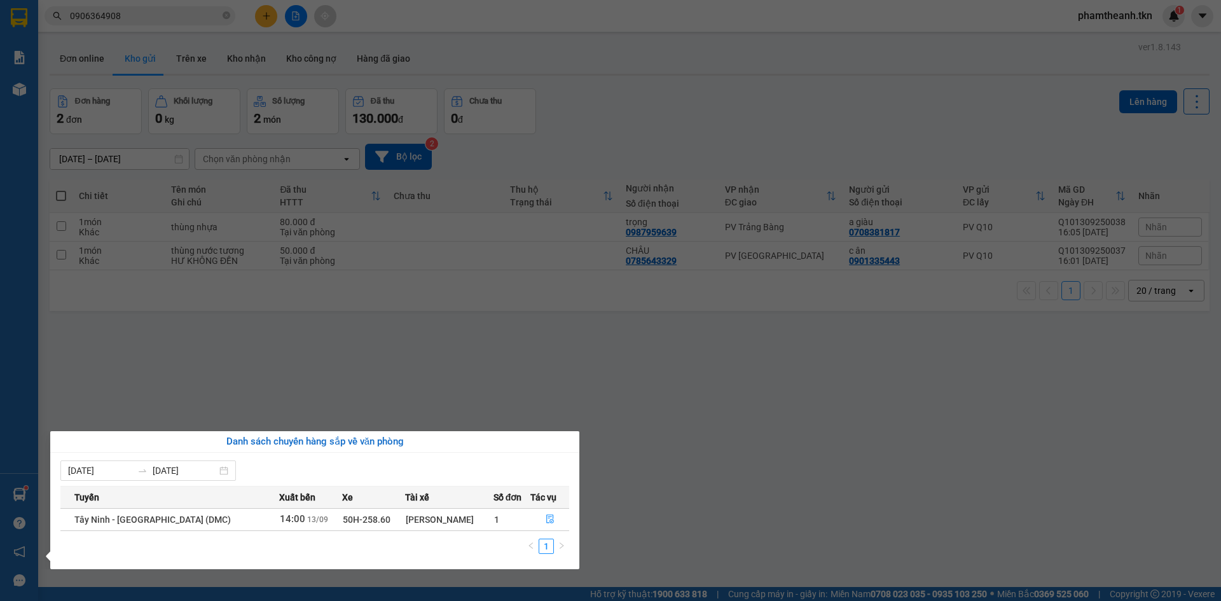
click at [679, 441] on section "Kết quả tìm kiếm ( 35 ) Bộ lọc Mã ĐH Trạng thái Món hàng Thu hộ Tổng cước Chưa …" at bounding box center [610, 300] width 1221 height 601
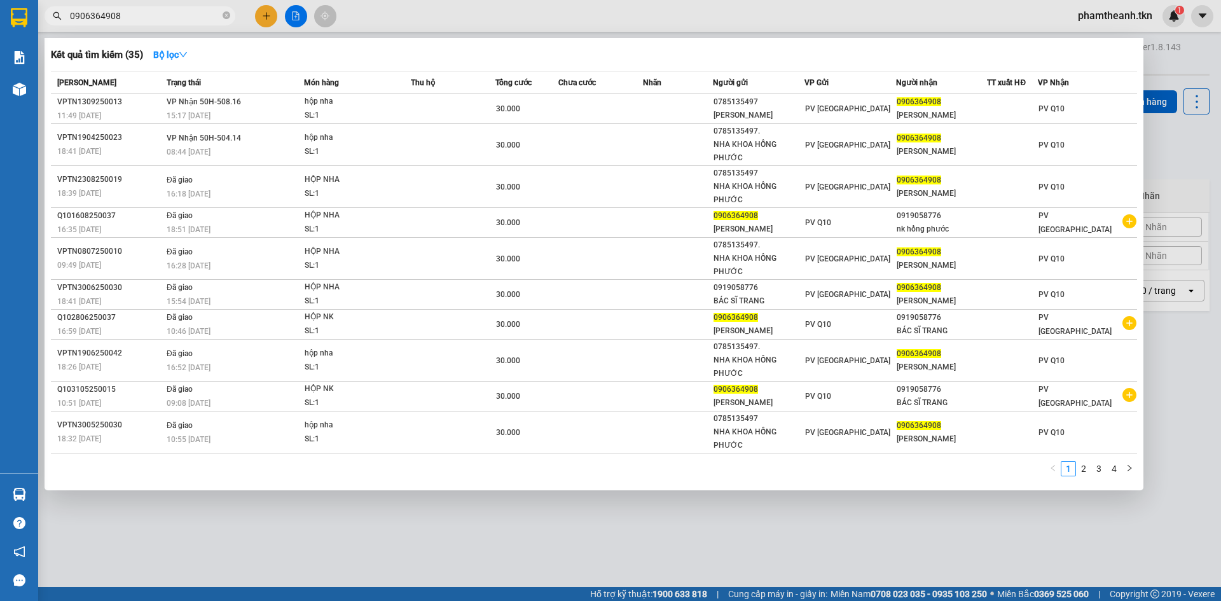
drag, startPoint x: 124, startPoint y: 18, endPoint x: 55, endPoint y: 24, distance: 68.9
click at [57, 23] on span "0906364908" at bounding box center [140, 15] width 191 height 19
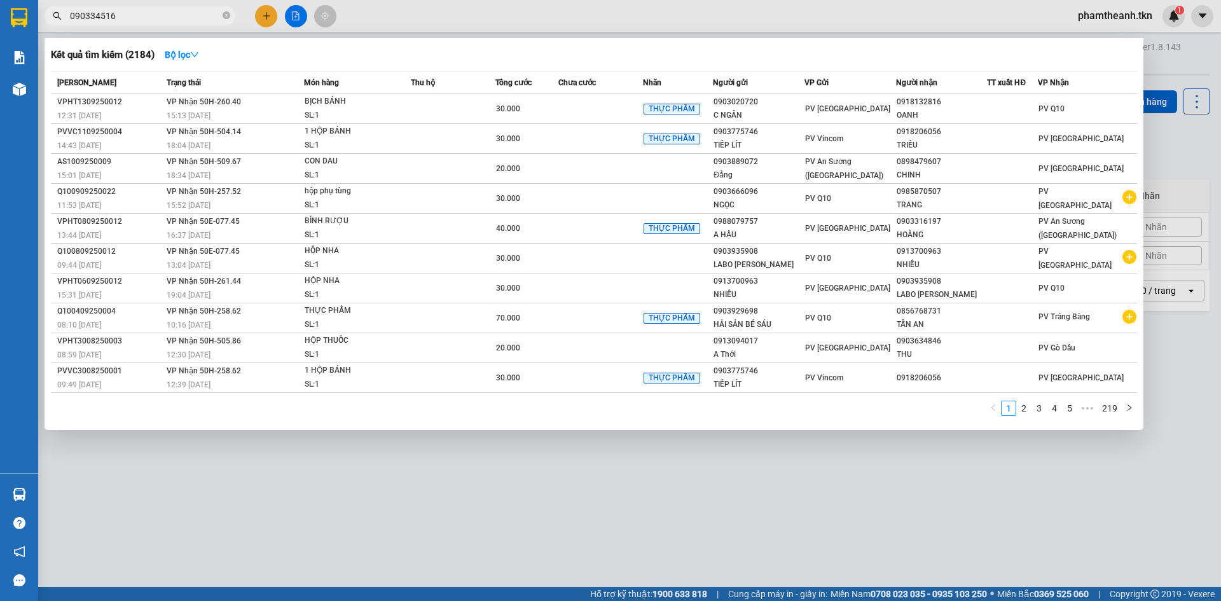
type input "0903345163"
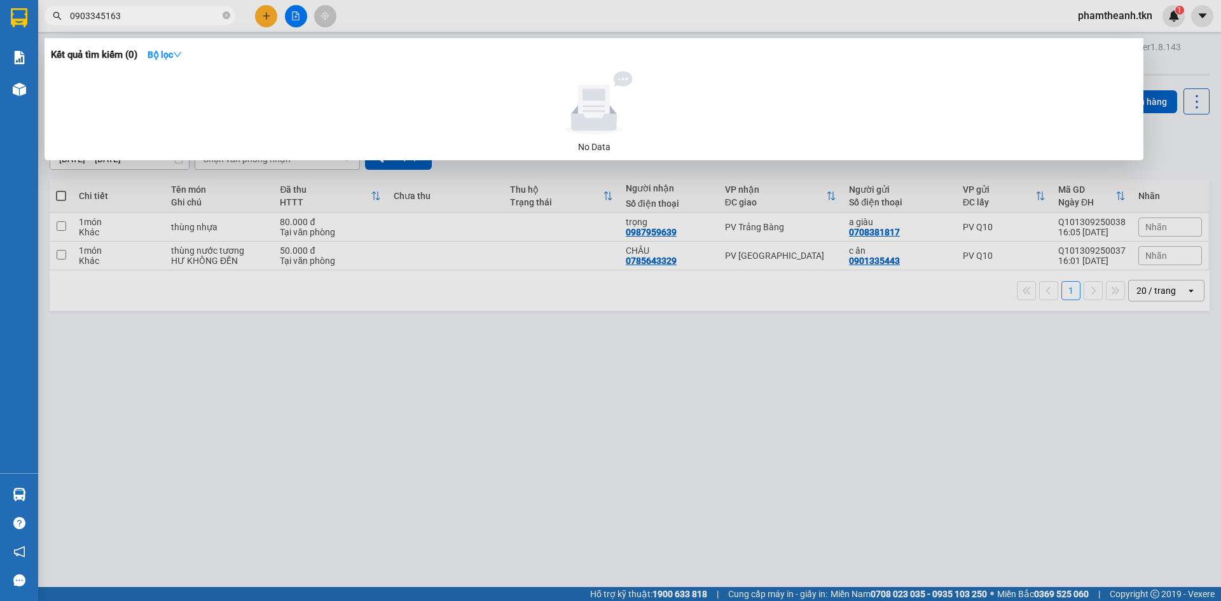
click at [90, 15] on input "0903345163" at bounding box center [145, 16] width 150 height 14
click at [96, 14] on input "0903345163" at bounding box center [145, 16] width 150 height 14
click at [107, 15] on input "0903345163" at bounding box center [145, 16] width 150 height 14
drag, startPoint x: 130, startPoint y: 16, endPoint x: 47, endPoint y: 16, distance: 83.3
click at [47, 16] on span "0903345163" at bounding box center [140, 15] width 191 height 19
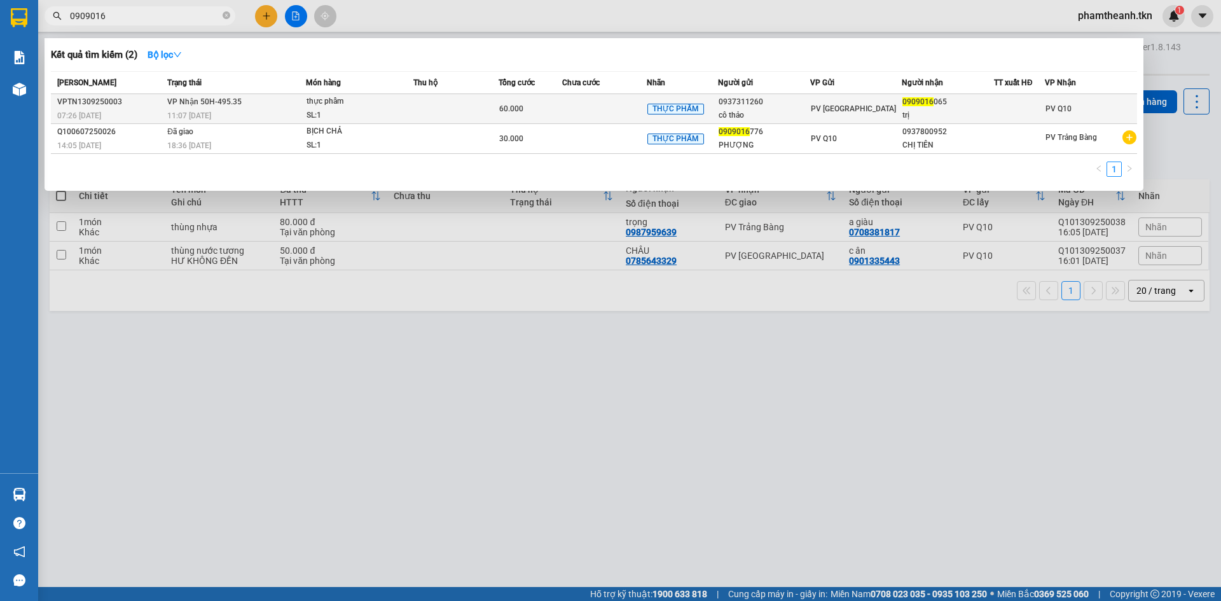
type input "0909016"
click at [555, 114] on td "60.000" at bounding box center [531, 109] width 64 height 30
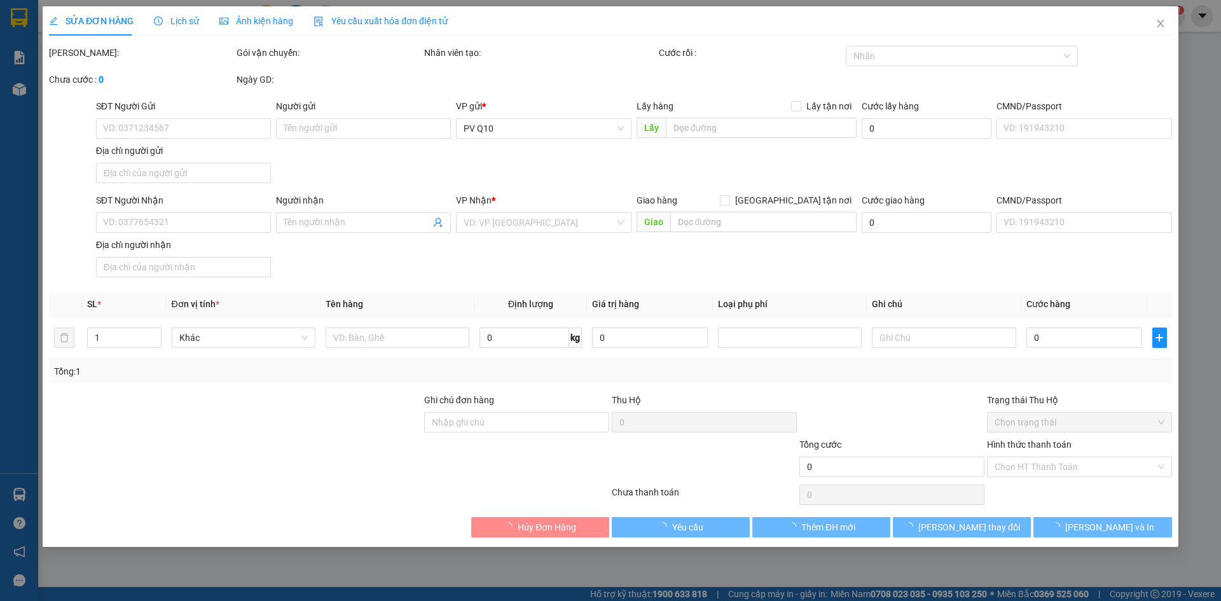
type input "0937311260"
type input "cô thảo"
type input "0909016065"
type input "trị"
type input "60.000"
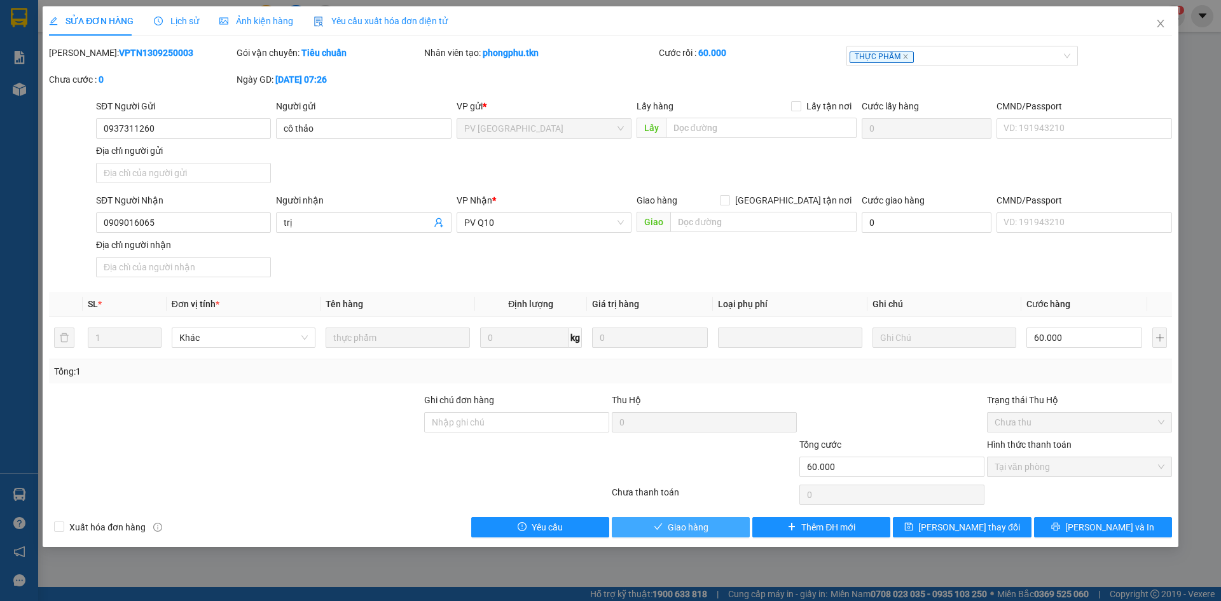
click at [699, 530] on span "Giao hàng" at bounding box center [688, 527] width 41 height 14
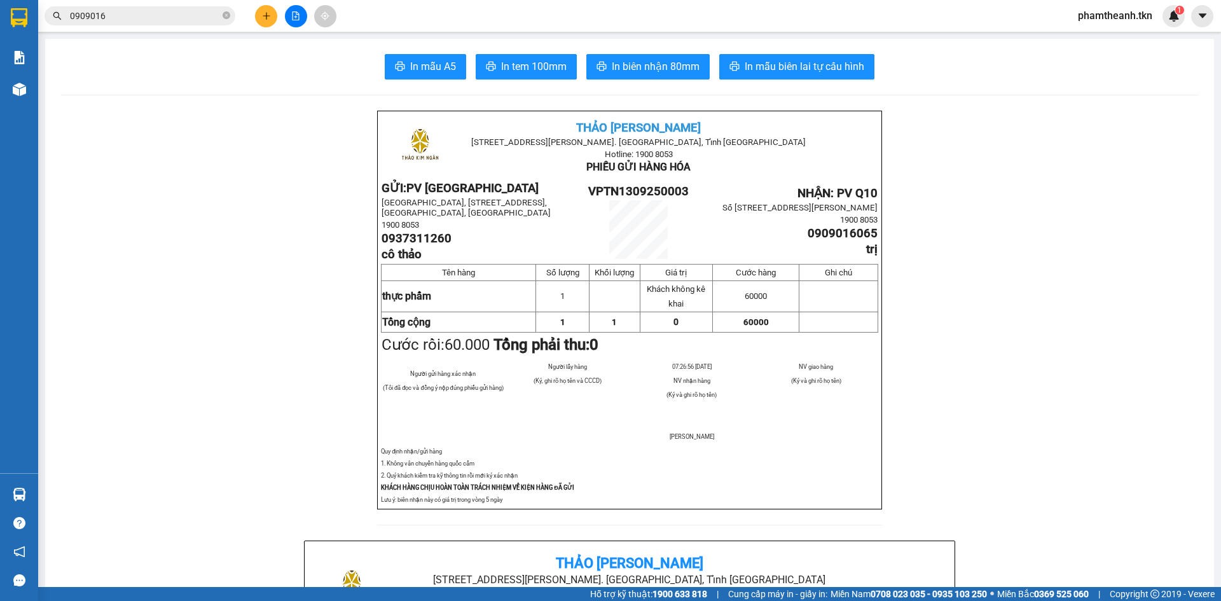
click at [165, 78] on div "In mẫu A5 In tem 100mm In biên nhận 80mm In mẫu biên lai tự cấu hình" at bounding box center [629, 66] width 1139 height 25
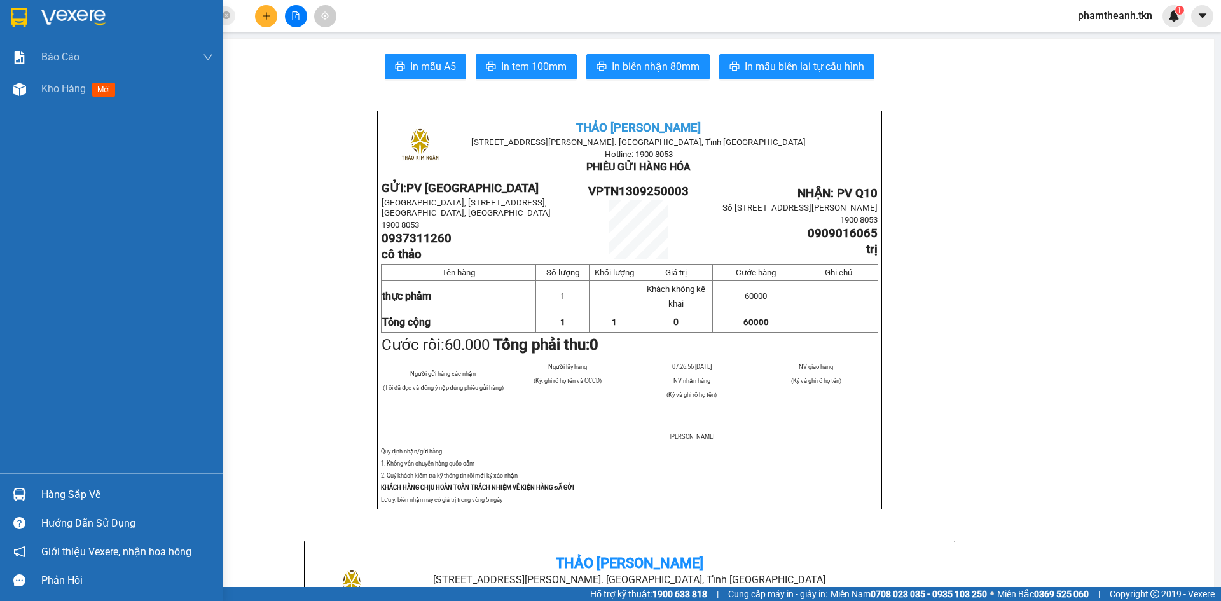
click at [53, 498] on div "Hàng sắp về" at bounding box center [127, 494] width 172 height 19
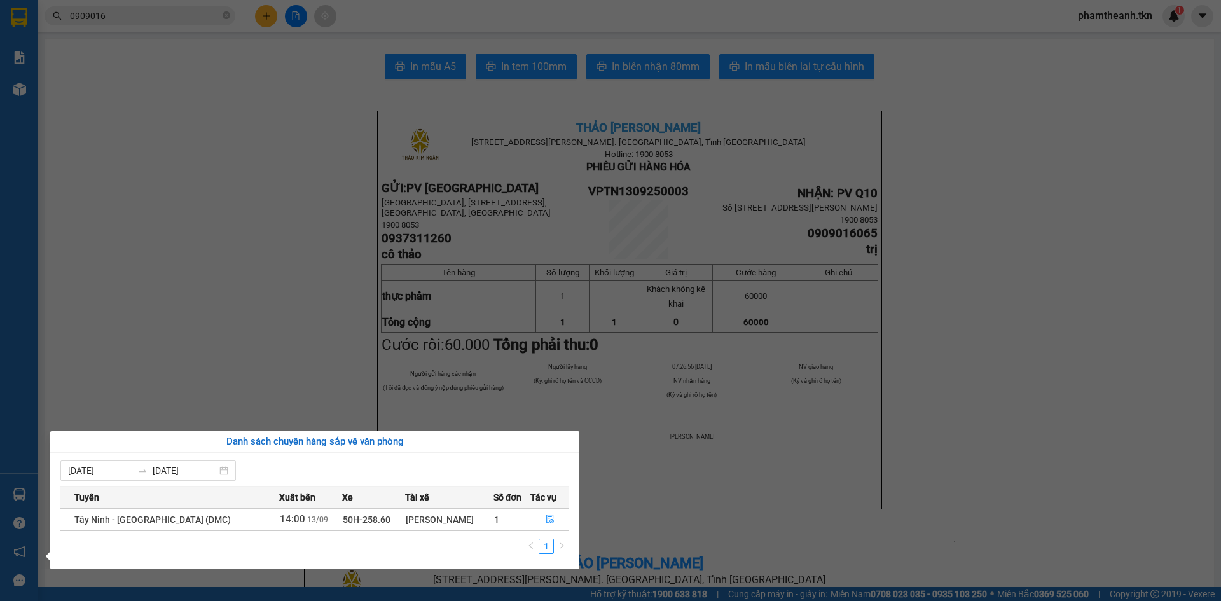
click at [354, 275] on section "Kết quả tìm kiếm ( 2 ) Bộ lọc Mã ĐH Trạng thái Món hàng Thu hộ Tổng cước Chưa c…" at bounding box center [610, 300] width 1221 height 601
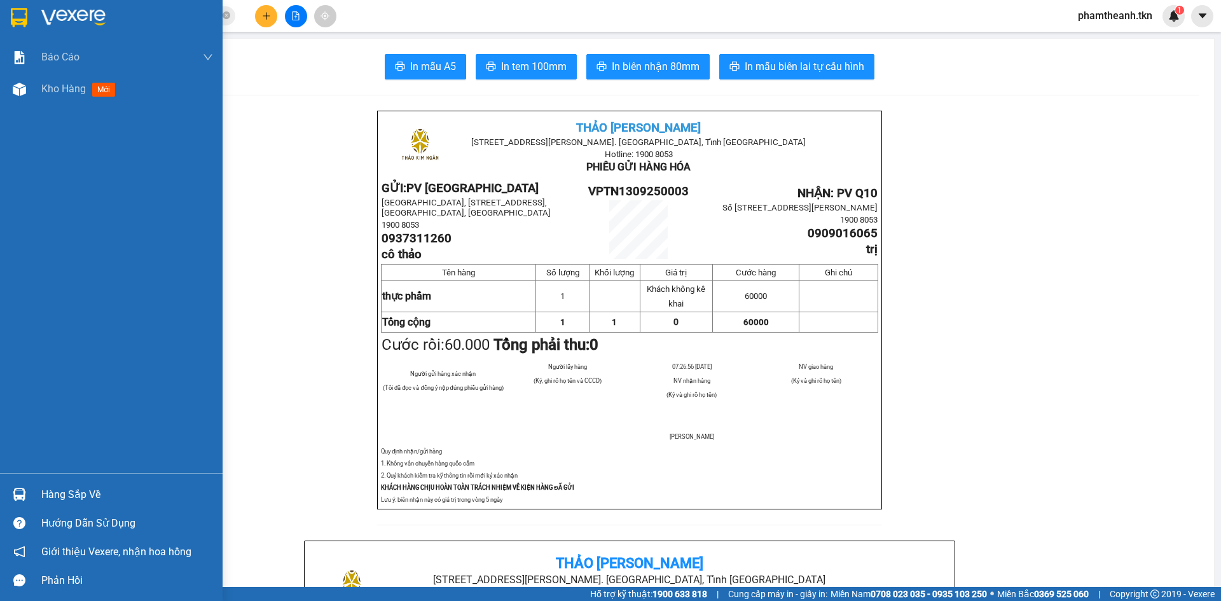
click at [35, 480] on div "Hàng sắp về Hướng dẫn sử dụng Giới thiệu Vexere, nhận hoa hồng Phản hồi" at bounding box center [111, 533] width 223 height 121
click at [105, 490] on div "Hàng sắp về" at bounding box center [127, 494] width 172 height 19
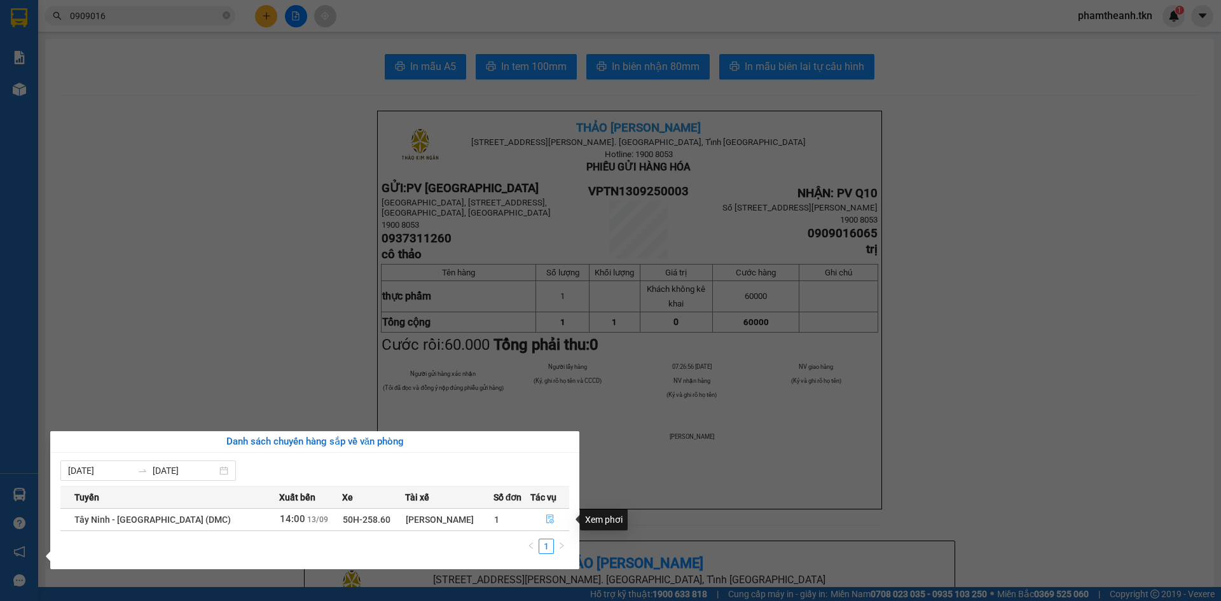
click at [551, 521] on button "button" at bounding box center [550, 519] width 38 height 20
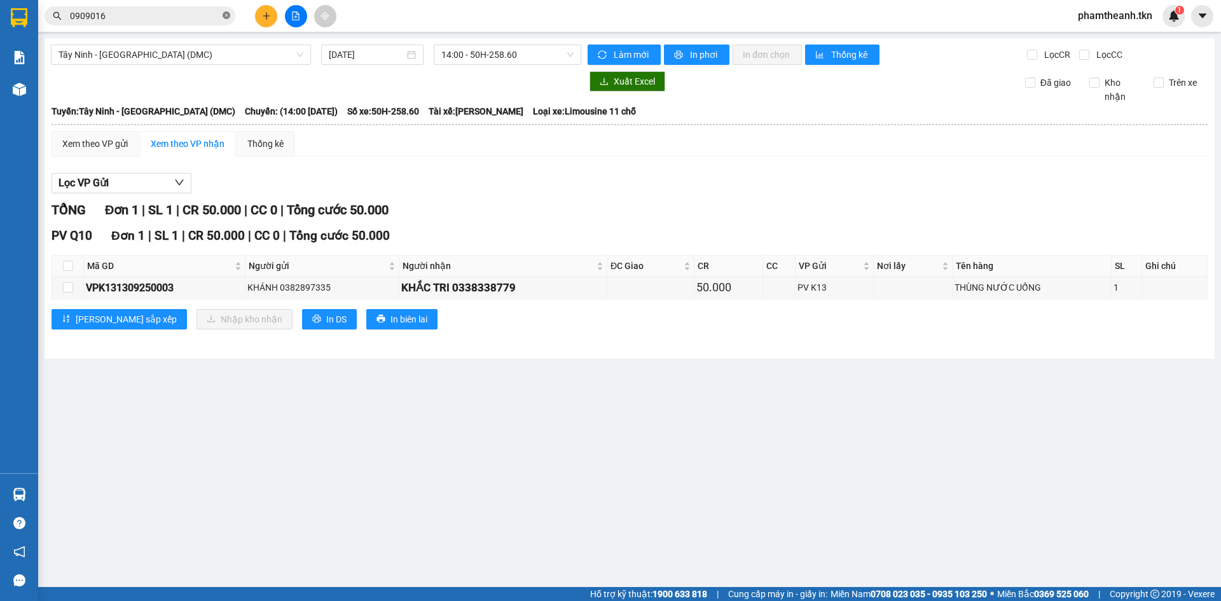
click at [228, 14] on icon "close-circle" at bounding box center [227, 15] width 8 height 8
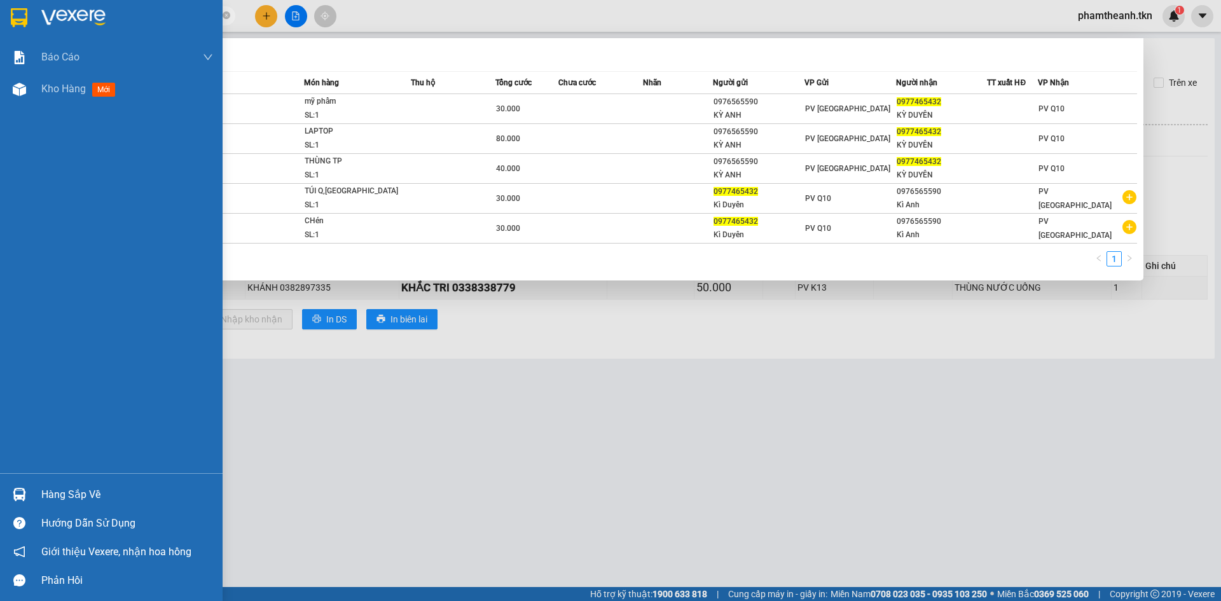
type input "0977465432"
click at [1, 428] on div "Báo cáo Mẫu 1: Báo cáo dòng tiền theo nhân viên Mẫu 2: Thống kê đơn hàng theo n…" at bounding box center [111, 257] width 223 height 432
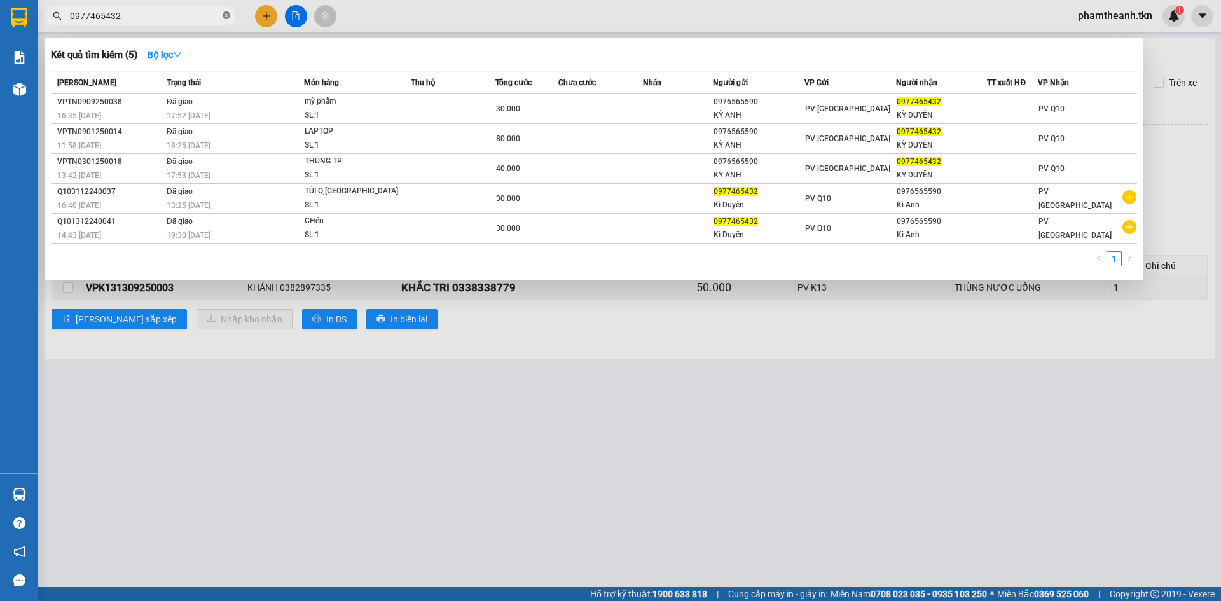
click at [226, 15] on icon "close-circle" at bounding box center [227, 15] width 8 height 8
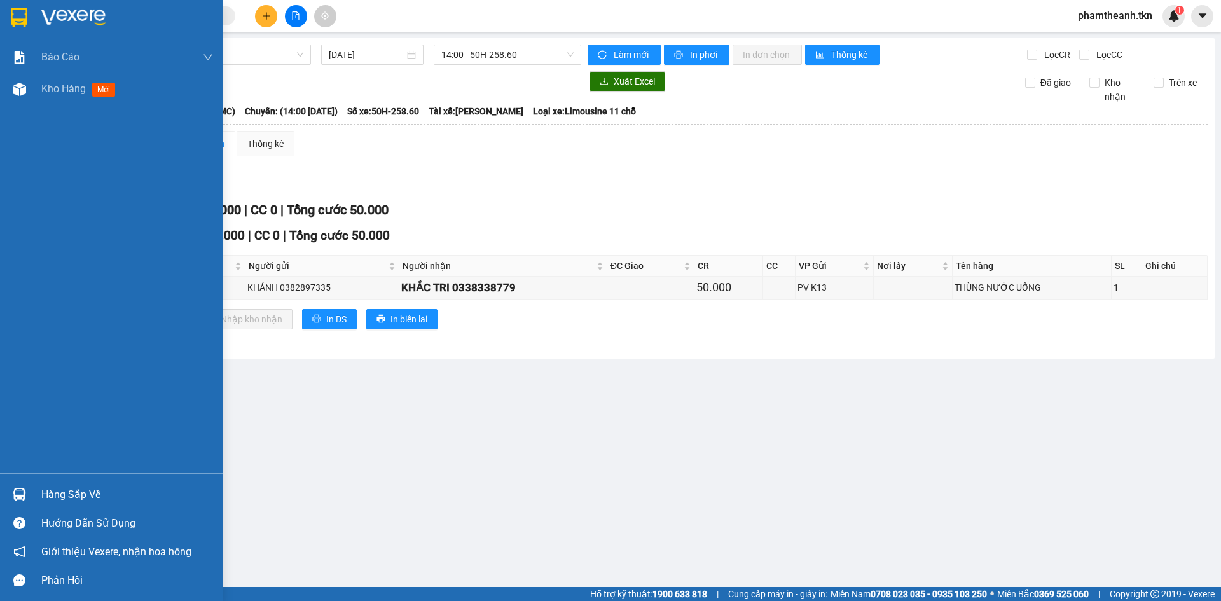
click at [30, 29] on div at bounding box center [111, 20] width 223 height 41
click at [31, 29] on div at bounding box center [111, 20] width 223 height 41
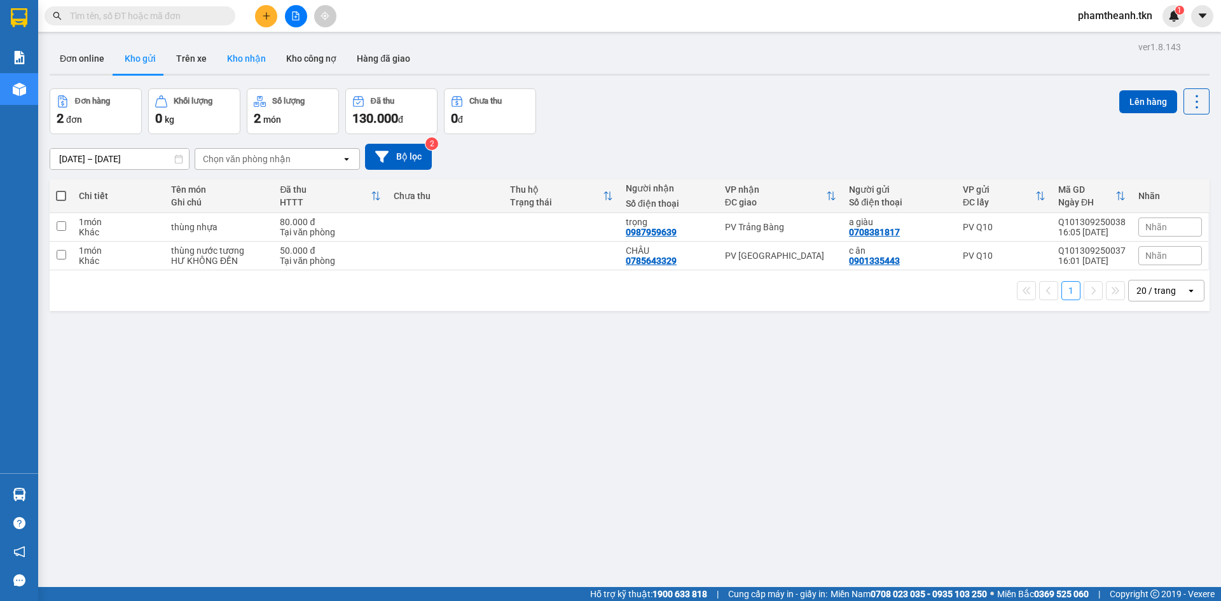
click at [242, 62] on button "Kho nhận" at bounding box center [246, 58] width 59 height 31
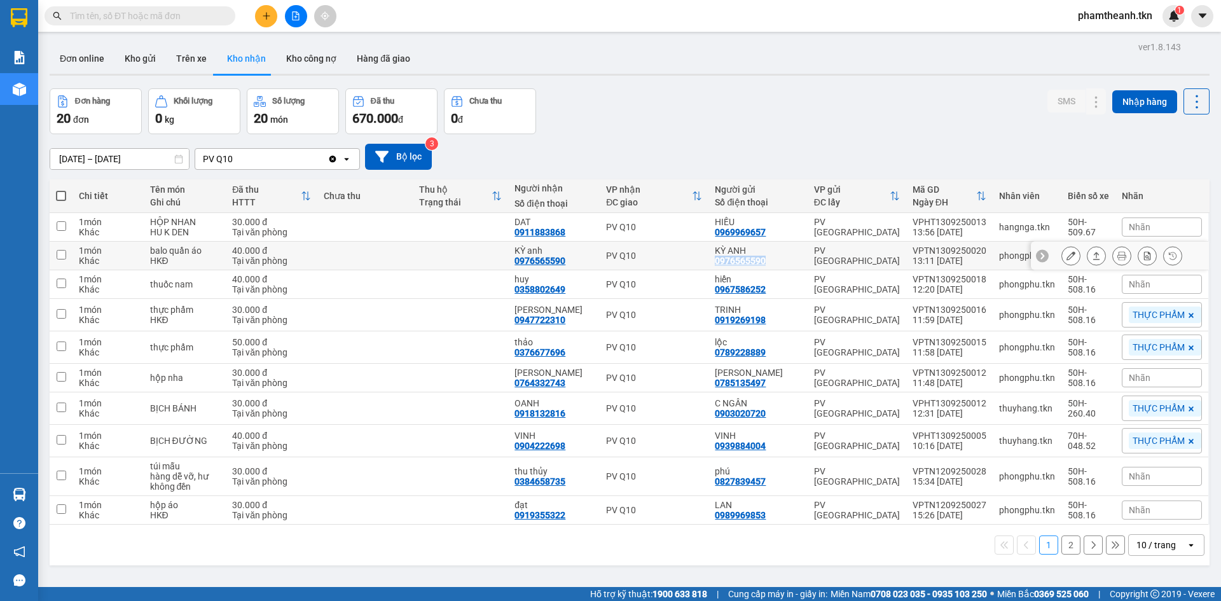
drag, startPoint x: 763, startPoint y: 261, endPoint x: 722, endPoint y: 256, distance: 41.6
click at [722, 256] on div "0976565590" at bounding box center [740, 261] width 51 height 10
drag, startPoint x: 576, startPoint y: 264, endPoint x: 527, endPoint y: 263, distance: 49.0
click at [527, 263] on div "KỲ anh 0976565590" at bounding box center [554, 256] width 79 height 20
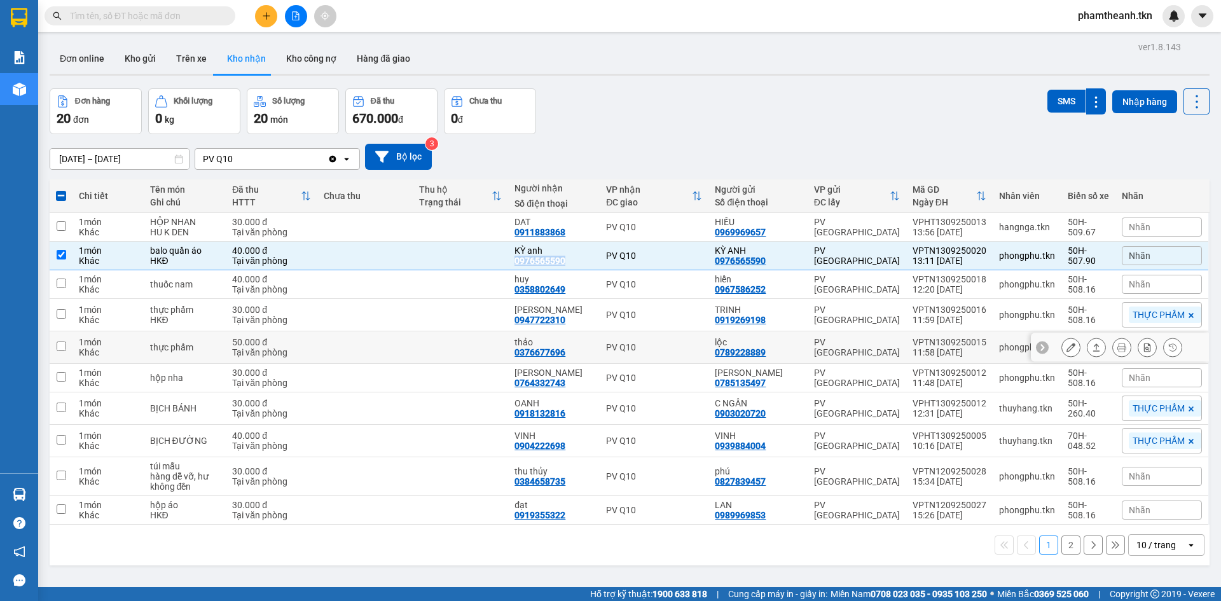
copy div "0976565590"
click at [1088, 257] on button at bounding box center [1097, 256] width 18 height 22
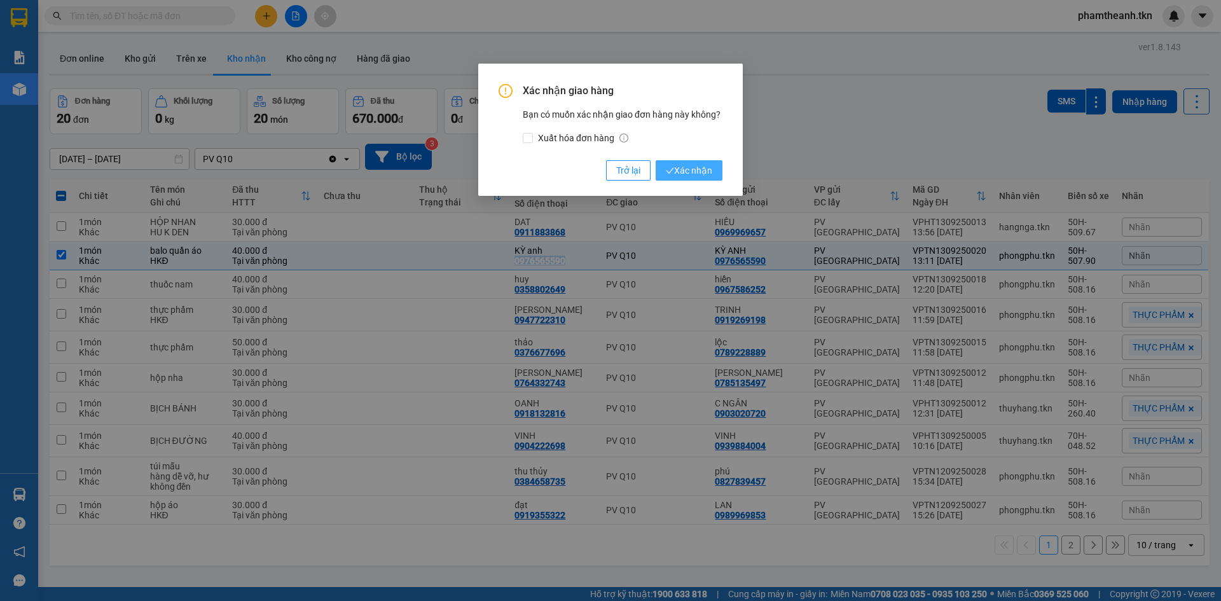
click at [679, 174] on span "Xác nhận" at bounding box center [689, 170] width 46 height 14
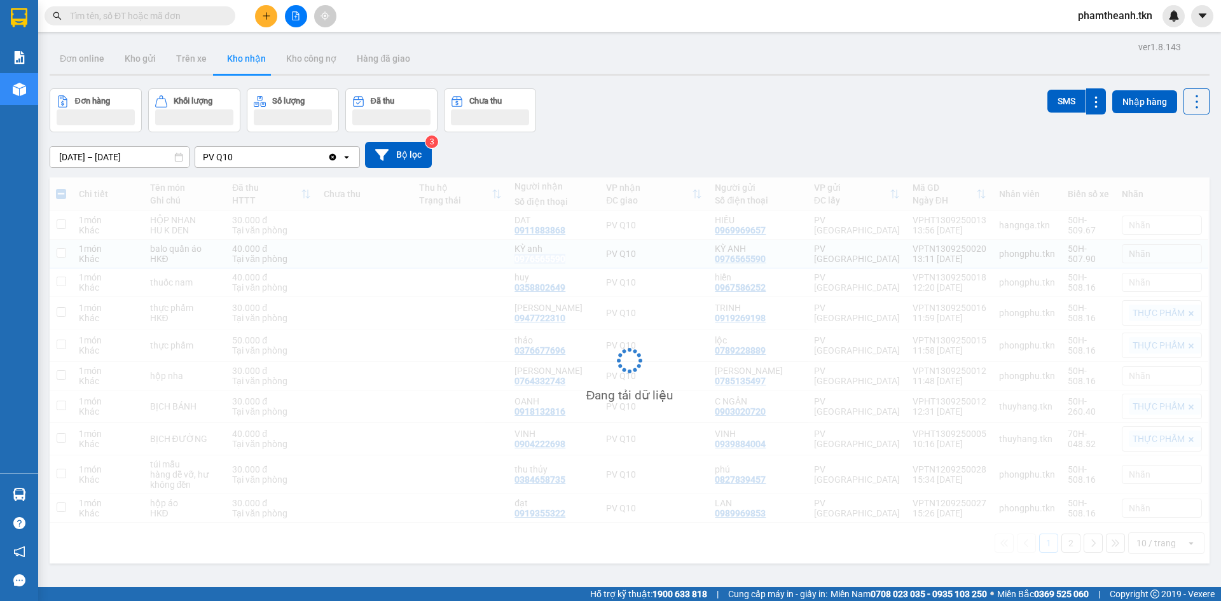
checkbox input "false"
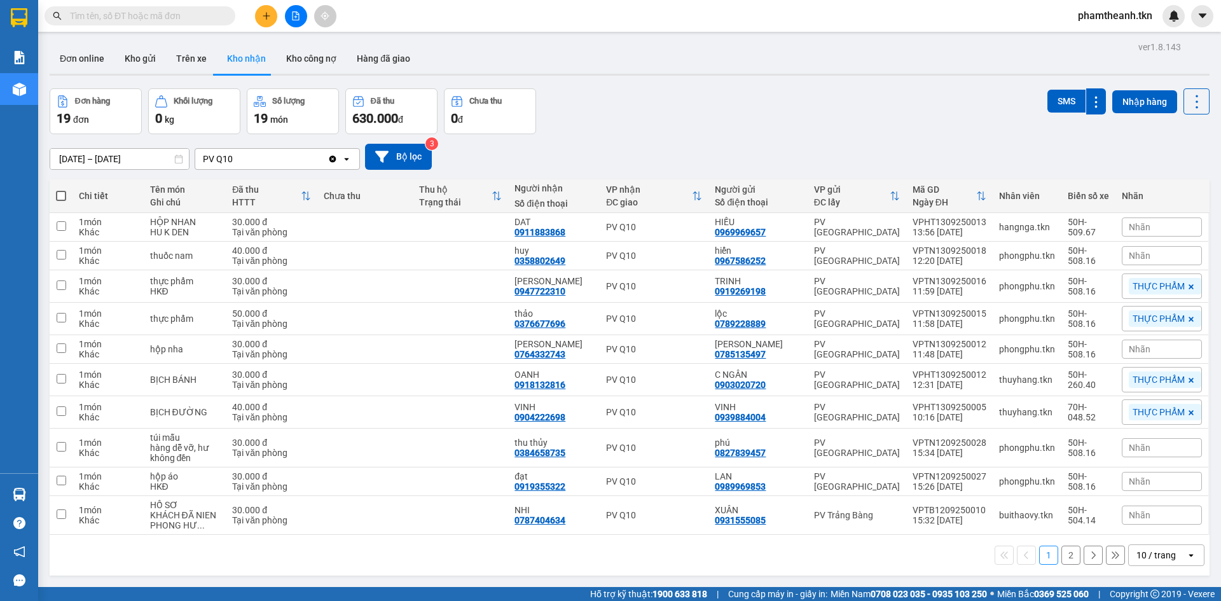
click at [709, 107] on div "Đơn hàng 19 đơn Khối lượng 0 kg Số lượng 19 món Đã thu 630.000 đ Chưa thu 0 đ S…" at bounding box center [630, 111] width 1160 height 46
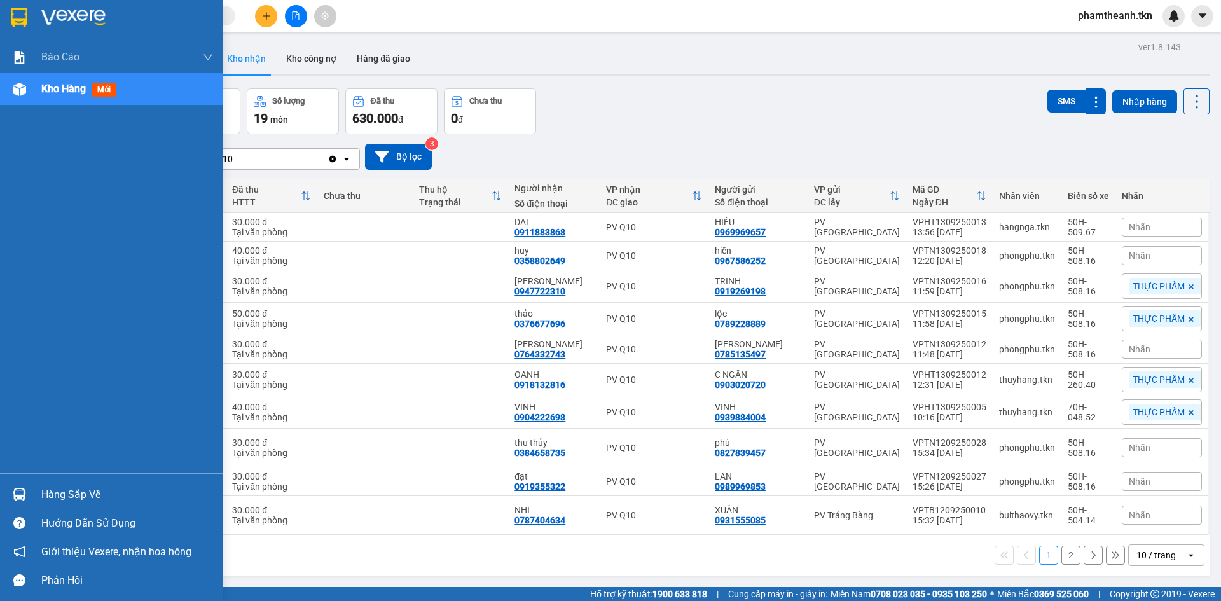
click at [41, 497] on div "Hàng sắp về" at bounding box center [111, 494] width 223 height 29
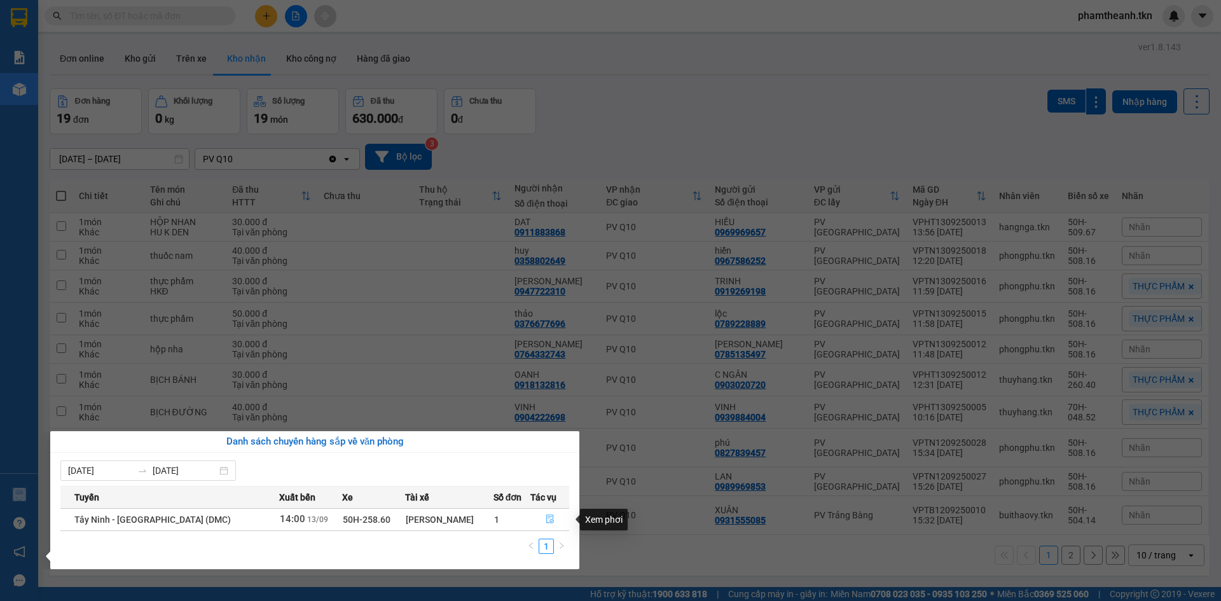
click at [539, 517] on button "button" at bounding box center [550, 519] width 38 height 20
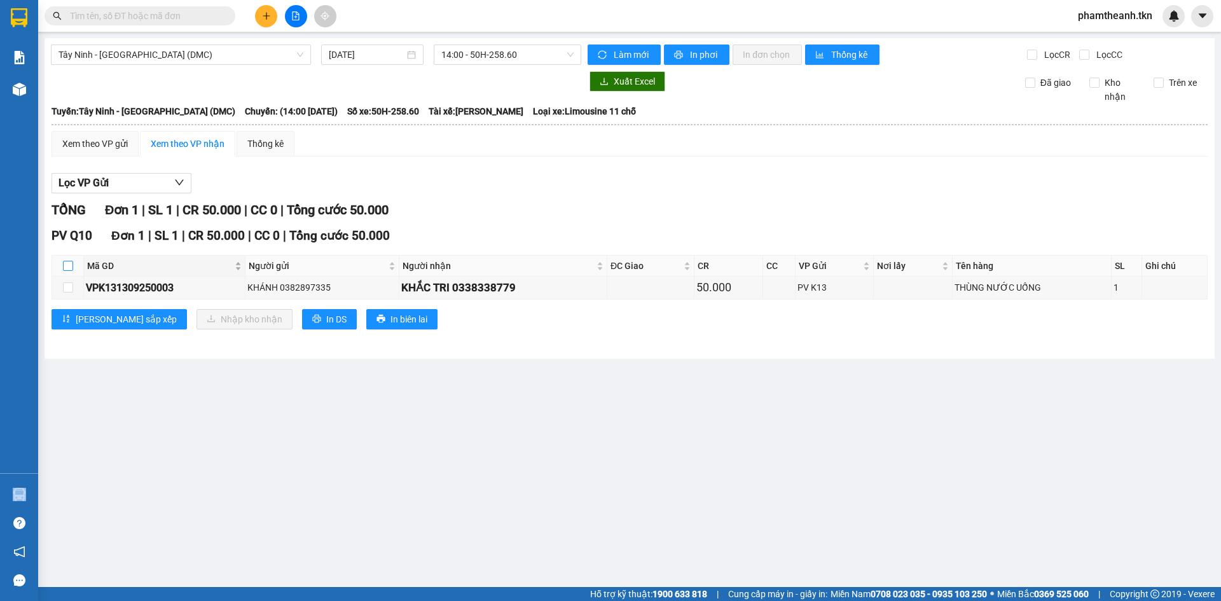
drag, startPoint x: 69, startPoint y: 268, endPoint x: 115, endPoint y: 276, distance: 46.5
click at [69, 268] on input "checkbox" at bounding box center [68, 266] width 10 height 10
checkbox input "true"
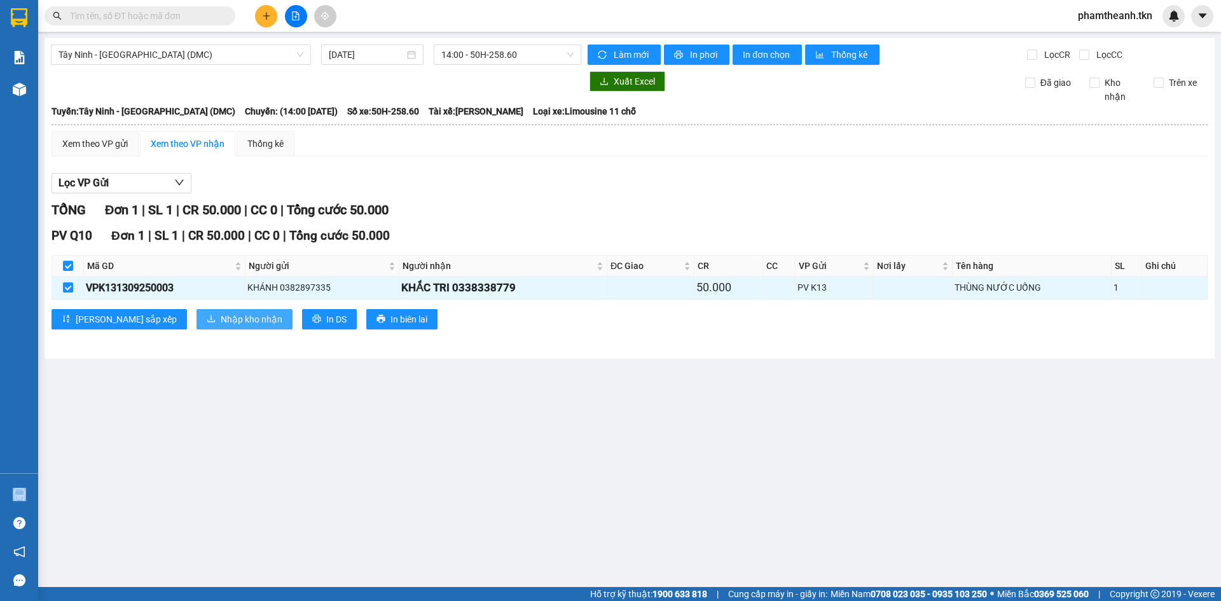
click at [221, 315] on span "Nhập kho nhận" at bounding box center [252, 319] width 62 height 14
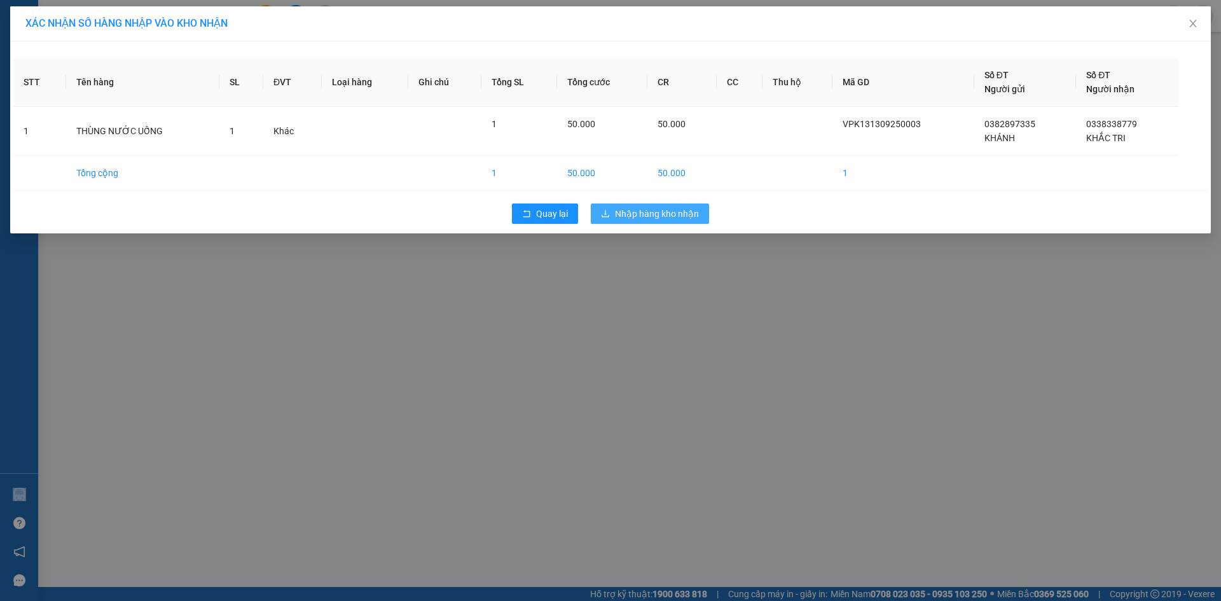
click at [637, 204] on button "Nhập hàng kho nhận" at bounding box center [650, 214] width 118 height 20
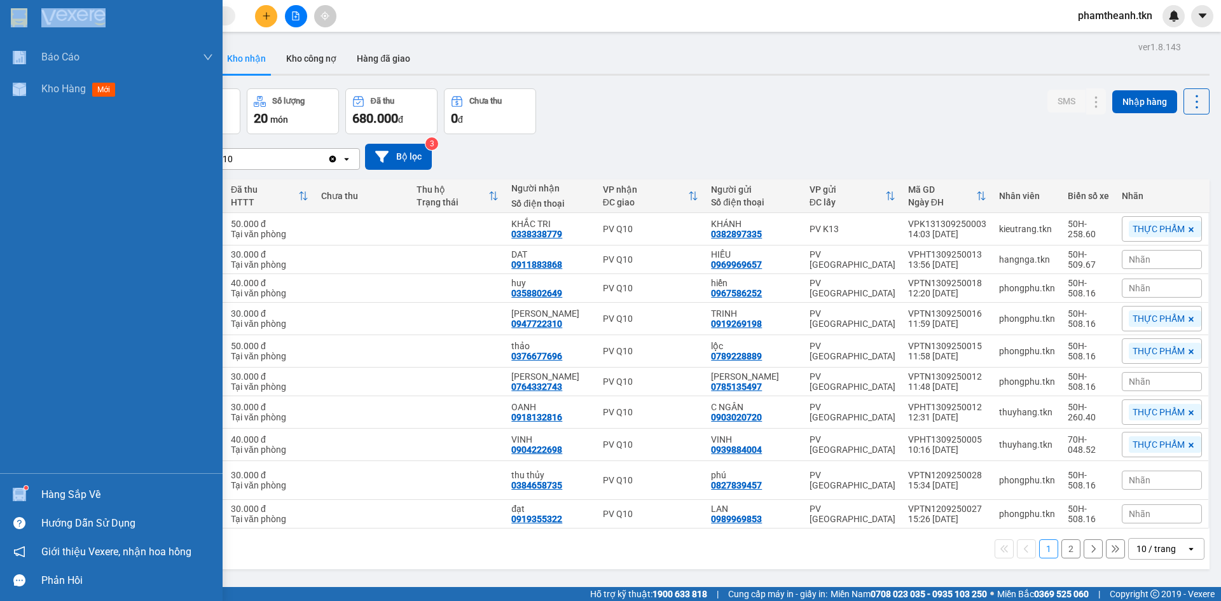
click at [64, 495] on div "Hàng sắp về" at bounding box center [127, 494] width 172 height 19
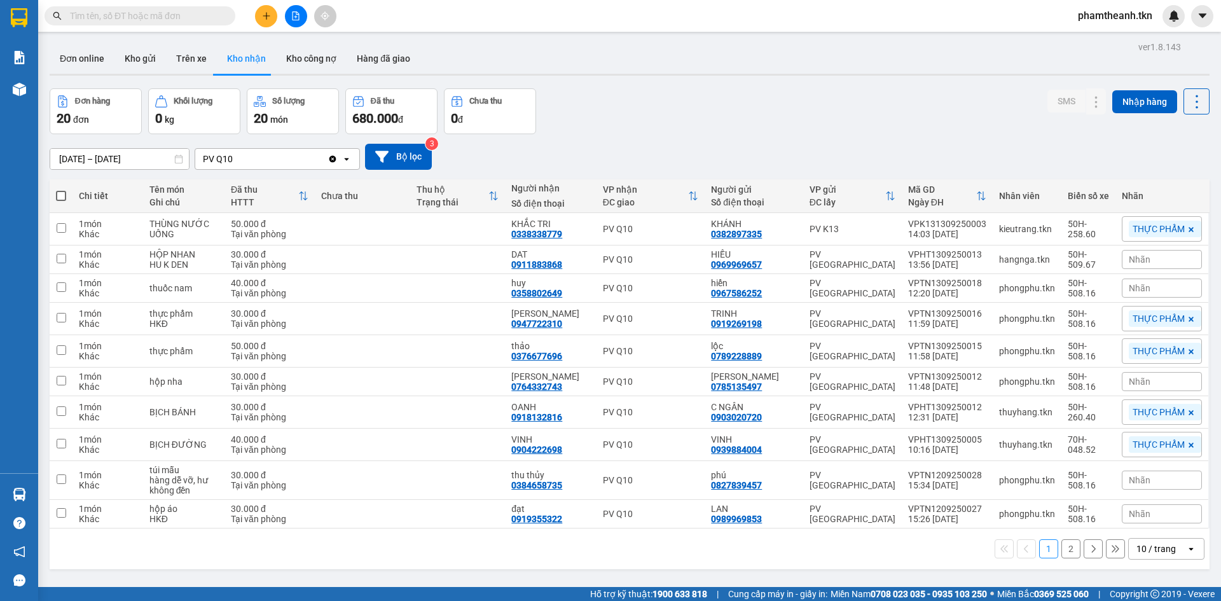
click at [222, 6] on section "Kết quả tìm kiếm ( 5 ) Bộ lọc Mã ĐH Trạng thái Món hàng Thu hộ Tổng cước Chưa c…" at bounding box center [610, 300] width 1221 height 601
click at [191, 15] on input "text" at bounding box center [145, 16] width 150 height 14
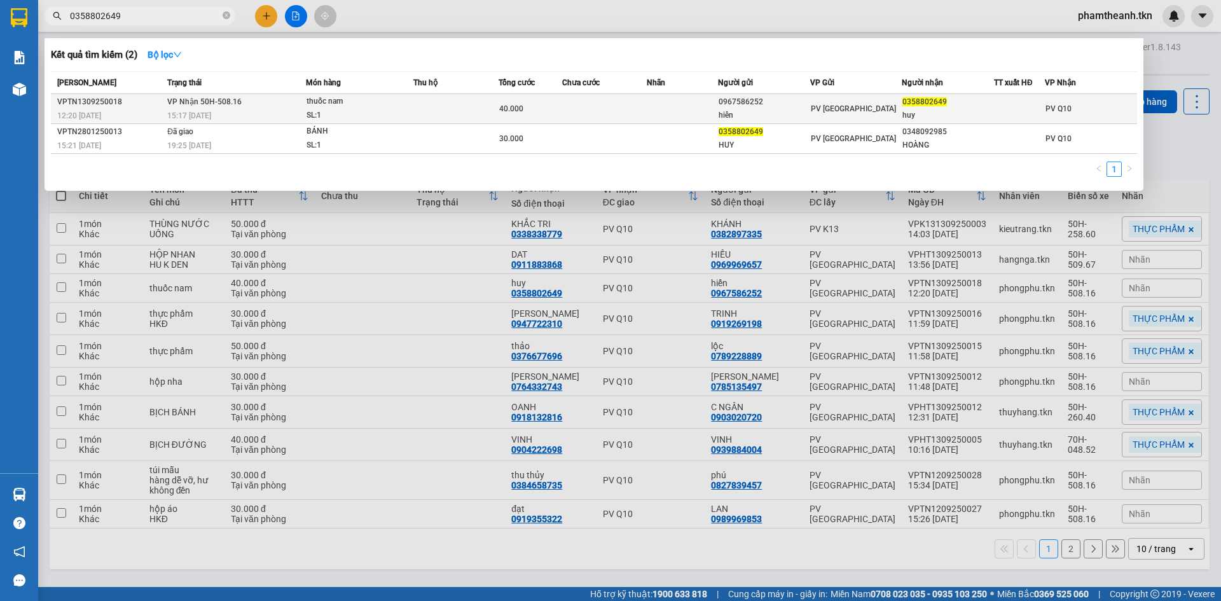
type input "0358802649"
click at [445, 105] on td at bounding box center [455, 109] width 85 height 30
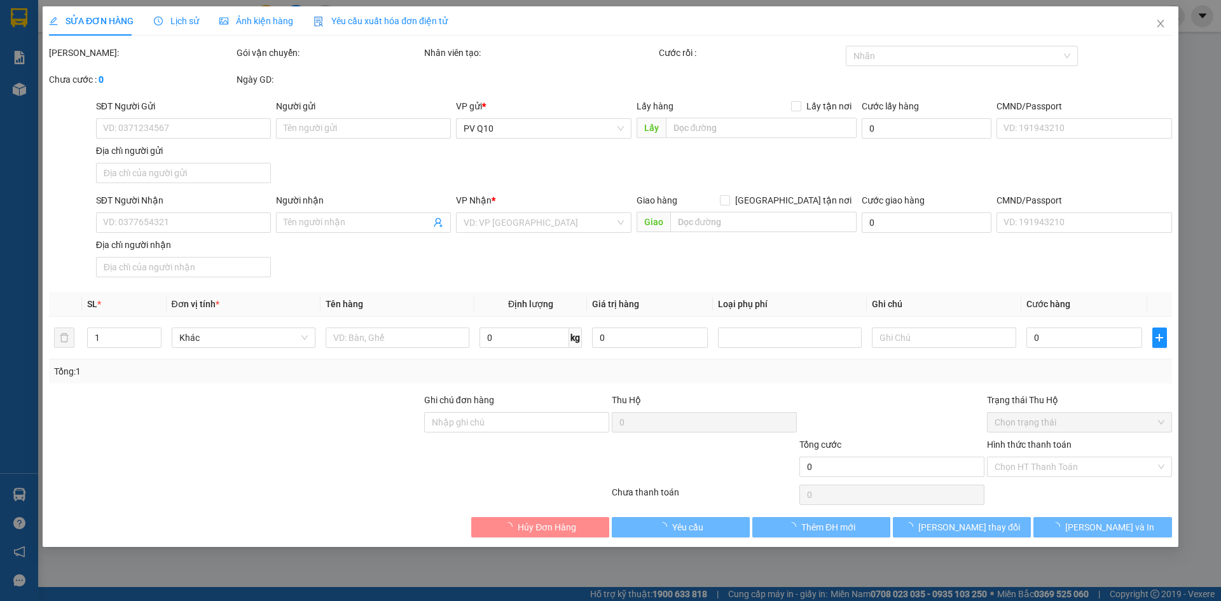
type input "0967586252"
type input "hiển"
type input "0358802649"
type input "huy"
type input "40.000"
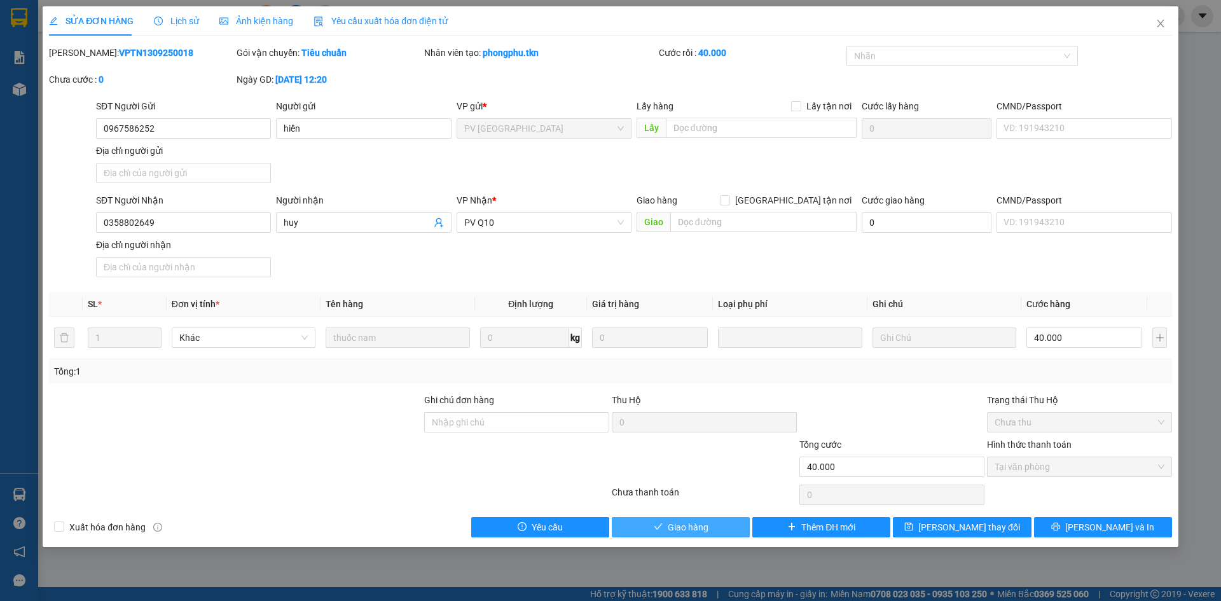
click at [668, 527] on span "Giao hàng" at bounding box center [688, 527] width 41 height 14
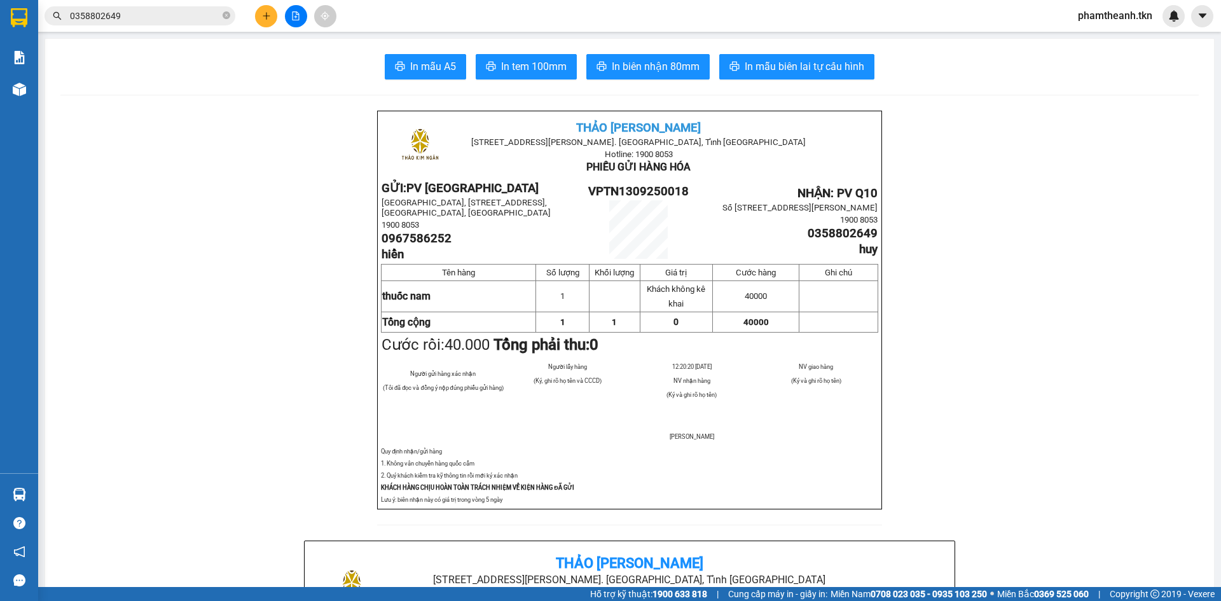
click at [275, 8] on div at bounding box center [295, 16] width 95 height 22
click at [266, 23] on button at bounding box center [266, 16] width 22 height 22
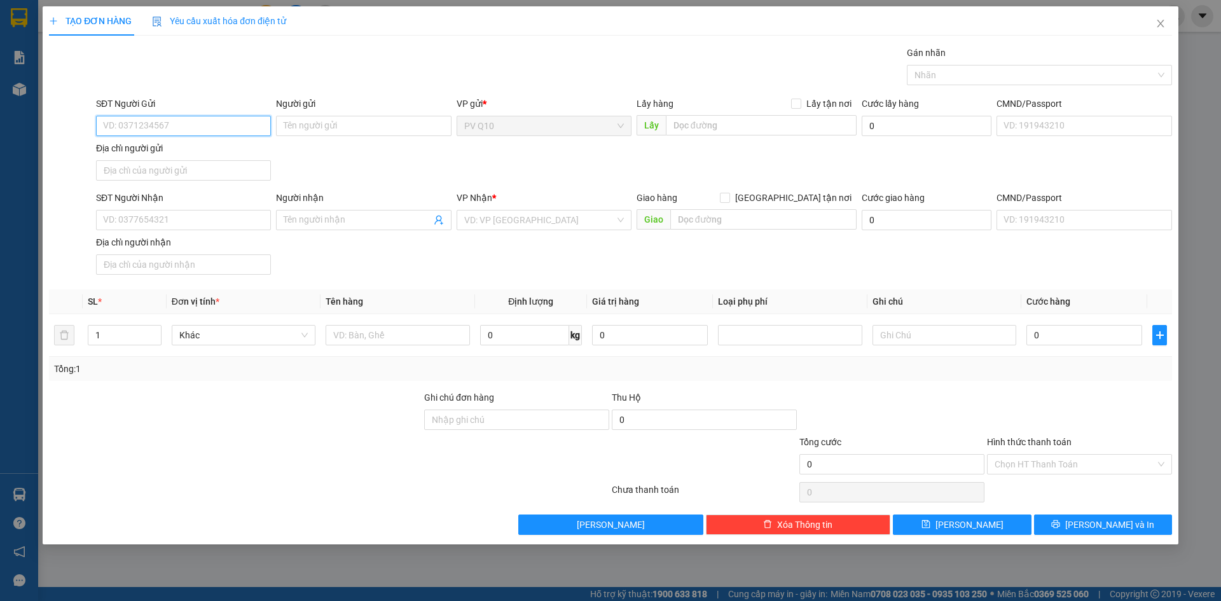
click at [216, 123] on input "SĐT Người Gửi" at bounding box center [183, 126] width 175 height 20
drag, startPoint x: 218, startPoint y: 154, endPoint x: 733, endPoint y: 286, distance: 531.8
click at [218, 153] on div "02839744067 - LA BO THANH" at bounding box center [212, 151] width 216 height 14
type input "02839744067"
type input "LA [PERSON_NAME]"
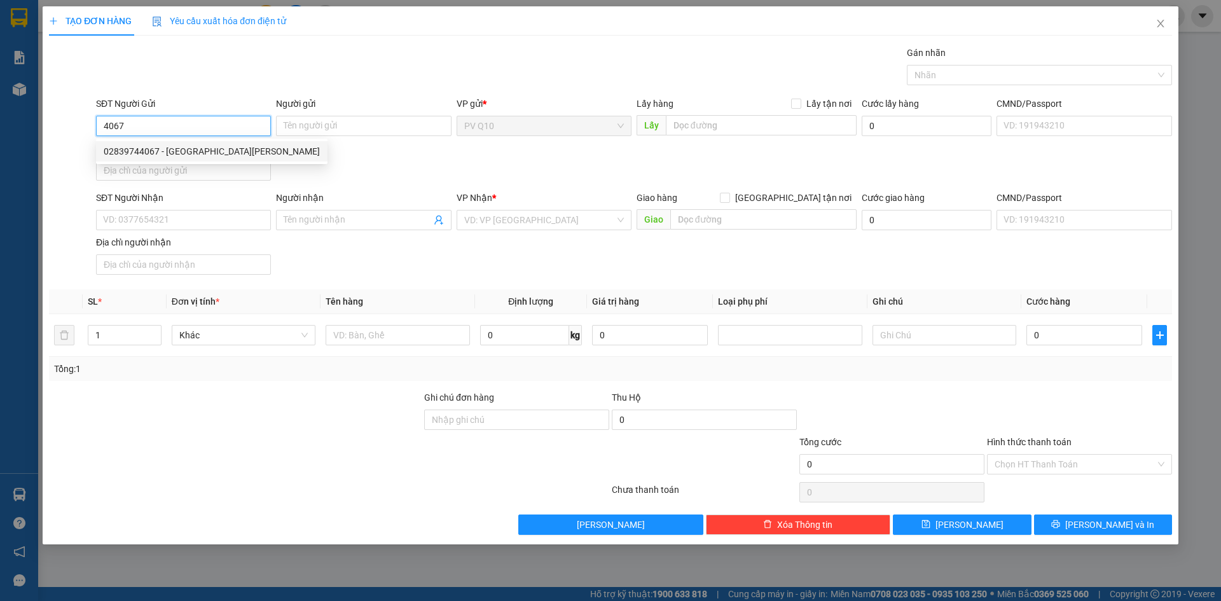
type input "0785135497"
type input "[PERSON_NAME]"
type input "30.000"
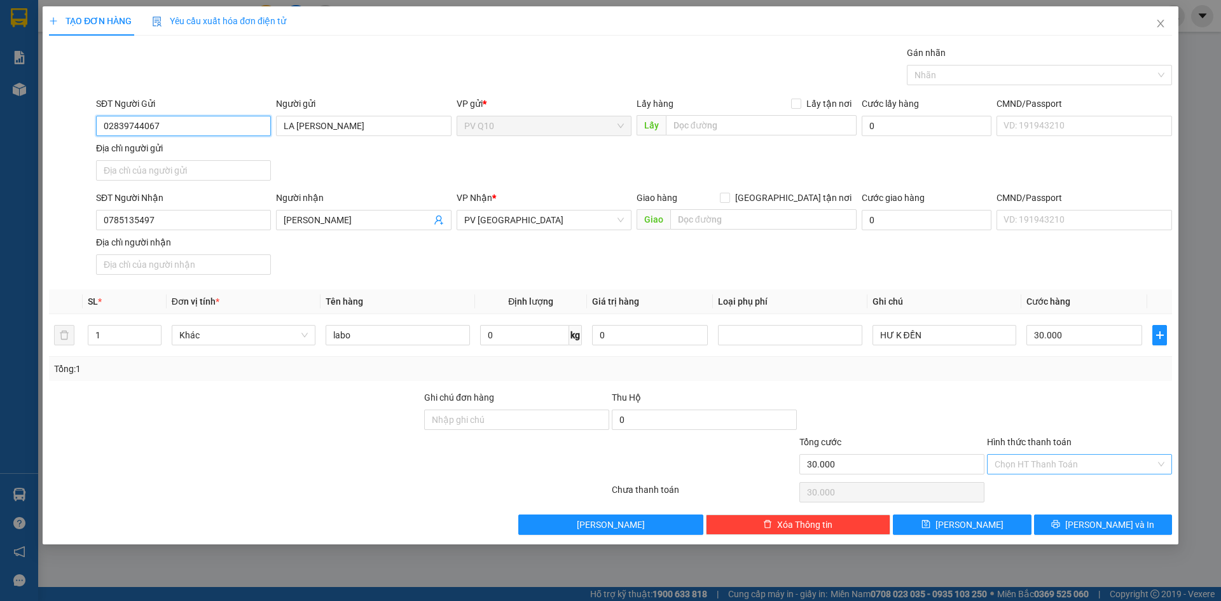
type input "02839744067"
click at [1105, 472] on input "Hình thức thanh toán" at bounding box center [1075, 464] width 161 height 19
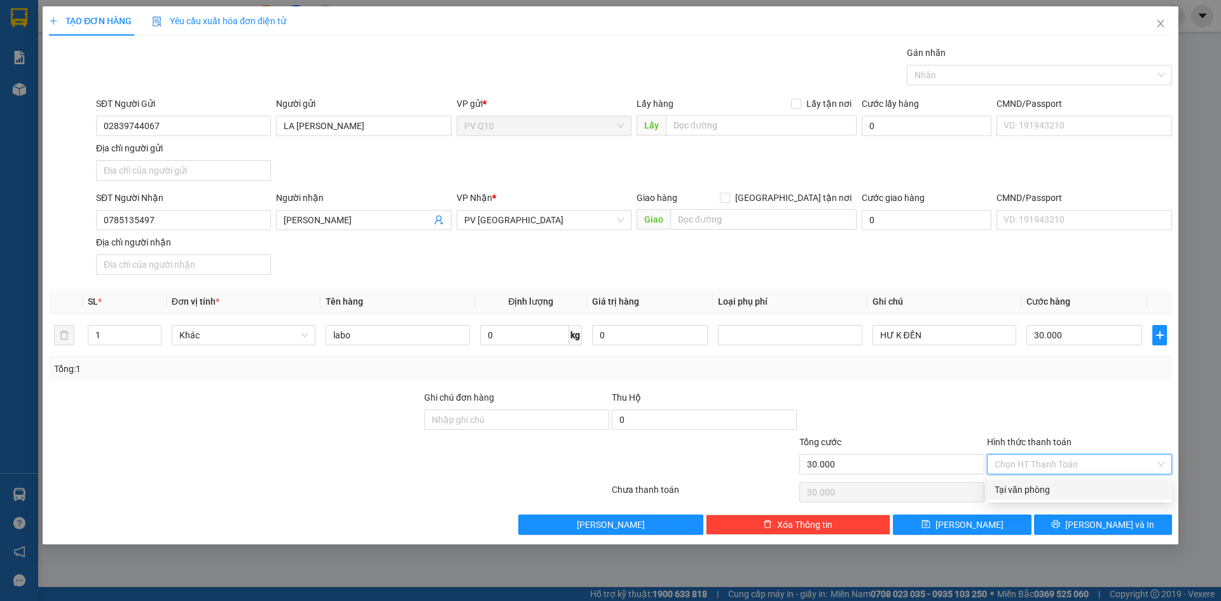
click at [1086, 489] on div "Tại văn phòng" at bounding box center [1080, 490] width 170 height 14
type input "0"
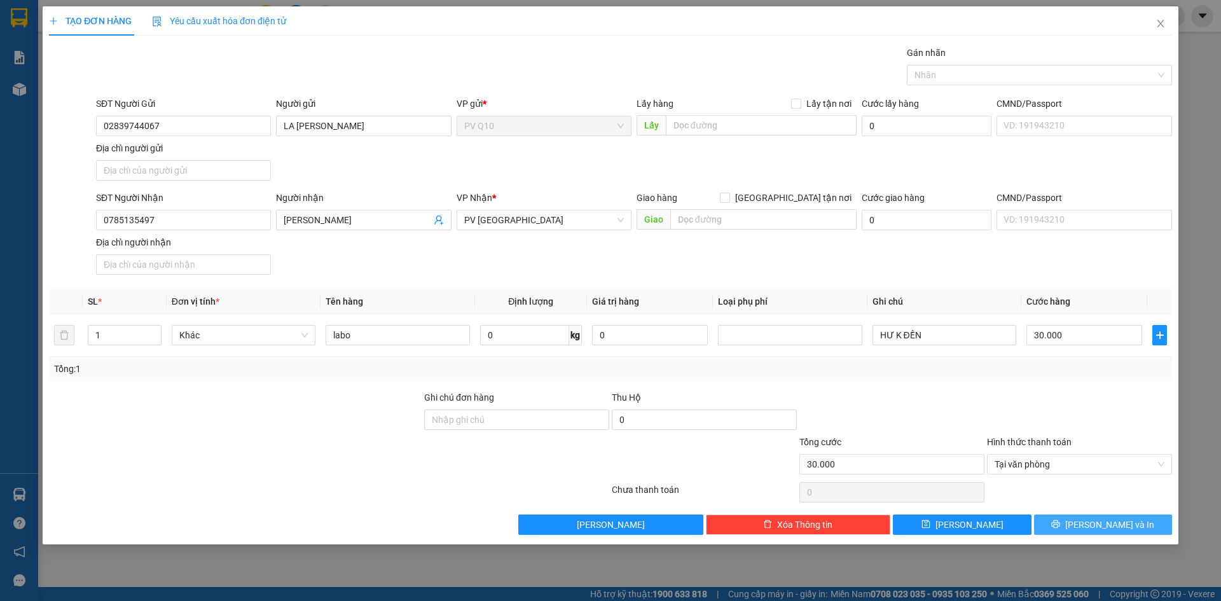
click at [1086, 518] on button "[PERSON_NAME] và In" at bounding box center [1103, 525] width 138 height 20
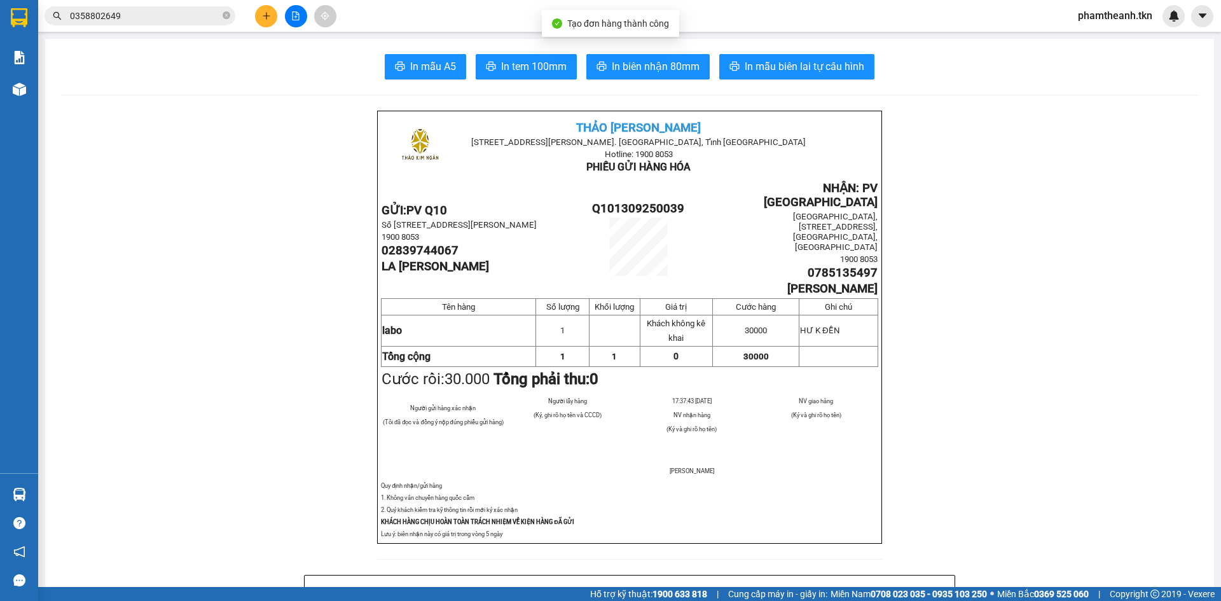
click at [399, 66] on icon "printer" at bounding box center [401, 66] width 10 height 9
click at [272, 17] on button at bounding box center [266, 16] width 22 height 22
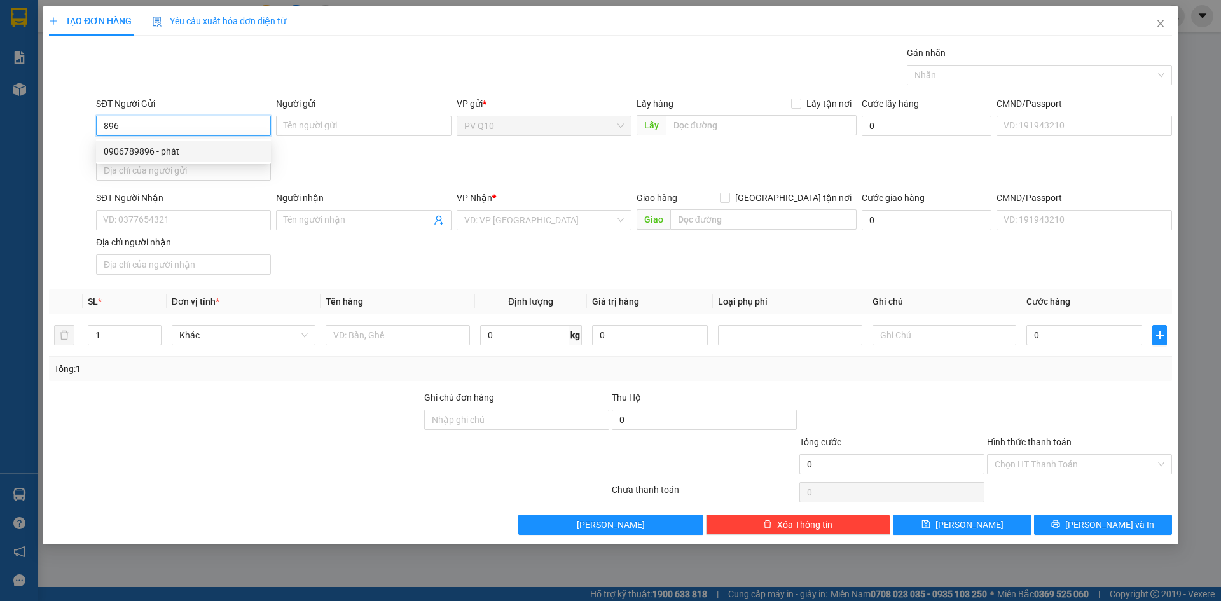
drag, startPoint x: 168, startPoint y: 153, endPoint x: 174, endPoint y: 157, distance: 7.8
click at [169, 153] on div "0906789896 - phát" at bounding box center [184, 151] width 160 height 14
type input "0906789896"
type input "phát"
type input "0366218712"
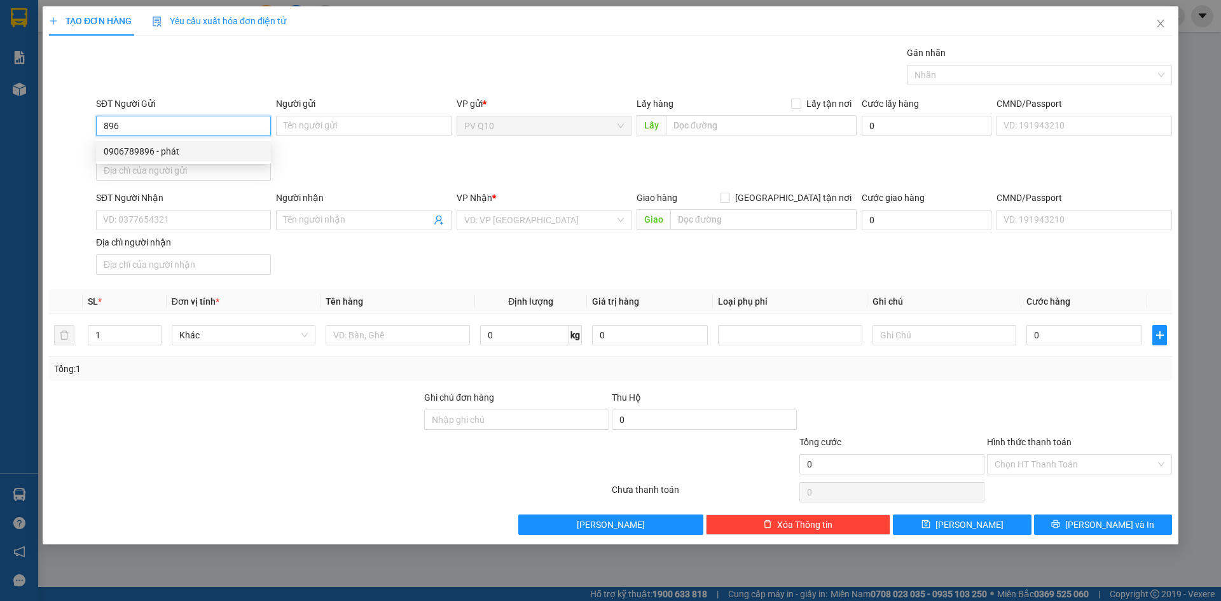
type input "linh"
type input "30.000"
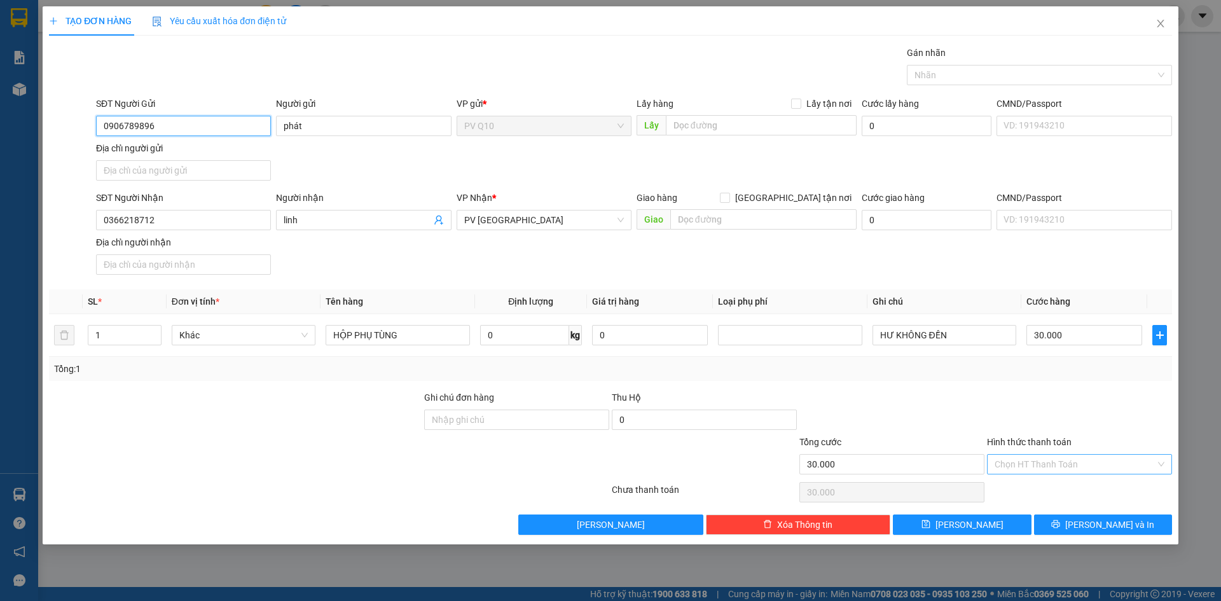
type input "0906789896"
click at [1016, 466] on input "Hình thức thanh toán" at bounding box center [1075, 464] width 161 height 19
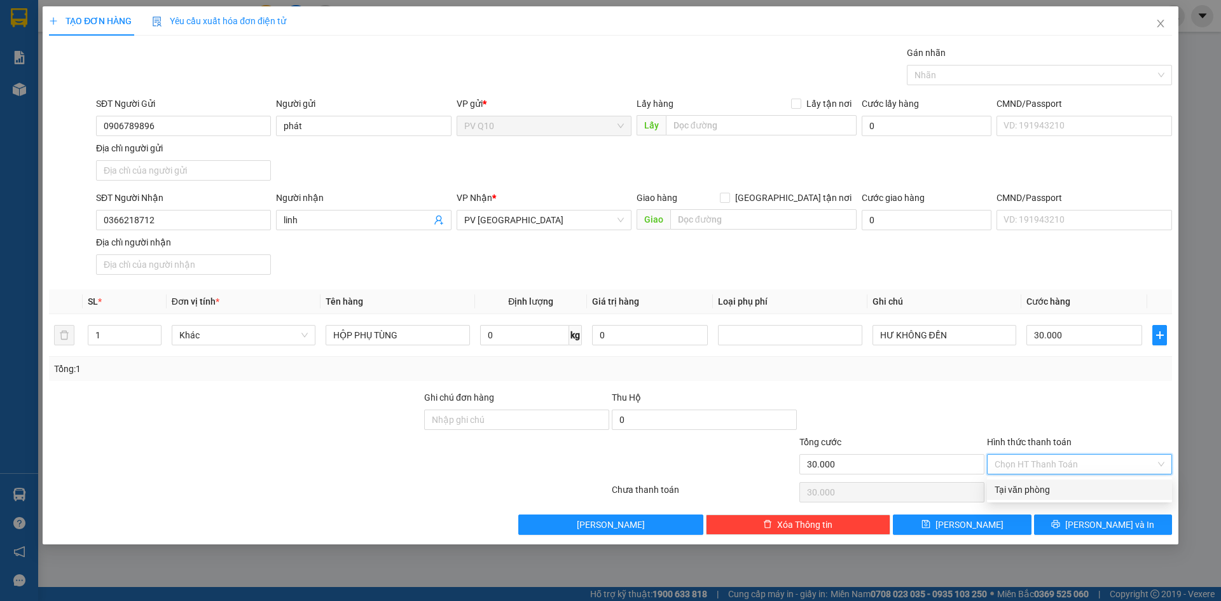
click at [1018, 493] on div "Tại văn phòng" at bounding box center [1080, 490] width 170 height 14
type input "0"
drag, startPoint x: 1087, startPoint y: 512, endPoint x: 1093, endPoint y: 518, distance: 9.0
click at [1090, 515] on div "Transit Pickup Surcharge Ids Transit Deliver Surcharge Ids Transit Deliver Surc…" at bounding box center [610, 290] width 1123 height 489
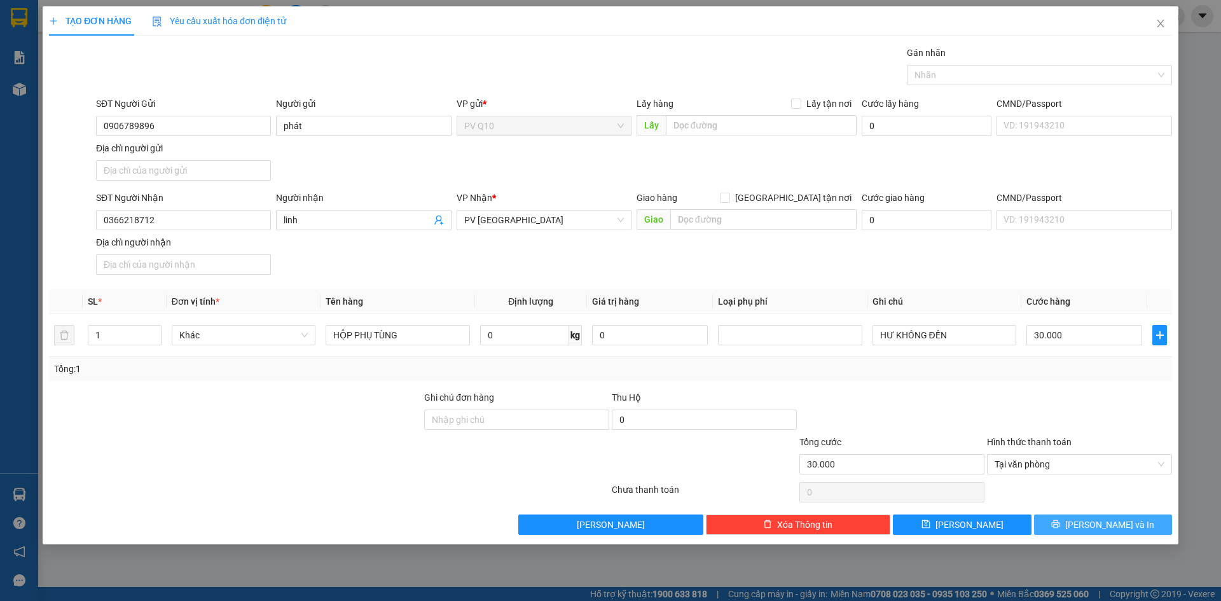
click at [1095, 522] on span "[PERSON_NAME] và In" at bounding box center [1109, 525] width 89 height 14
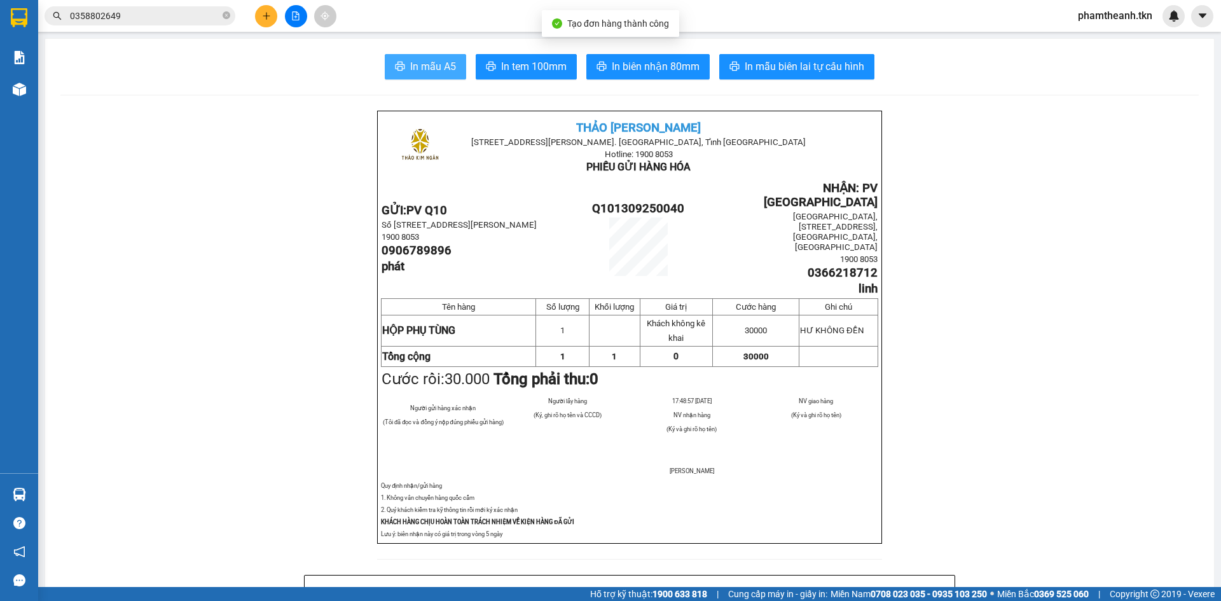
click at [448, 70] on span "In mẫu A5" at bounding box center [433, 67] width 46 height 16
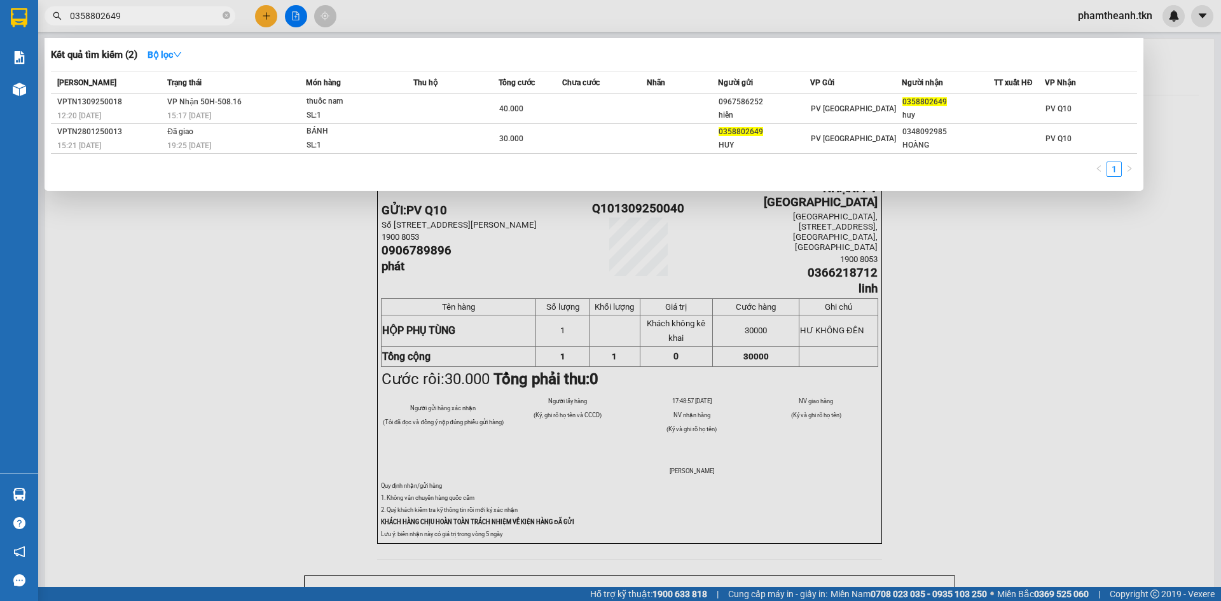
drag, startPoint x: 179, startPoint y: 15, endPoint x: 31, endPoint y: 34, distance: 149.3
click at [31, 34] on section "Kết quả tìm kiếm ( 2 ) Bộ lọc Mã ĐH Trạng thái Món hàng Thu hộ Tổng cước Chưa c…" at bounding box center [610, 300] width 1221 height 601
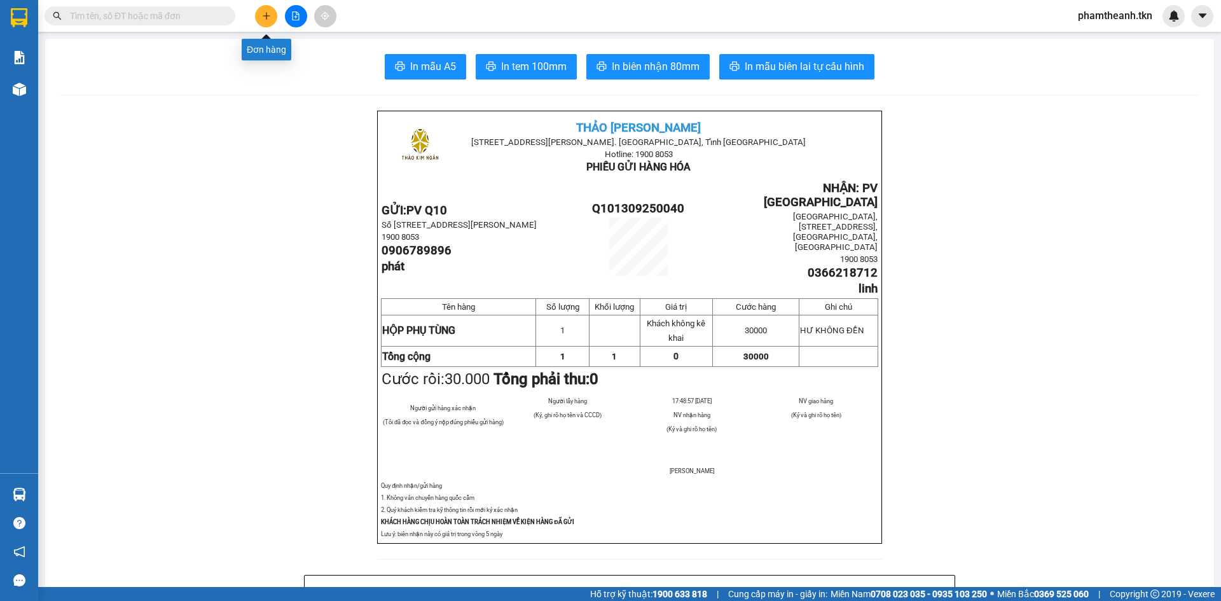
click at [264, 10] on button at bounding box center [266, 16] width 22 height 22
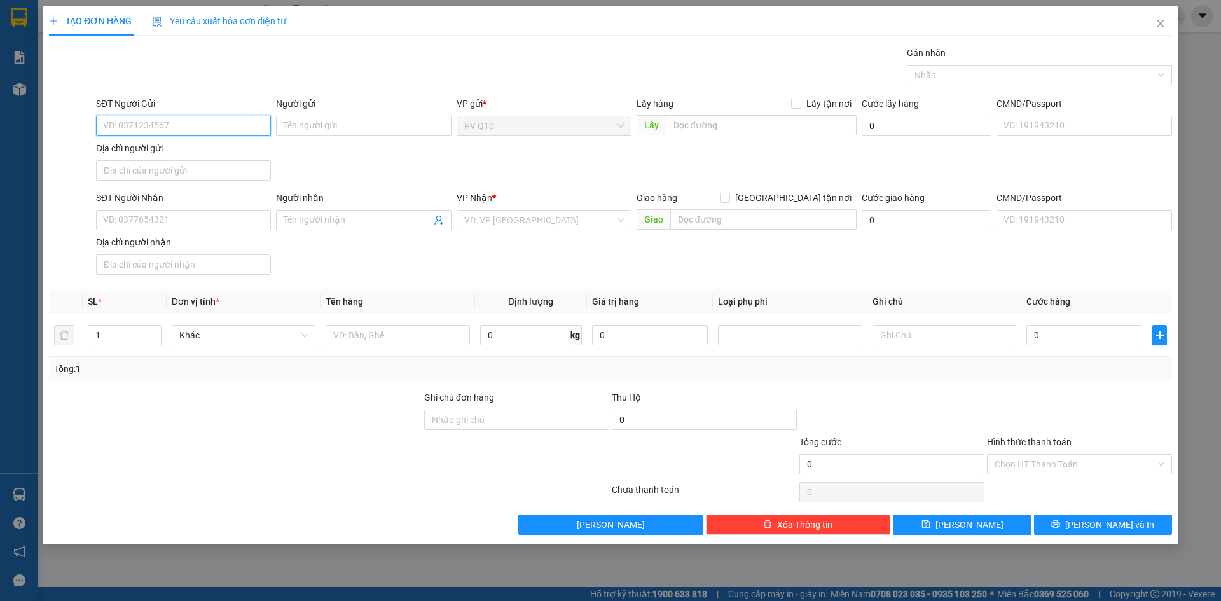
click at [166, 128] on input "SĐT Người Gửi" at bounding box center [183, 126] width 175 height 20
type input "0909550135"
click at [342, 132] on input "Người gửi" at bounding box center [363, 126] width 175 height 20
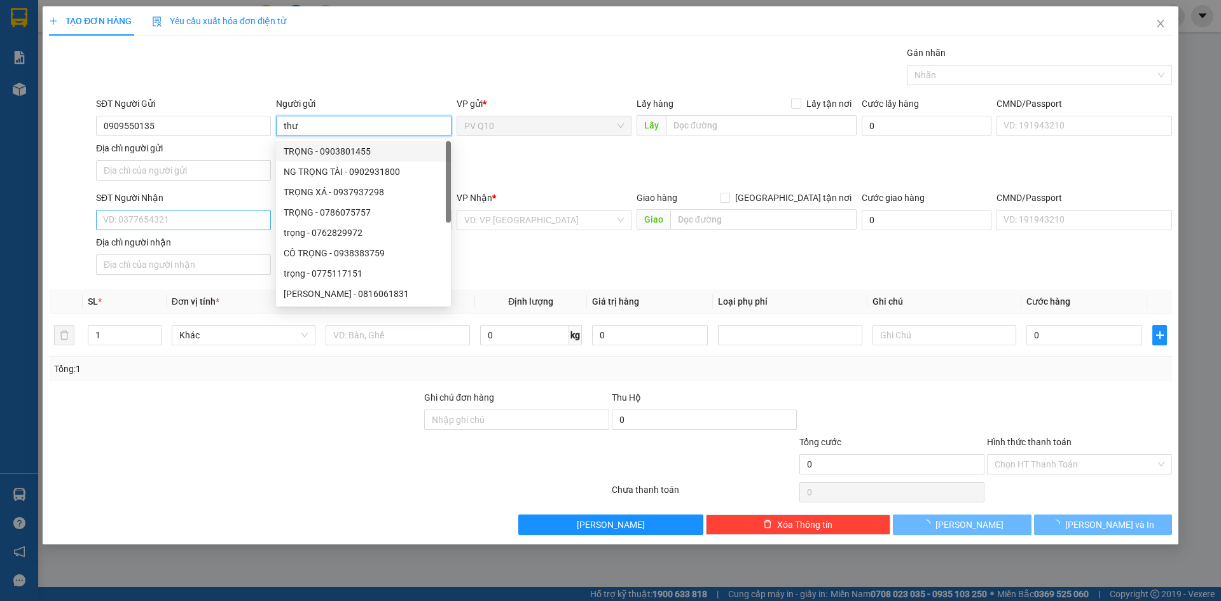
type input "thư"
click at [193, 221] on input "SĐT Người Nhận" at bounding box center [183, 220] width 175 height 20
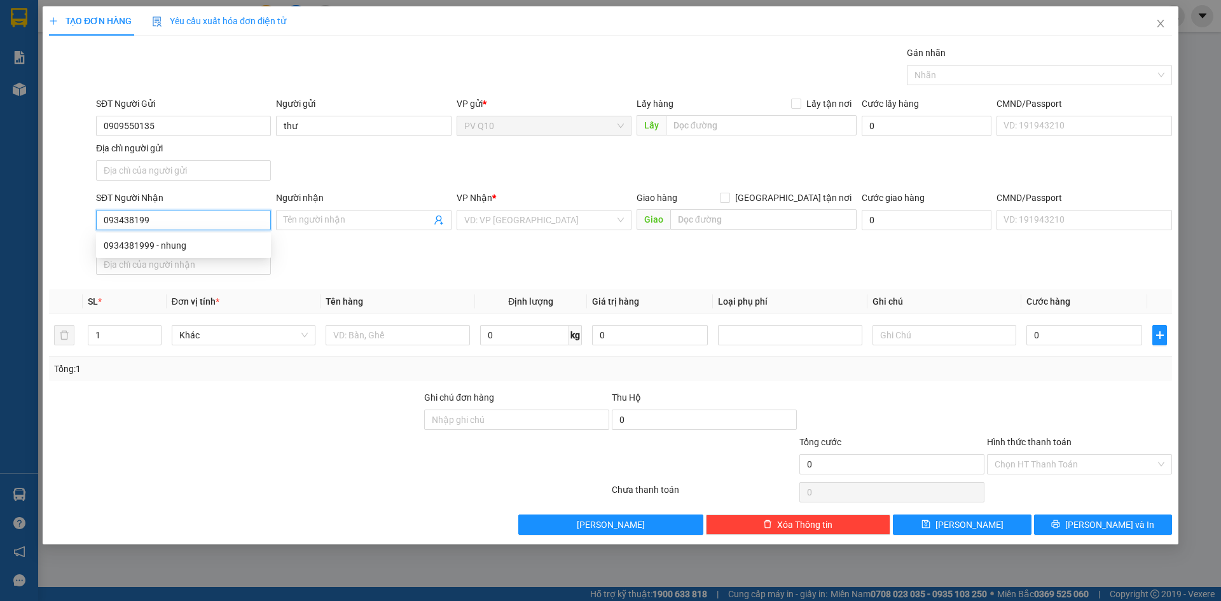
type input "0934381999"
click at [195, 247] on div "0934381999 - nhung" at bounding box center [184, 246] width 160 height 14
type input "nhung"
type input "30.000"
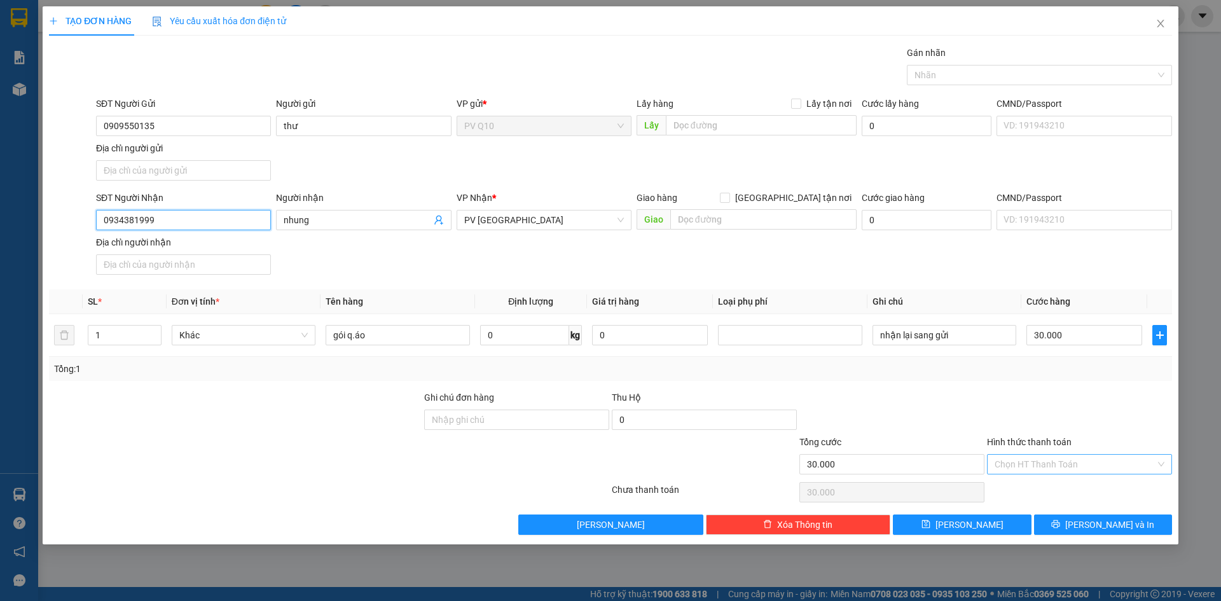
type input "0934381999"
click at [1030, 462] on input "Hình thức thanh toán" at bounding box center [1075, 464] width 161 height 19
click at [1008, 495] on div "Tại văn phòng" at bounding box center [1080, 490] width 170 height 14
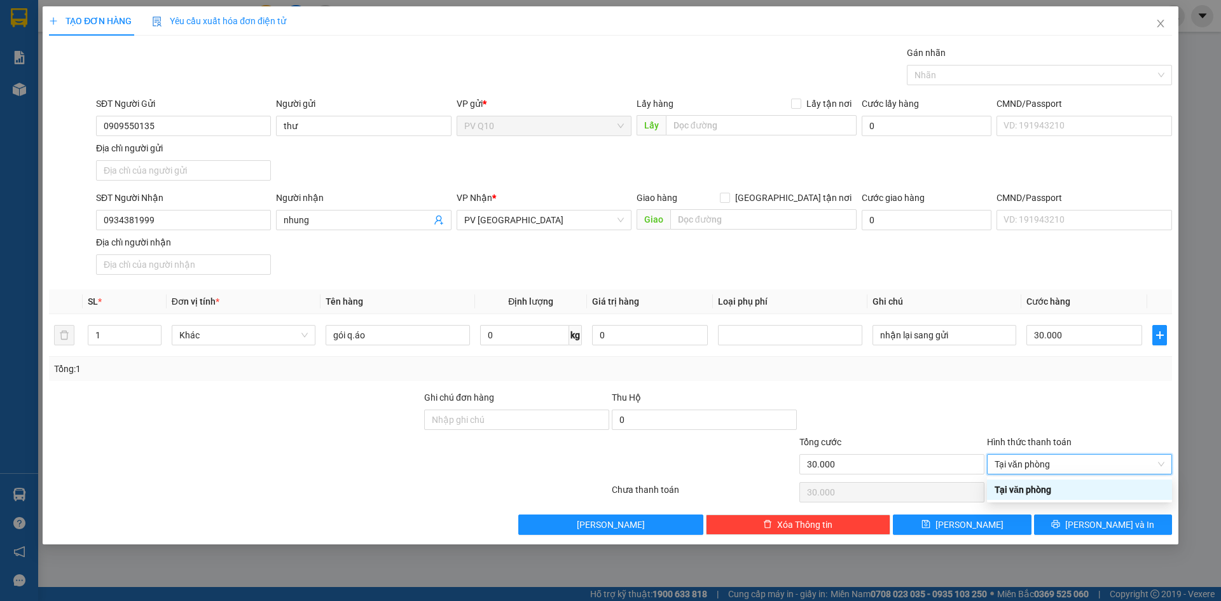
type input "0"
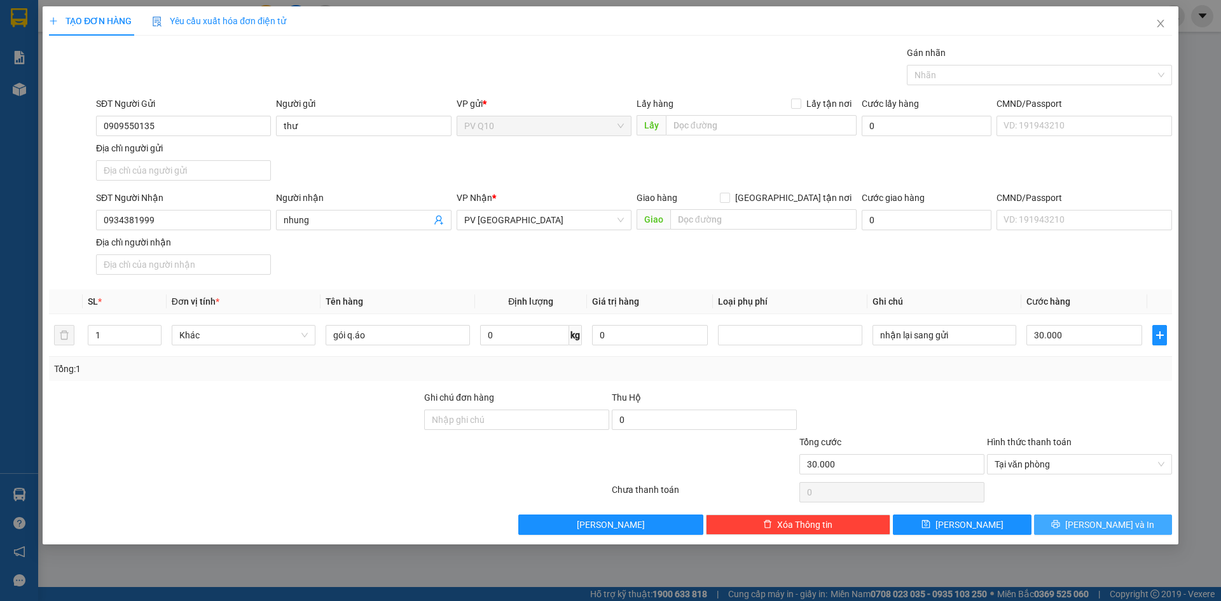
click at [1090, 523] on button "[PERSON_NAME] và In" at bounding box center [1103, 525] width 138 height 20
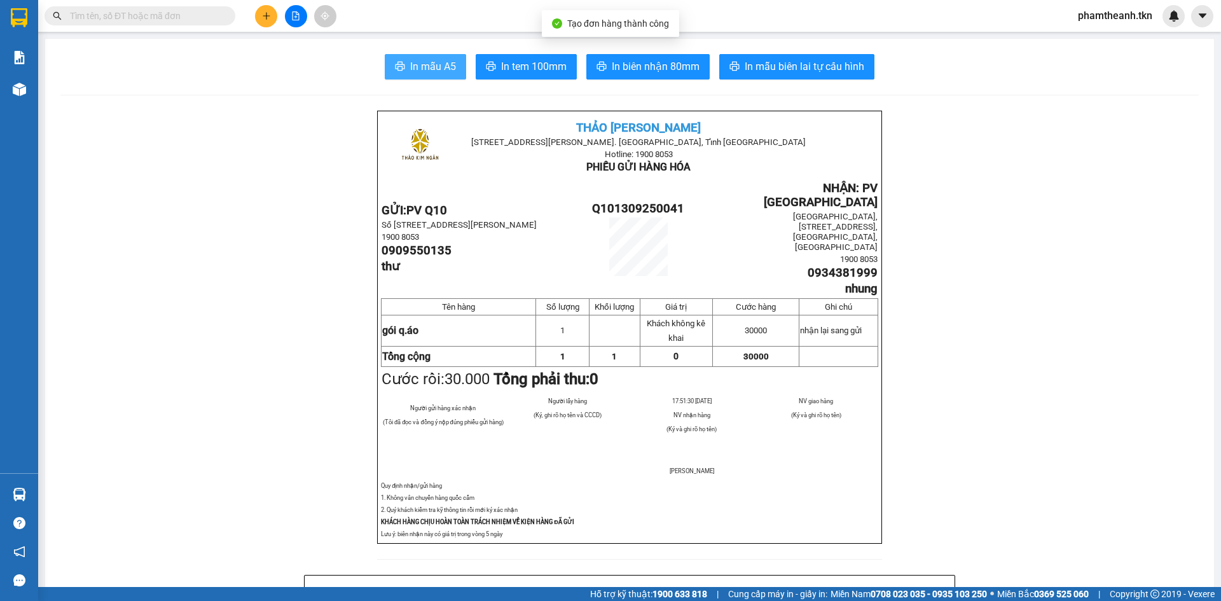
click at [446, 64] on span "In mẫu A5" at bounding box center [433, 67] width 46 height 16
click at [115, 16] on input "text" at bounding box center [145, 16] width 150 height 14
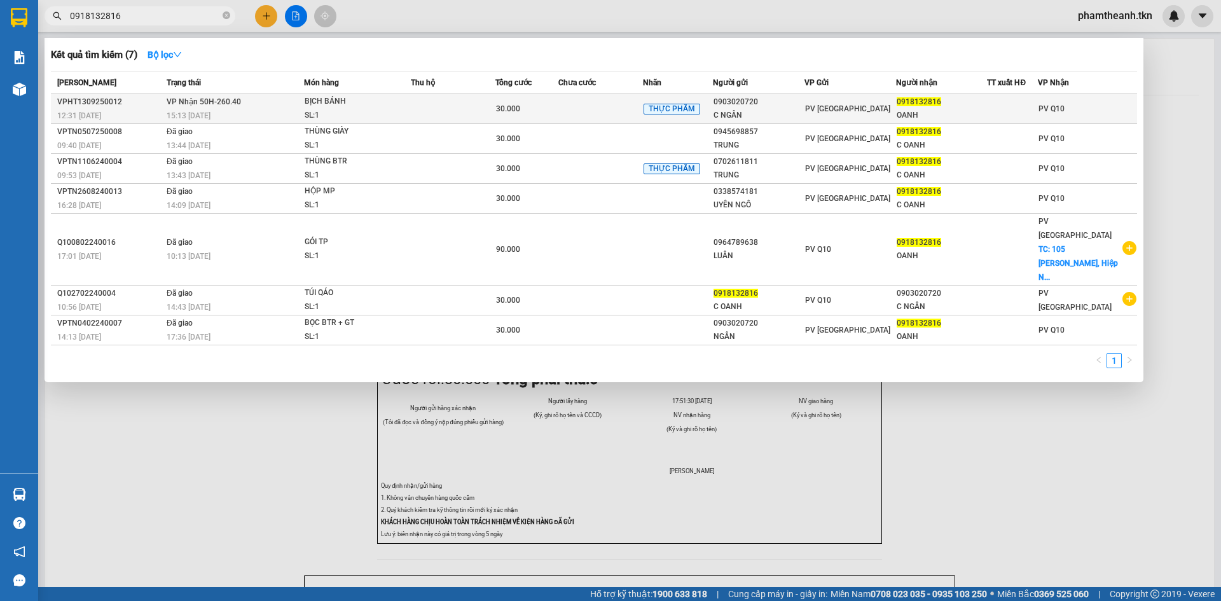
type input "0918132816"
click at [242, 104] on td "VP Nhận 50H-260.40 15:13 - 13/09" at bounding box center [233, 109] width 141 height 30
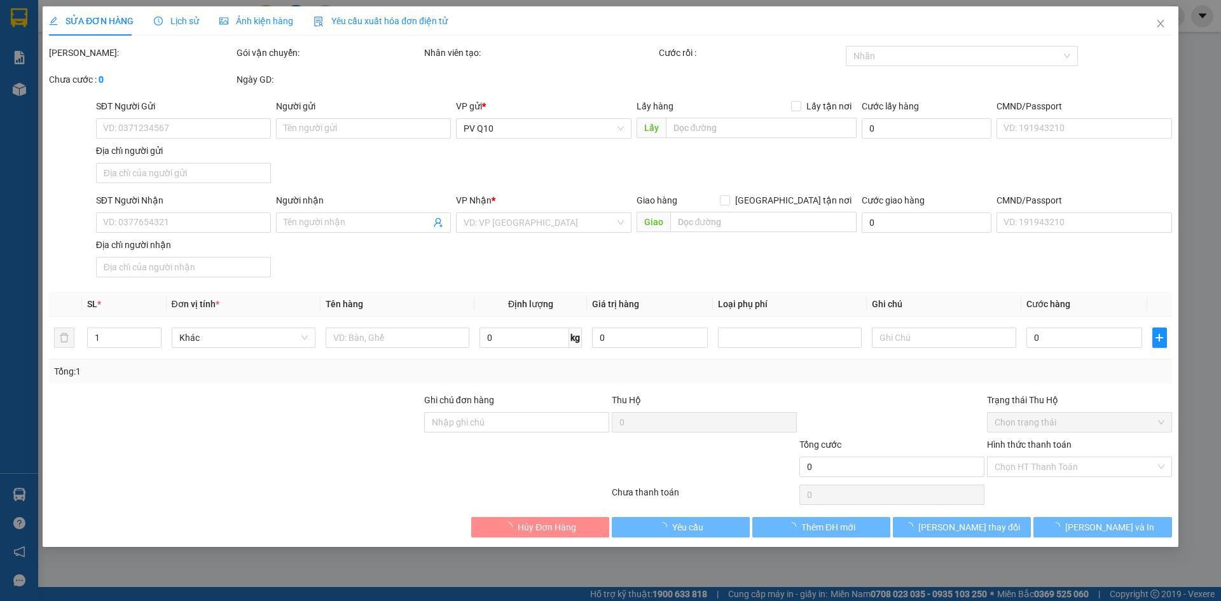
type input "0903020720"
type input "C NGÂN"
type input "0918132816"
type input "OANH"
type input "30.000"
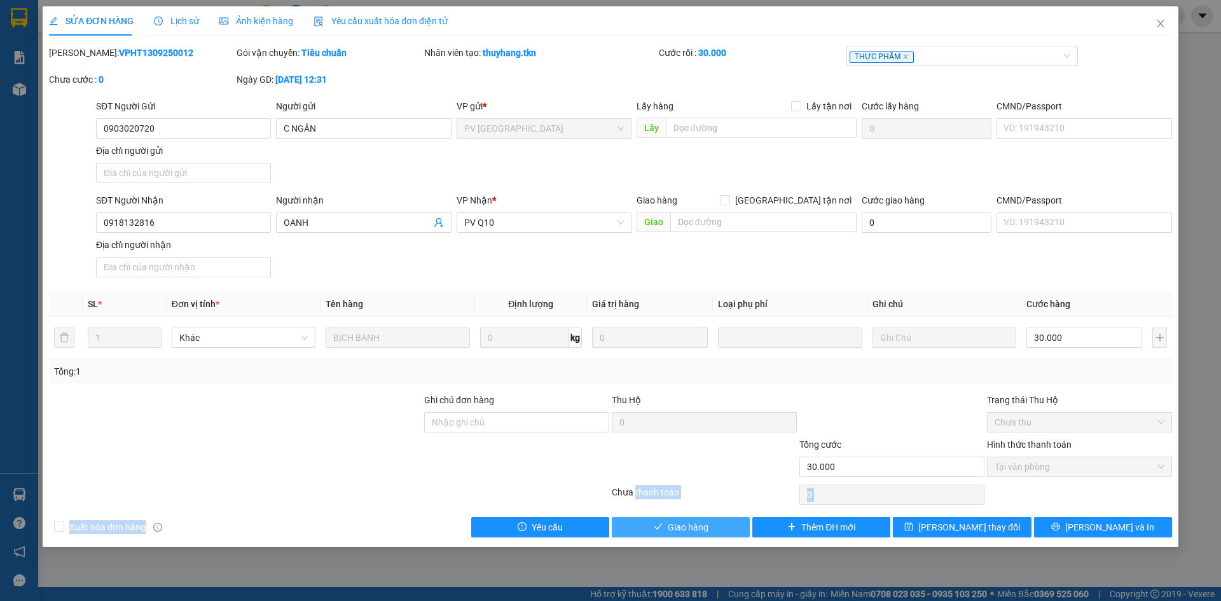
click at [676, 522] on div "Total Paid Fee 30.000 Total UnPaid Fee 0 Cash Collection Total Fee Mã ĐH: VPHT1…" at bounding box center [610, 292] width 1123 height 492
click at [679, 530] on span "Giao hàng" at bounding box center [688, 527] width 41 height 14
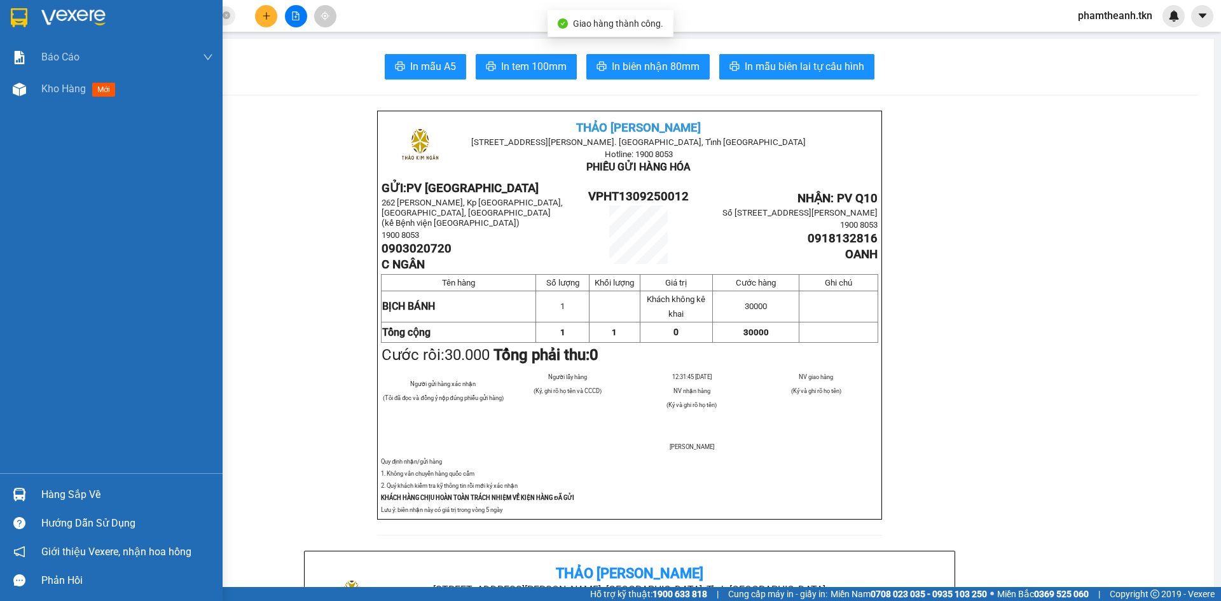
click at [22, 11] on img at bounding box center [19, 17] width 17 height 19
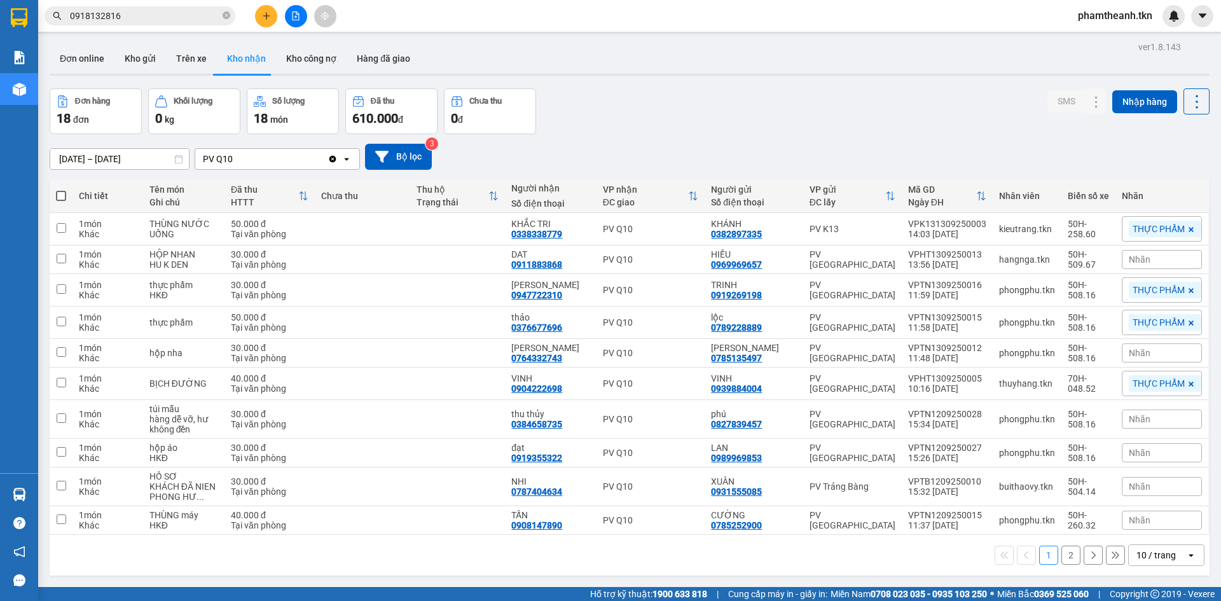
click at [265, 12] on icon "plus" at bounding box center [266, 15] width 9 height 9
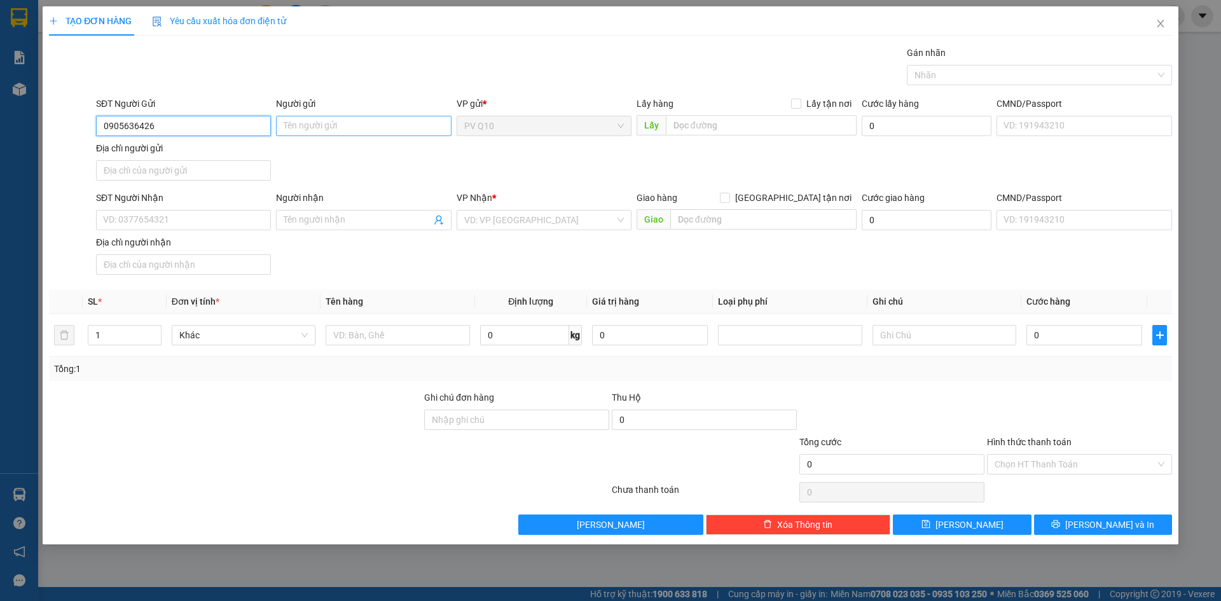
type input "0905636426"
click at [290, 129] on input "Người gửi" at bounding box center [363, 126] width 175 height 20
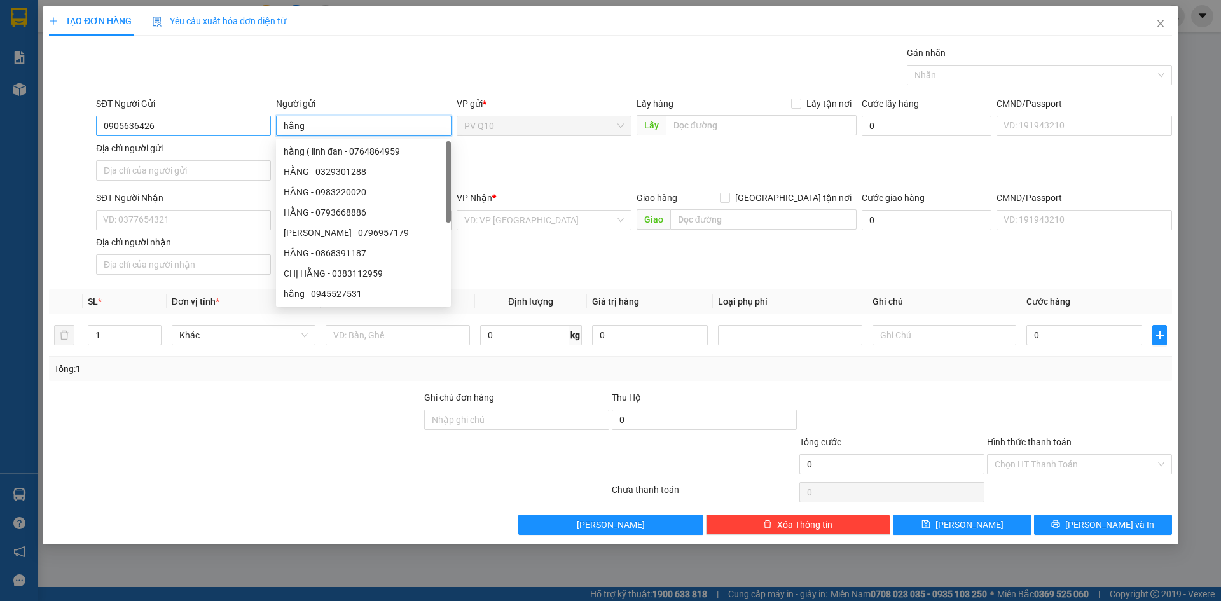
type input "hằng"
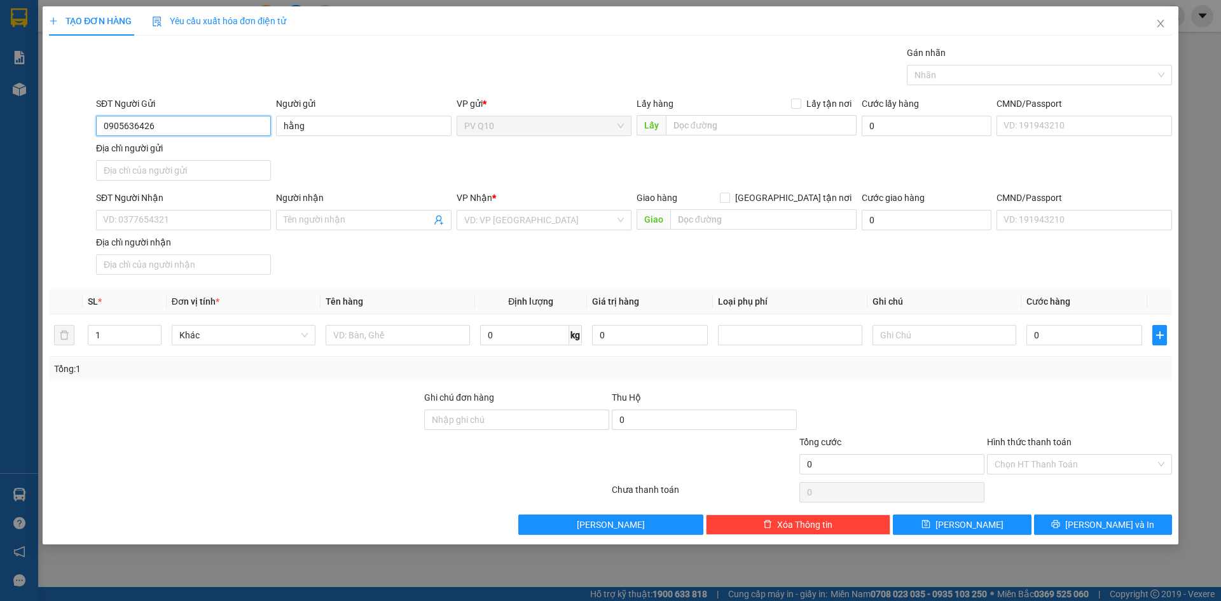
drag, startPoint x: 153, startPoint y: 126, endPoint x: 95, endPoint y: 134, distance: 58.5
click at [95, 134] on div "SĐT Người Gửi 0905636426 0905636426" at bounding box center [184, 119] width 180 height 45
click at [157, 226] on input "SĐT Người Nhận" at bounding box center [183, 220] width 175 height 20
paste input "0905636426"
type input "0905636426"
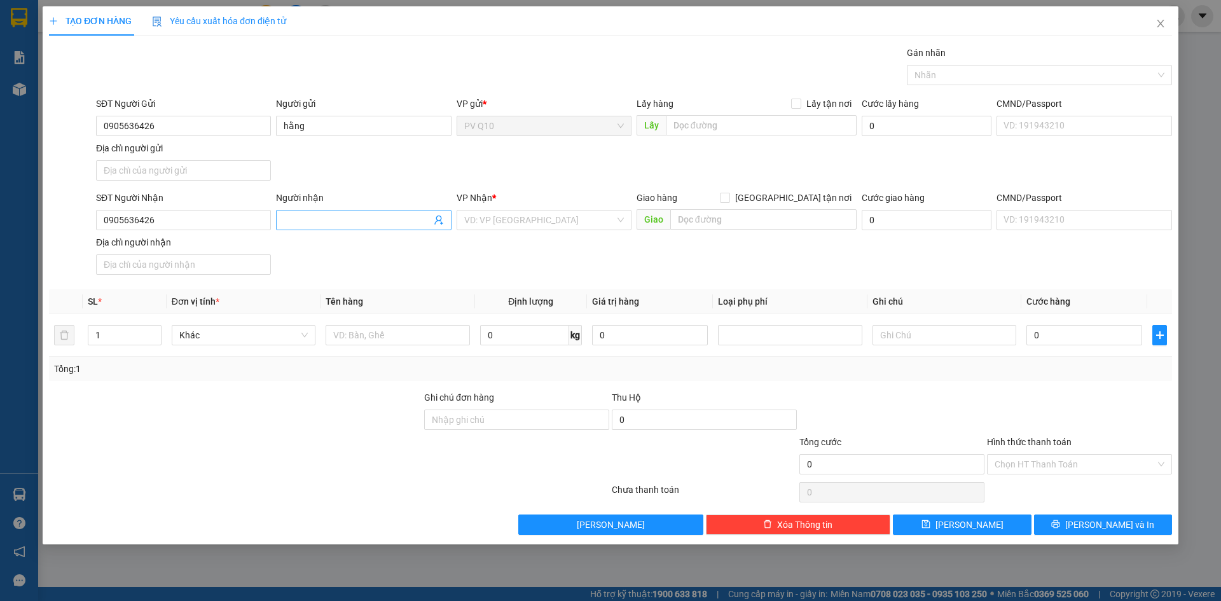
click at [317, 225] on input "Người nhận" at bounding box center [357, 220] width 147 height 14
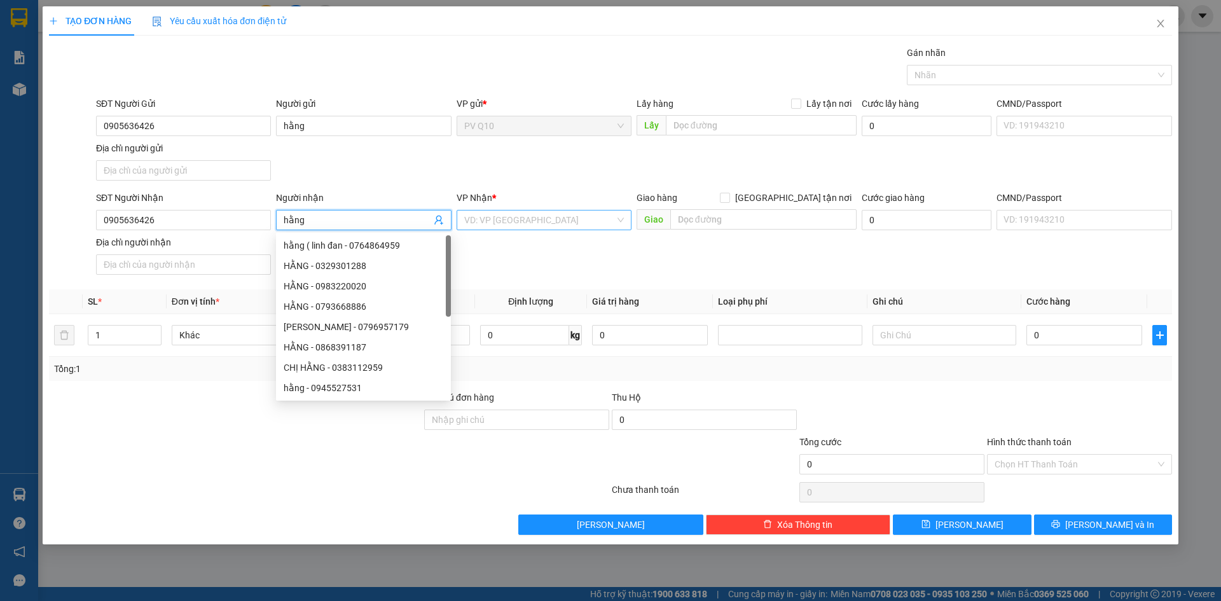
type input "hằng"
click at [475, 218] on input "search" at bounding box center [539, 220] width 151 height 19
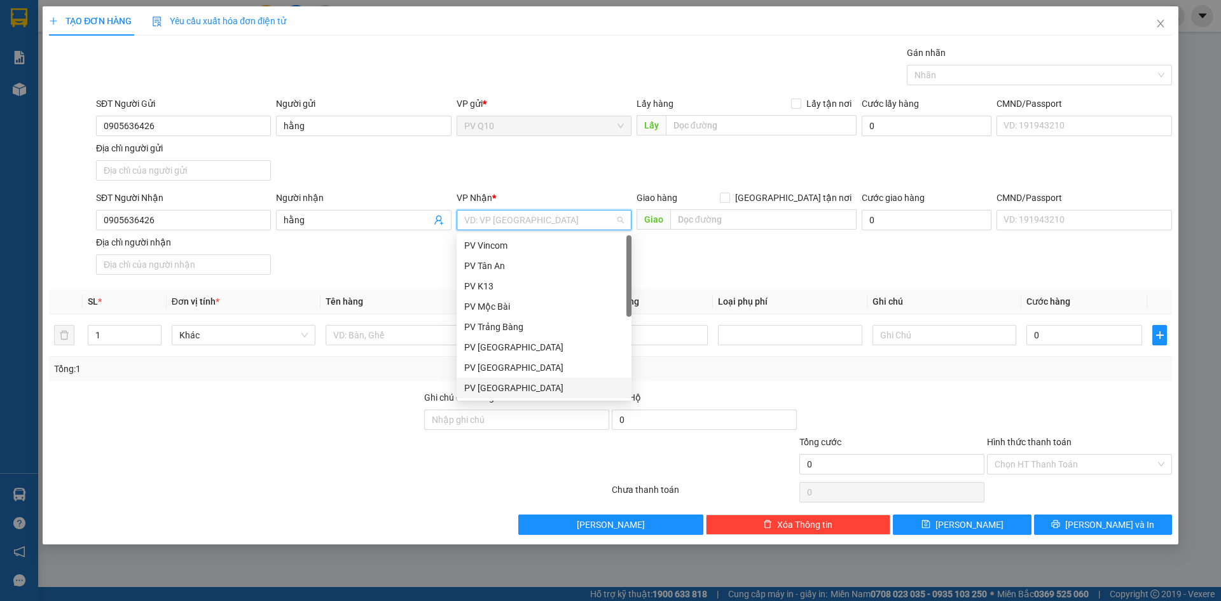
click at [511, 386] on div "PV [GEOGRAPHIC_DATA]" at bounding box center [544, 388] width 160 height 14
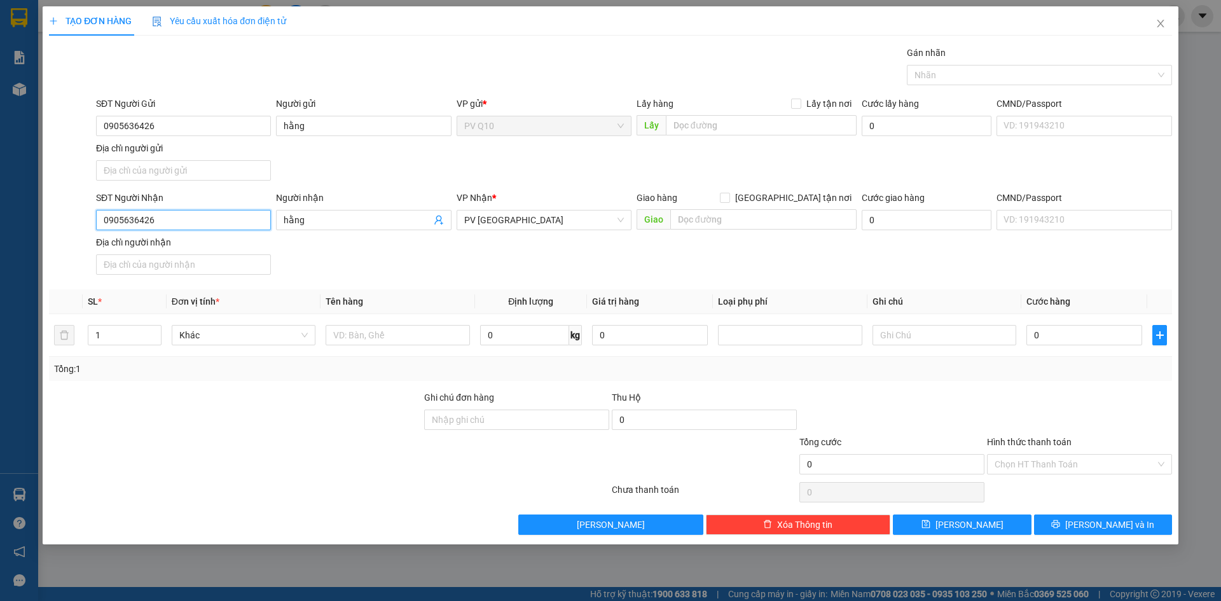
click at [243, 224] on input "0905636426" at bounding box center [183, 220] width 175 height 20
type input "0"
click at [312, 223] on input "hằn" at bounding box center [357, 220] width 147 height 14
type input "h"
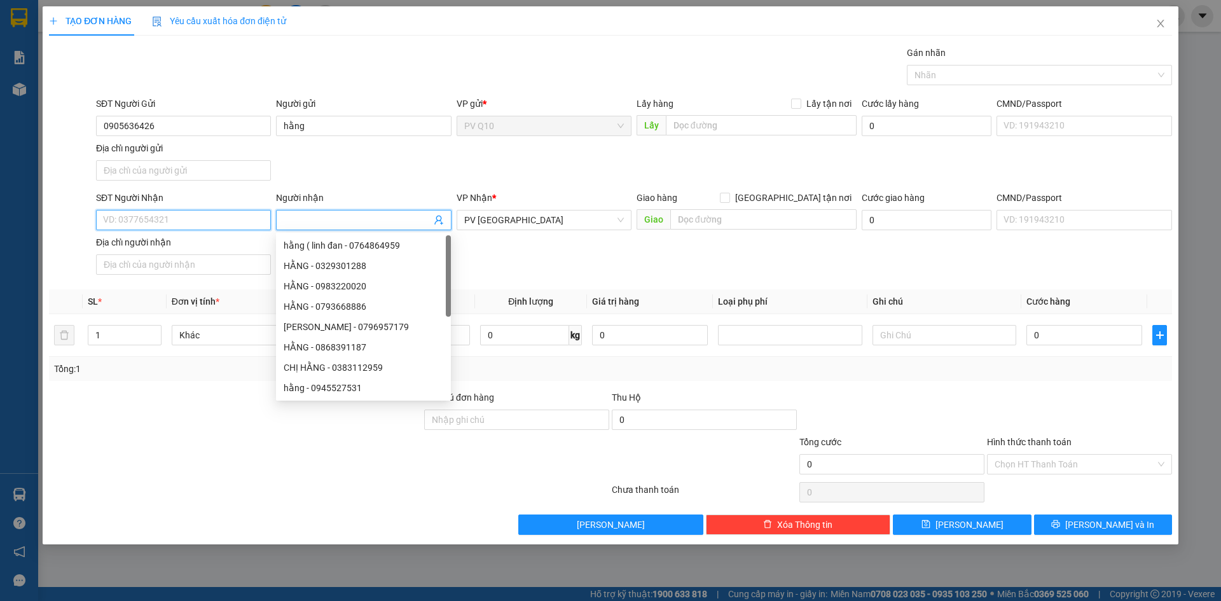
click at [232, 219] on input "SĐT Người Nhận" at bounding box center [183, 220] width 175 height 20
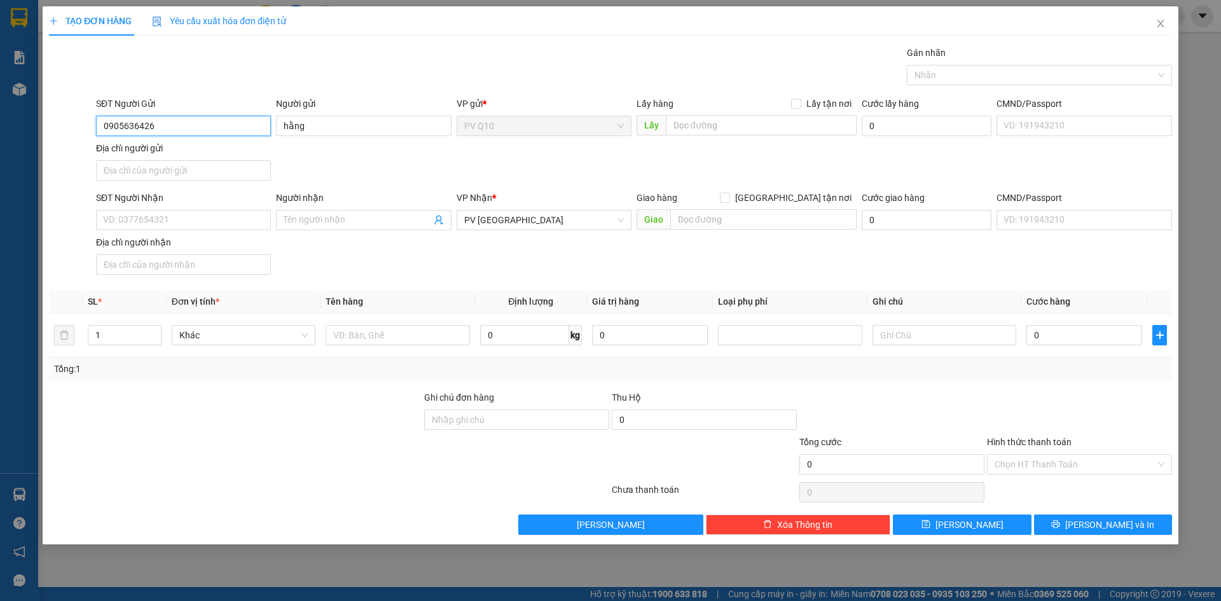
drag, startPoint x: 156, startPoint y: 128, endPoint x: 97, endPoint y: 136, distance: 59.1
click at [97, 136] on div "SĐT Người Gửi 0905636426 0905636426" at bounding box center [183, 119] width 175 height 45
click at [150, 220] on input "SĐT Người Nhận" at bounding box center [183, 220] width 175 height 20
paste input "0905636426"
type input "0905636426"
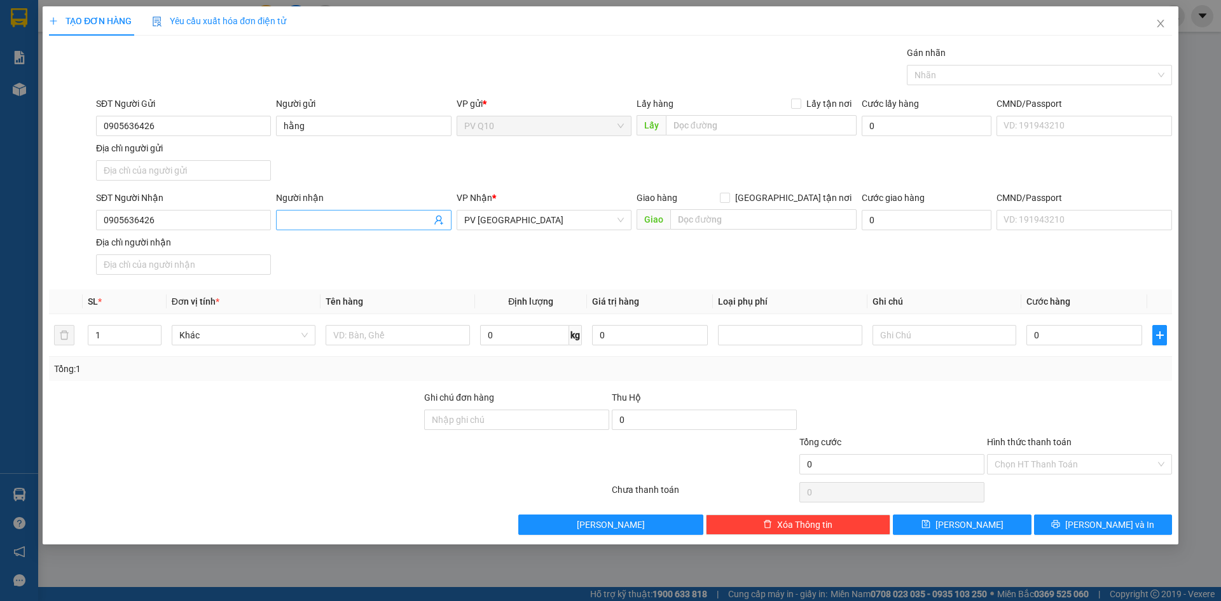
click at [307, 219] on input "Người nhận" at bounding box center [357, 220] width 147 height 14
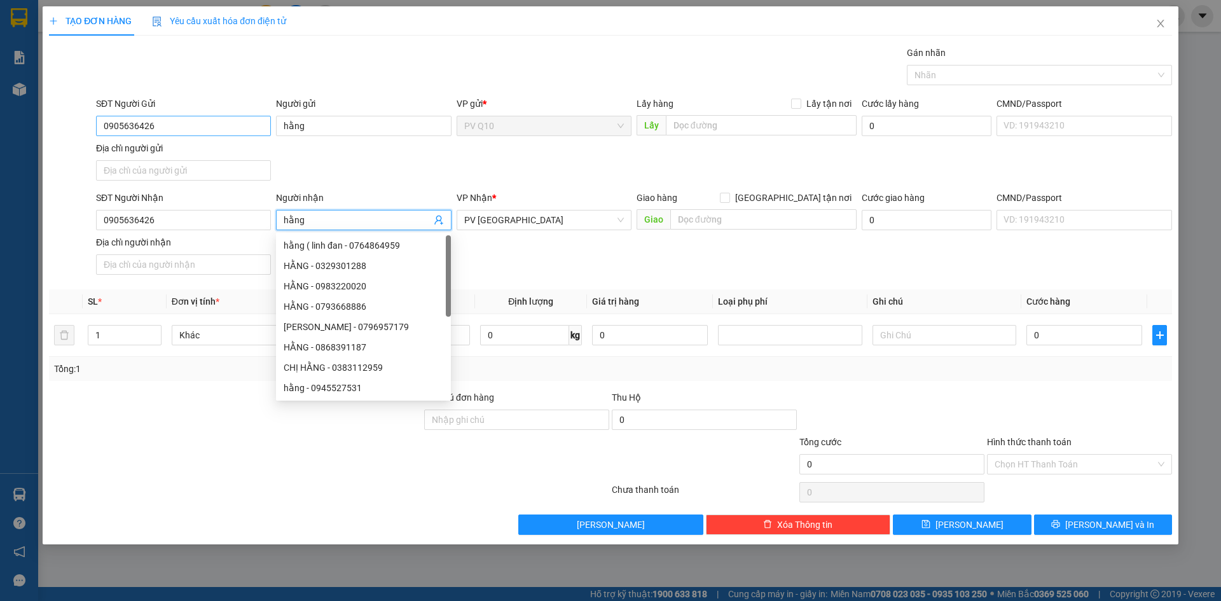
type input "hằng"
click at [172, 131] on input "0905636426" at bounding box center [183, 126] width 175 height 20
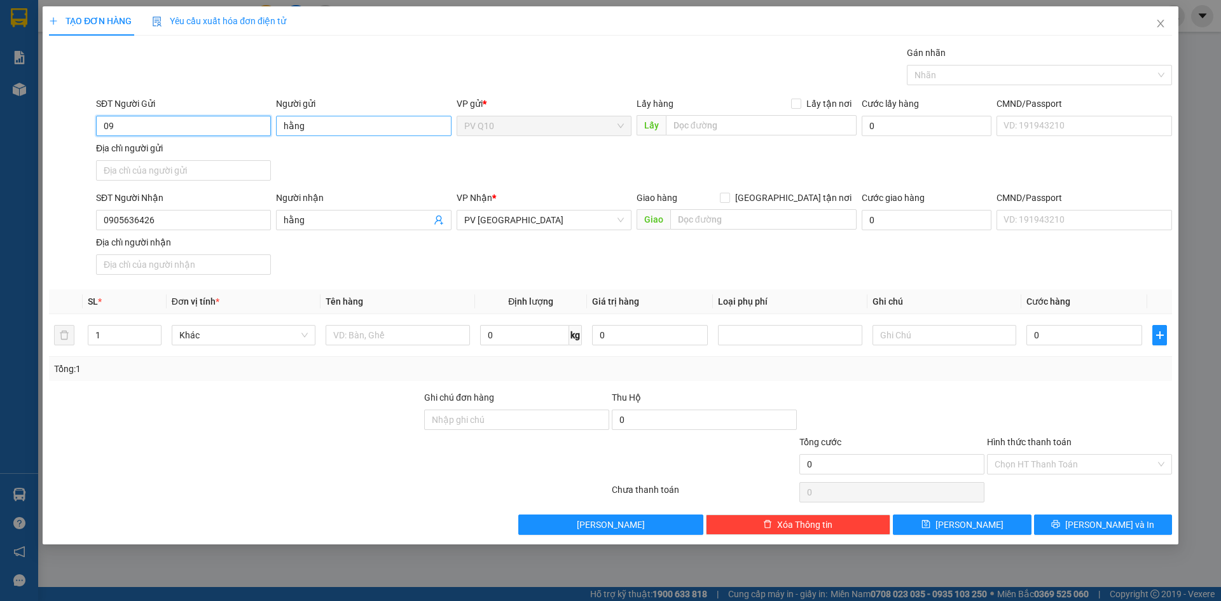
type input "0"
click at [317, 130] on input "hằn" at bounding box center [363, 126] width 175 height 20
type input "h"
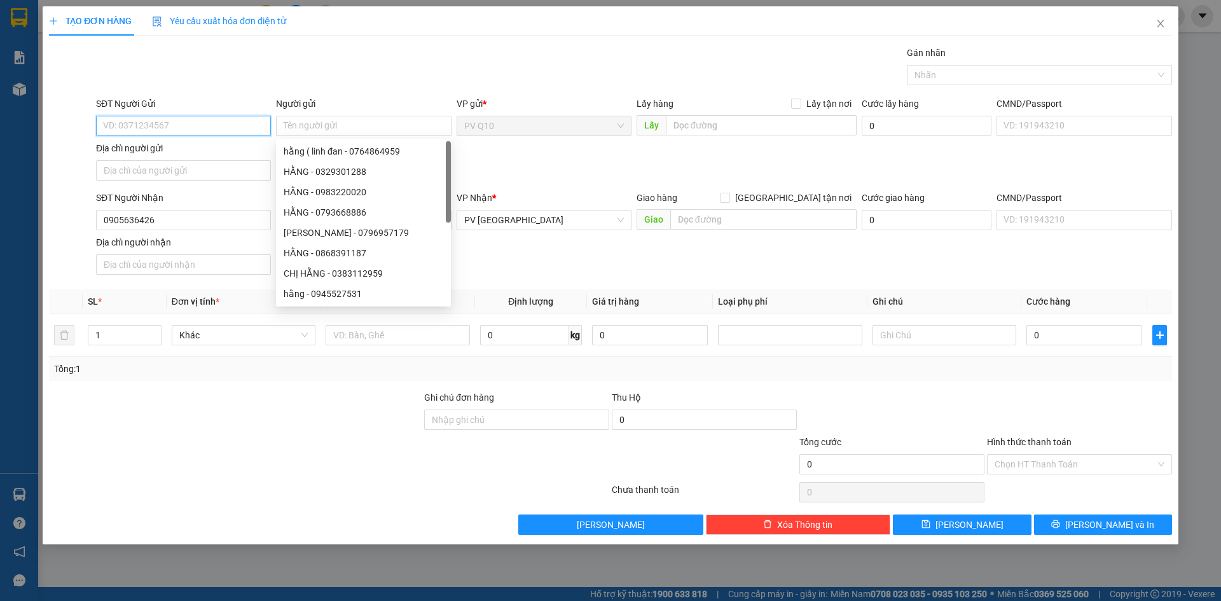
click at [238, 125] on input "SĐT Người Gửi" at bounding box center [183, 126] width 175 height 20
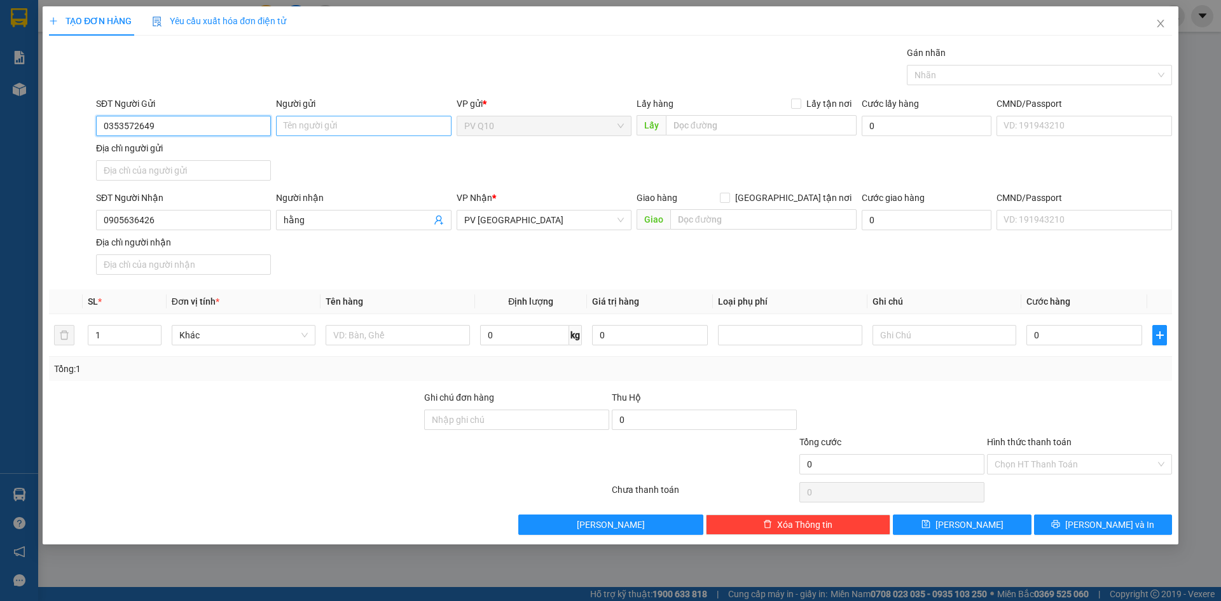
type input "0353572649"
click at [299, 128] on input "Người gửi" at bounding box center [363, 126] width 175 height 20
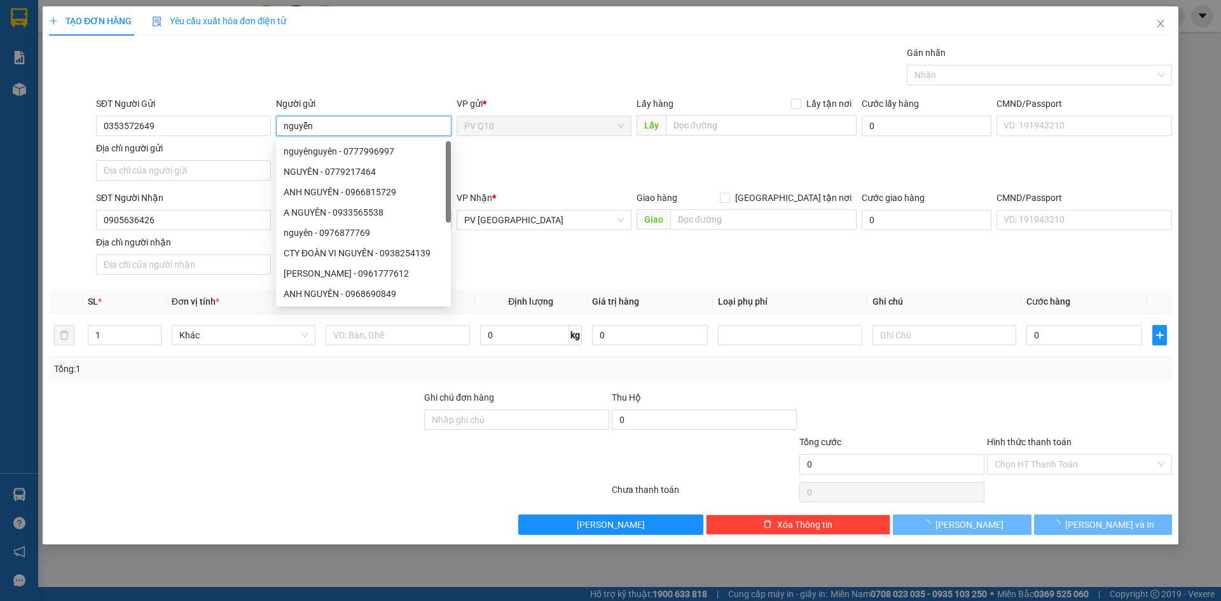
type input "nguyễn"
click at [548, 161] on div "SĐT Người Gửi 0353572649 Người gửi nguyễn VP gửi * PV Q10 Lấy hàng Lấy tận nơi …" at bounding box center [634, 141] width 1081 height 89
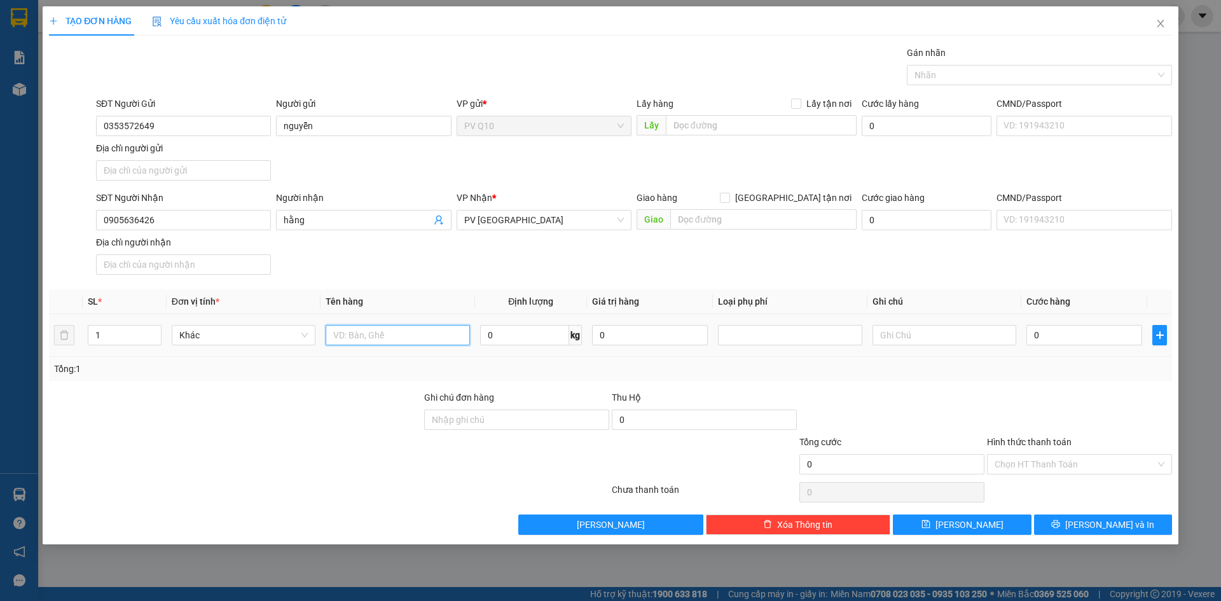
click at [371, 338] on input "text" at bounding box center [398, 335] width 144 height 20
type input "trái cây"
click at [939, 338] on input "text" at bounding box center [945, 335] width 144 height 20
type input "hư không đền"
click at [1071, 335] on input "0" at bounding box center [1085, 335] width 116 height 20
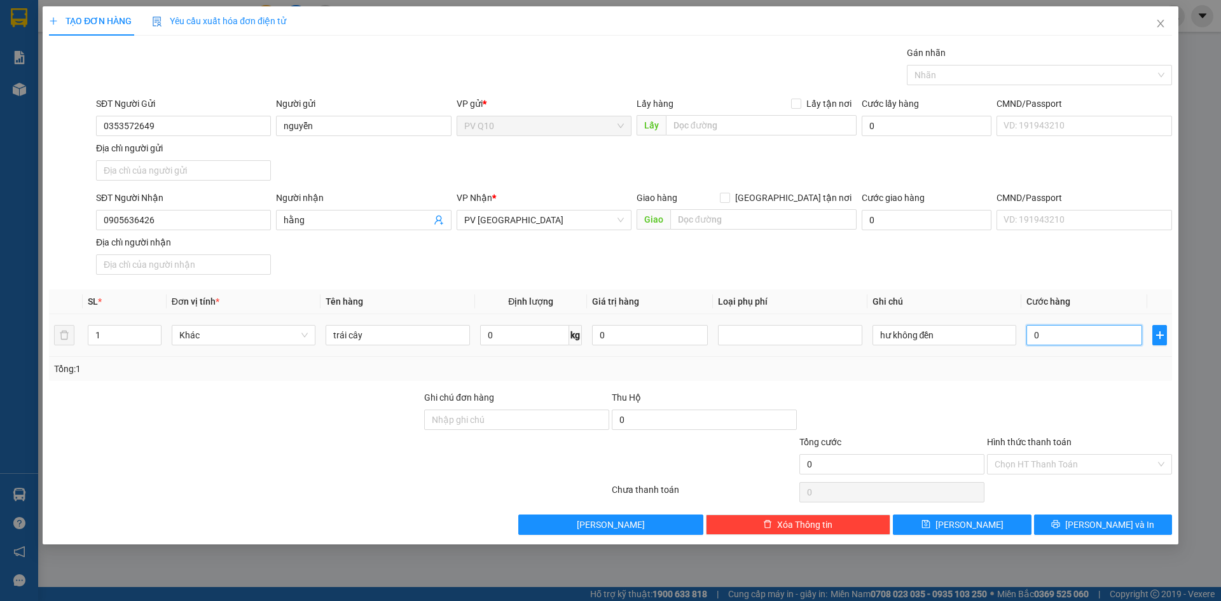
type input "4"
type input "40"
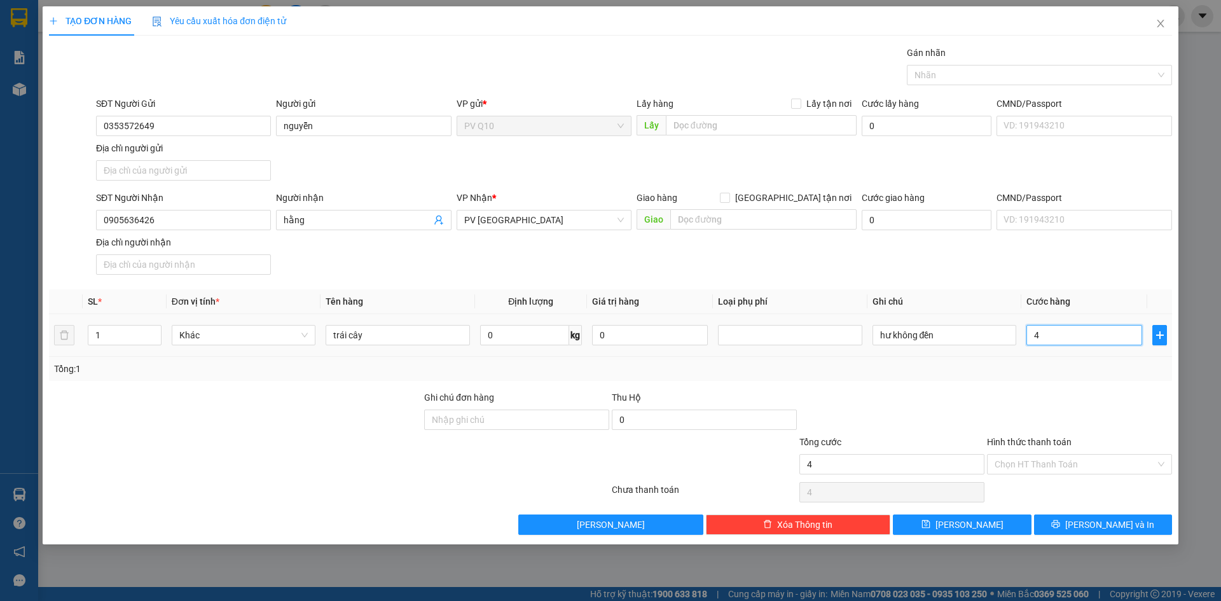
type input "40"
type input "40.000"
drag, startPoint x: 1084, startPoint y: 371, endPoint x: 1069, endPoint y: 419, distance: 50.7
click at [1084, 372] on div "Tổng: 1" at bounding box center [610, 369] width 1113 height 14
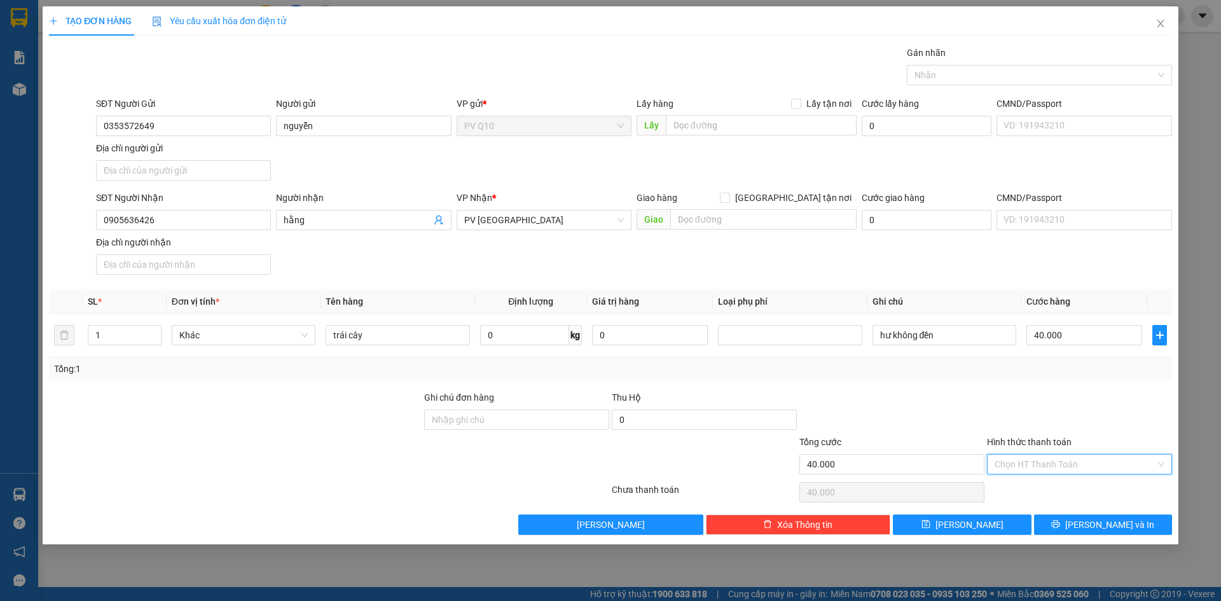
click at [1046, 459] on input "Hình thức thanh toán" at bounding box center [1075, 464] width 161 height 19
click at [1041, 482] on div "Tại văn phòng" at bounding box center [1079, 490] width 185 height 20
type input "0"
click at [1060, 527] on icon "printer" at bounding box center [1056, 524] width 8 height 8
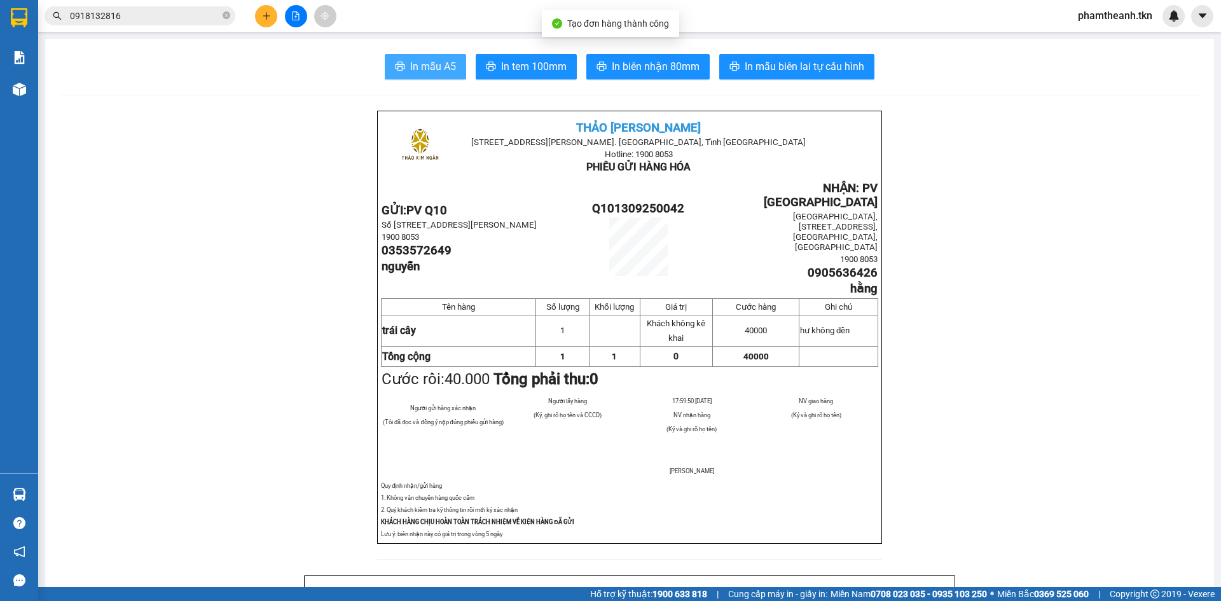
click at [445, 66] on span "In mẫu A5" at bounding box center [433, 67] width 46 height 16
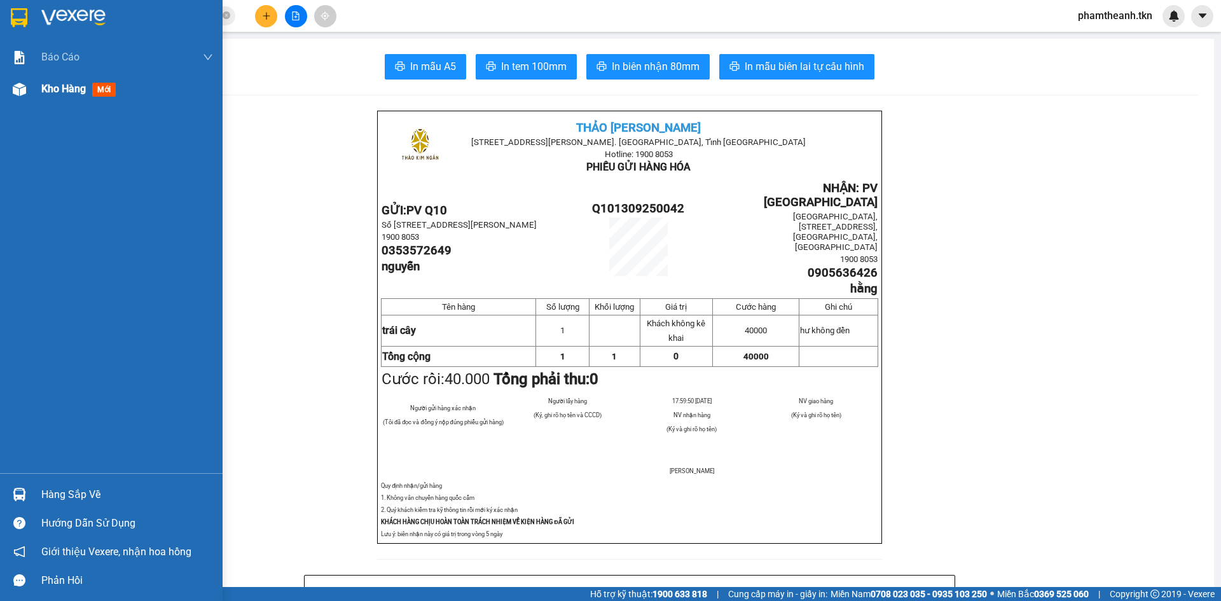
click at [59, 95] on div "Kho hàng mới" at bounding box center [81, 89] width 80 height 16
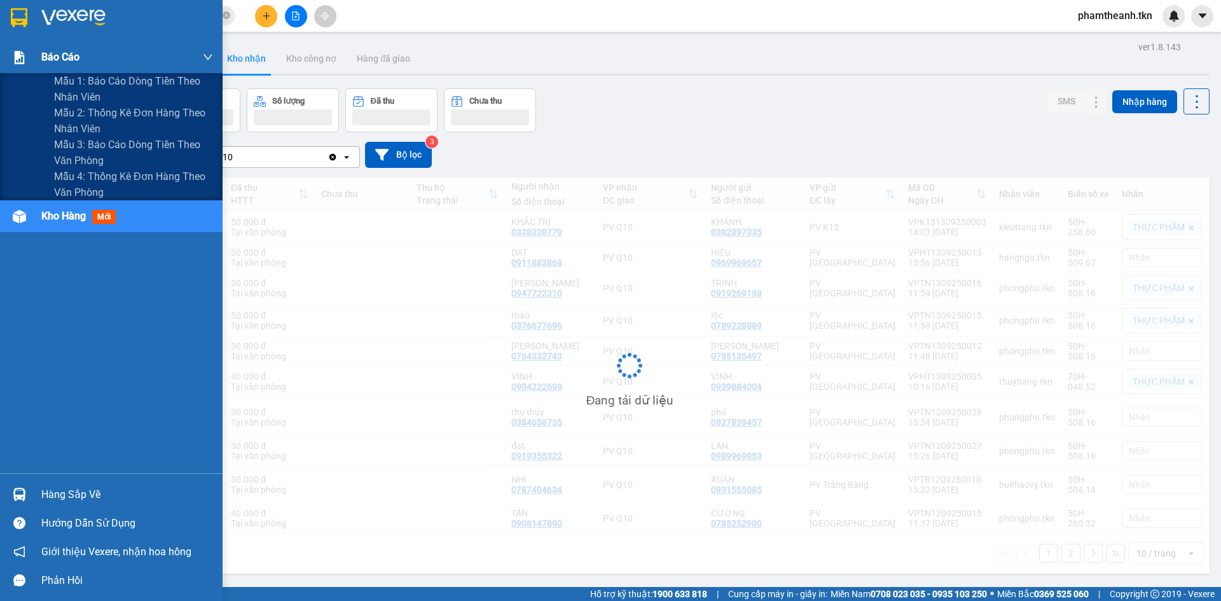
click at [92, 53] on div "Báo cáo" at bounding box center [127, 57] width 172 height 32
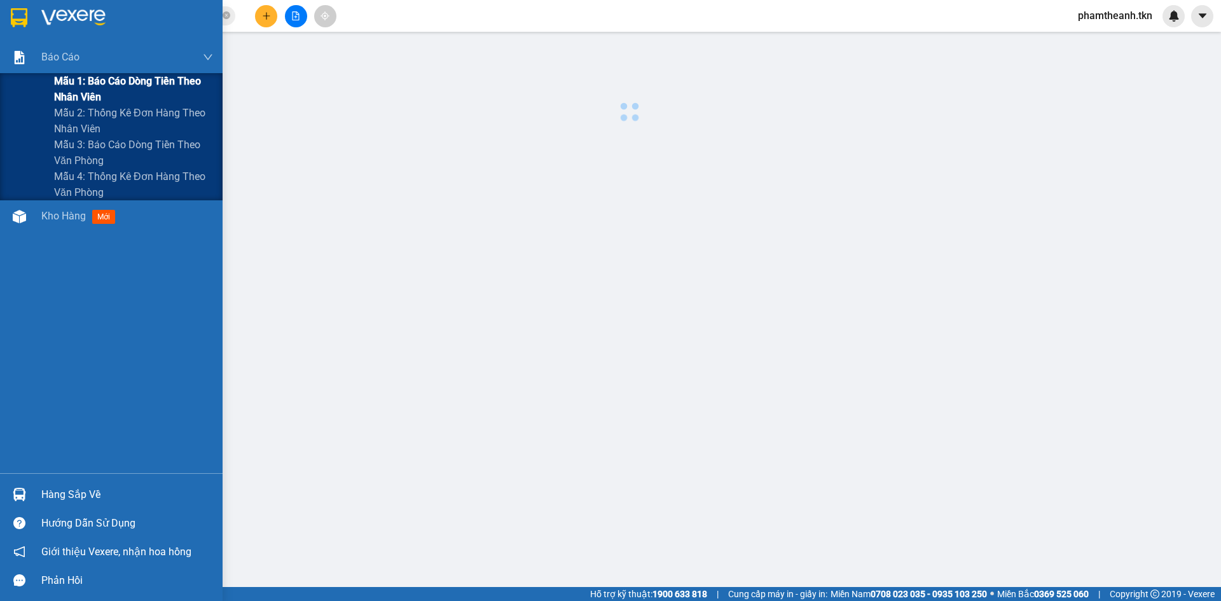
click at [97, 74] on span "Mẫu 1: Báo cáo dòng tiền theo nhân viên" at bounding box center [133, 89] width 159 height 32
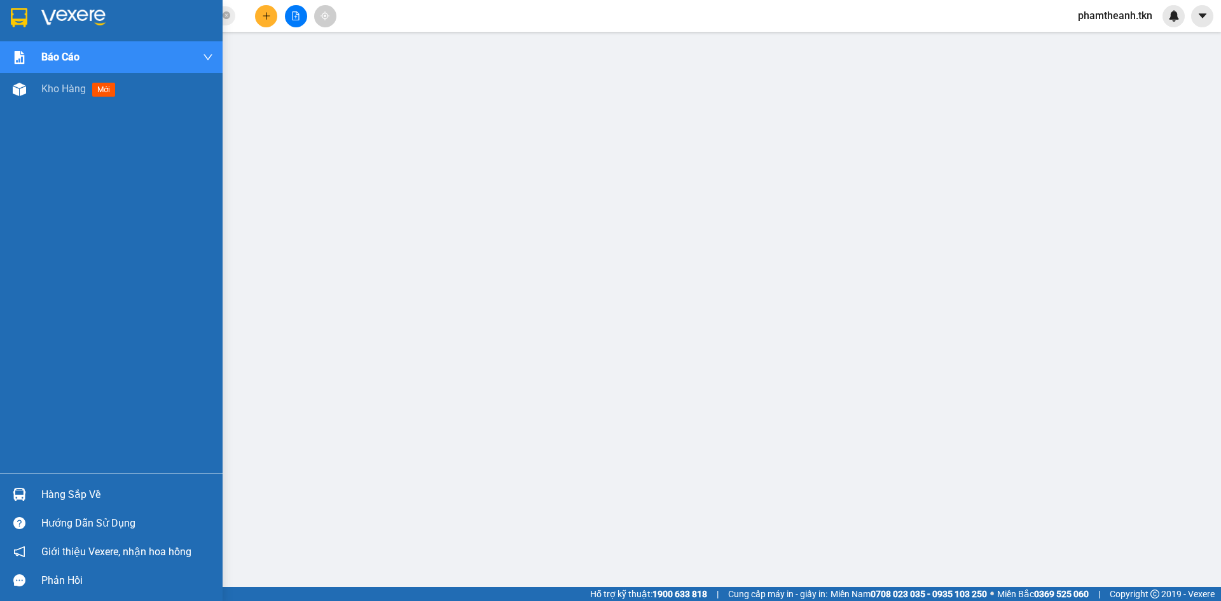
drag, startPoint x: 28, startPoint y: 490, endPoint x: 72, endPoint y: 492, distance: 43.9
click at [29, 492] on div at bounding box center [19, 494] width 22 height 22
drag, startPoint x: 18, startPoint y: 91, endPoint x: 178, endPoint y: 106, distance: 160.3
click at [18, 91] on img at bounding box center [19, 89] width 13 height 13
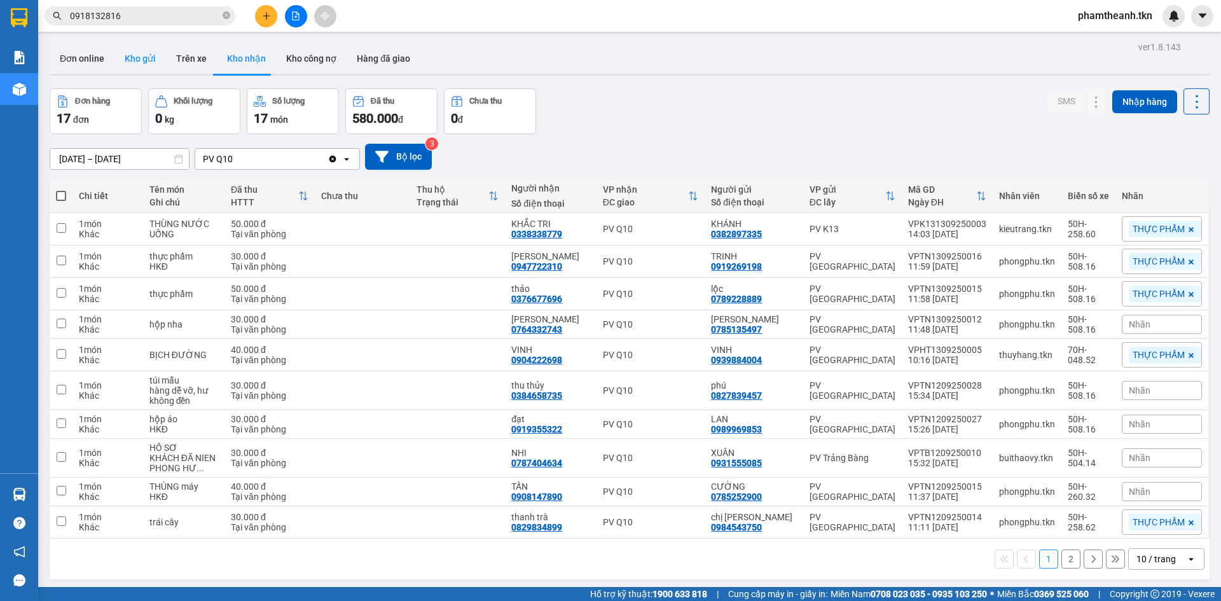
click at [141, 50] on button "Kho gửi" at bounding box center [140, 58] width 52 height 31
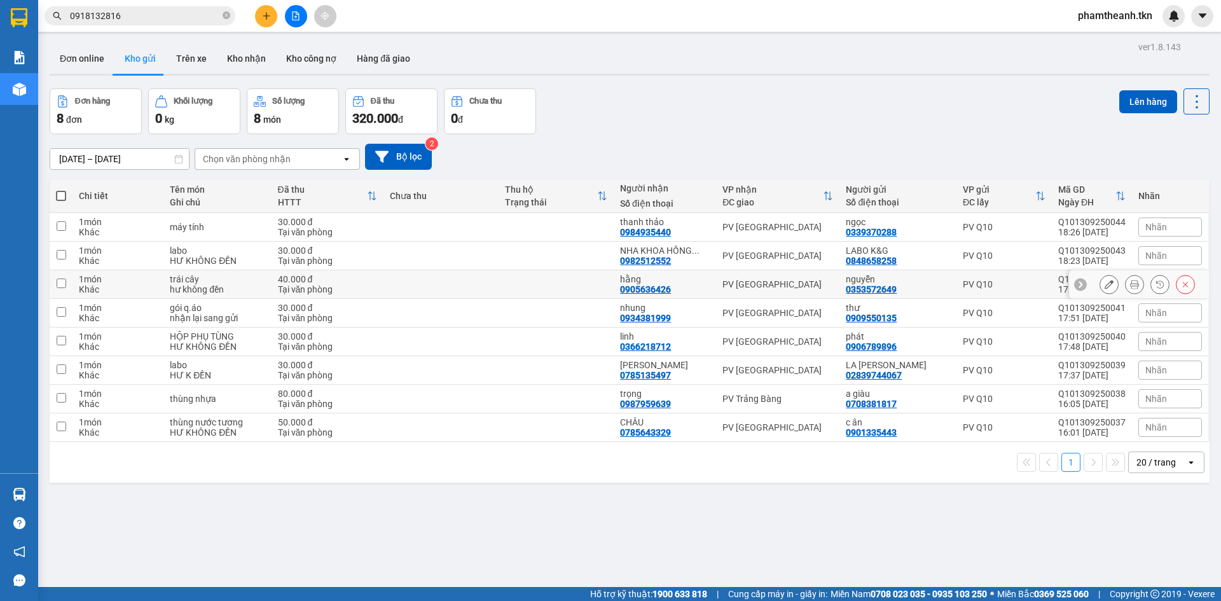
click at [247, 288] on div "hư không đền" at bounding box center [217, 289] width 95 height 10
checkbox input "true"
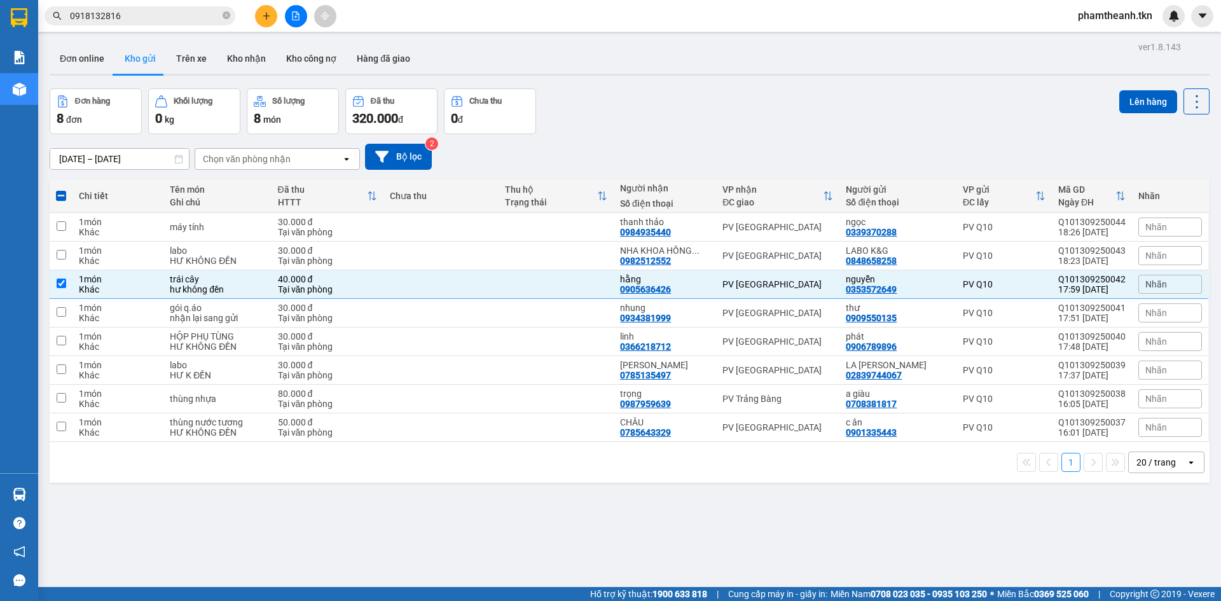
click at [887, 116] on div "Đơn hàng 8 đơn Khối lượng 0 kg Số lượng 8 món Đã thu 320.000 đ Chưa thu 0 đ Lên…" at bounding box center [630, 111] width 1160 height 46
click at [1137, 92] on button "Lên hàng" at bounding box center [1148, 101] width 58 height 23
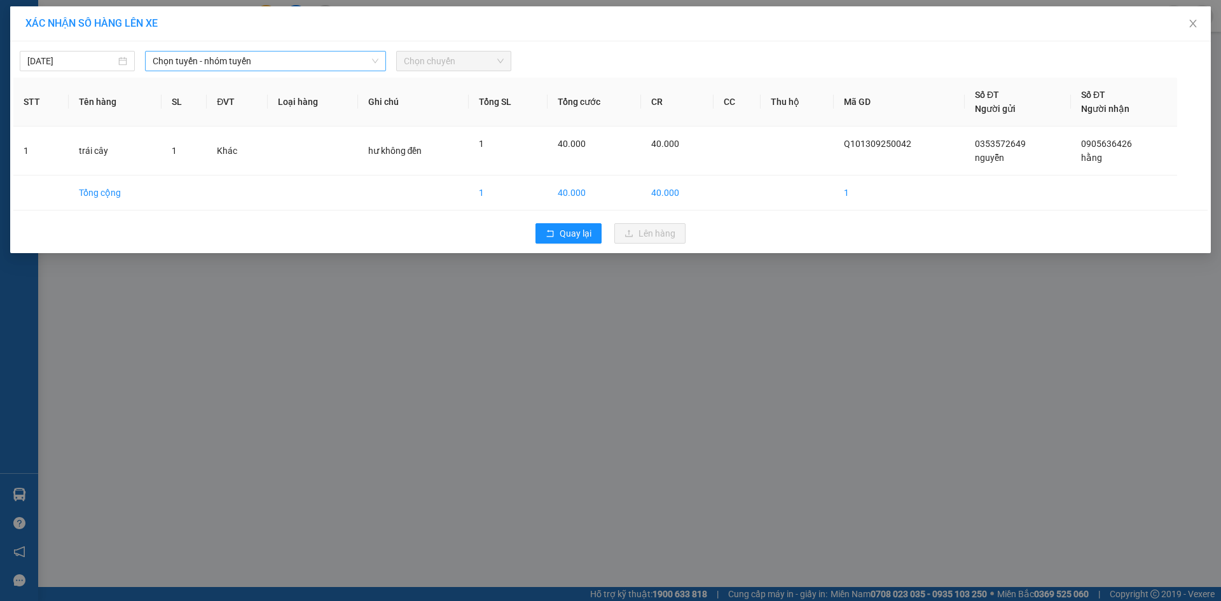
click at [268, 55] on span "Chọn tuyến - nhóm tuyến" at bounding box center [266, 61] width 226 height 19
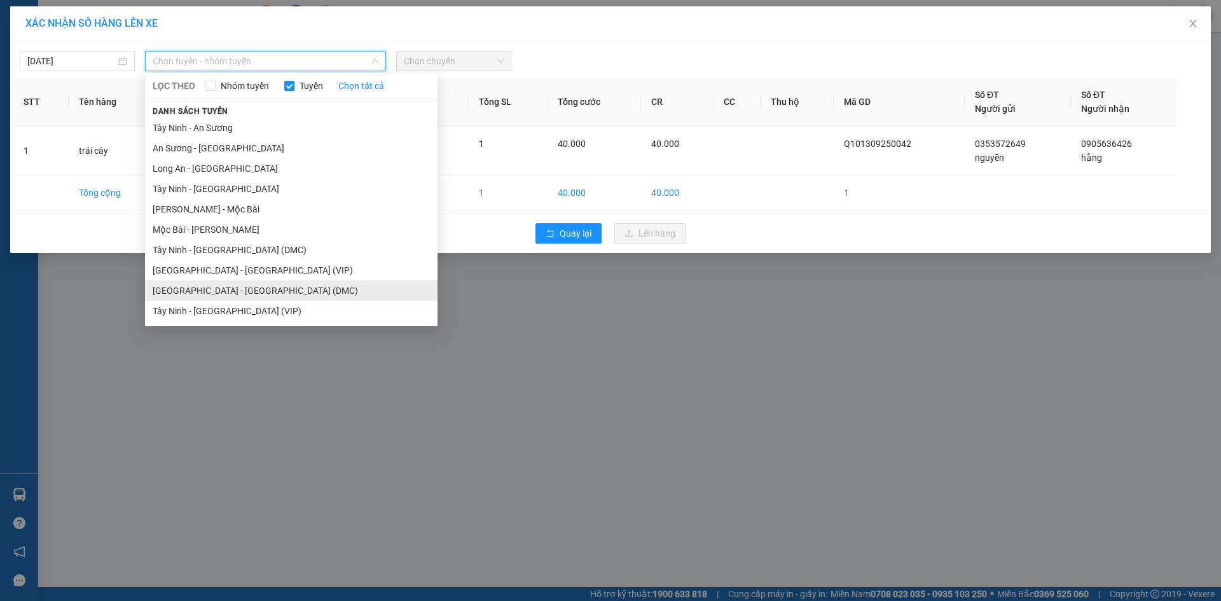
click at [246, 294] on li "Sài Gòn - Tây Ninh (DMC)" at bounding box center [291, 291] width 293 height 20
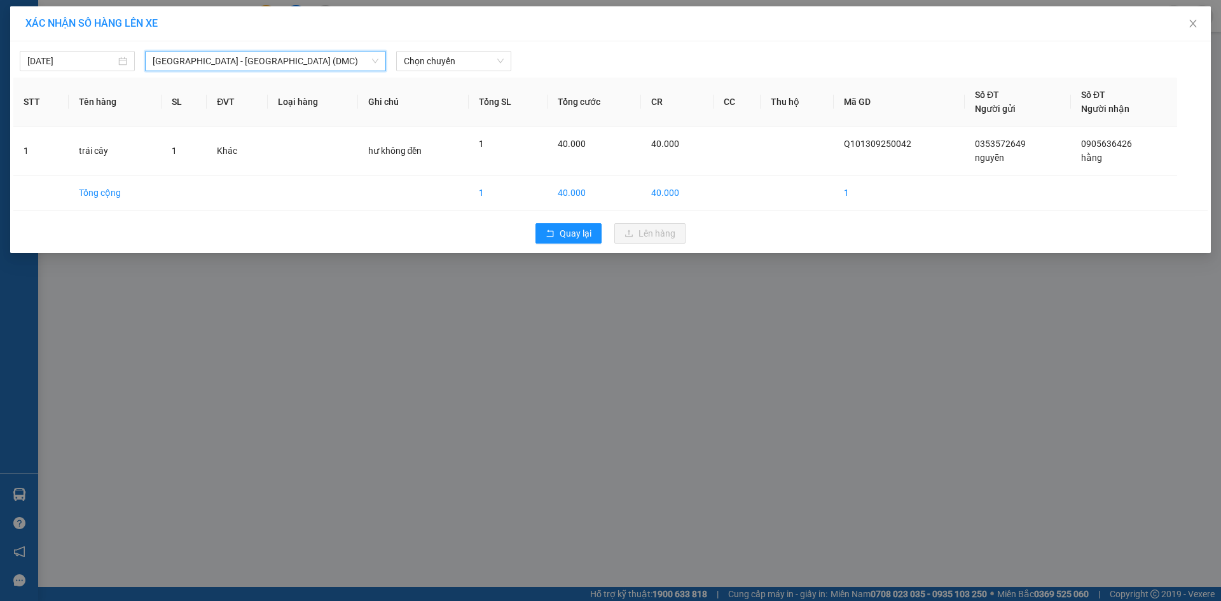
click at [256, 63] on span "Sài Gòn - Tây Ninh (DMC)" at bounding box center [266, 61] width 226 height 19
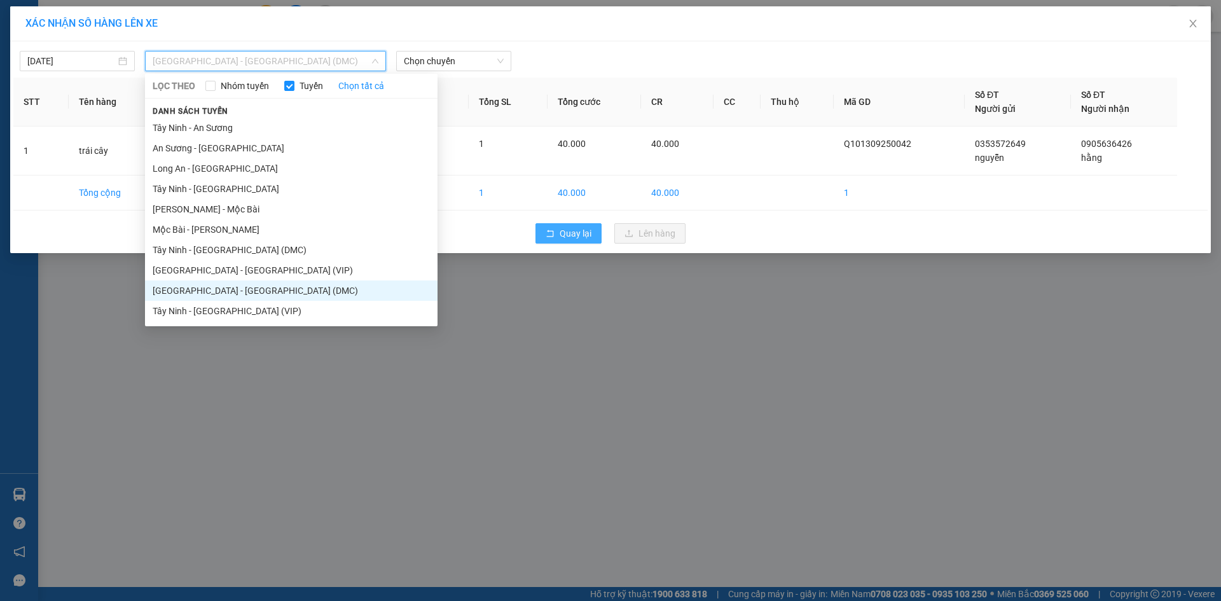
click at [562, 236] on span "Quay lại" at bounding box center [576, 233] width 32 height 14
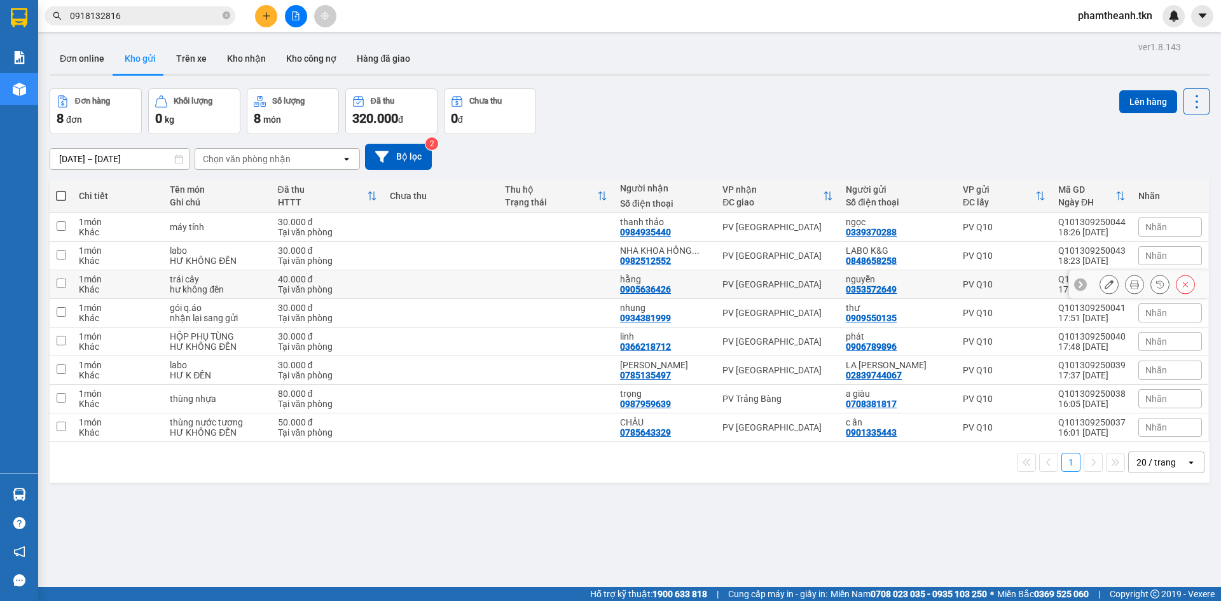
click at [515, 287] on td at bounding box center [556, 284] width 115 height 29
checkbox input "true"
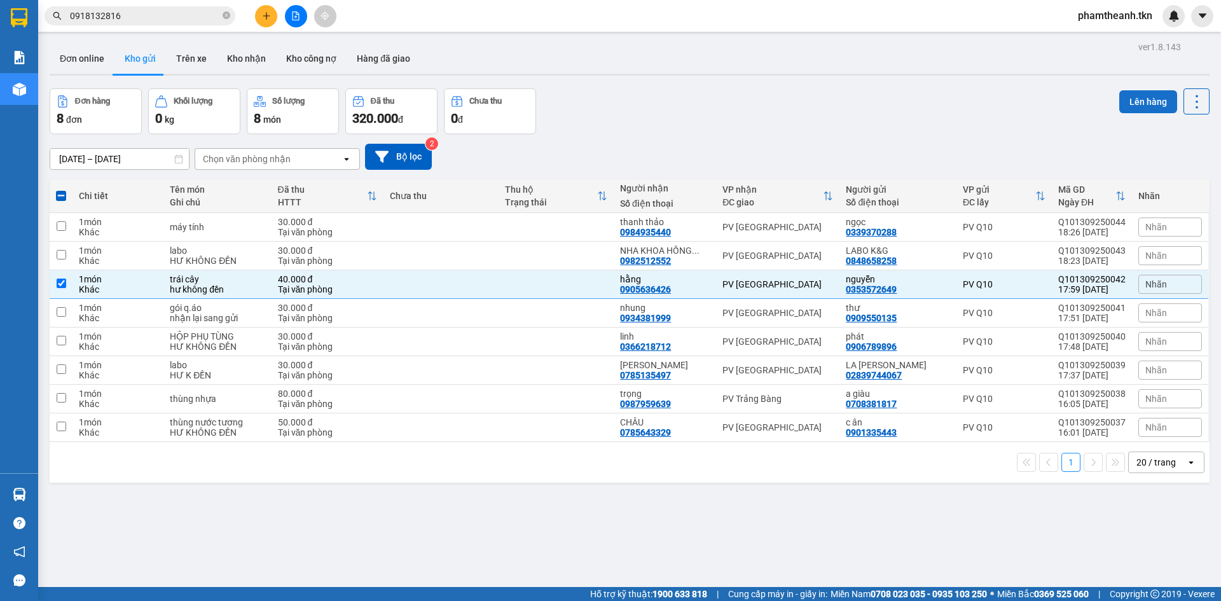
click at [1149, 96] on button "Lên hàng" at bounding box center [1148, 101] width 58 height 23
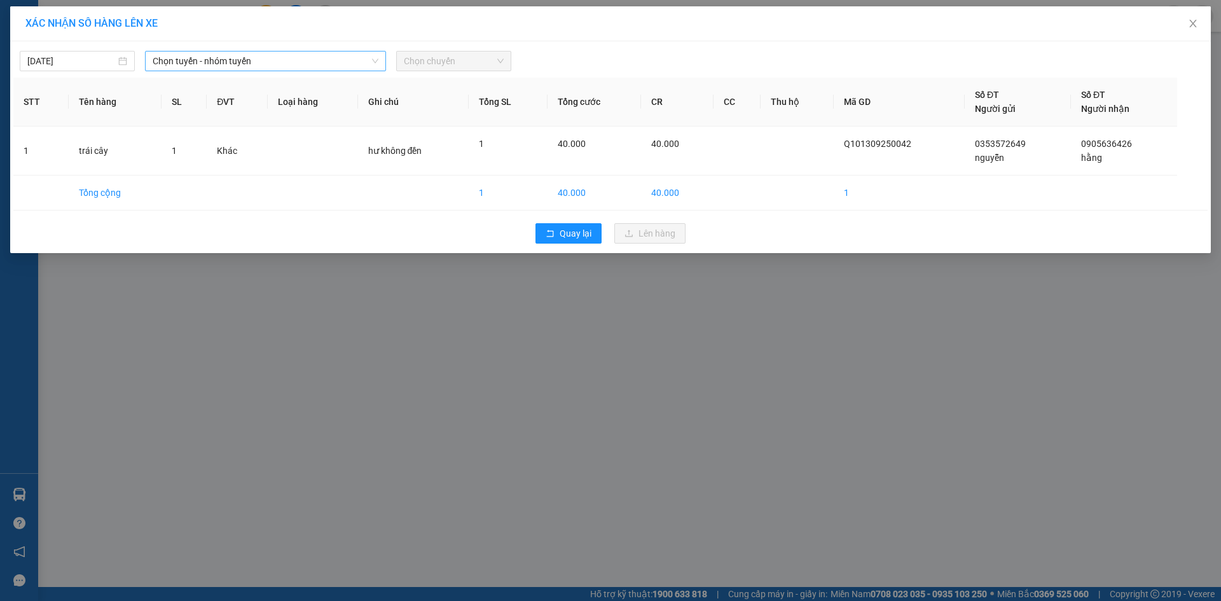
click at [293, 53] on span "Chọn tuyến - nhóm tuyến" at bounding box center [266, 61] width 226 height 19
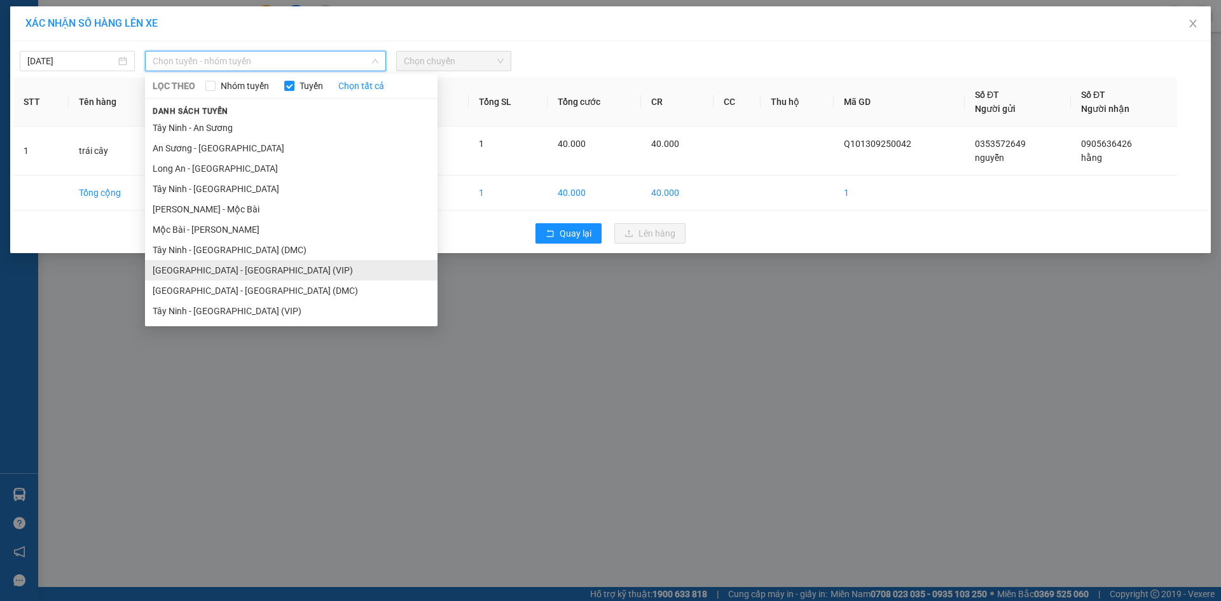
click at [224, 272] on li "Sài Gòn - Tây Ninh (VIP)" at bounding box center [291, 270] width 293 height 20
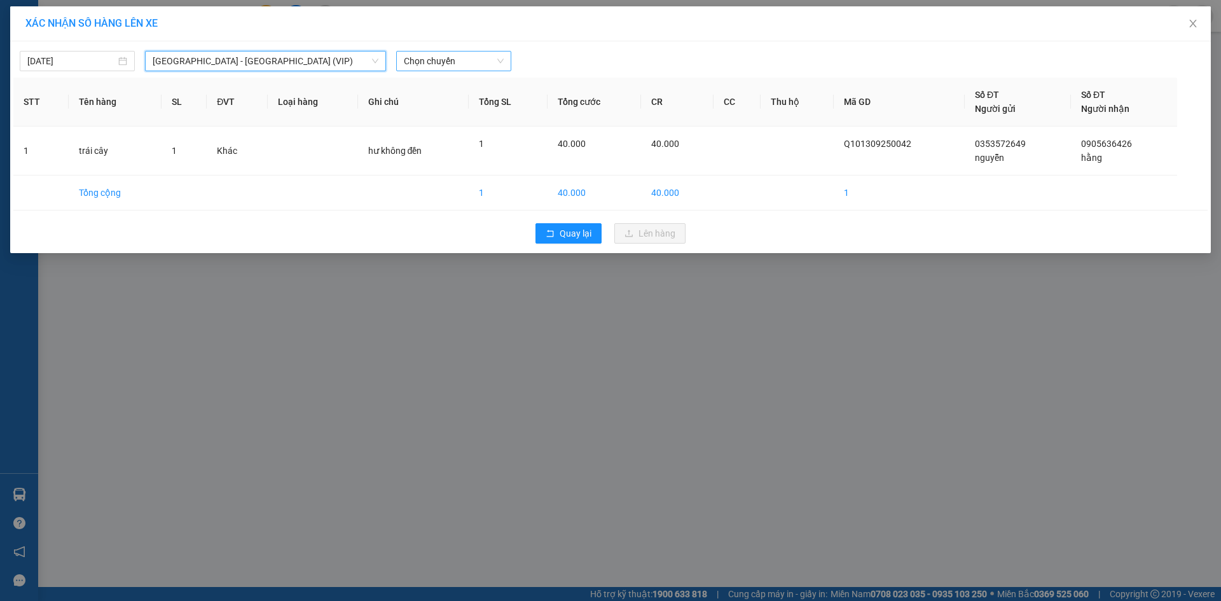
click at [433, 60] on span "Chọn chuyến" at bounding box center [454, 61] width 100 height 19
type input "6559"
click at [454, 58] on span "Chọn chuyến" at bounding box center [454, 61] width 100 height 19
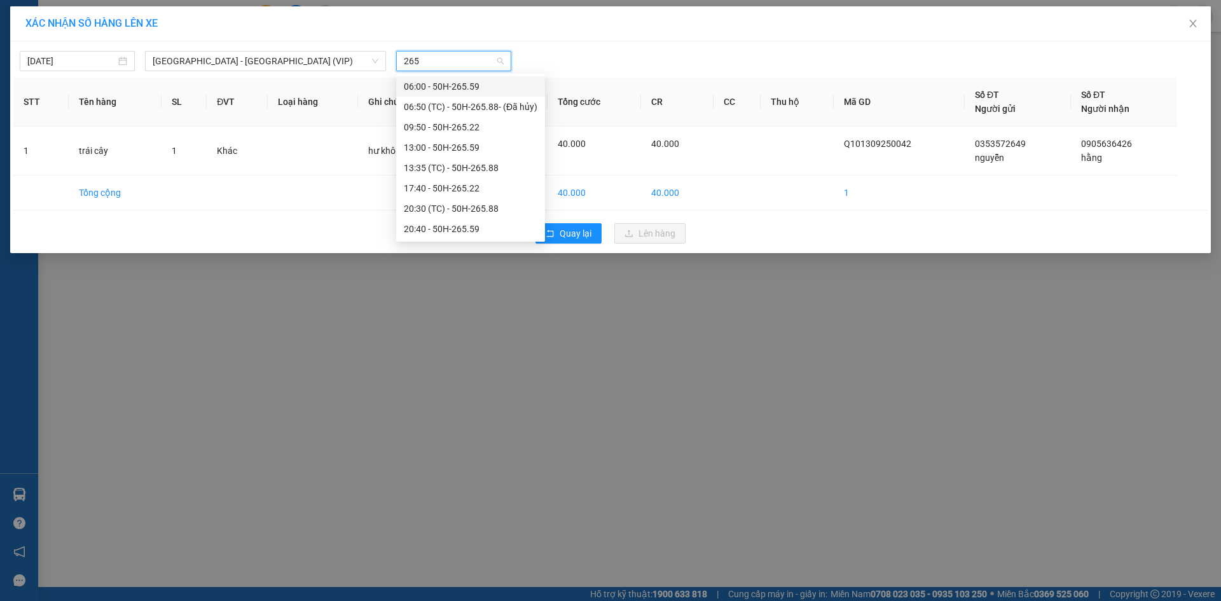
type input "2652"
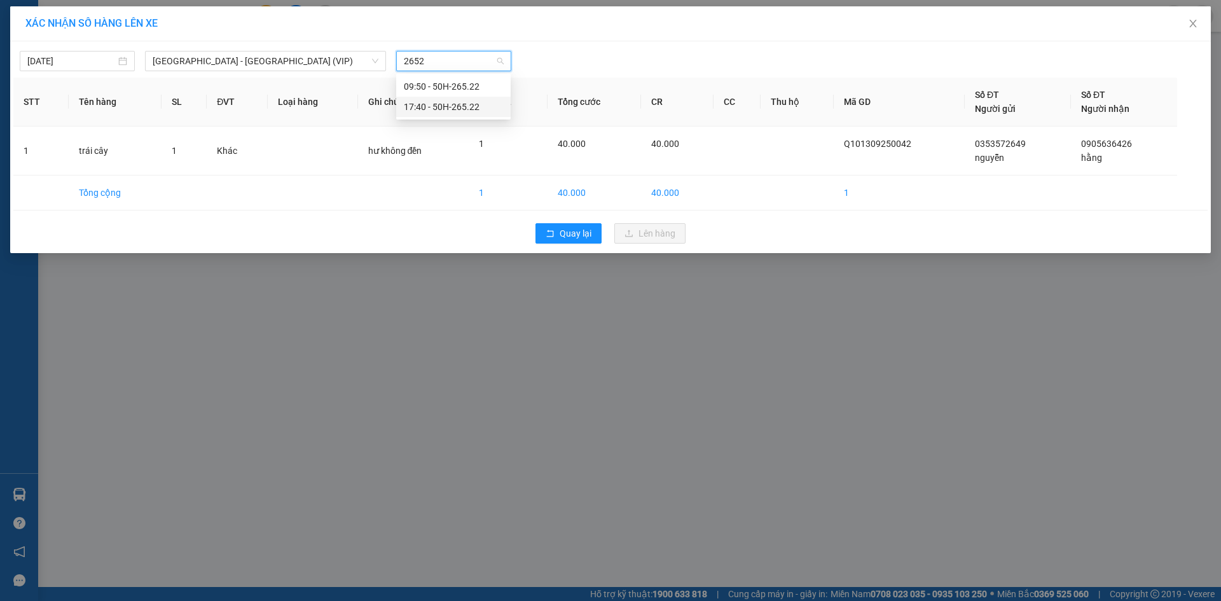
click at [473, 114] on div "17:40 - 50H-265.22" at bounding box center [453, 107] width 114 height 20
click at [483, 100] on th "Tổng SL" at bounding box center [508, 102] width 79 height 49
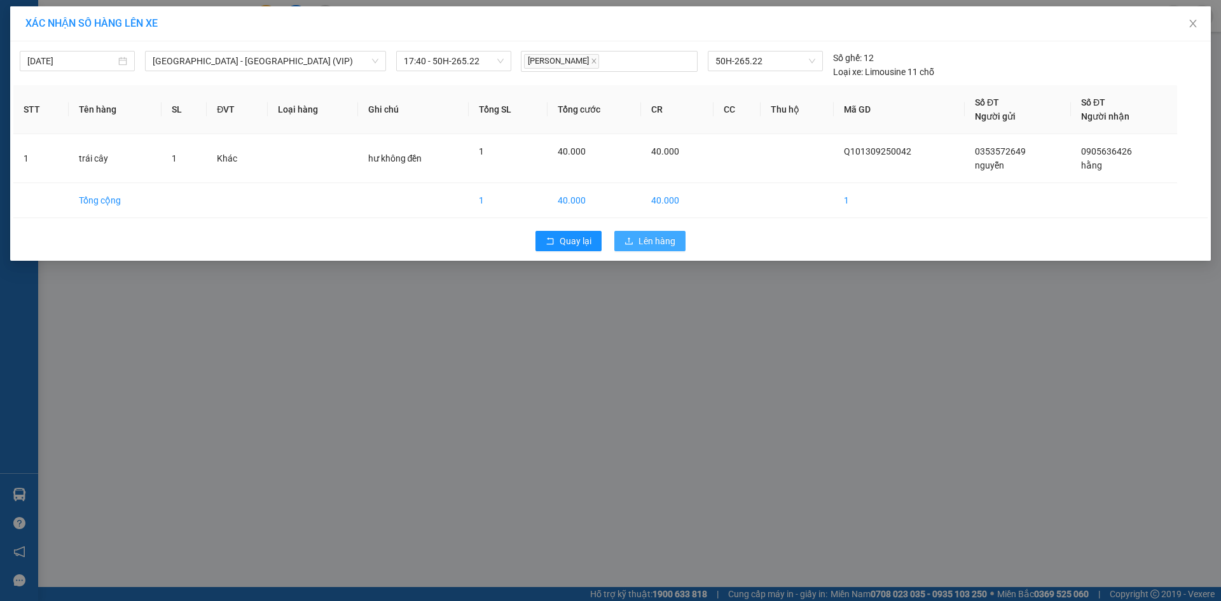
click at [651, 239] on span "Lên hàng" at bounding box center [657, 241] width 37 height 14
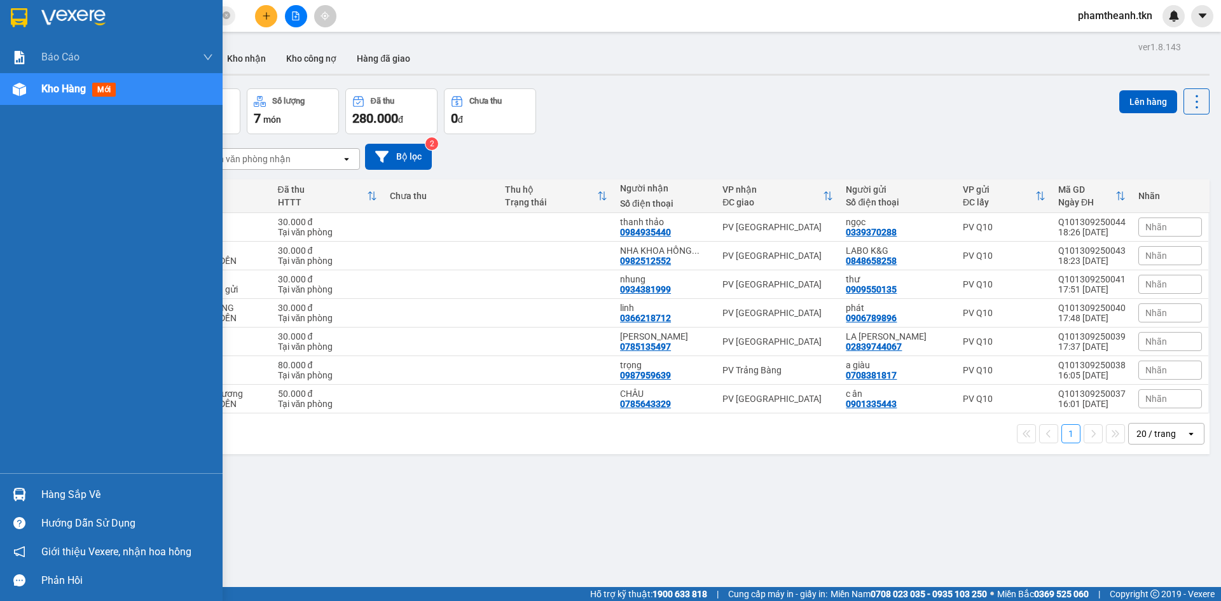
click at [71, 494] on div "Hàng sắp về" at bounding box center [127, 494] width 172 height 19
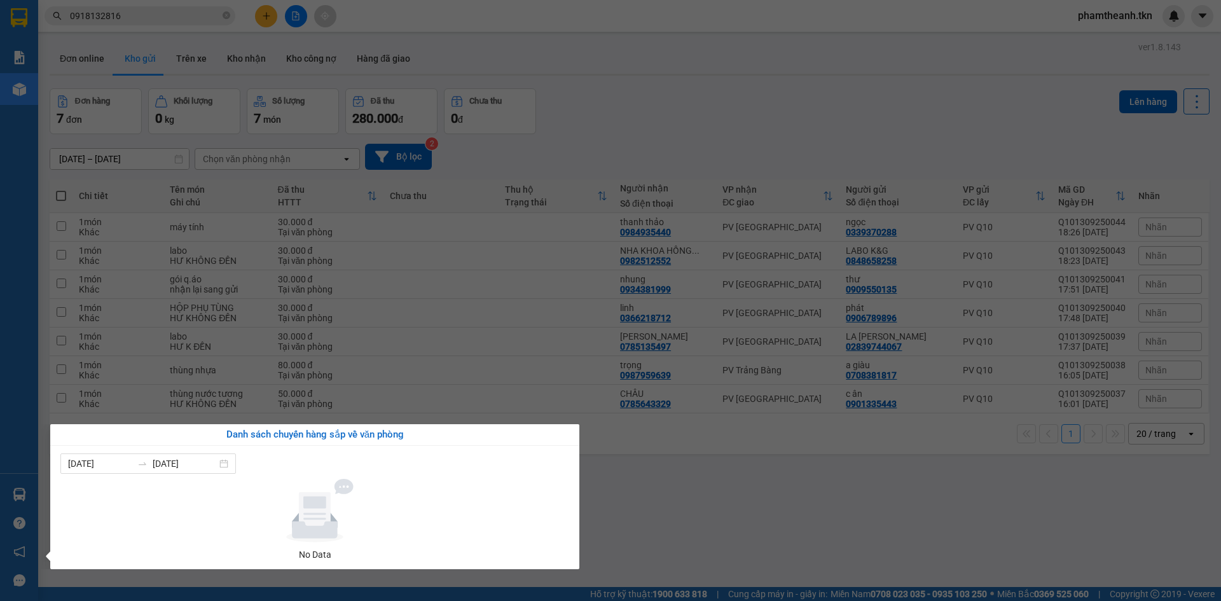
click at [650, 494] on section "Kết quả tìm kiếm ( 7 ) Bộ lọc Mã ĐH Trạng thái Món hàng Thu hộ Tổng cước Chưa c…" at bounding box center [610, 300] width 1221 height 601
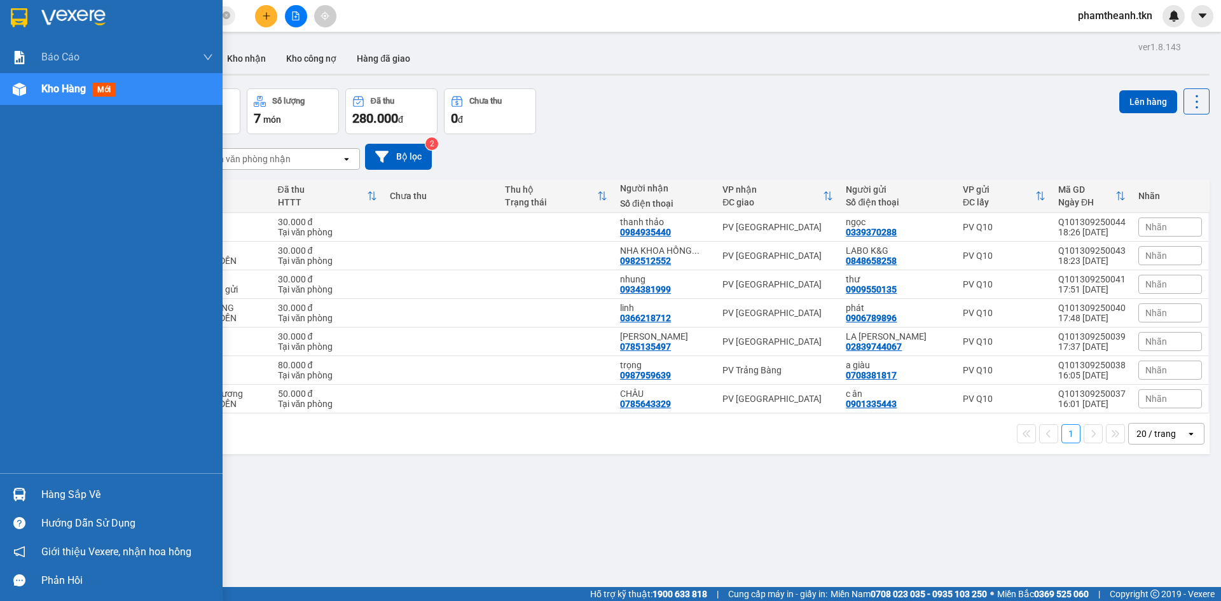
drag, startPoint x: 35, startPoint y: 494, endPoint x: 61, endPoint y: 490, distance: 26.4
click at [36, 494] on div "Hàng sắp về" at bounding box center [111, 494] width 223 height 29
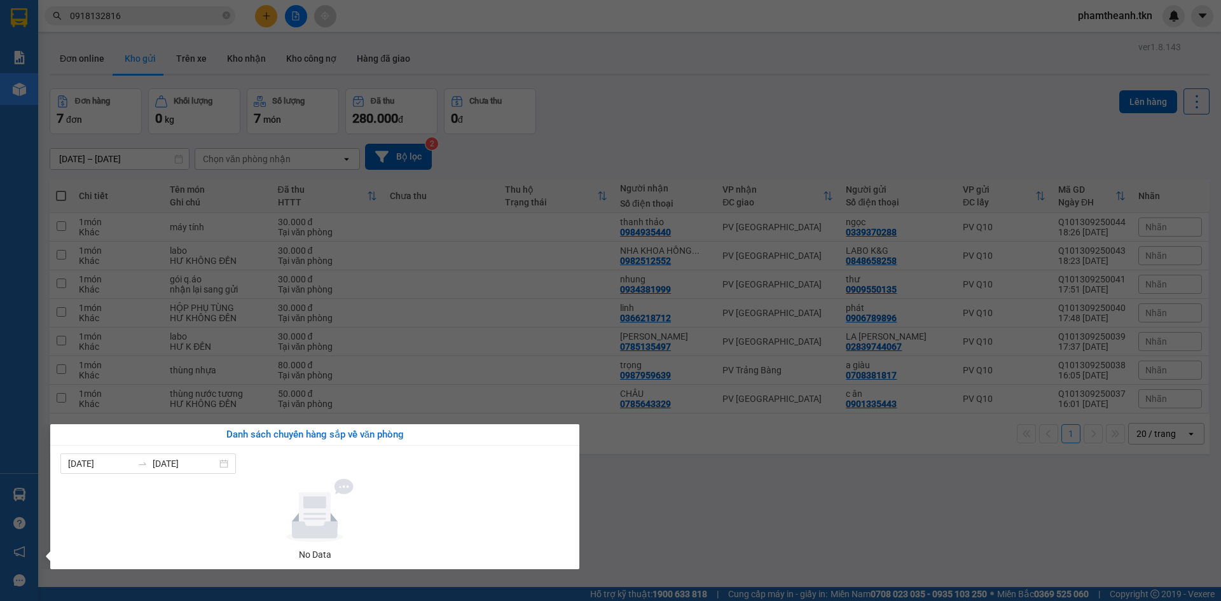
click at [453, 348] on section "Kết quả tìm kiếm ( 7 ) Bộ lọc Mã ĐH Trạng thái Món hàng Thu hộ Tổng cước Chưa c…" at bounding box center [610, 300] width 1221 height 601
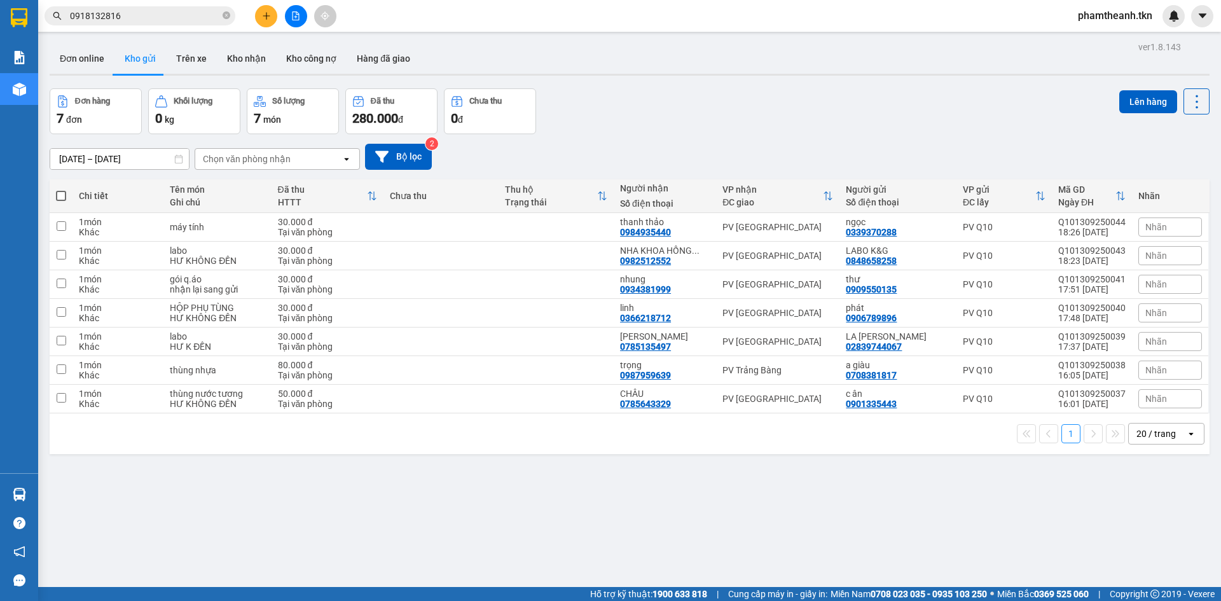
click at [62, 197] on span at bounding box center [61, 196] width 10 height 10
click at [61, 190] on input "checkbox" at bounding box center [61, 190] width 0 height 0
click at [59, 196] on span at bounding box center [61, 196] width 10 height 10
click at [61, 190] on input "checkbox" at bounding box center [61, 190] width 0 height 0
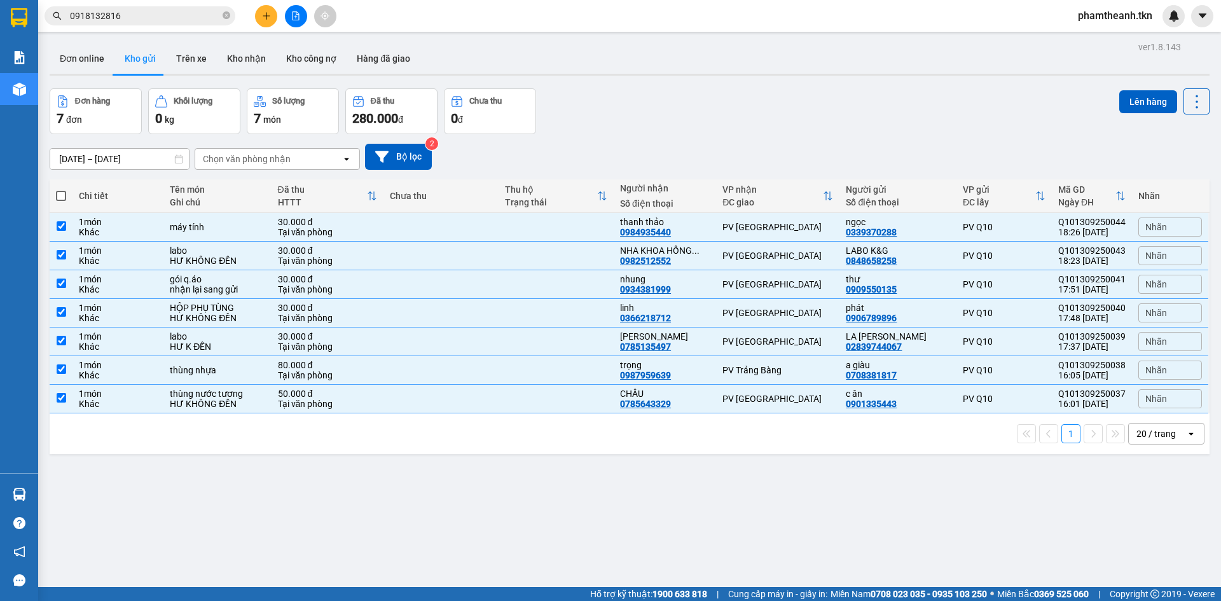
checkbox input "true"
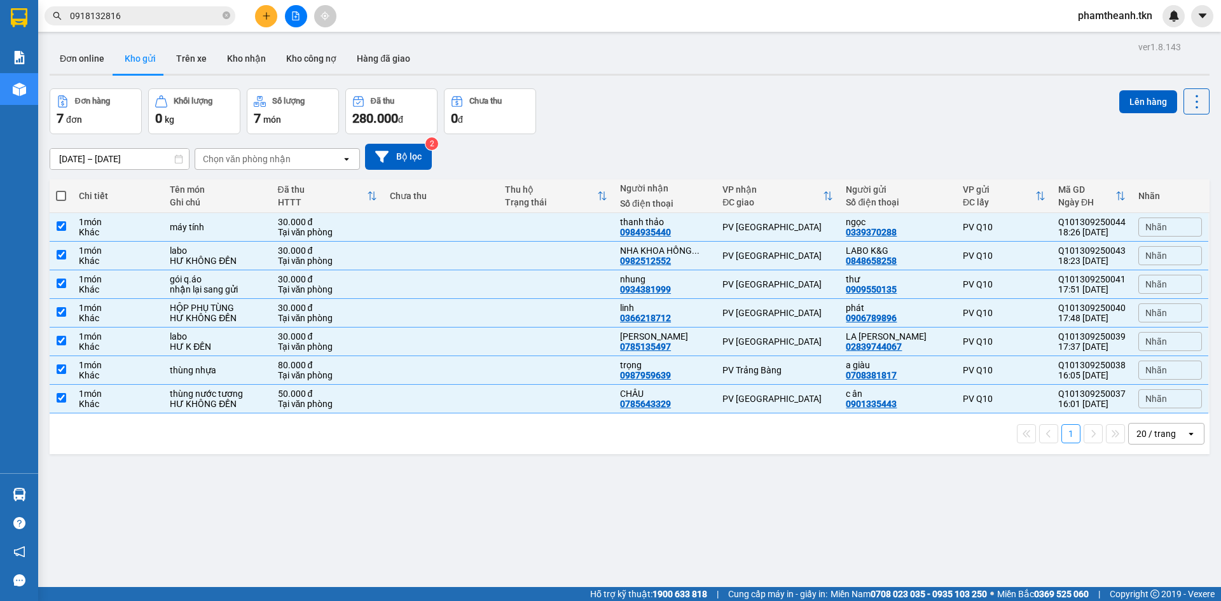
checkbox input "true"
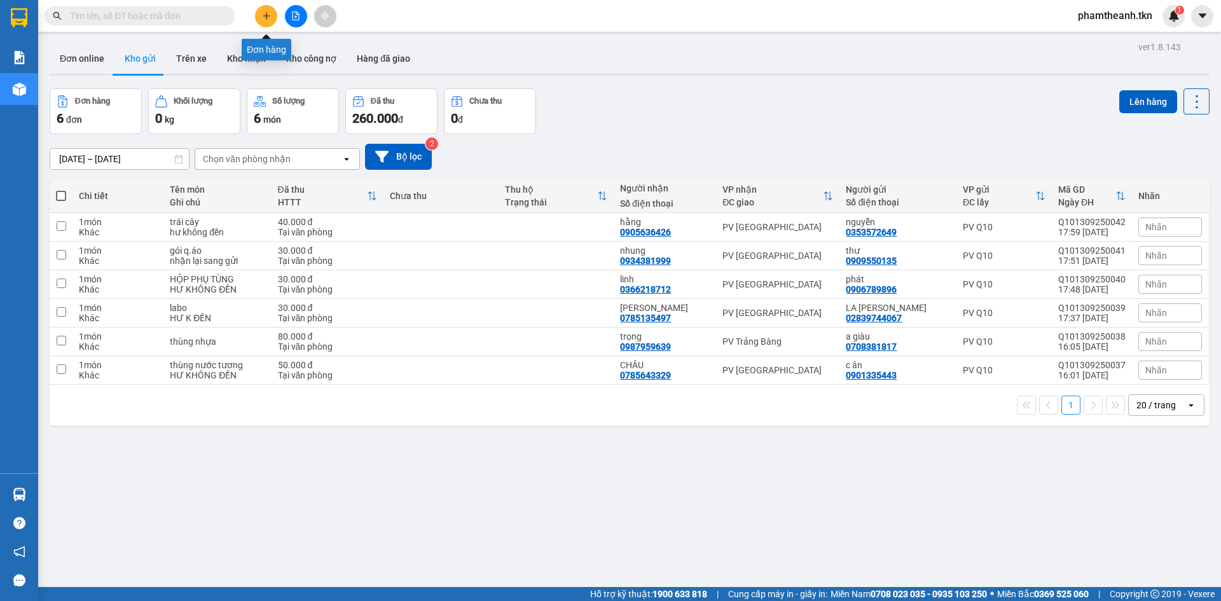
click at [261, 22] on button at bounding box center [266, 16] width 22 height 22
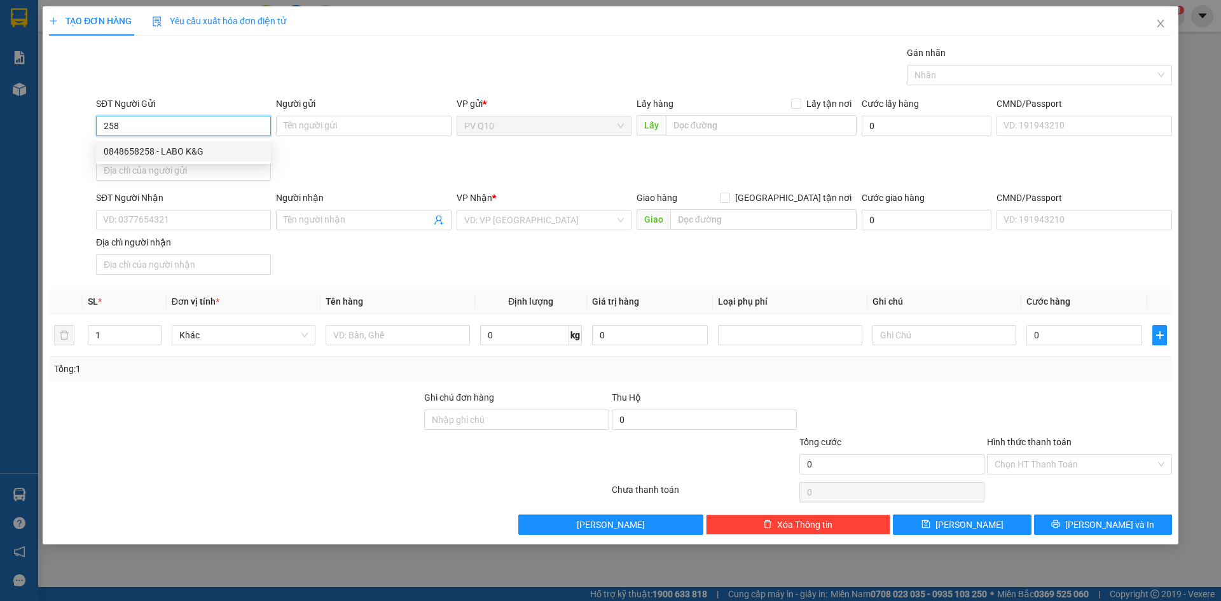
click at [206, 148] on div "0848658258 - LABO K&G" at bounding box center [184, 151] width 160 height 14
type input "0848658258"
type input "LABO K&G"
type input "0982512552"
type input "NHA KHOA HỒNG CÔNG"
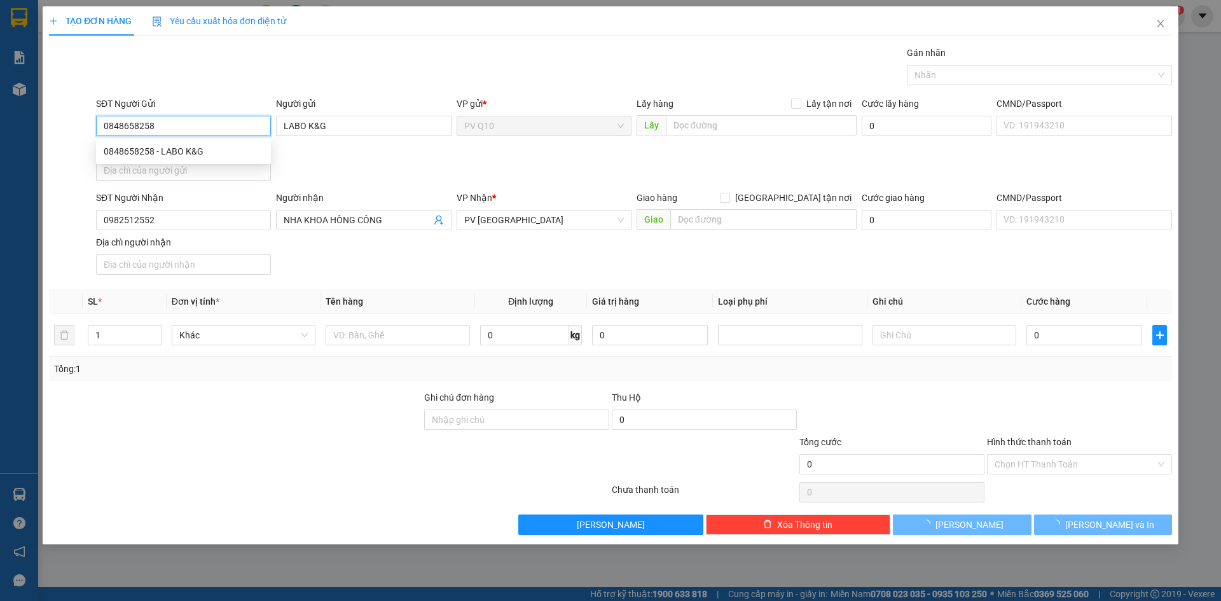
type input "30.000"
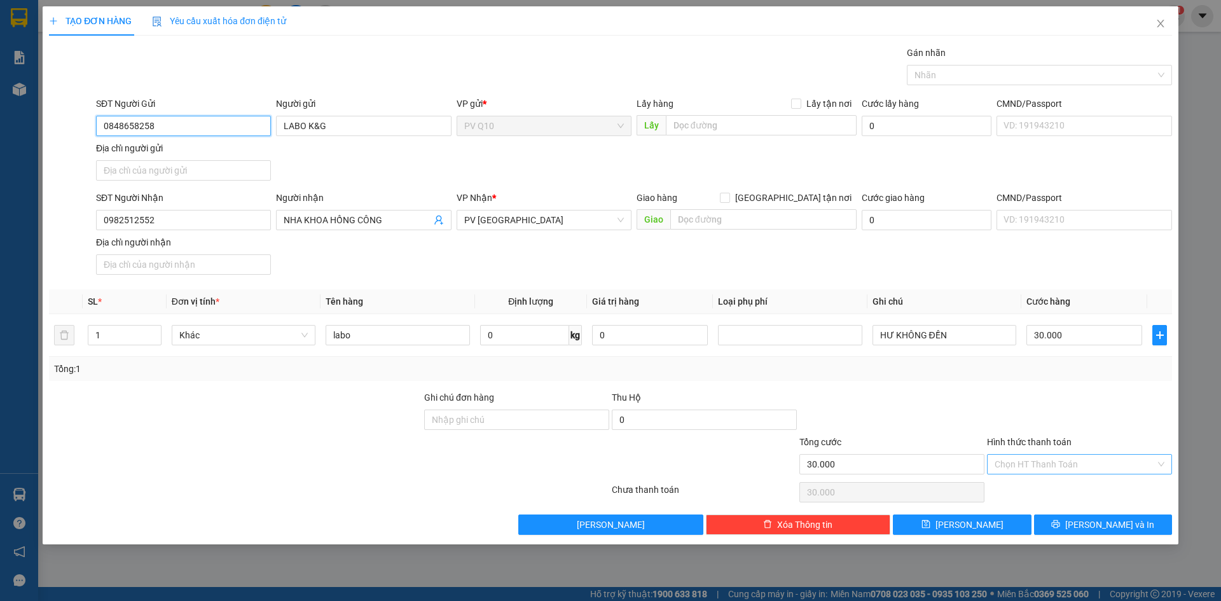
type input "0848658258"
click at [1055, 473] on input "Hình thức thanh toán" at bounding box center [1075, 464] width 161 height 19
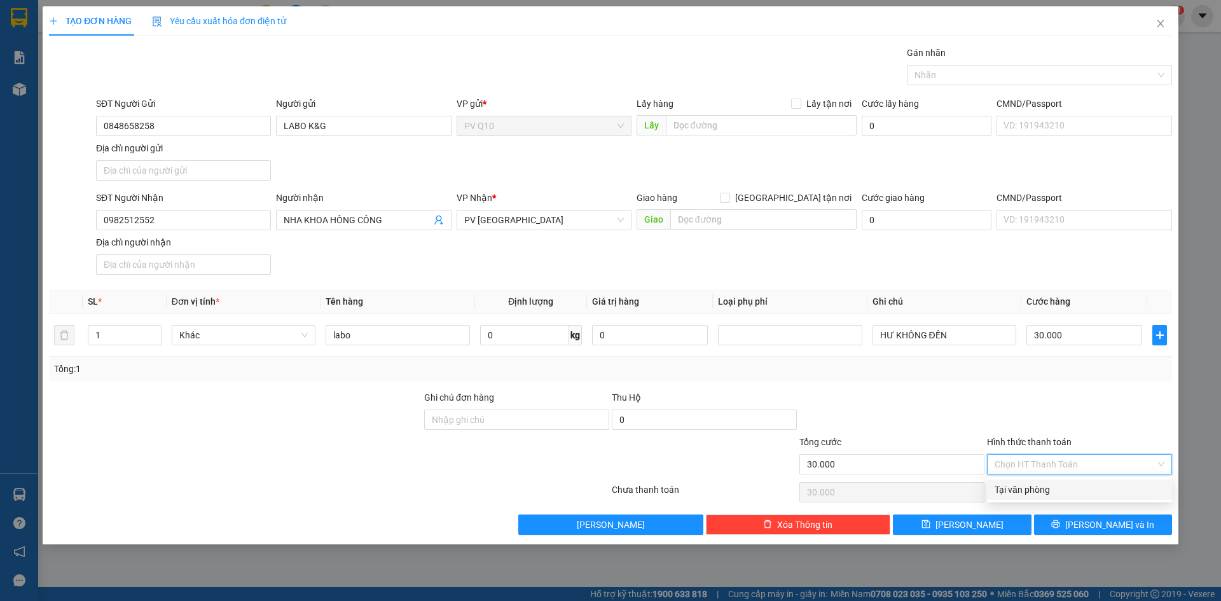
click at [1048, 485] on div "Tại văn phòng" at bounding box center [1080, 490] width 170 height 14
type input "0"
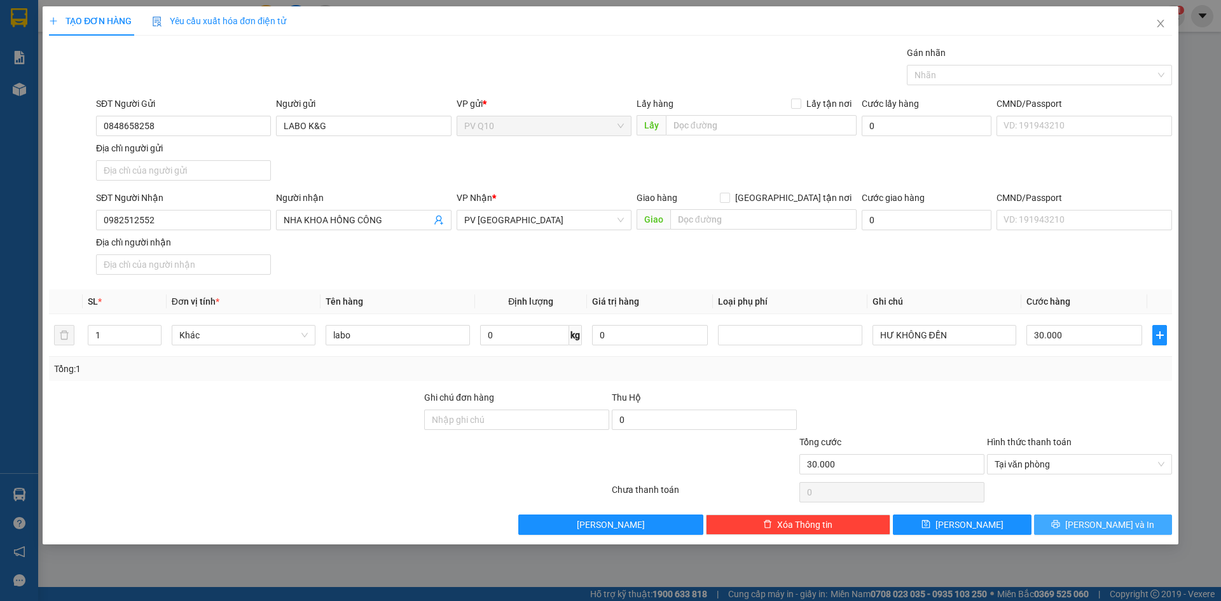
click at [1060, 523] on icon "printer" at bounding box center [1056, 524] width 8 height 8
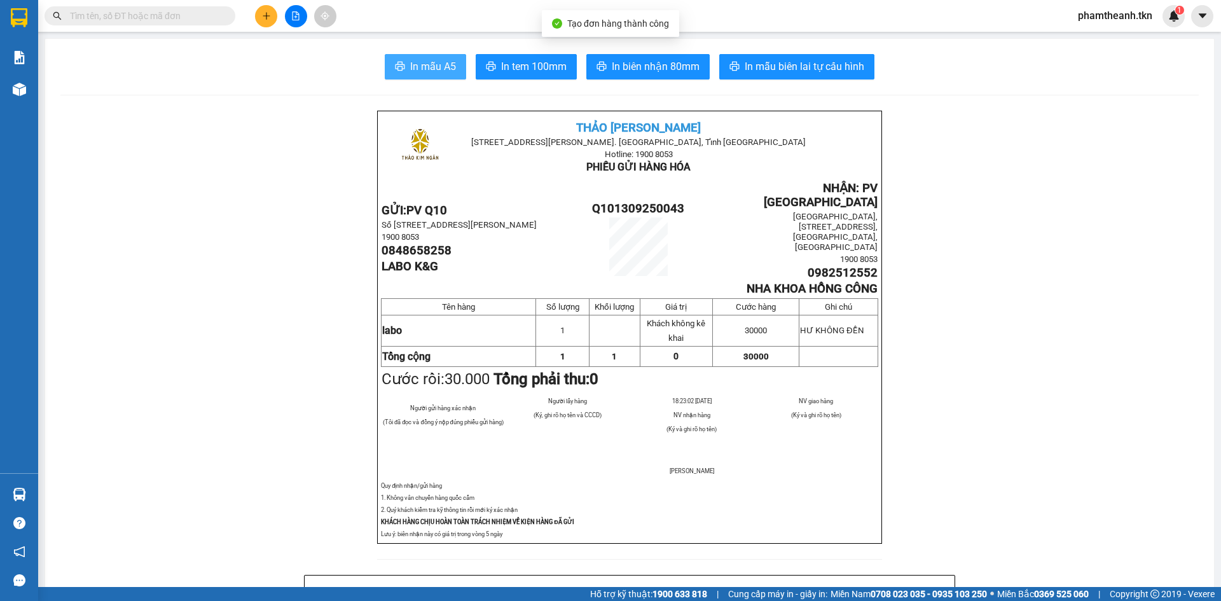
click at [431, 64] on span "In mẫu A5" at bounding box center [433, 67] width 46 height 16
click at [212, 10] on input "text" at bounding box center [145, 16] width 150 height 14
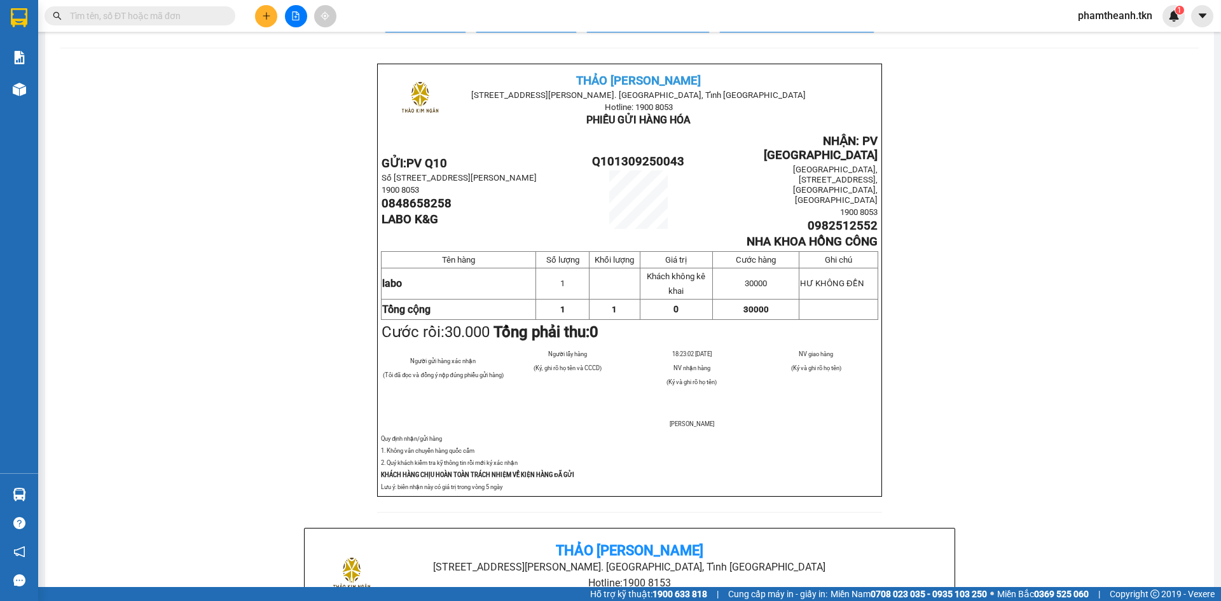
scroll to position [64, 0]
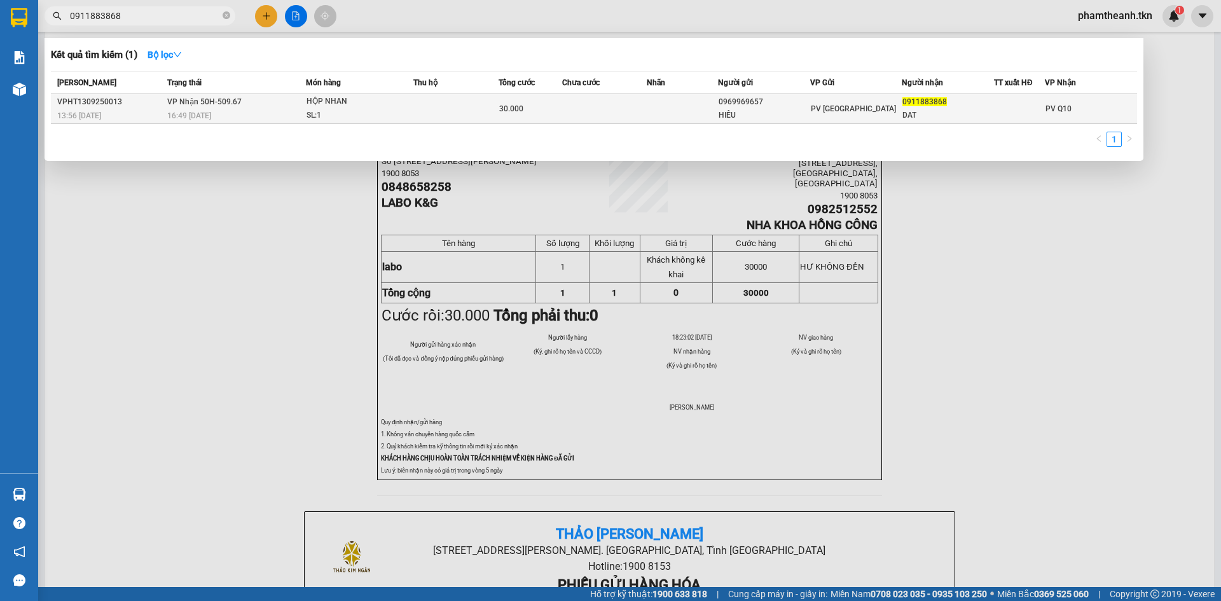
type input "0911883868"
click at [352, 117] on div "SL: 1" at bounding box center [354, 116] width 95 height 14
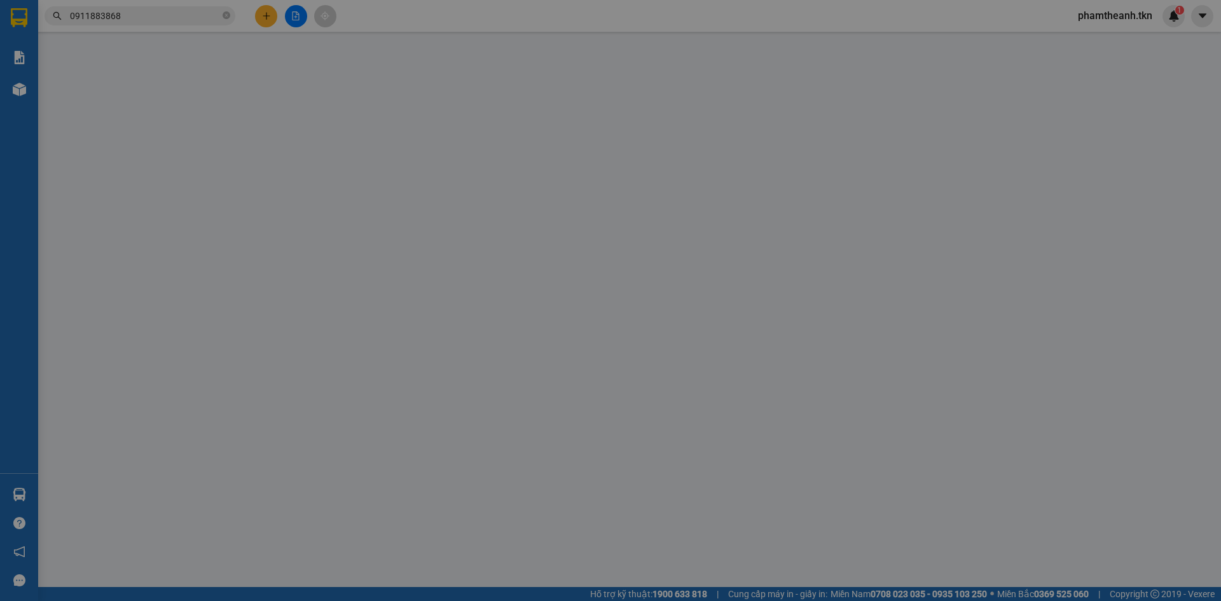
type input "0969969657"
type input "HIẾU"
type input "0911883868"
type input "DAT"
type input "30.000"
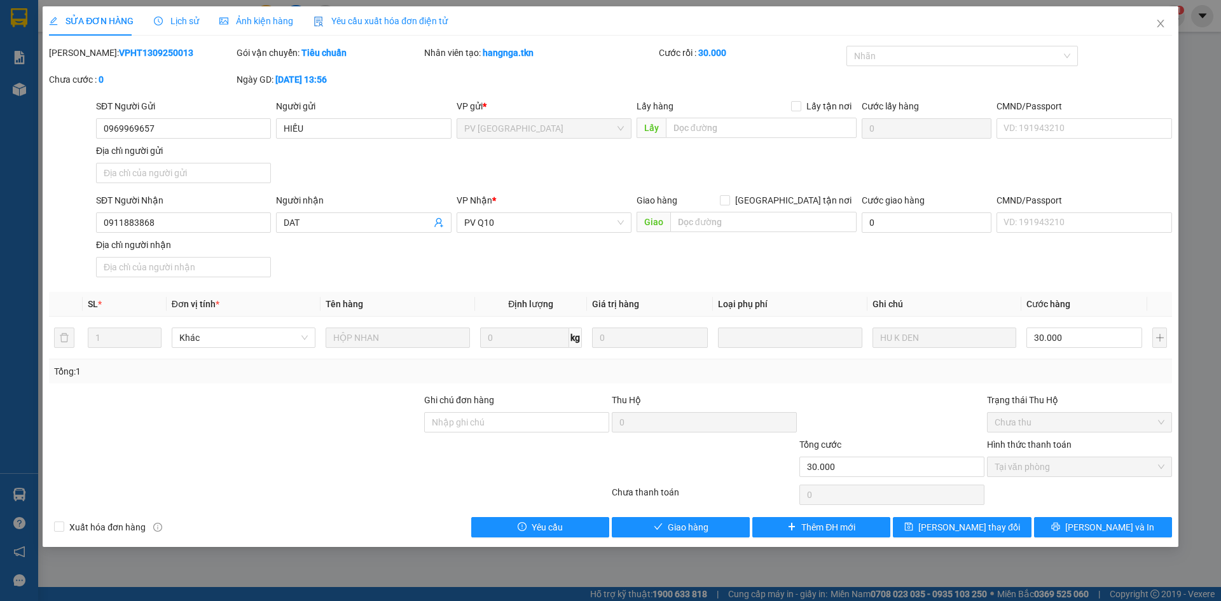
click at [189, 23] on span "Lịch sử" at bounding box center [176, 21] width 45 height 10
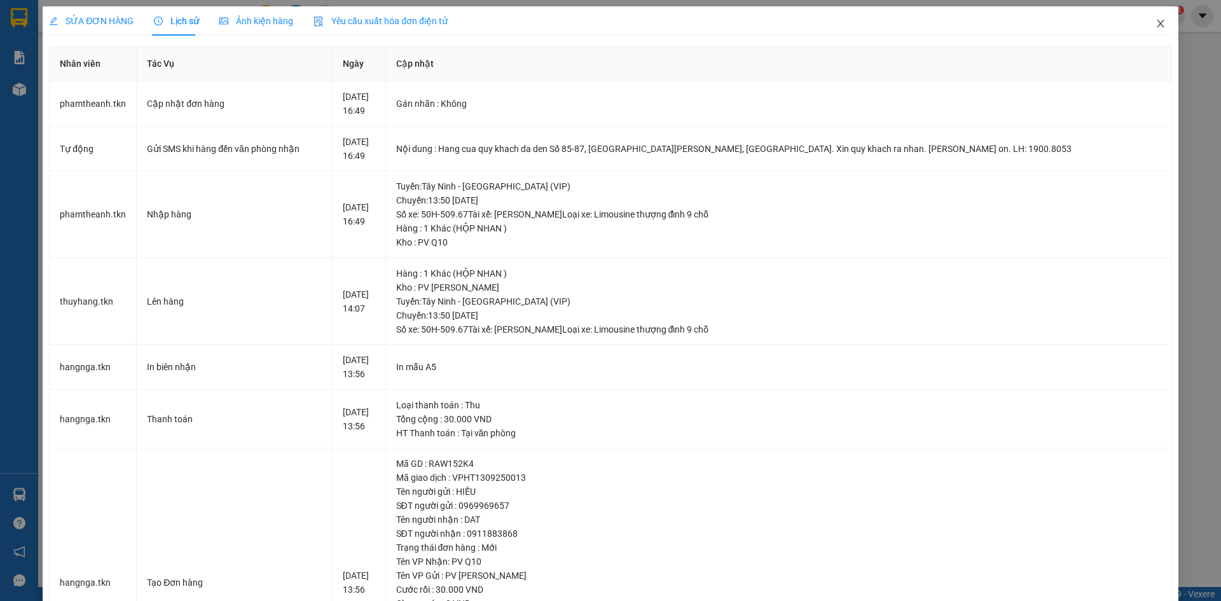
click at [1146, 27] on span "Close" at bounding box center [1161, 24] width 36 height 36
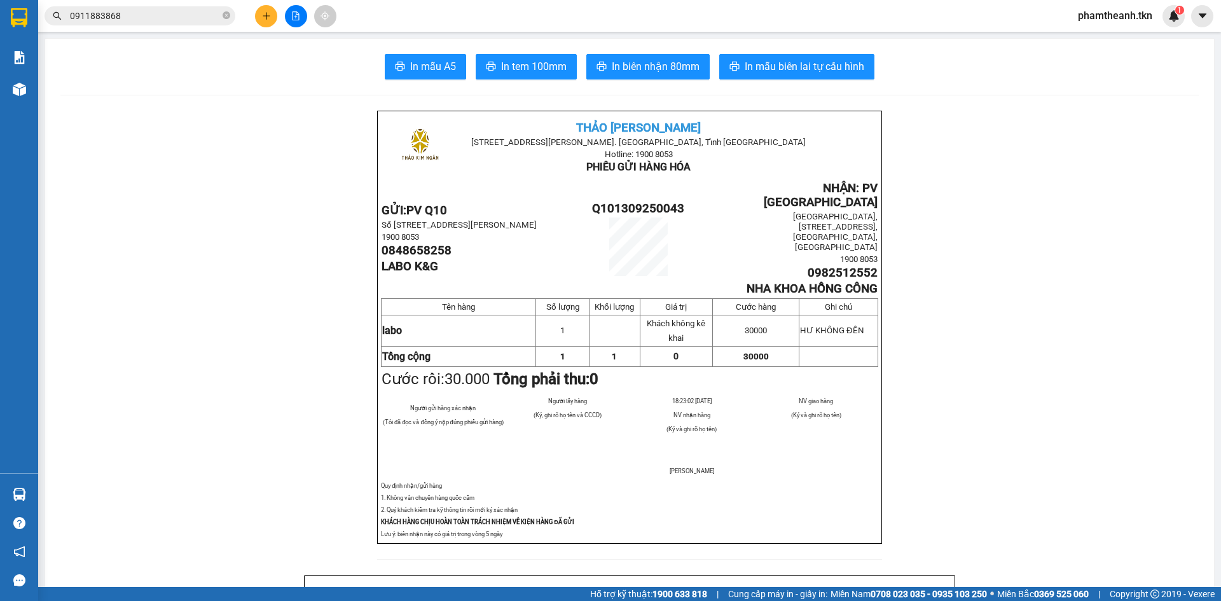
click at [149, 13] on input "0911883868" at bounding box center [145, 16] width 150 height 14
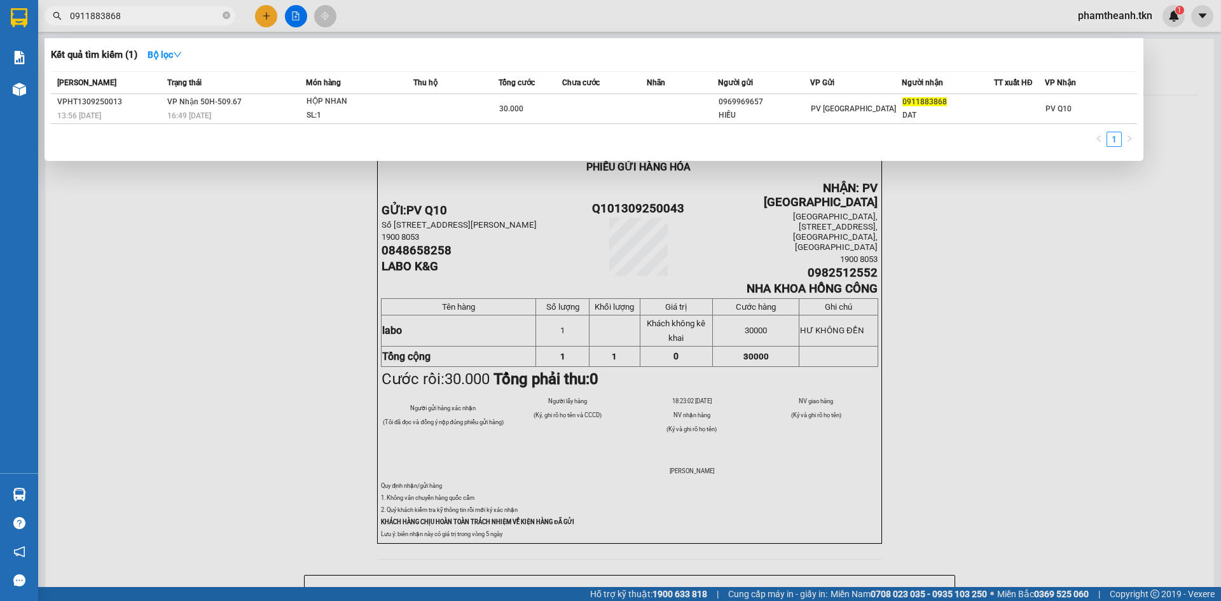
click at [576, 129] on div "Mã ĐH Trạng thái Món hàng Thu hộ Tổng cước Chưa cước Nhãn Người gửi VP Gửi Ngườ…" at bounding box center [594, 112] width 1086 height 83
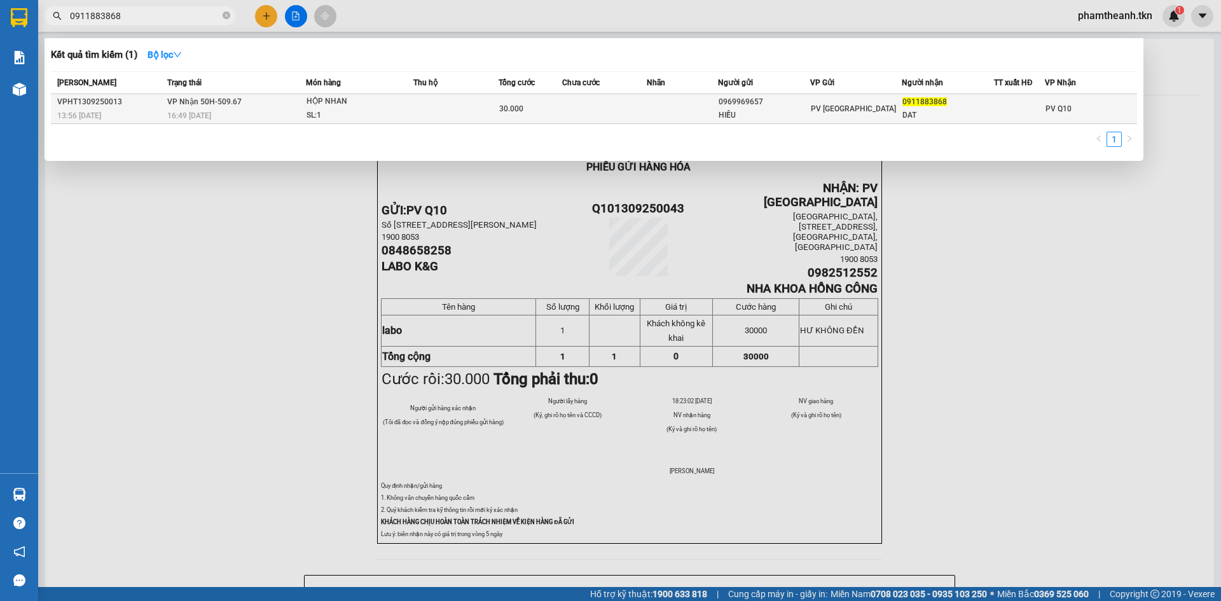
click at [499, 98] on td "30.000" at bounding box center [531, 109] width 64 height 30
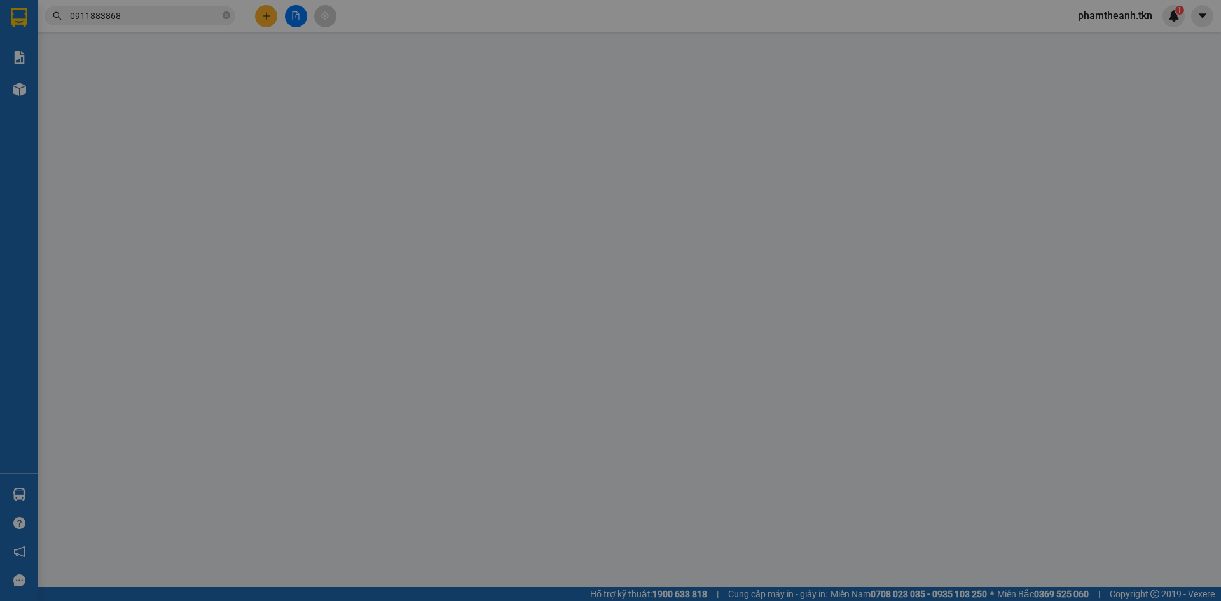
type input "0969969657"
type input "HIẾU"
type input "0911883868"
type input "DAT"
type input "30.000"
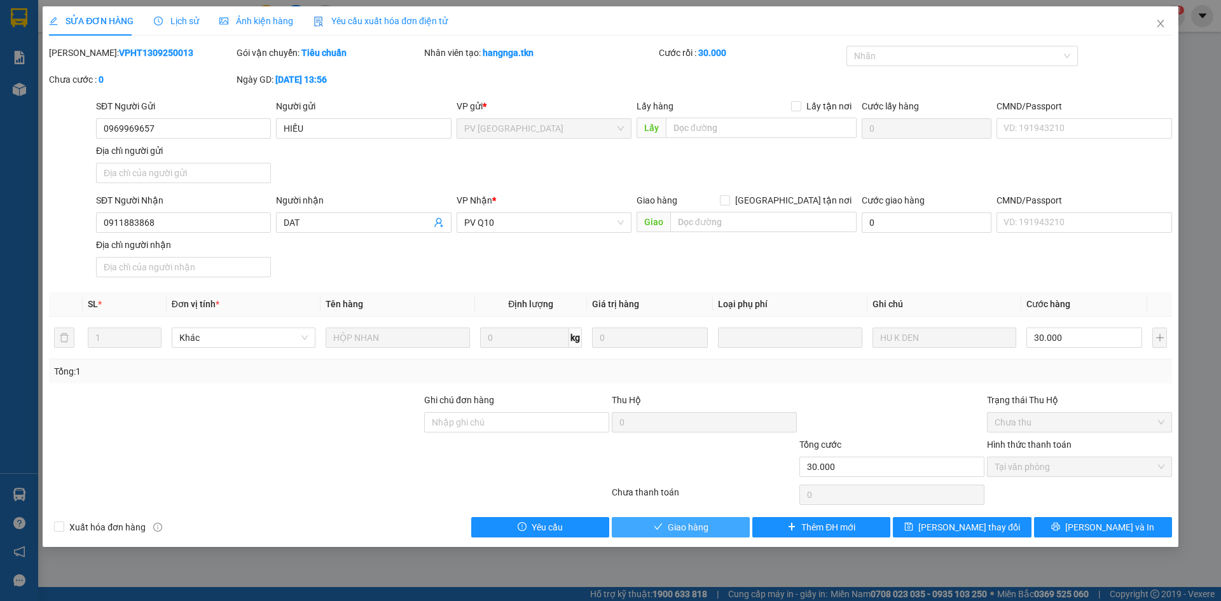
click at [702, 524] on span "Giao hàng" at bounding box center [688, 527] width 41 height 14
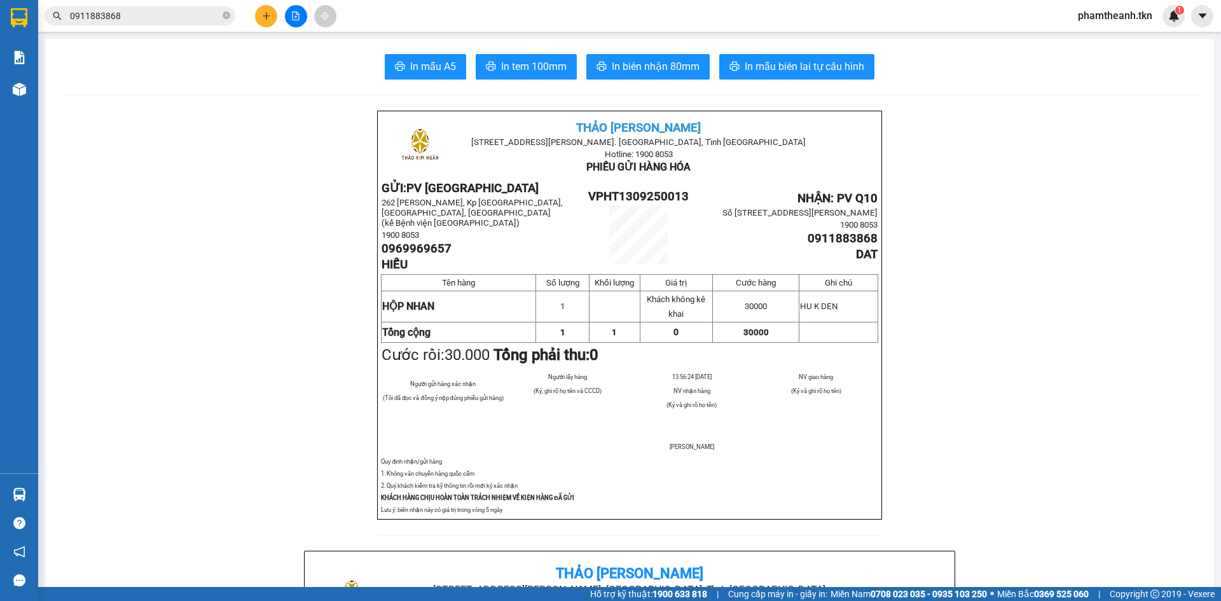
click at [267, 13] on icon "plus" at bounding box center [266, 15] width 9 height 9
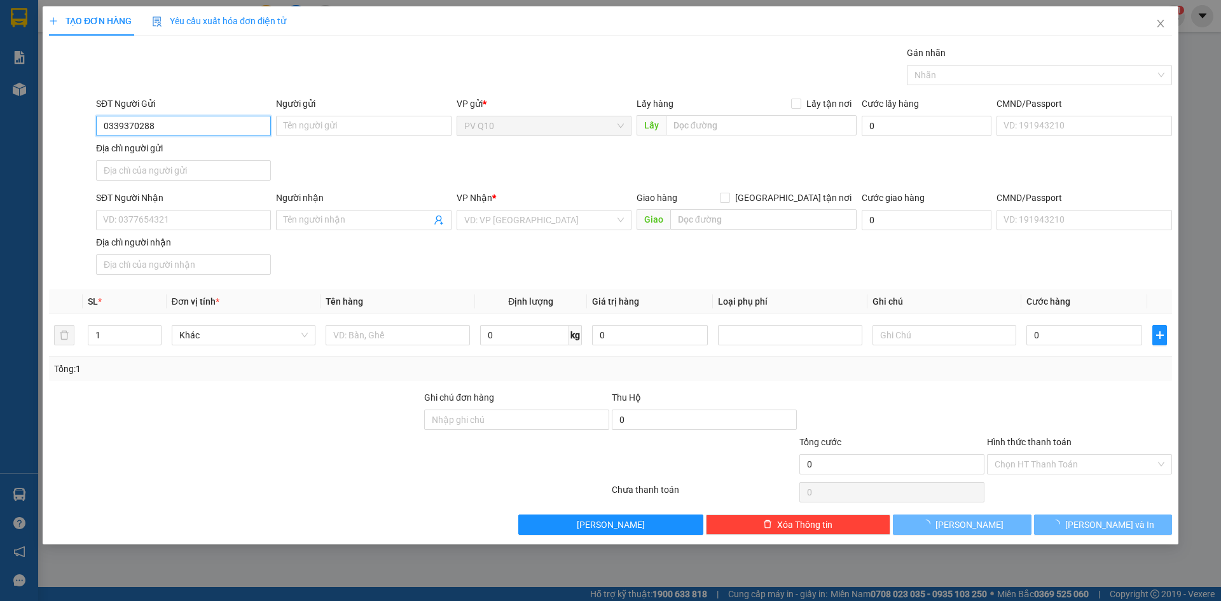
type input "0339370288"
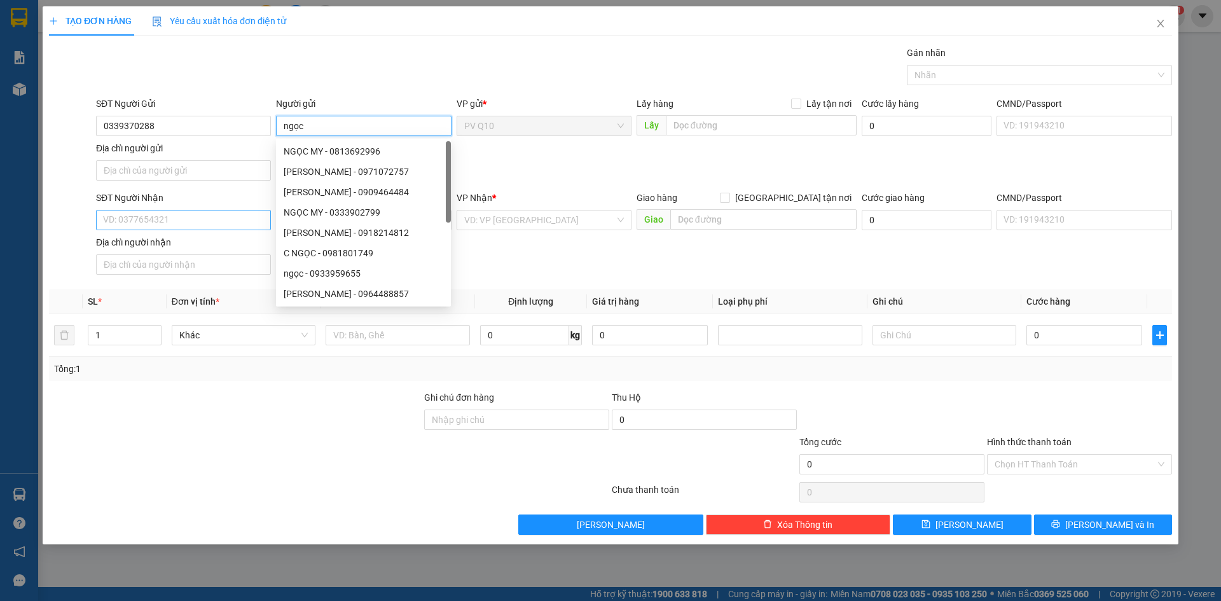
type input "ngọc"
click at [167, 223] on input "SĐT Người Nhận" at bounding box center [183, 220] width 175 height 20
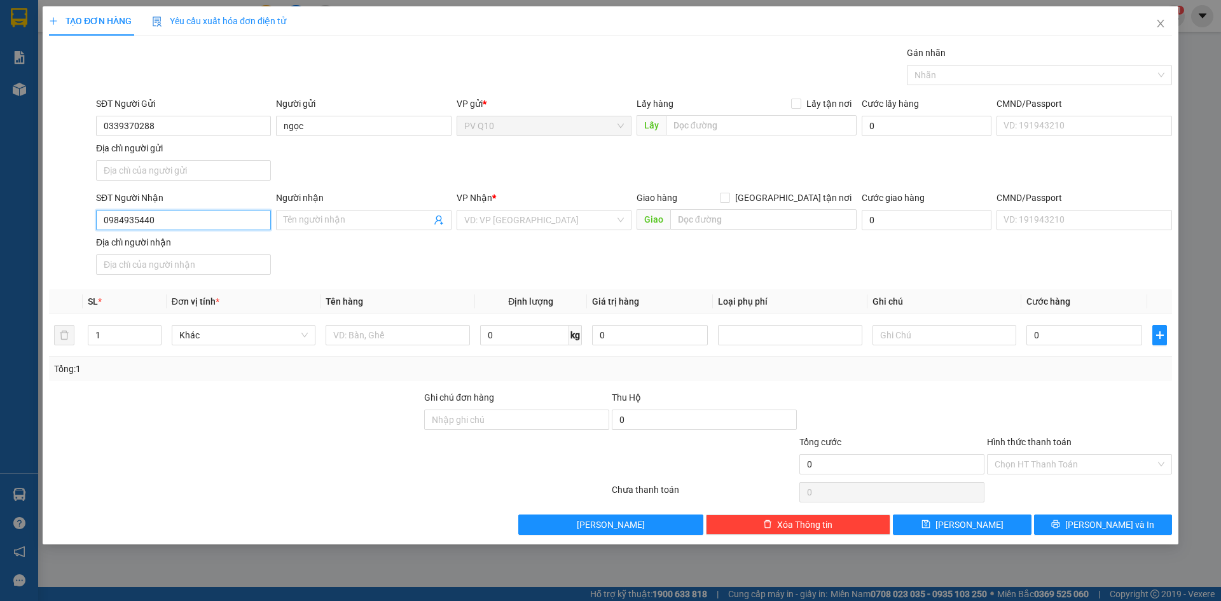
type input "0984935440"
type input "thanh thảo"
click at [534, 227] on input "search" at bounding box center [539, 220] width 151 height 19
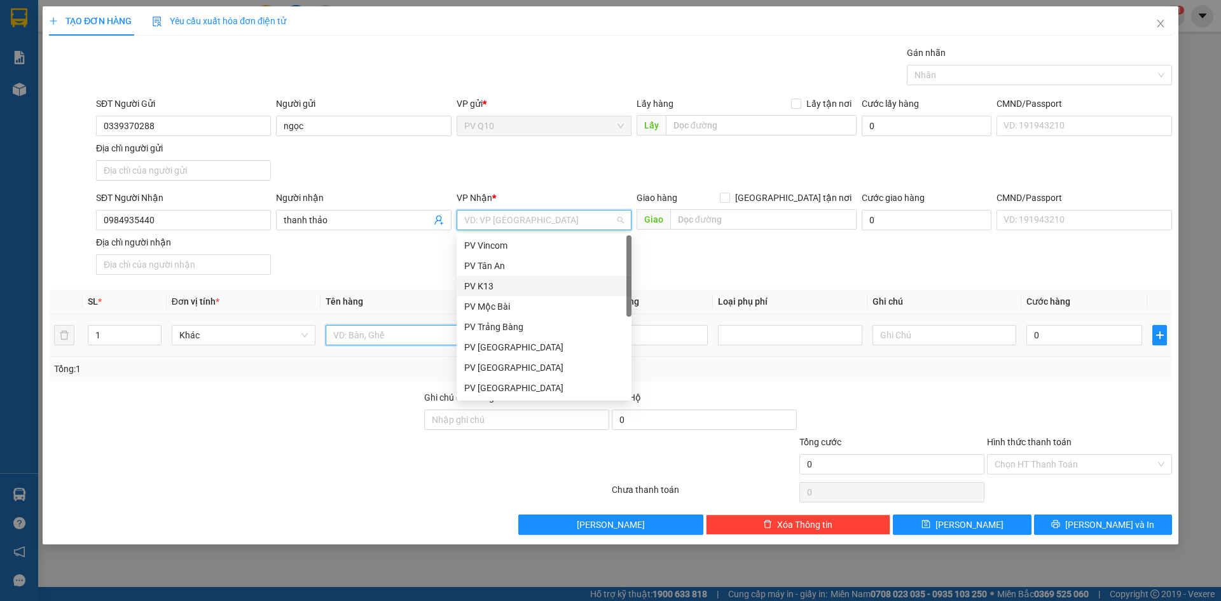
click at [370, 333] on input "text" at bounding box center [398, 335] width 144 height 20
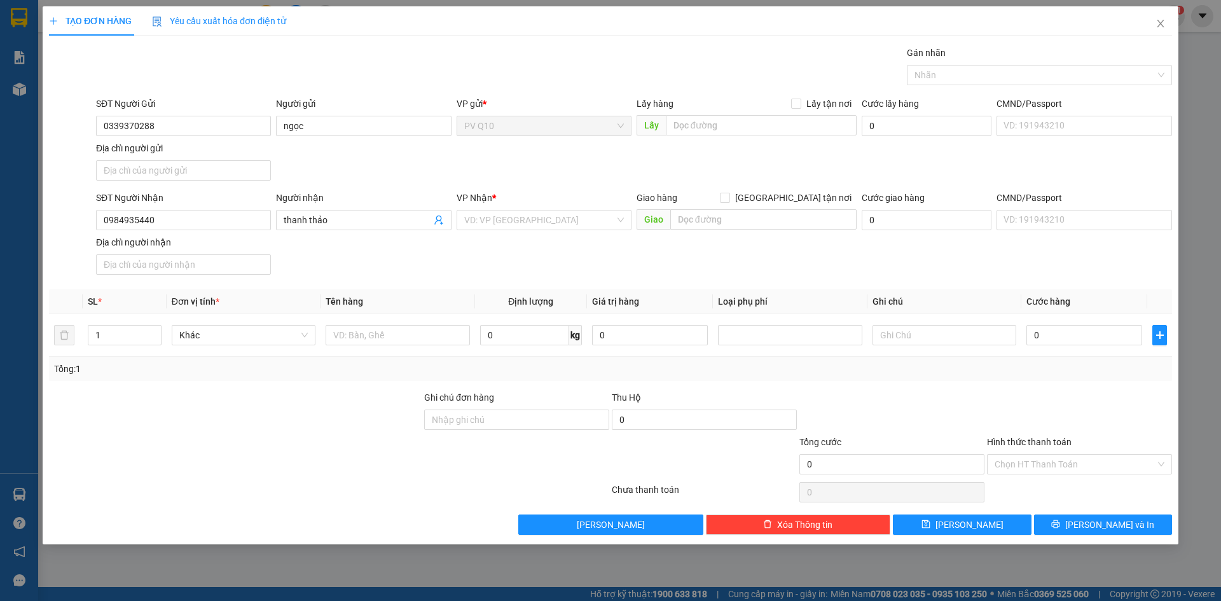
click at [529, 231] on div "VP Nhận * VD: VP [GEOGRAPHIC_DATA]" at bounding box center [544, 213] width 175 height 45
click at [533, 227] on input "search" at bounding box center [539, 220] width 151 height 19
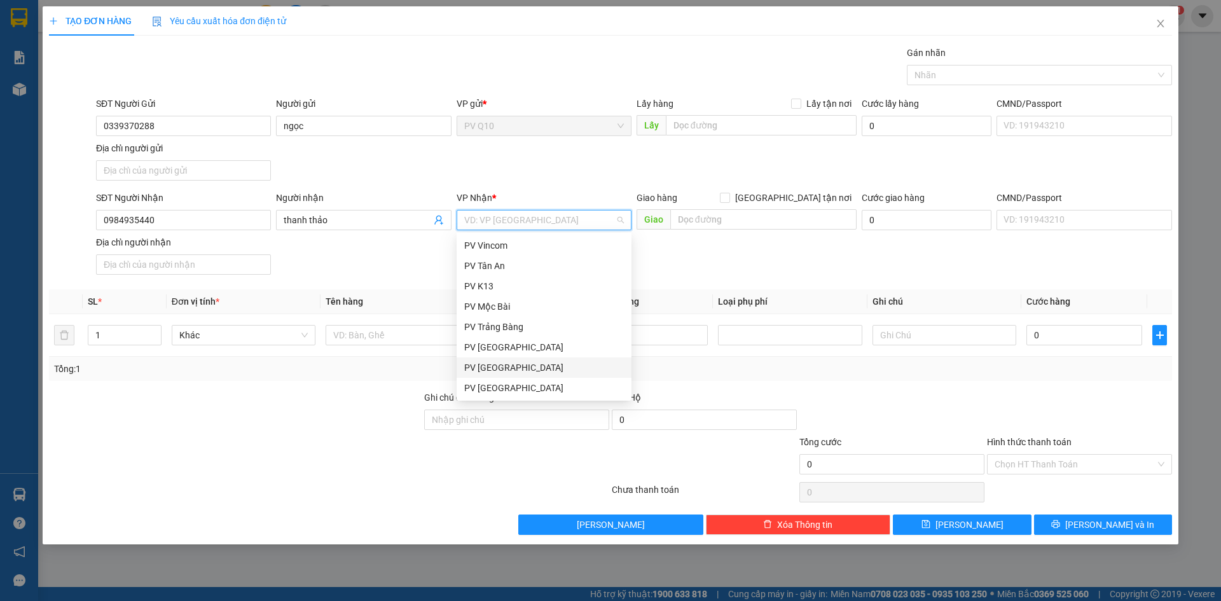
scroll to position [64, 0]
click at [500, 326] on div "PV [GEOGRAPHIC_DATA]" at bounding box center [544, 324] width 160 height 14
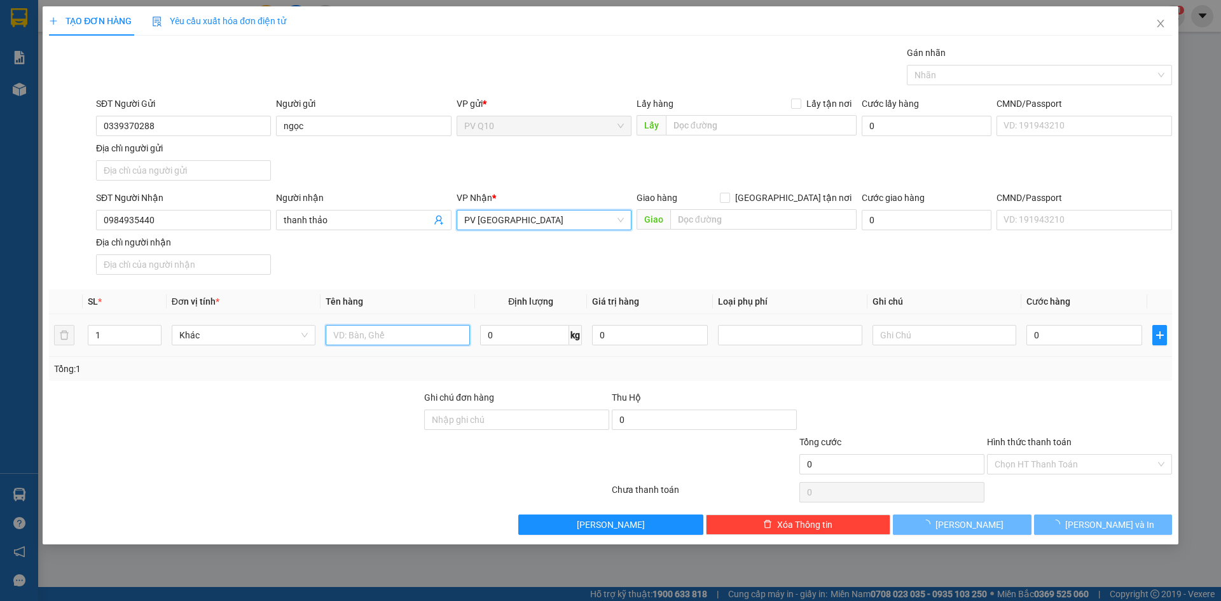
click at [376, 338] on input "text" at bounding box center [398, 335] width 144 height 20
type input "t"
type input "maqsy i"
type input "máy tính"
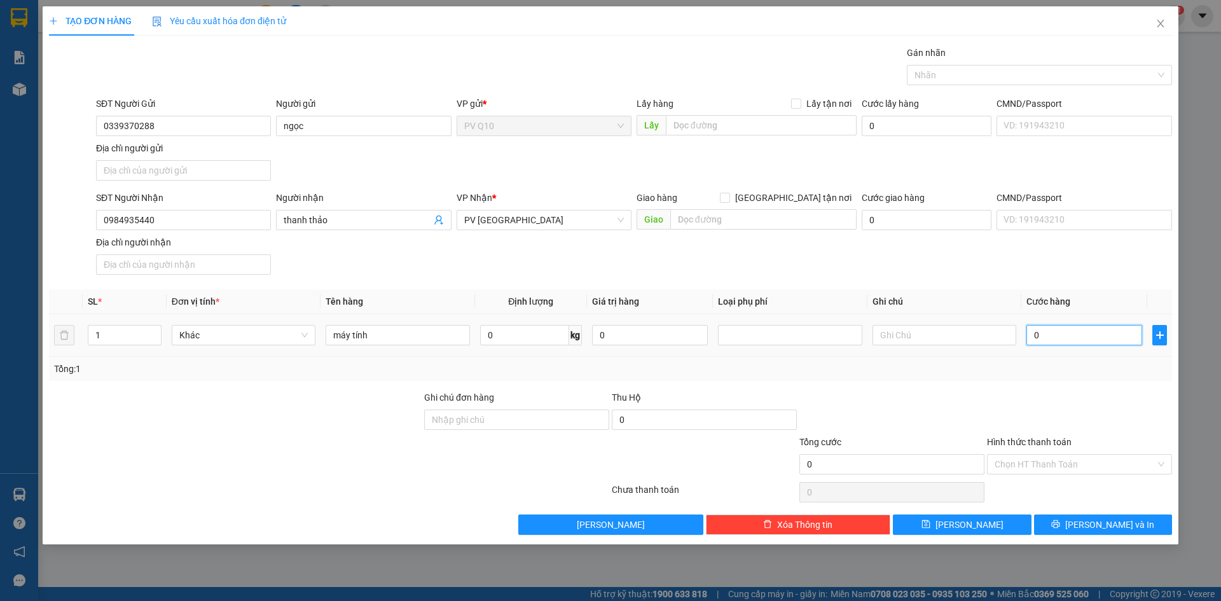
click at [1041, 343] on input "0" at bounding box center [1085, 335] width 116 height 20
type input "3"
type input "30"
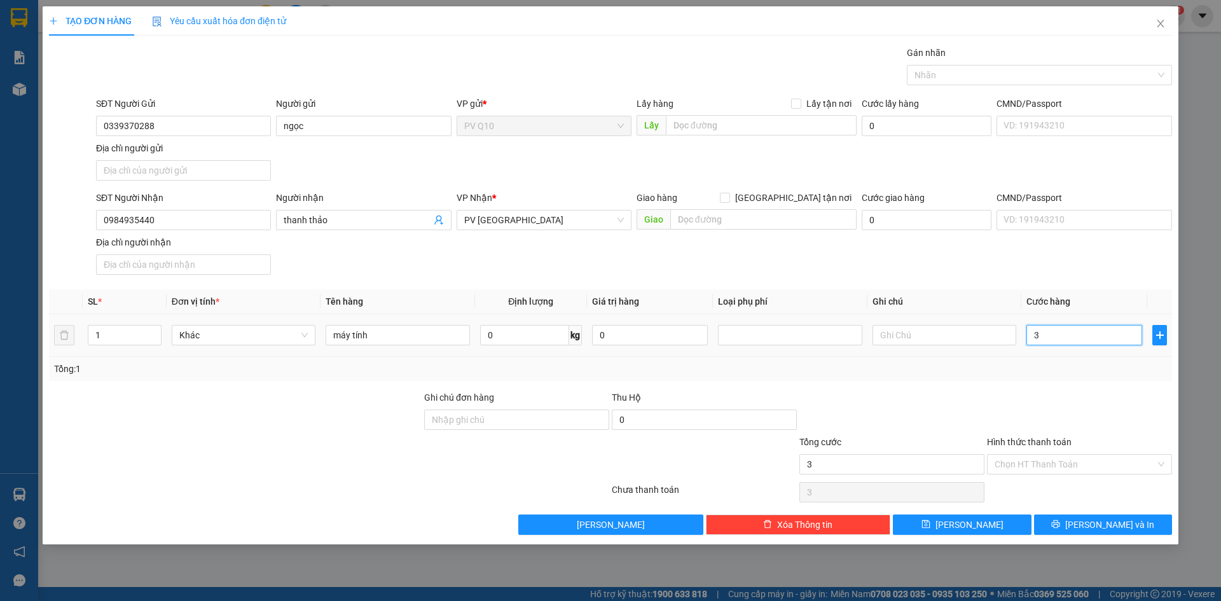
type input "30"
type input "30.000"
click at [1055, 457] on input "Hình thức thanh toán" at bounding box center [1075, 464] width 161 height 19
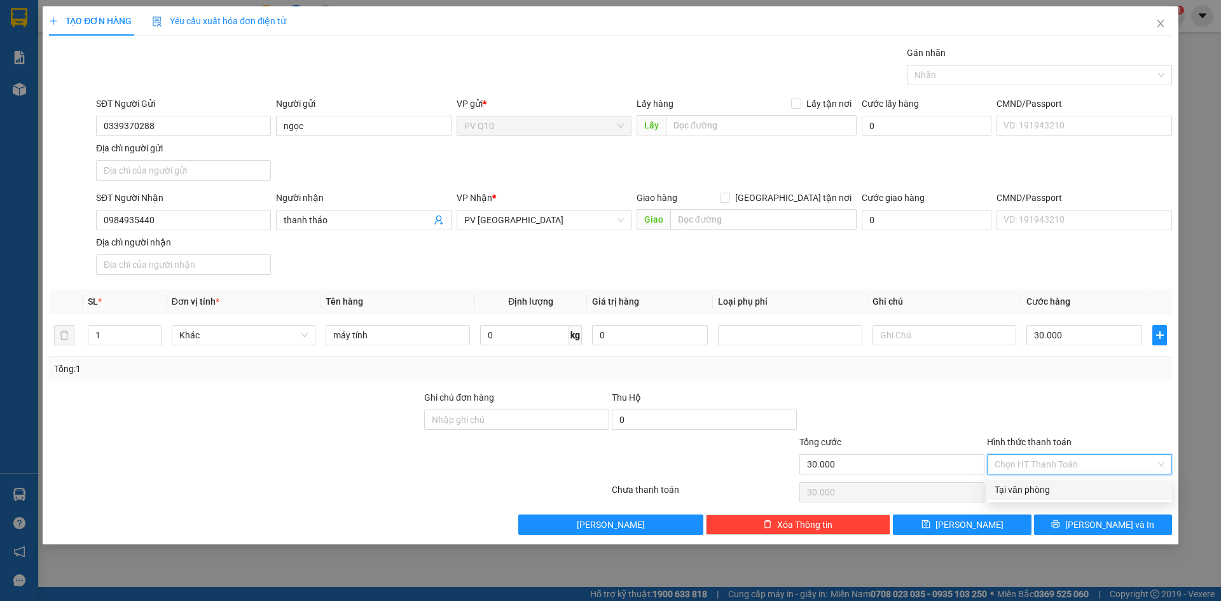
click at [1058, 485] on div "Tại văn phòng" at bounding box center [1080, 490] width 170 height 14
type input "0"
click at [1073, 522] on button "[PERSON_NAME] và In" at bounding box center [1103, 525] width 138 height 20
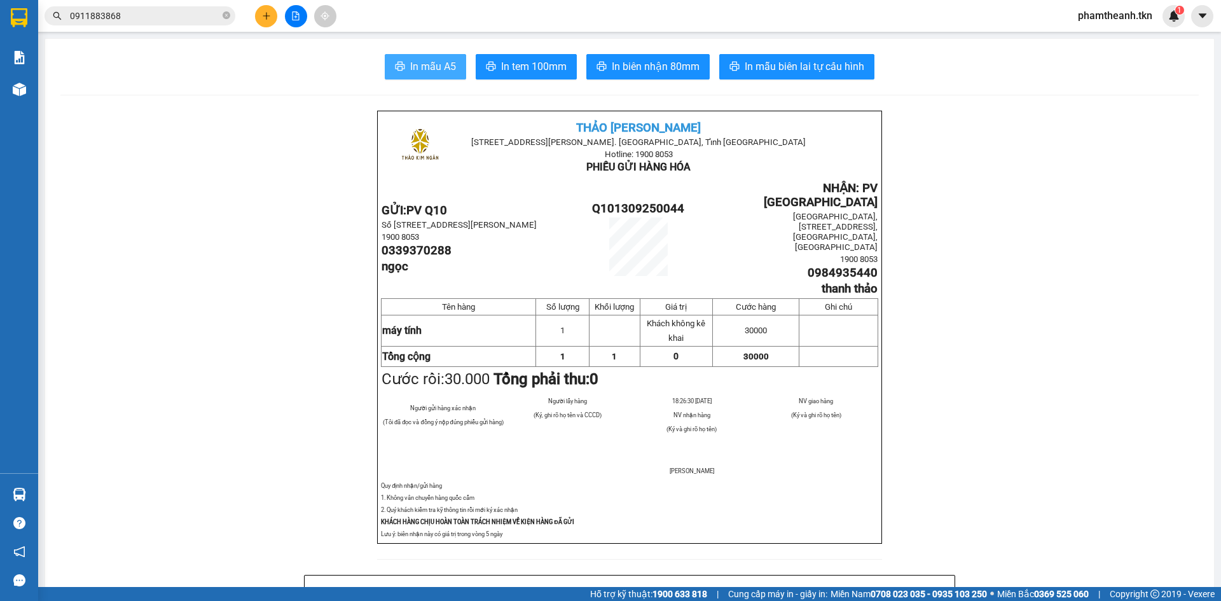
click at [429, 67] on span "In mẫu A5" at bounding box center [433, 67] width 46 height 16
